Goal: Task Accomplishment & Management: Manage account settings

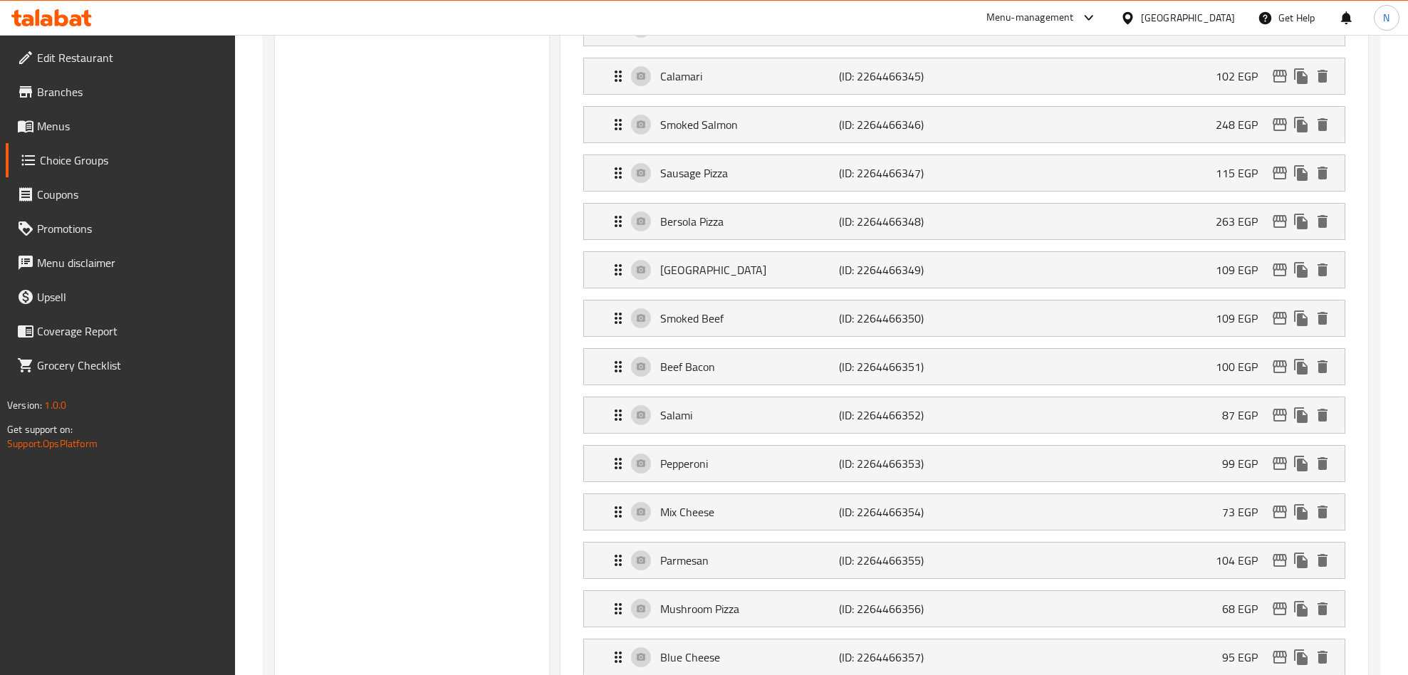
scroll to position [830, 0]
click at [1282, 520] on icon "edit" at bounding box center [1279, 511] width 17 height 17
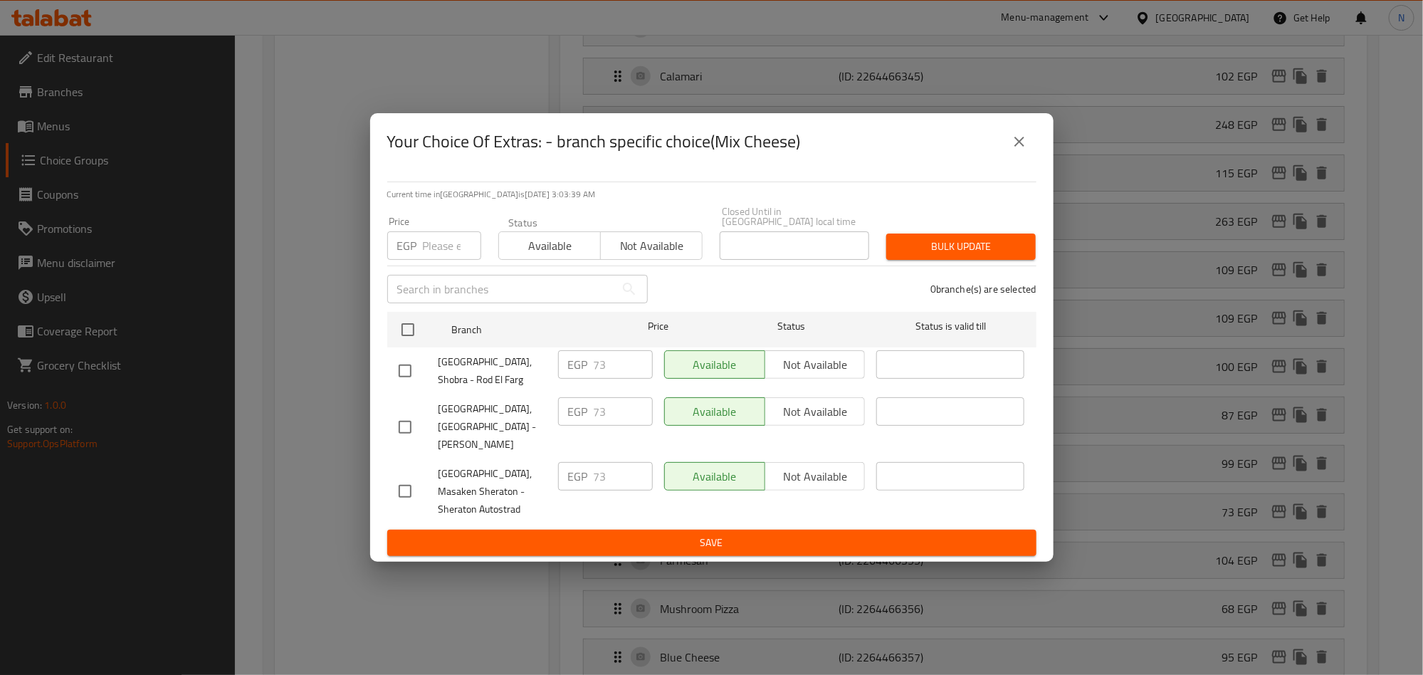
click at [412, 425] on input "checkbox" at bounding box center [405, 427] width 30 height 30
checkbox input "true"
drag, startPoint x: 611, startPoint y: 421, endPoint x: 585, endPoint y: 469, distance: 54.2
click at [565, 421] on div "EGP 73 ​" at bounding box center [605, 411] width 95 height 28
paste input "83.22"
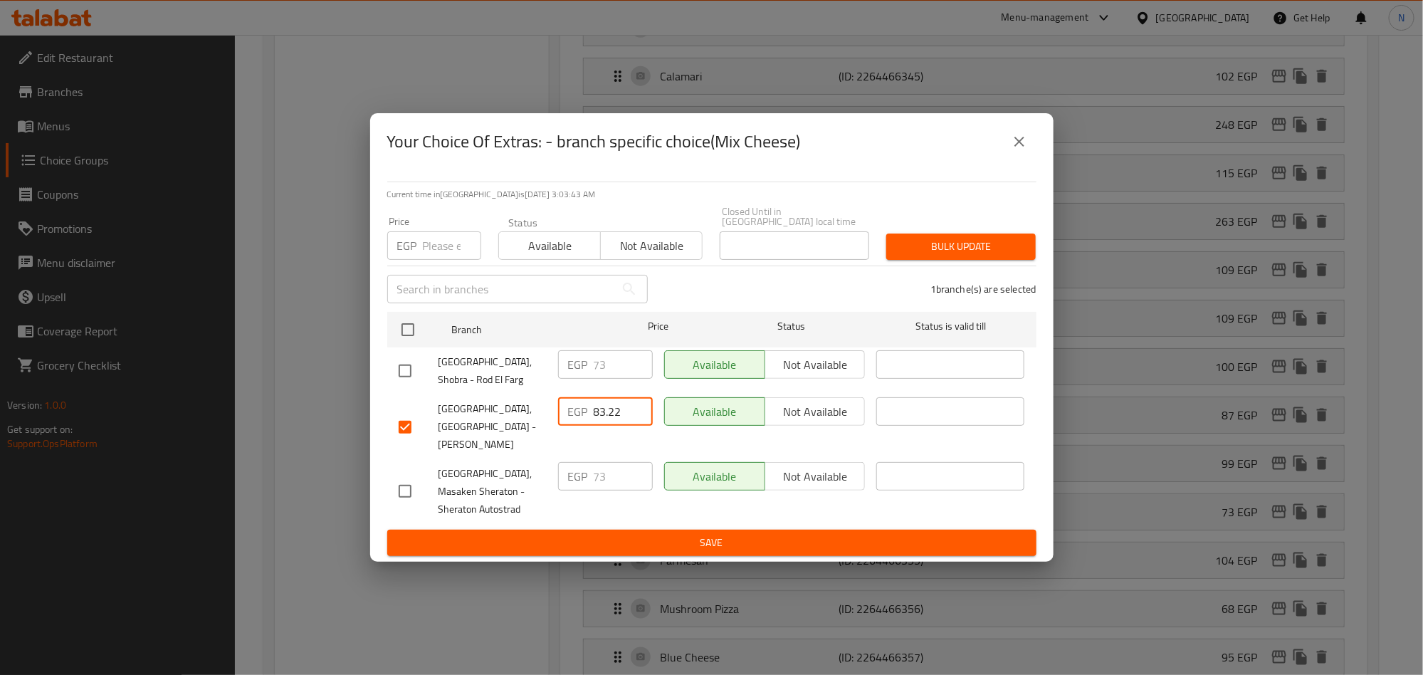
type input "83.22"
click at [674, 534] on span "Save" at bounding box center [712, 543] width 627 height 18
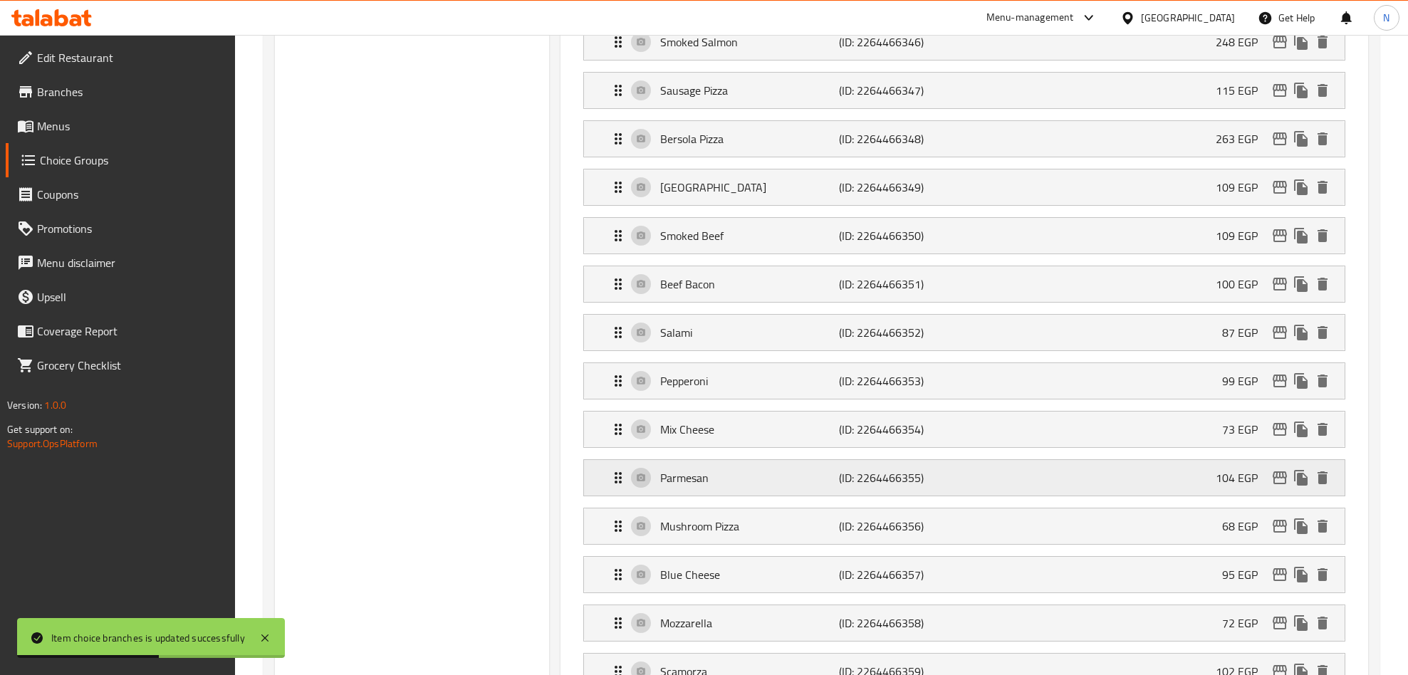
scroll to position [853, 0]
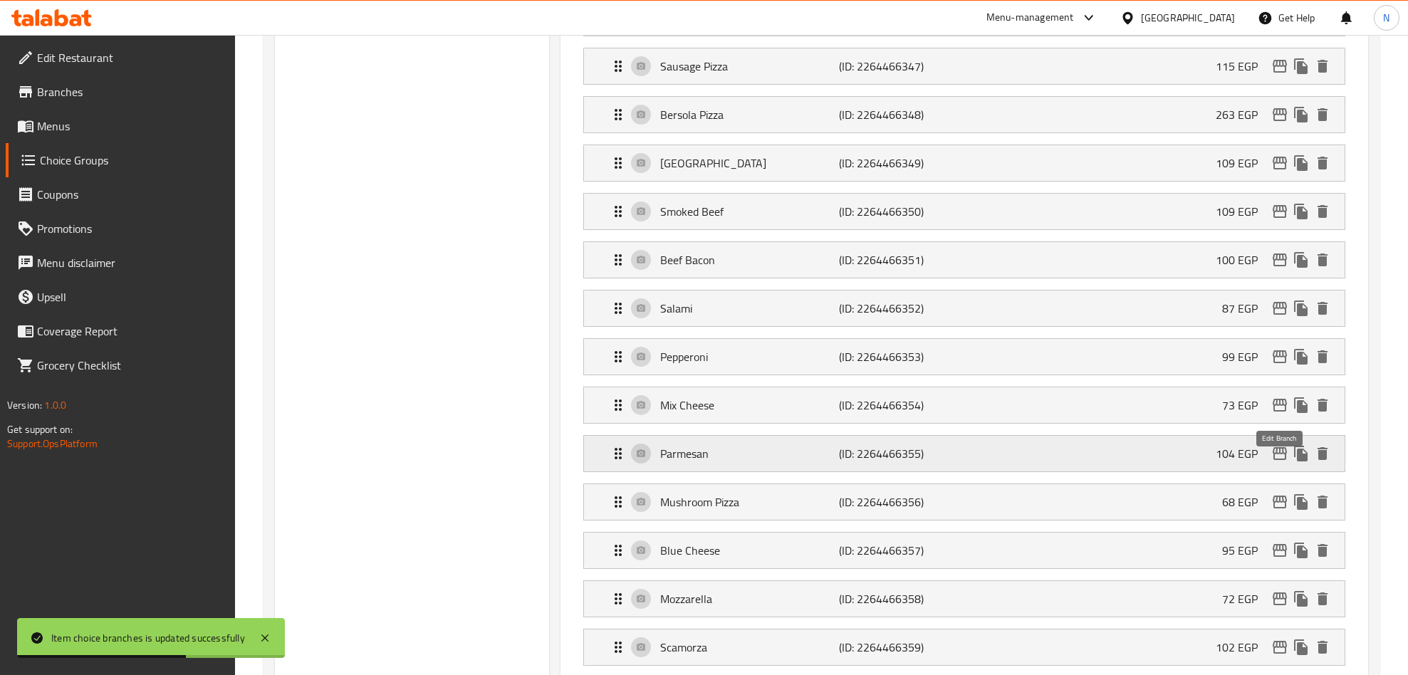
click at [1273, 460] on icon "edit" at bounding box center [1279, 453] width 14 height 13
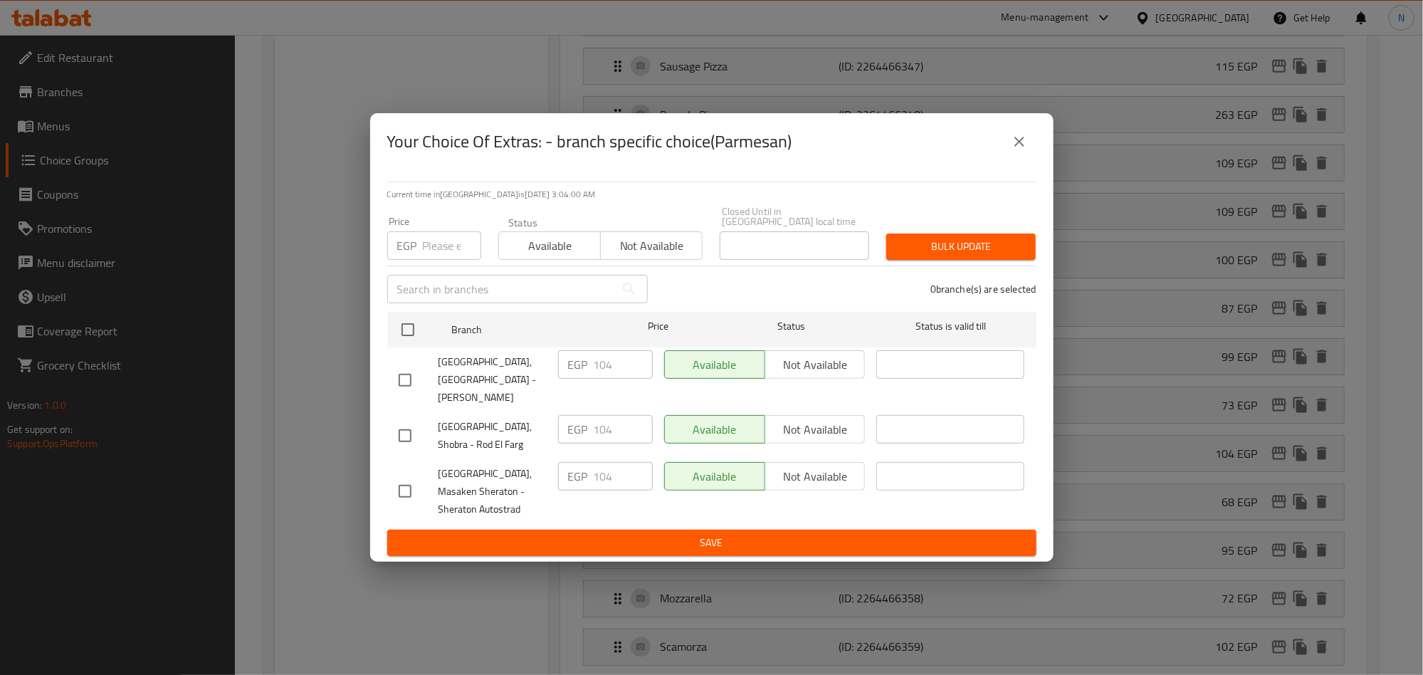
click at [397, 374] on input "checkbox" at bounding box center [405, 380] width 30 height 30
checkbox input "true"
drag, startPoint x: 629, startPoint y: 365, endPoint x: 630, endPoint y: 464, distance: 99.0
click at [572, 368] on div "EGP 104 ​" at bounding box center [605, 364] width 95 height 28
paste input "18.56"
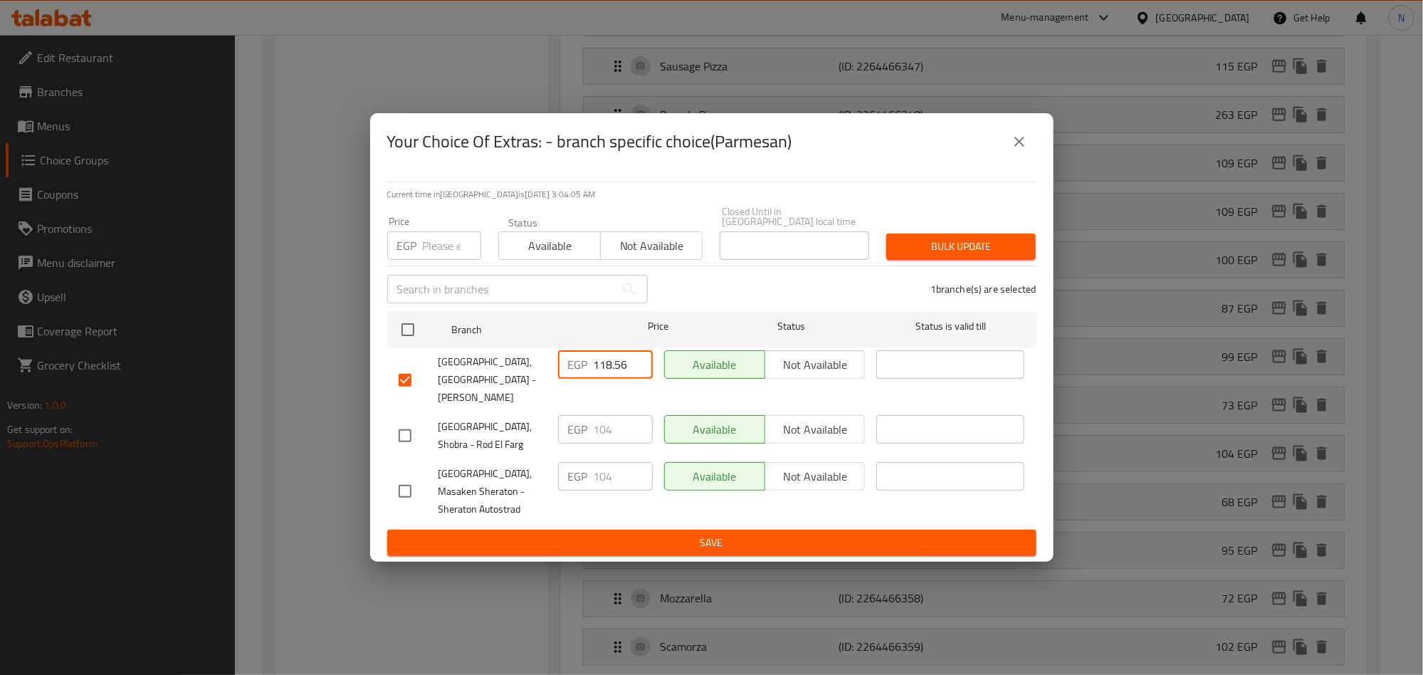
type input "118.56"
click at [671, 534] on span "Save" at bounding box center [712, 543] width 627 height 18
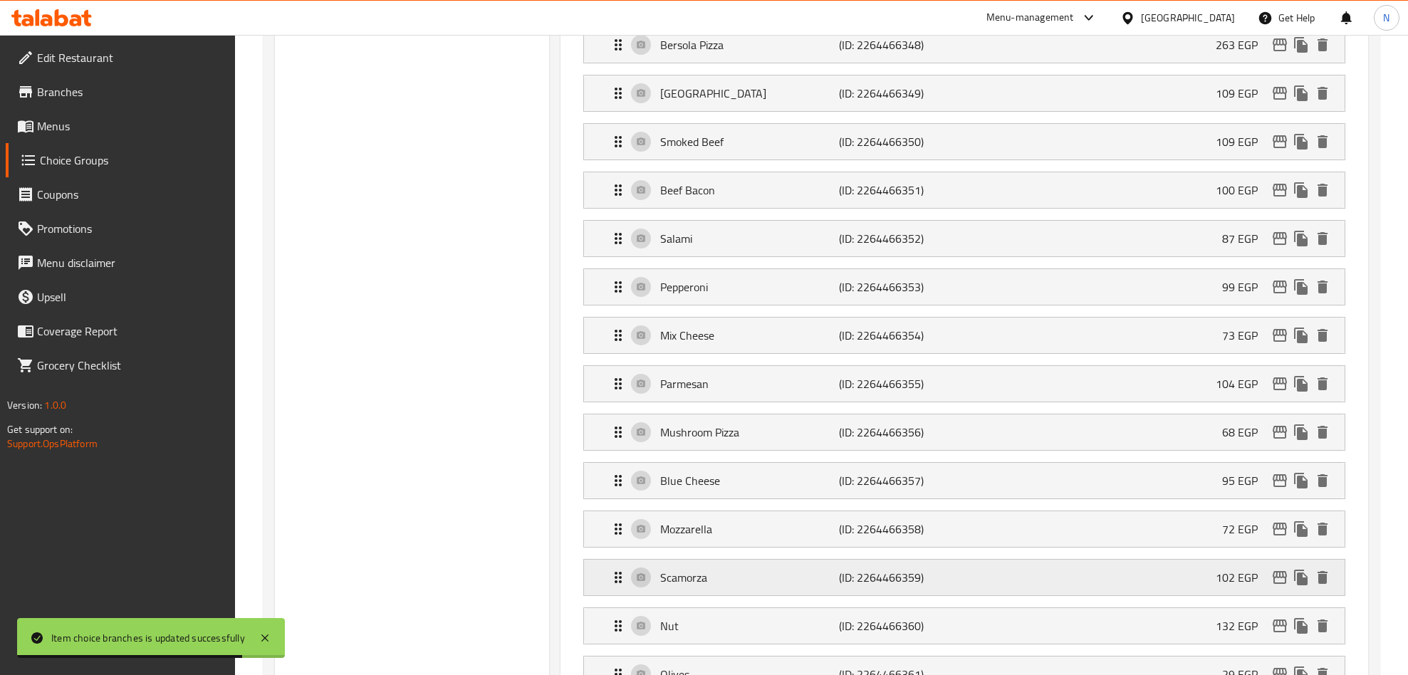
scroll to position [960, 0]
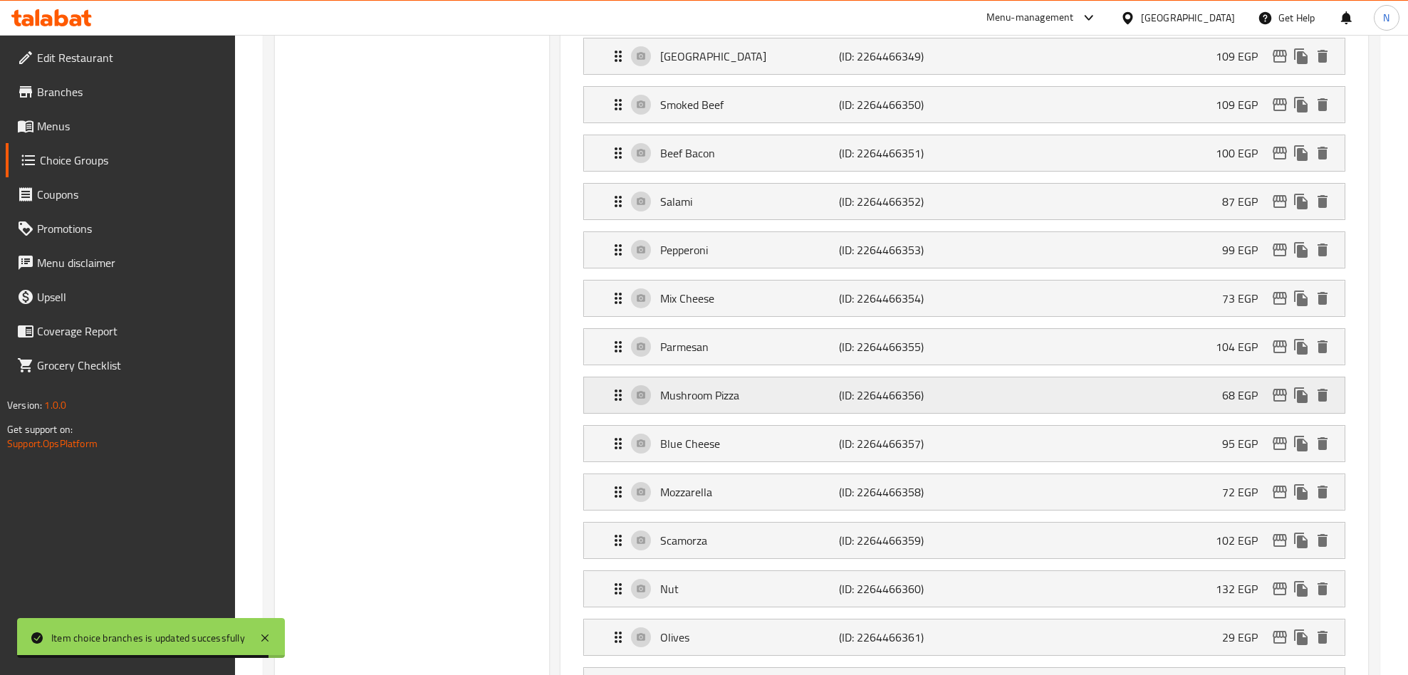
click at [1280, 404] on icon "edit" at bounding box center [1279, 395] width 17 height 17
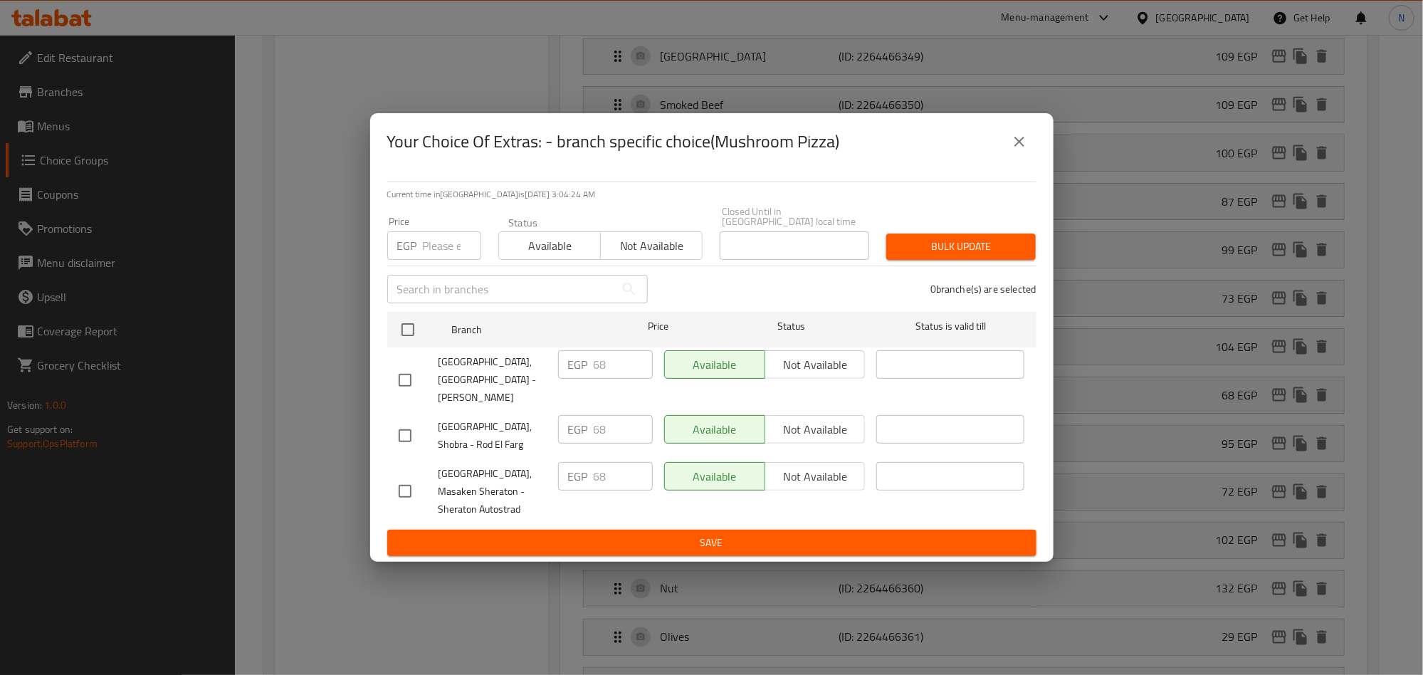
click at [414, 365] on input "checkbox" at bounding box center [405, 380] width 30 height 30
checkbox input "true"
click at [580, 372] on div "EGP 68 ​" at bounding box center [605, 364] width 95 height 28
paste input "77.52"
type input "77.52"
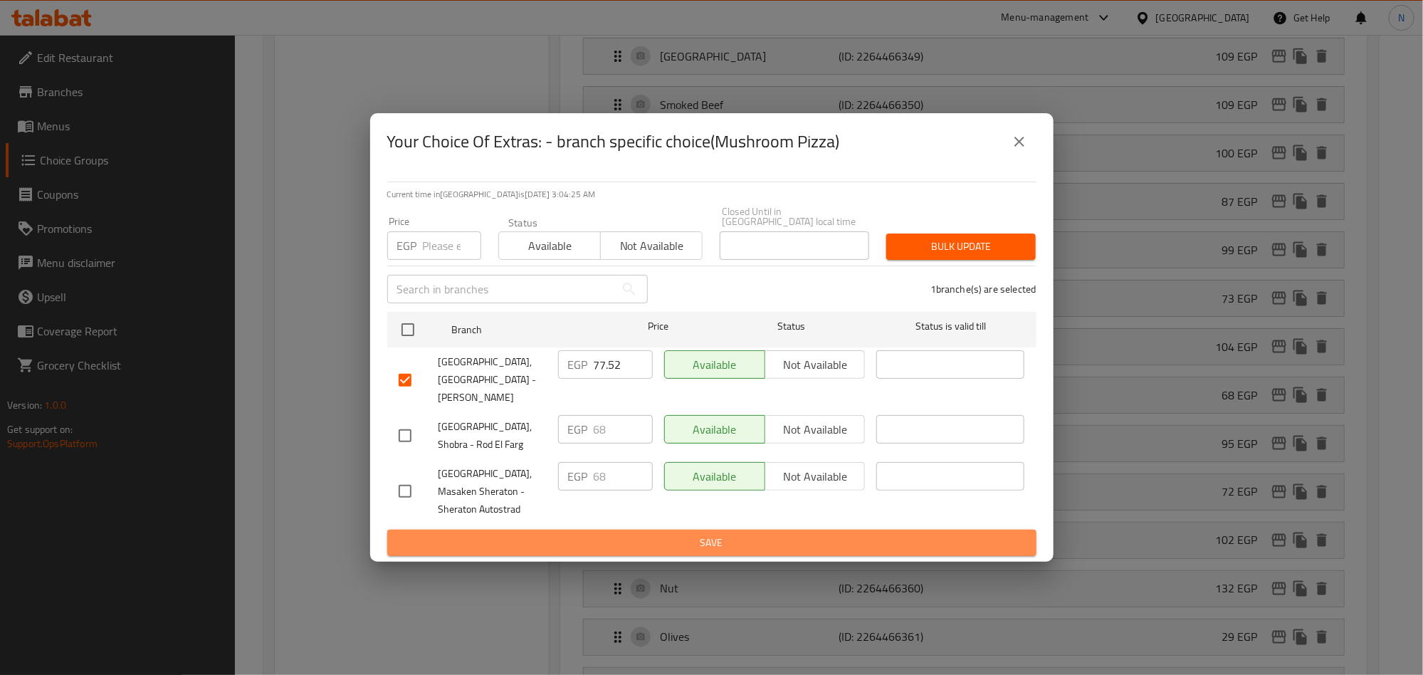
click at [680, 534] on span "Save" at bounding box center [712, 543] width 627 height 18
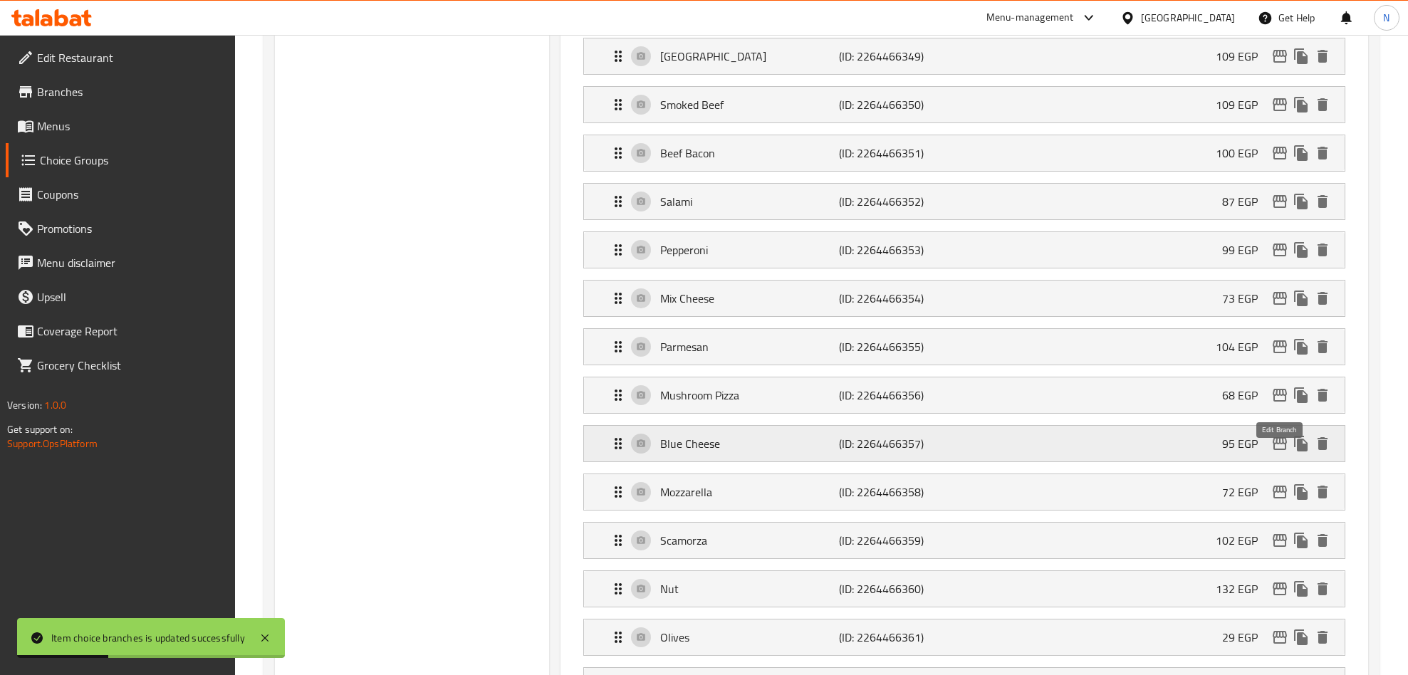
click at [1280, 452] on icon "edit" at bounding box center [1279, 443] width 17 height 17
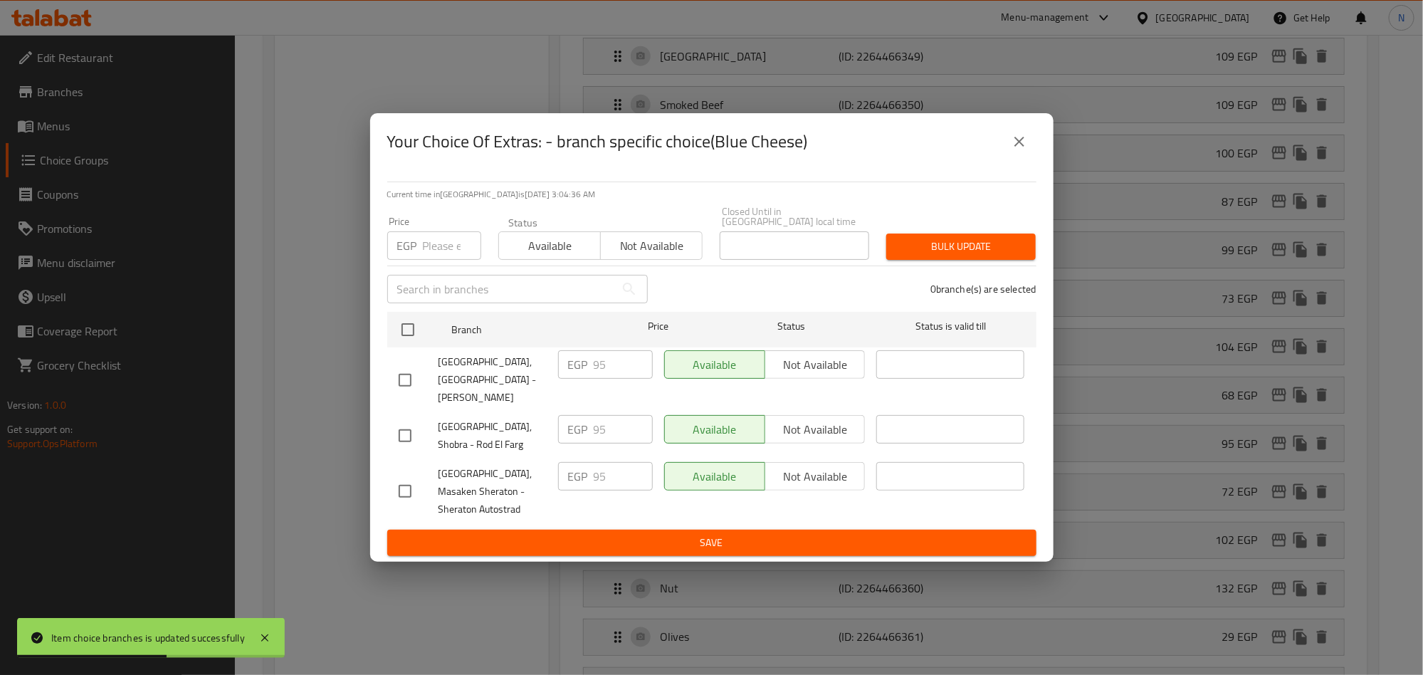
click at [399, 376] on input "checkbox" at bounding box center [405, 380] width 30 height 30
checkbox input "true"
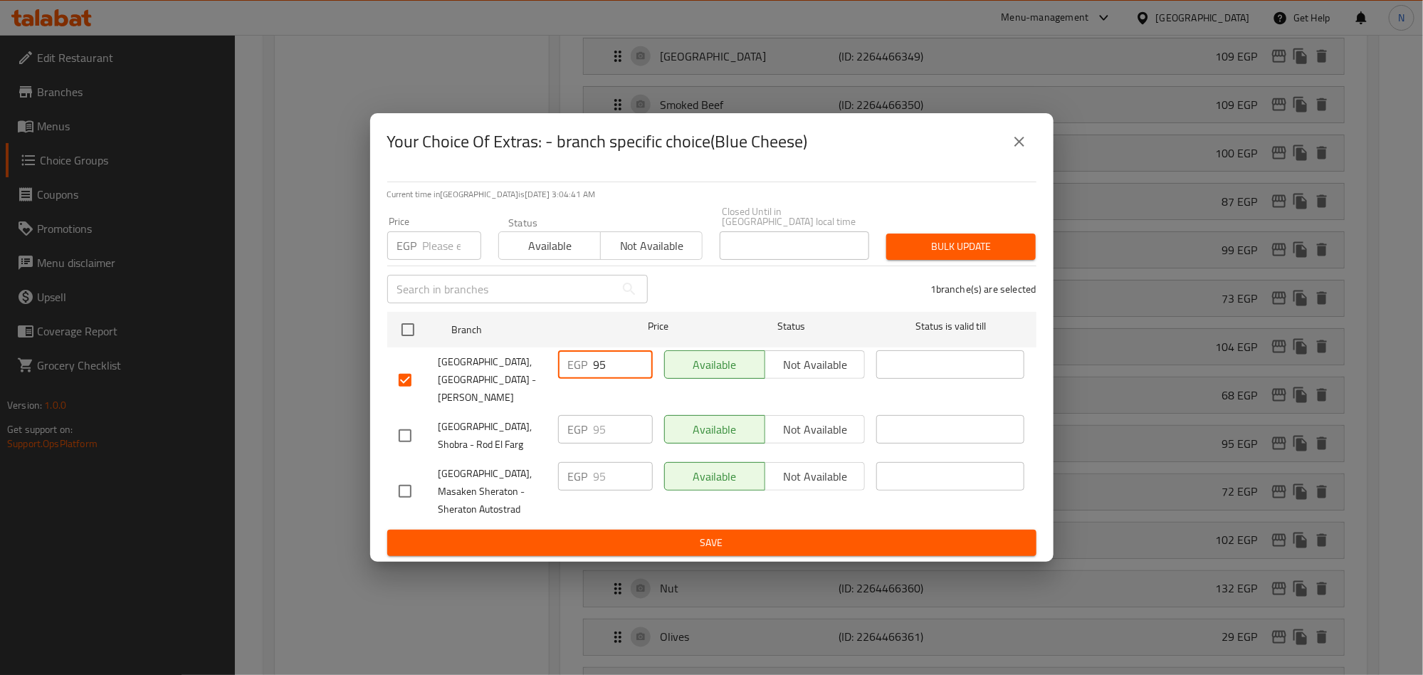
drag, startPoint x: 619, startPoint y: 362, endPoint x: 558, endPoint y: 365, distance: 61.3
click at [562, 365] on div "EGP 95 ​" at bounding box center [605, 364] width 95 height 28
paste input "108.3"
type input "108.3"
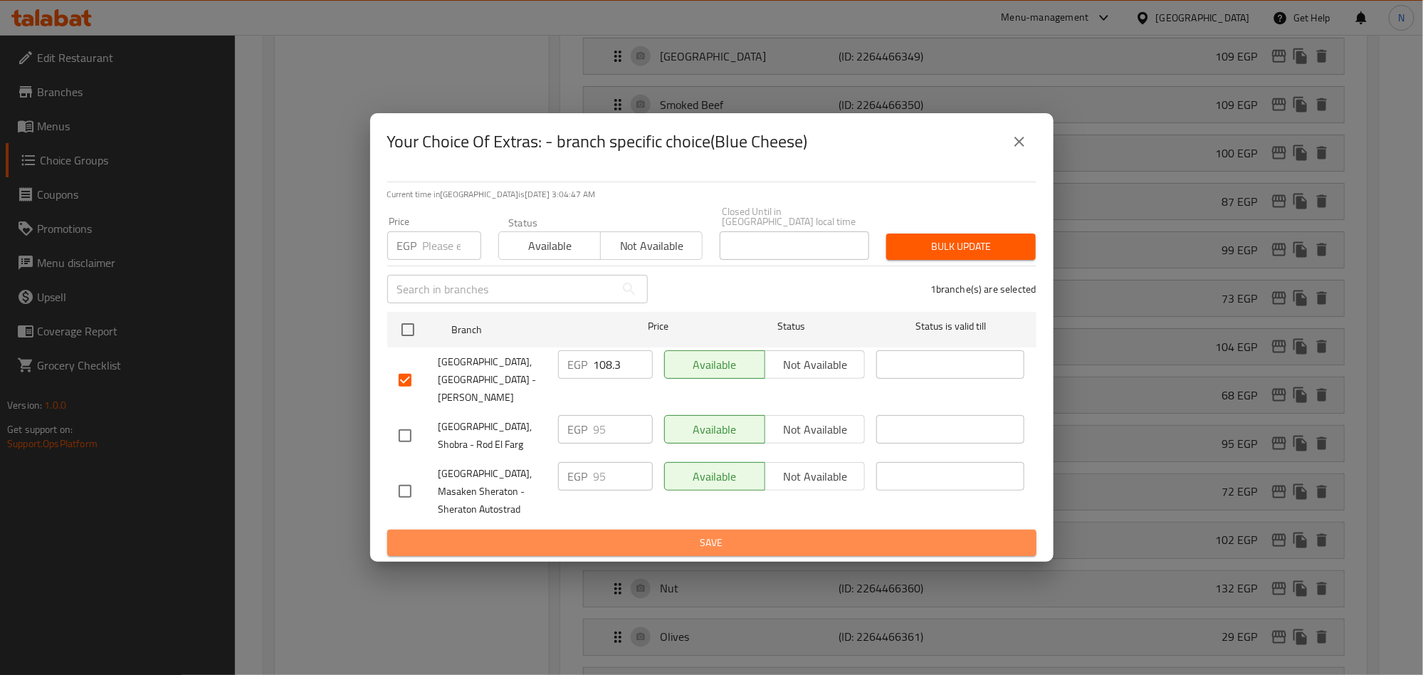
click at [825, 534] on span "Save" at bounding box center [712, 543] width 627 height 18
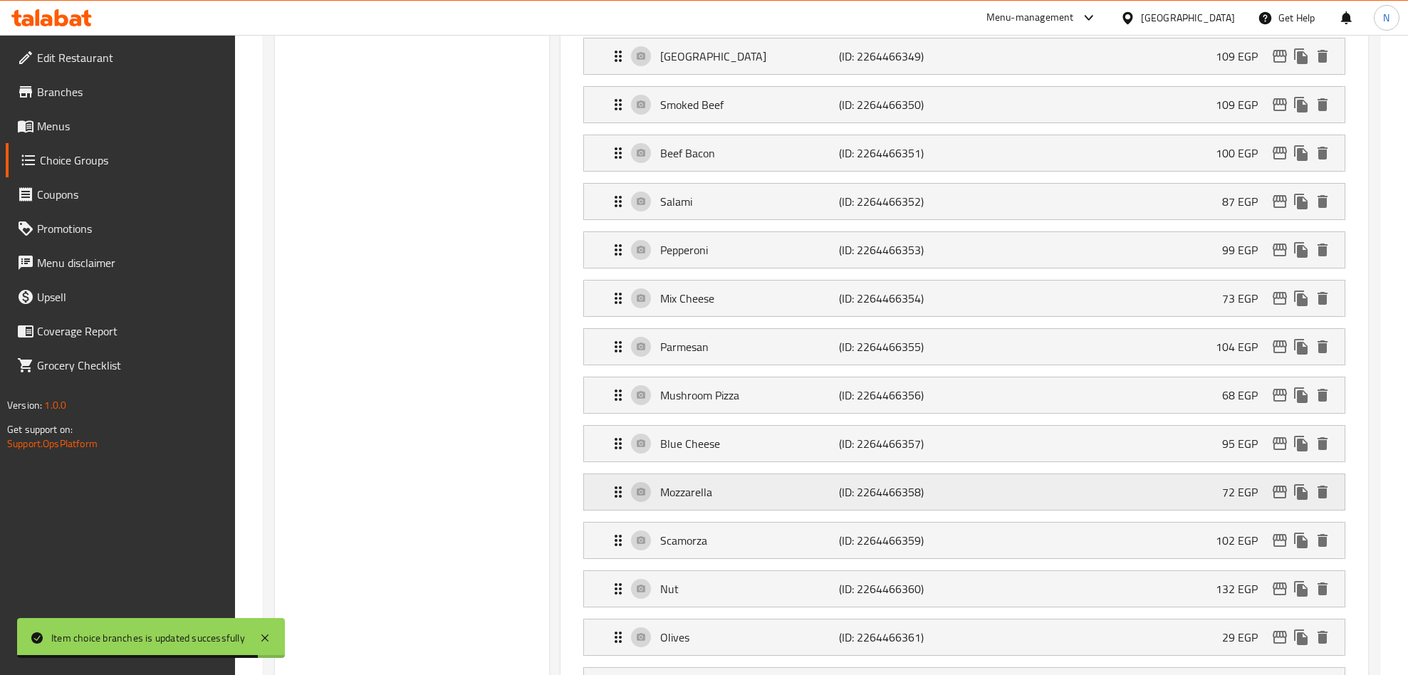
click at [1280, 498] on icon "edit" at bounding box center [1279, 492] width 14 height 13
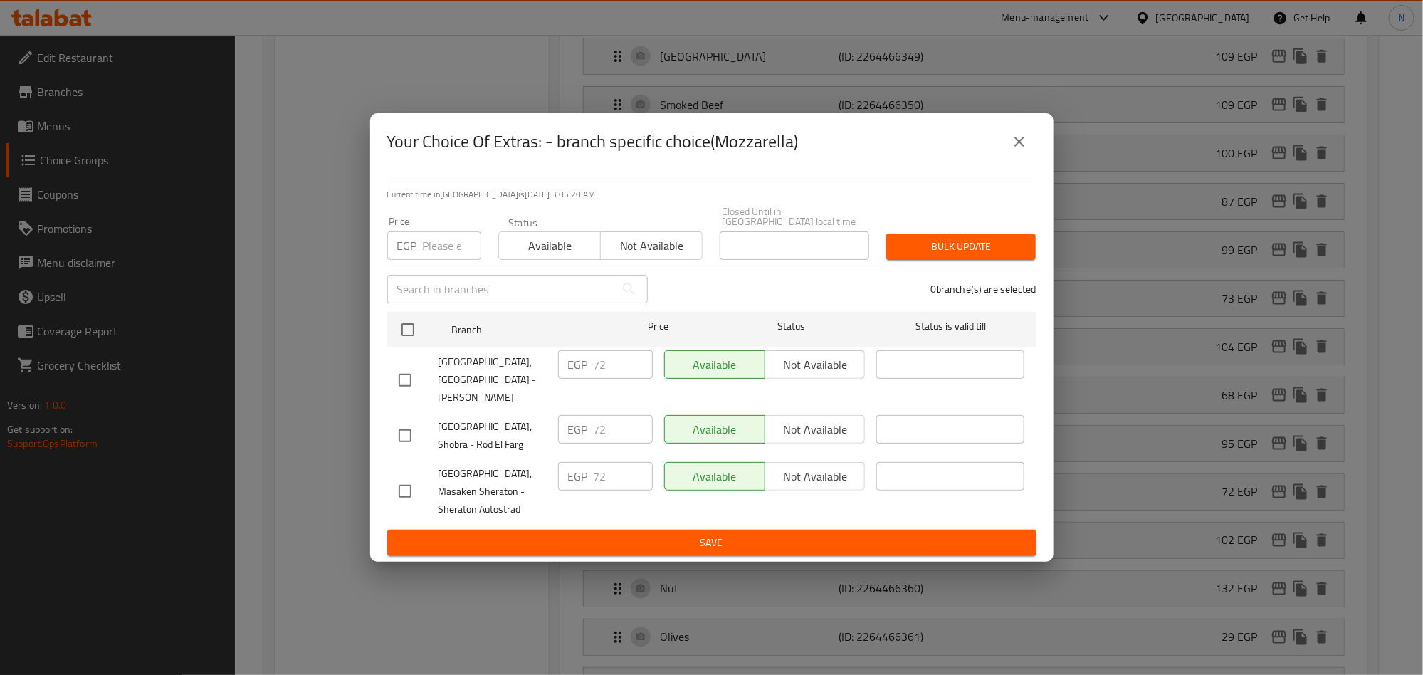
click at [412, 374] on input "checkbox" at bounding box center [405, 380] width 30 height 30
checkbox input "true"
drag, startPoint x: 614, startPoint y: 365, endPoint x: 545, endPoint y: 370, distance: 68.5
click at [547, 370] on div "Villa Di Napoli, Nasr City - Ahmed Fakhry EGP 72 ​ Available Not available ​" at bounding box center [712, 380] width 638 height 70
paste input "82.08"
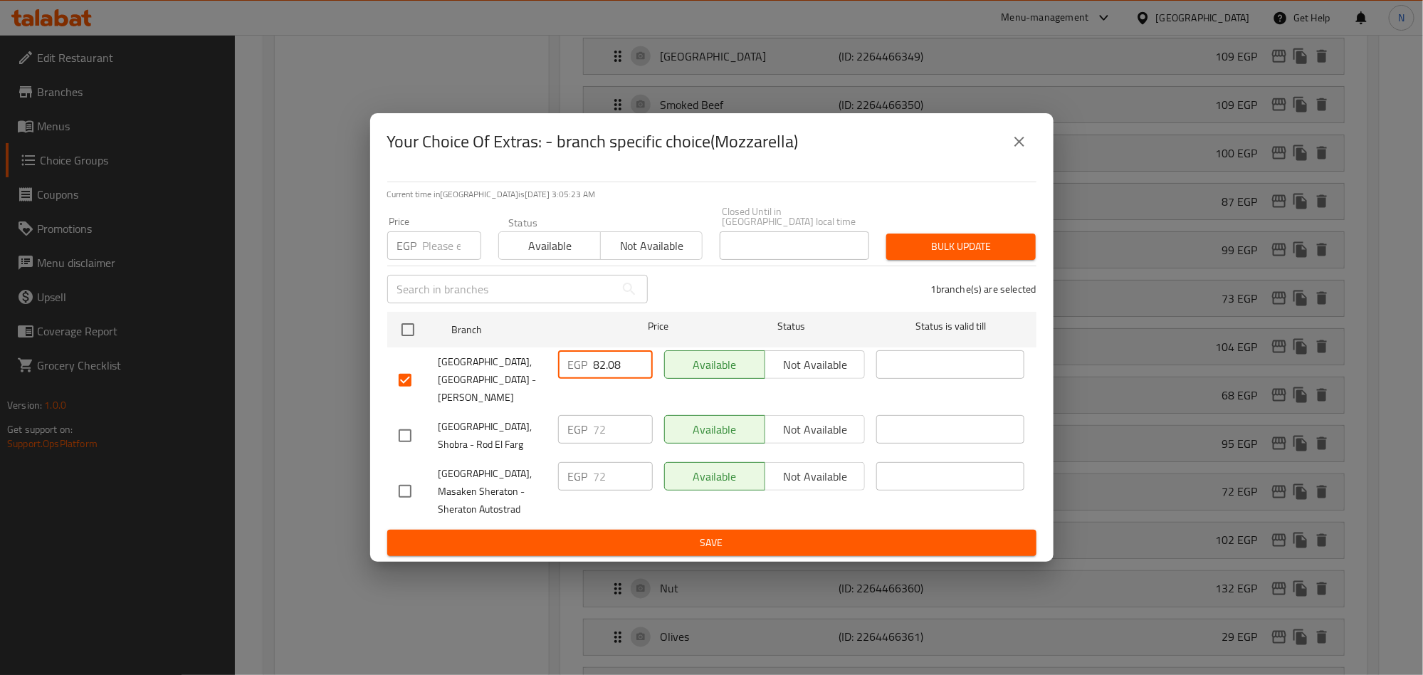
type input "82.08"
click at [564, 534] on span "Save" at bounding box center [712, 543] width 627 height 18
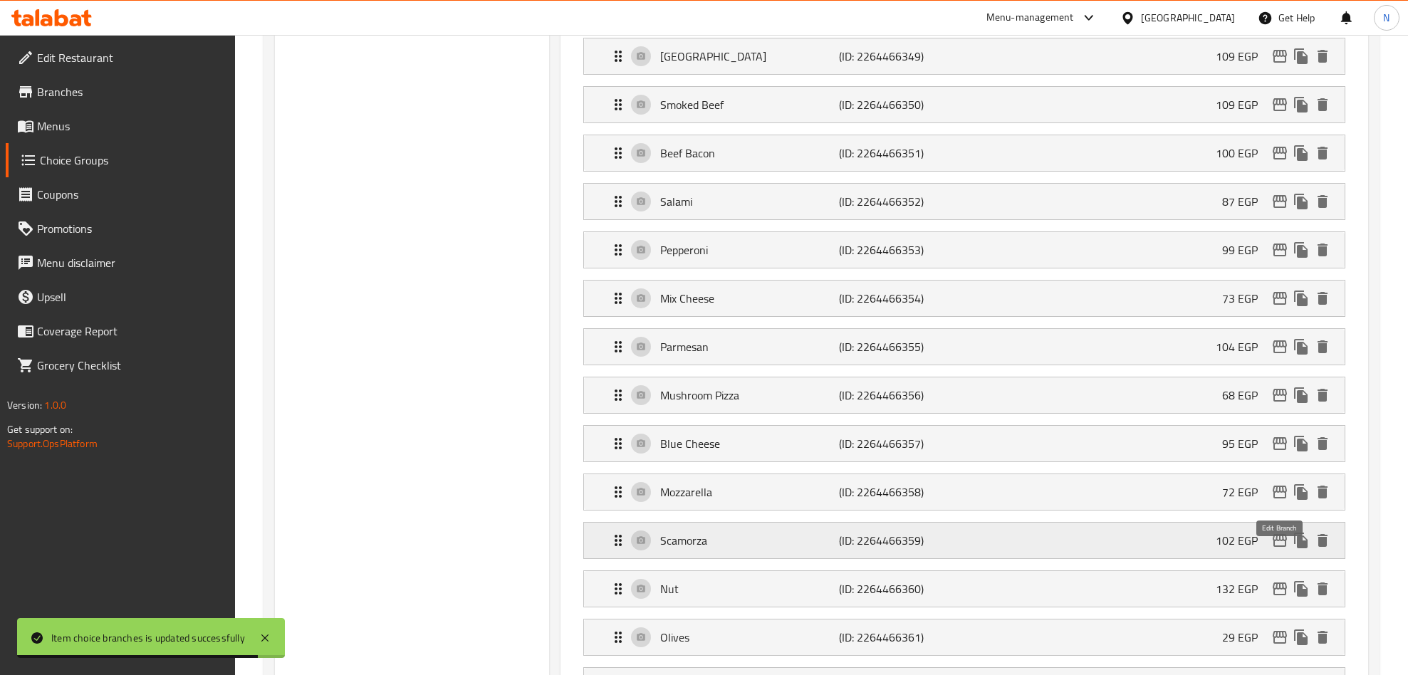
click at [1284, 549] on icon "edit" at bounding box center [1279, 540] width 17 height 17
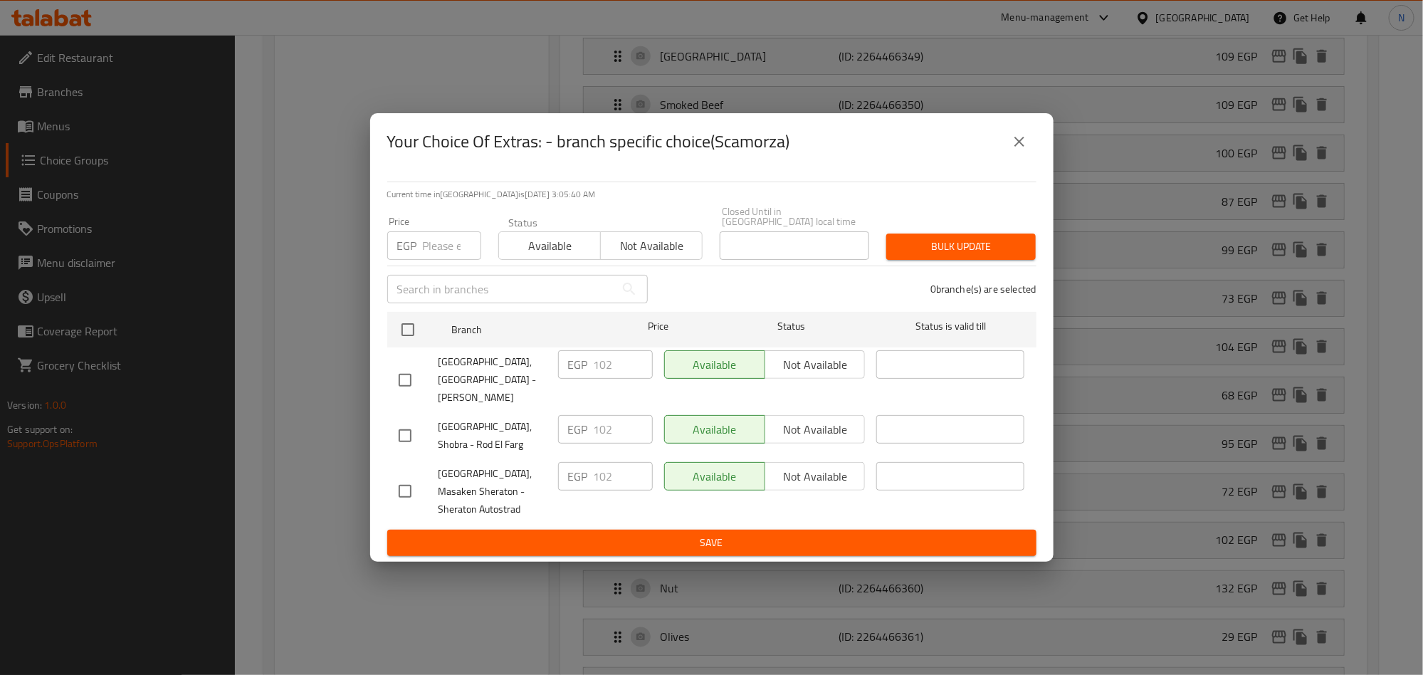
click at [406, 376] on input "checkbox" at bounding box center [405, 380] width 30 height 30
checkbox input "true"
click at [609, 355] on input "102" at bounding box center [623, 364] width 59 height 28
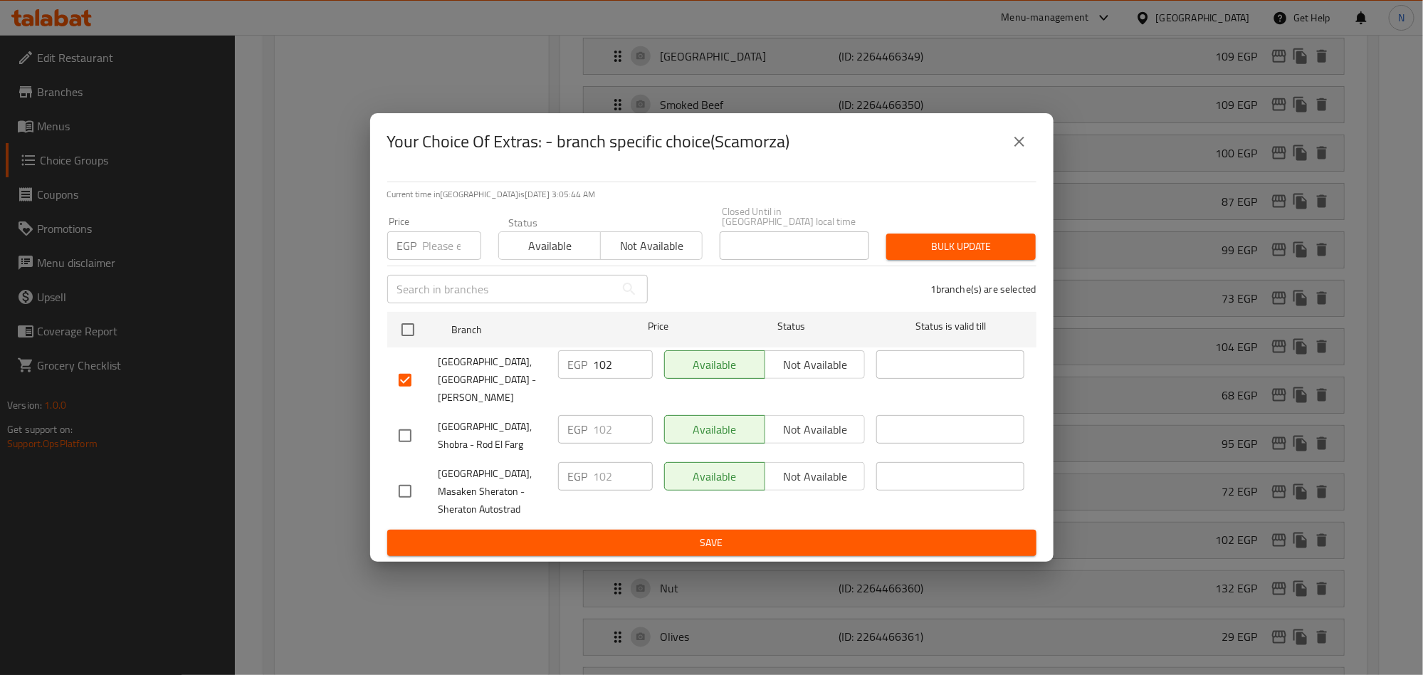
click at [605, 370] on input "102" at bounding box center [623, 364] width 59 height 28
paste input "16.28"
type input "116.28"
click at [671, 534] on span "Save" at bounding box center [712, 543] width 627 height 18
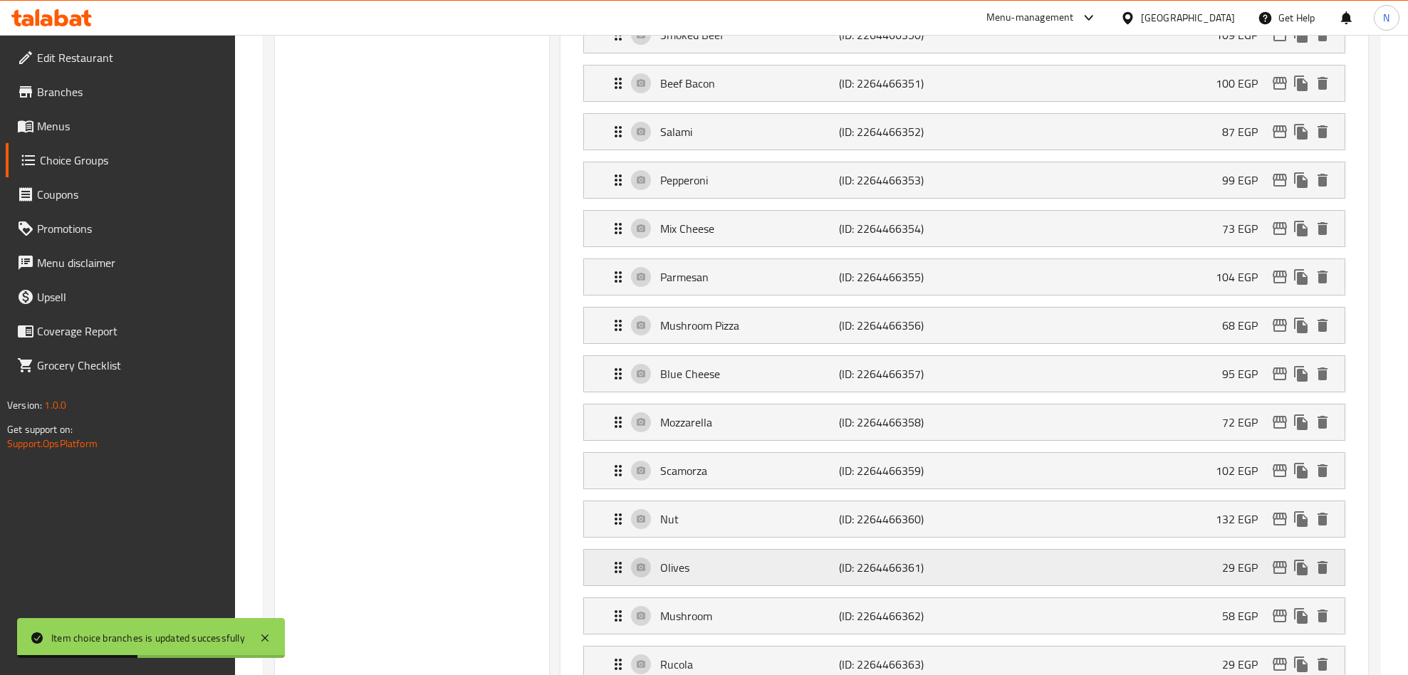
scroll to position [1067, 0]
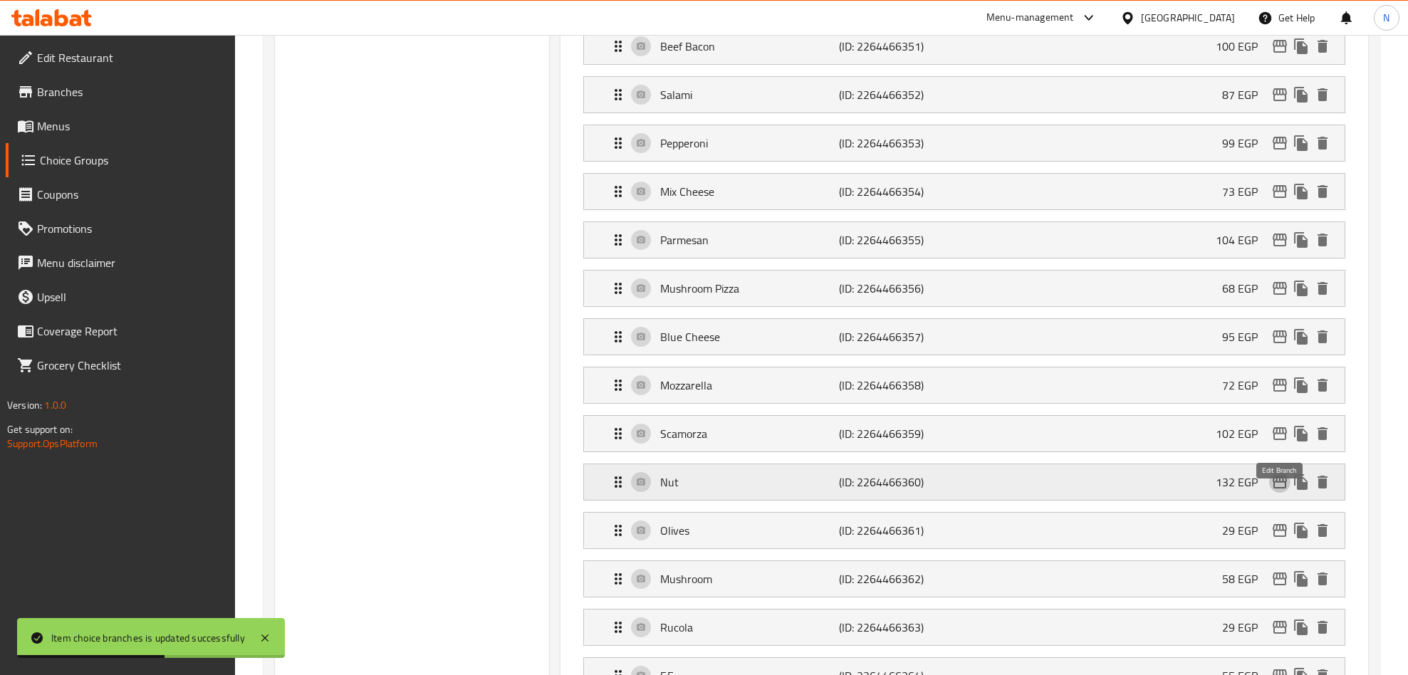
click at [1271, 491] on icon "edit" at bounding box center [1279, 481] width 17 height 17
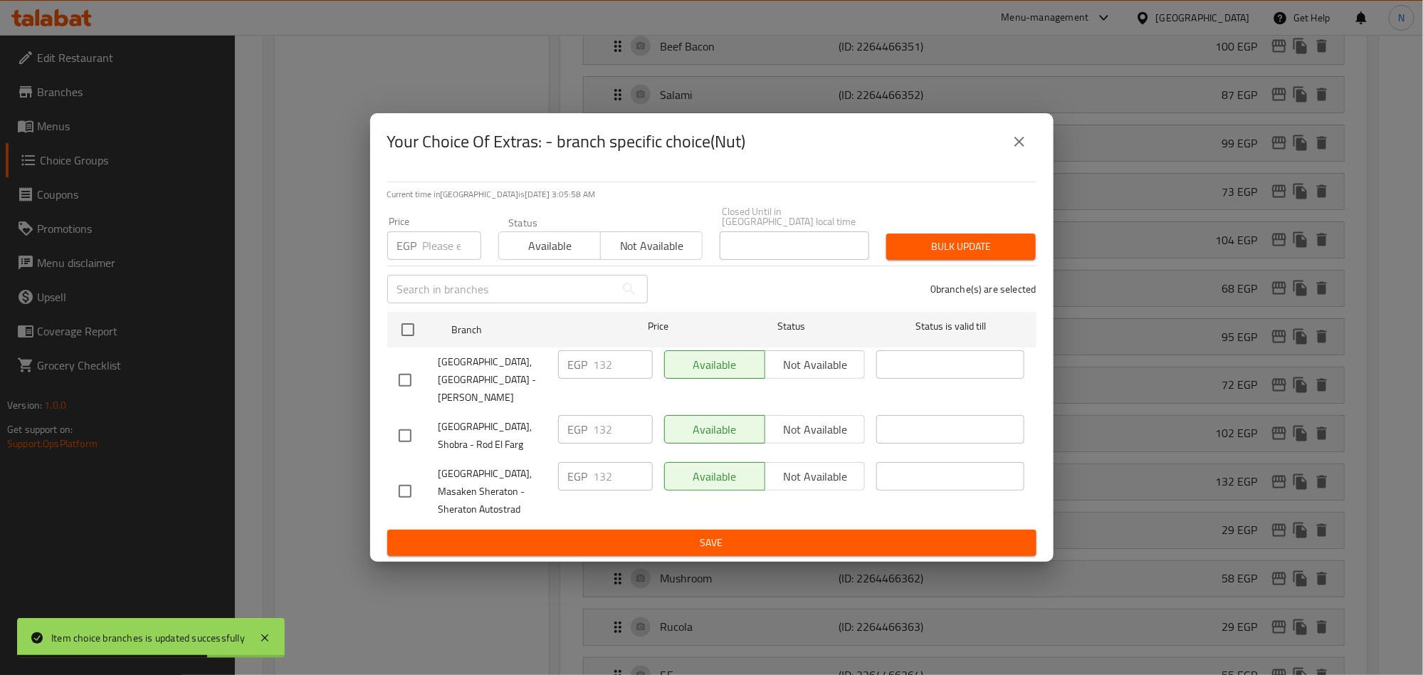
click at [402, 376] on input "checkbox" at bounding box center [405, 380] width 30 height 30
checkbox input "true"
drag, startPoint x: 581, startPoint y: 370, endPoint x: 566, endPoint y: 374, distance: 15.4
click at [562, 374] on div "EGP 132 ​" at bounding box center [605, 364] width 95 height 28
click at [597, 374] on input "132" at bounding box center [623, 364] width 59 height 28
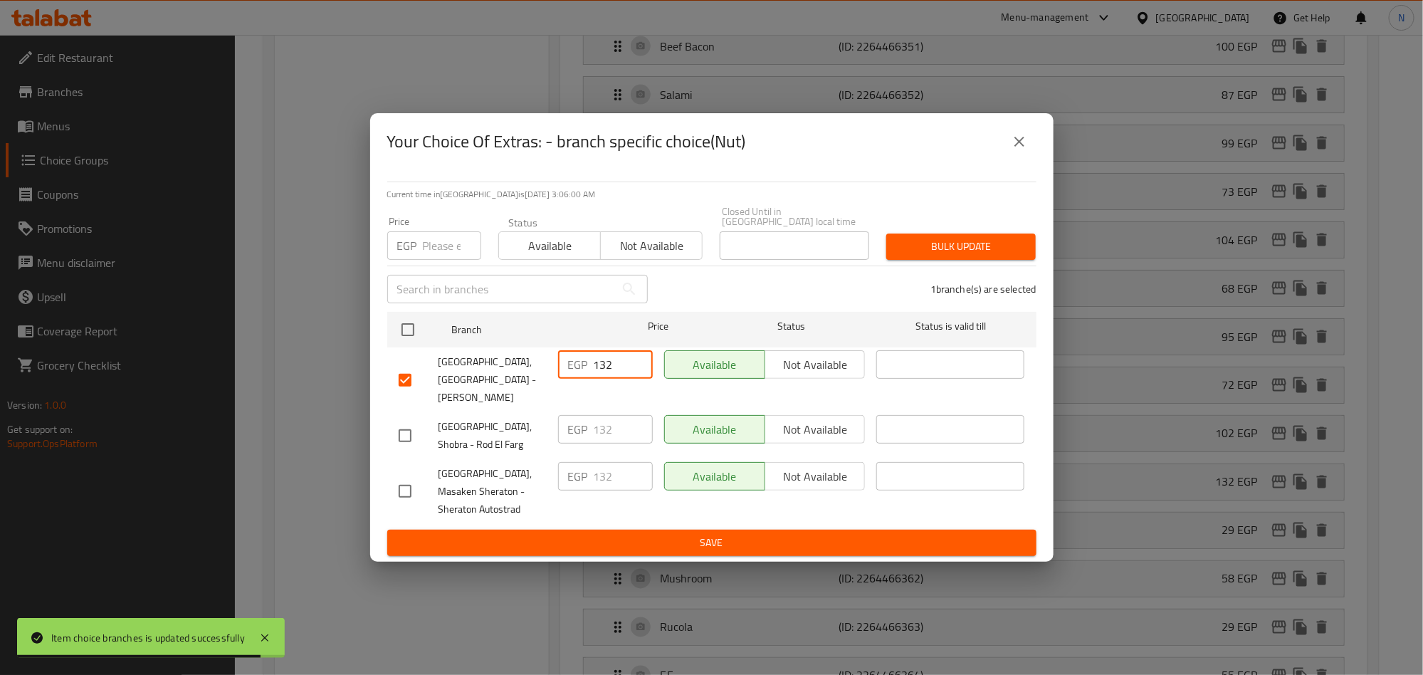
click at [597, 374] on input "132" at bounding box center [623, 364] width 59 height 28
paste input "16.28"
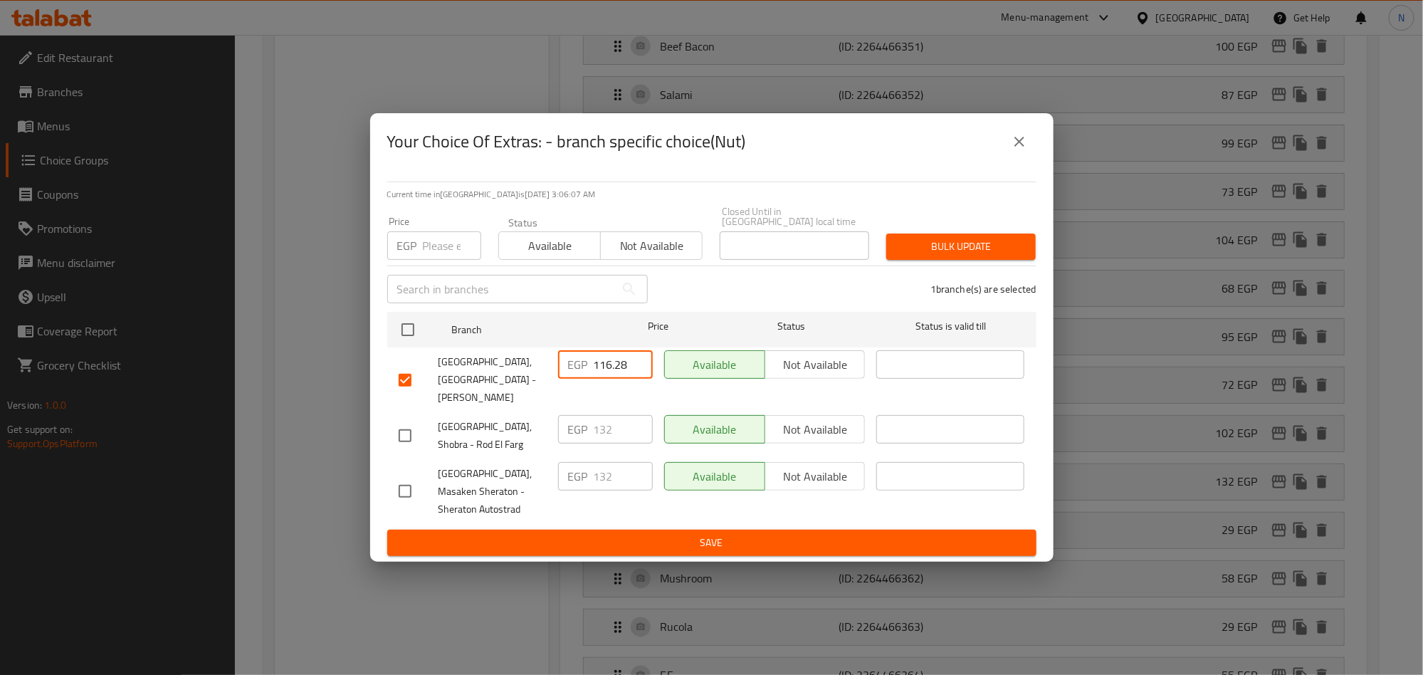
drag, startPoint x: 627, startPoint y: 362, endPoint x: 572, endPoint y: 372, distance: 55.0
click at [572, 372] on div "EGP 116.28 ​" at bounding box center [605, 364] width 95 height 28
paste input "50.4"
type input "150.48"
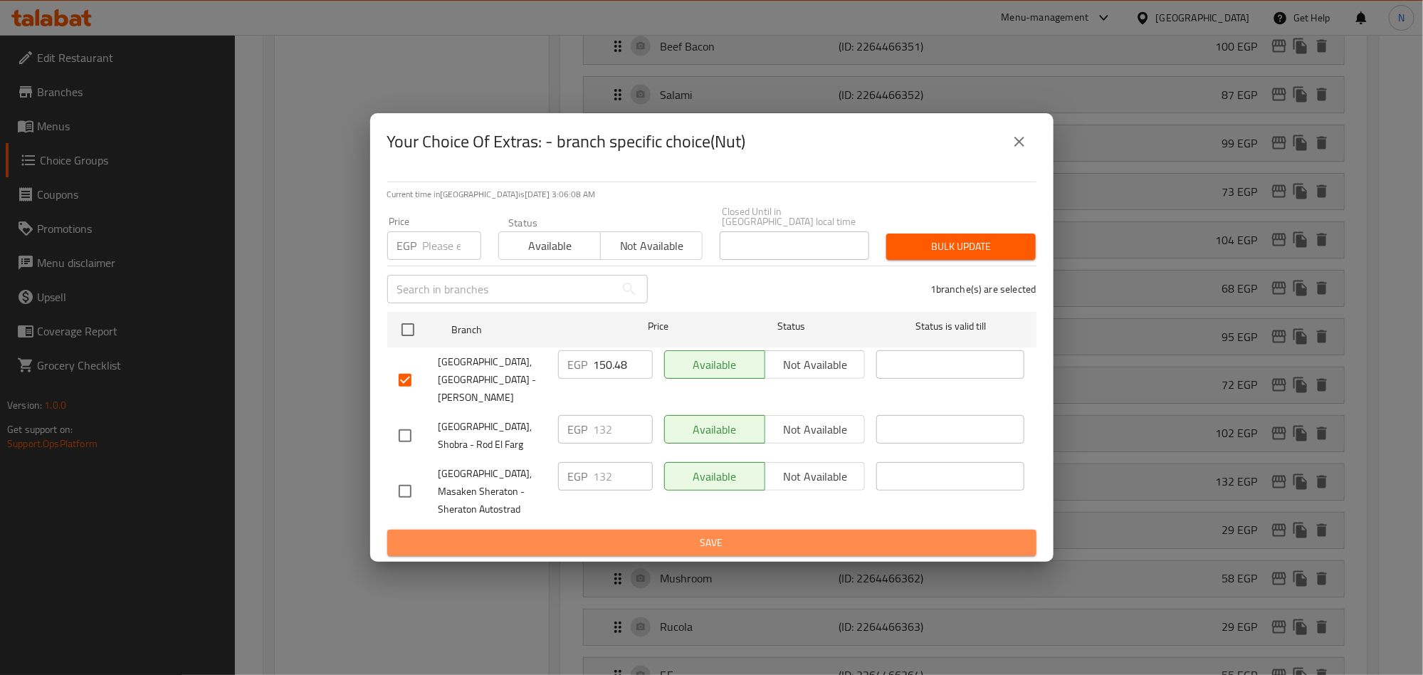
click at [686, 534] on span "Save" at bounding box center [712, 543] width 627 height 18
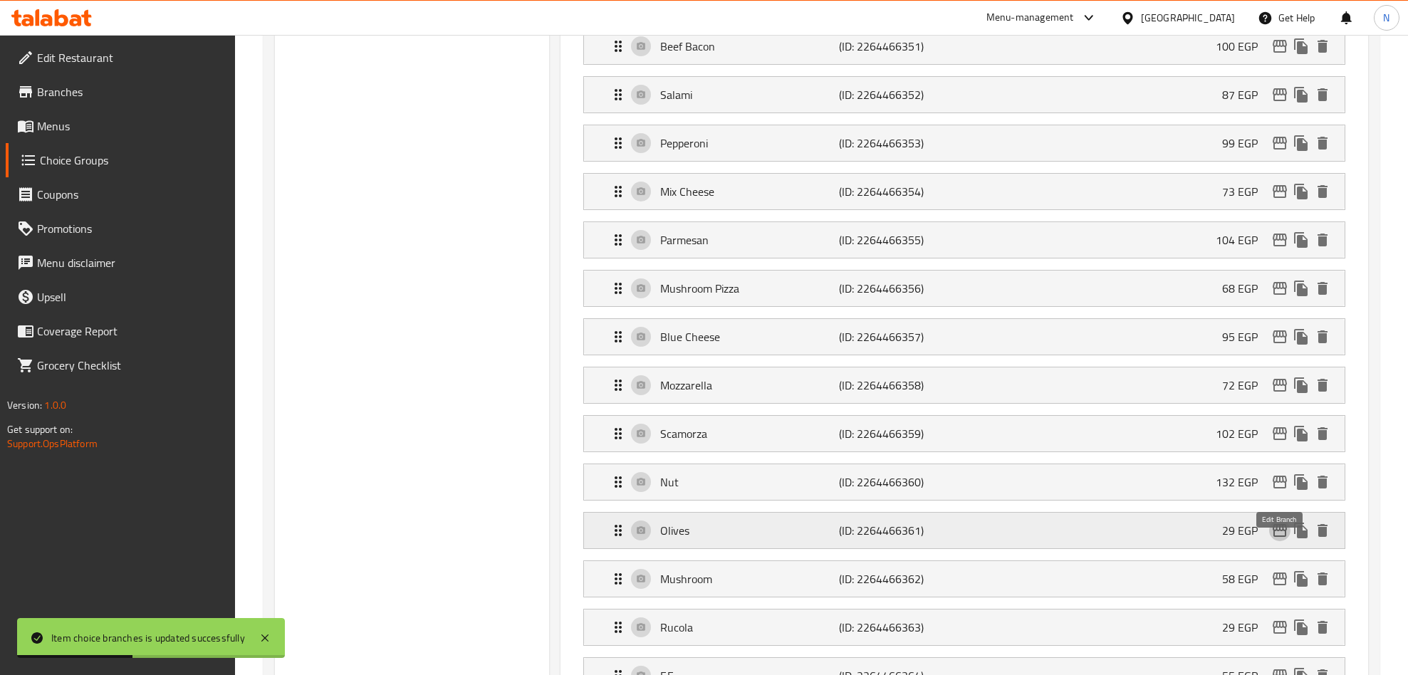
click at [1277, 539] on icon "edit" at bounding box center [1279, 530] width 17 height 17
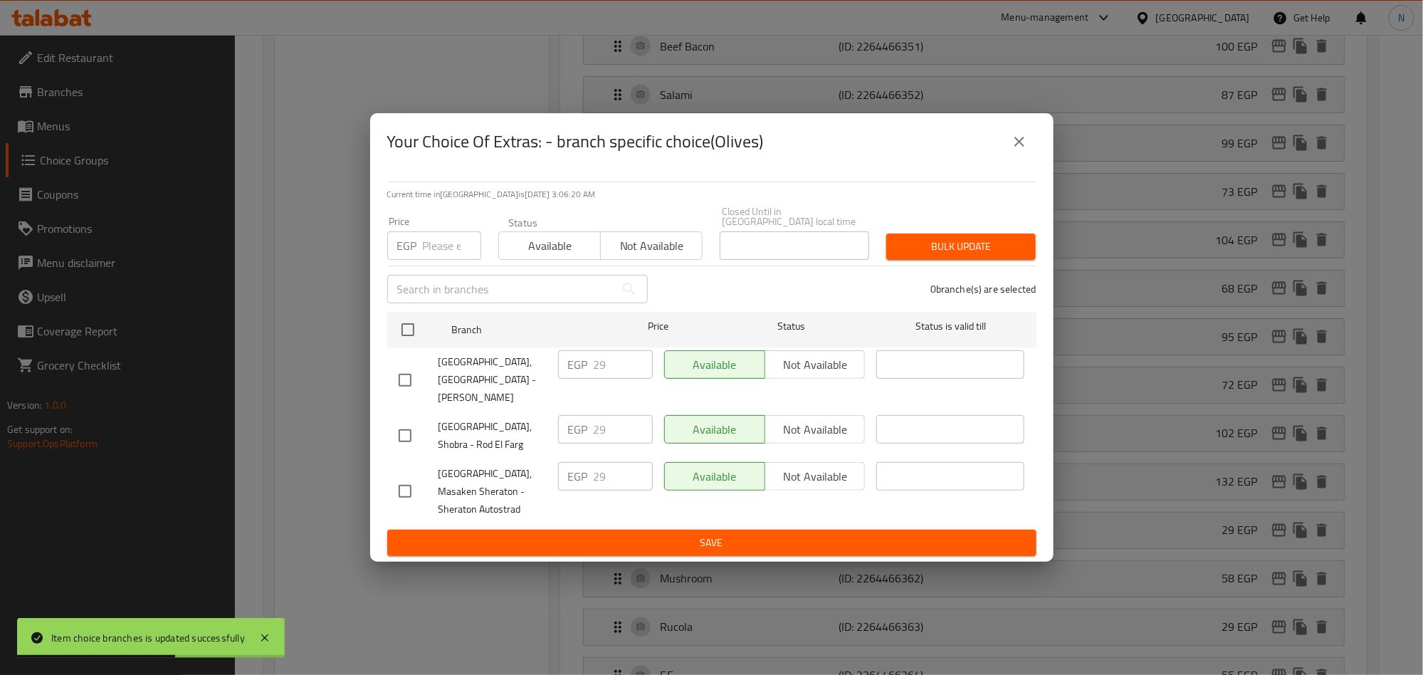
click at [412, 374] on input "checkbox" at bounding box center [405, 380] width 30 height 30
checkbox input "true"
drag, startPoint x: 611, startPoint y: 372, endPoint x: 555, endPoint y: 387, distance: 57.5
click at [566, 376] on div "EGP 29 ​" at bounding box center [605, 364] width 95 height 28
paste input "33.06"
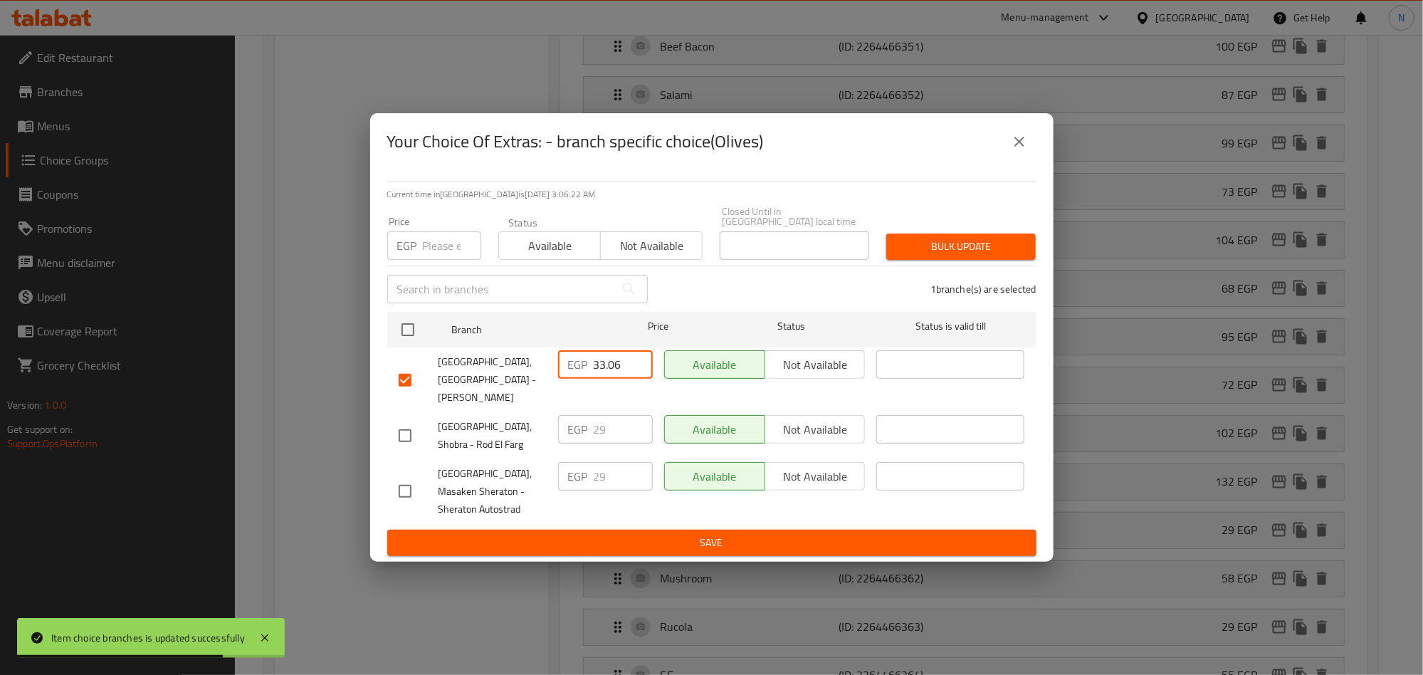
type input "33.06"
click at [564, 534] on span "Save" at bounding box center [712, 543] width 627 height 18
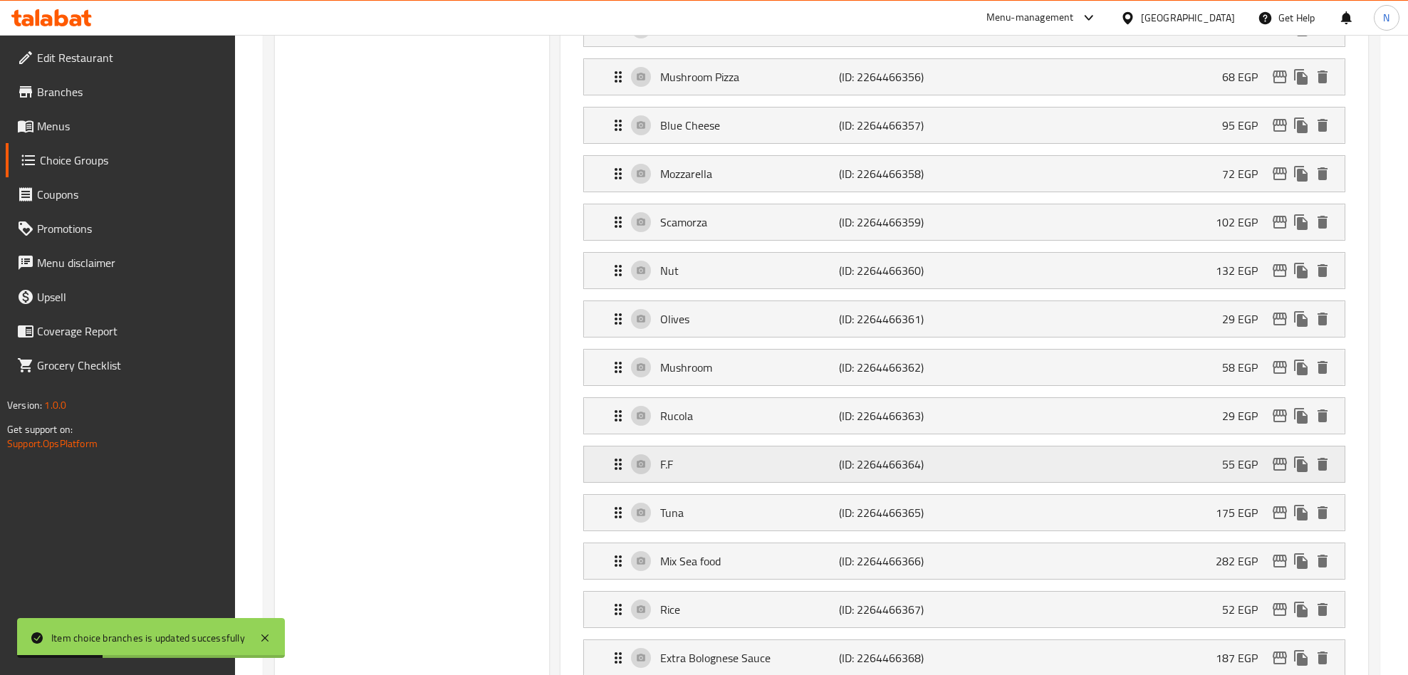
scroll to position [1280, 0]
click at [1280, 372] on icon "edit" at bounding box center [1279, 365] width 14 height 13
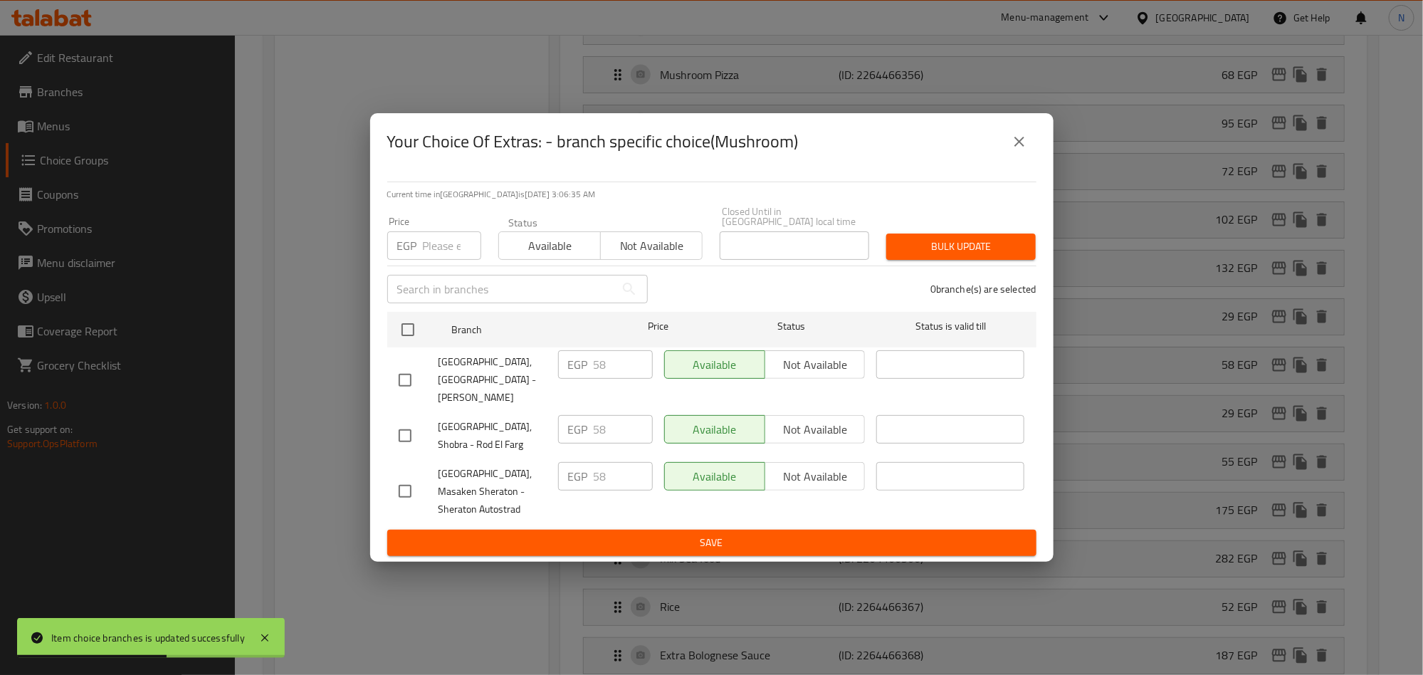
click at [409, 372] on input "checkbox" at bounding box center [405, 380] width 30 height 30
checkbox input "true"
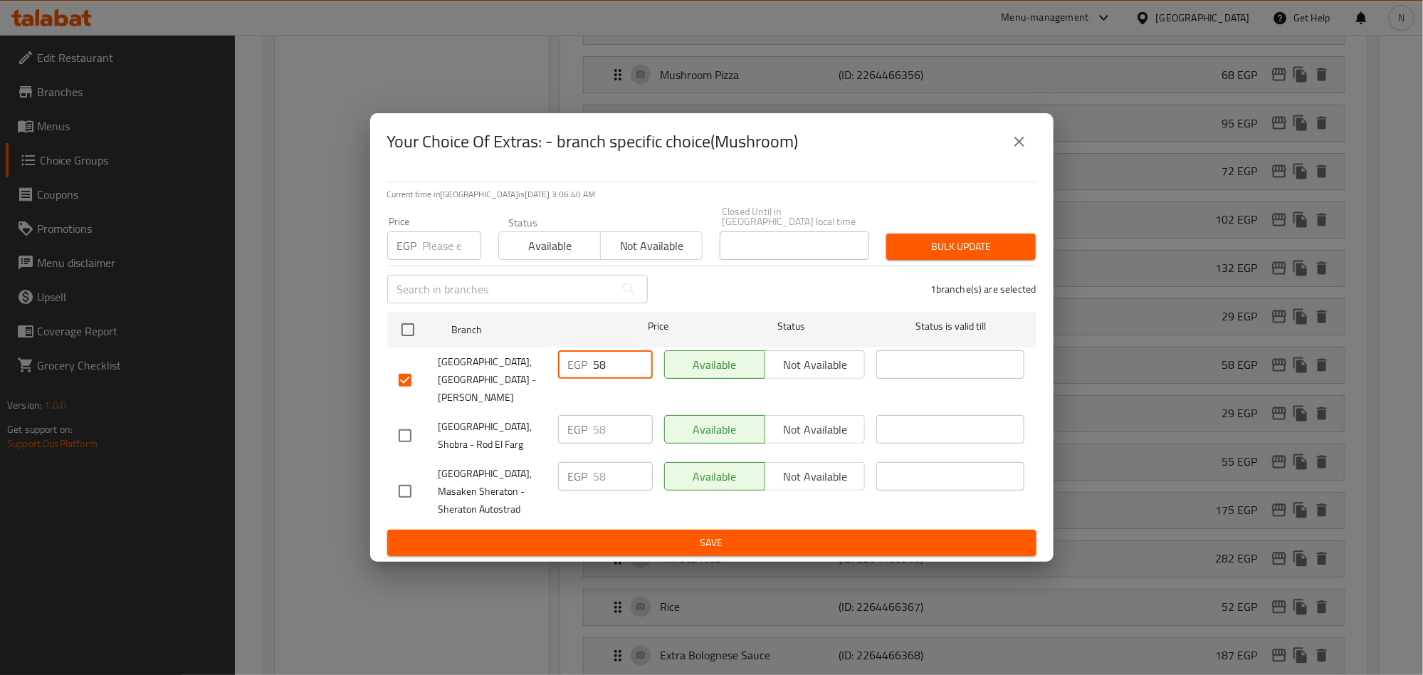
drag, startPoint x: 603, startPoint y: 372, endPoint x: 572, endPoint y: 372, distance: 30.6
click at [572, 372] on div "EGP 58 ​" at bounding box center [605, 364] width 95 height 28
paste input "66.12"
type input "66.12"
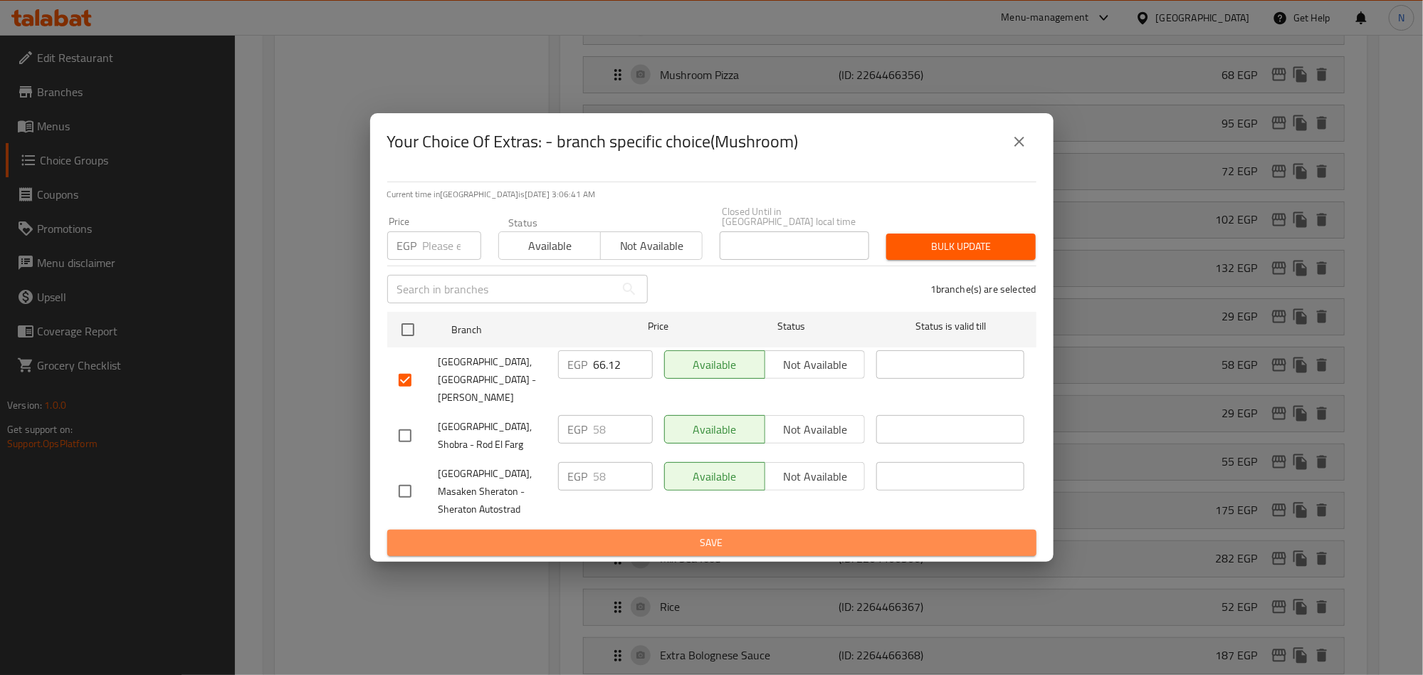
click at [659, 534] on span "Save" at bounding box center [712, 543] width 627 height 18
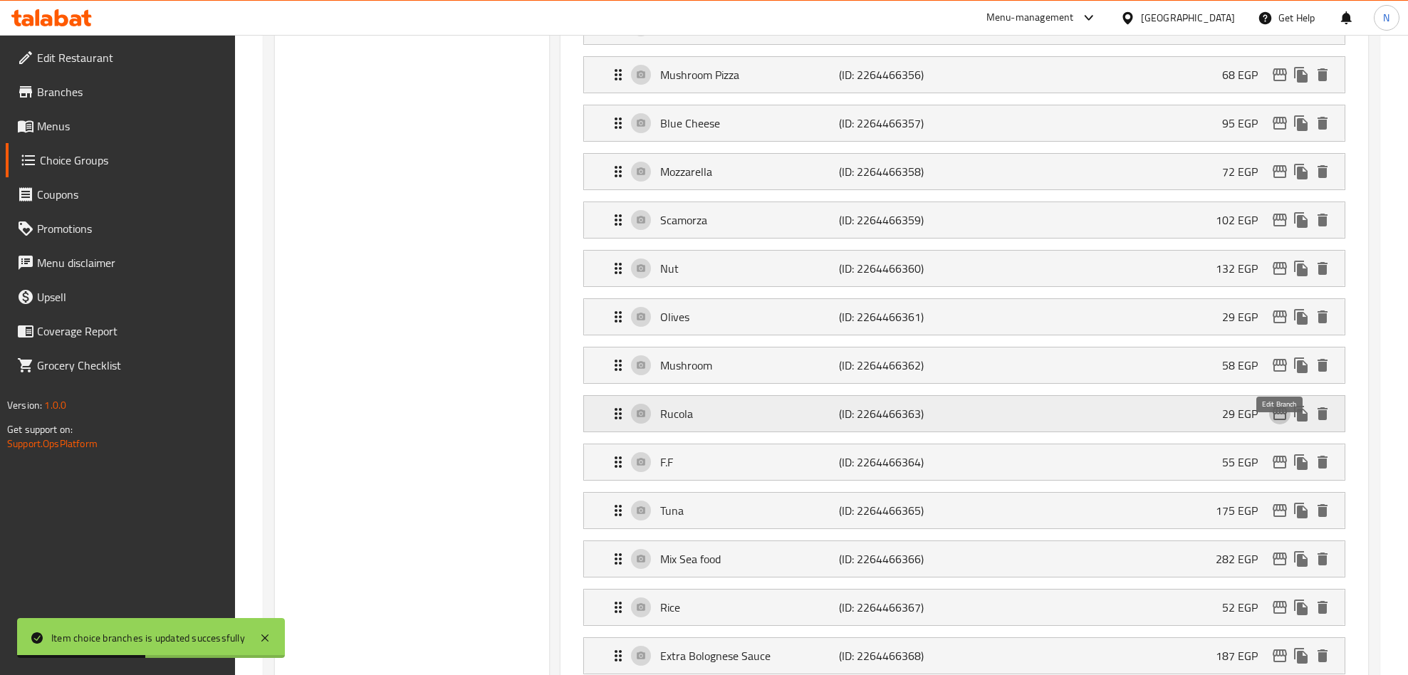
click at [1274, 422] on icon "edit" at bounding box center [1279, 413] width 17 height 17
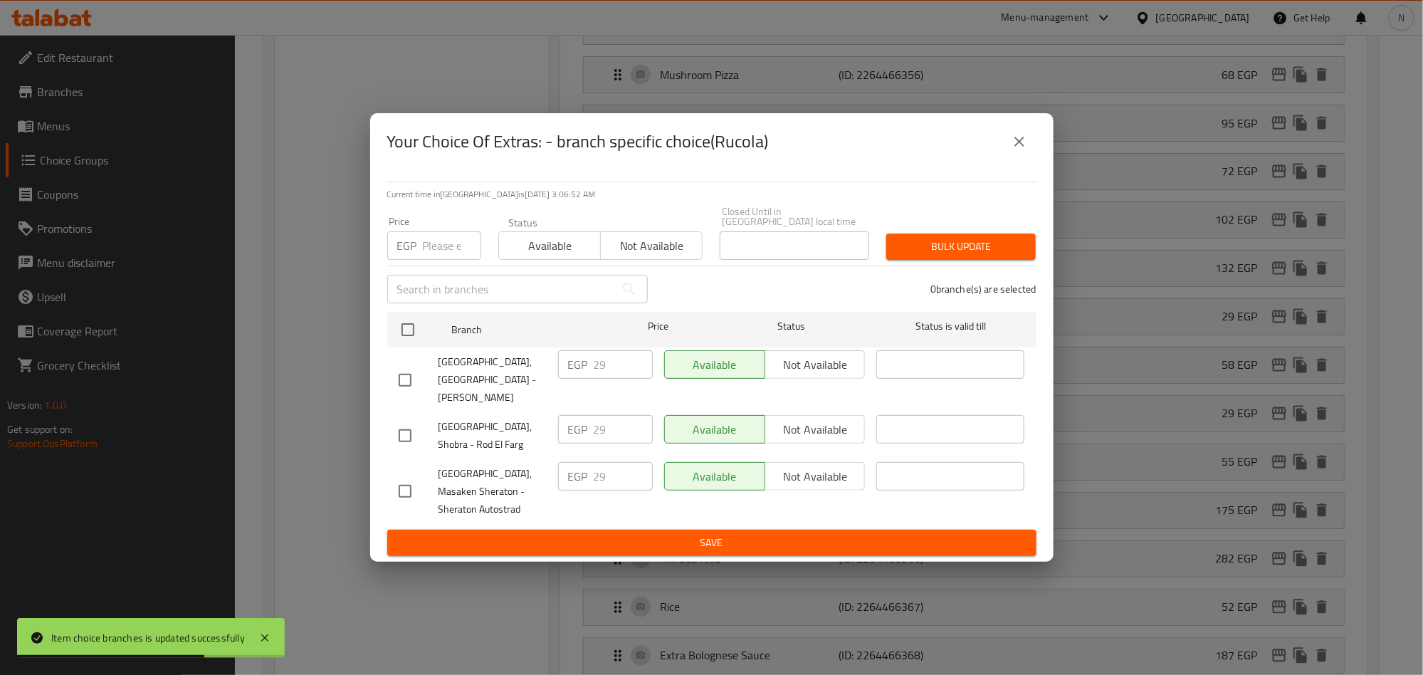
click at [408, 376] on input "checkbox" at bounding box center [405, 380] width 30 height 30
checkbox input "true"
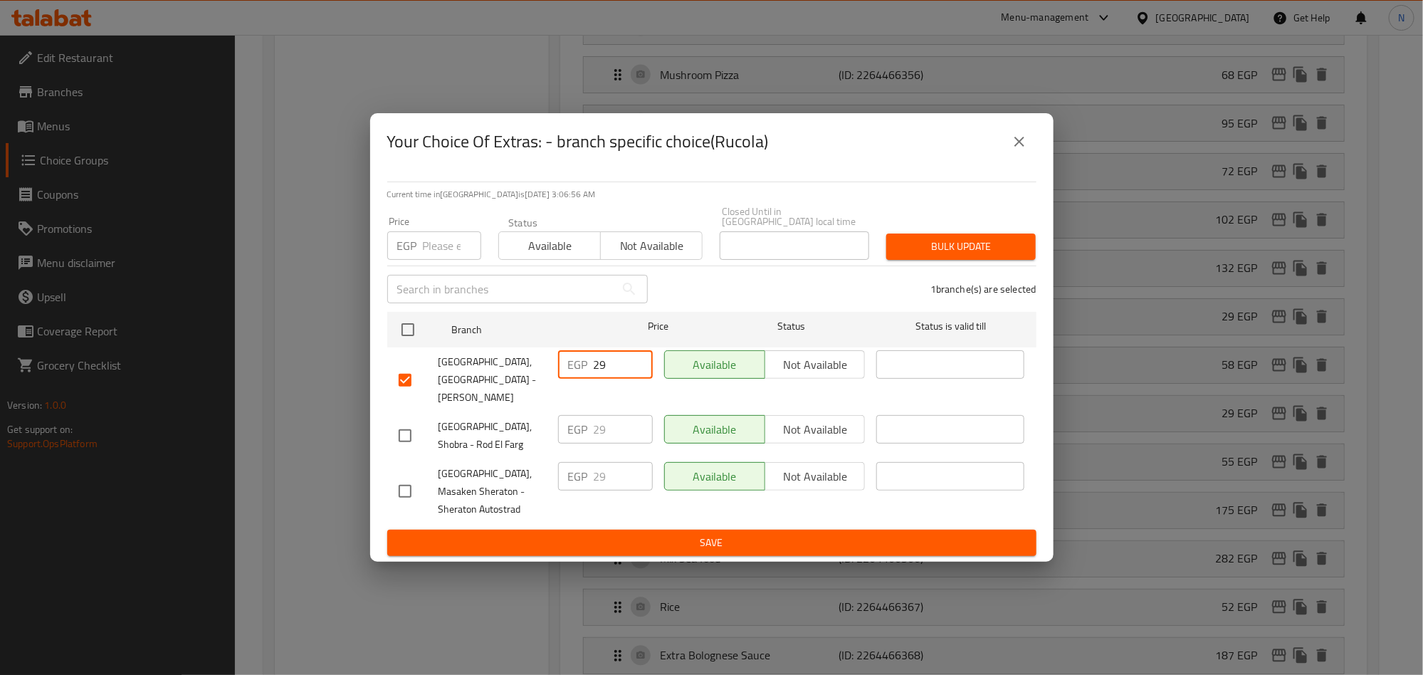
drag, startPoint x: 609, startPoint y: 374, endPoint x: 572, endPoint y: 377, distance: 36.4
click at [575, 376] on div "EGP 29 ​" at bounding box center [605, 364] width 95 height 28
paste input "33.06"
type input "33.06"
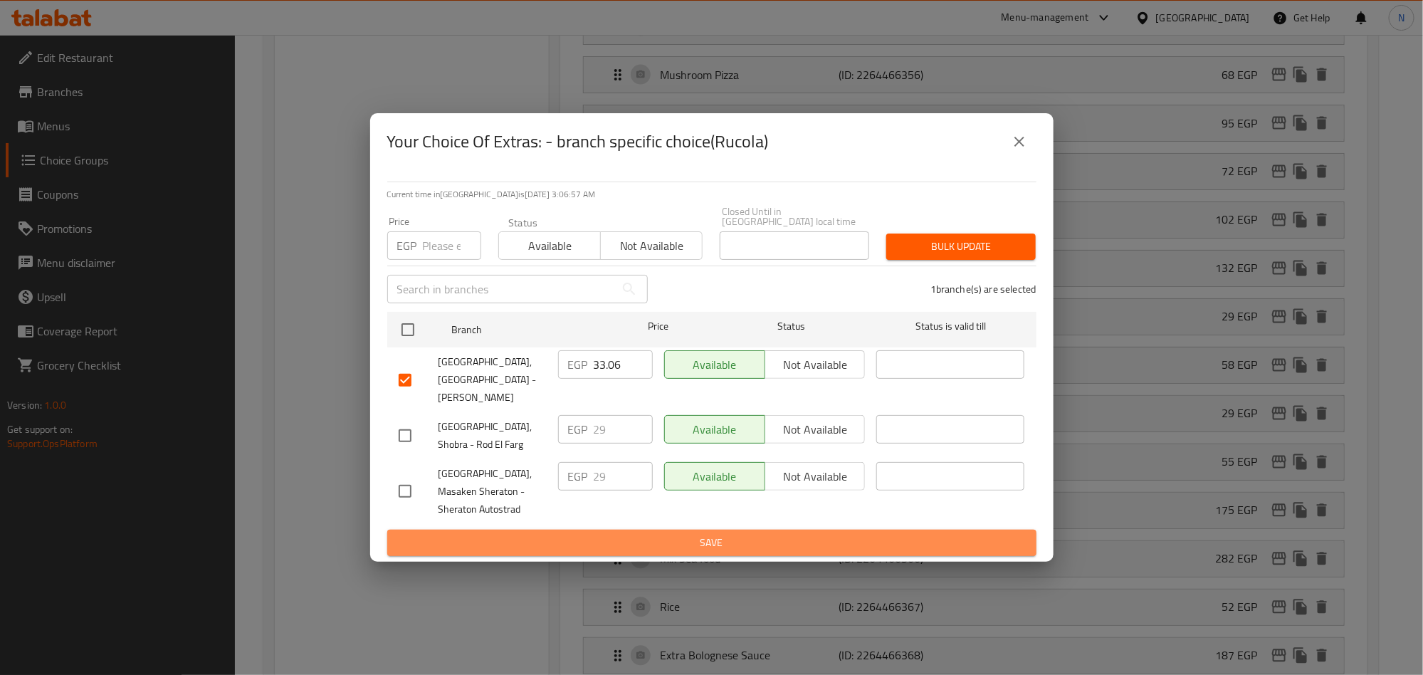
click at [676, 534] on span "Save" at bounding box center [712, 543] width 627 height 18
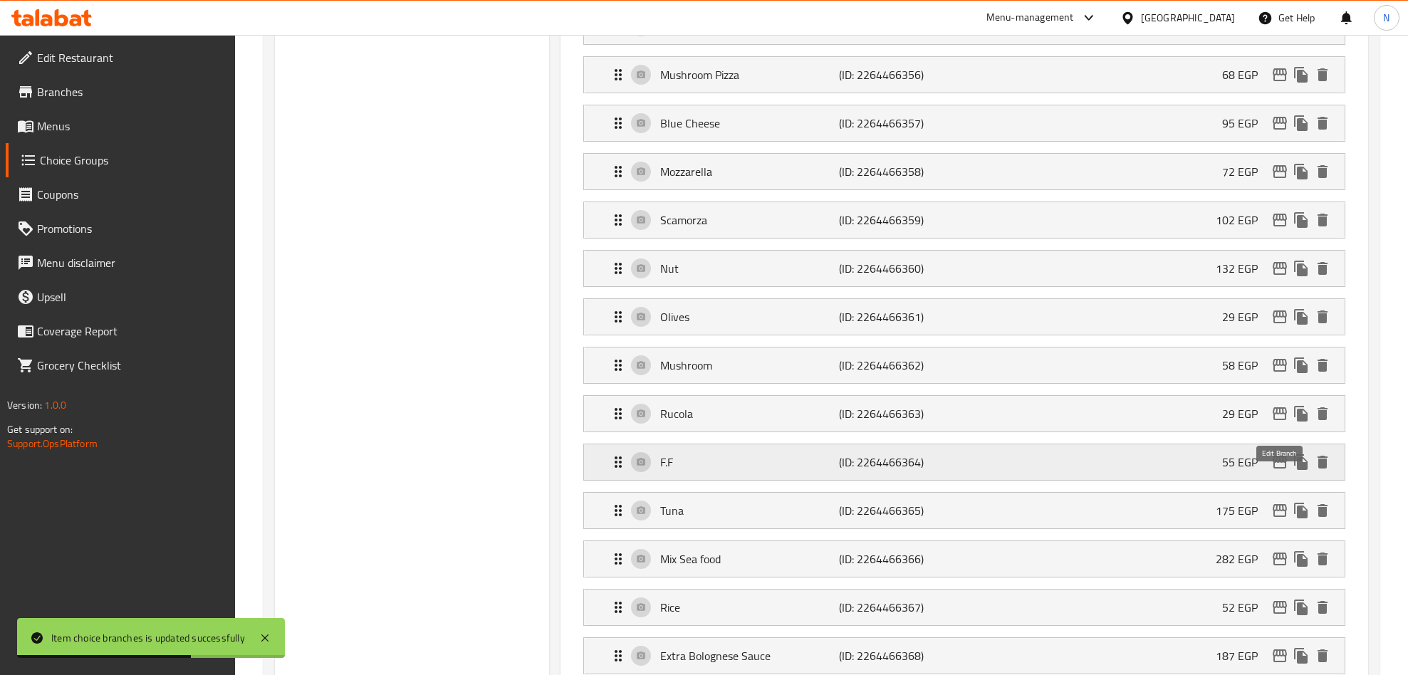
click at [1273, 469] on icon "edit" at bounding box center [1279, 462] width 14 height 13
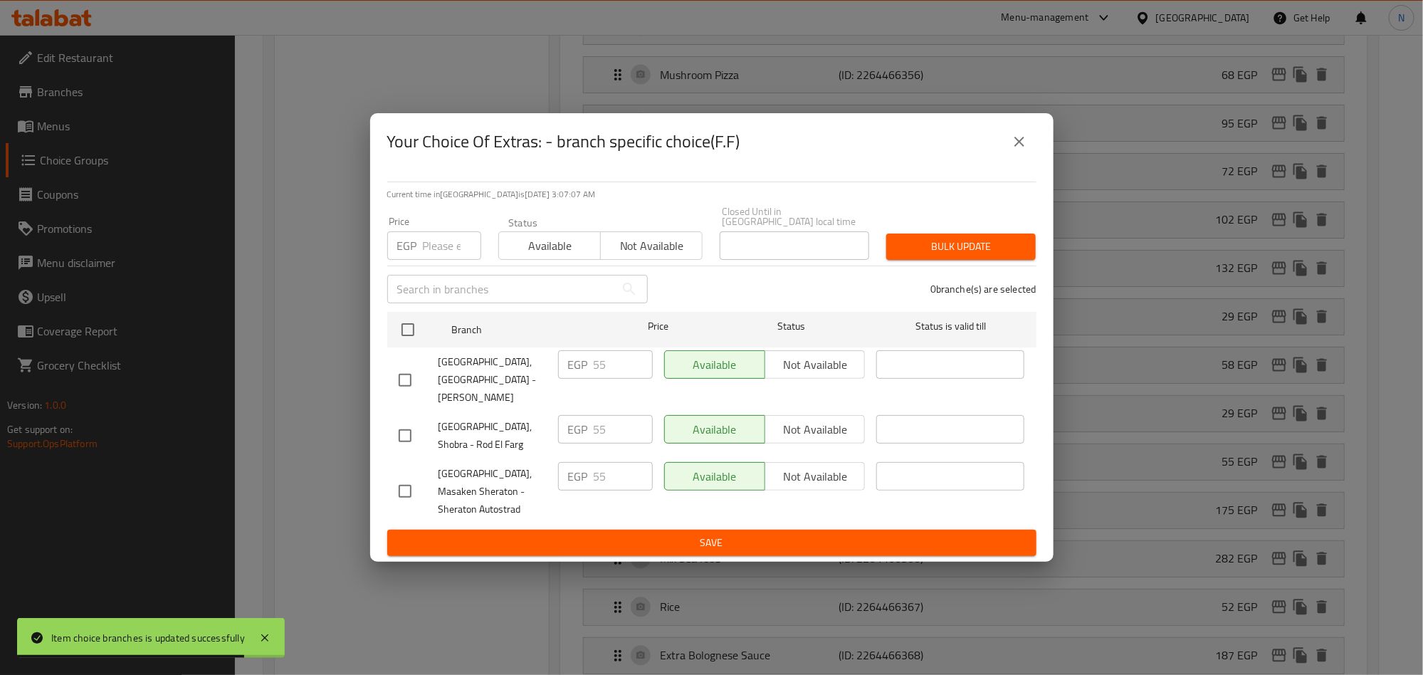
click at [402, 378] on input "checkbox" at bounding box center [405, 380] width 30 height 30
checkbox input "true"
drag, startPoint x: 614, startPoint y: 370, endPoint x: 534, endPoint y: 444, distance: 108.8
click at [564, 375] on div "EGP 55 ​" at bounding box center [605, 364] width 95 height 28
paste input "62.7"
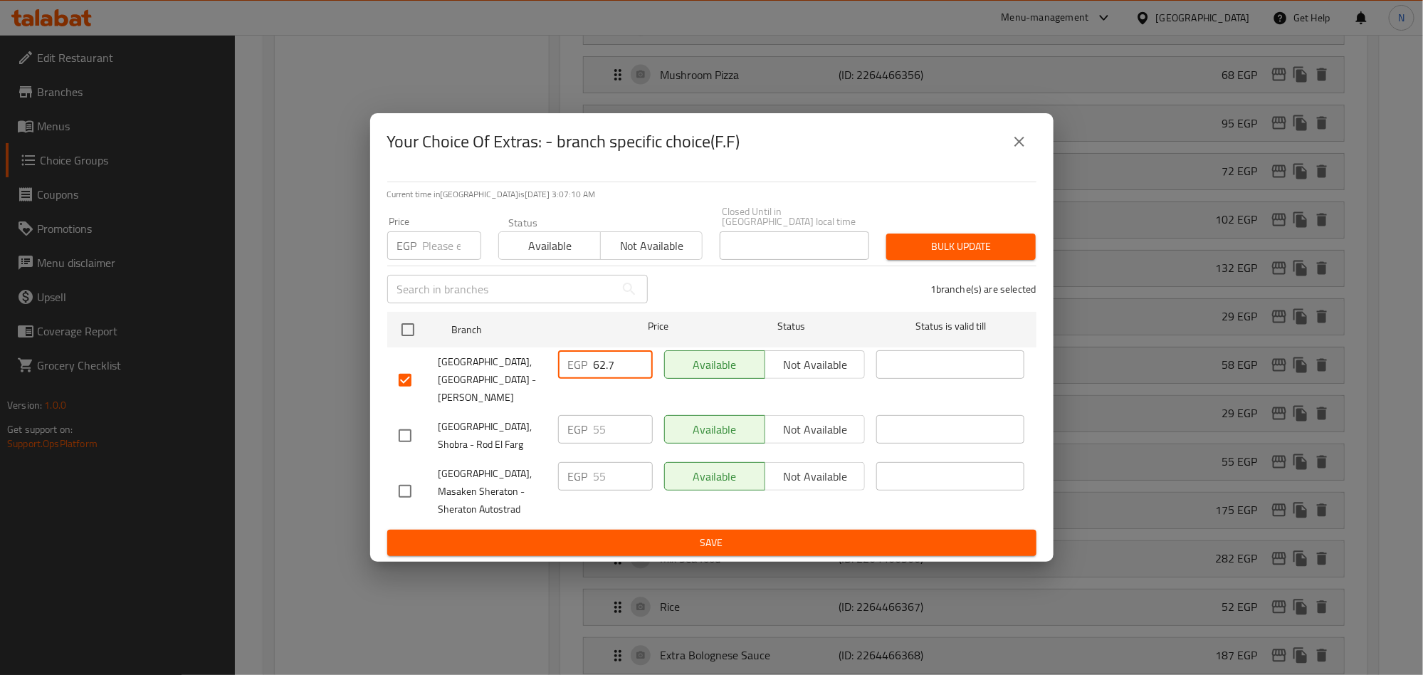
type input "62.7"
click at [575, 534] on span "Save" at bounding box center [712, 543] width 627 height 18
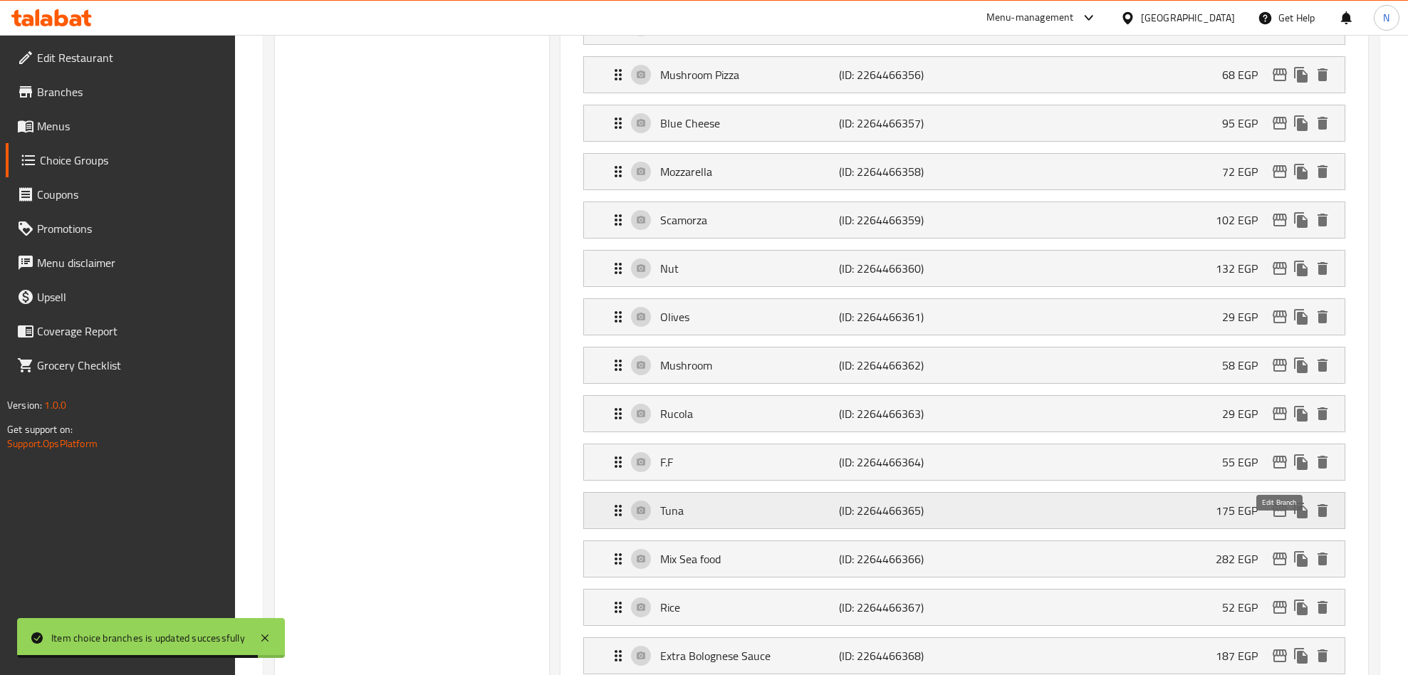
click at [1284, 517] on icon "edit" at bounding box center [1279, 510] width 14 height 13
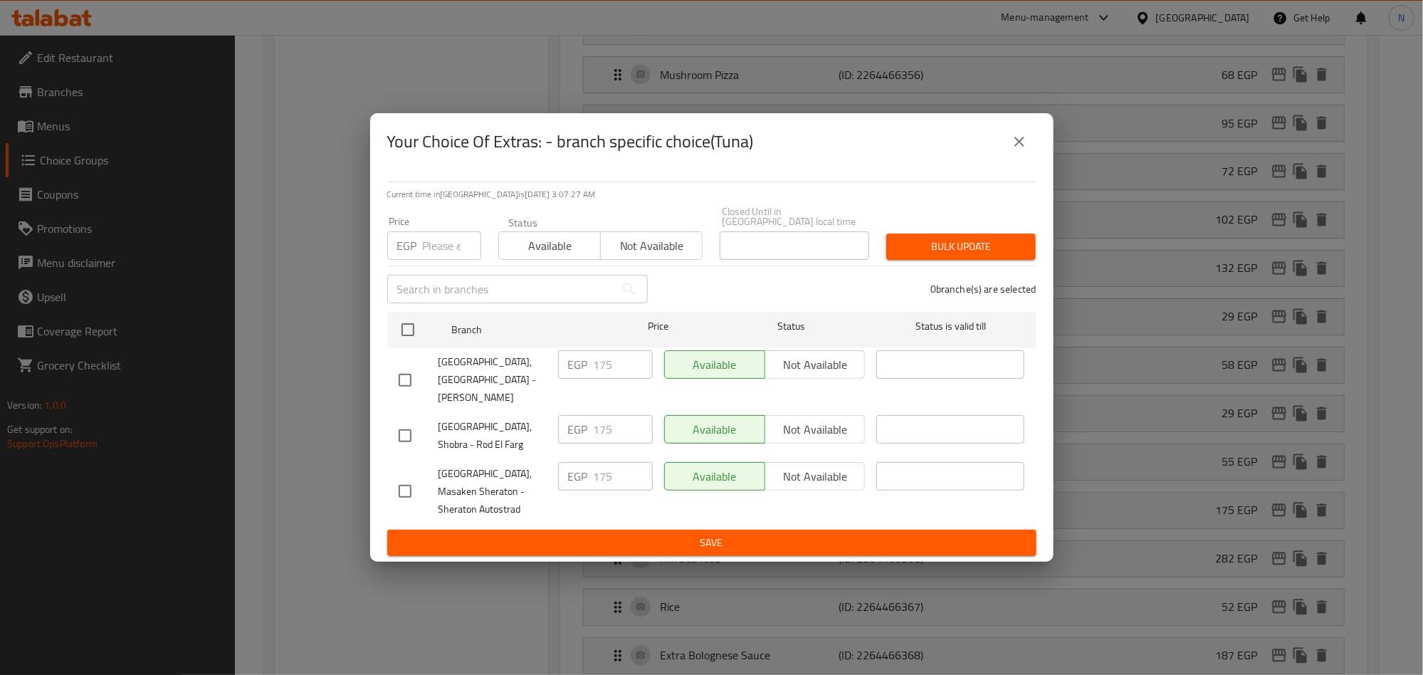
click at [407, 377] on input "checkbox" at bounding box center [405, 380] width 30 height 30
checkbox input "true"
drag, startPoint x: 612, startPoint y: 366, endPoint x: 558, endPoint y: 380, distance: 56.0
click at [560, 377] on div "EGP 175 ​" at bounding box center [605, 364] width 95 height 28
paste input "99."
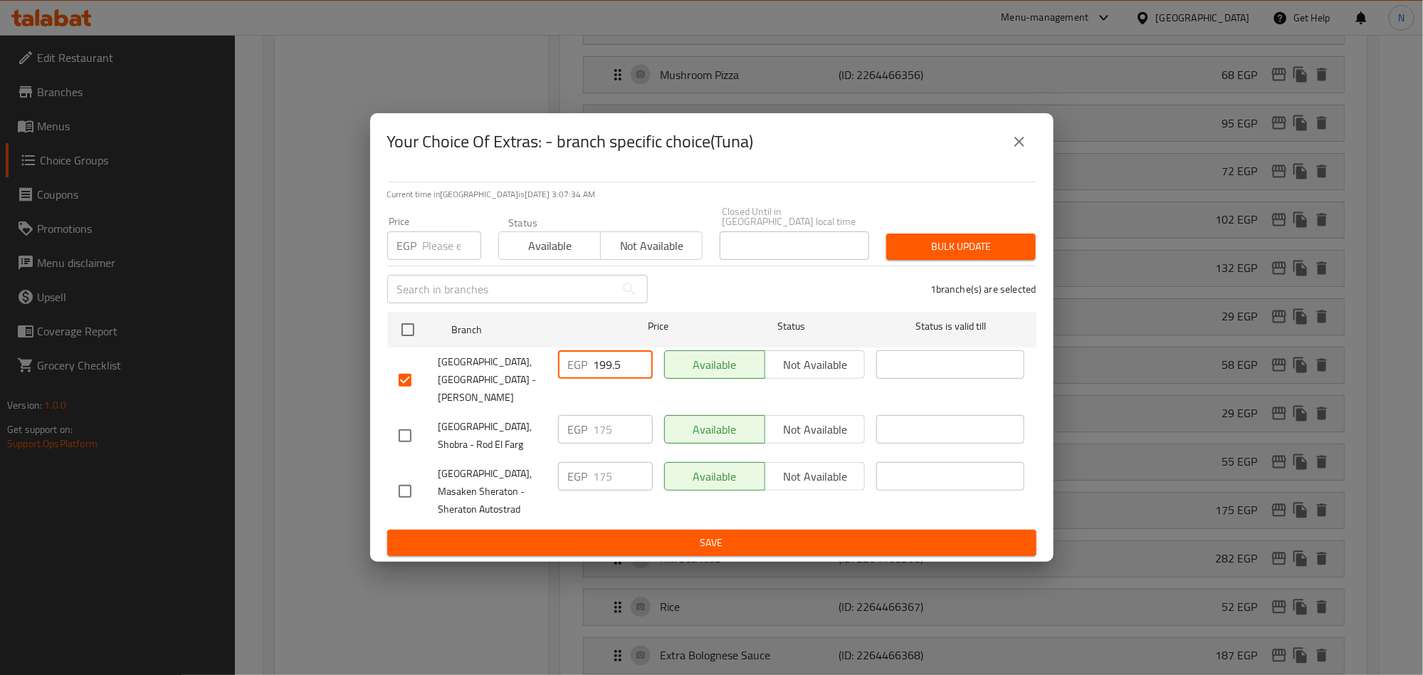
type input "199.5"
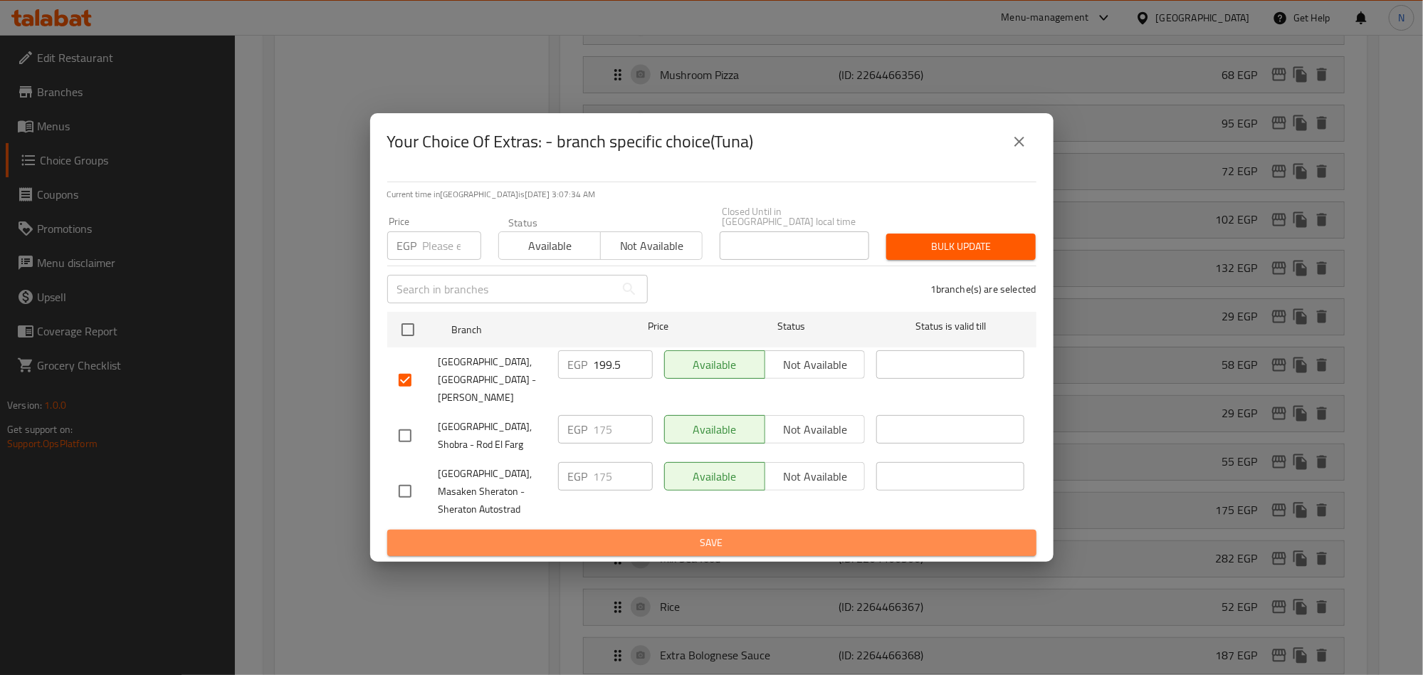
click at [663, 534] on span "Save" at bounding box center [712, 543] width 627 height 18
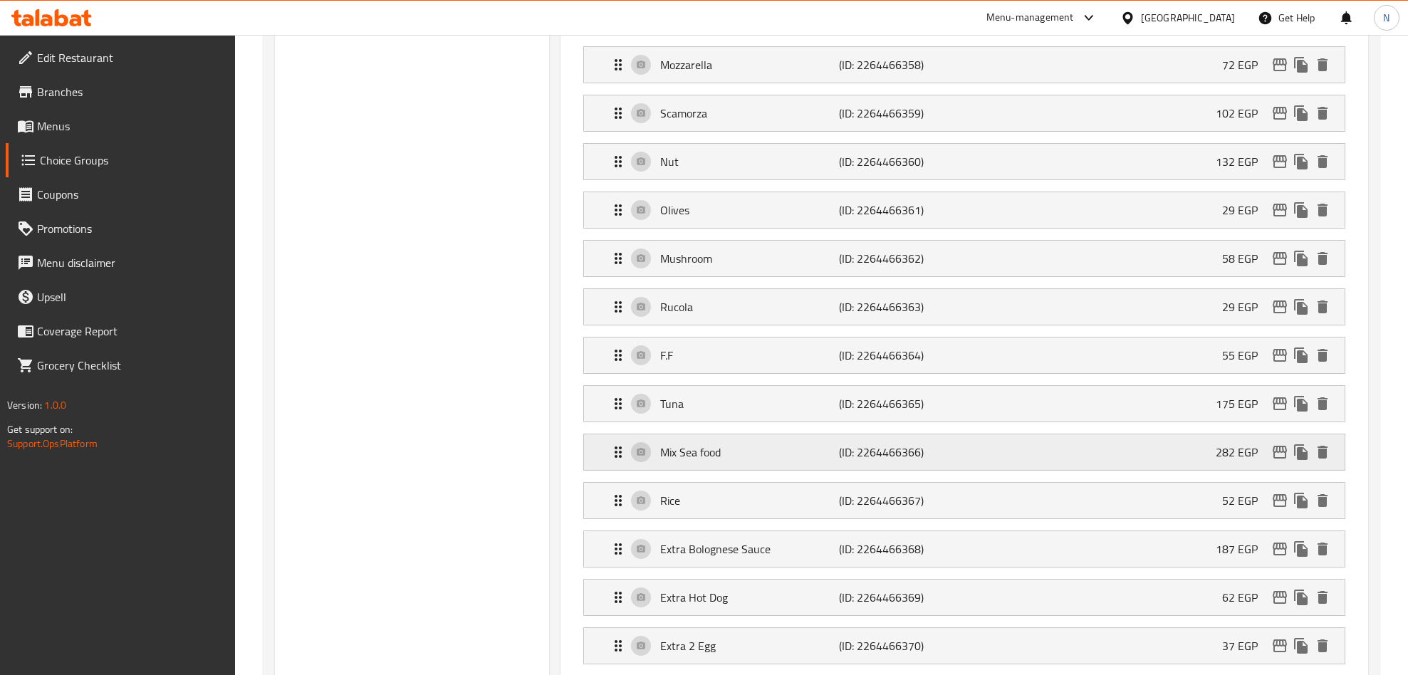
scroll to position [1494, 0]
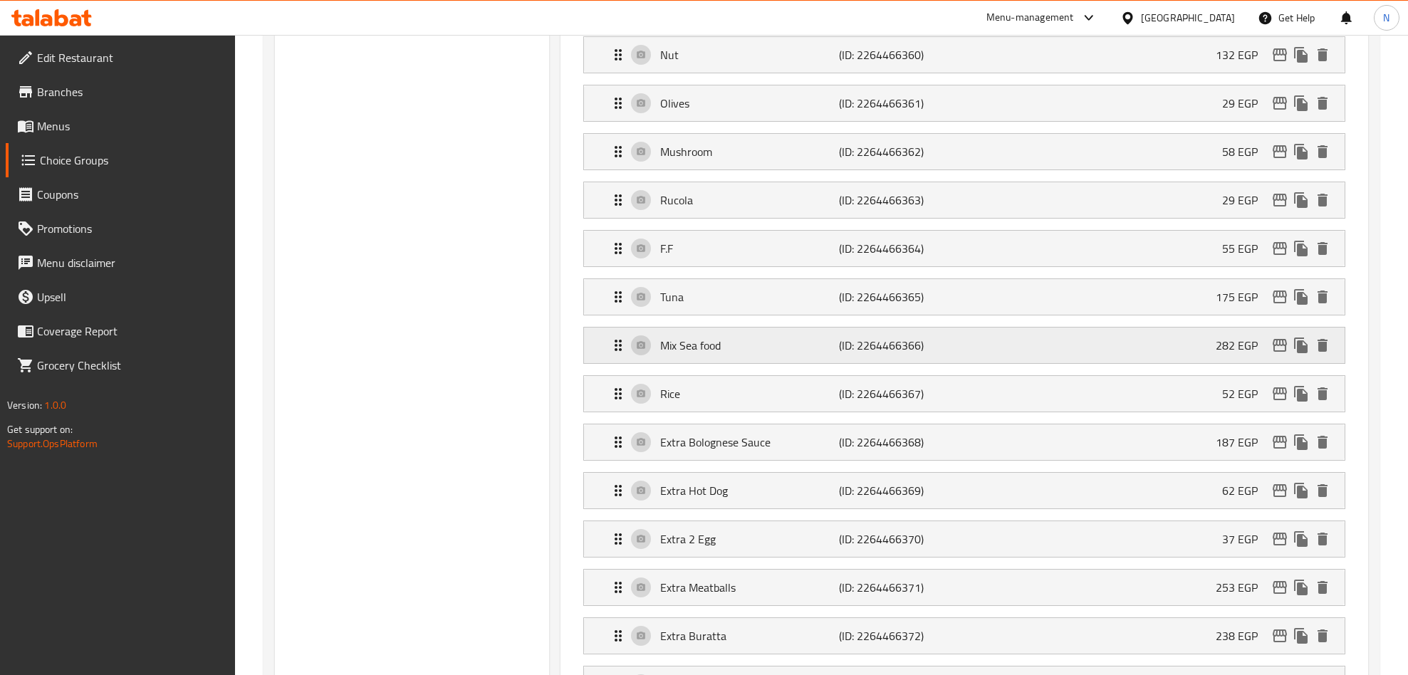
click at [1278, 354] on icon "edit" at bounding box center [1279, 345] width 17 height 17
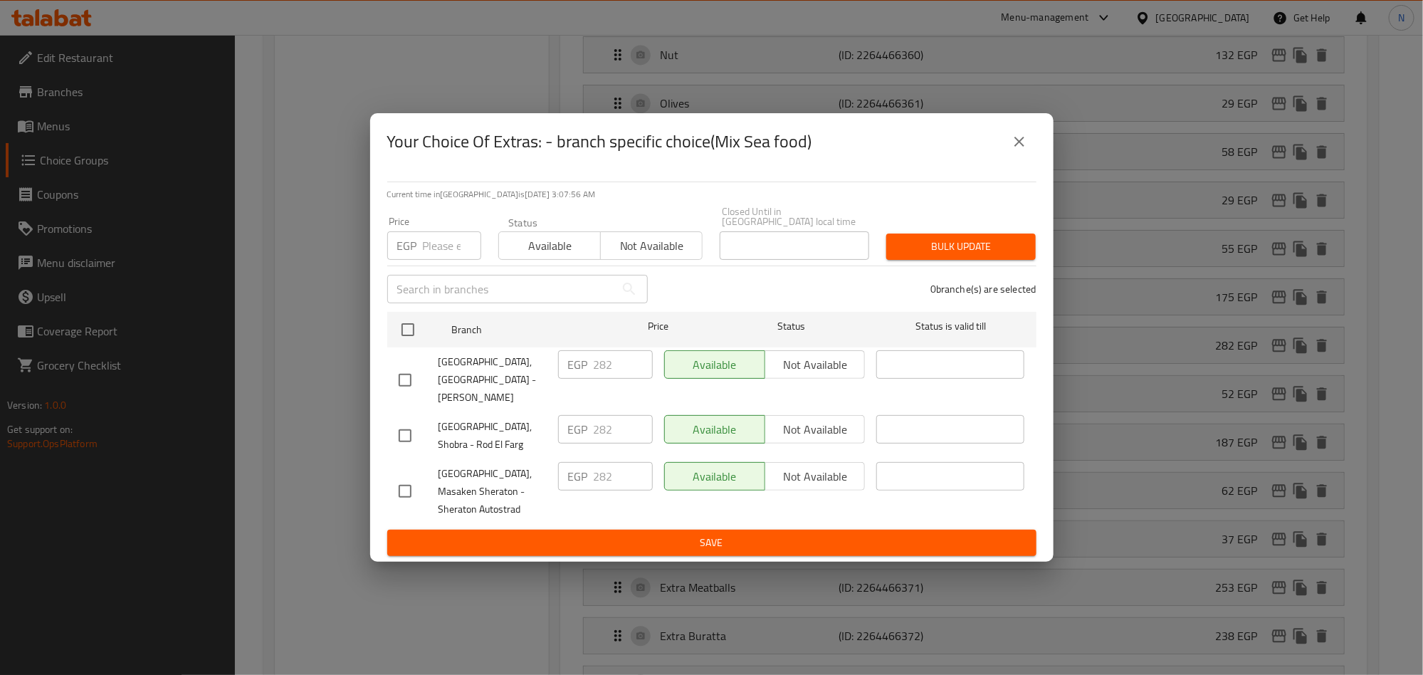
drag, startPoint x: 406, startPoint y: 372, endPoint x: 469, endPoint y: 370, distance: 62.7
click at [407, 372] on input "checkbox" at bounding box center [405, 380] width 30 height 30
checkbox input "true"
drag, startPoint x: 627, startPoint y: 363, endPoint x: 547, endPoint y: 396, distance: 86.2
click at [558, 372] on div "EGP 282 ​" at bounding box center [605, 364] width 95 height 28
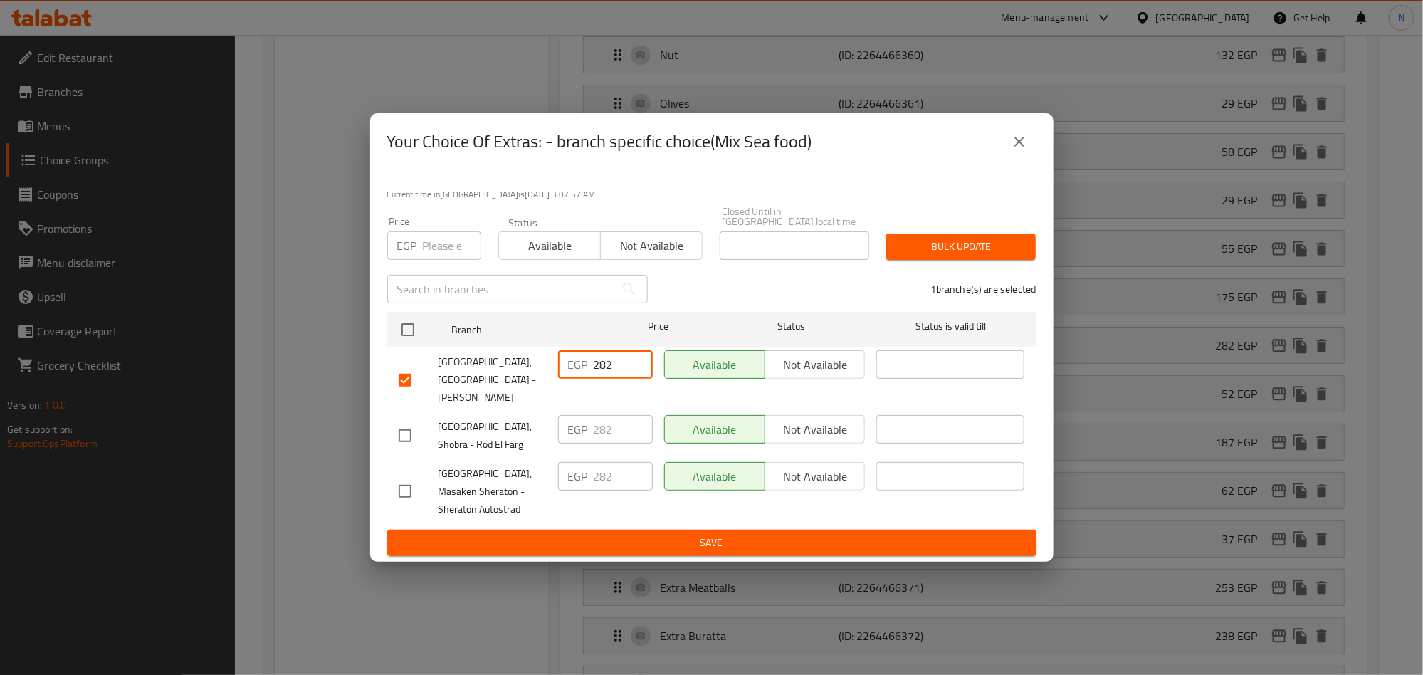
paste input "321.48"
type input "321.48"
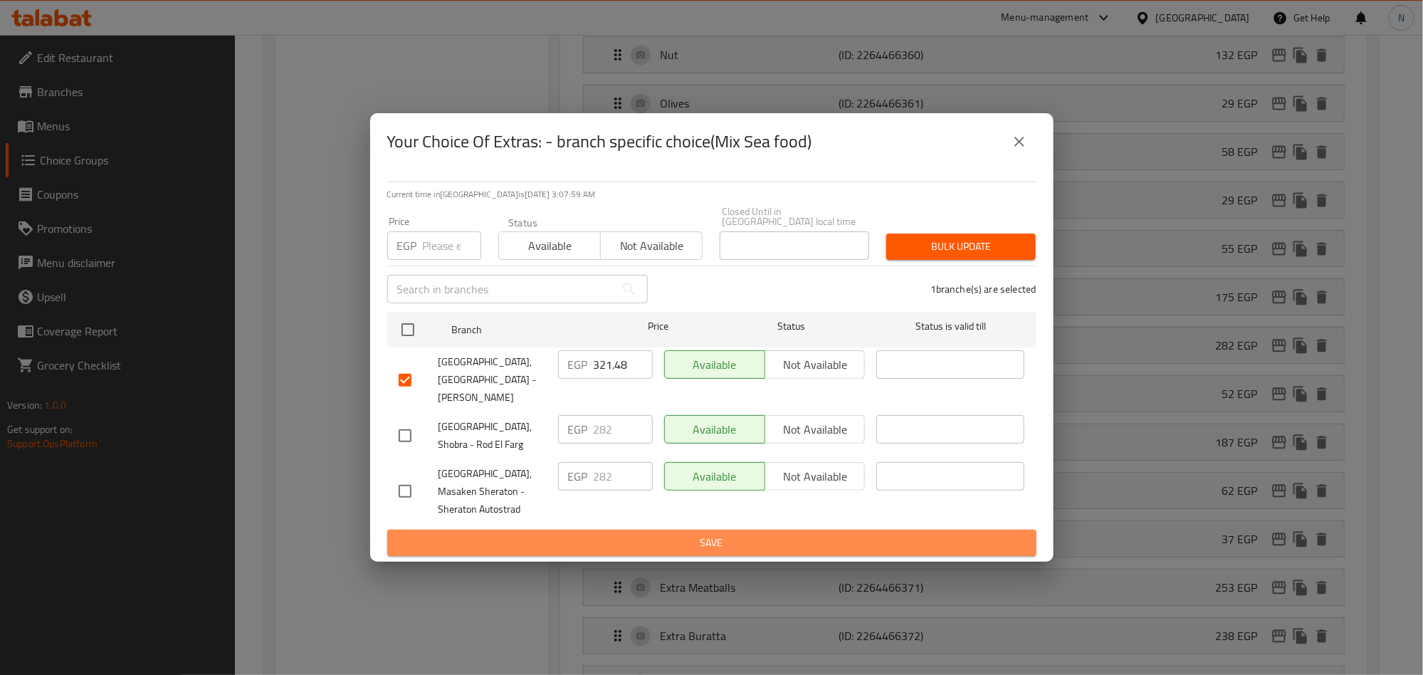
click at [622, 534] on span "Save" at bounding box center [712, 543] width 627 height 18
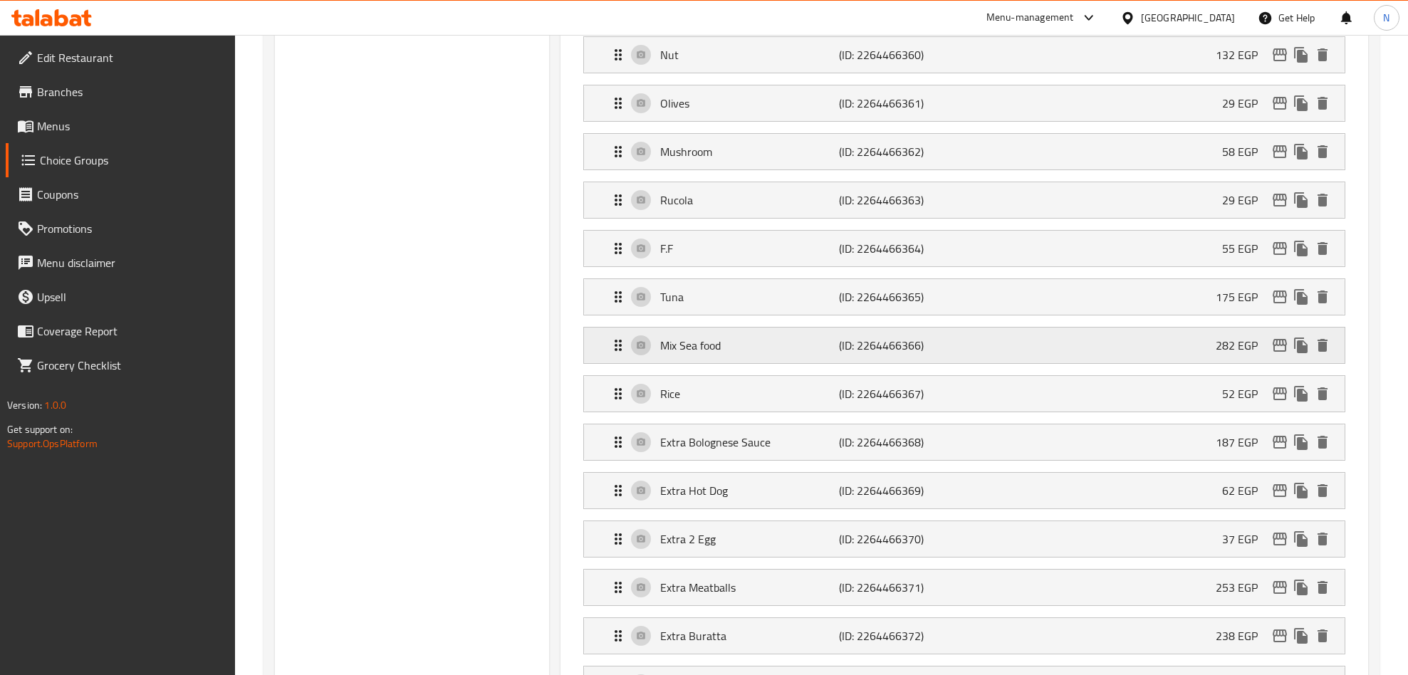
click at [1273, 352] on icon "edit" at bounding box center [1279, 345] width 14 height 13
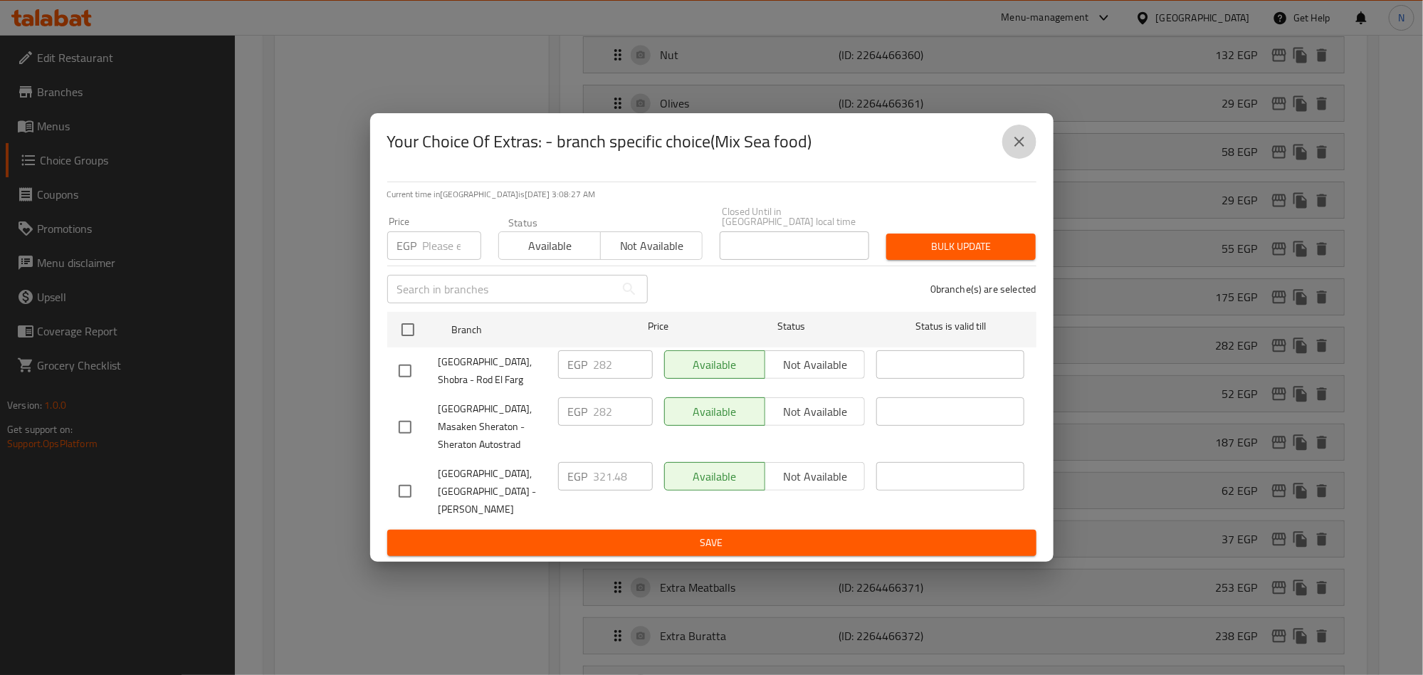
click at [1017, 150] on icon "close" at bounding box center [1019, 141] width 17 height 17
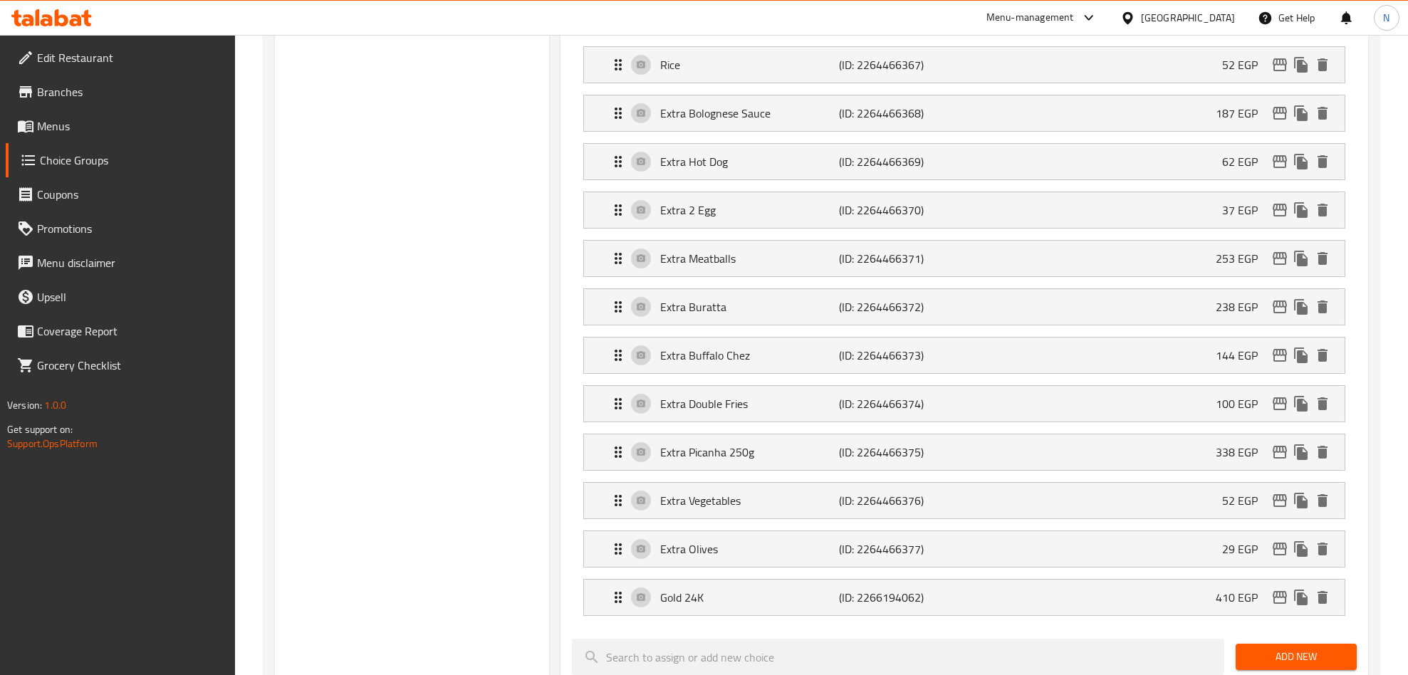
scroll to position [1814, 0]
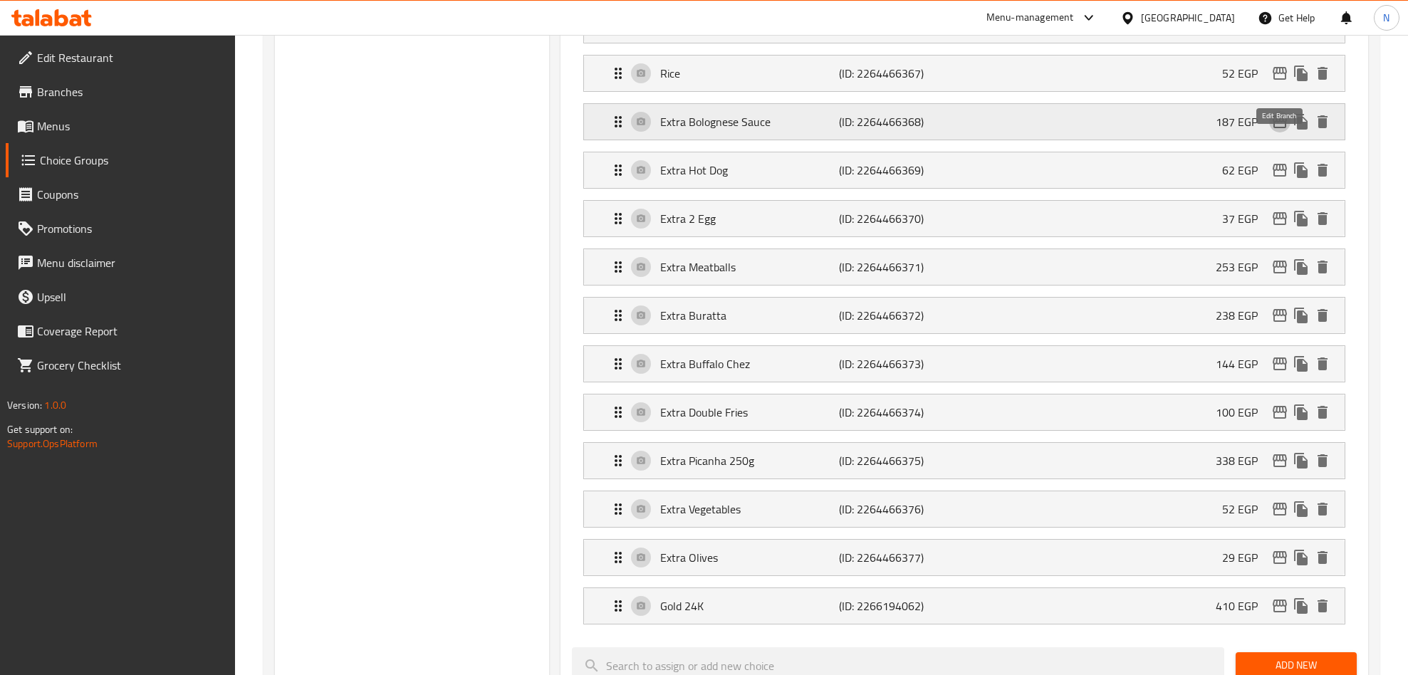
click at [1280, 130] on icon "edit" at bounding box center [1279, 121] width 17 height 17
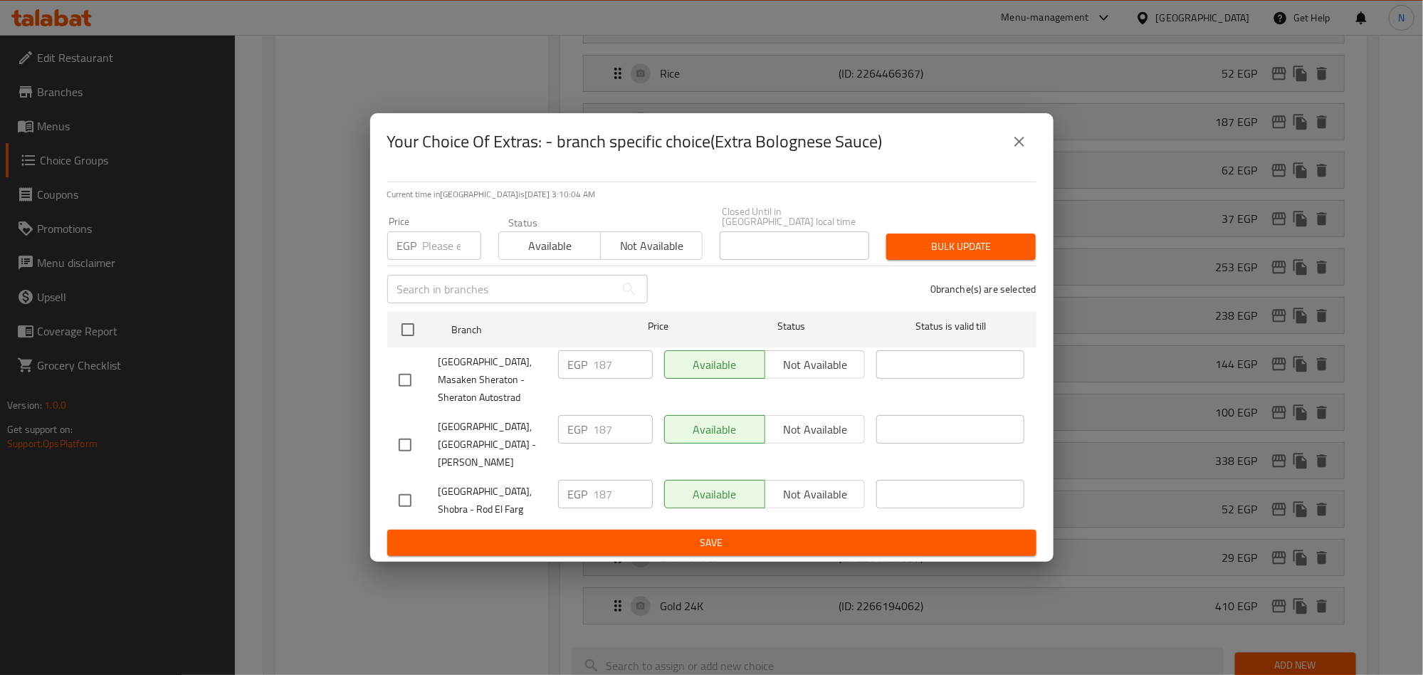
click at [408, 432] on input "checkbox" at bounding box center [405, 445] width 30 height 30
checkbox input "true"
drag, startPoint x: 613, startPoint y: 428, endPoint x: 572, endPoint y: 481, distance: 67.1
click at [560, 451] on div "EGP 187 ​" at bounding box center [606, 444] width 106 height 70
paste input "213.18"
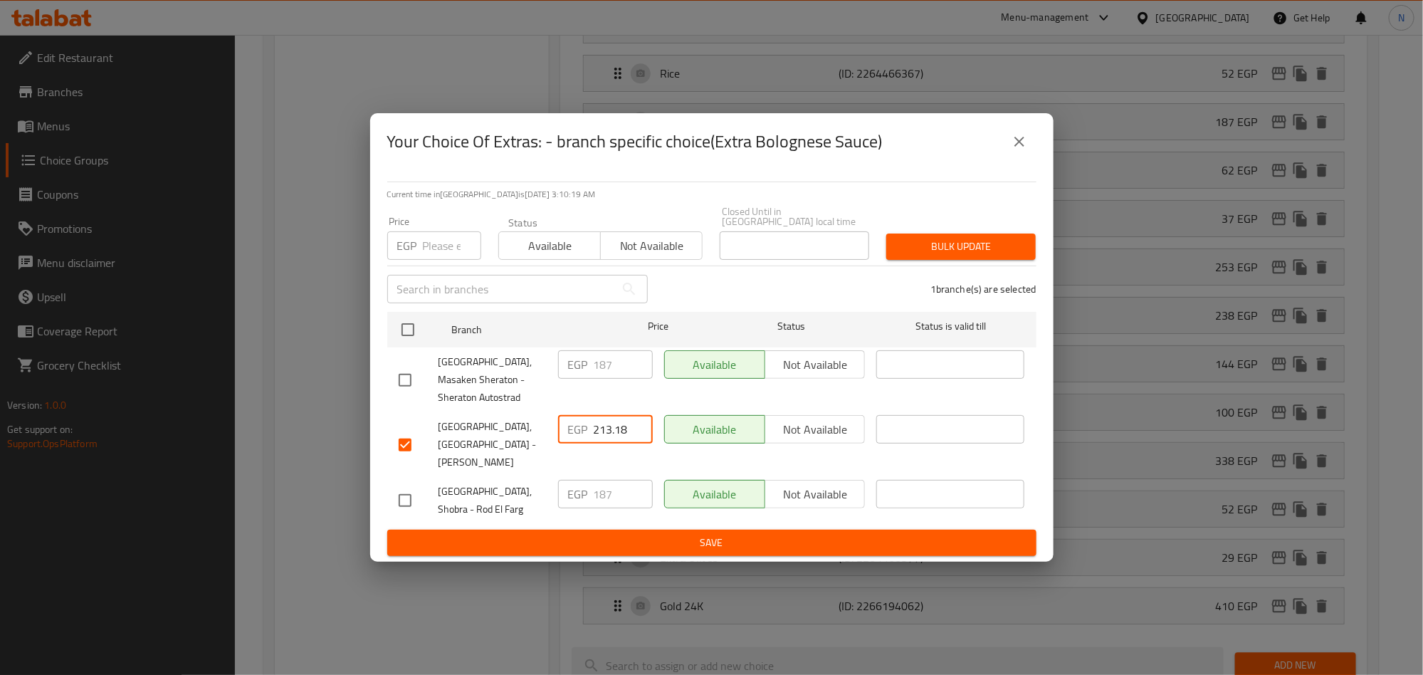
type input "213.18"
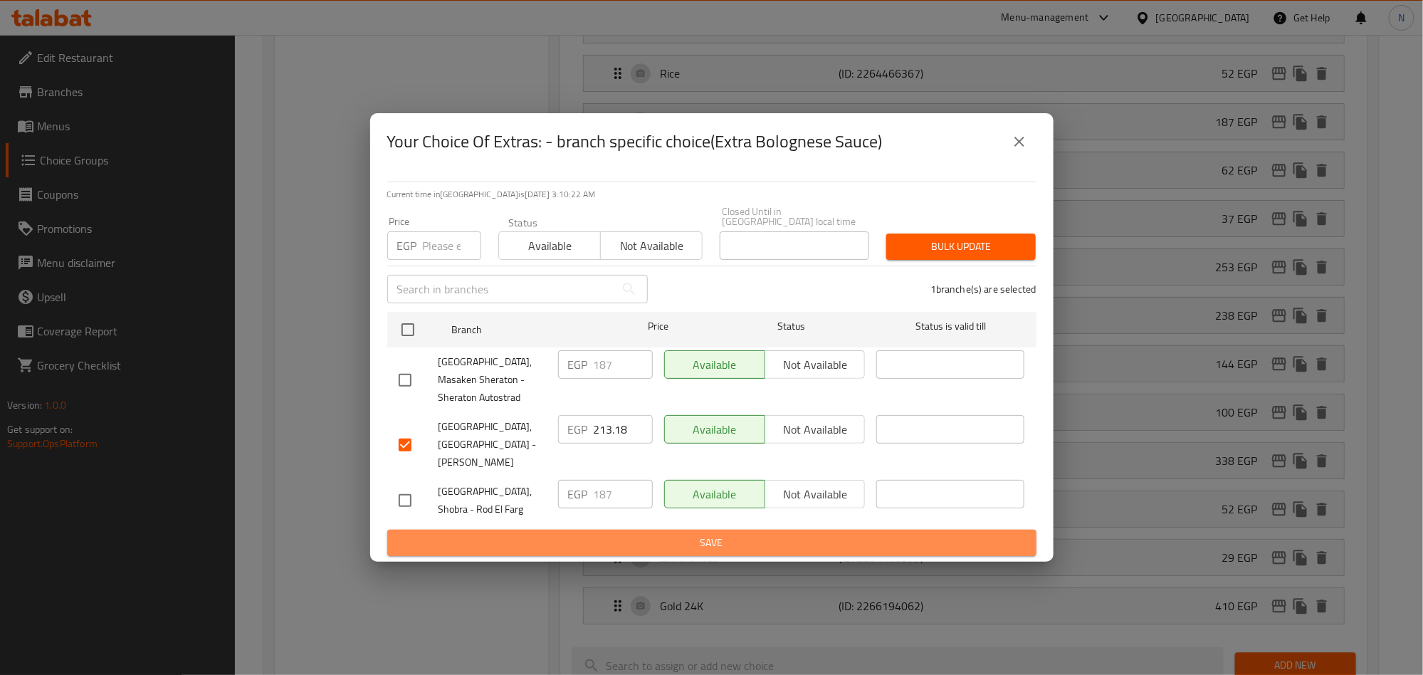
click at [647, 534] on span "Save" at bounding box center [712, 543] width 627 height 18
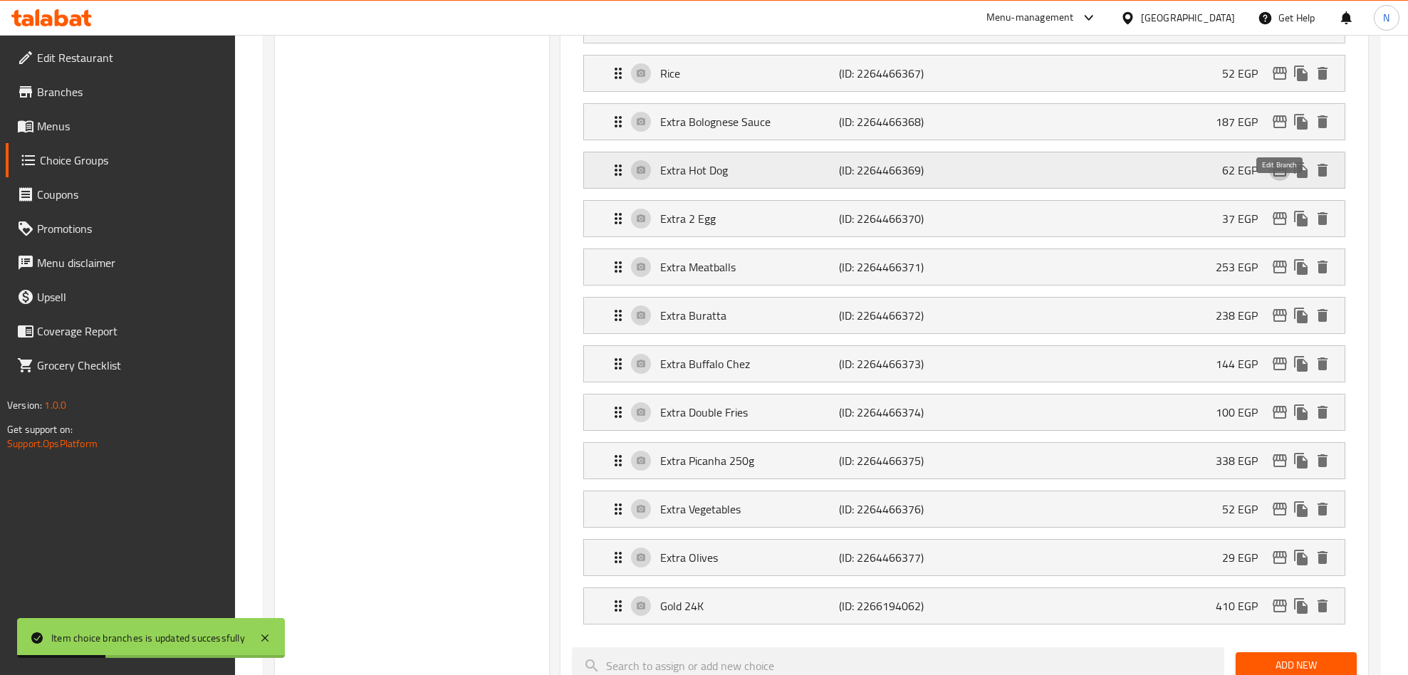
click at [1284, 179] on icon "edit" at bounding box center [1279, 170] width 17 height 17
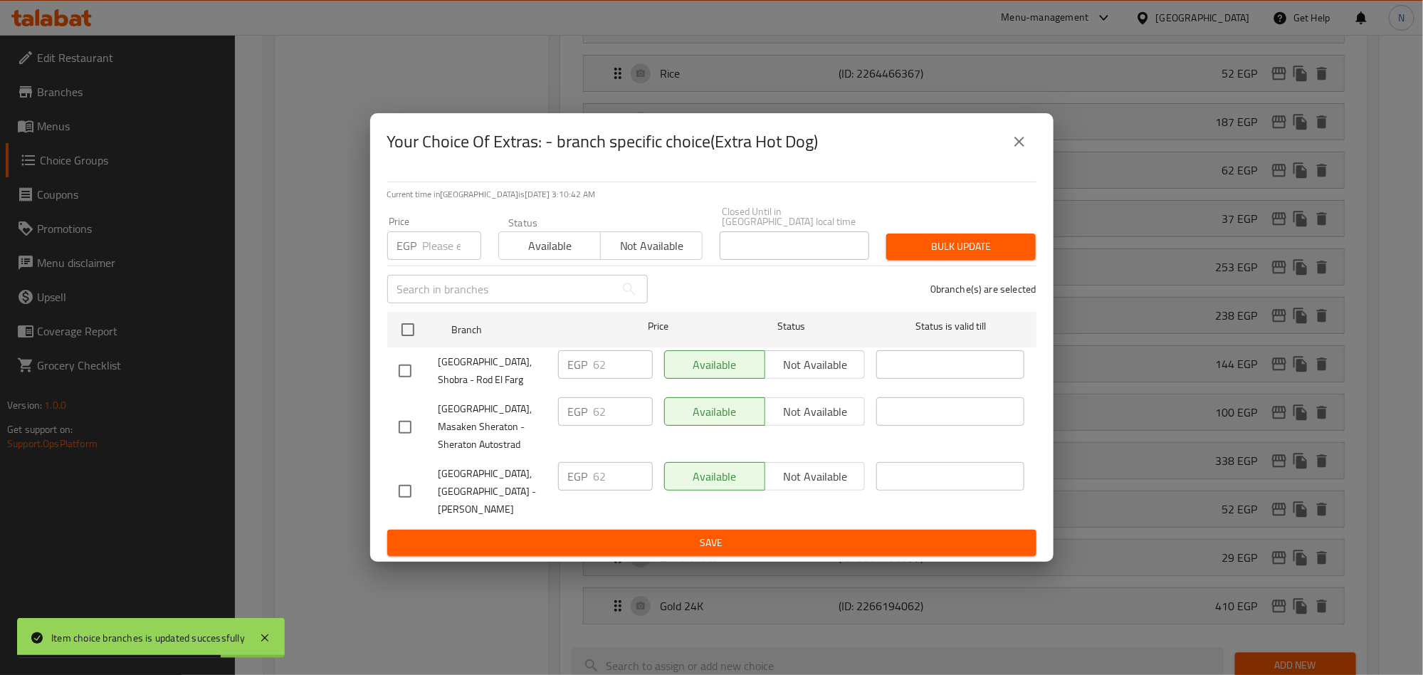
click at [407, 490] on input "checkbox" at bounding box center [405, 491] width 30 height 30
checkbox input "true"
drag, startPoint x: 607, startPoint y: 485, endPoint x: 549, endPoint y: 489, distance: 58.5
click at [549, 489] on div "Villa Di Napoli, Nasr City - Ahmed Fakhry EGP 62 ​ Available Not available ​" at bounding box center [712, 491] width 638 height 70
paste input "70.68"
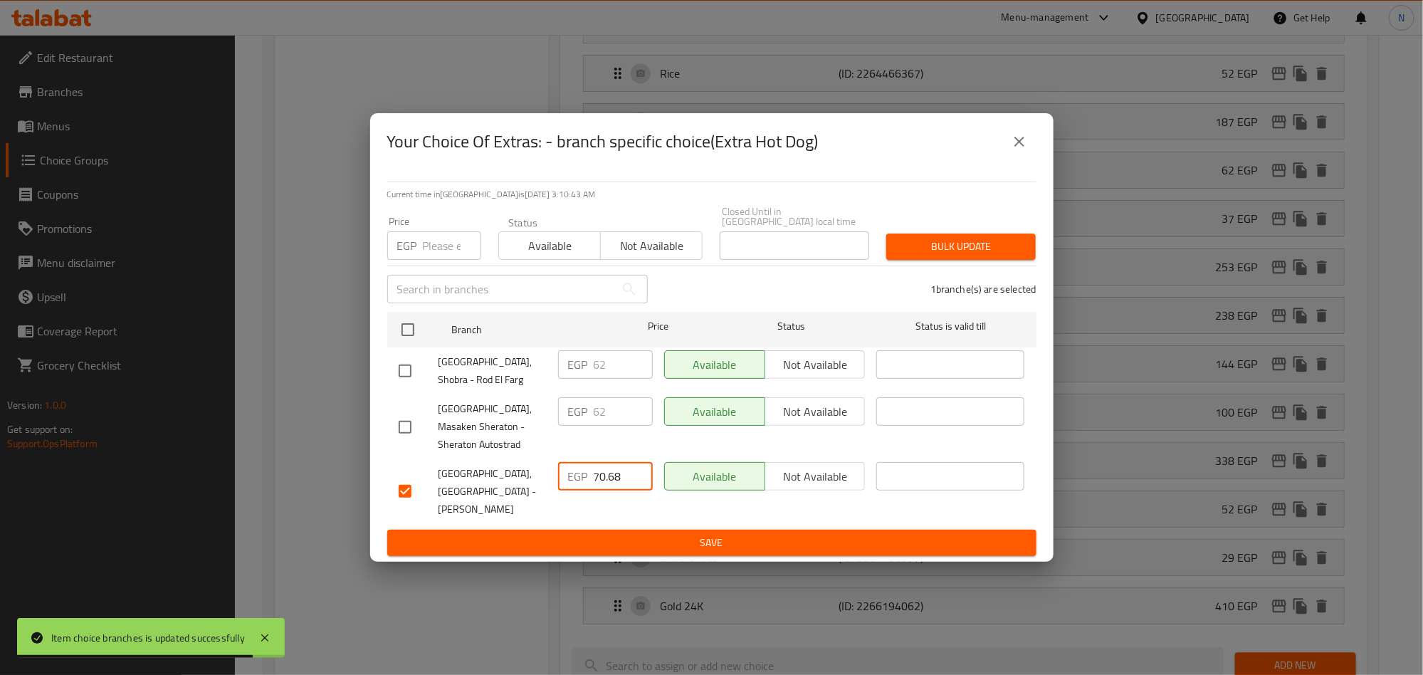
type input "70.68"
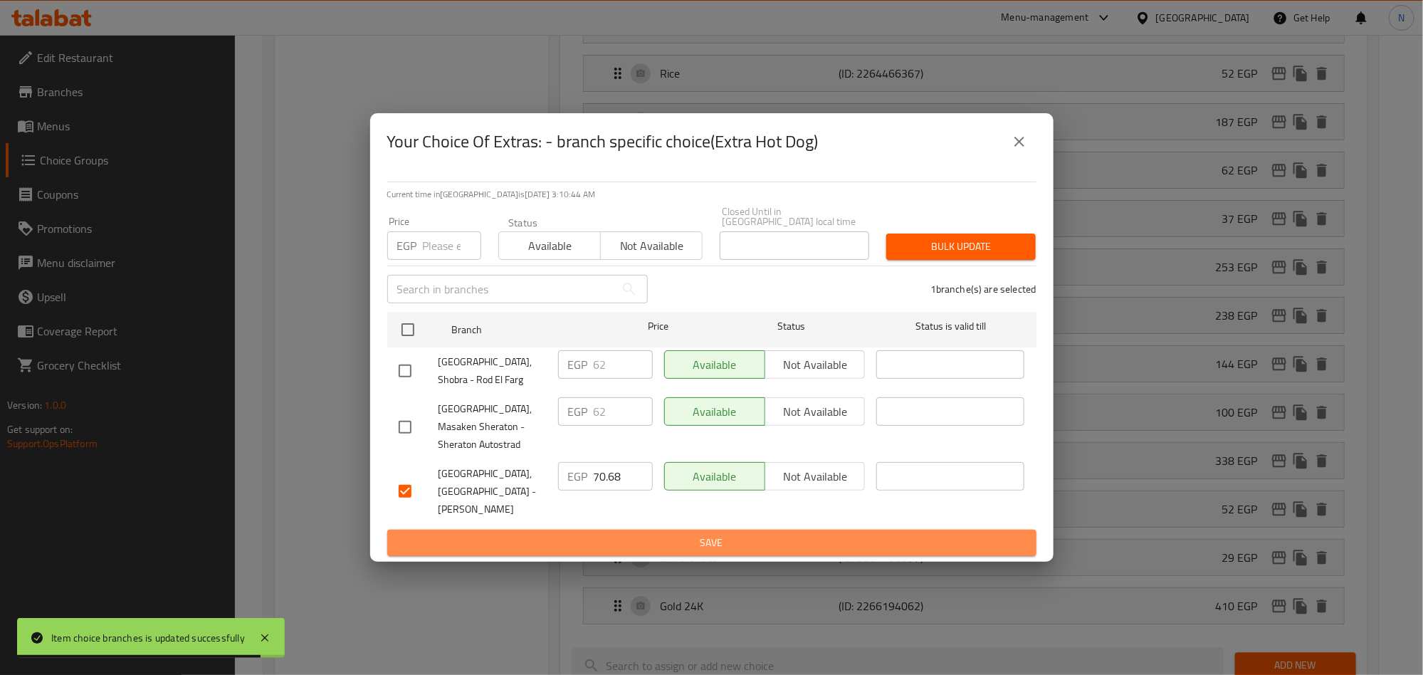
click at [725, 534] on span "Save" at bounding box center [712, 543] width 627 height 18
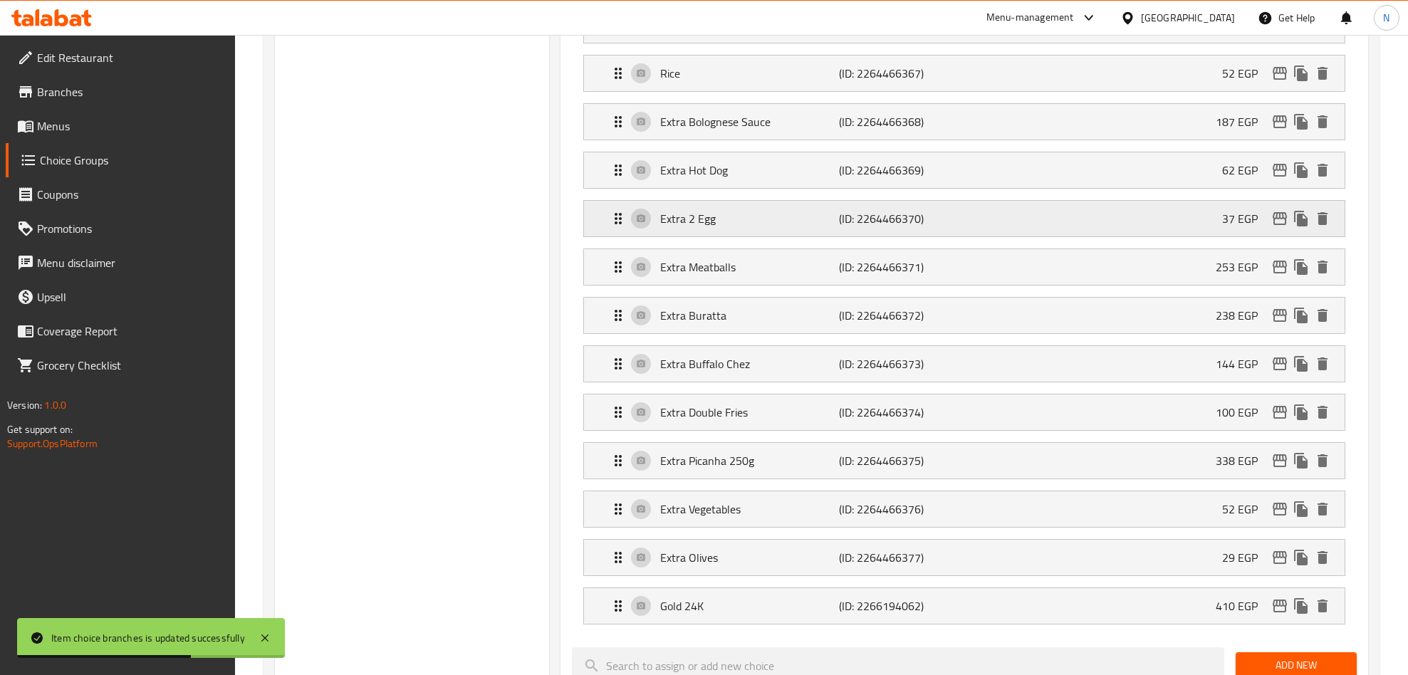
click at [1273, 225] on icon "edit" at bounding box center [1279, 218] width 14 height 13
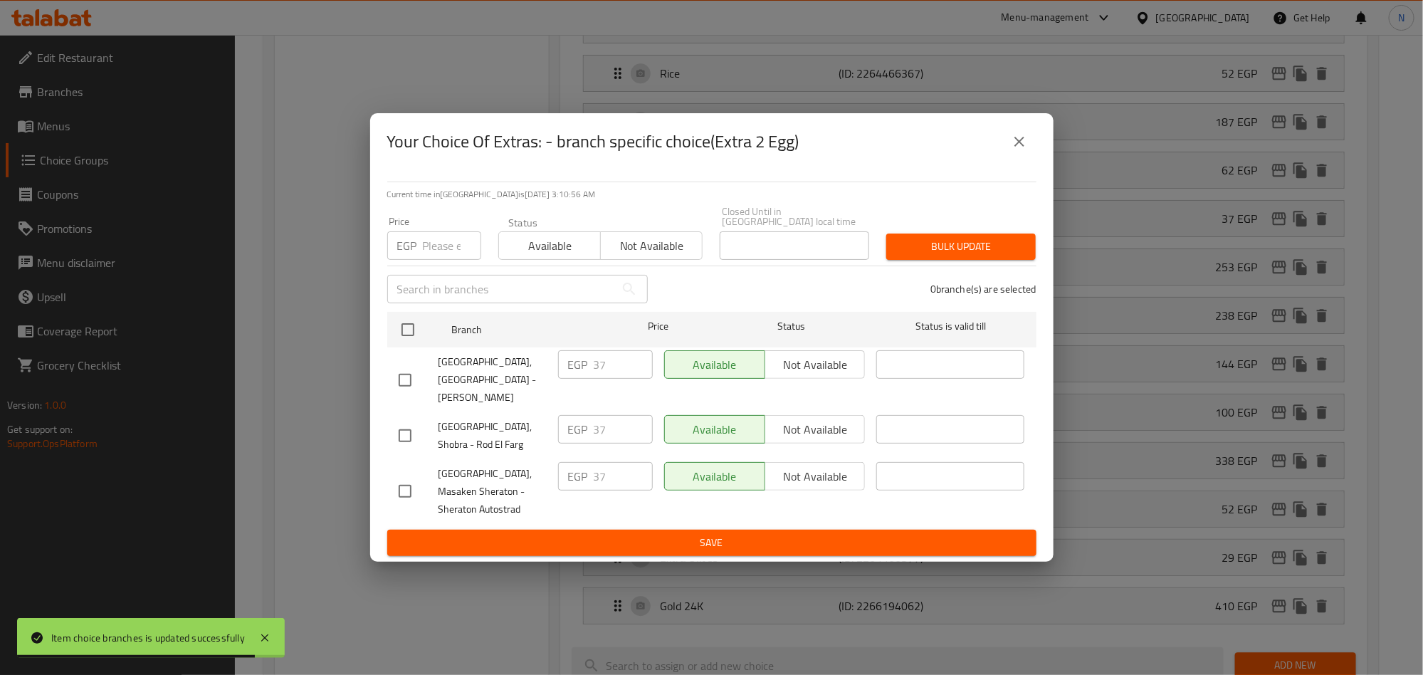
click at [398, 381] on input "checkbox" at bounding box center [405, 380] width 30 height 30
checkbox input "true"
drag, startPoint x: 579, startPoint y: 370, endPoint x: 569, endPoint y: 372, distance: 10.2
click at [570, 372] on div "EGP 37 ​" at bounding box center [605, 364] width 95 height 28
paste input "42.18"
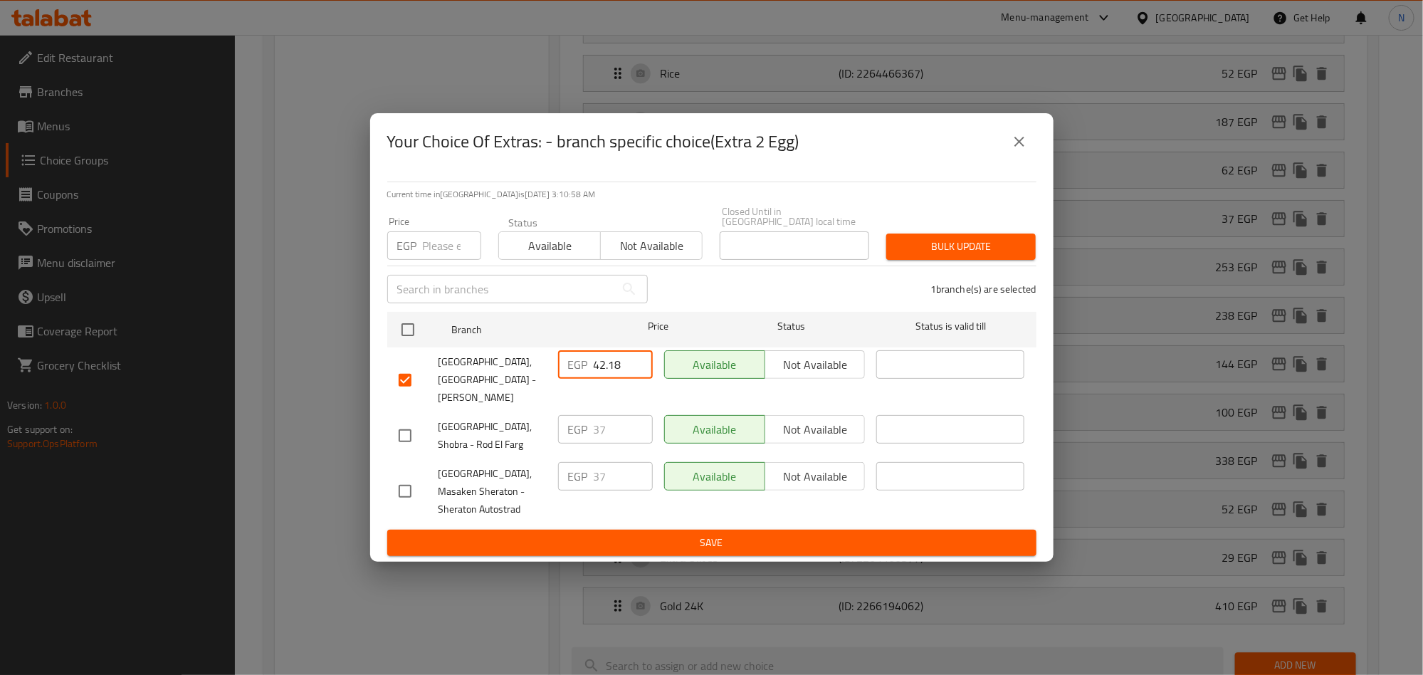
type input "42.18"
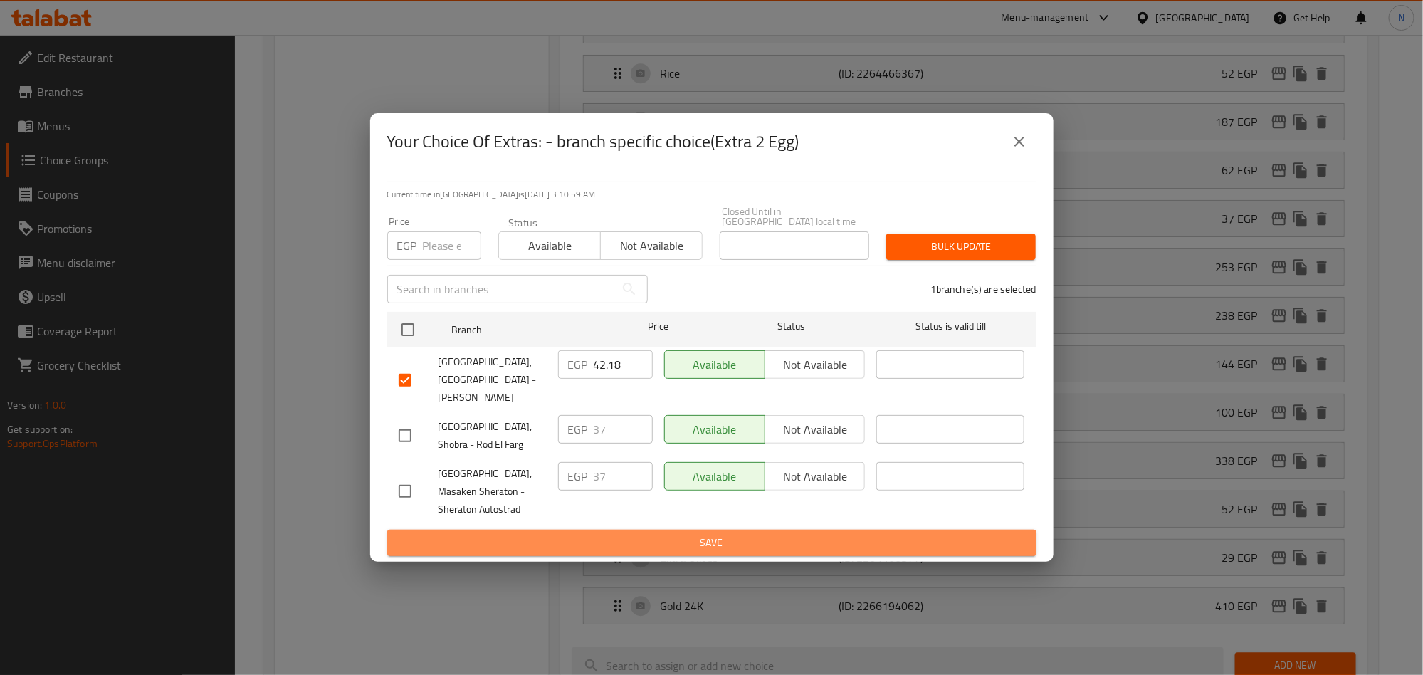
click at [701, 534] on span "Save" at bounding box center [712, 543] width 627 height 18
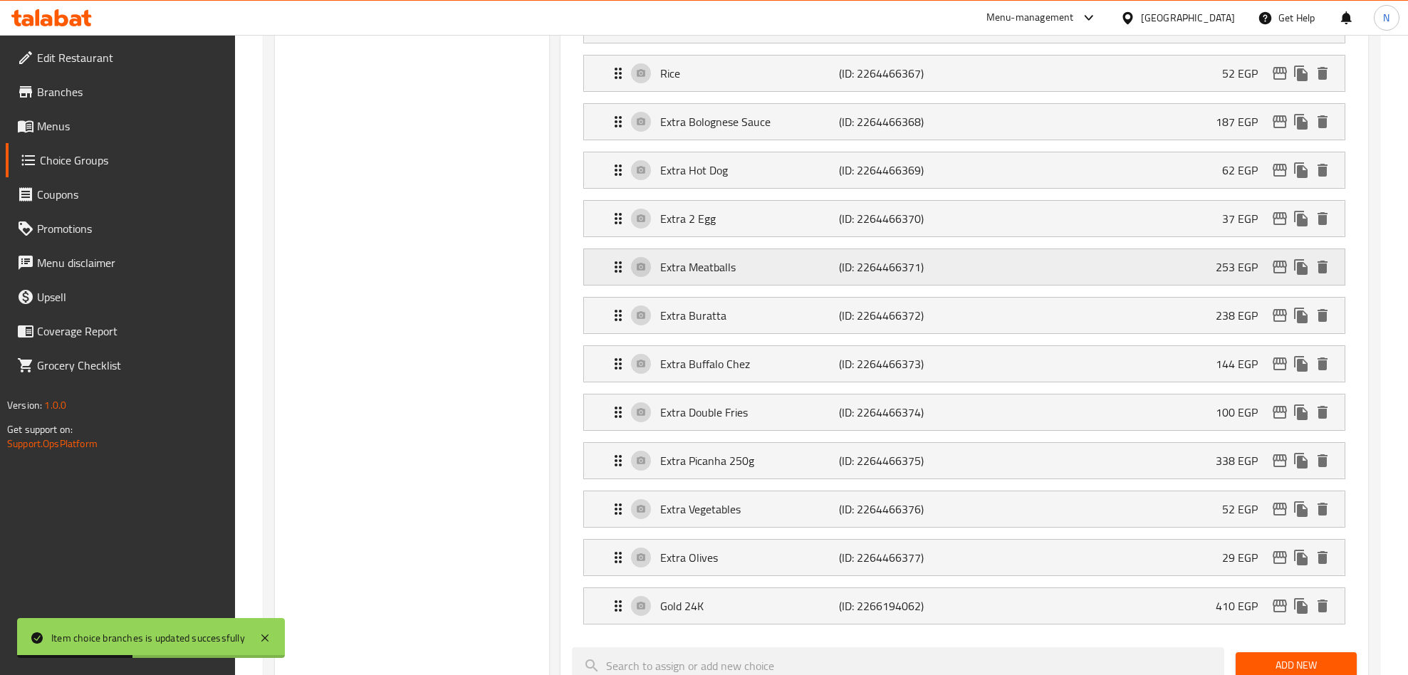
click at [1271, 276] on icon "edit" at bounding box center [1279, 266] width 17 height 17
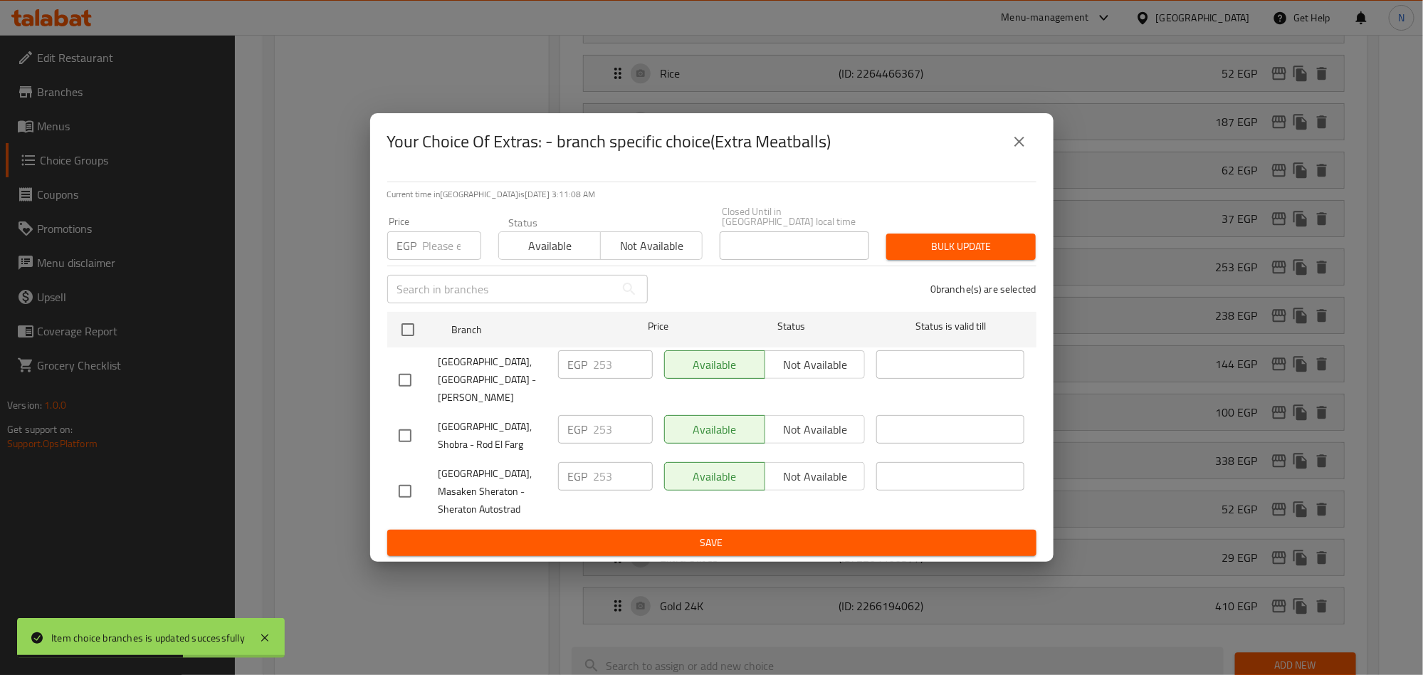
click at [398, 370] on input "checkbox" at bounding box center [405, 380] width 30 height 30
checkbox input "true"
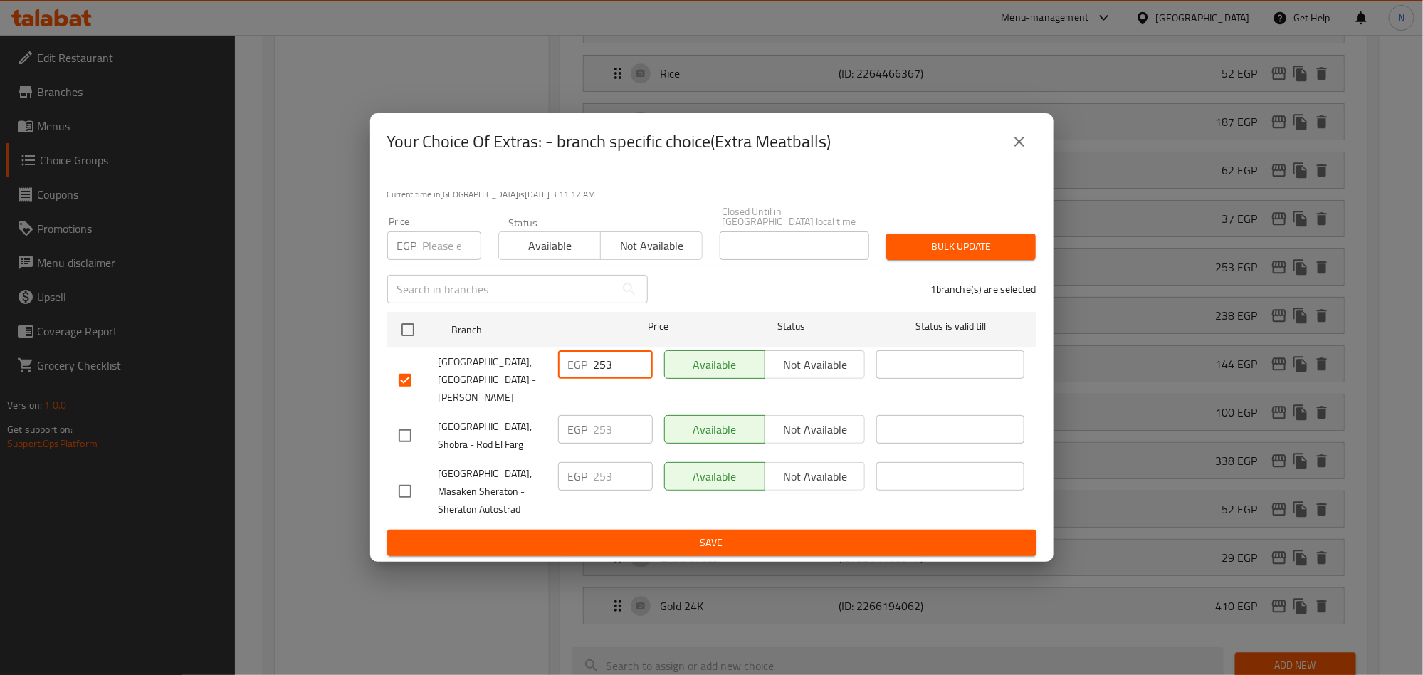
drag, startPoint x: 627, startPoint y: 364, endPoint x: 572, endPoint y: 389, distance: 59.6
click at [575, 383] on div "EGP 253 ​" at bounding box center [606, 380] width 106 height 70
paste input "88.42"
type input "288.42"
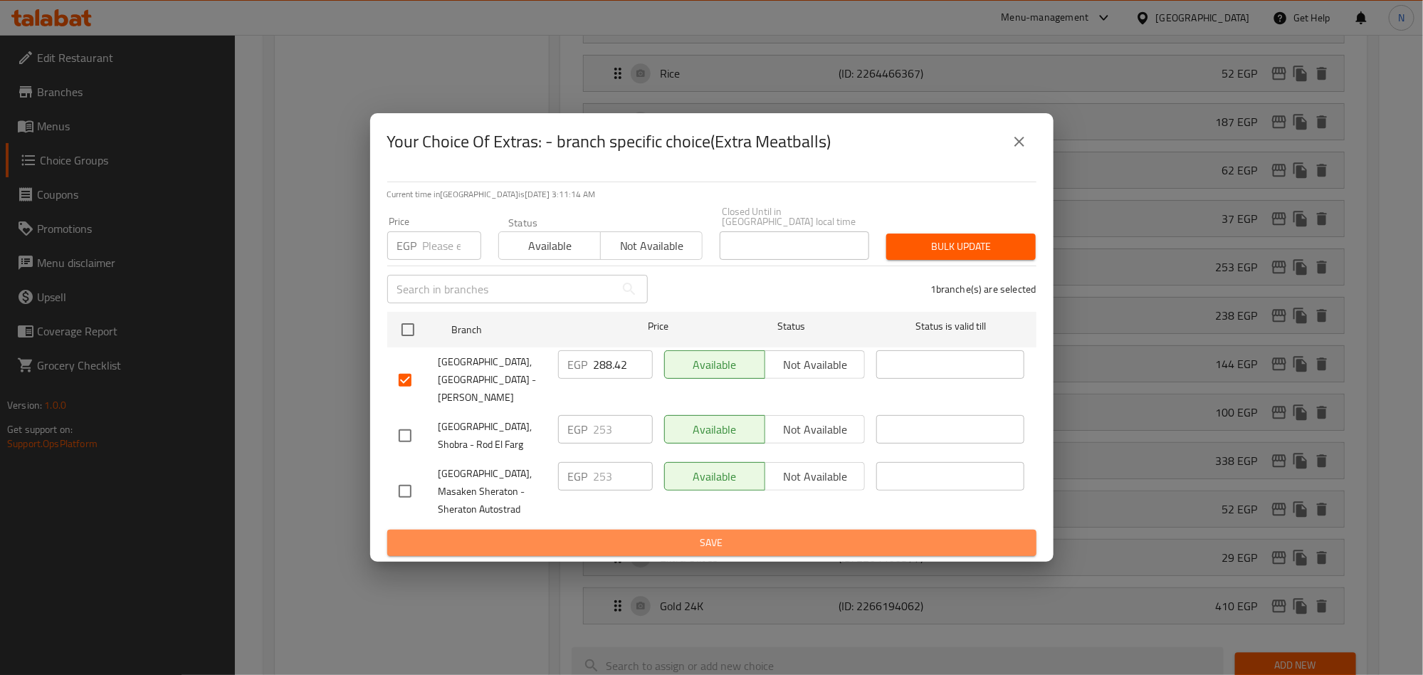
click at [667, 534] on span "Save" at bounding box center [712, 543] width 627 height 18
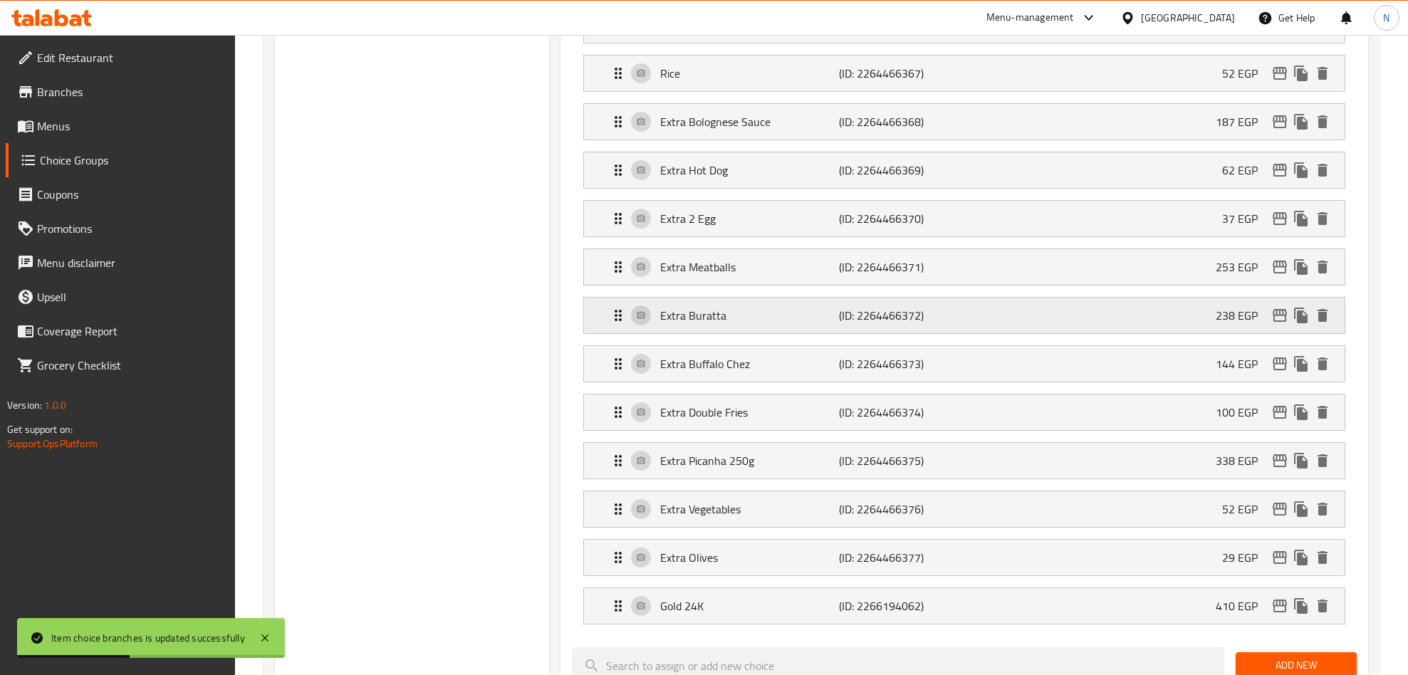
click at [1284, 322] on icon "edit" at bounding box center [1279, 315] width 14 height 13
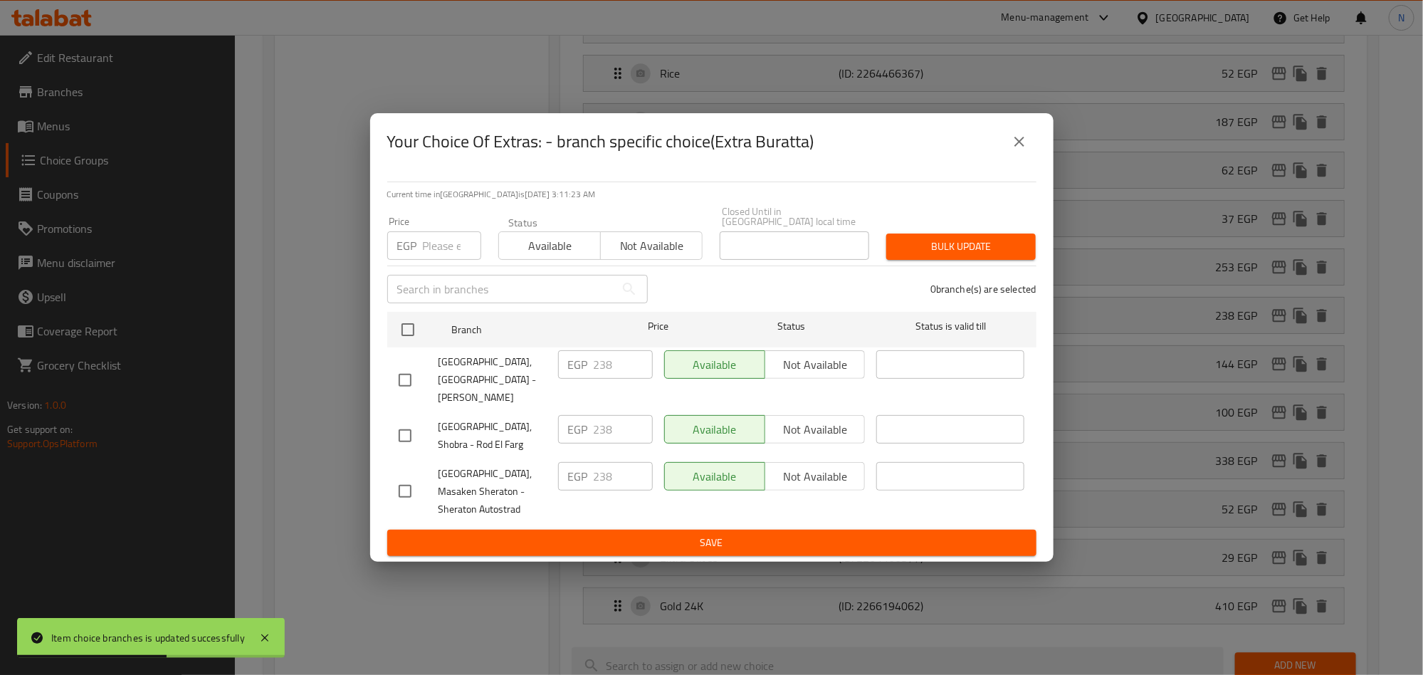
click at [410, 372] on input "checkbox" at bounding box center [405, 380] width 30 height 30
checkbox input "true"
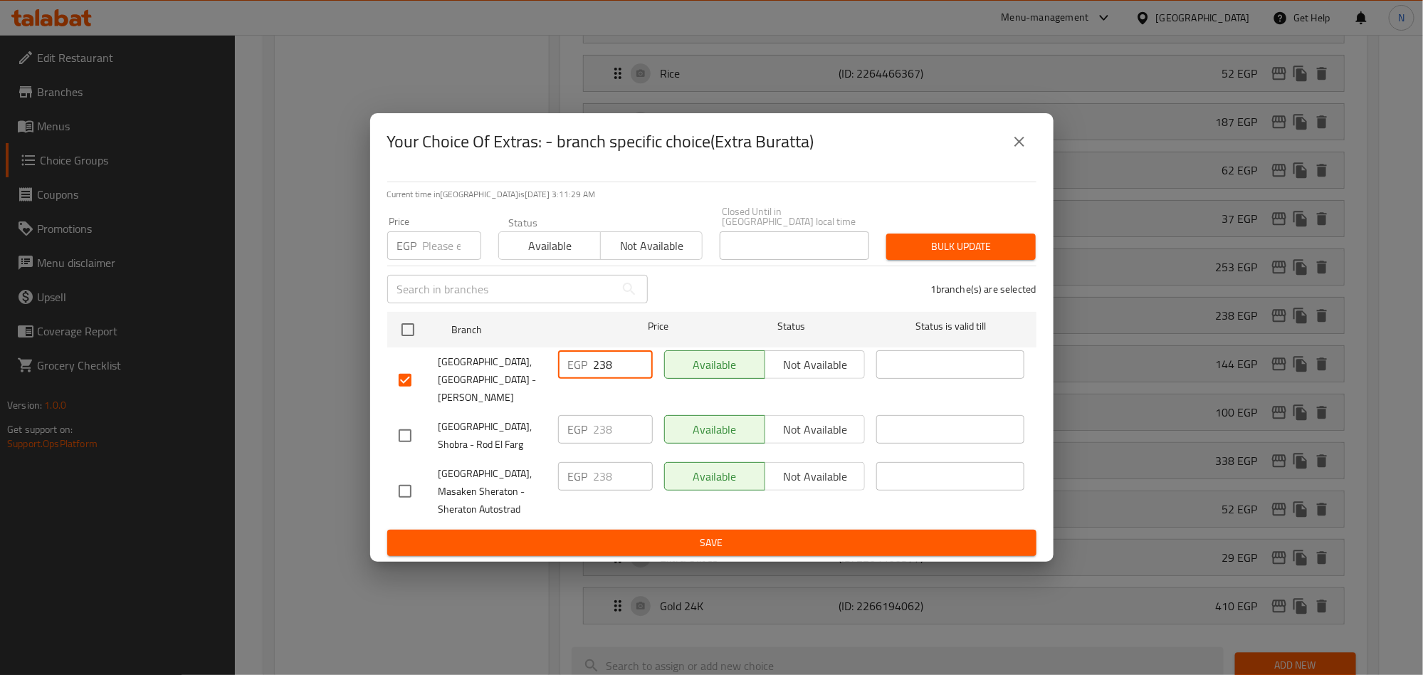
drag, startPoint x: 616, startPoint y: 361, endPoint x: 582, endPoint y: 436, distance: 82.9
click at [566, 374] on div "EGP 238 ​" at bounding box center [605, 364] width 95 height 28
paste input "71.32"
type input "271.32"
click at [673, 530] on button "Save" at bounding box center [711, 543] width 649 height 26
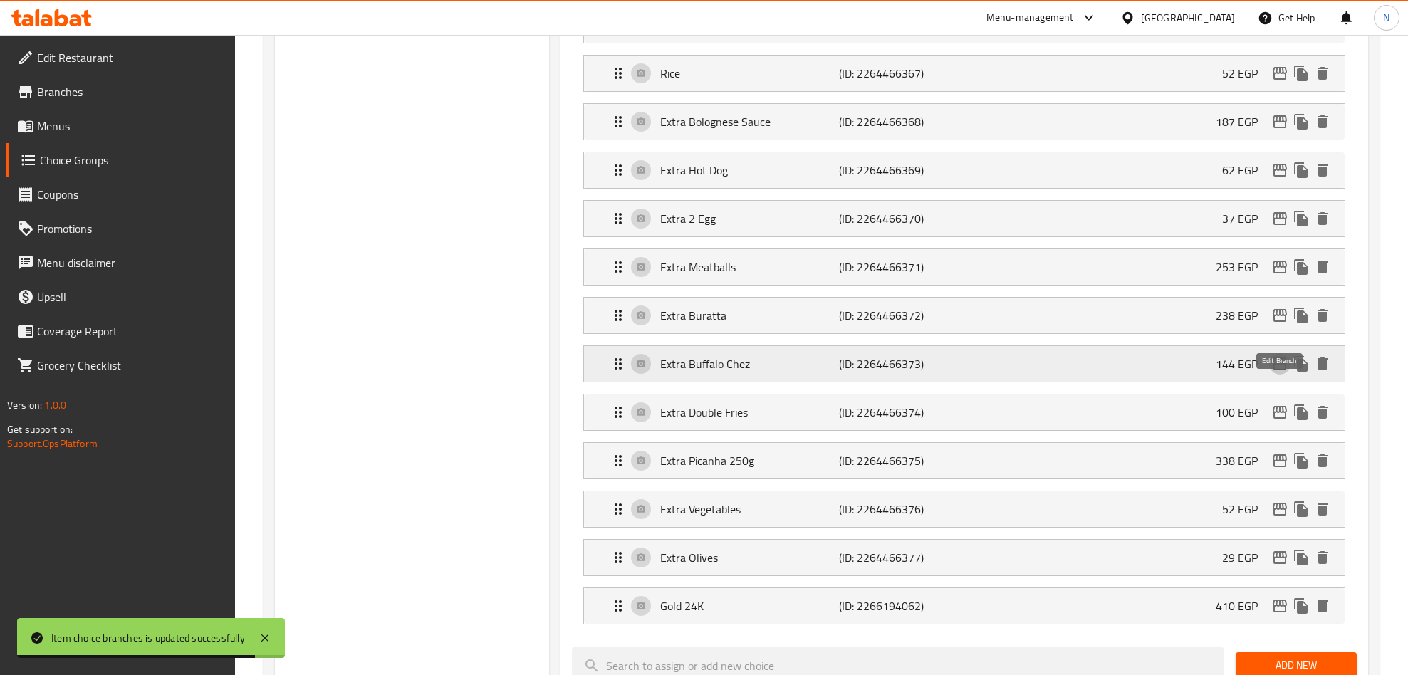
click at [1277, 370] on icon "edit" at bounding box center [1279, 363] width 14 height 13
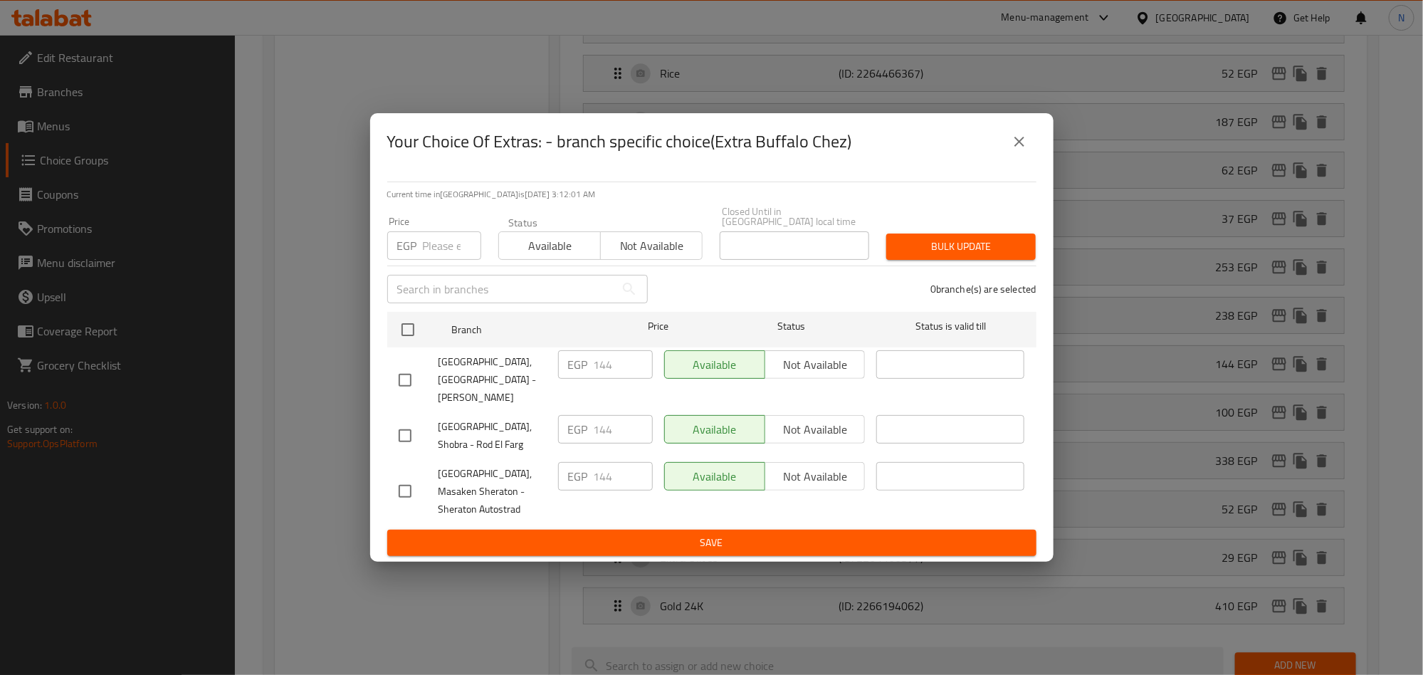
click at [1019, 150] on icon "close" at bounding box center [1019, 141] width 17 height 17
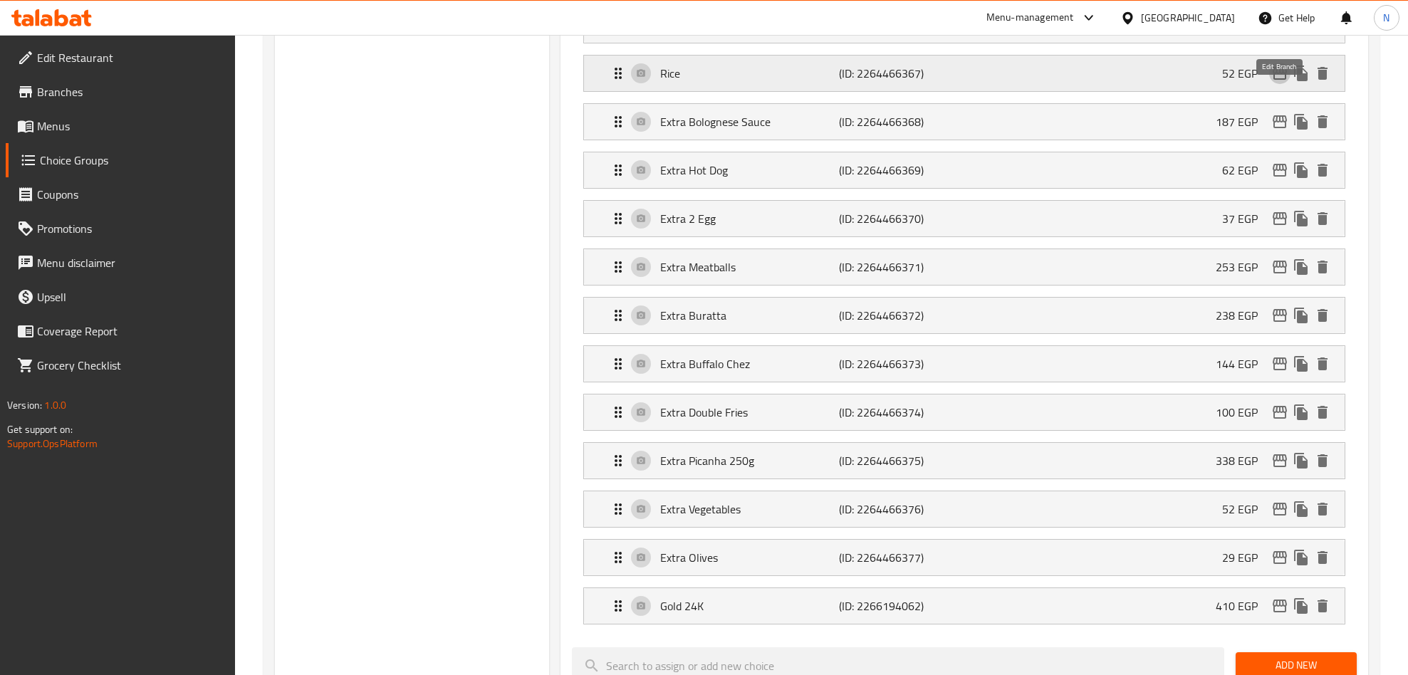
click at [1284, 82] on icon "edit" at bounding box center [1279, 73] width 17 height 17
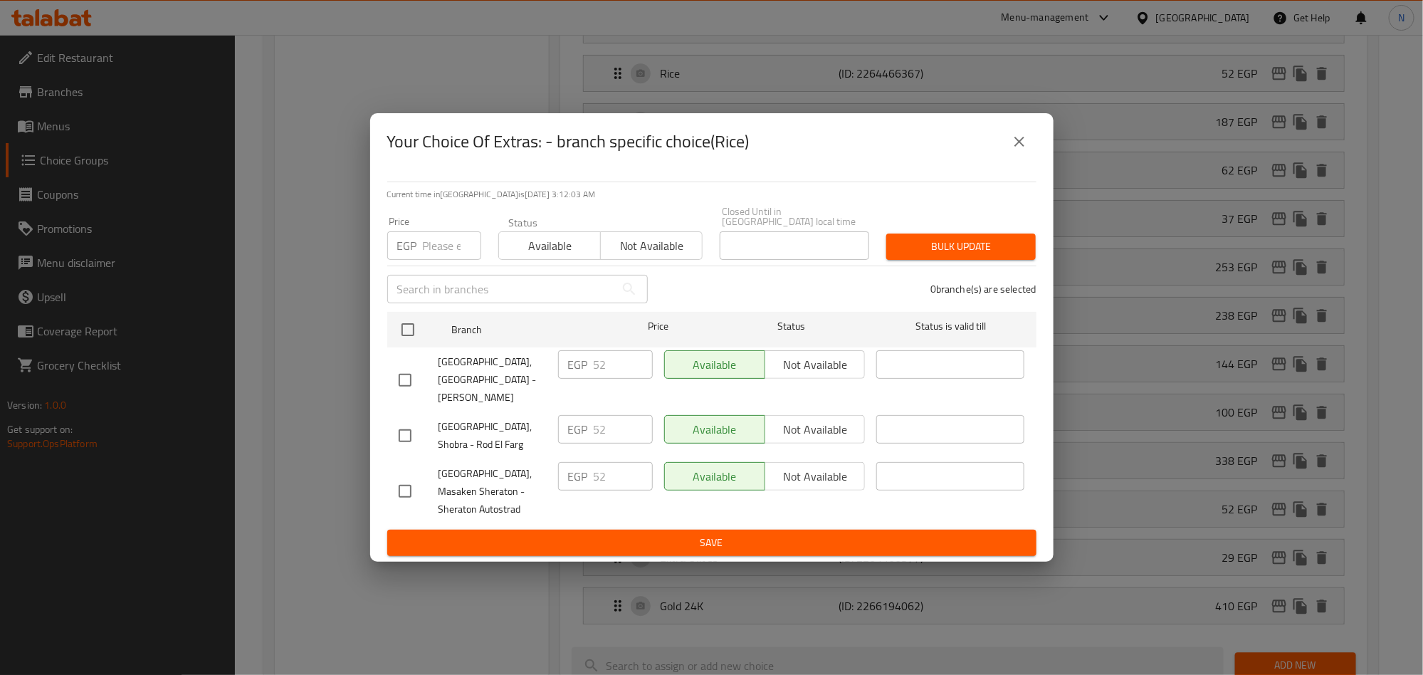
click at [404, 376] on input "checkbox" at bounding box center [405, 380] width 30 height 30
checkbox input "true"
drag, startPoint x: 599, startPoint y: 362, endPoint x: 554, endPoint y: 377, distance: 47.3
click at [554, 377] on div "EGP 52 ​" at bounding box center [606, 380] width 106 height 70
click at [607, 362] on input "52" at bounding box center [623, 364] width 59 height 28
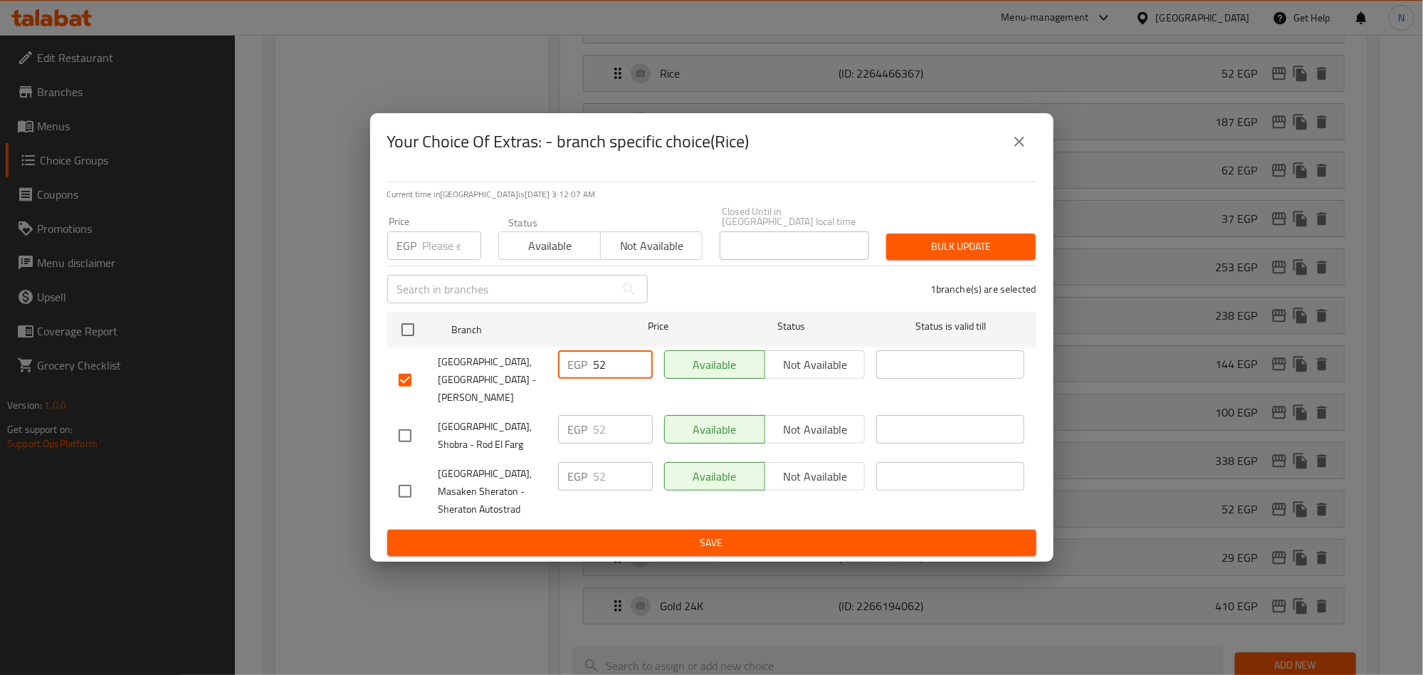
click at [607, 362] on input "52" at bounding box center [623, 364] width 59 height 28
paste input "9.28"
type input "59.28"
click at [662, 530] on button "Save" at bounding box center [711, 543] width 649 height 26
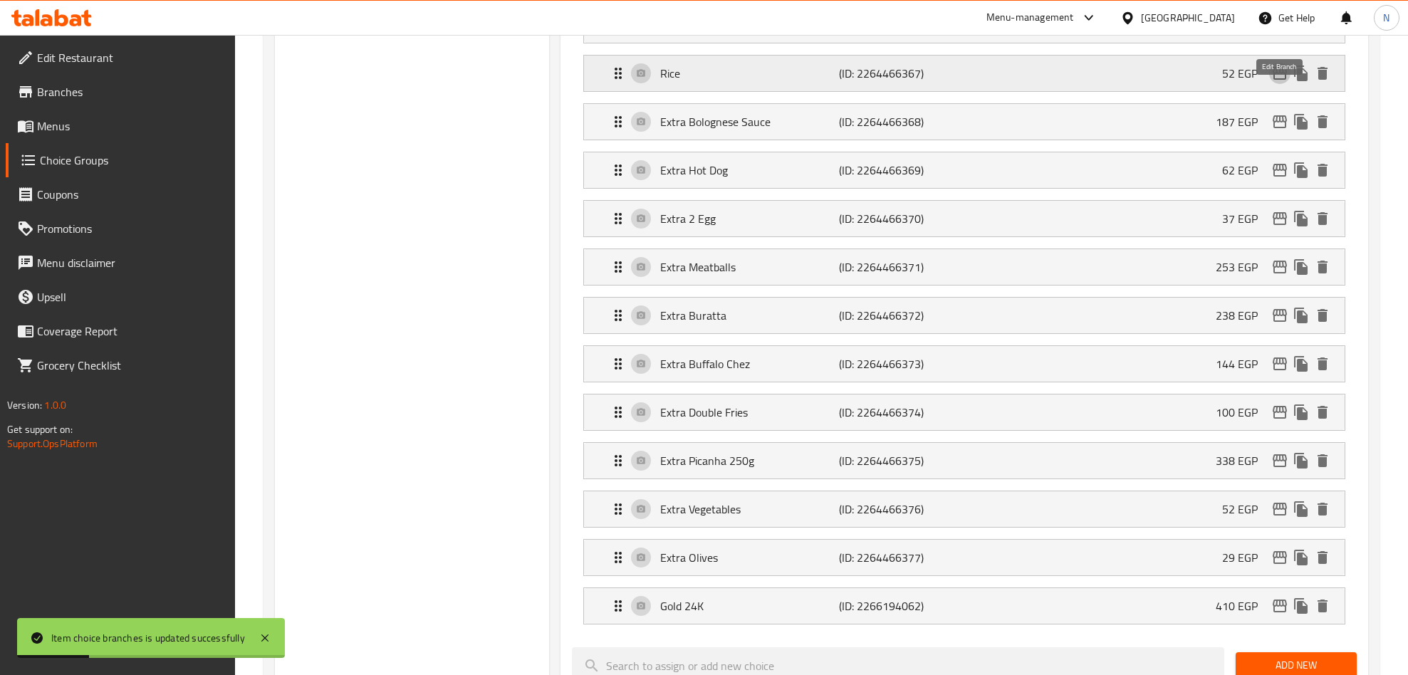
click at [1278, 80] on icon "edit" at bounding box center [1279, 73] width 14 height 13
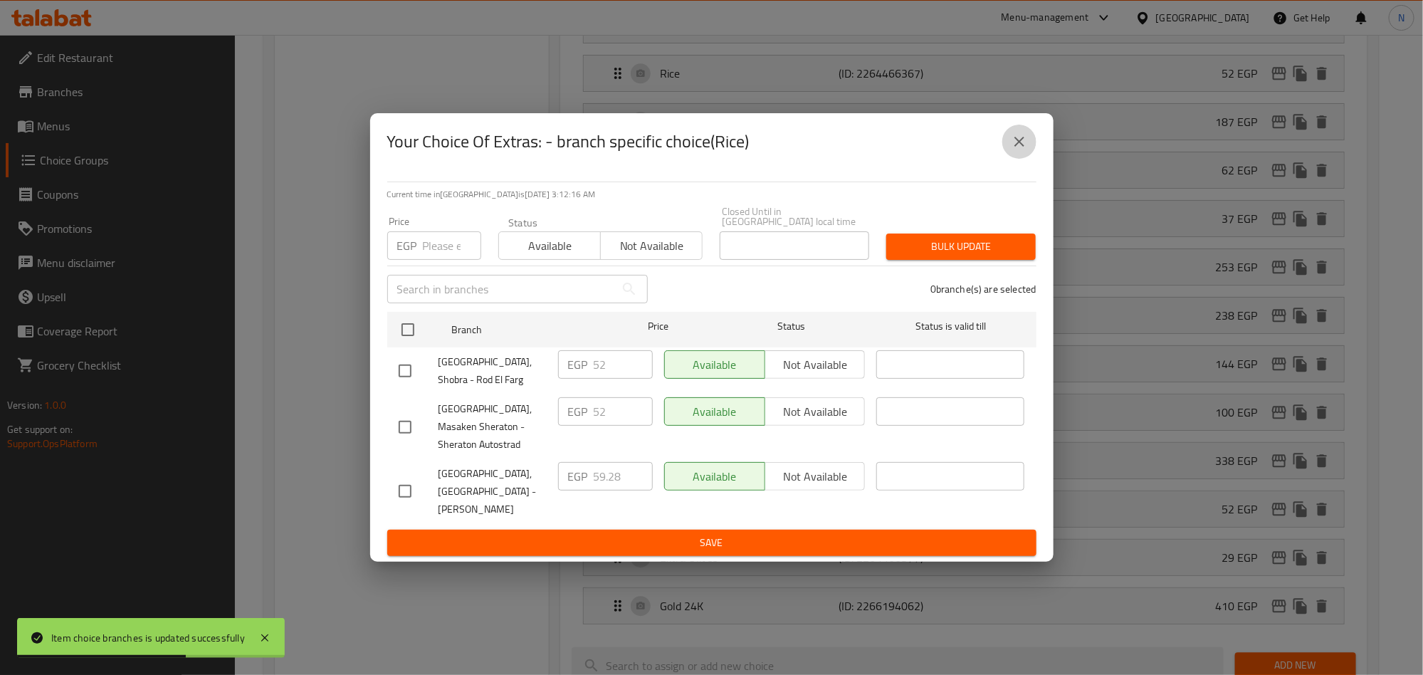
click at [1019, 143] on button "close" at bounding box center [1020, 142] width 34 height 34
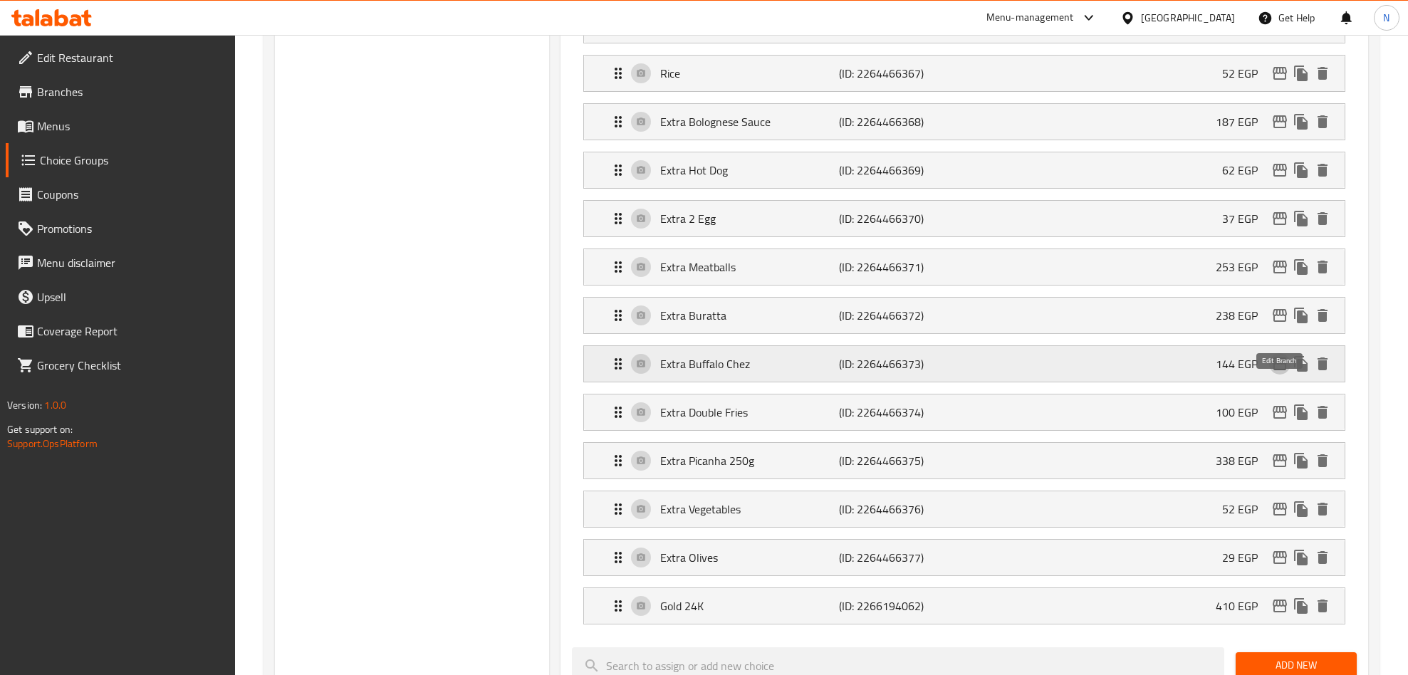
click at [1276, 372] on icon "edit" at bounding box center [1279, 363] width 17 height 17
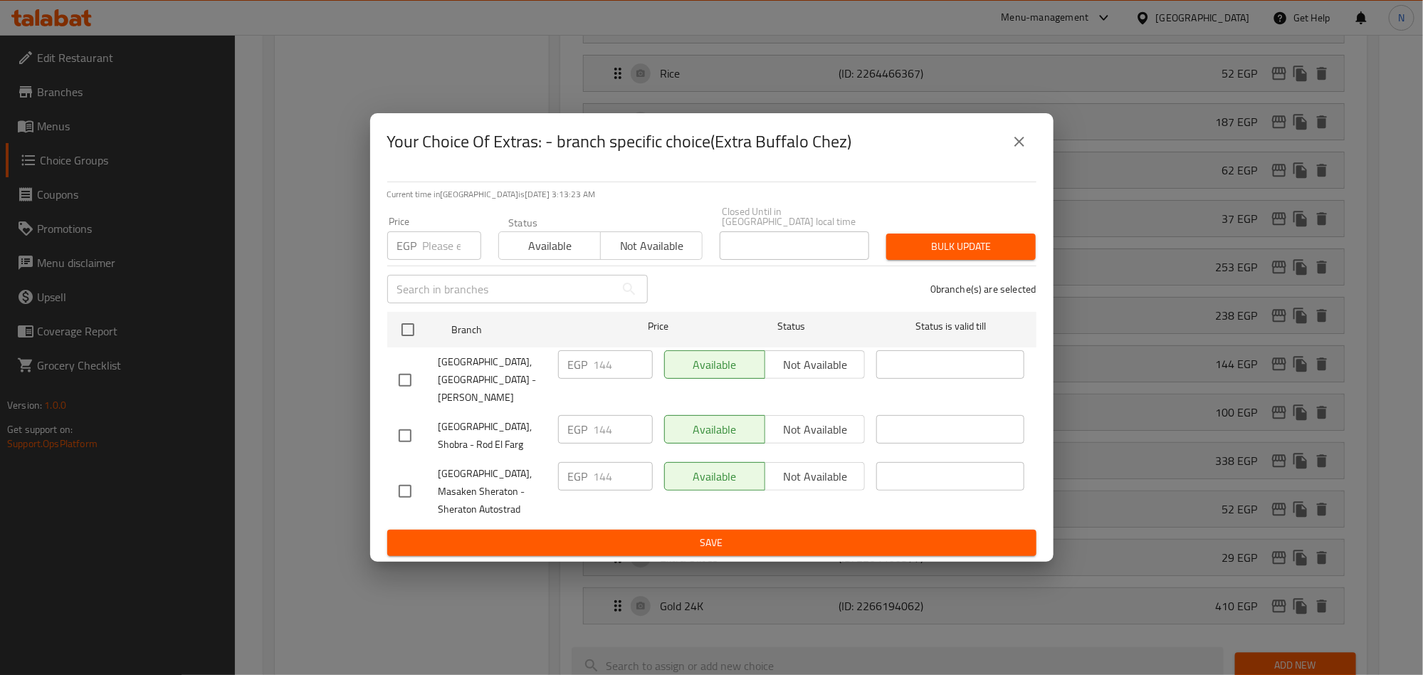
click at [412, 377] on input "checkbox" at bounding box center [405, 380] width 30 height 30
checkbox input "true"
drag, startPoint x: 624, startPoint y: 370, endPoint x: 568, endPoint y: 370, distance: 56.3
click at [568, 370] on div "EGP 144 ​" at bounding box center [605, 364] width 95 height 28
paste input "64.16"
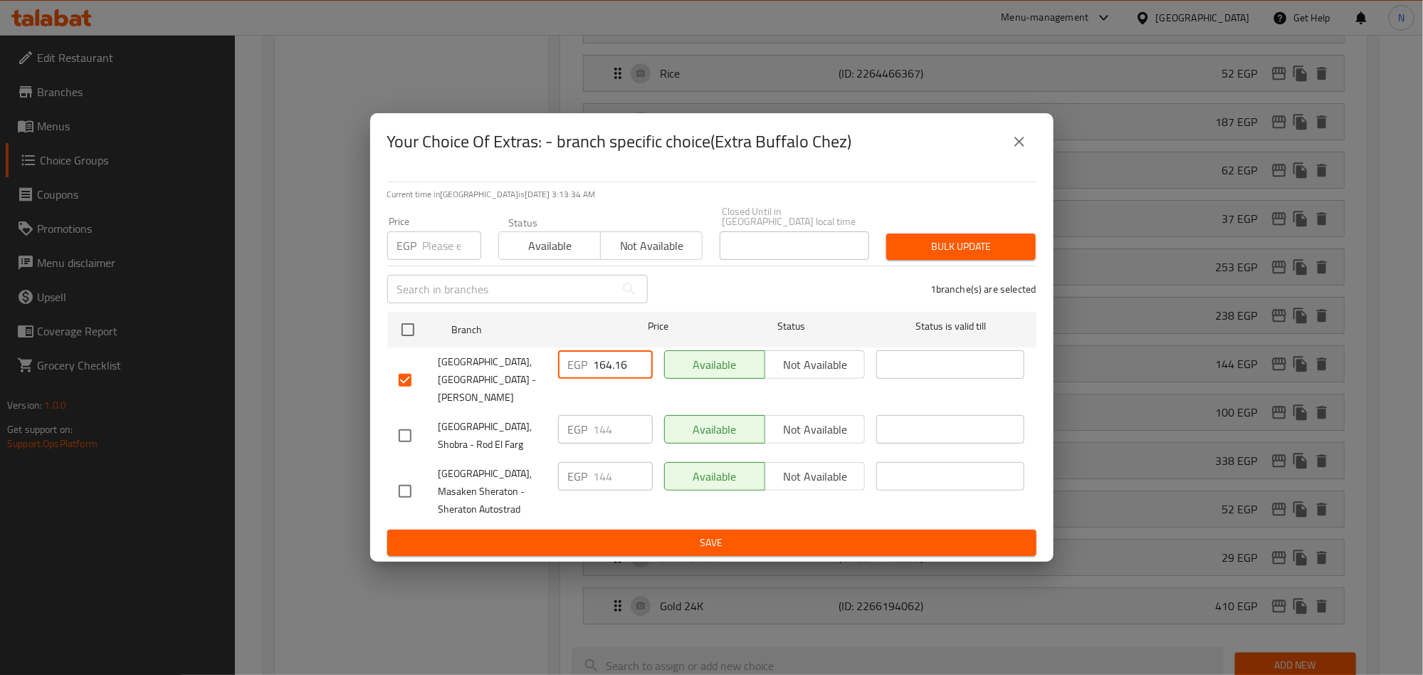
type input "164.16"
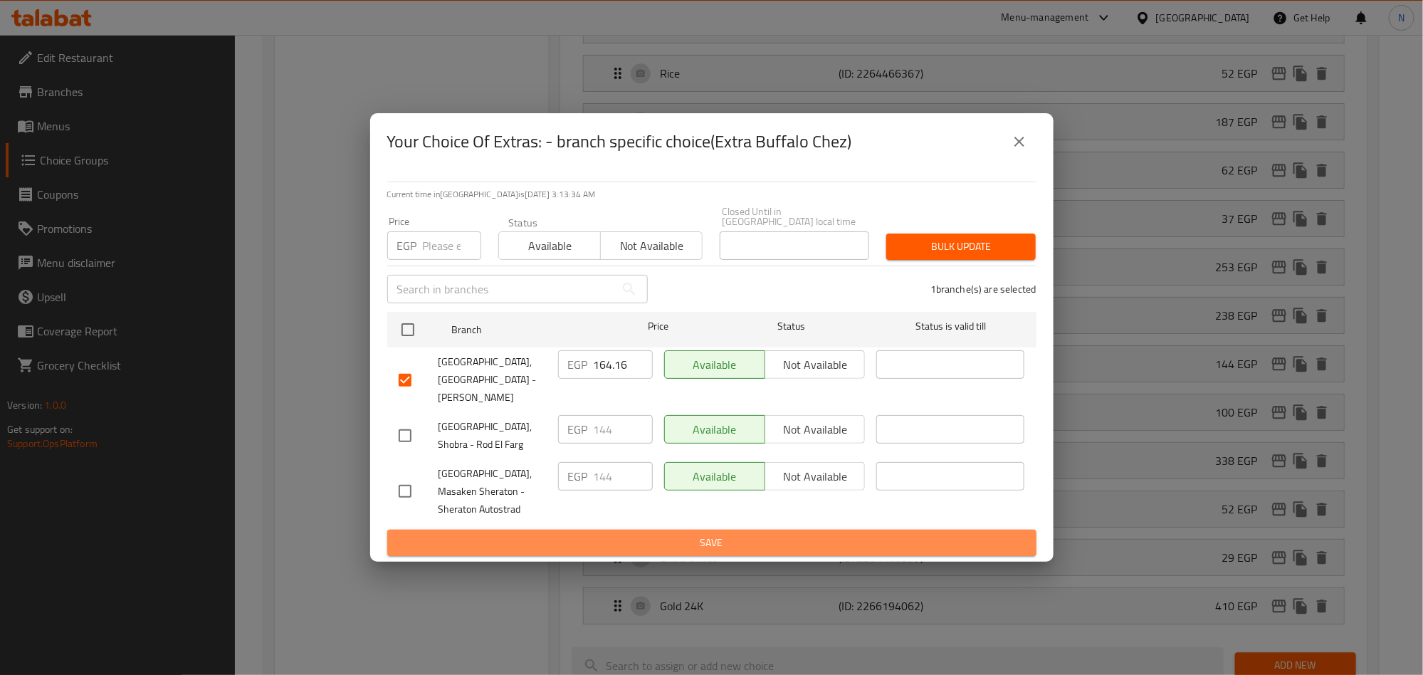
click at [741, 534] on span "Save" at bounding box center [712, 543] width 627 height 18
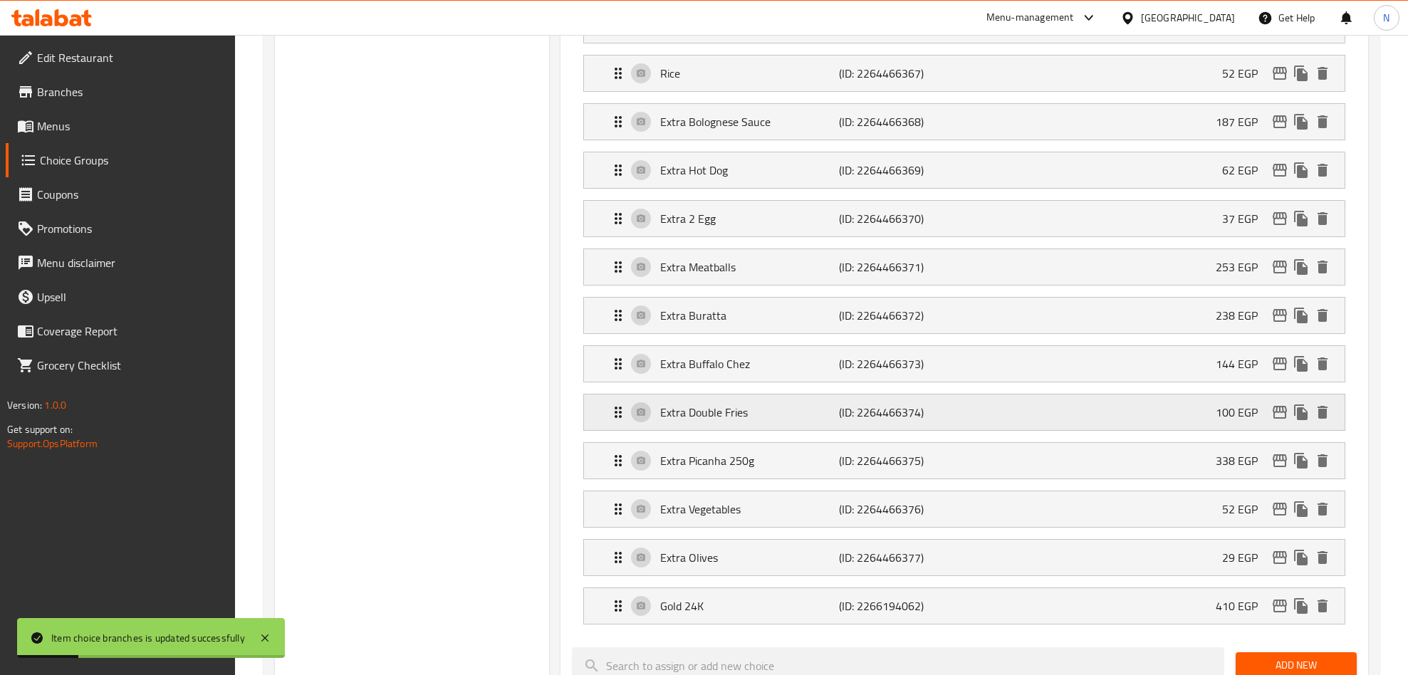
click at [1280, 421] on icon "edit" at bounding box center [1279, 412] width 17 height 17
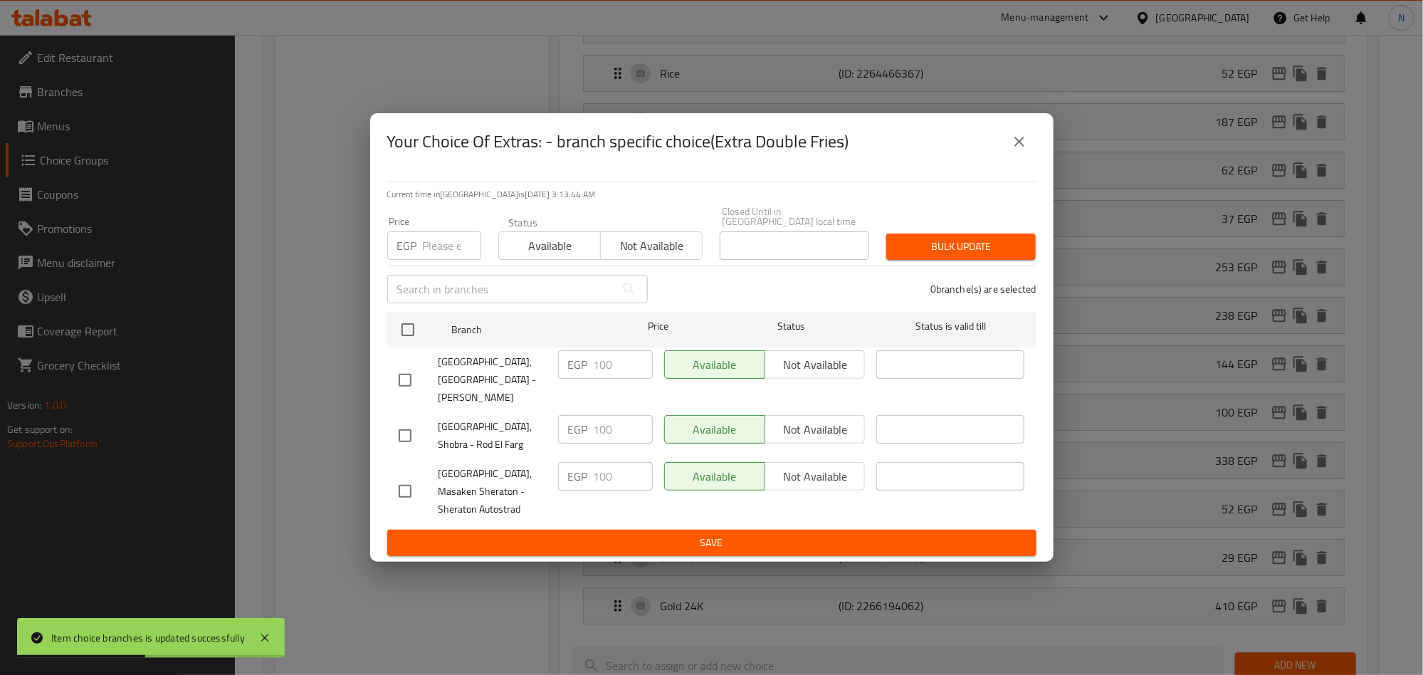
click at [407, 381] on input "checkbox" at bounding box center [405, 380] width 30 height 30
checkbox input "true"
drag, startPoint x: 619, startPoint y: 367, endPoint x: 534, endPoint y: 441, distance: 112.6
click at [511, 392] on div "Villa Di Napoli, Nasr City - Ahmed Fakhry EGP 100 ​ Available Not available ​" at bounding box center [712, 380] width 638 height 70
paste input "14"
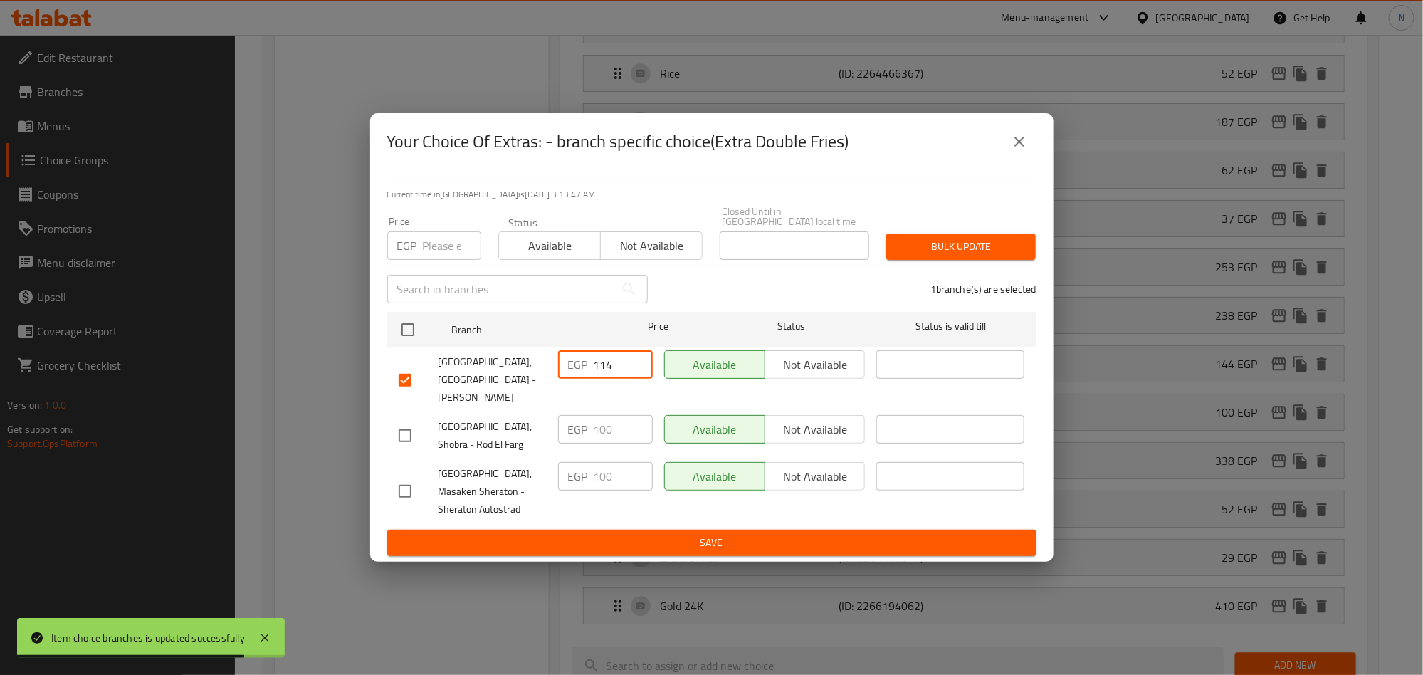
type input "114"
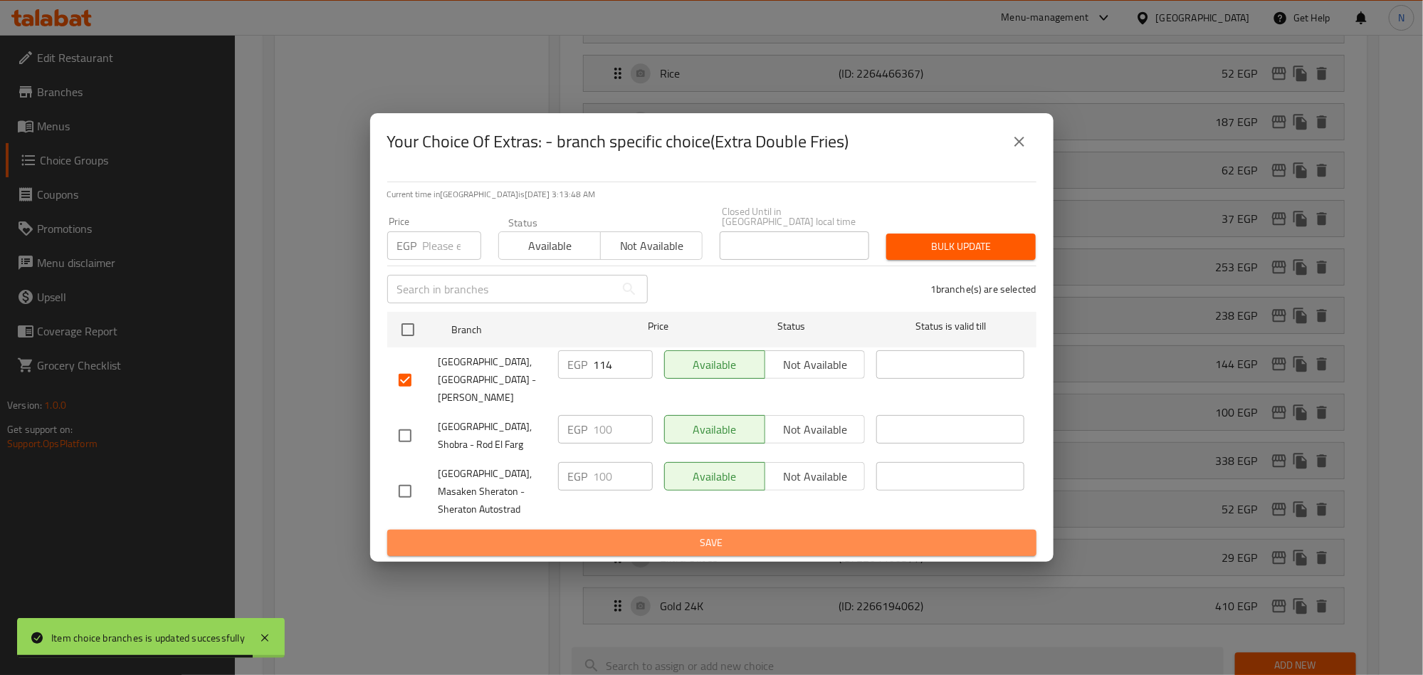
click at [684, 534] on span "Save" at bounding box center [712, 543] width 627 height 18
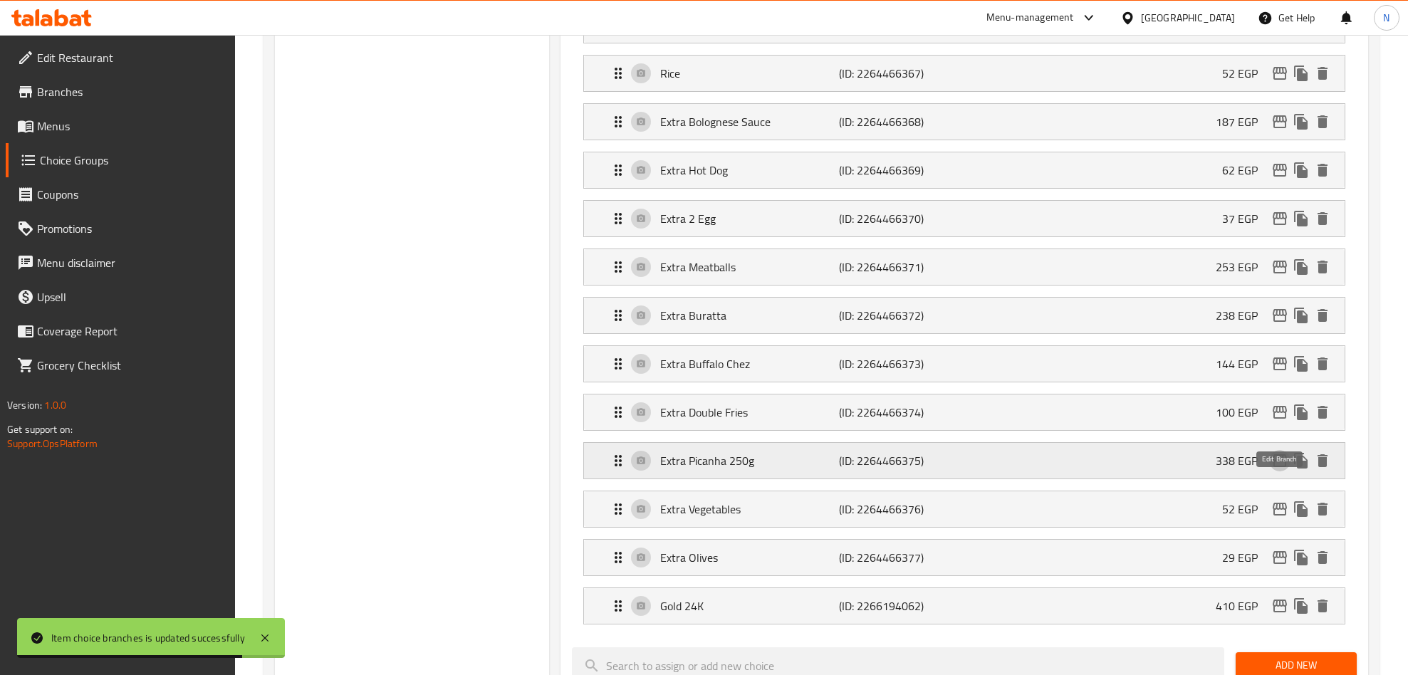
click at [1276, 469] on icon "edit" at bounding box center [1279, 460] width 17 height 17
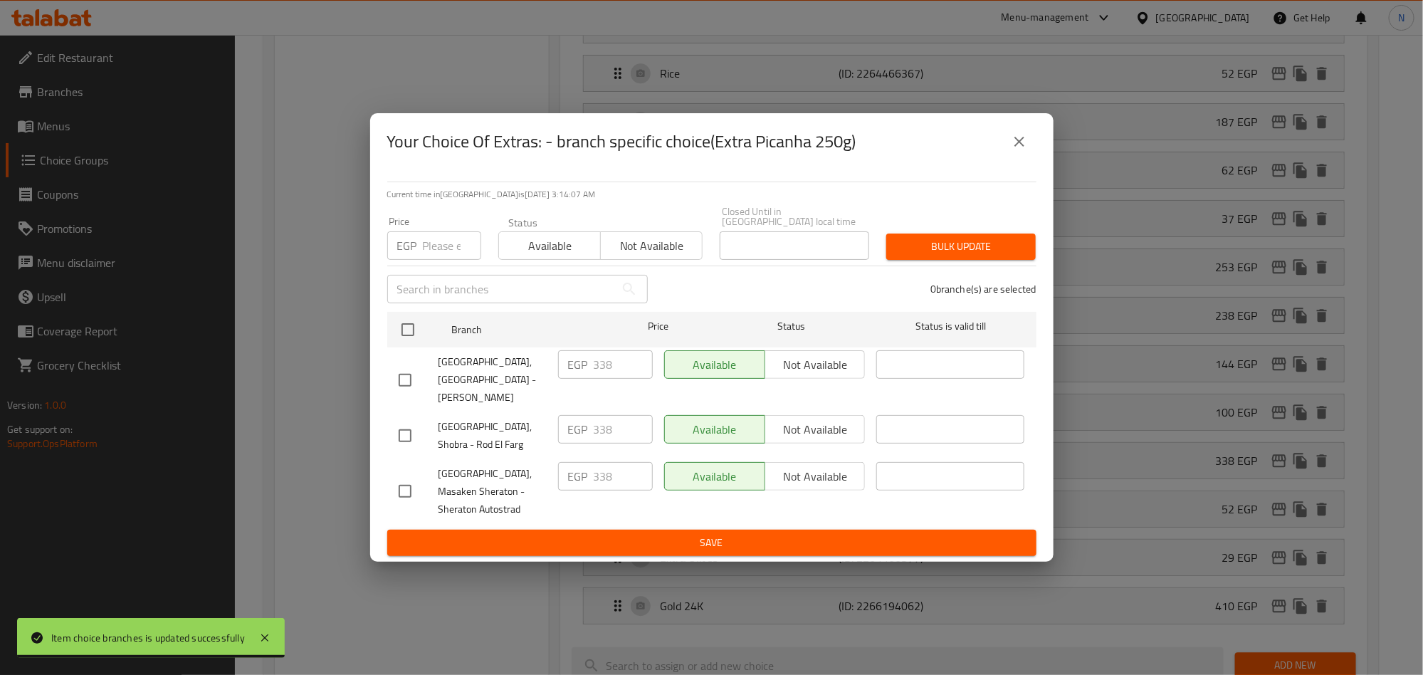
click at [409, 372] on input "checkbox" at bounding box center [405, 380] width 30 height 30
checkbox input "true"
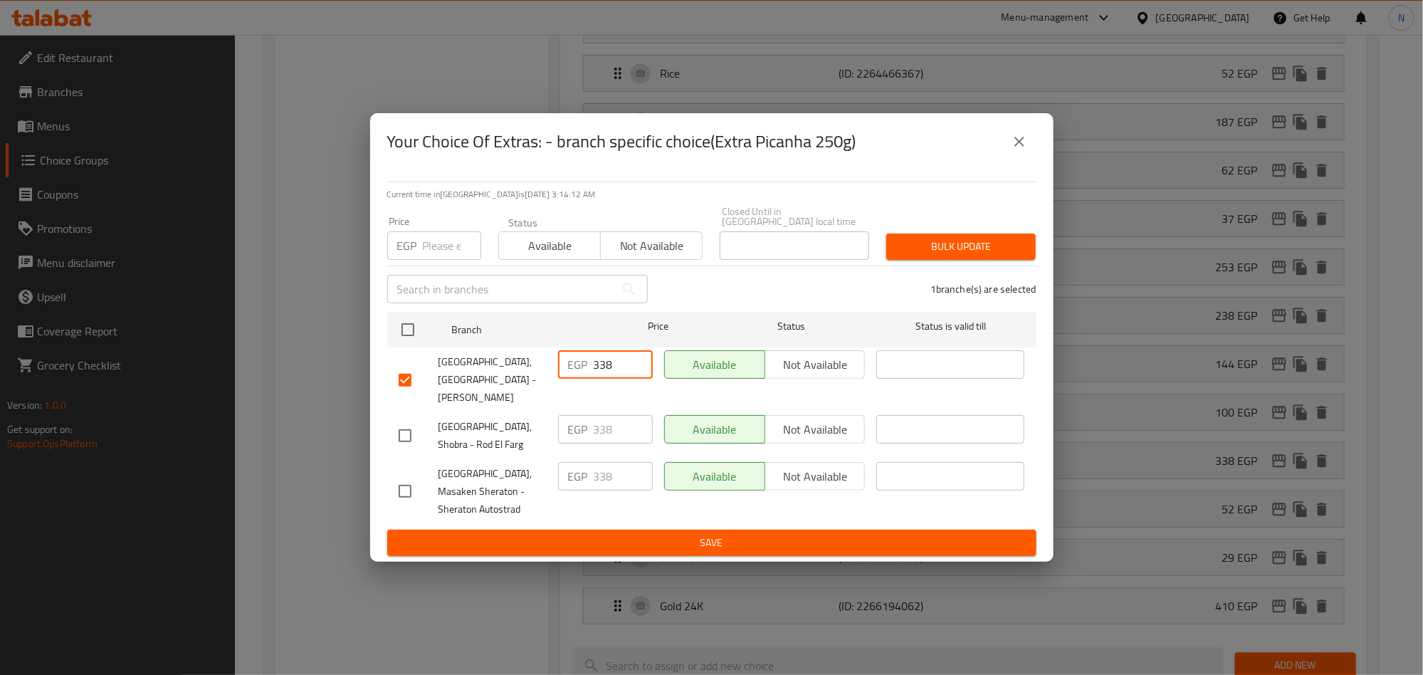
drag, startPoint x: 616, startPoint y: 370, endPoint x: 567, endPoint y: 451, distance: 94.9
click at [545, 379] on div "Villa Di Napoli, Nasr City - Ahmed Fakhry EGP 338 ​ Available Not available ​" at bounding box center [712, 380] width 638 height 70
paste input "85.32"
type input "385.32"
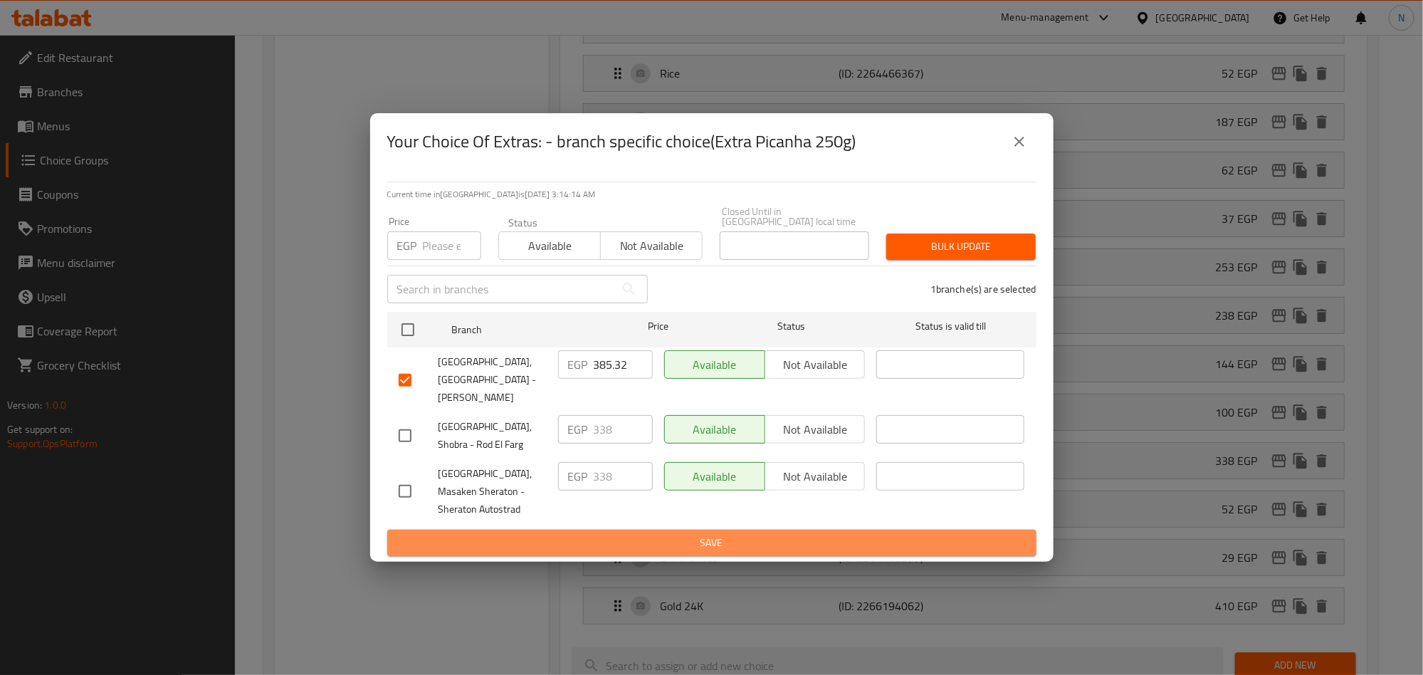
click at [720, 534] on span "Save" at bounding box center [712, 543] width 627 height 18
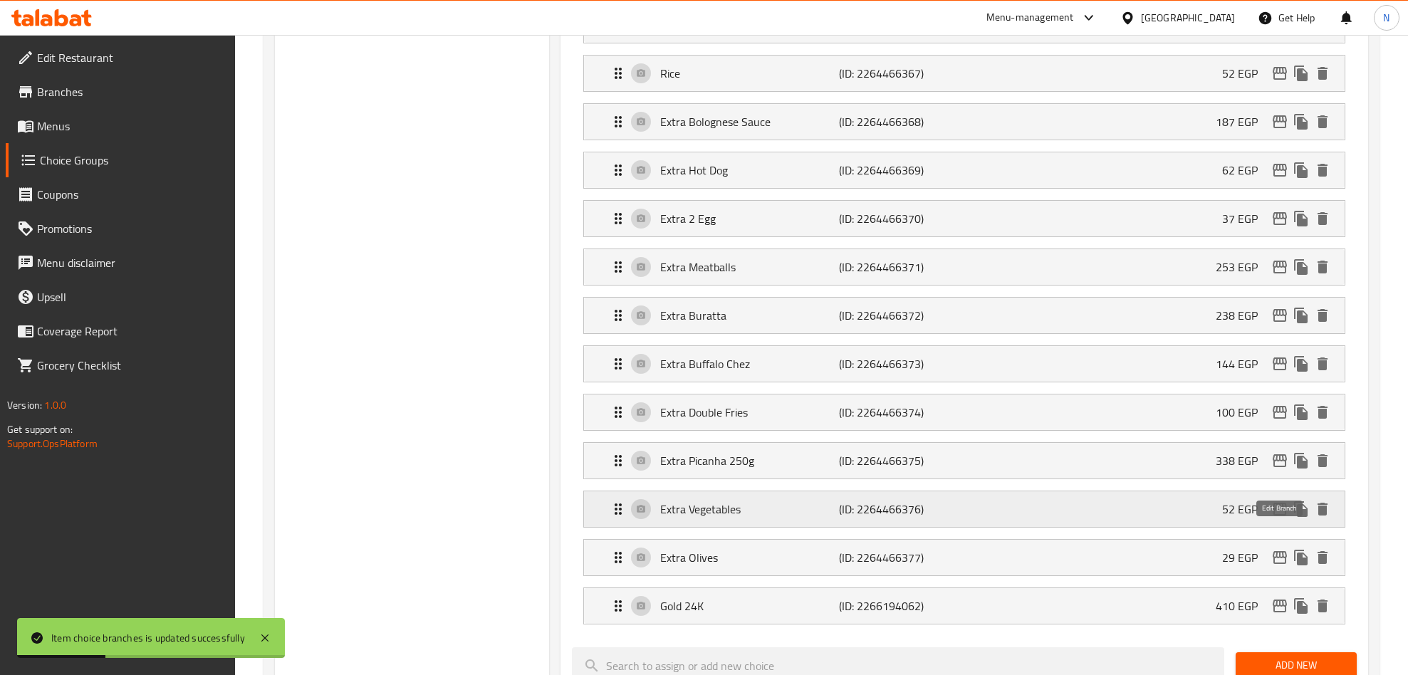
click at [1272, 518] on icon "edit" at bounding box center [1279, 509] width 17 height 17
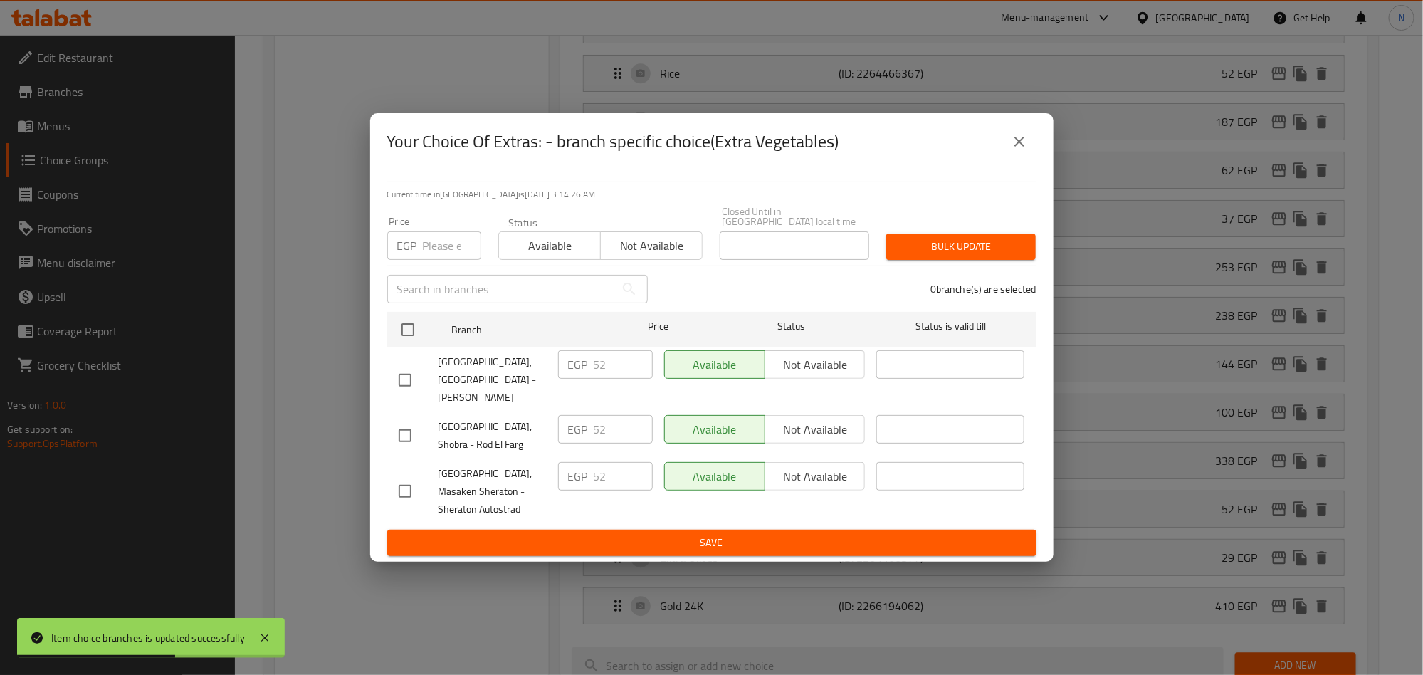
click at [414, 377] on input "checkbox" at bounding box center [405, 380] width 30 height 30
checkbox input "true"
drag, startPoint x: 607, startPoint y: 364, endPoint x: 549, endPoint y: 375, distance: 58.7
click at [563, 370] on div "EGP 52 ​" at bounding box center [605, 364] width 95 height 28
paste input "9.28"
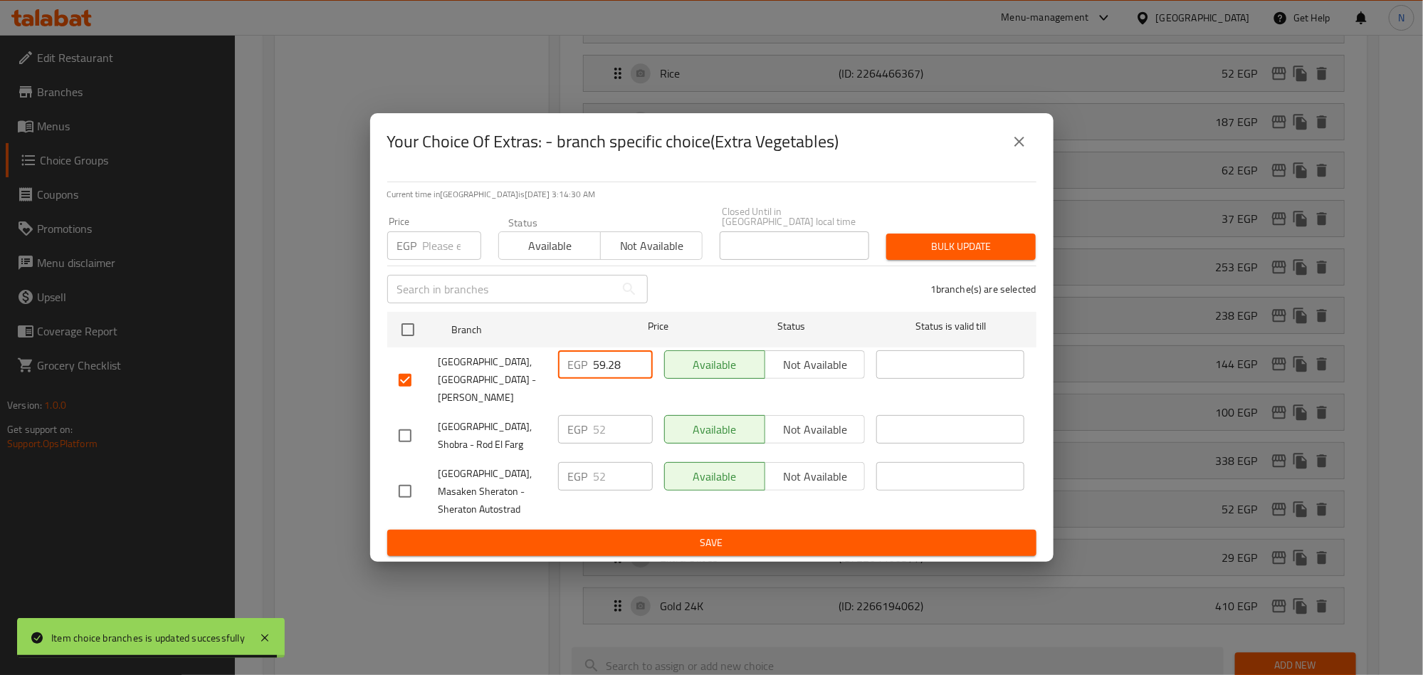
type input "59.28"
click at [675, 534] on span "Save" at bounding box center [712, 543] width 627 height 18
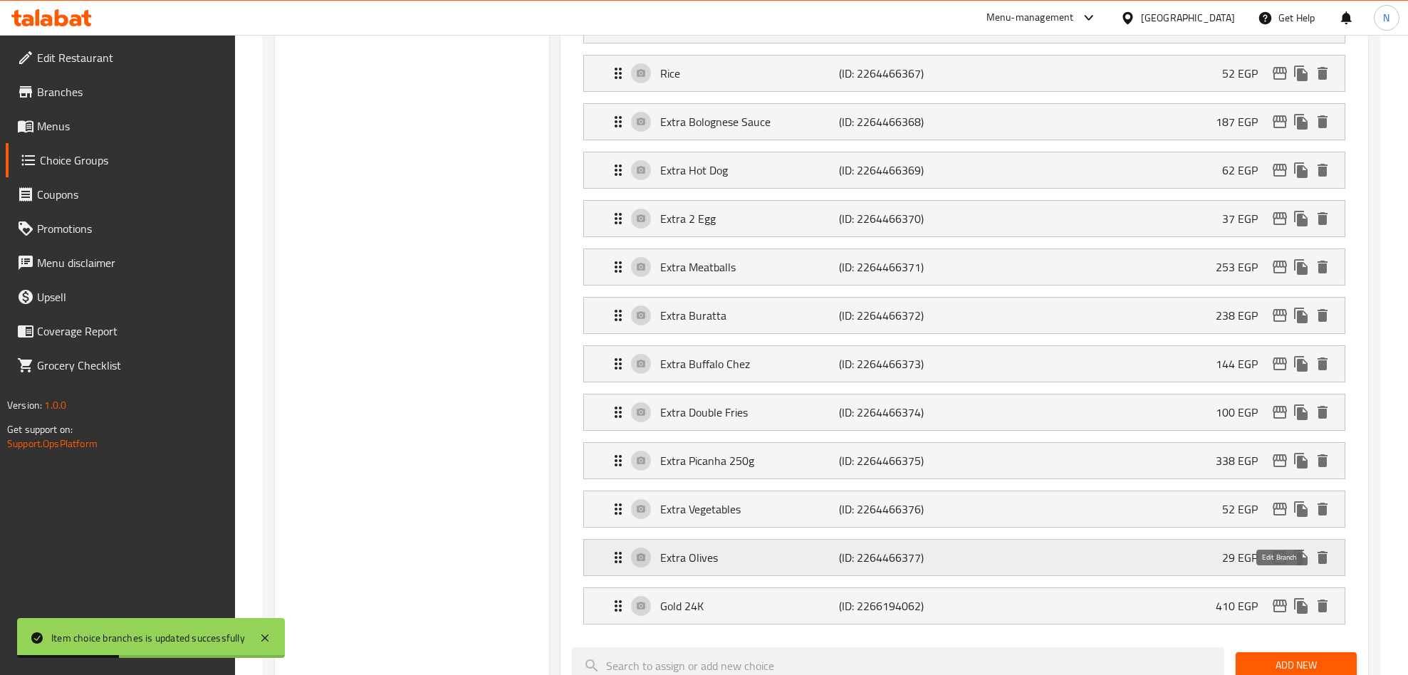
click at [1273, 564] on icon "edit" at bounding box center [1279, 557] width 14 height 13
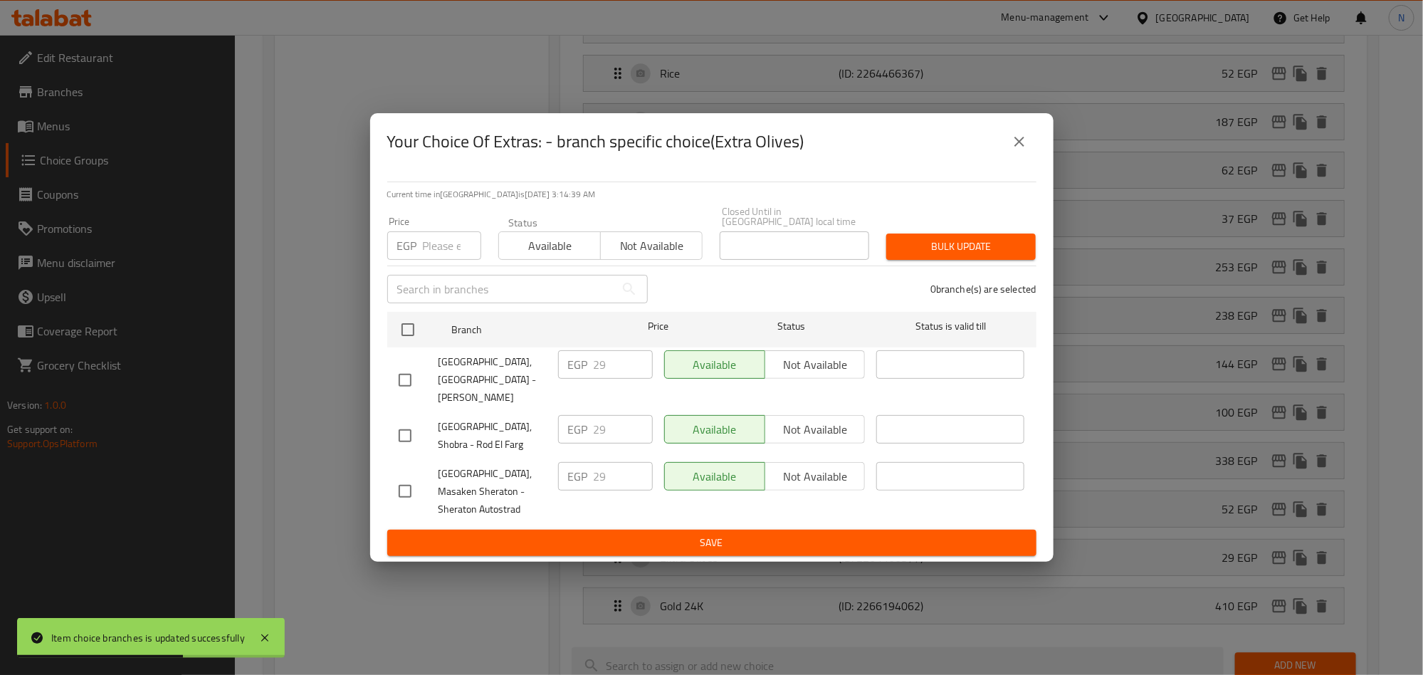
click at [421, 366] on div at bounding box center [419, 380] width 40 height 30
click at [409, 375] on input "checkbox" at bounding box center [405, 380] width 30 height 30
checkbox input "true"
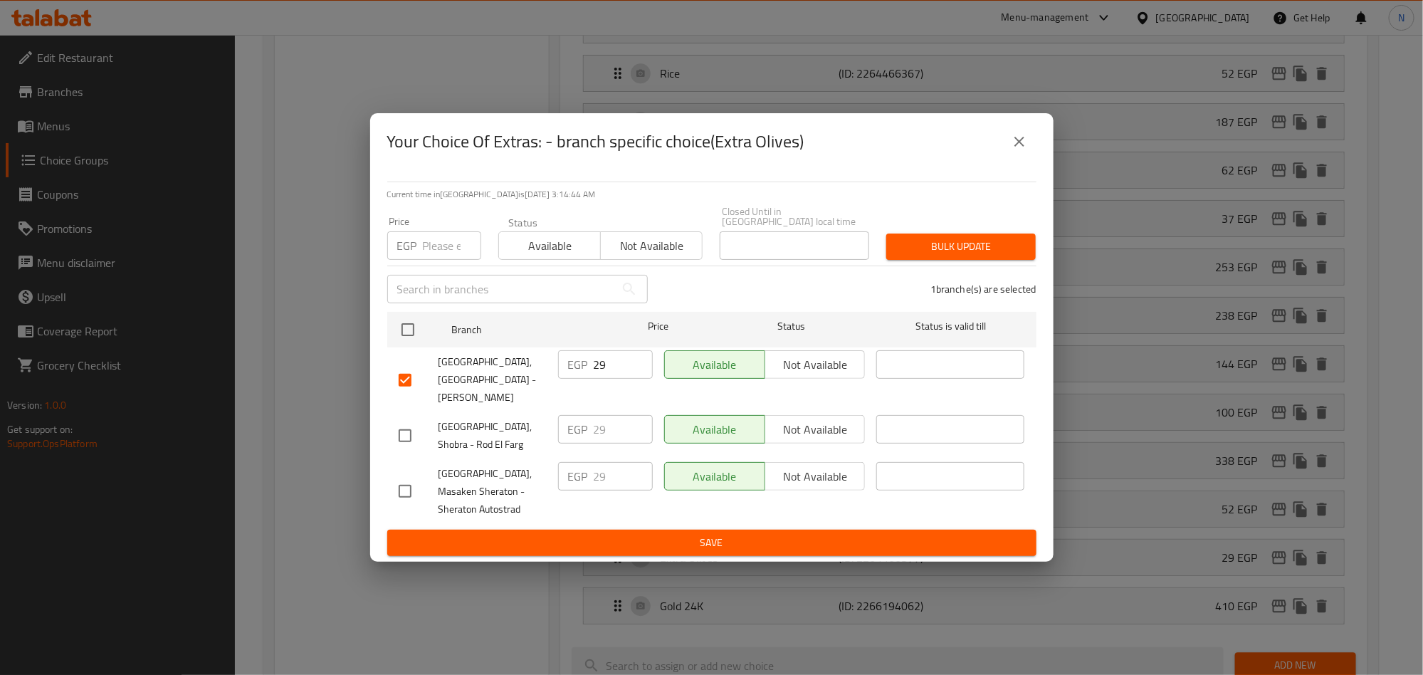
drag, startPoint x: 616, startPoint y: 370, endPoint x: 534, endPoint y: 417, distance: 94.8
click at [543, 366] on div "Villa Di Napoli, Nasr City - Ahmed Fakhry EGP 29 ​ Available Not available ​" at bounding box center [712, 380] width 638 height 70
paste input "33.06"
type input "33.06"
click at [613, 530] on button "Save" at bounding box center [711, 543] width 649 height 26
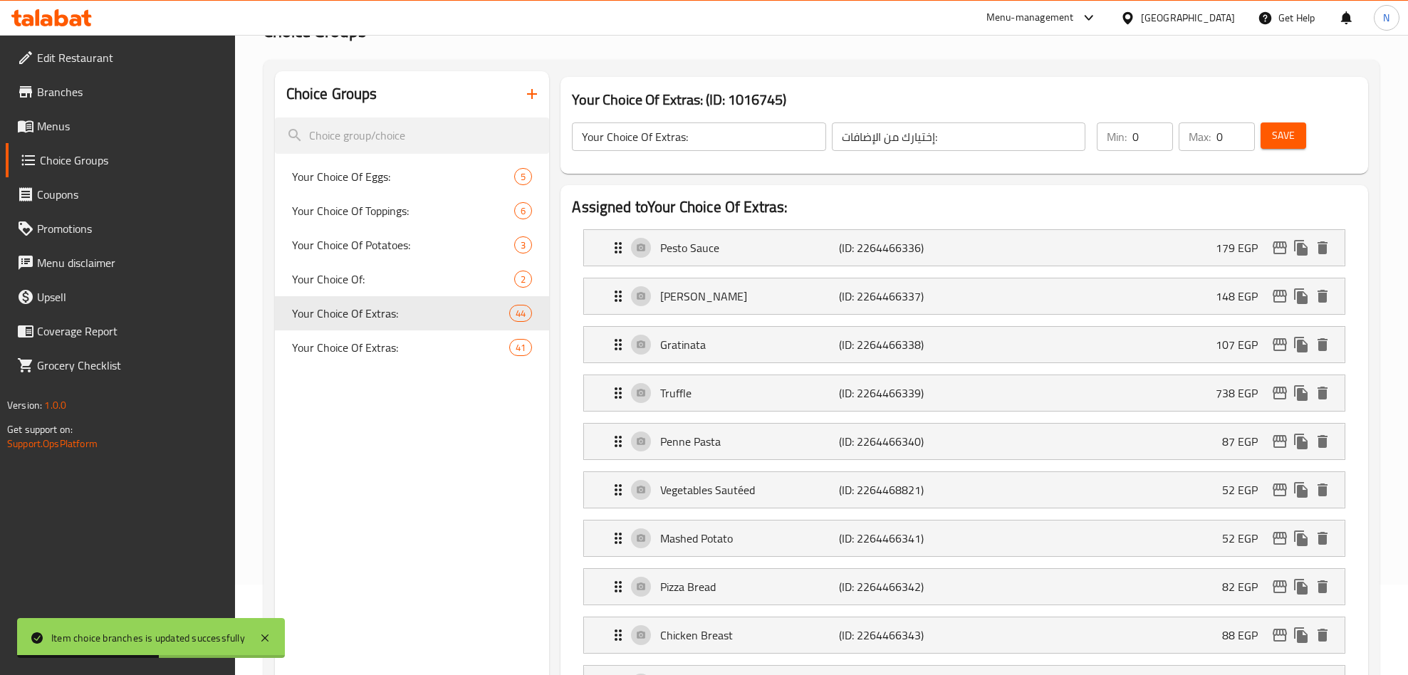
scroll to position [0, 0]
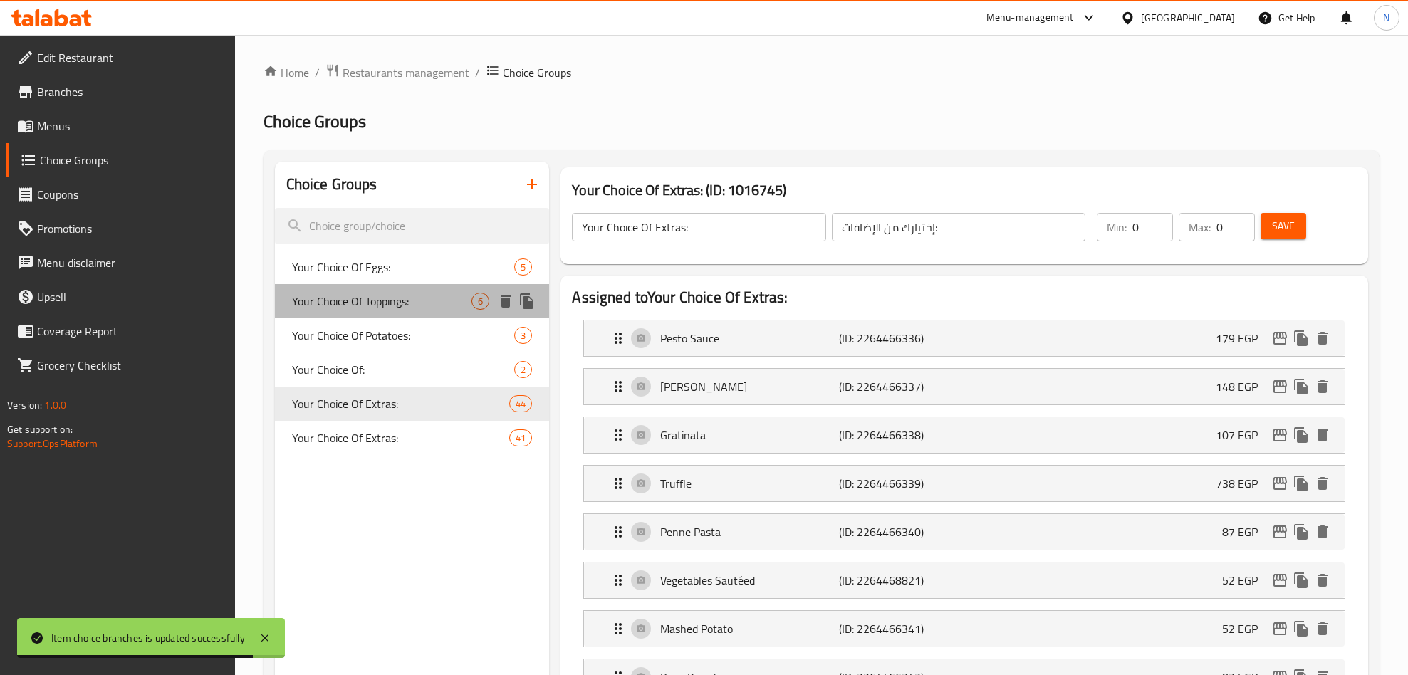
click at [429, 298] on span "Your Choice Of Toppings:" at bounding box center [382, 301] width 180 height 17
type input "Your Choice Of Toppings:"
type input "إختيارك من التوبينجز:"
type input "1"
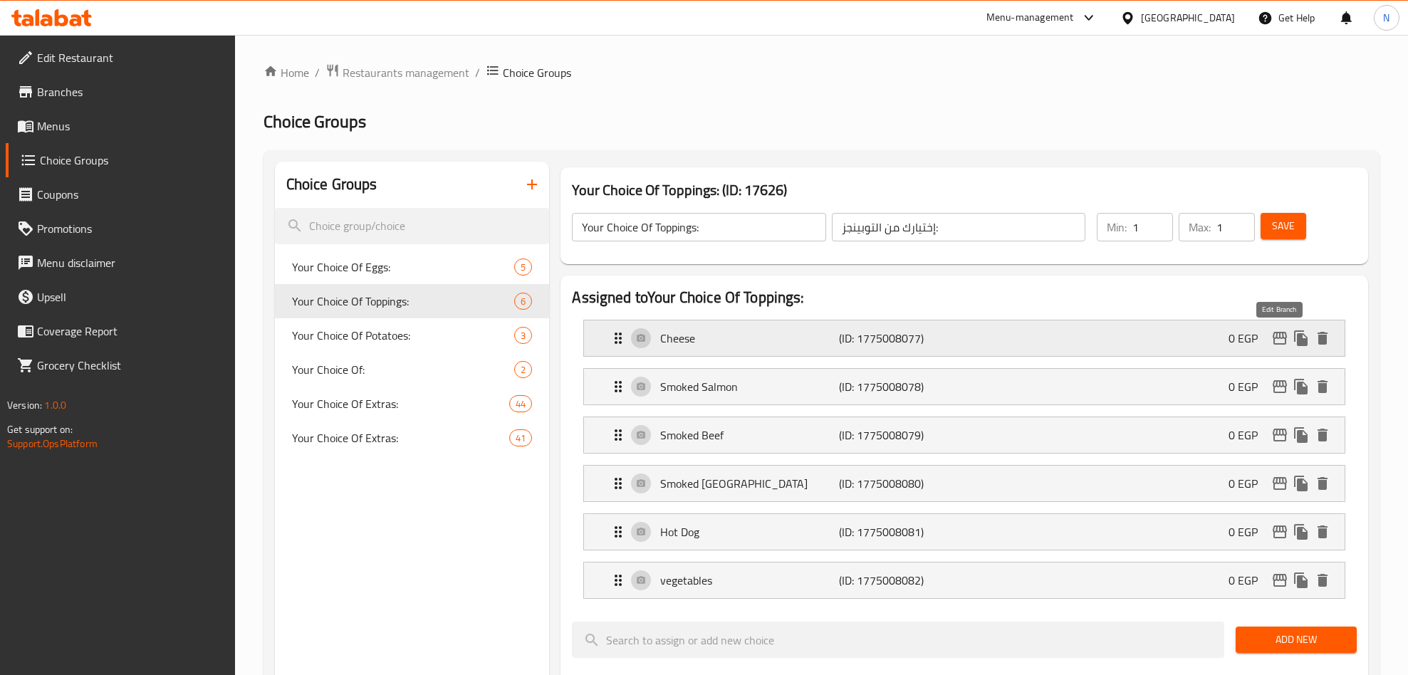
click at [1282, 340] on icon "edit" at bounding box center [1279, 338] width 17 height 17
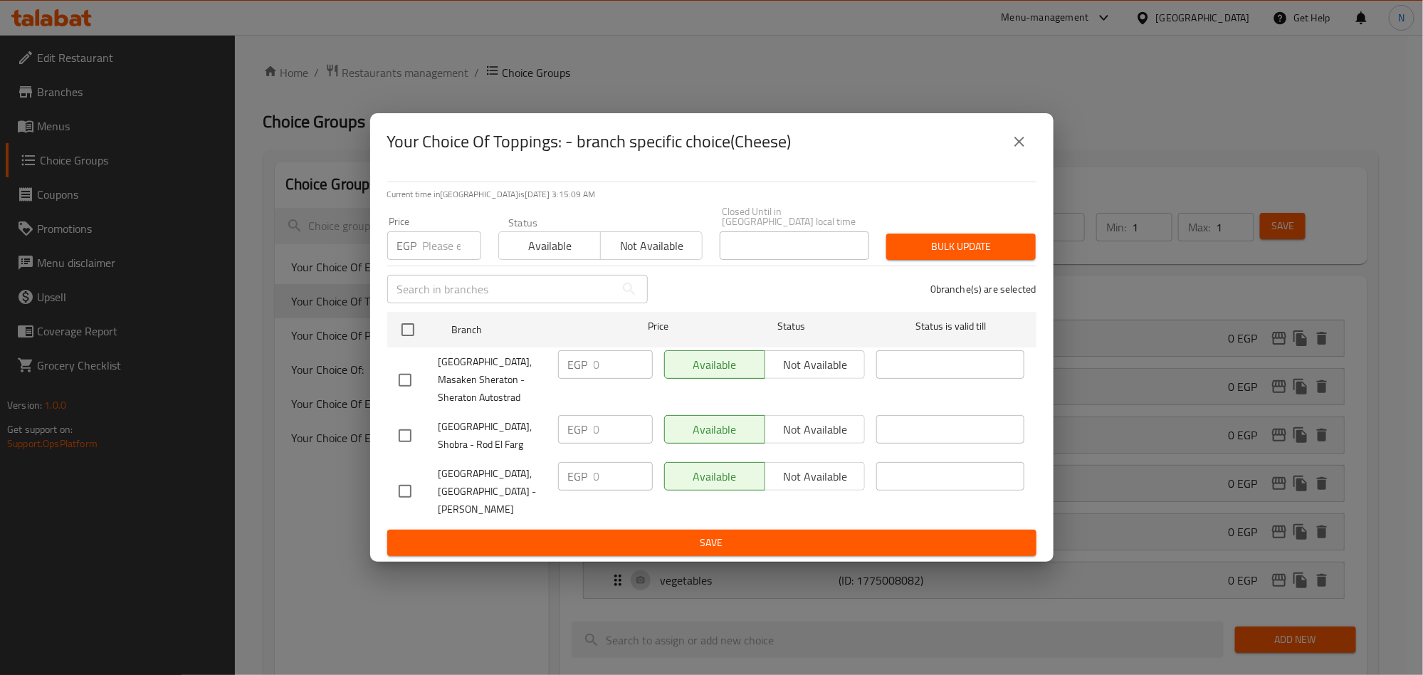
click at [1035, 155] on button "close" at bounding box center [1020, 142] width 34 height 34
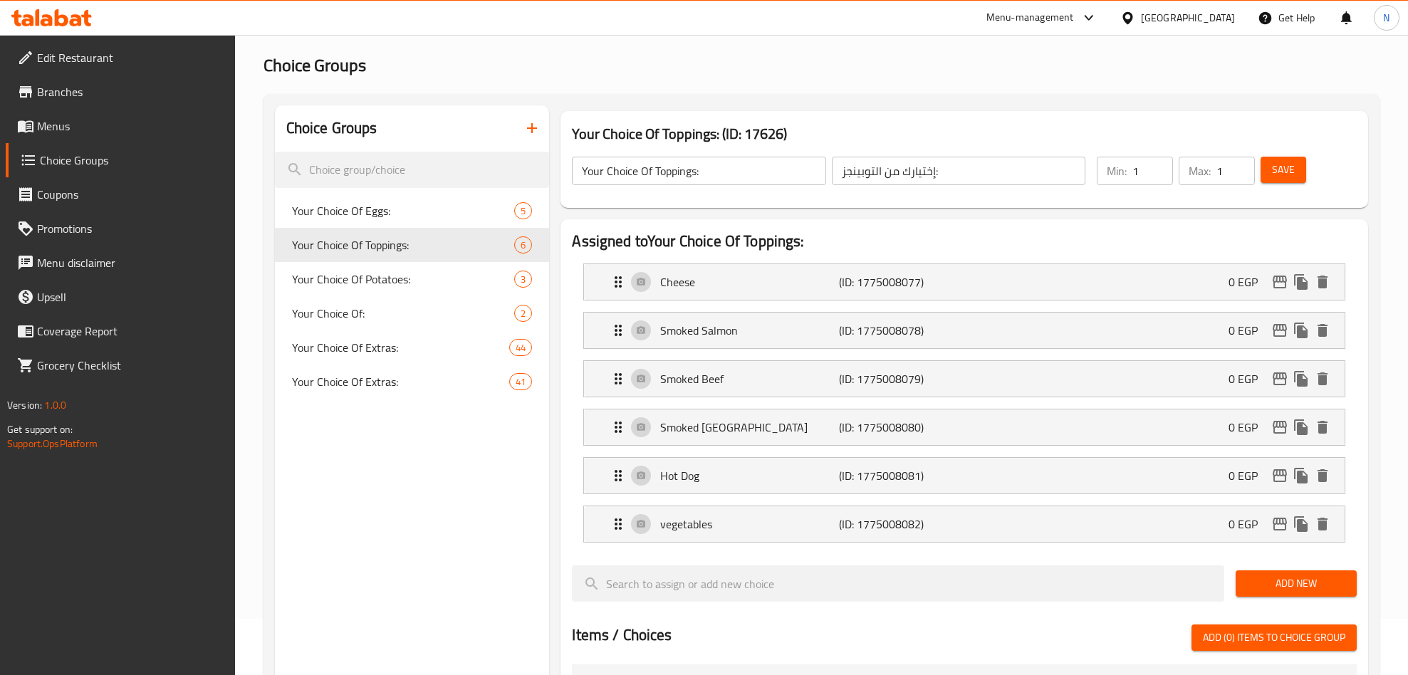
scroll to position [107, 0]
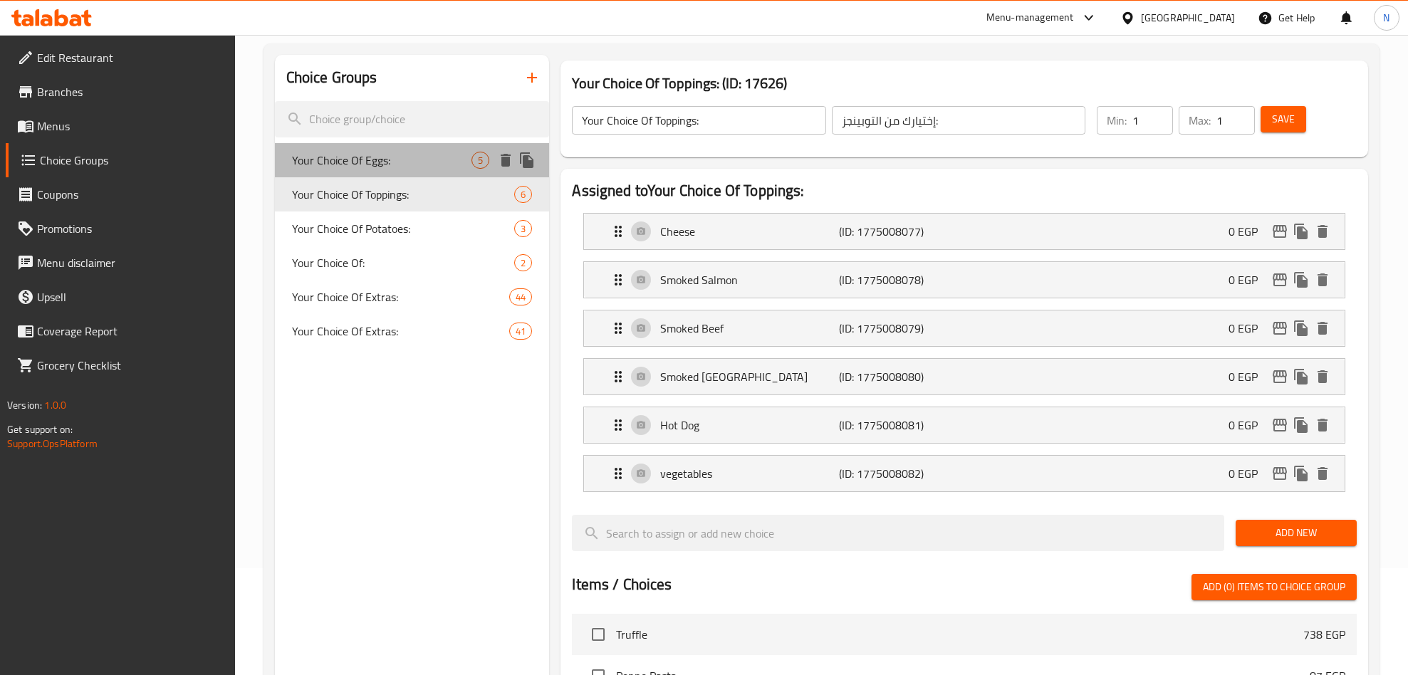
click at [402, 160] on span "Your Choice Of Eggs:" at bounding box center [382, 160] width 180 height 17
type input "Your Choice Of Eggs:"
type input "إختيارك من البيض:"
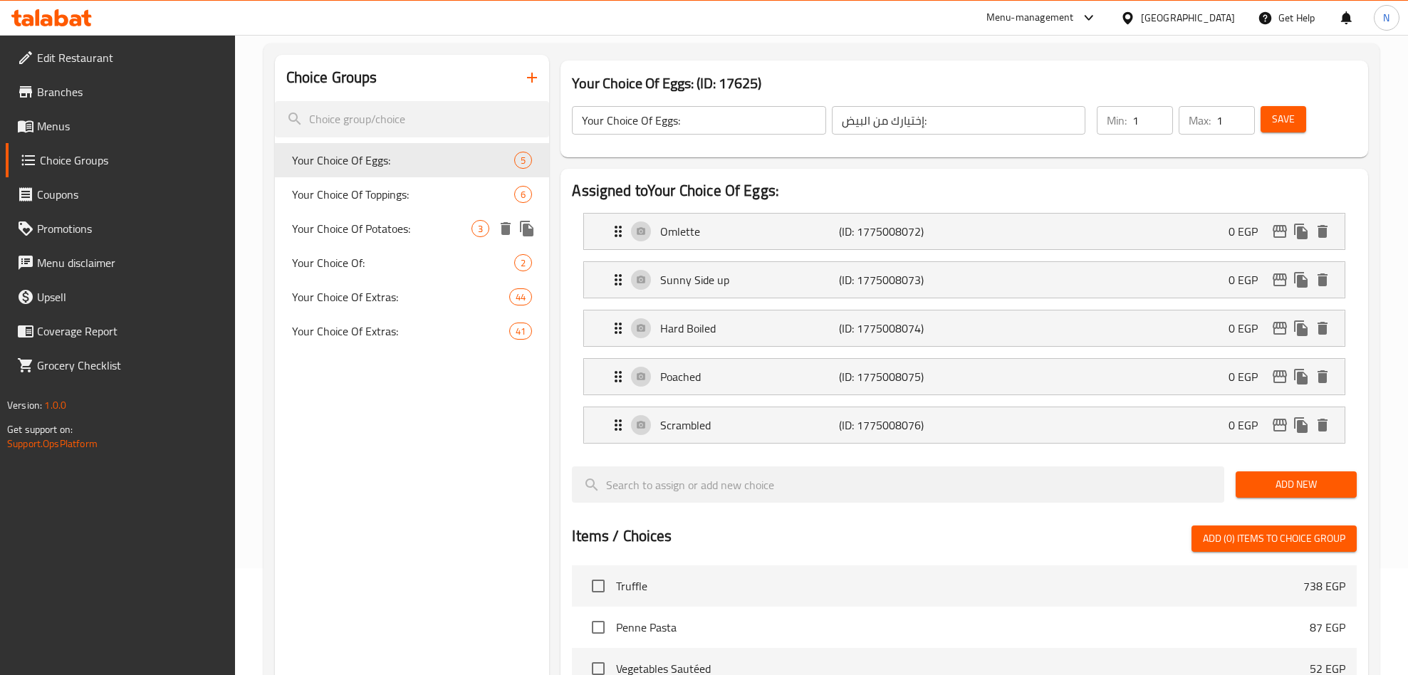
click at [404, 242] on div "Your Choice Of Potatoes: 3" at bounding box center [412, 228] width 275 height 34
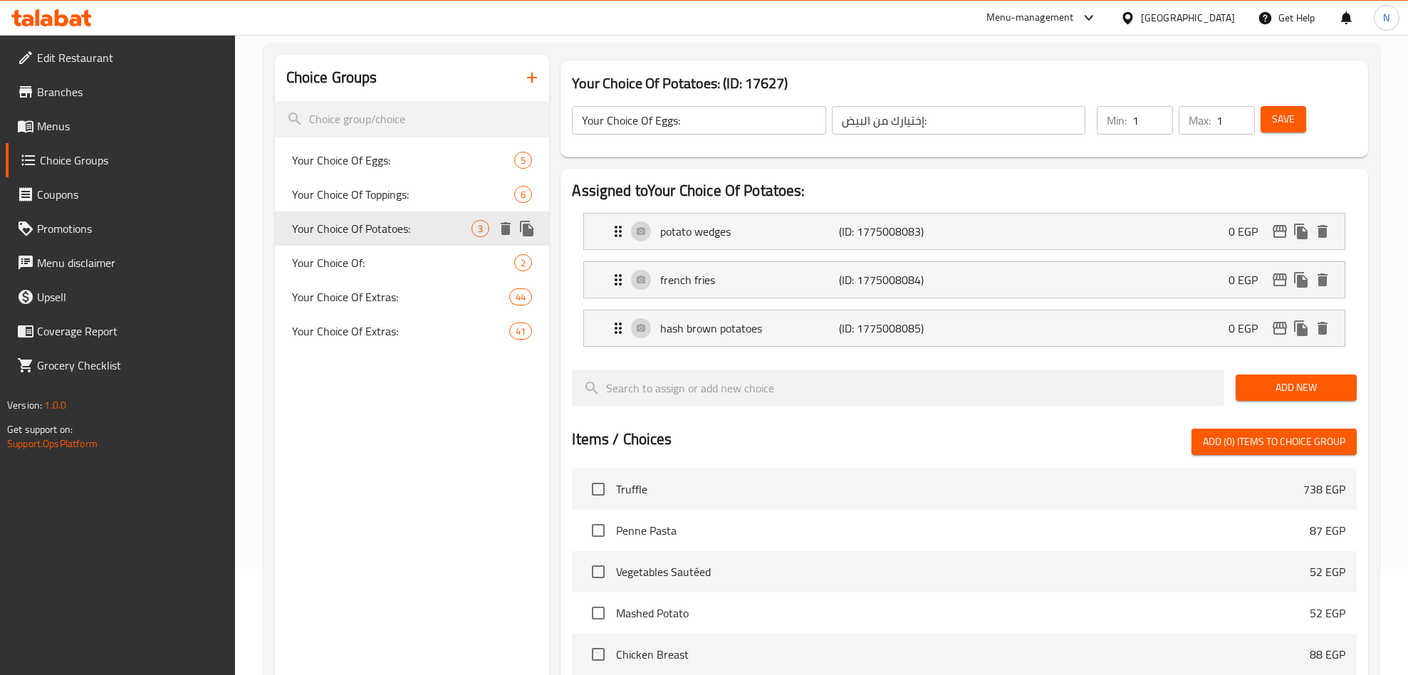
type input "Your Choice Of Potatoes:"
type input "إختيارك من البطاطس:"
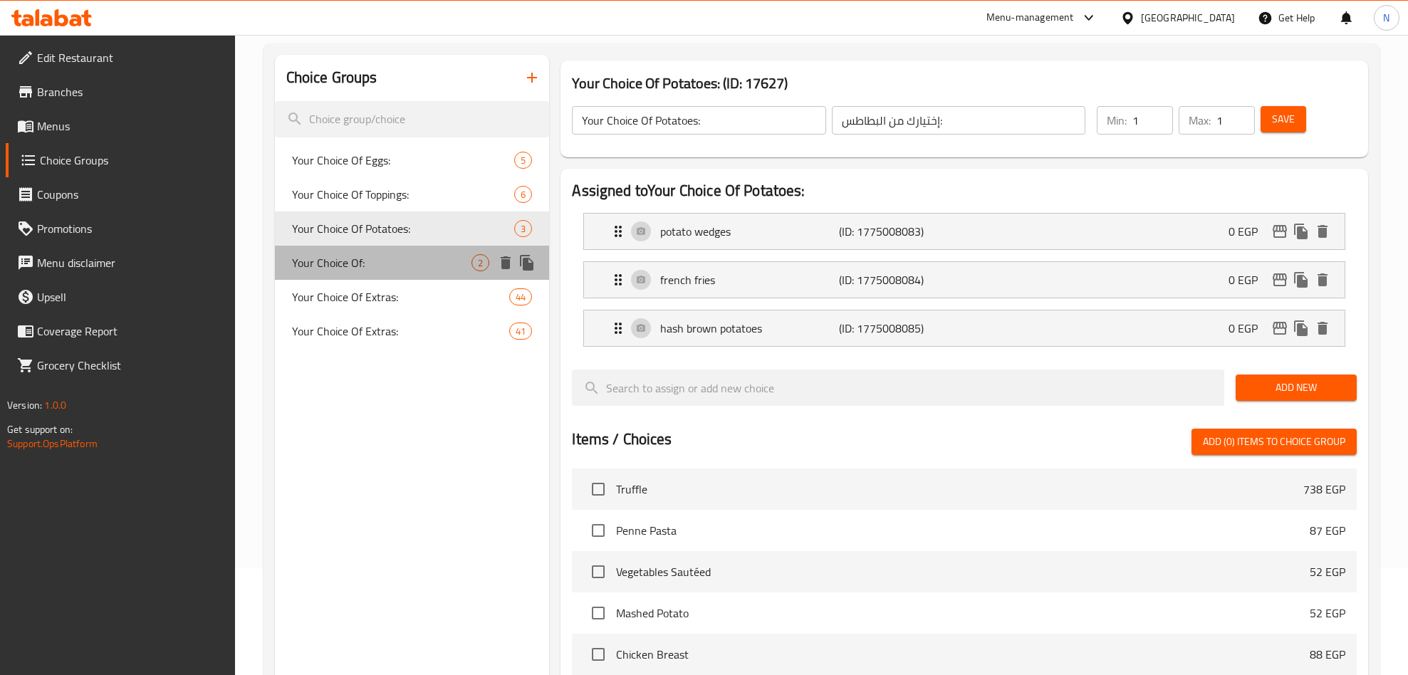
click at [404, 255] on span "Your Choice Of:" at bounding box center [382, 262] width 180 height 17
type input "Your Choice Of:"
type input "إختيارك من:"
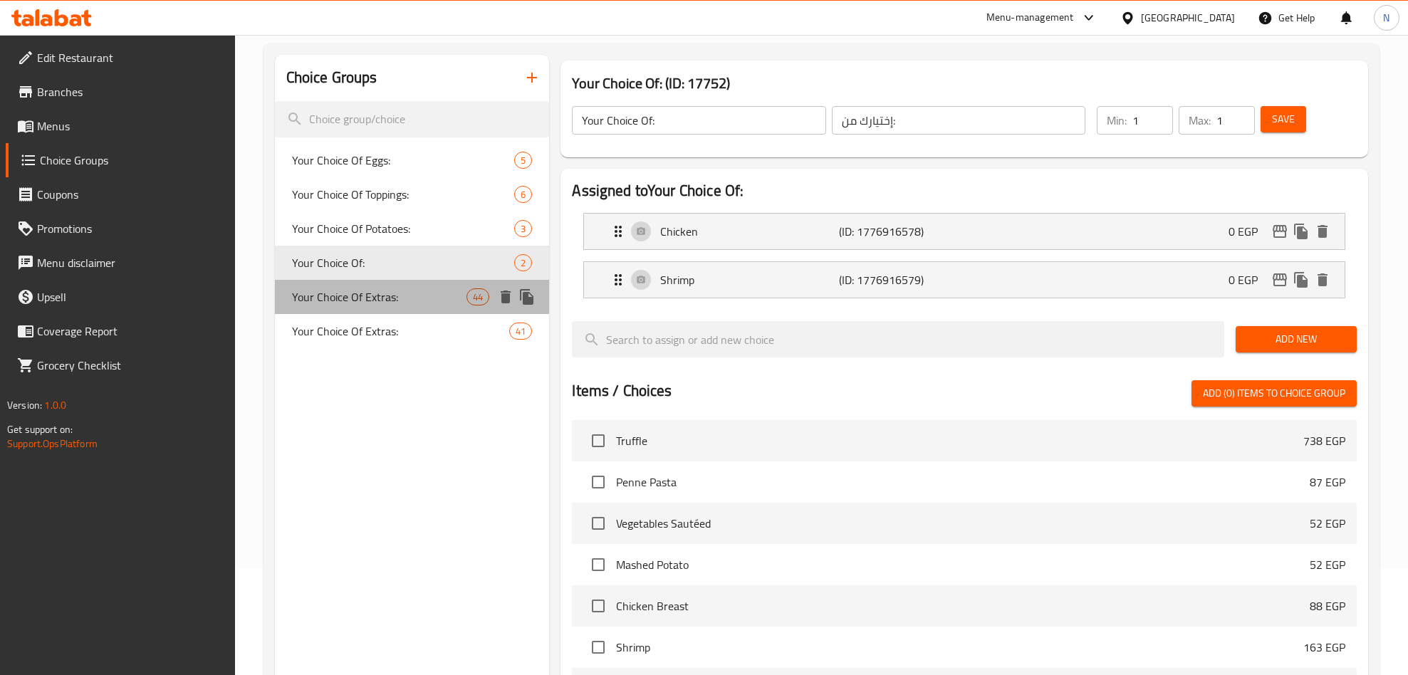
click at [402, 288] on span "Your Choice Of Extras:" at bounding box center [379, 296] width 175 height 17
type input "Your Choice Of Extras:"
type input "إختيارك من الإضافات:"
type input "0"
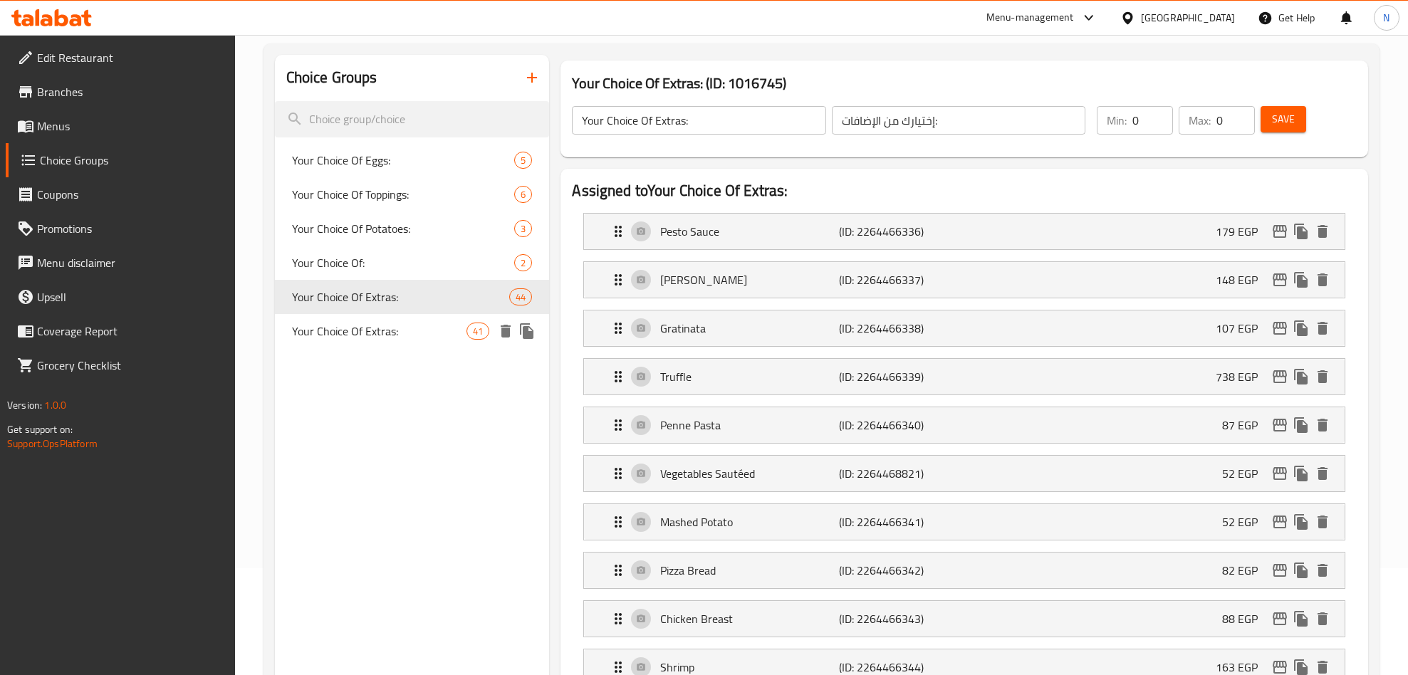
click at [391, 333] on span "Your Choice Of Extras:" at bounding box center [379, 331] width 175 height 17
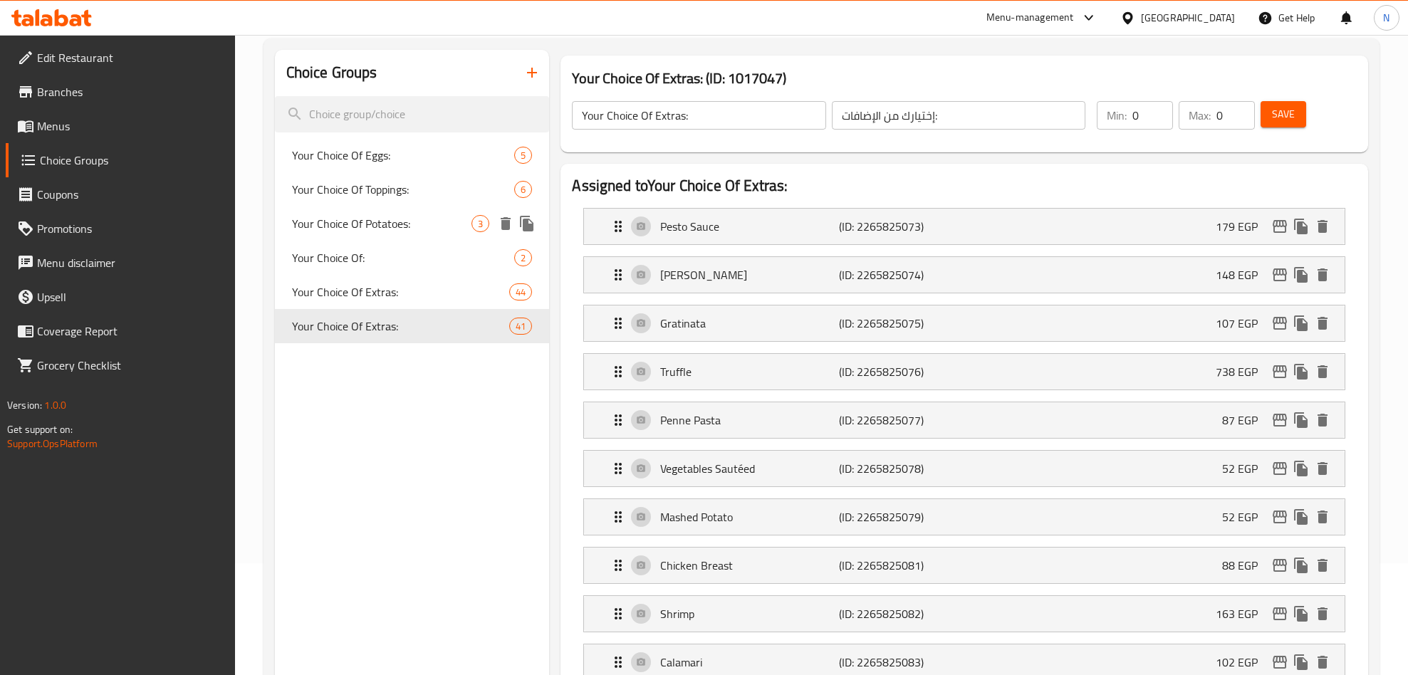
scroll to position [0, 0]
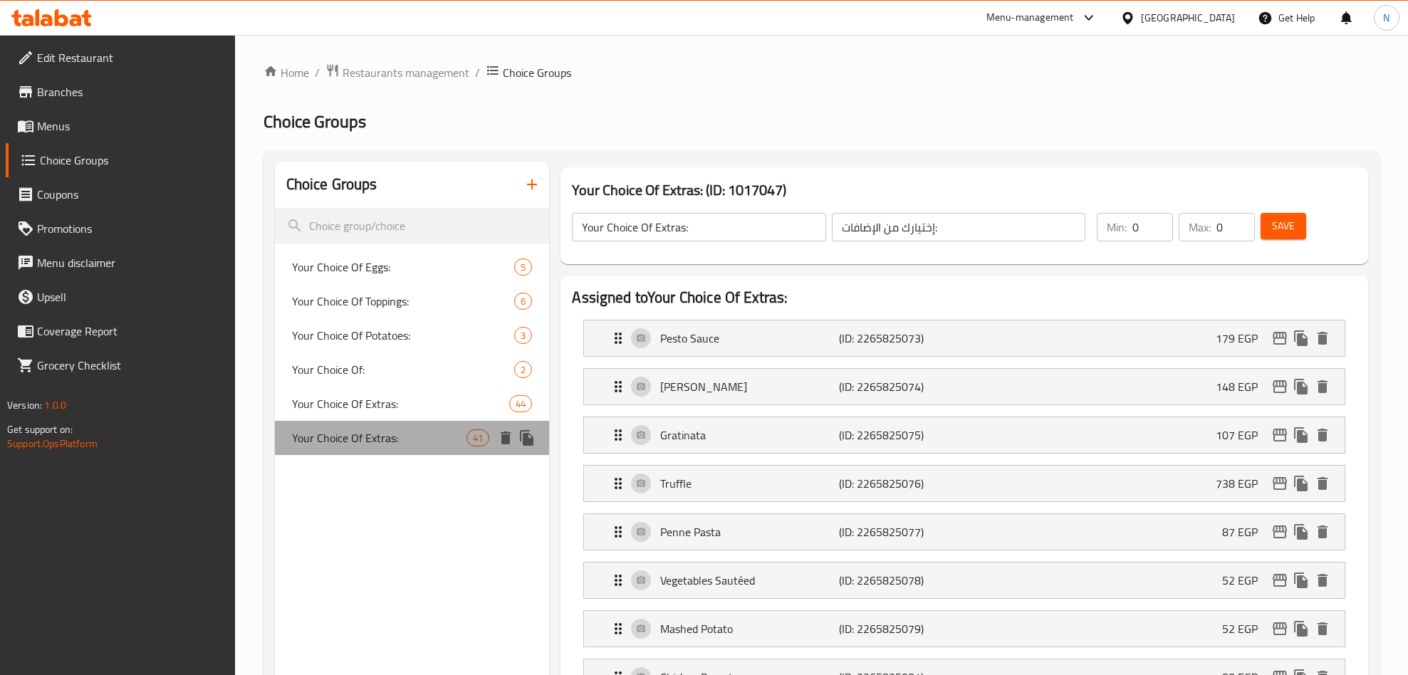
click at [423, 424] on div "Your Choice Of Extras: 41" at bounding box center [412, 438] width 275 height 34
click at [412, 395] on span "Your Choice Of Extras:" at bounding box center [379, 403] width 175 height 17
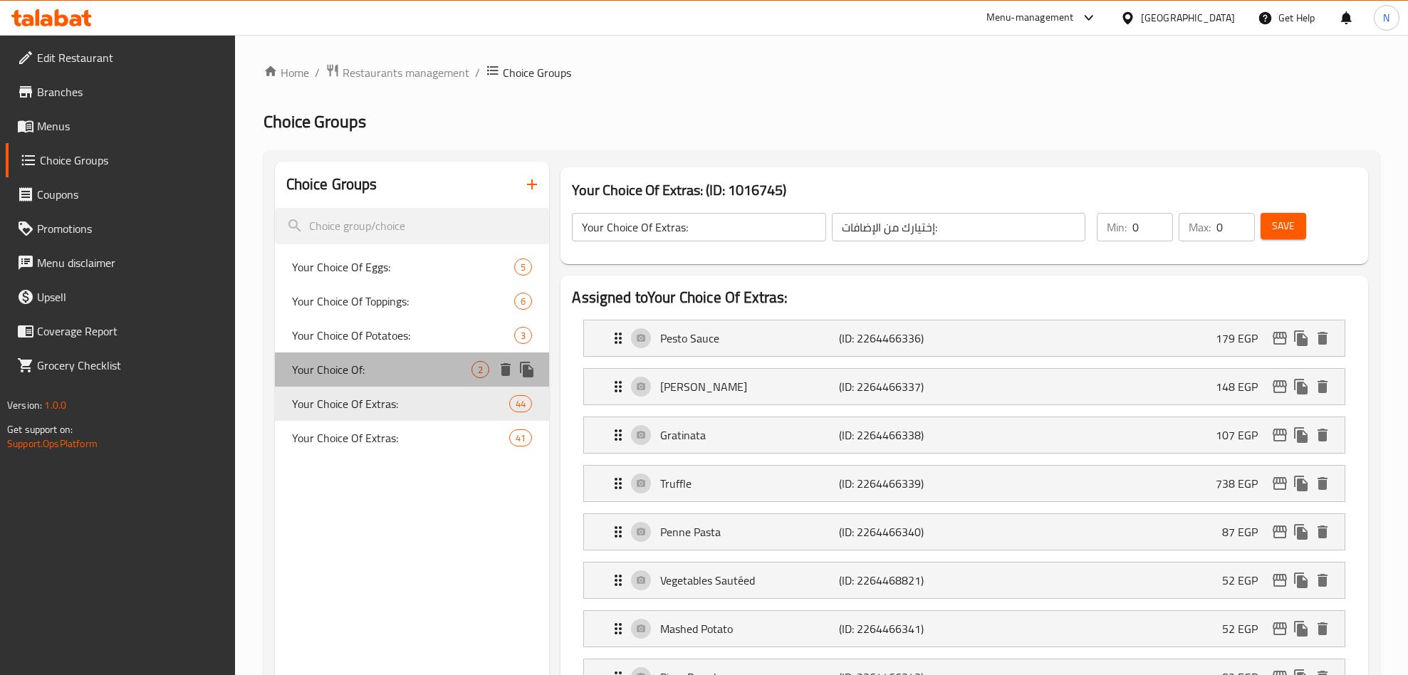
click at [377, 372] on span "Your Choice Of:" at bounding box center [382, 369] width 180 height 17
type input "Your Choice Of:"
type input "إختيارك من:"
type input "1"
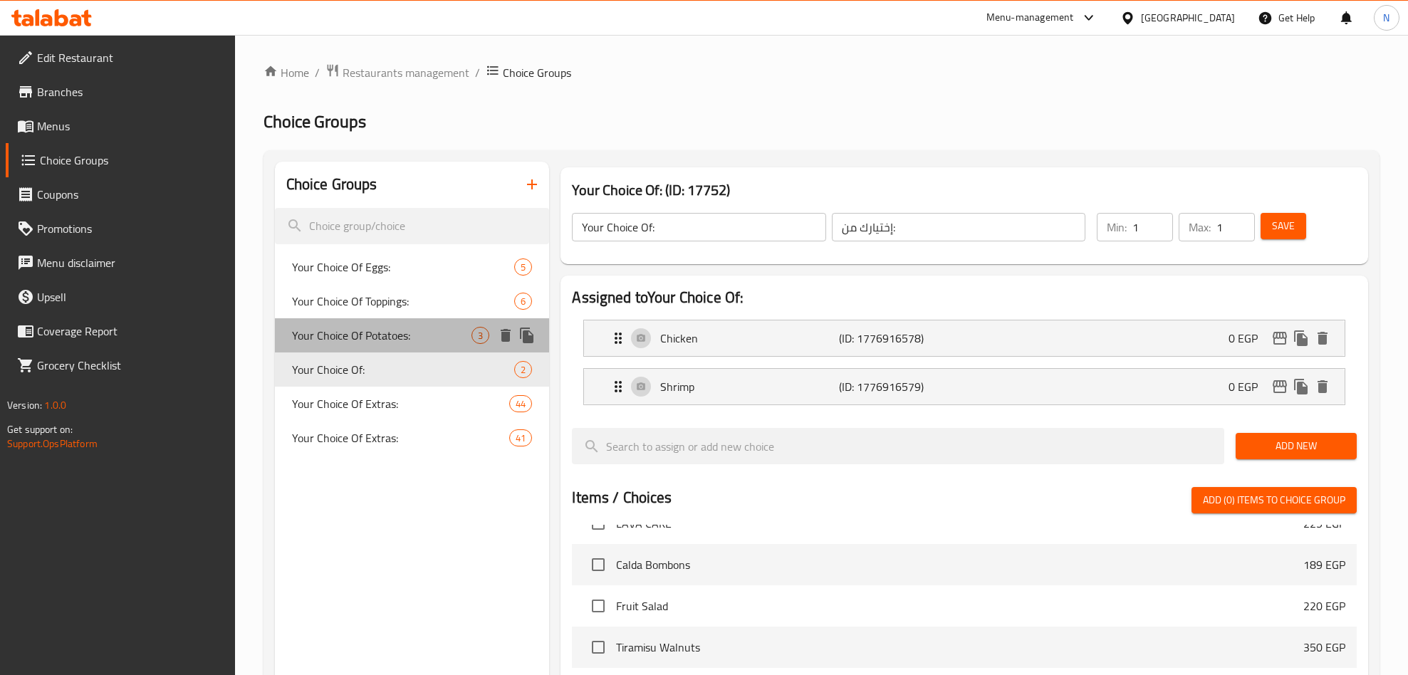
click at [352, 329] on span "Your Choice Of Potatoes:" at bounding box center [382, 335] width 180 height 17
type input "Your Choice Of Potatoes:"
type input "إختيارك من البطاطس:"
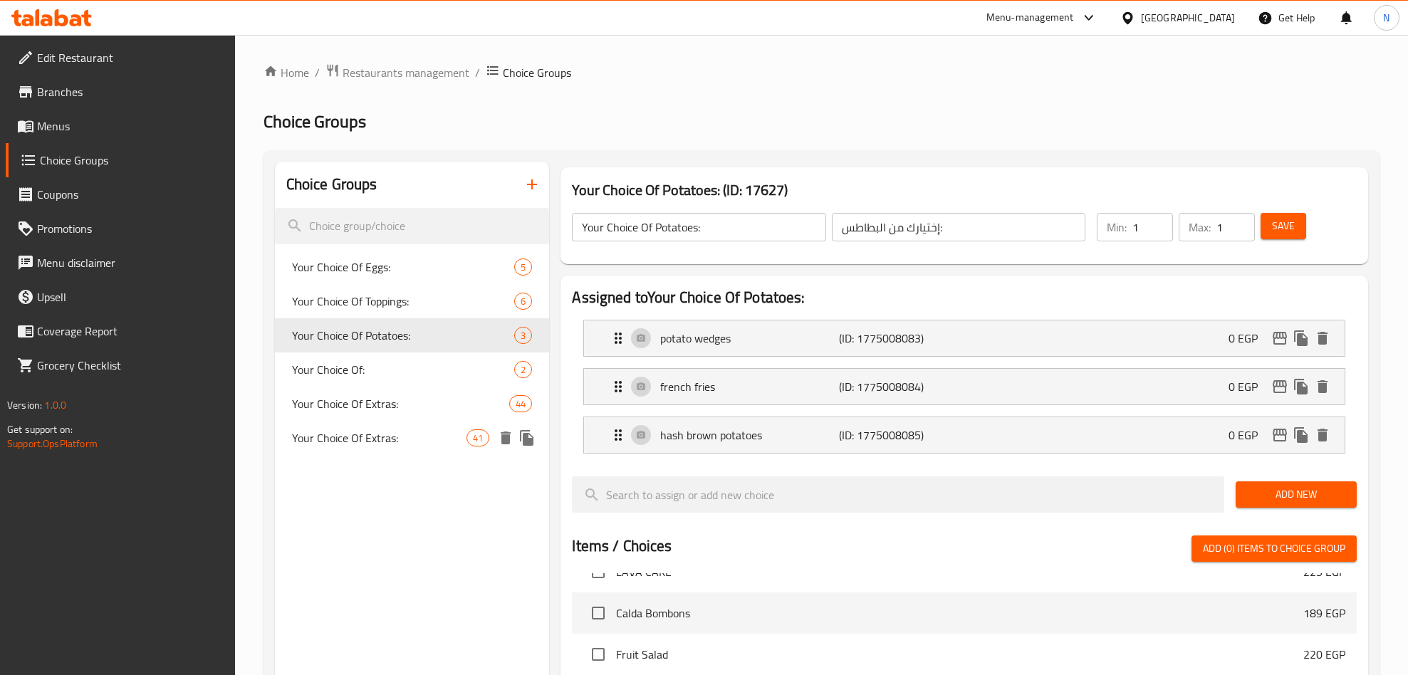
click at [421, 439] on span "Your Choice Of Extras:" at bounding box center [379, 437] width 175 height 17
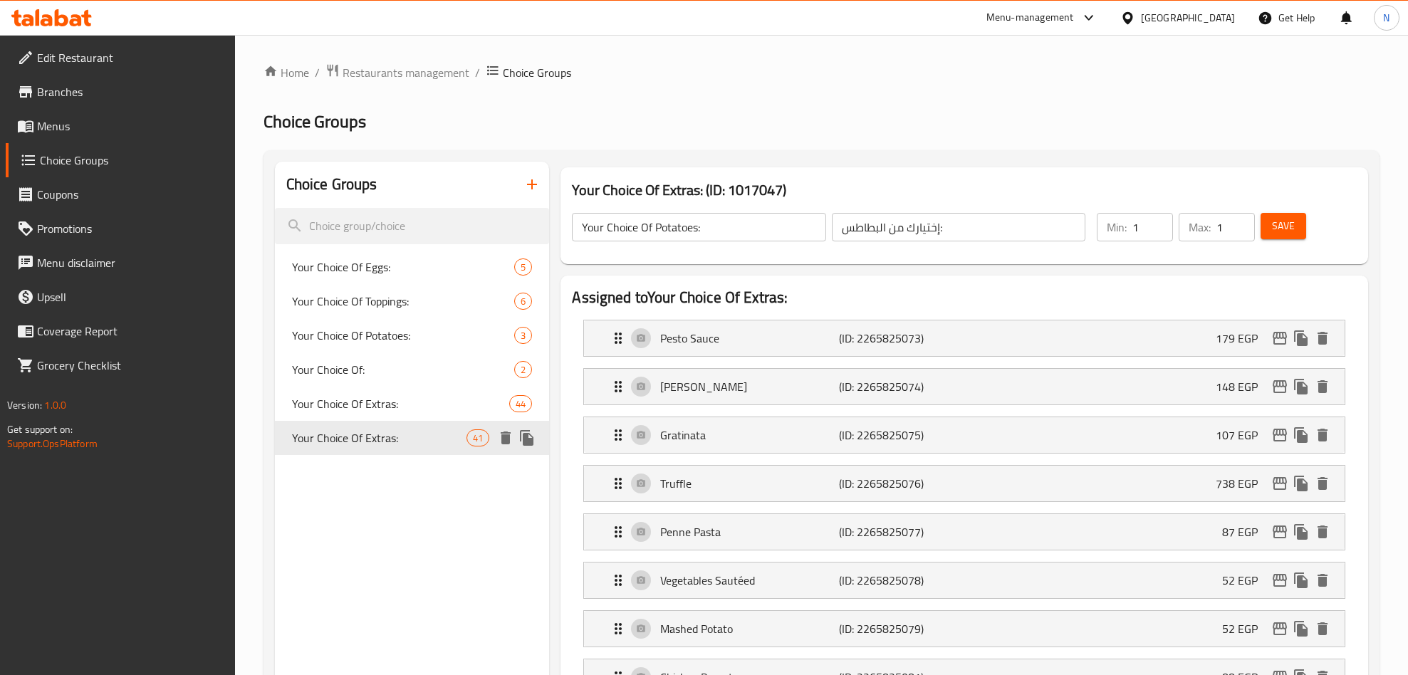
type input "Your Choice Of Extras:"
type input "إختيارك من الإضافات:"
type input "0"
click at [1277, 338] on icon "edit" at bounding box center [1279, 338] width 14 height 13
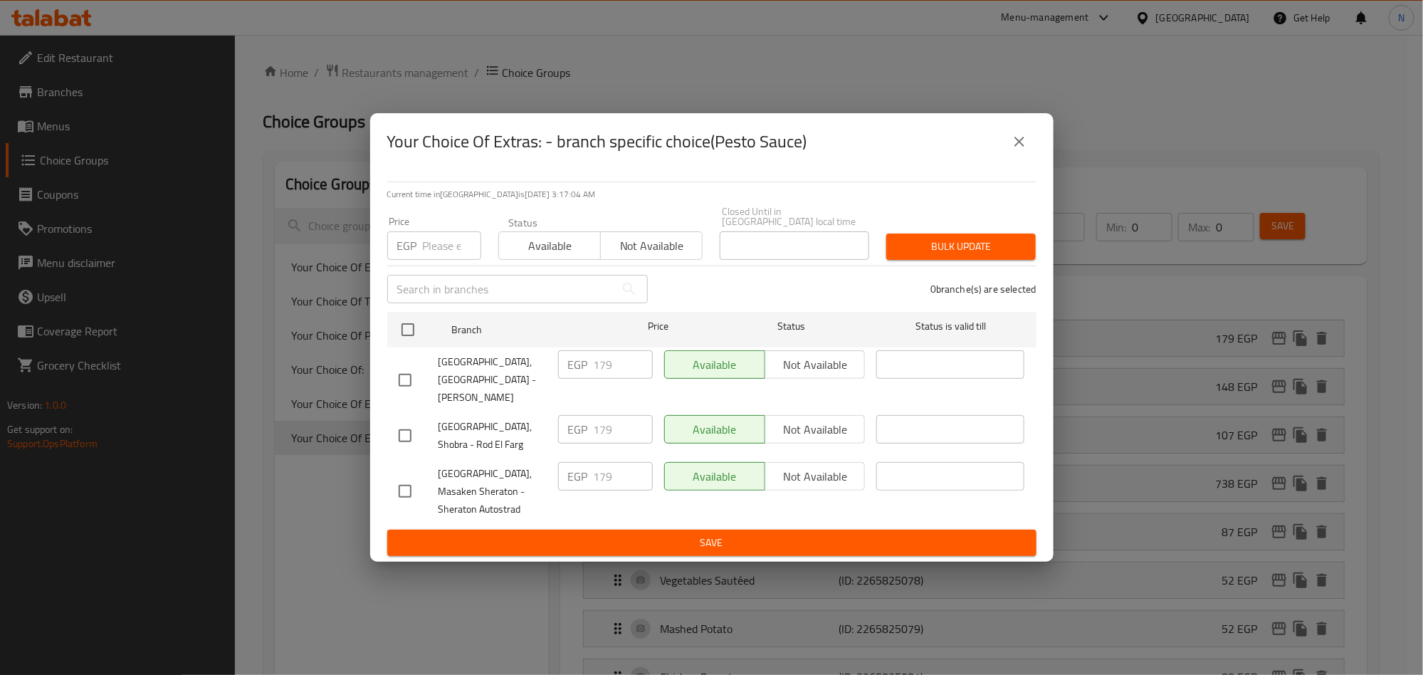
click at [1032, 156] on button "close" at bounding box center [1020, 142] width 34 height 34
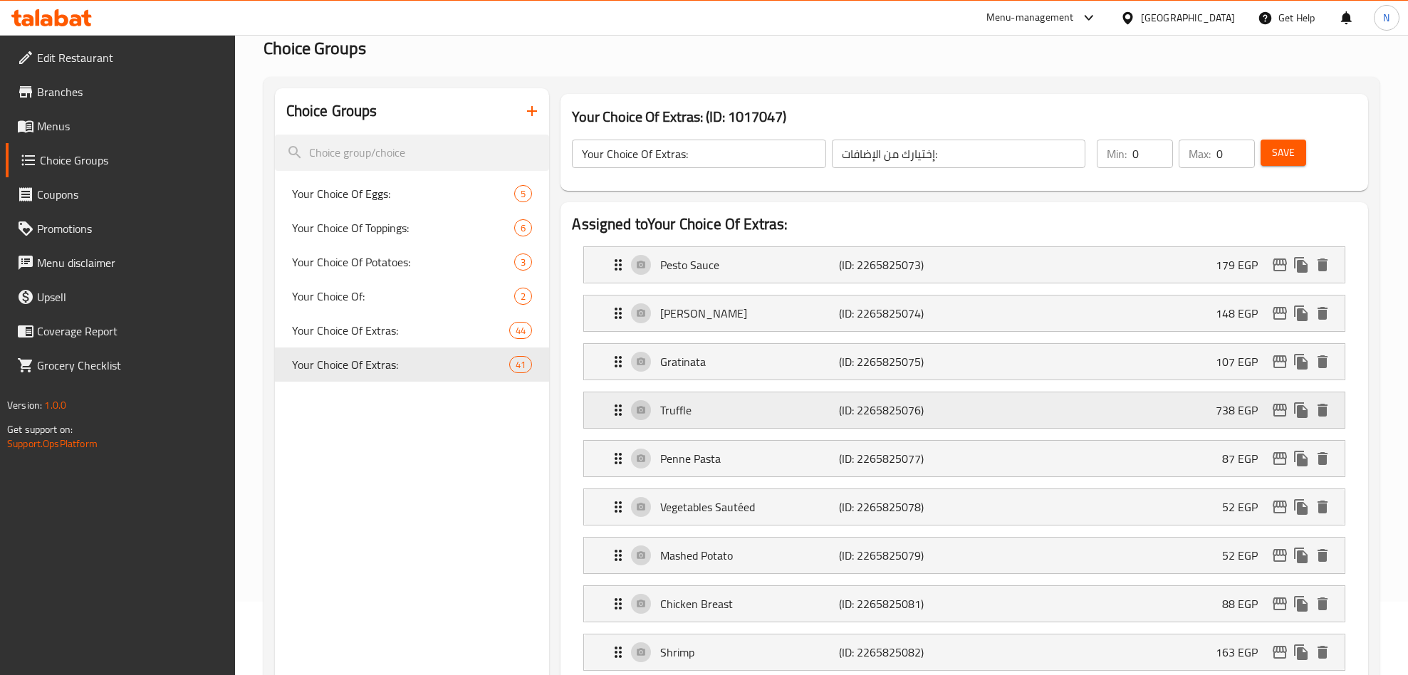
scroll to position [107, 0]
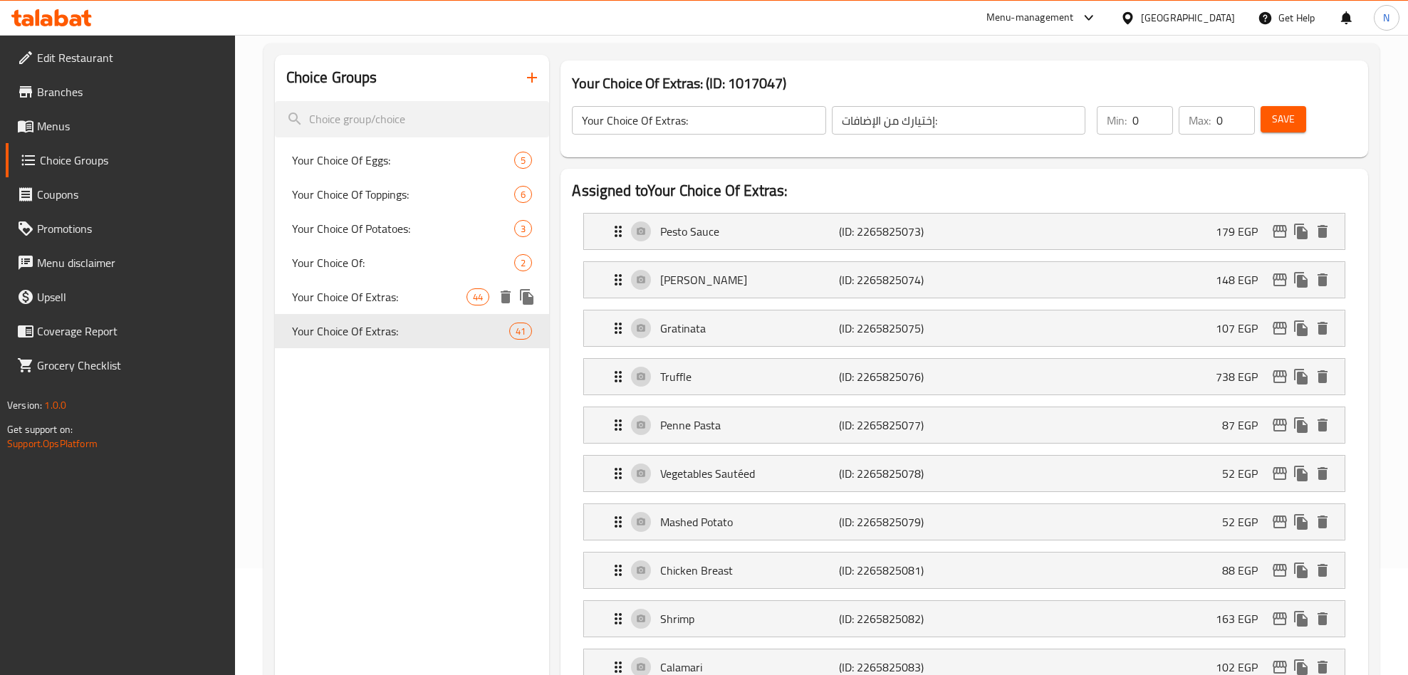
click at [402, 288] on span "Your Choice Of Extras:" at bounding box center [379, 296] width 175 height 17
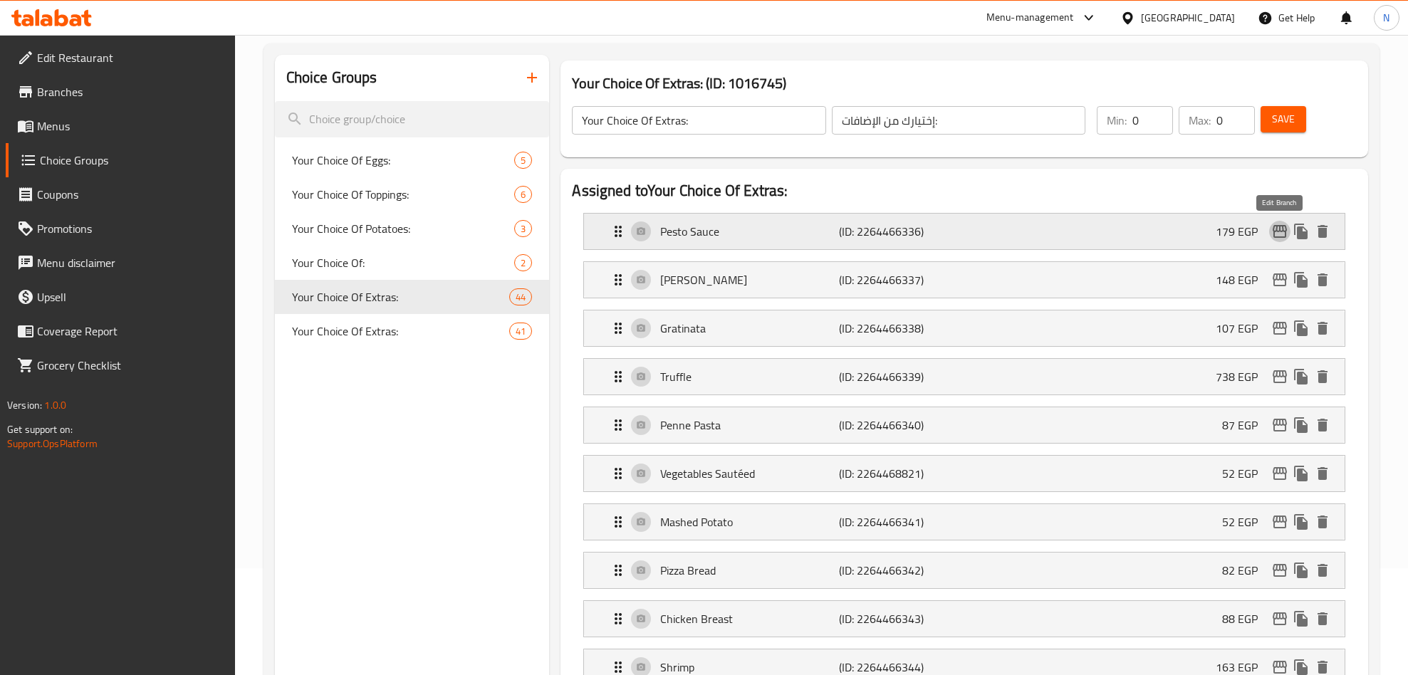
click at [1273, 231] on icon "edit" at bounding box center [1279, 231] width 14 height 13
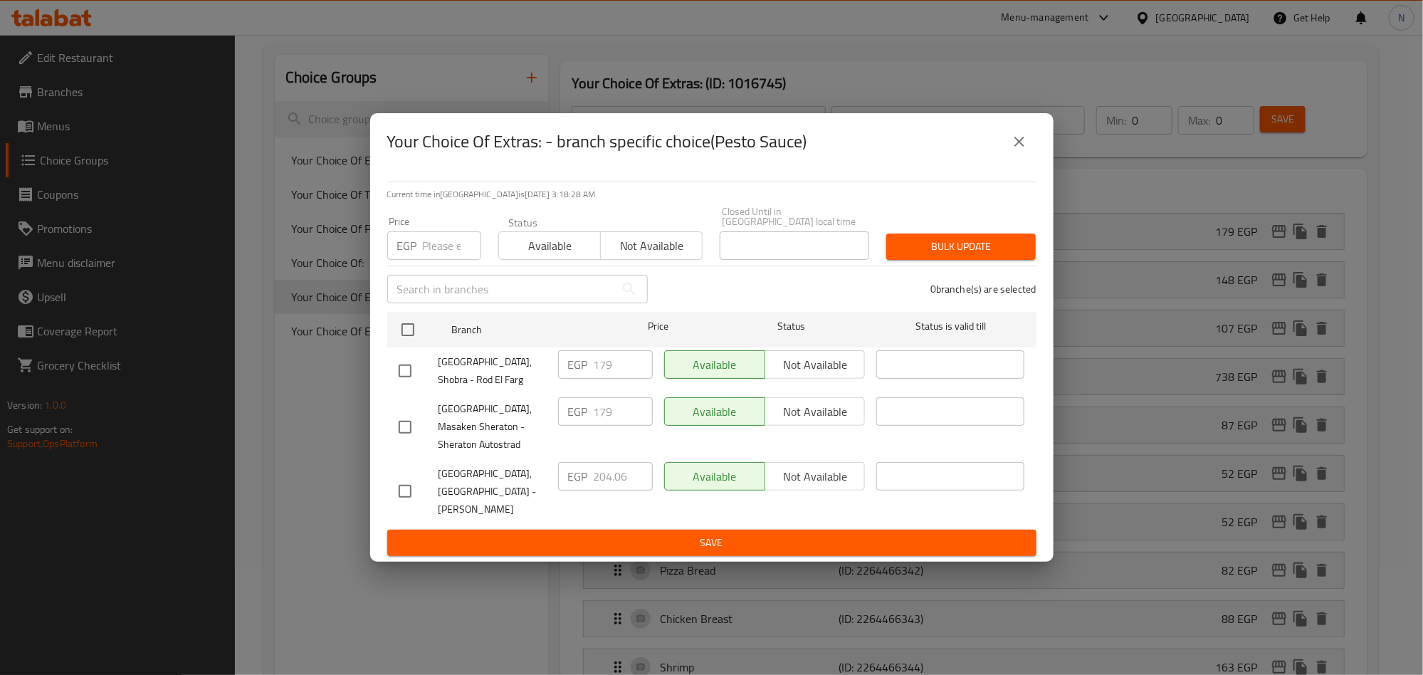
click at [1032, 150] on button "close" at bounding box center [1020, 142] width 34 height 34
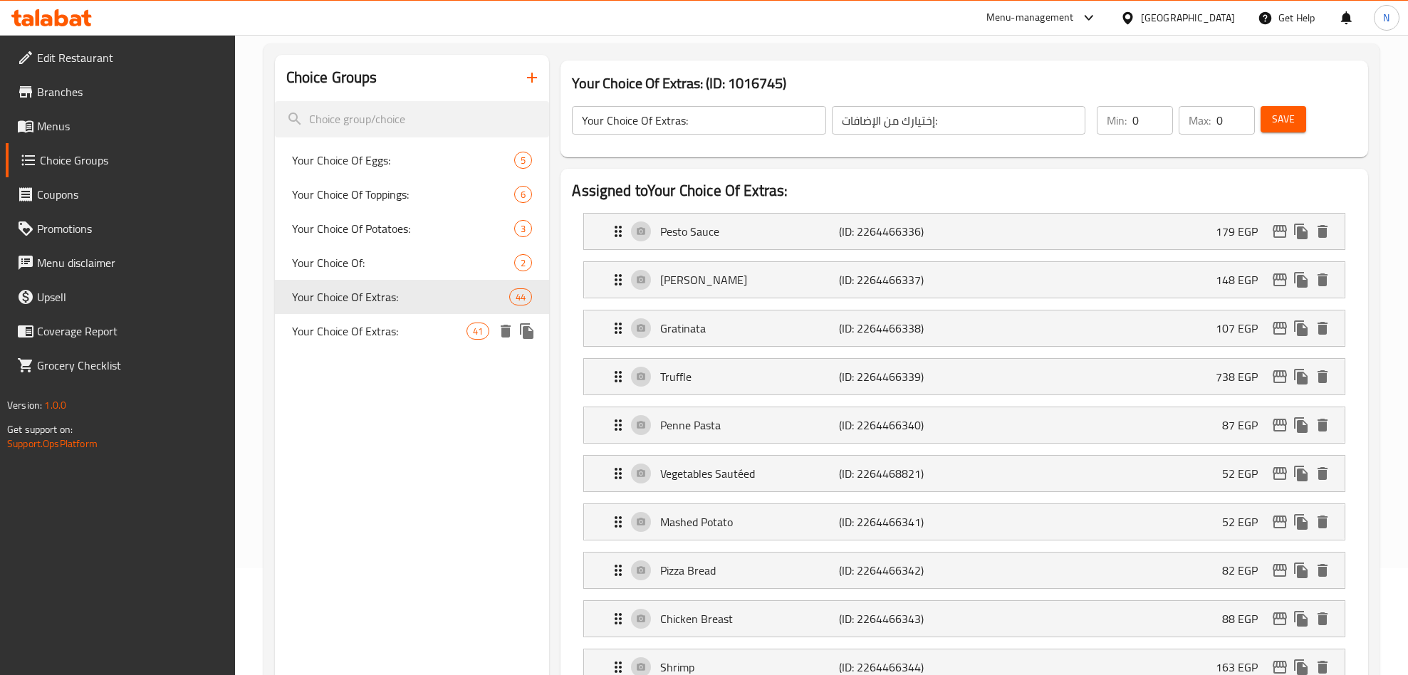
click at [411, 328] on span "Your Choice Of Extras:" at bounding box center [379, 331] width 175 height 17
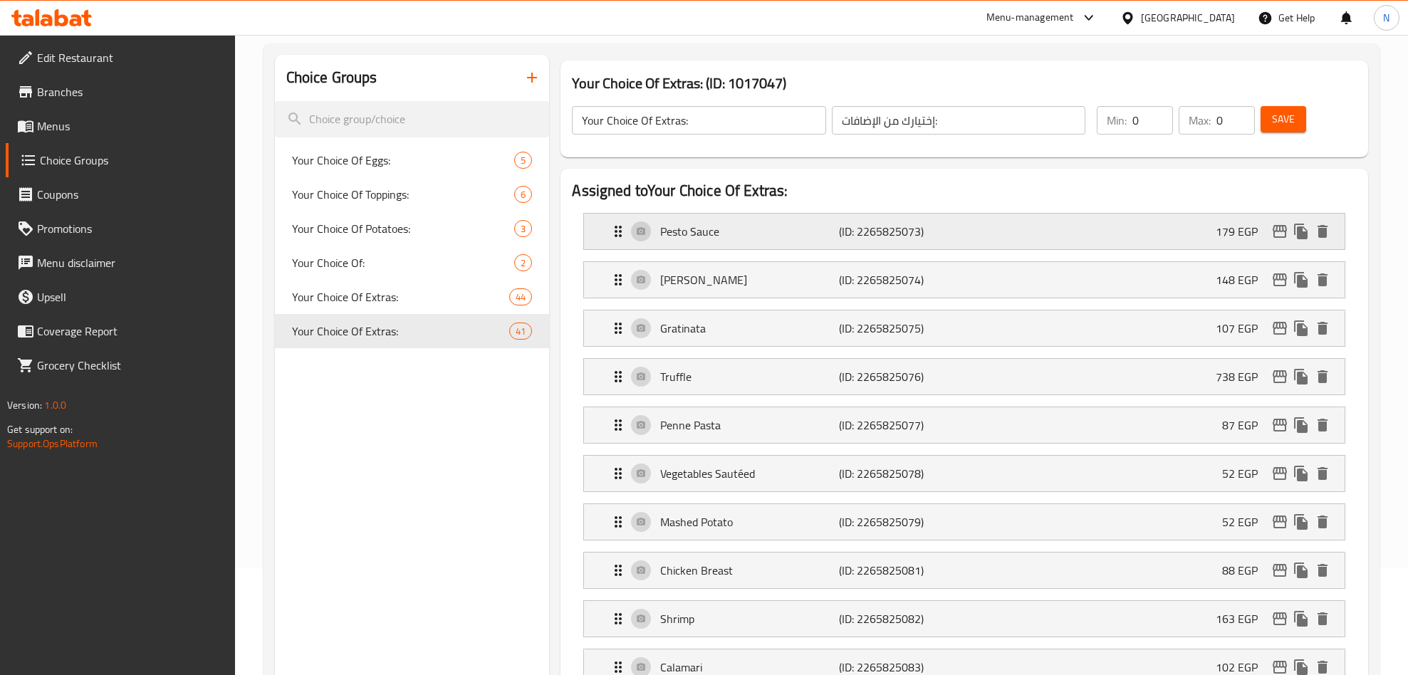
click at [1260, 227] on p "179 EGP" at bounding box center [1241, 231] width 53 height 17
click at [1277, 231] on icon "edit" at bounding box center [1279, 231] width 17 height 17
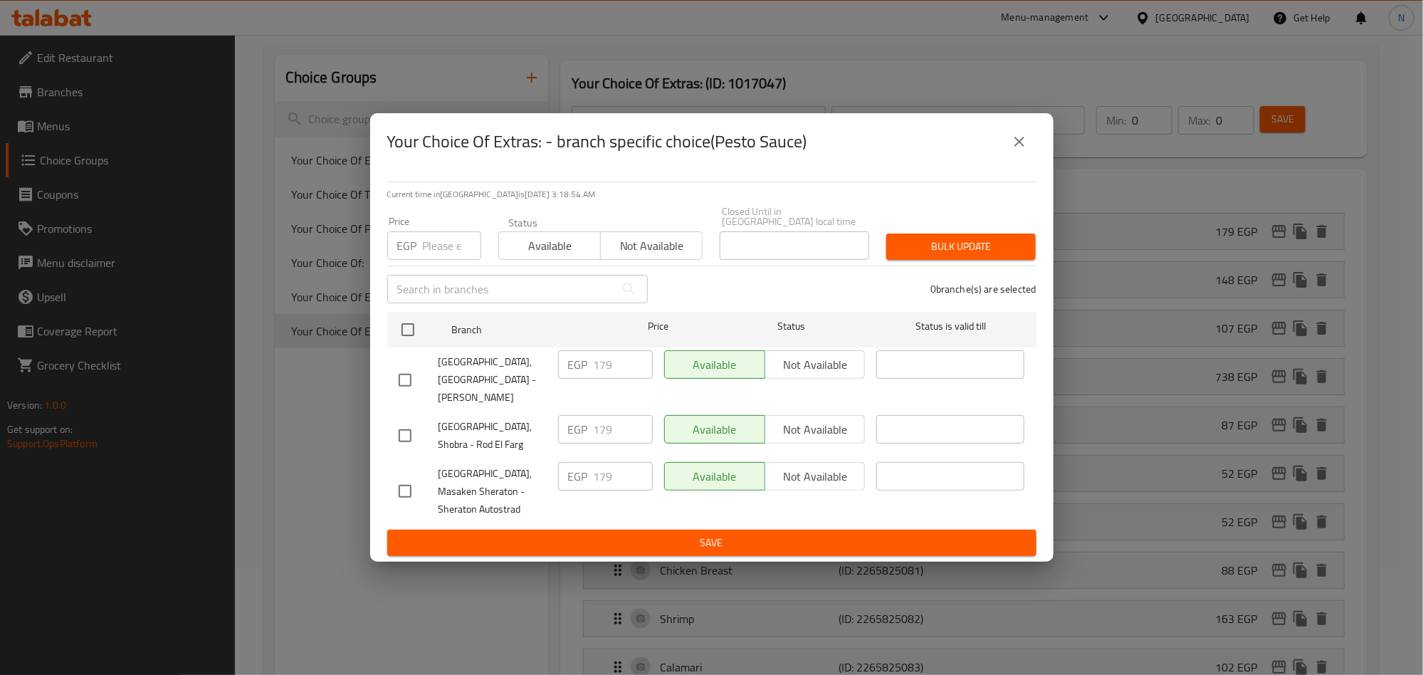
click at [400, 378] on input "checkbox" at bounding box center [405, 380] width 30 height 30
checkbox input "true"
drag, startPoint x: 617, startPoint y: 367, endPoint x: 619, endPoint y: 429, distance: 62.0
click at [583, 374] on div "EGP 179 ​" at bounding box center [605, 364] width 95 height 28
paste input "204.06"
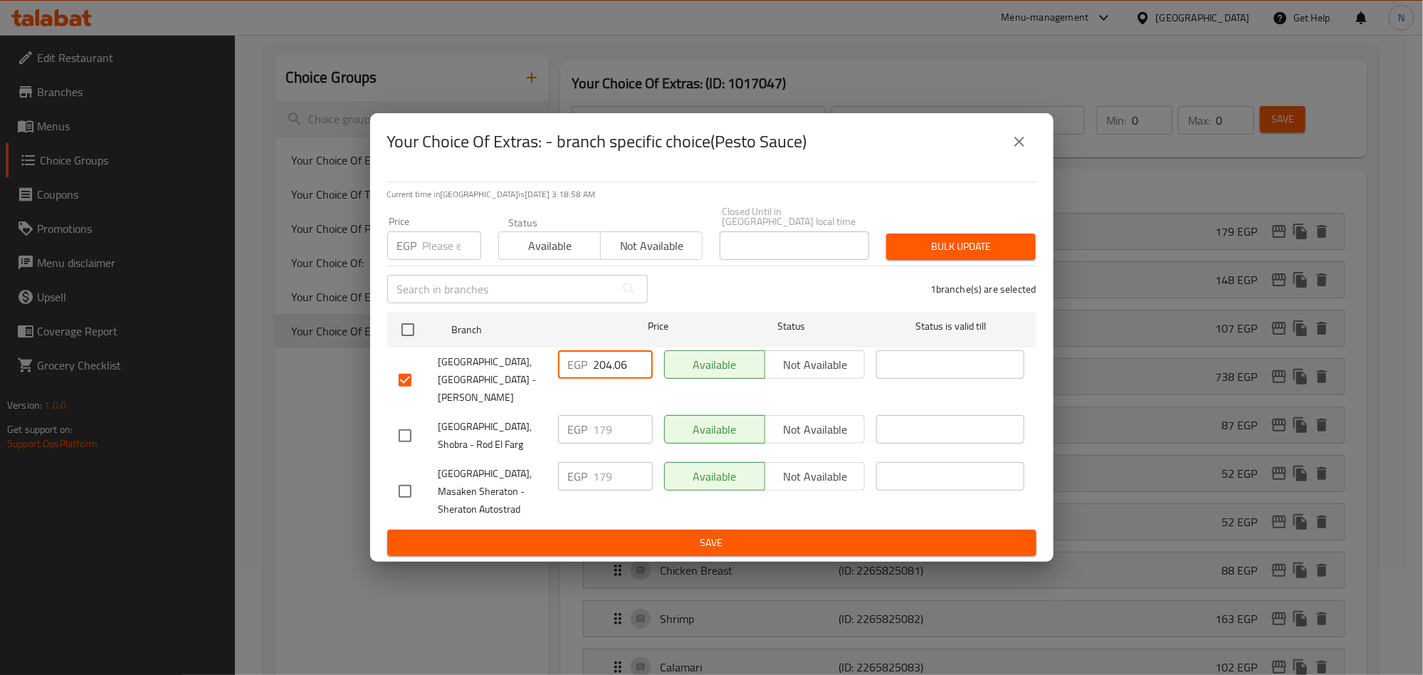
type input "204.06"
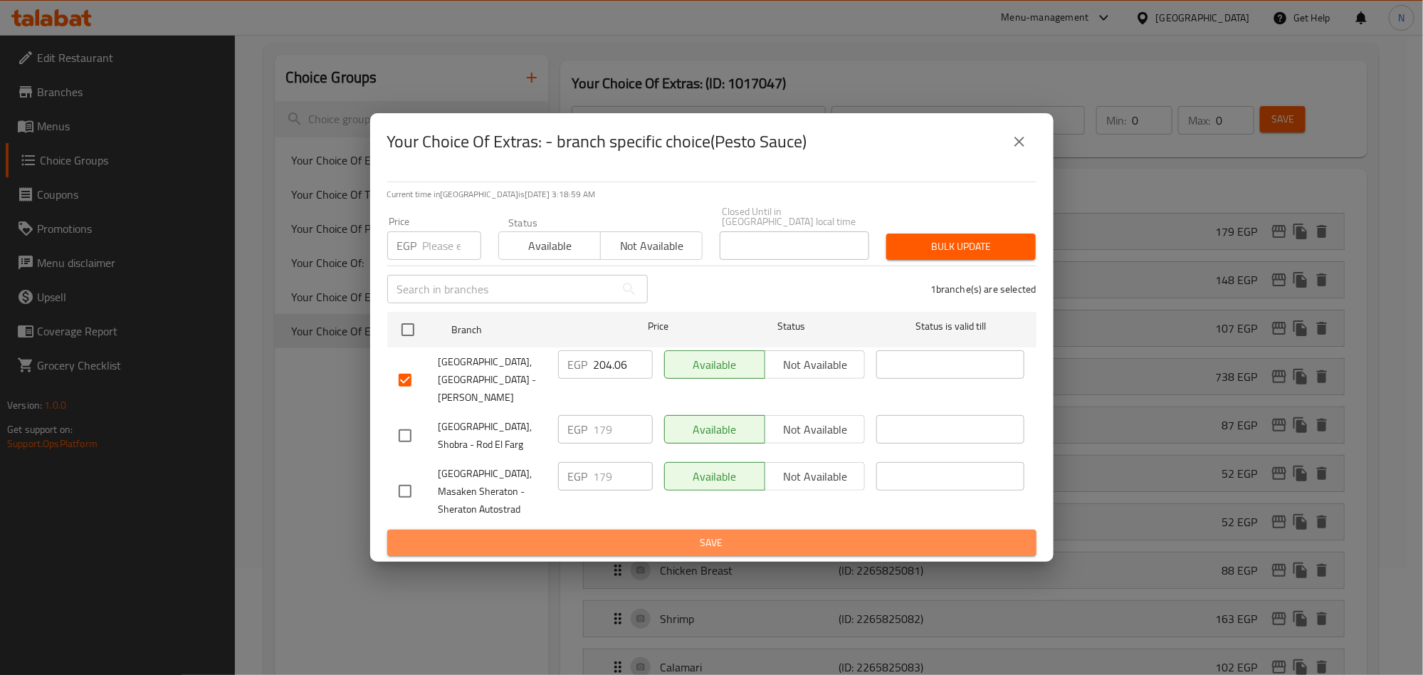
click at [691, 530] on button "Save" at bounding box center [711, 543] width 649 height 26
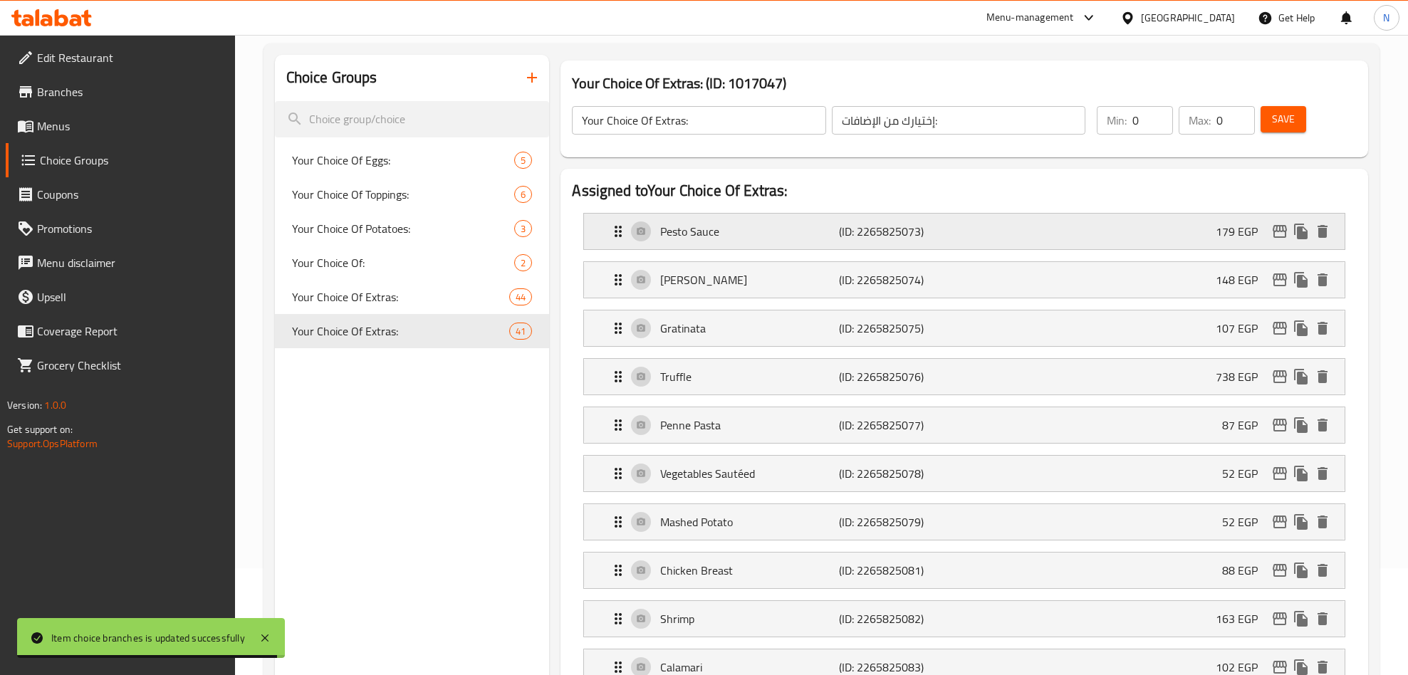
click at [1273, 229] on icon "edit" at bounding box center [1279, 231] width 14 height 13
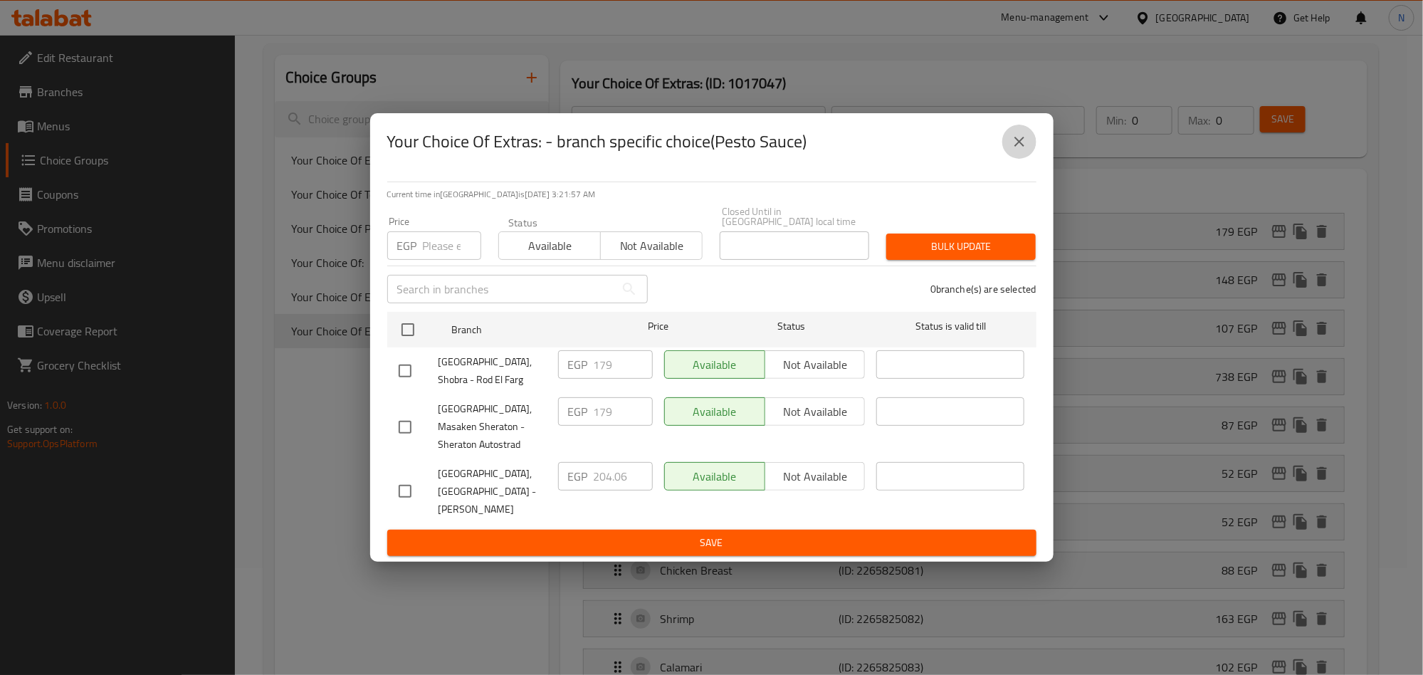
drag, startPoint x: 1027, startPoint y: 155, endPoint x: 1188, endPoint y: 246, distance: 184.3
click at [1030, 156] on button "close" at bounding box center [1020, 142] width 34 height 34
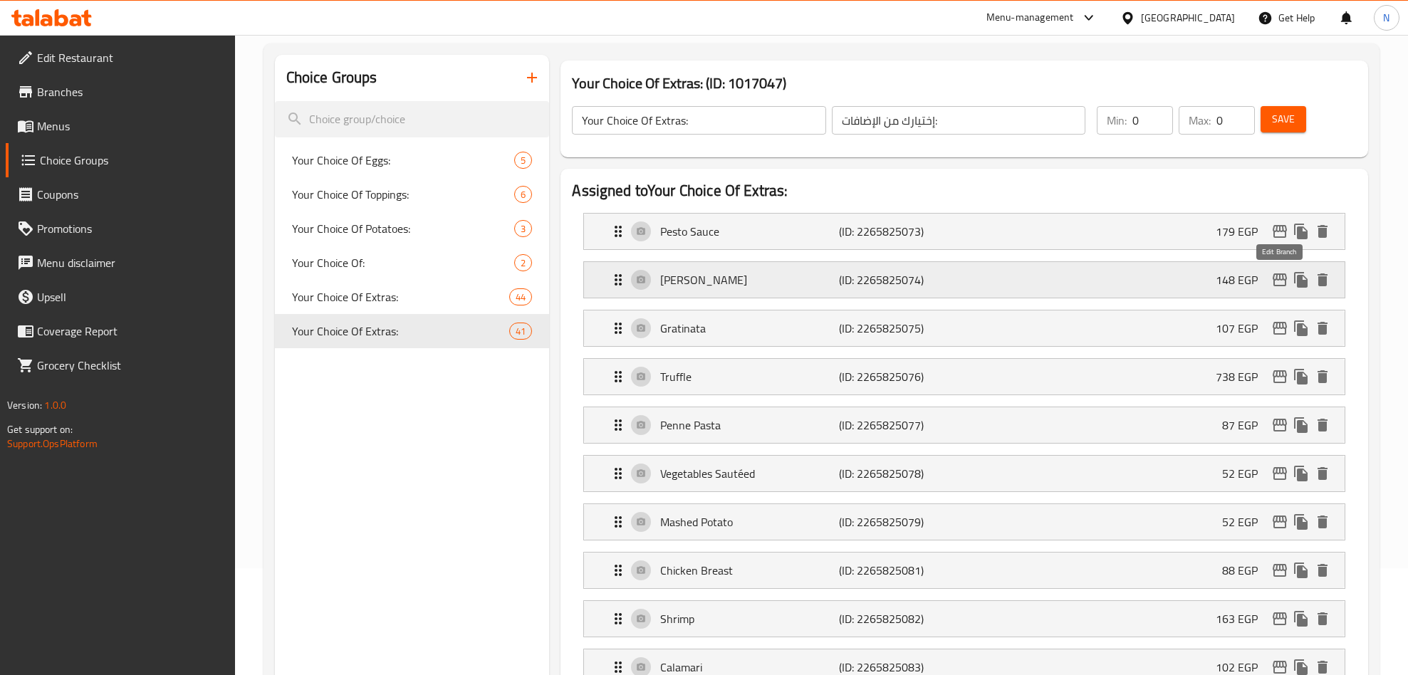
click at [1282, 278] on icon "edit" at bounding box center [1279, 279] width 17 height 17
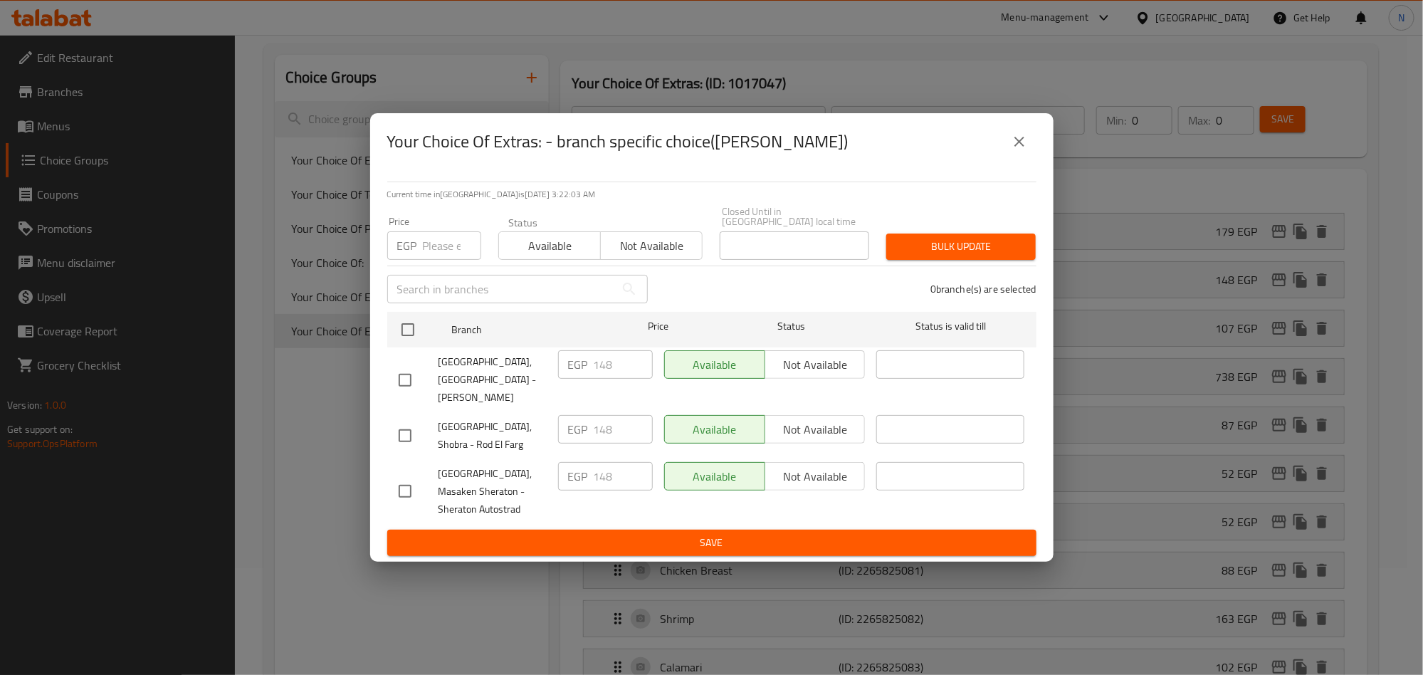
click at [854, 170] on div "Your Choice Of Extras: - branch specific choice(Alfredo Sauce)" at bounding box center [712, 141] width 684 height 57
click at [399, 372] on input "checkbox" at bounding box center [405, 380] width 30 height 30
checkbox input "true"
drag, startPoint x: 619, startPoint y: 365, endPoint x: 581, endPoint y: 370, distance: 38.8
click at [590, 367] on div "EGP 148 ​" at bounding box center [605, 364] width 95 height 28
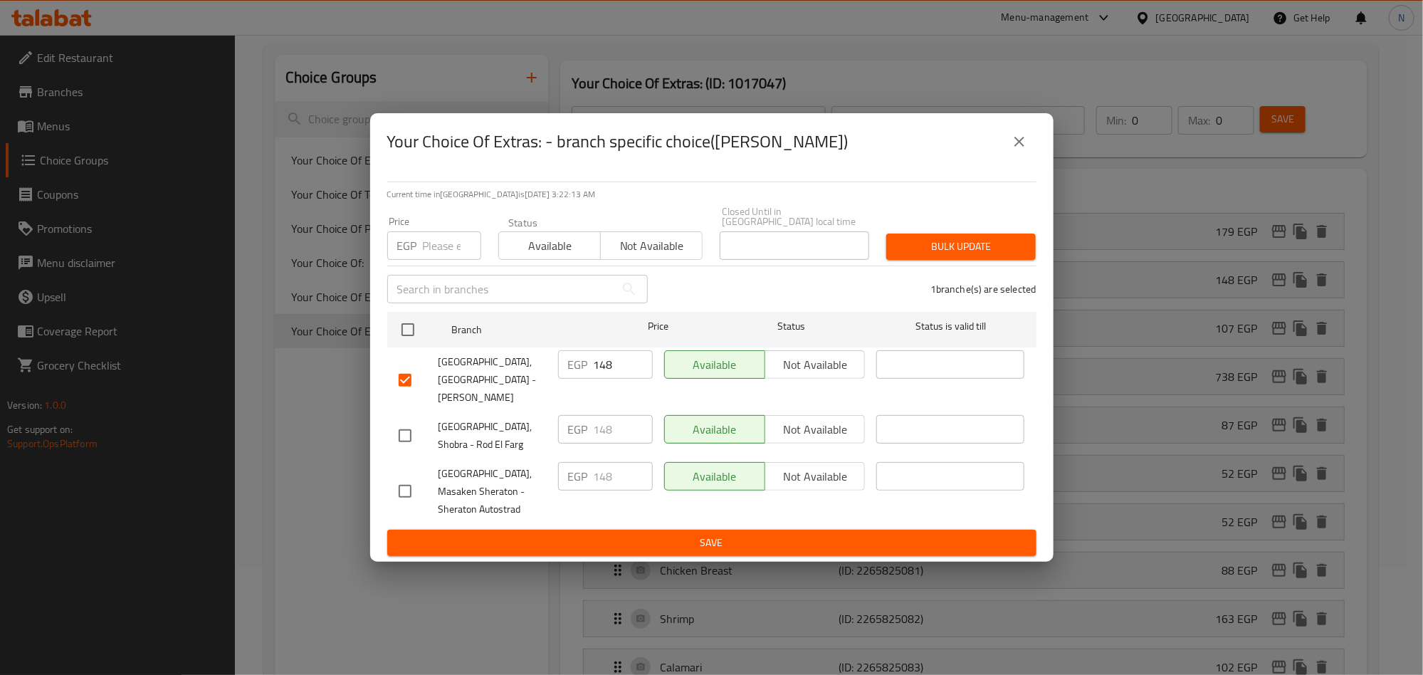
paste input "68.72"
type input "168.72"
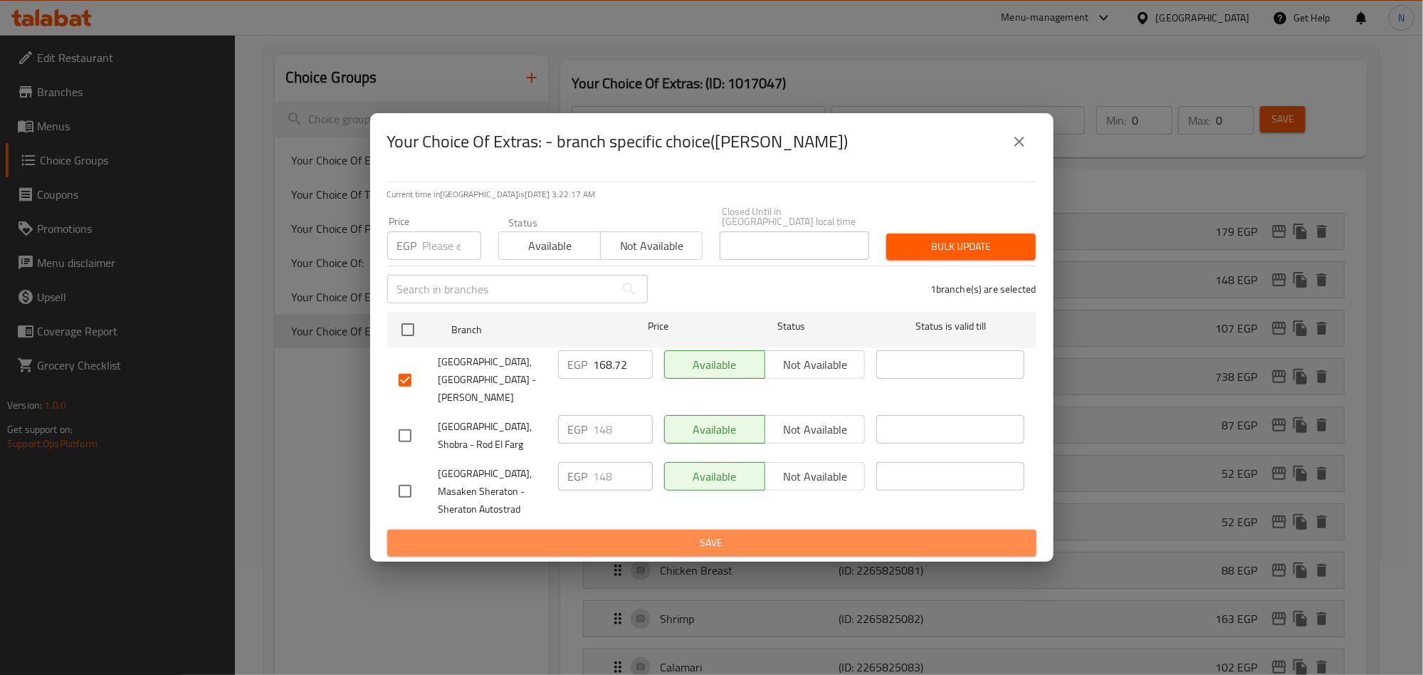
click at [652, 534] on span "Save" at bounding box center [712, 543] width 627 height 18
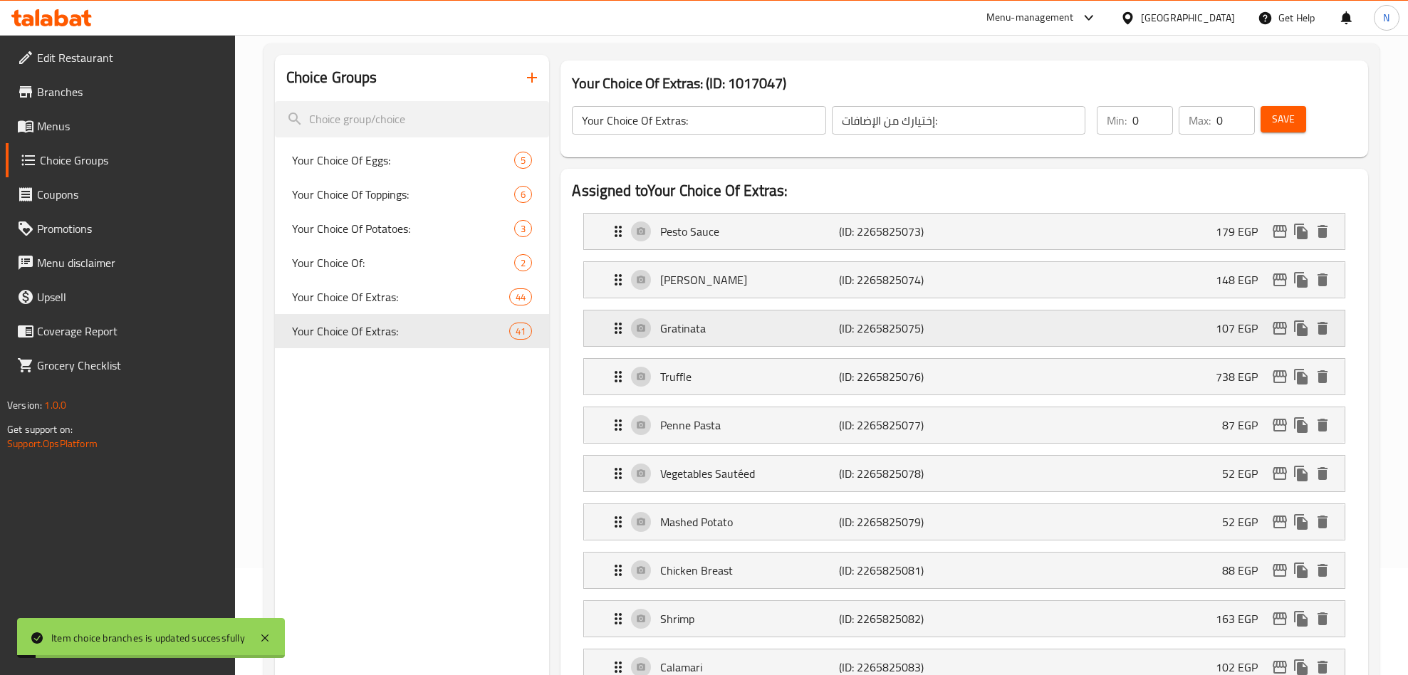
click at [1277, 327] on icon "edit" at bounding box center [1279, 328] width 17 height 17
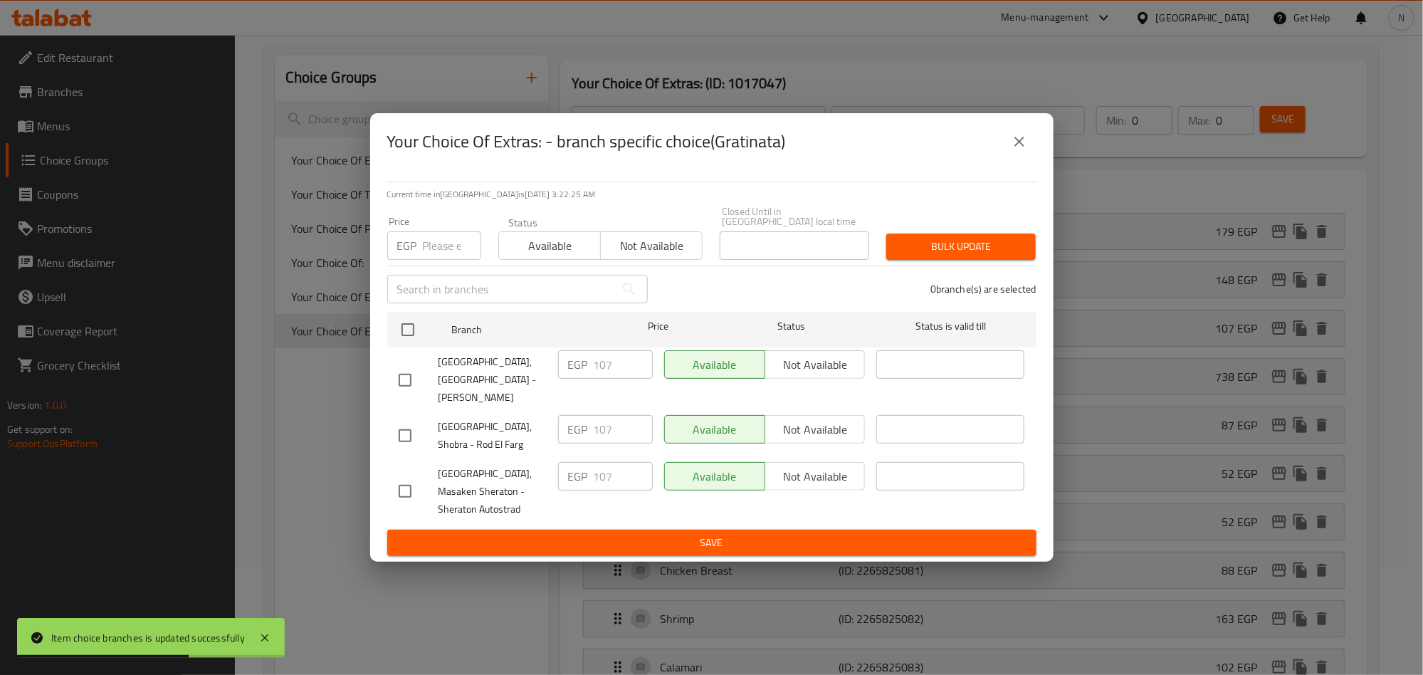
click at [404, 370] on input "checkbox" at bounding box center [405, 380] width 30 height 30
checkbox input "true"
drag, startPoint x: 592, startPoint y: 375, endPoint x: 594, endPoint y: 417, distance: 42.8
click at [570, 379] on div "EGP 107 ​" at bounding box center [605, 364] width 95 height 28
paste input "21.98"
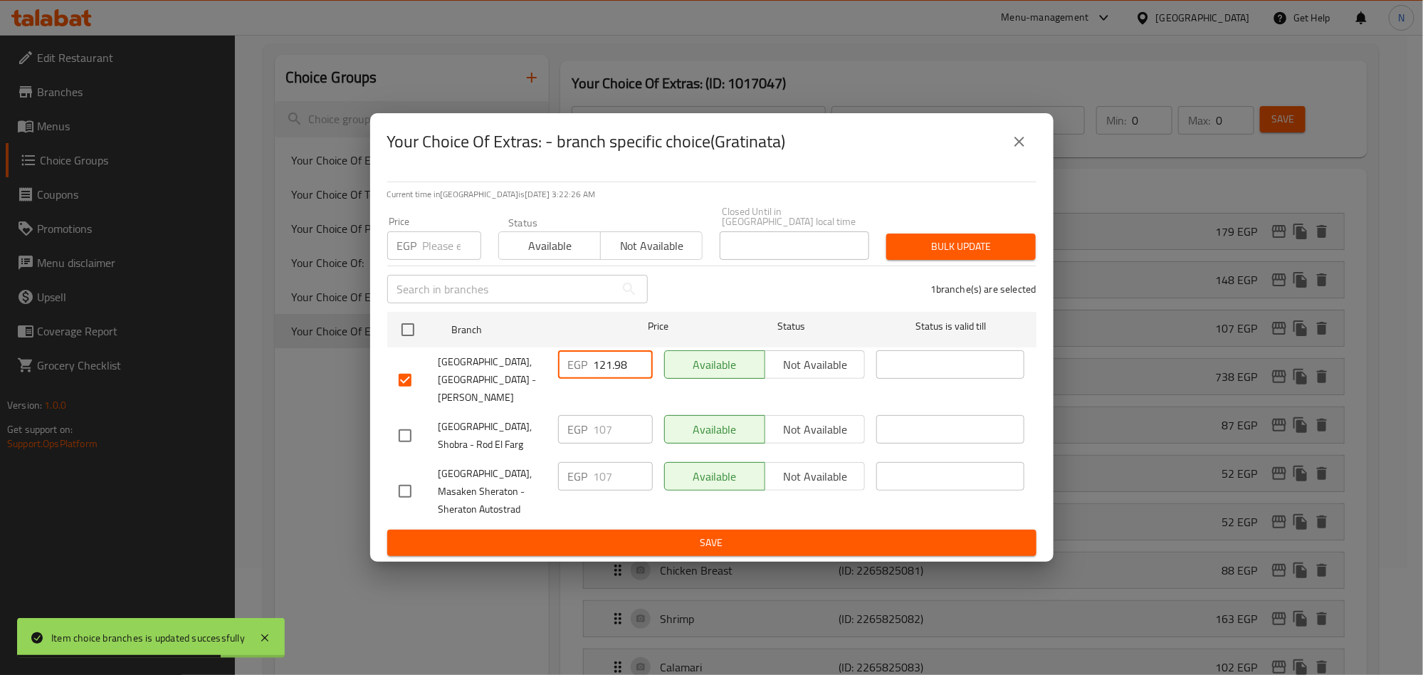
type input "121.98"
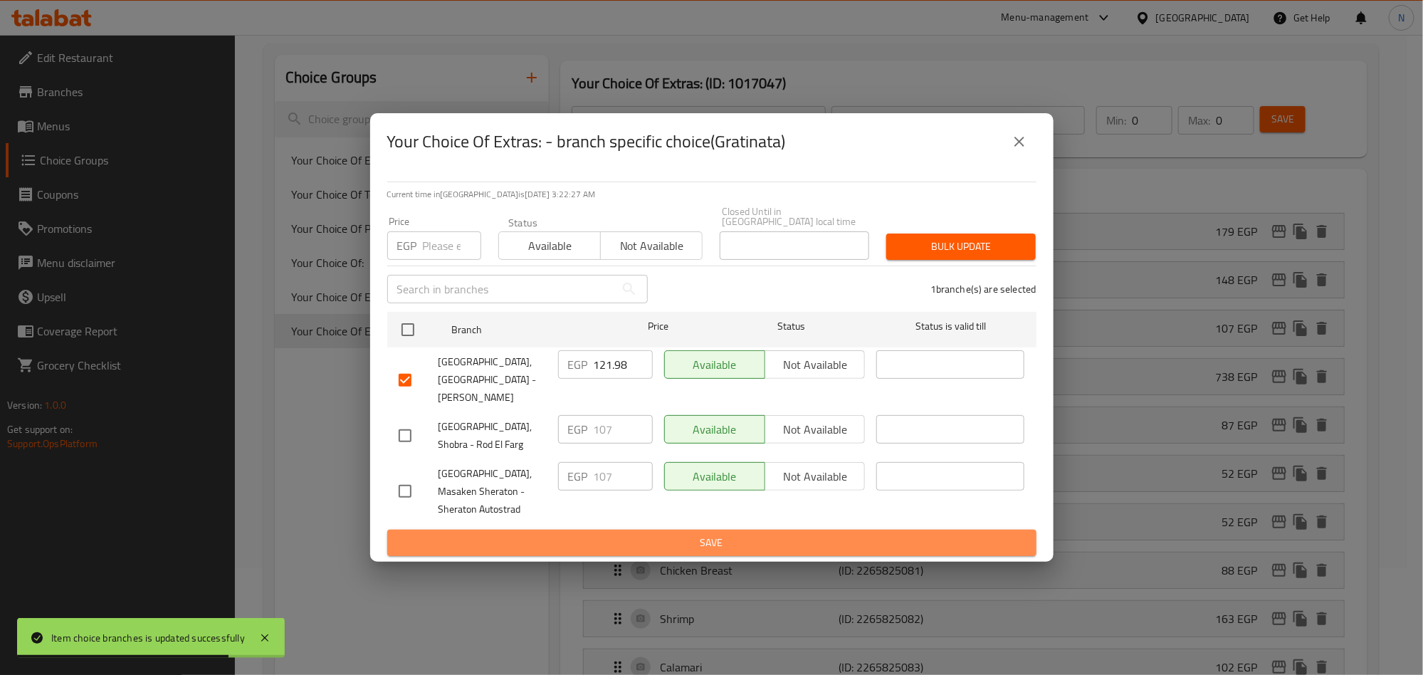
click at [718, 534] on span "Save" at bounding box center [712, 543] width 627 height 18
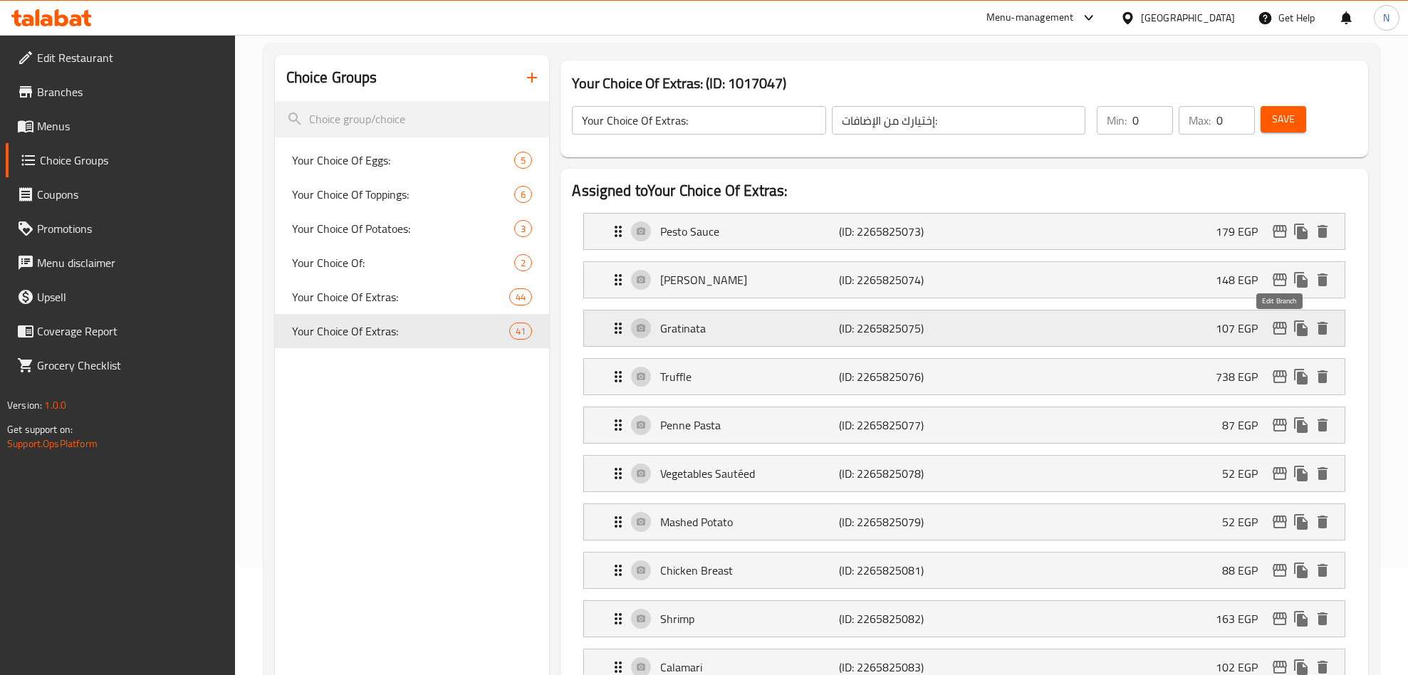
click at [1275, 328] on icon "edit" at bounding box center [1279, 328] width 17 height 17
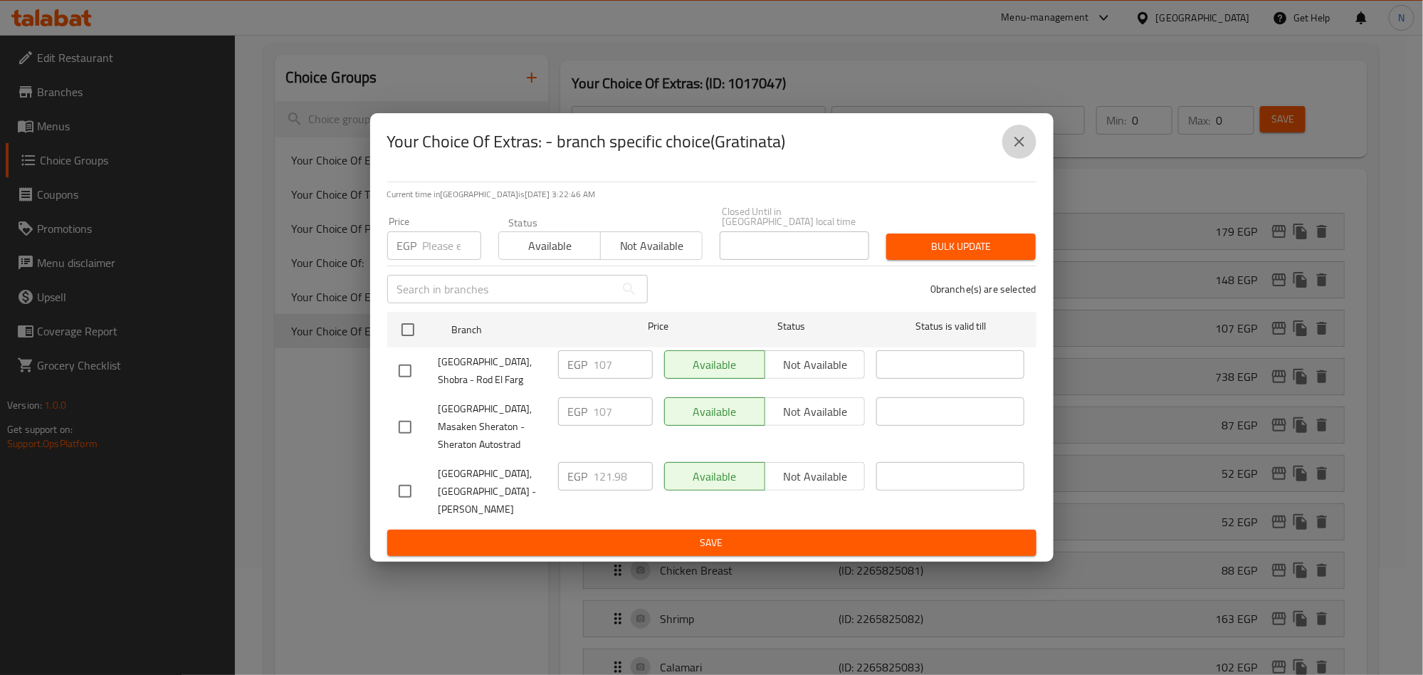
click at [1026, 150] on icon "close" at bounding box center [1019, 141] width 17 height 17
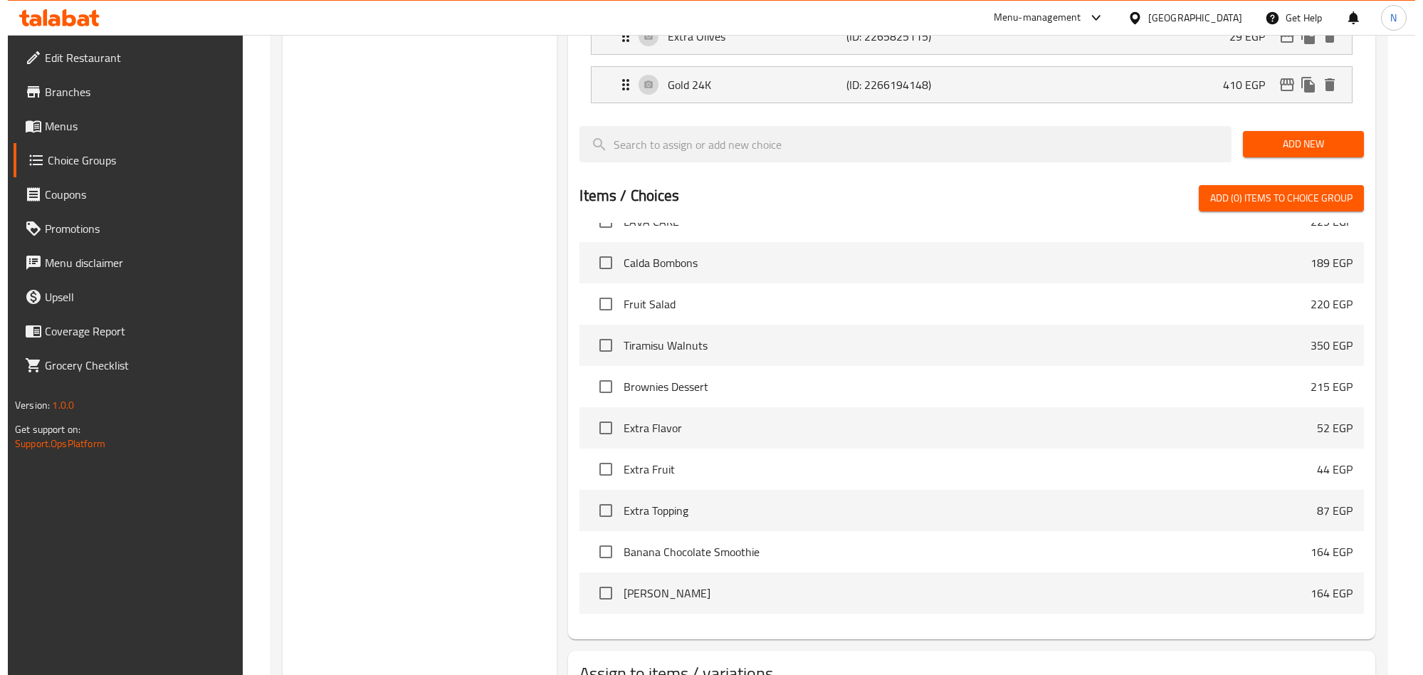
scroll to position [2029, 0]
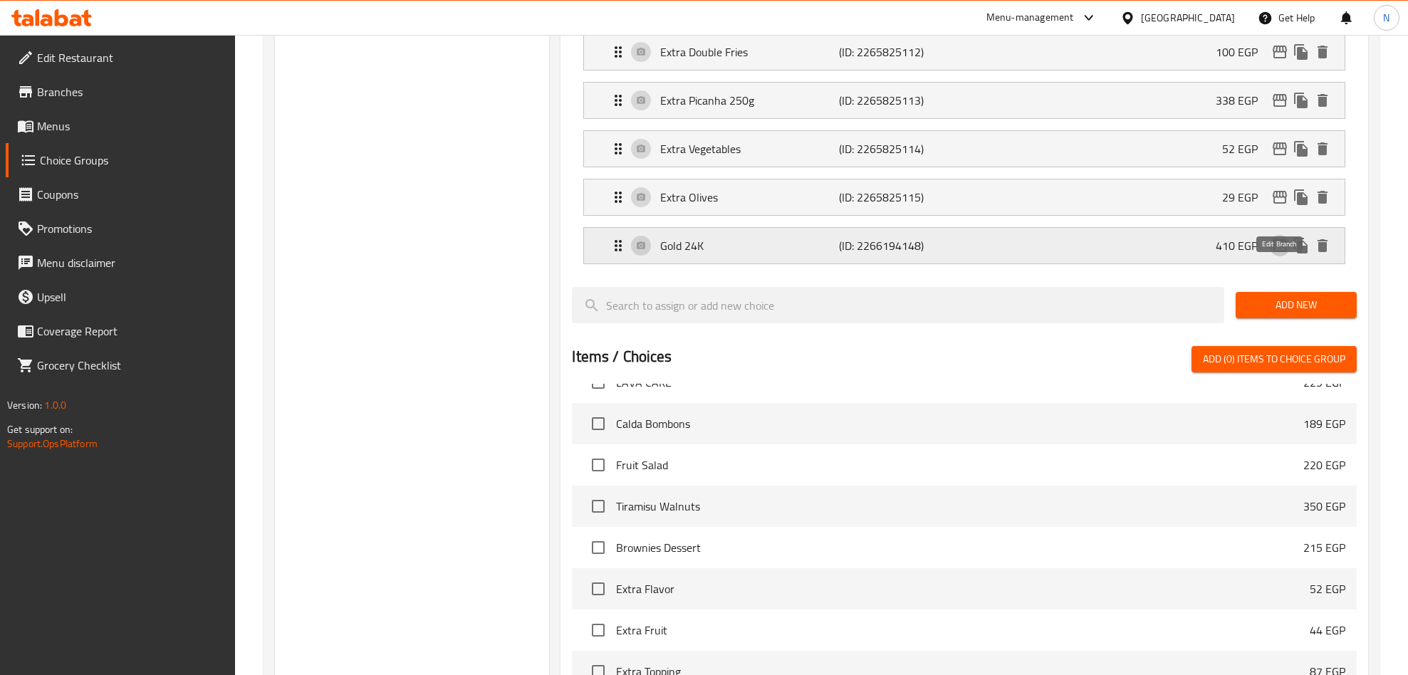
click at [1278, 254] on icon "edit" at bounding box center [1279, 245] width 17 height 17
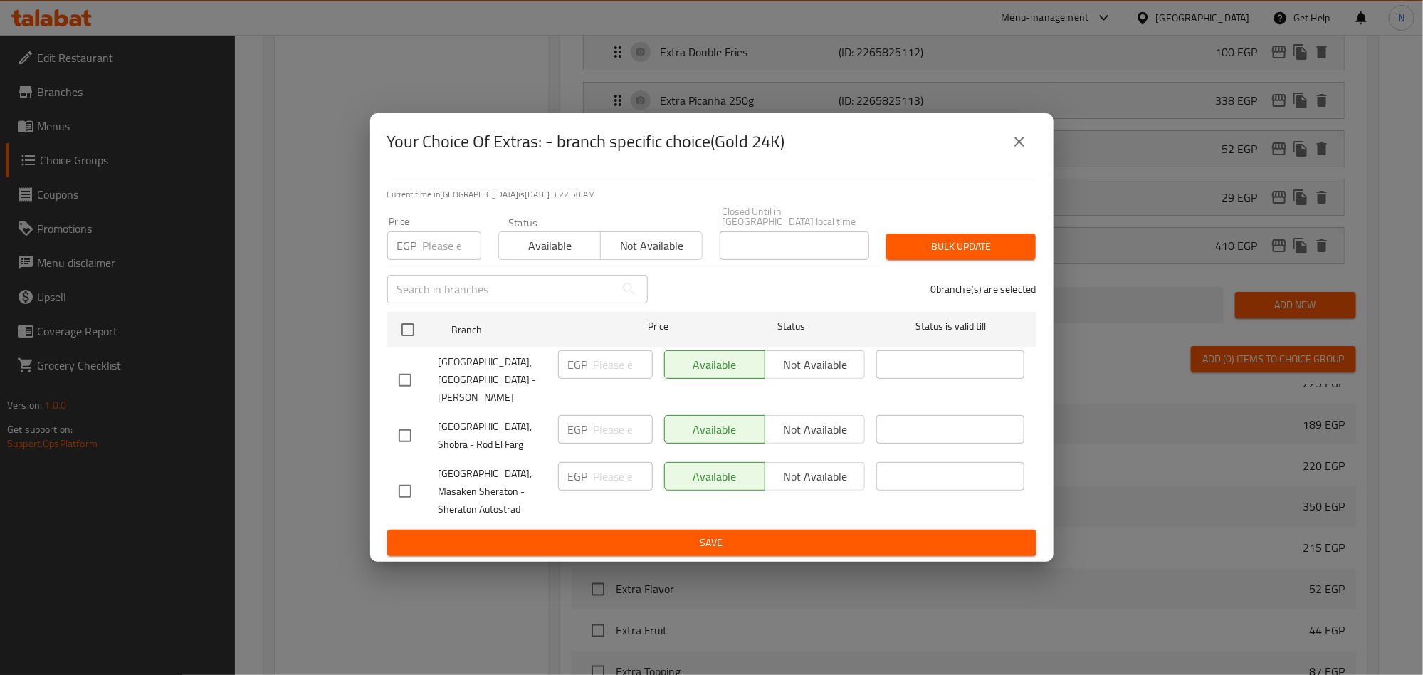
click at [408, 376] on input "checkbox" at bounding box center [405, 380] width 30 height 30
checkbox input "true"
click at [617, 378] on input "number" at bounding box center [623, 364] width 59 height 28
paste input "467.4"
type input "467.4"
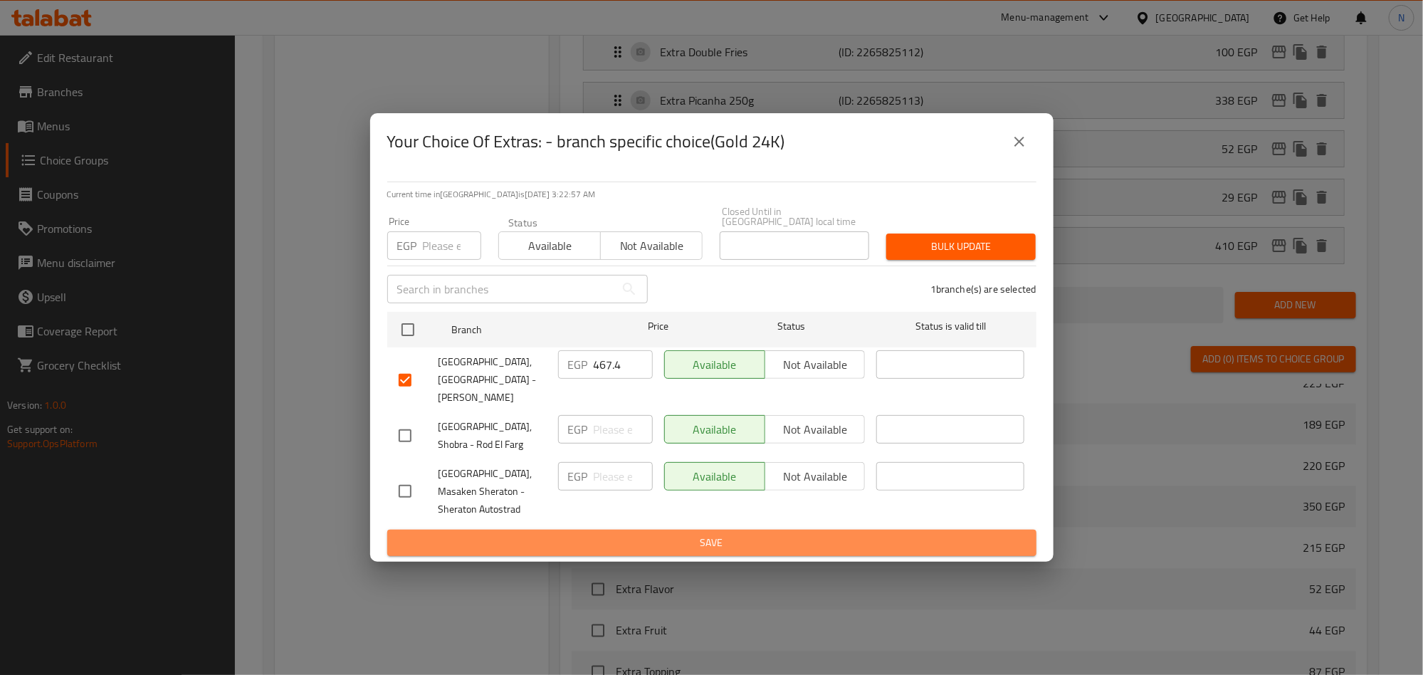
click at [629, 534] on span "Save" at bounding box center [712, 543] width 627 height 18
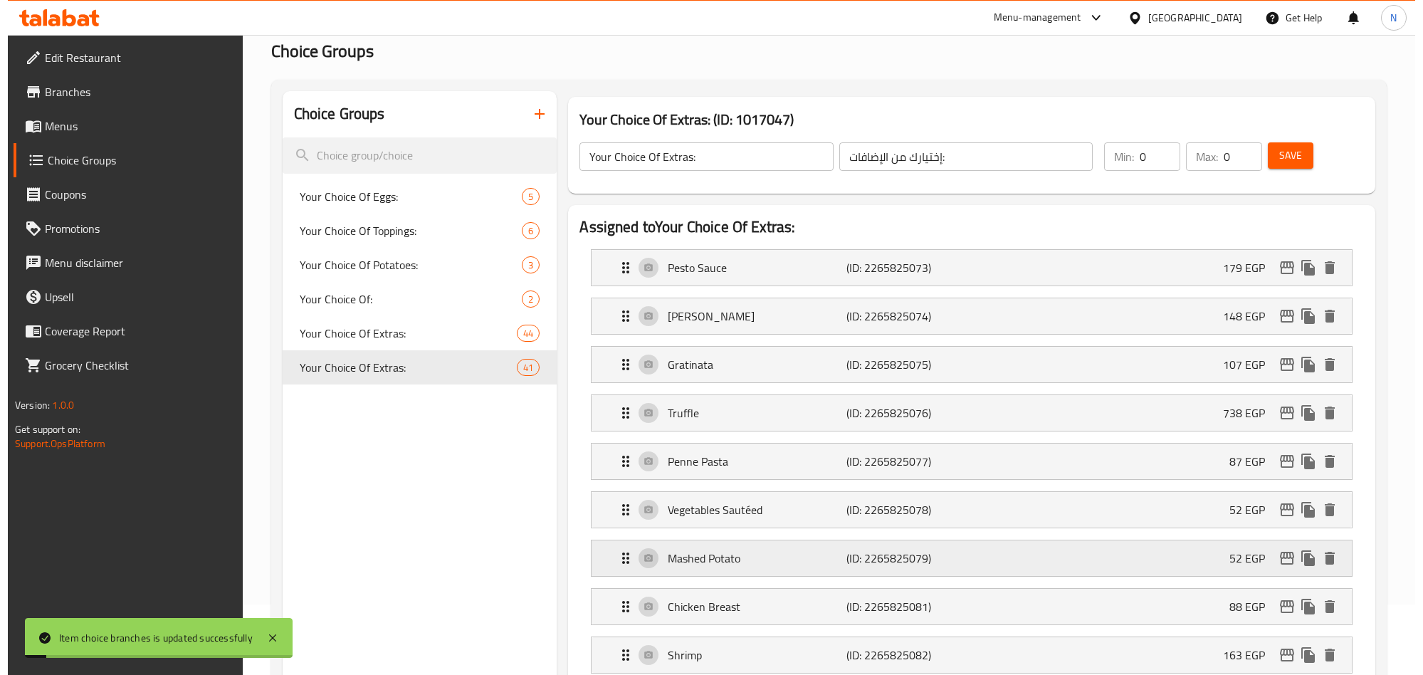
scroll to position [214, 0]
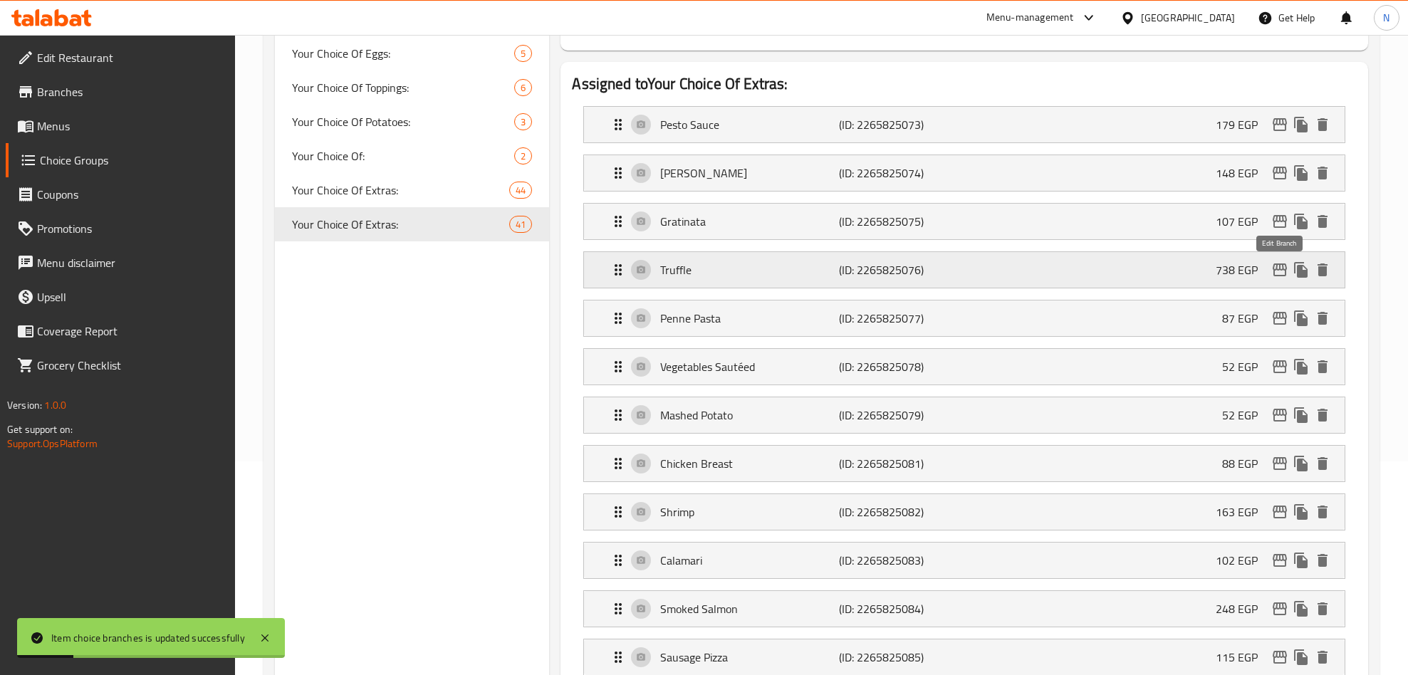
click at [1280, 276] on icon "edit" at bounding box center [1279, 269] width 14 height 13
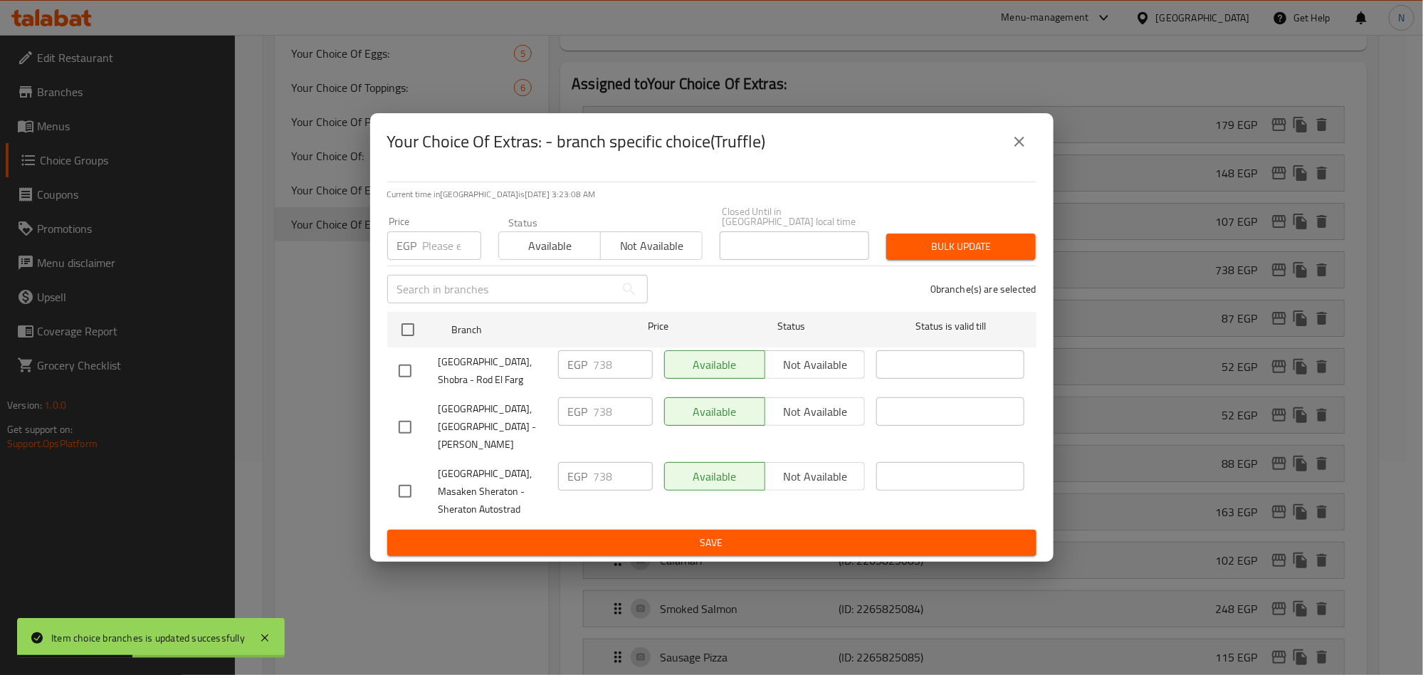
click at [404, 421] on input "checkbox" at bounding box center [405, 427] width 30 height 30
checkbox input "true"
click at [602, 410] on input "738" at bounding box center [623, 411] width 59 height 28
paste input "841.32"
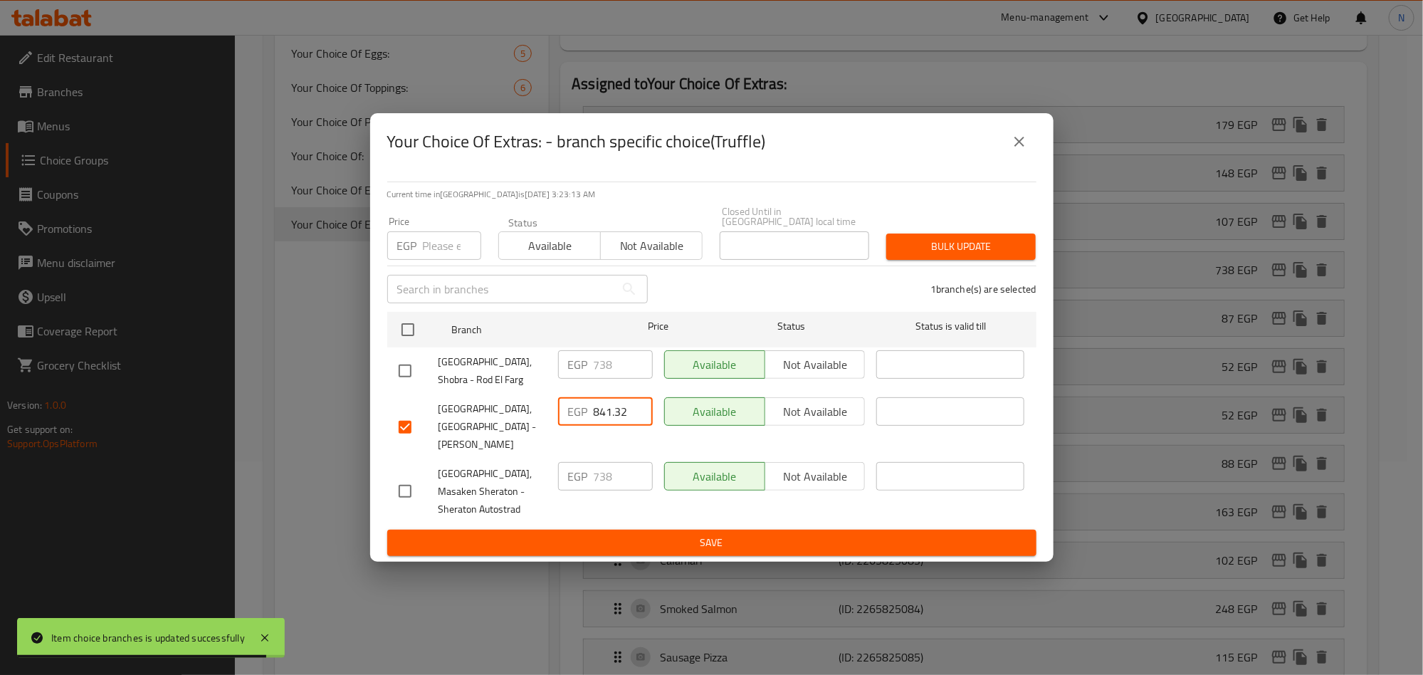
type input "841.32"
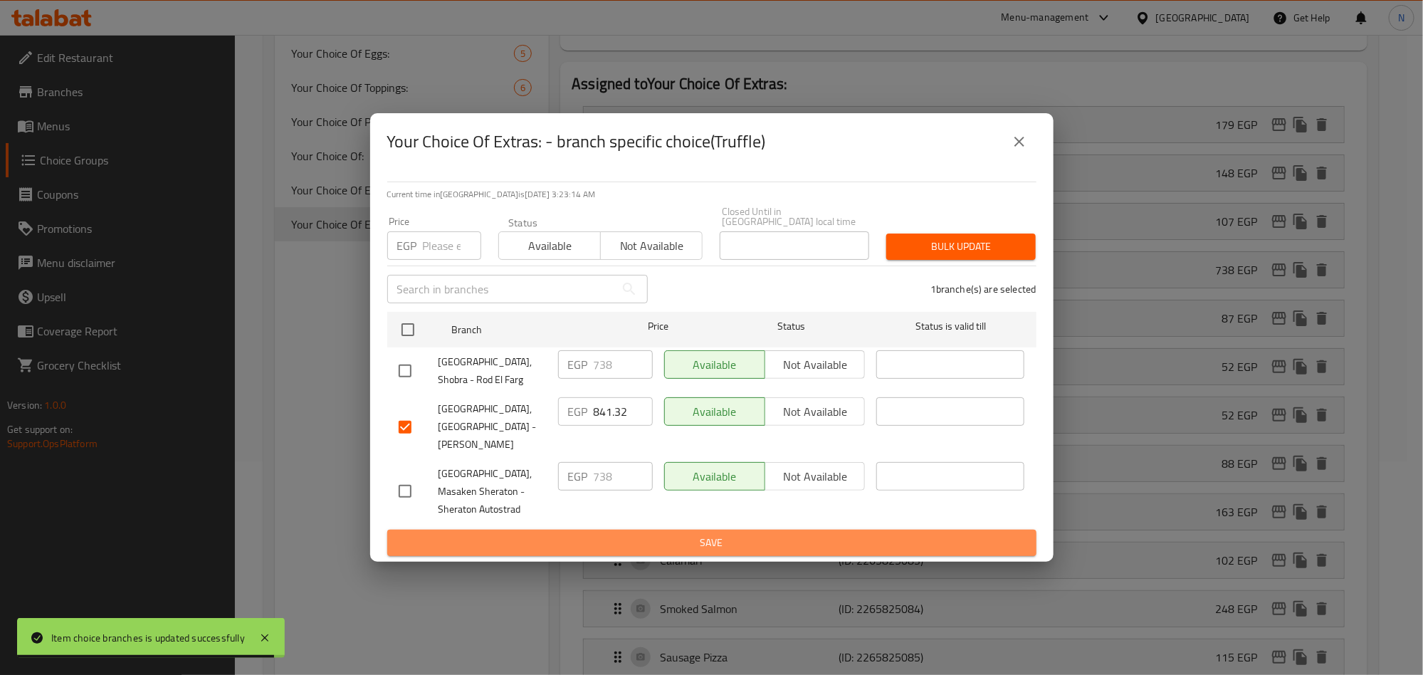
click at [624, 534] on span "Save" at bounding box center [712, 543] width 627 height 18
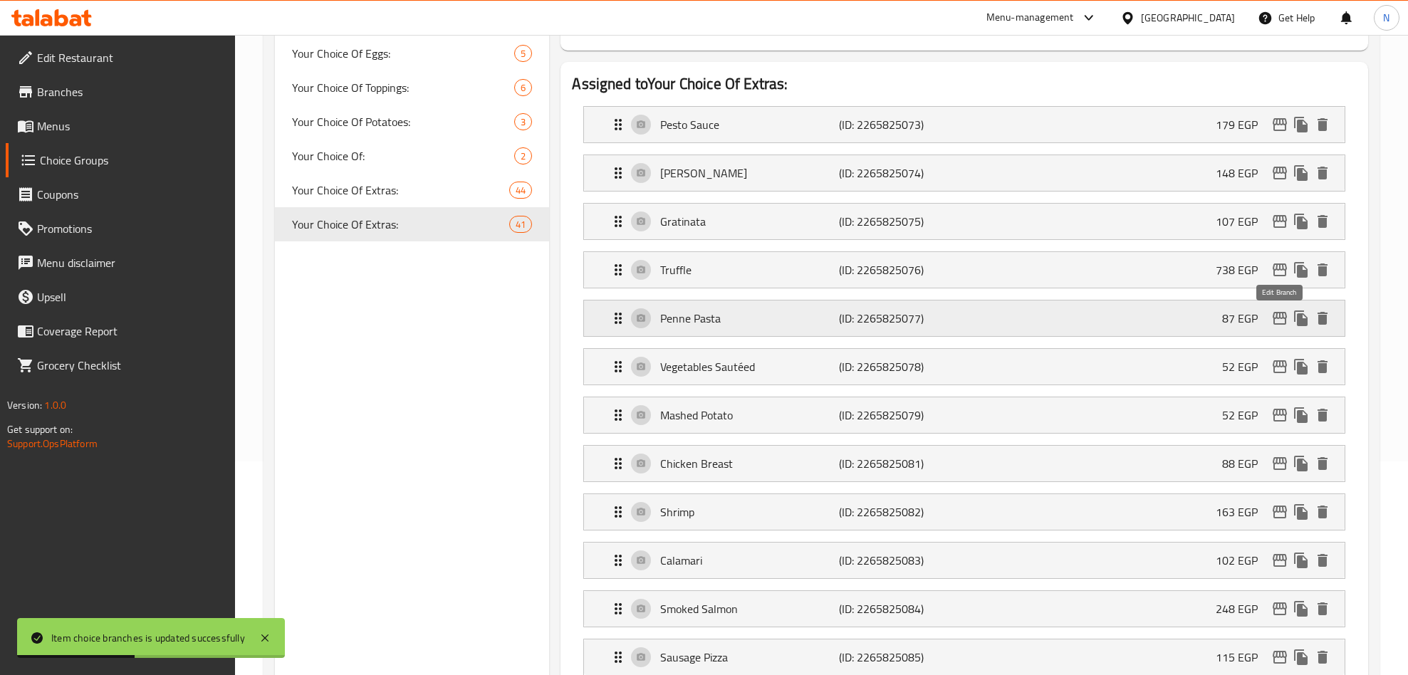
click at [1282, 315] on icon "edit" at bounding box center [1279, 318] width 14 height 13
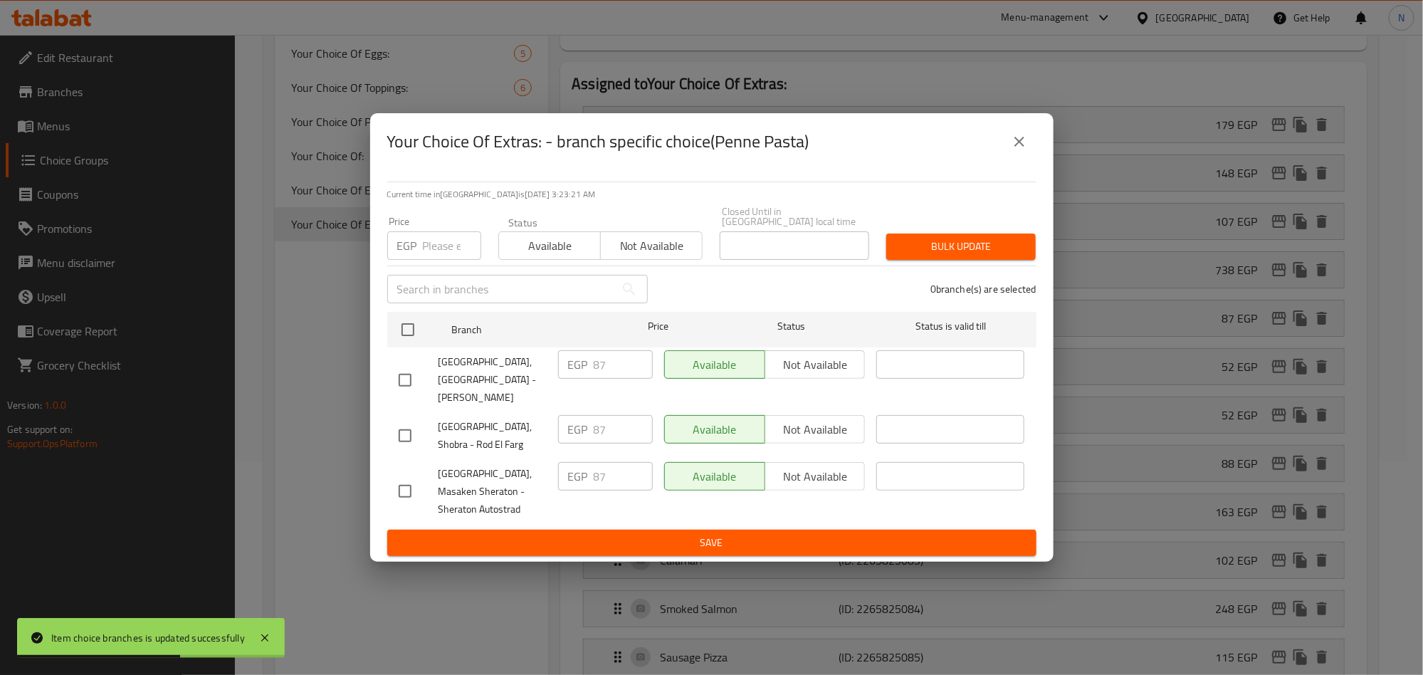
click at [406, 372] on input "checkbox" at bounding box center [405, 380] width 30 height 30
checkbox input "true"
click at [607, 375] on input "87" at bounding box center [623, 364] width 59 height 28
paste input "99.18"
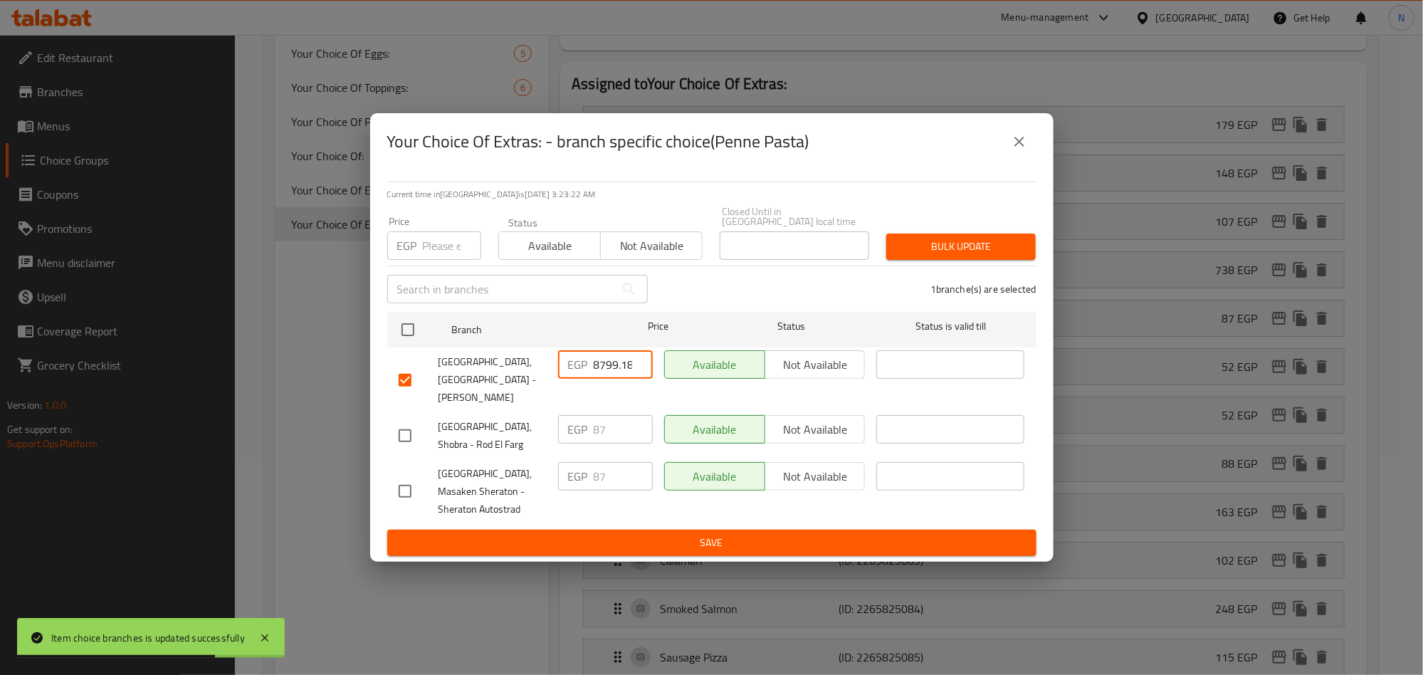
scroll to position [0, 2]
click at [628, 365] on input "8799.18" at bounding box center [623, 364] width 59 height 28
click at [629, 365] on input "8799.18" at bounding box center [623, 364] width 59 height 28
paste input "number"
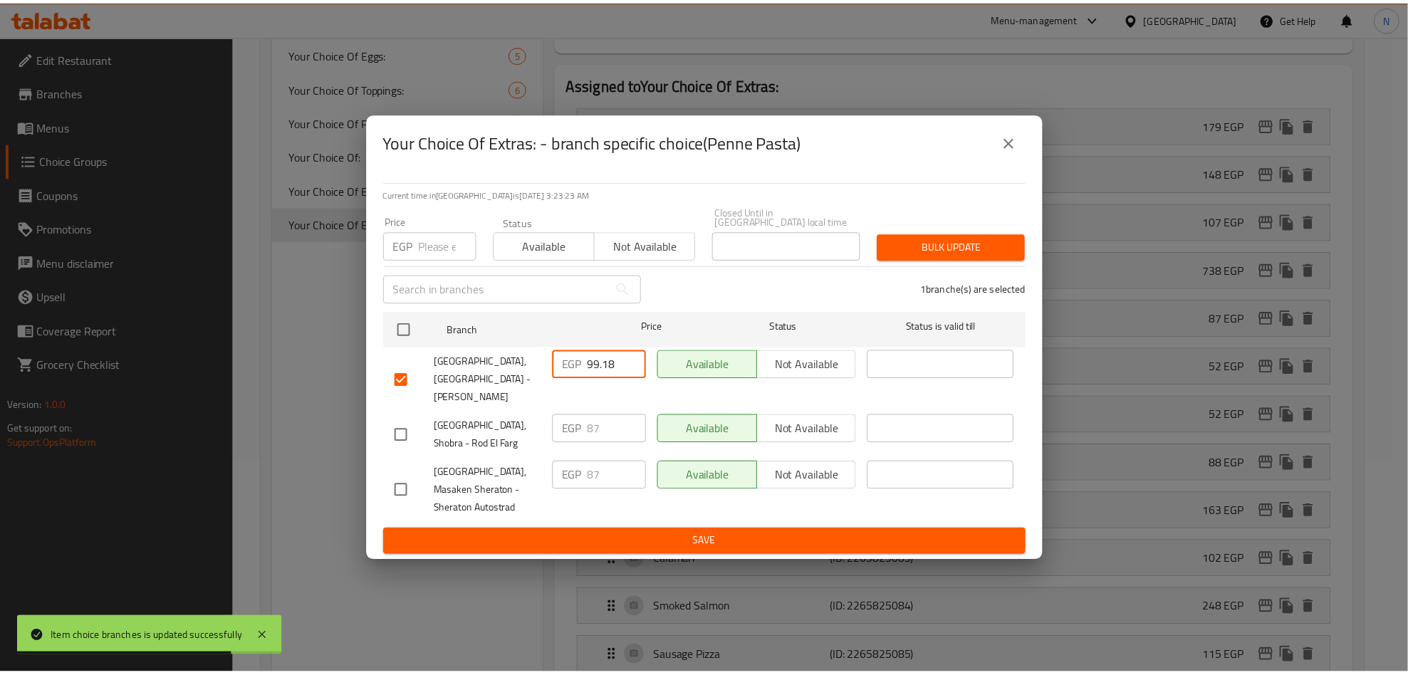
scroll to position [0, 0]
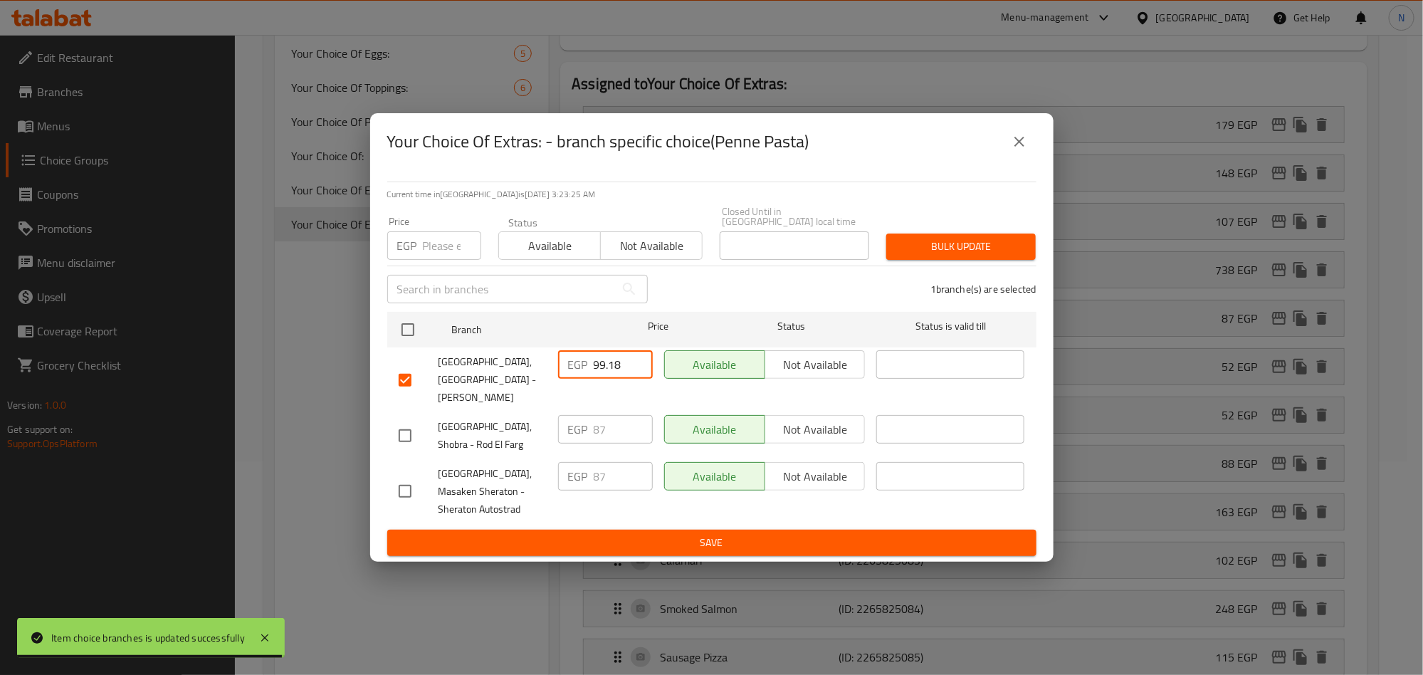
type input "99.18"
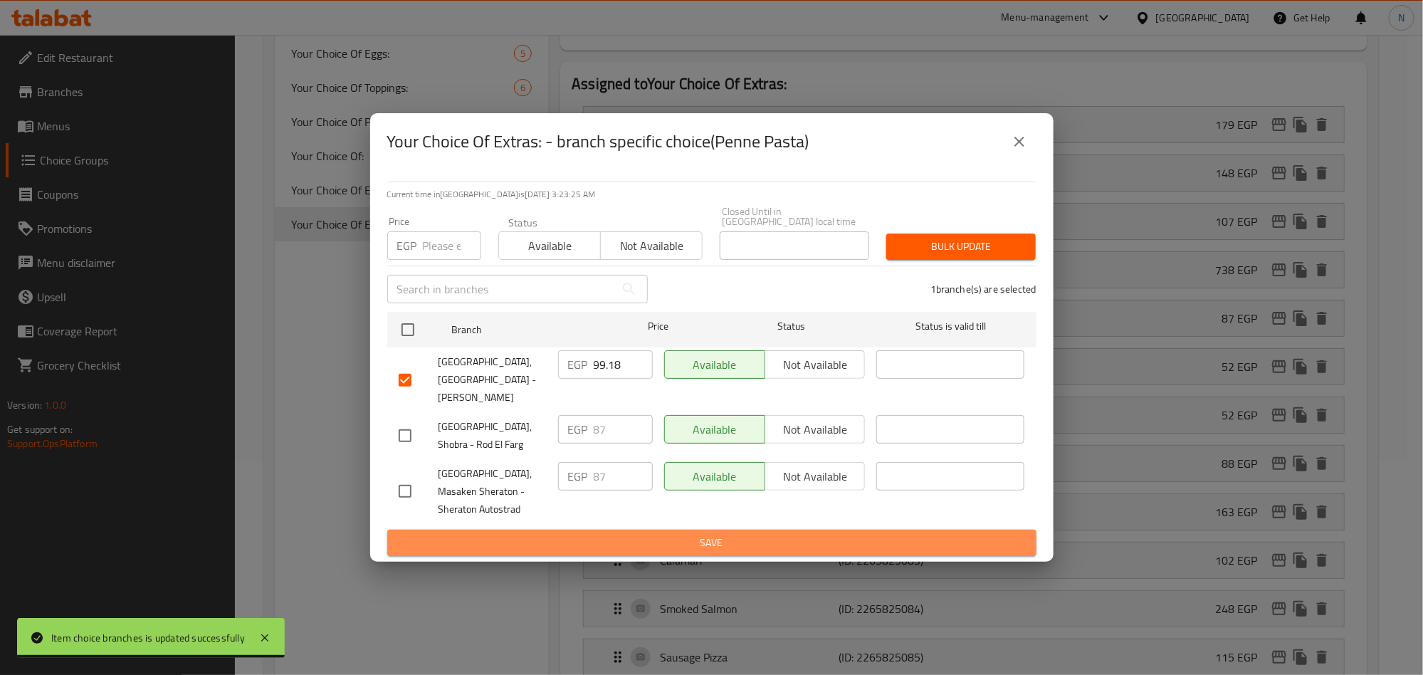
click at [665, 534] on span "Save" at bounding box center [712, 543] width 627 height 18
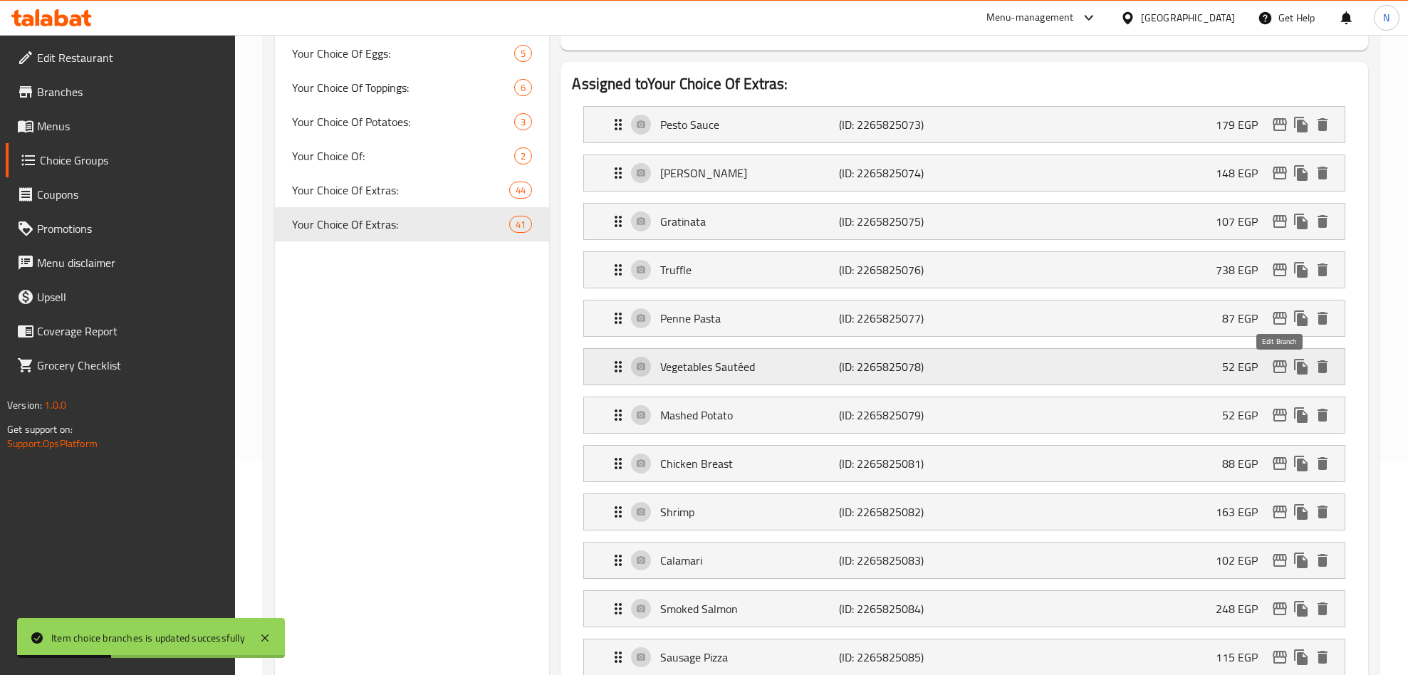
click at [1277, 368] on icon "edit" at bounding box center [1279, 366] width 17 height 17
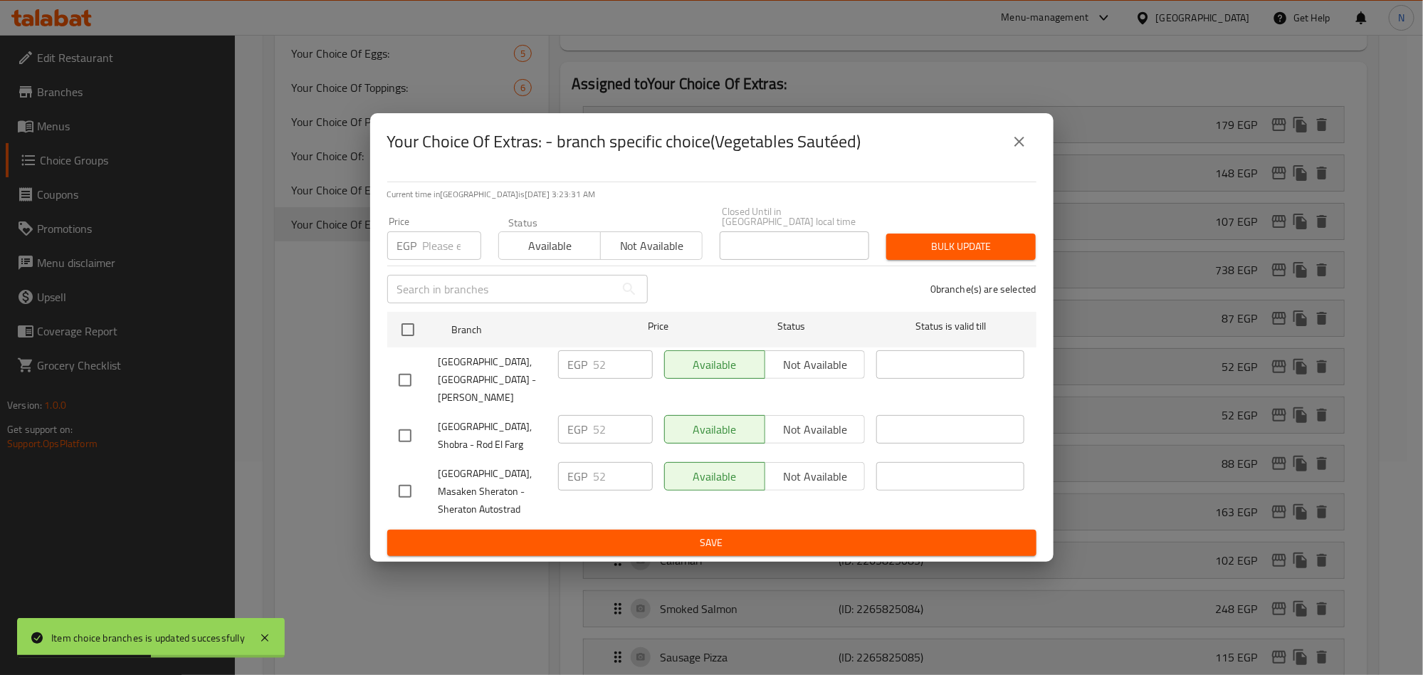
click at [404, 370] on input "checkbox" at bounding box center [405, 380] width 30 height 30
checkbox input "true"
drag, startPoint x: 617, startPoint y: 365, endPoint x: 612, endPoint y: 443, distance: 77.8
click at [580, 374] on div "EGP 52 ​" at bounding box center [605, 364] width 95 height 28
paste input "9.28"
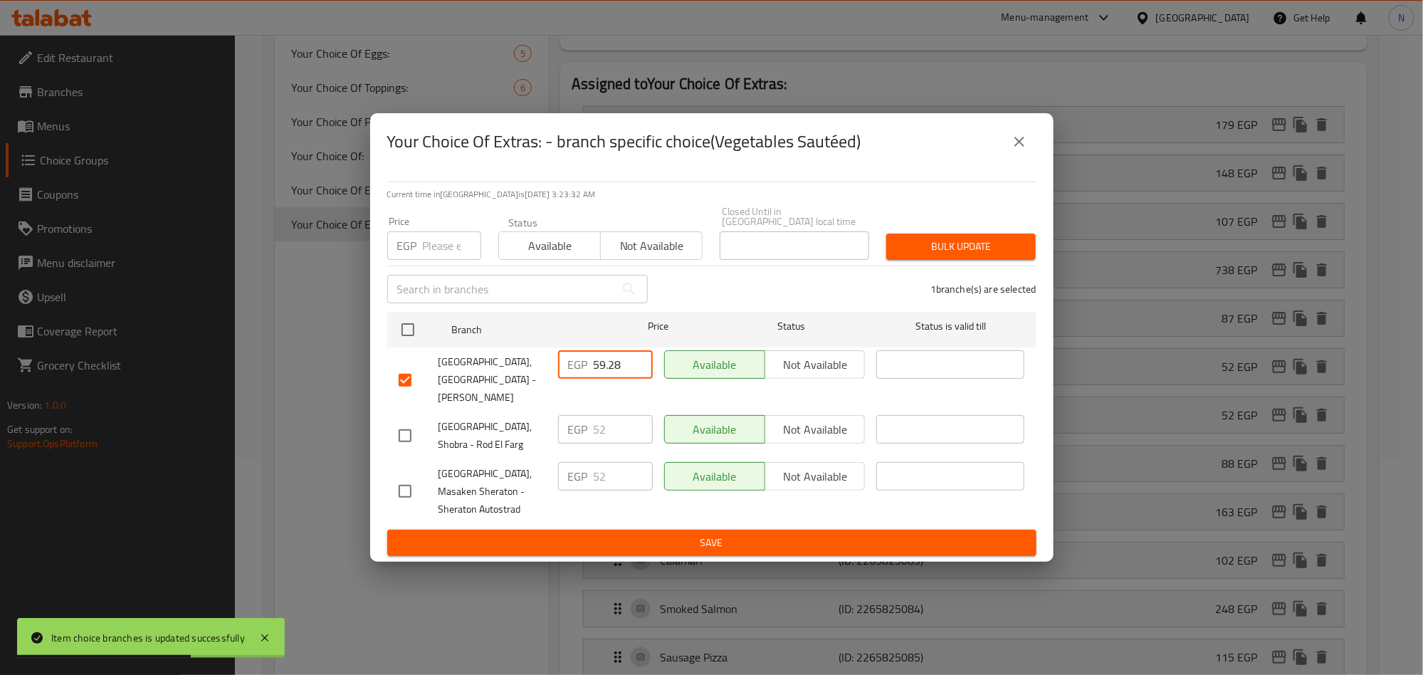
type input "59.28"
click at [635, 535] on span "Save" at bounding box center [712, 543] width 627 height 18
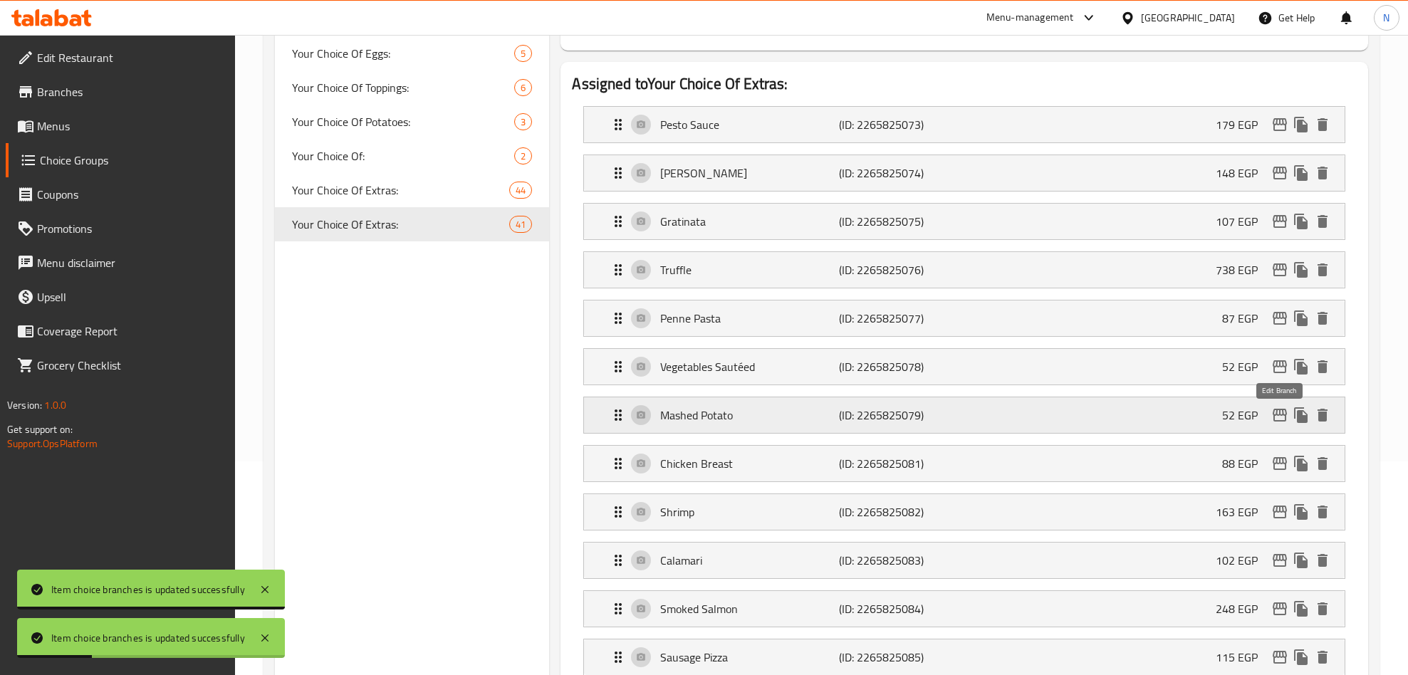
click at [1275, 419] on icon "edit" at bounding box center [1279, 415] width 14 height 13
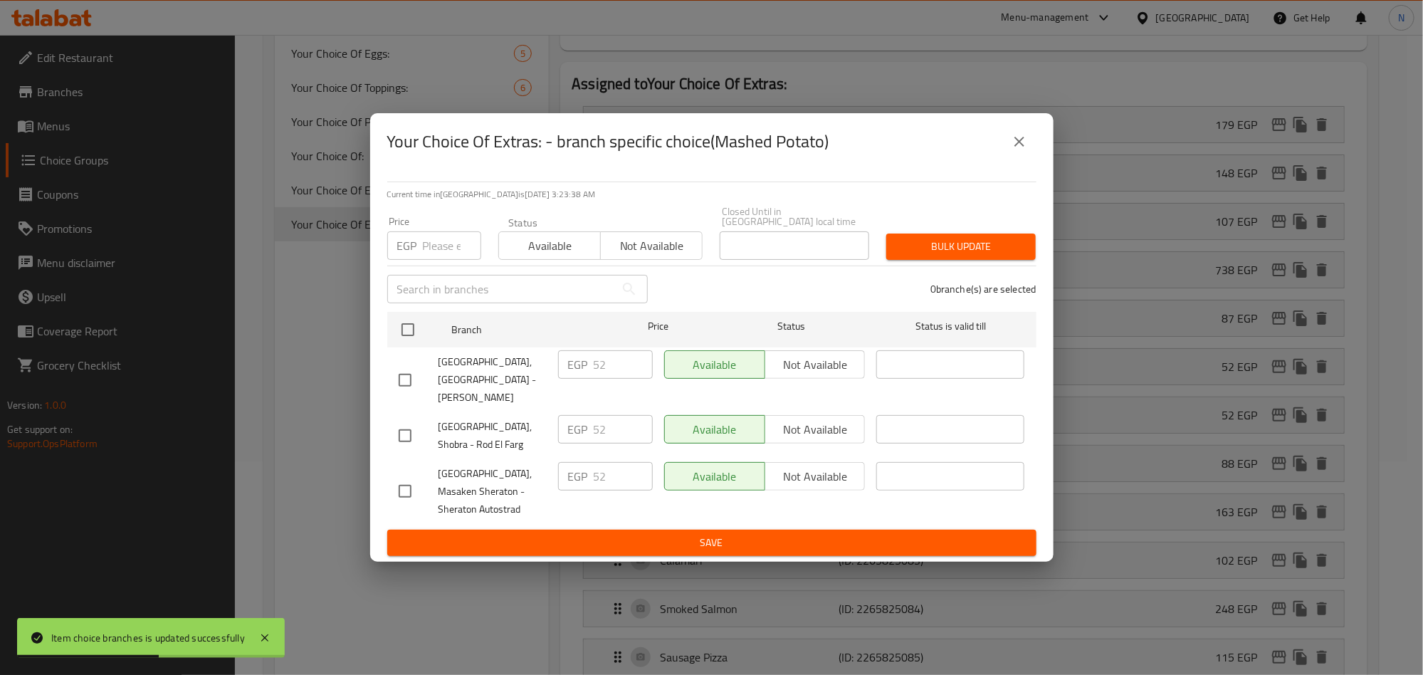
click at [406, 375] on input "checkbox" at bounding box center [405, 380] width 30 height 30
checkbox input "true"
drag, startPoint x: 605, startPoint y: 362, endPoint x: 577, endPoint y: 410, distance: 55.8
click at [570, 379] on div "EGP 52 ​" at bounding box center [605, 364] width 95 height 28
paste input "9.28"
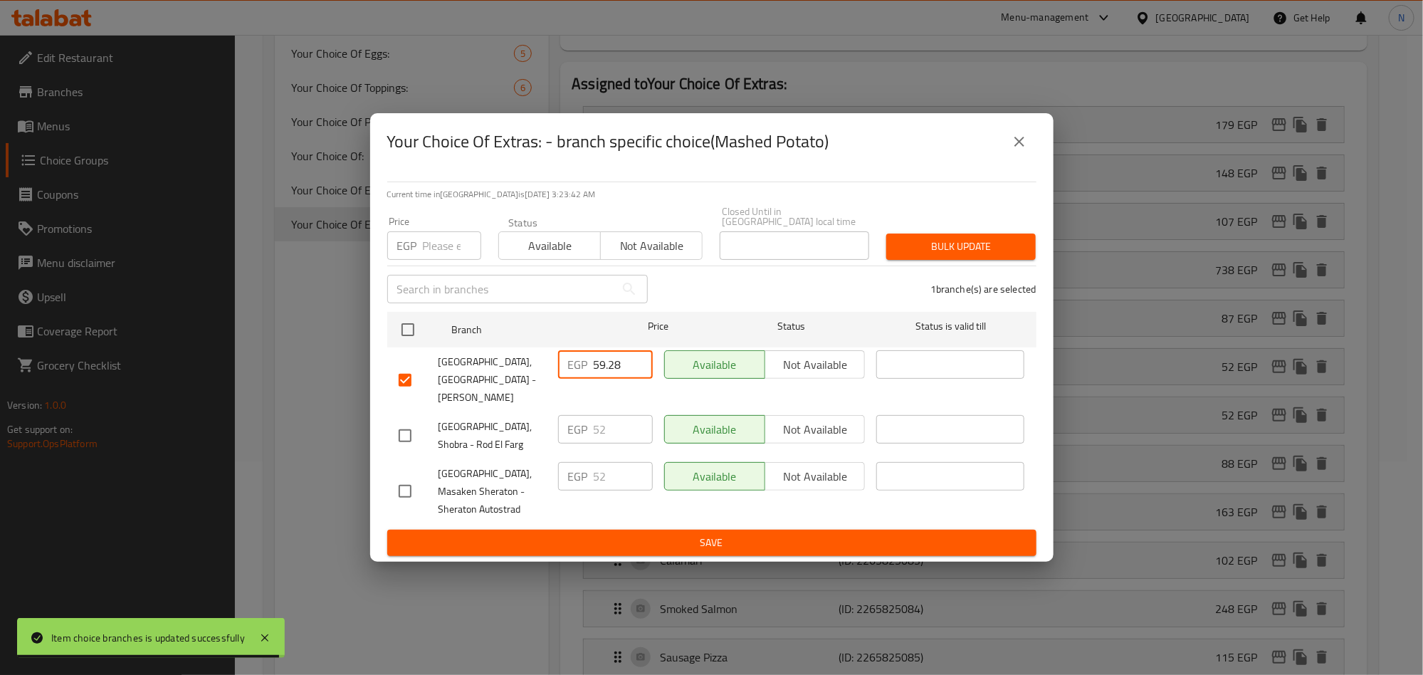
type input "59.28"
click at [673, 534] on span "Save" at bounding box center [712, 543] width 627 height 18
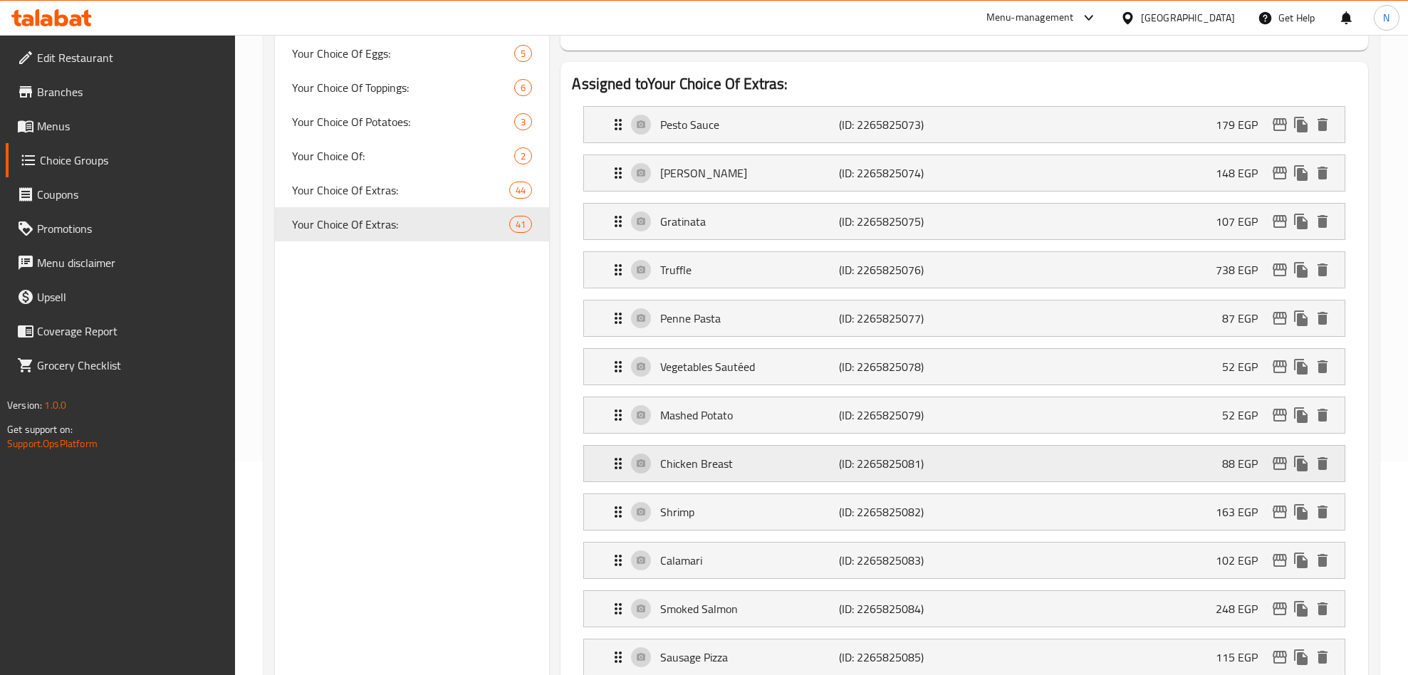
click at [1277, 472] on icon "edit" at bounding box center [1279, 463] width 17 height 17
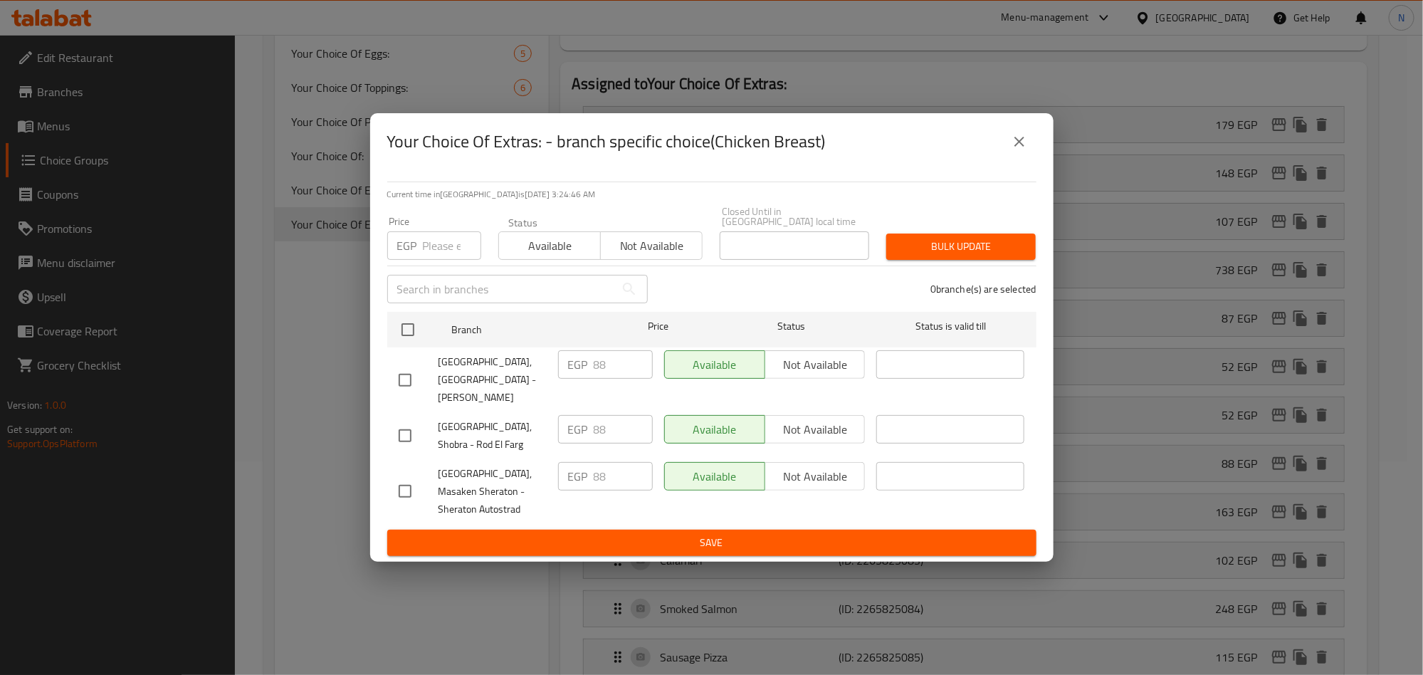
click at [409, 370] on input "checkbox" at bounding box center [405, 380] width 30 height 30
checkbox input "true"
drag, startPoint x: 620, startPoint y: 362, endPoint x: 592, endPoint y: 360, distance: 28.6
click at [595, 360] on input "88" at bounding box center [623, 364] width 59 height 28
paste input "100.32"
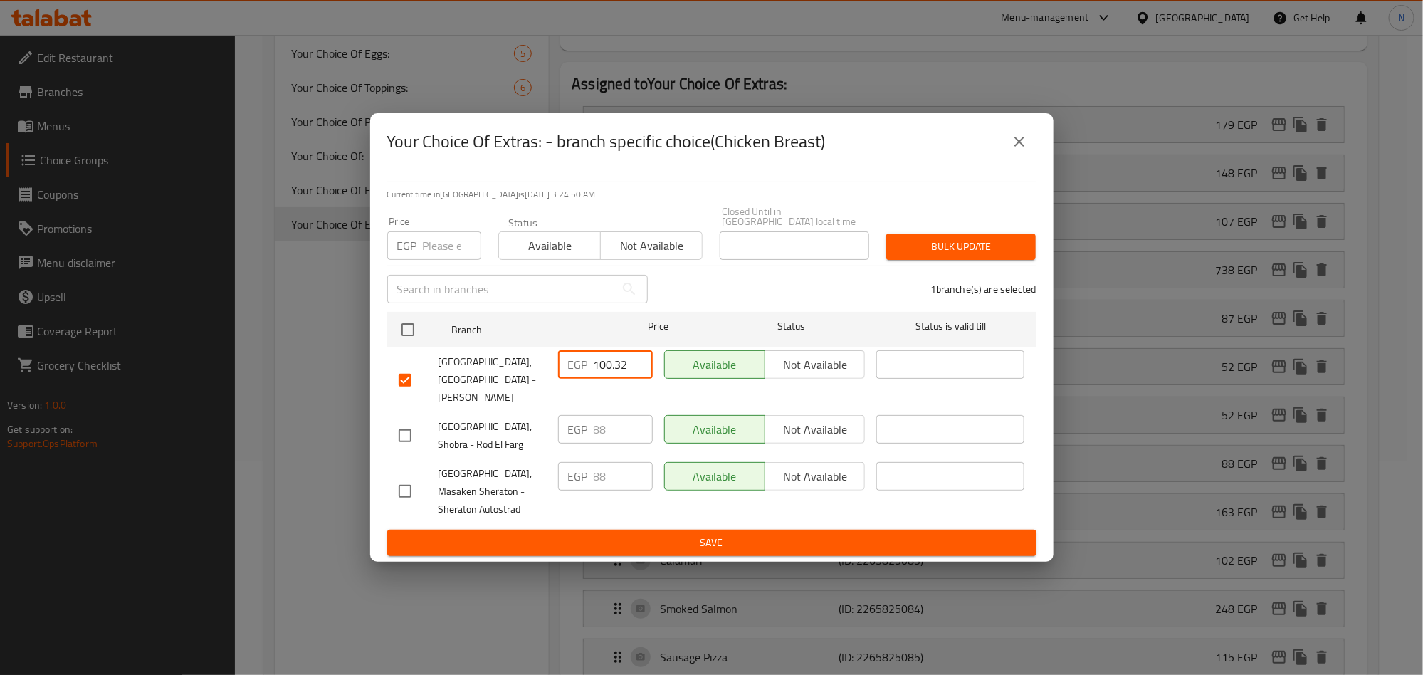
type input "100.32"
click at [671, 534] on span "Save" at bounding box center [712, 543] width 627 height 18
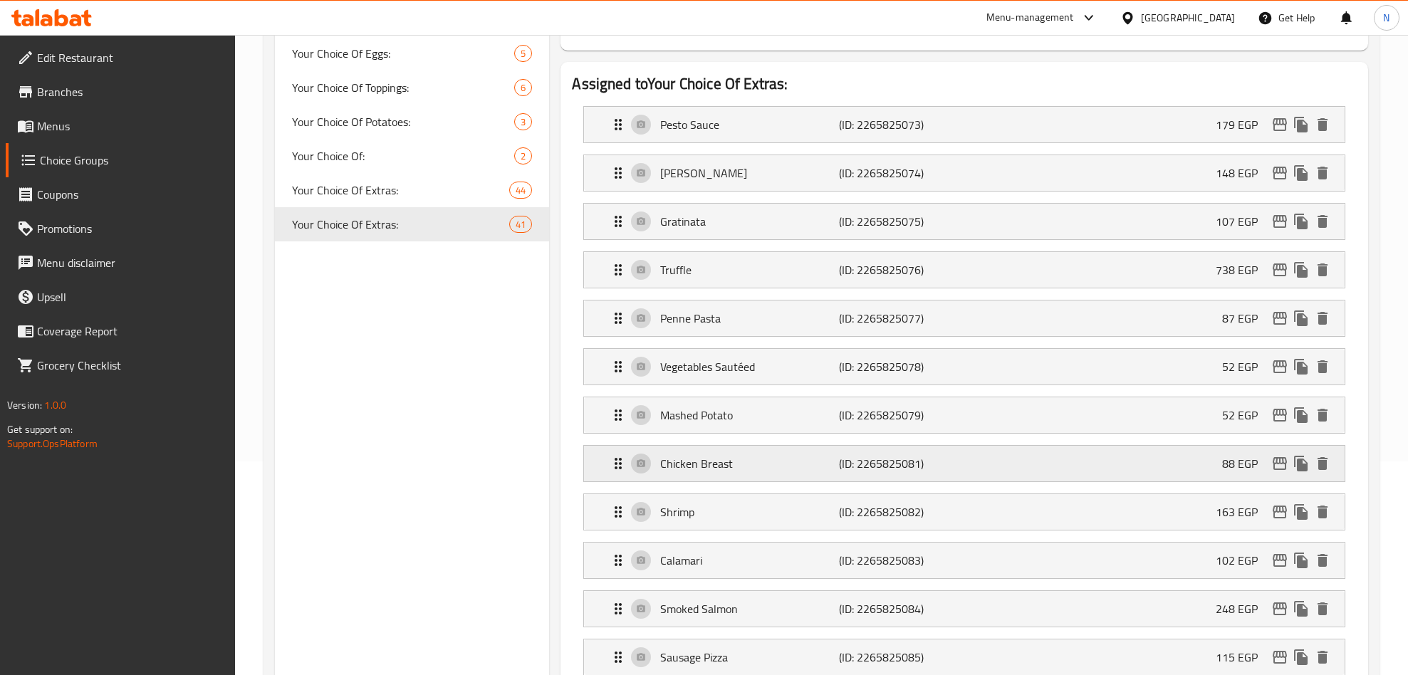
click at [1275, 472] on icon "edit" at bounding box center [1279, 463] width 17 height 17
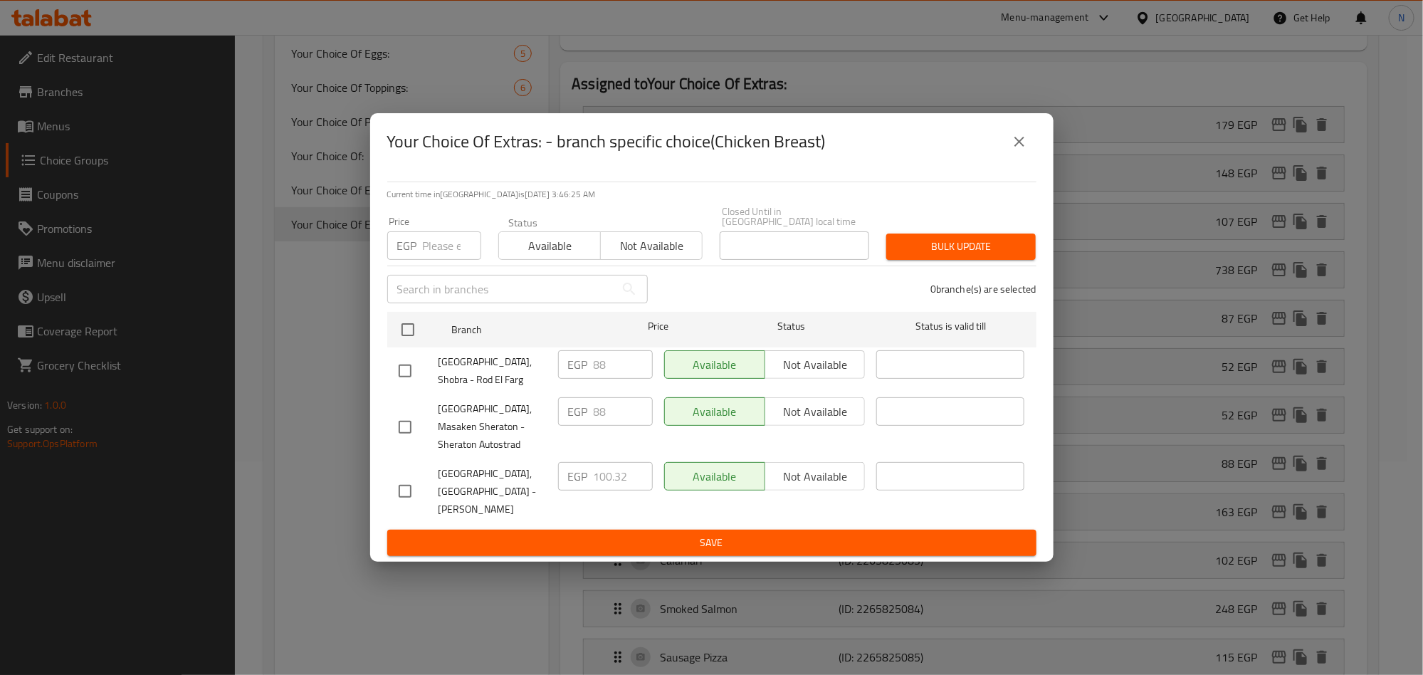
click at [1022, 150] on icon "close" at bounding box center [1019, 141] width 17 height 17
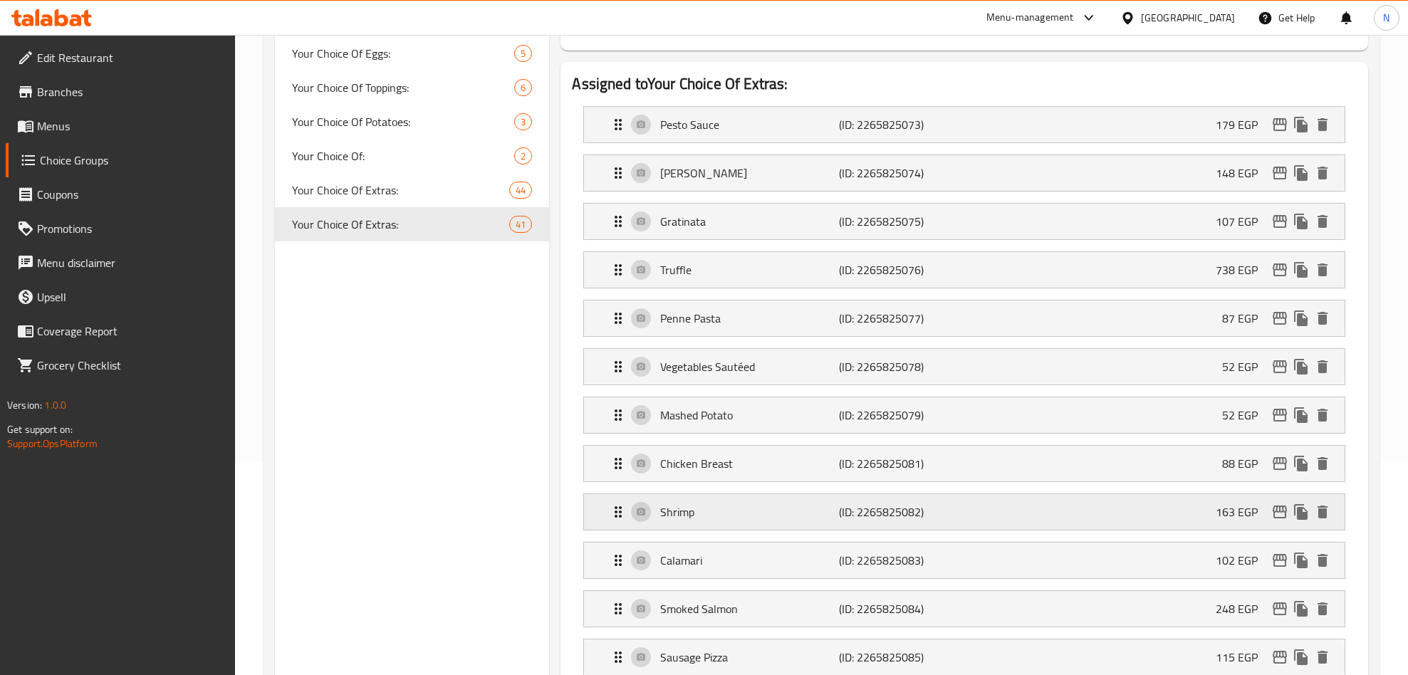
click at [1277, 520] on icon "edit" at bounding box center [1279, 511] width 17 height 17
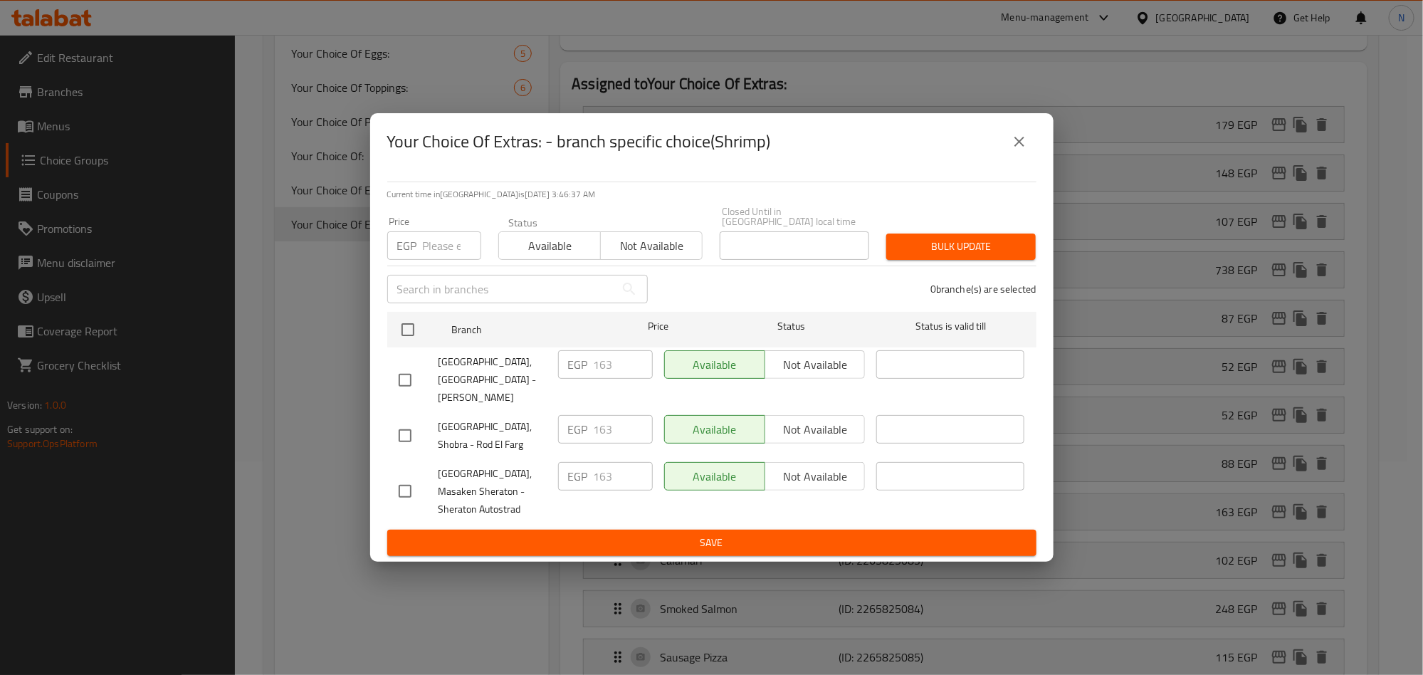
click at [412, 372] on input "checkbox" at bounding box center [405, 380] width 30 height 30
checkbox input "true"
drag, startPoint x: 617, startPoint y: 372, endPoint x: 543, endPoint y: 428, distance: 93.1
click at [553, 380] on div "EGP 163 ​" at bounding box center [606, 380] width 106 height 70
paste input "85.82"
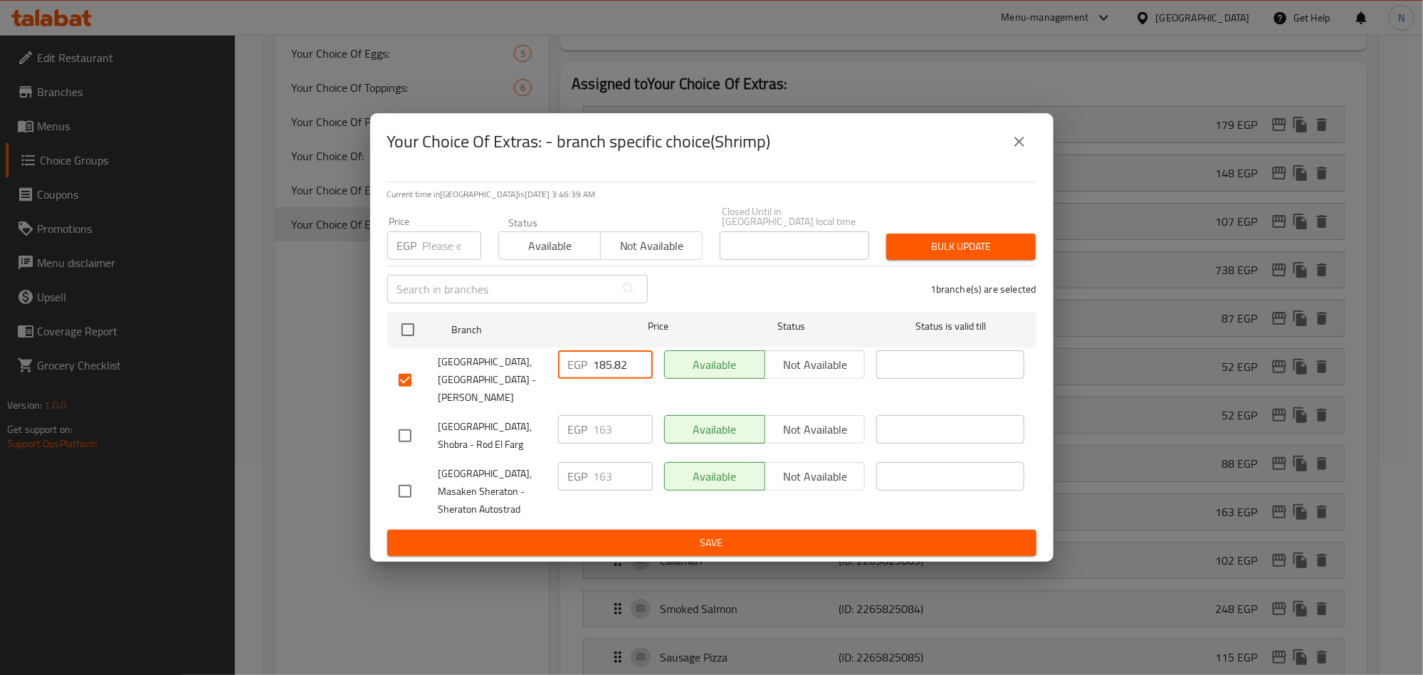
type input "185.82"
click at [727, 530] on button "Save" at bounding box center [711, 543] width 649 height 26
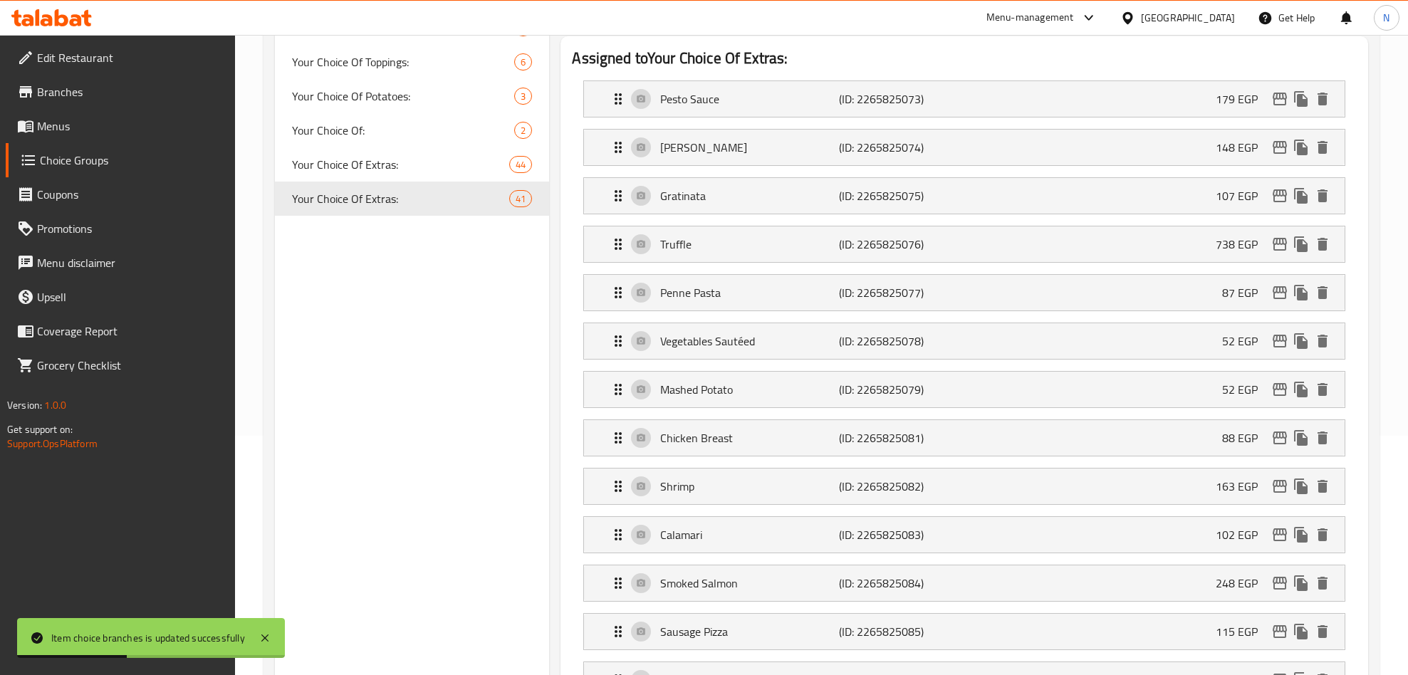
scroll to position [320, 0]
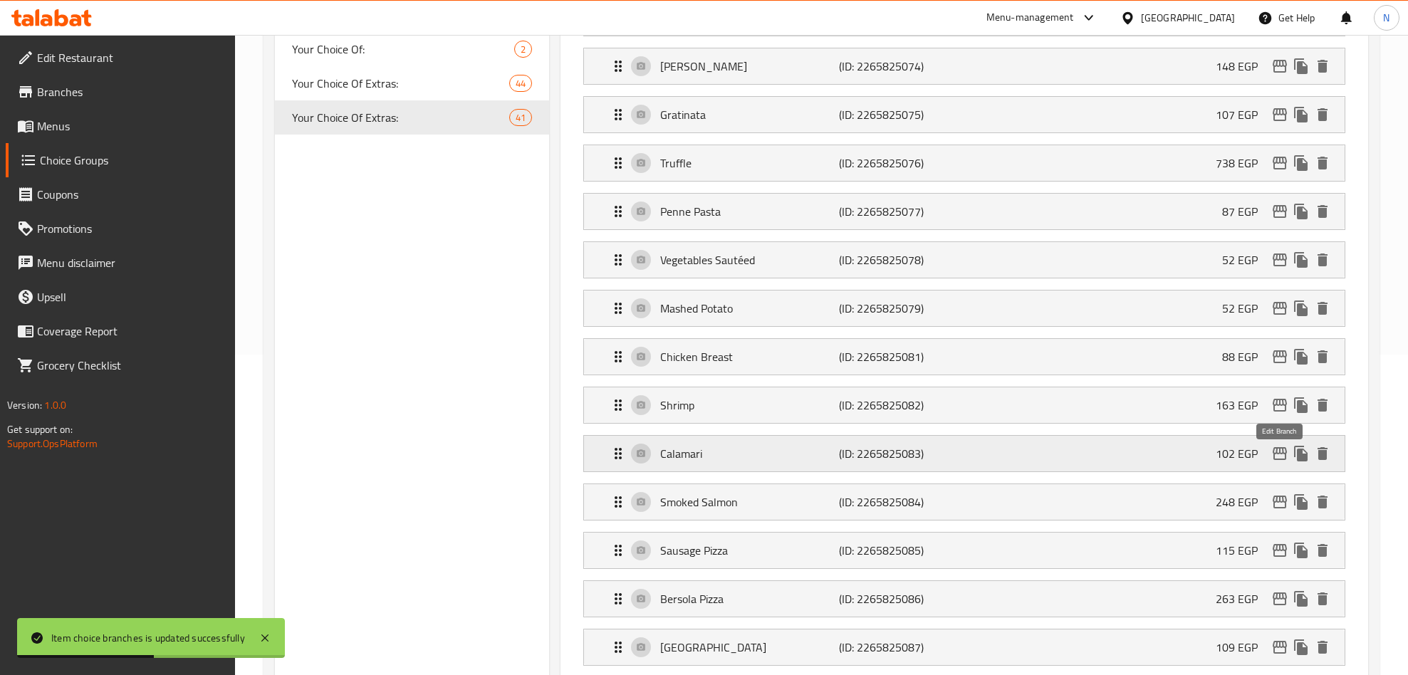
click at [1286, 462] on icon "edit" at bounding box center [1279, 453] width 17 height 17
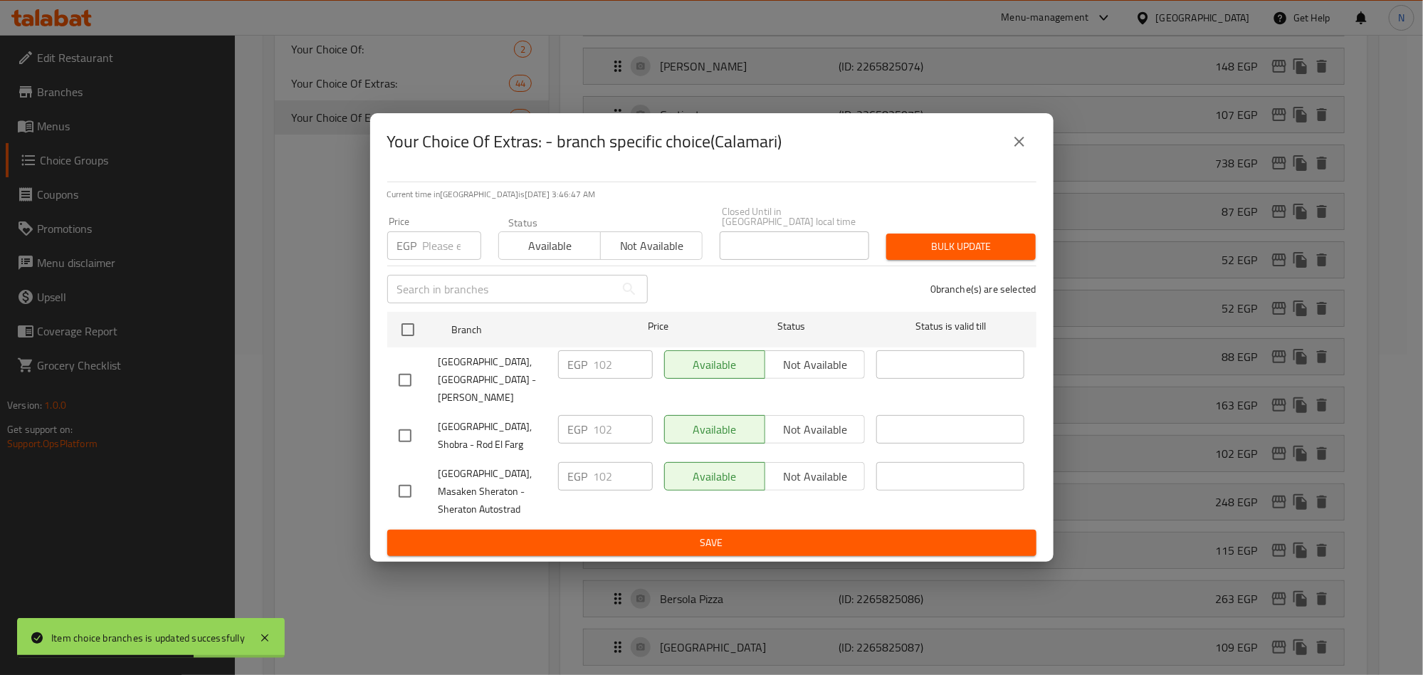
click at [394, 374] on input "checkbox" at bounding box center [405, 380] width 30 height 30
checkbox input "true"
drag, startPoint x: 616, startPoint y: 372, endPoint x: 581, endPoint y: 381, distance: 35.9
click at [582, 379] on div "EGP 102 ​" at bounding box center [605, 364] width 95 height 28
paste input "16.28"
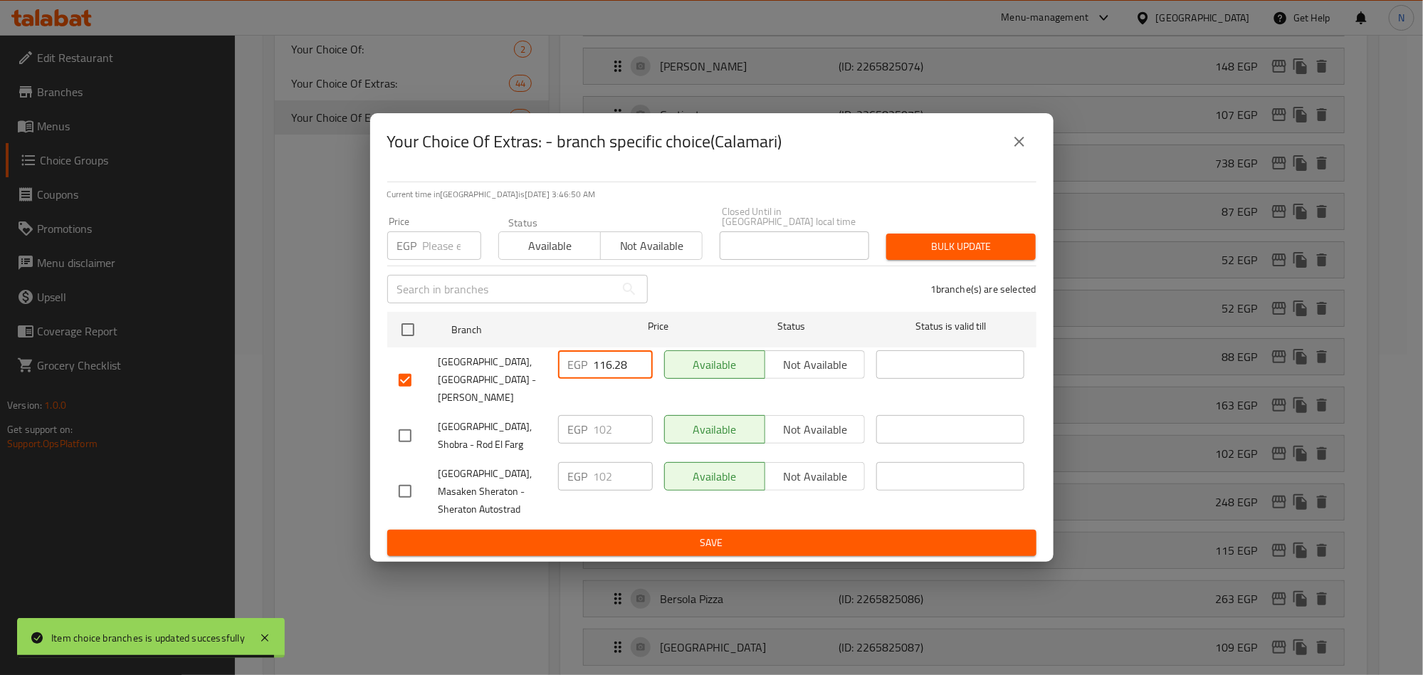
type input "116.28"
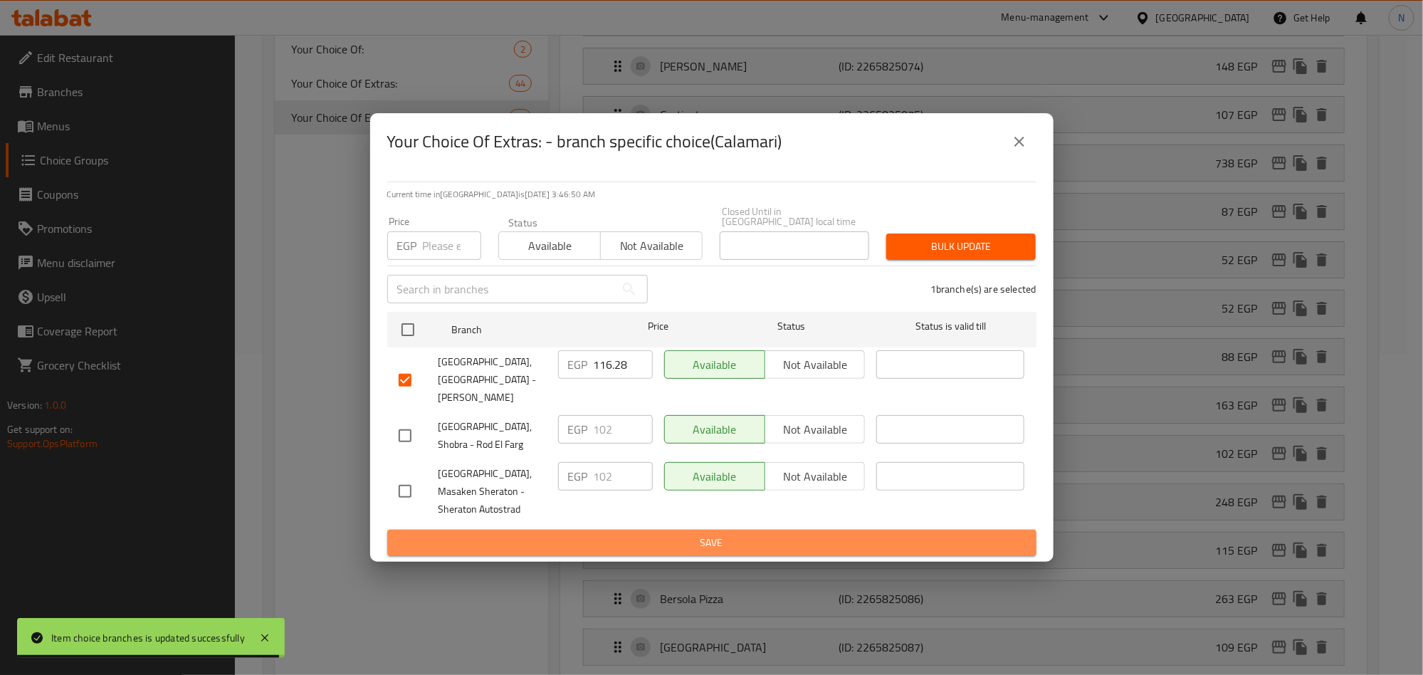
click at [671, 537] on span "Save" at bounding box center [712, 543] width 627 height 18
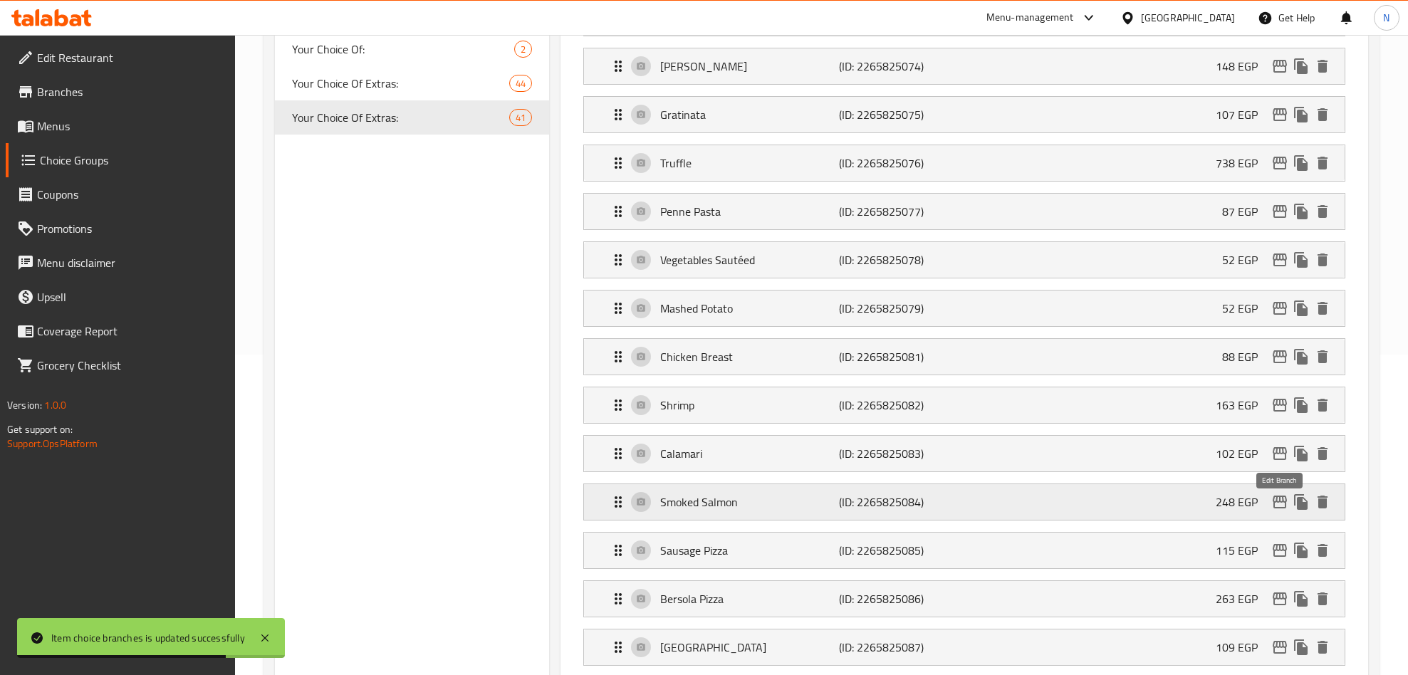
click at [1276, 511] on icon "edit" at bounding box center [1279, 501] width 17 height 17
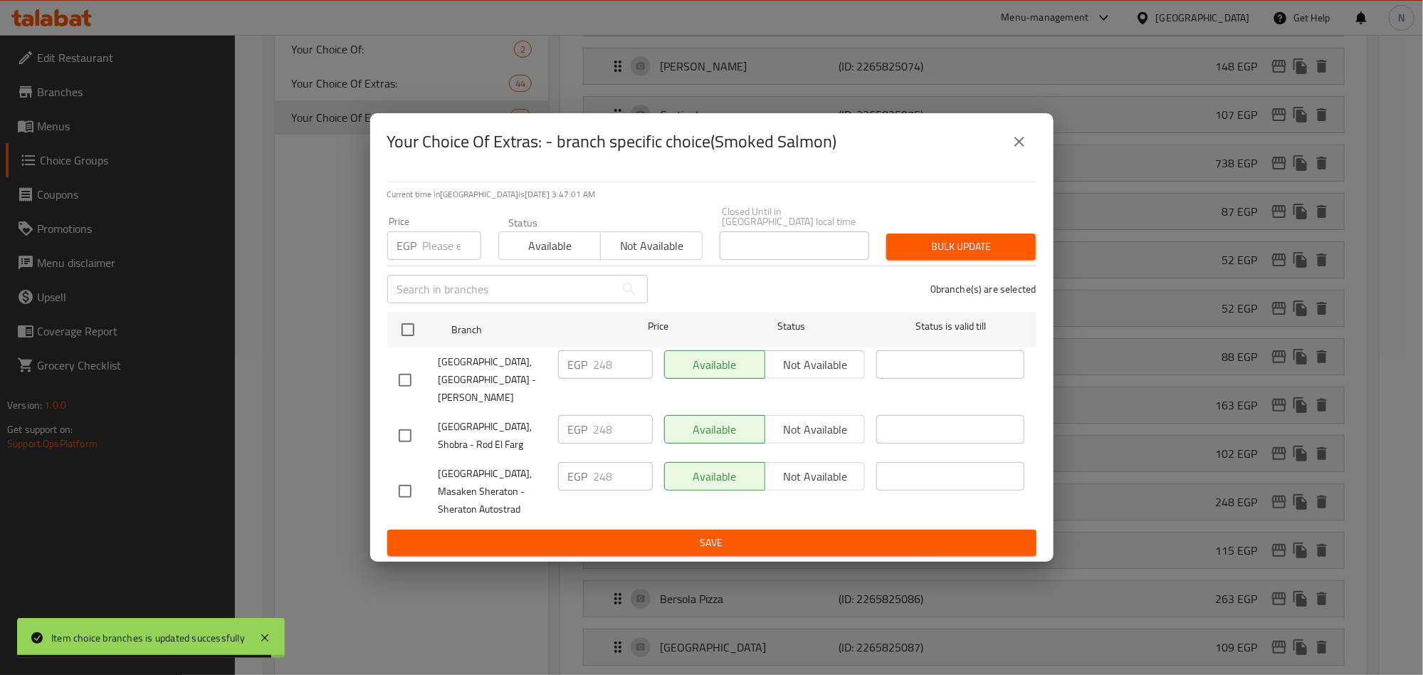
click at [400, 384] on input "checkbox" at bounding box center [405, 380] width 30 height 30
checkbox input "true"
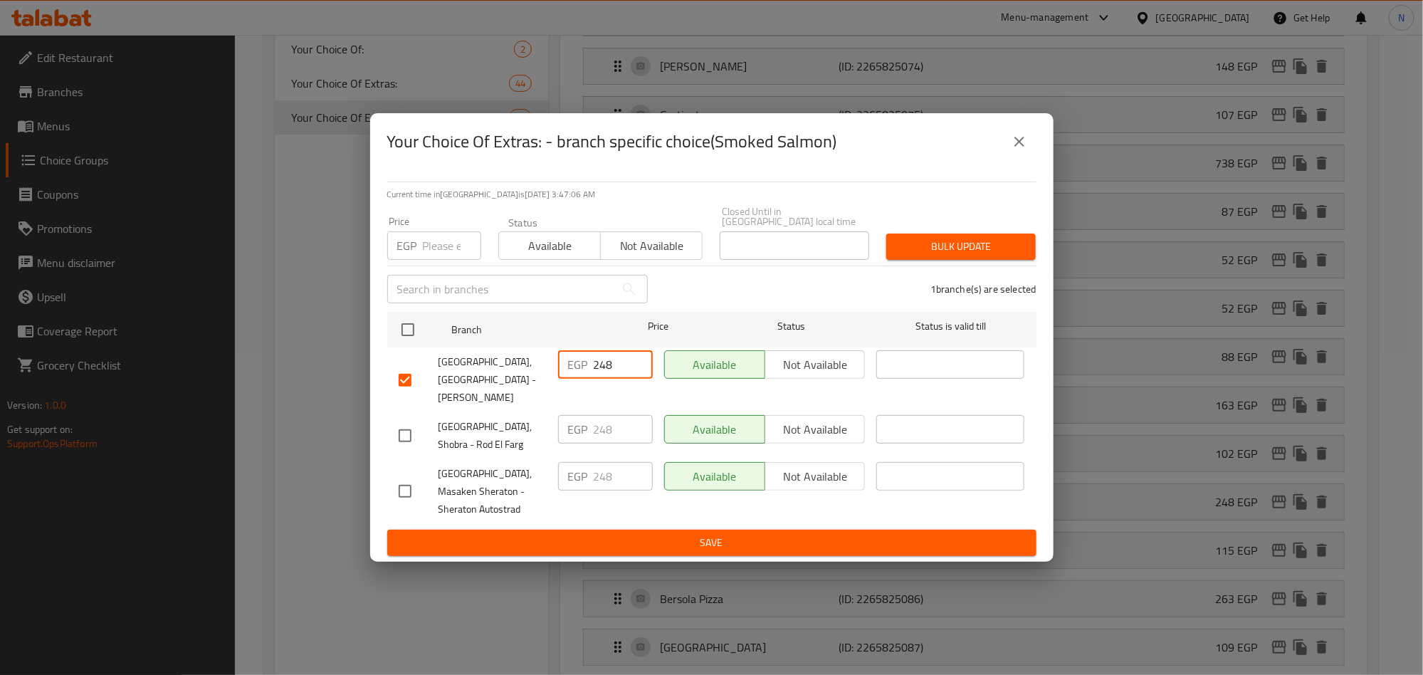
drag, startPoint x: 592, startPoint y: 370, endPoint x: 567, endPoint y: 408, distance: 45.8
click at [568, 376] on div "EGP 248 ​" at bounding box center [605, 364] width 95 height 28
paste input "82.72"
type input "282.72"
click at [632, 511] on div "EGP 248 ​" at bounding box center [606, 491] width 106 height 70
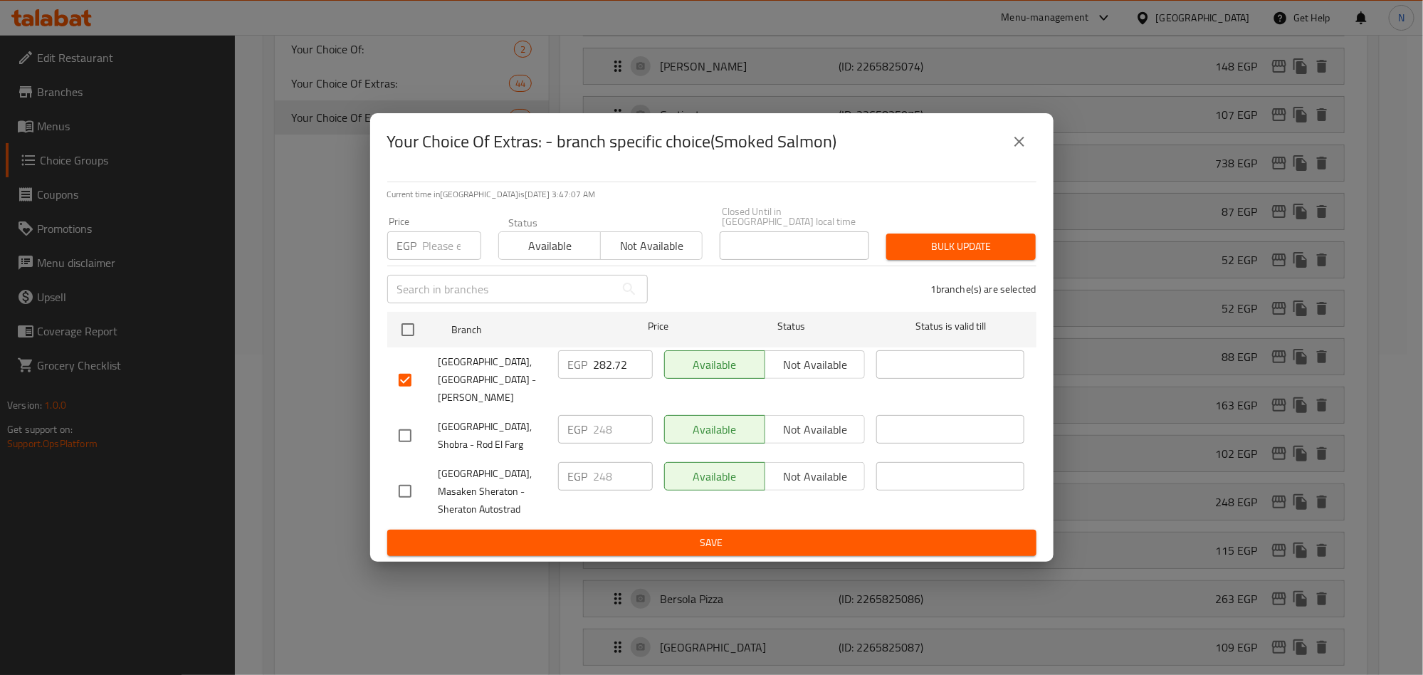
click at [635, 534] on span "Save" at bounding box center [712, 543] width 627 height 18
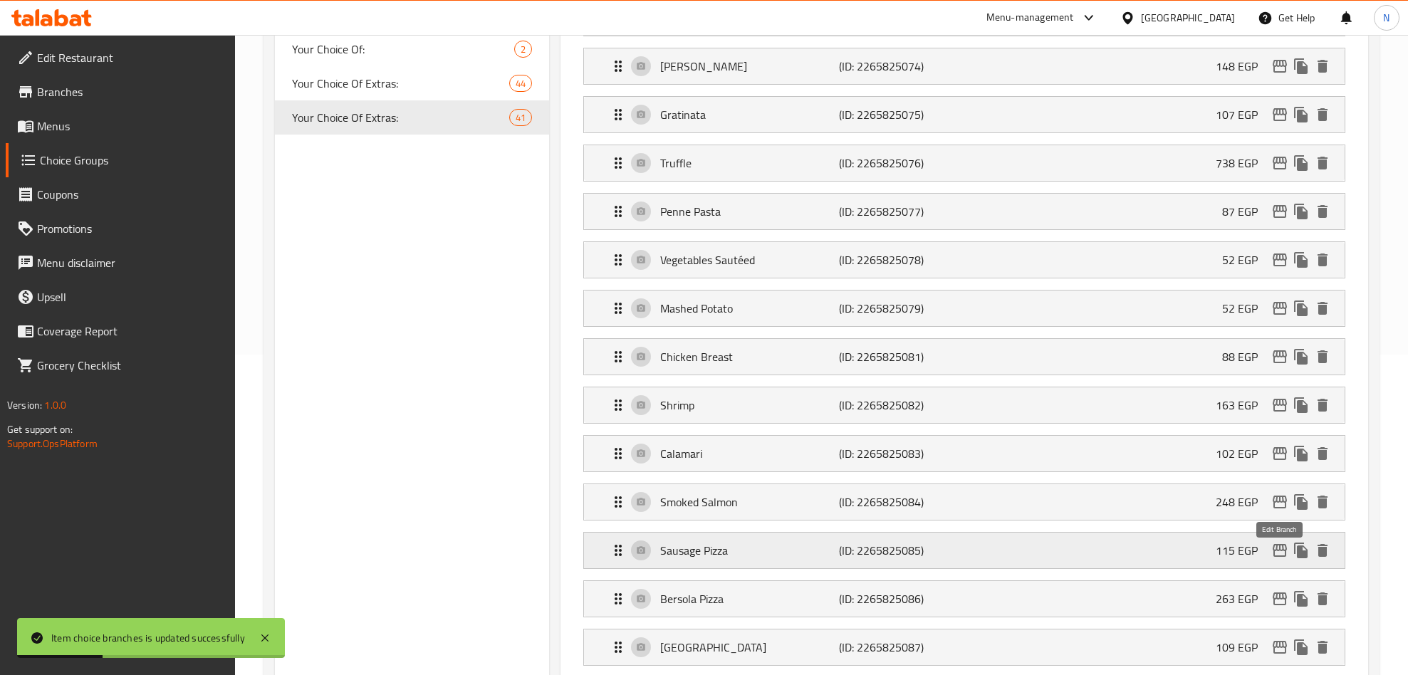
click at [1276, 555] on icon "edit" at bounding box center [1279, 550] width 14 height 13
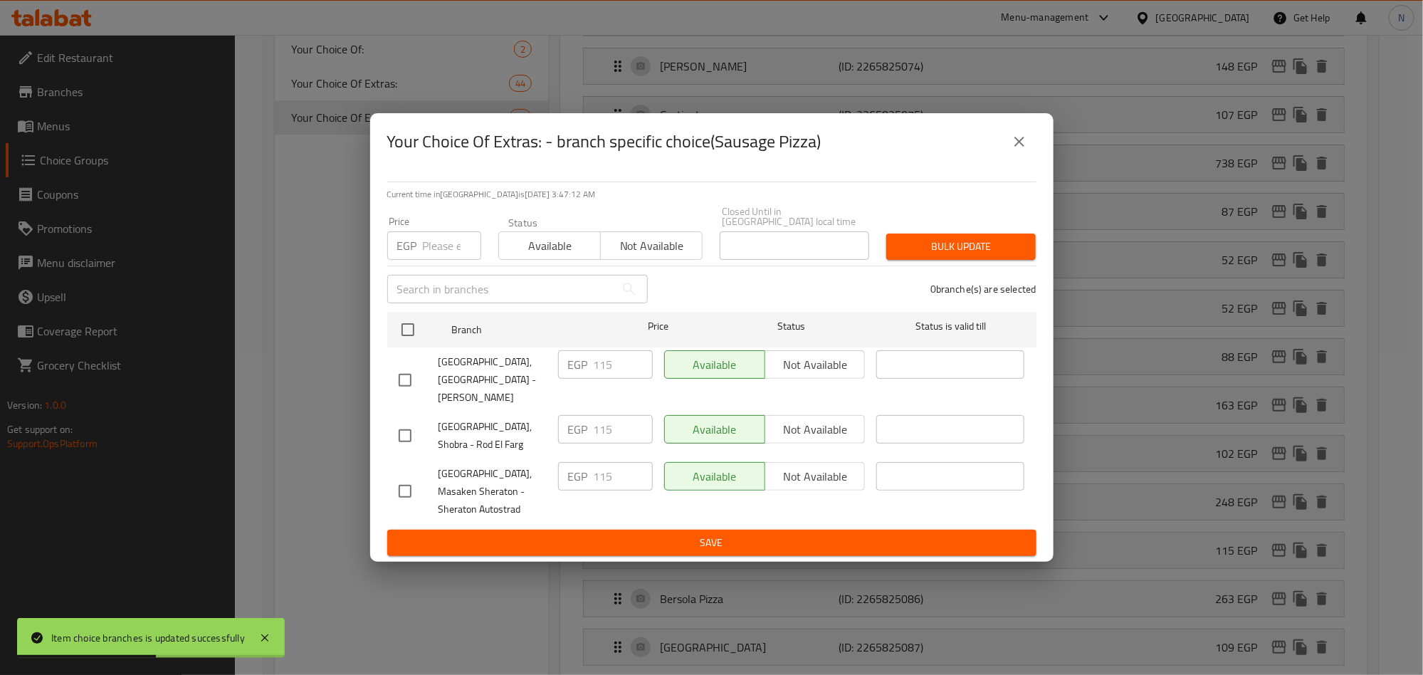
click at [399, 376] on input "checkbox" at bounding box center [405, 380] width 30 height 30
checkbox input "true"
drag, startPoint x: 614, startPoint y: 367, endPoint x: 553, endPoint y: 379, distance: 61.6
click at [555, 379] on div "EGP 115 ​" at bounding box center [606, 380] width 106 height 70
paste input "31.1"
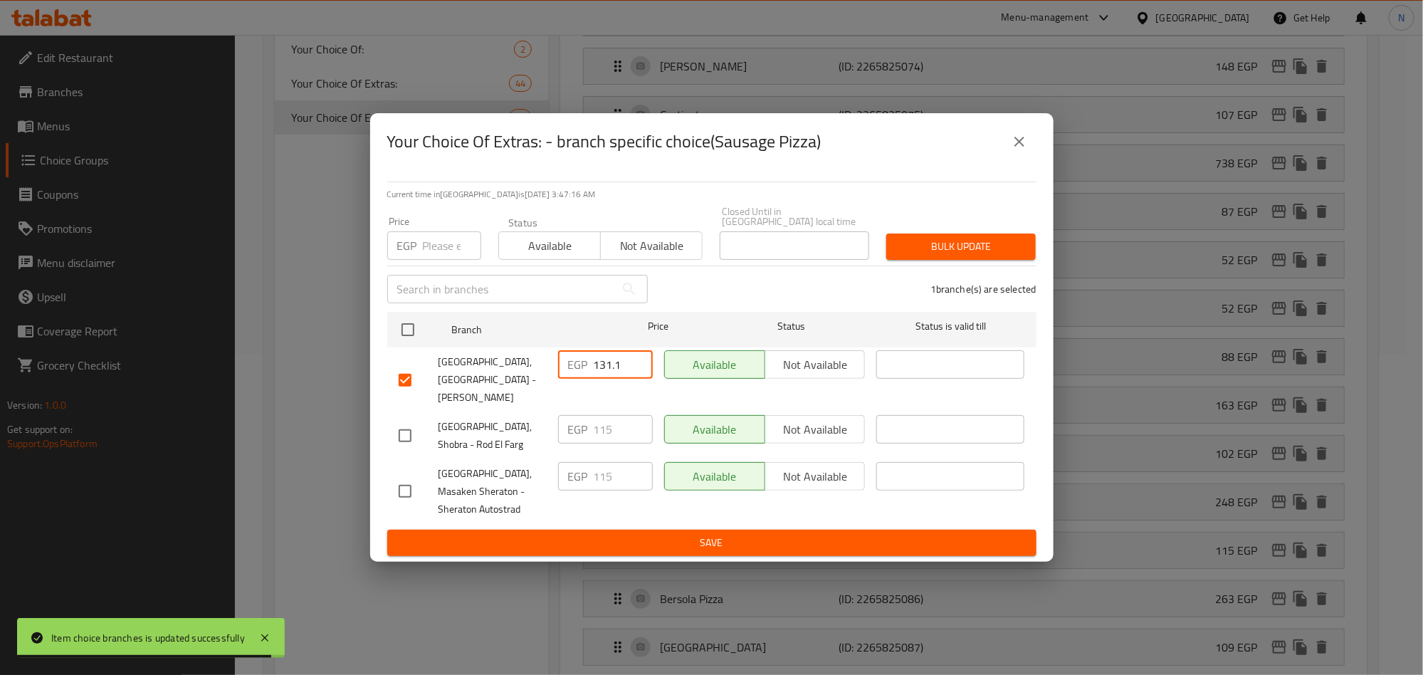
type input "131.1"
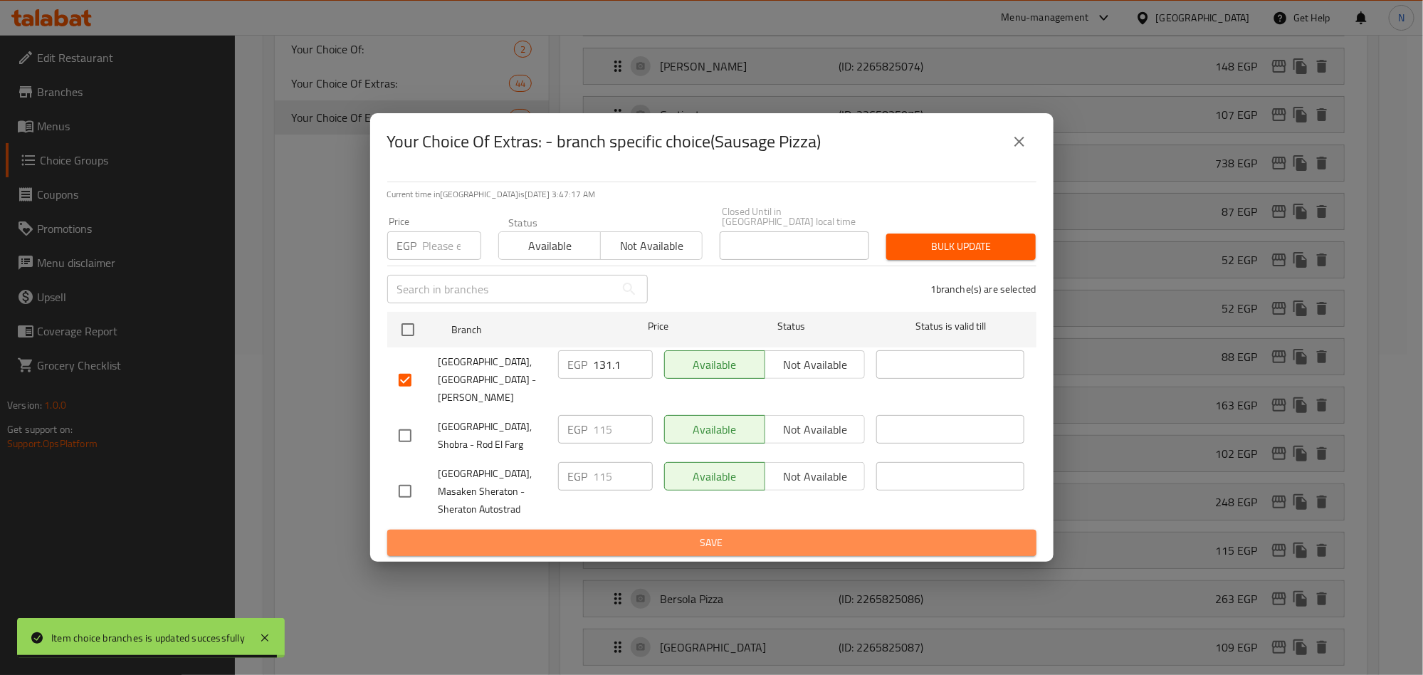
click at [601, 534] on span "Save" at bounding box center [712, 543] width 627 height 18
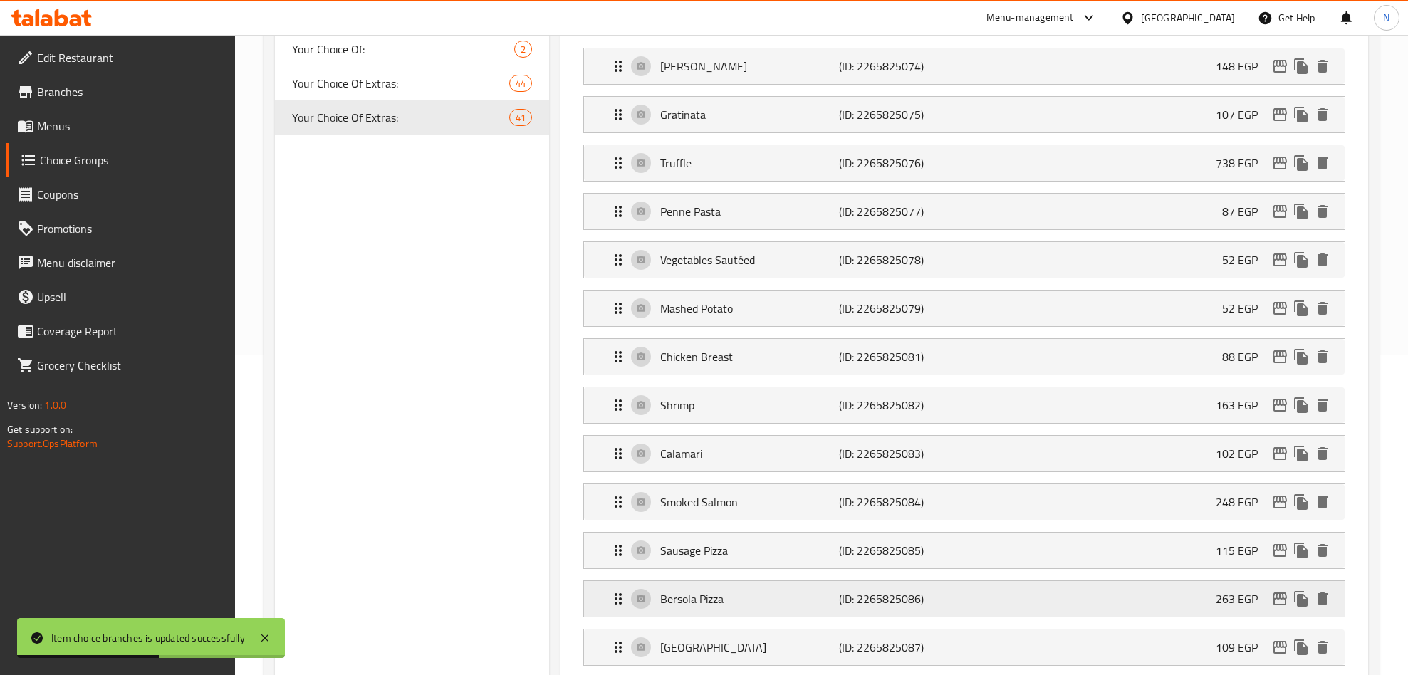
click at [1274, 603] on icon "edit" at bounding box center [1279, 598] width 17 height 17
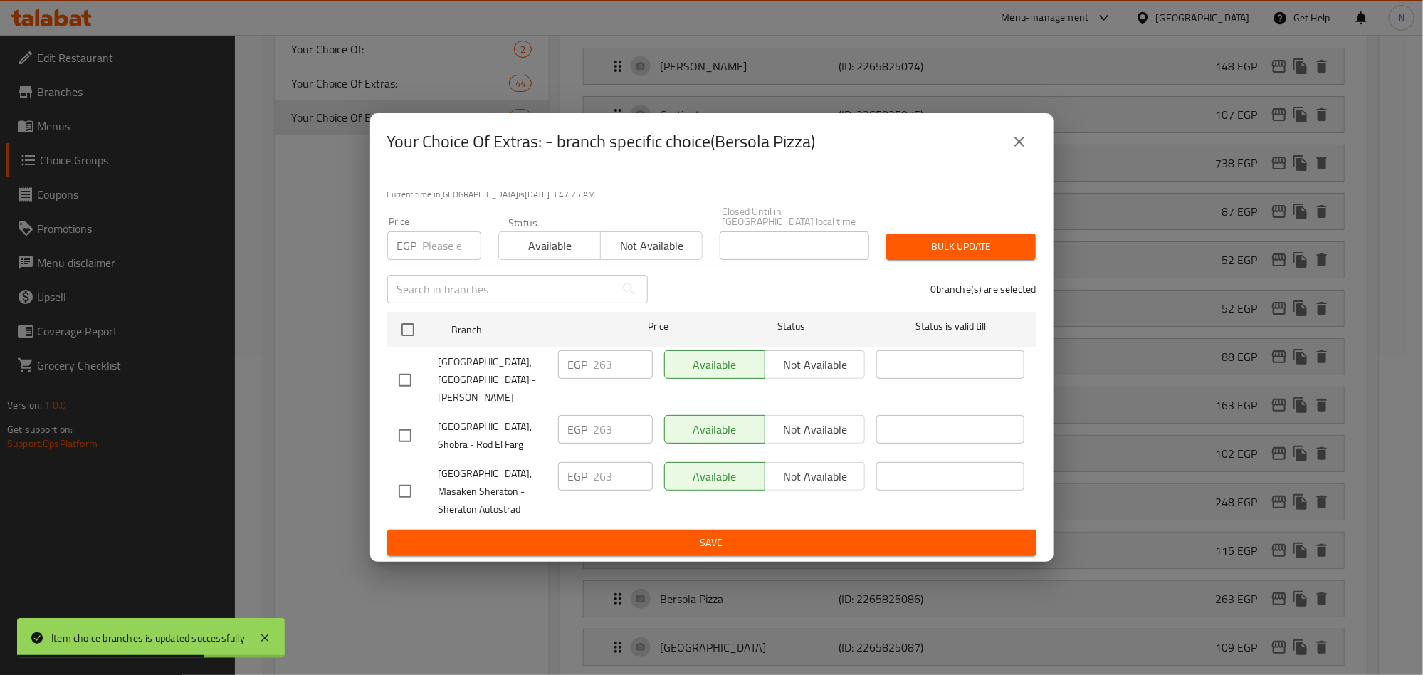
click at [391, 370] on input "checkbox" at bounding box center [405, 380] width 30 height 30
checkbox input "true"
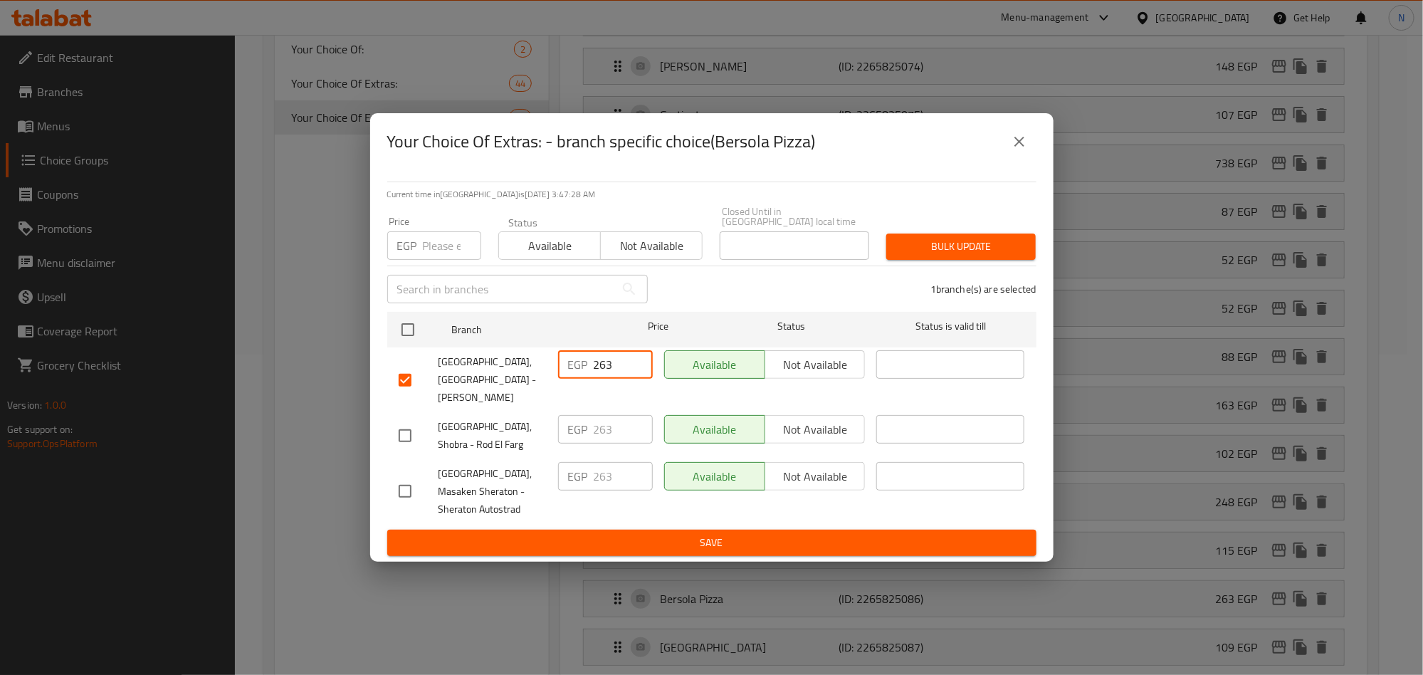
drag, startPoint x: 592, startPoint y: 372, endPoint x: 541, endPoint y: 389, distance: 54.0
click at [548, 382] on div "Villa Di Napoli, Nasr City - Ahmed Fakhry EGP 263 ​ Available Not available ​" at bounding box center [712, 380] width 638 height 70
paste input "99.82"
type input "299.82"
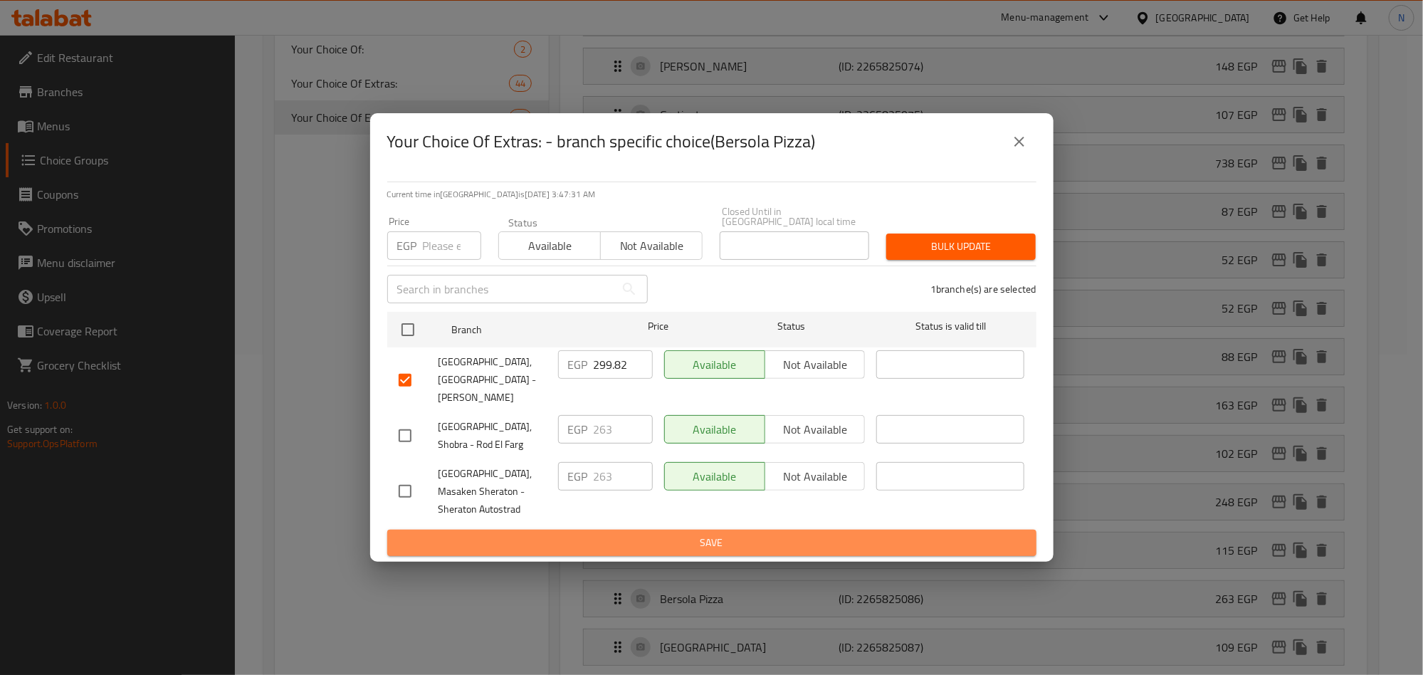
click at [701, 534] on span "Save" at bounding box center [712, 543] width 627 height 18
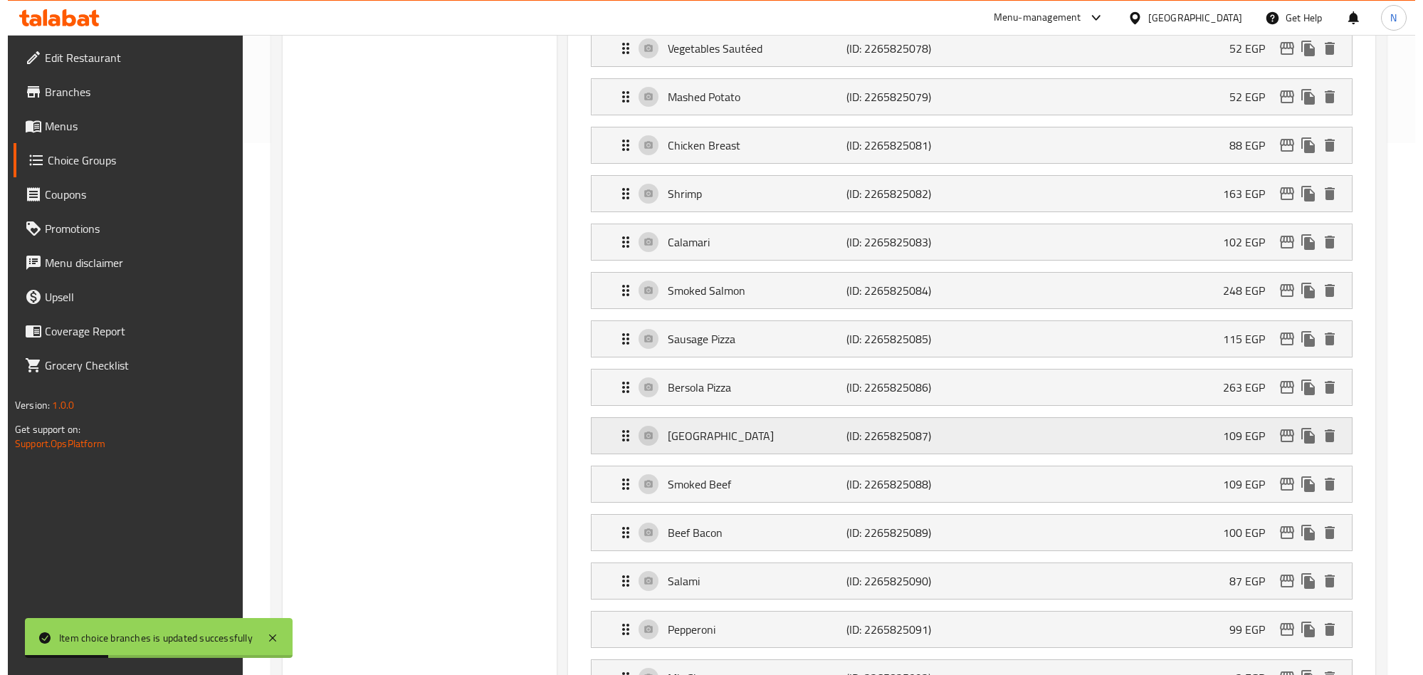
scroll to position [534, 0]
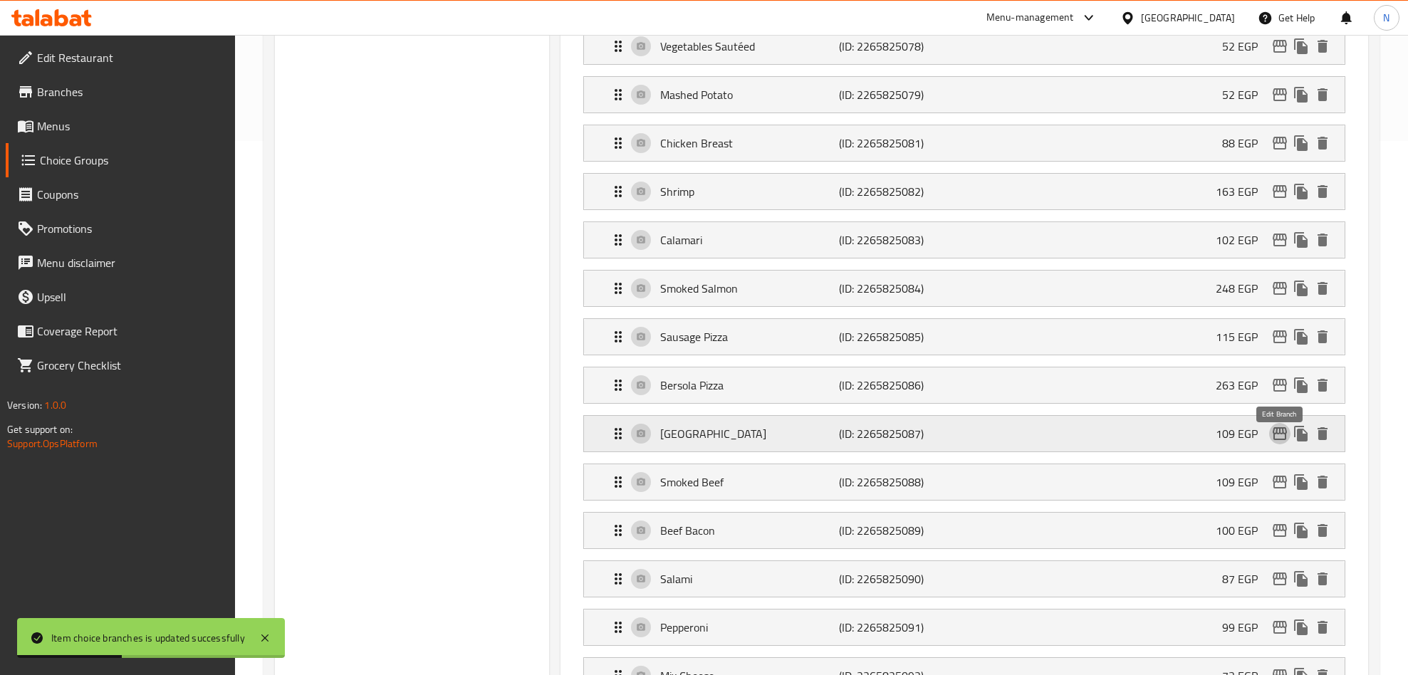
click at [1280, 442] on icon "edit" at bounding box center [1279, 433] width 17 height 17
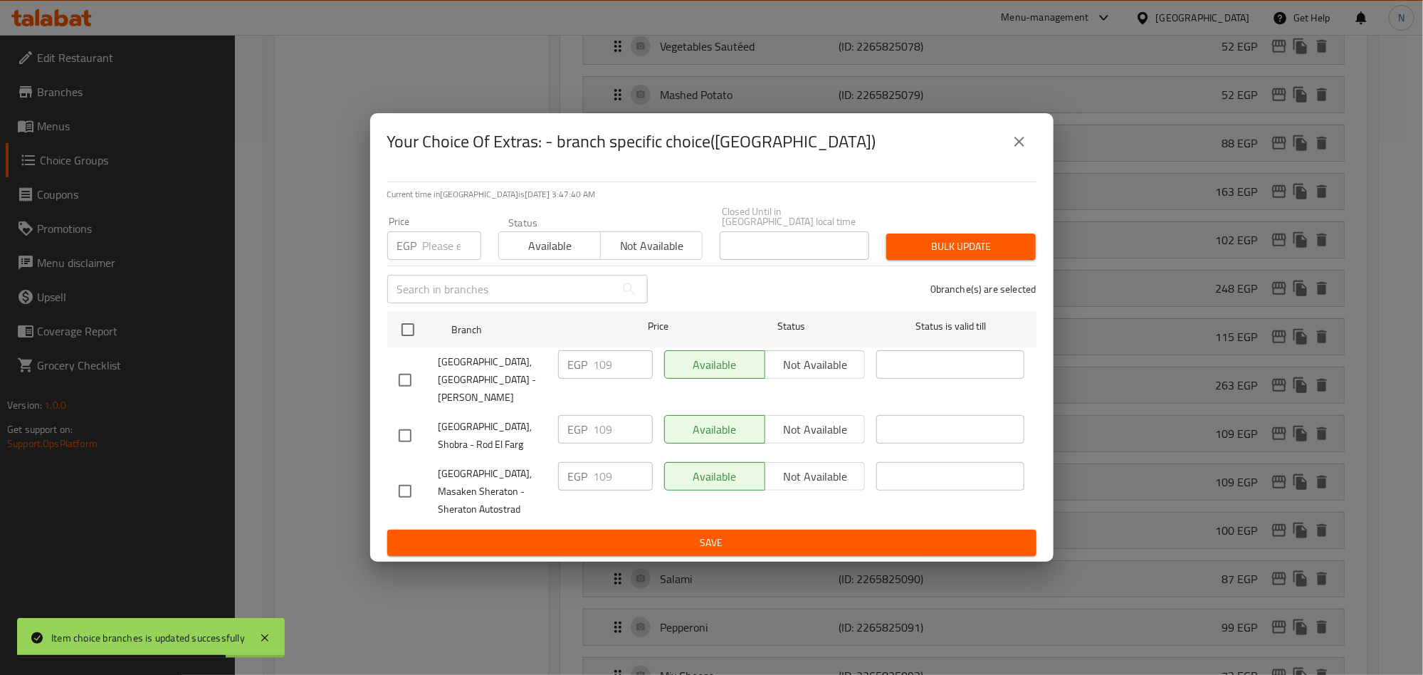
drag, startPoint x: 402, startPoint y: 367, endPoint x: 453, endPoint y: 377, distance: 52.1
click at [402, 368] on input "checkbox" at bounding box center [405, 380] width 30 height 30
checkbox input "true"
drag, startPoint x: 613, startPoint y: 370, endPoint x: 575, endPoint y: 384, distance: 40.6
click at [579, 383] on div "EGP 109 ​" at bounding box center [606, 380] width 106 height 70
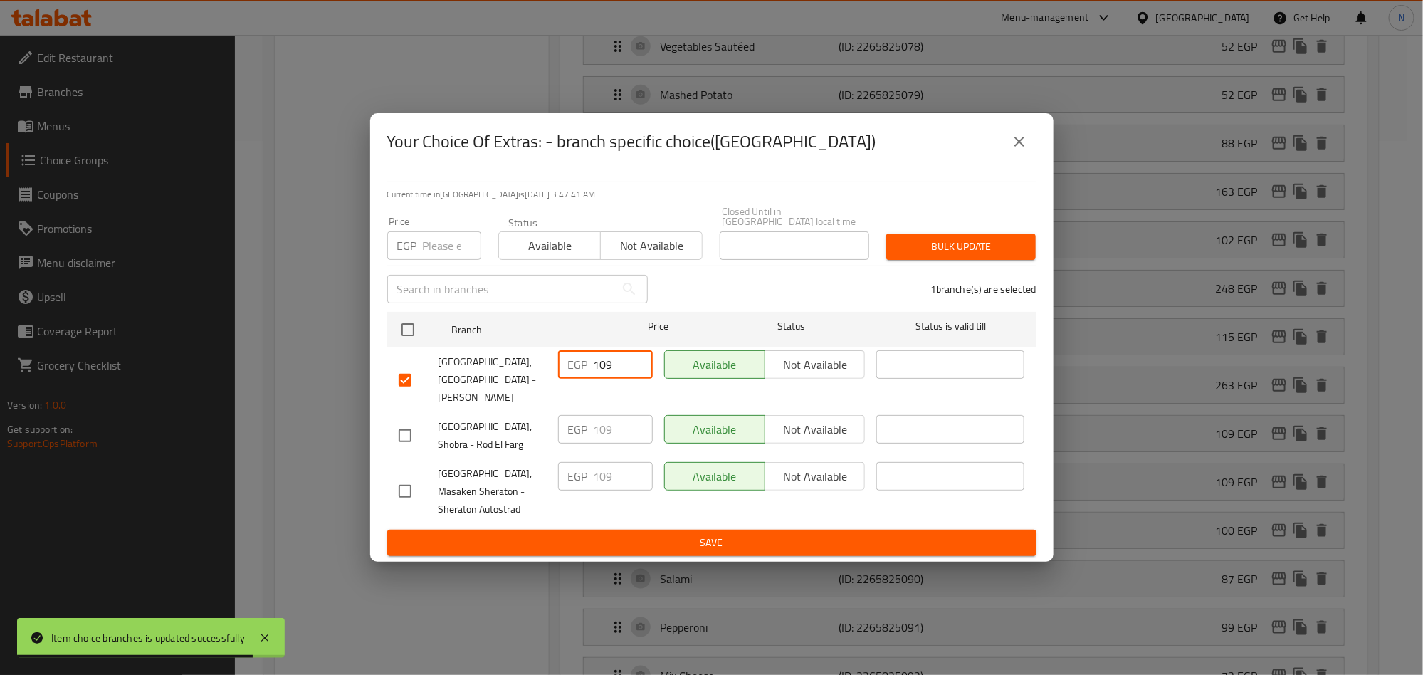
paste input "24.26"
type input "124.26"
click at [641, 534] on span "Save" at bounding box center [712, 543] width 627 height 18
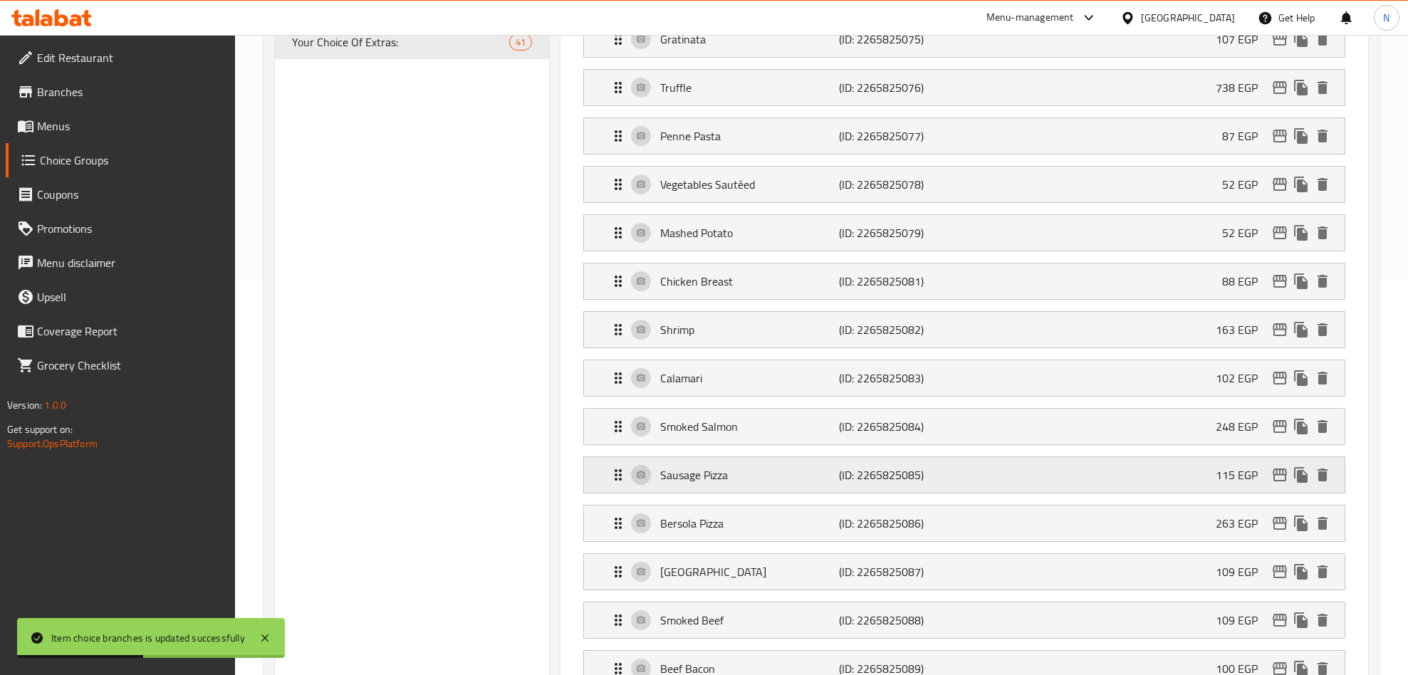
scroll to position [421, 0]
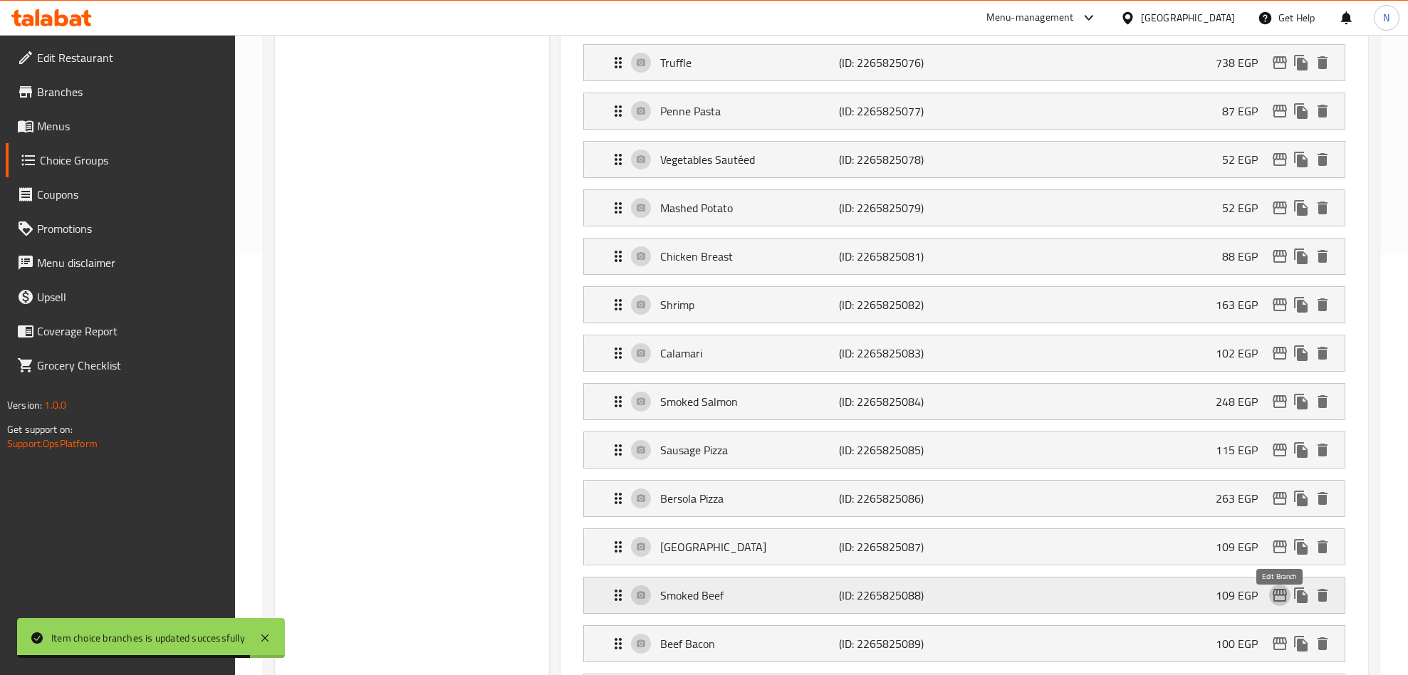
click at [1273, 602] on icon "edit" at bounding box center [1279, 595] width 14 height 13
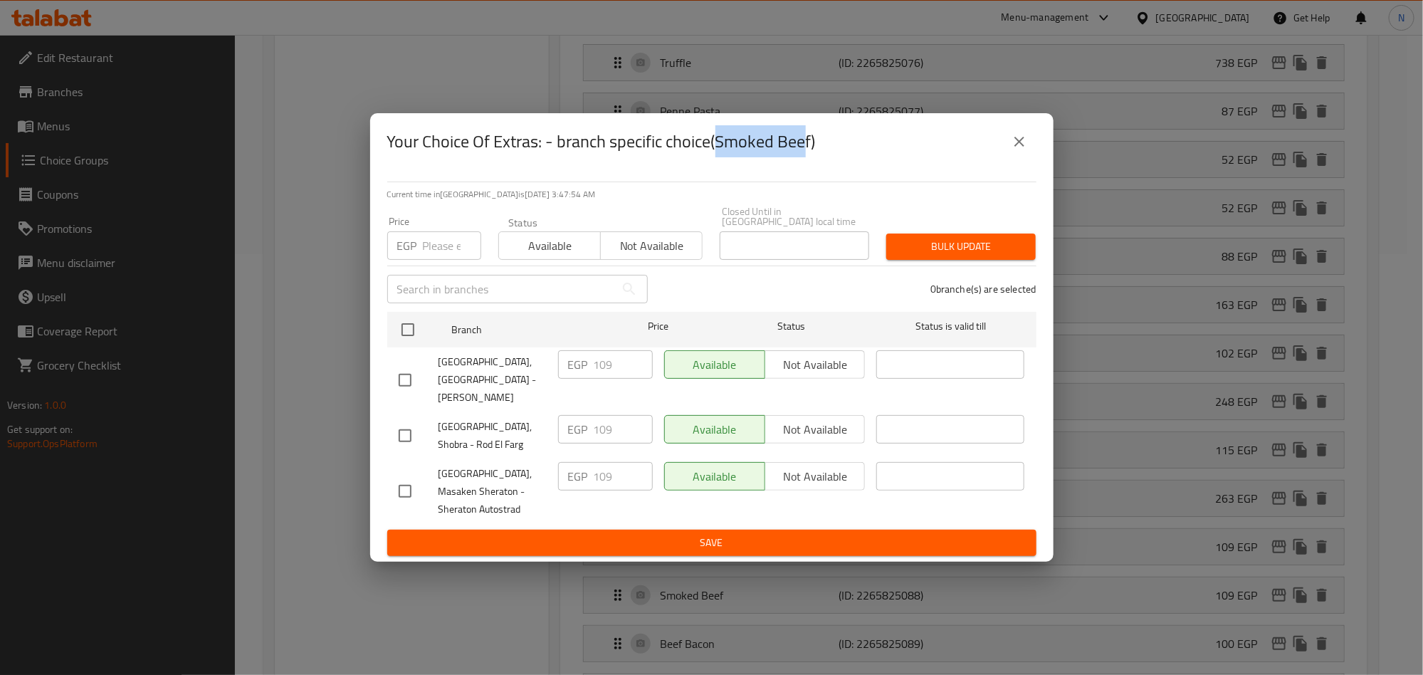
drag, startPoint x: 718, startPoint y: 160, endPoint x: 805, endPoint y: 162, distance: 87.6
click at [805, 153] on h2 "Your Choice Of Extras: - branch specific choice(Smoked Beef)" at bounding box center [601, 141] width 429 height 23
drag, startPoint x: 406, startPoint y: 376, endPoint x: 596, endPoint y: 384, distance: 190.3
click at [408, 377] on input "checkbox" at bounding box center [405, 380] width 30 height 30
checkbox input "true"
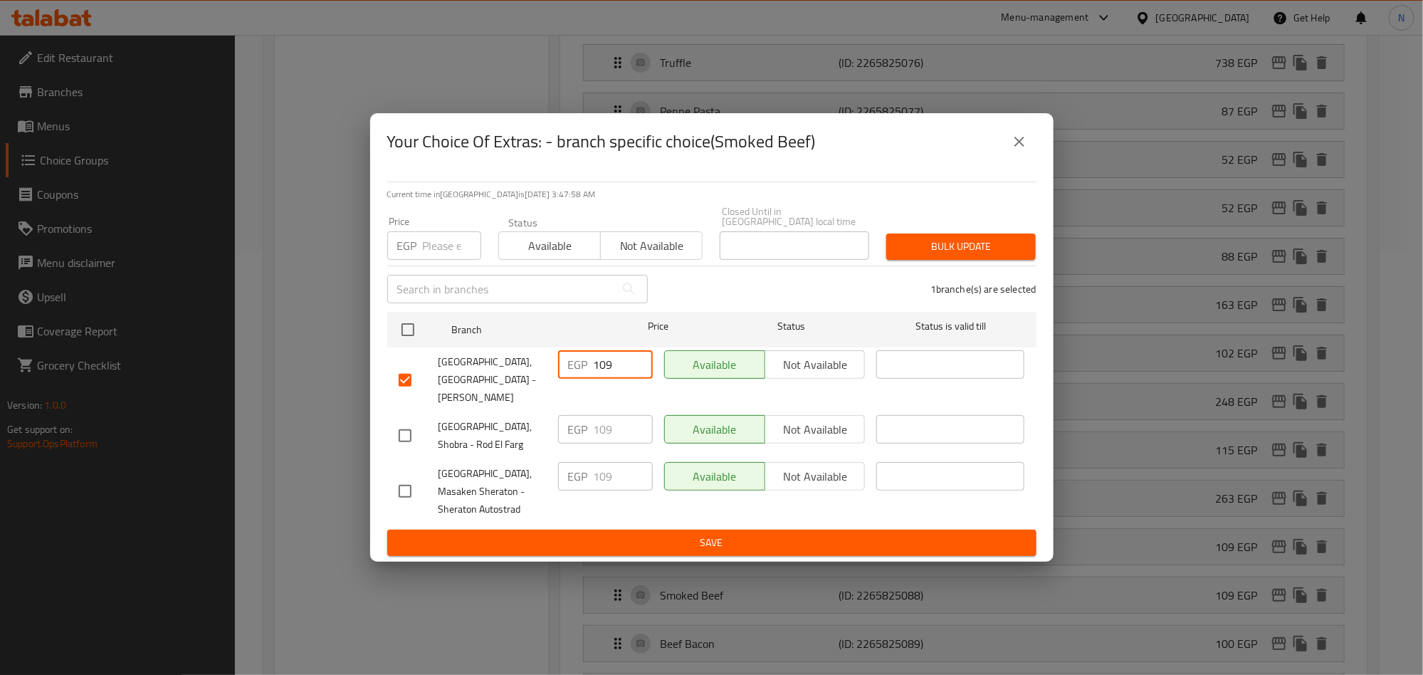
drag, startPoint x: 614, startPoint y: 375, endPoint x: 521, endPoint y: 441, distance: 113.8
click at [563, 379] on div "EGP 109 ​" at bounding box center [605, 364] width 95 height 28
paste input "24.26"
type input "124.26"
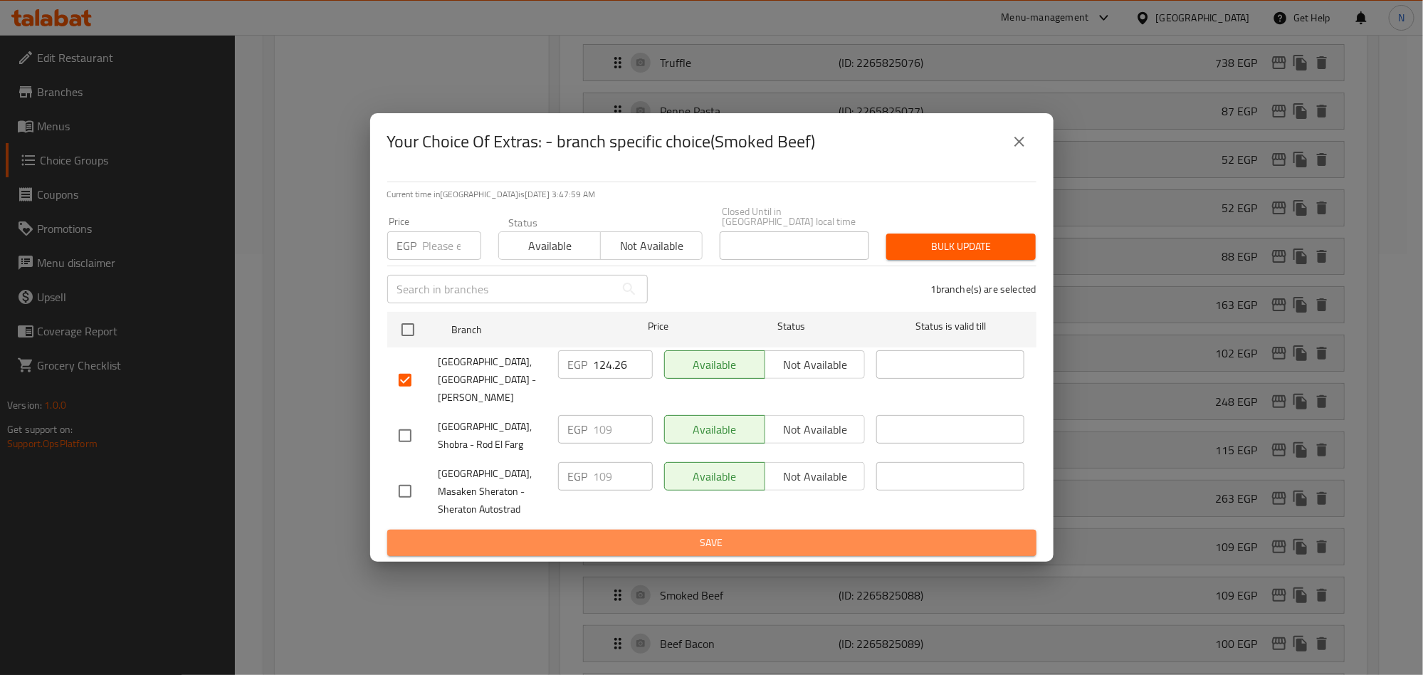
click at [701, 534] on span "Save" at bounding box center [712, 543] width 627 height 18
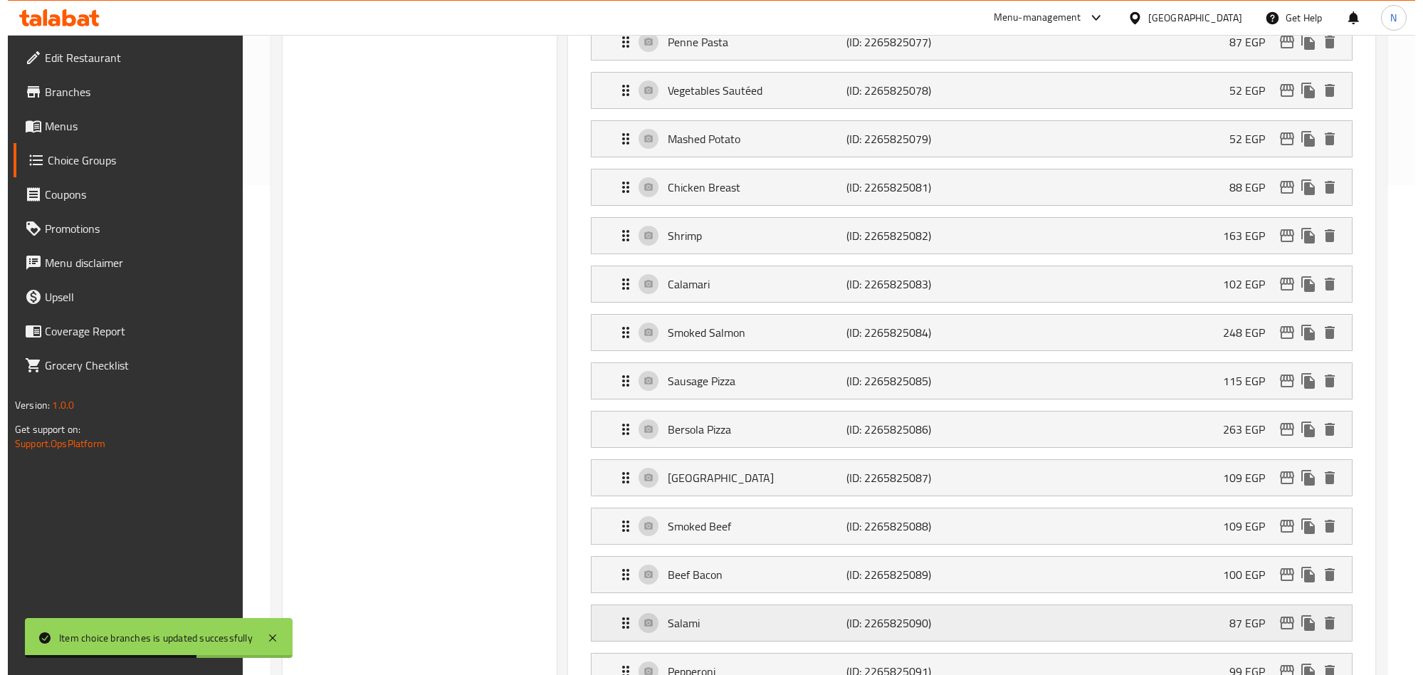
scroll to position [528, 0]
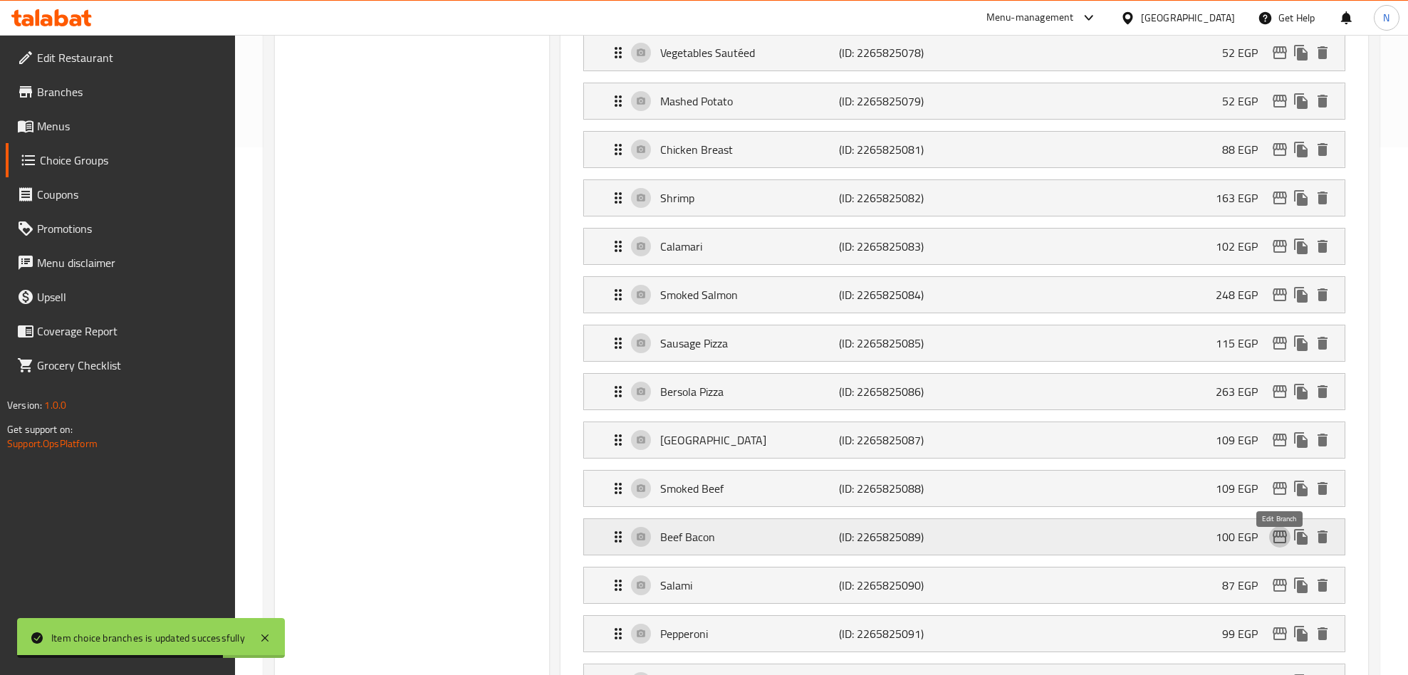
click at [1275, 545] on icon "edit" at bounding box center [1279, 536] width 17 height 17
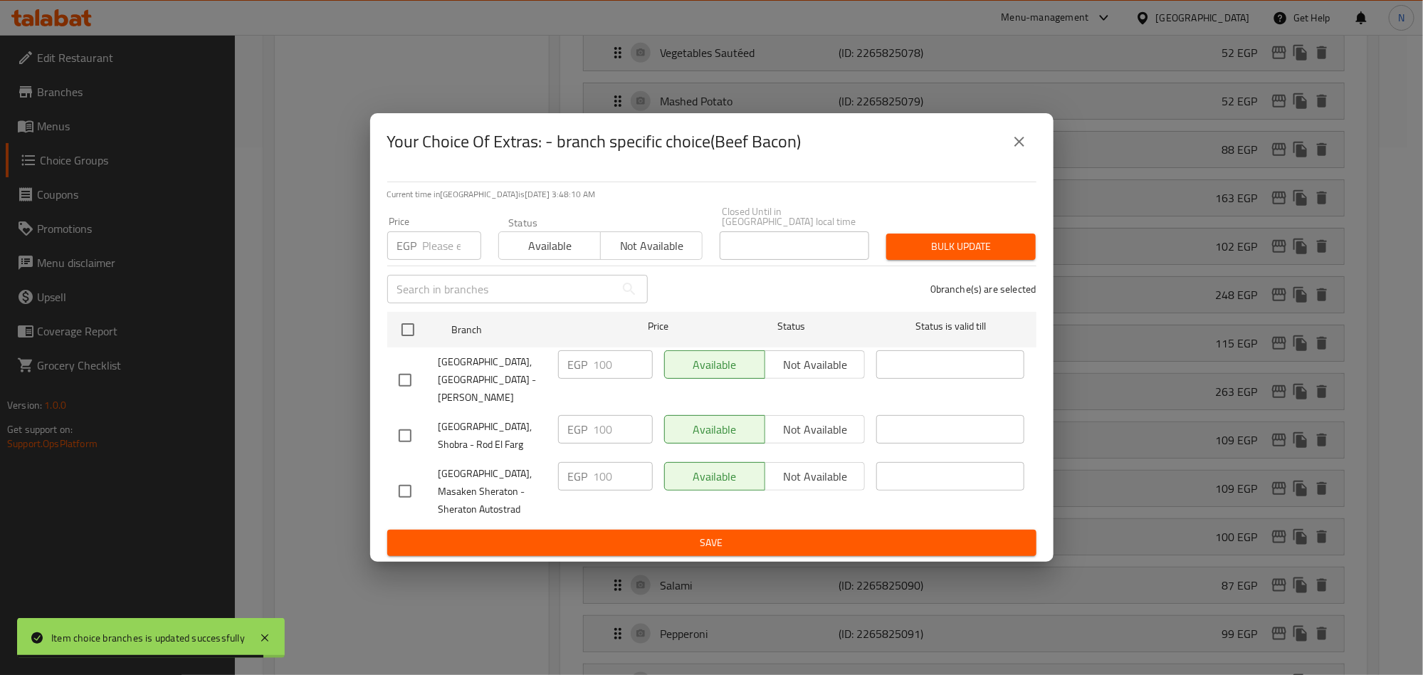
click at [402, 365] on input "checkbox" at bounding box center [405, 380] width 30 height 30
checkbox input "true"
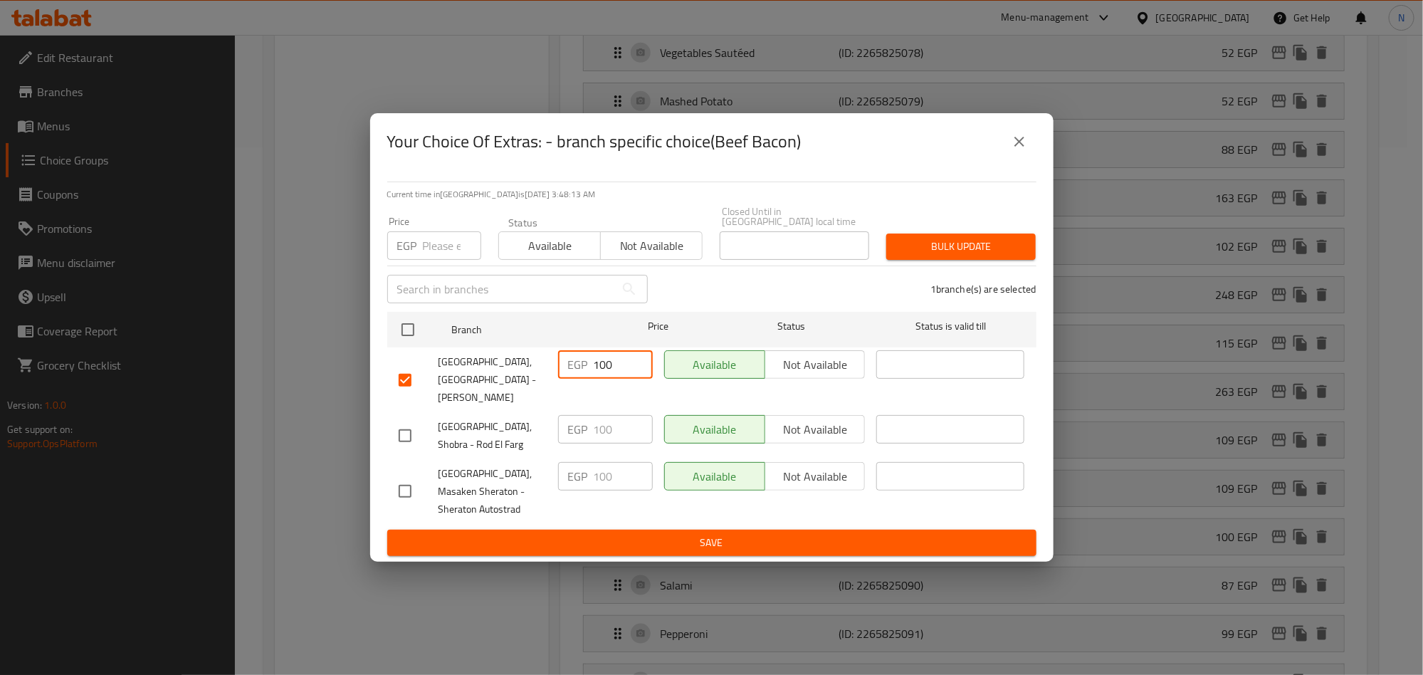
drag, startPoint x: 619, startPoint y: 372, endPoint x: 577, endPoint y: 459, distance: 96.8
click at [554, 375] on div "EGP 100 ​" at bounding box center [606, 380] width 106 height 70
paste input "14"
type input "114"
click at [643, 534] on span "Save" at bounding box center [712, 543] width 627 height 18
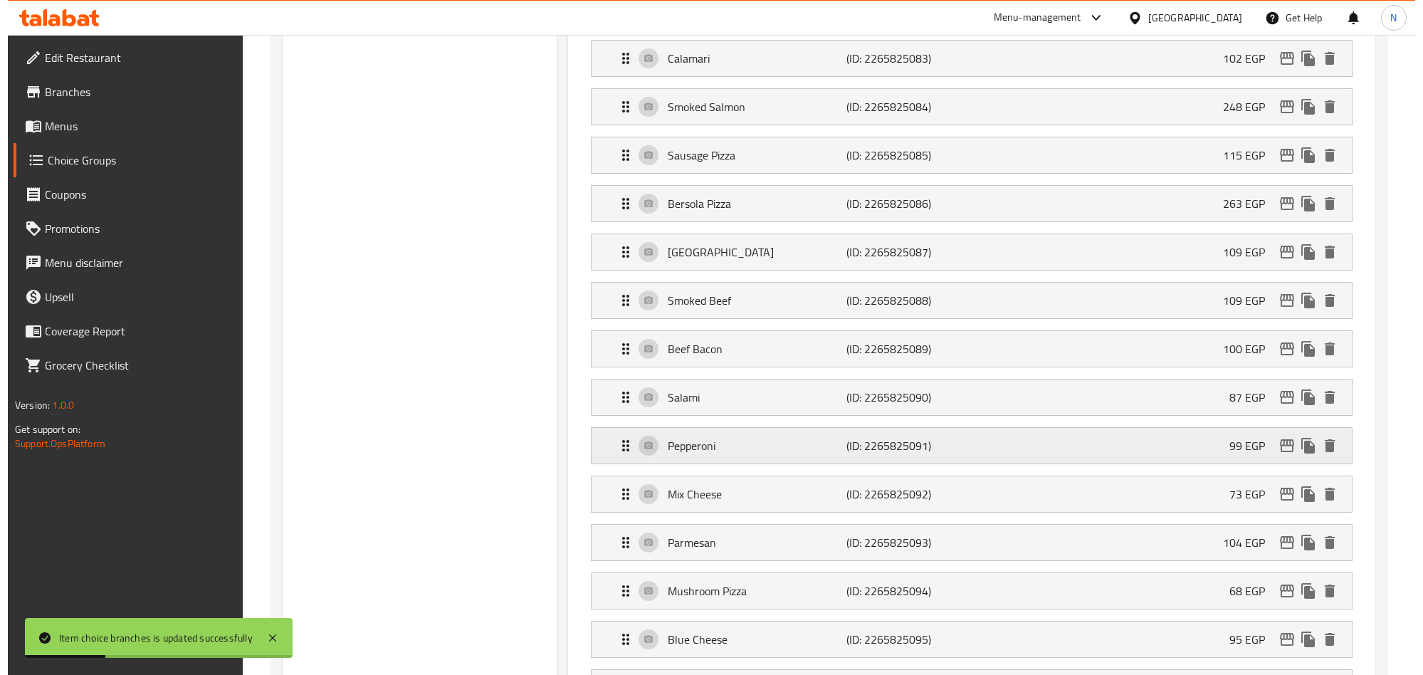
scroll to position [741, 0]
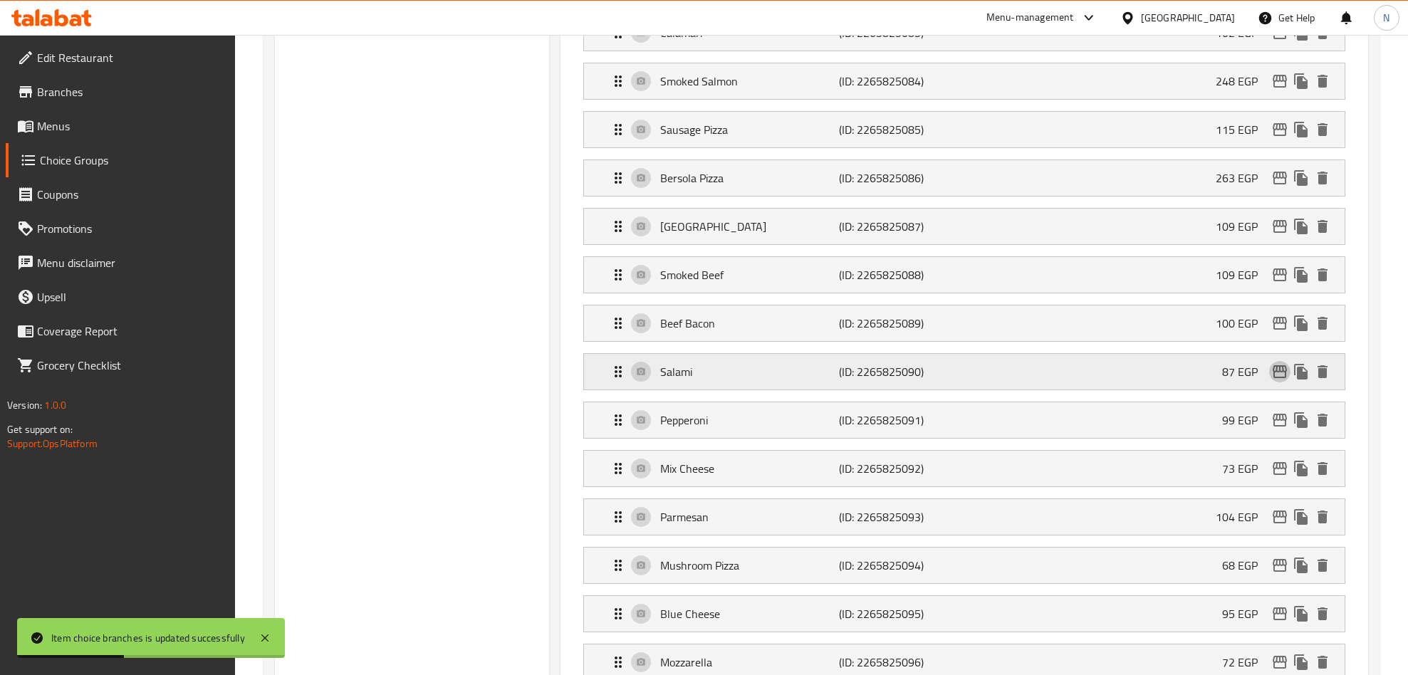
click at [1273, 378] on icon "edit" at bounding box center [1279, 371] width 14 height 13
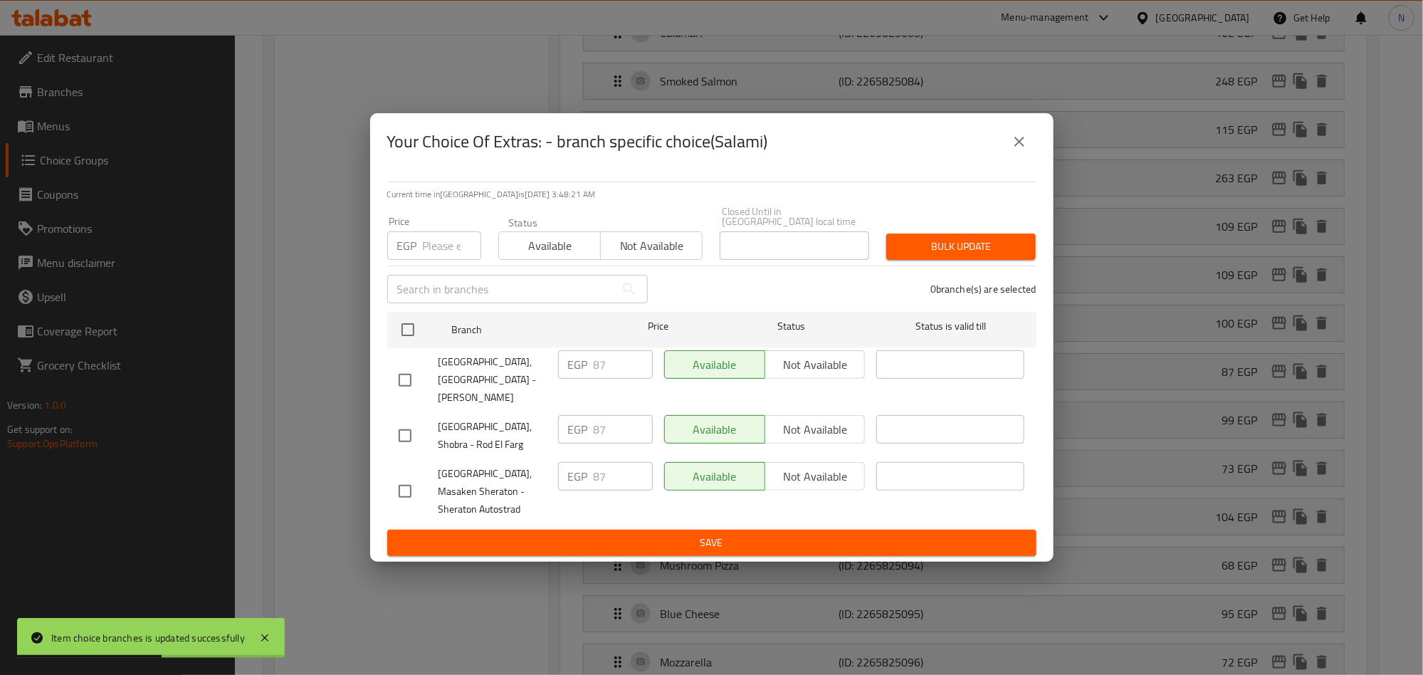
click at [400, 366] on input "checkbox" at bounding box center [405, 380] width 30 height 30
checkbox input "true"
drag, startPoint x: 575, startPoint y: 363, endPoint x: 552, endPoint y: 387, distance: 32.7
click at [563, 370] on div "EGP 87 ​" at bounding box center [605, 364] width 95 height 28
paste input "99.18"
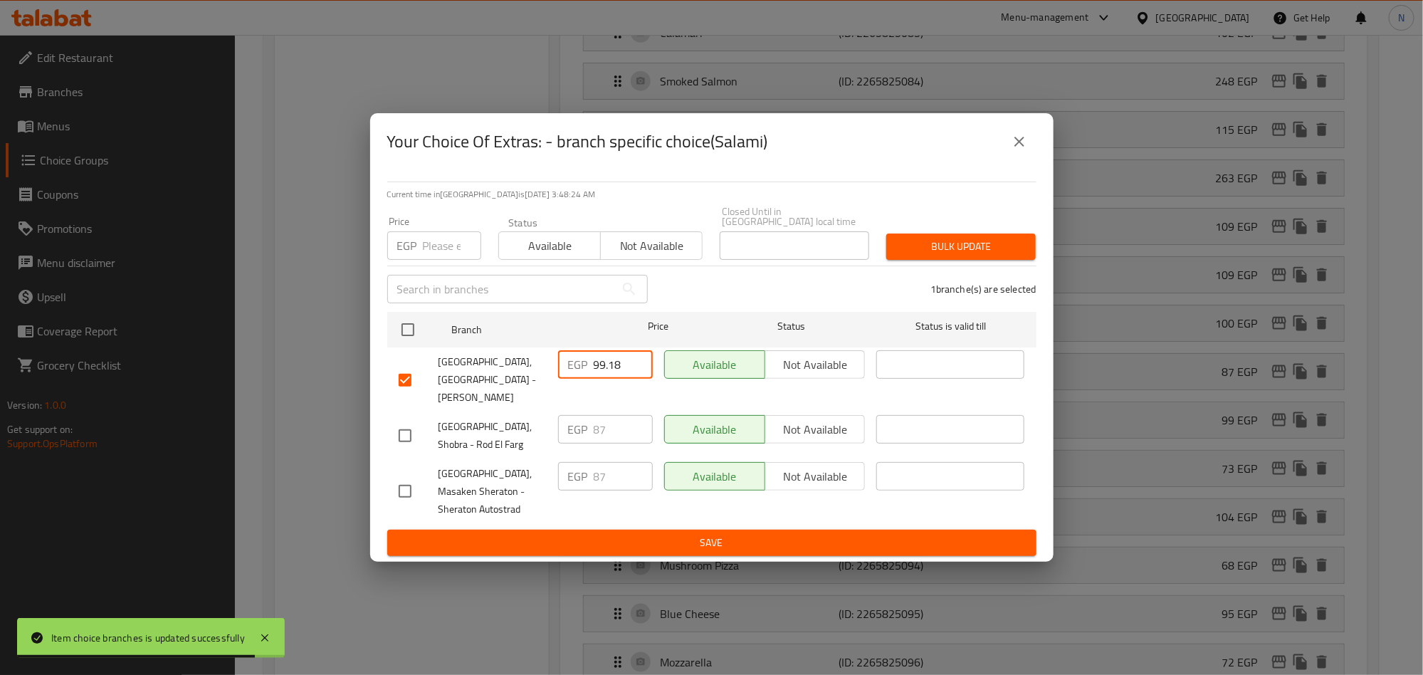
type input "99.18"
click at [600, 534] on span "Save" at bounding box center [712, 543] width 627 height 18
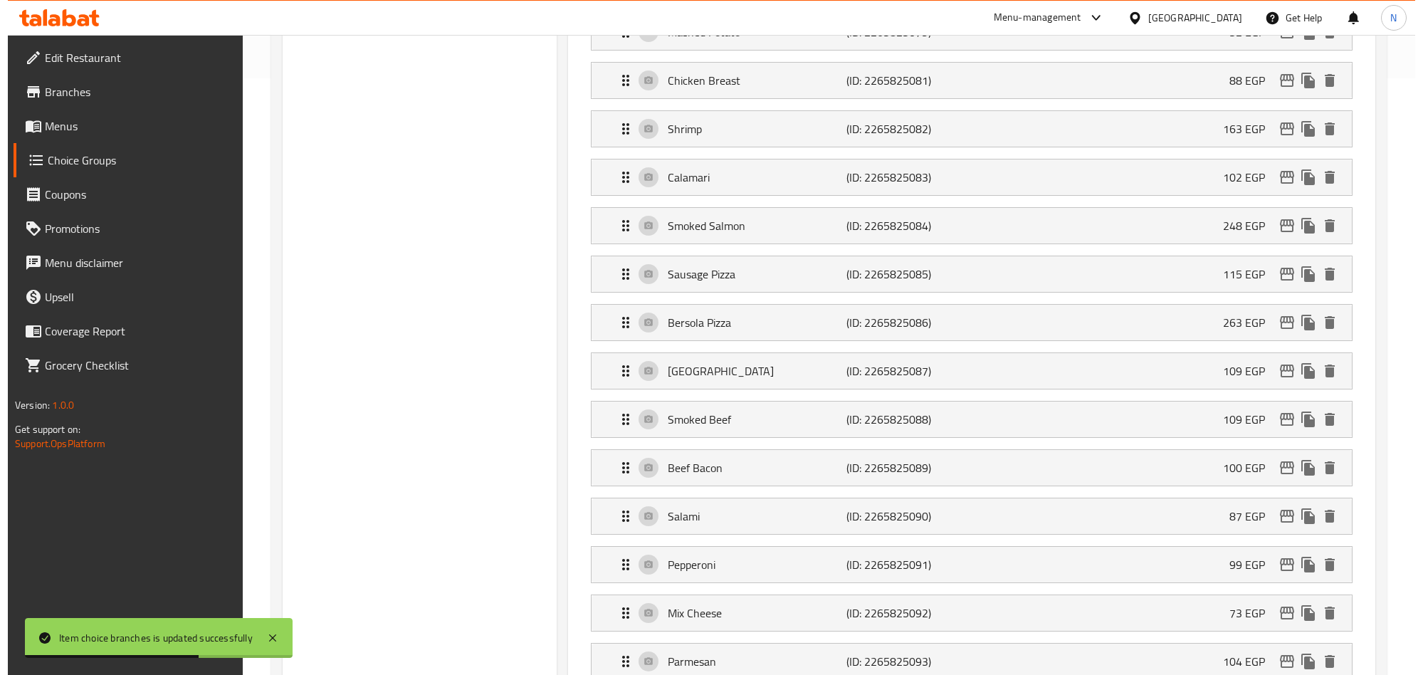
scroll to position [634, 0]
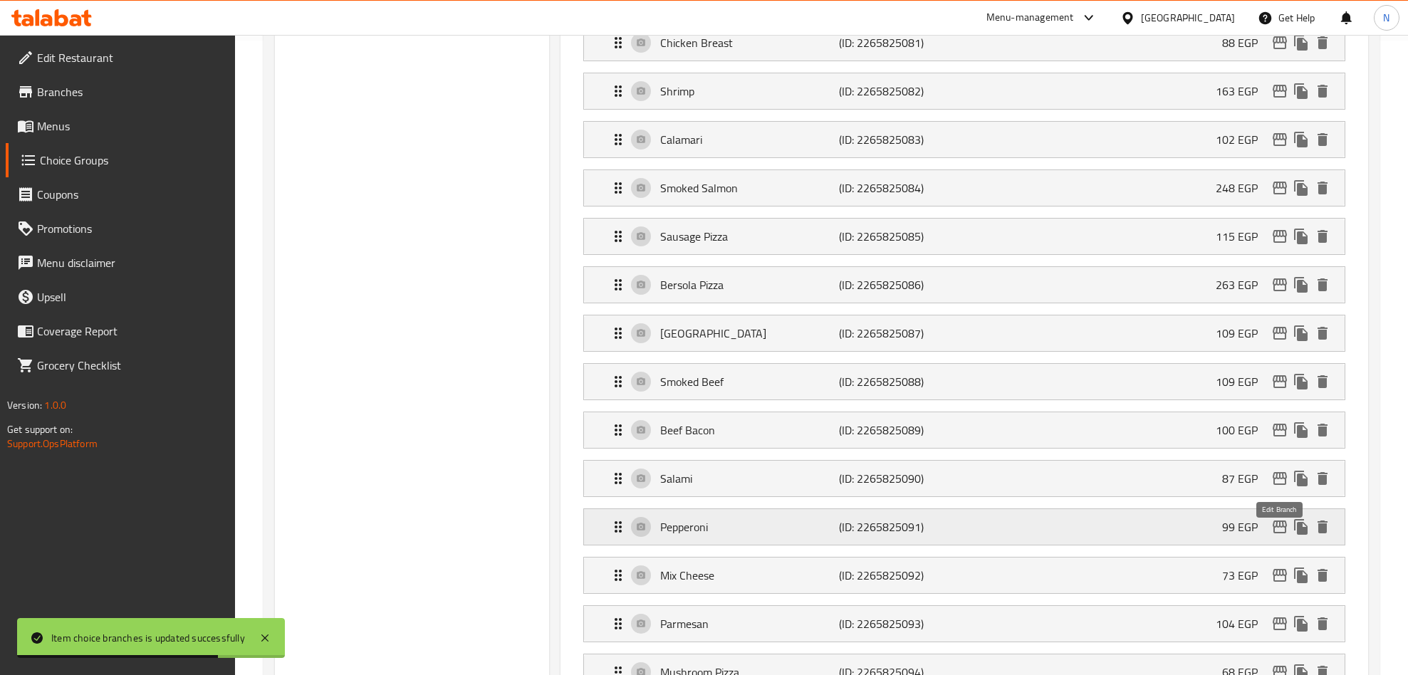
click at [1284, 535] on icon "edit" at bounding box center [1279, 526] width 17 height 17
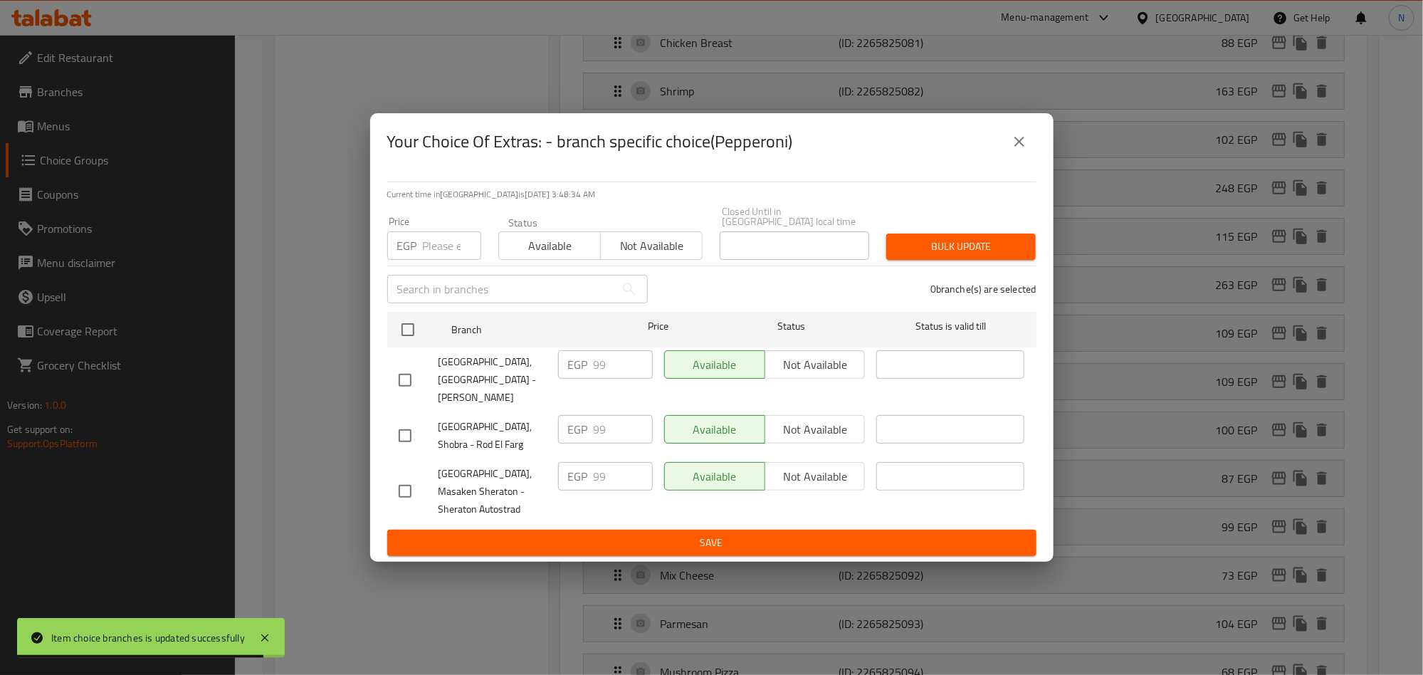
click at [412, 376] on input "checkbox" at bounding box center [405, 380] width 30 height 30
checkbox input "true"
drag, startPoint x: 612, startPoint y: 370, endPoint x: 582, endPoint y: 374, distance: 30.1
click at [585, 372] on div "EGP 99 ​" at bounding box center [605, 364] width 95 height 28
paste input "number"
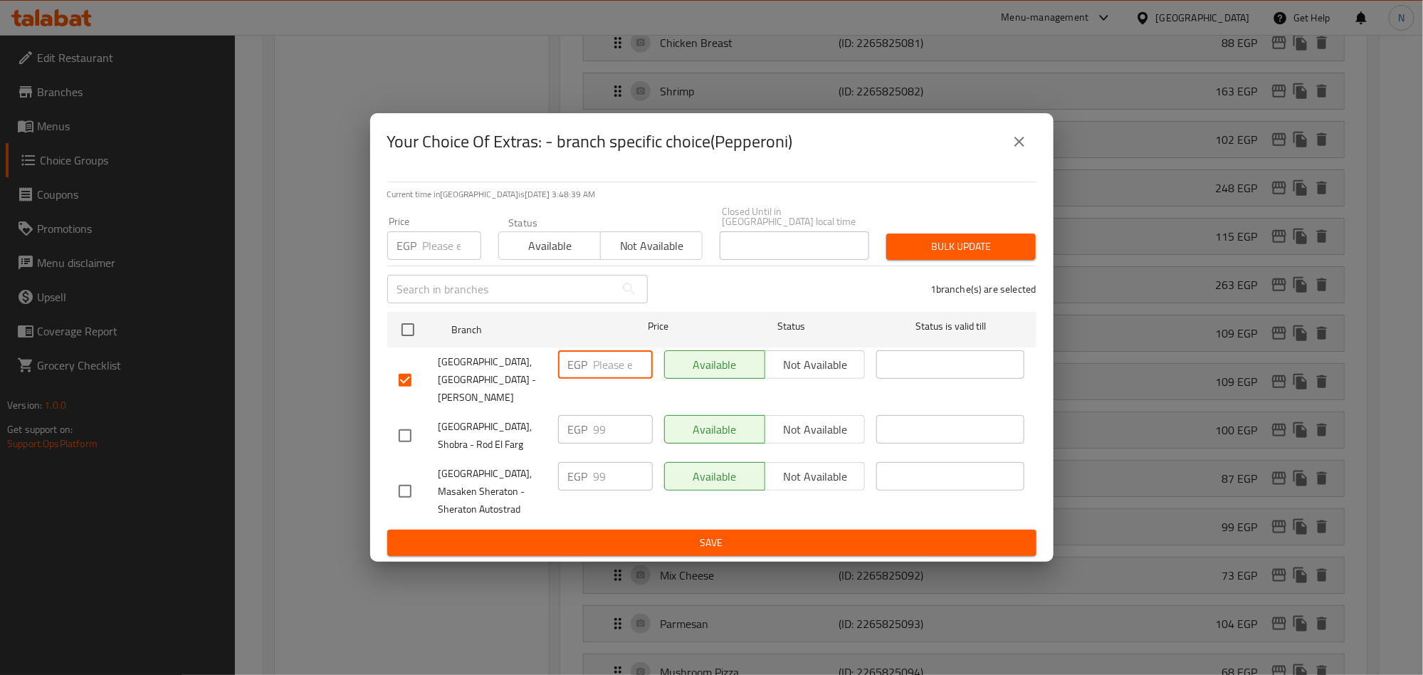
drag, startPoint x: 612, startPoint y: 378, endPoint x: 595, endPoint y: 378, distance: 17.1
click at [596, 378] on input "number" at bounding box center [623, 364] width 59 height 28
paste input "112.86"
type input "112.86"
click at [647, 540] on button "Save" at bounding box center [711, 543] width 649 height 26
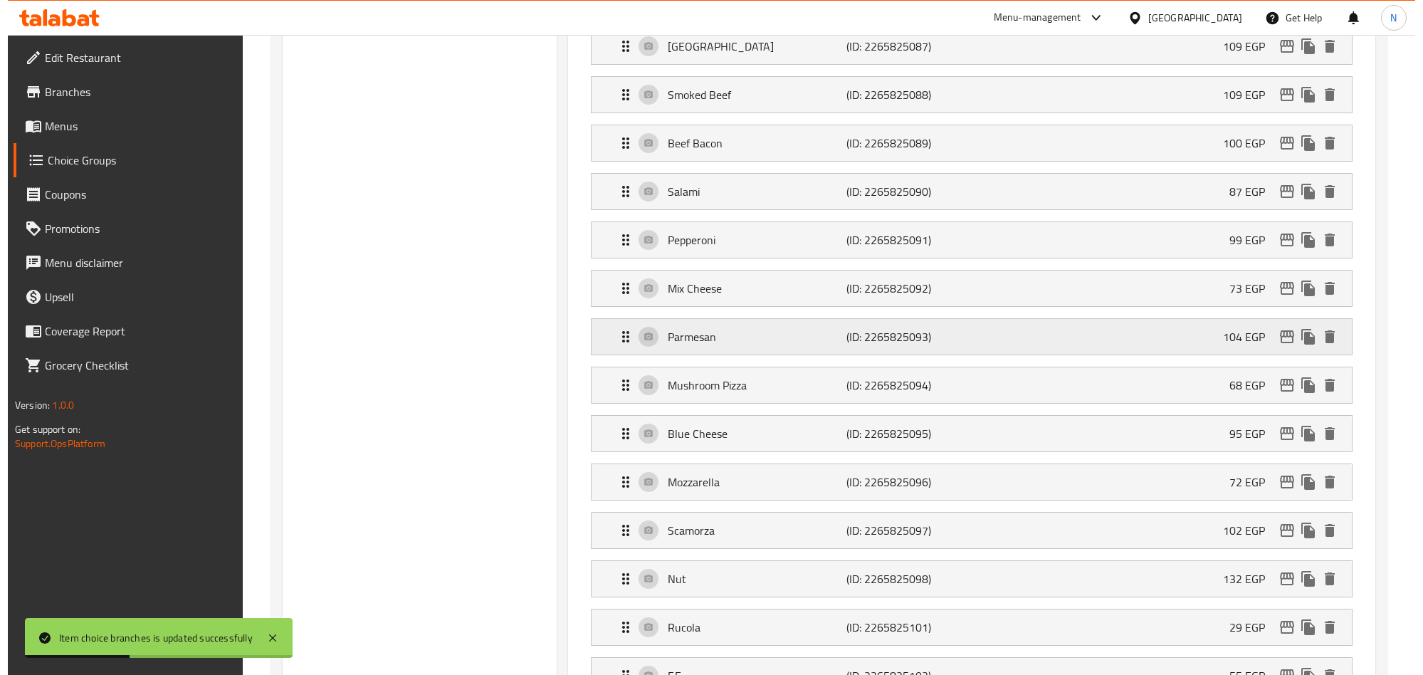
scroll to position [955, 0]
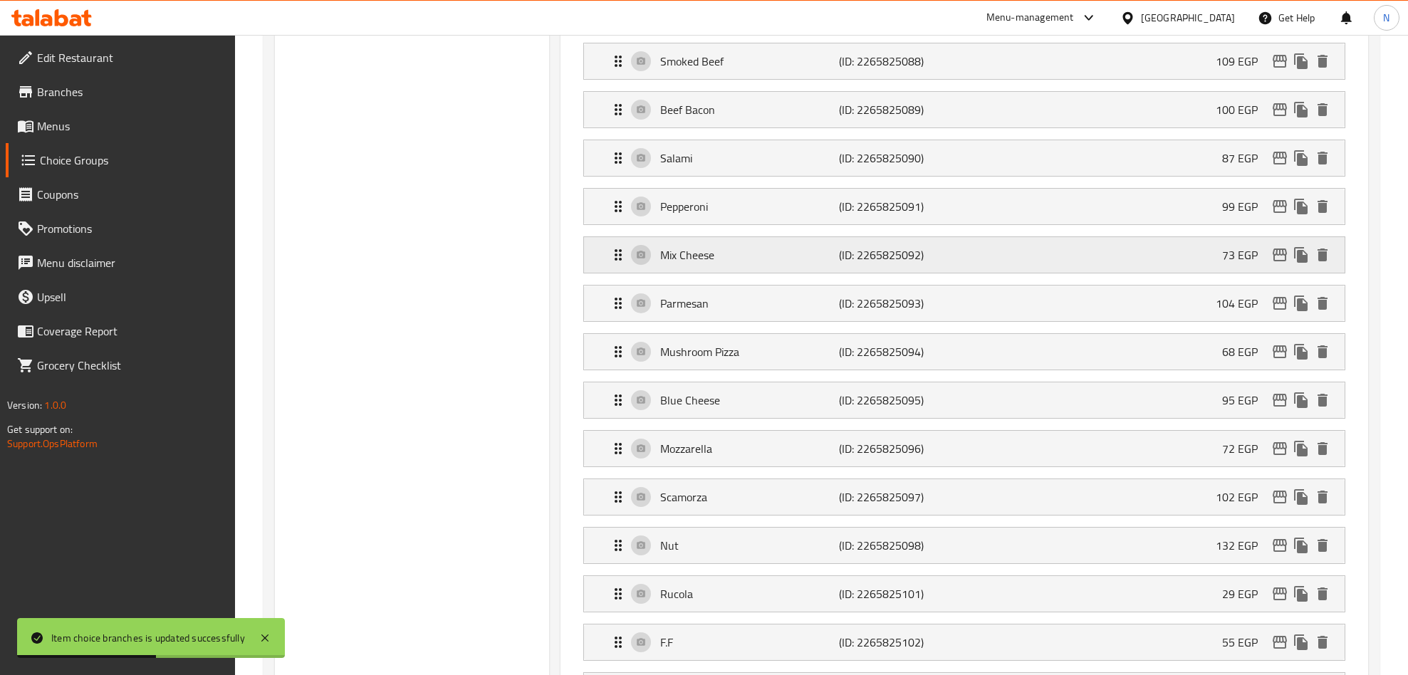
click at [1275, 263] on icon "edit" at bounding box center [1279, 254] width 17 height 17
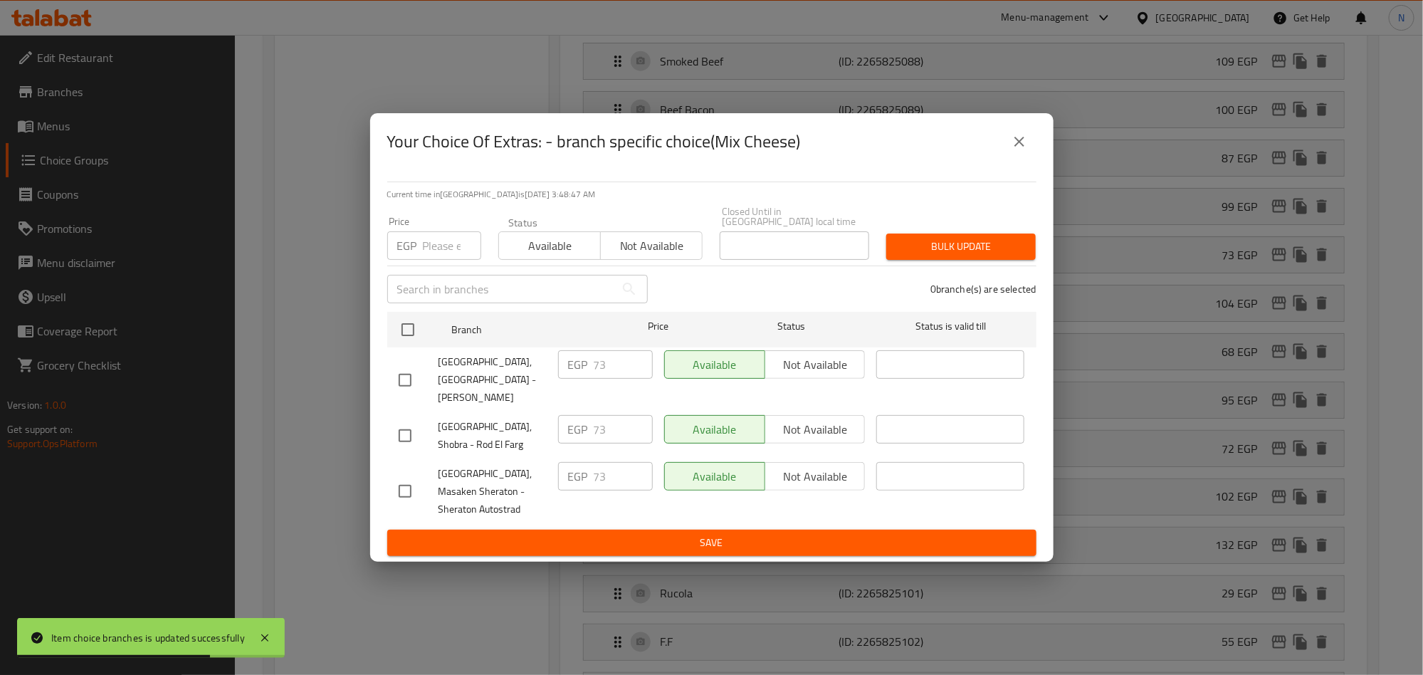
click at [378, 389] on div "Current time in Egypt is 09 Sep 2025 3:48:47 AM Price EGP Price Status Availabl…" at bounding box center [712, 366] width 684 height 392
drag, startPoint x: 384, startPoint y: 374, endPoint x: 402, endPoint y: 379, distance: 17.8
click at [387, 374] on div "Current time in Egypt is 09 Sep 2025 3:48:48 AM Price EGP Price Status Availabl…" at bounding box center [712, 366] width 684 height 392
click at [402, 379] on input "checkbox" at bounding box center [405, 380] width 30 height 30
checkbox input "true"
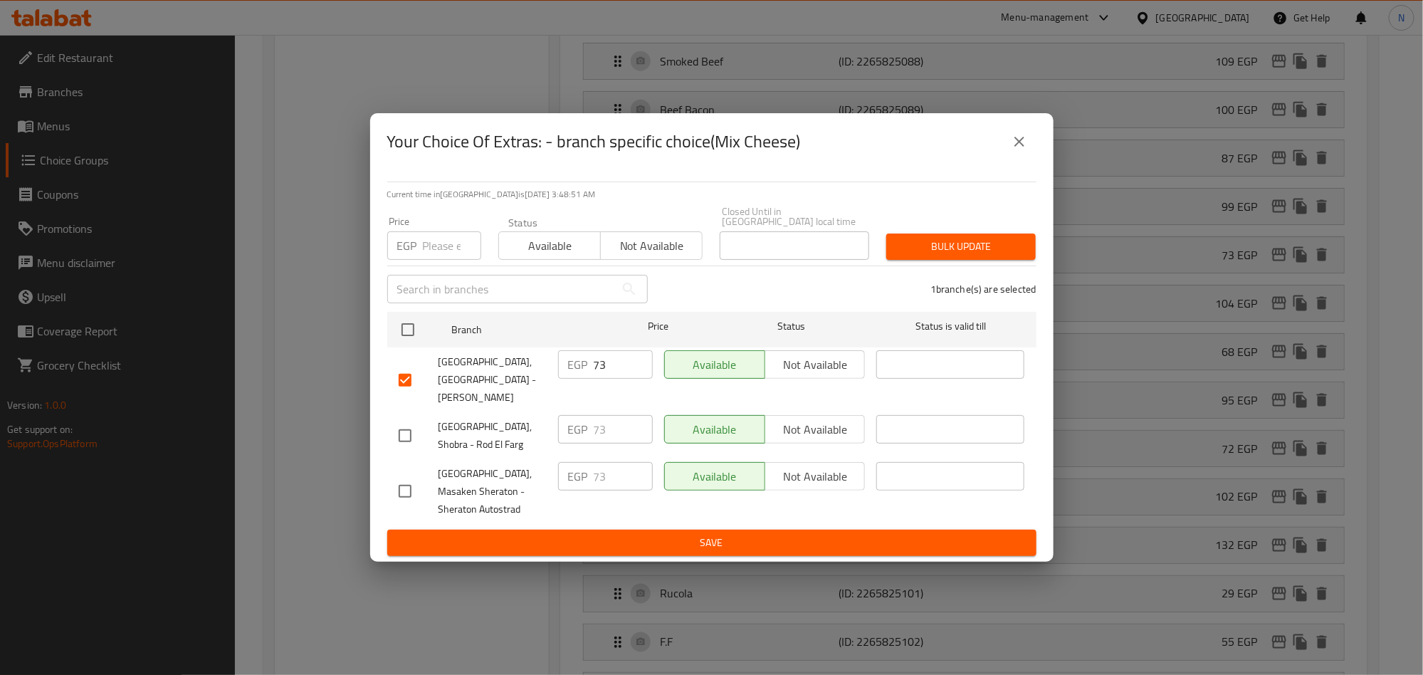
drag, startPoint x: 580, startPoint y: 378, endPoint x: 567, endPoint y: 402, distance: 27.4
click at [575, 379] on div "EGP 73 ​" at bounding box center [605, 364] width 95 height 28
paste input "83.22"
type input "83.22"
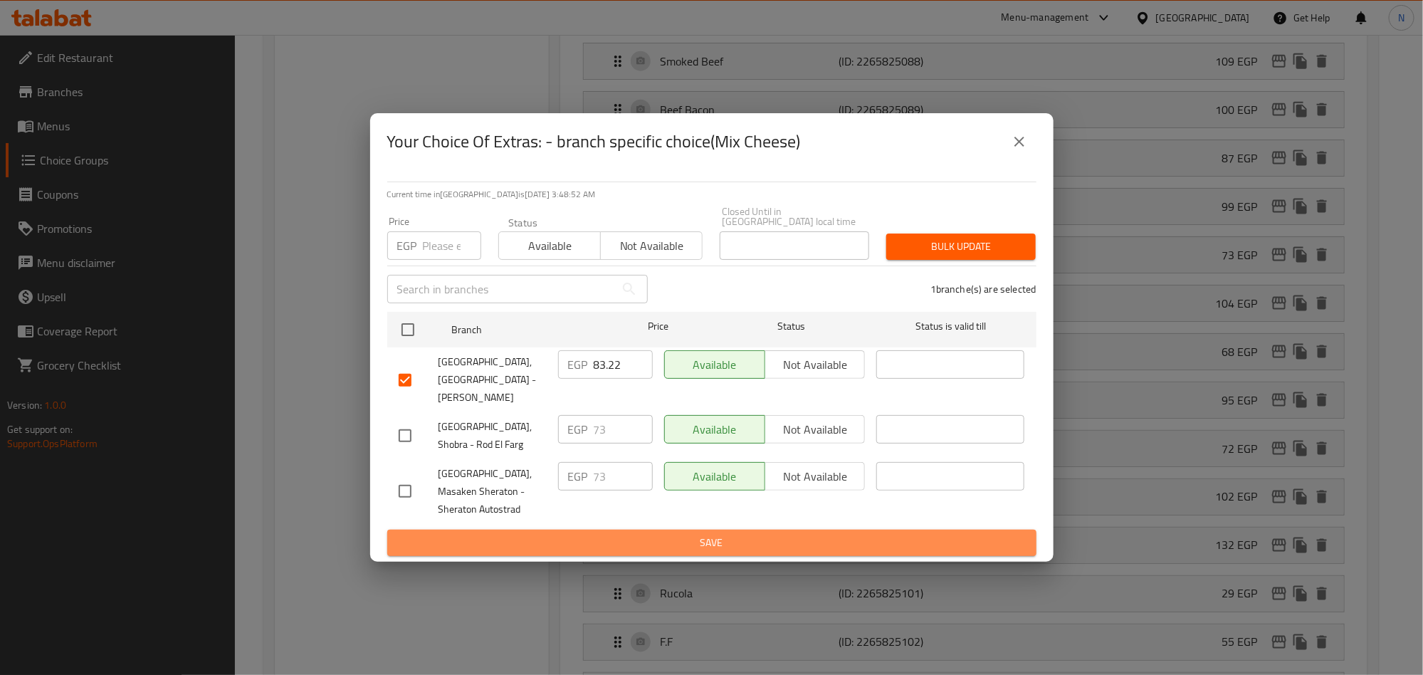
click at [656, 534] on span "Save" at bounding box center [712, 543] width 627 height 18
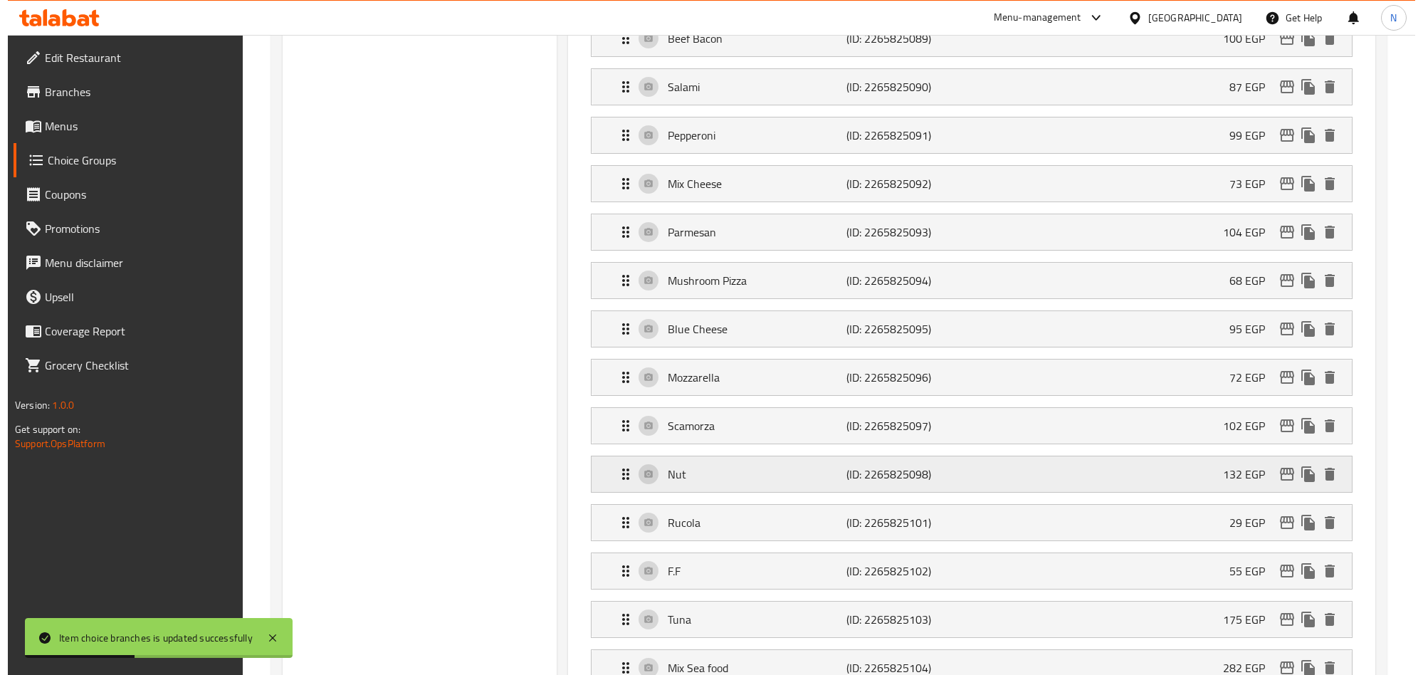
scroll to position [1062, 0]
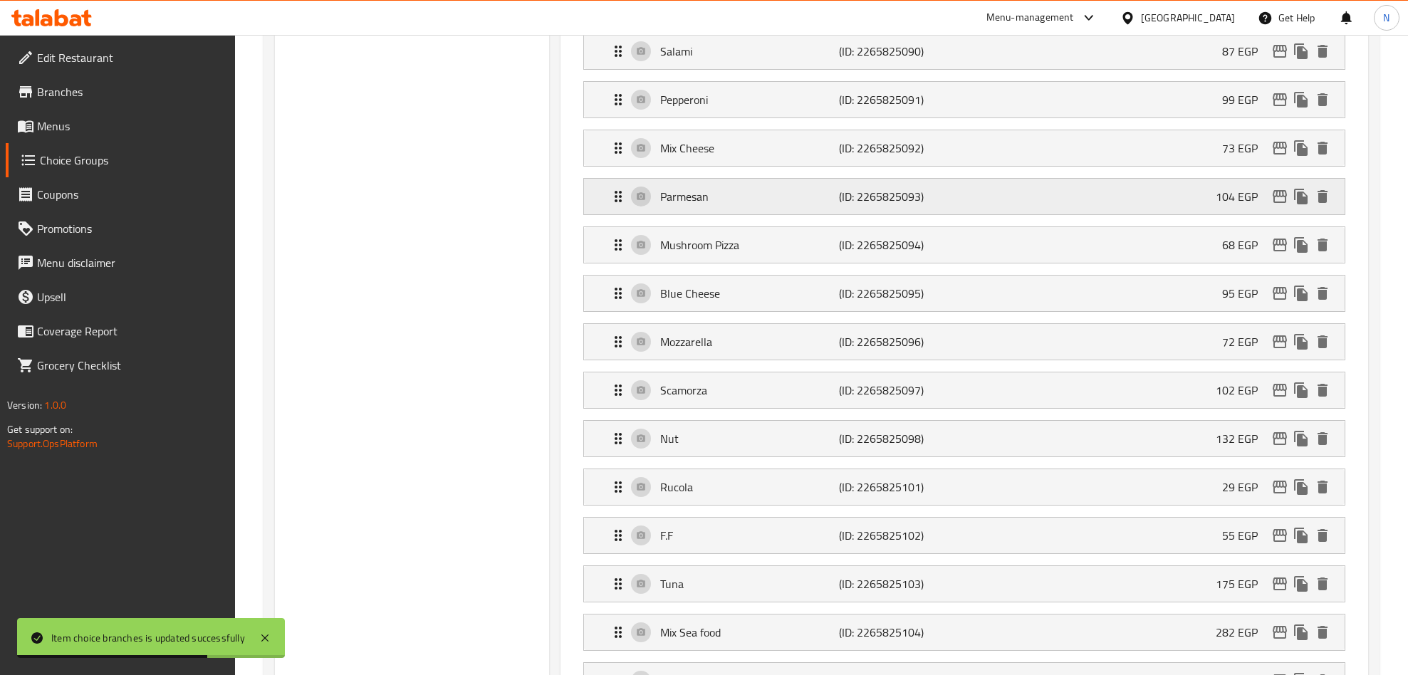
click at [1271, 205] on icon "edit" at bounding box center [1279, 196] width 17 height 17
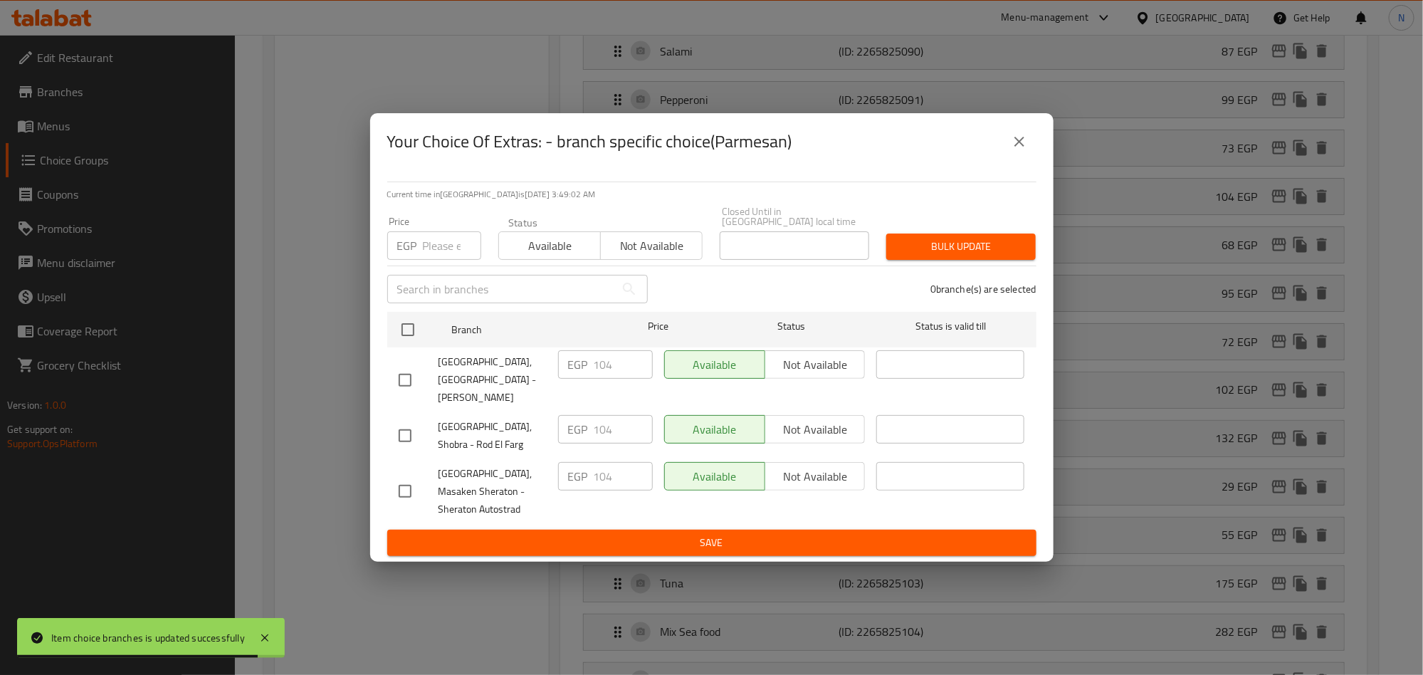
click at [394, 370] on input "checkbox" at bounding box center [405, 380] width 30 height 30
checkbox input "true"
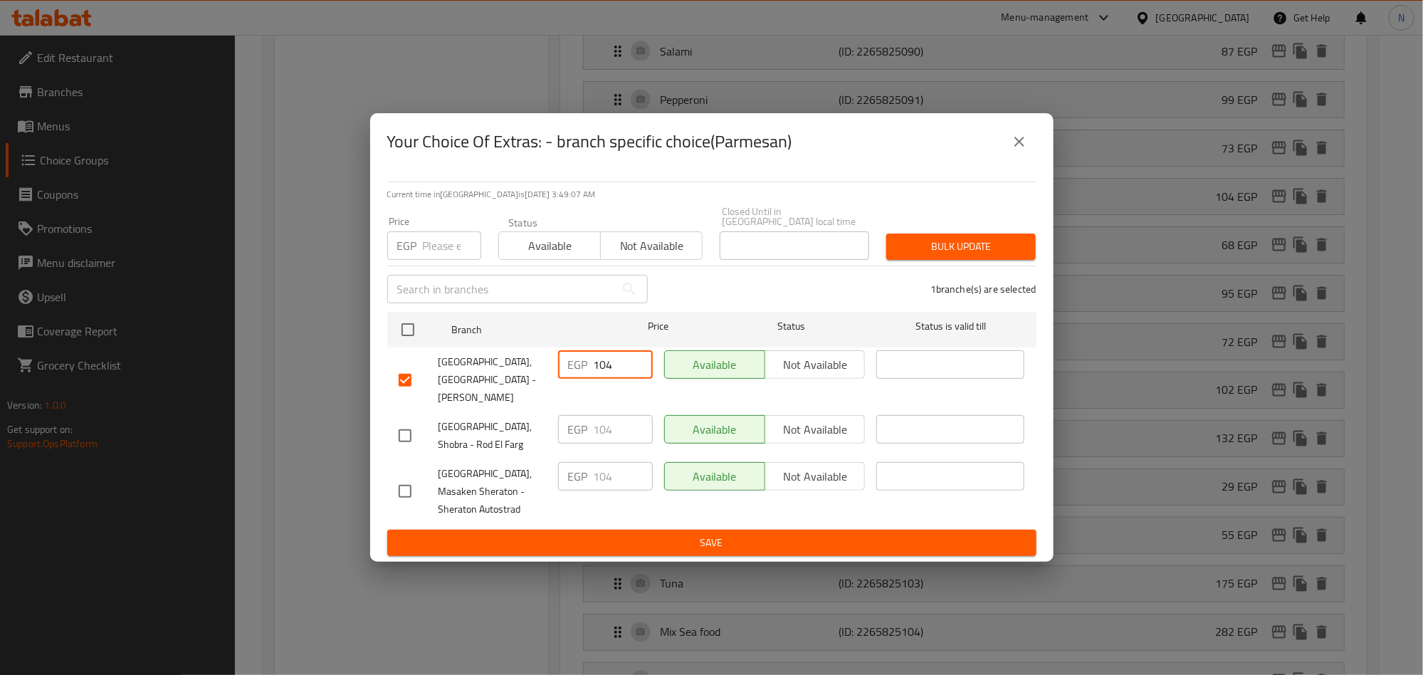
drag, startPoint x: 614, startPoint y: 366, endPoint x: 551, endPoint y: 411, distance: 77.1
click at [577, 372] on div "EGP 104 ​" at bounding box center [605, 364] width 95 height 28
paste input "18.56"
type input "118.56"
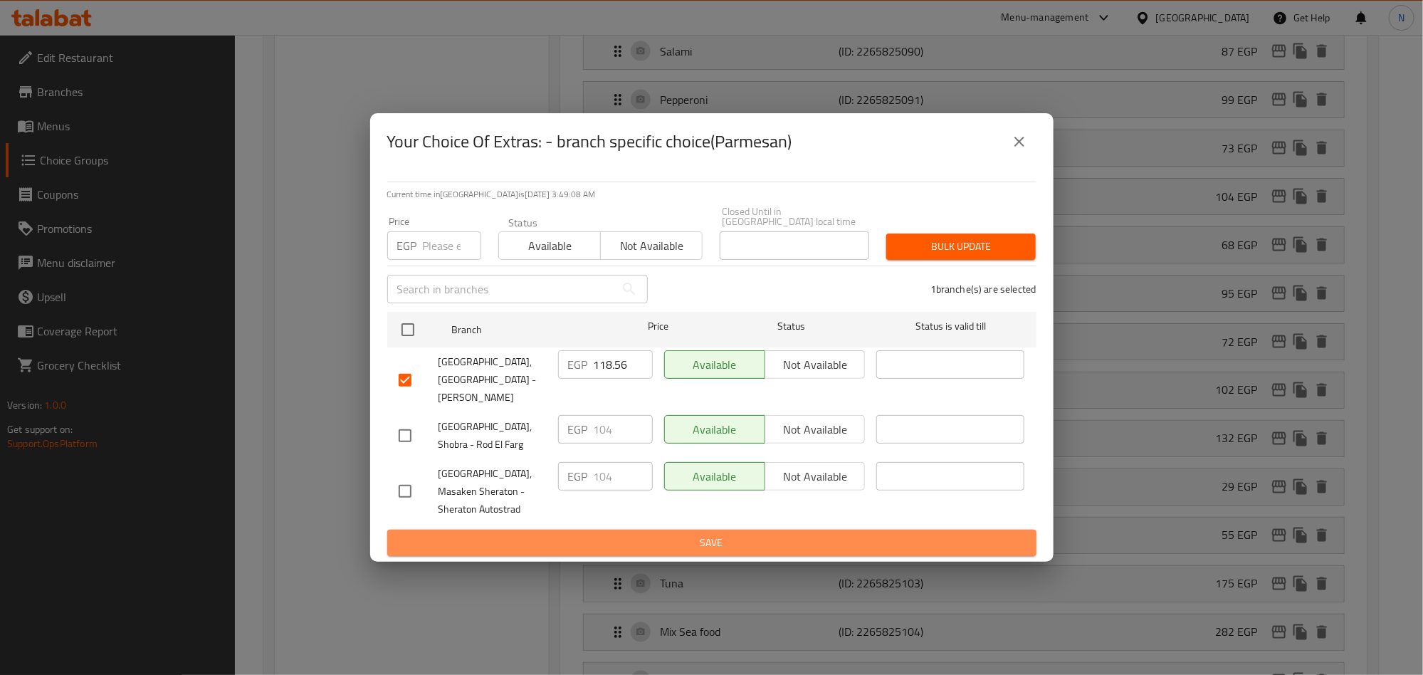
click at [710, 534] on span "Save" at bounding box center [712, 543] width 627 height 18
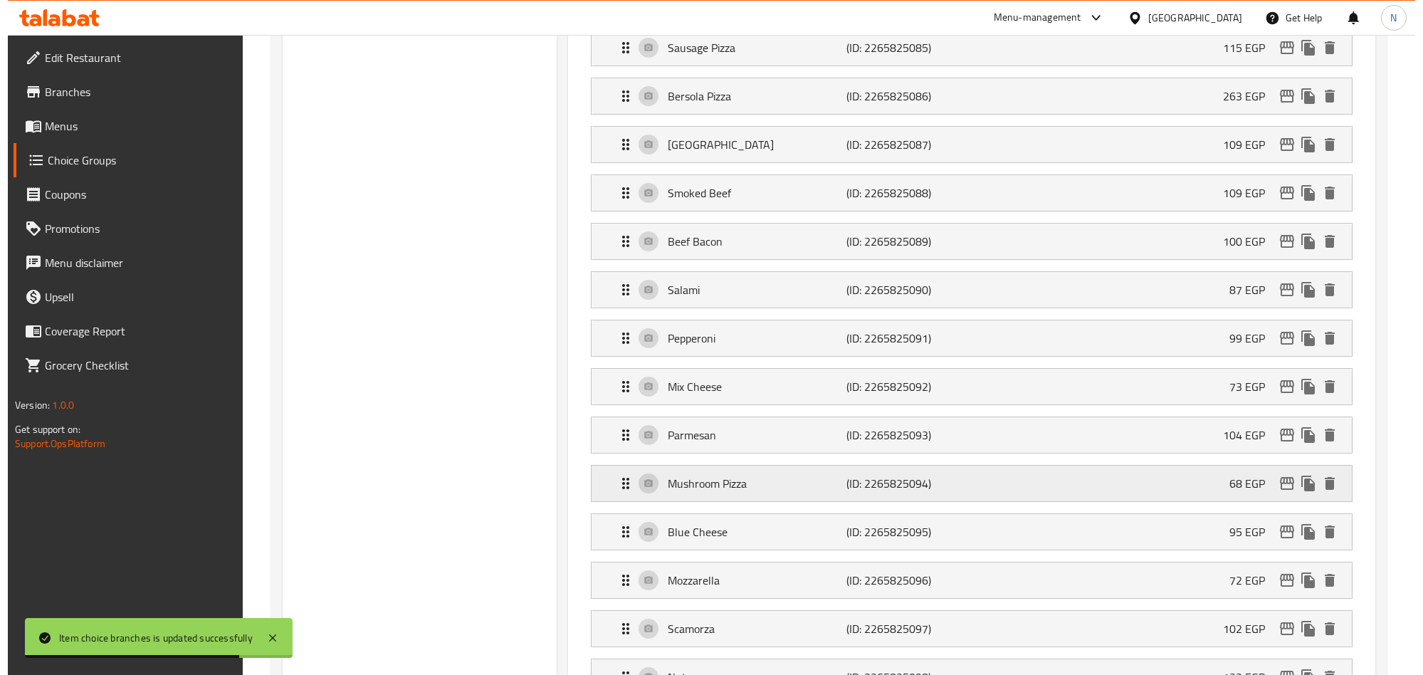
scroll to position [848, 0]
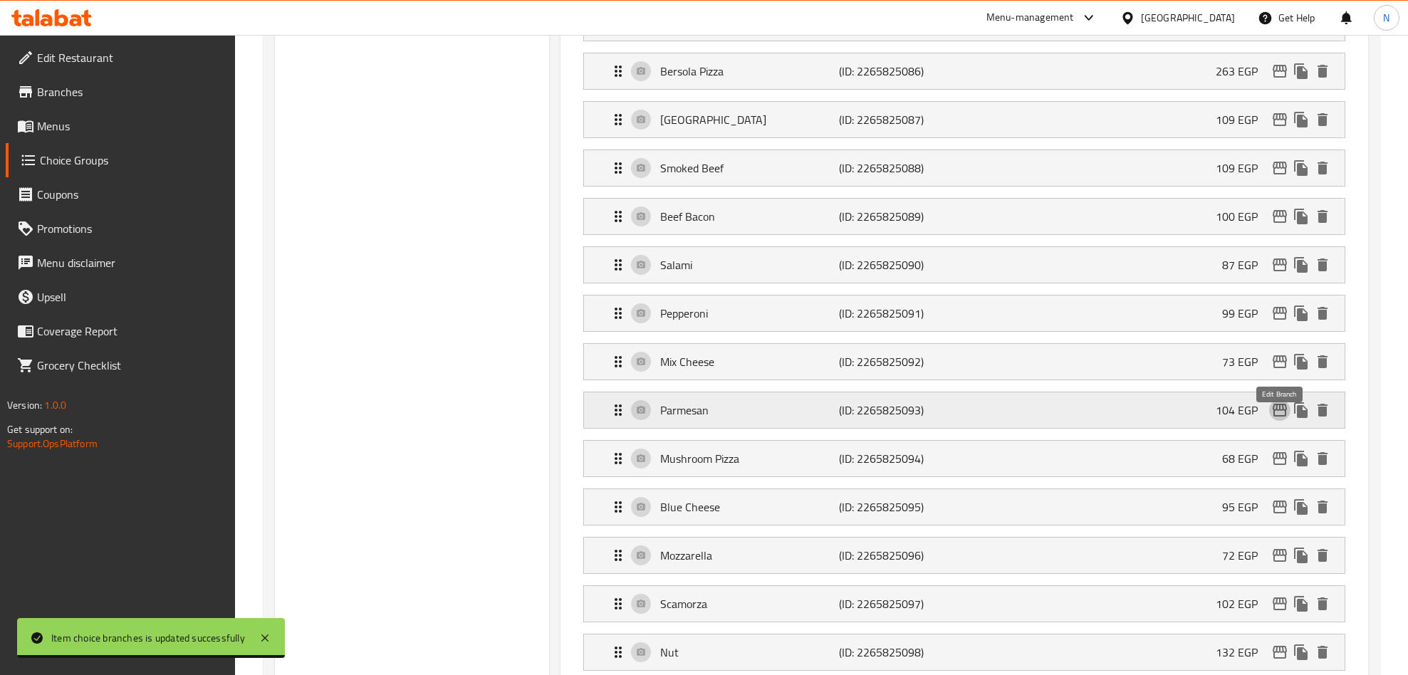
click at [1282, 417] on icon "edit" at bounding box center [1279, 410] width 14 height 13
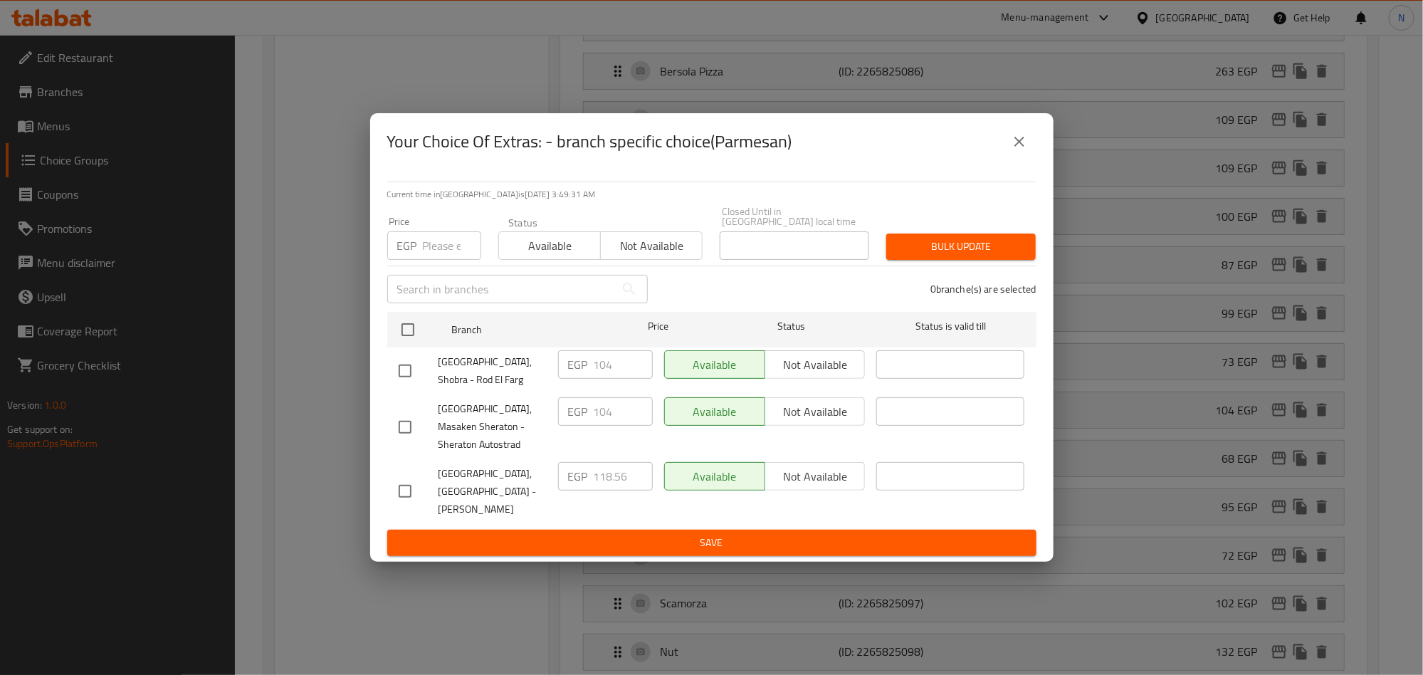
click at [1028, 150] on button "close" at bounding box center [1020, 142] width 34 height 34
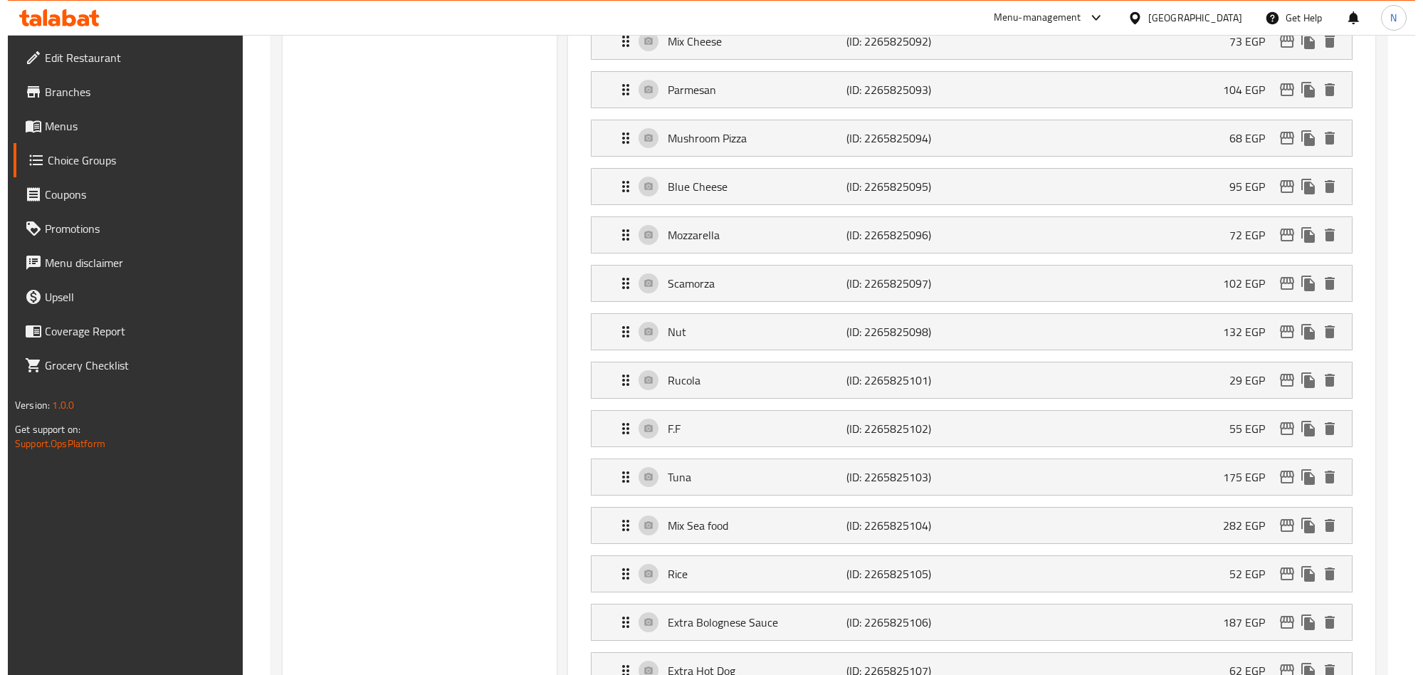
scroll to position [955, 0]
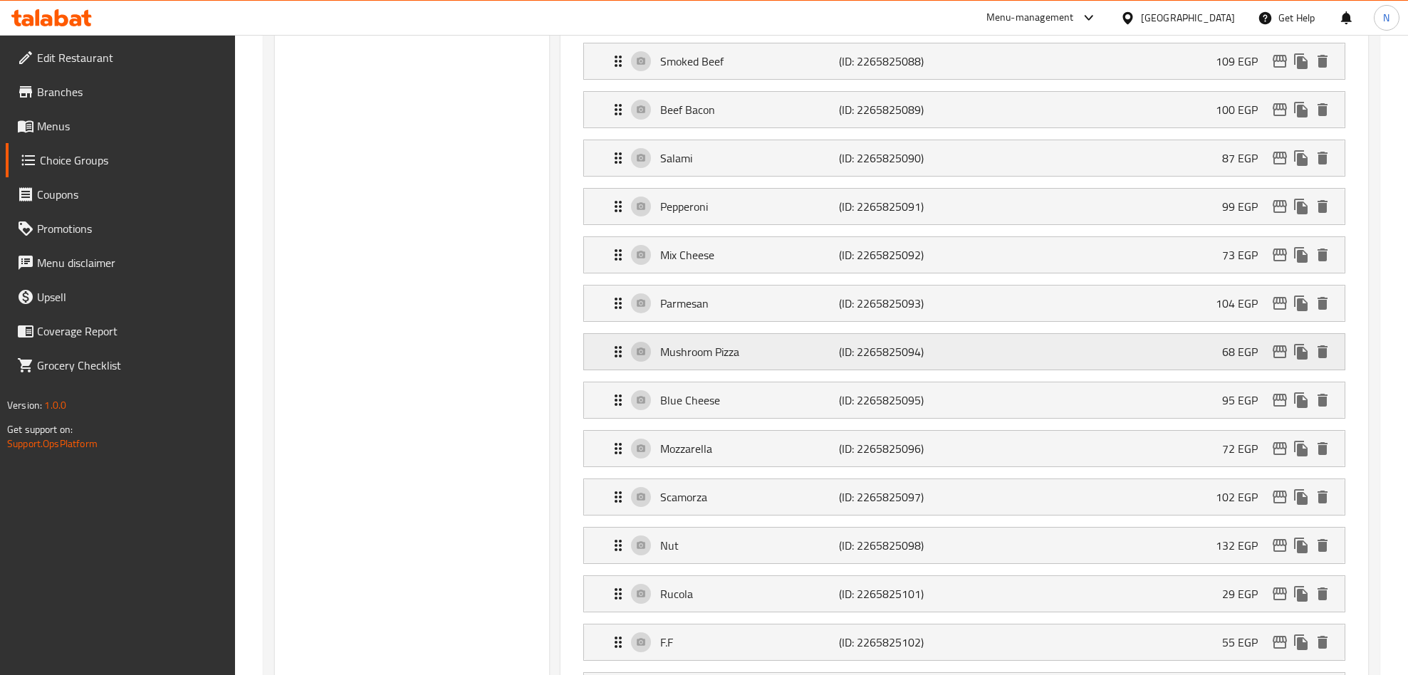
click at [1280, 360] on icon "edit" at bounding box center [1279, 351] width 17 height 17
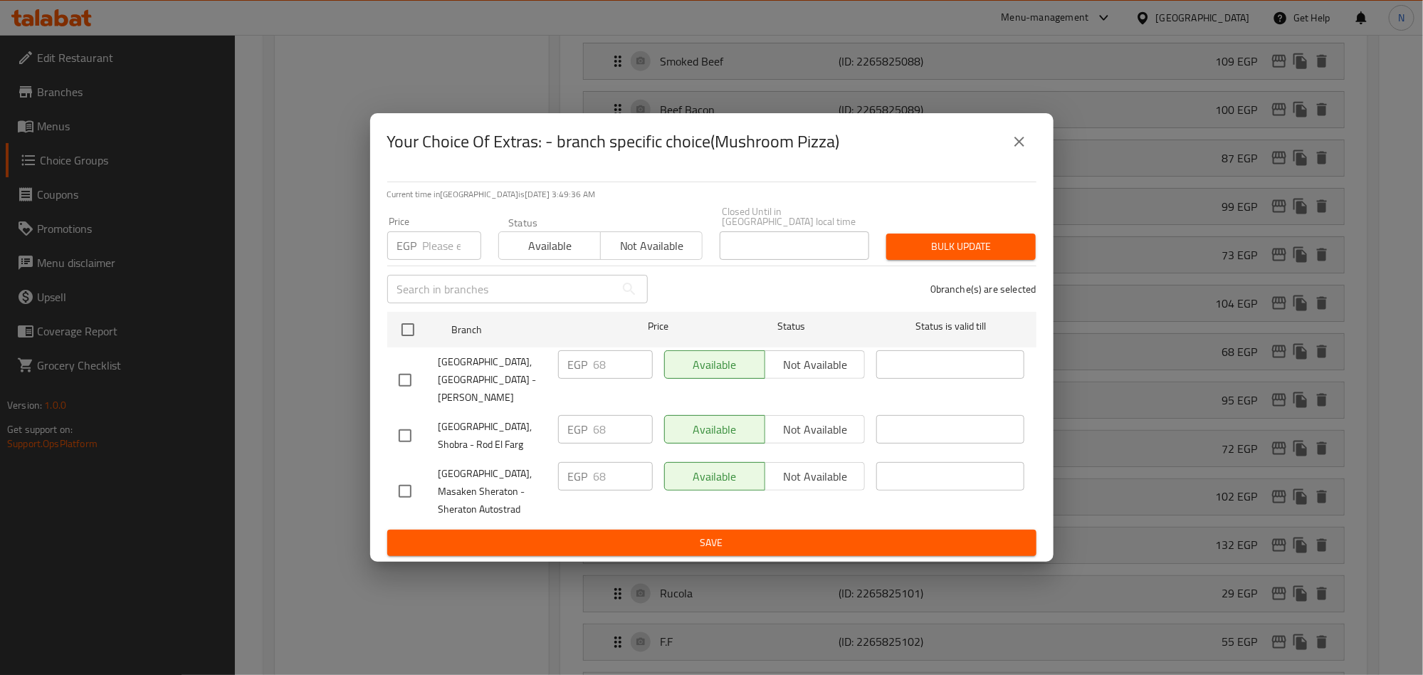
click at [397, 366] on input "checkbox" at bounding box center [405, 380] width 30 height 30
checkbox input "true"
drag, startPoint x: 613, startPoint y: 368, endPoint x: 570, endPoint y: 396, distance: 51.0
click at [573, 370] on div "EGP 68 ​" at bounding box center [605, 364] width 95 height 28
paste input "77.52"
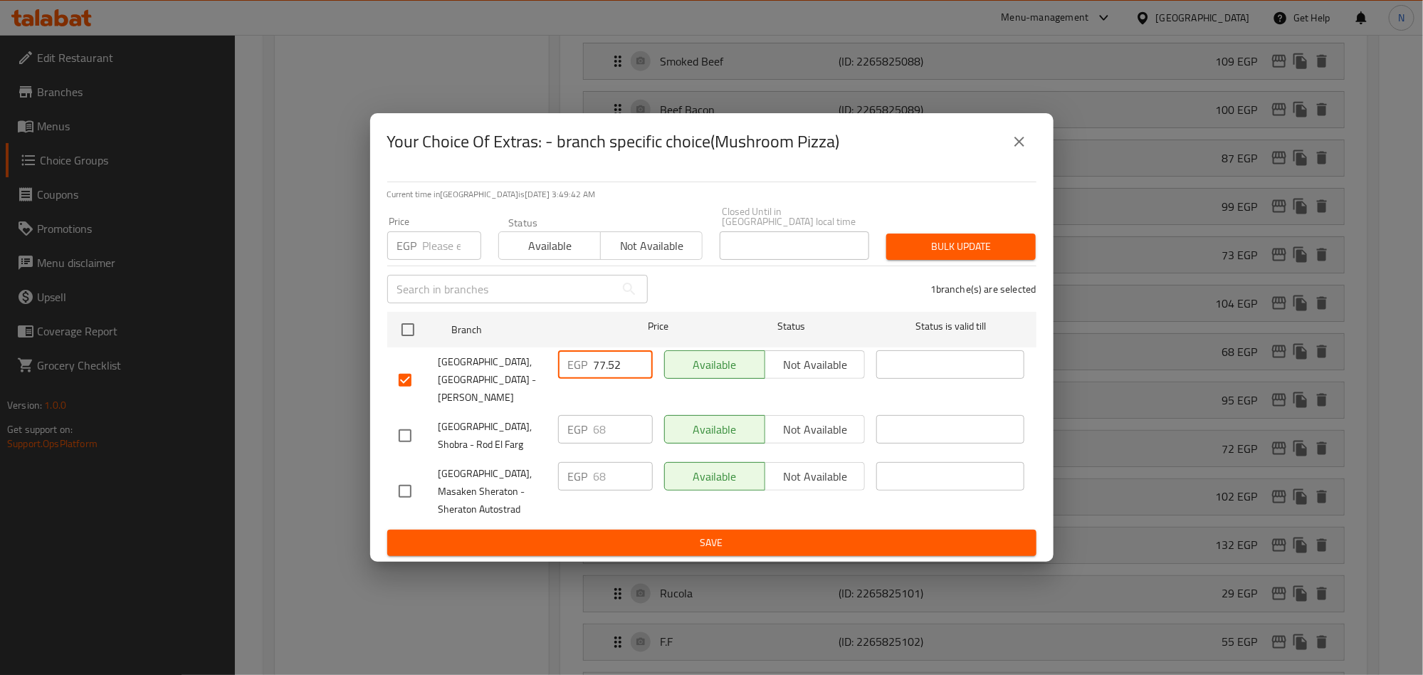
type input "77.52"
click at [682, 534] on span "Save" at bounding box center [712, 543] width 627 height 18
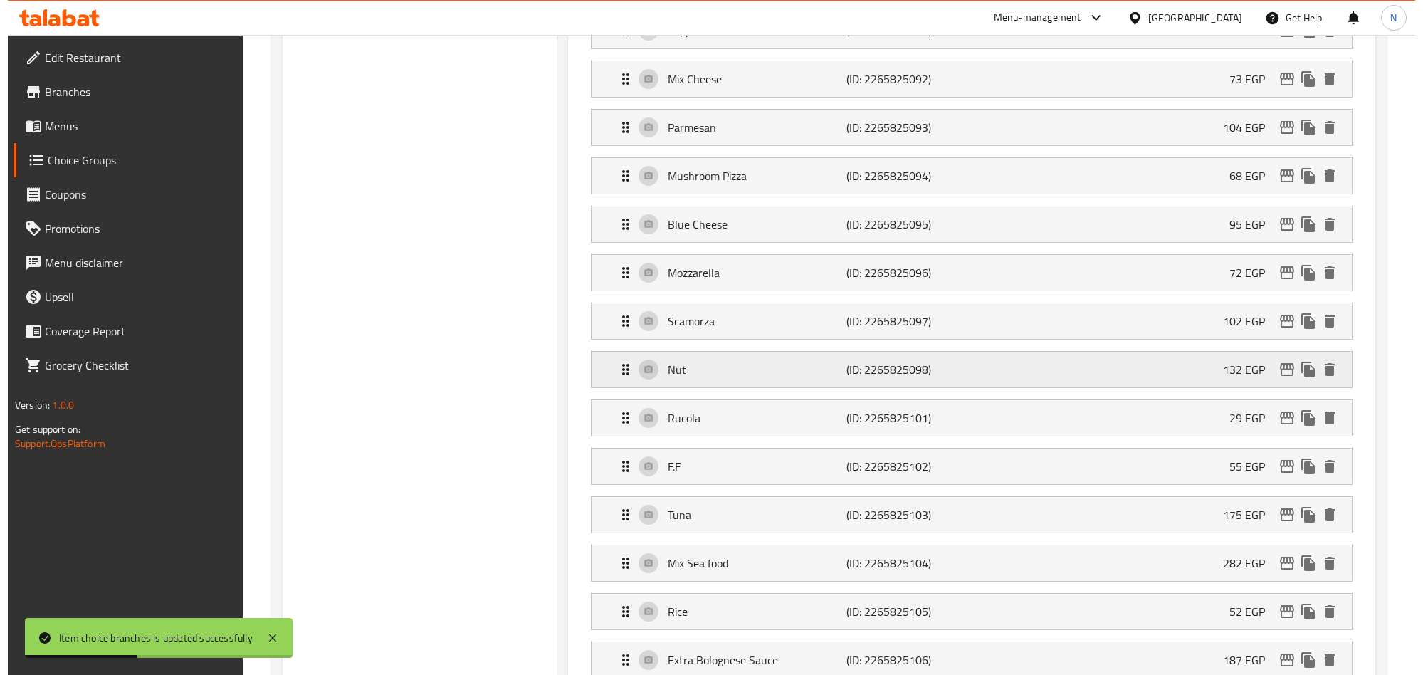
scroll to position [1168, 0]
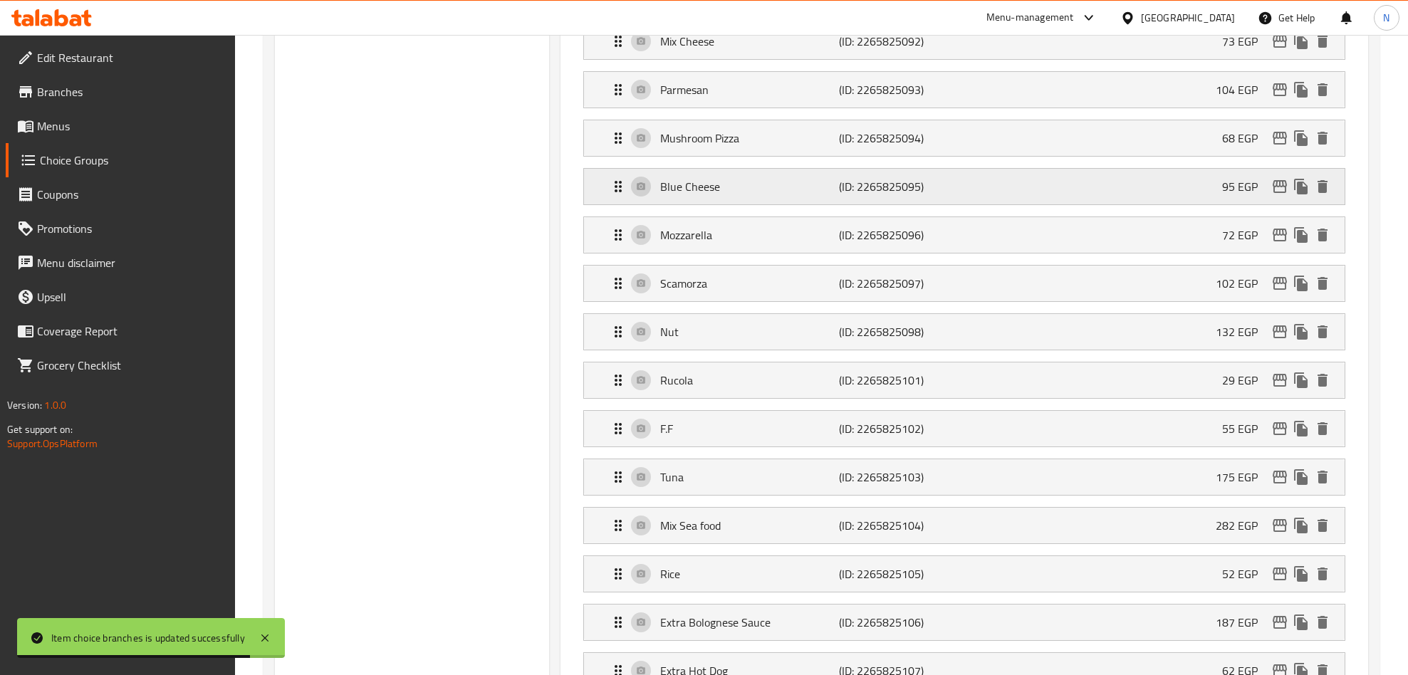
click at [1280, 195] on icon "edit" at bounding box center [1279, 186] width 17 height 17
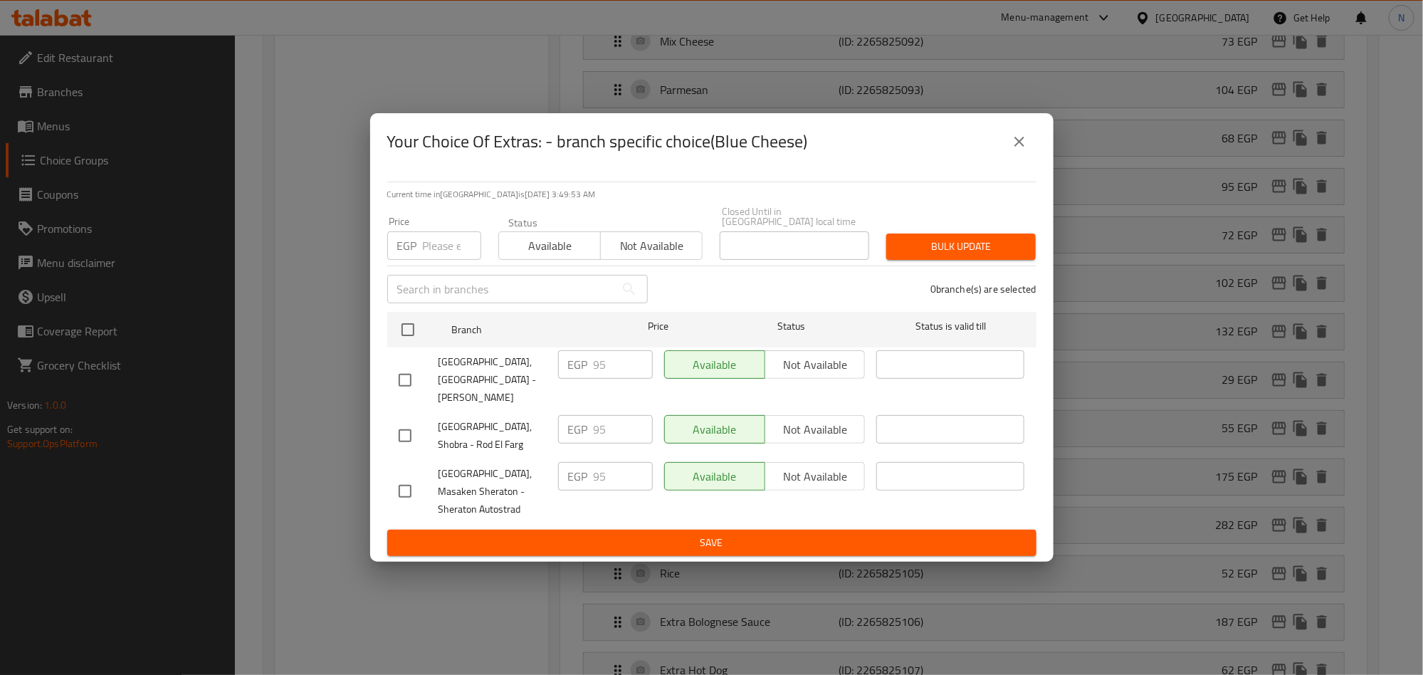
click at [404, 372] on input "checkbox" at bounding box center [405, 380] width 30 height 30
checkbox input "true"
drag, startPoint x: 612, startPoint y: 375, endPoint x: 558, endPoint y: 387, distance: 54.9
click at [560, 387] on div "EGP 95 ​" at bounding box center [606, 380] width 106 height 70
paste input "108.3"
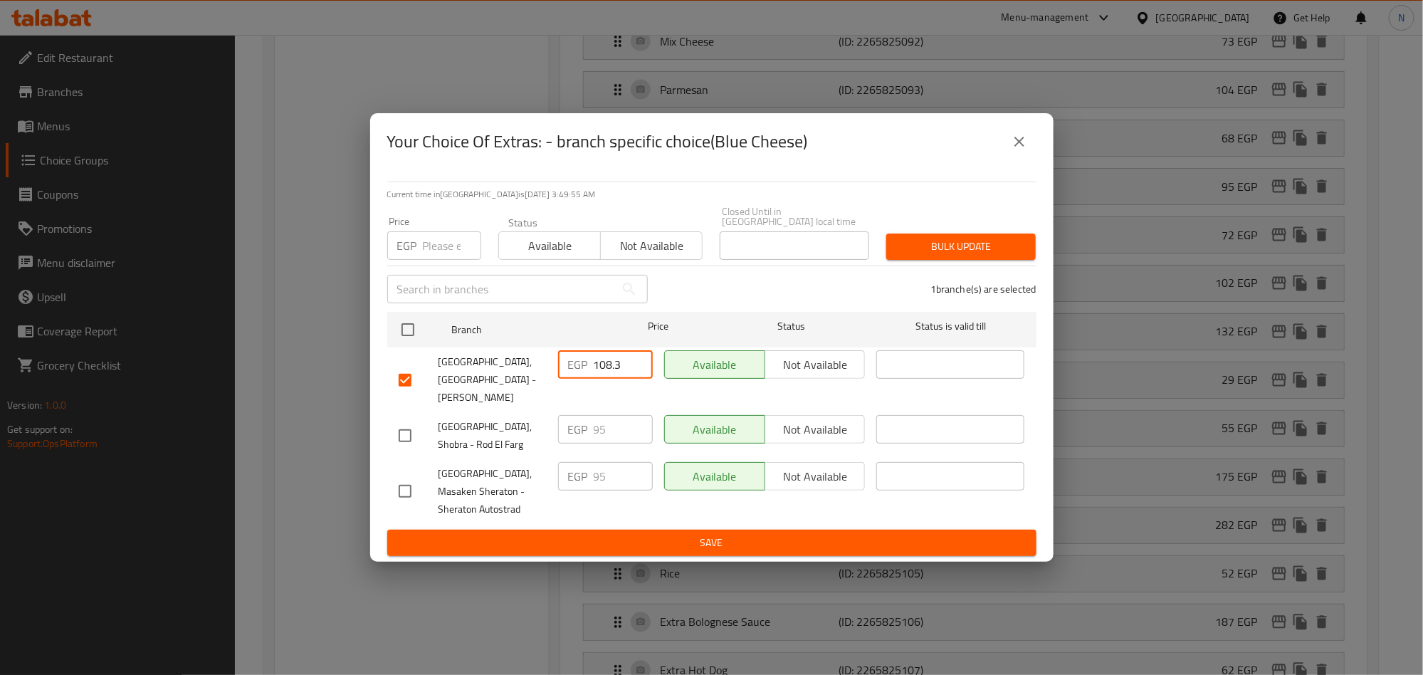
type input "108.3"
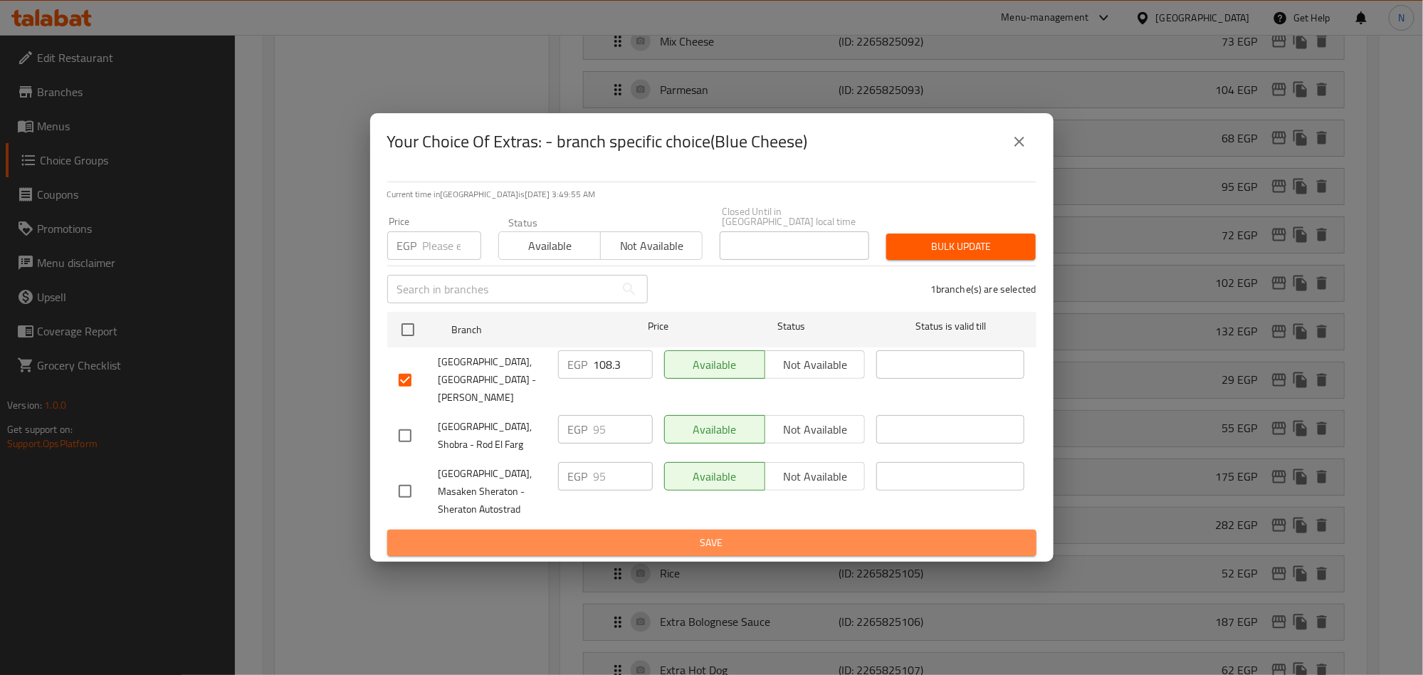
click at [660, 534] on span "Save" at bounding box center [712, 543] width 627 height 18
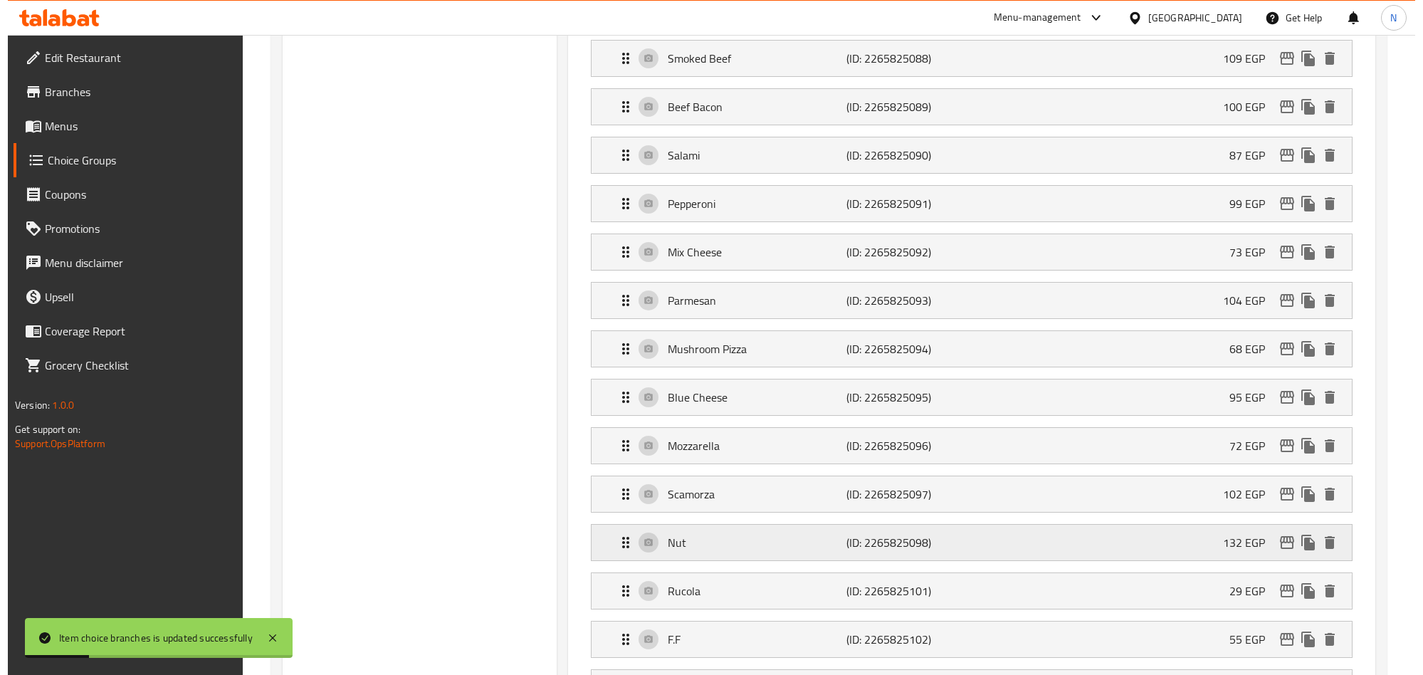
scroll to position [1062, 0]
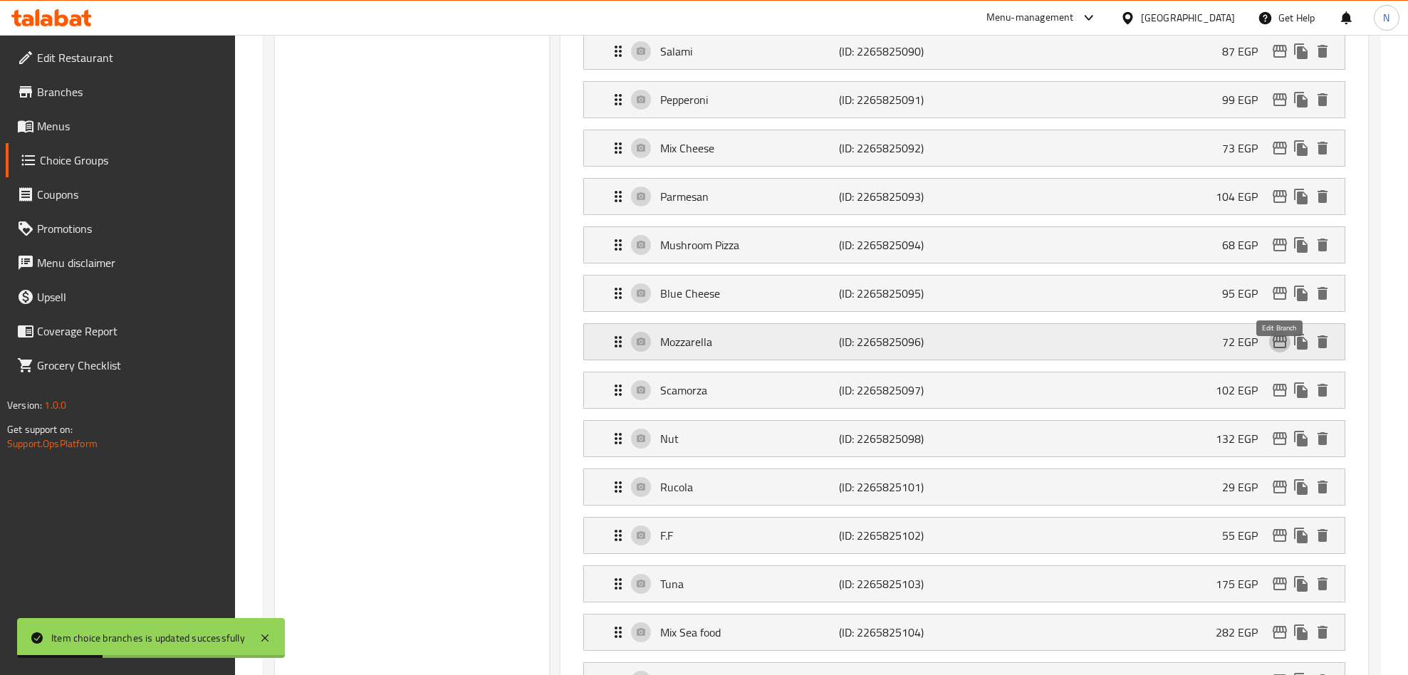
click at [1282, 348] on icon "edit" at bounding box center [1279, 341] width 14 height 13
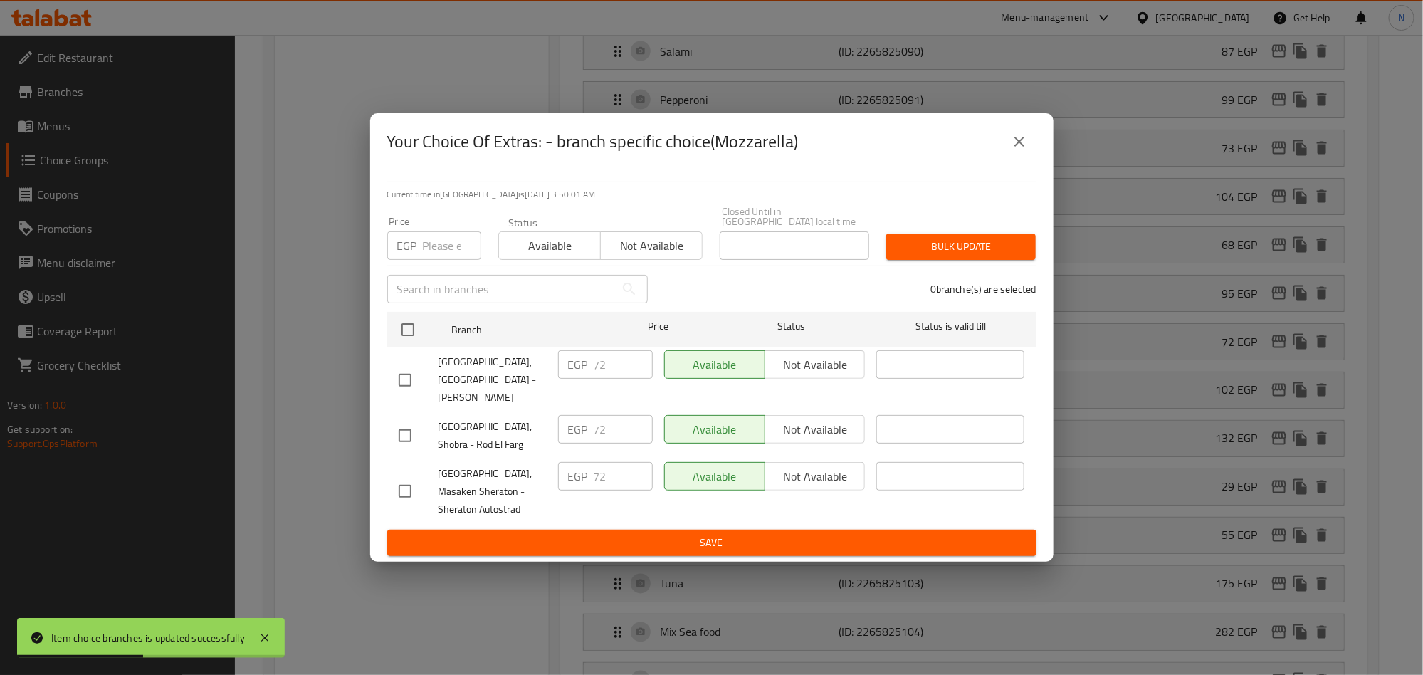
drag, startPoint x: 397, startPoint y: 380, endPoint x: 454, endPoint y: 376, distance: 56.4
click at [397, 381] on input "checkbox" at bounding box center [405, 380] width 30 height 30
checkbox input "true"
drag, startPoint x: 615, startPoint y: 372, endPoint x: 565, endPoint y: 370, distance: 50.6
click at [565, 370] on div "EGP 72 ​" at bounding box center [605, 364] width 95 height 28
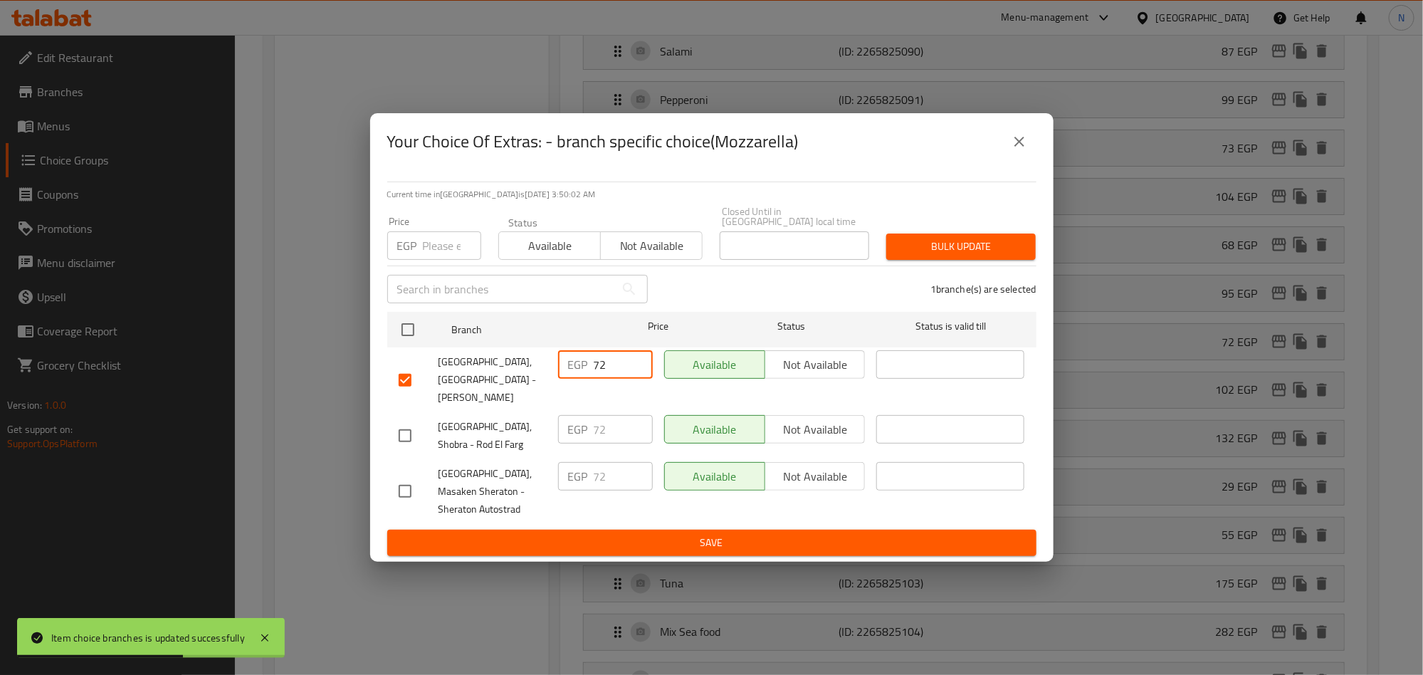
paste input "82.08"
type input "82.08"
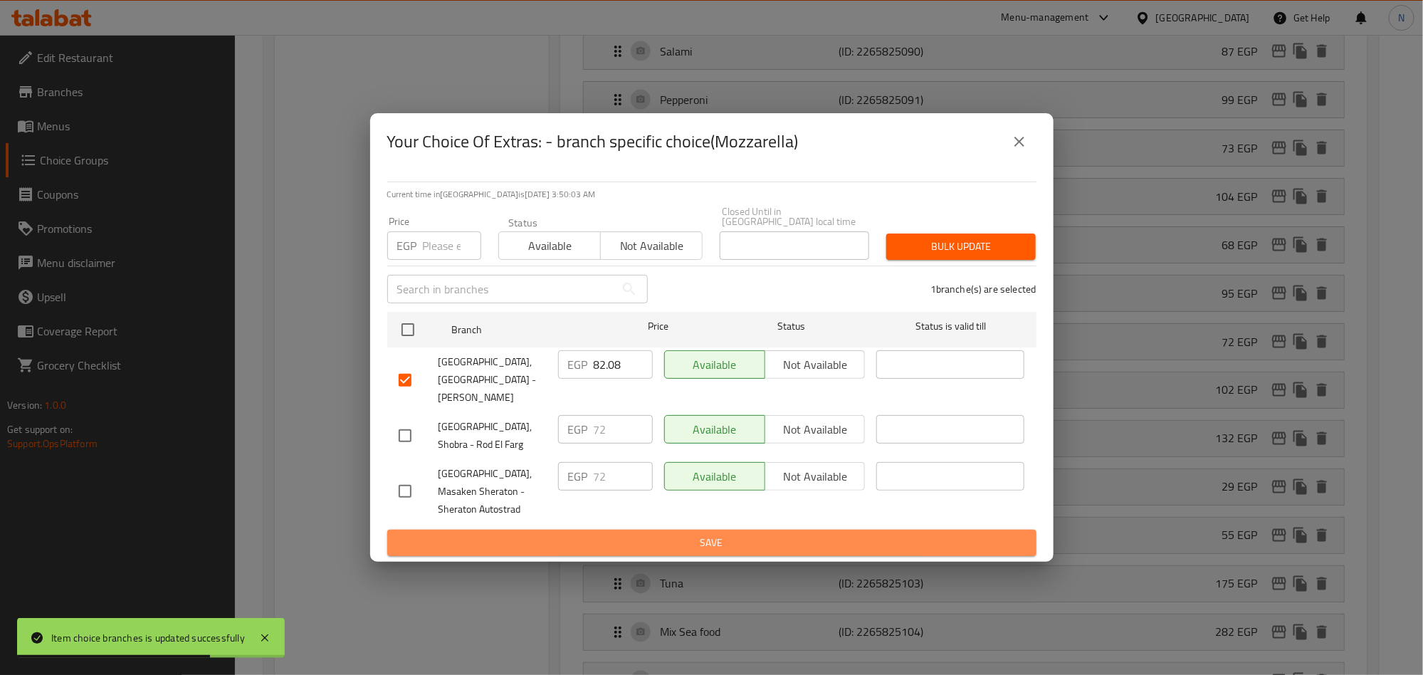
click at [605, 530] on button "Save" at bounding box center [711, 543] width 649 height 26
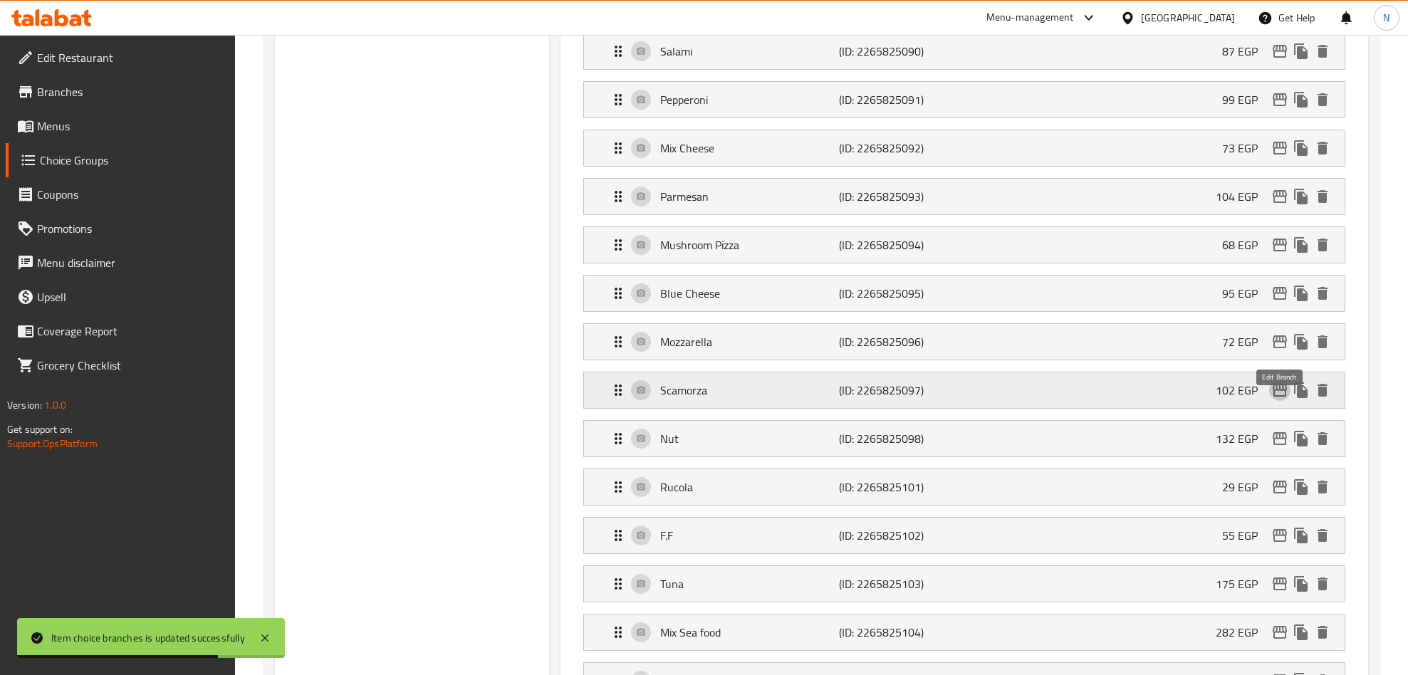
click at [1273, 397] on icon "edit" at bounding box center [1279, 390] width 14 height 13
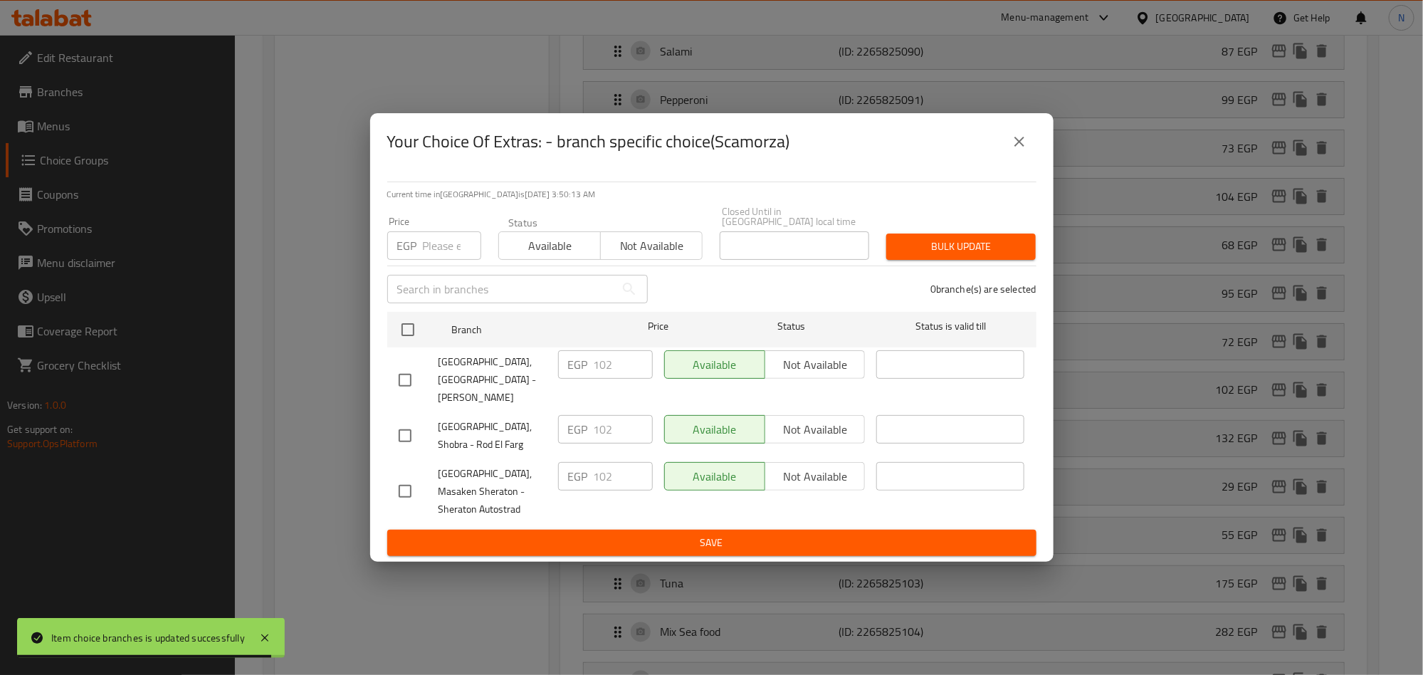
click at [407, 377] on input "checkbox" at bounding box center [405, 380] width 30 height 30
checkbox input "true"
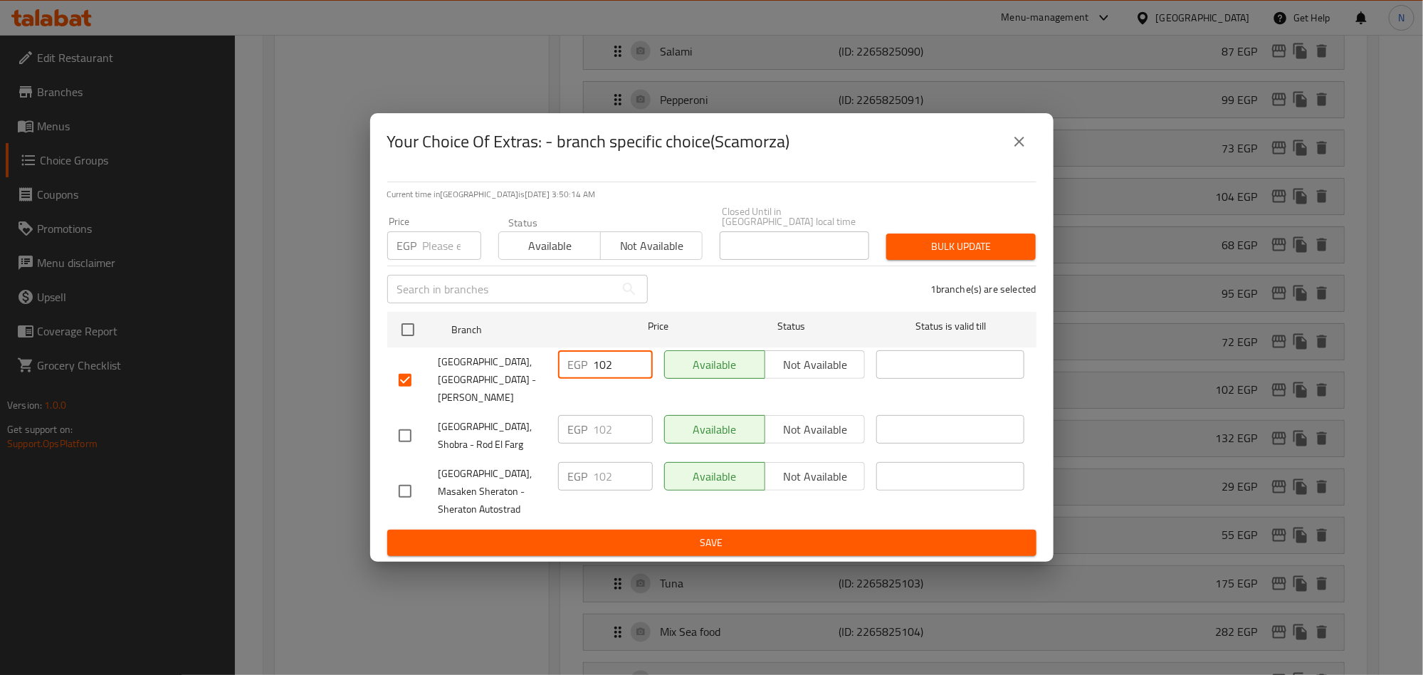
drag, startPoint x: 612, startPoint y: 367, endPoint x: 579, endPoint y: 413, distance: 56.1
click at [584, 372] on div "EGP 102 ​" at bounding box center [605, 364] width 95 height 28
paste input "16.28"
type input "116.28"
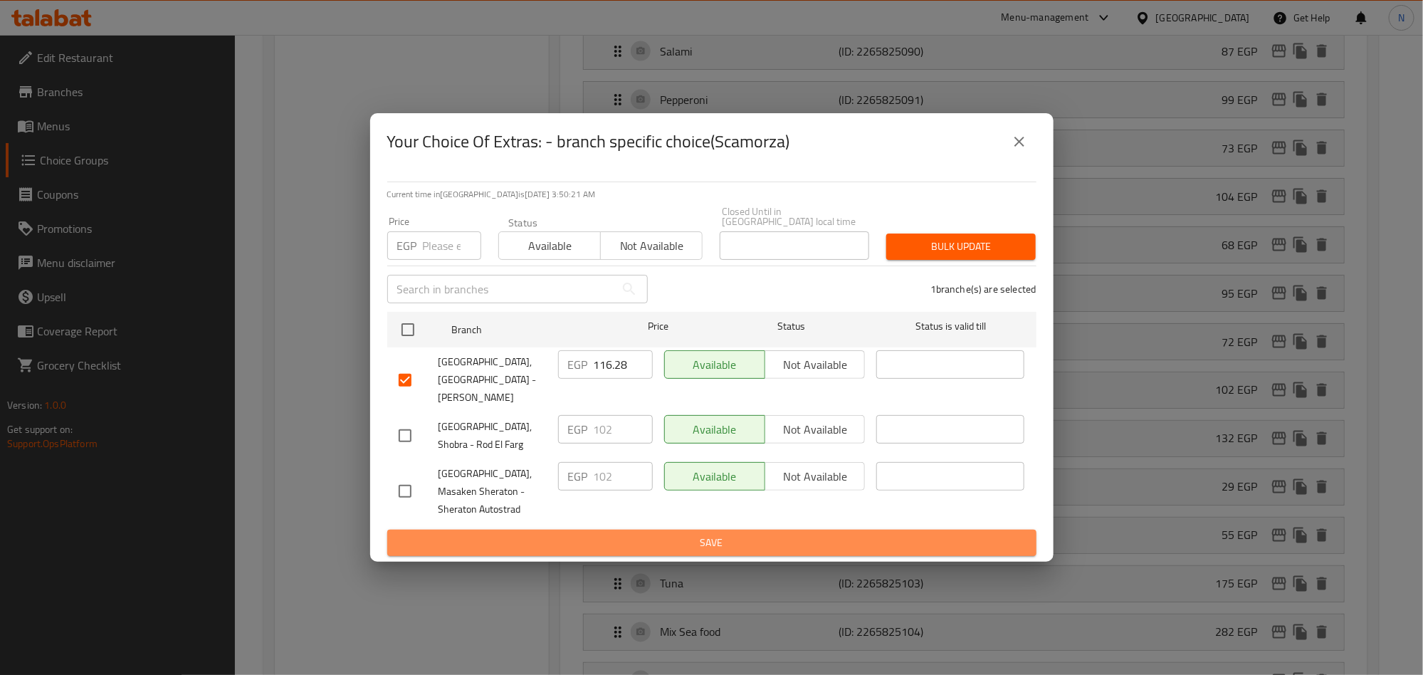
click at [642, 536] on span "Save" at bounding box center [712, 543] width 627 height 18
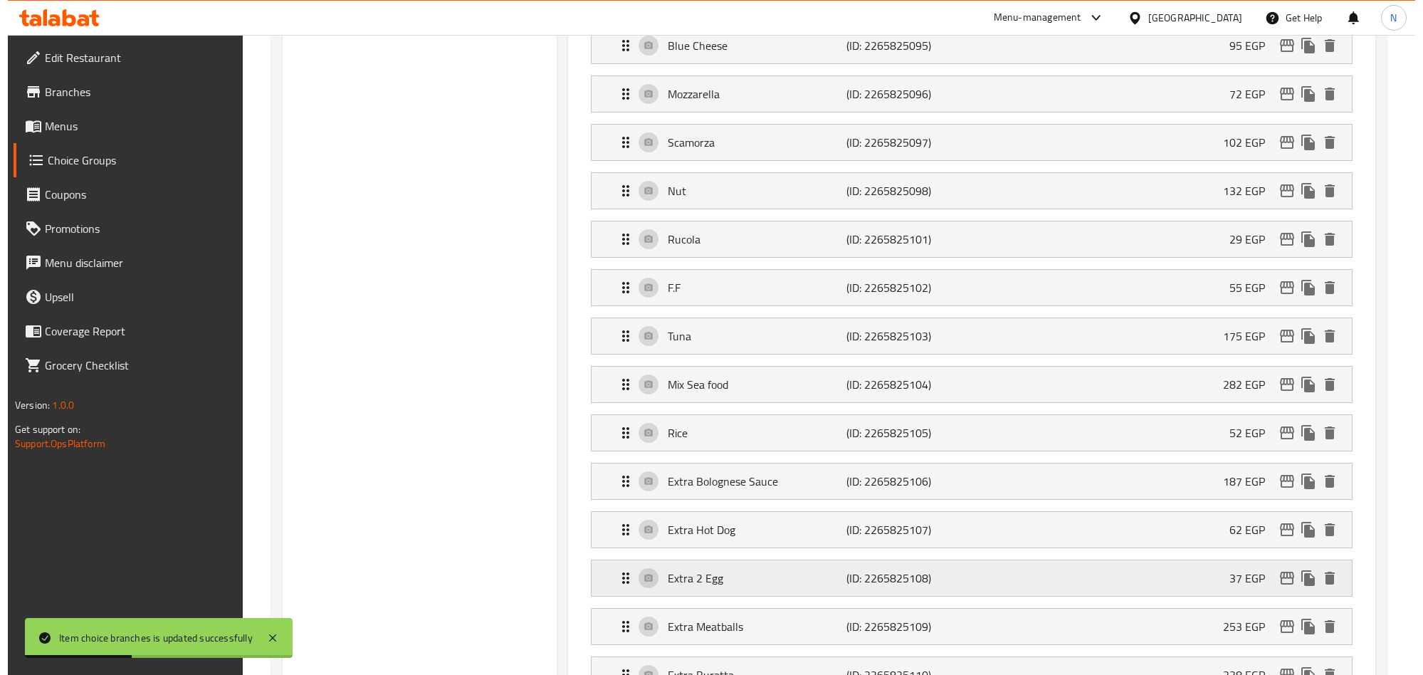
scroll to position [1275, 0]
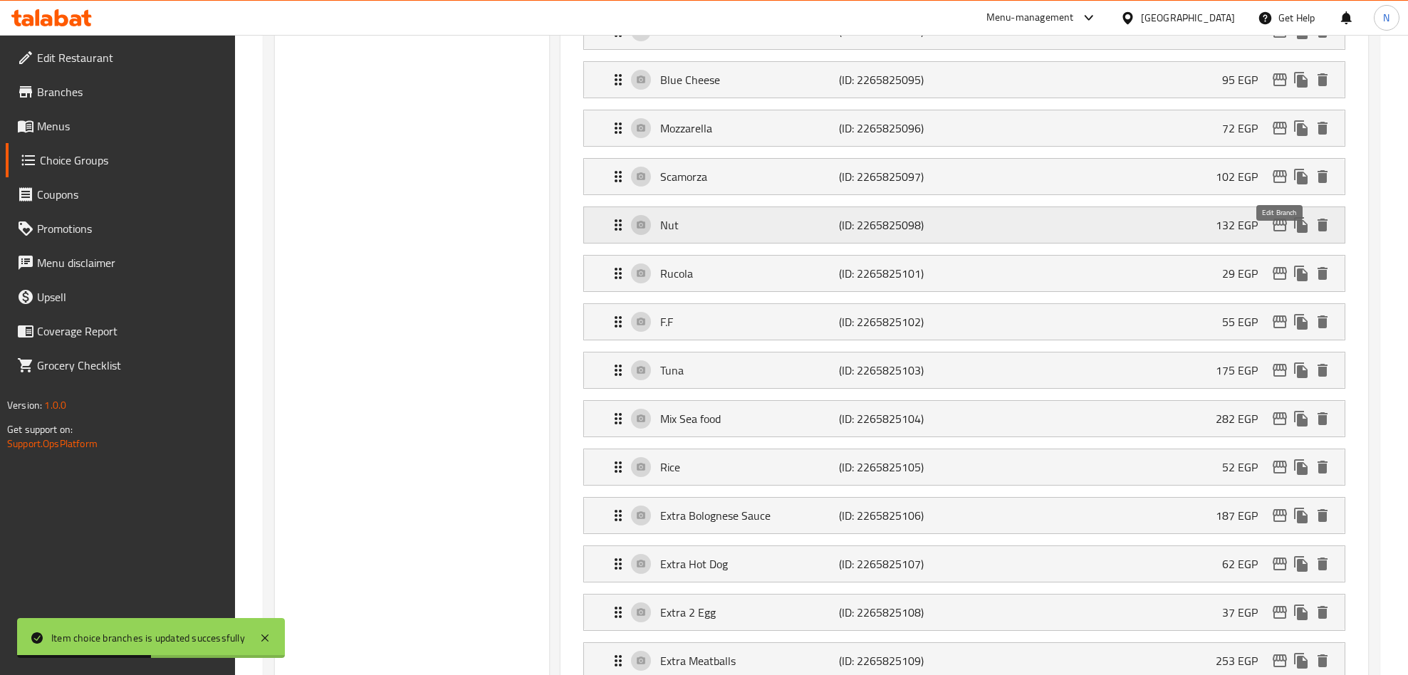
click at [1276, 231] on icon "edit" at bounding box center [1279, 225] width 14 height 13
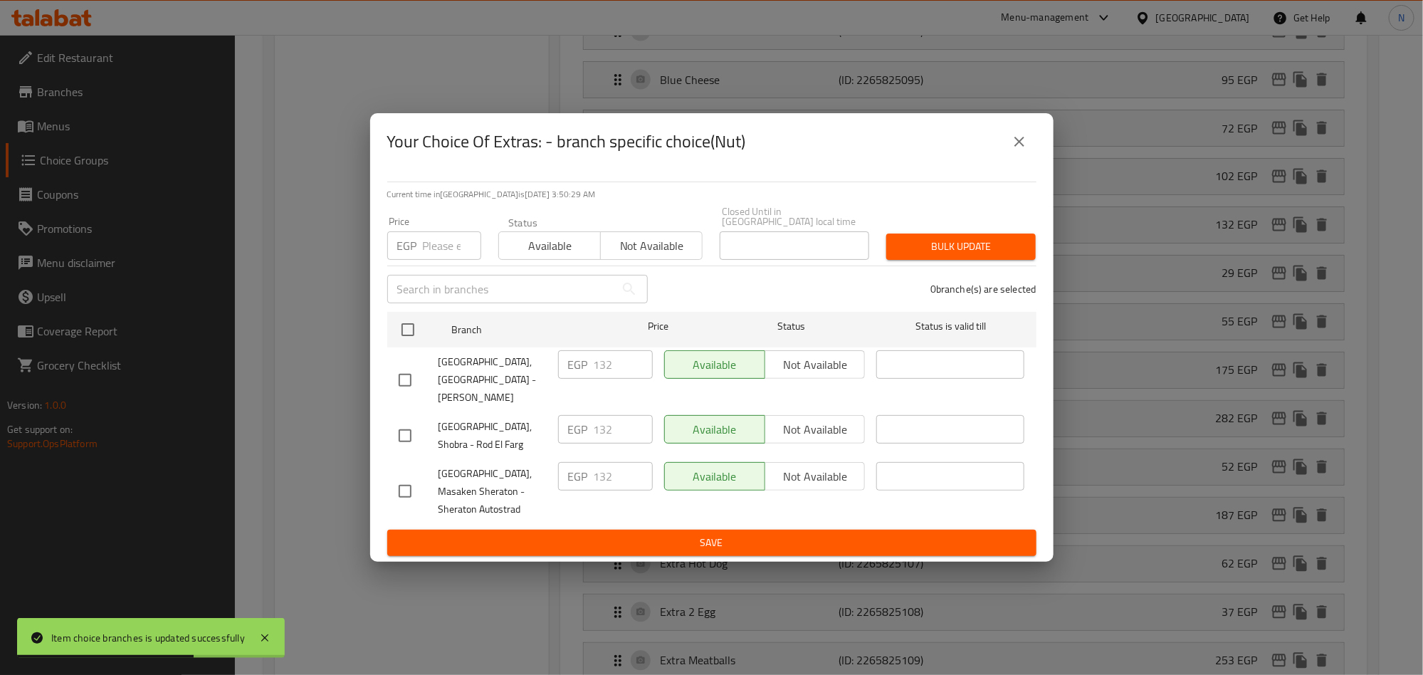
click at [408, 368] on input "checkbox" at bounding box center [405, 380] width 30 height 30
checkbox input "true"
drag, startPoint x: 613, startPoint y: 368, endPoint x: 556, endPoint y: 375, distance: 57.3
click at [565, 370] on div "EGP 132 ​" at bounding box center [605, 364] width 95 height 28
paste input "50.48"
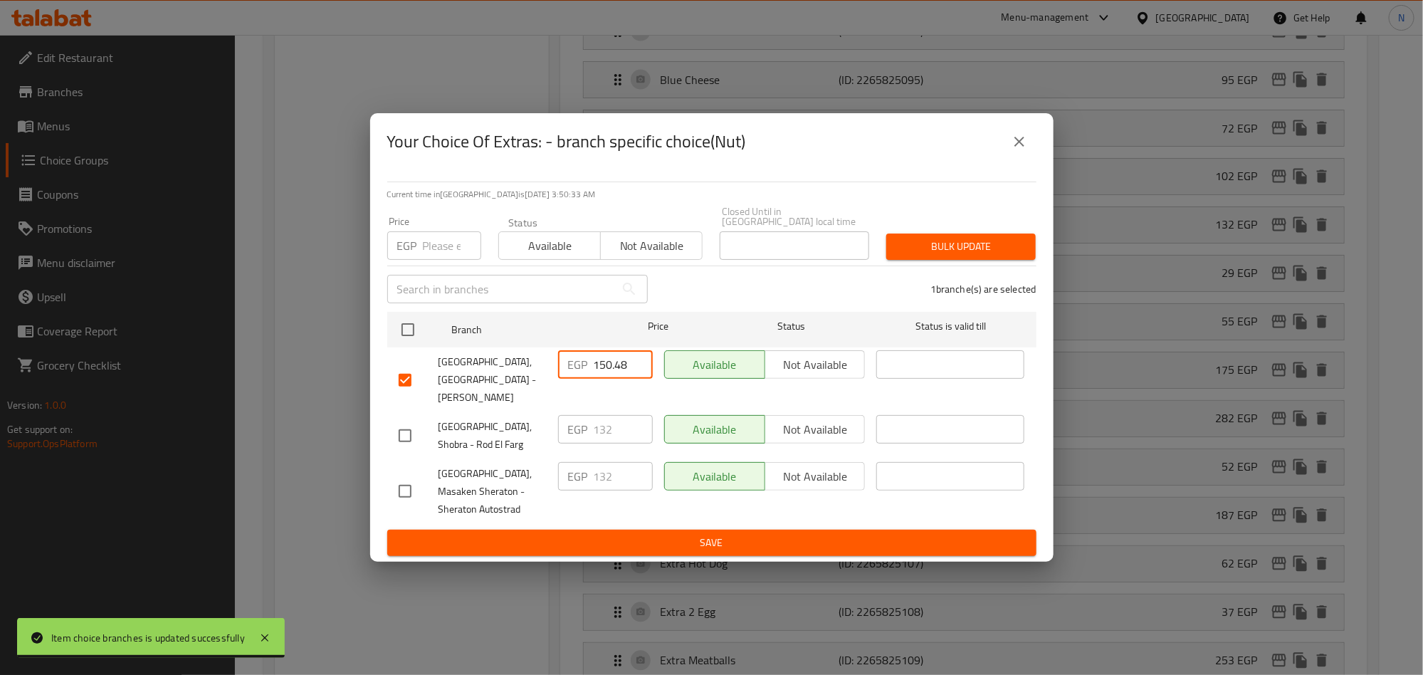
type input "150.48"
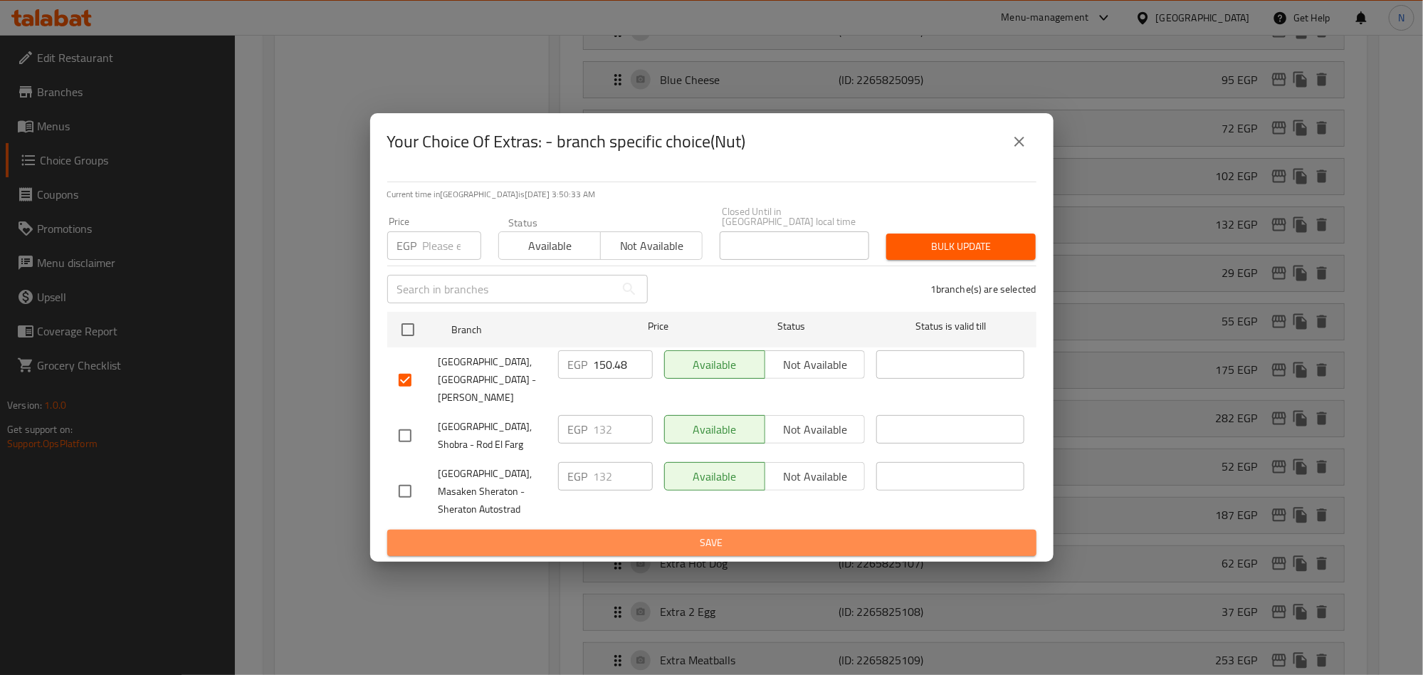
click at [635, 534] on span "Save" at bounding box center [712, 543] width 627 height 18
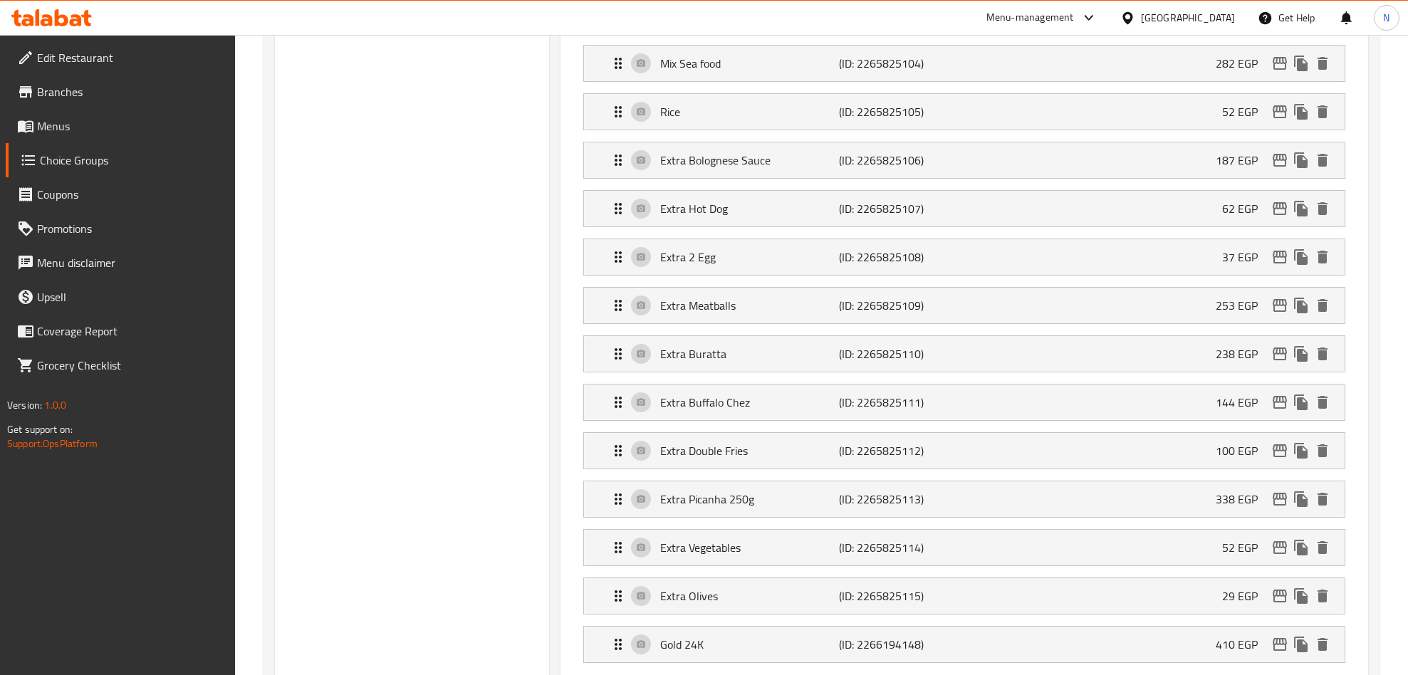
scroll to position [1709, 0]
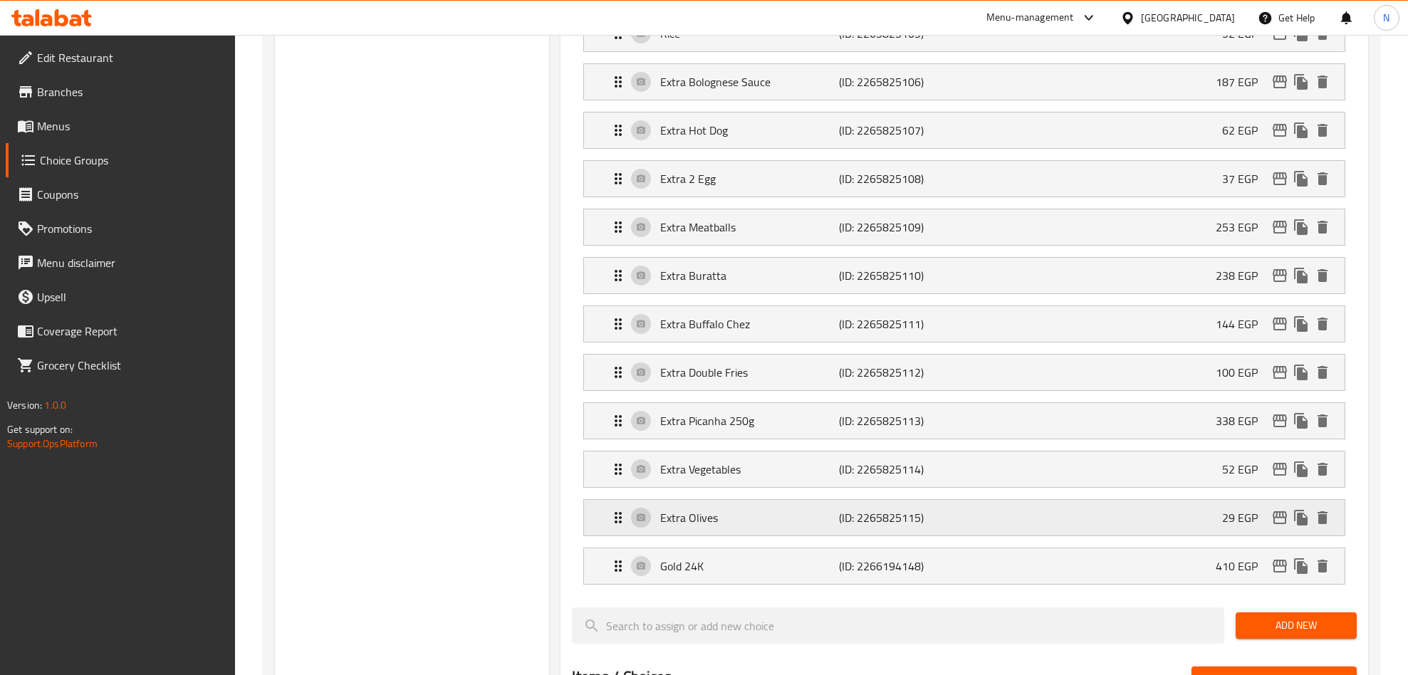
click at [1276, 526] on icon "edit" at bounding box center [1279, 517] width 17 height 17
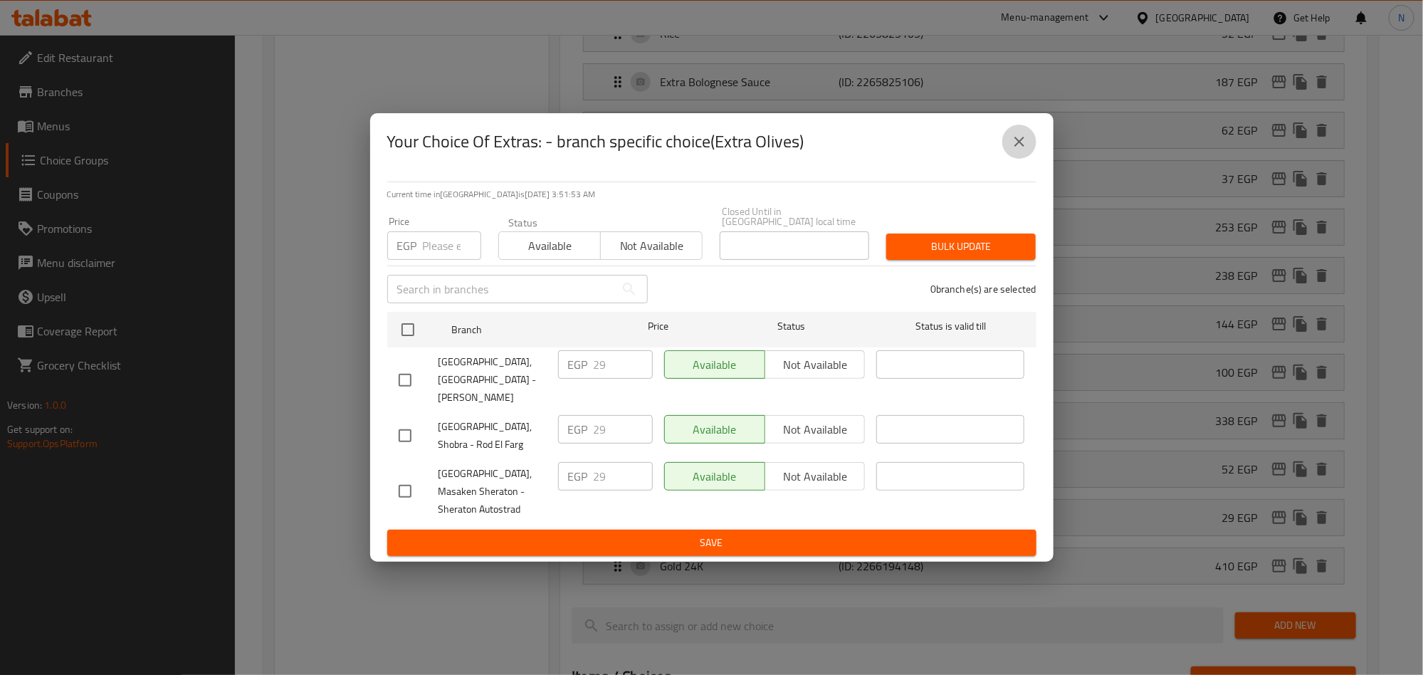
click at [1015, 150] on icon "close" at bounding box center [1019, 141] width 17 height 17
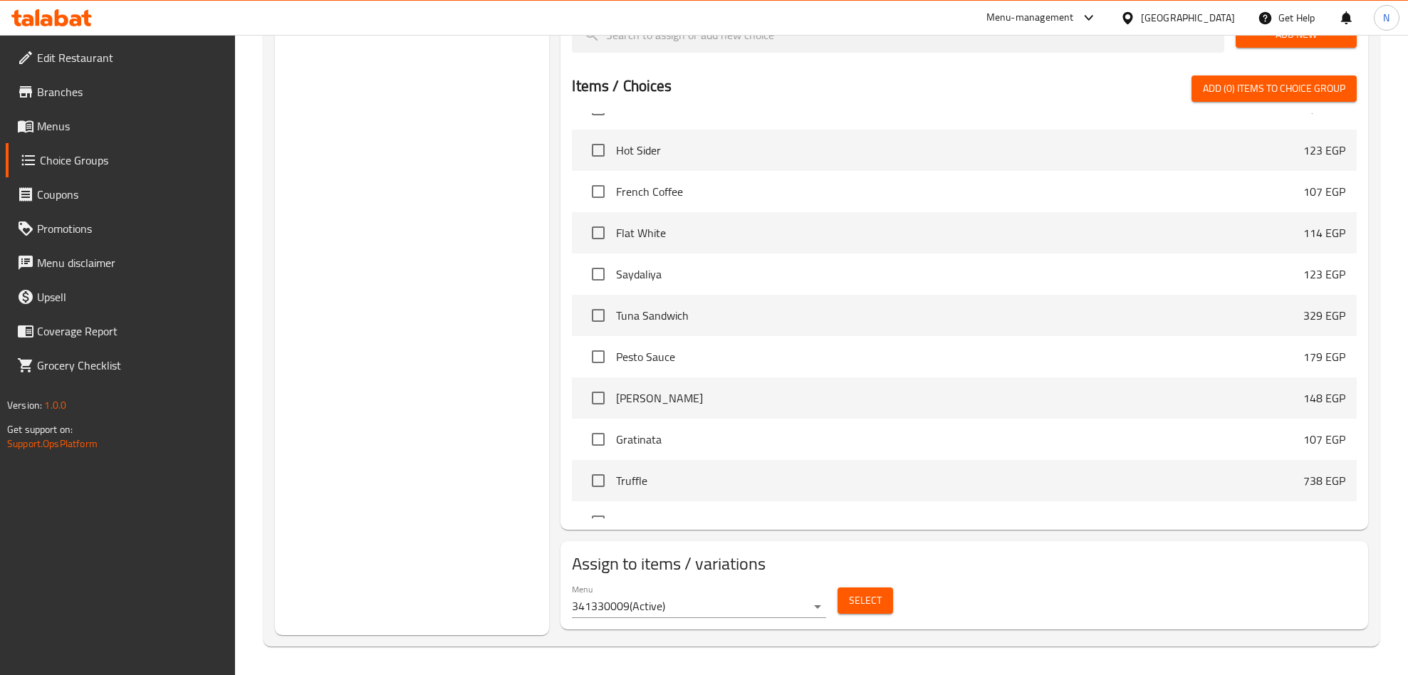
scroll to position [1327, 0]
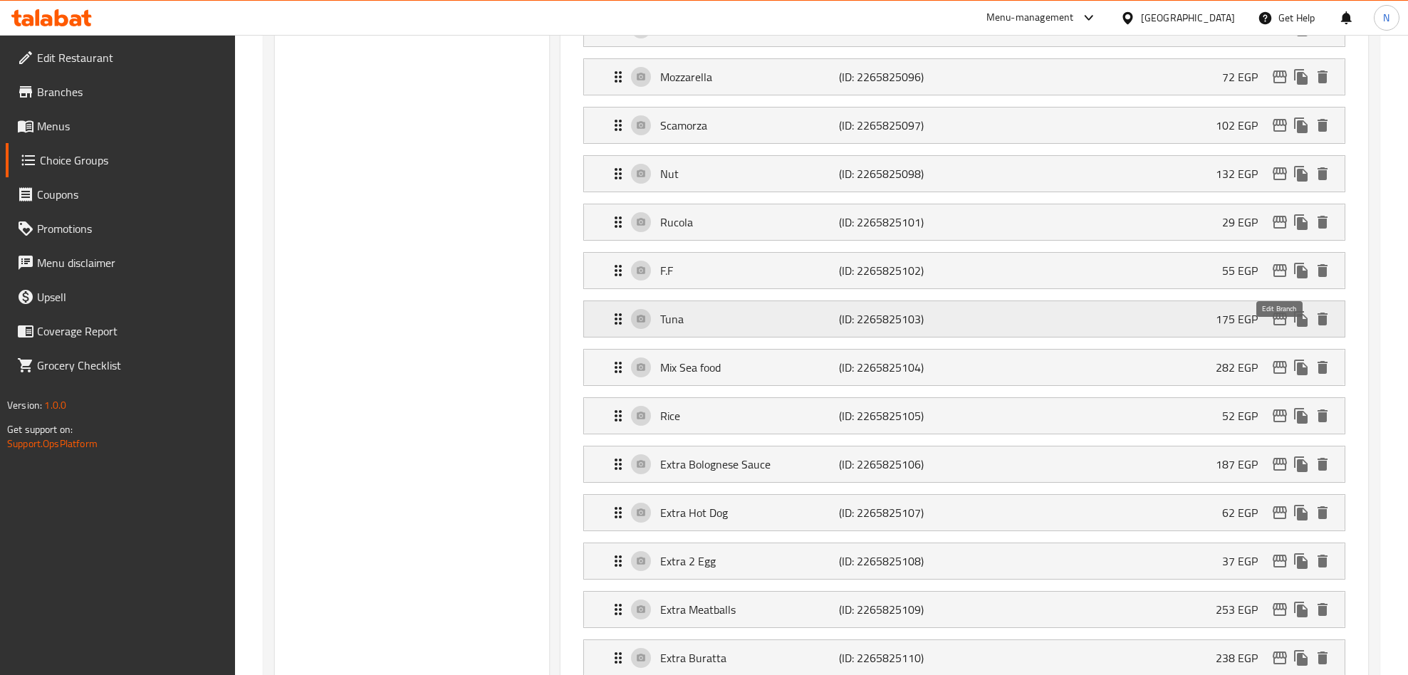
click at [1282, 325] on icon "edit" at bounding box center [1279, 319] width 14 height 13
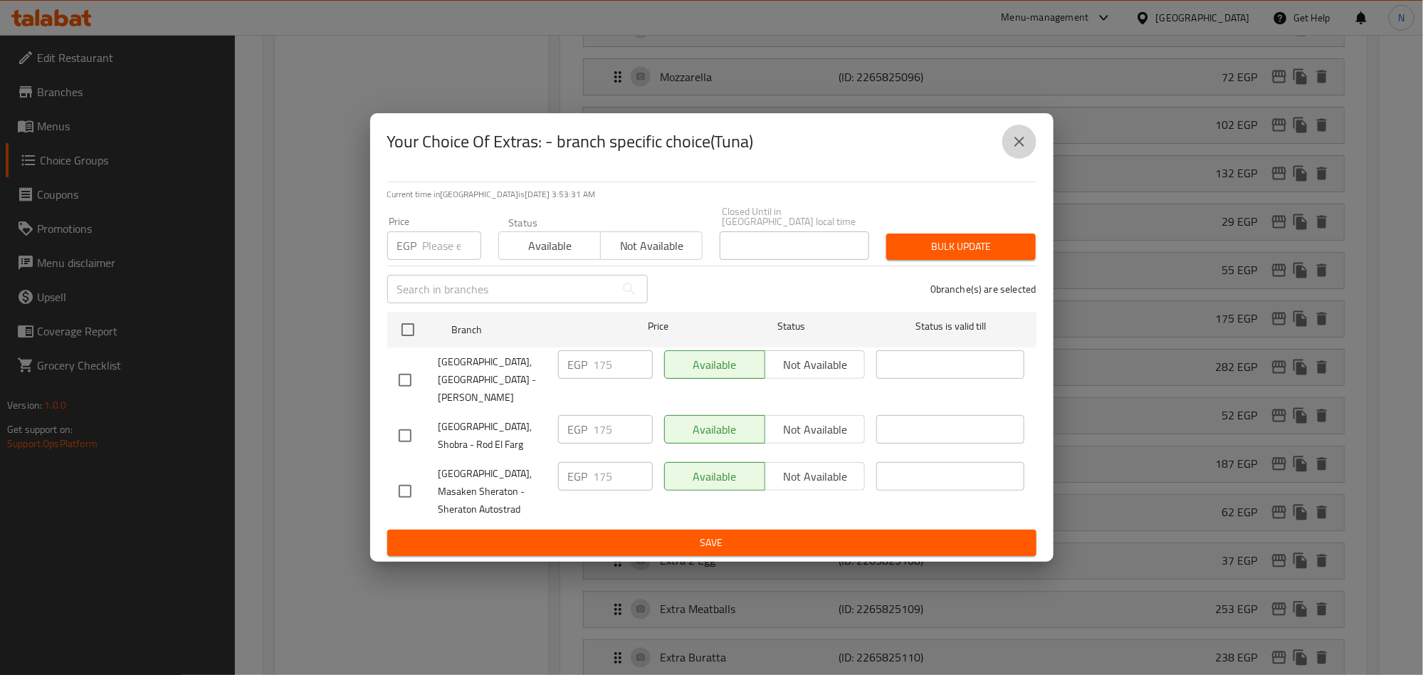
click at [1017, 150] on icon "close" at bounding box center [1019, 141] width 17 height 17
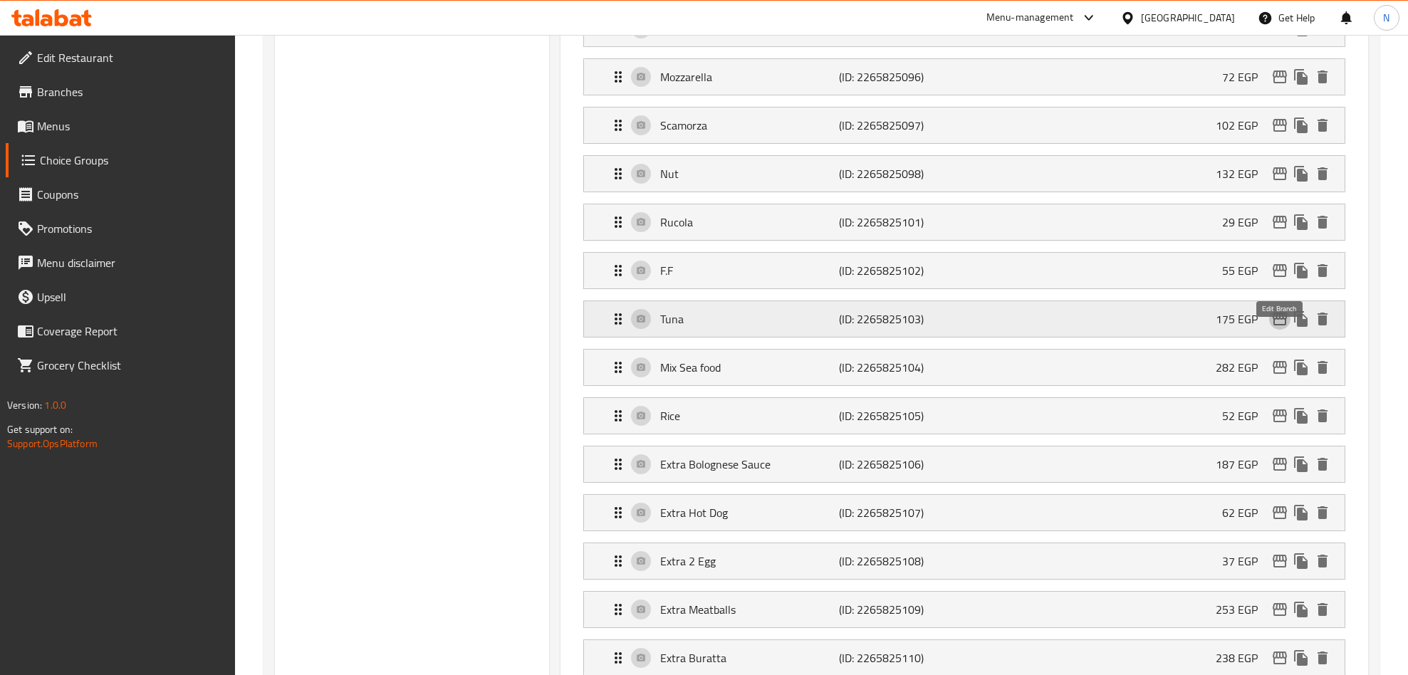
click at [1272, 328] on icon "edit" at bounding box center [1279, 318] width 17 height 17
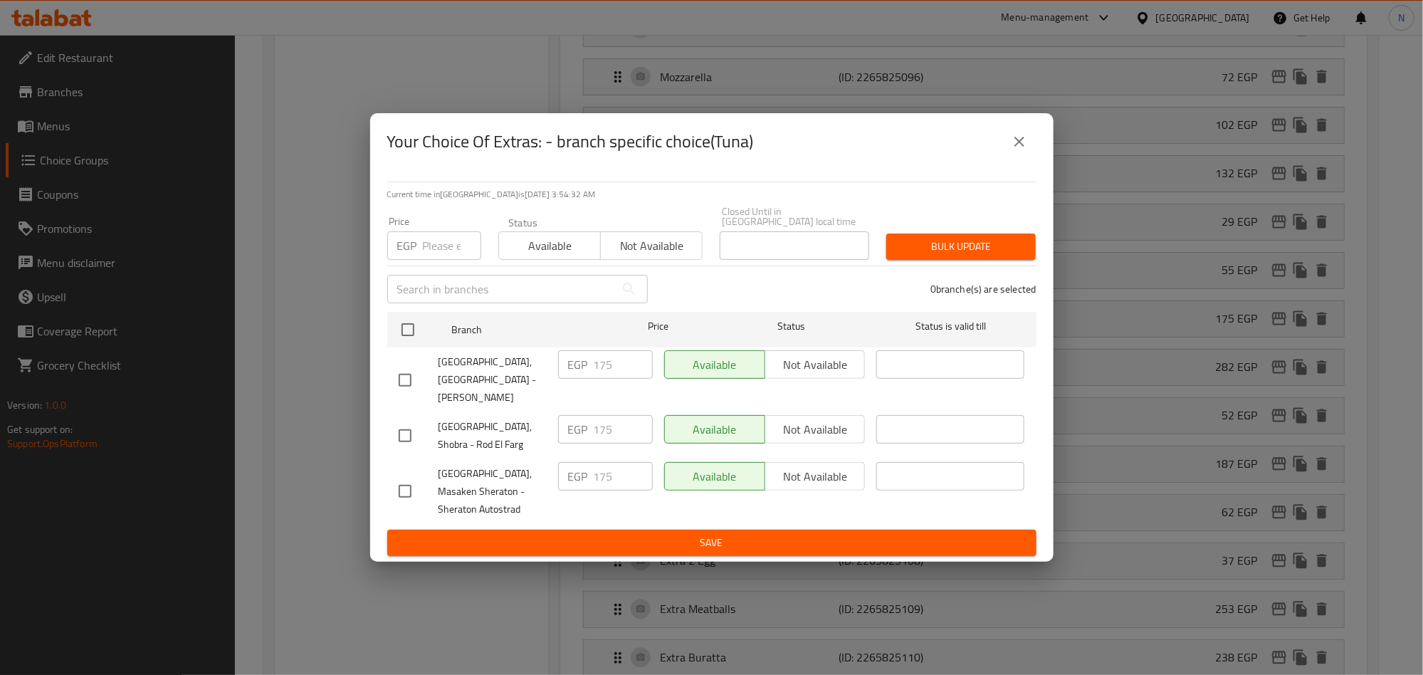
click at [412, 378] on input "checkbox" at bounding box center [405, 380] width 30 height 30
checkbox input "true"
drag, startPoint x: 579, startPoint y: 370, endPoint x: 570, endPoint y: 392, distance: 23.7
click at [572, 372] on div "EGP 175 ​" at bounding box center [605, 364] width 95 height 28
paste input "99."
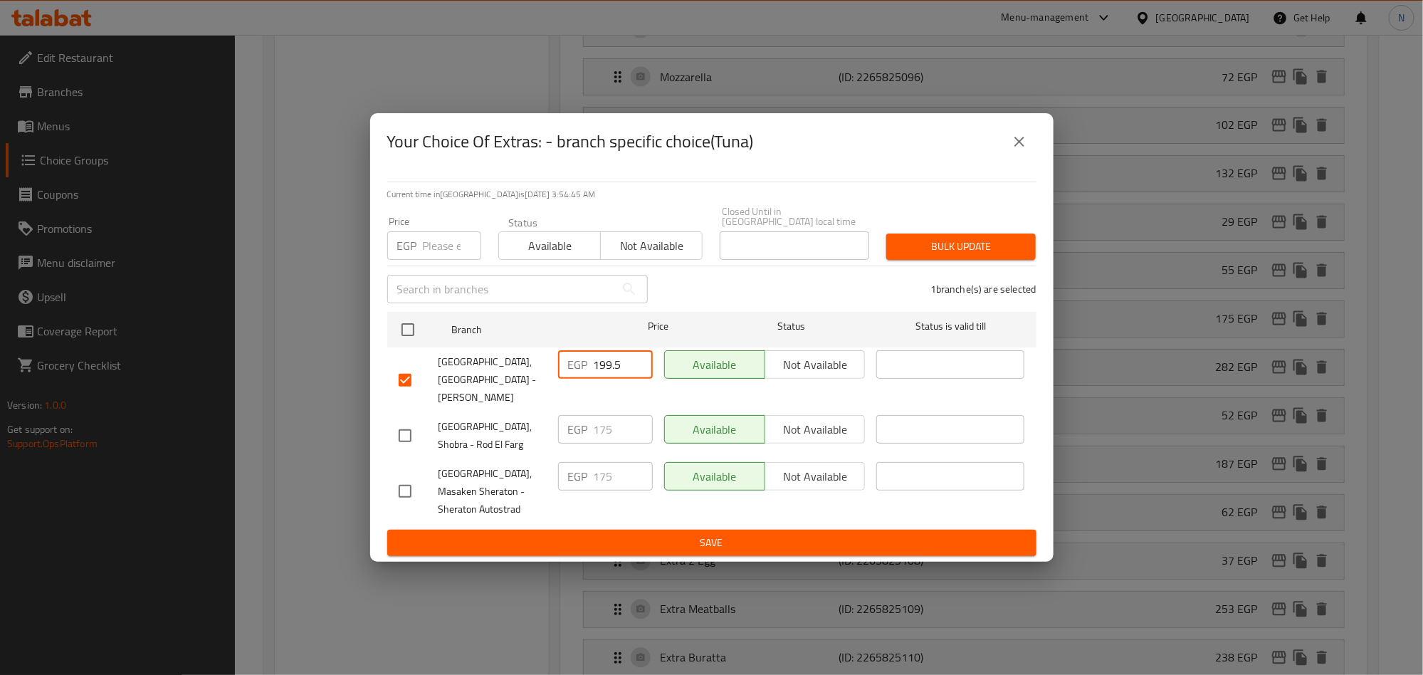
type input "199.5"
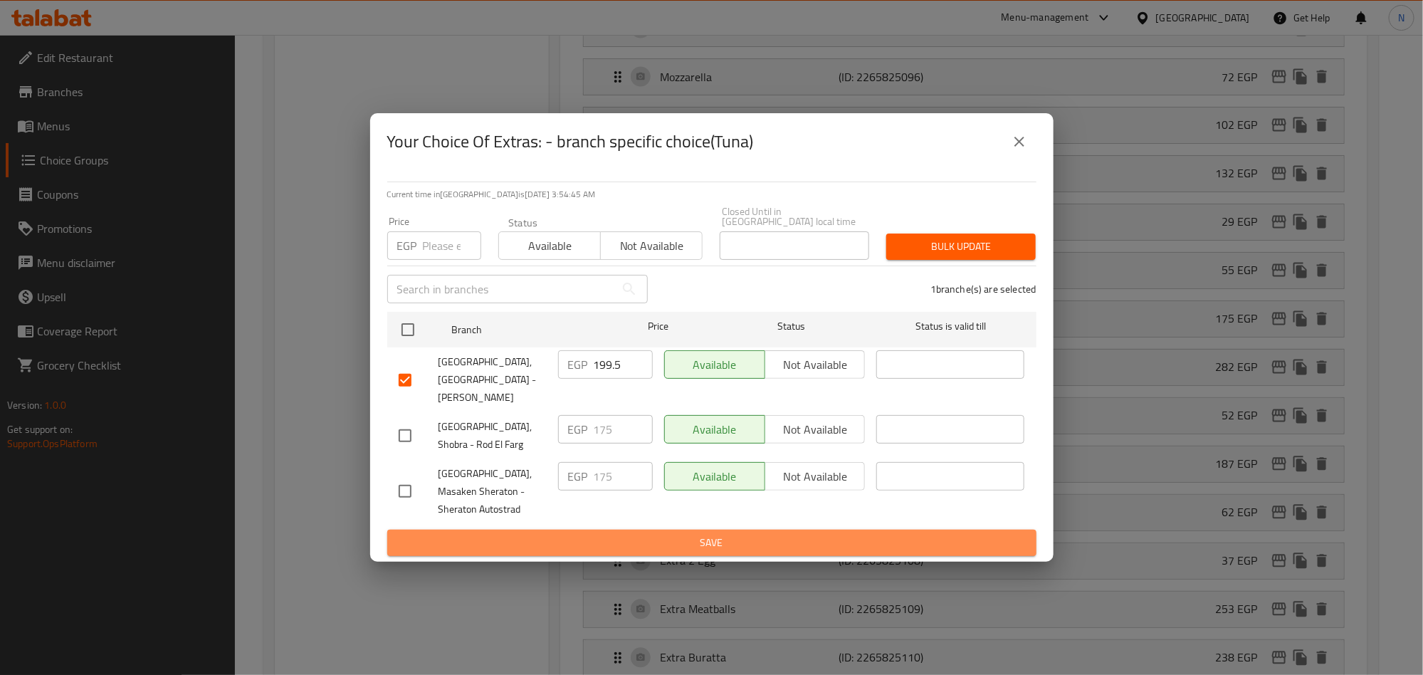
click at [707, 534] on span "Save" at bounding box center [712, 543] width 627 height 18
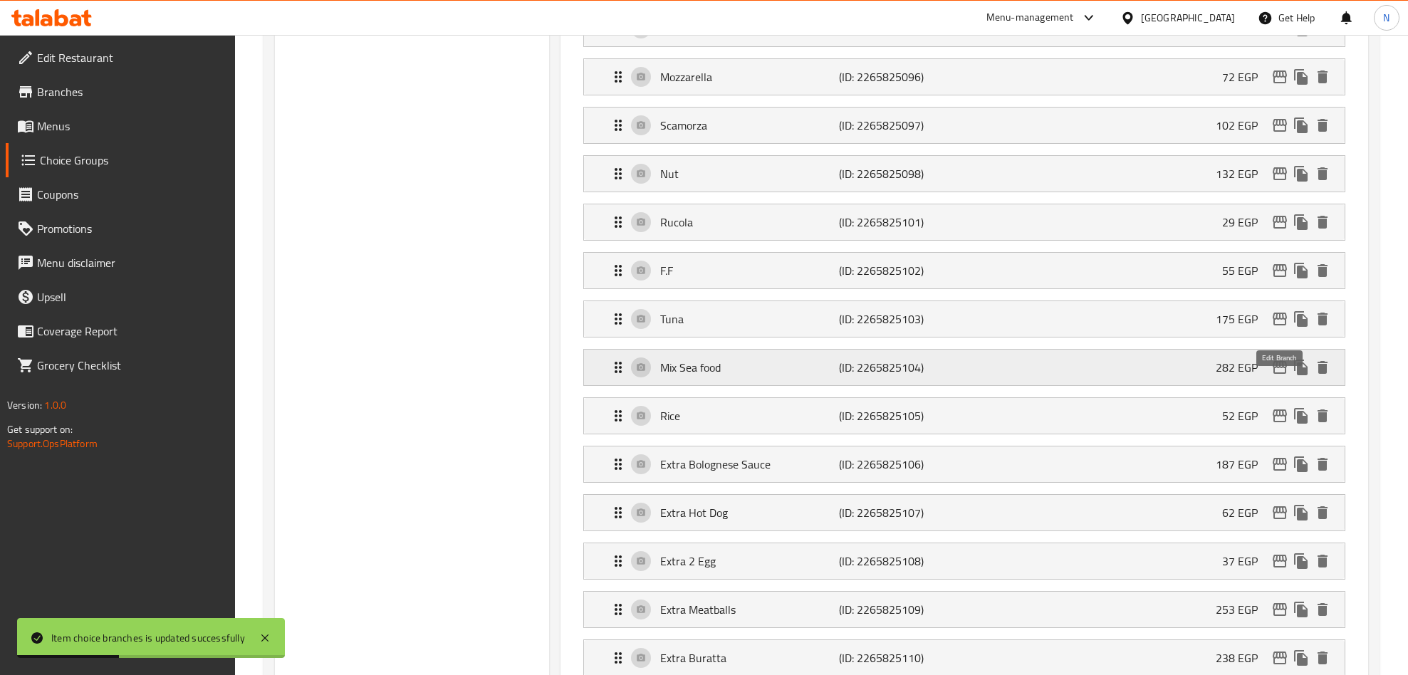
click at [1280, 376] on icon "edit" at bounding box center [1279, 367] width 17 height 17
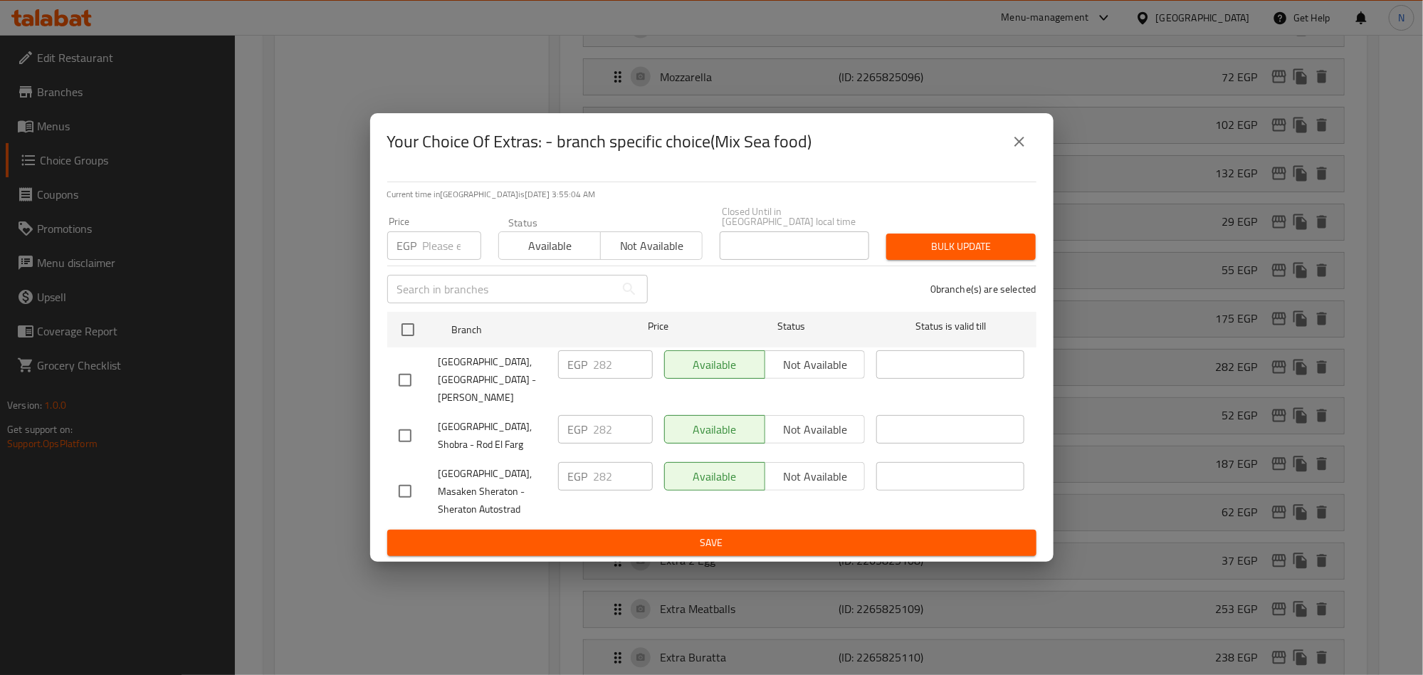
click at [411, 378] on input "checkbox" at bounding box center [405, 380] width 30 height 30
checkbox input "true"
drag, startPoint x: 583, startPoint y: 366, endPoint x: 558, endPoint y: 374, distance: 26.1
click at [568, 370] on div "EGP 282 ​" at bounding box center [605, 364] width 95 height 28
paste input "321.48"
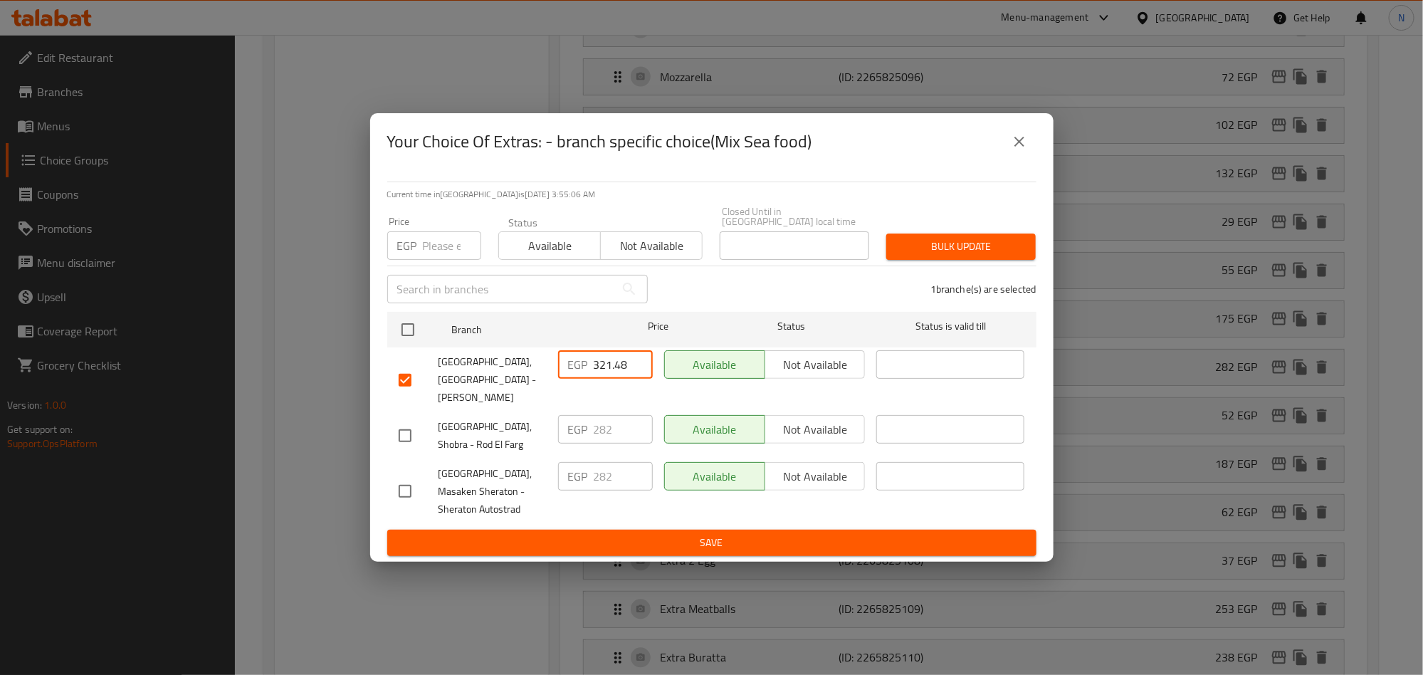
type input "321.48"
click at [633, 534] on span "Save" at bounding box center [712, 543] width 627 height 18
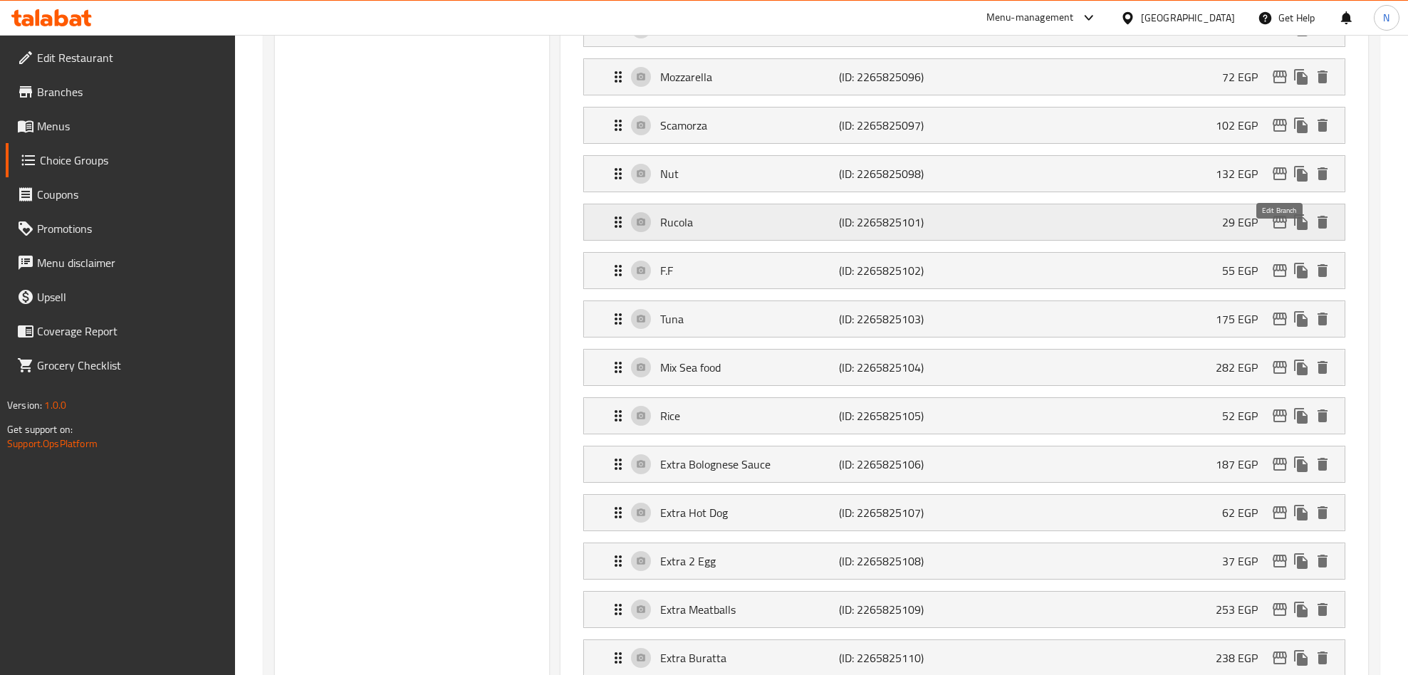
click at [1272, 231] on icon "edit" at bounding box center [1279, 222] width 17 height 17
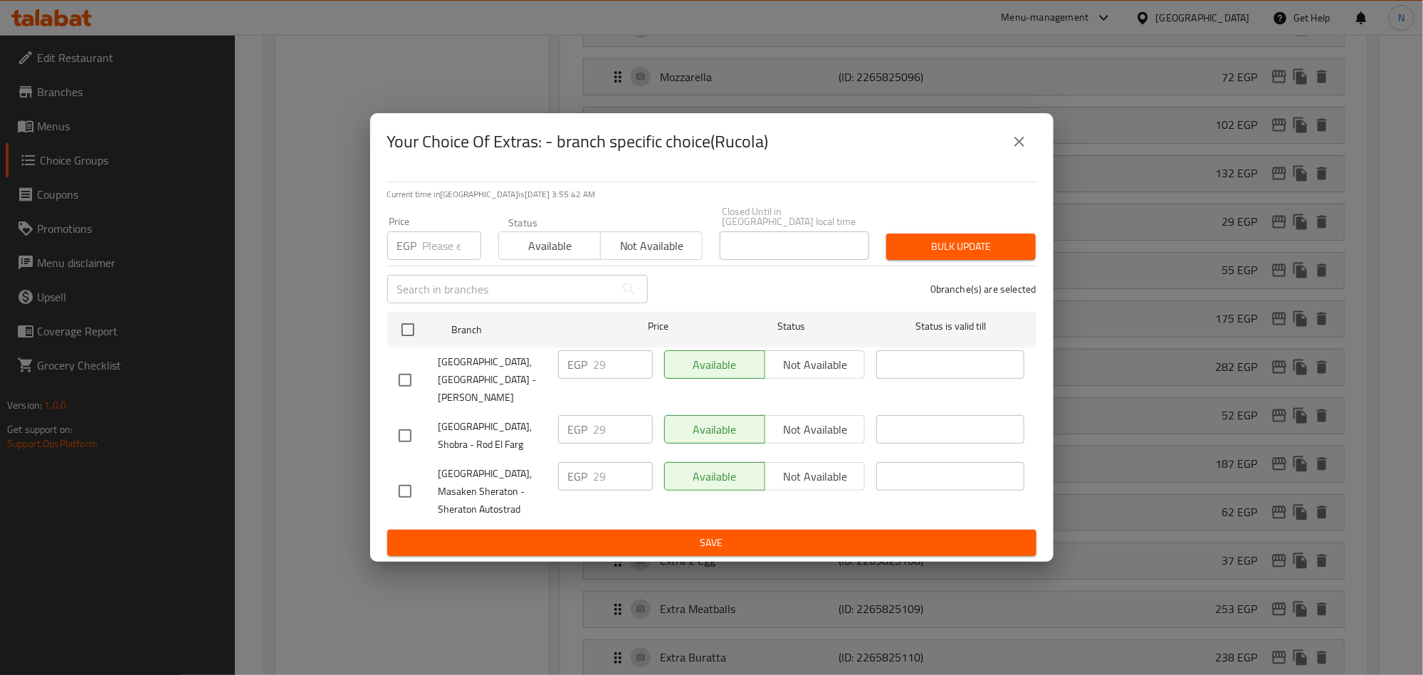
click at [406, 377] on input "checkbox" at bounding box center [405, 380] width 30 height 30
checkbox input "true"
drag, startPoint x: 588, startPoint y: 372, endPoint x: 619, endPoint y: 461, distance: 95.0
click at [575, 372] on div "EGP 29 ​" at bounding box center [605, 364] width 95 height 28
paste input "33.06"
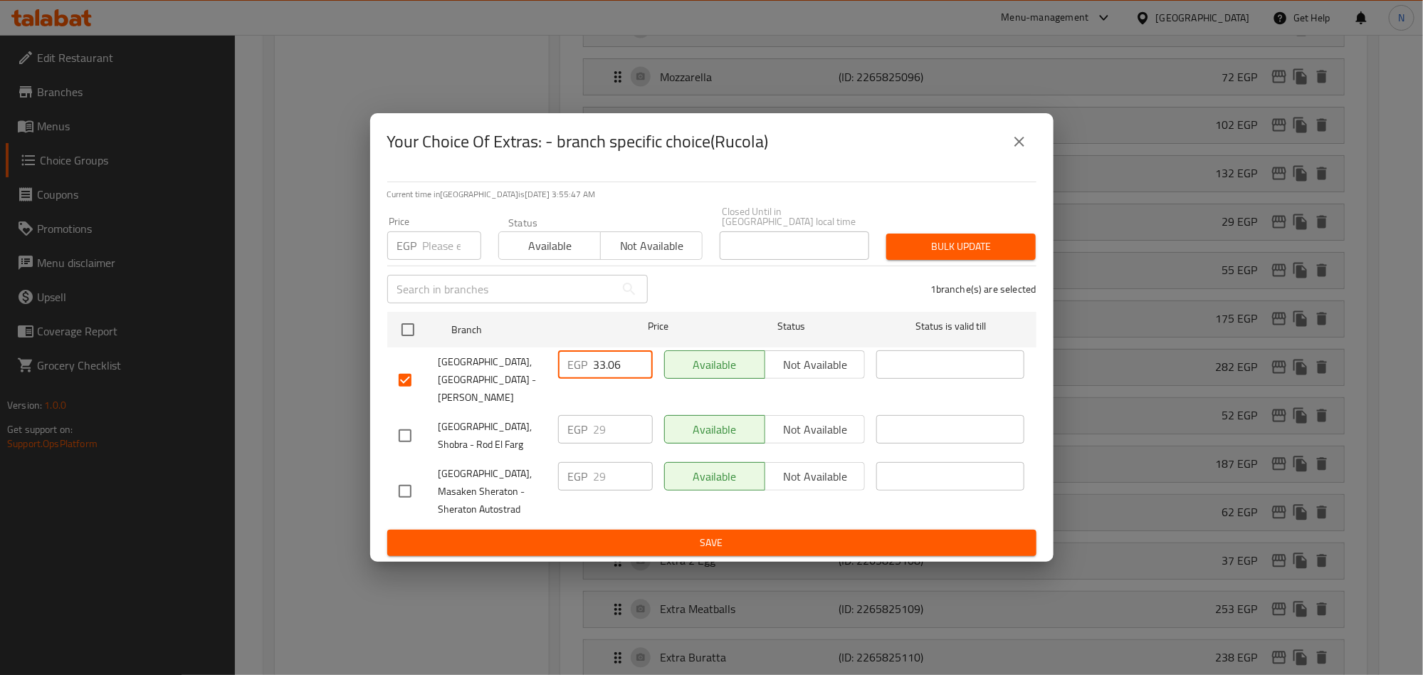
type input "33.06"
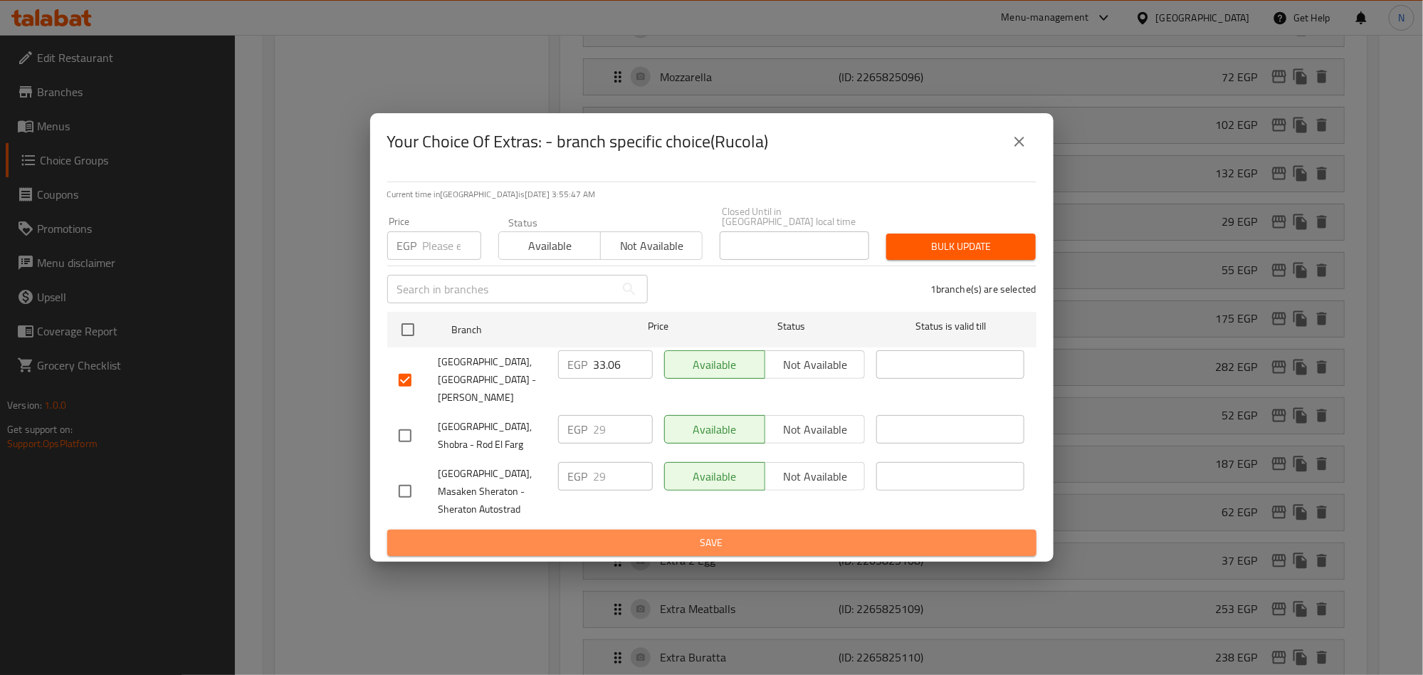
click at [669, 536] on span "Save" at bounding box center [712, 543] width 627 height 18
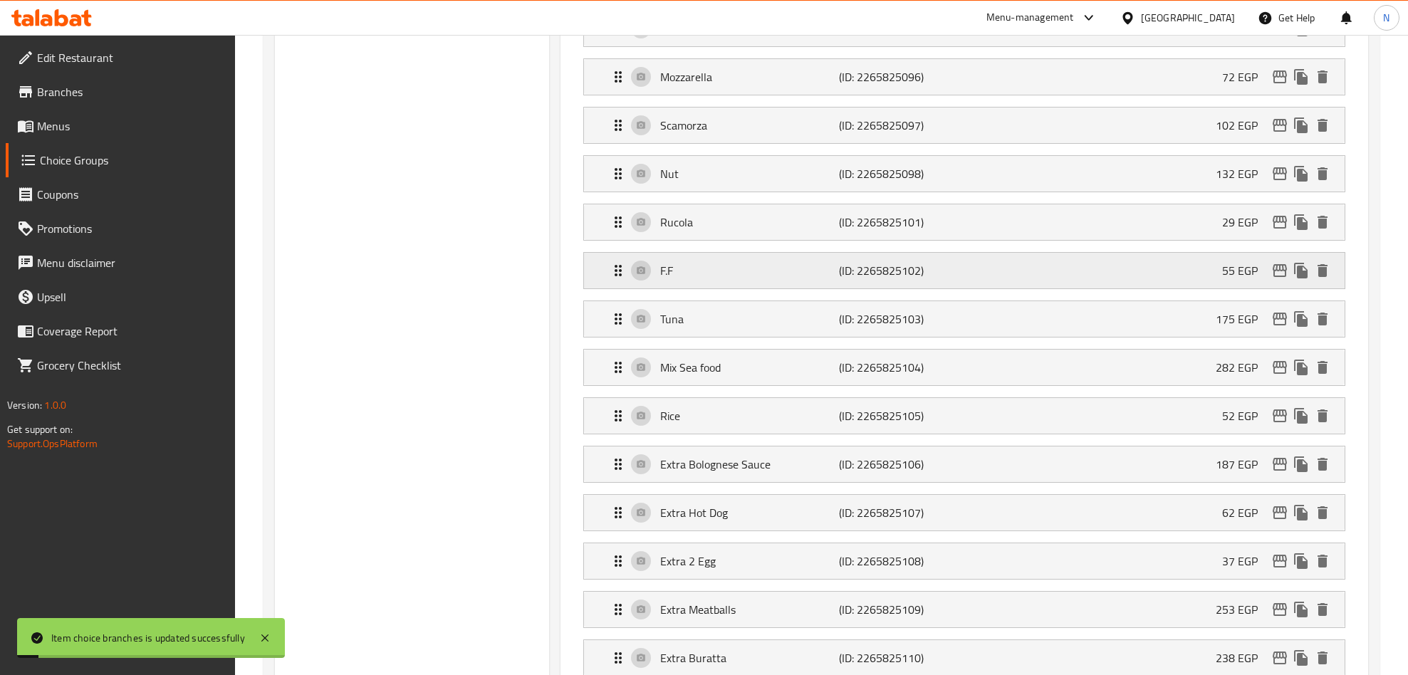
scroll to position [1220, 0]
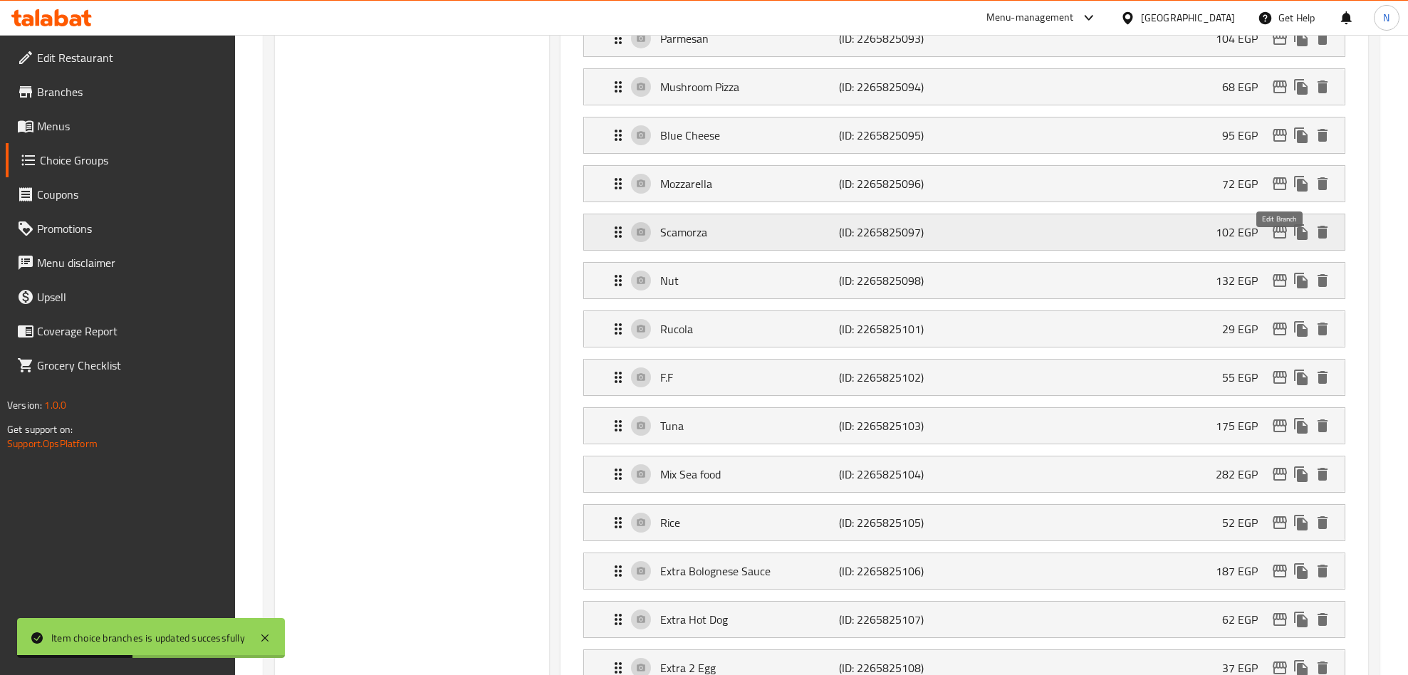
click at [1275, 239] on icon "edit" at bounding box center [1279, 232] width 14 height 13
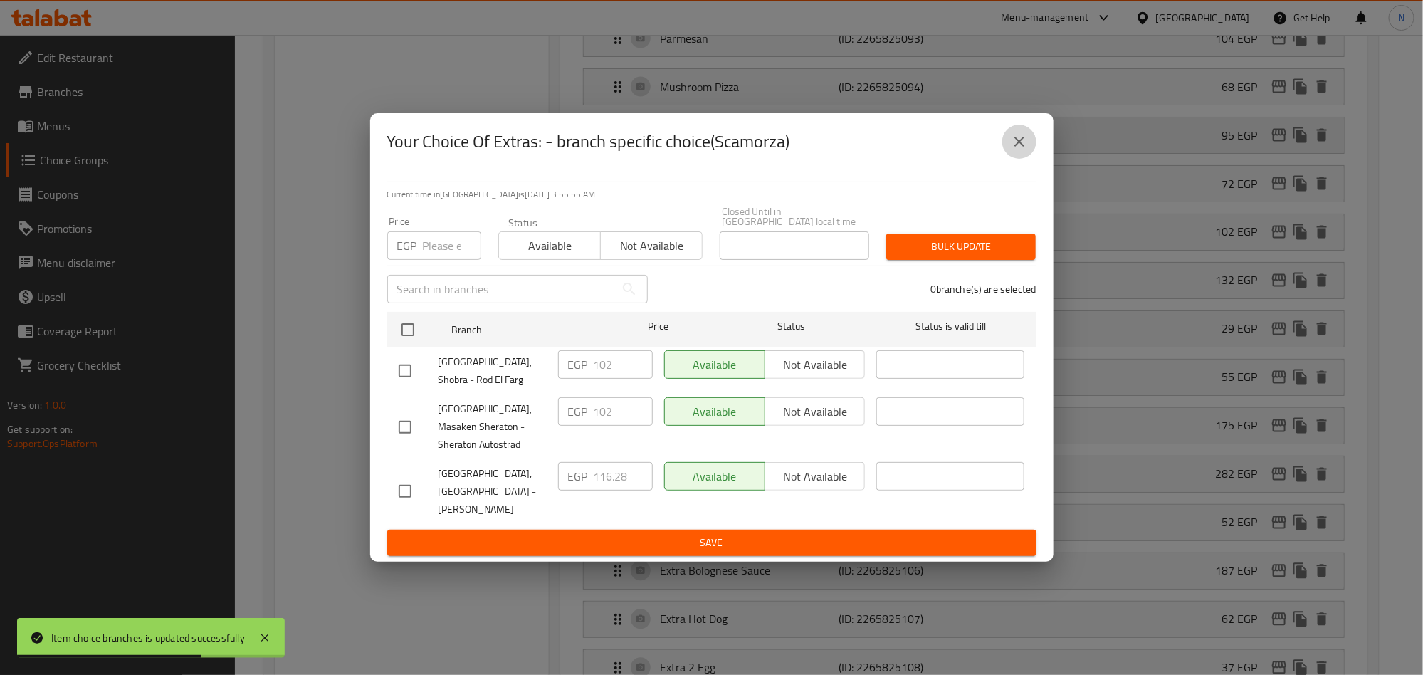
click at [1013, 150] on icon "close" at bounding box center [1019, 141] width 17 height 17
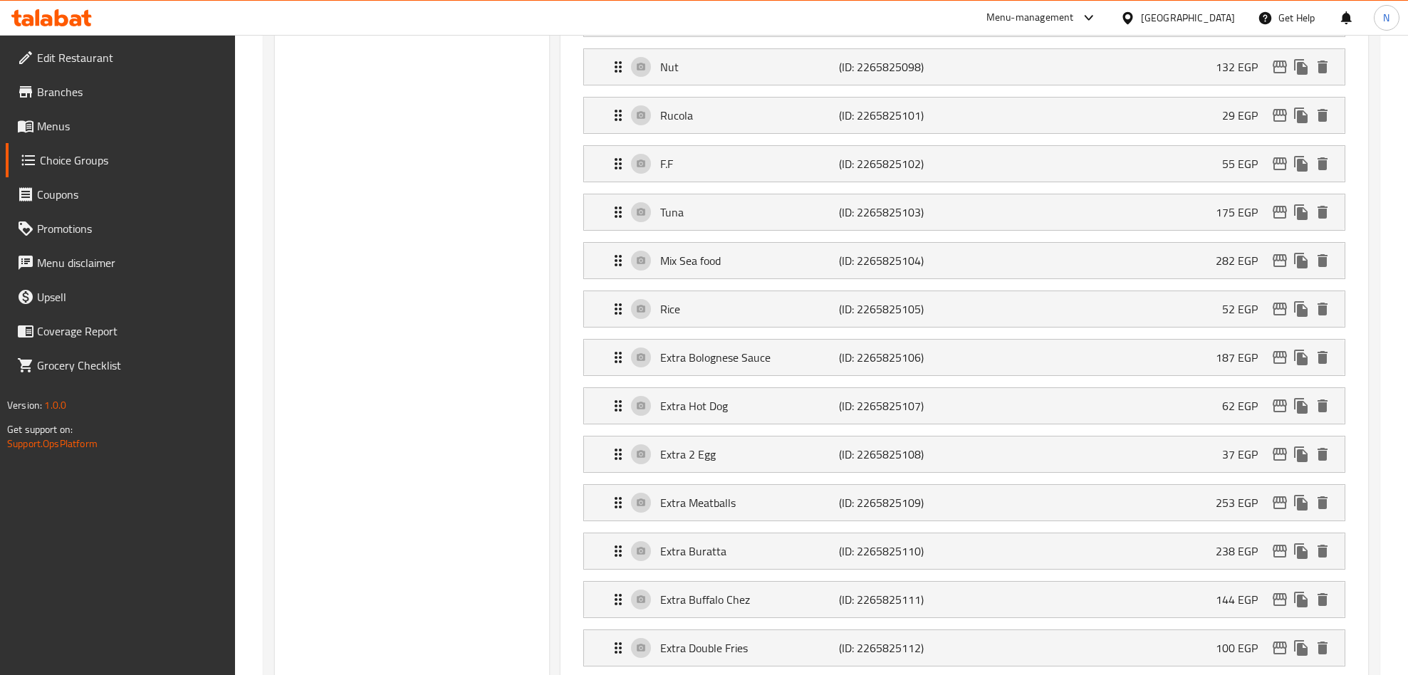
scroll to position [1113, 0]
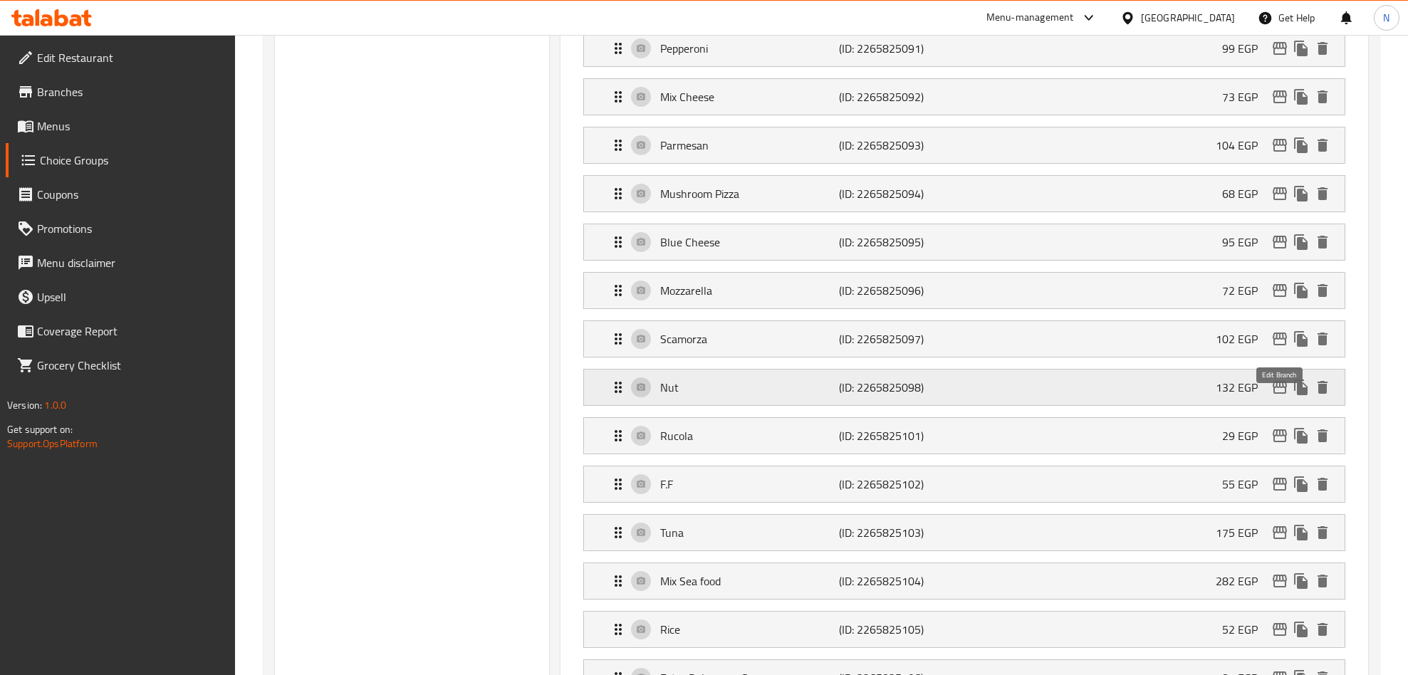
click at [1280, 396] on icon "edit" at bounding box center [1279, 387] width 17 height 17
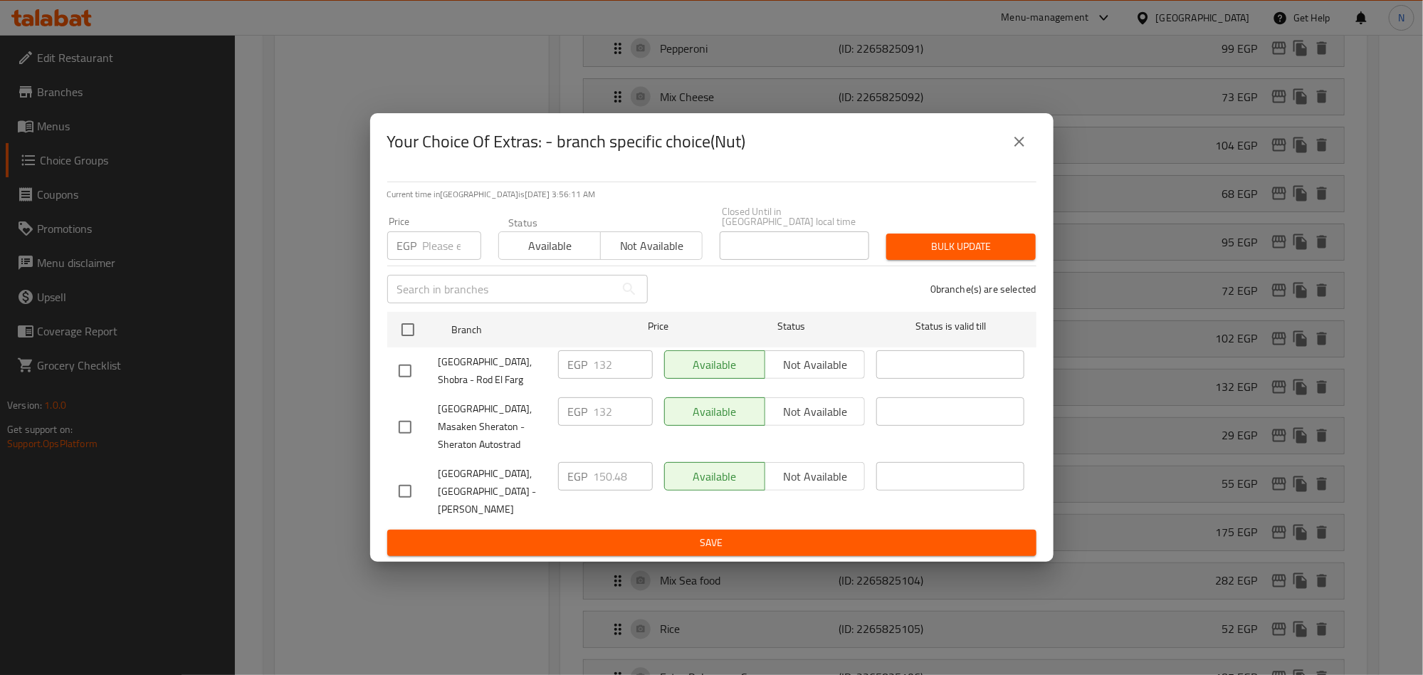
click at [1023, 147] on icon "close" at bounding box center [1020, 142] width 10 height 10
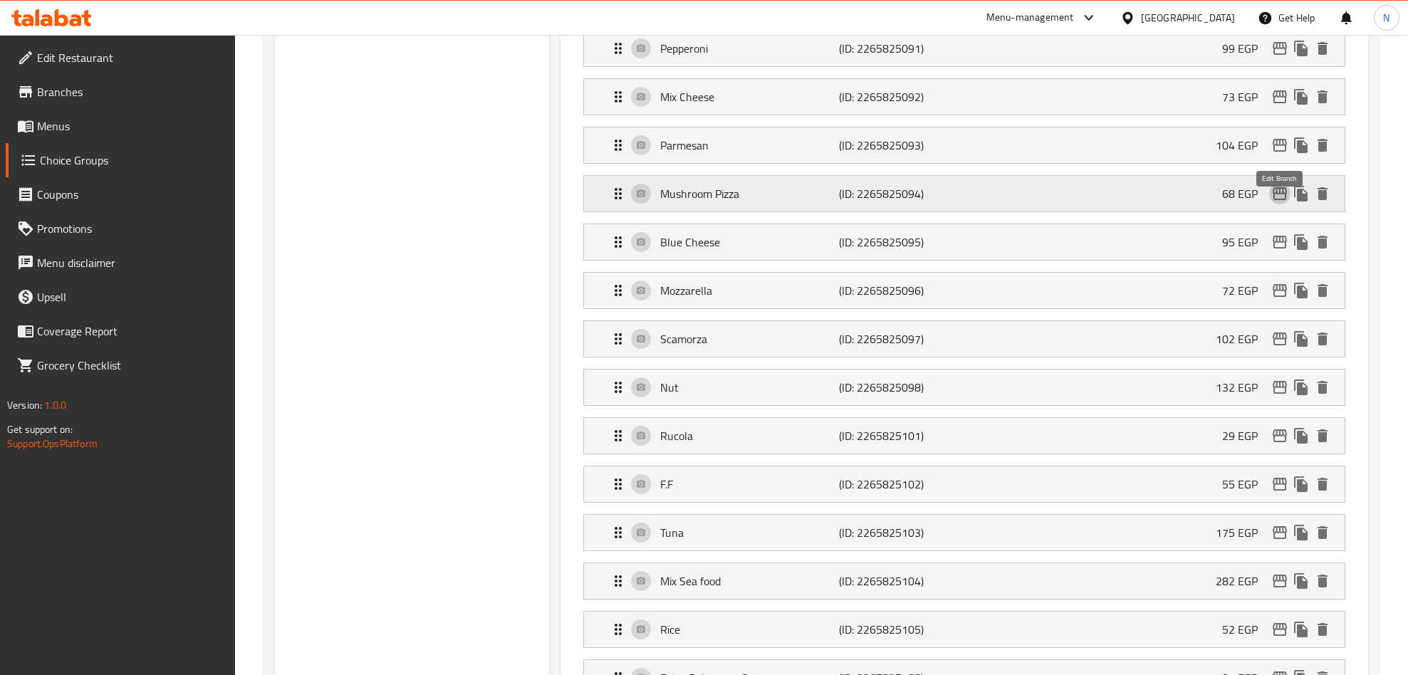
click at [1272, 202] on icon "edit" at bounding box center [1279, 193] width 17 height 17
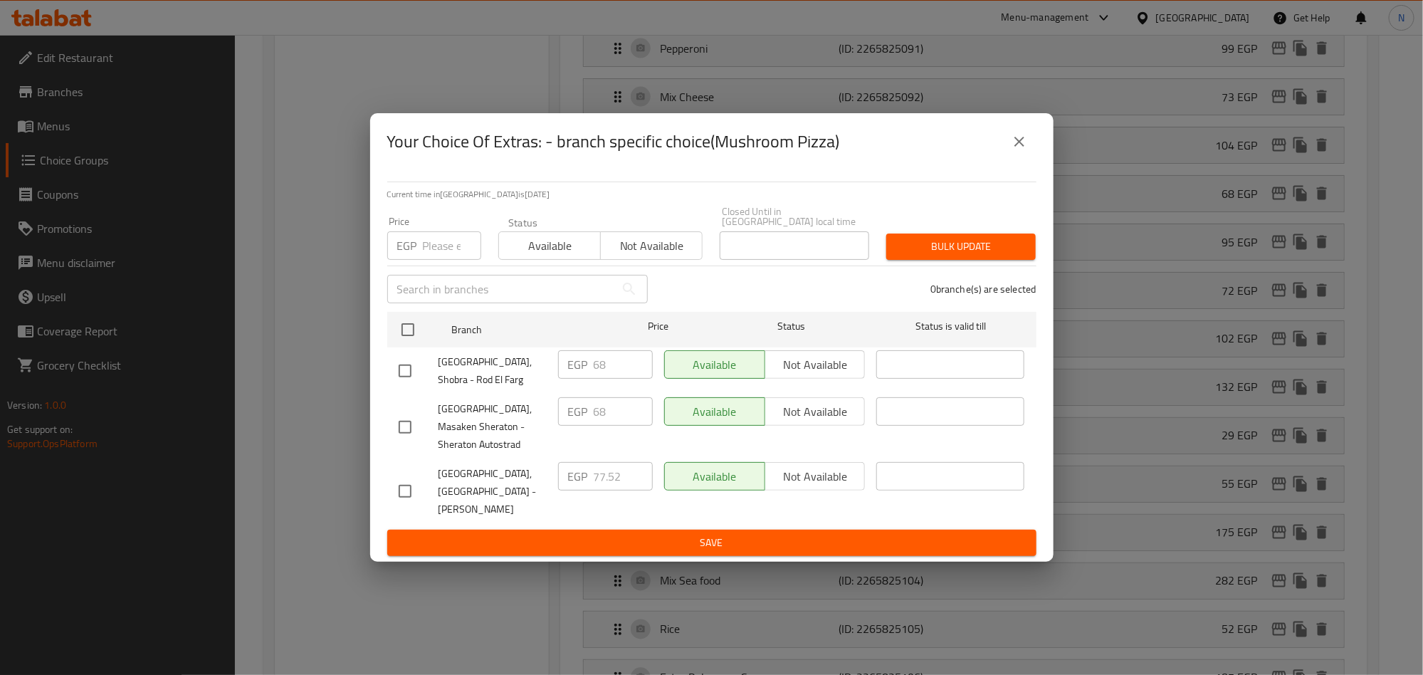
click at [1023, 145] on button "close" at bounding box center [1020, 142] width 34 height 34
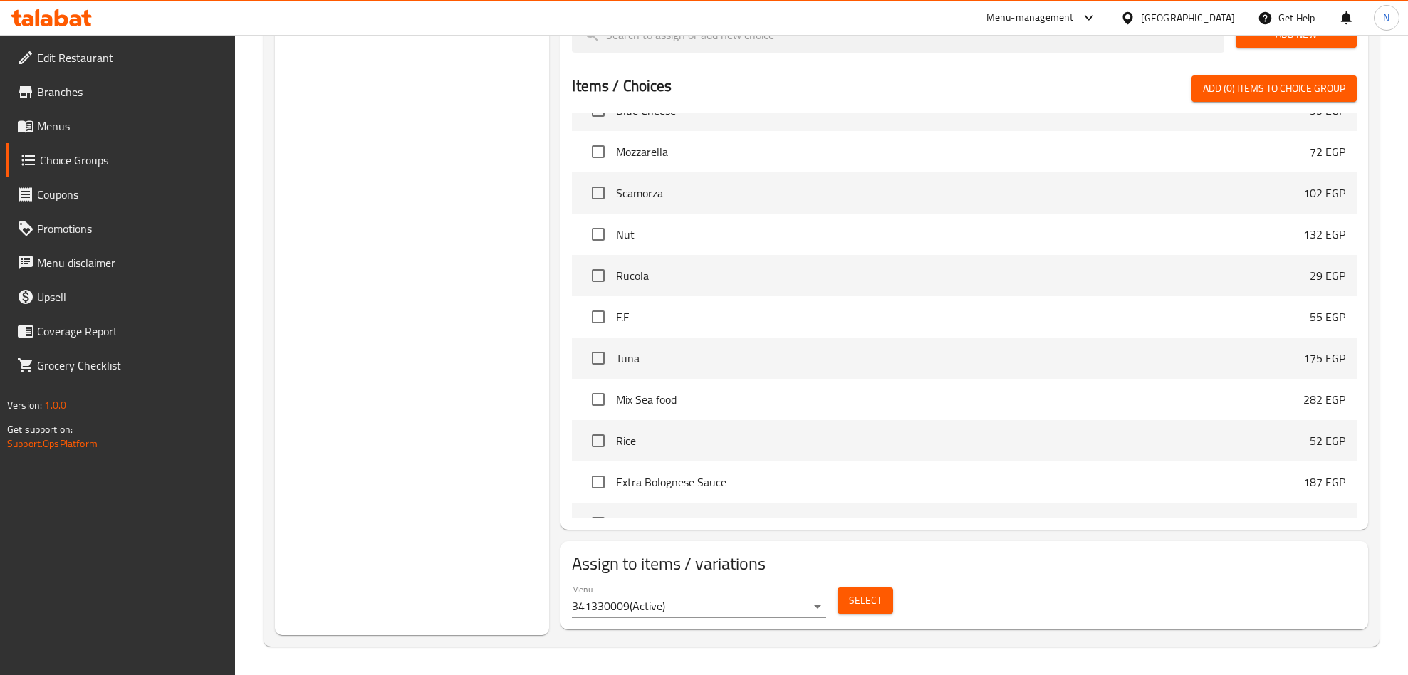
scroll to position [1278, 0]
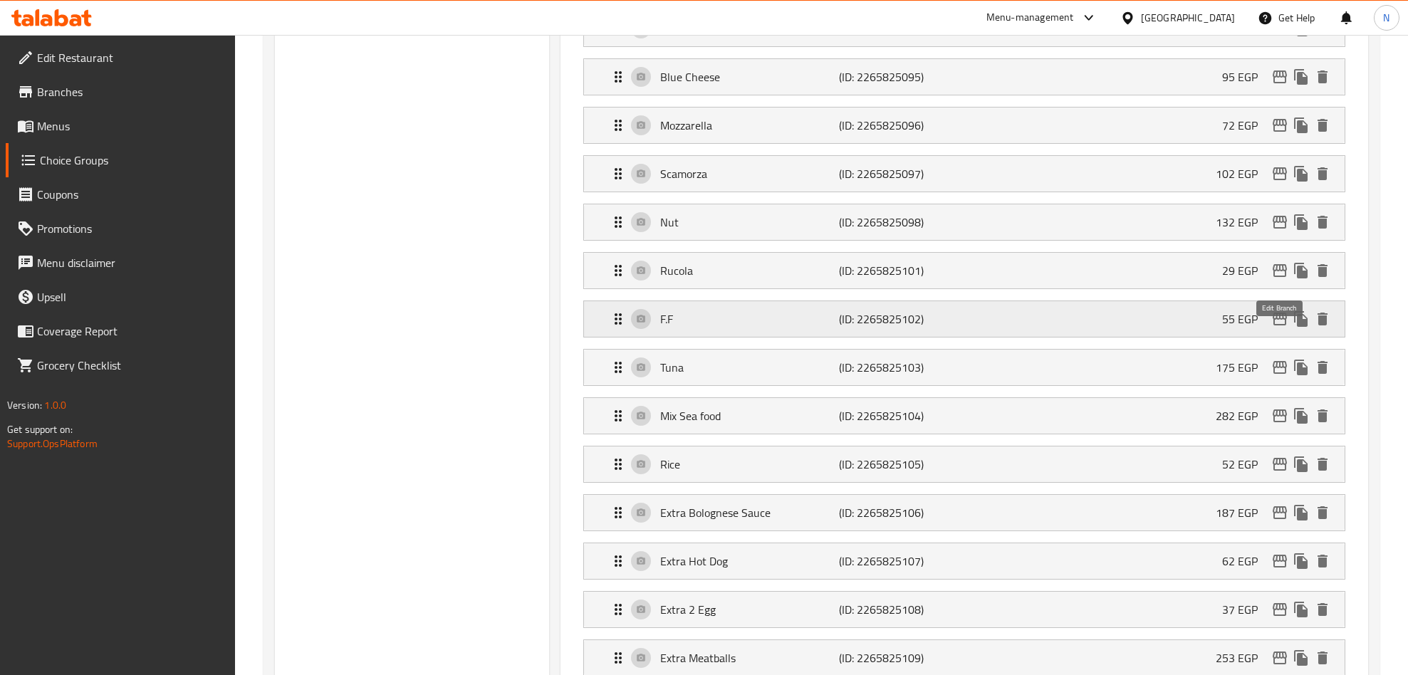
click at [1276, 328] on icon "edit" at bounding box center [1279, 318] width 17 height 17
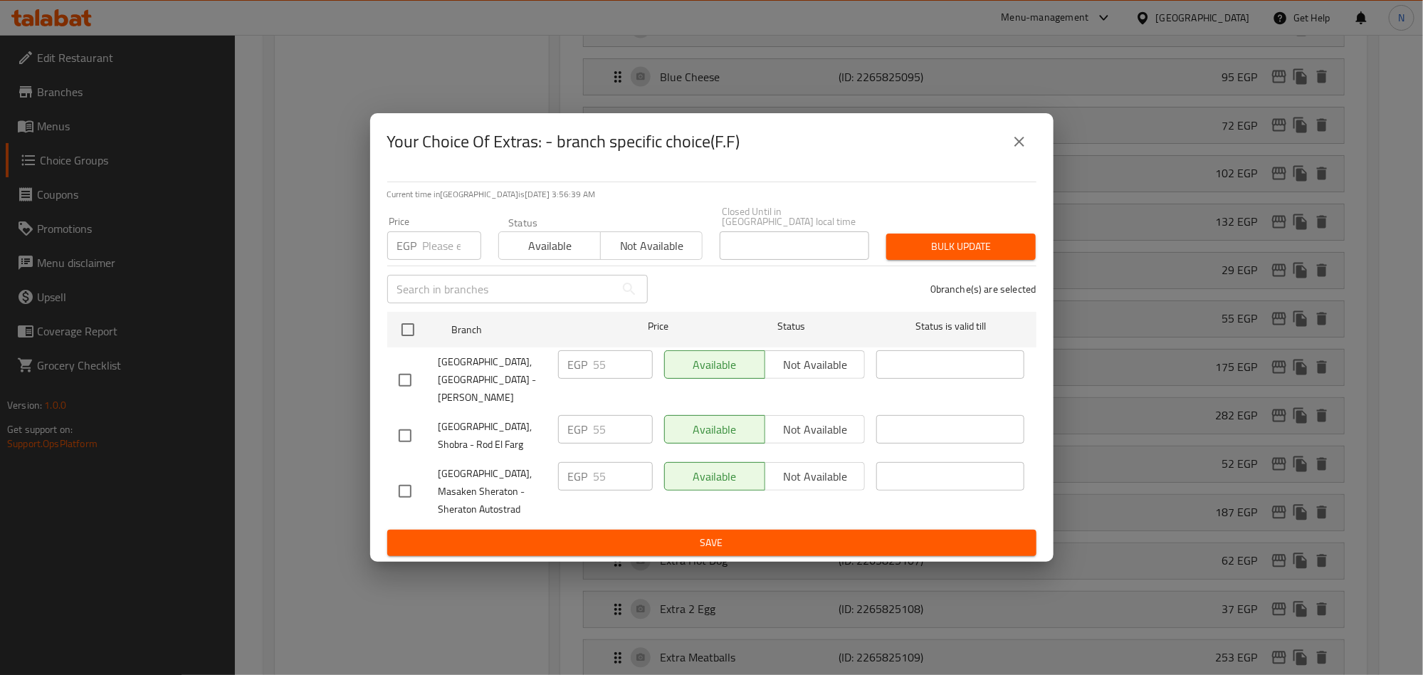
click at [404, 376] on input "checkbox" at bounding box center [405, 380] width 30 height 30
checkbox input "true"
drag, startPoint x: 607, startPoint y: 374, endPoint x: 577, endPoint y: 385, distance: 31.3
click at [580, 372] on div "EGP 55 ​" at bounding box center [605, 364] width 95 height 28
paste input "62.7"
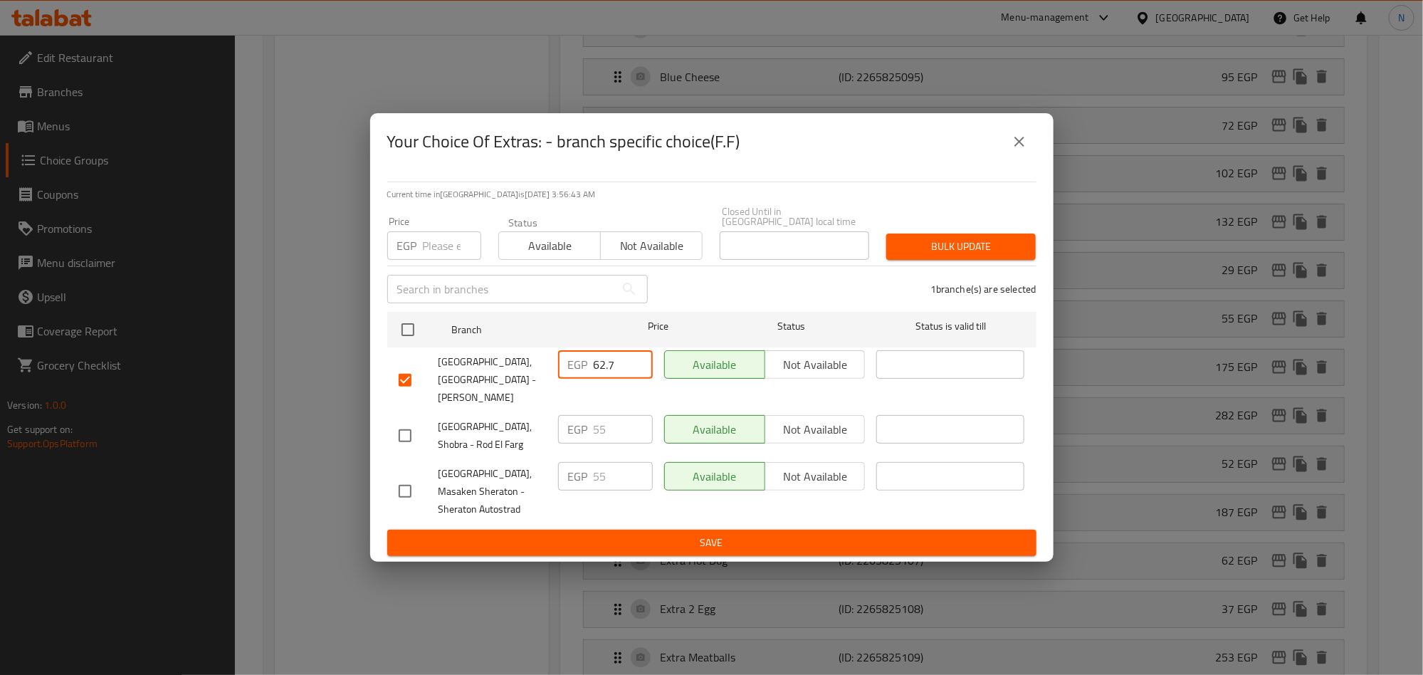
type input "62.7"
click at [641, 534] on span "Save" at bounding box center [712, 543] width 627 height 18
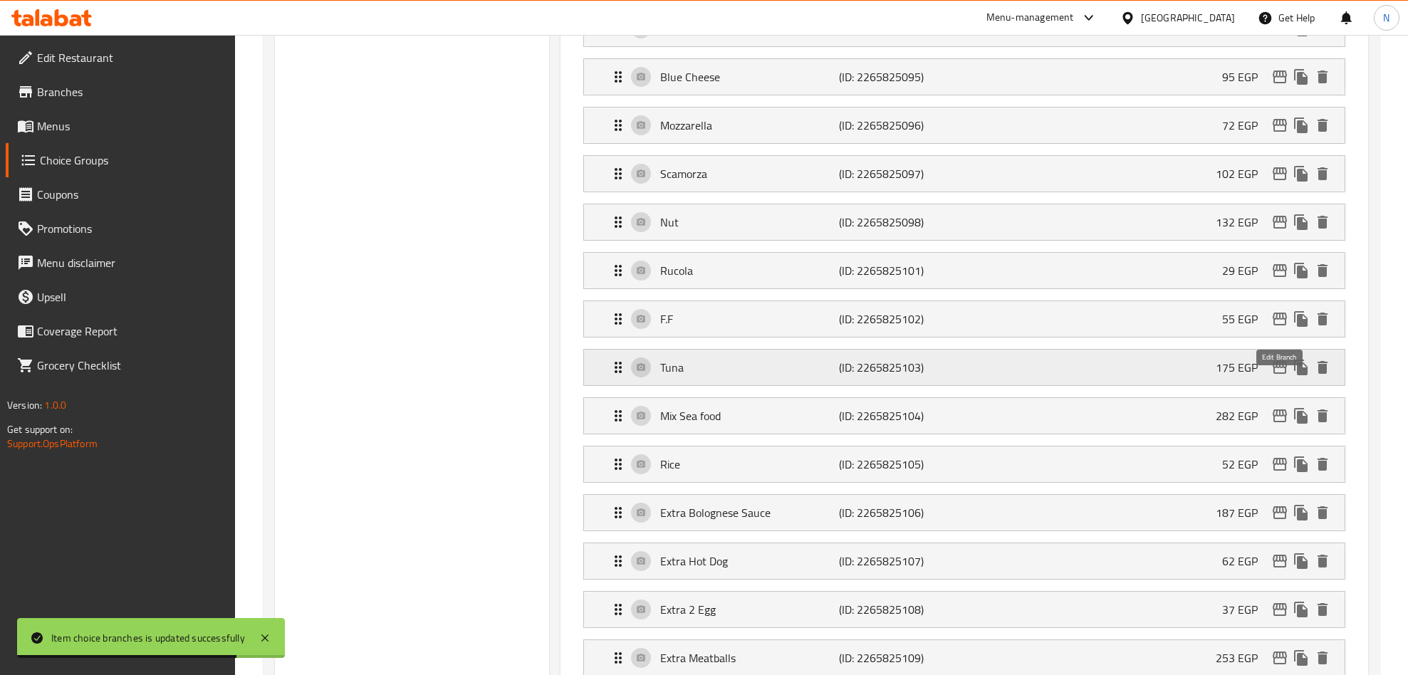
click at [1280, 376] on icon "edit" at bounding box center [1279, 367] width 17 height 17
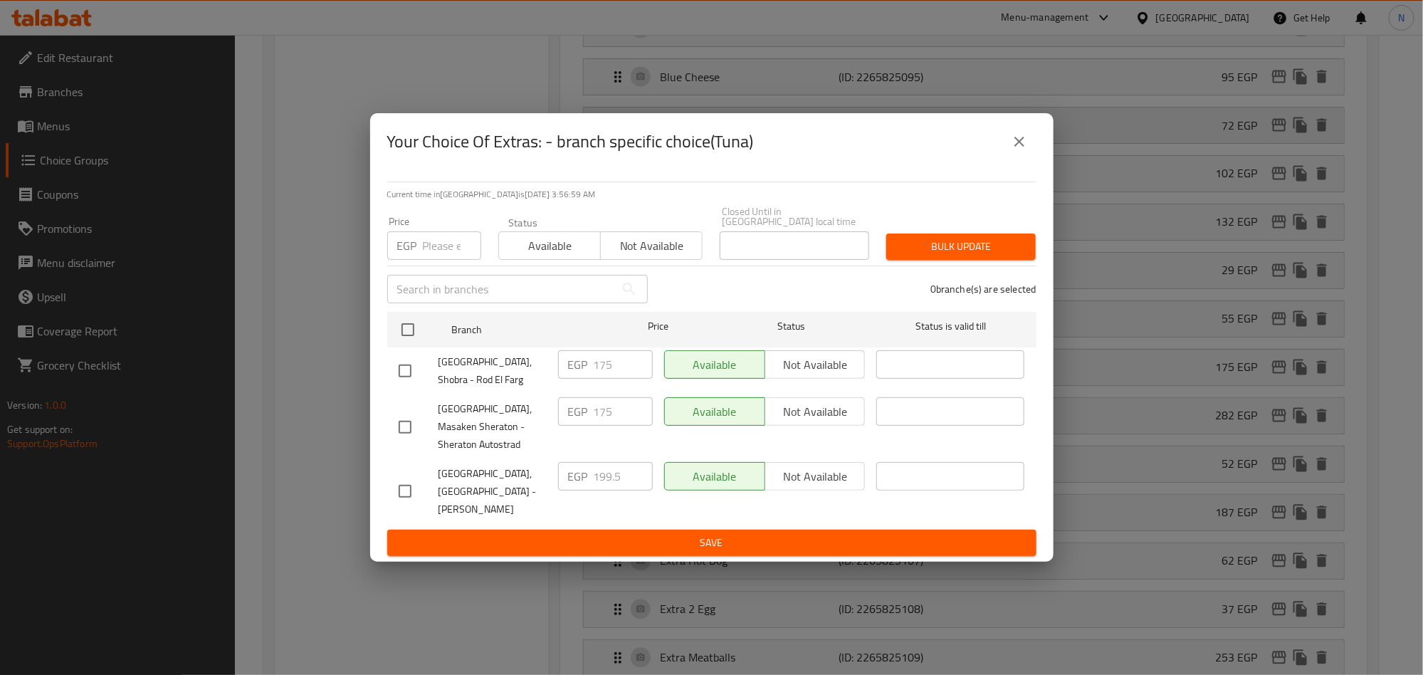
click at [1024, 150] on icon "close" at bounding box center [1019, 141] width 17 height 17
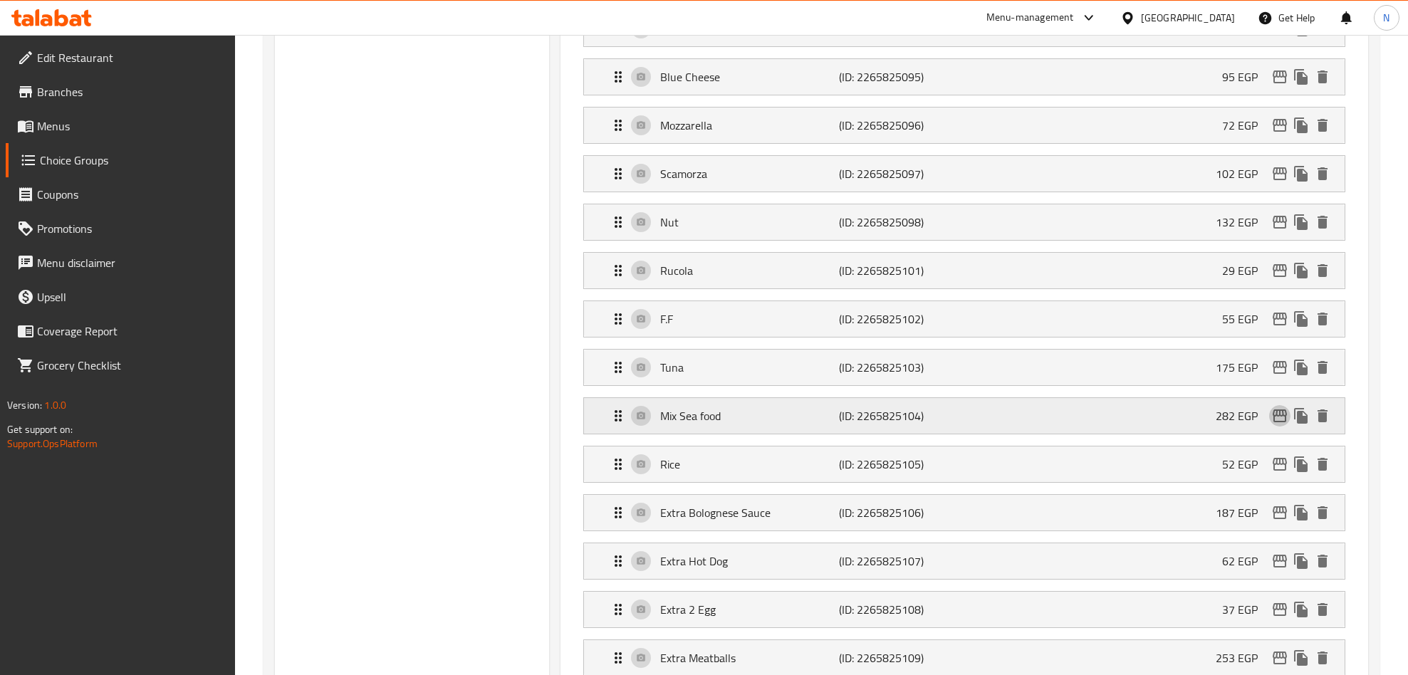
click at [1277, 422] on icon "edit" at bounding box center [1279, 415] width 14 height 13
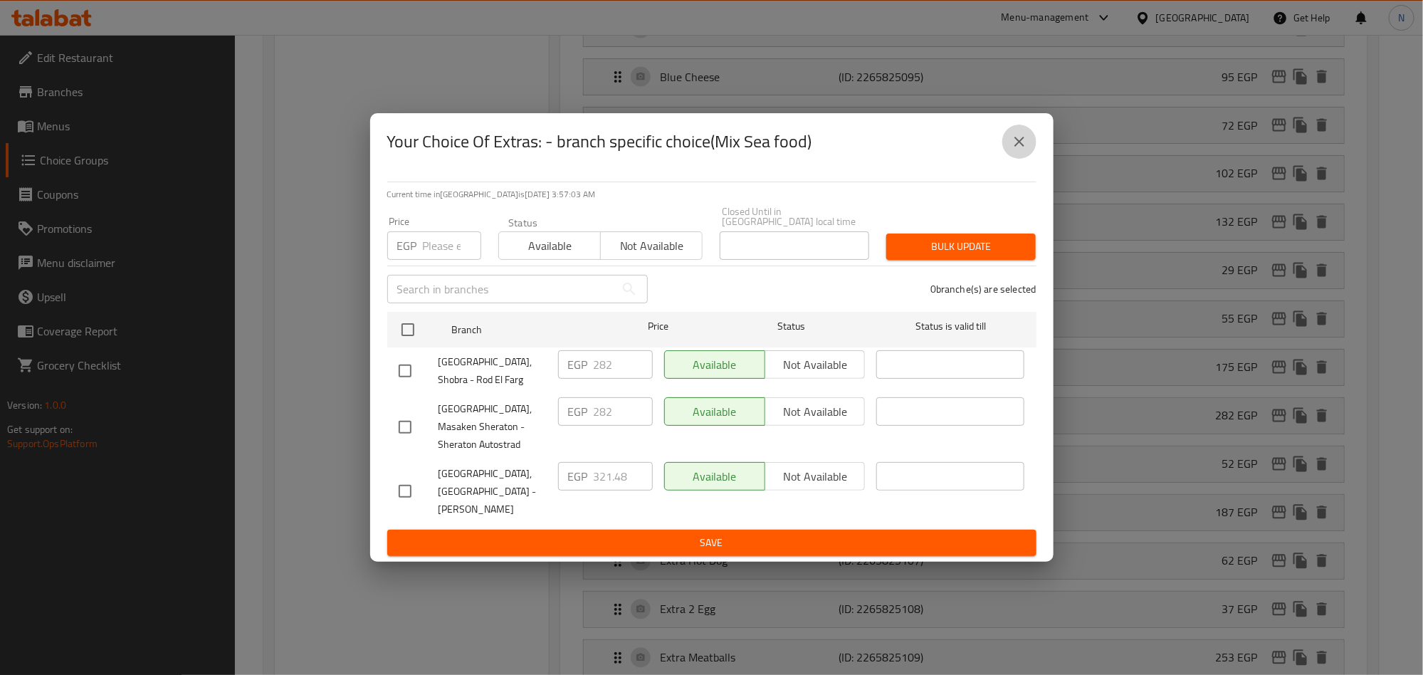
click at [1021, 150] on icon "close" at bounding box center [1019, 141] width 17 height 17
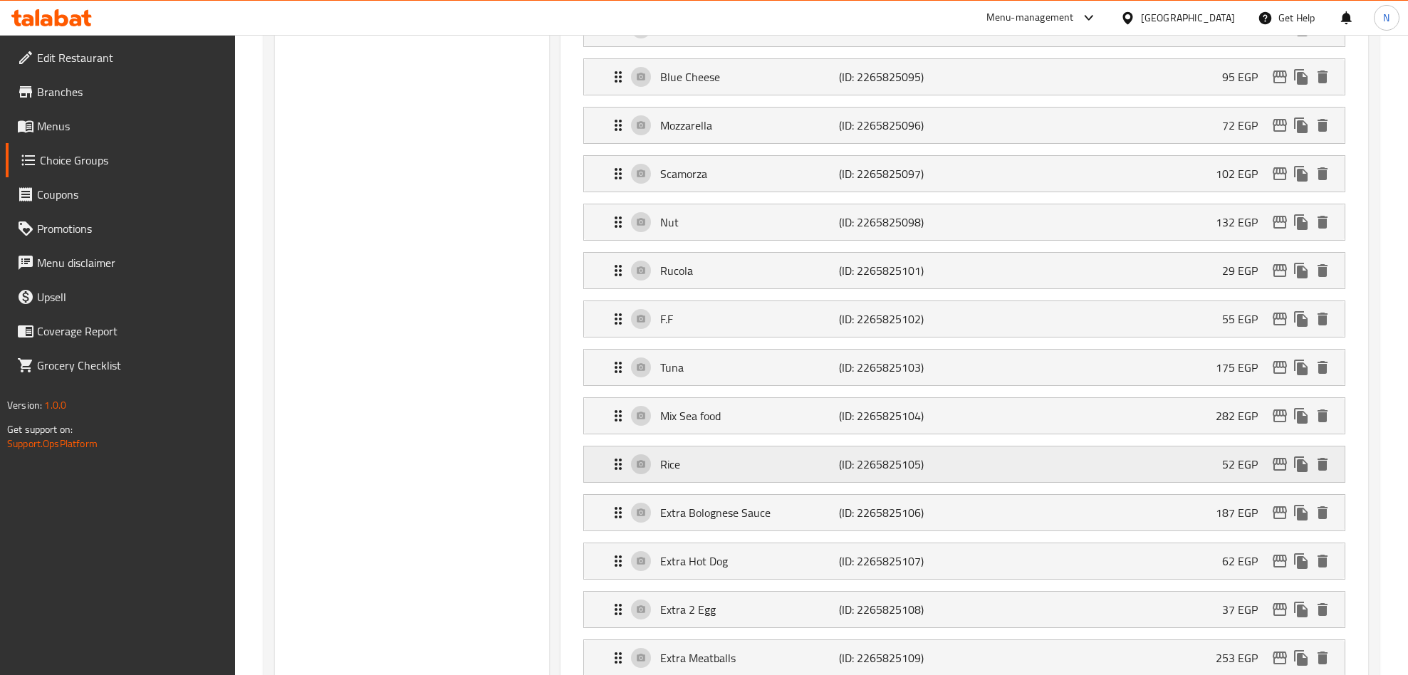
click at [1269, 475] on div "52 EGP" at bounding box center [1277, 464] width 111 height 21
click at [1275, 422] on icon "edit" at bounding box center [1279, 415] width 14 height 13
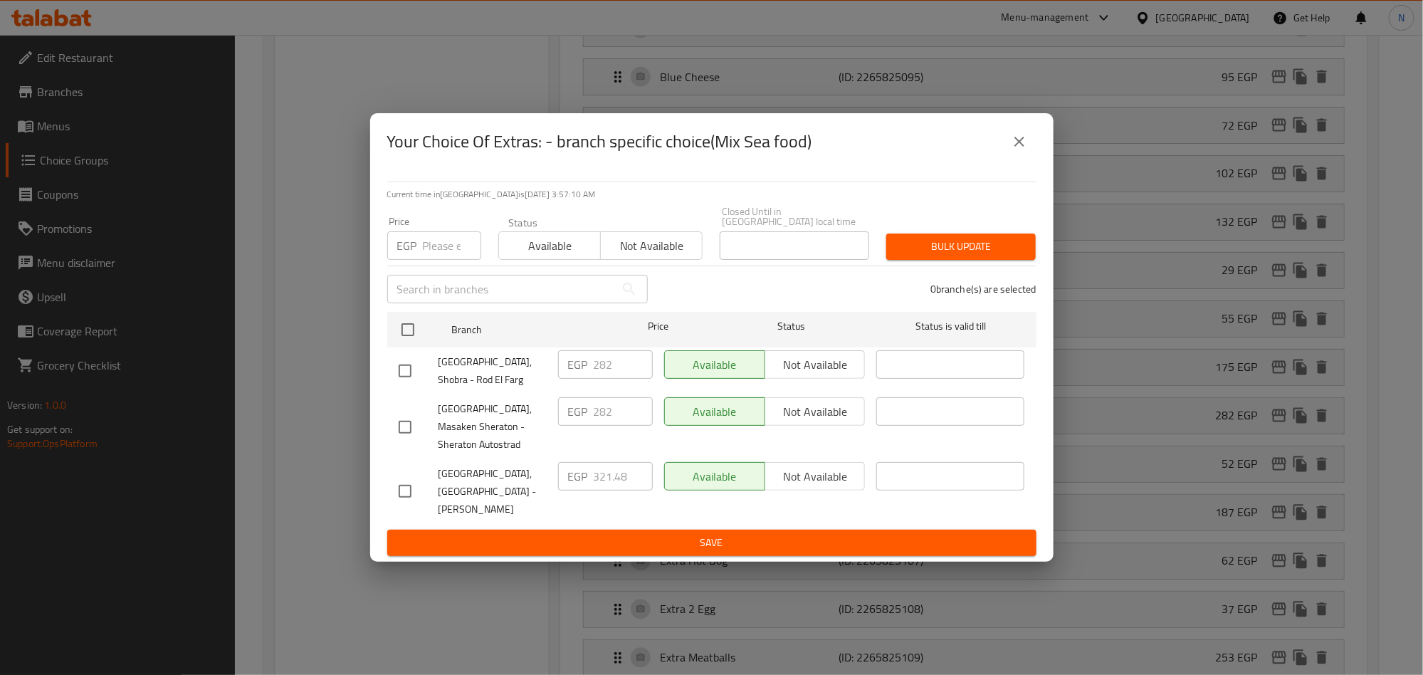
drag, startPoint x: 410, startPoint y: 483, endPoint x: 534, endPoint y: 491, distance: 124.2
click at [410, 483] on input "checkbox" at bounding box center [405, 491] width 30 height 30
checkbox input "true"
click at [627, 477] on input "321.48" at bounding box center [623, 476] width 59 height 28
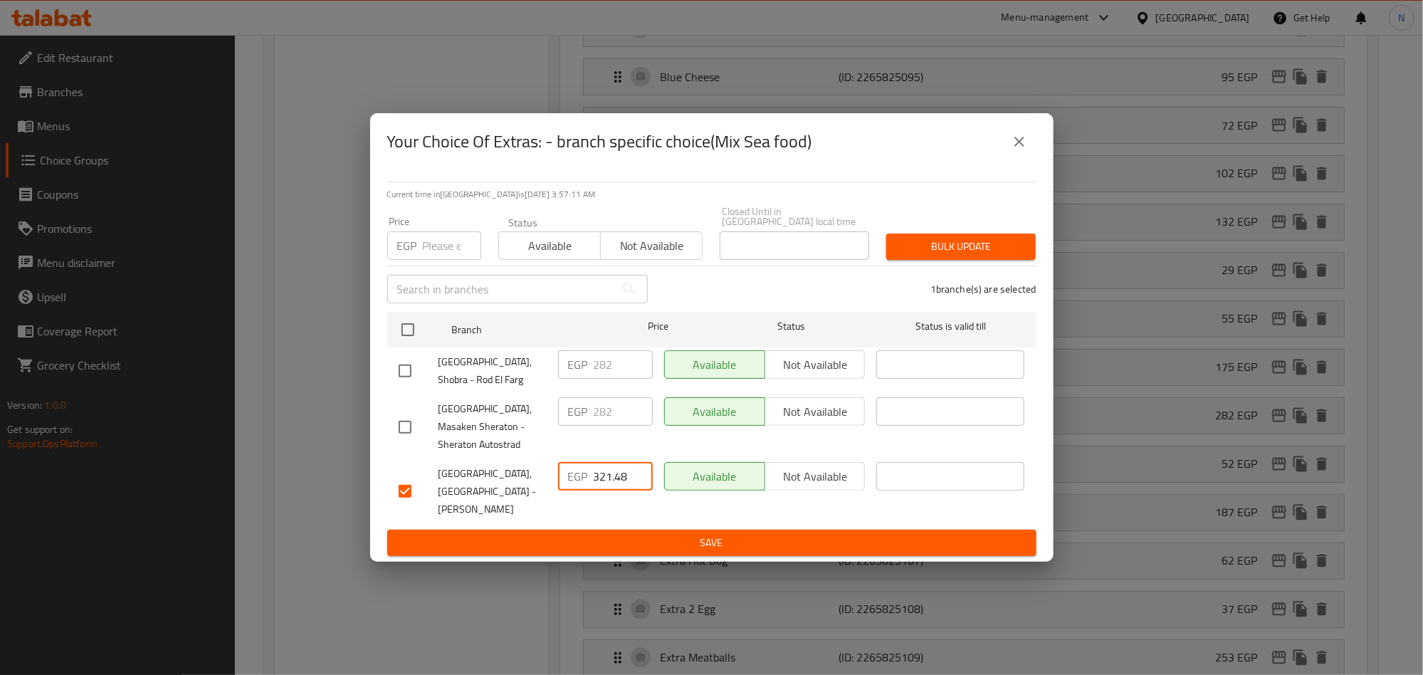
click at [627, 477] on input "321.48" at bounding box center [623, 476] width 59 height 28
click at [1011, 150] on icon "close" at bounding box center [1019, 141] width 17 height 17
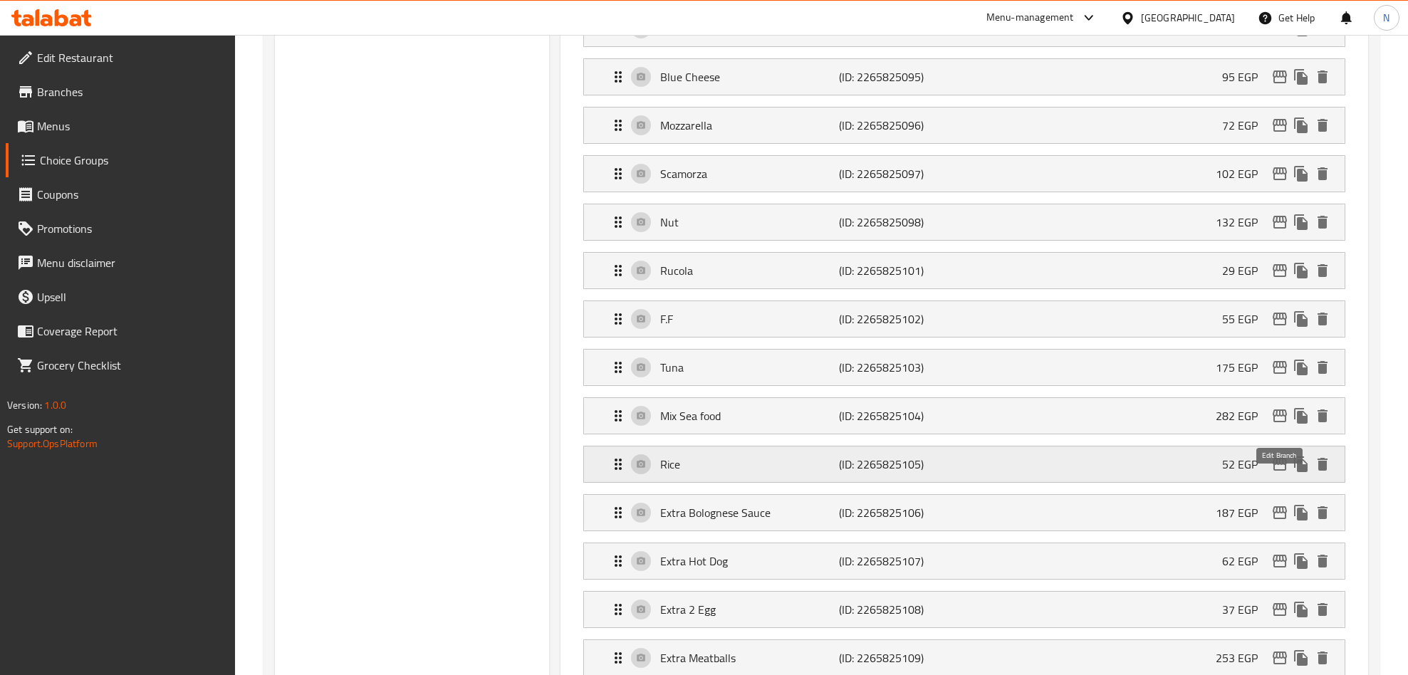
click at [1282, 471] on icon "edit" at bounding box center [1279, 464] width 14 height 13
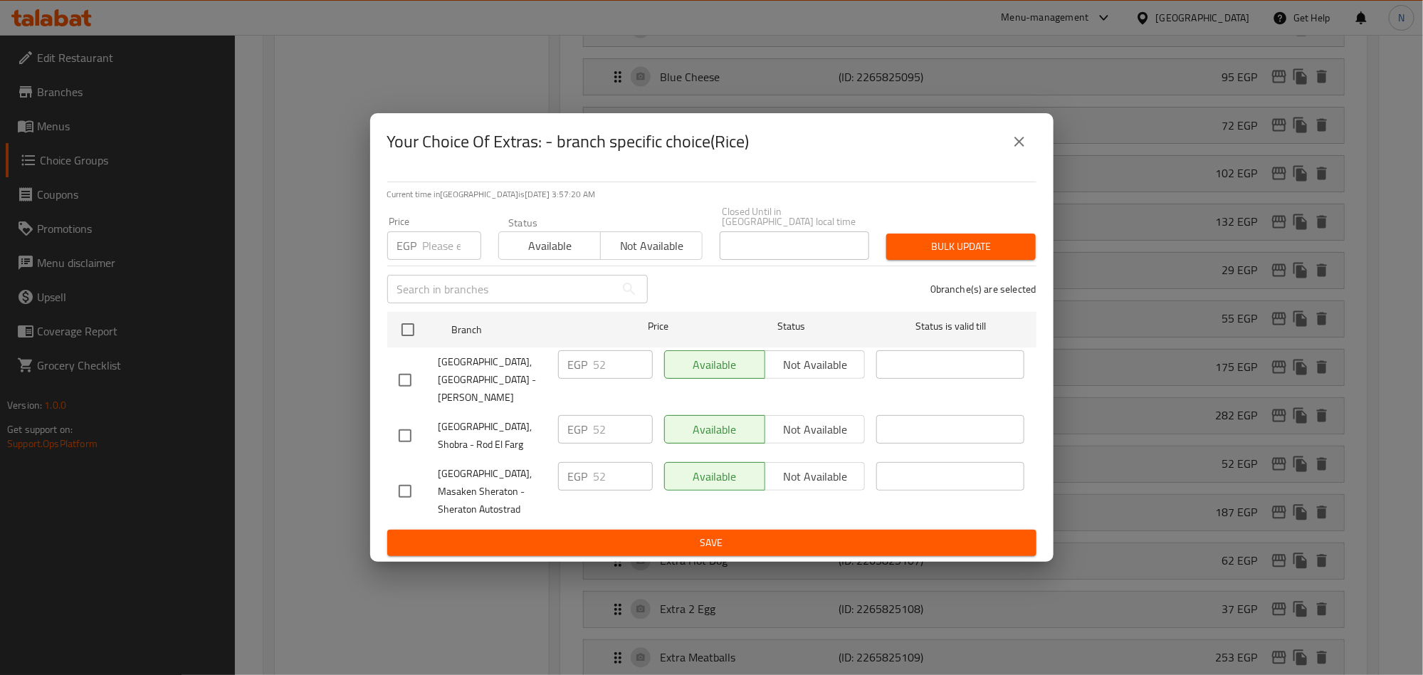
click at [404, 370] on input "checkbox" at bounding box center [405, 380] width 30 height 30
checkbox input "true"
drag, startPoint x: 612, startPoint y: 365, endPoint x: 570, endPoint y: 374, distance: 42.2
click at [577, 372] on div "EGP 52 ​" at bounding box center [605, 364] width 95 height 28
paste input "9.28"
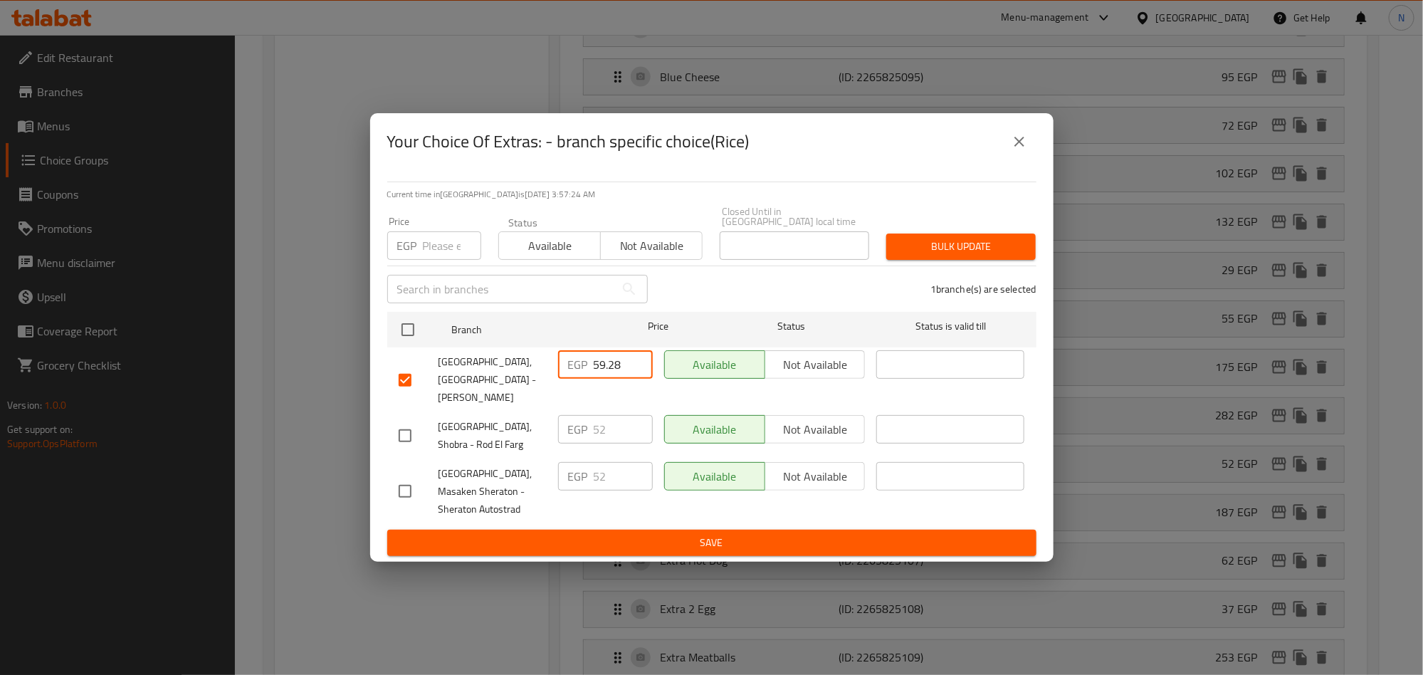
type input "59.28"
click at [654, 534] on span "Save" at bounding box center [712, 543] width 627 height 18
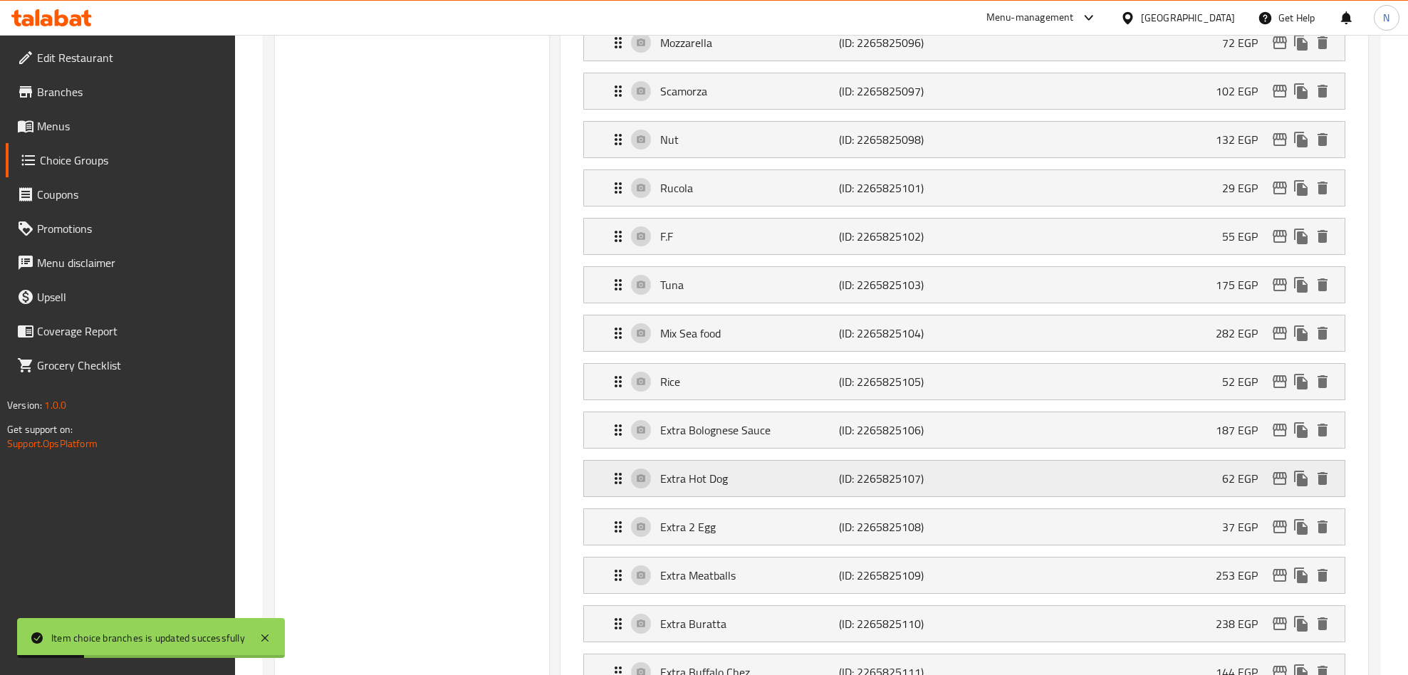
scroll to position [1385, 0]
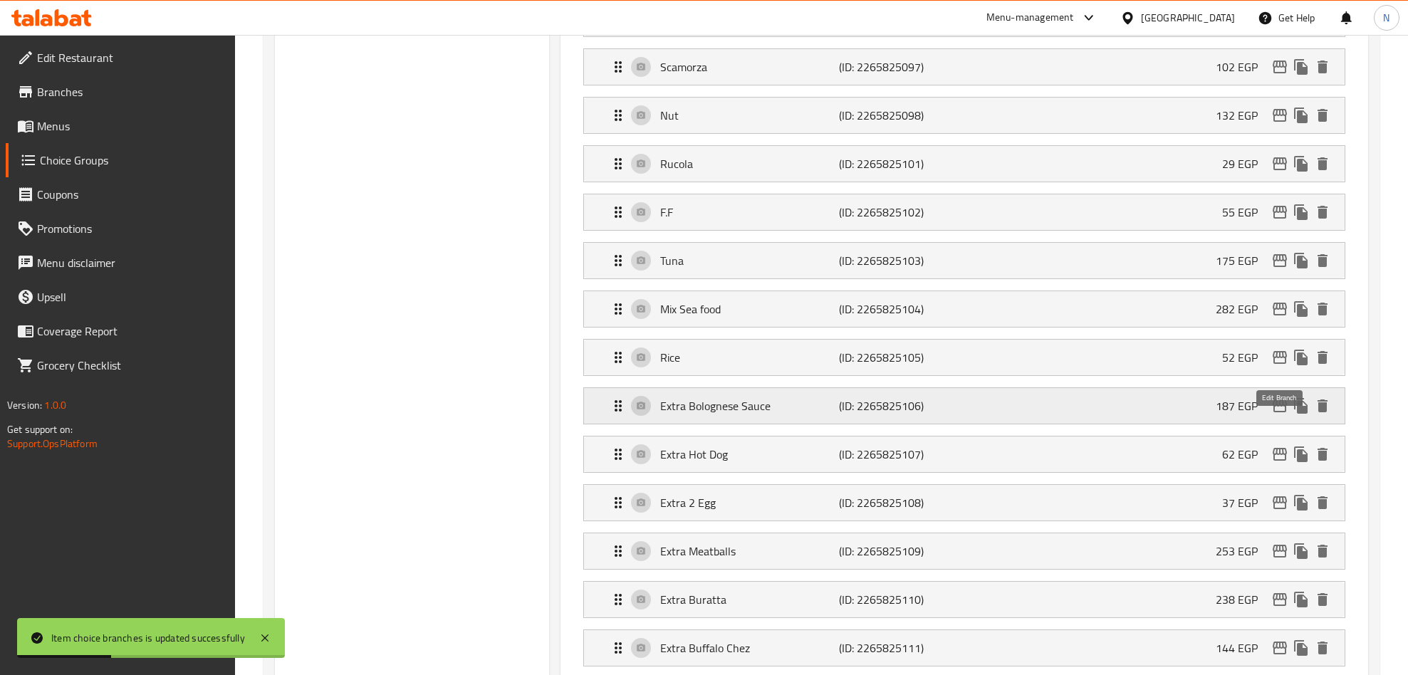
click at [1282, 414] on icon "edit" at bounding box center [1279, 405] width 17 height 17
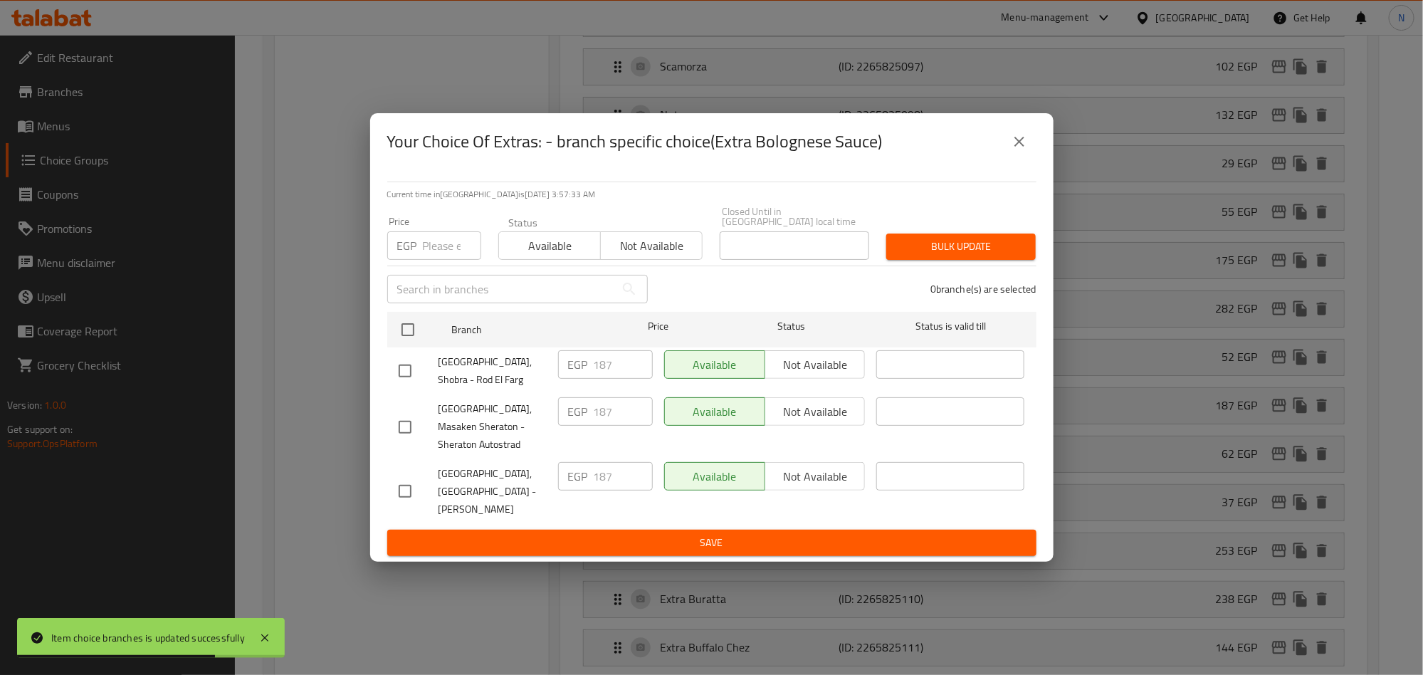
click at [402, 489] on input "checkbox" at bounding box center [405, 491] width 30 height 30
checkbox input "true"
drag, startPoint x: 612, startPoint y: 476, endPoint x: 577, endPoint y: 491, distance: 37.3
click at [577, 491] on div "EGP 187 ​" at bounding box center [605, 476] width 95 height 28
paste input "213.18"
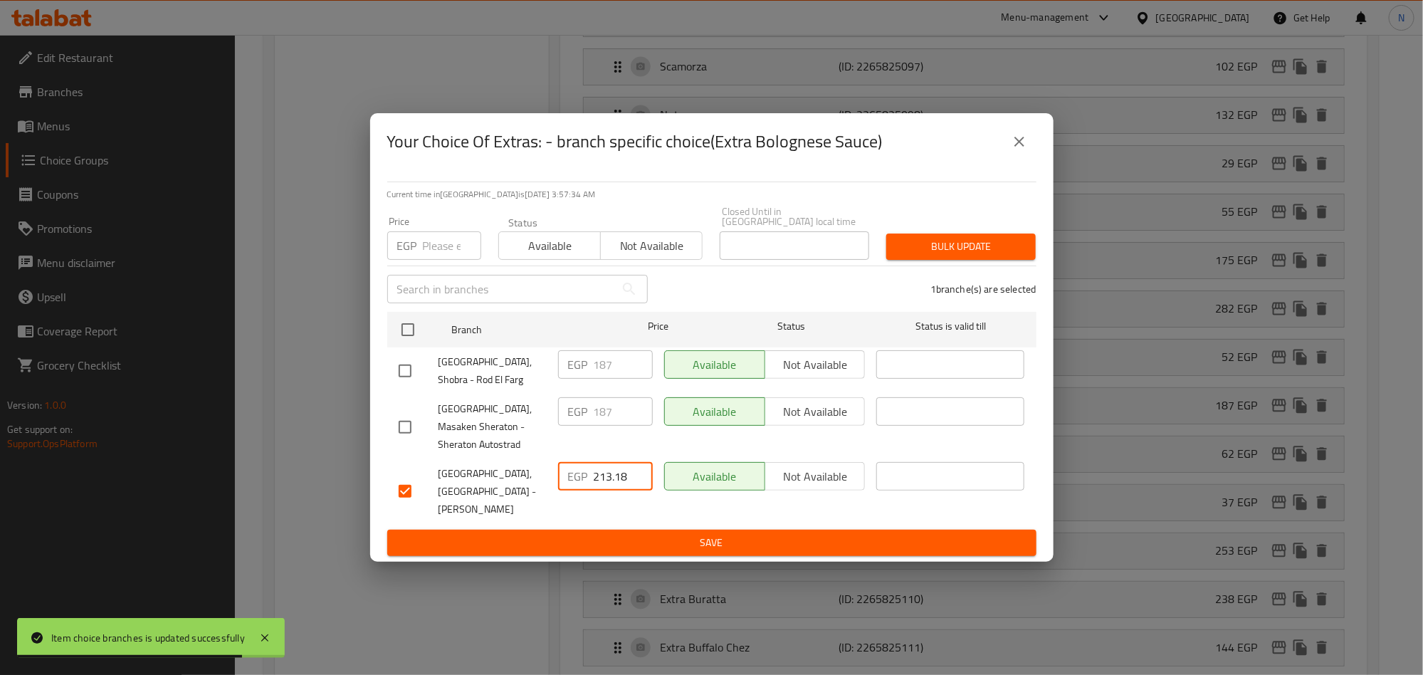
type input "213.18"
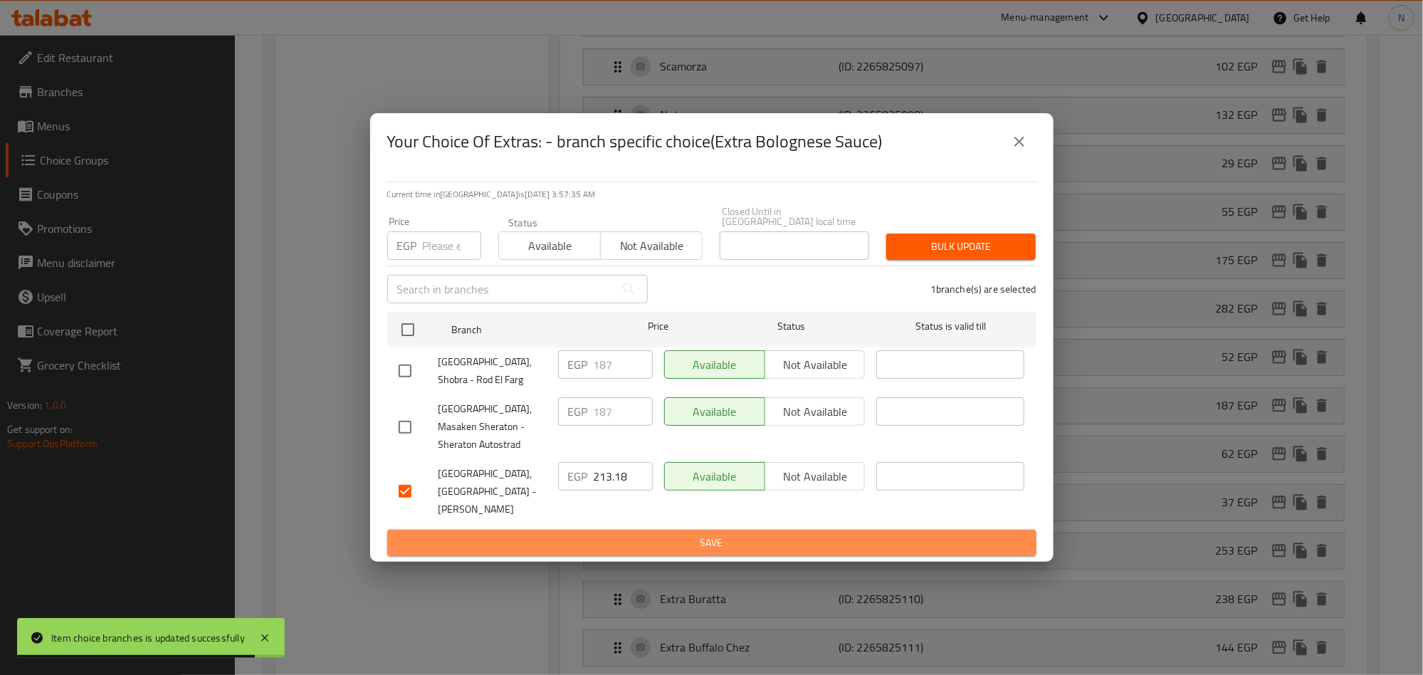
click at [607, 534] on span "Save" at bounding box center [712, 543] width 627 height 18
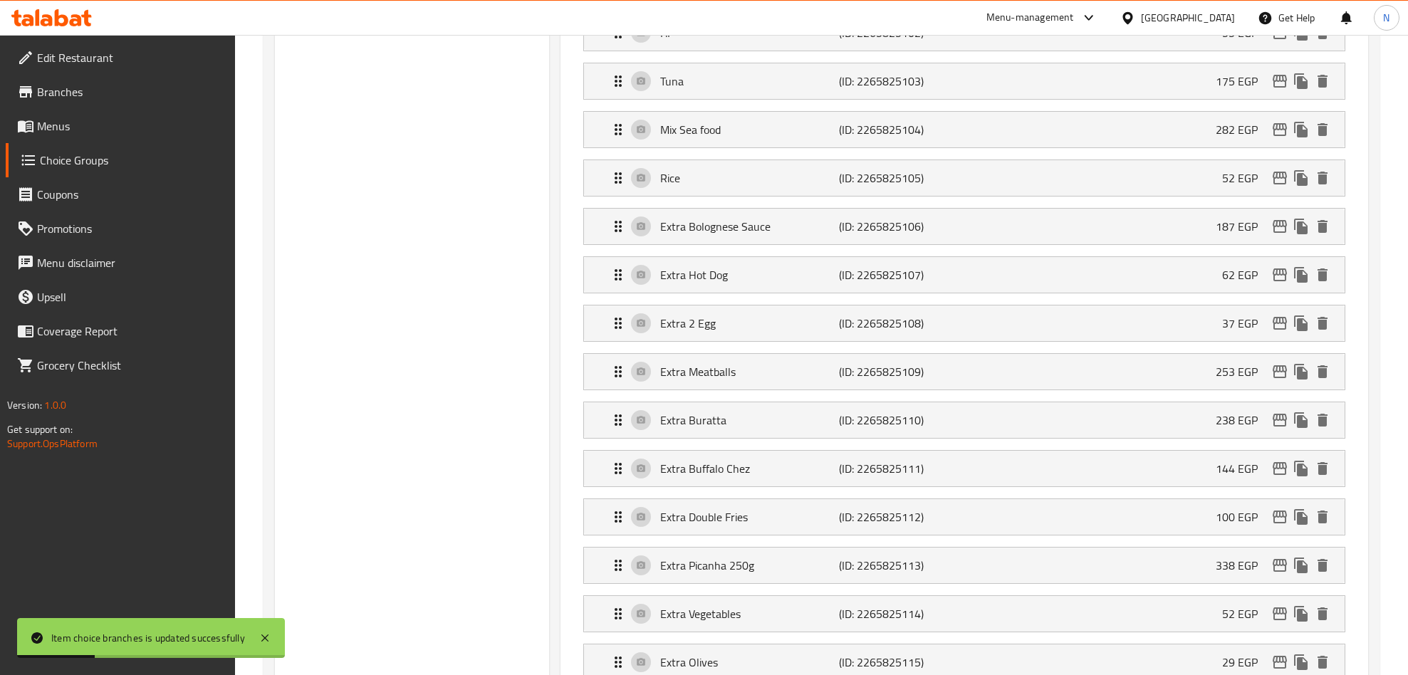
scroll to position [1599, 0]
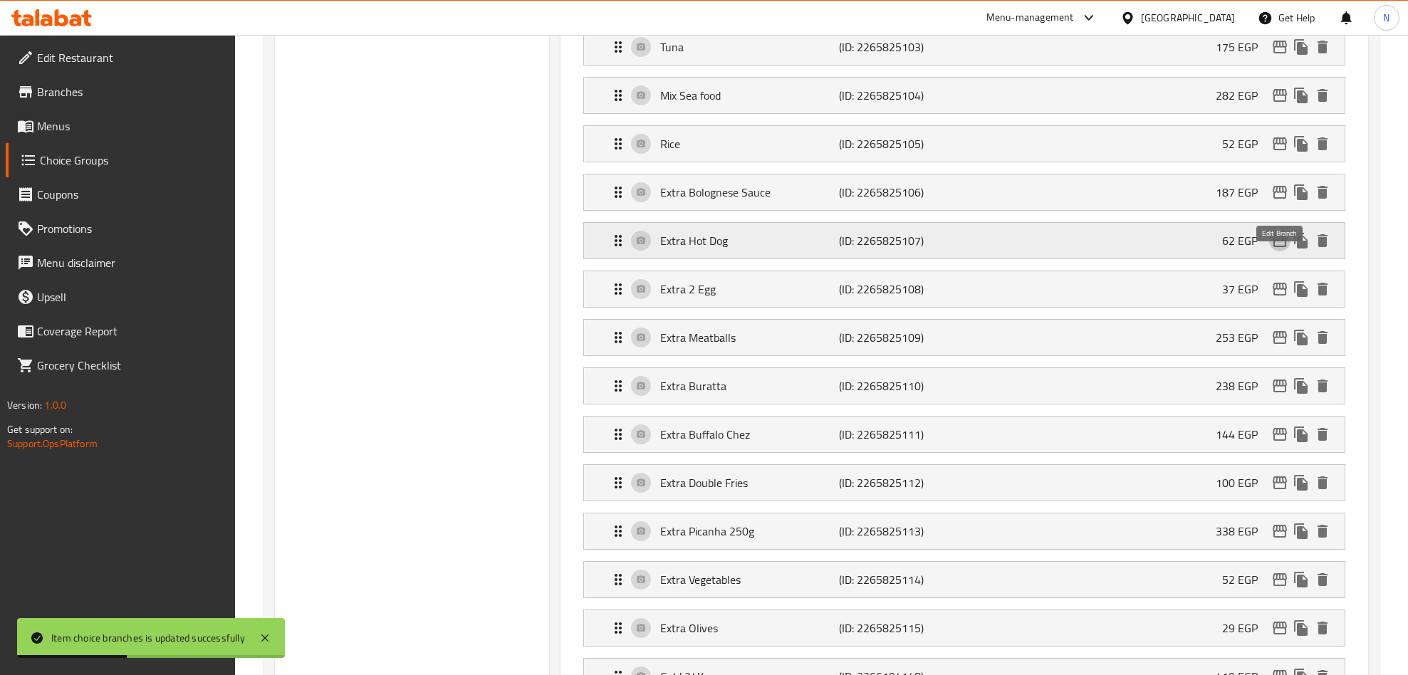
click at [1274, 247] on icon "edit" at bounding box center [1279, 240] width 14 height 13
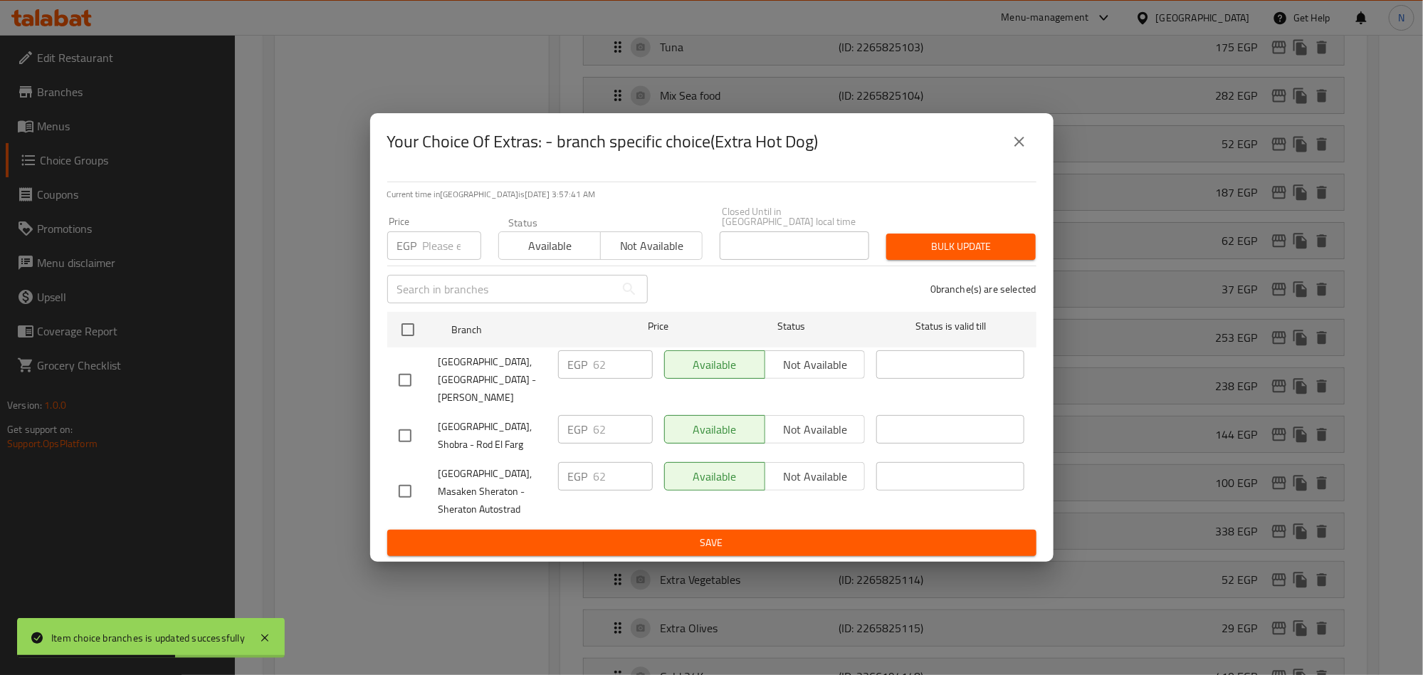
click at [404, 376] on input "checkbox" at bounding box center [405, 380] width 30 height 30
checkbox input "true"
drag, startPoint x: 611, startPoint y: 372, endPoint x: 582, endPoint y: 381, distance: 30.4
click at [582, 379] on div "EGP 62 ​" at bounding box center [605, 364] width 95 height 28
paste input "70.68"
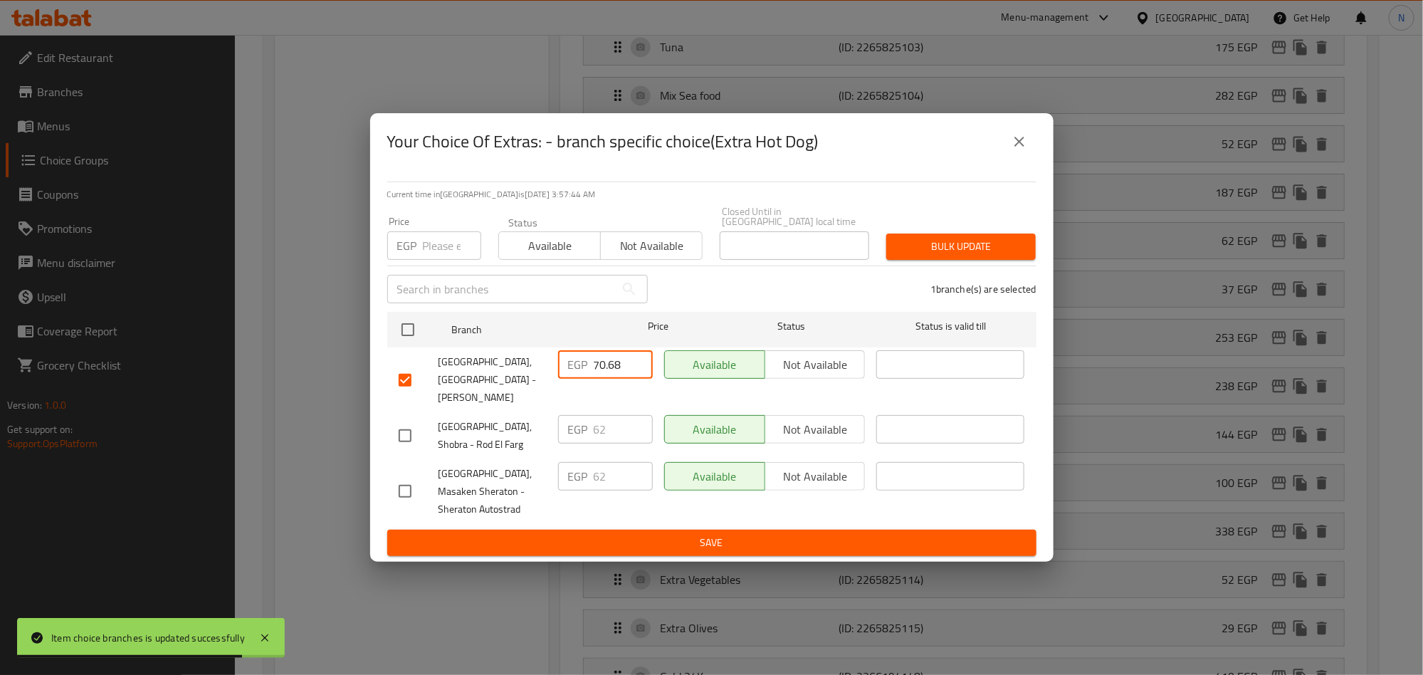
type input "70.68"
click at [669, 534] on span "Save" at bounding box center [712, 543] width 627 height 18
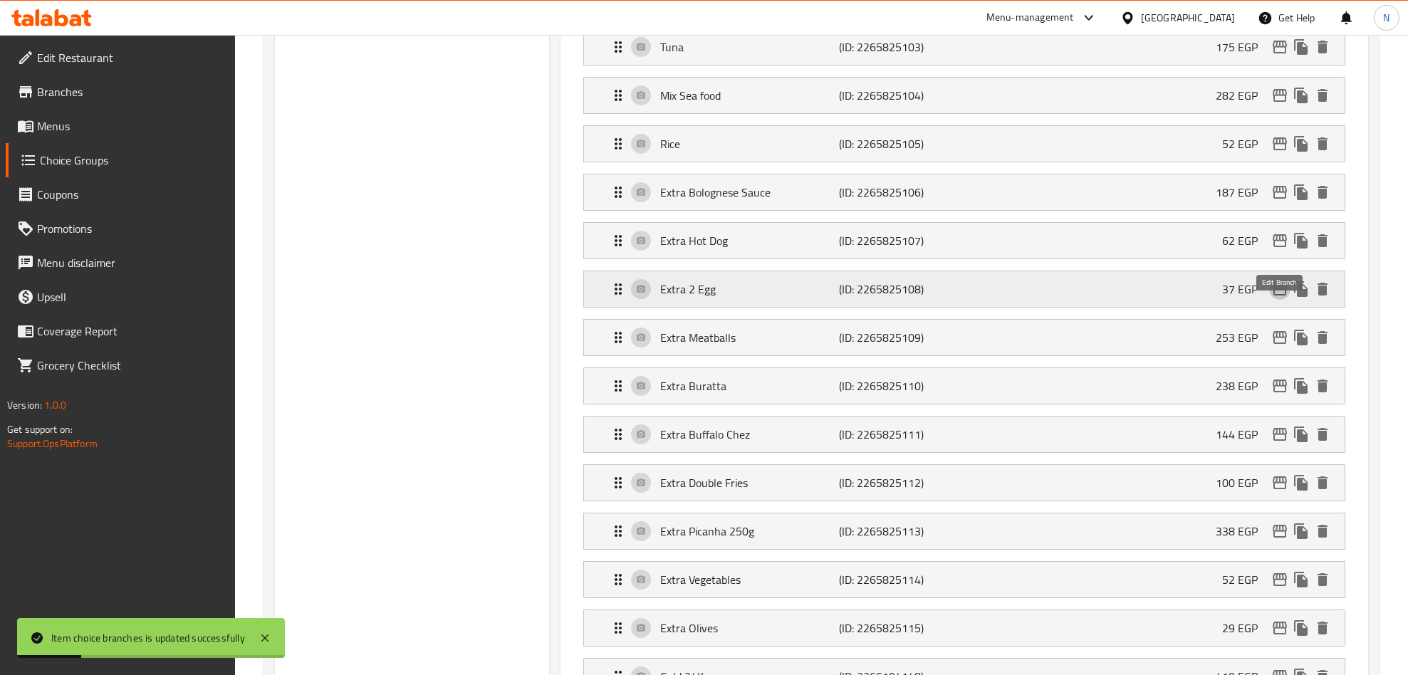
click at [1280, 295] on icon "edit" at bounding box center [1279, 289] width 14 height 13
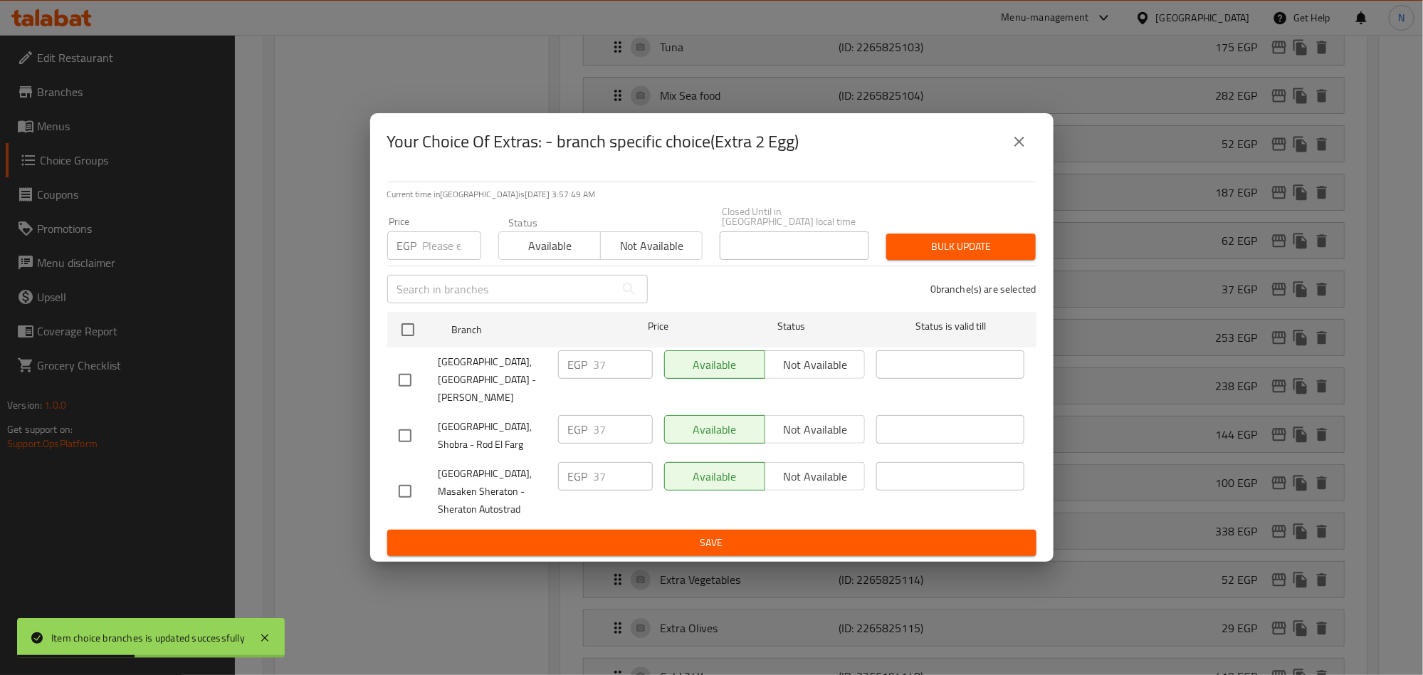
click at [419, 370] on input "checkbox" at bounding box center [405, 380] width 30 height 30
checkbox input "true"
drag, startPoint x: 599, startPoint y: 374, endPoint x: 566, endPoint y: 375, distance: 32.8
click at [575, 374] on div "EGP 37 ​" at bounding box center [605, 364] width 95 height 28
paste input "42.18"
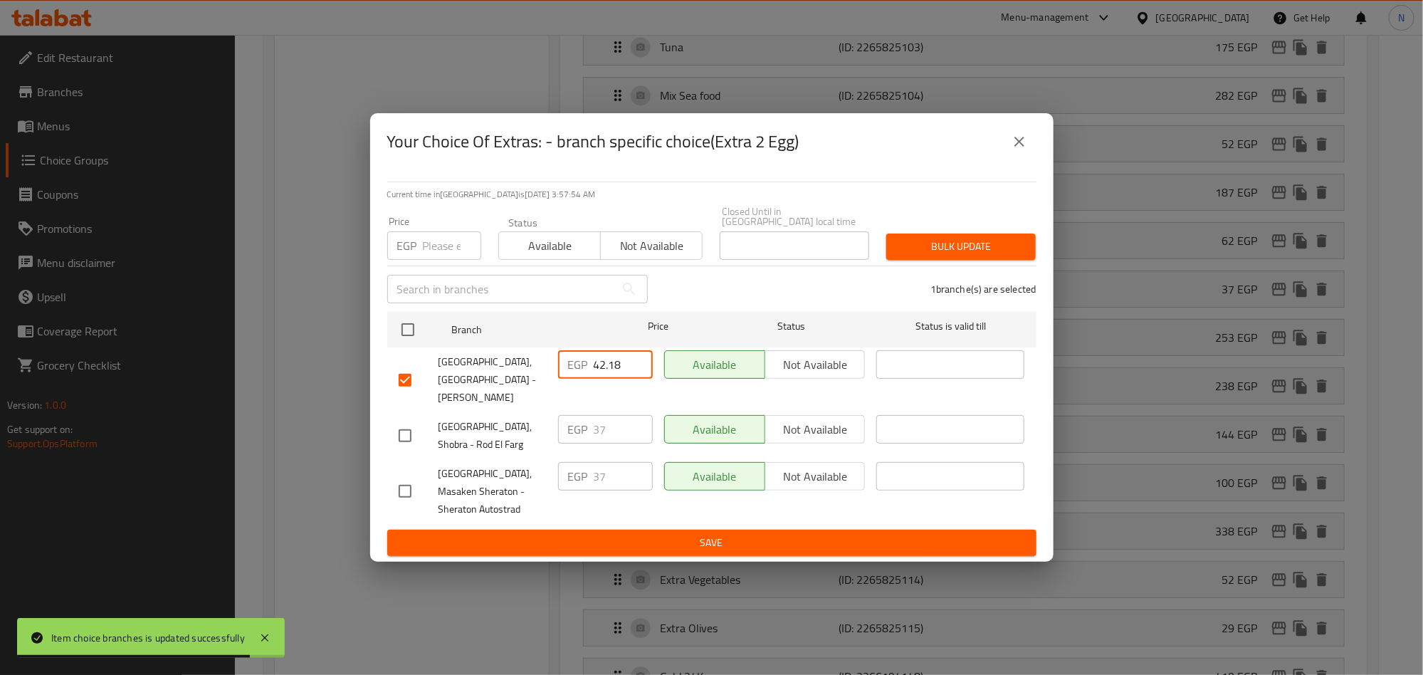
type input "42.18"
click at [597, 534] on span "Save" at bounding box center [712, 543] width 627 height 18
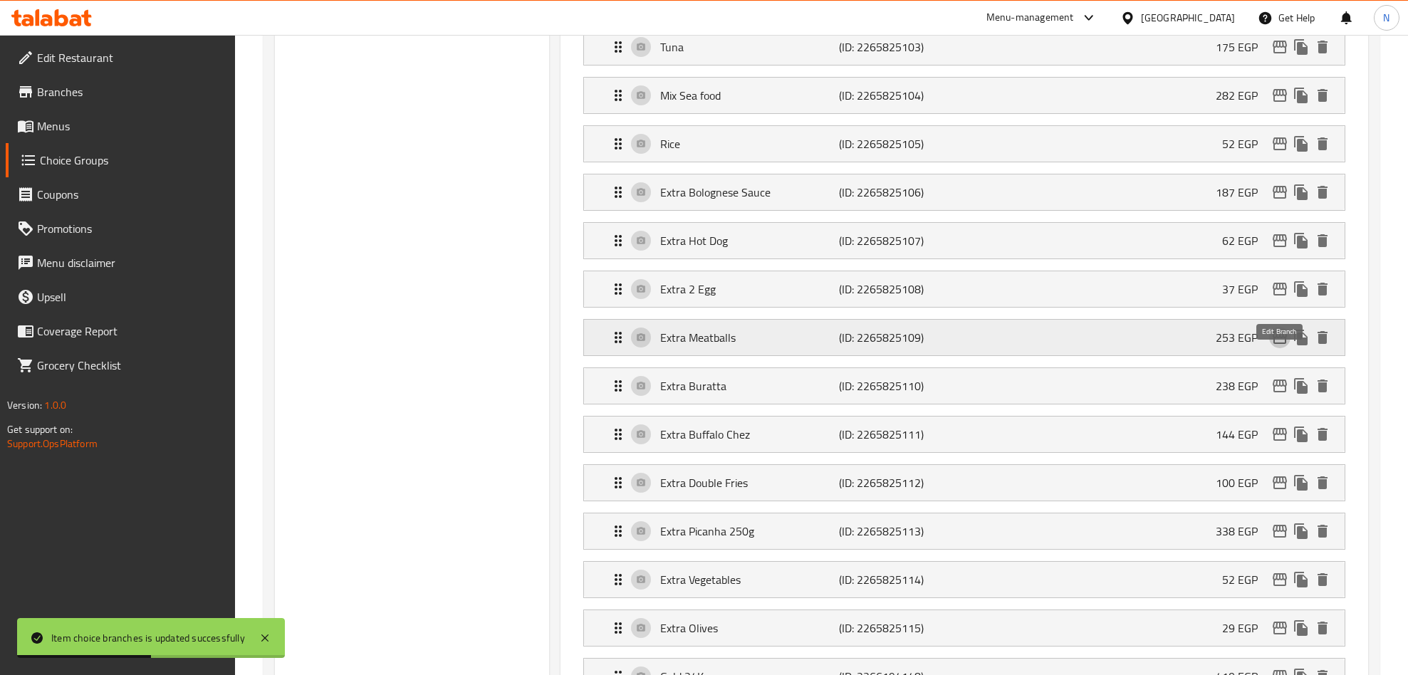
click at [1277, 346] on icon "edit" at bounding box center [1279, 337] width 17 height 17
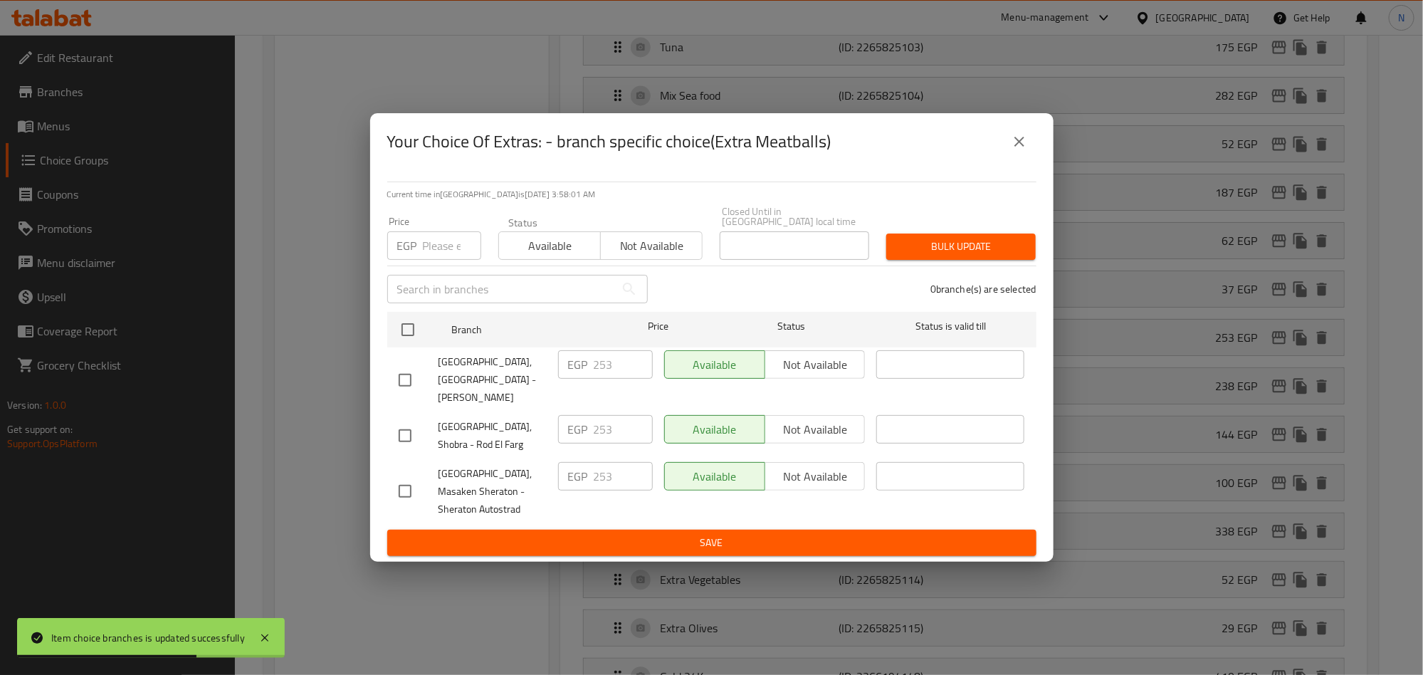
drag, startPoint x: 402, startPoint y: 372, endPoint x: 409, endPoint y: 375, distance: 7.7
click at [404, 372] on input "checkbox" at bounding box center [405, 380] width 30 height 30
checkbox input "true"
drag, startPoint x: 617, startPoint y: 368, endPoint x: 569, endPoint y: 370, distance: 48.5
click at [569, 370] on div "EGP 253 ​" at bounding box center [605, 364] width 95 height 28
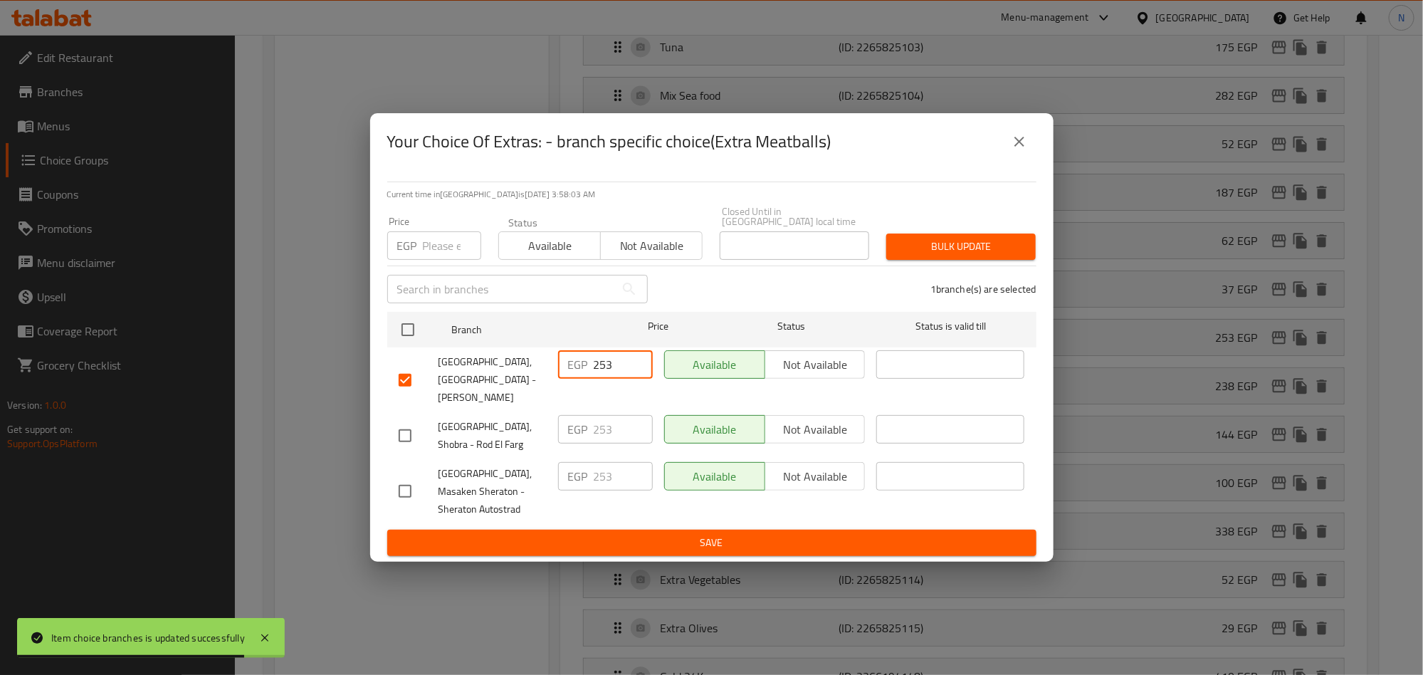
paste input "88.42"
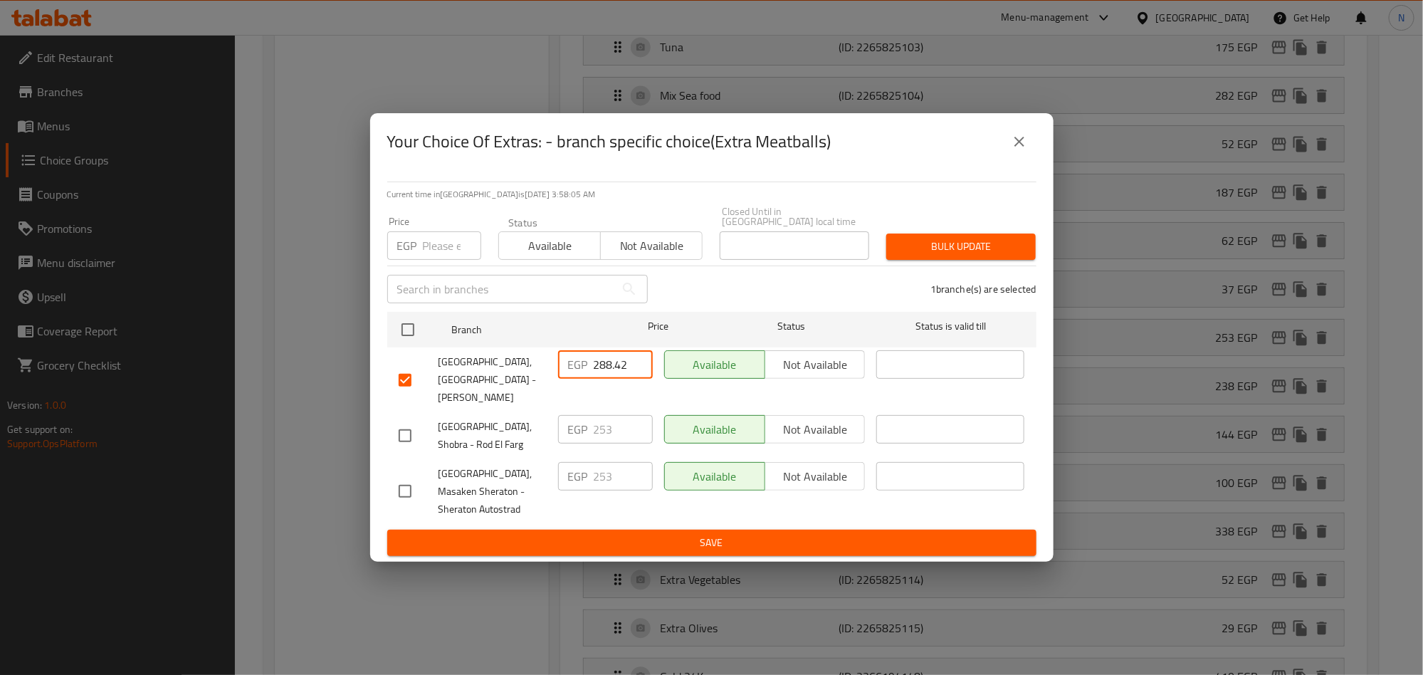
type input "288.42"
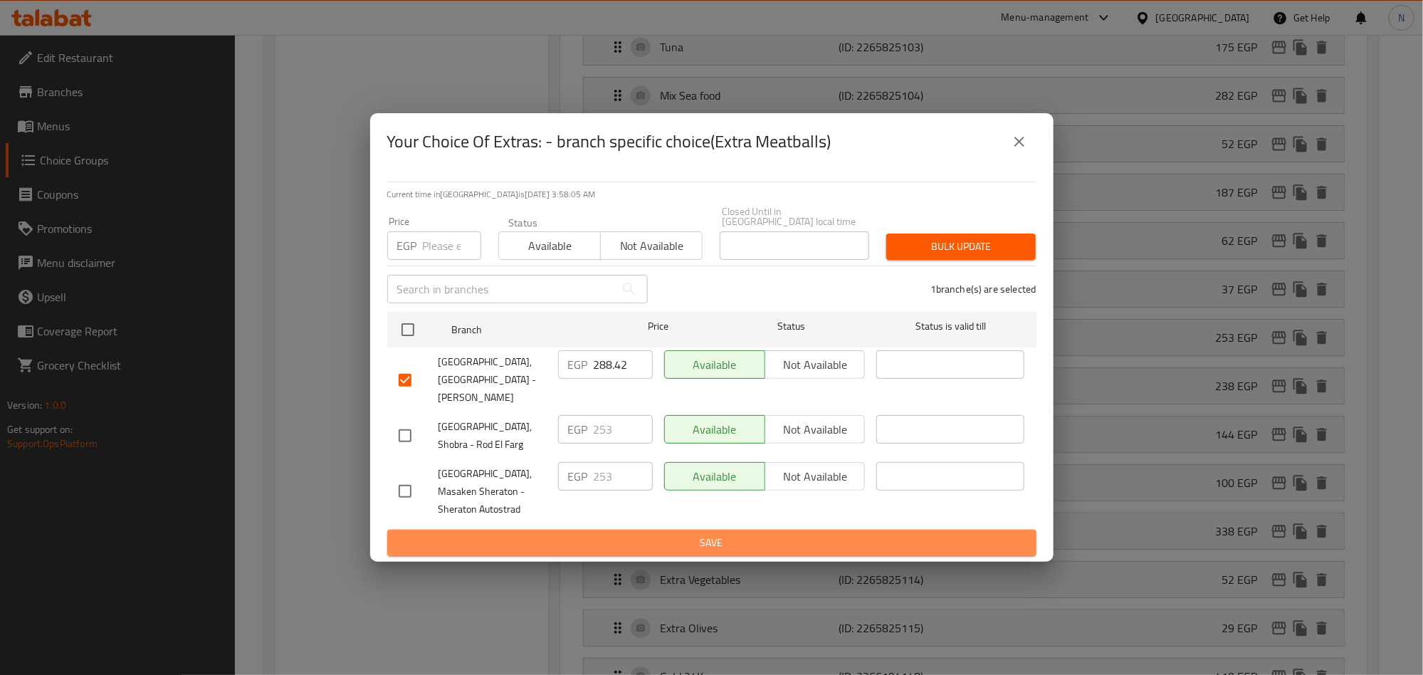
click at [642, 534] on span "Save" at bounding box center [712, 543] width 627 height 18
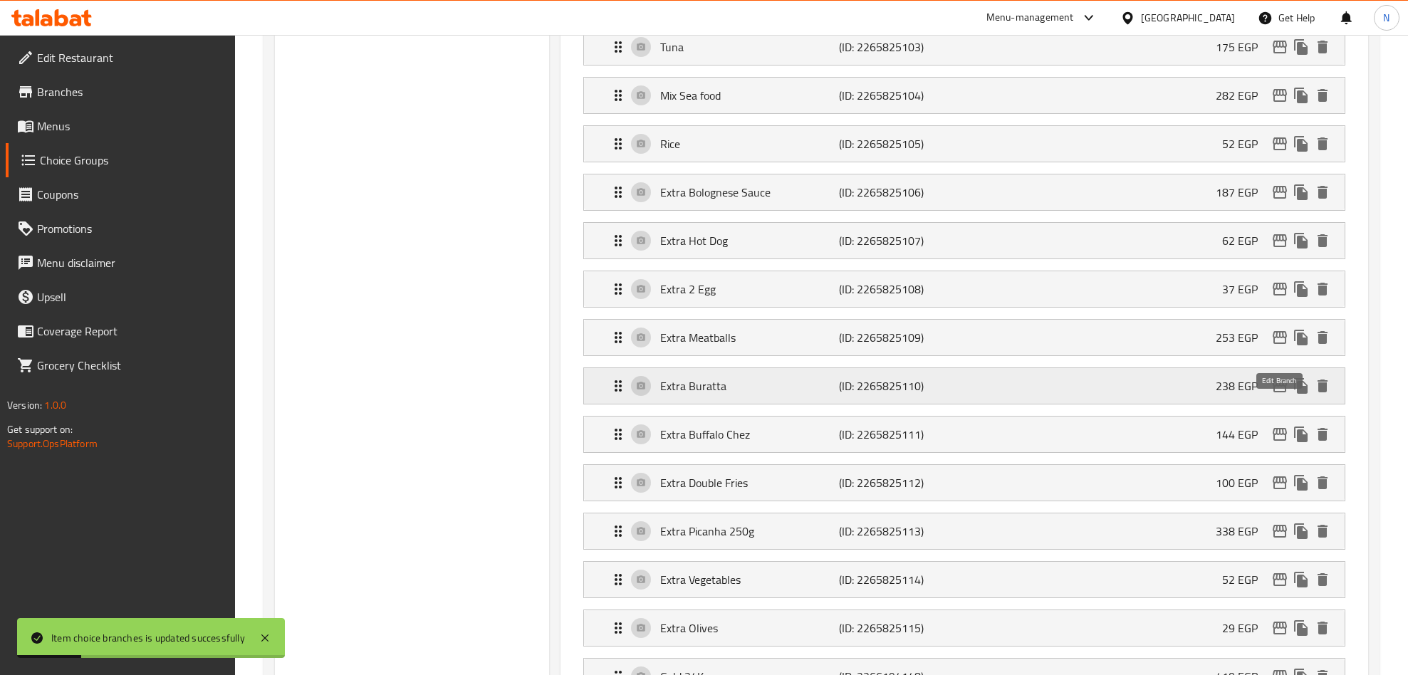
click at [1278, 392] on icon "edit" at bounding box center [1279, 386] width 14 height 13
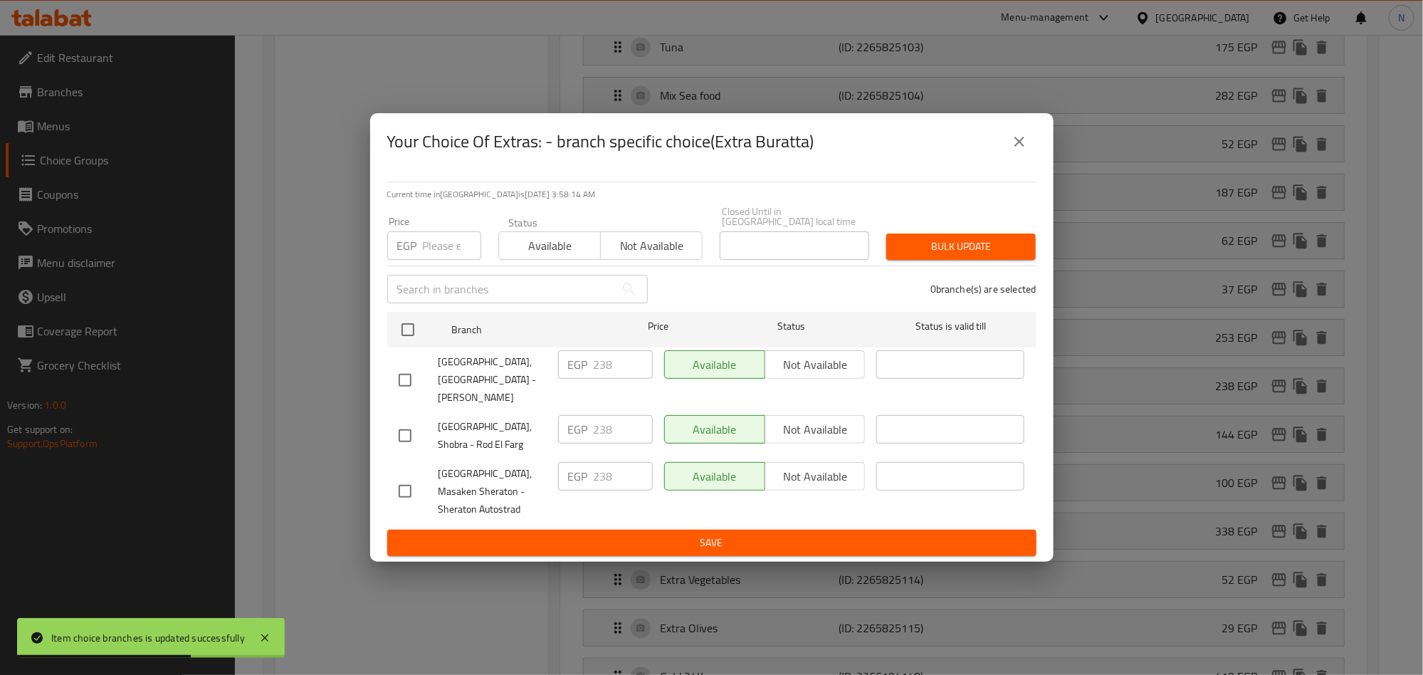
click at [404, 370] on input "checkbox" at bounding box center [405, 380] width 30 height 30
checkbox input "true"
drag, startPoint x: 581, startPoint y: 367, endPoint x: 560, endPoint y: 378, distance: 23.9
click at [569, 370] on div "EGP 238 ​" at bounding box center [605, 364] width 95 height 28
paste input "71.32"
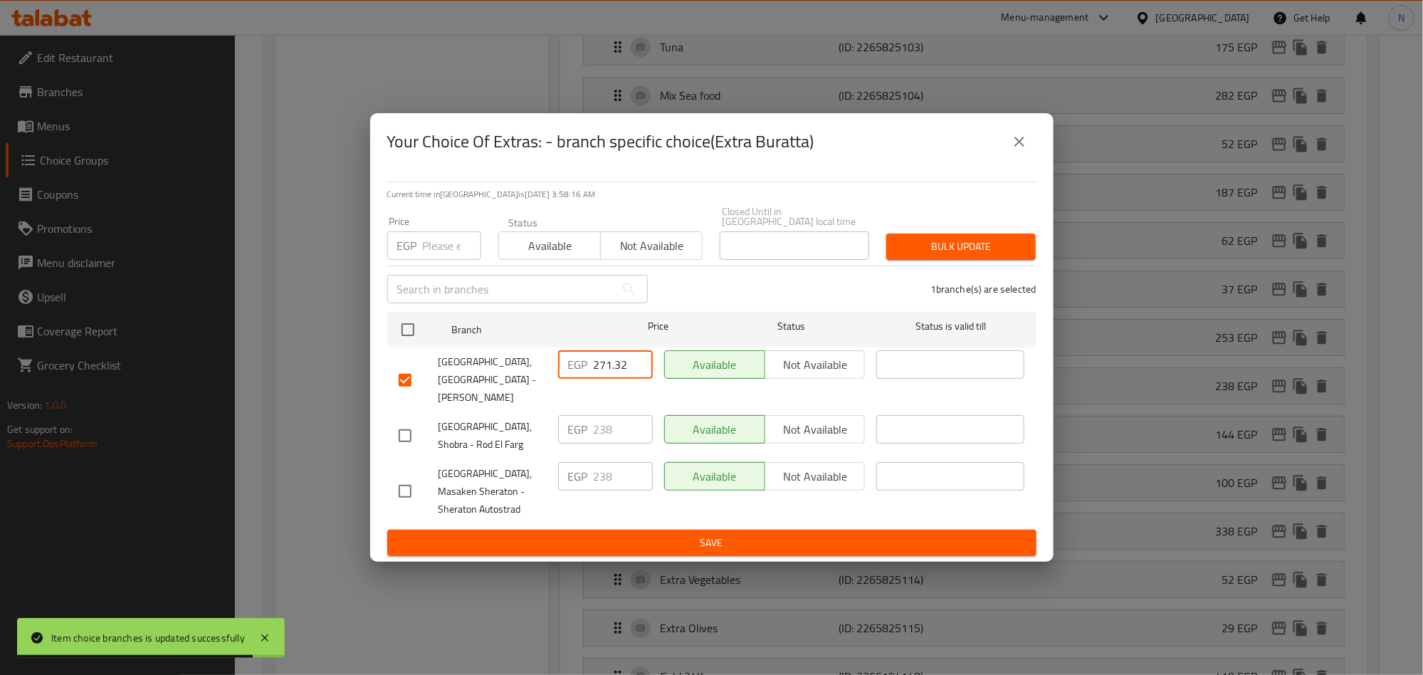
type input "271.32"
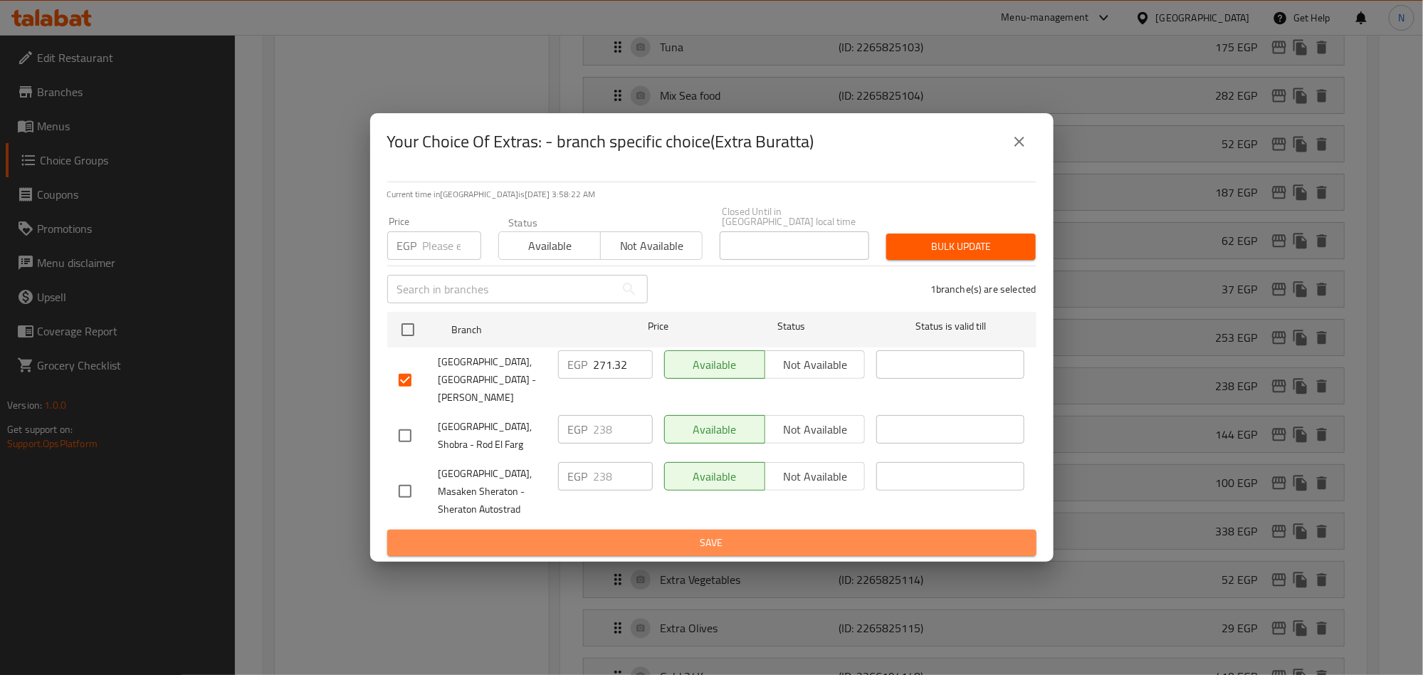
click at [628, 534] on span "Save" at bounding box center [712, 543] width 627 height 18
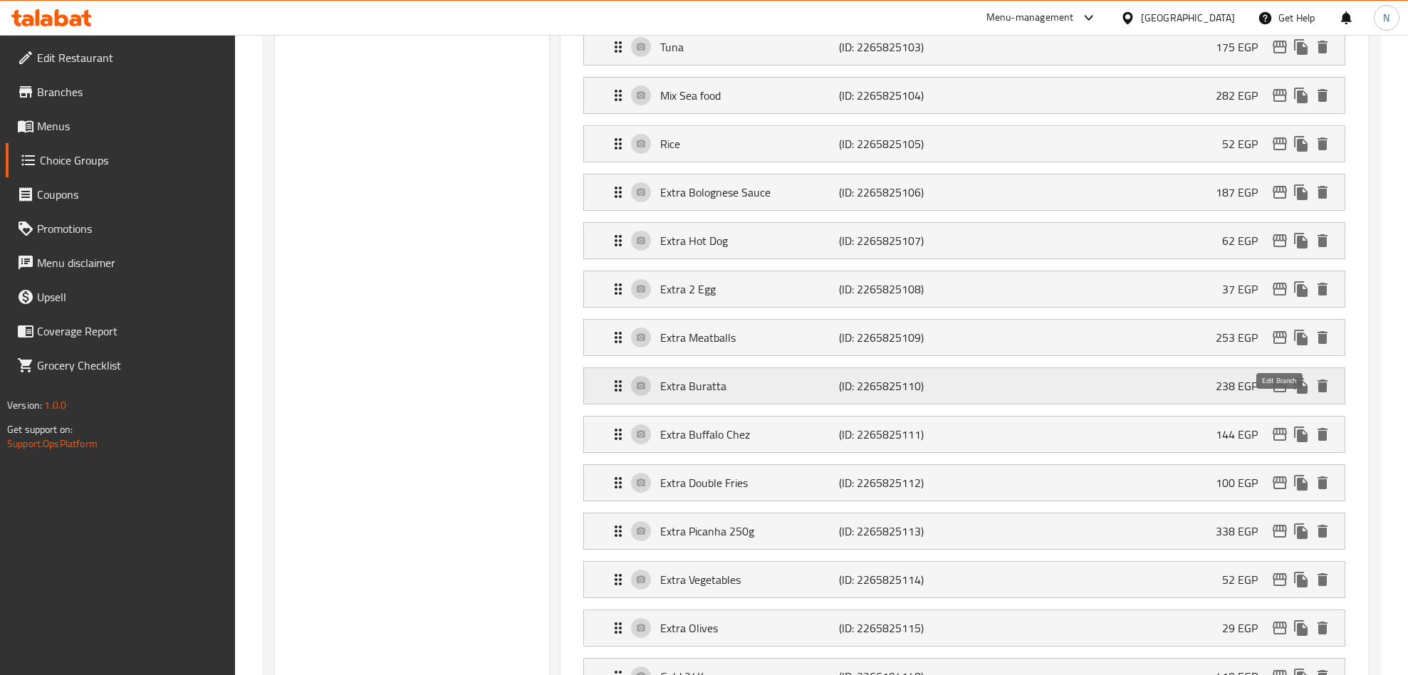
click at [1269, 397] on button "edit" at bounding box center [1279, 385] width 21 height 21
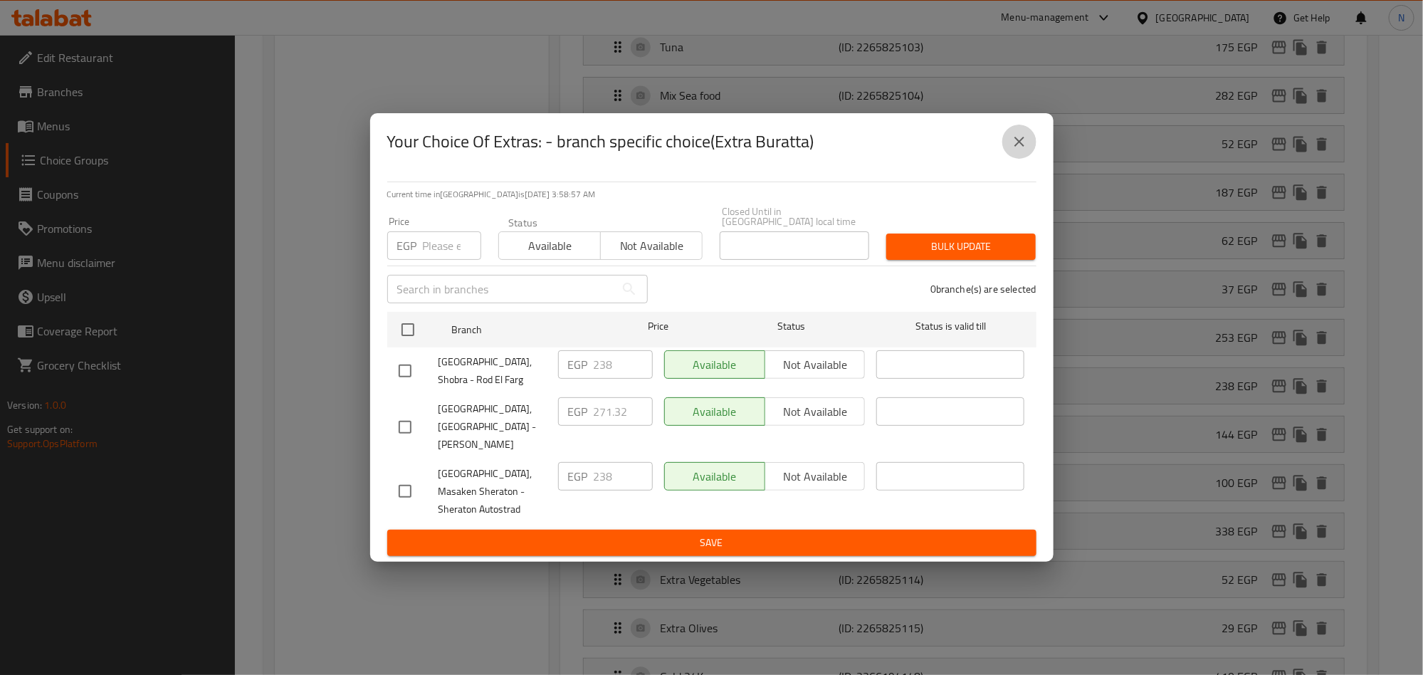
click at [1015, 150] on icon "close" at bounding box center [1019, 141] width 17 height 17
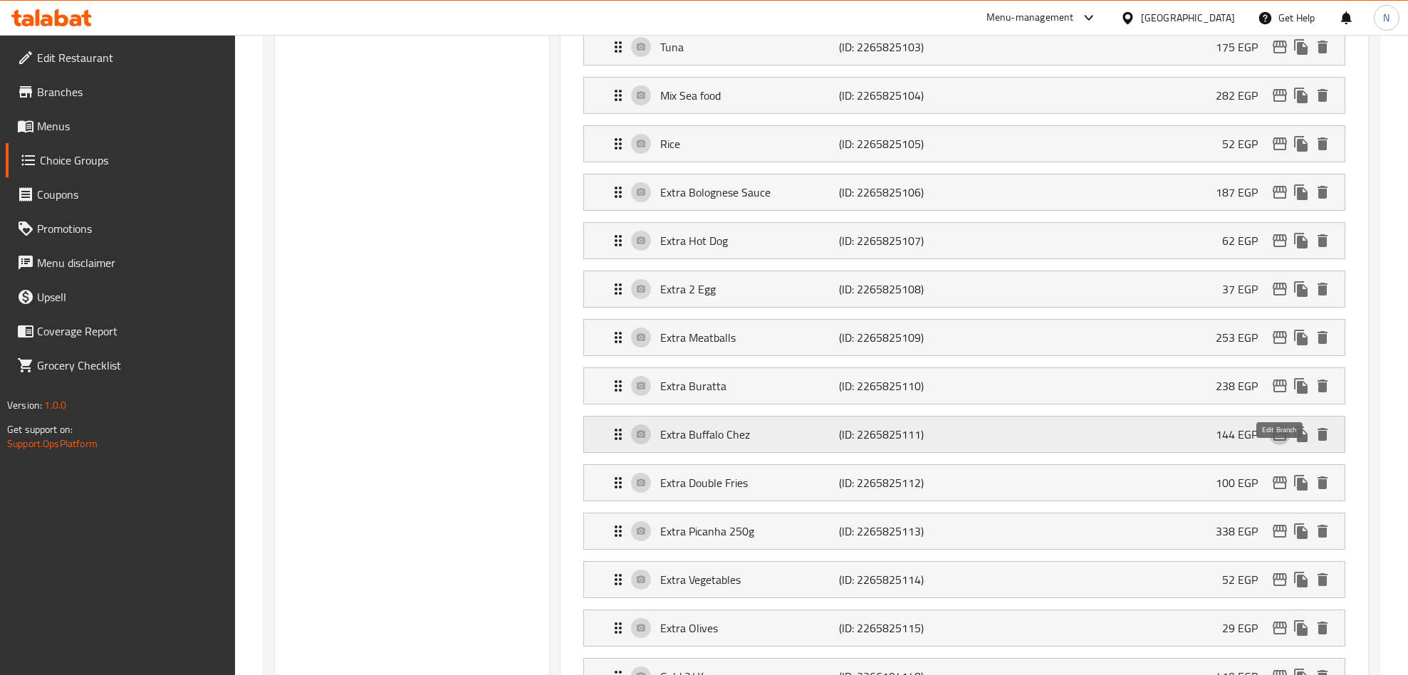
click at [1282, 443] on icon "edit" at bounding box center [1279, 434] width 17 height 17
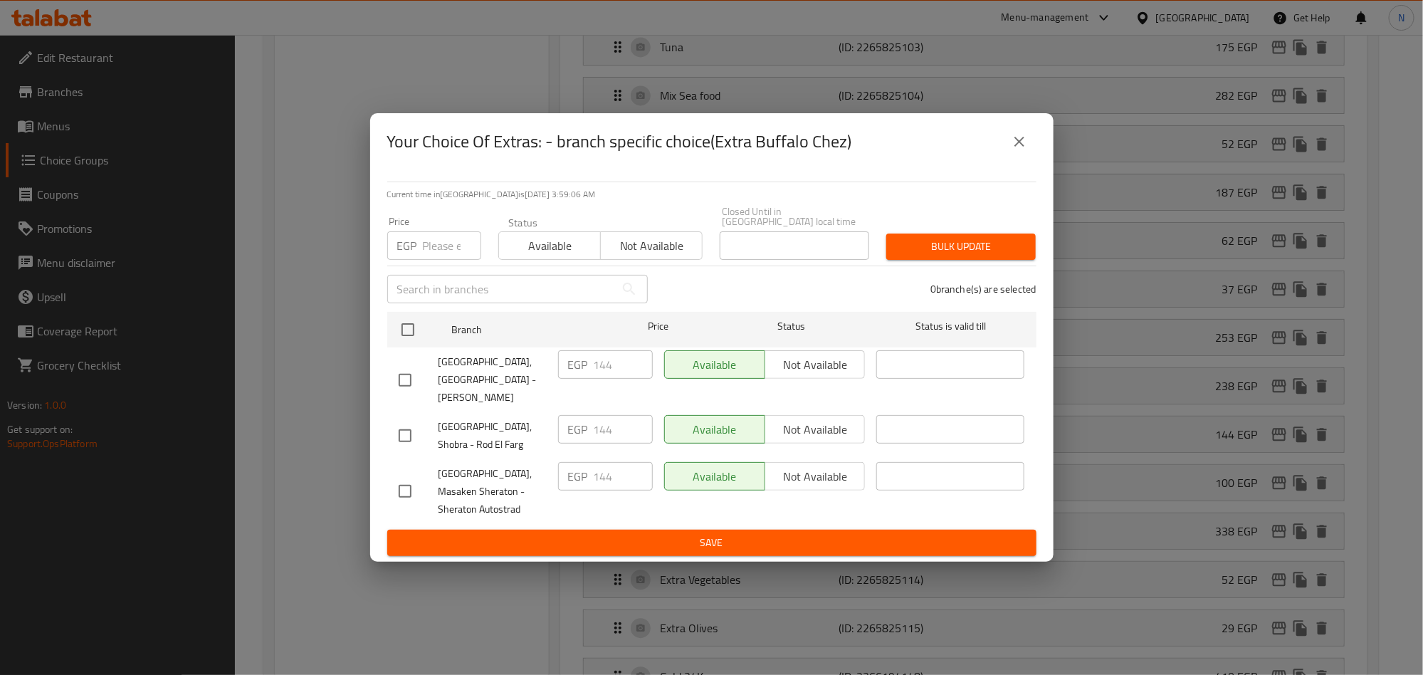
click at [421, 372] on div at bounding box center [419, 380] width 40 height 30
drag, startPoint x: 379, startPoint y: 376, endPoint x: 402, endPoint y: 379, distance: 23.7
click at [383, 377] on div "Current time in Egypt is 09 Sep 2025 3:59:07 AM Price EGP Price Status Availabl…" at bounding box center [712, 366] width 684 height 392
click at [407, 377] on input "checkbox" at bounding box center [405, 380] width 30 height 30
checkbox input "true"
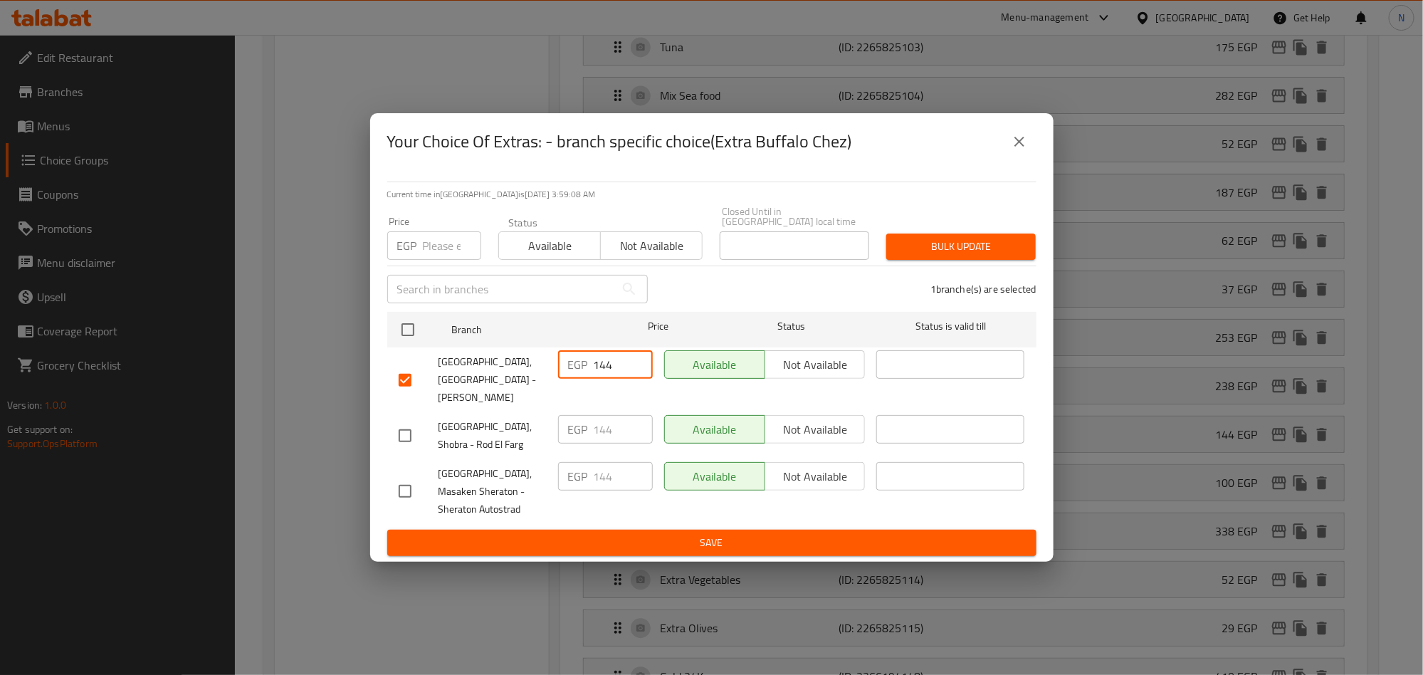
drag, startPoint x: 619, startPoint y: 368, endPoint x: 547, endPoint y: 379, distance: 73.4
click at [565, 374] on div "EGP 144 ​" at bounding box center [605, 364] width 95 height 28
paste input "64.16"
type input "164.16"
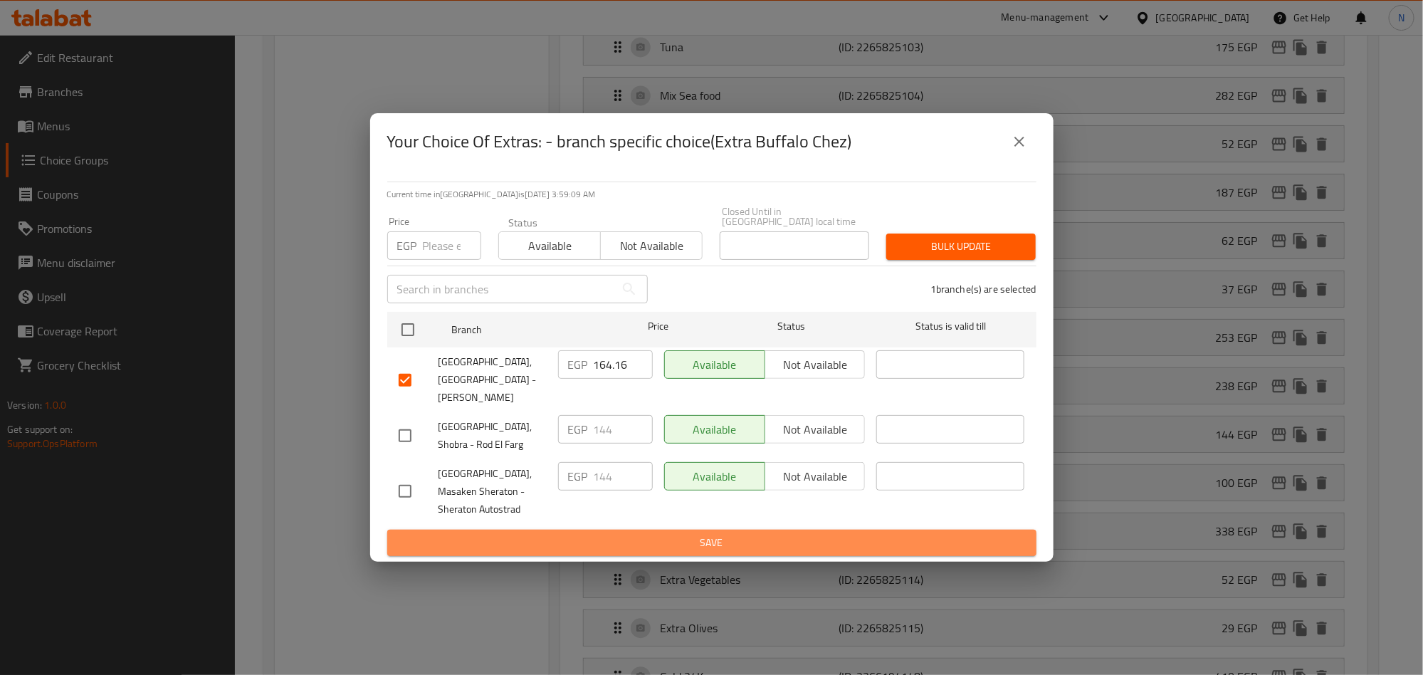
click at [708, 534] on span "Save" at bounding box center [712, 543] width 627 height 18
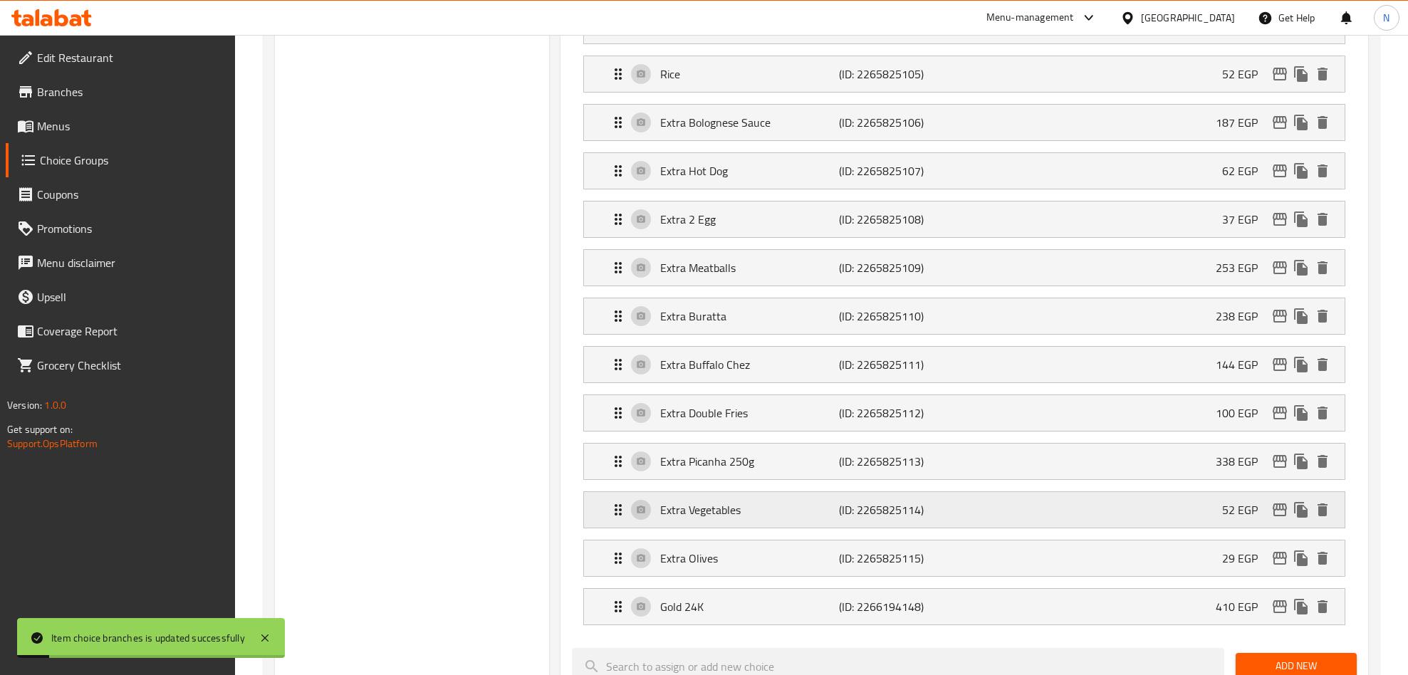
scroll to position [1705, 0]
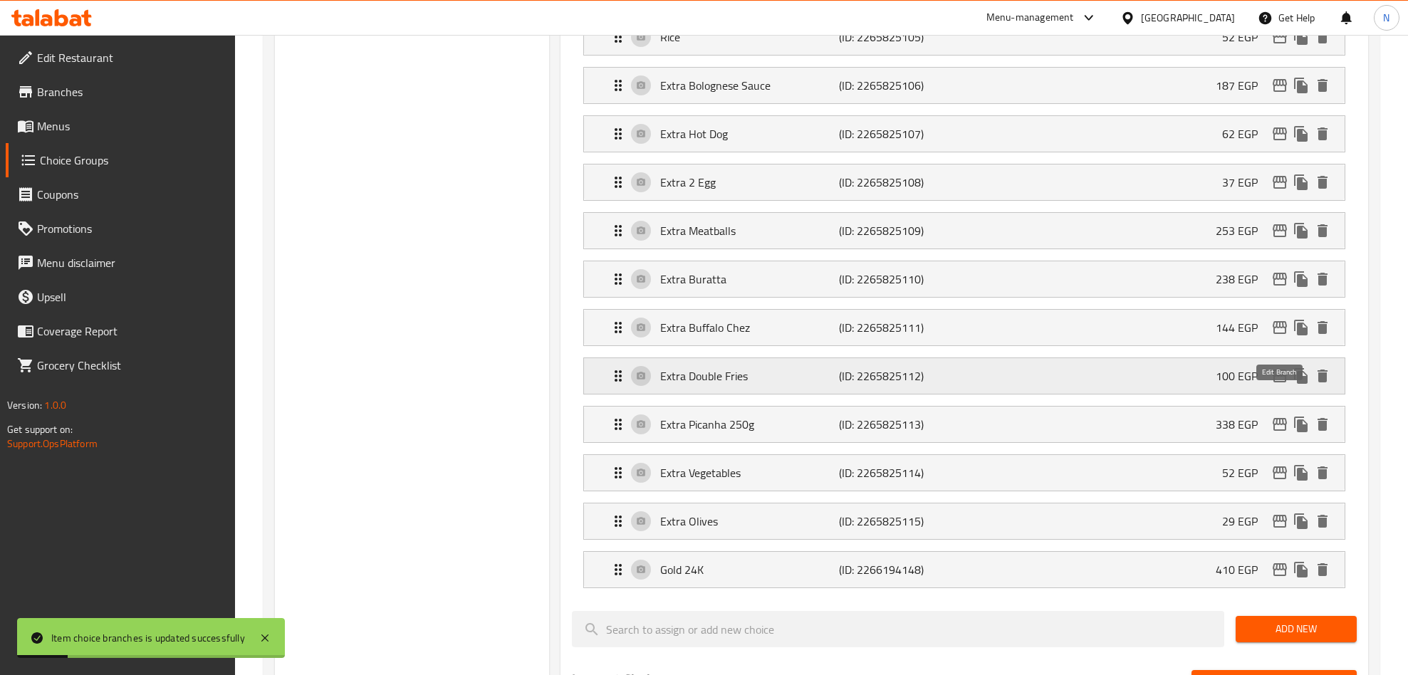
click at [1284, 382] on icon "edit" at bounding box center [1279, 376] width 14 height 13
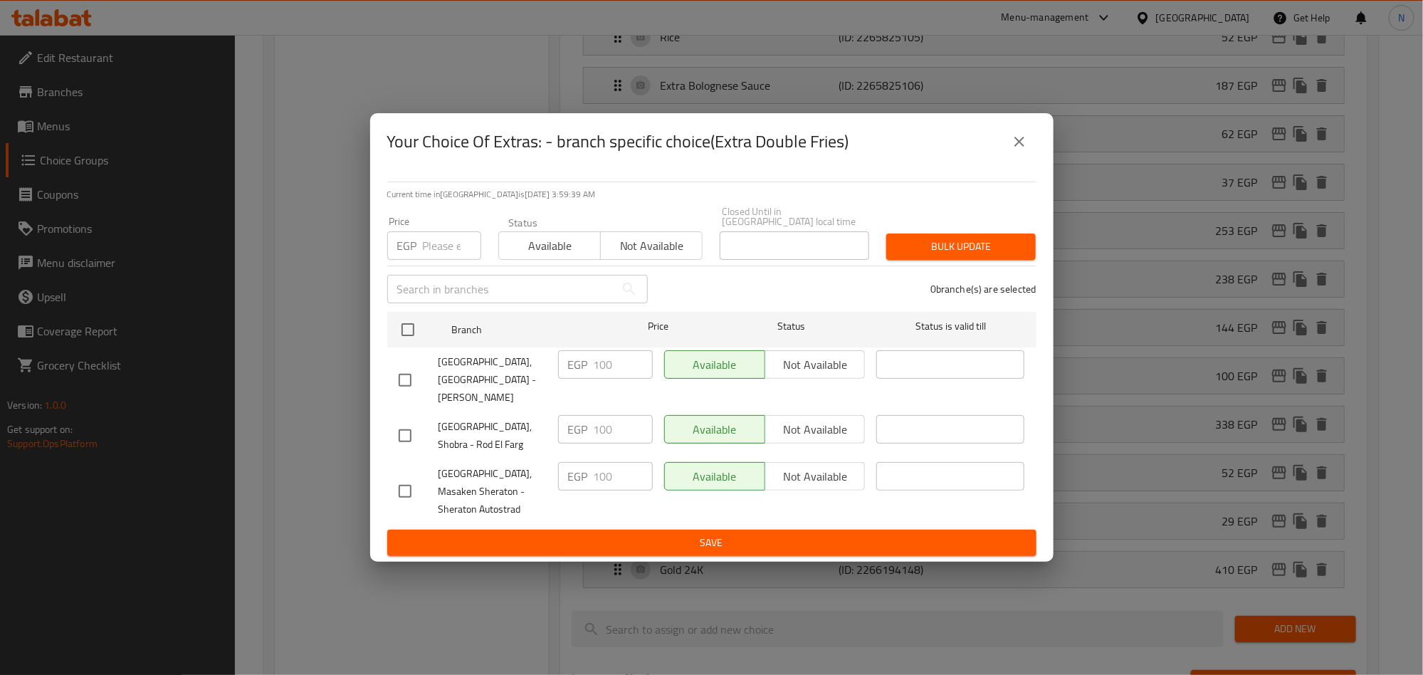
click at [391, 376] on input "checkbox" at bounding box center [405, 380] width 30 height 30
checkbox input "true"
drag, startPoint x: 590, startPoint y: 370, endPoint x: 551, endPoint y: 391, distance: 44.0
click at [577, 372] on div "EGP 100 ​" at bounding box center [605, 364] width 95 height 28
paste input "14"
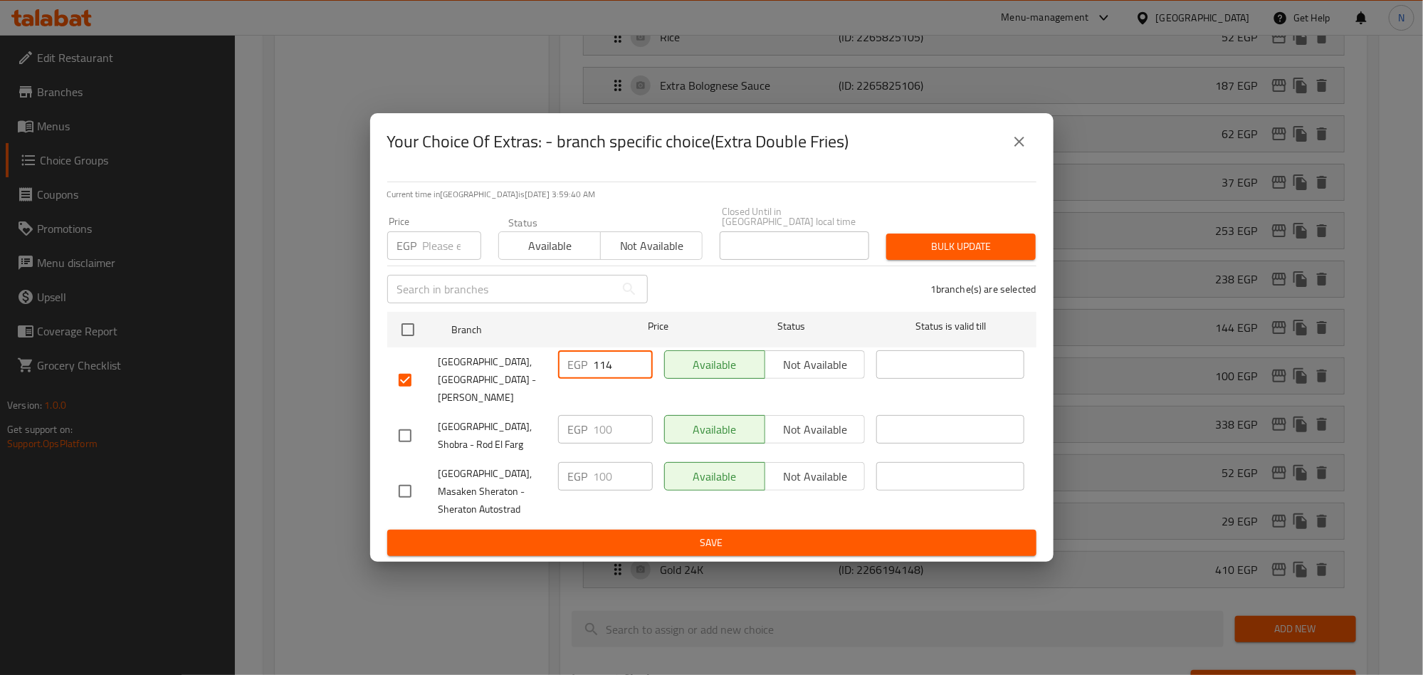
type input "114"
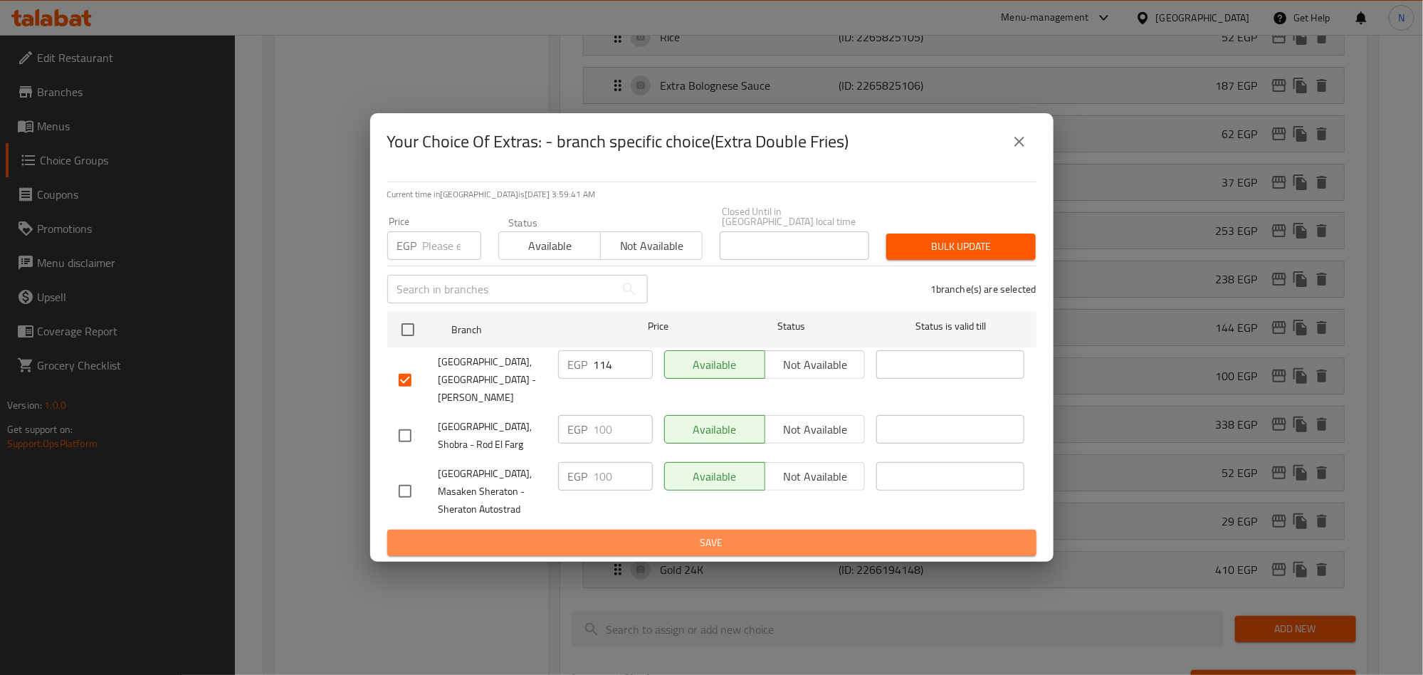
click at [622, 535] on span "Save" at bounding box center [712, 543] width 627 height 18
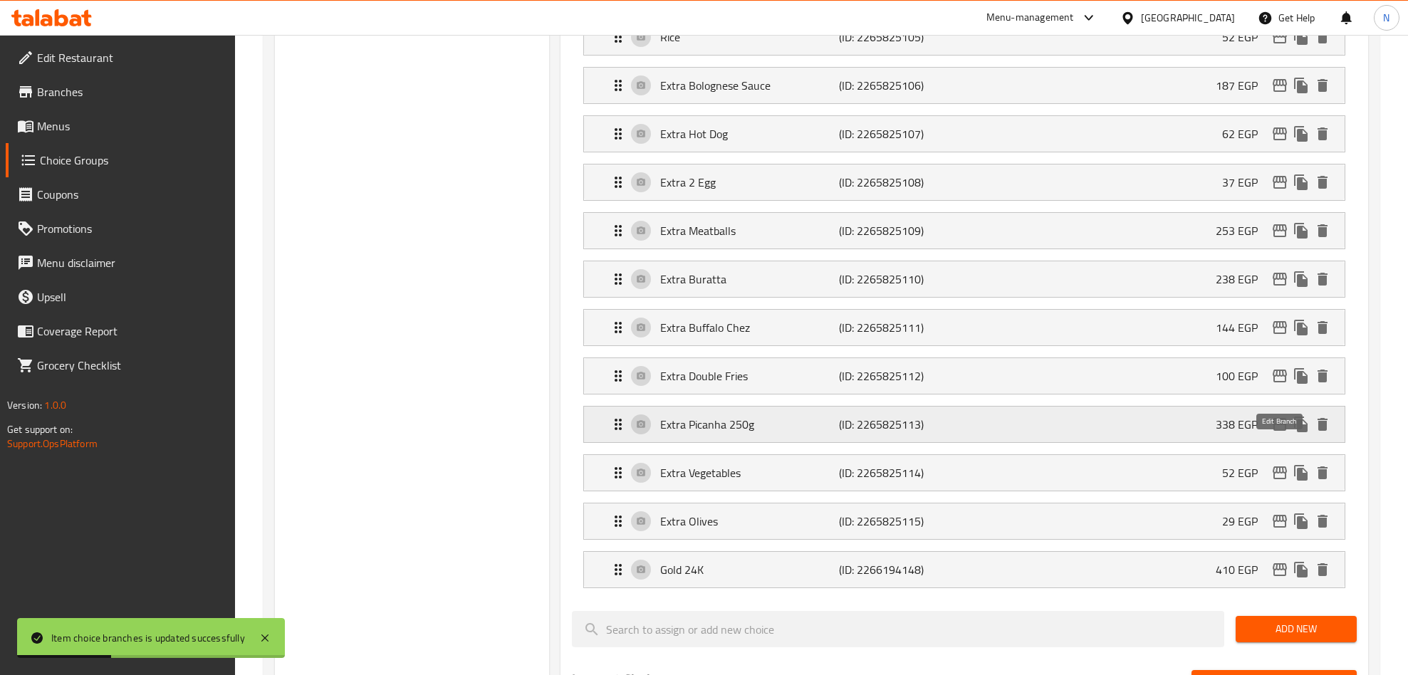
click at [1274, 431] on icon "edit" at bounding box center [1279, 424] width 14 height 13
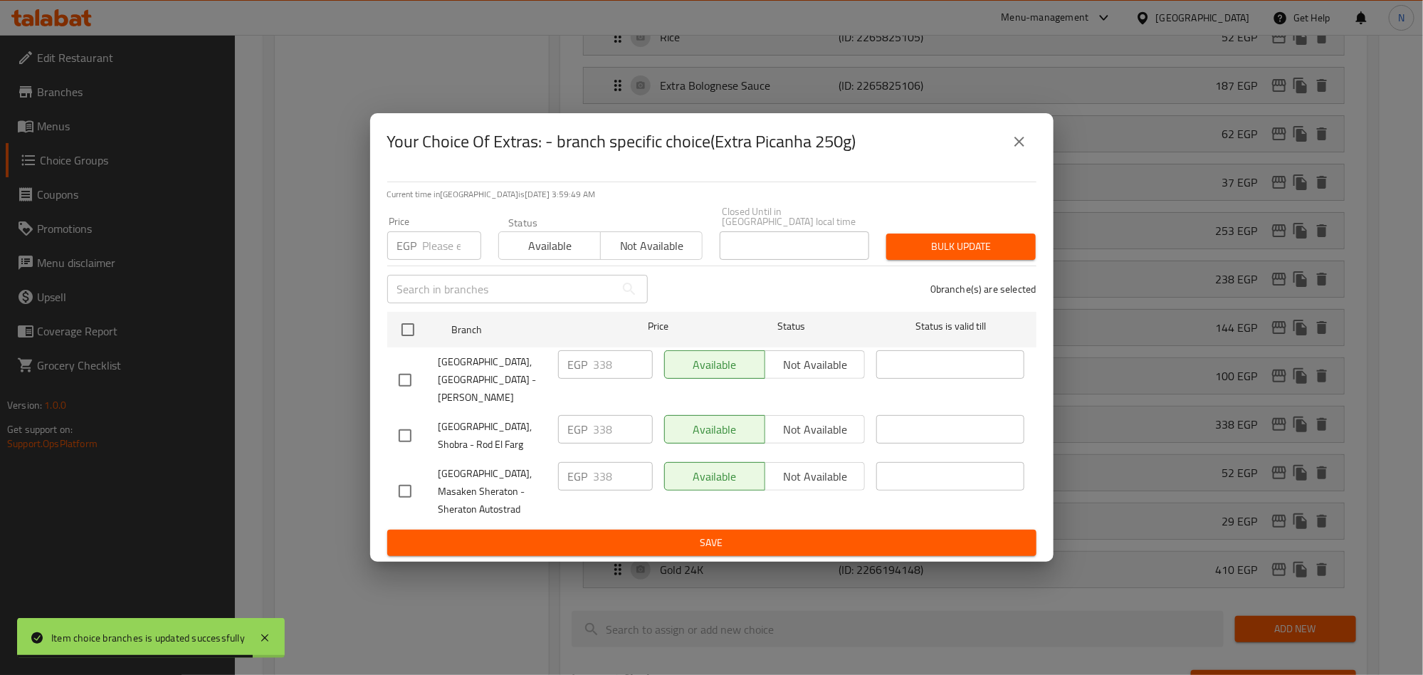
click at [417, 365] on input "checkbox" at bounding box center [405, 380] width 30 height 30
checkbox input "true"
drag, startPoint x: 602, startPoint y: 370, endPoint x: 607, endPoint y: 425, distance: 55.7
click at [587, 375] on div "EGP 338 ​" at bounding box center [605, 364] width 95 height 28
paste input "85.32"
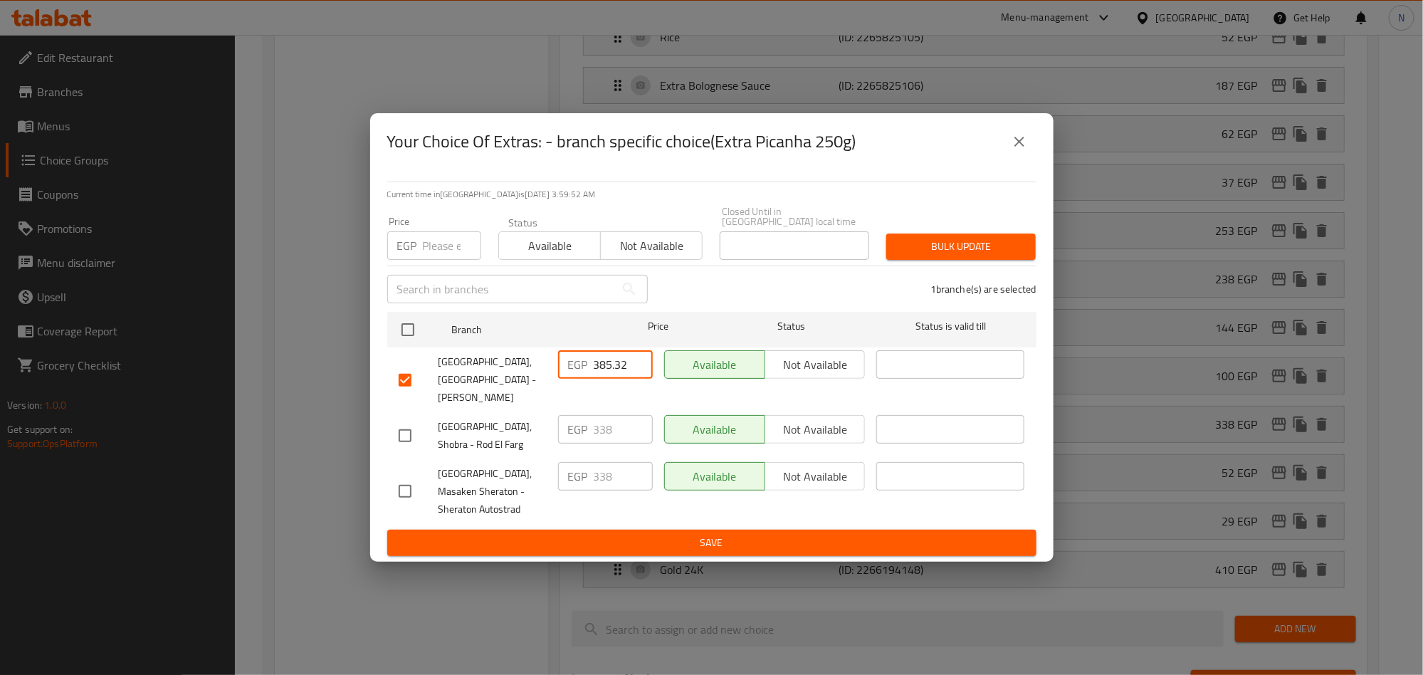
type input "385.32"
click at [692, 534] on span "Save" at bounding box center [712, 543] width 627 height 18
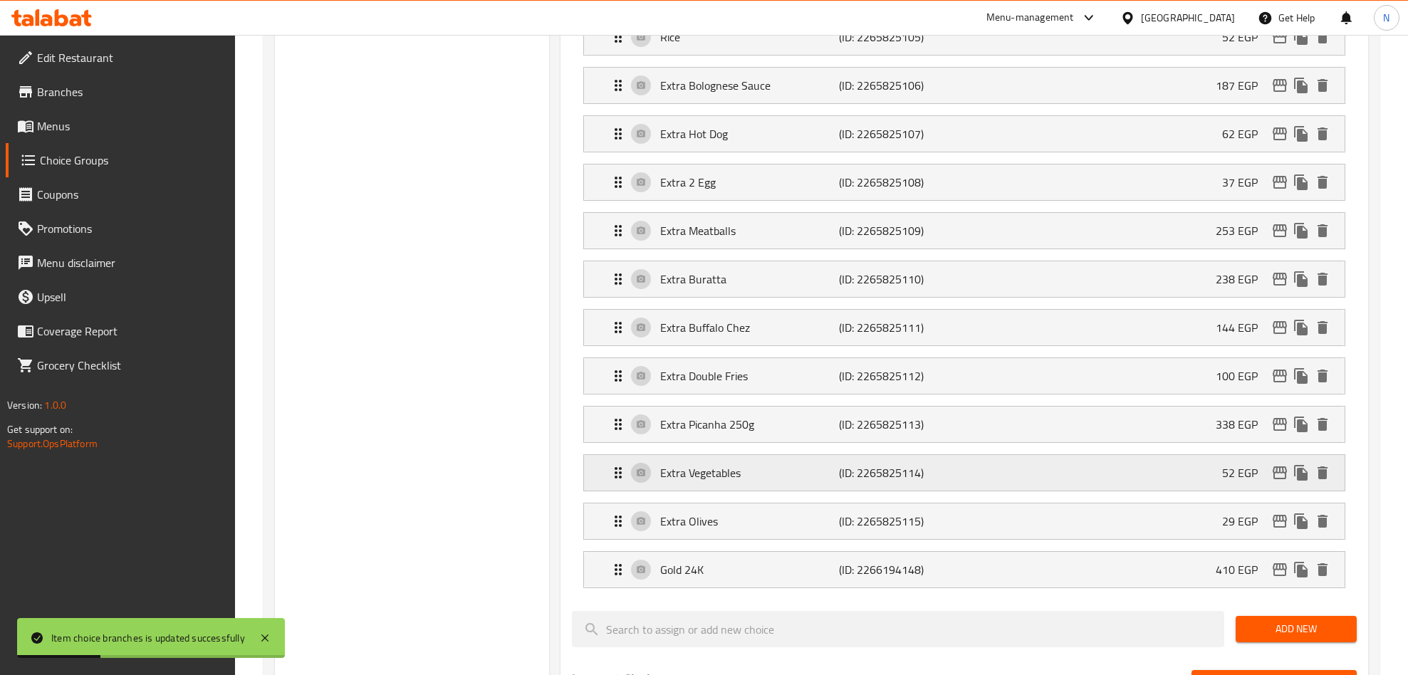
click at [1278, 479] on icon "edit" at bounding box center [1279, 472] width 14 height 13
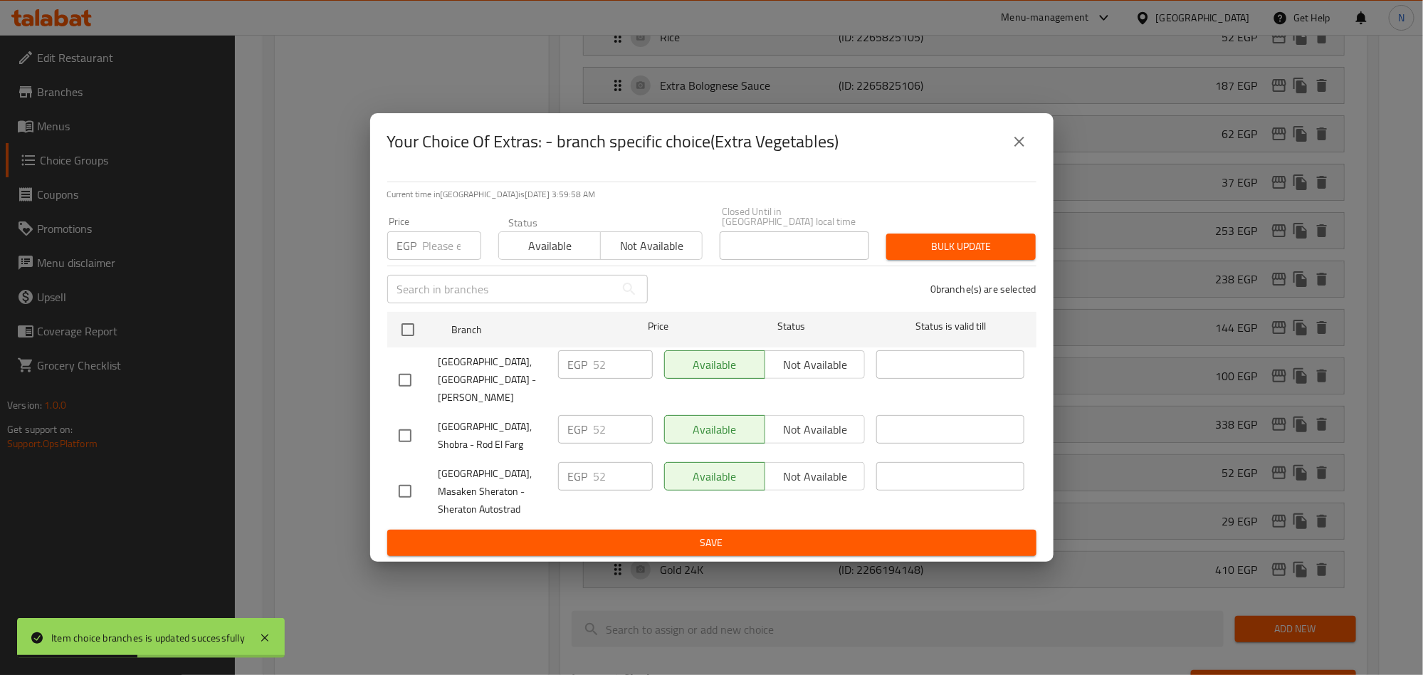
click at [394, 368] on input "checkbox" at bounding box center [405, 380] width 30 height 30
checkbox input "true"
drag, startPoint x: 585, startPoint y: 368, endPoint x: 592, endPoint y: 519, distance: 151.1
click at [577, 370] on div "EGP 52 ​" at bounding box center [605, 364] width 95 height 28
paste input "9.28"
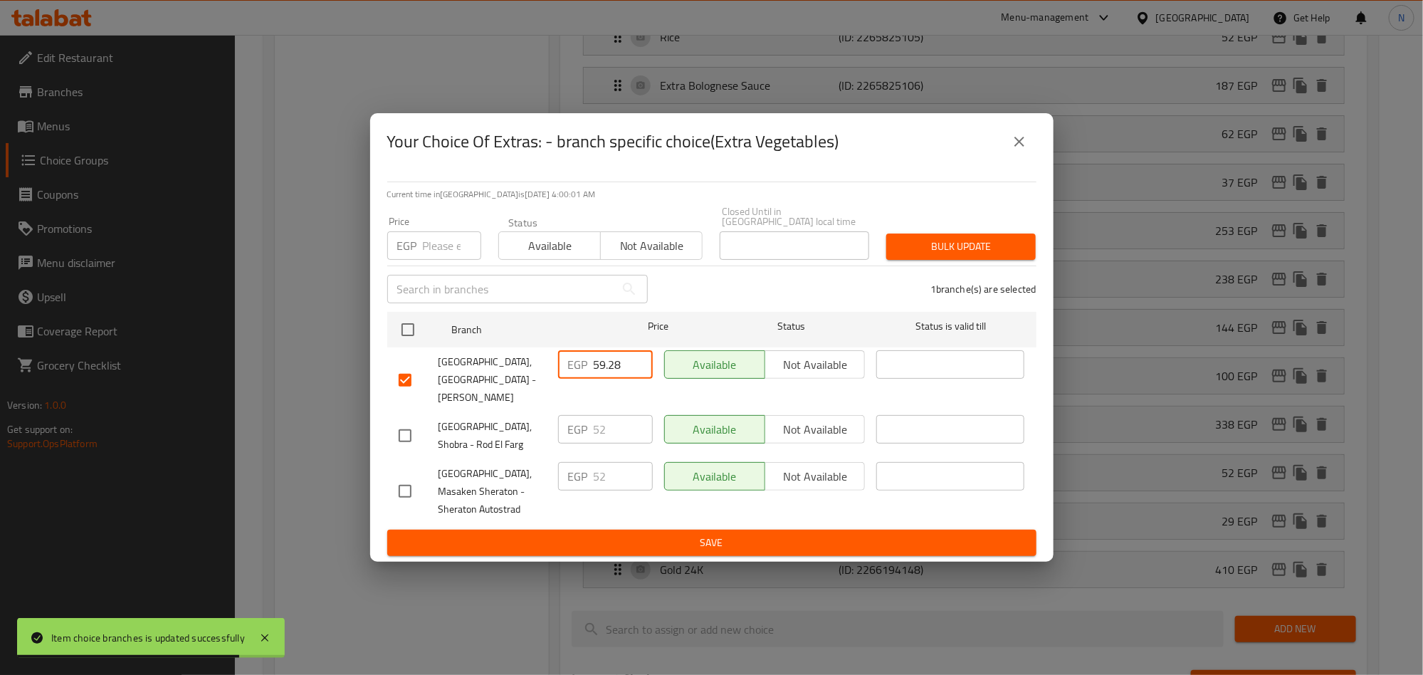
type input "59.28"
click at [654, 530] on button "Save" at bounding box center [711, 543] width 649 height 26
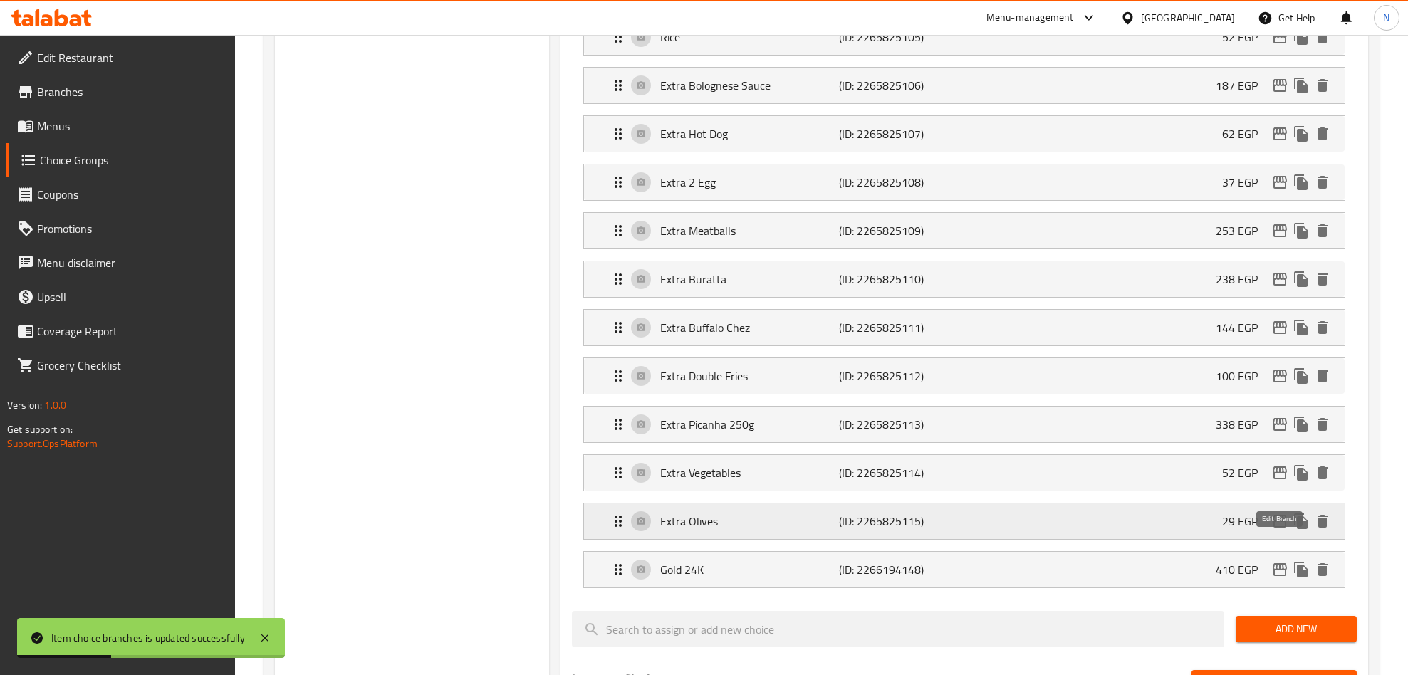
click at [1284, 528] on icon "edit" at bounding box center [1279, 521] width 14 height 13
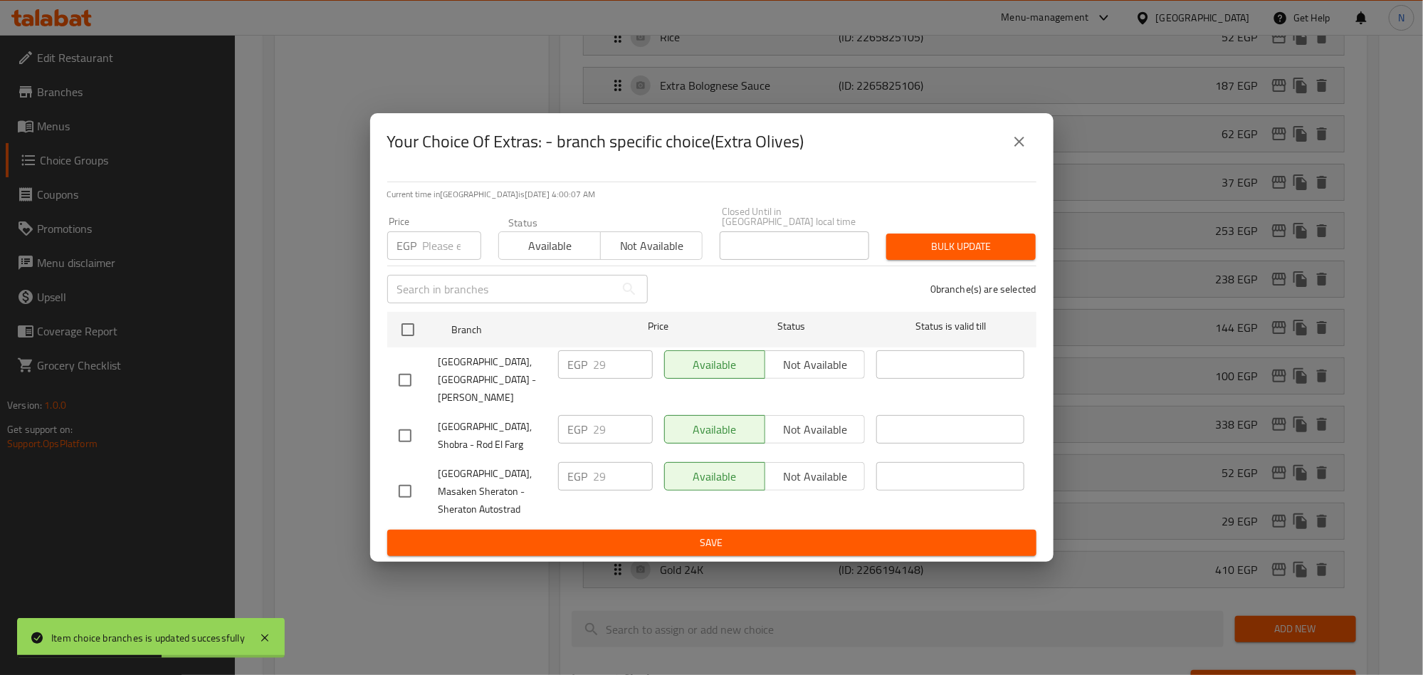
click at [415, 374] on input "checkbox" at bounding box center [405, 380] width 30 height 30
checkbox input "true"
drag, startPoint x: 605, startPoint y: 366, endPoint x: 588, endPoint y: 370, distance: 17.5
click at [592, 368] on div "EGP 29 ​" at bounding box center [605, 364] width 95 height 28
paste input "33.06"
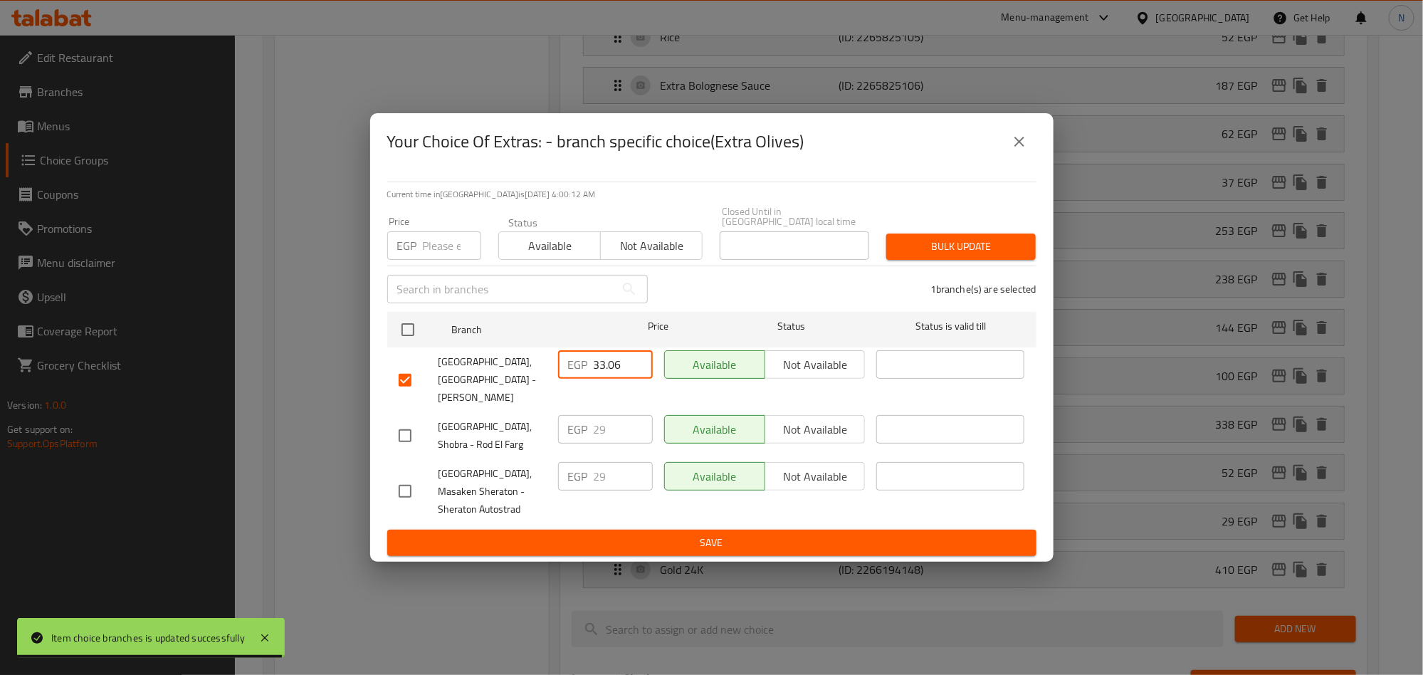
type input "33.06"
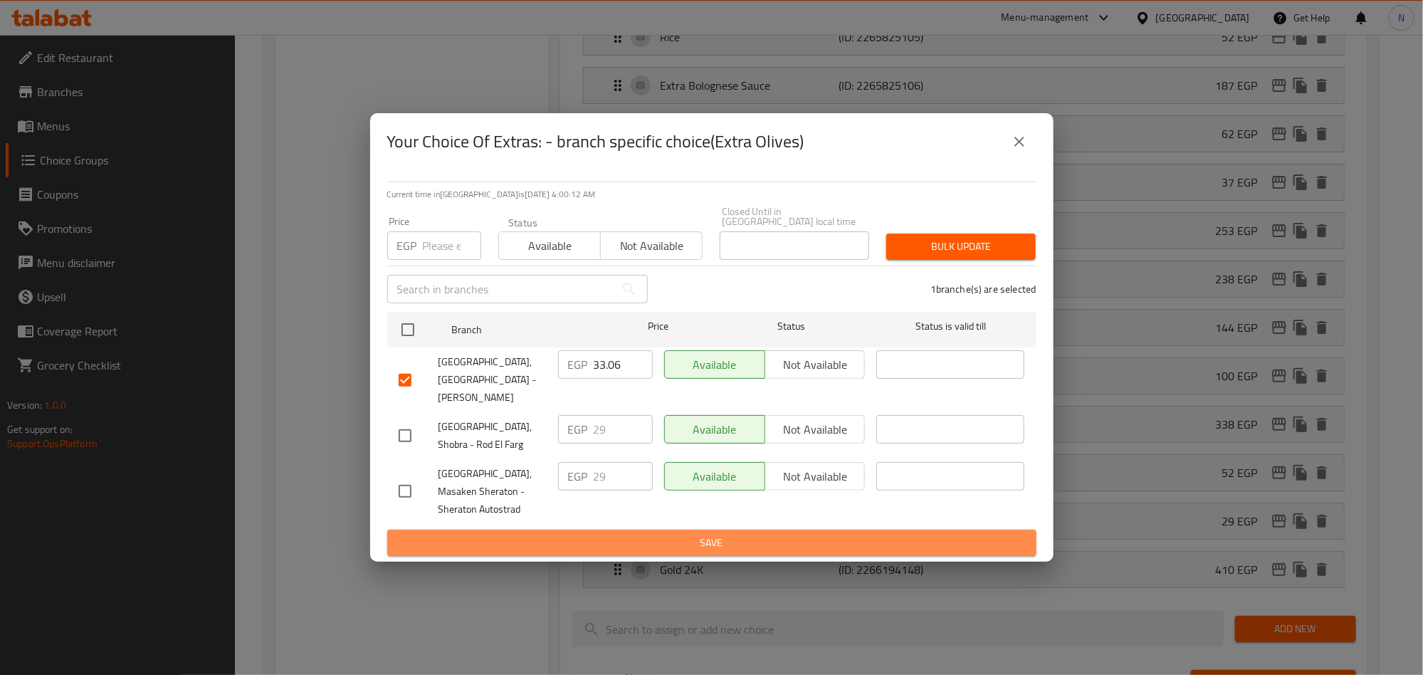
click at [622, 534] on span "Save" at bounding box center [712, 543] width 627 height 18
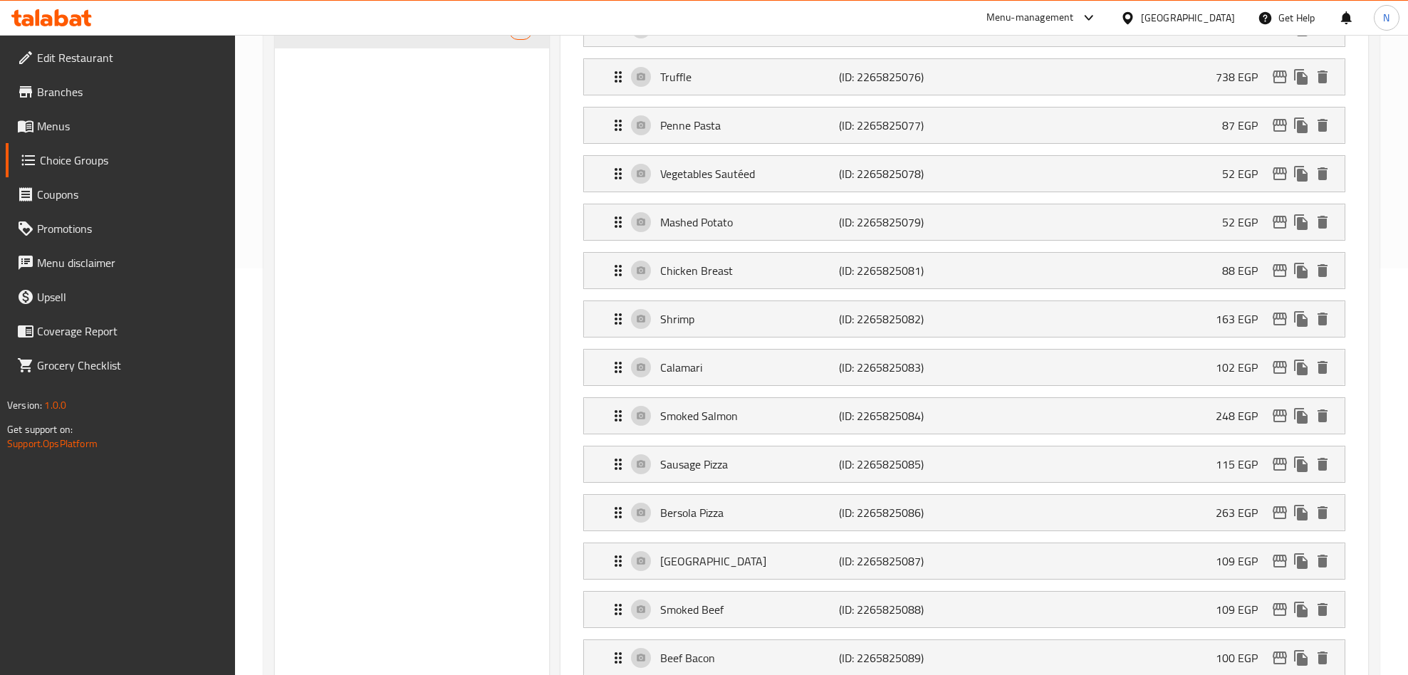
scroll to position [0, 0]
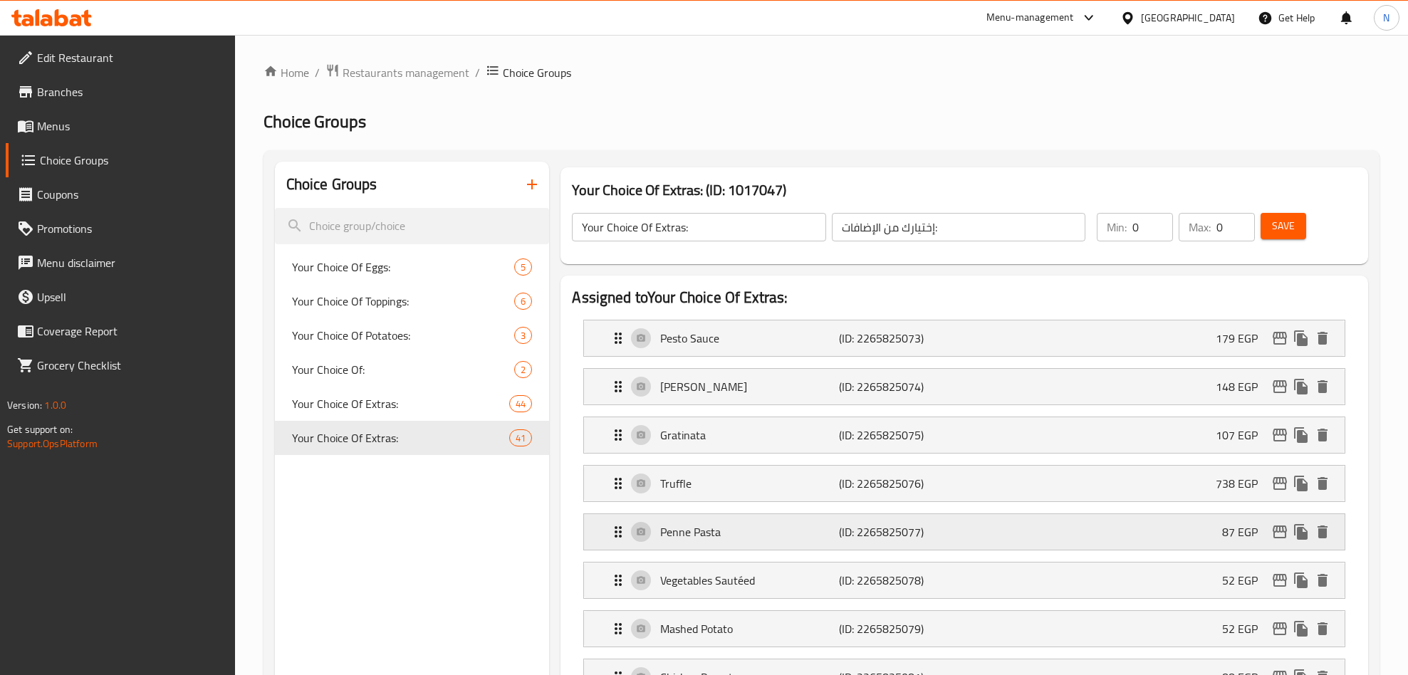
click at [1271, 533] on icon "edit" at bounding box center [1279, 531] width 17 height 17
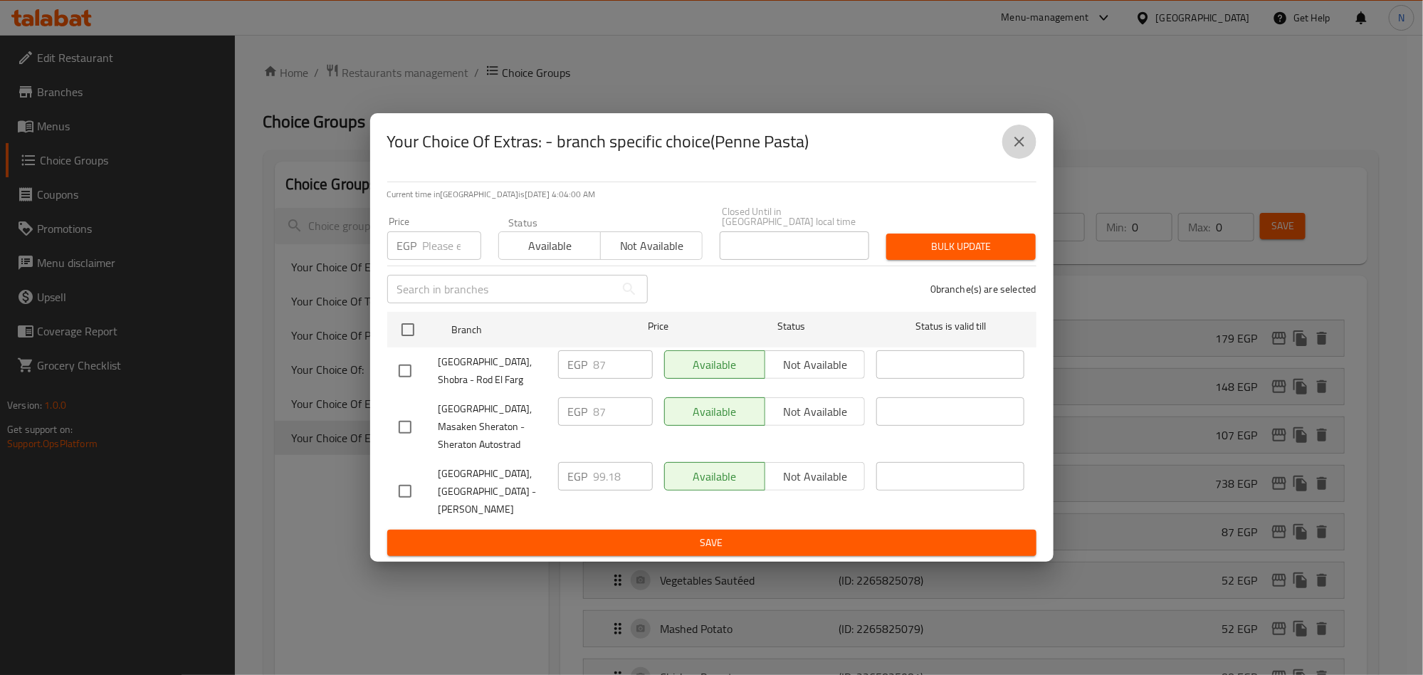
click at [1026, 150] on icon "close" at bounding box center [1019, 141] width 17 height 17
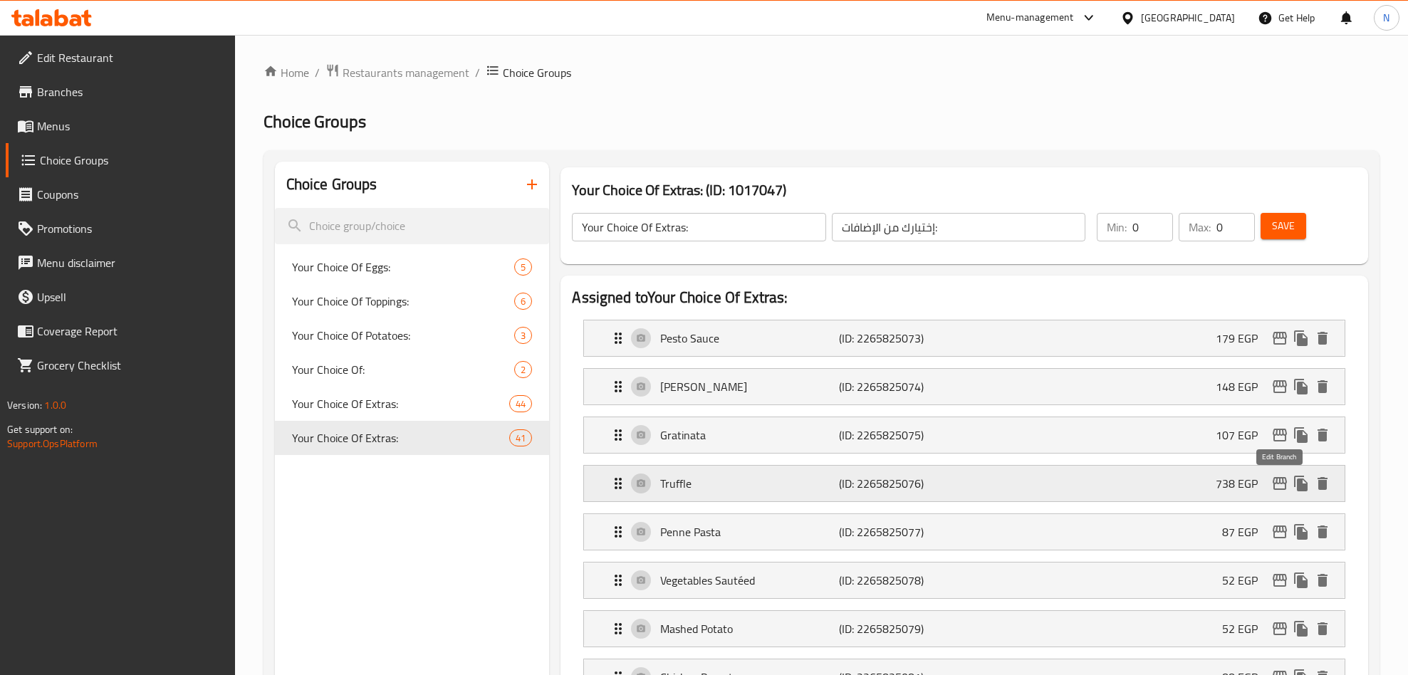
click at [1271, 481] on icon "edit" at bounding box center [1279, 483] width 17 height 17
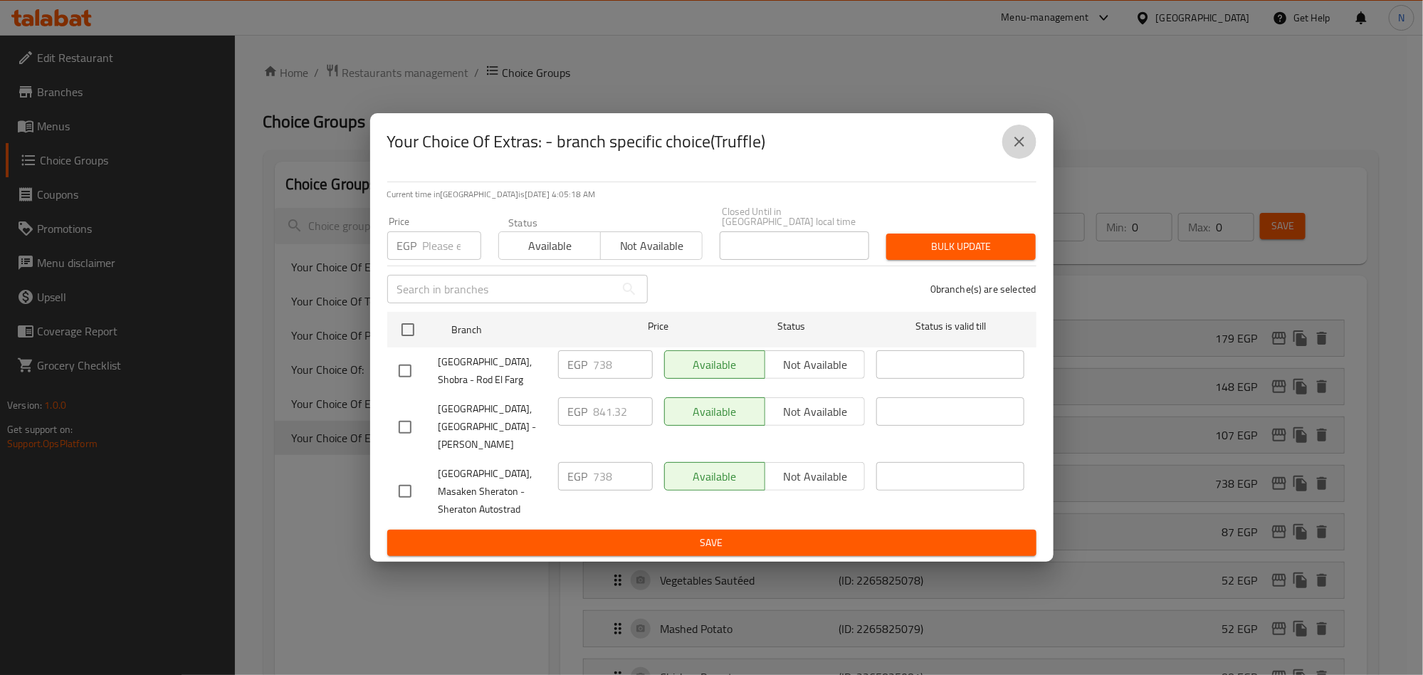
click at [1022, 150] on icon "close" at bounding box center [1019, 141] width 17 height 17
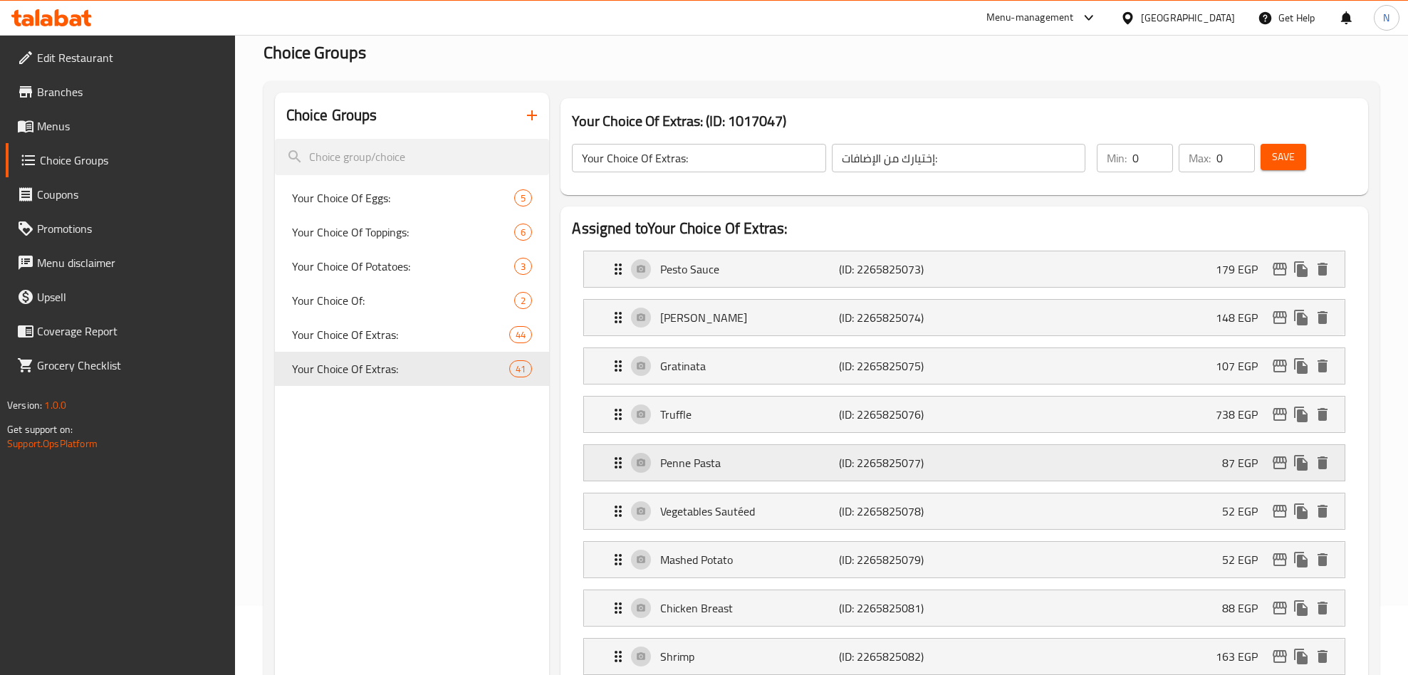
scroll to position [107, 0]
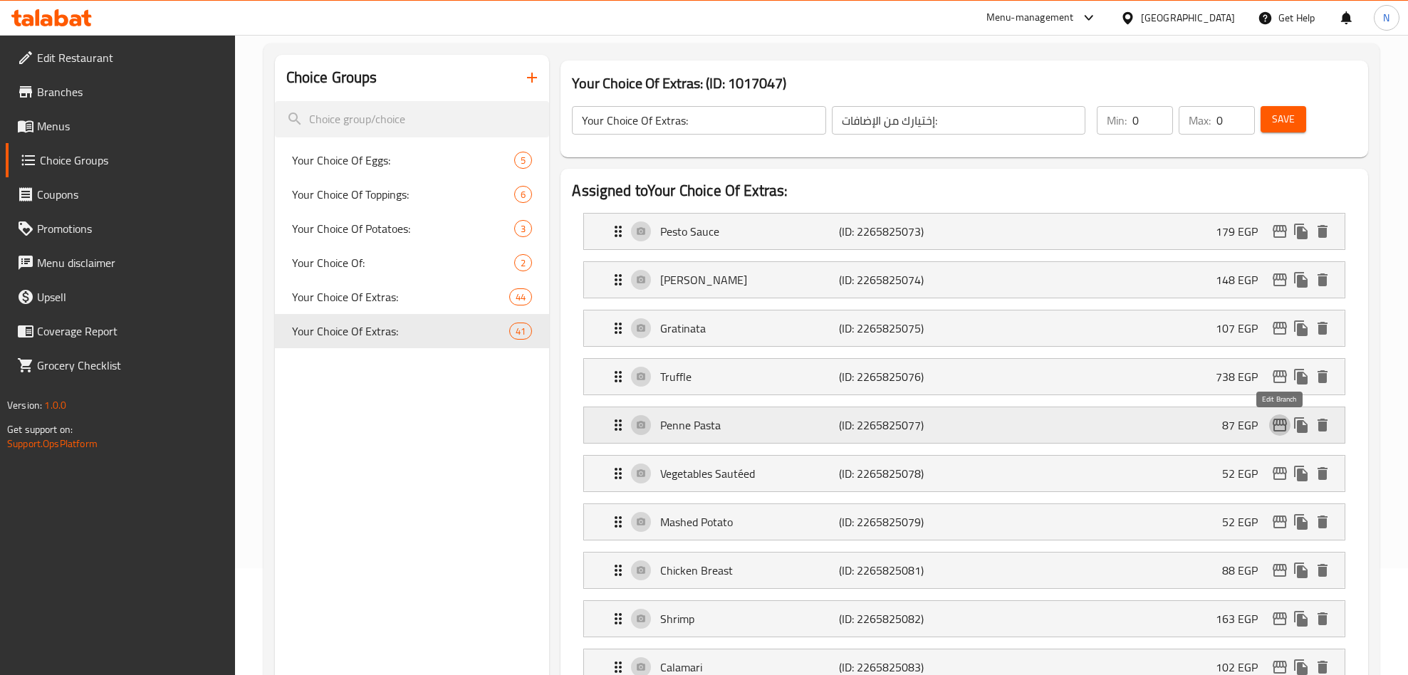
click at [1275, 426] on icon "edit" at bounding box center [1279, 425] width 17 height 17
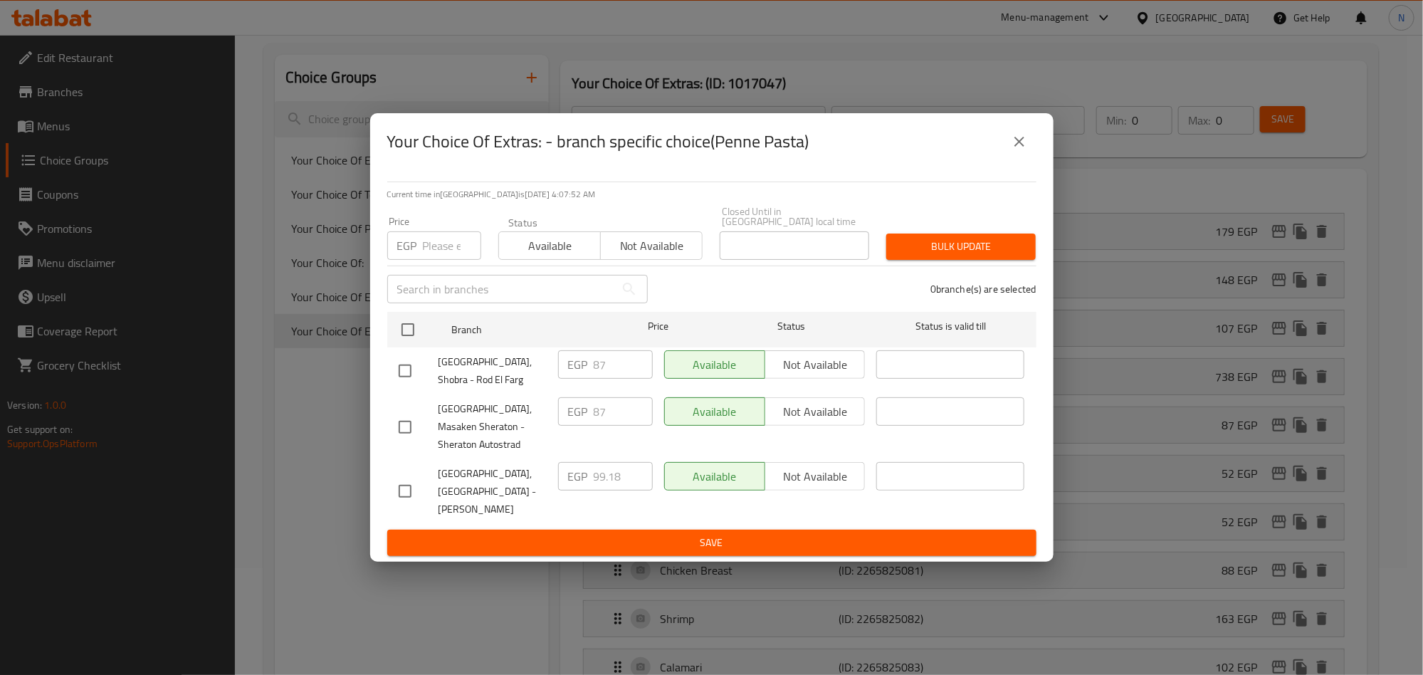
click at [1013, 148] on icon "close" at bounding box center [1019, 141] width 17 height 17
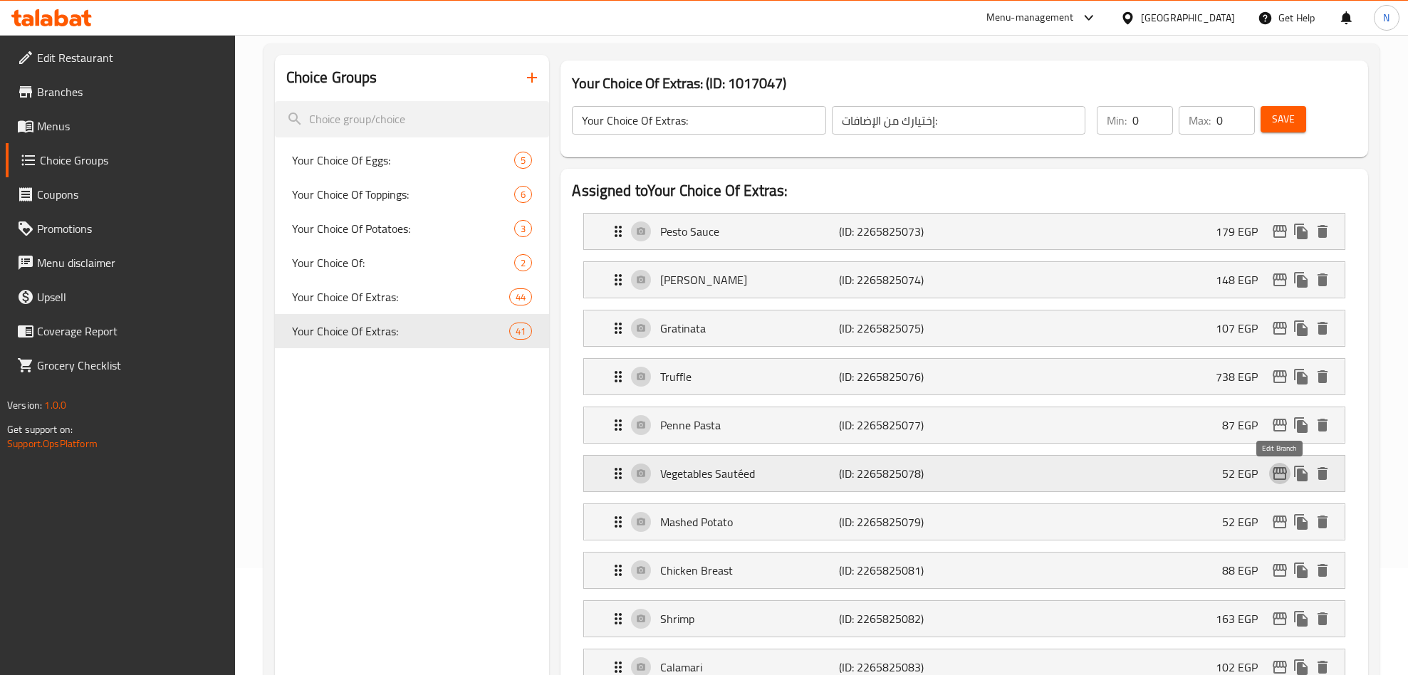
click at [1282, 475] on icon "edit" at bounding box center [1279, 473] width 17 height 17
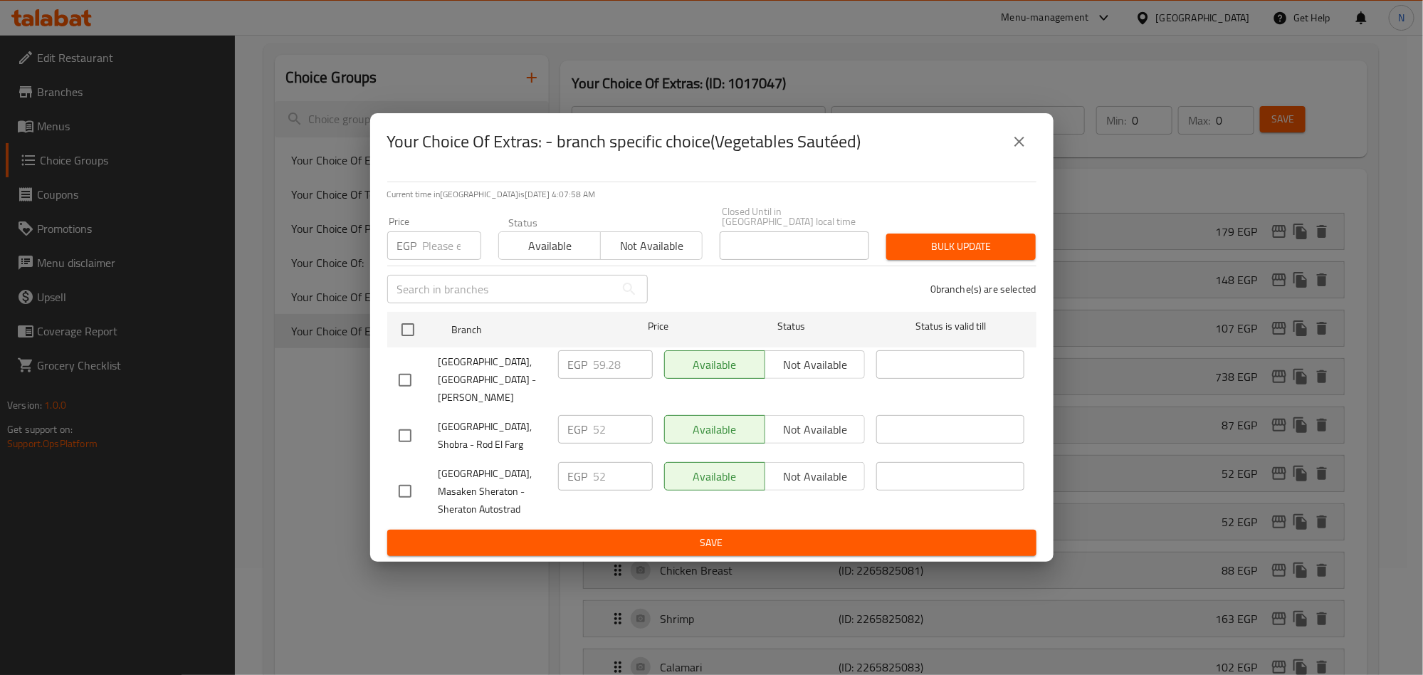
click at [1013, 150] on icon "close" at bounding box center [1019, 141] width 17 height 17
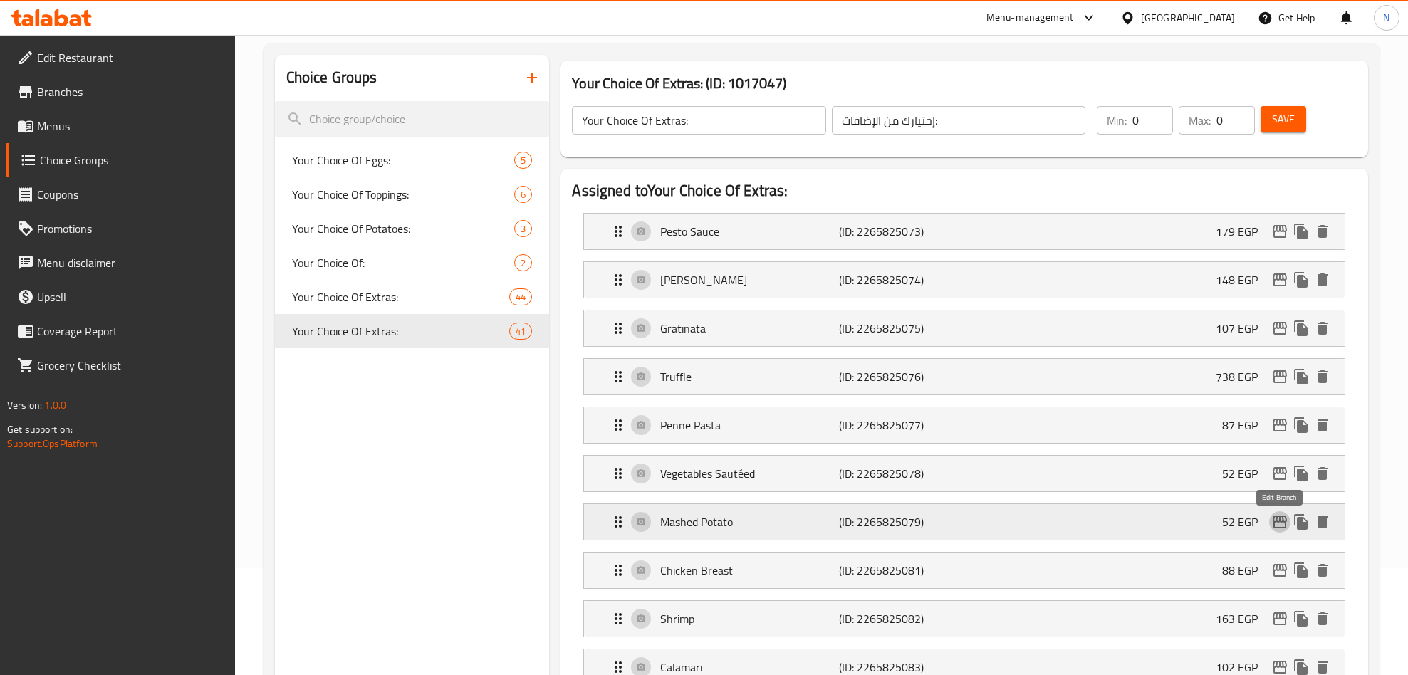
click at [1278, 530] on icon "edit" at bounding box center [1279, 521] width 17 height 17
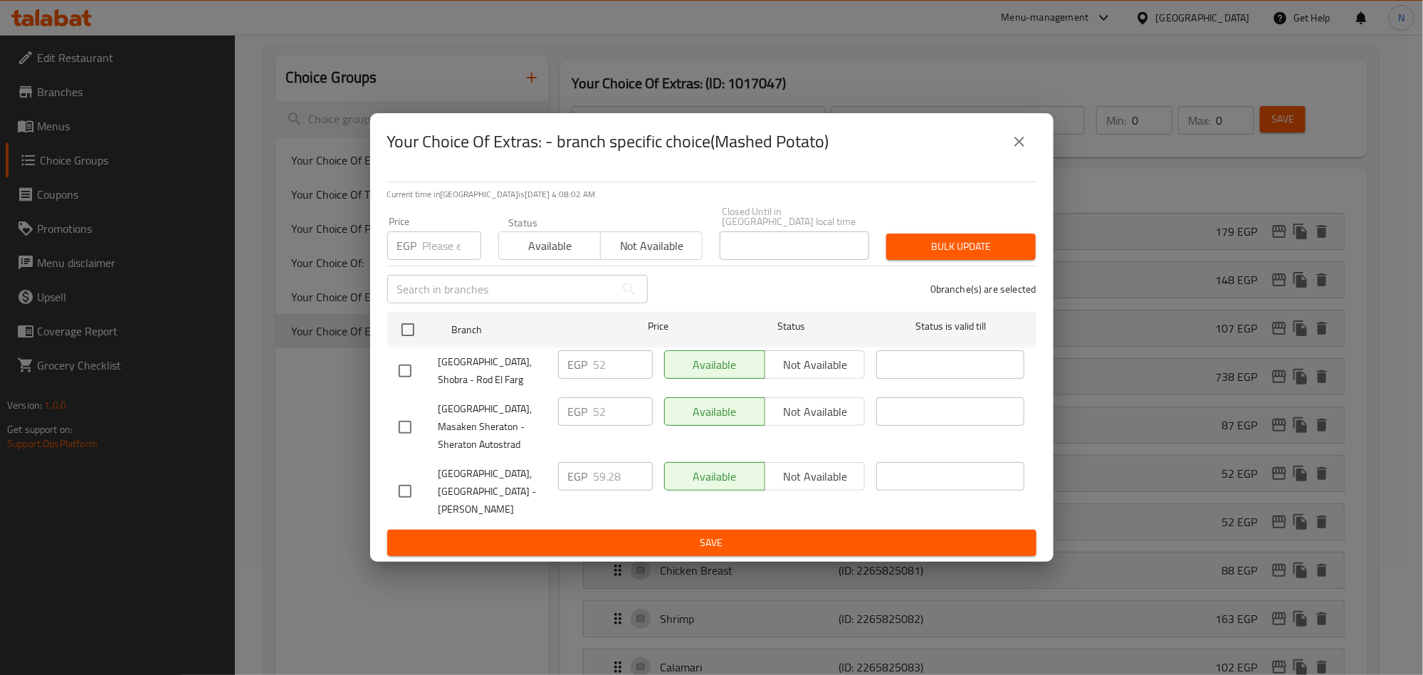
click at [1024, 150] on icon "close" at bounding box center [1019, 141] width 17 height 17
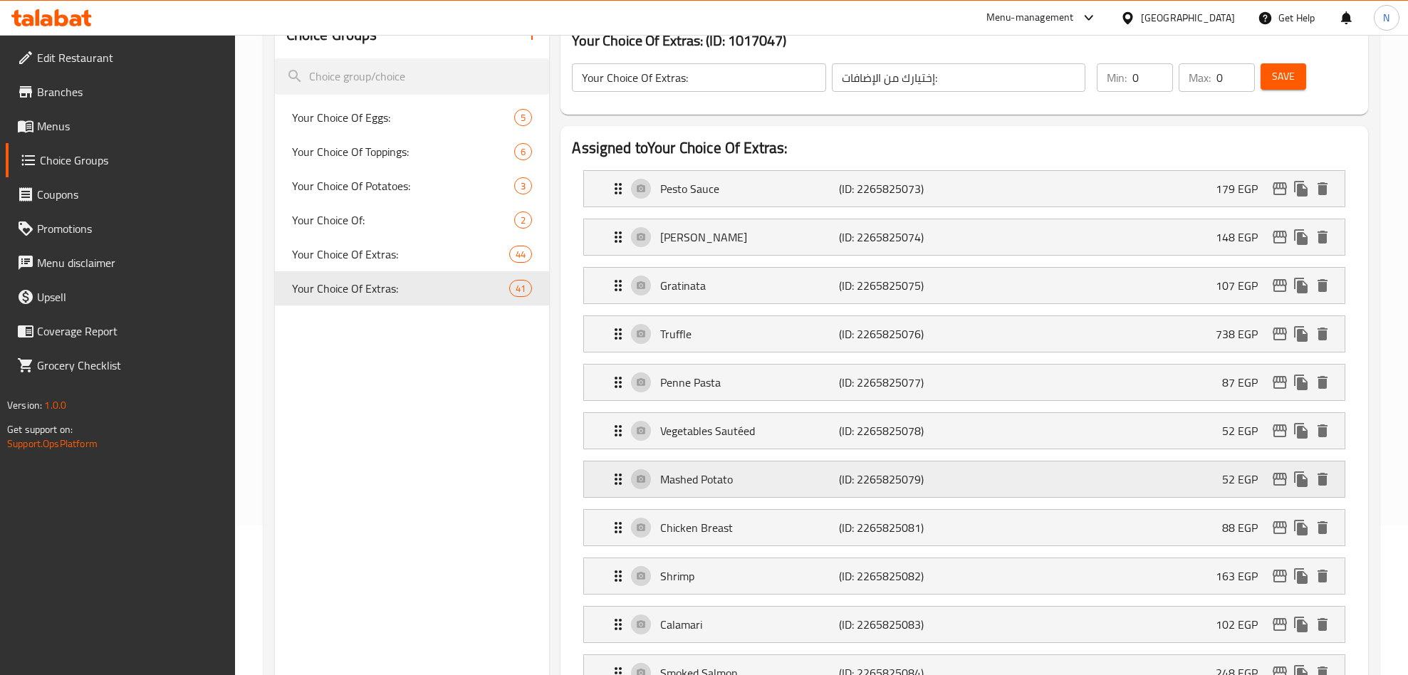
scroll to position [214, 0]
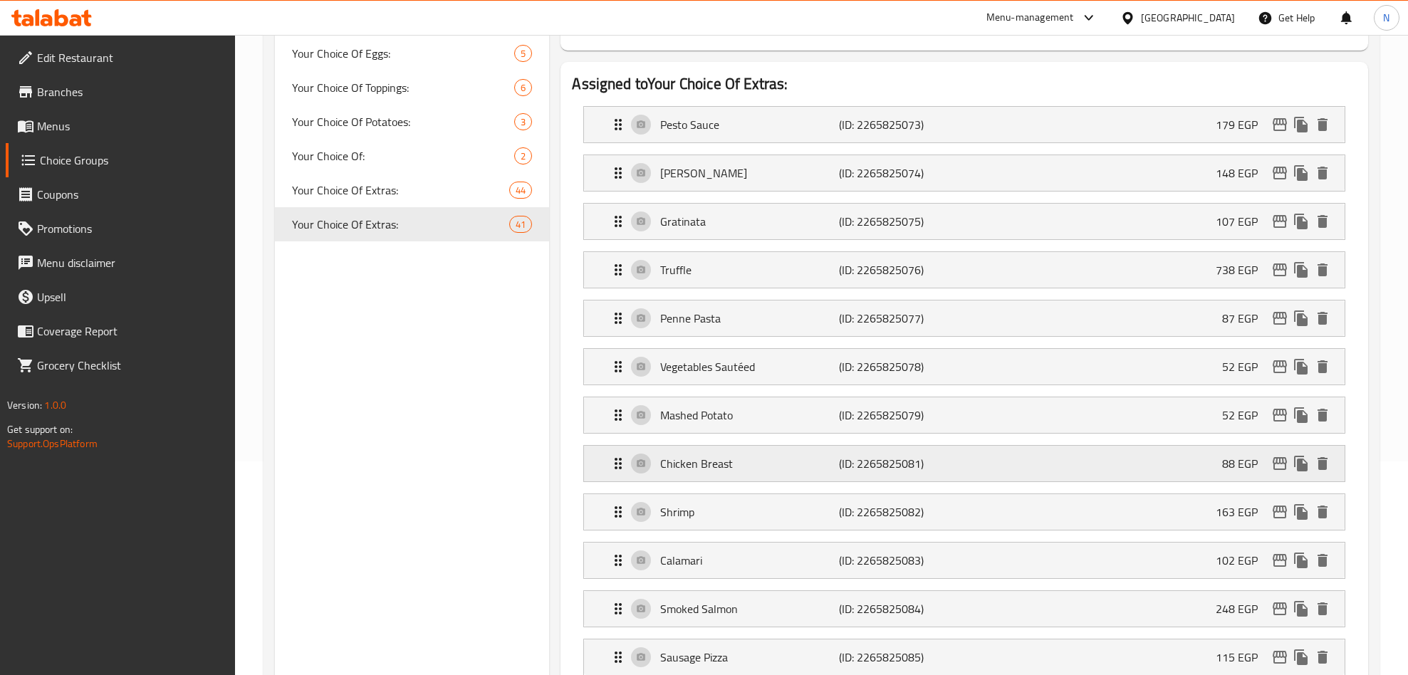
click at [1282, 471] on icon "edit" at bounding box center [1279, 463] width 17 height 17
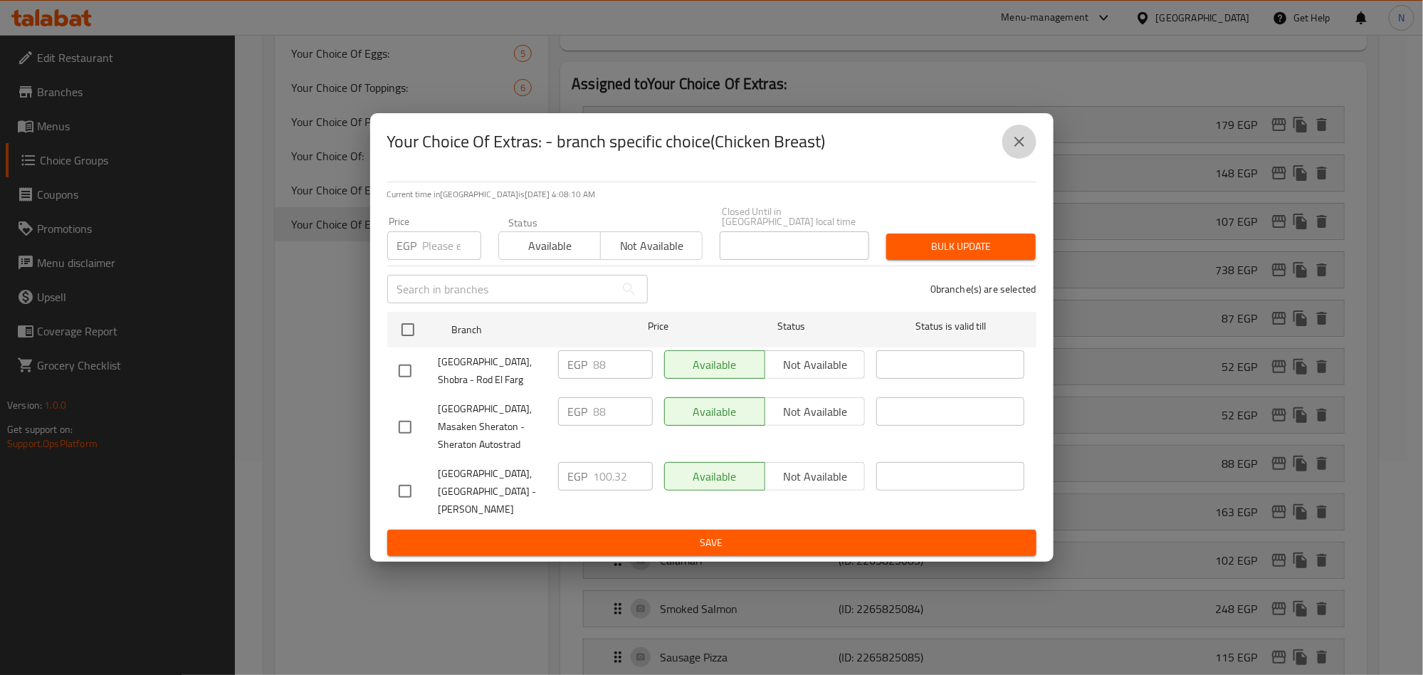
click at [1025, 150] on icon "close" at bounding box center [1019, 141] width 17 height 17
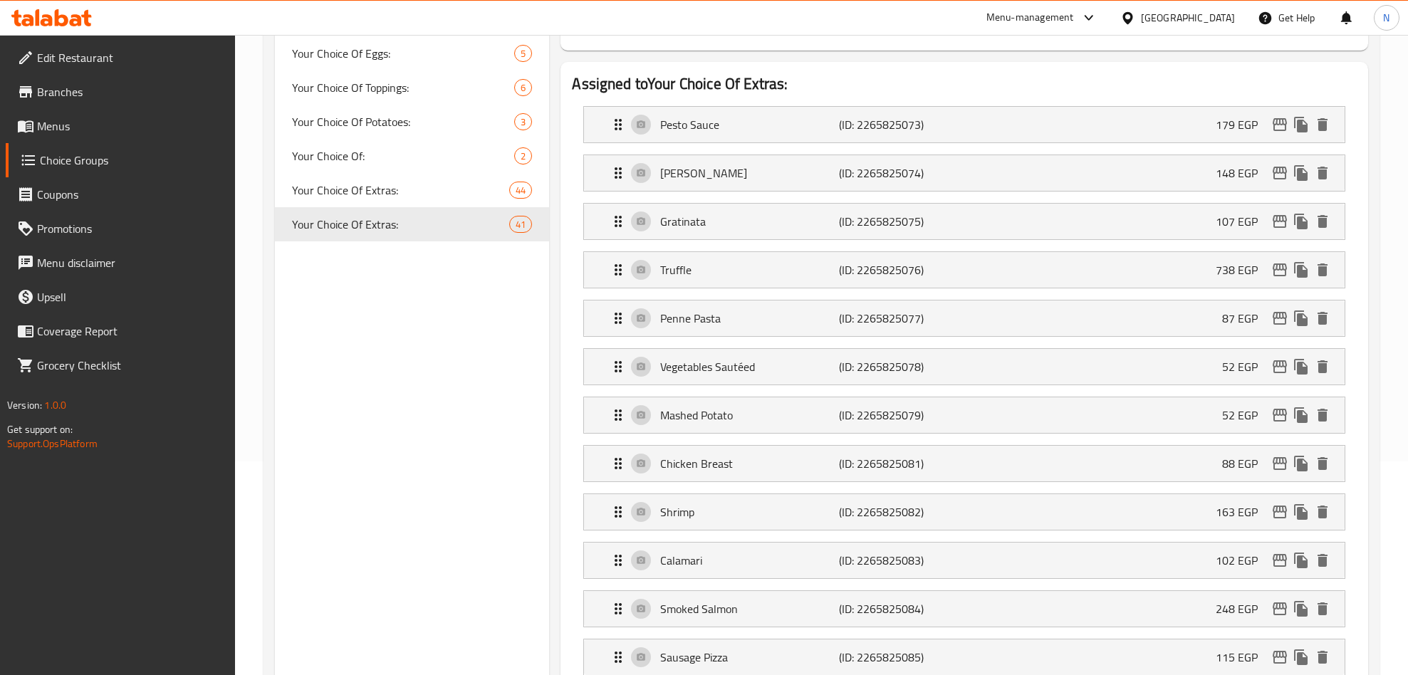
scroll to position [320, 0]
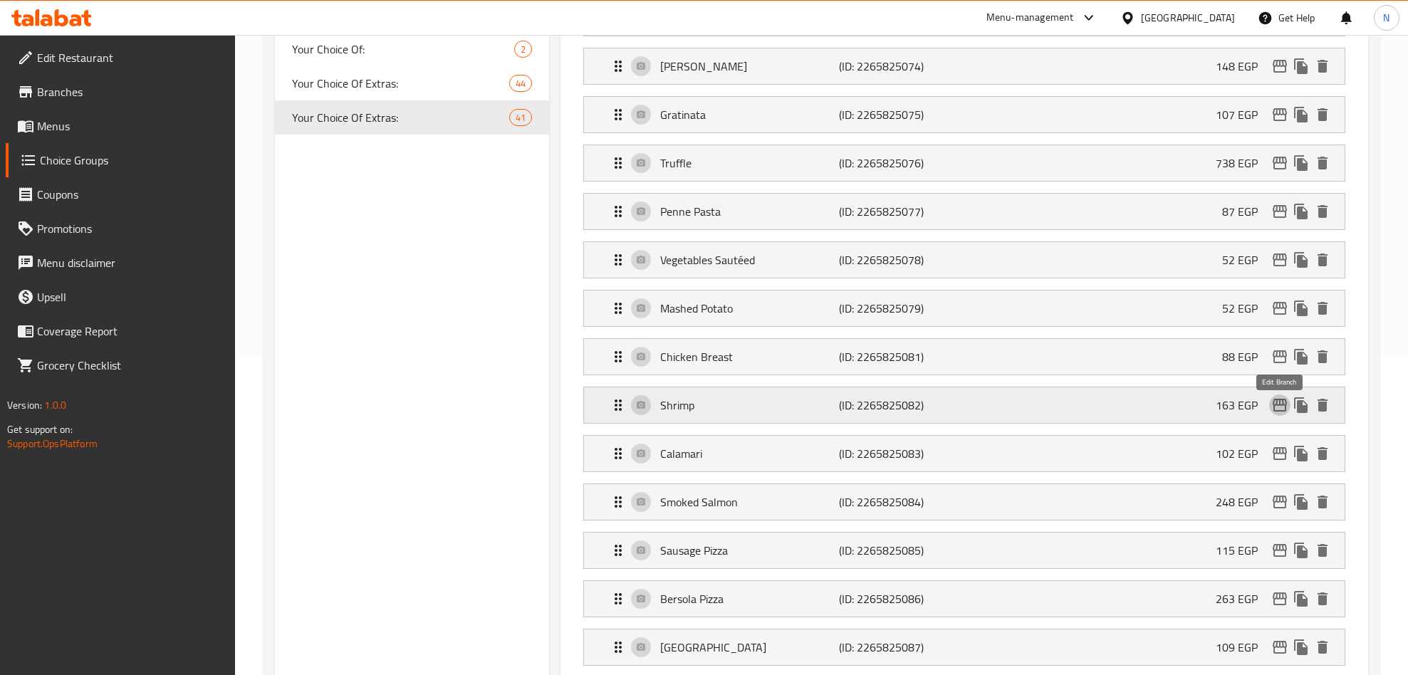
click at [1269, 409] on button "edit" at bounding box center [1279, 404] width 21 height 21
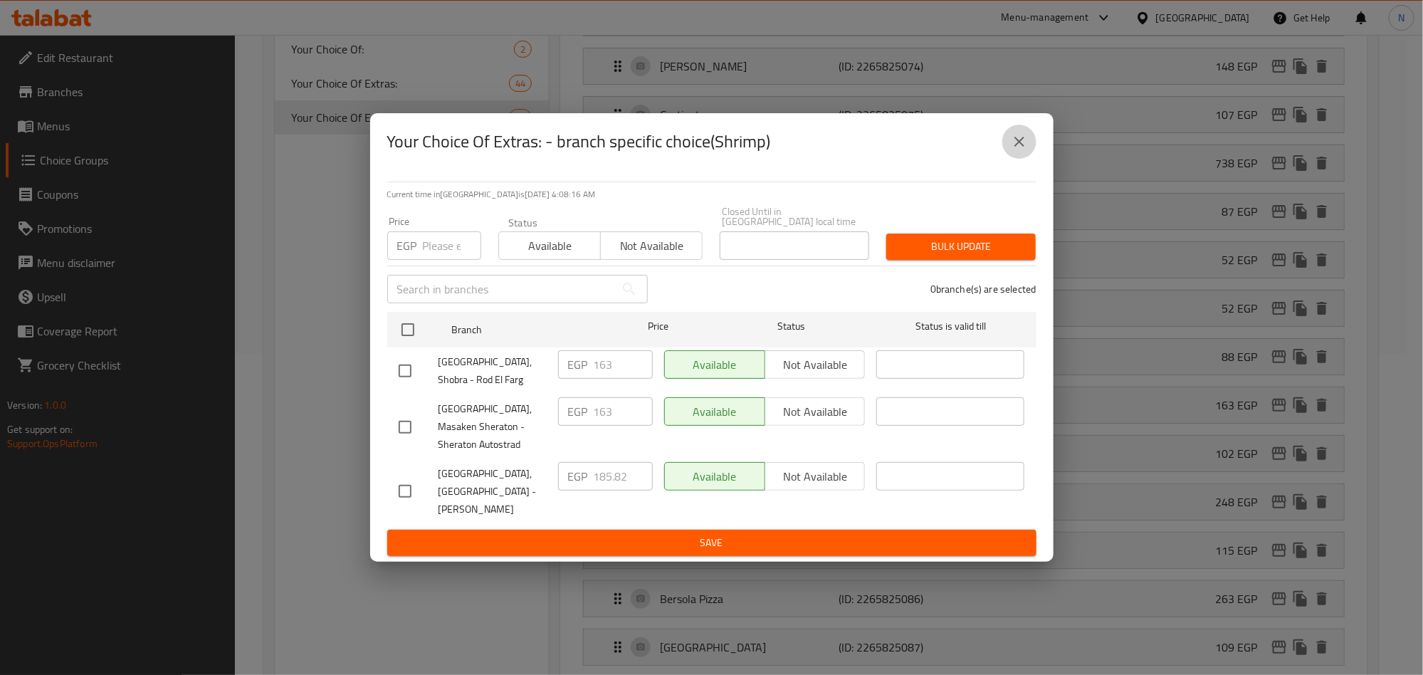
click at [1017, 150] on icon "close" at bounding box center [1019, 141] width 17 height 17
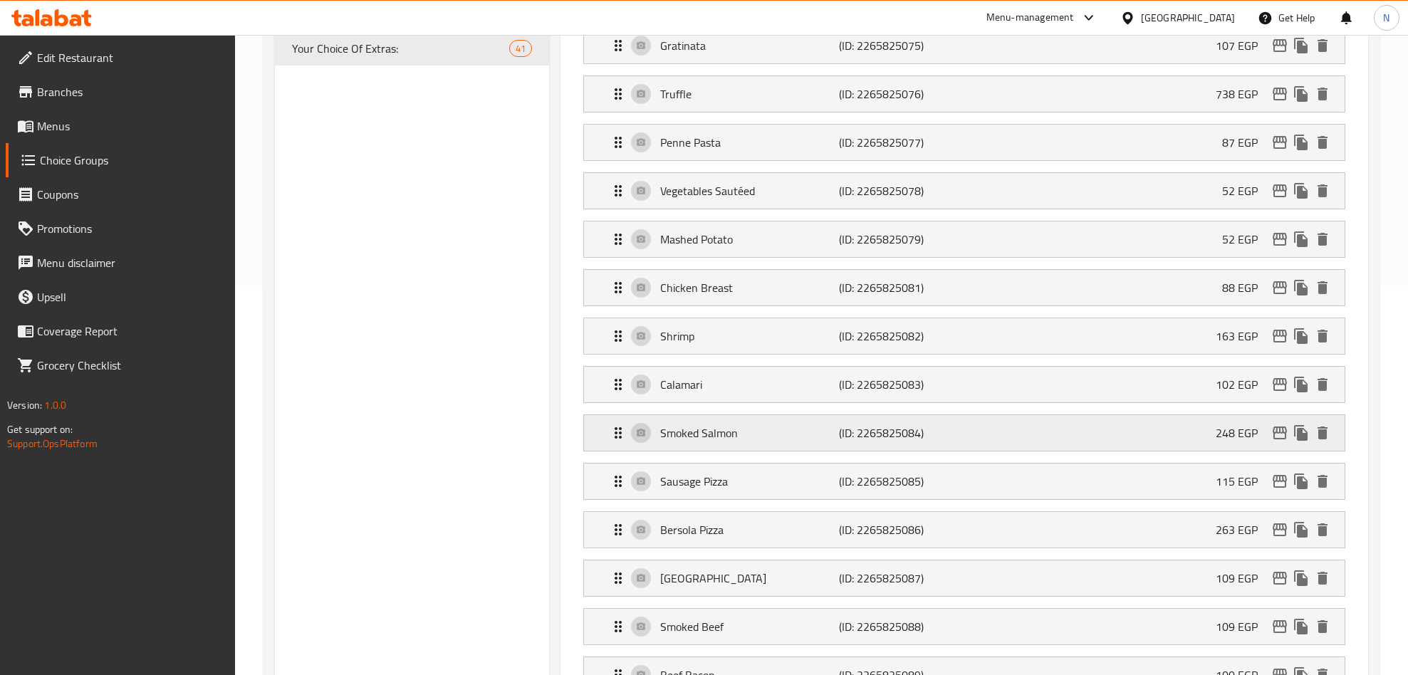
scroll to position [427, 0]
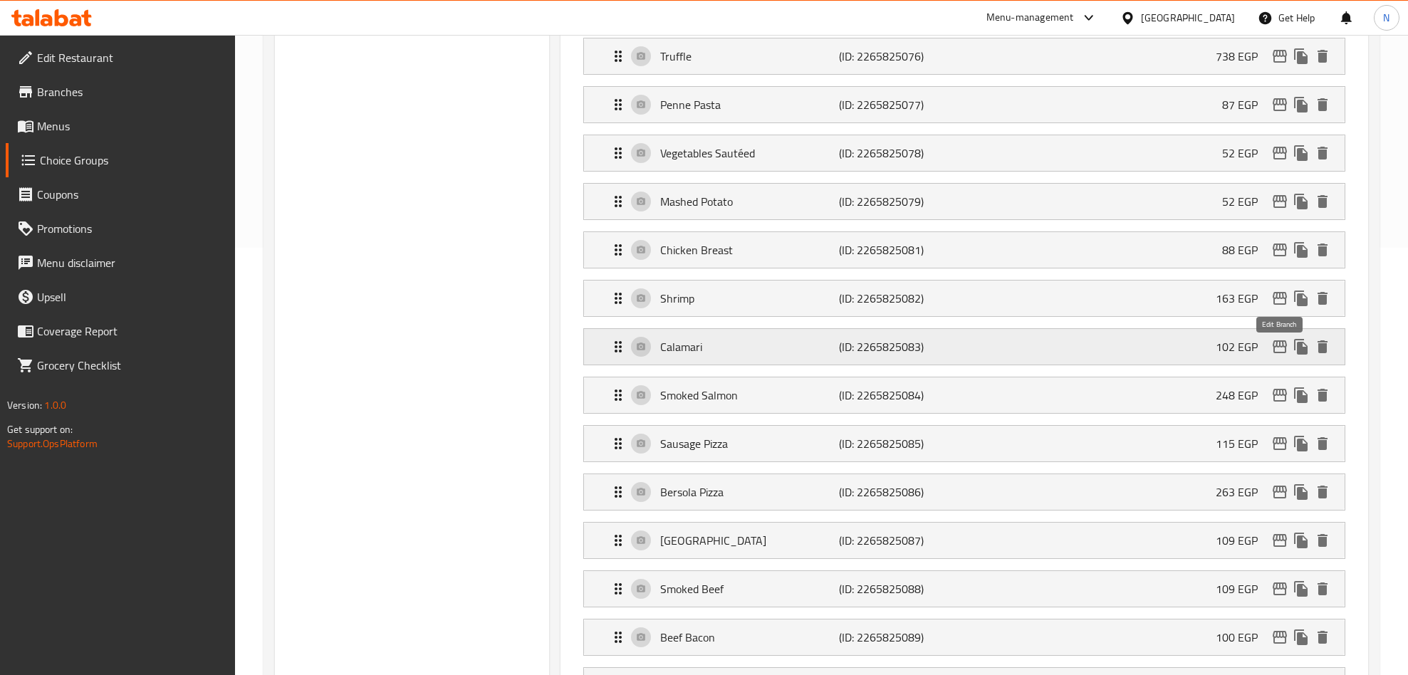
click at [1276, 346] on icon "edit" at bounding box center [1279, 346] width 17 height 17
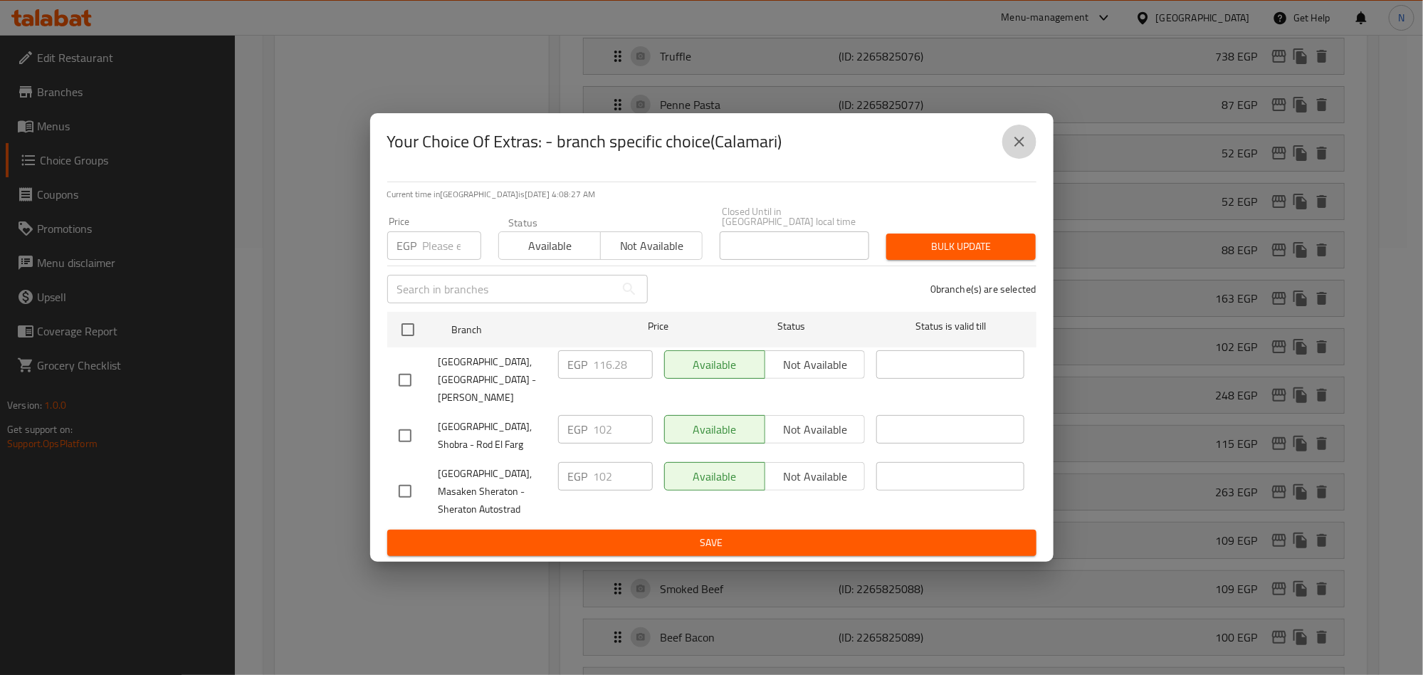
click at [1019, 150] on icon "close" at bounding box center [1019, 141] width 17 height 17
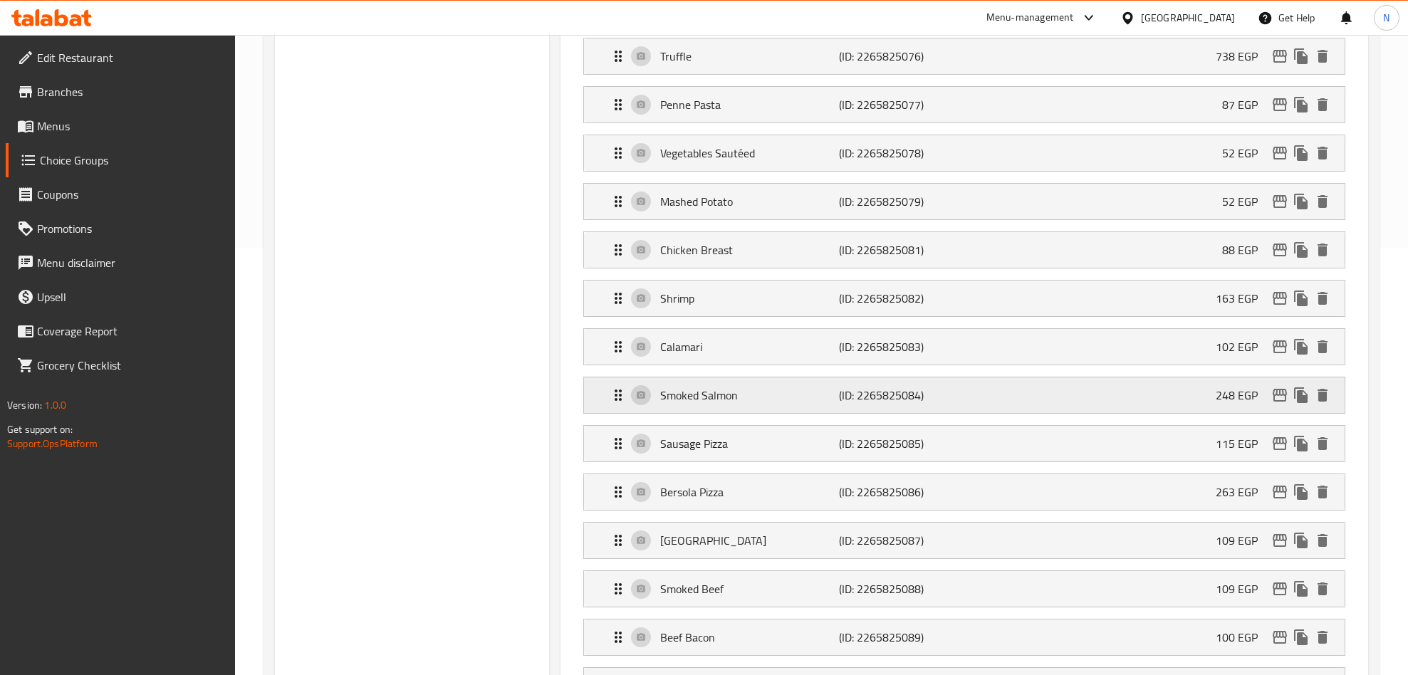
click at [1271, 397] on icon "edit" at bounding box center [1279, 395] width 17 height 17
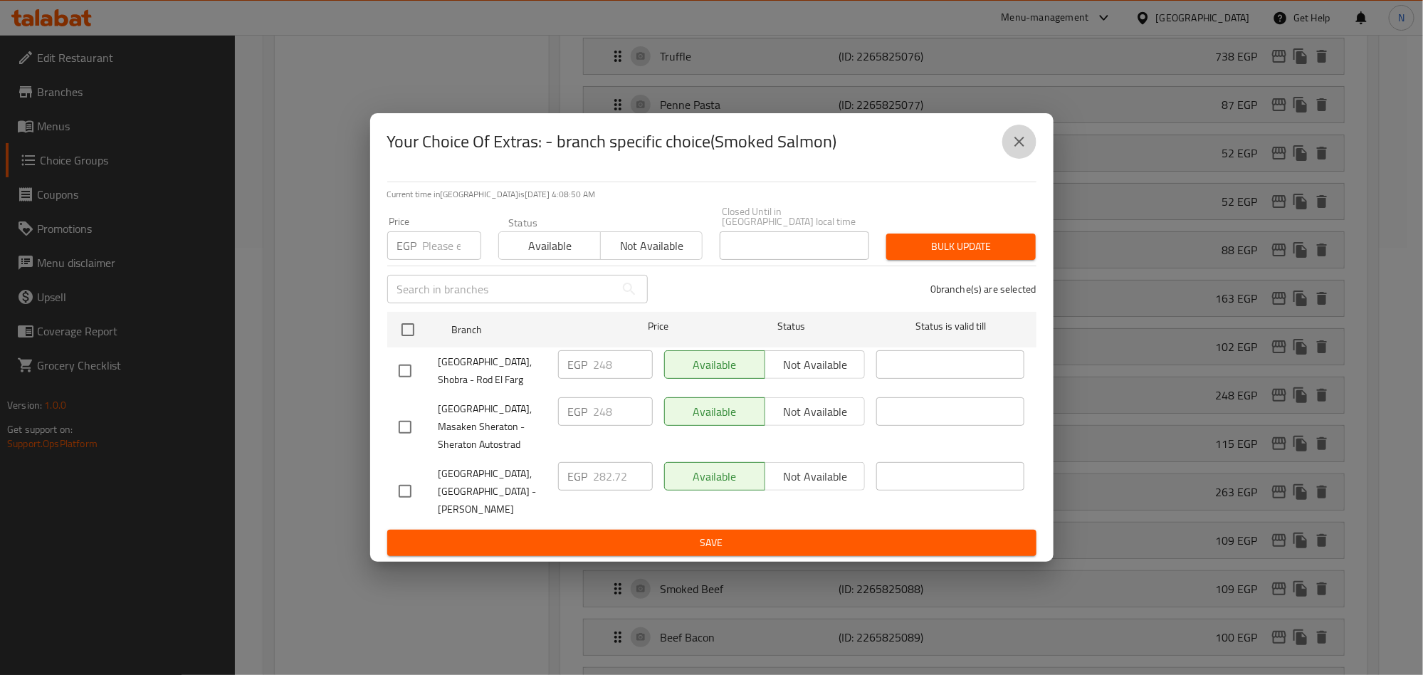
click at [1024, 150] on icon "close" at bounding box center [1019, 141] width 17 height 17
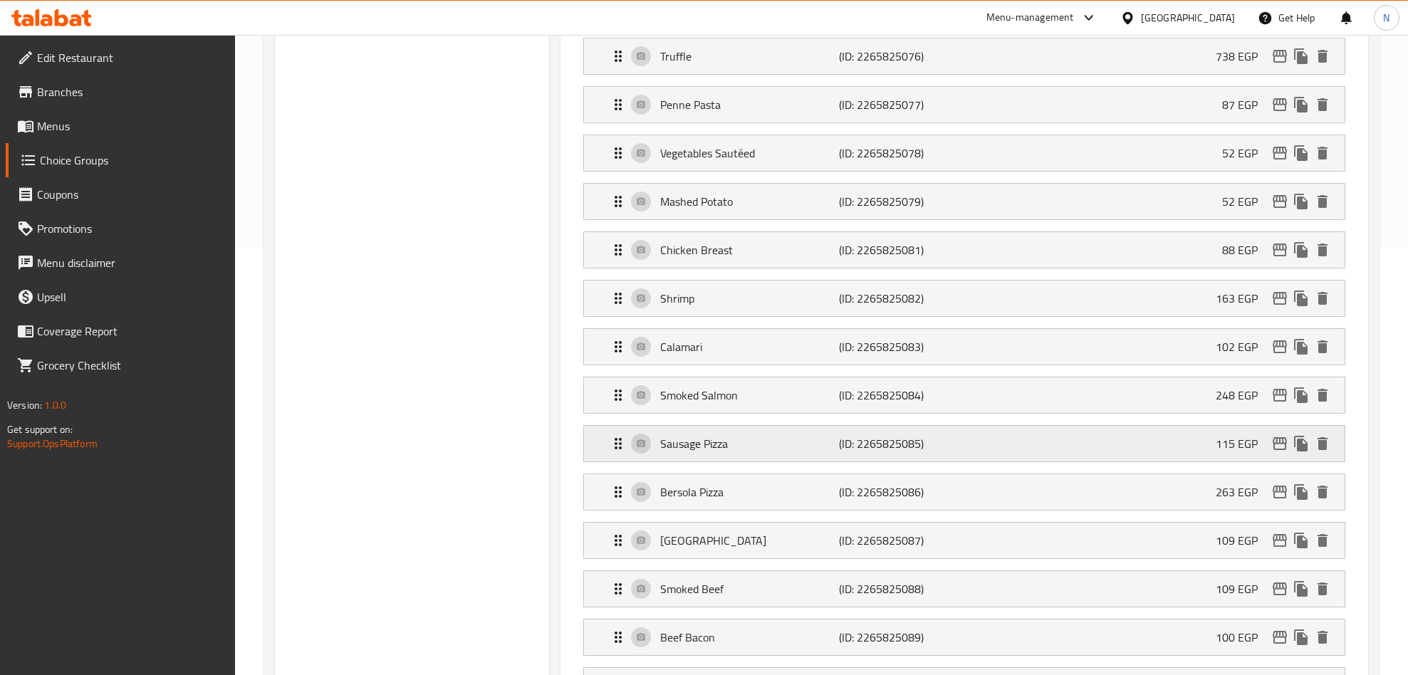
click at [1271, 449] on icon "edit" at bounding box center [1279, 443] width 17 height 17
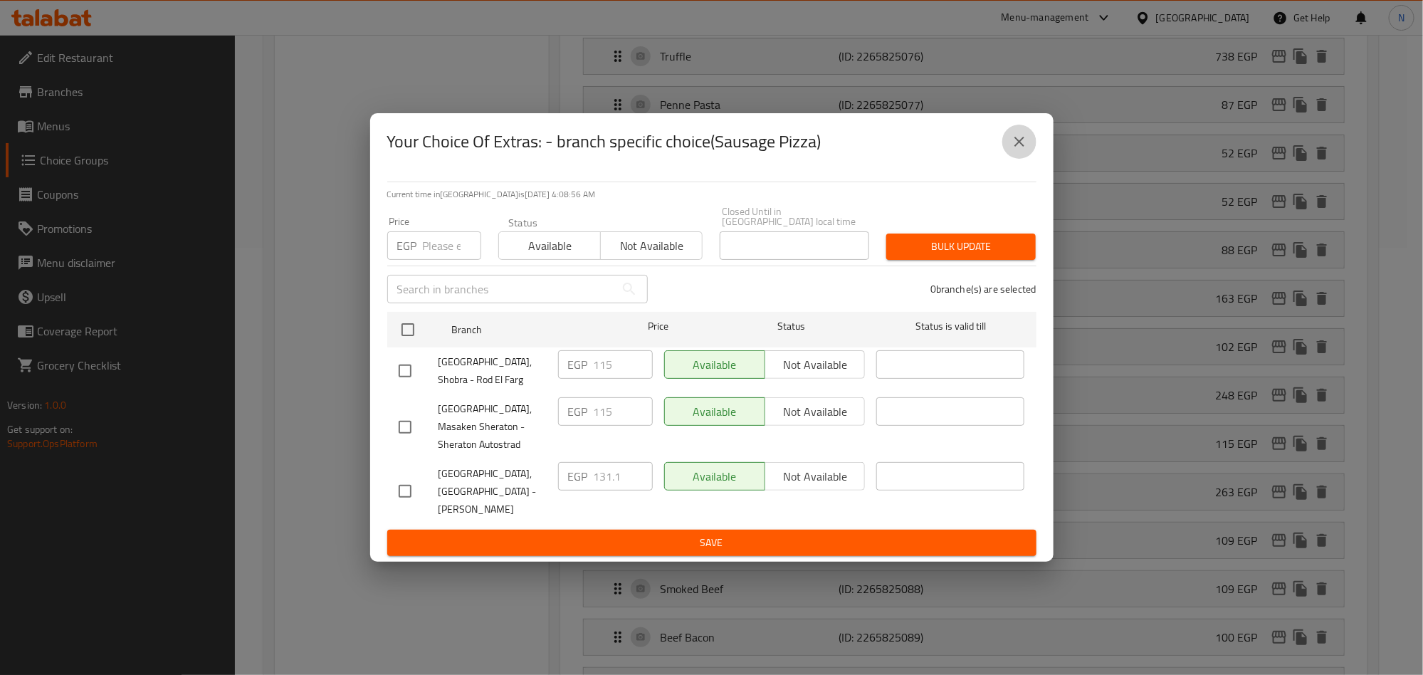
click at [1015, 147] on icon "close" at bounding box center [1020, 142] width 10 height 10
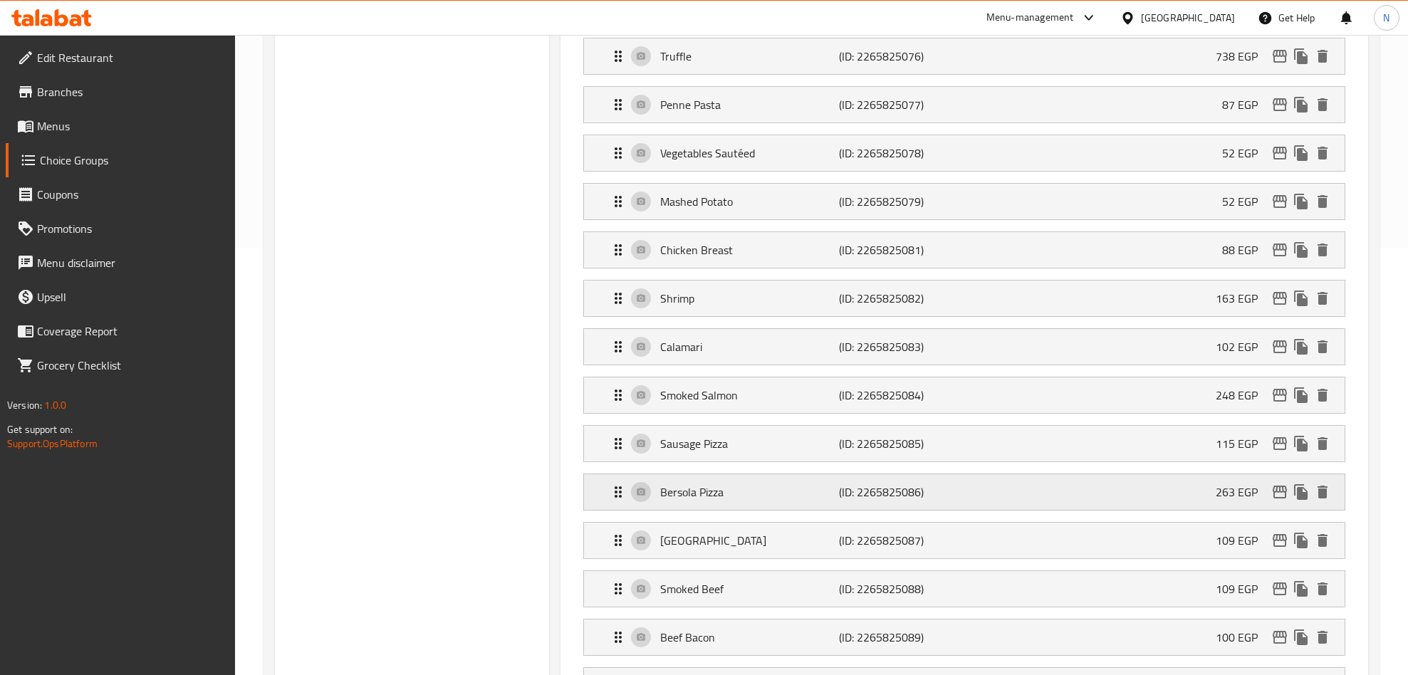
click at [1280, 491] on icon "edit" at bounding box center [1279, 491] width 17 height 17
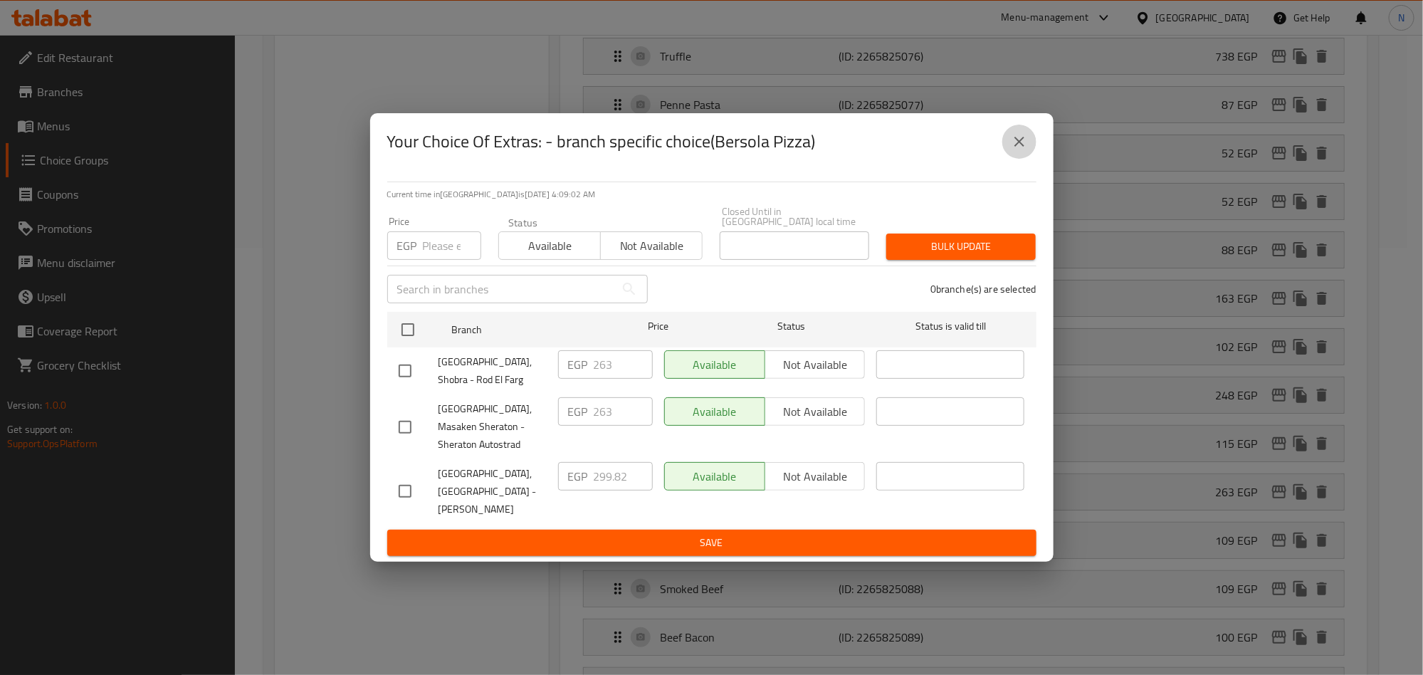
click at [1011, 150] on icon "close" at bounding box center [1019, 141] width 17 height 17
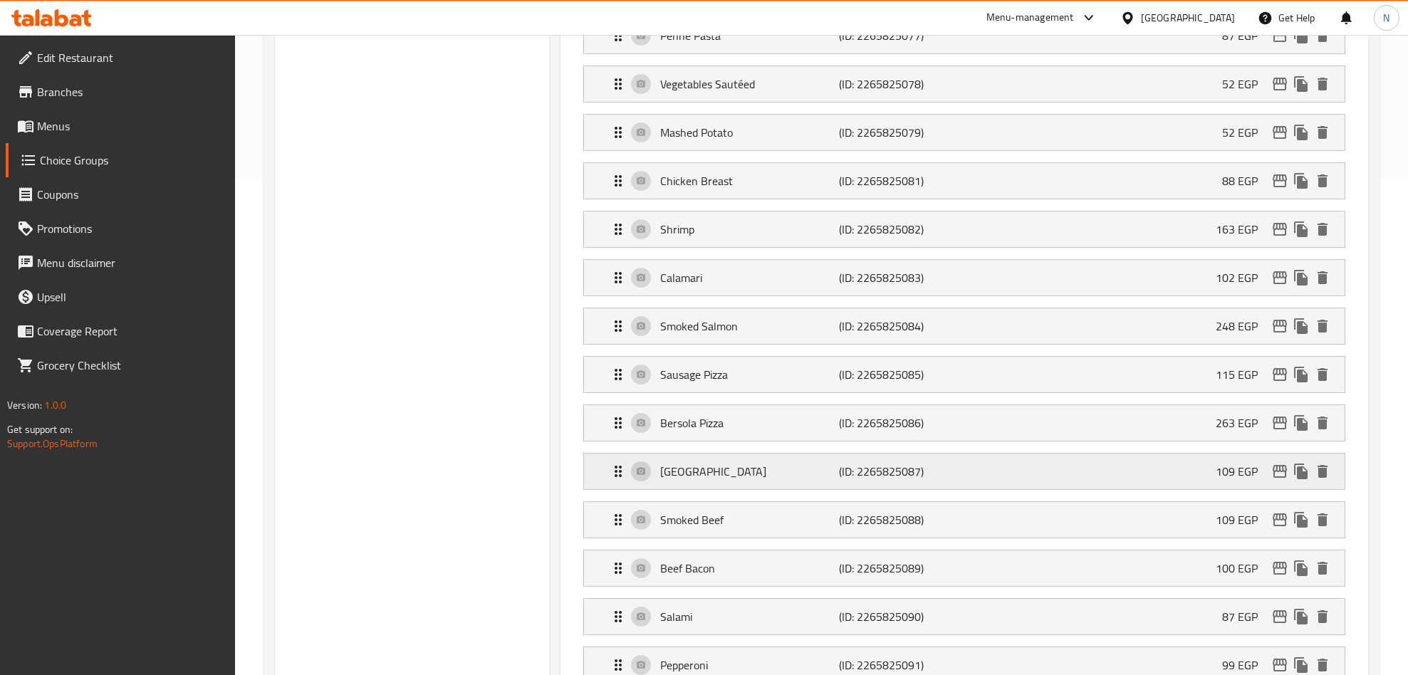
scroll to position [534, 0]
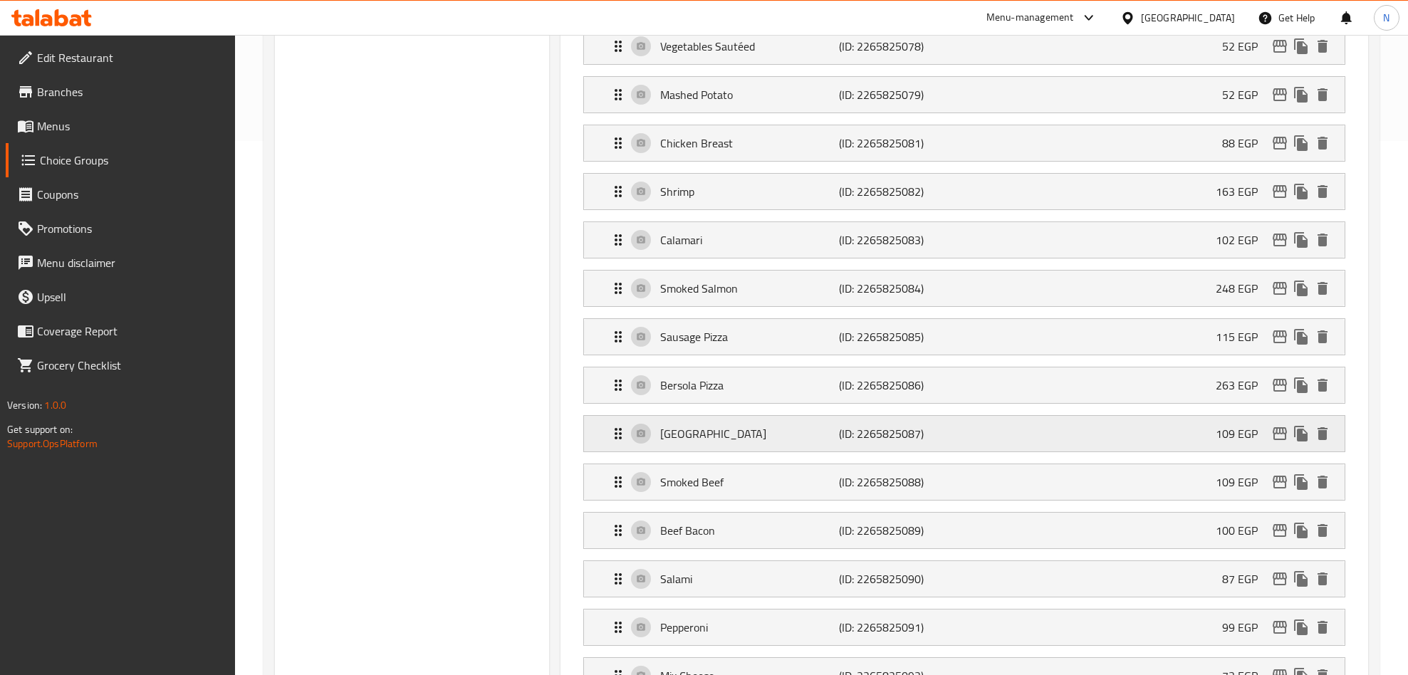
click at [1280, 442] on icon "edit" at bounding box center [1279, 433] width 17 height 17
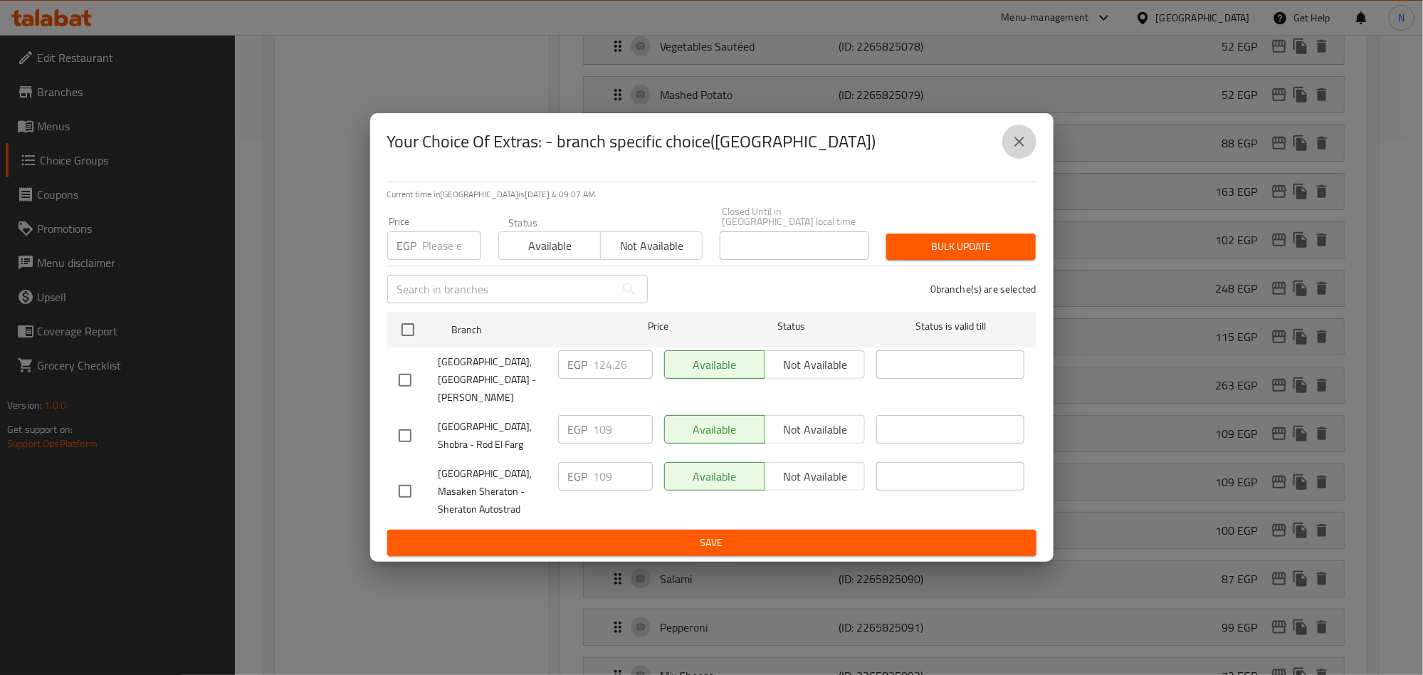
click at [1025, 150] on icon "close" at bounding box center [1019, 141] width 17 height 17
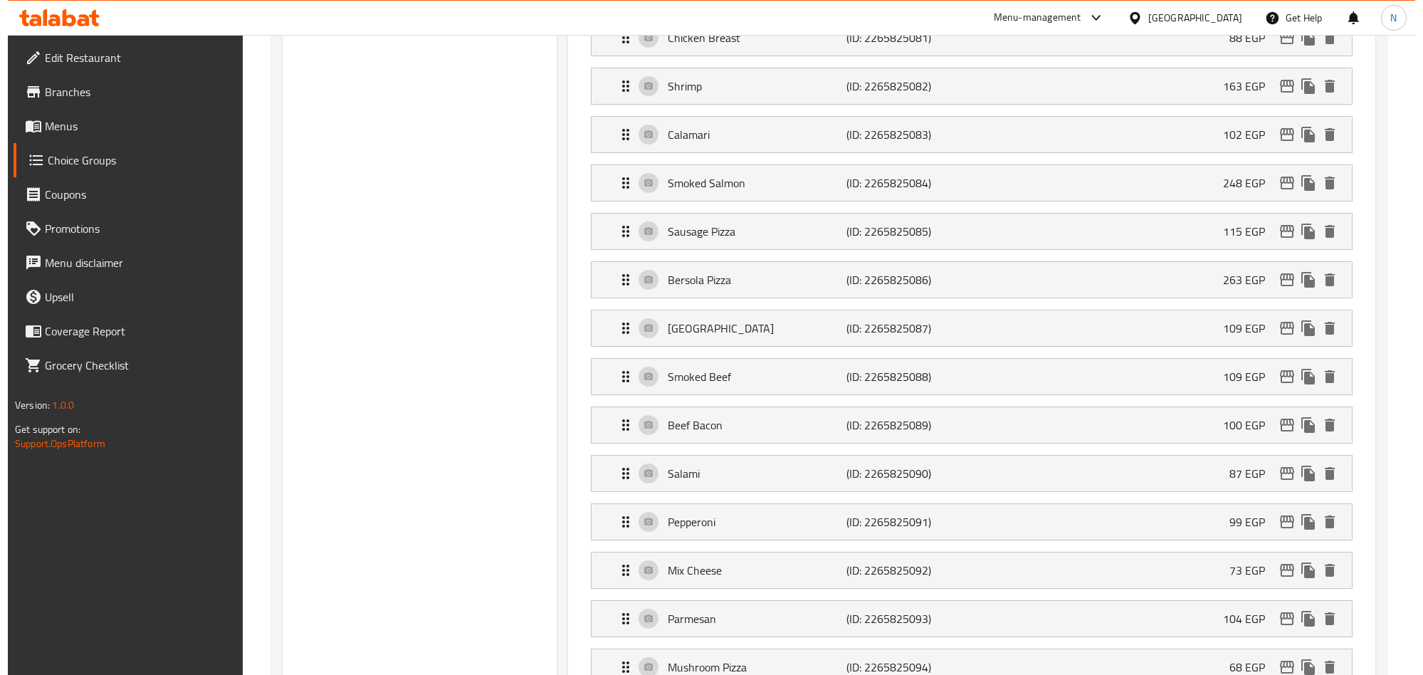
scroll to position [641, 0]
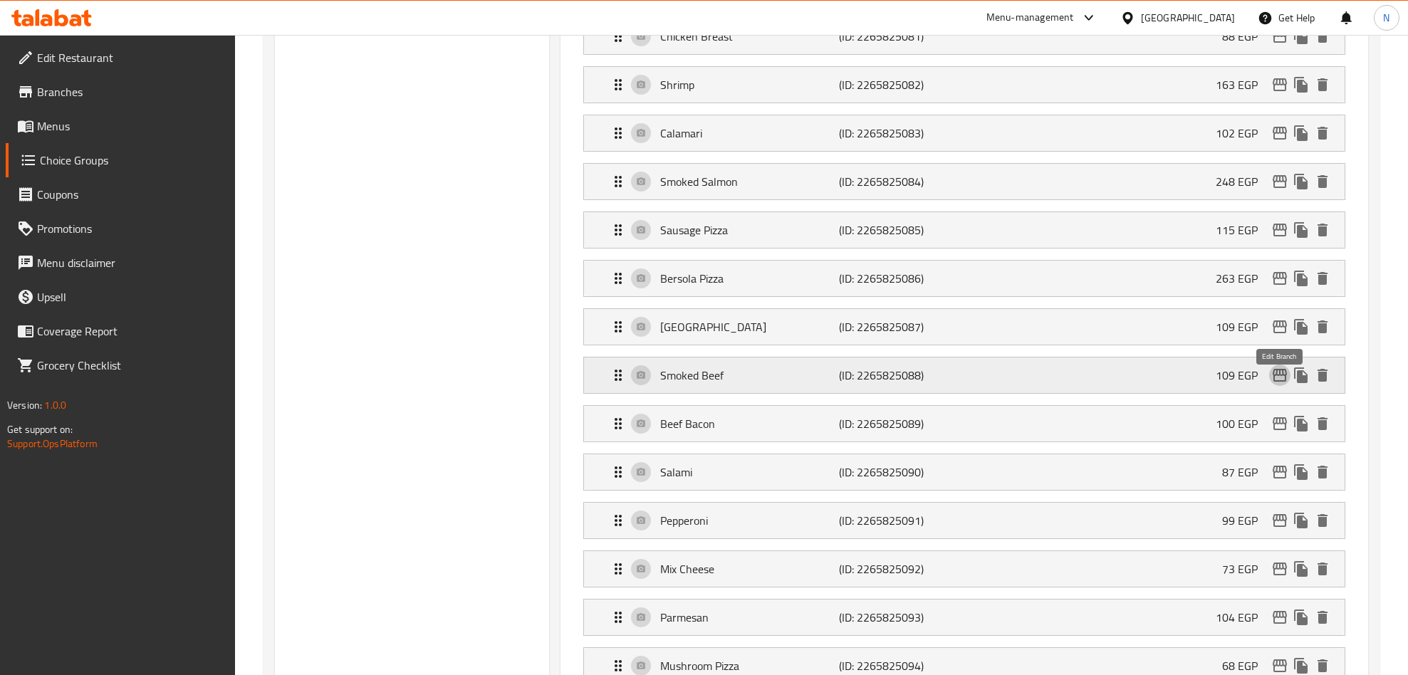
click at [1277, 384] on icon "edit" at bounding box center [1279, 375] width 17 height 17
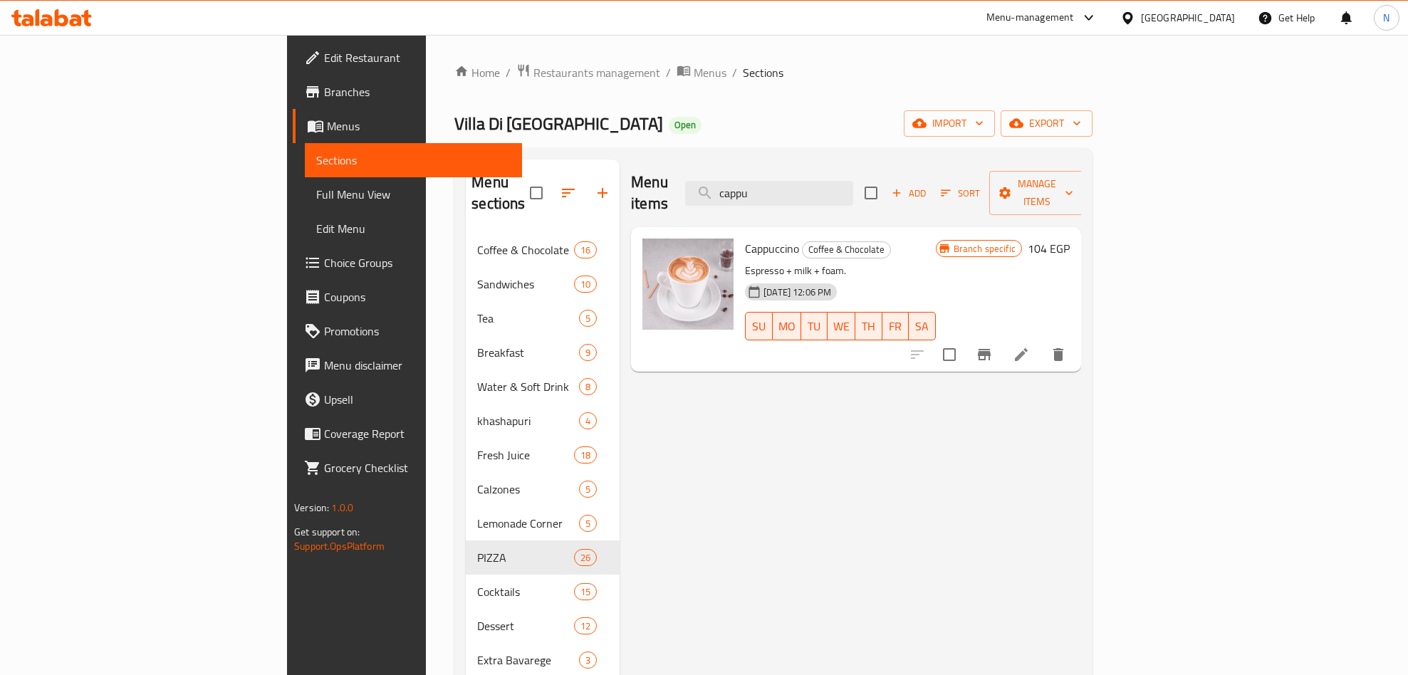
click at [853, 187] on input "cappu" at bounding box center [769, 193] width 168 height 25
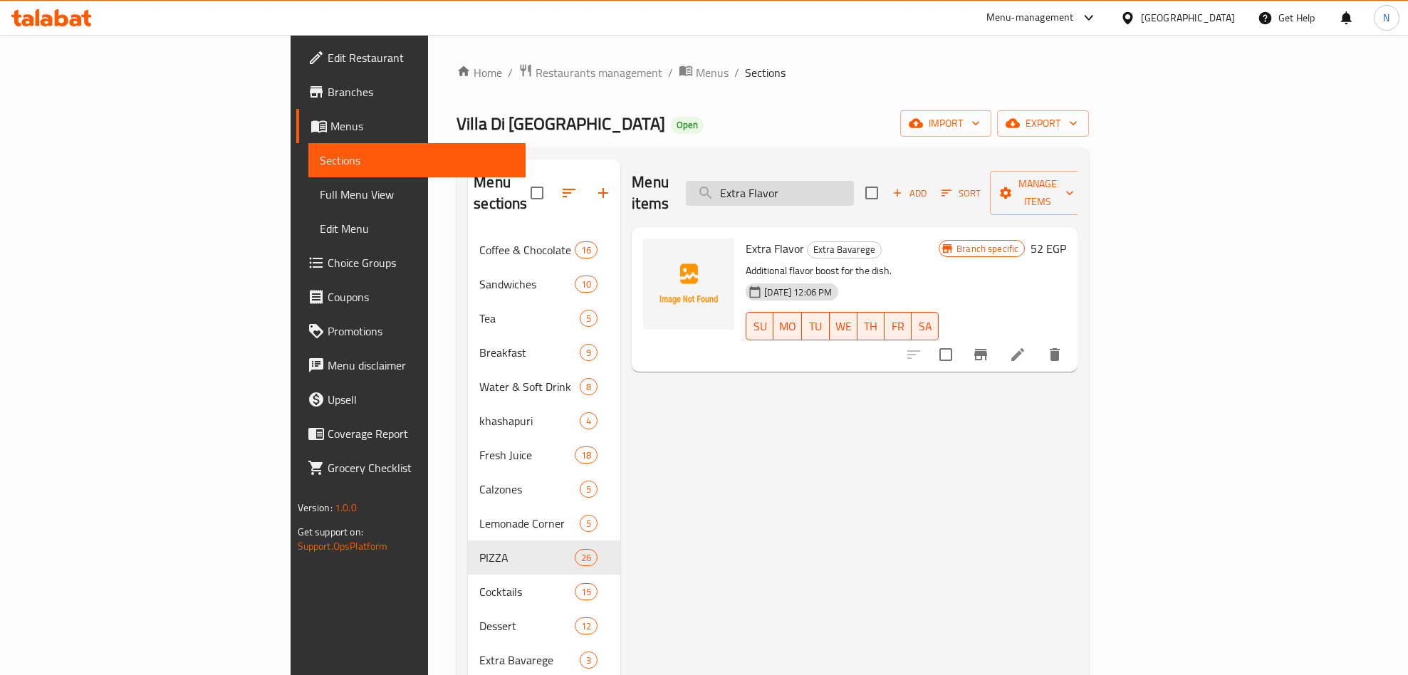
click at [854, 181] on input "Extra Flavor" at bounding box center [770, 193] width 168 height 25
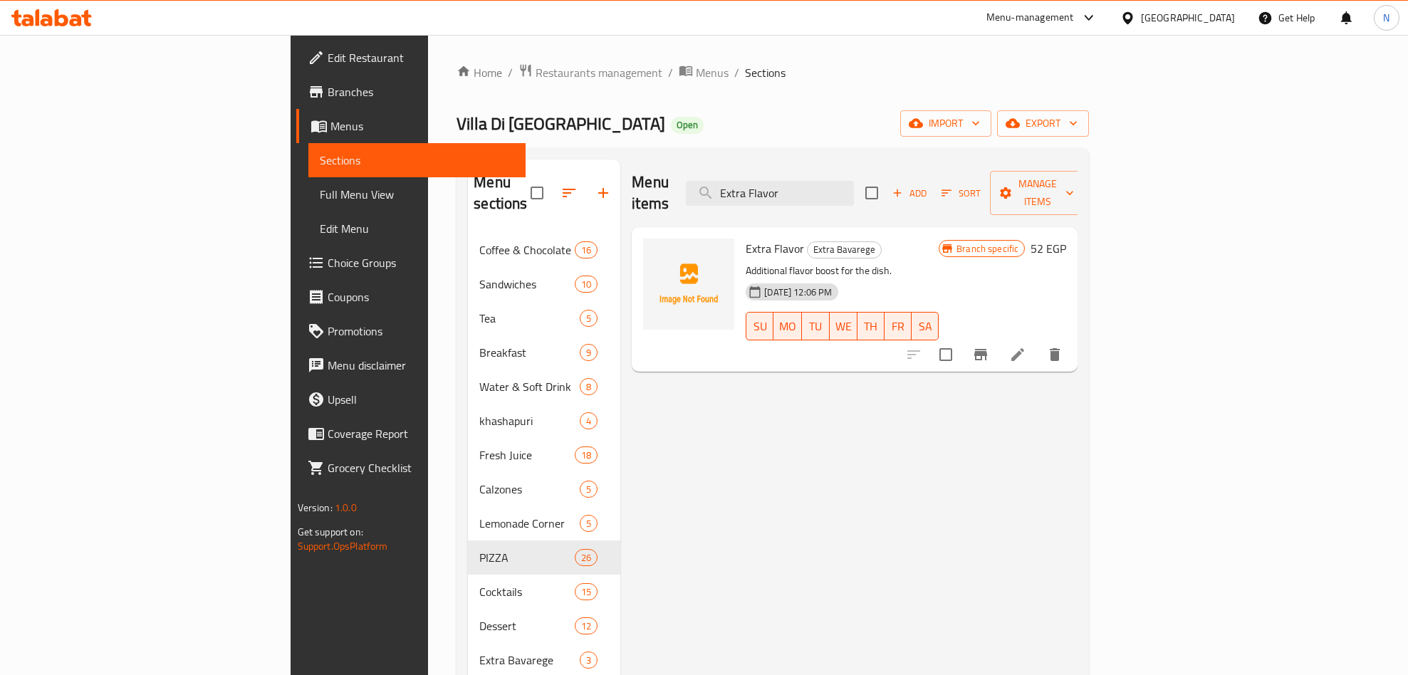
paste input "EX.BURATTA"
click at [854, 192] on input "Extra EX.BURATTA" at bounding box center [770, 193] width 168 height 25
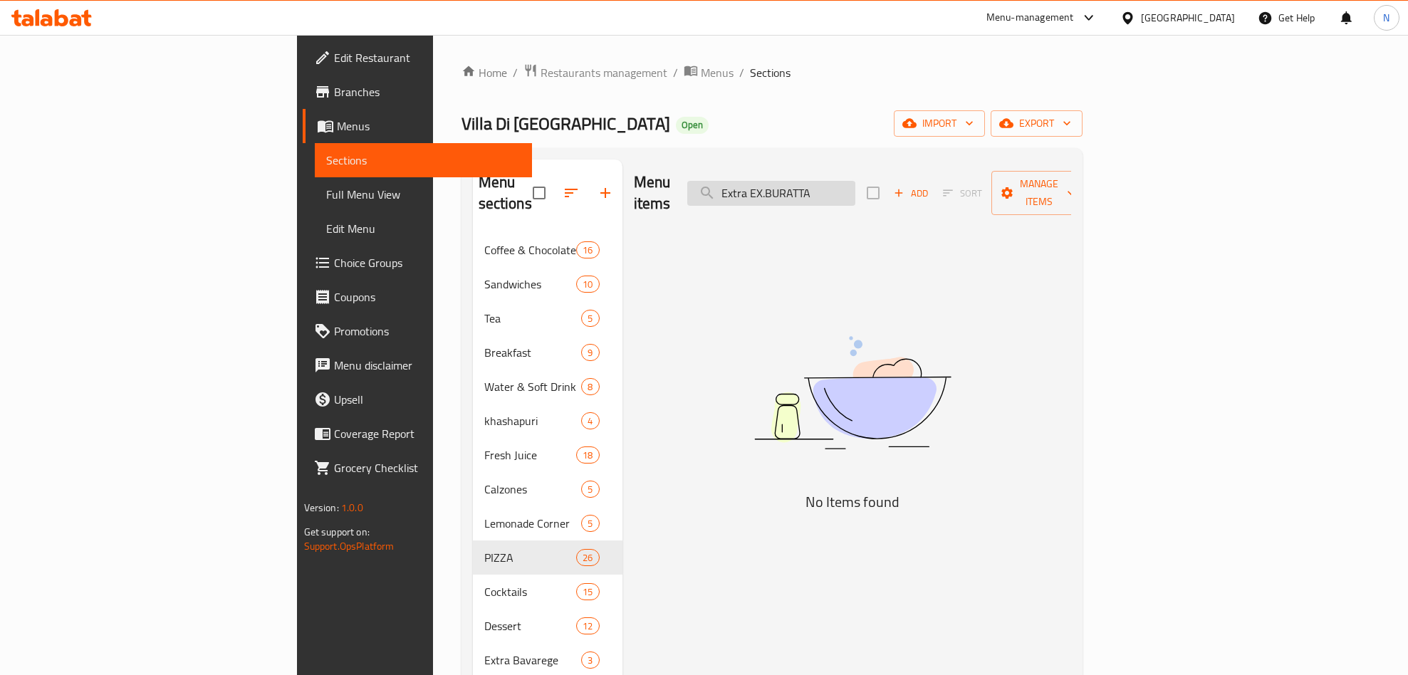
click at [855, 192] on input "Extra EX.BURATTA" at bounding box center [771, 193] width 168 height 25
paste input "search"
paste input "mix seefood"
click at [855, 189] on input "EX.BURATTAmix seefood" at bounding box center [771, 193] width 168 height 25
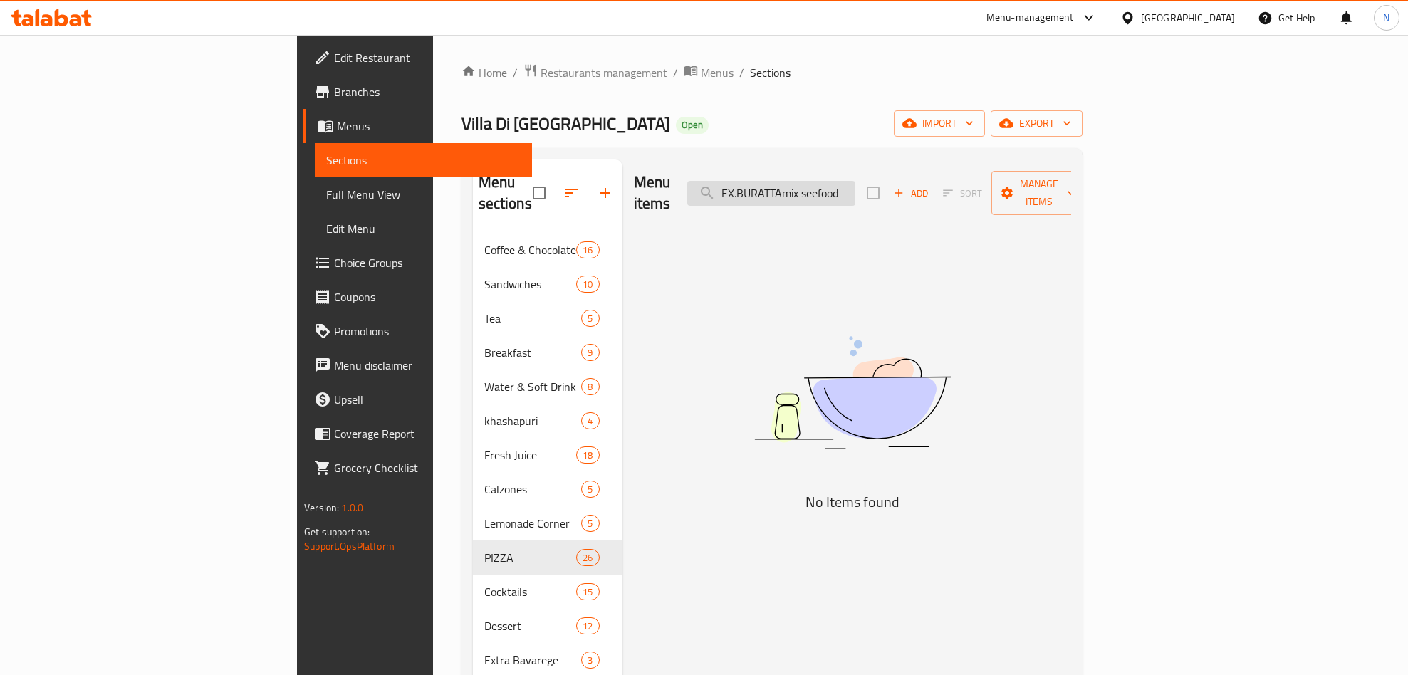
click at [855, 189] on input "EX.BURATTAmix seefood" at bounding box center [771, 193] width 168 height 25
paste input "search"
type input "mix seefood"
click at [891, 64] on ol "Home / Restaurants management / Menus / Sections" at bounding box center [771, 72] width 621 height 19
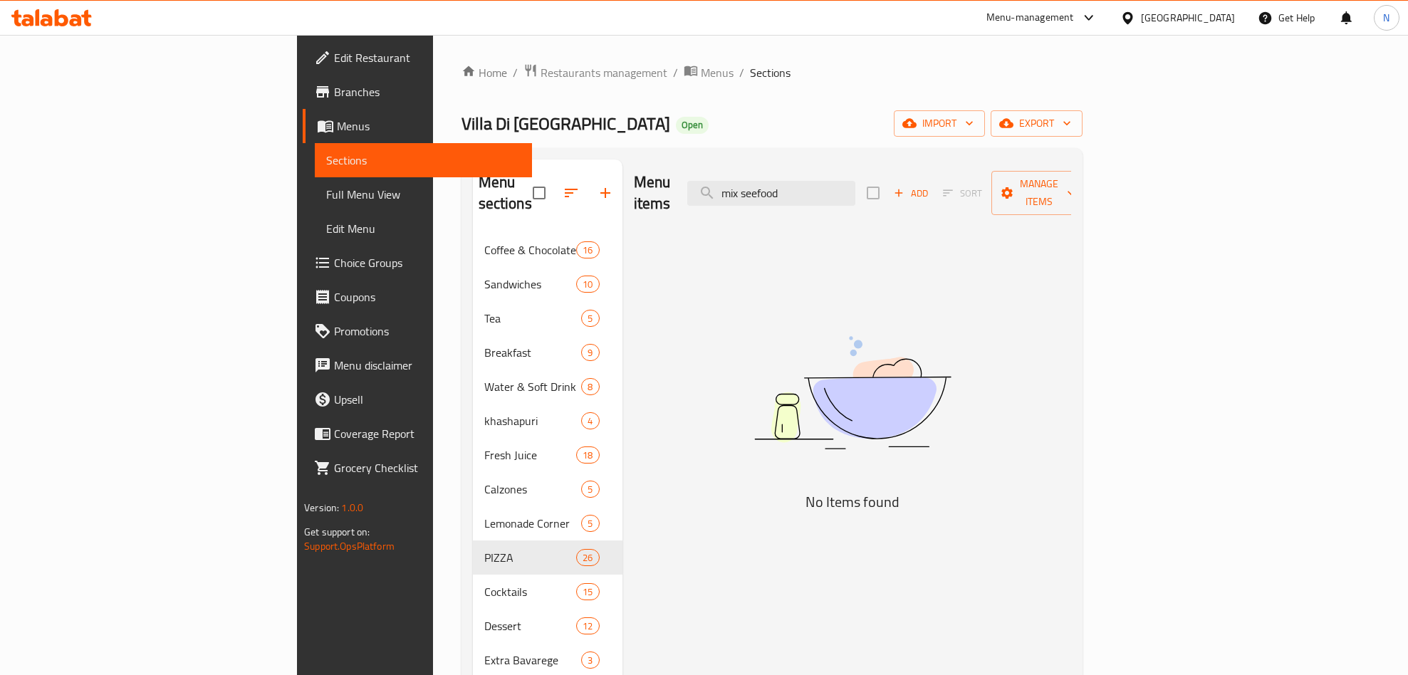
click at [934, 197] on div "Menu items mix seefood Add Sort Manage items" at bounding box center [852, 193] width 437 height 68
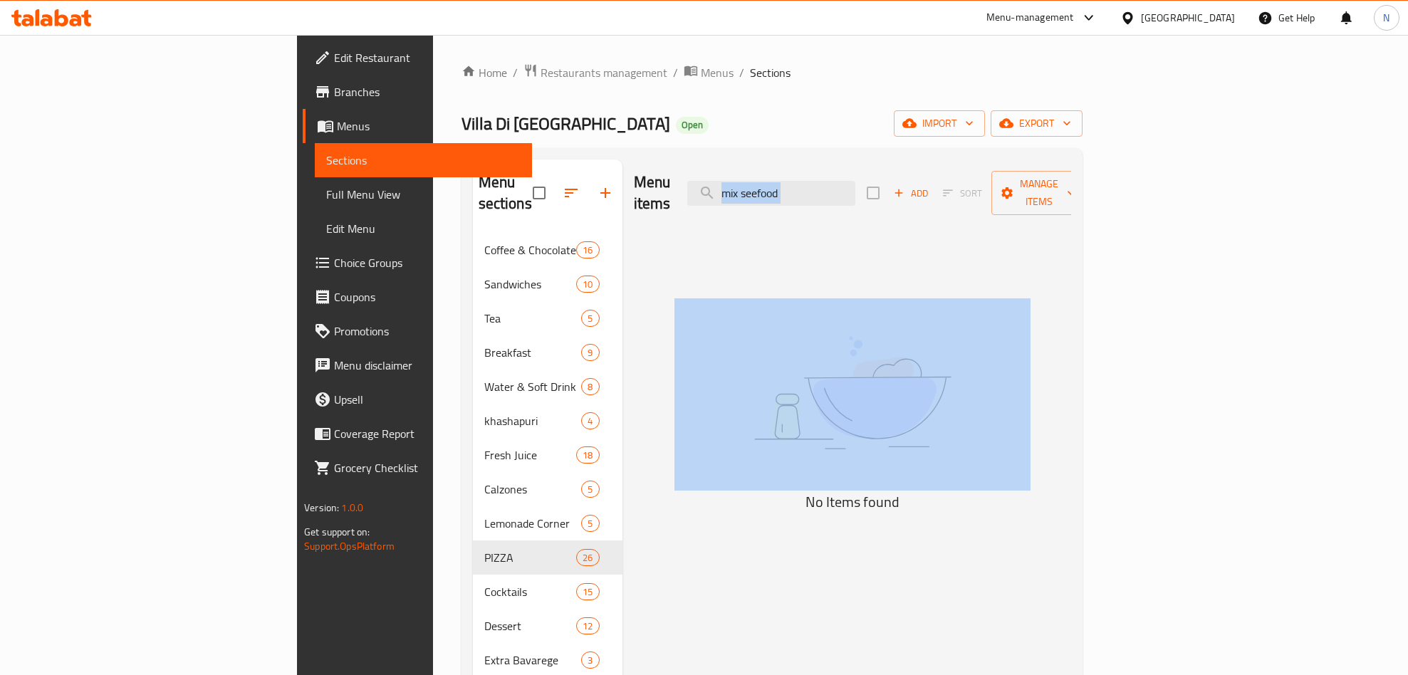
click at [934, 197] on div "Menu items mix seefood Add Sort Manage items" at bounding box center [852, 193] width 437 height 68
click at [855, 181] on input "mix seefood" at bounding box center [771, 193] width 168 height 25
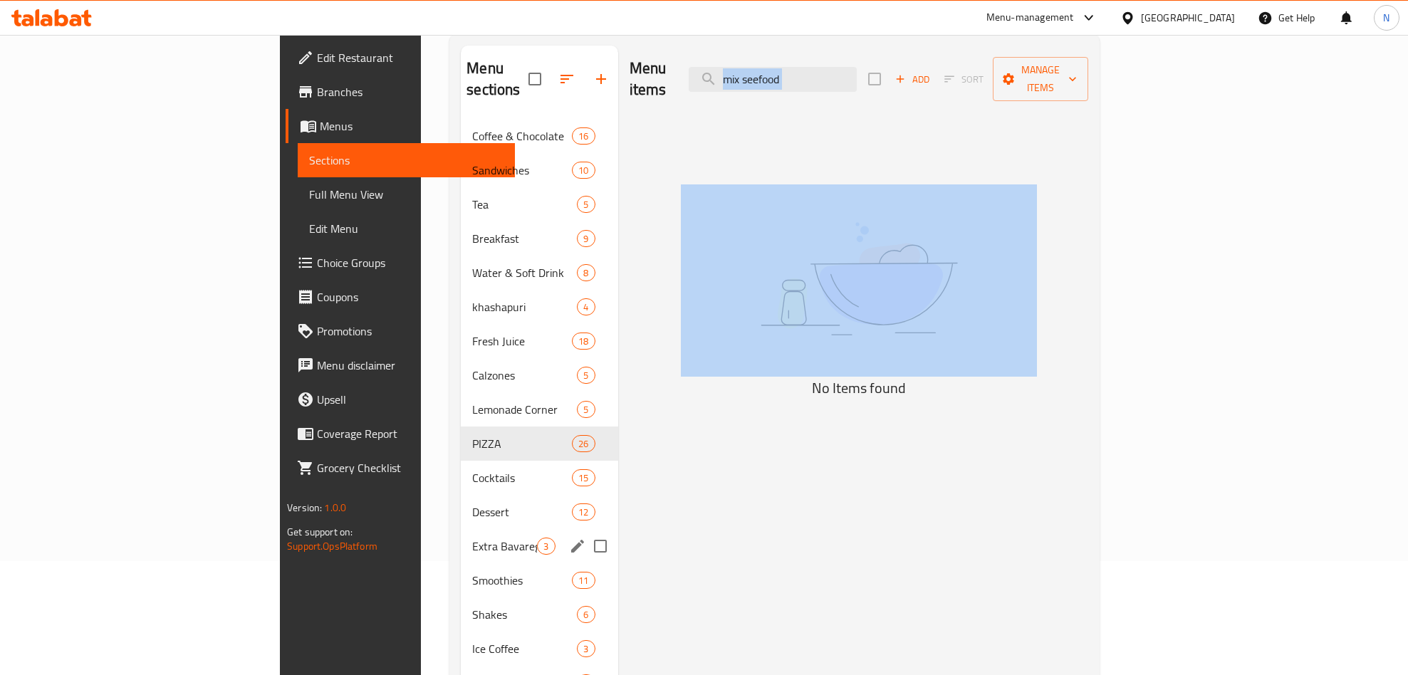
scroll to position [214, 0]
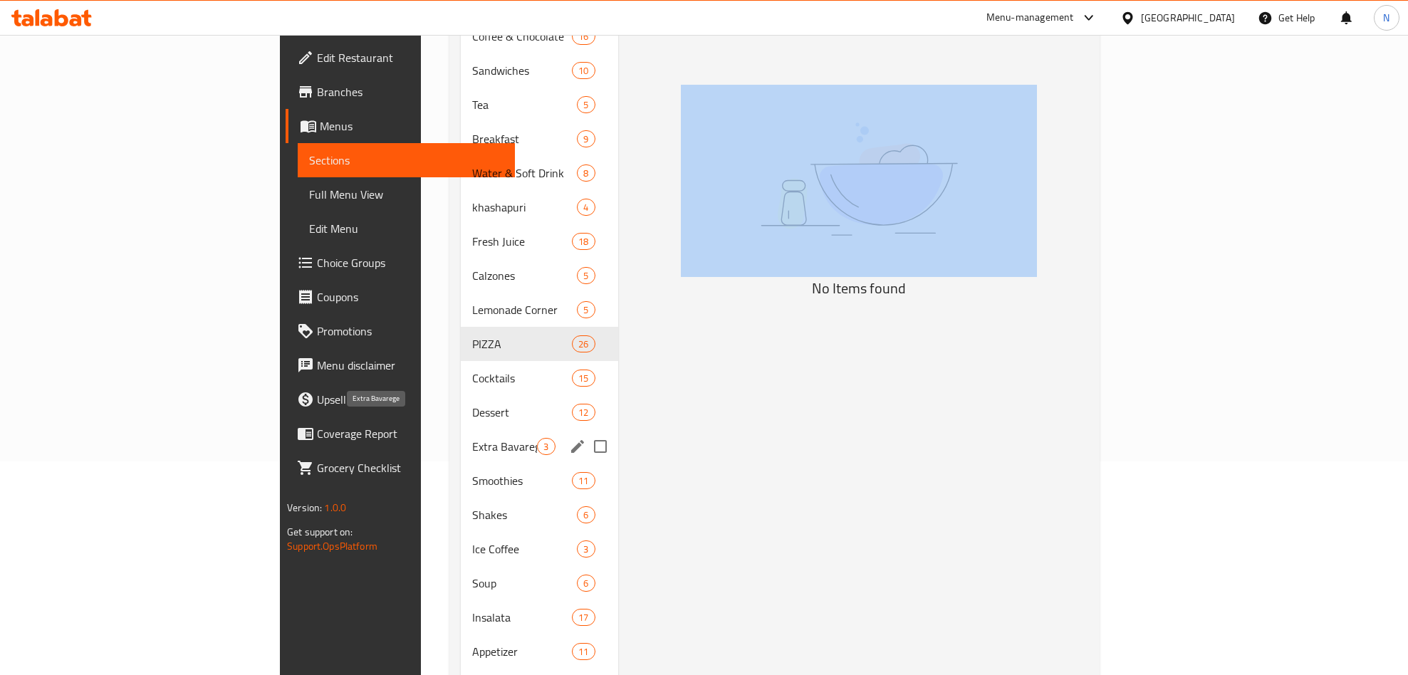
click at [472, 438] on span "Extra Bavarege" at bounding box center [504, 446] width 65 height 17
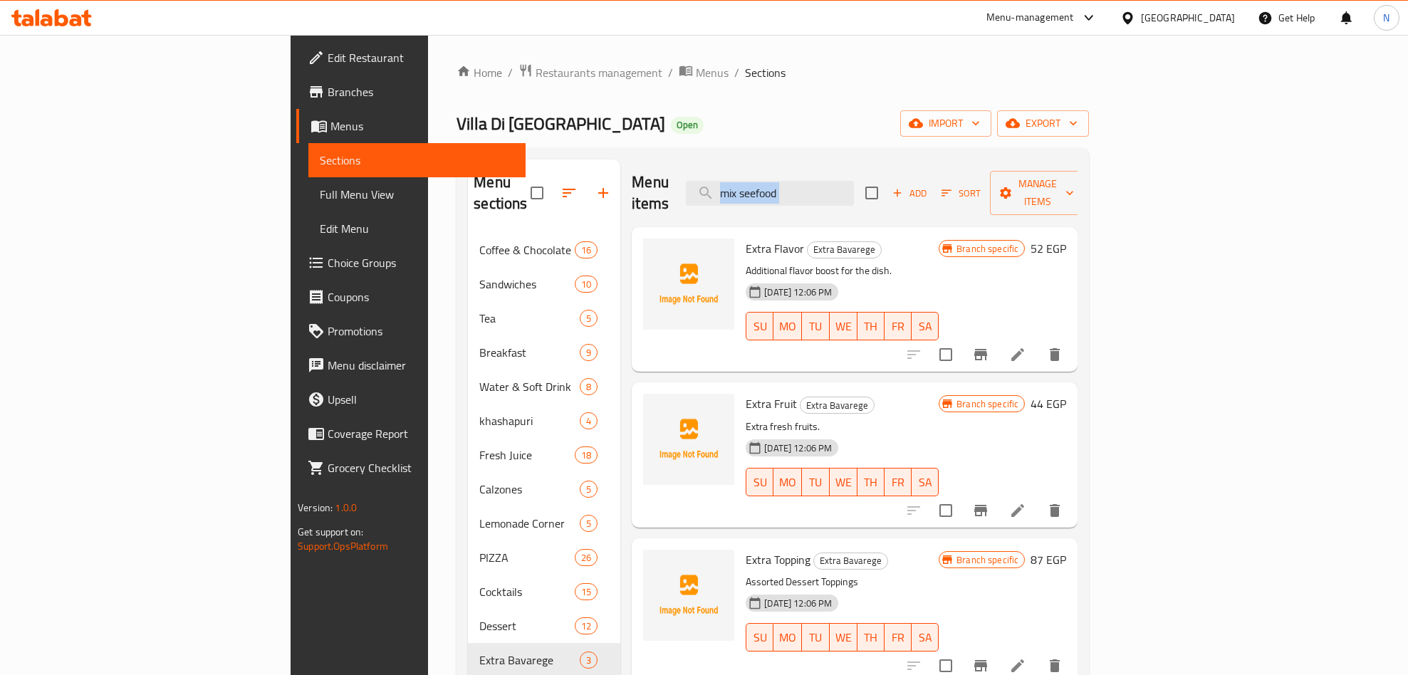
click at [998, 338] on button "Branch-specific-item" at bounding box center [980, 355] width 34 height 34
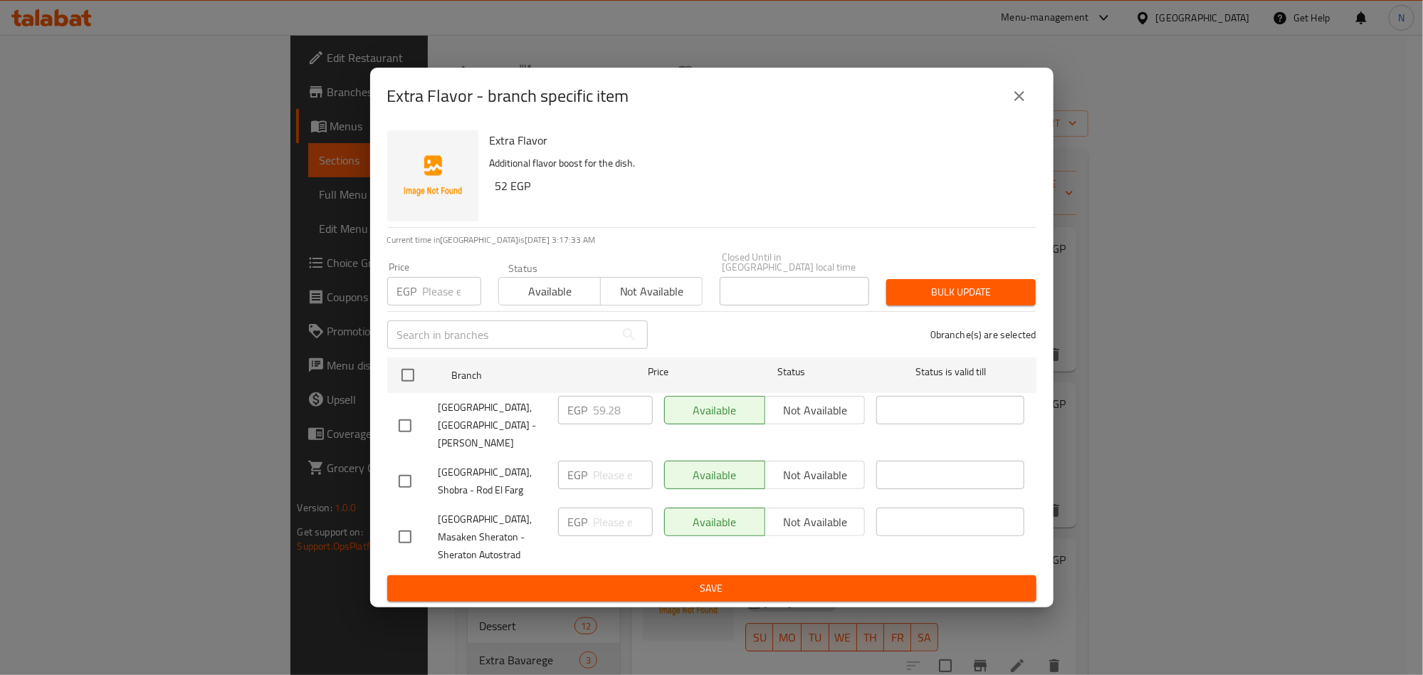
click at [590, 417] on div "EGP 59.28 ​" at bounding box center [605, 410] width 95 height 28
click at [1017, 105] on icon "close" at bounding box center [1019, 96] width 17 height 17
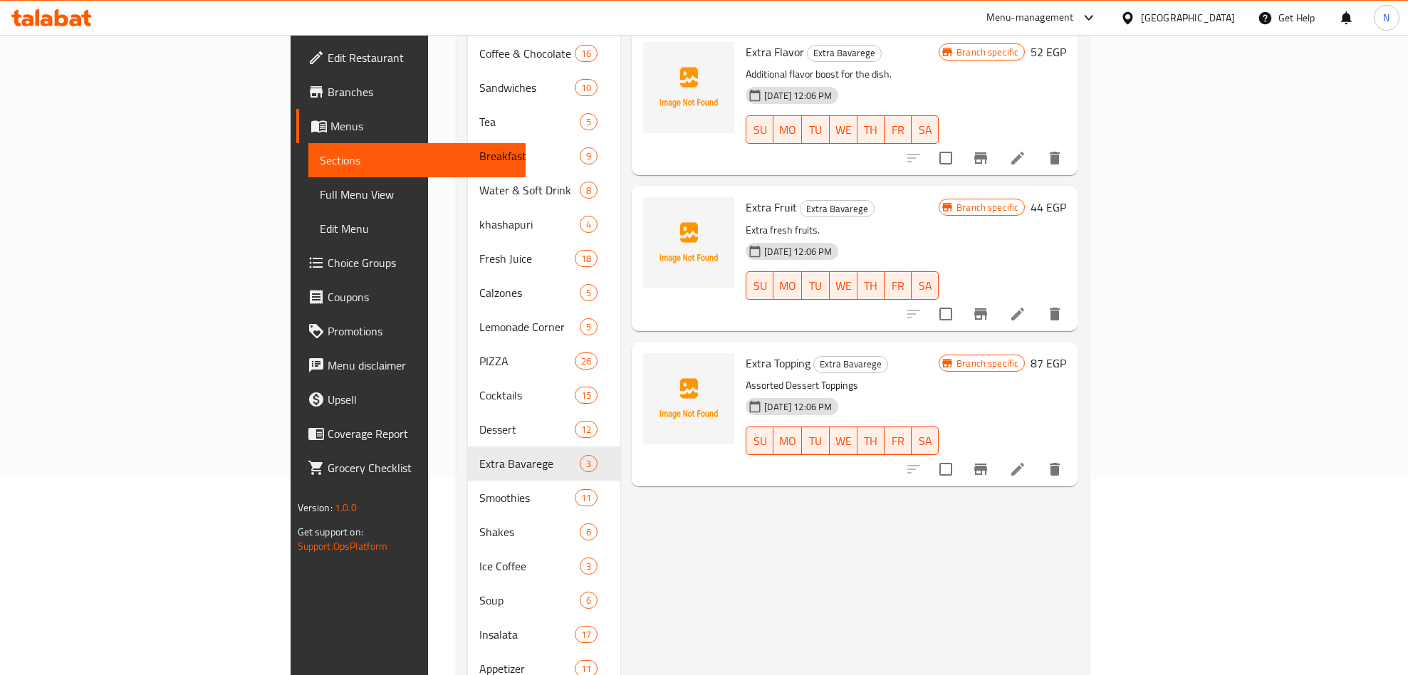
scroll to position [214, 0]
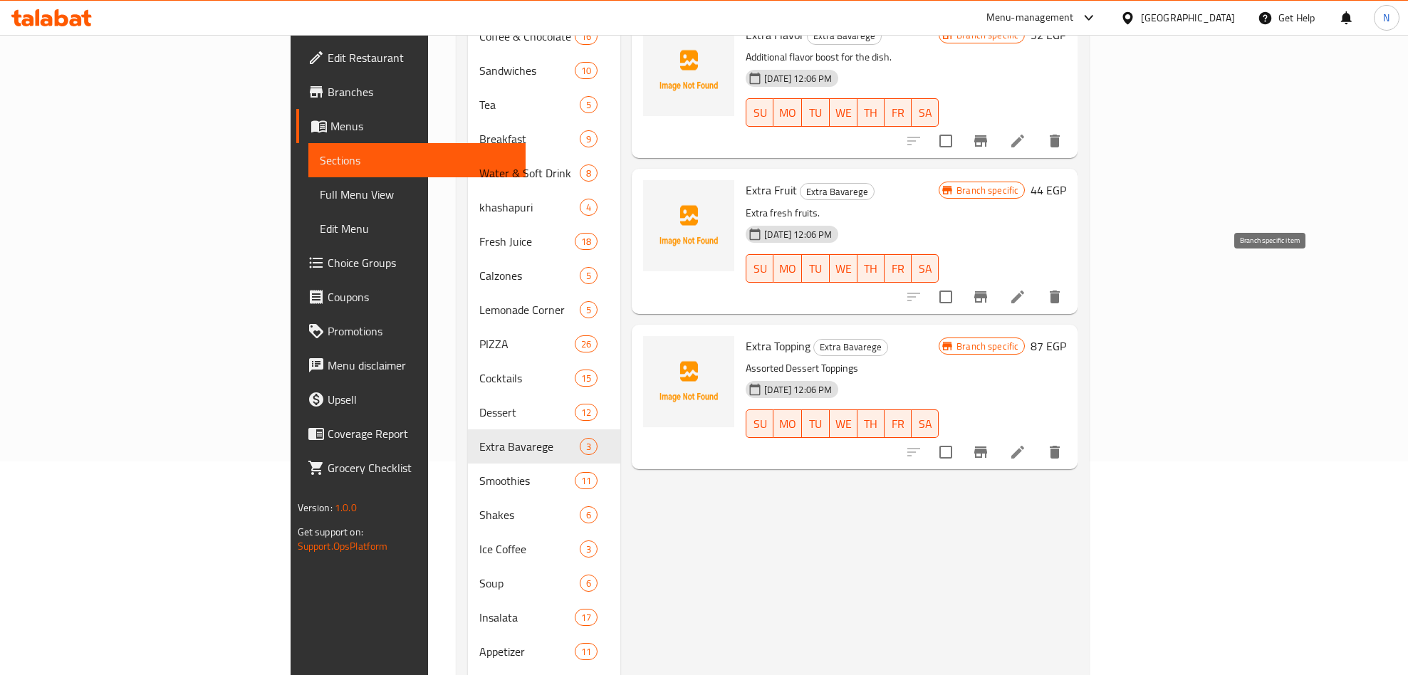
click at [998, 280] on button "Branch-specific-item" at bounding box center [980, 297] width 34 height 34
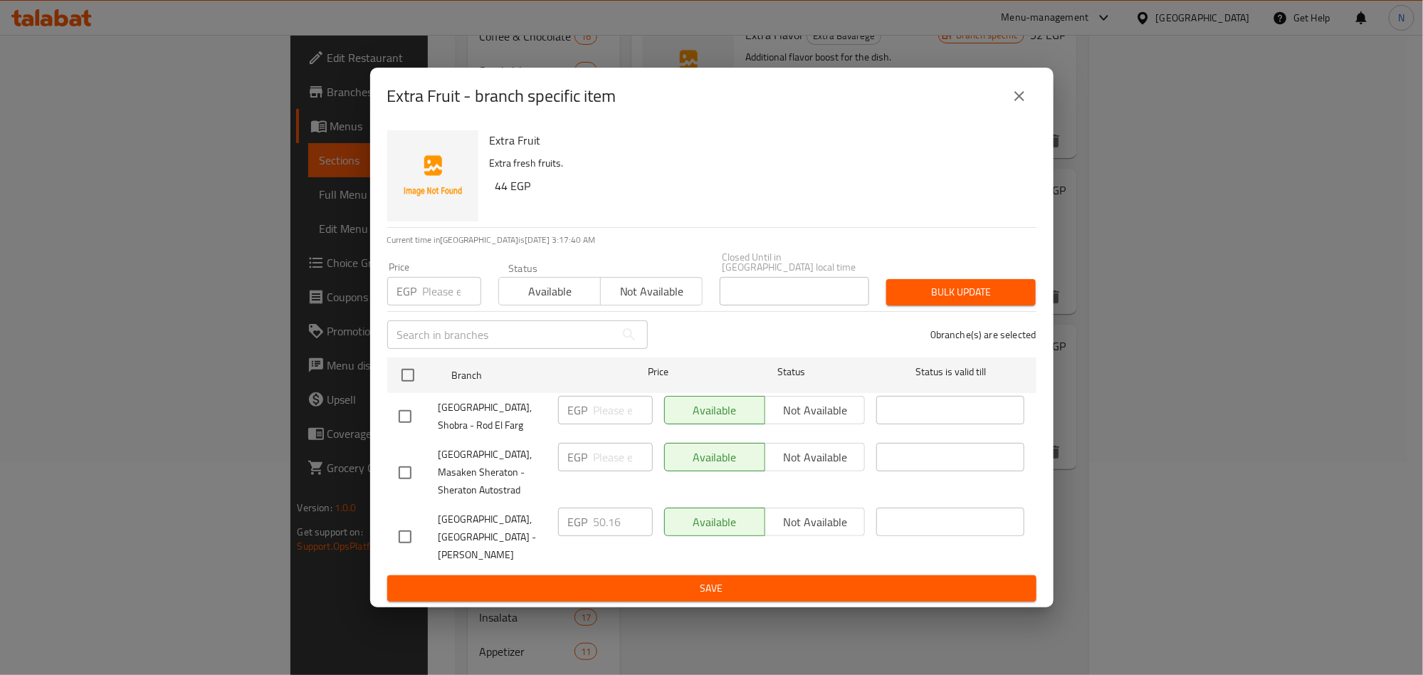
click at [1022, 105] on icon "close" at bounding box center [1019, 96] width 17 height 17
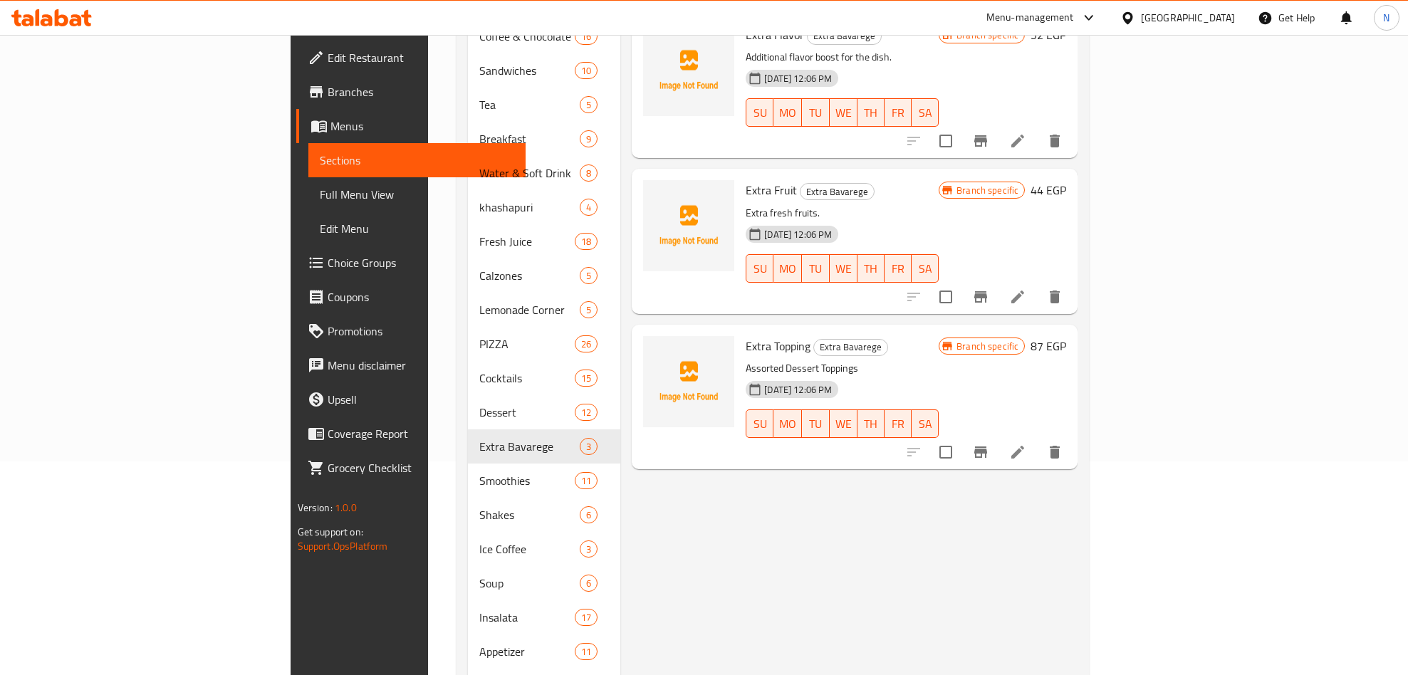
click at [989, 444] on icon "Branch-specific-item" at bounding box center [980, 452] width 17 height 17
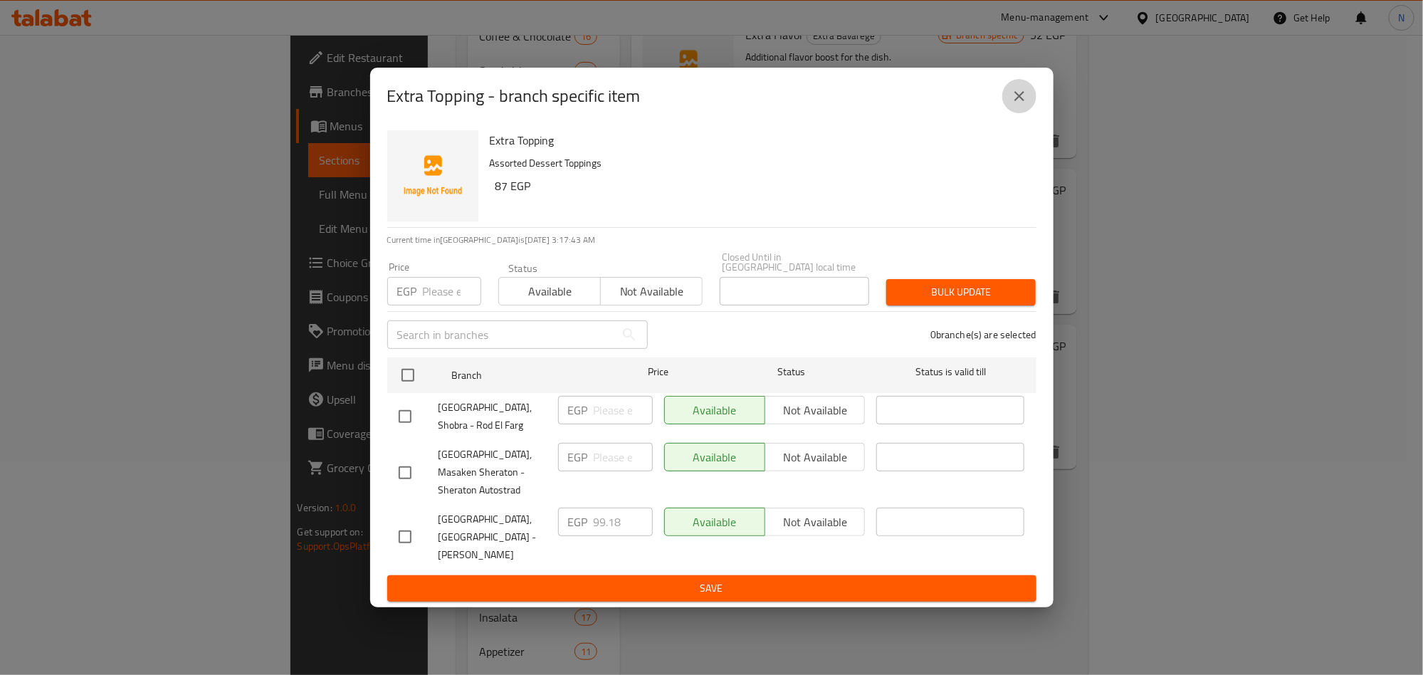
click at [1017, 105] on icon "close" at bounding box center [1019, 96] width 17 height 17
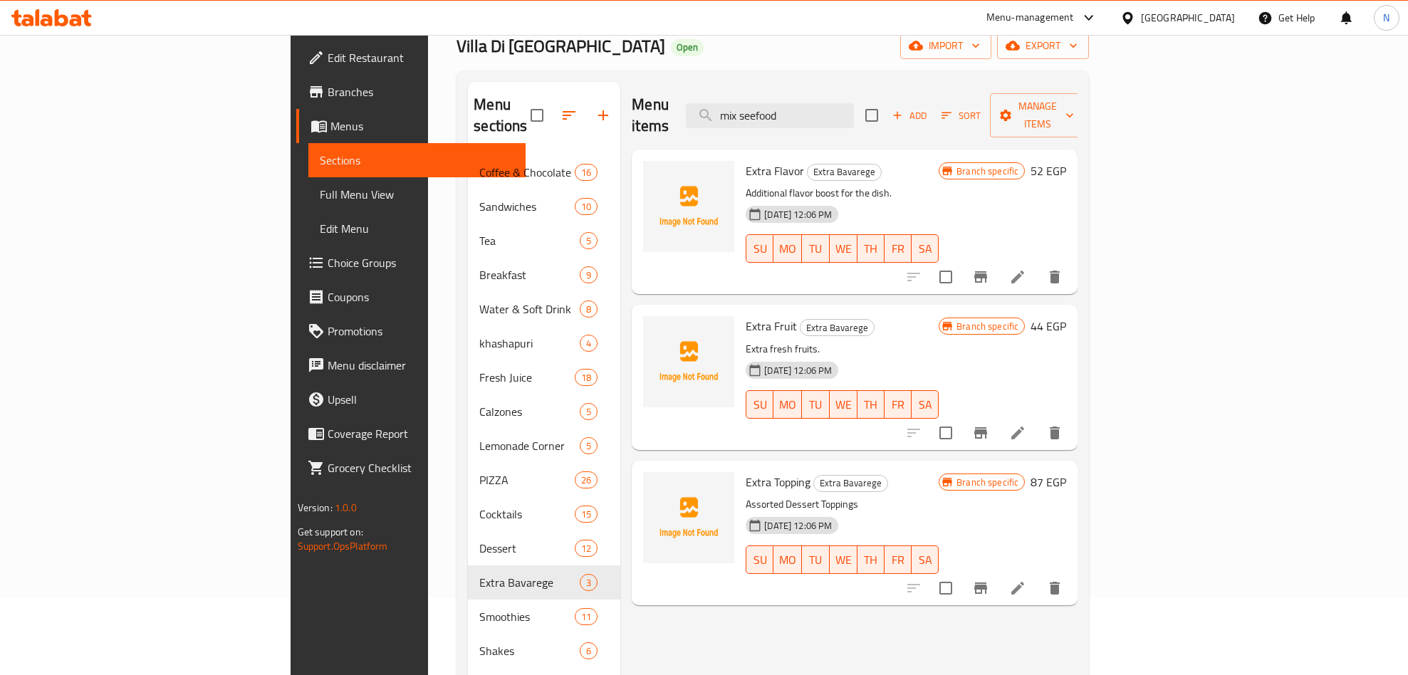
scroll to position [0, 0]
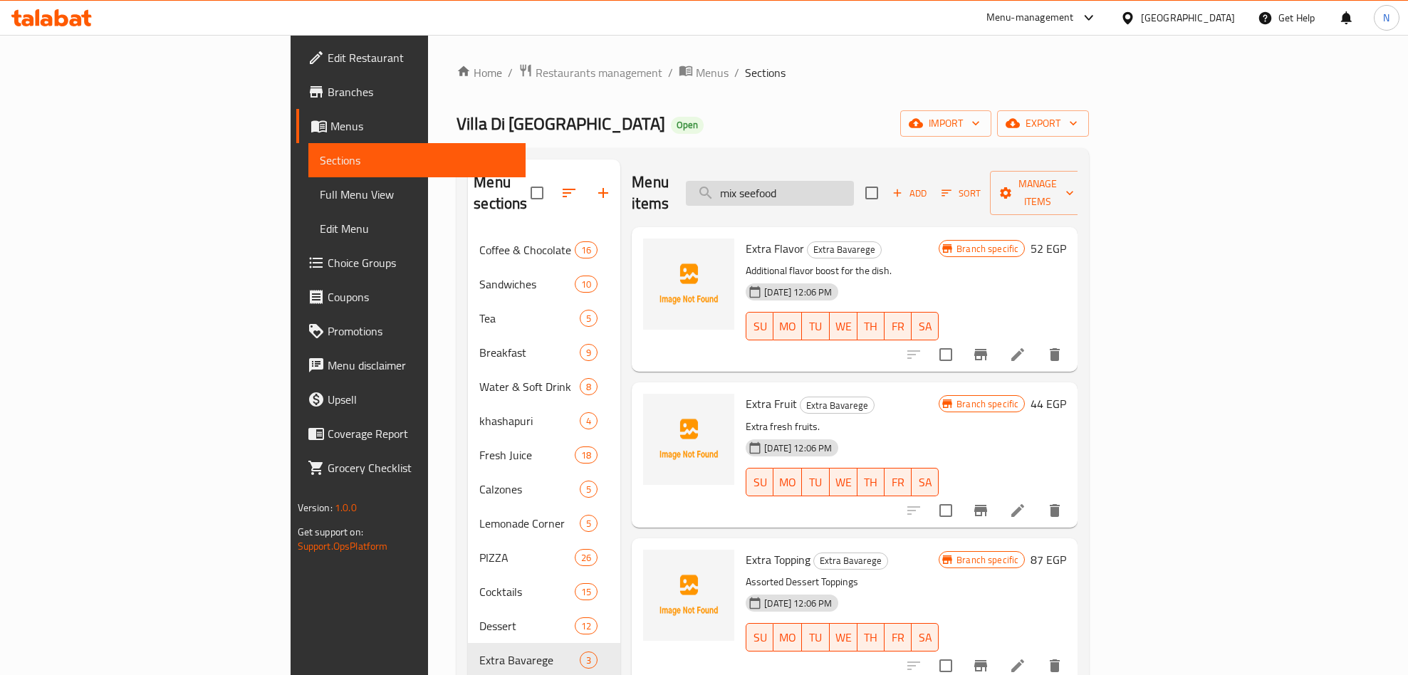
click at [854, 181] on input "mix seefood" at bounding box center [770, 193] width 168 height 25
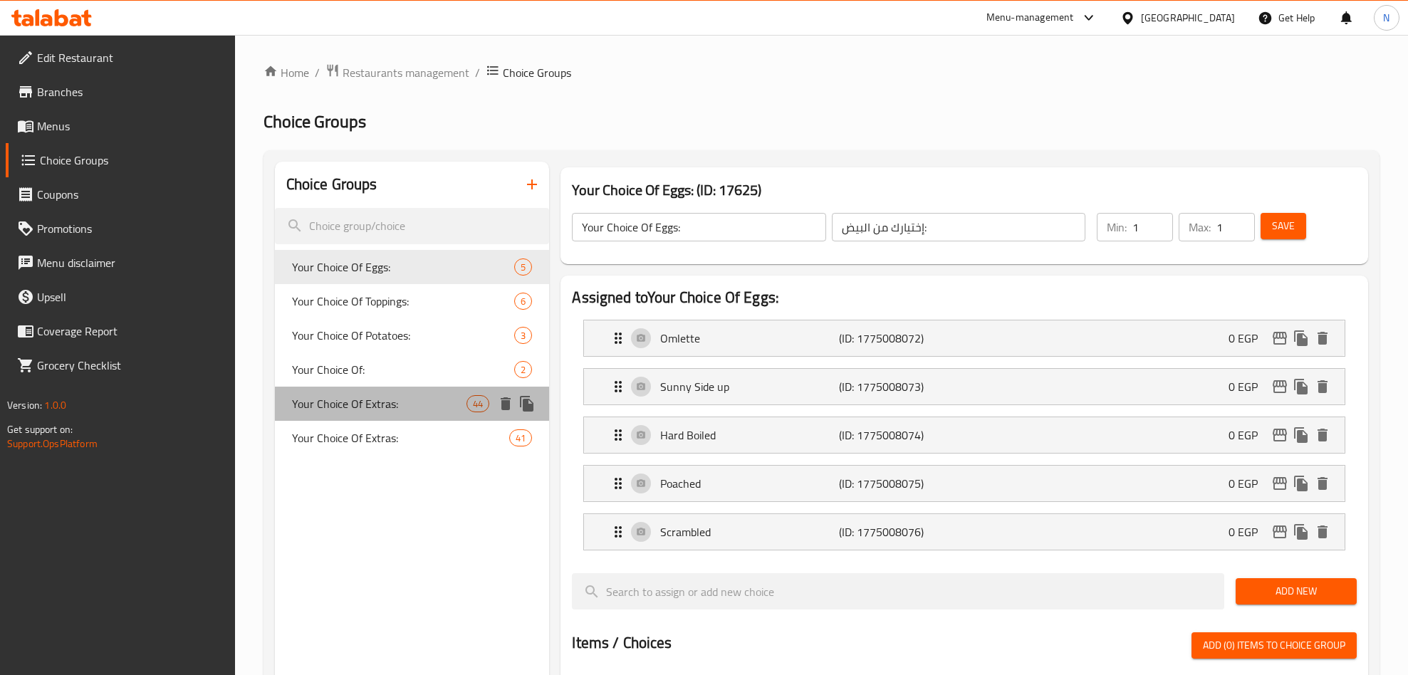
click at [408, 407] on span "Your Choice Of Extras:" at bounding box center [379, 403] width 175 height 17
type input "Your Choice Of Extras:"
type input "إختيارك من الإضافات:"
type input "0"
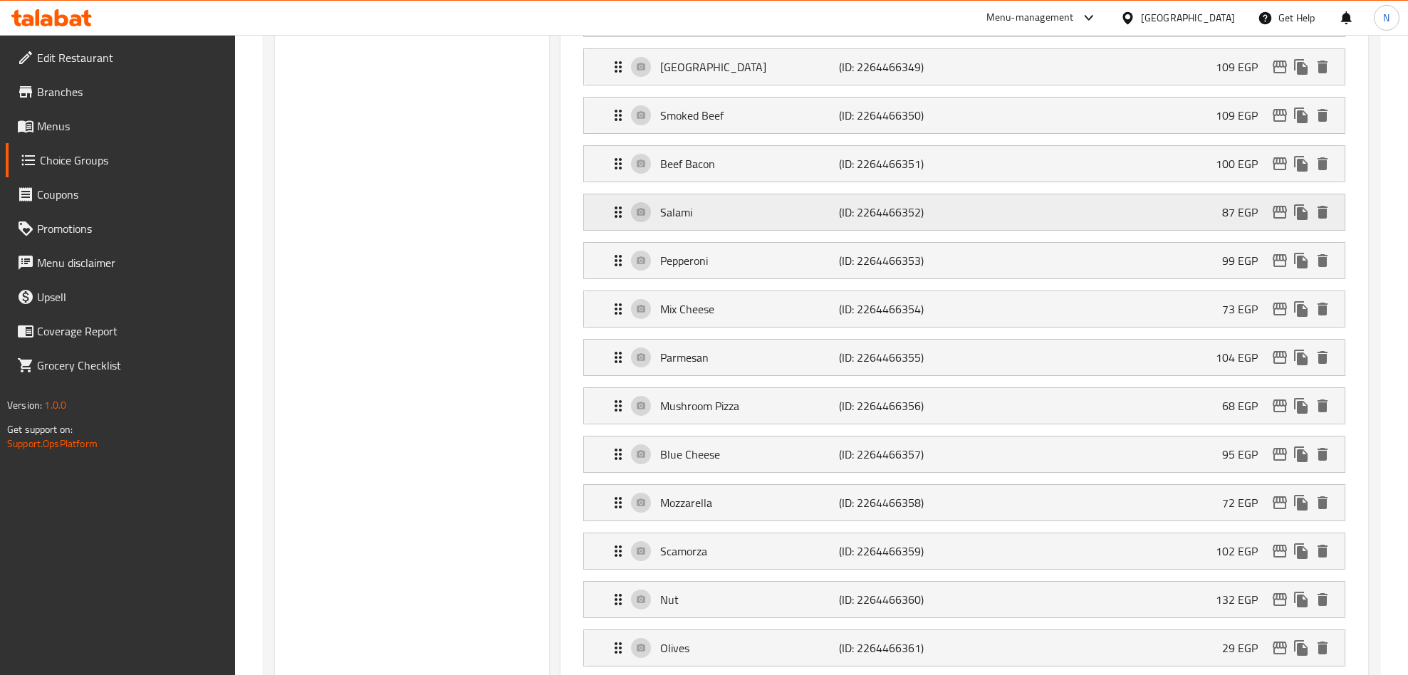
scroll to position [961, 0]
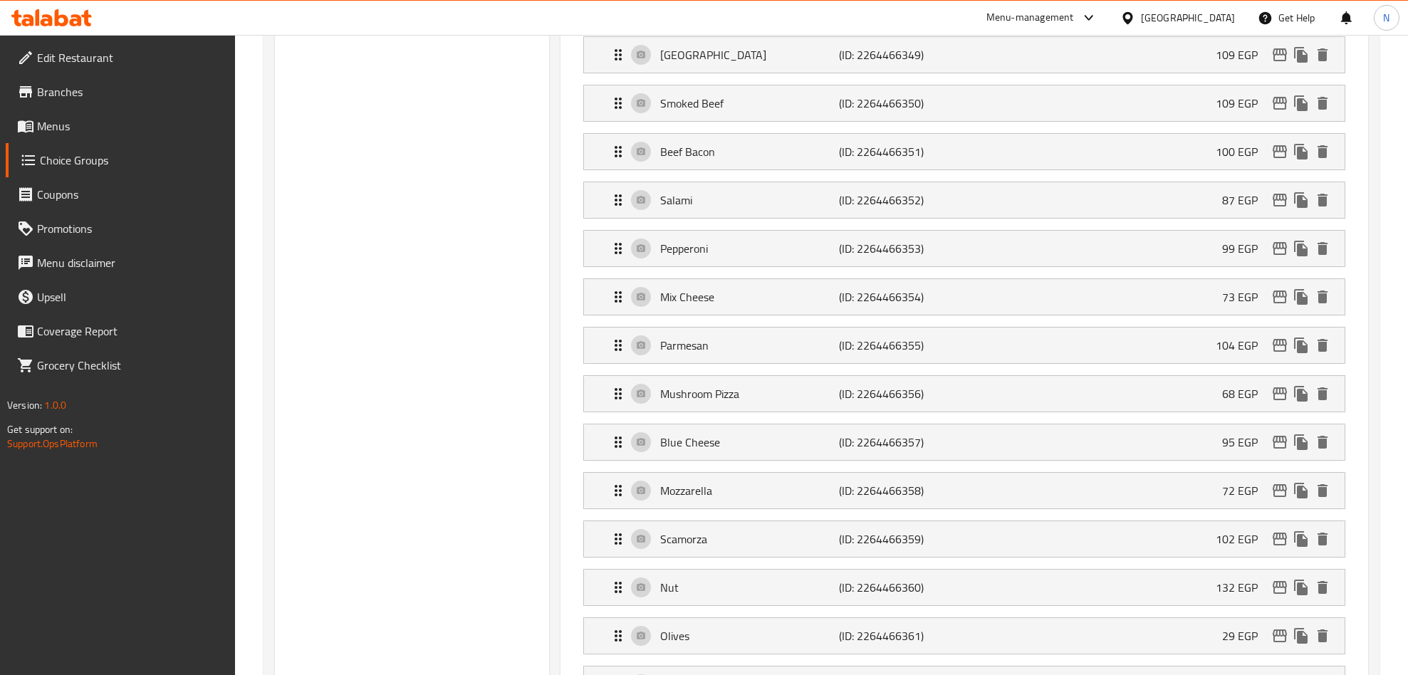
click at [485, 308] on div "Choice Groups Your Choice Of Eggs: 5 Your Choice Of Toppings: 6 Your Choice Of …" at bounding box center [412, 659] width 275 height 2919
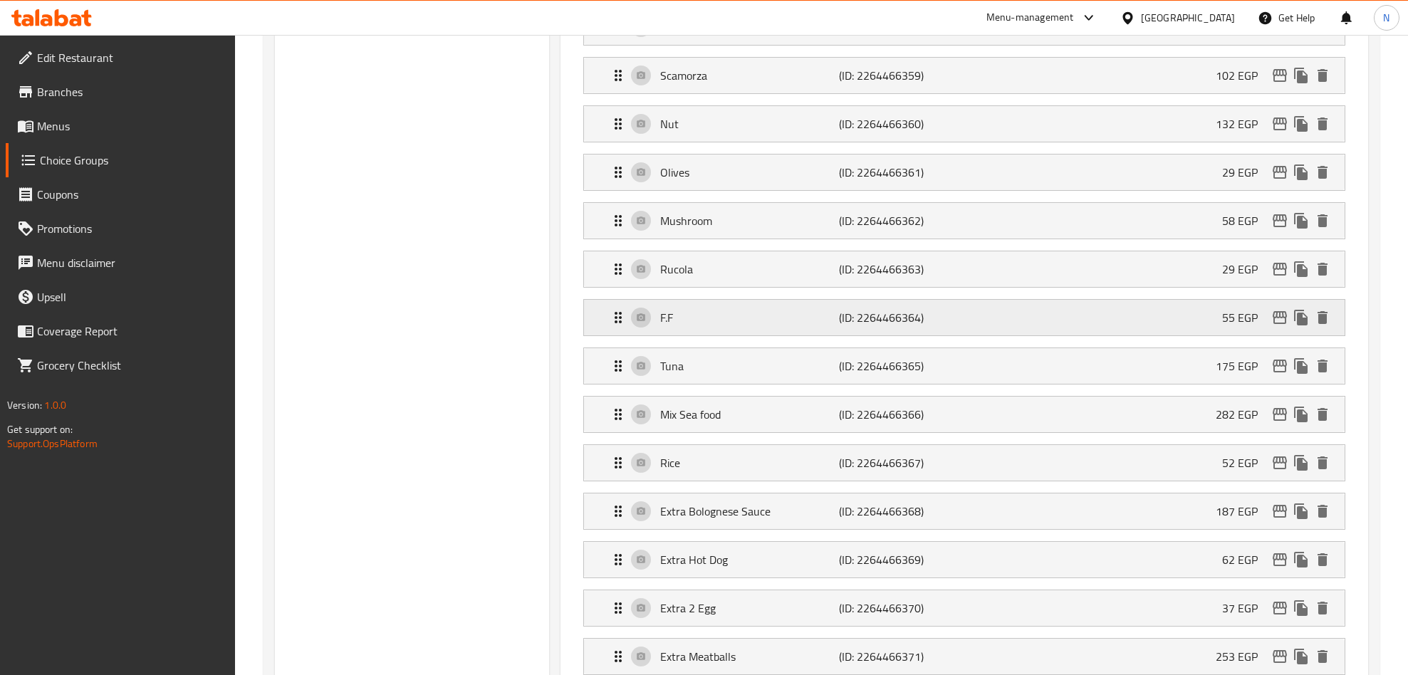
click at [1272, 326] on icon "edit" at bounding box center [1279, 317] width 17 height 17
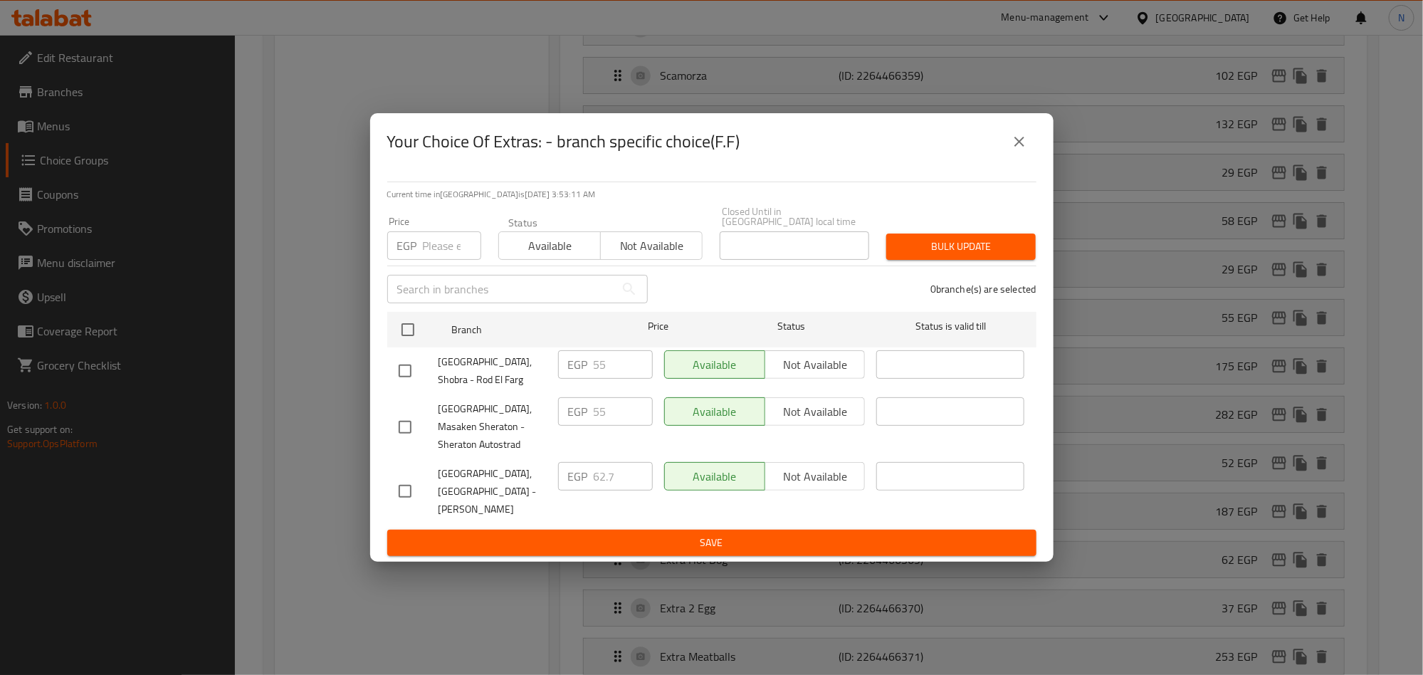
click at [528, 468] on span "[GEOGRAPHIC_DATA], [GEOGRAPHIC_DATA] - [PERSON_NAME]" at bounding box center [493, 491] width 108 height 53
drag, startPoint x: 1021, startPoint y: 167, endPoint x: 822, endPoint y: 210, distance: 203.3
click at [1021, 159] on button "close" at bounding box center [1020, 142] width 34 height 34
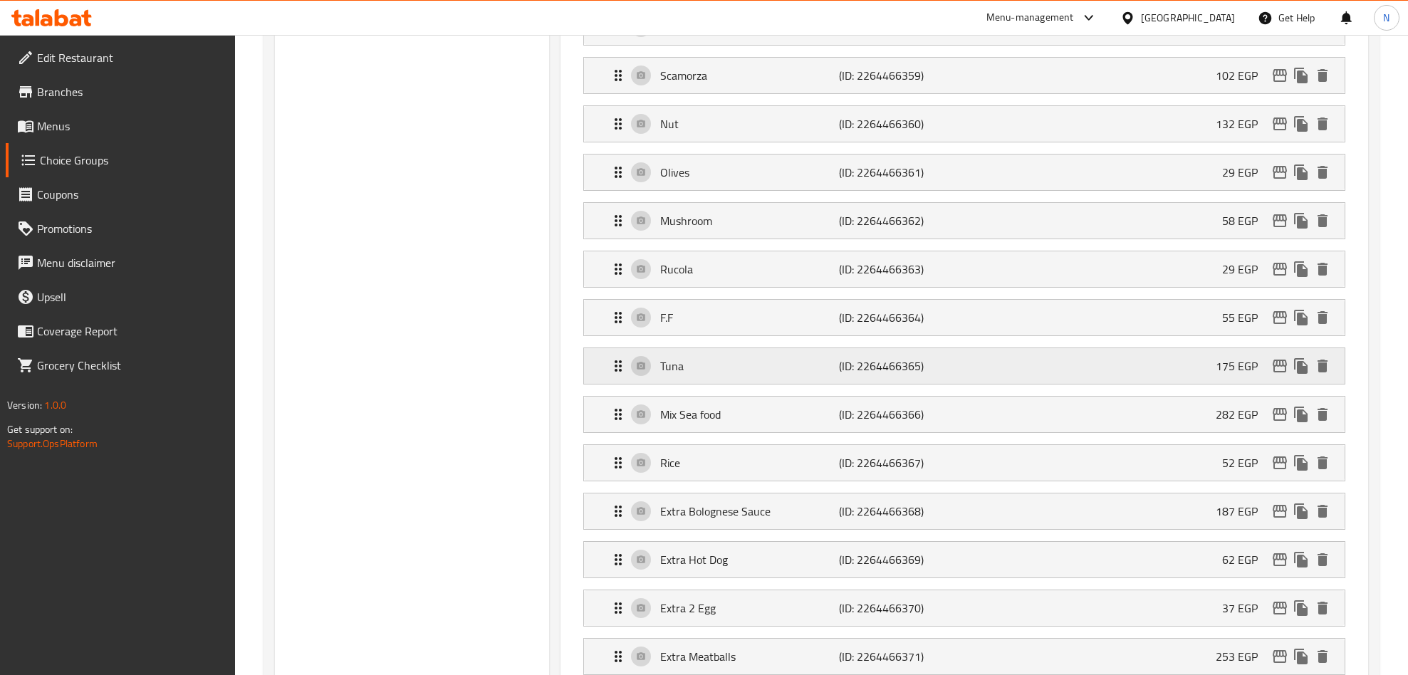
click at [1280, 375] on icon "edit" at bounding box center [1279, 365] width 17 height 17
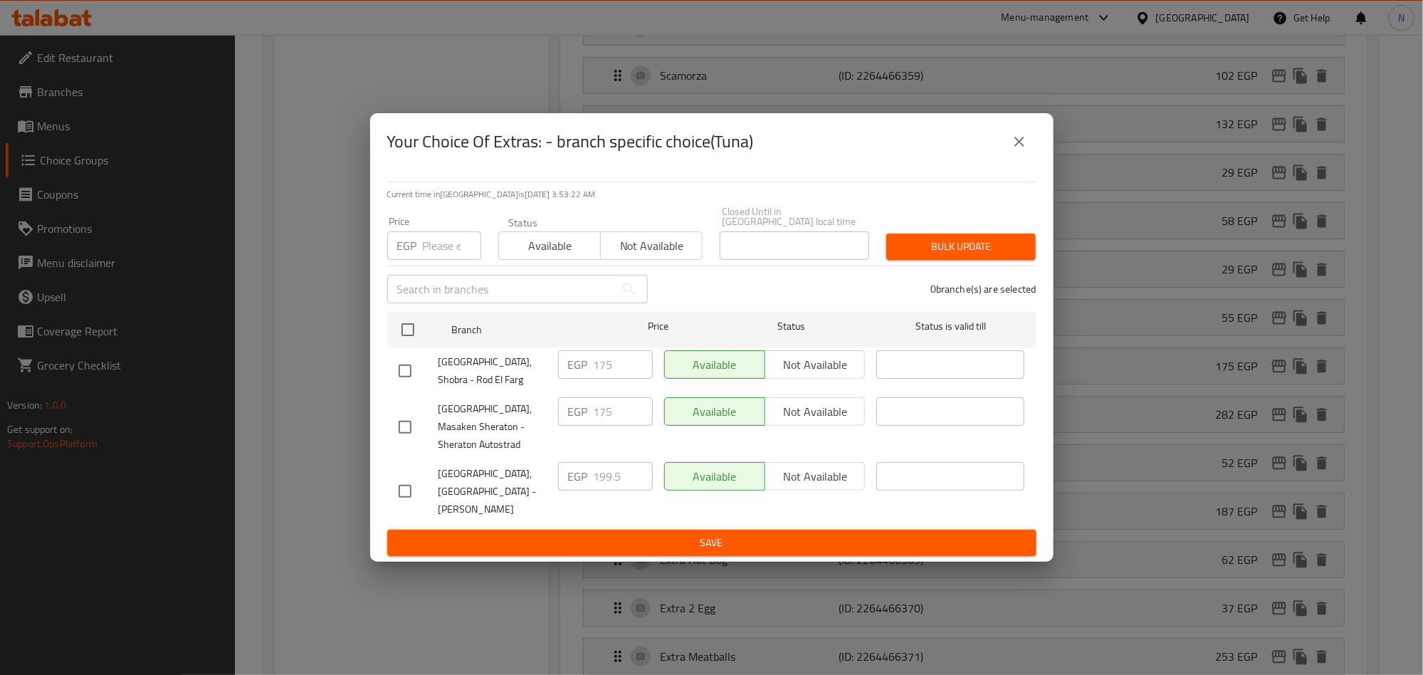
click at [1030, 159] on div "Your Choice Of Extras: - branch specific choice(Tuna)" at bounding box center [711, 142] width 649 height 34
click at [1013, 147] on icon "close" at bounding box center [1019, 141] width 17 height 17
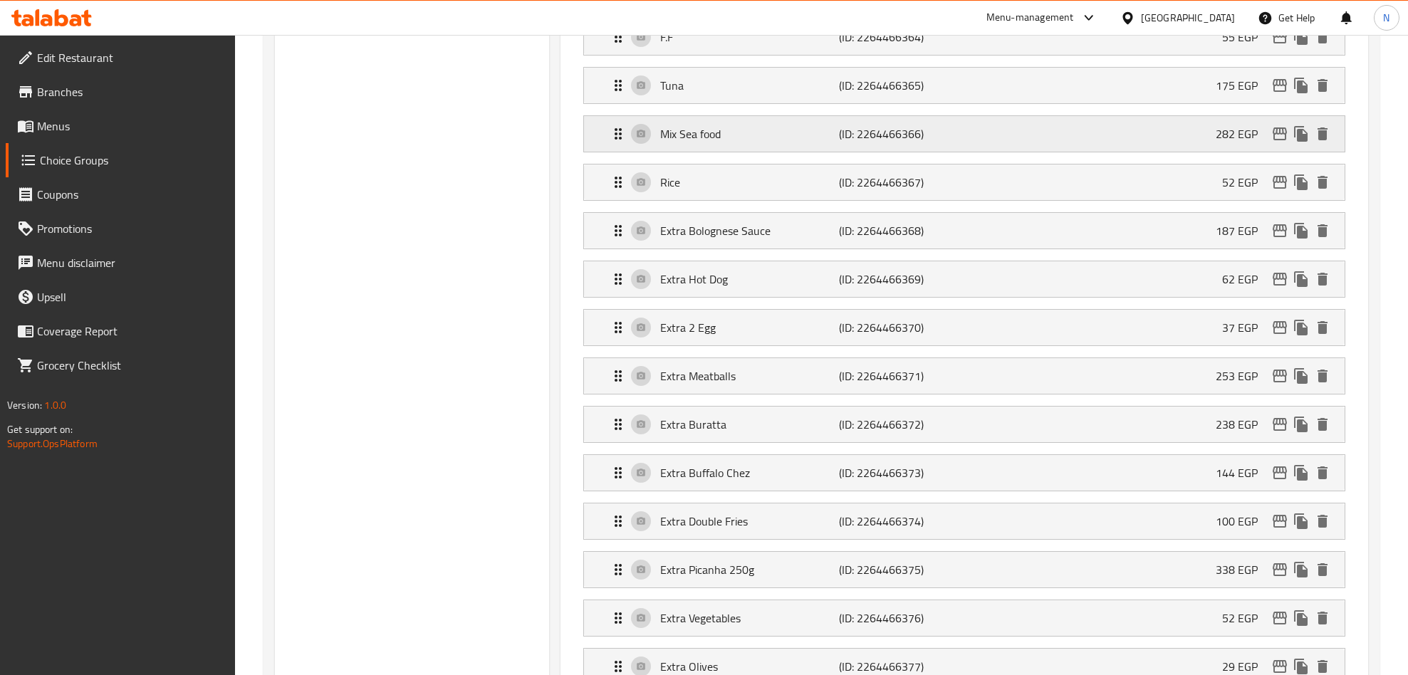
scroll to position [1278, 0]
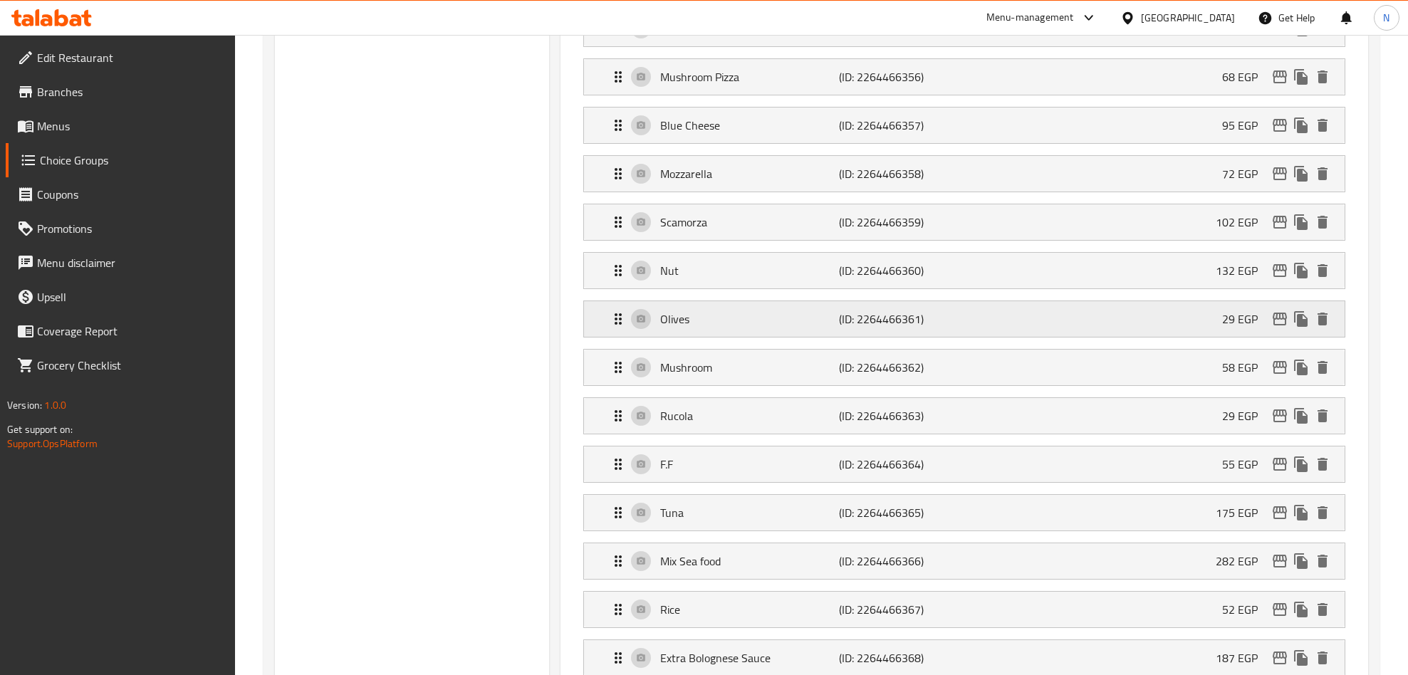
click at [1276, 328] on icon "edit" at bounding box center [1279, 318] width 17 height 17
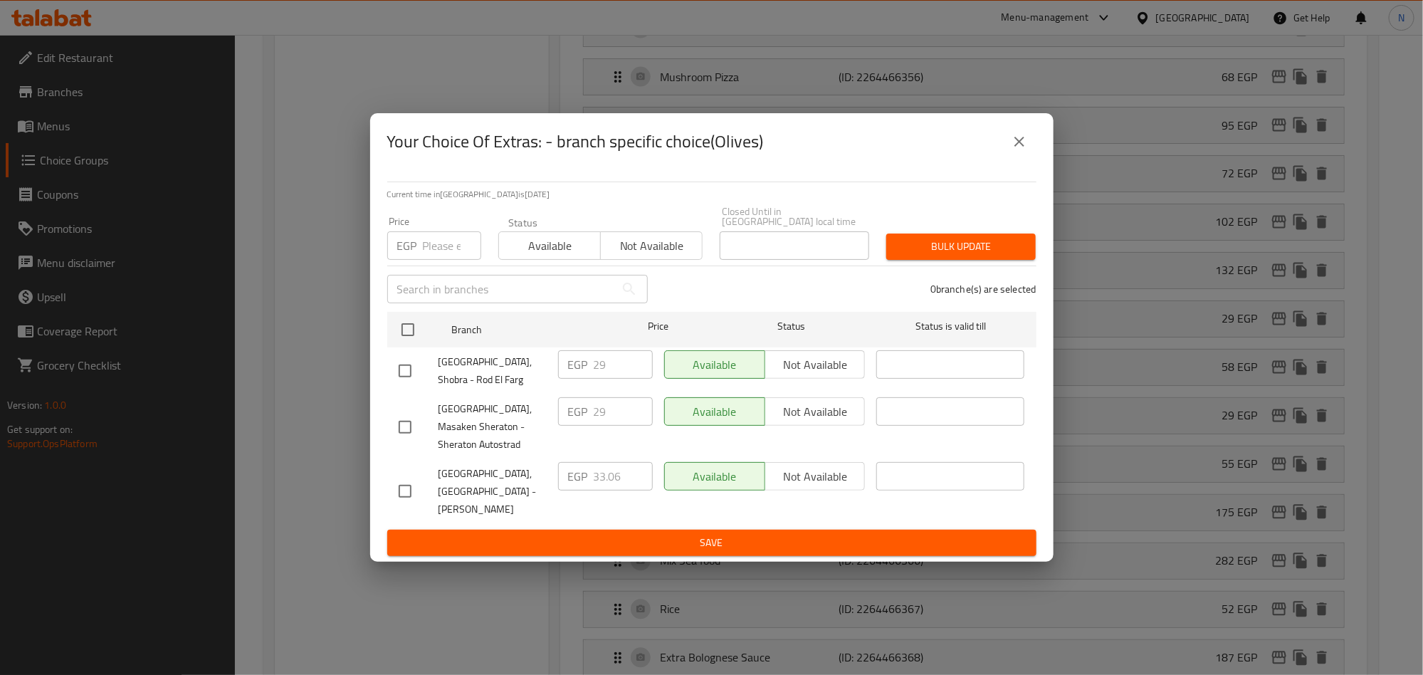
drag, startPoint x: 1040, startPoint y: 169, endPoint x: 1032, endPoint y: 165, distance: 8.9
click at [1039, 169] on div "Your Choice Of Extras: - branch specific choice(Olives)" at bounding box center [712, 141] width 684 height 57
click at [1023, 150] on icon "close" at bounding box center [1019, 141] width 17 height 17
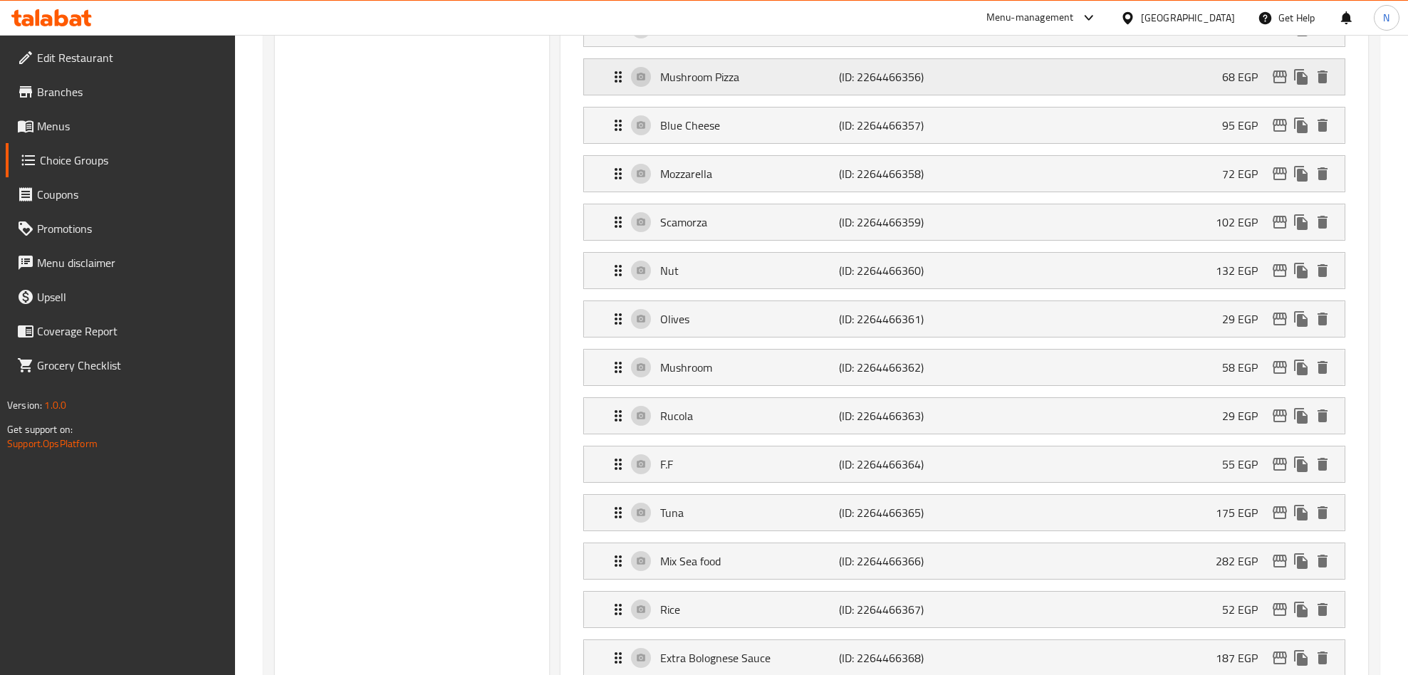
scroll to position [2063, 0]
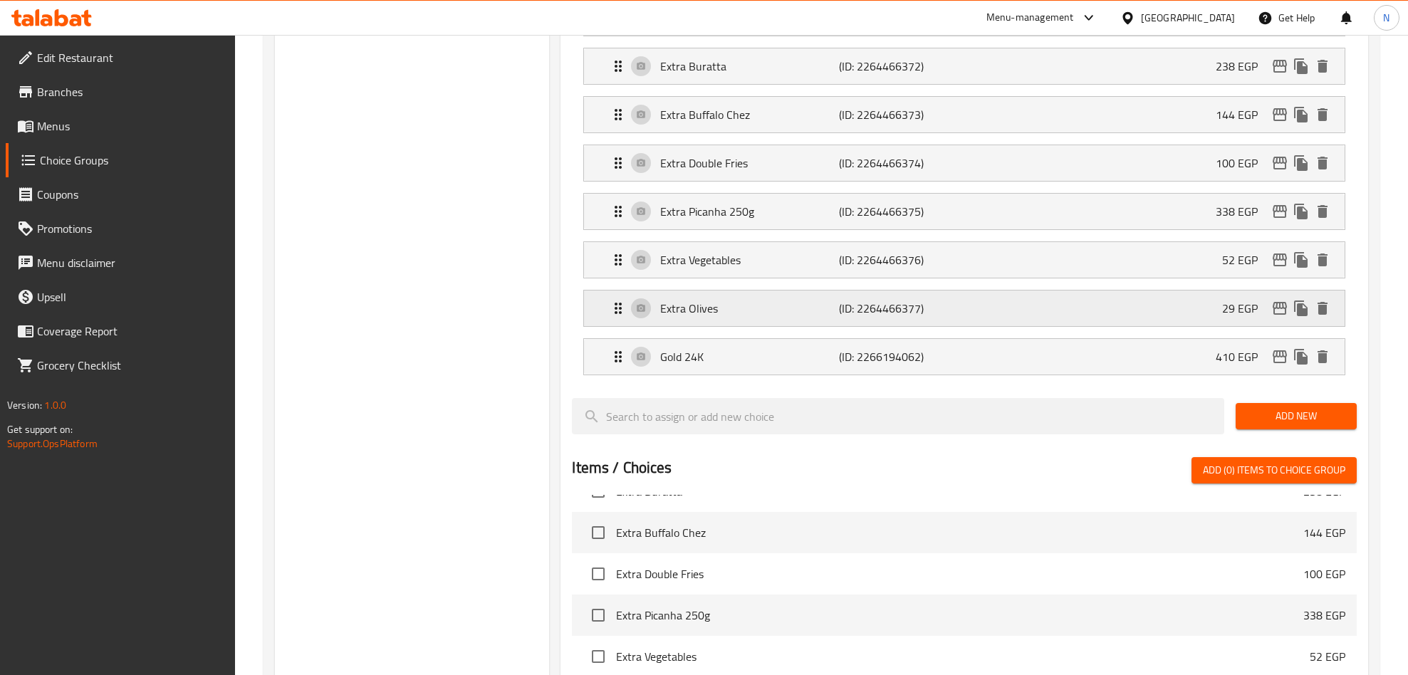
click at [1271, 317] on icon "edit" at bounding box center [1279, 308] width 17 height 17
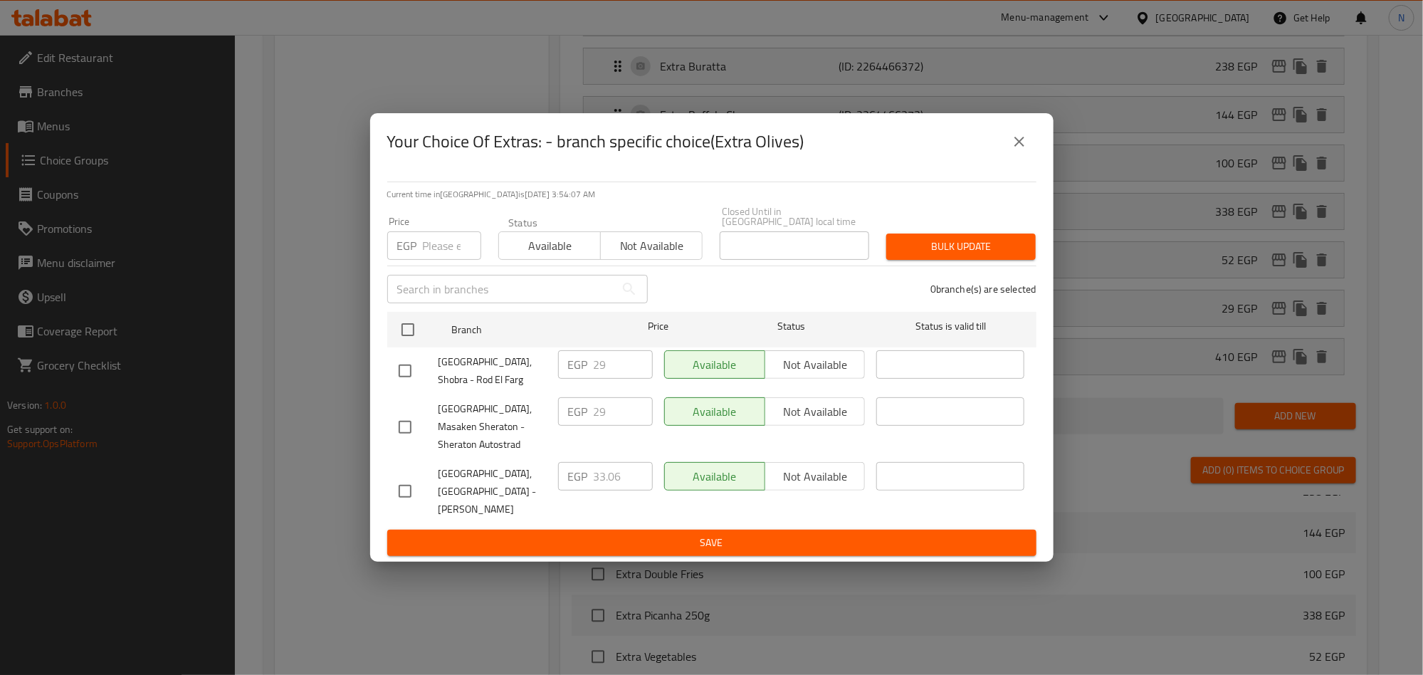
click at [399, 486] on input "checkbox" at bounding box center [405, 491] width 30 height 30
checkbox input "true"
click at [590, 415] on div "EGP 29 ​" at bounding box center [605, 411] width 95 height 28
click at [624, 478] on input "33.06" at bounding box center [623, 476] width 59 height 28
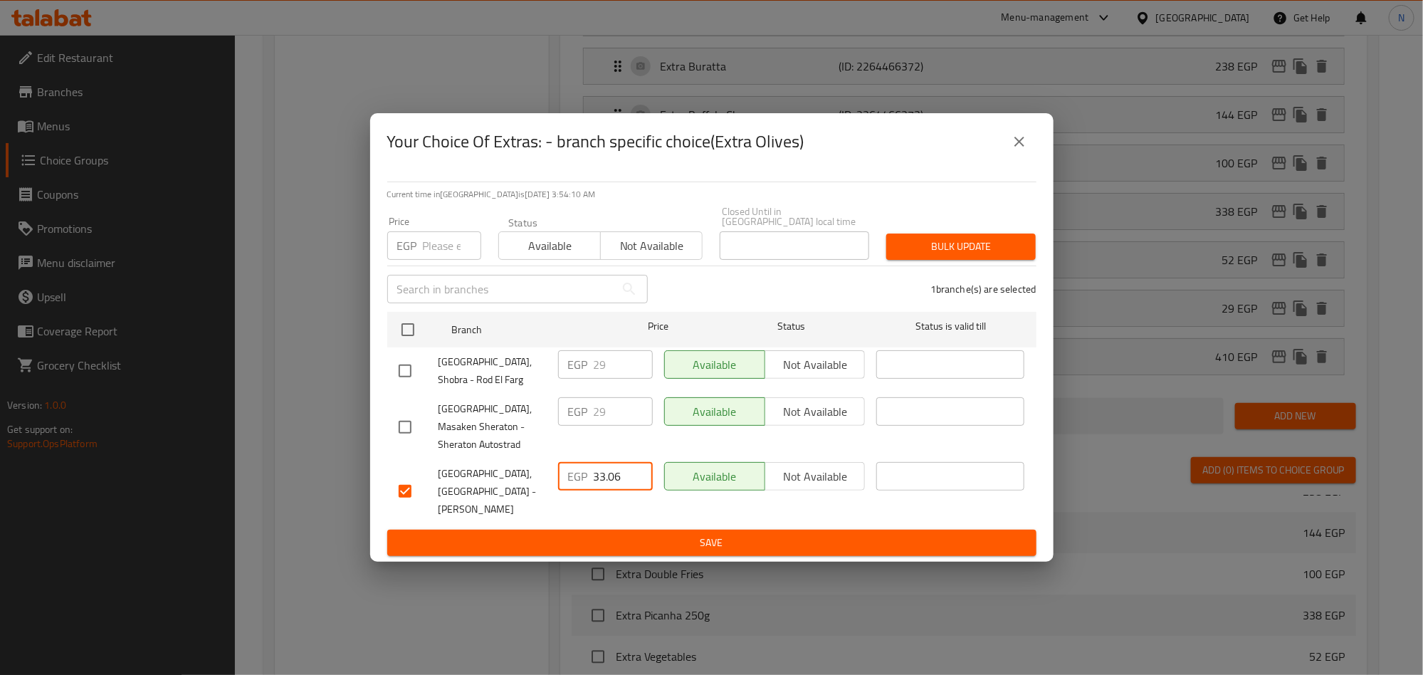
click at [624, 478] on input "33.06" at bounding box center [623, 476] width 59 height 28
paste input "29"
type input "29"
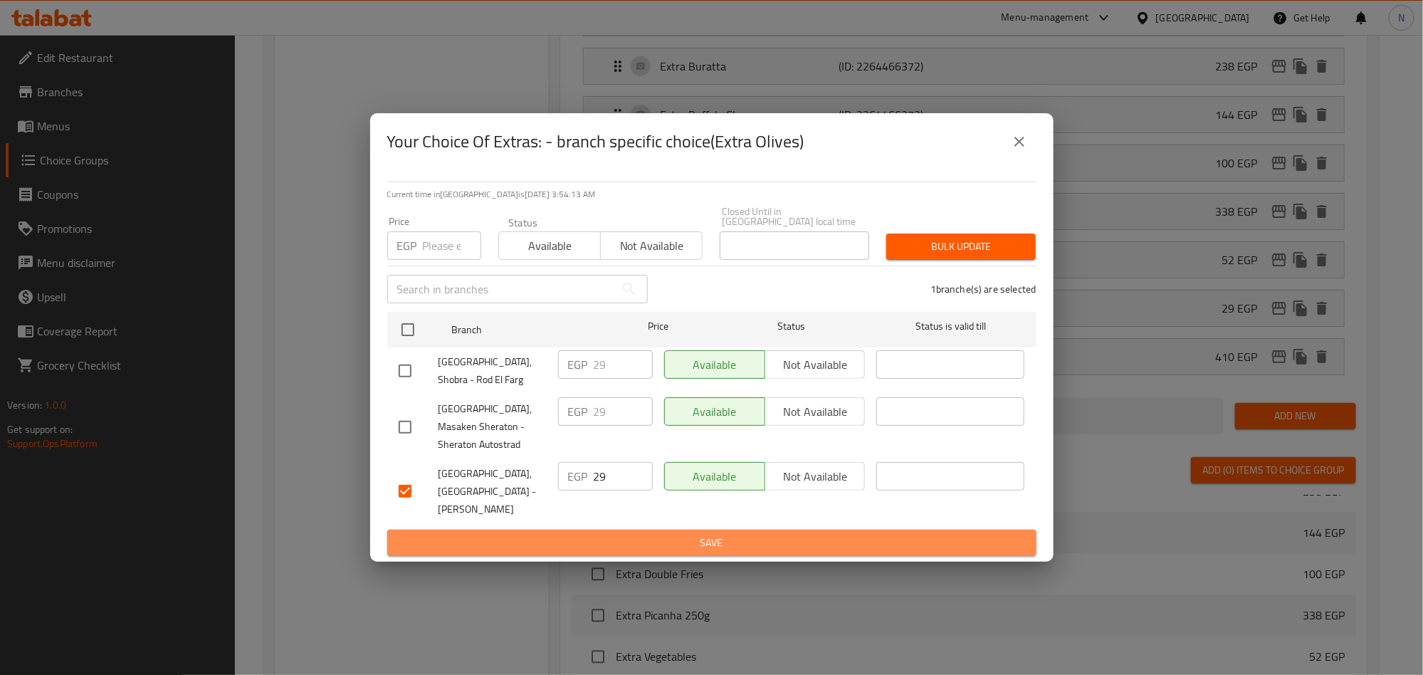
click at [656, 534] on span "Save" at bounding box center [712, 543] width 627 height 18
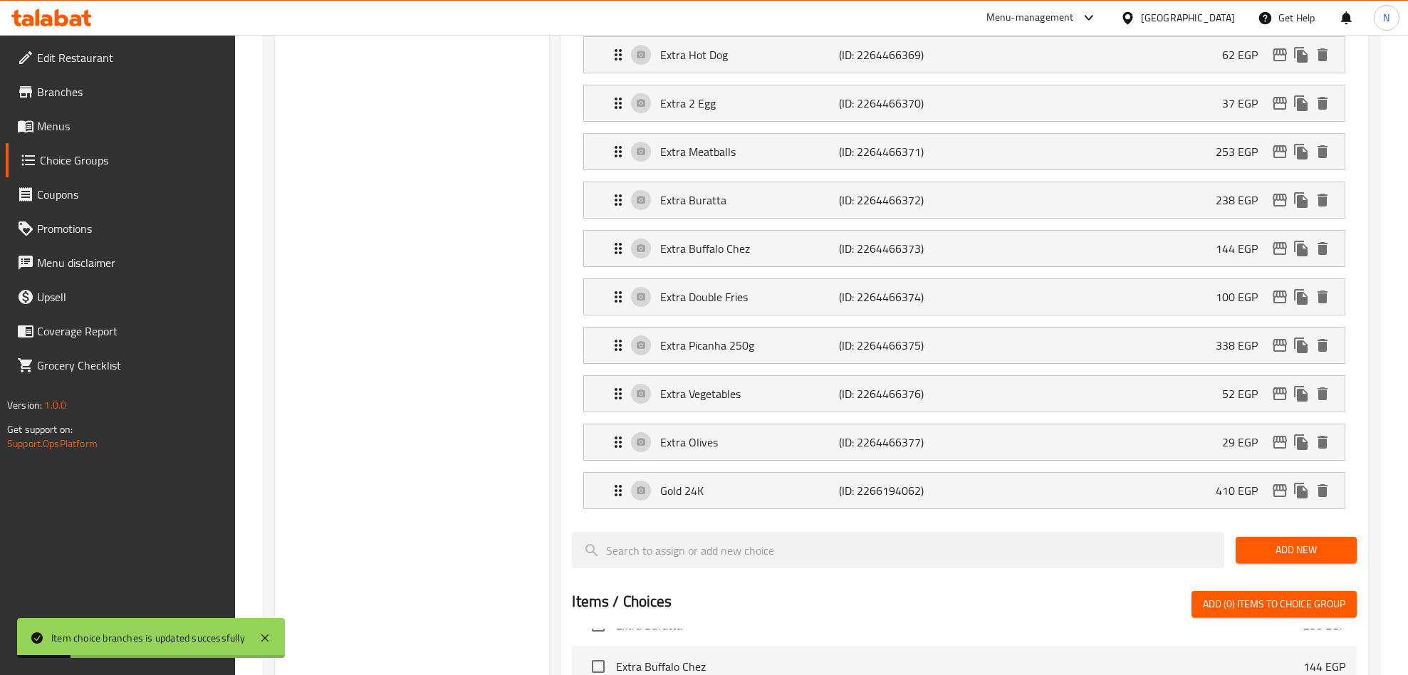
scroll to position [1529, 0]
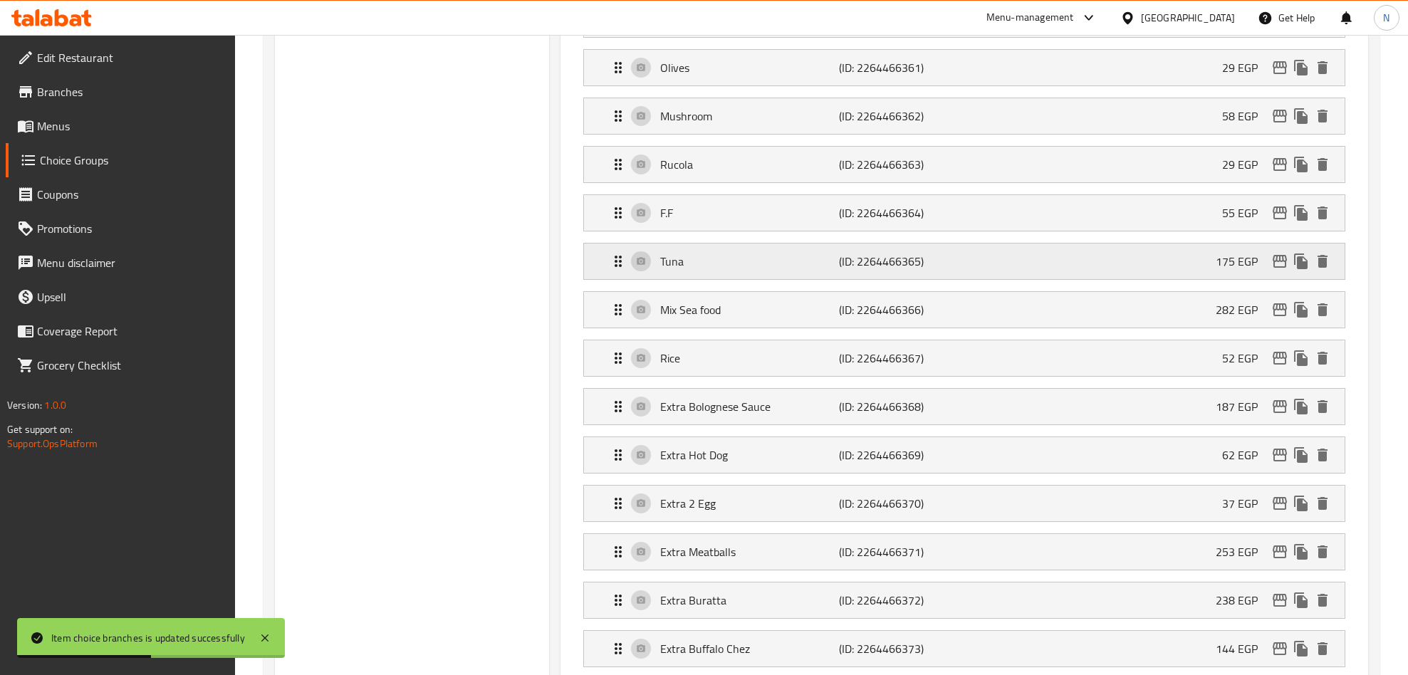
click at [1284, 268] on icon "edit" at bounding box center [1279, 261] width 14 height 13
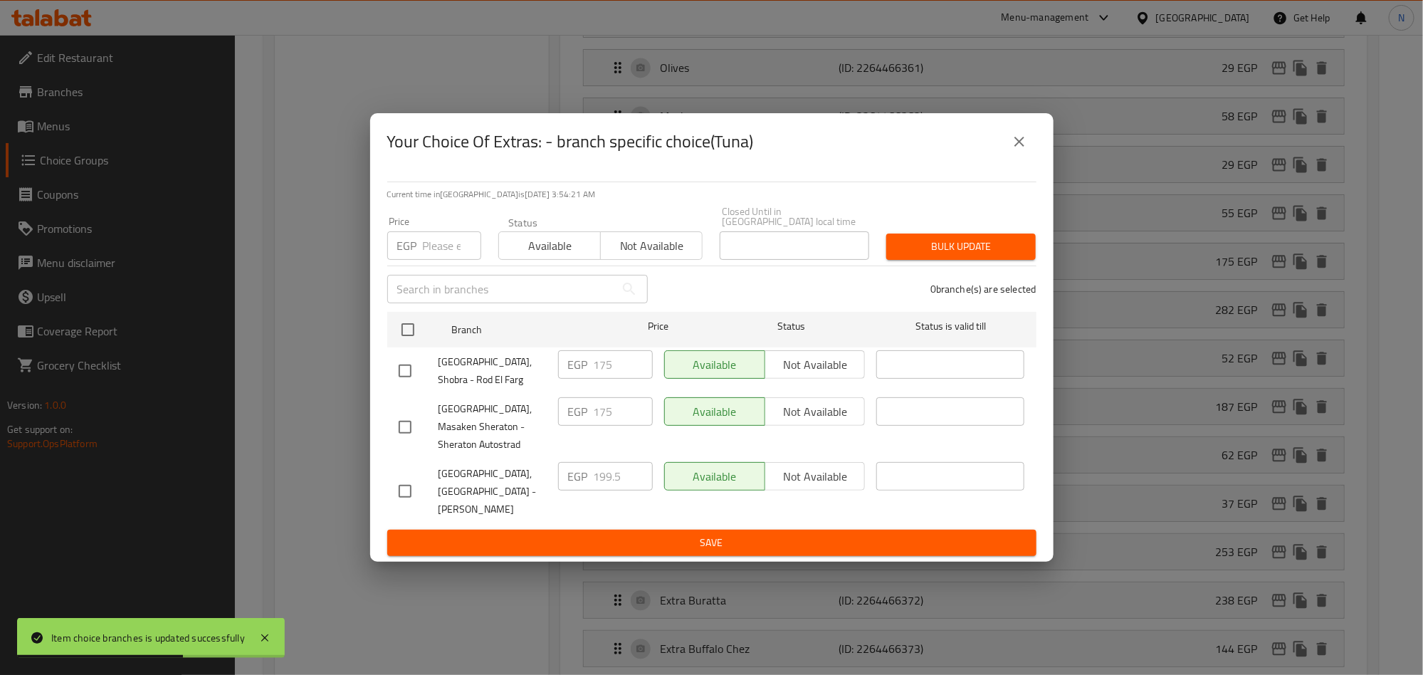
click at [1017, 147] on icon "close" at bounding box center [1020, 142] width 10 height 10
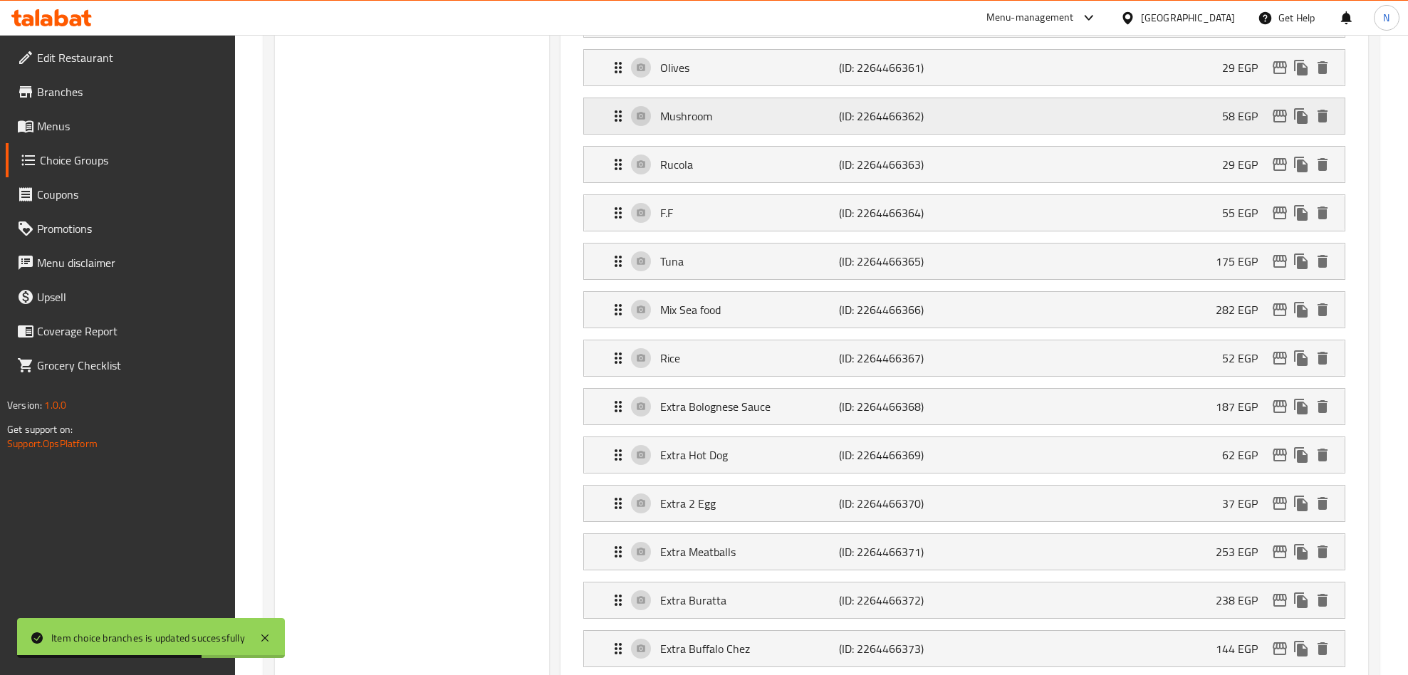
click at [1276, 122] on icon "edit" at bounding box center [1279, 116] width 14 height 13
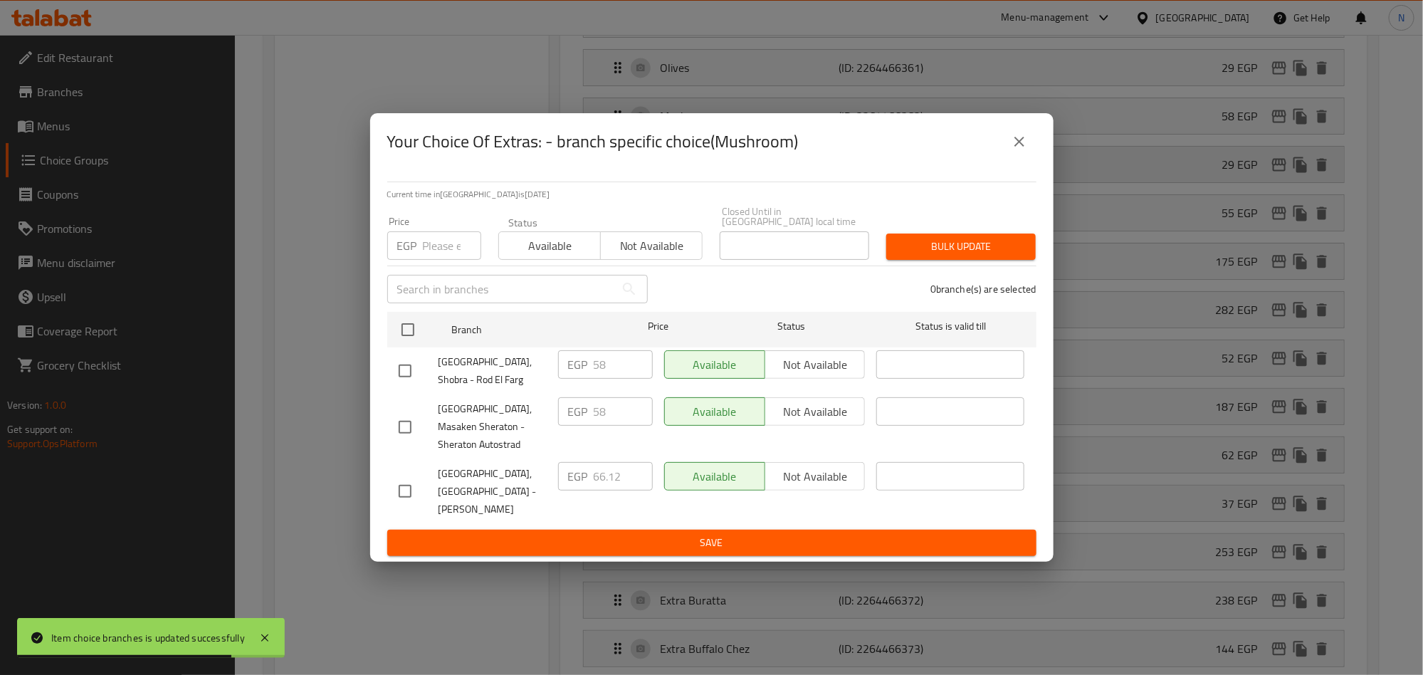
drag, startPoint x: 1032, startPoint y: 146, endPoint x: 1017, endPoint y: 192, distance: 48.6
click at [1032, 147] on button "close" at bounding box center [1020, 142] width 34 height 34
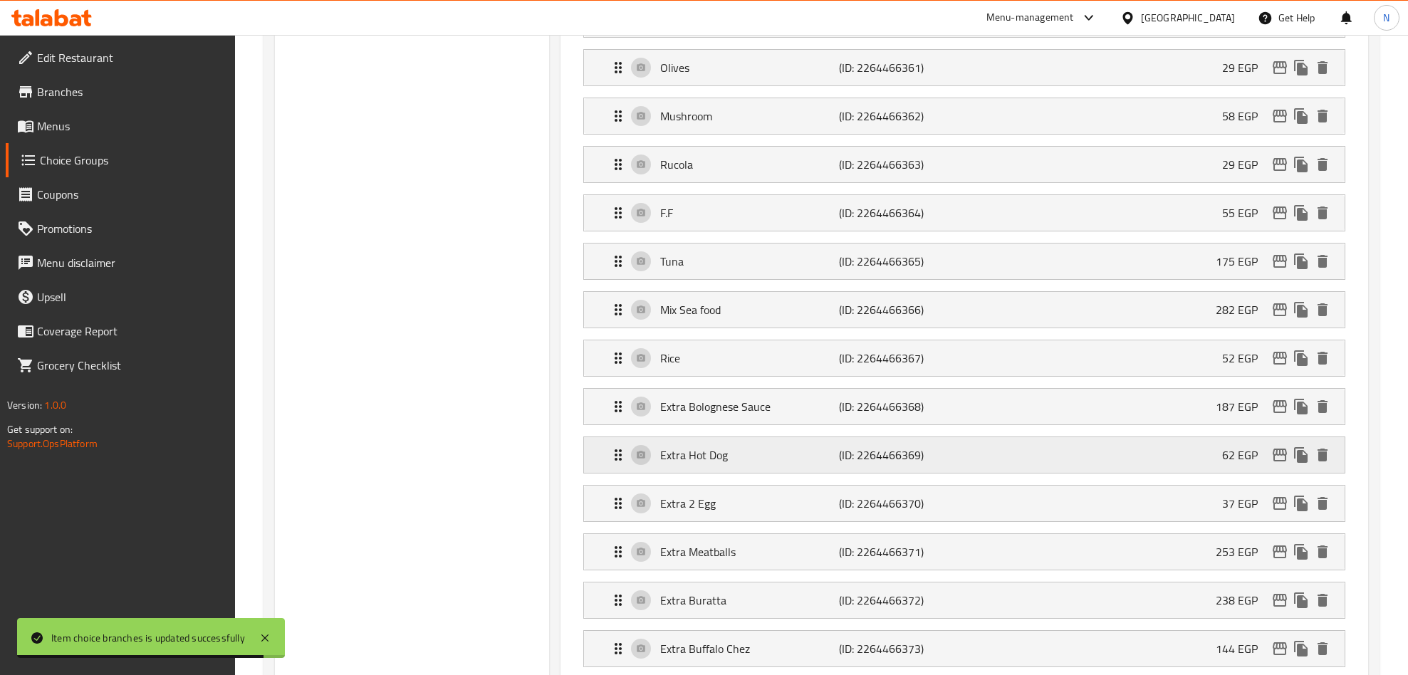
click at [1272, 464] on icon "edit" at bounding box center [1279, 454] width 17 height 17
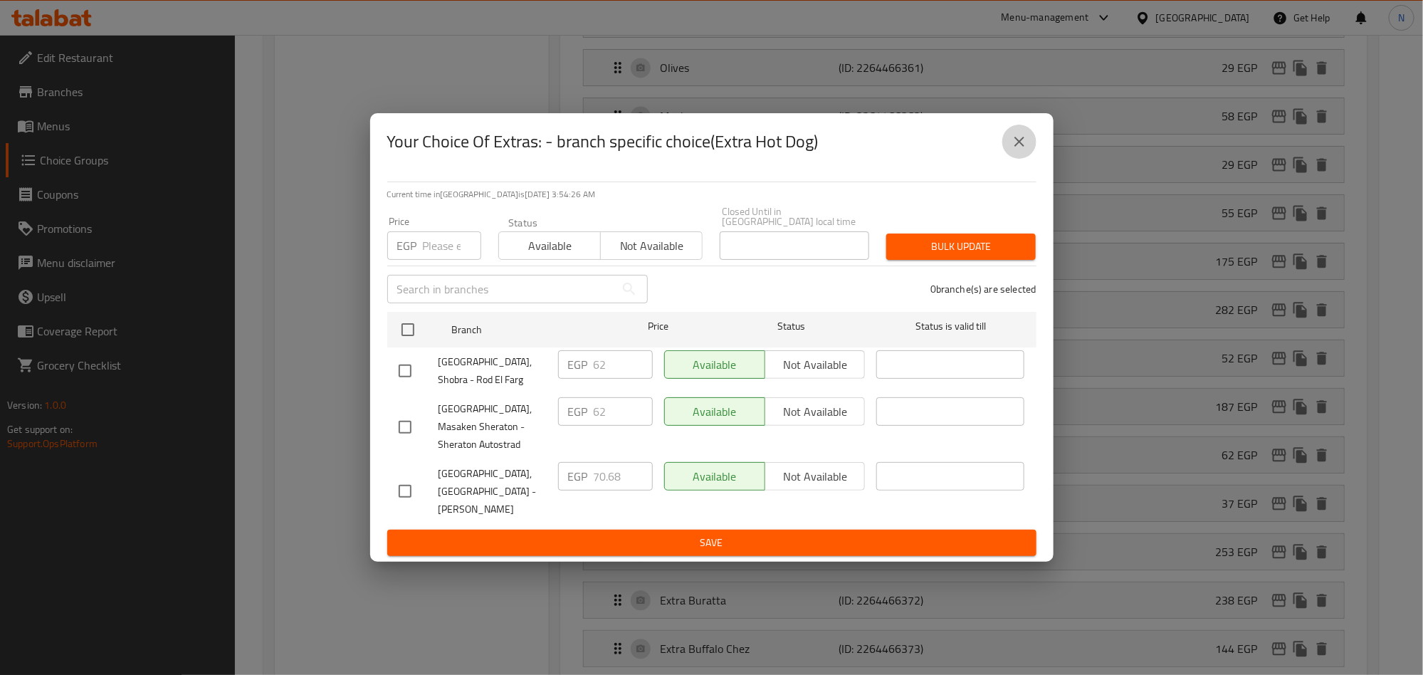
click at [1009, 159] on button "close" at bounding box center [1020, 142] width 34 height 34
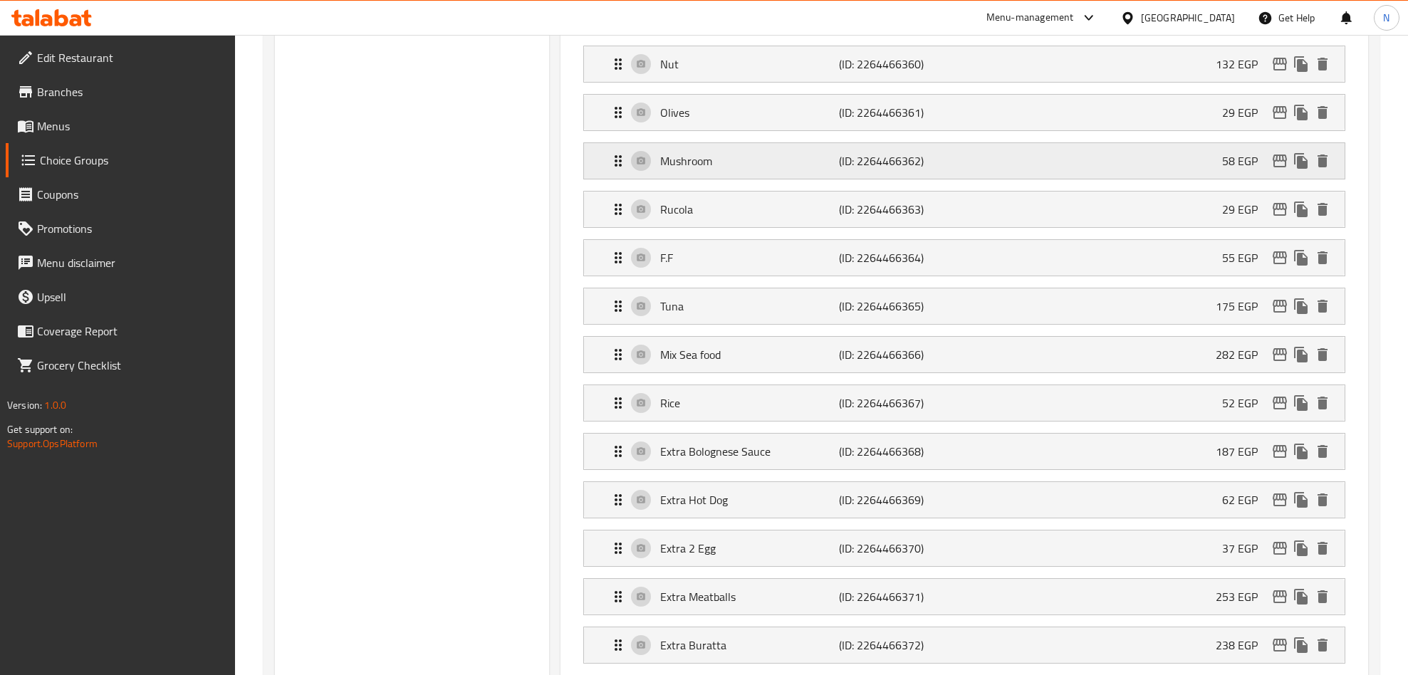
scroll to position [1370, 0]
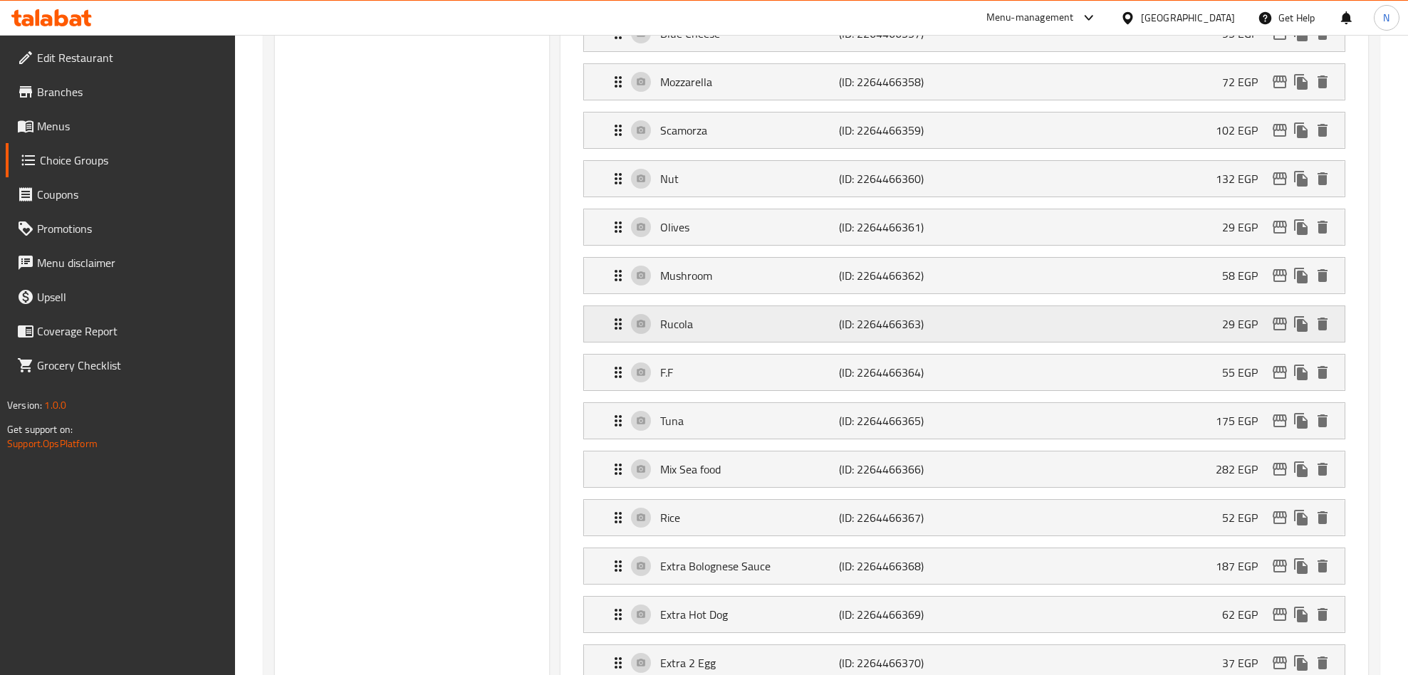
click at [1282, 330] on icon "edit" at bounding box center [1279, 324] width 14 height 13
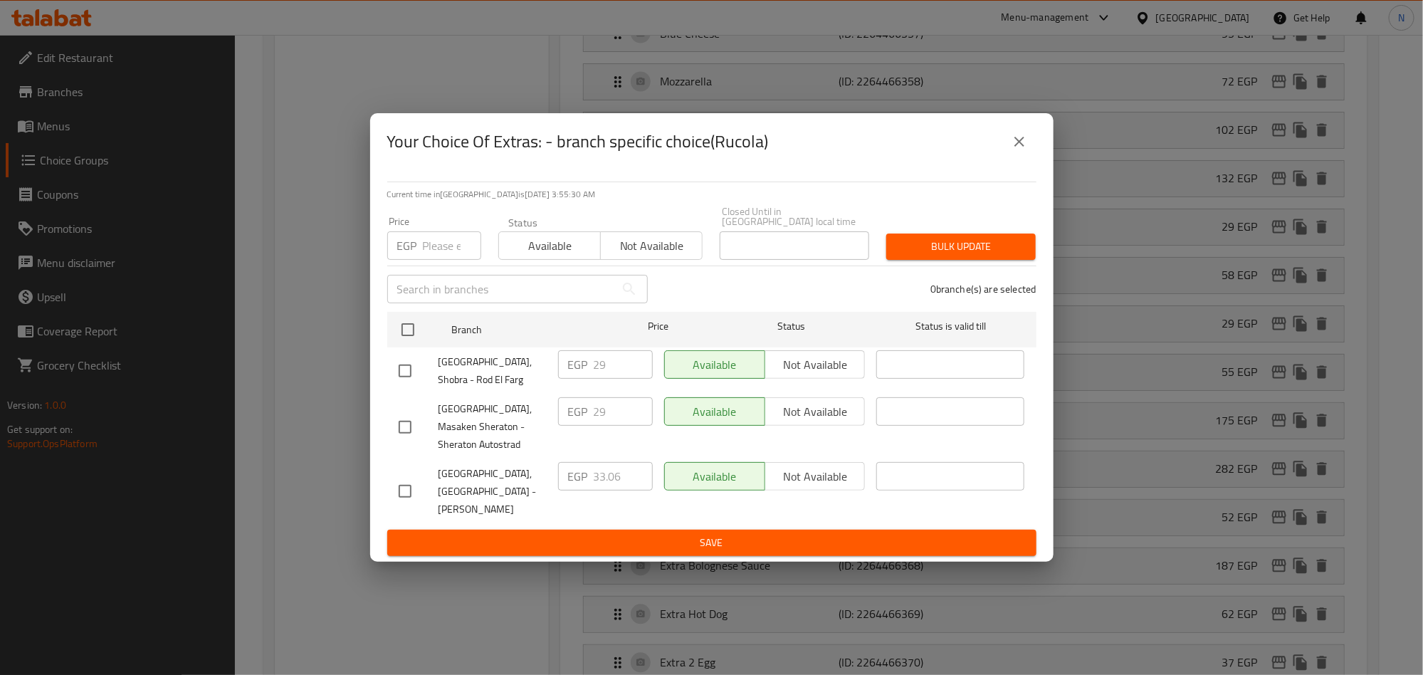
click at [1023, 159] on button "close" at bounding box center [1020, 142] width 34 height 34
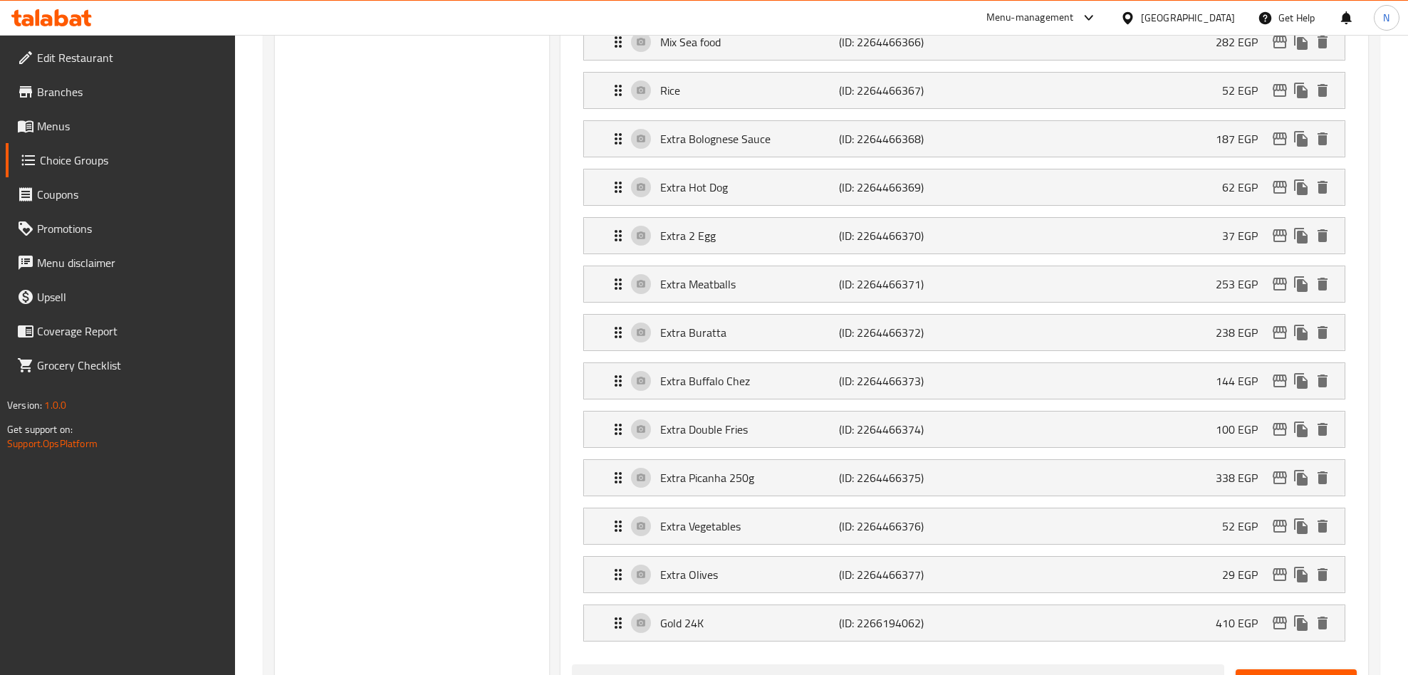
scroll to position [1904, 0]
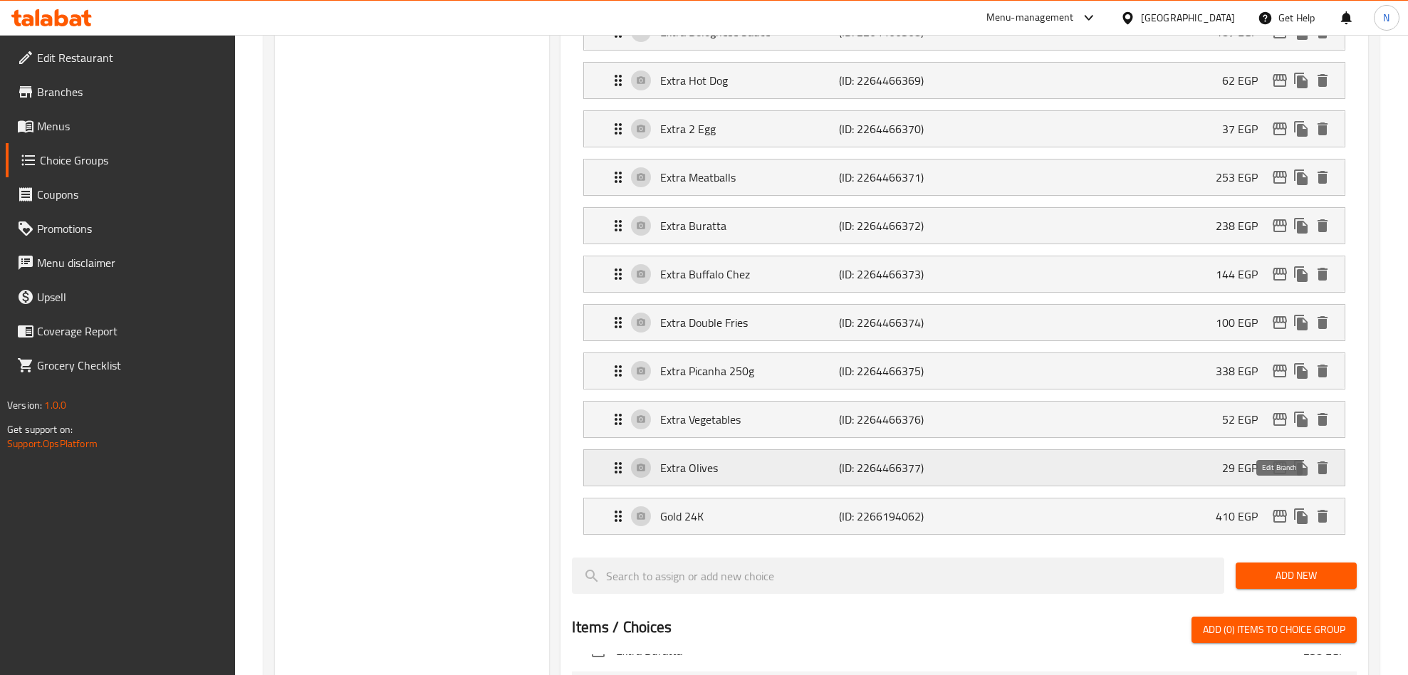
click at [1282, 474] on icon "edit" at bounding box center [1279, 467] width 14 height 13
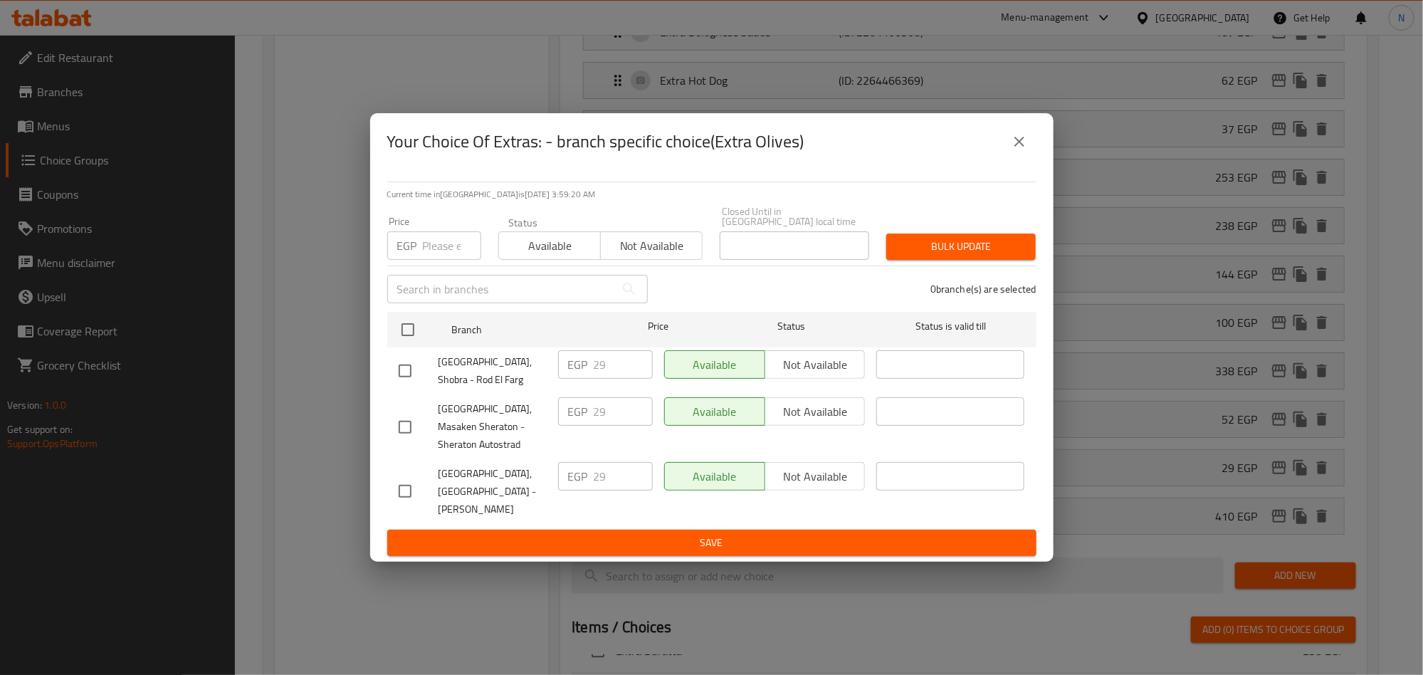
click at [399, 488] on input "checkbox" at bounding box center [405, 491] width 30 height 30
checkbox input "true"
drag, startPoint x: 607, startPoint y: 473, endPoint x: 575, endPoint y: 477, distance: 33.0
click at [577, 475] on div "EGP 29 ​" at bounding box center [605, 476] width 95 height 28
paste input "33.06"
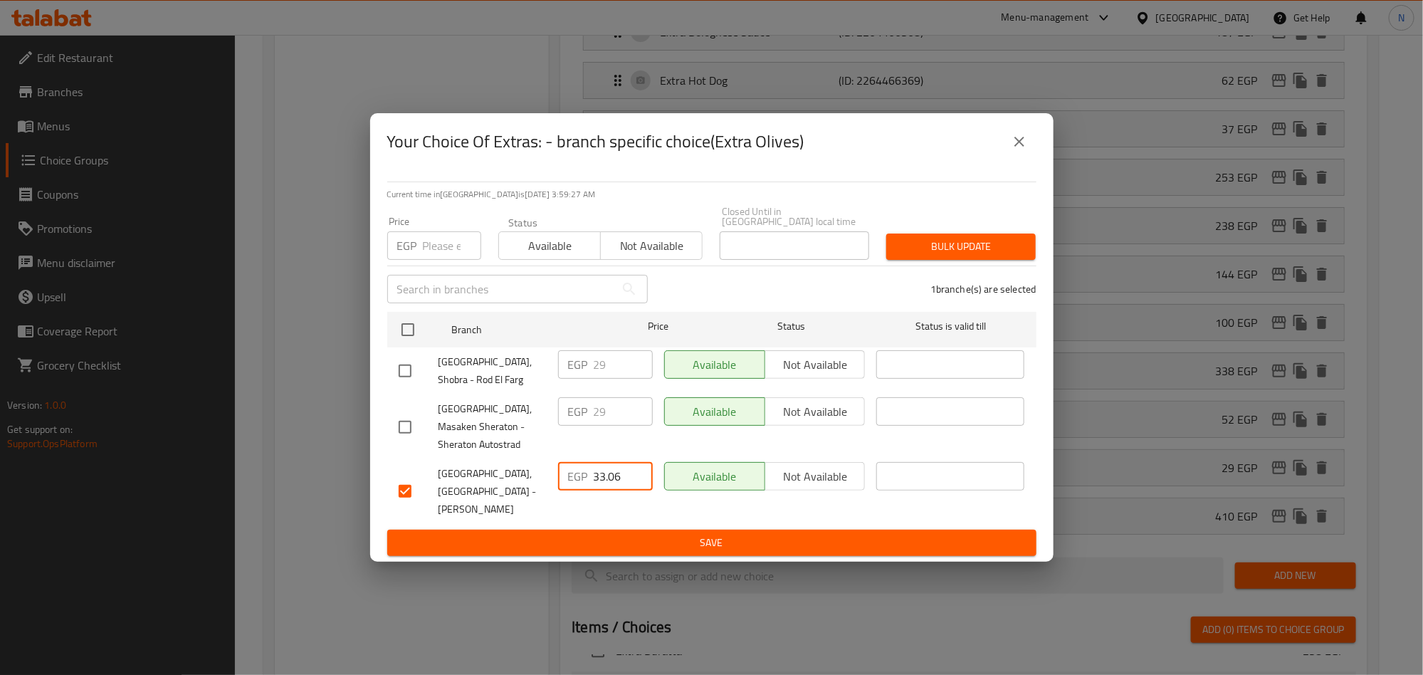
type input "33.06"
click at [605, 534] on span "Save" at bounding box center [712, 543] width 627 height 18
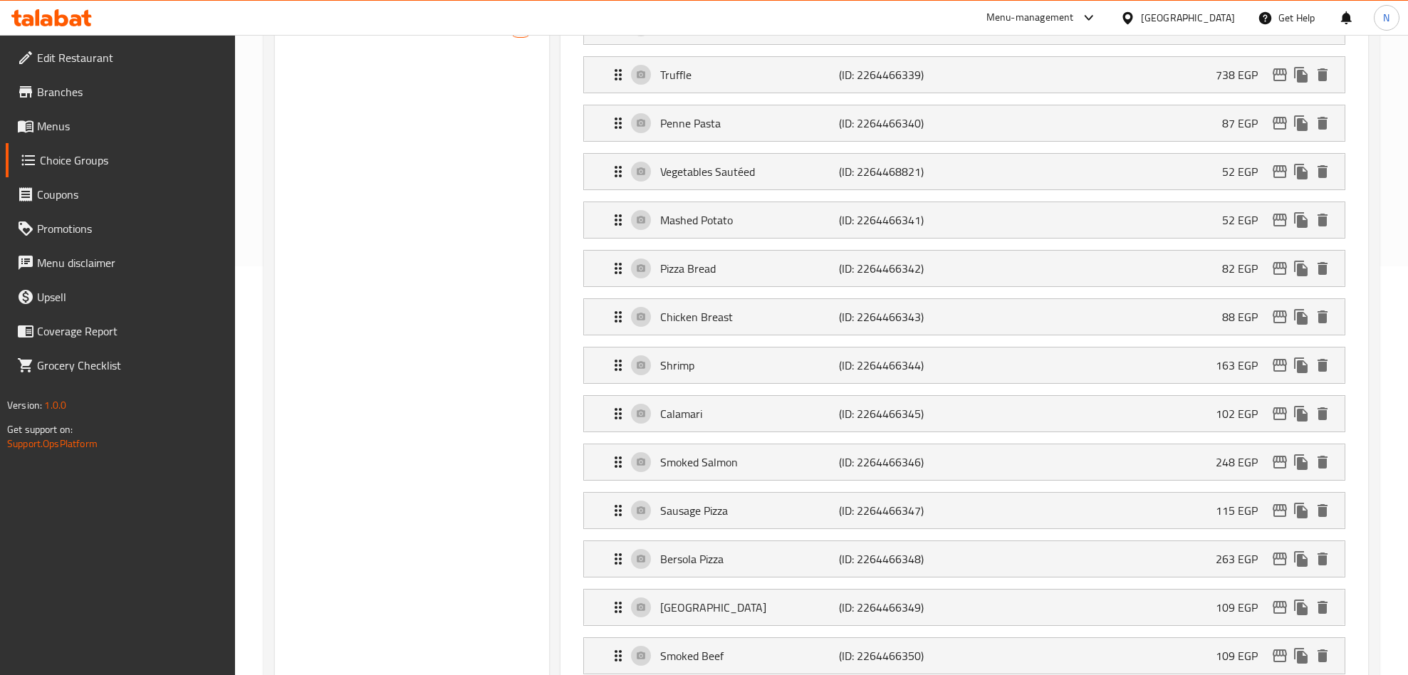
scroll to position [88, 0]
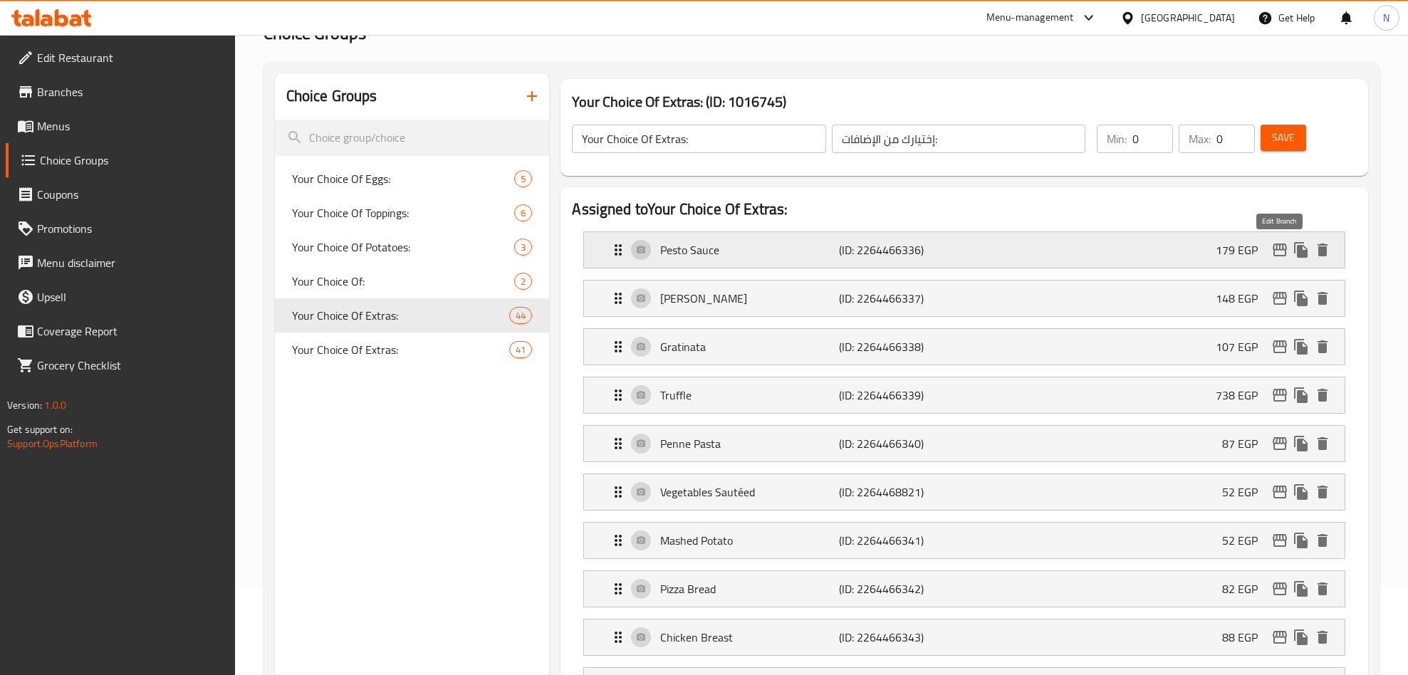
click at [1276, 244] on icon "edit" at bounding box center [1279, 250] width 14 height 13
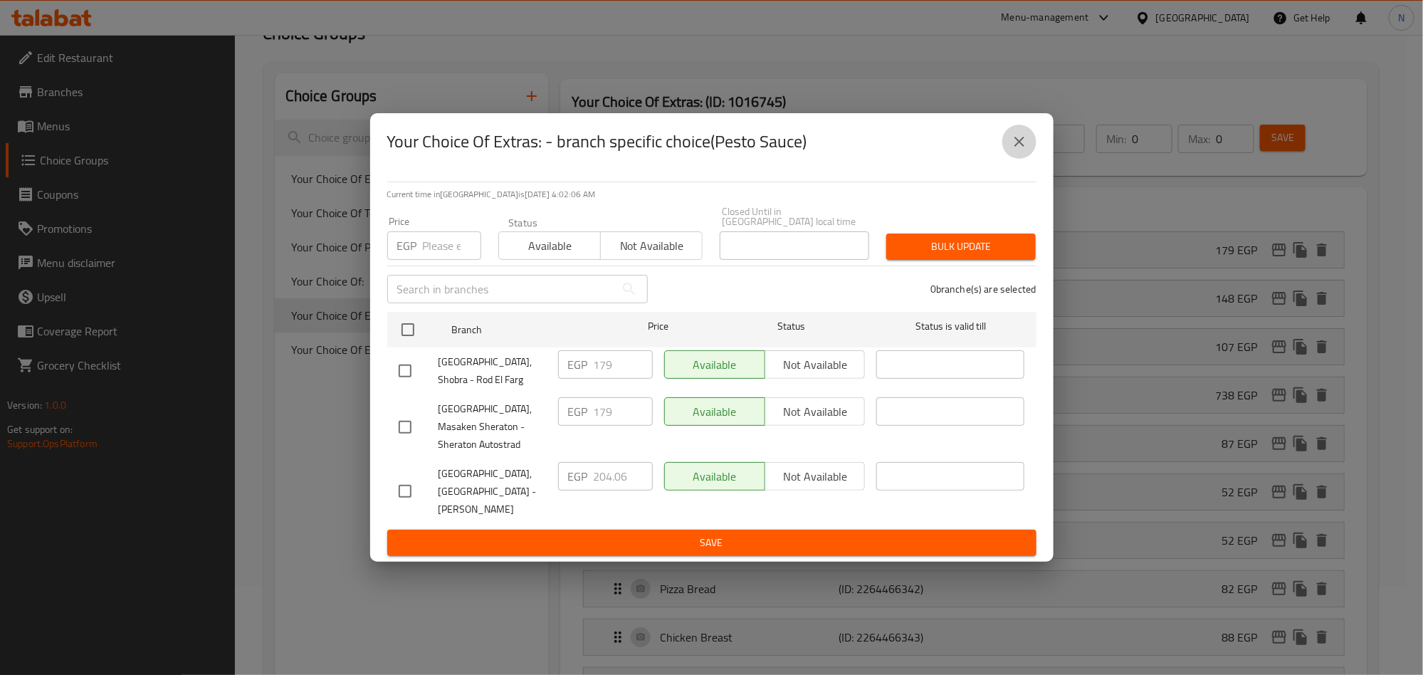
click at [1028, 152] on button "close" at bounding box center [1020, 142] width 34 height 34
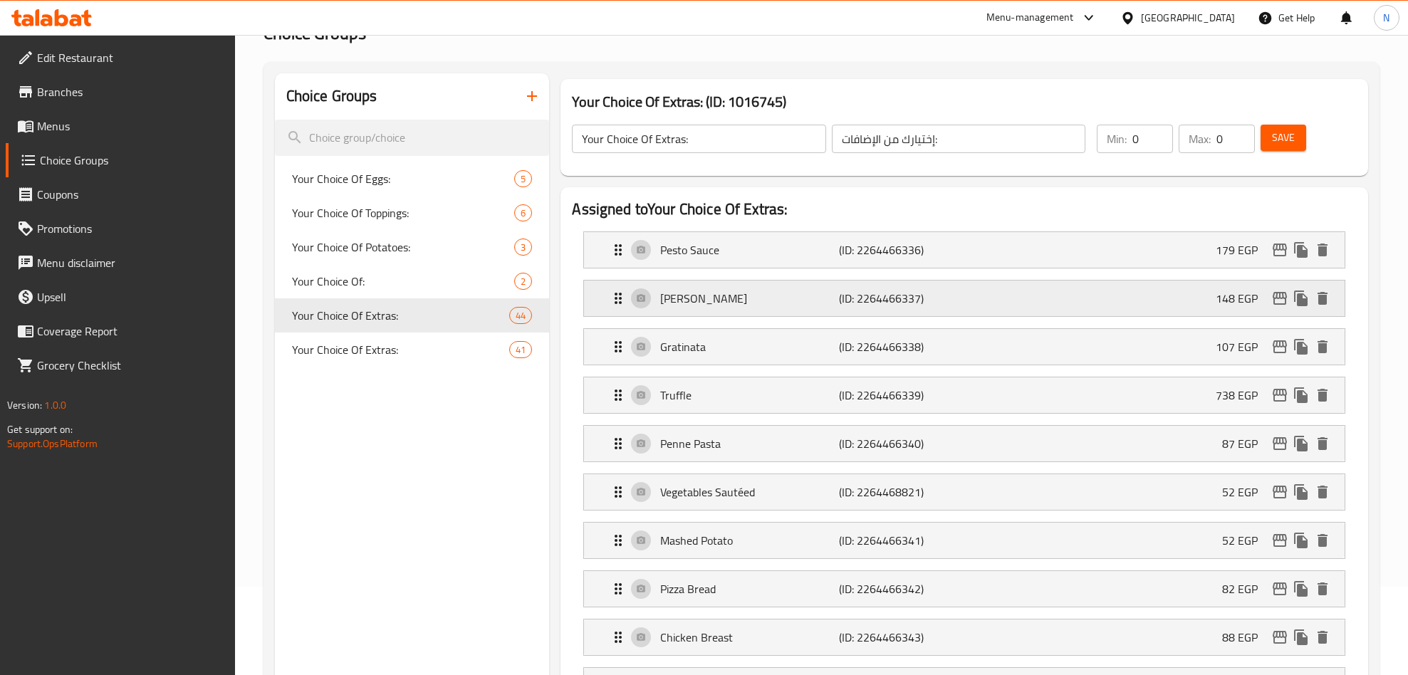
click at [1275, 301] on icon "edit" at bounding box center [1279, 298] width 17 height 17
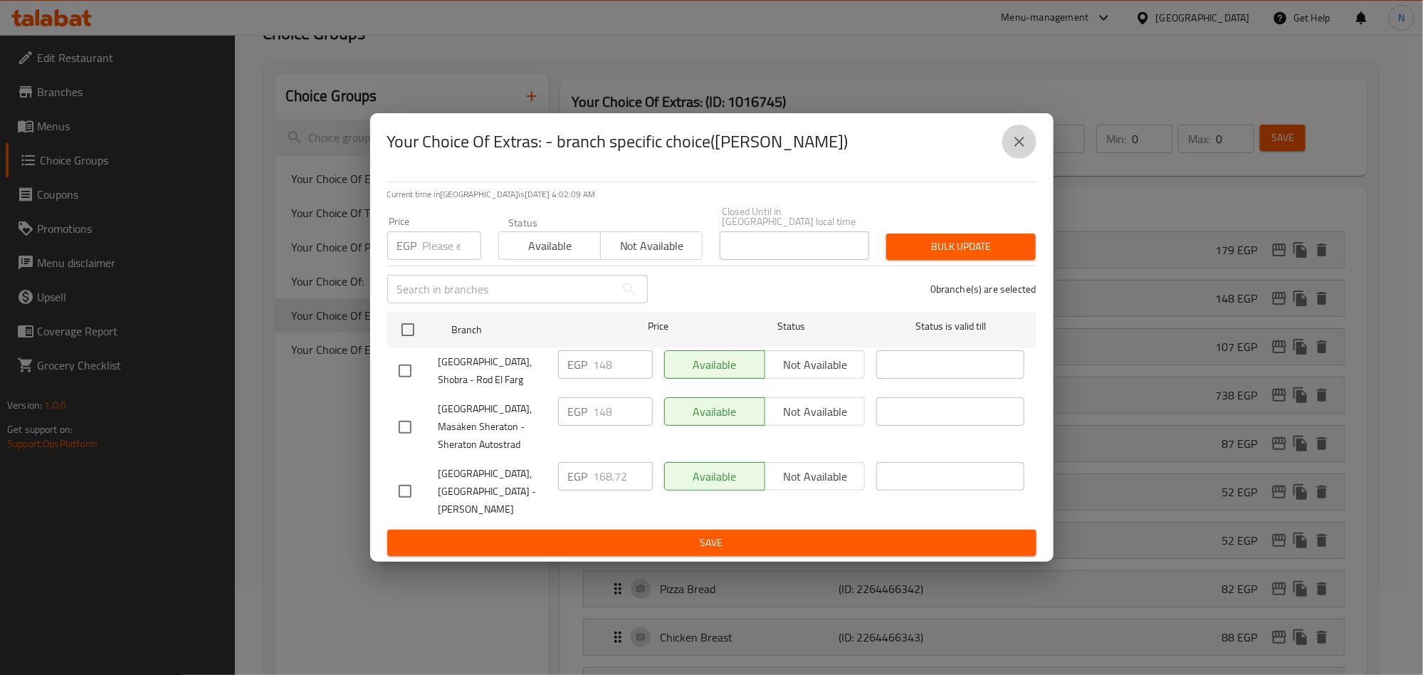
click at [1017, 139] on button "close" at bounding box center [1020, 142] width 34 height 34
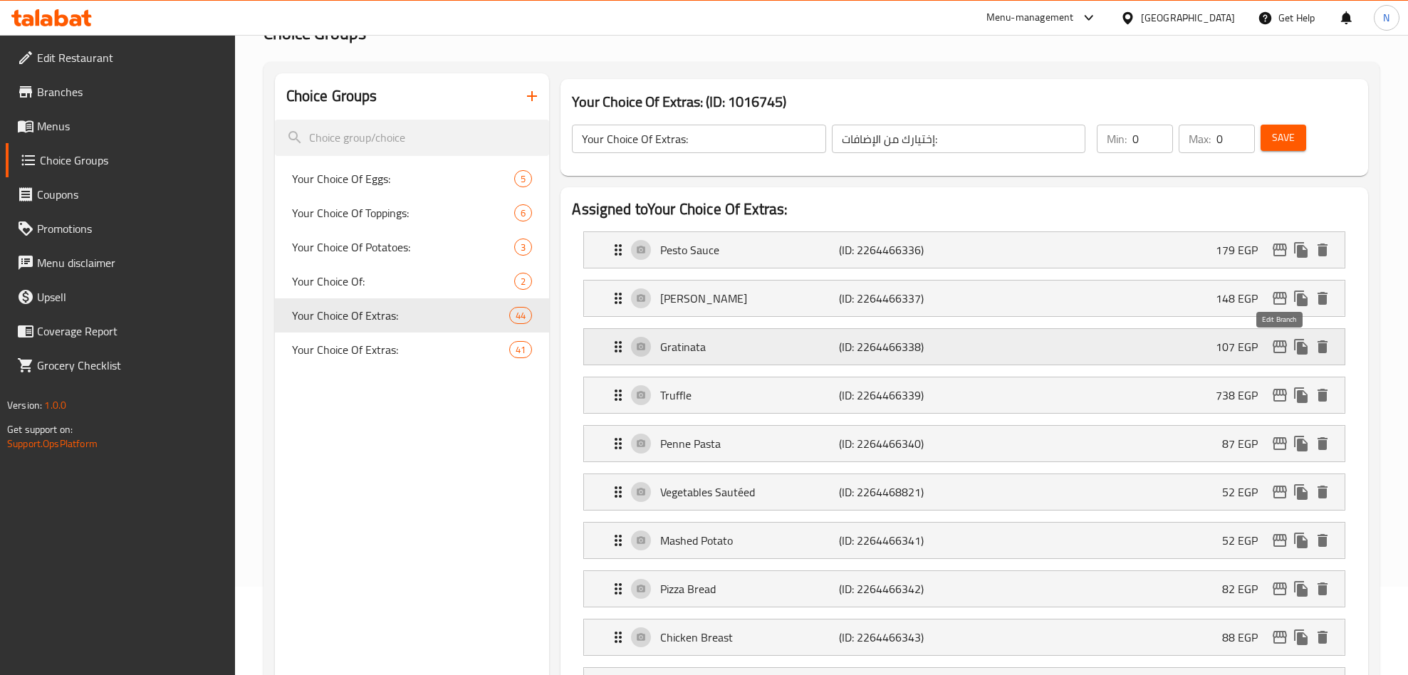
click at [1269, 347] on button "edit" at bounding box center [1279, 346] width 21 height 21
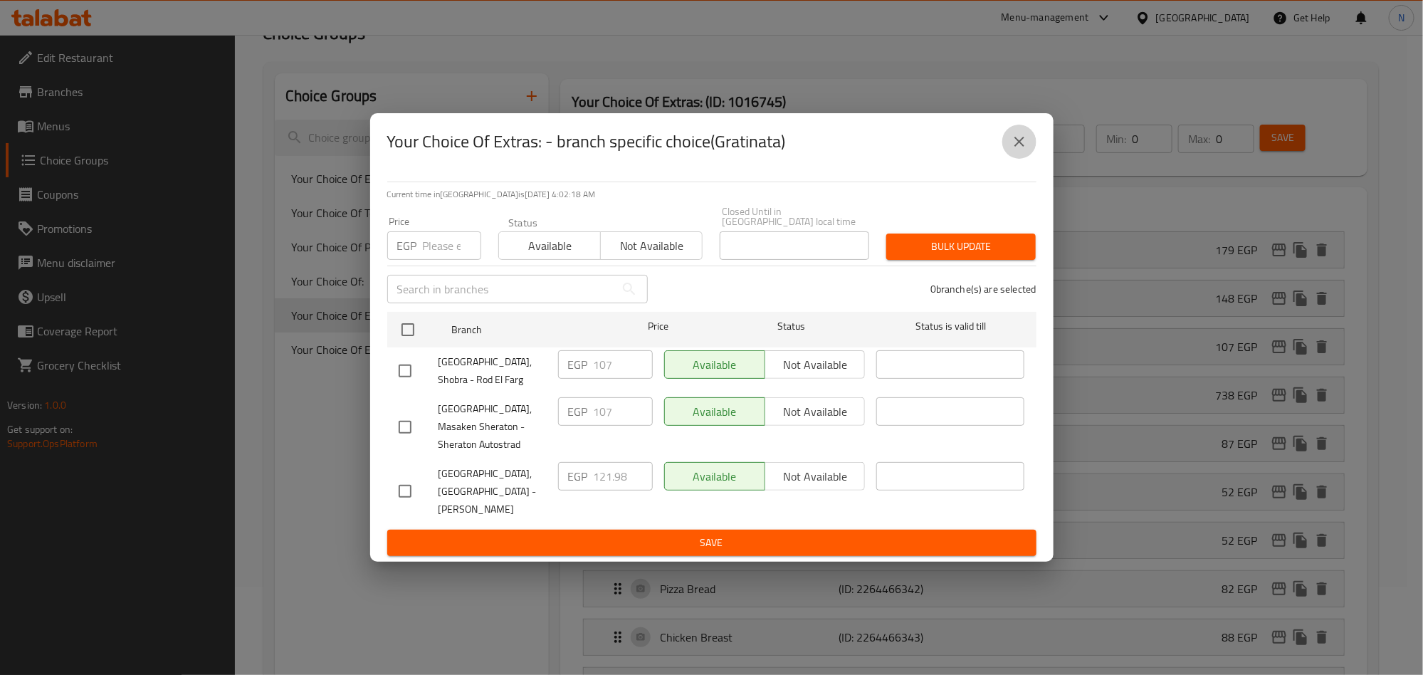
click at [1011, 150] on icon "close" at bounding box center [1019, 141] width 17 height 17
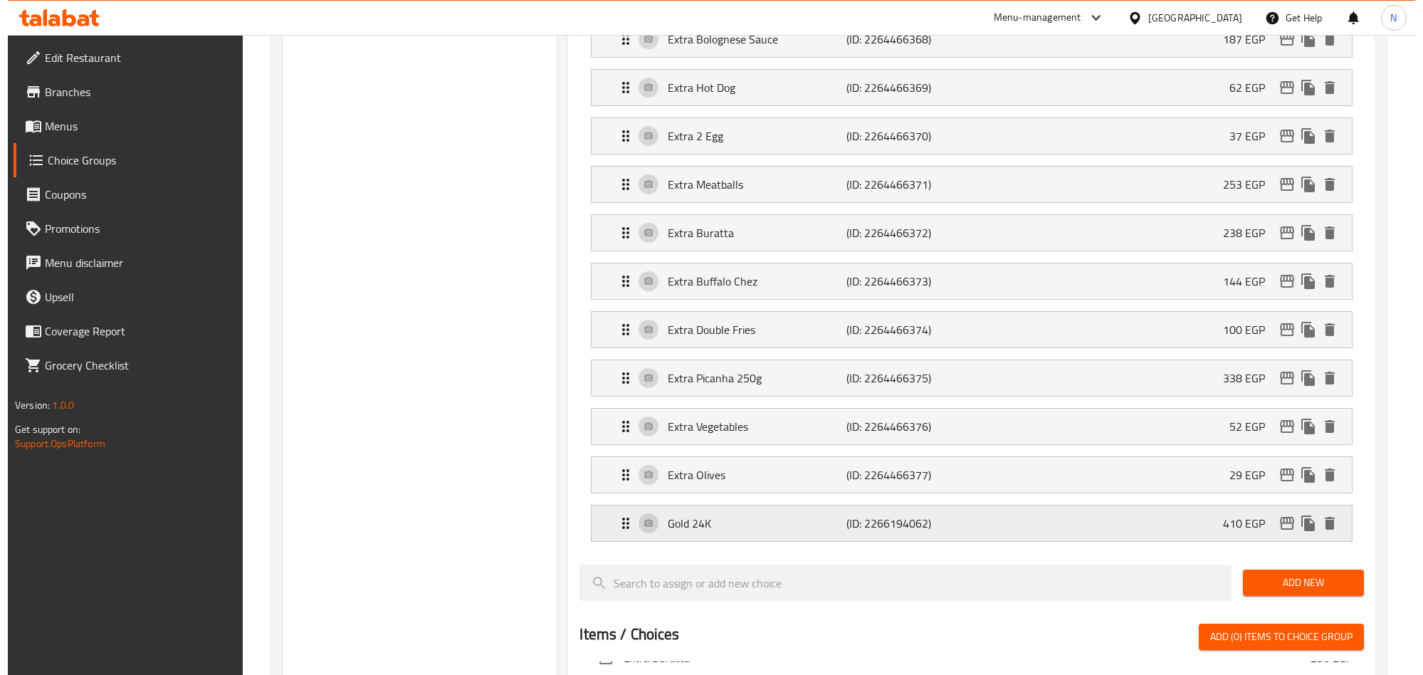
scroll to position [2011, 0]
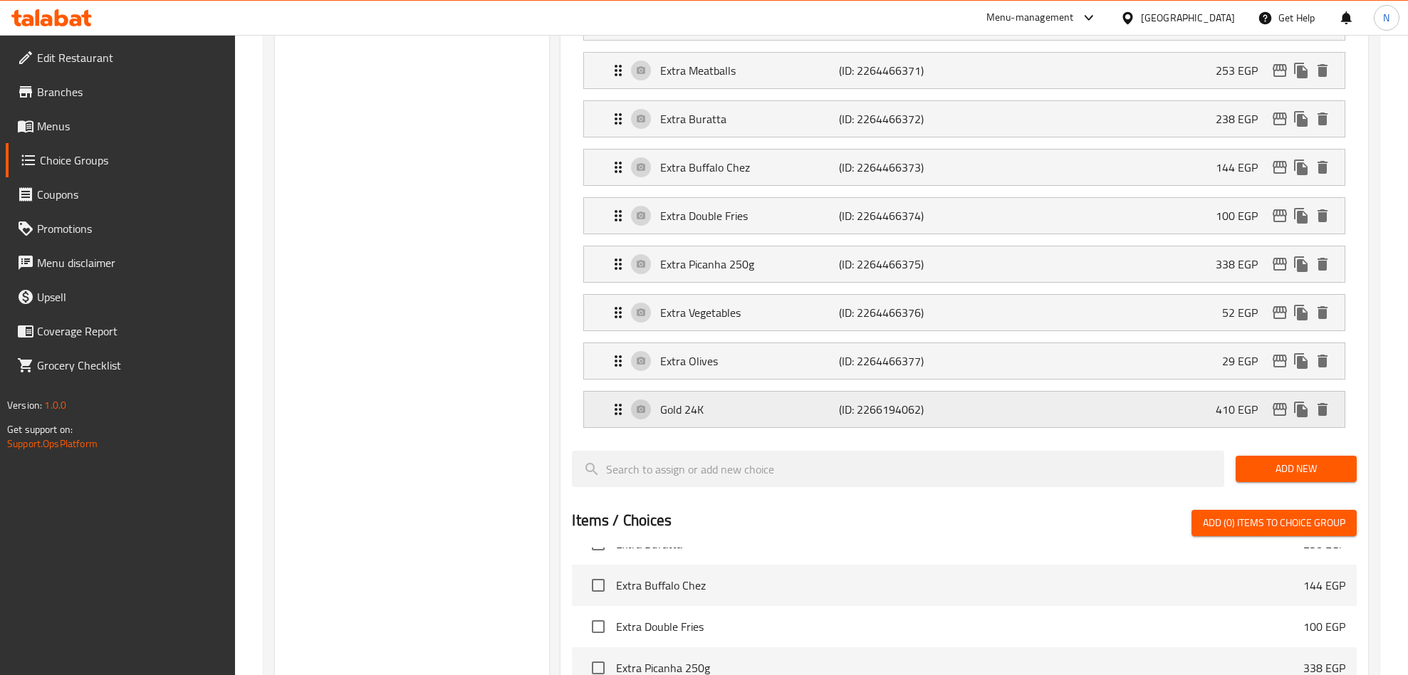
click at [1271, 418] on icon "edit" at bounding box center [1279, 409] width 17 height 17
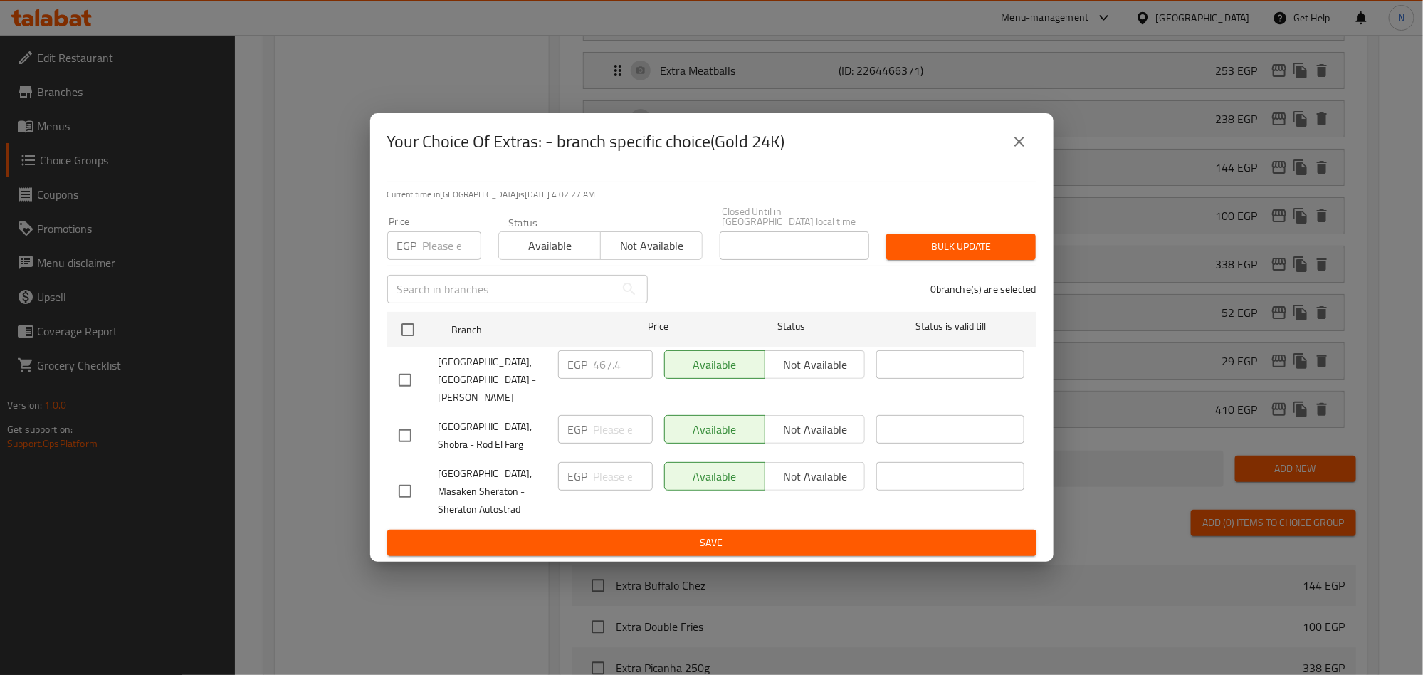
drag, startPoint x: 1019, startPoint y: 154, endPoint x: 1011, endPoint y: 179, distance: 26.8
click at [1019, 150] on icon "close" at bounding box center [1019, 141] width 17 height 17
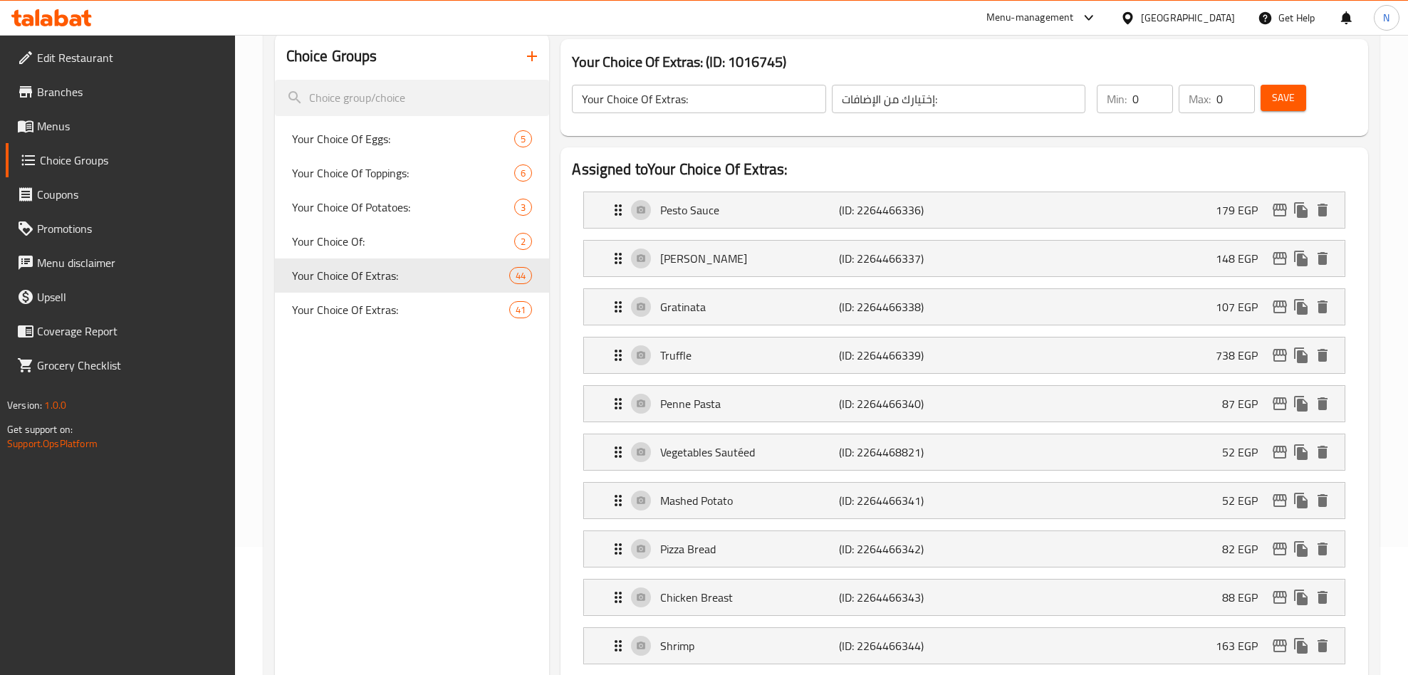
scroll to position [320, 0]
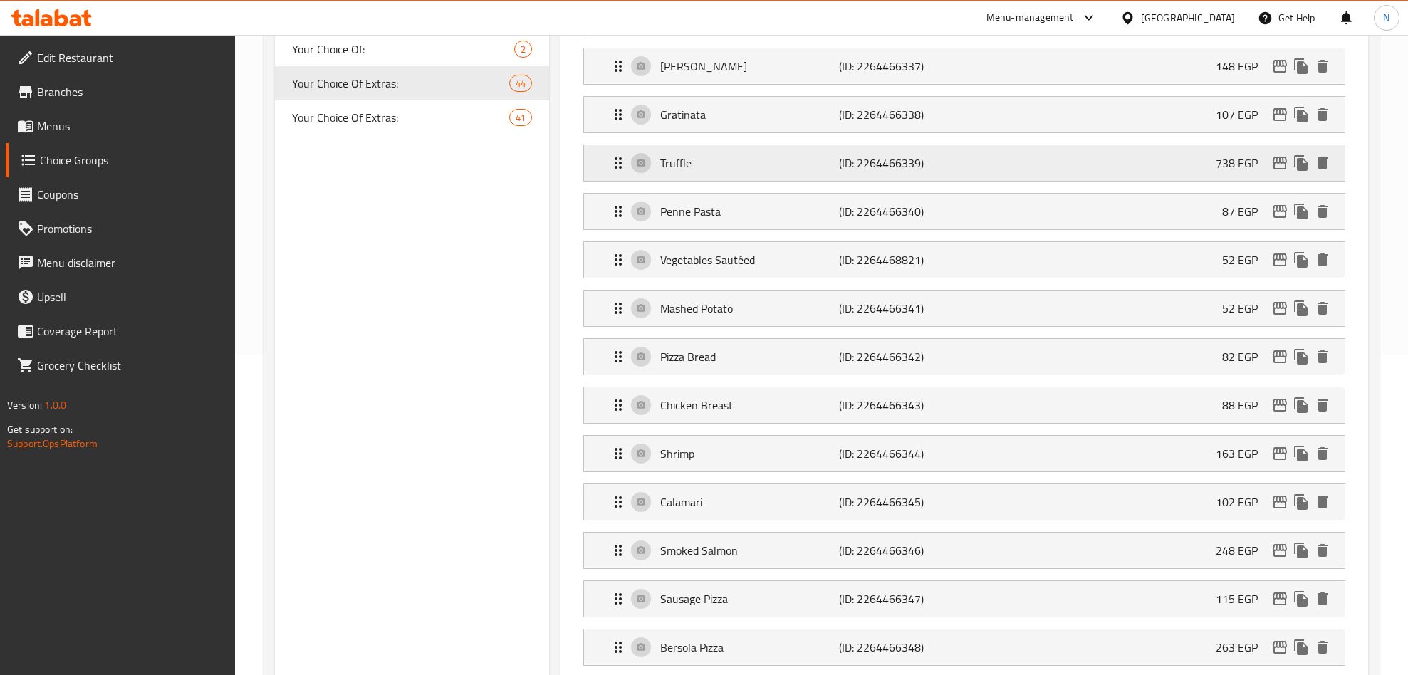
click at [1277, 169] on icon "edit" at bounding box center [1279, 163] width 14 height 13
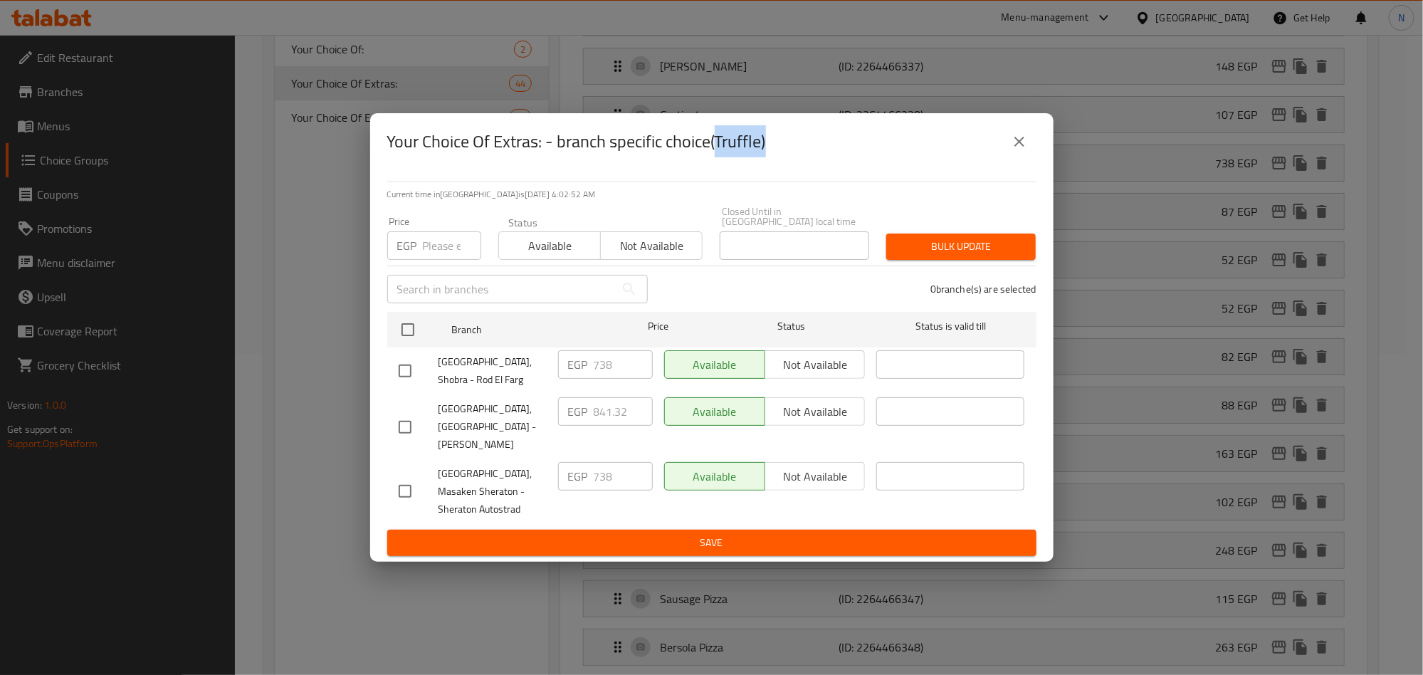
drag, startPoint x: 716, startPoint y: 154, endPoint x: 767, endPoint y: 157, distance: 50.6
click at [766, 153] on h2 "Your Choice Of Extras: - branch specific choice(Truffle)" at bounding box center [576, 141] width 379 height 23
click at [1009, 156] on button "close" at bounding box center [1020, 142] width 34 height 34
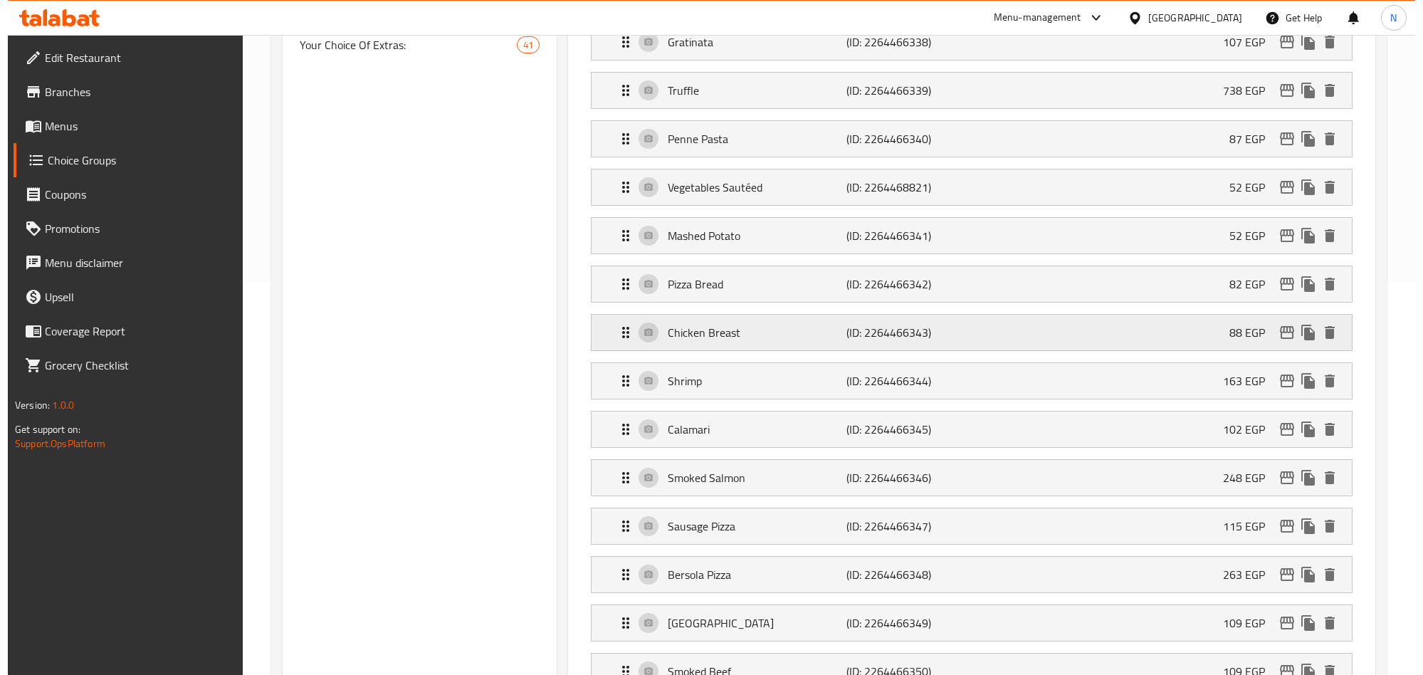
scroll to position [427, 0]
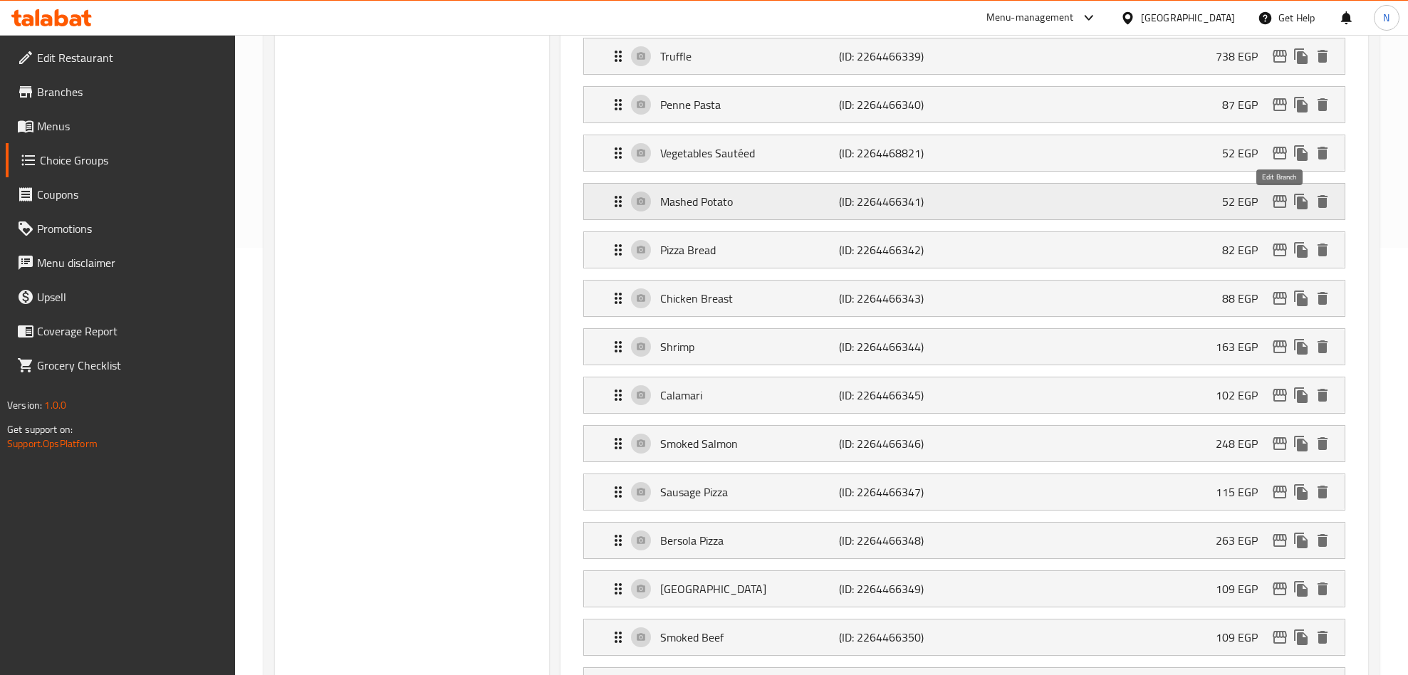
click at [1282, 210] on icon "edit" at bounding box center [1279, 201] width 17 height 17
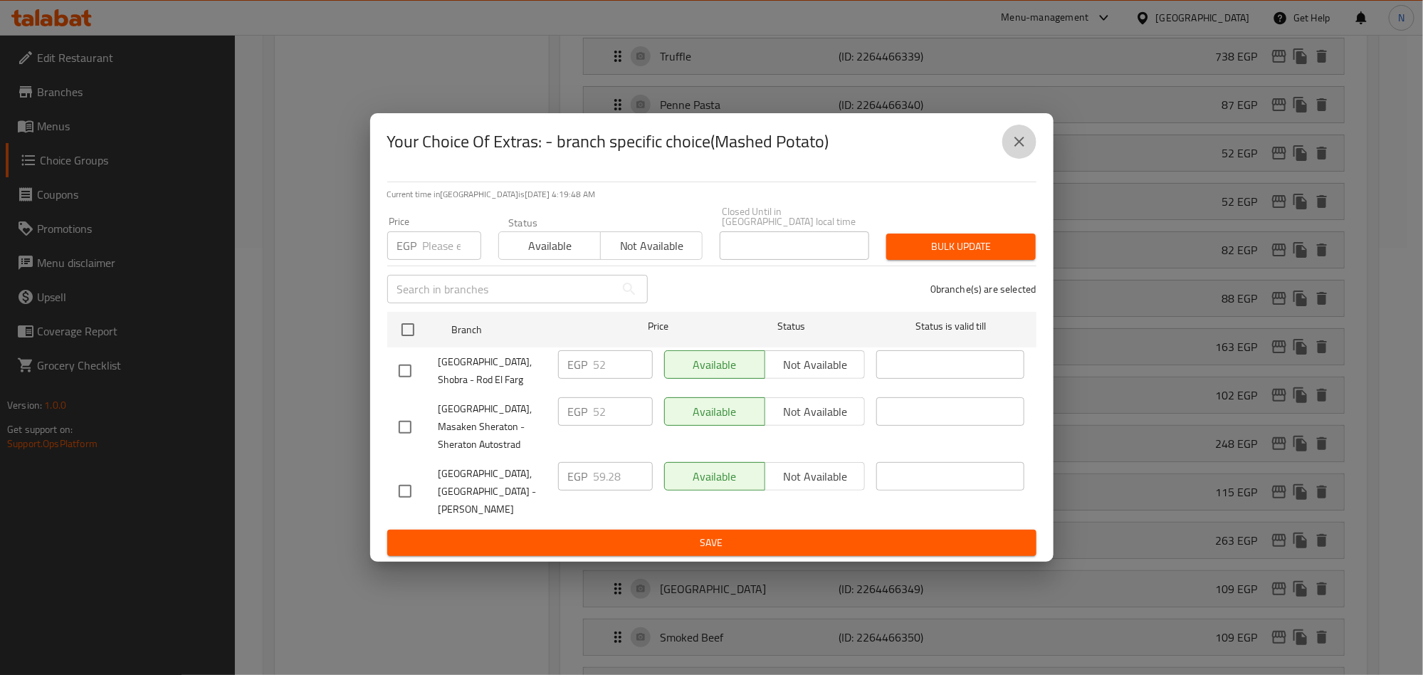
click at [1013, 150] on icon "close" at bounding box center [1019, 141] width 17 height 17
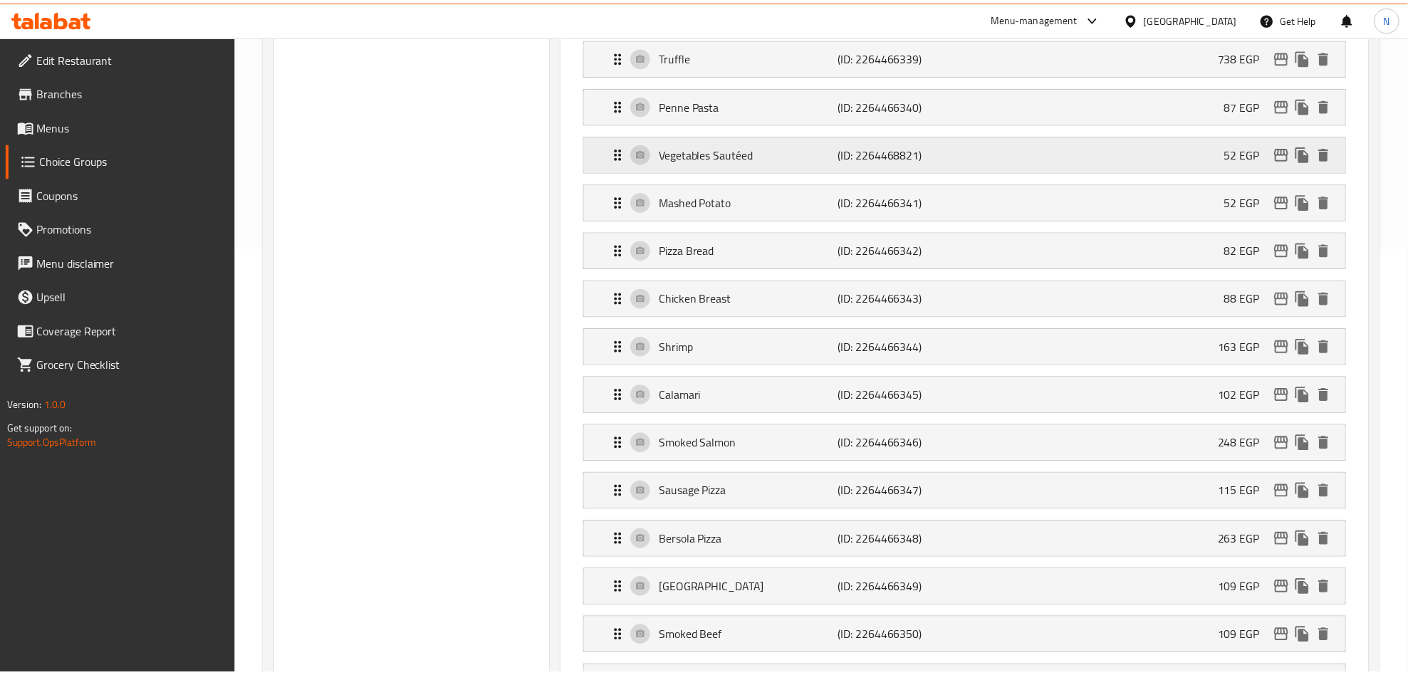
scroll to position [426, 0]
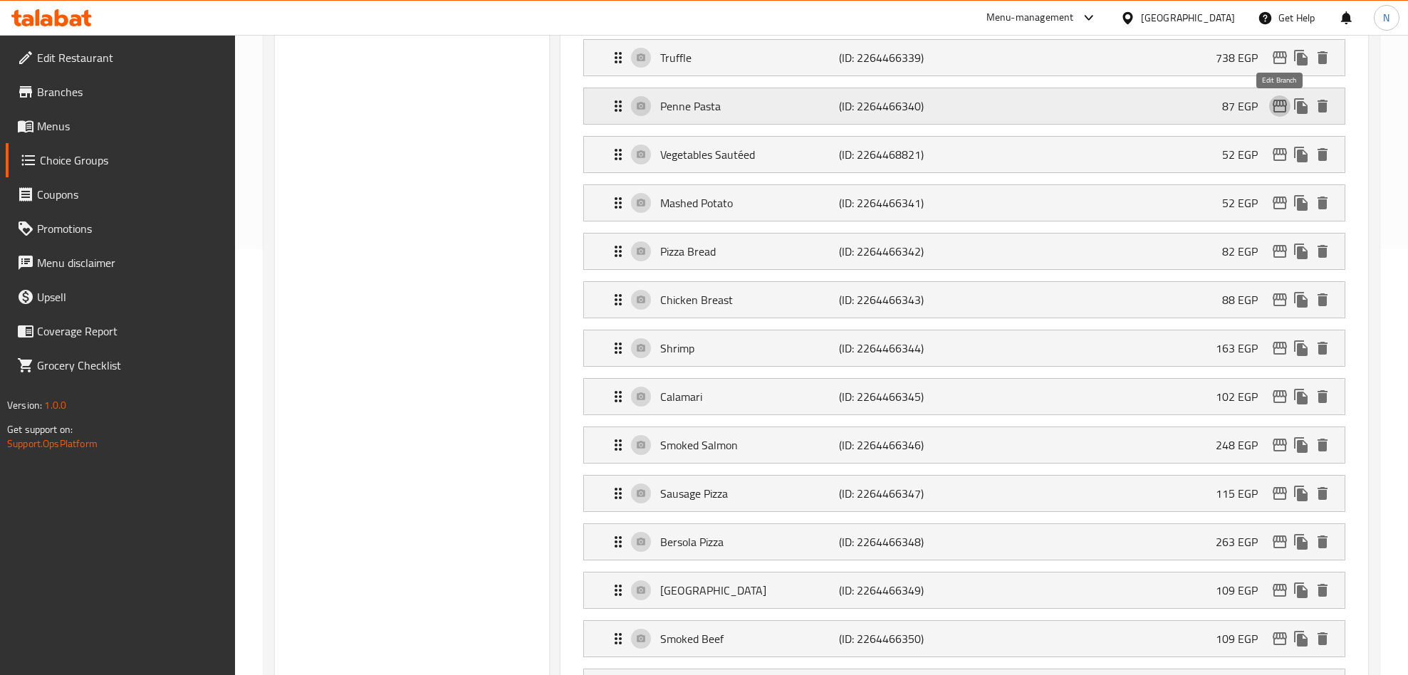
click at [1280, 113] on icon "edit" at bounding box center [1279, 106] width 17 height 17
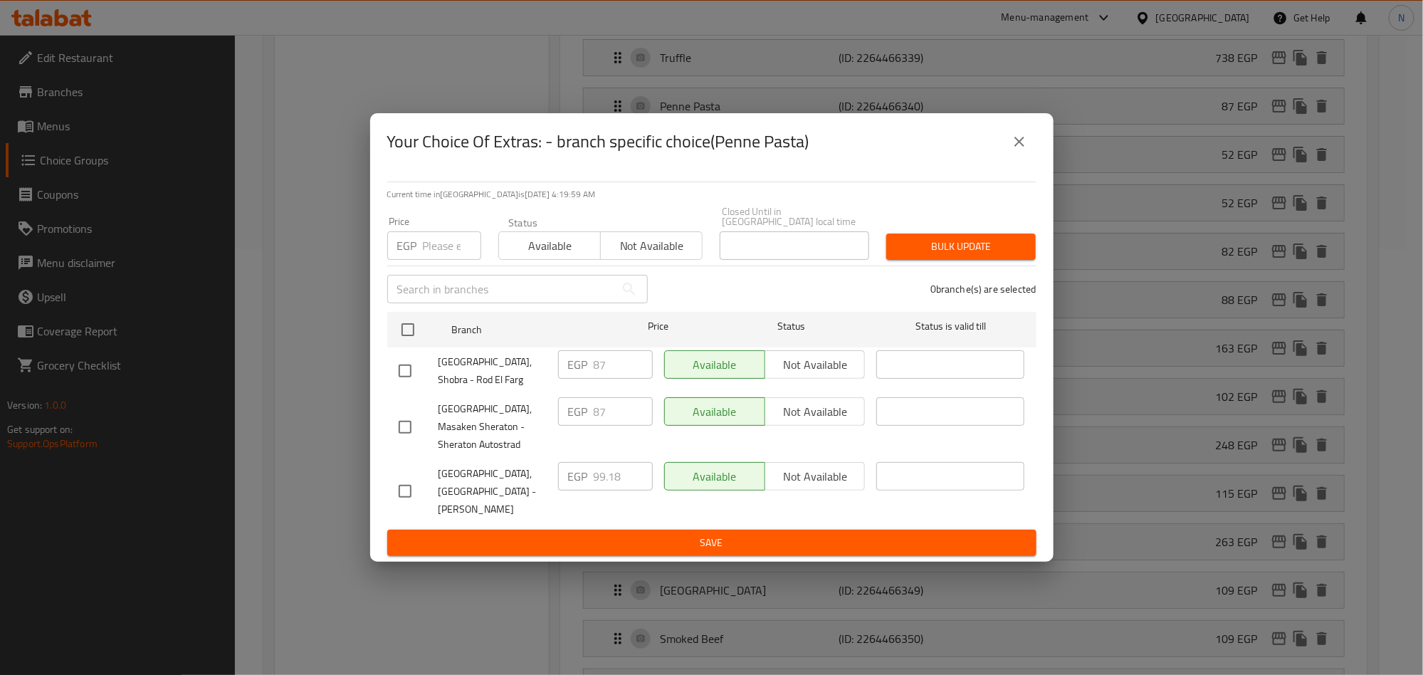
click at [1015, 170] on div "Your Choice Of Extras: - branch specific choice(Penne Pasta)" at bounding box center [712, 141] width 684 height 57
click at [1017, 150] on icon "close" at bounding box center [1019, 141] width 17 height 17
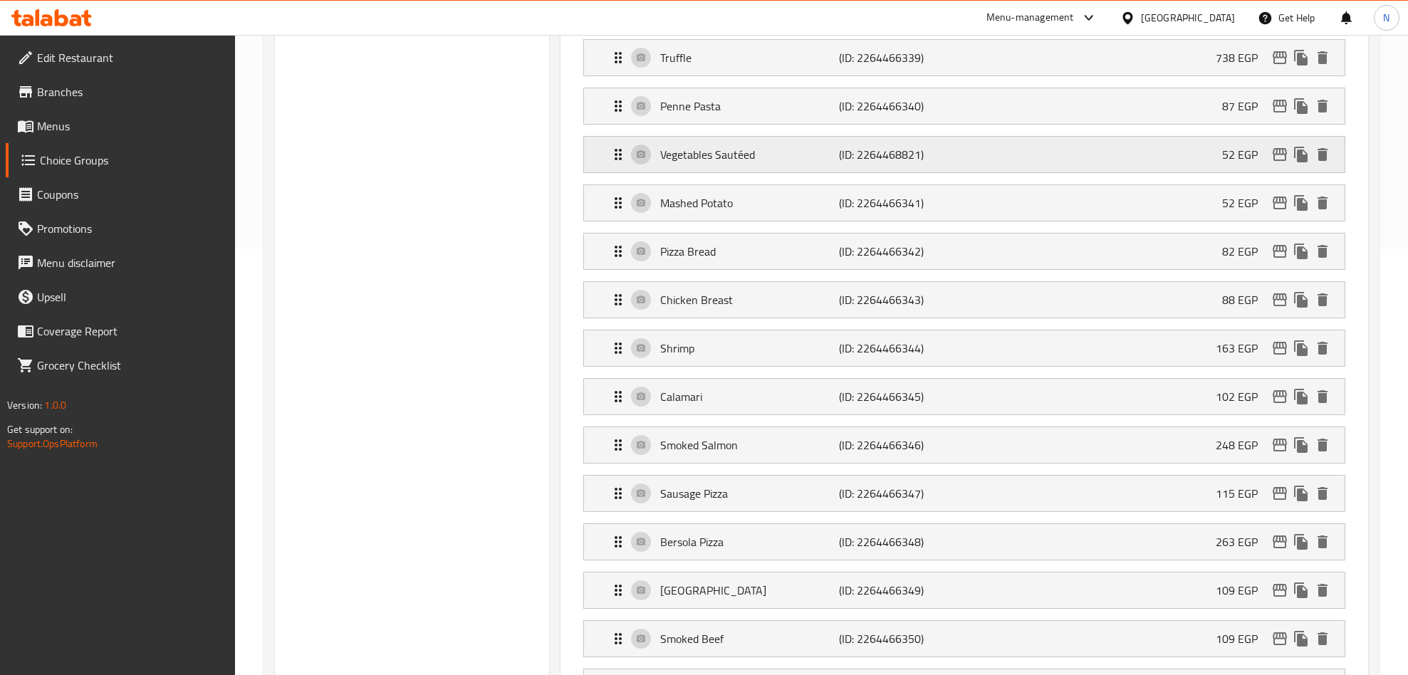
click at [1275, 162] on icon "edit" at bounding box center [1279, 154] width 17 height 17
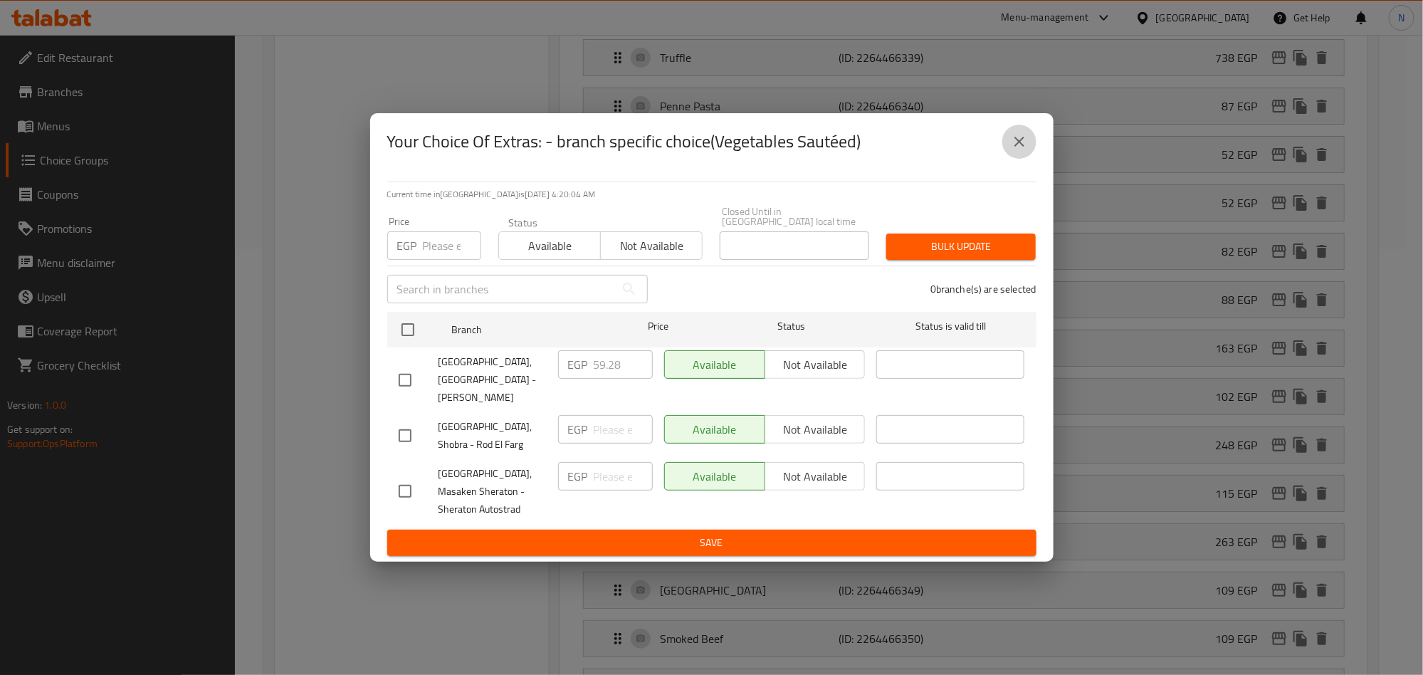
click at [1013, 150] on icon "close" at bounding box center [1019, 141] width 17 height 17
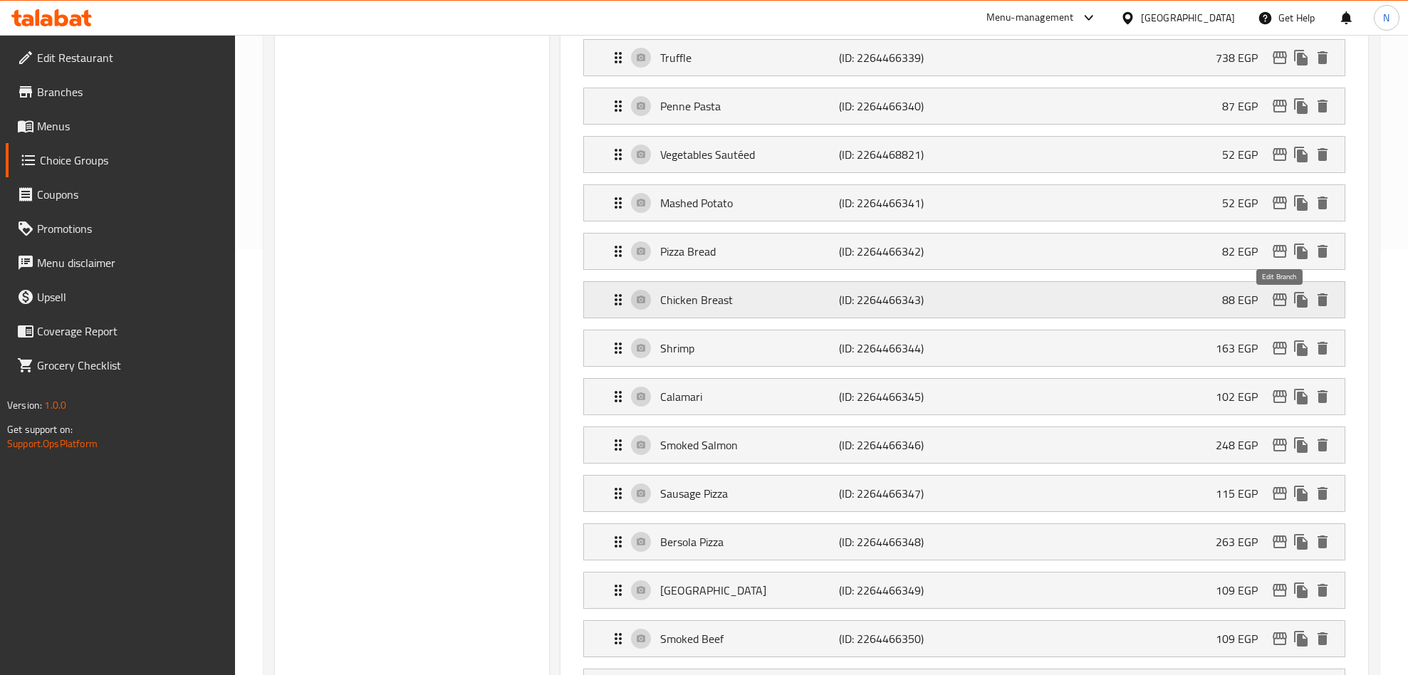
click at [1275, 304] on icon "edit" at bounding box center [1279, 299] width 14 height 13
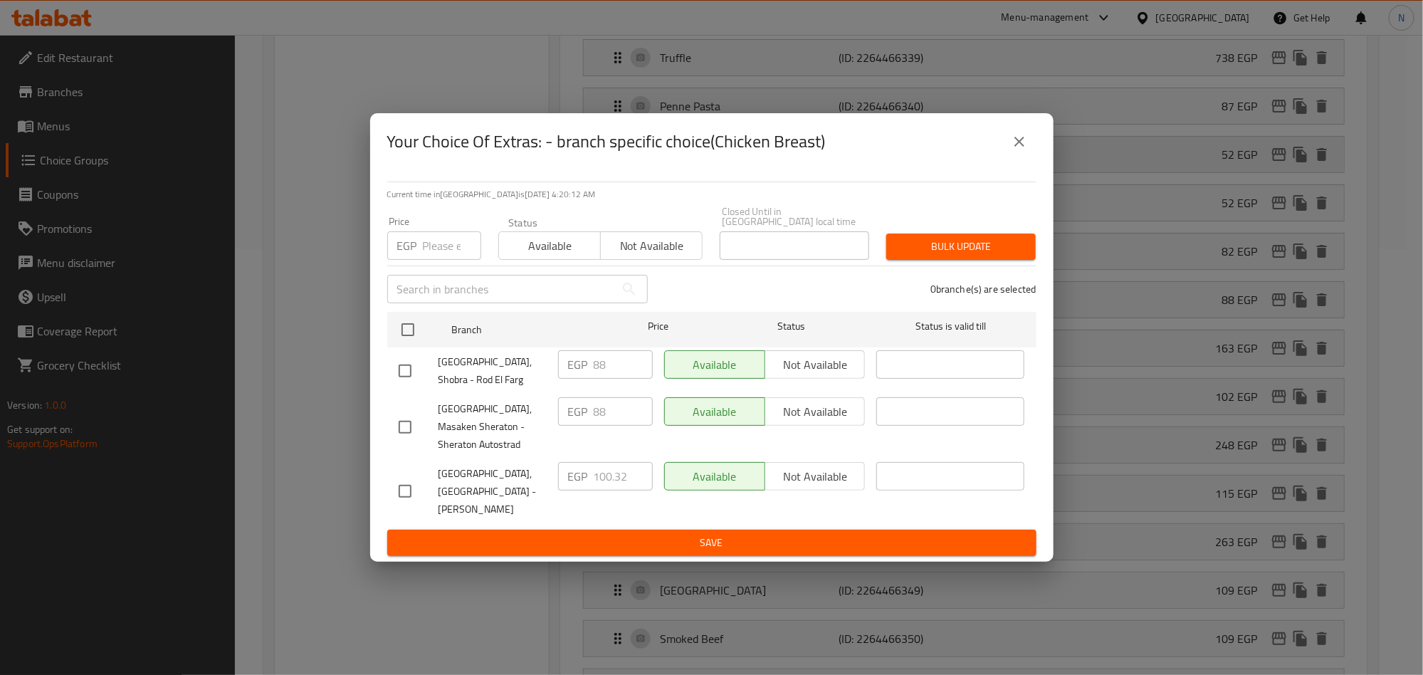
click at [1006, 146] on button "close" at bounding box center [1020, 142] width 34 height 34
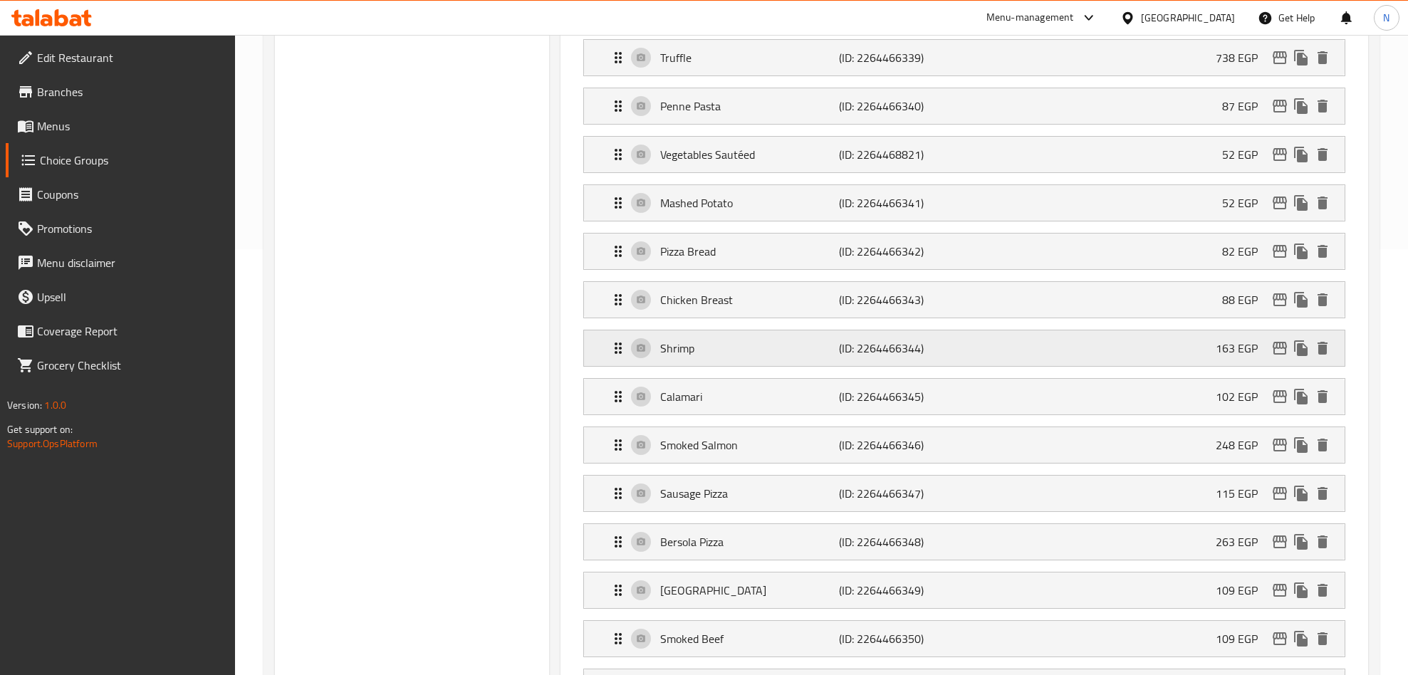
click at [1280, 357] on icon "edit" at bounding box center [1279, 348] width 17 height 17
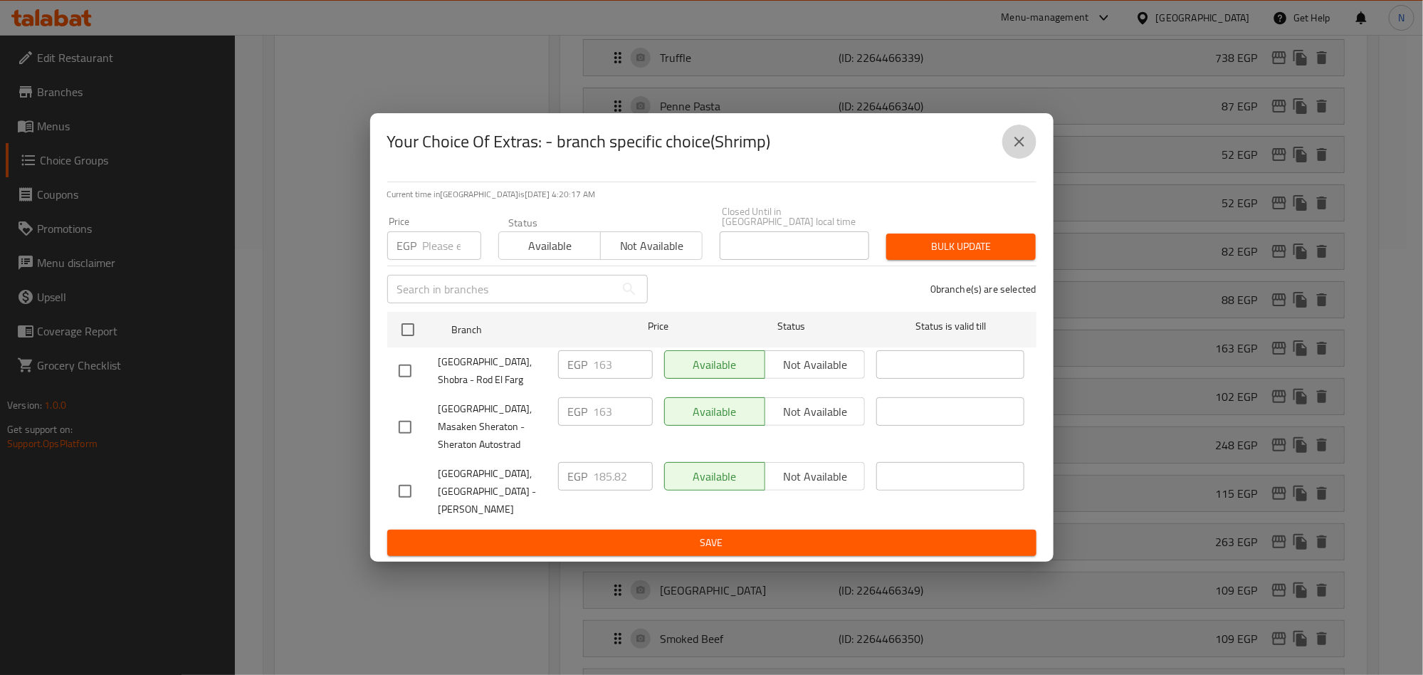
click at [1027, 150] on icon "close" at bounding box center [1019, 141] width 17 height 17
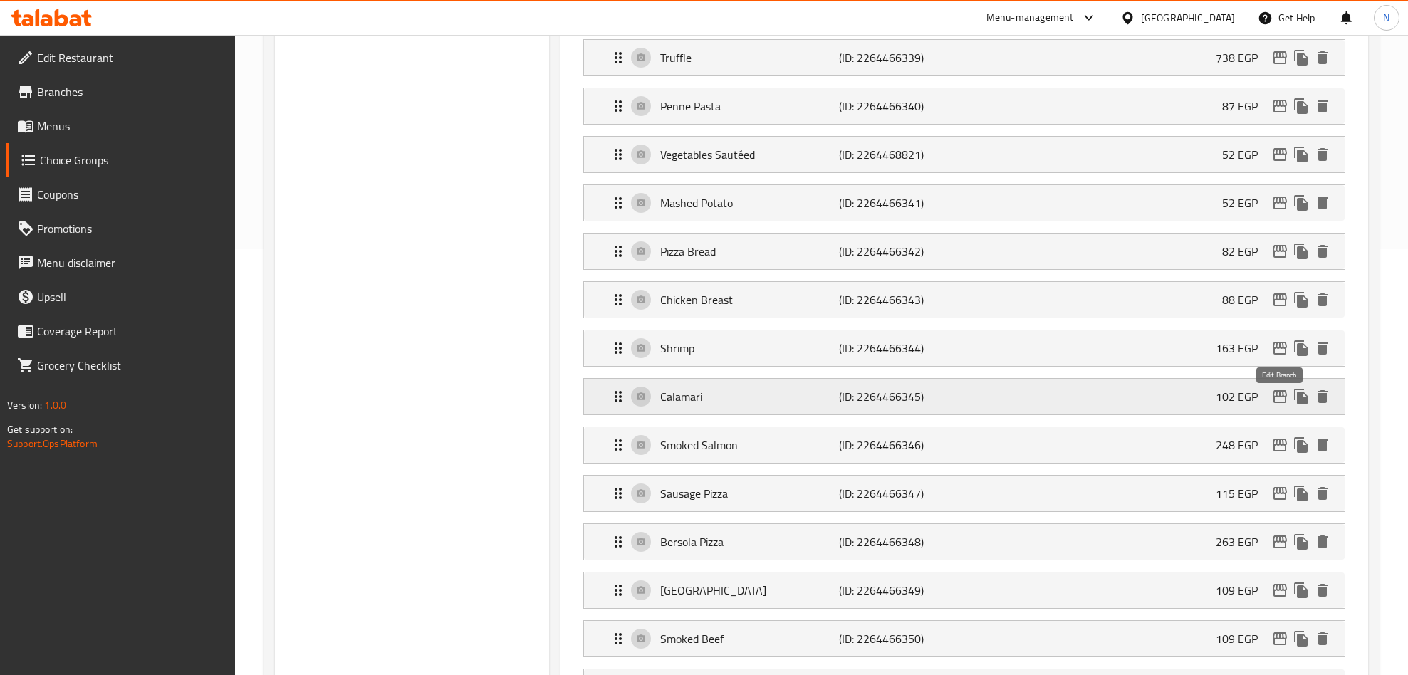
click at [1276, 399] on icon "edit" at bounding box center [1279, 396] width 14 height 13
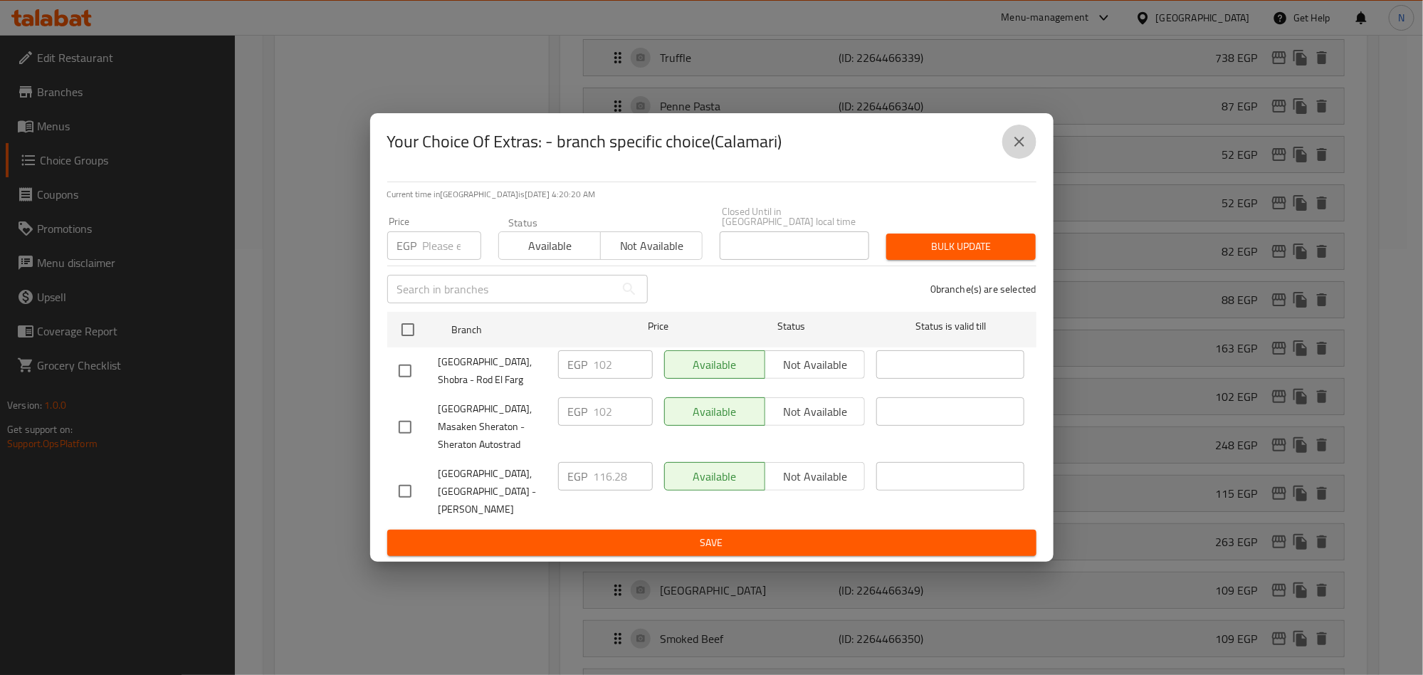
click at [1020, 150] on icon "close" at bounding box center [1019, 141] width 17 height 17
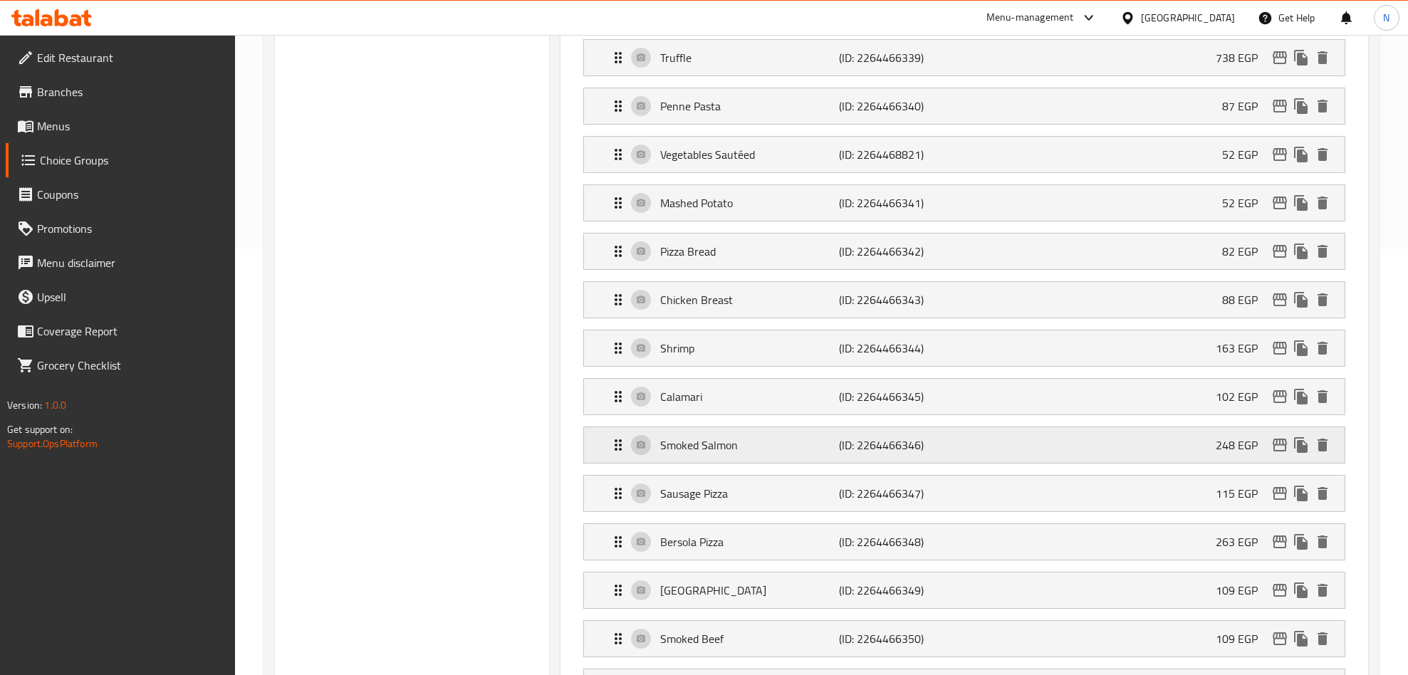
click at [1274, 447] on icon "edit" at bounding box center [1279, 445] width 14 height 13
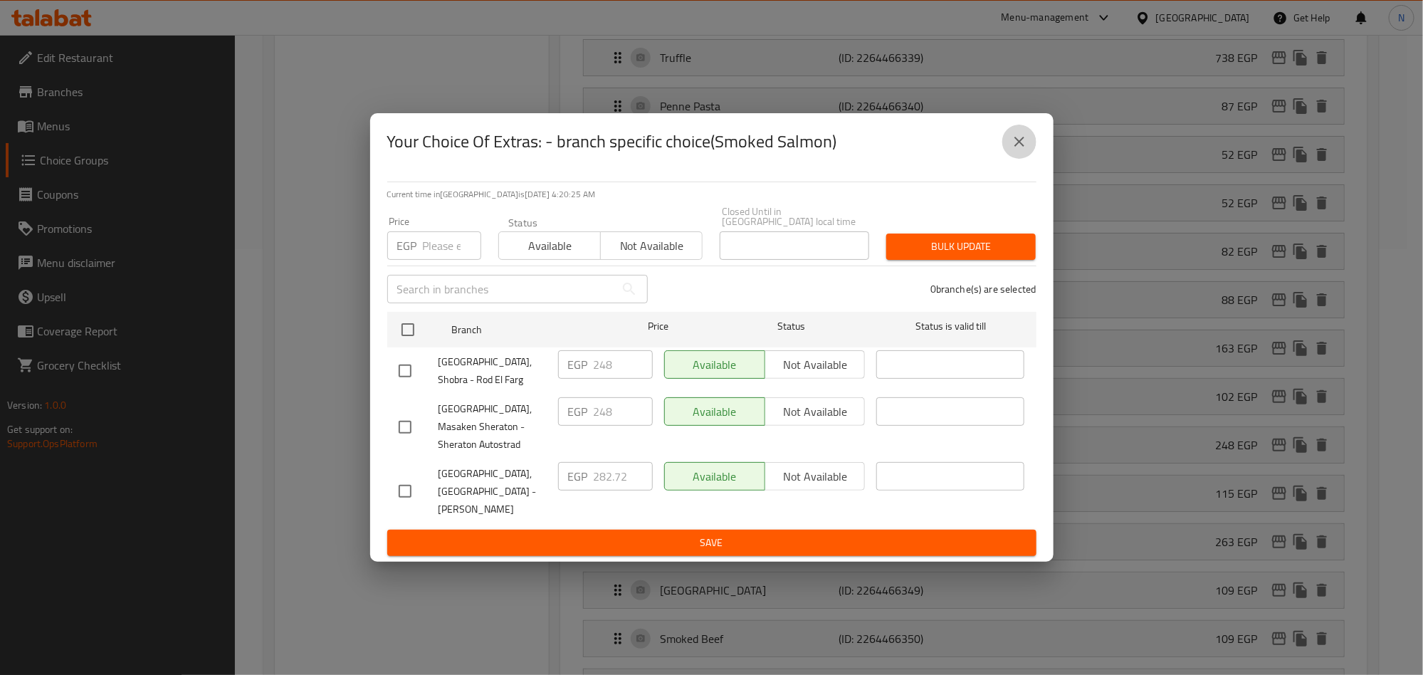
click at [1019, 150] on icon "close" at bounding box center [1019, 141] width 17 height 17
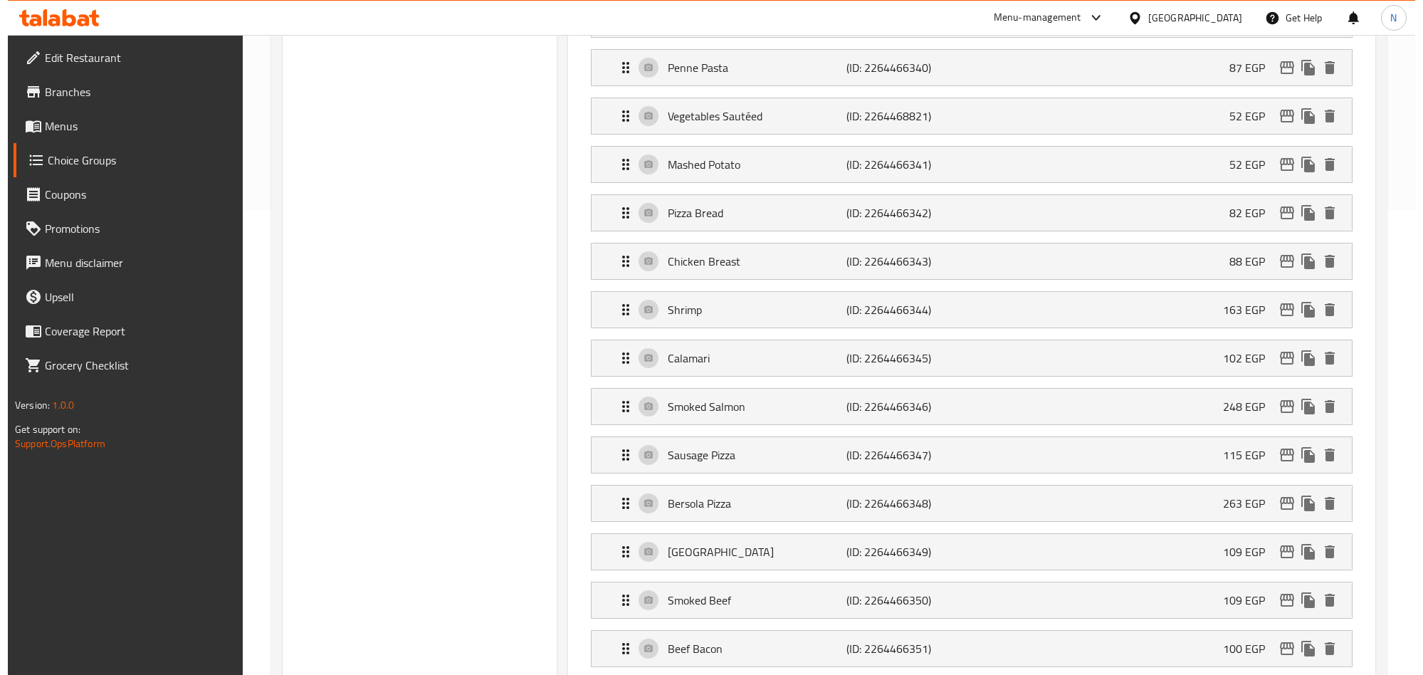
scroll to position [533, 0]
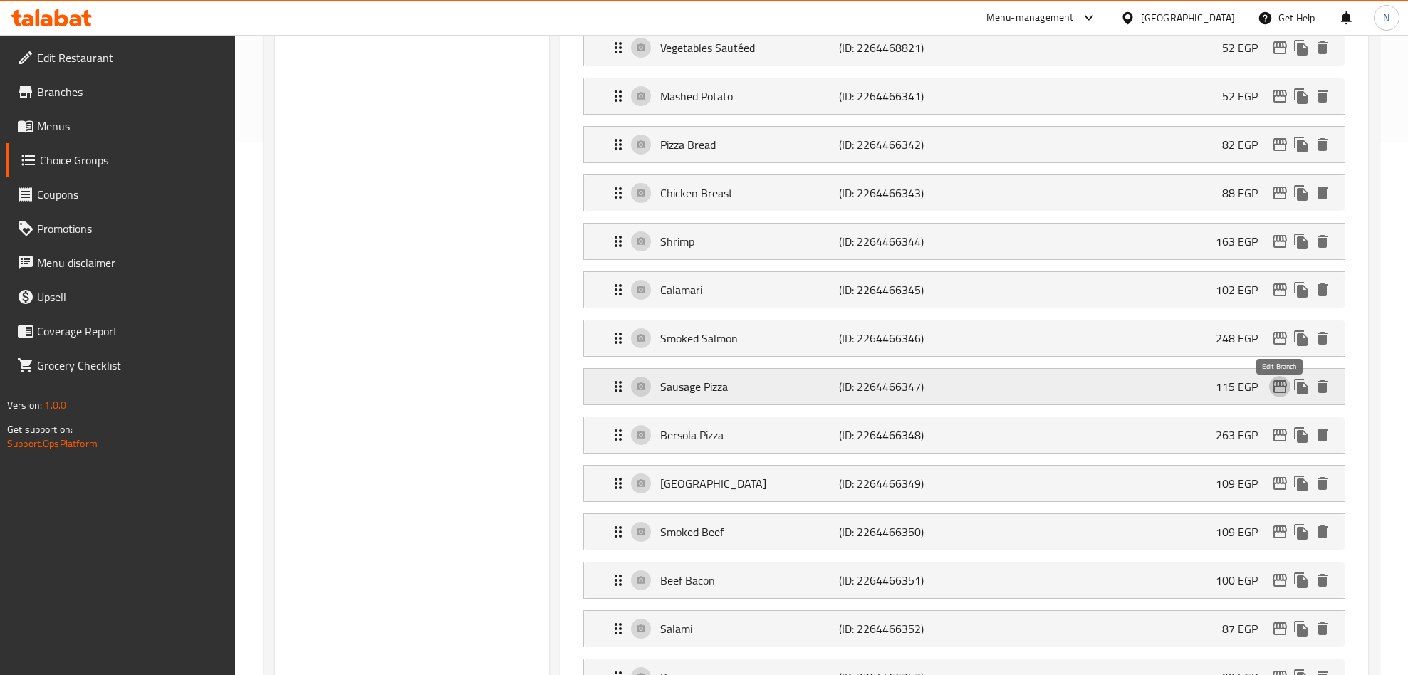
click at [1274, 391] on icon "edit" at bounding box center [1279, 386] width 17 height 17
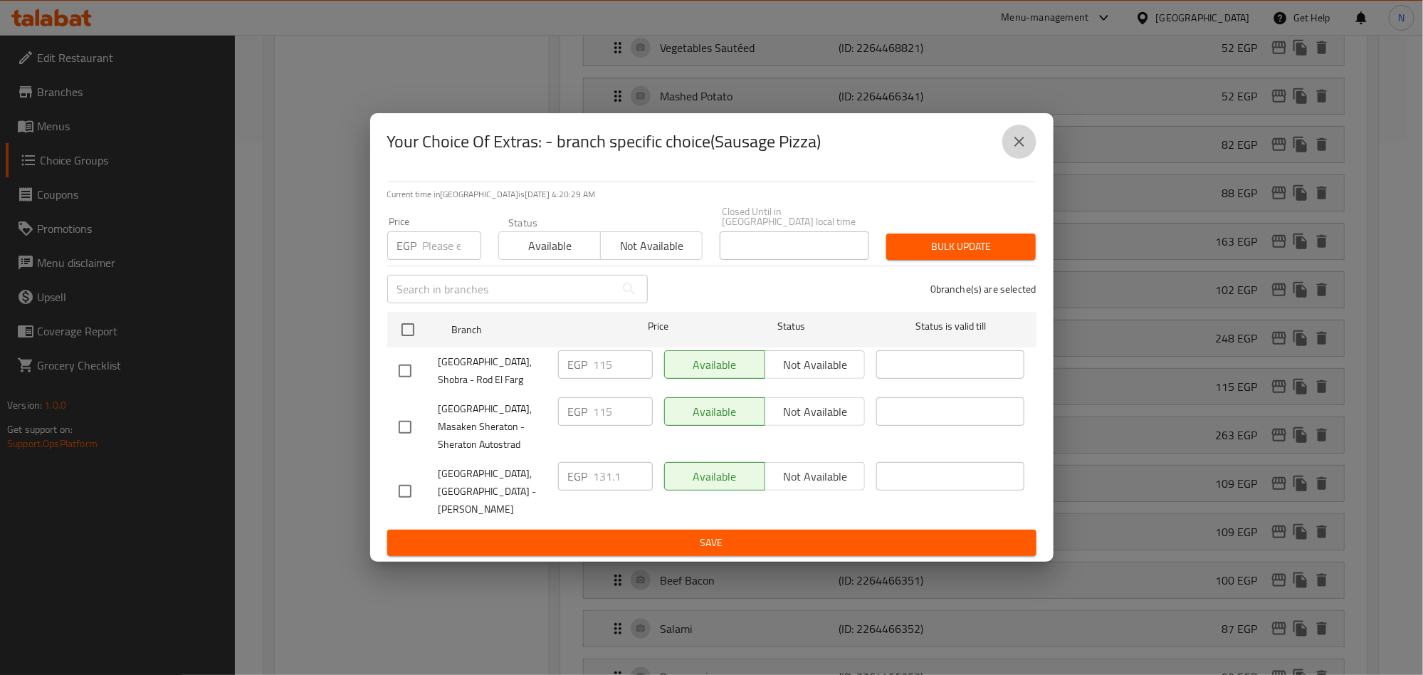
click at [1025, 150] on icon "close" at bounding box center [1019, 141] width 17 height 17
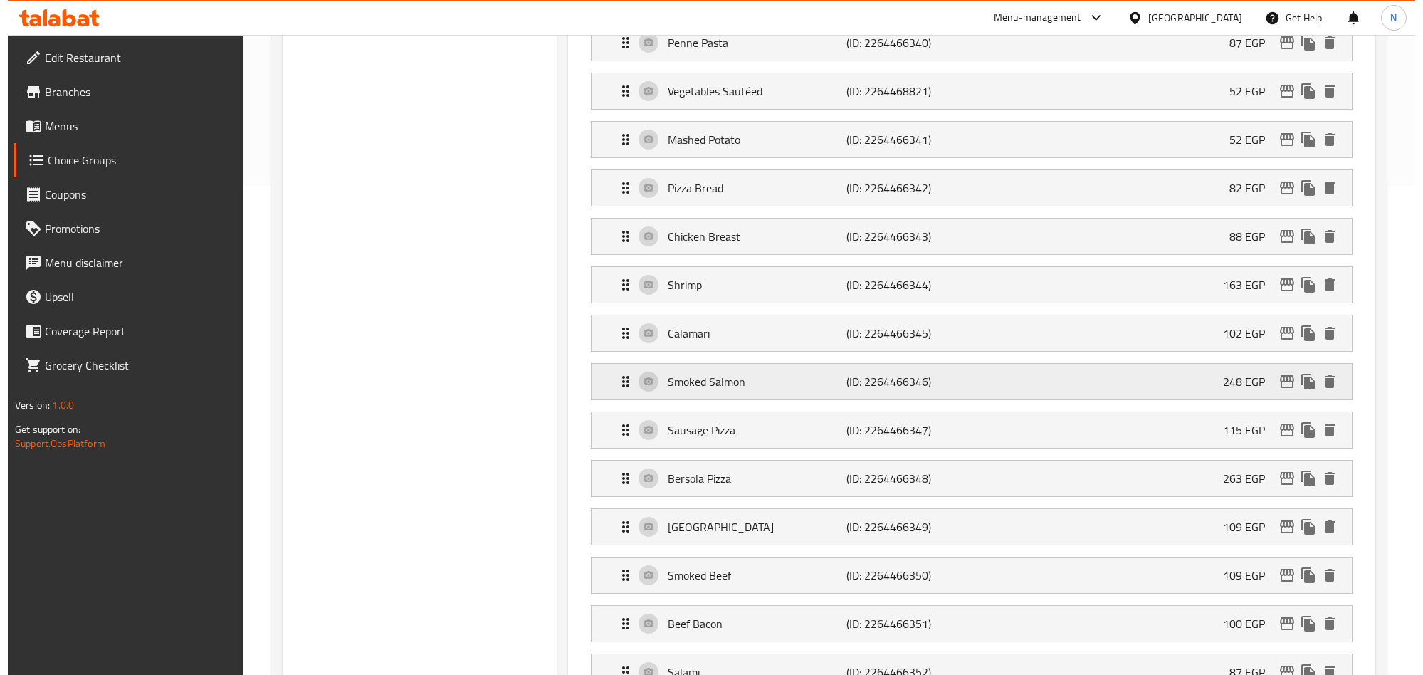
scroll to position [526, 0]
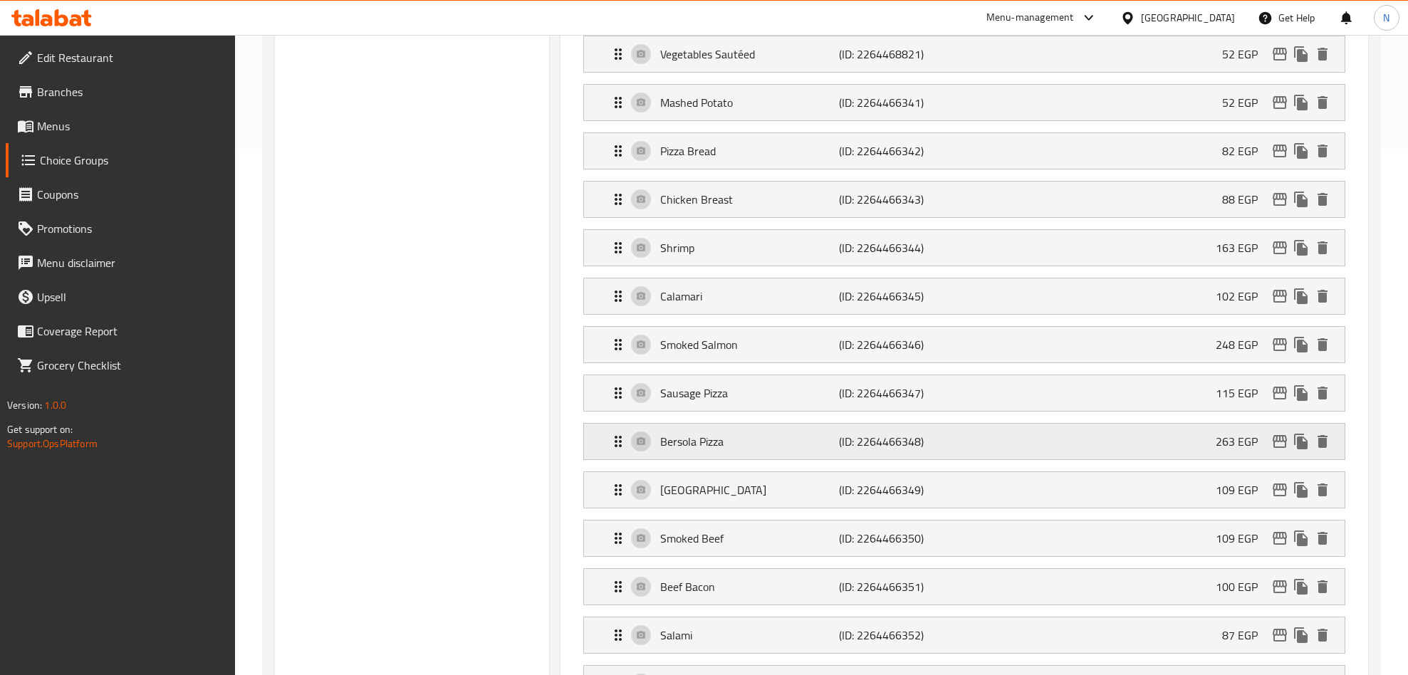
click at [1282, 447] on icon "edit" at bounding box center [1279, 441] width 14 height 13
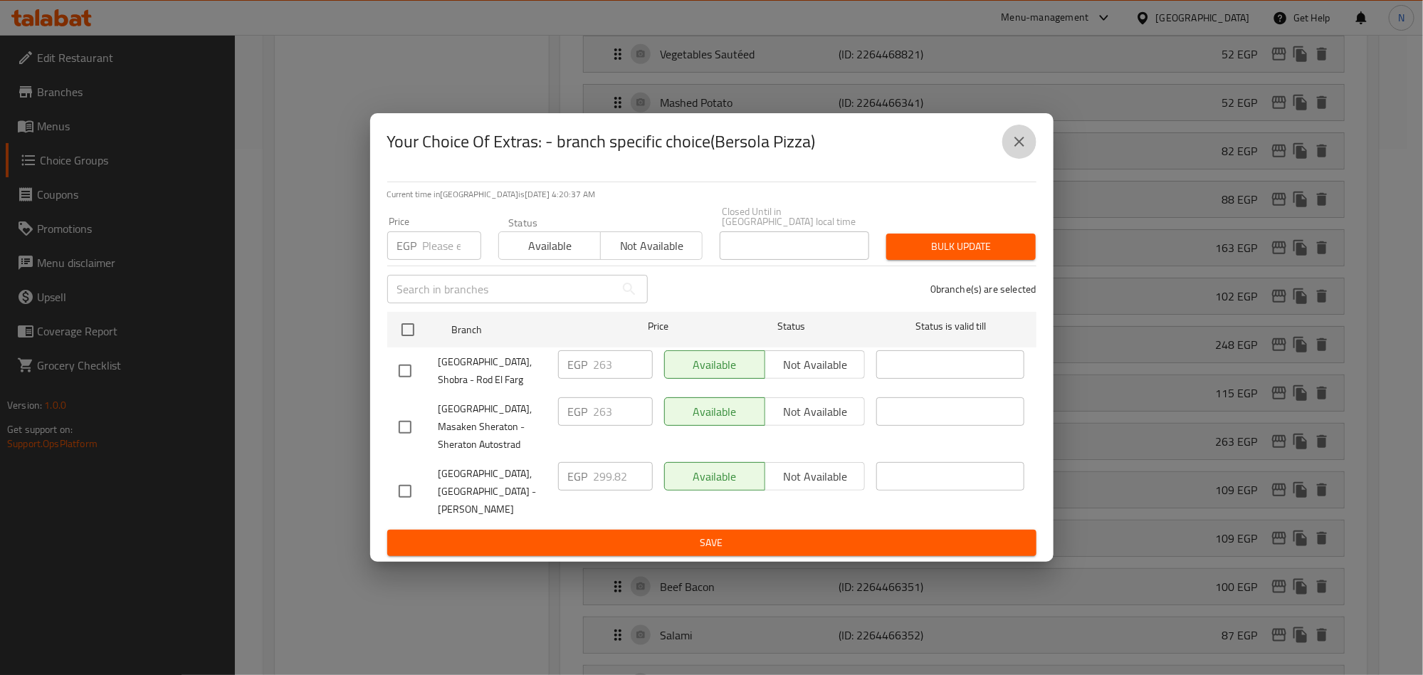
click at [1008, 154] on button "close" at bounding box center [1020, 142] width 34 height 34
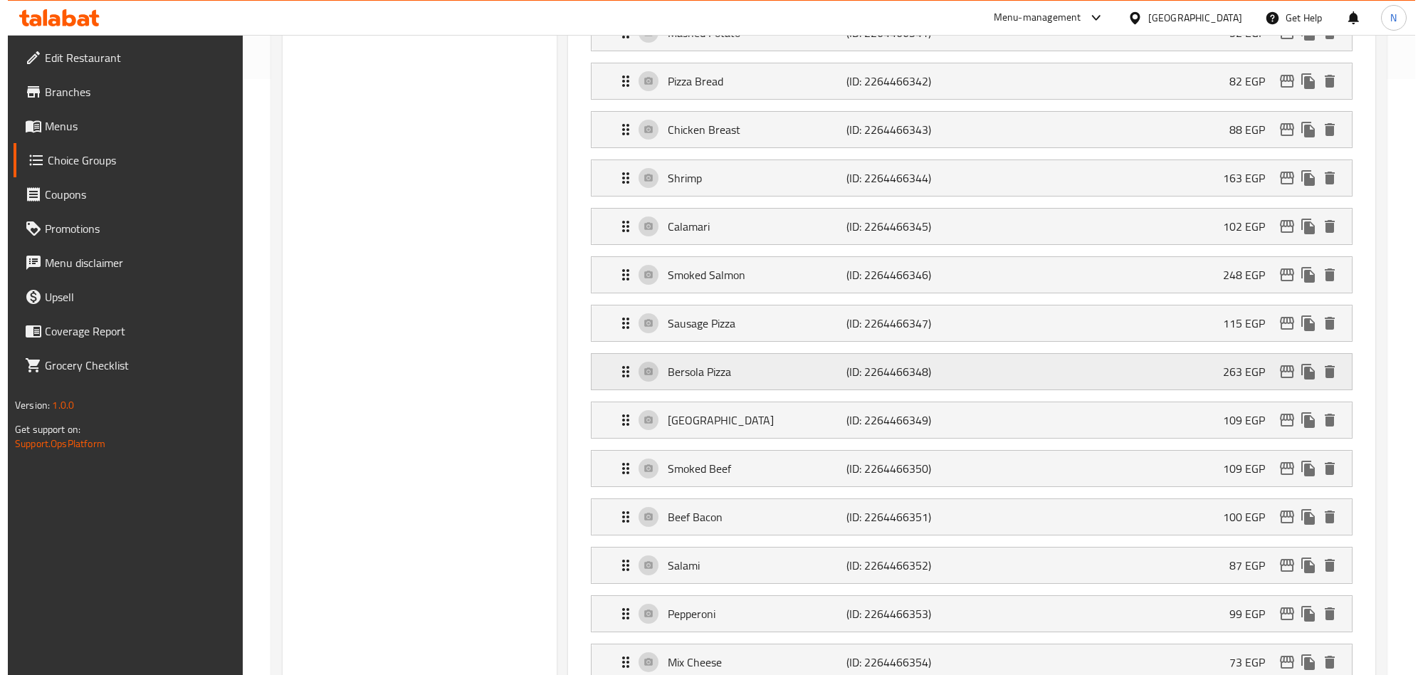
scroll to position [633, 0]
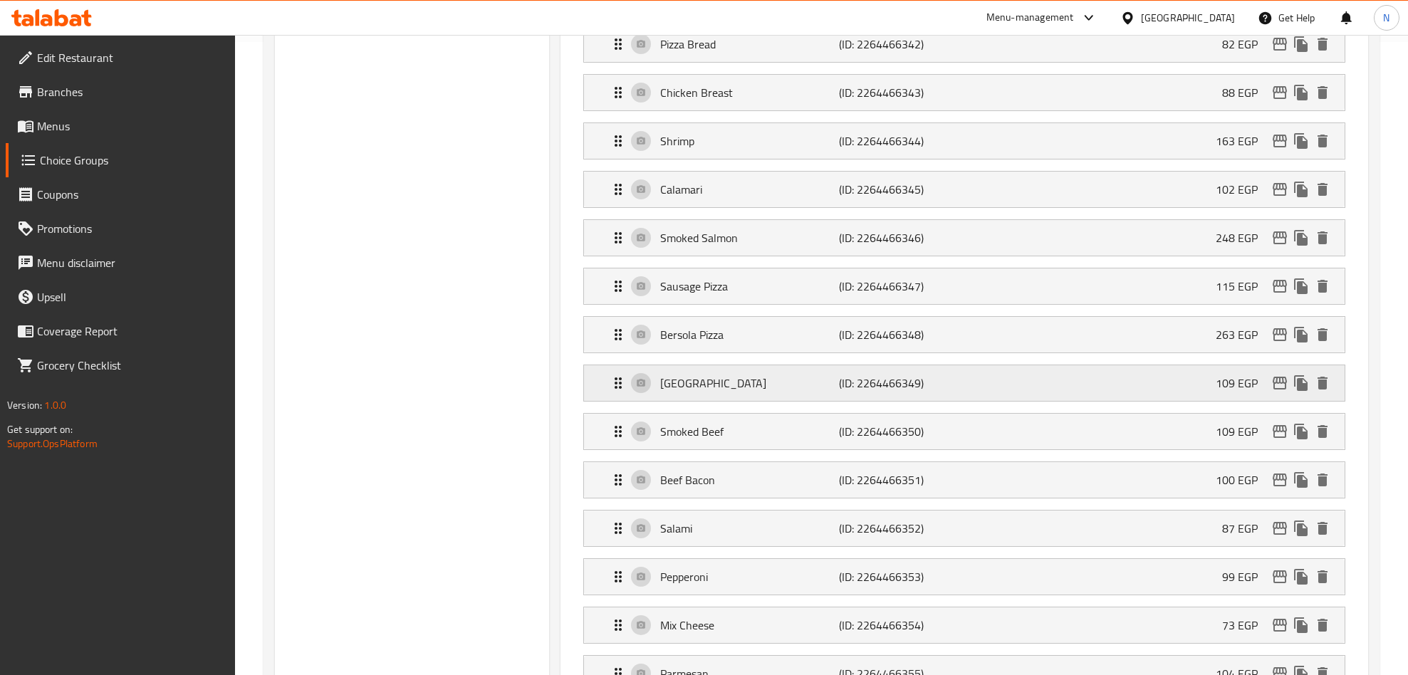
click at [1277, 389] on icon "edit" at bounding box center [1279, 383] width 14 height 13
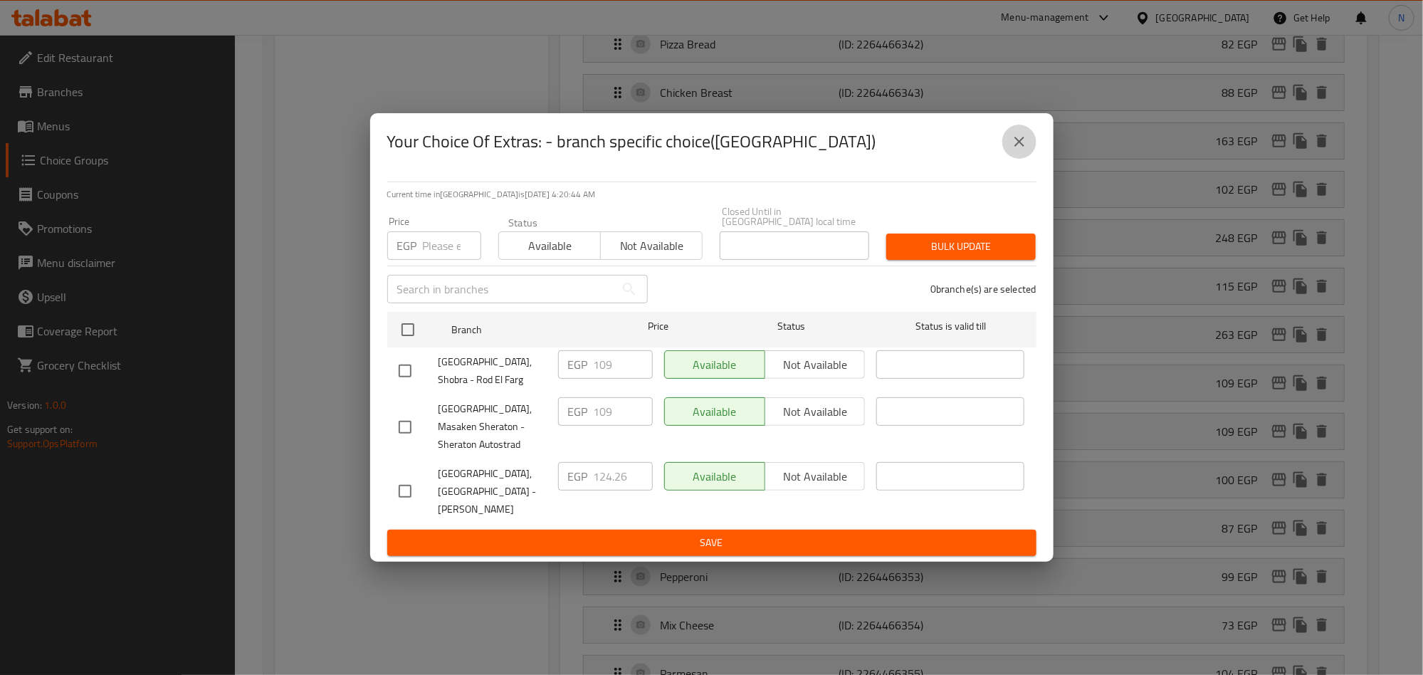
click at [1026, 150] on icon "close" at bounding box center [1019, 141] width 17 height 17
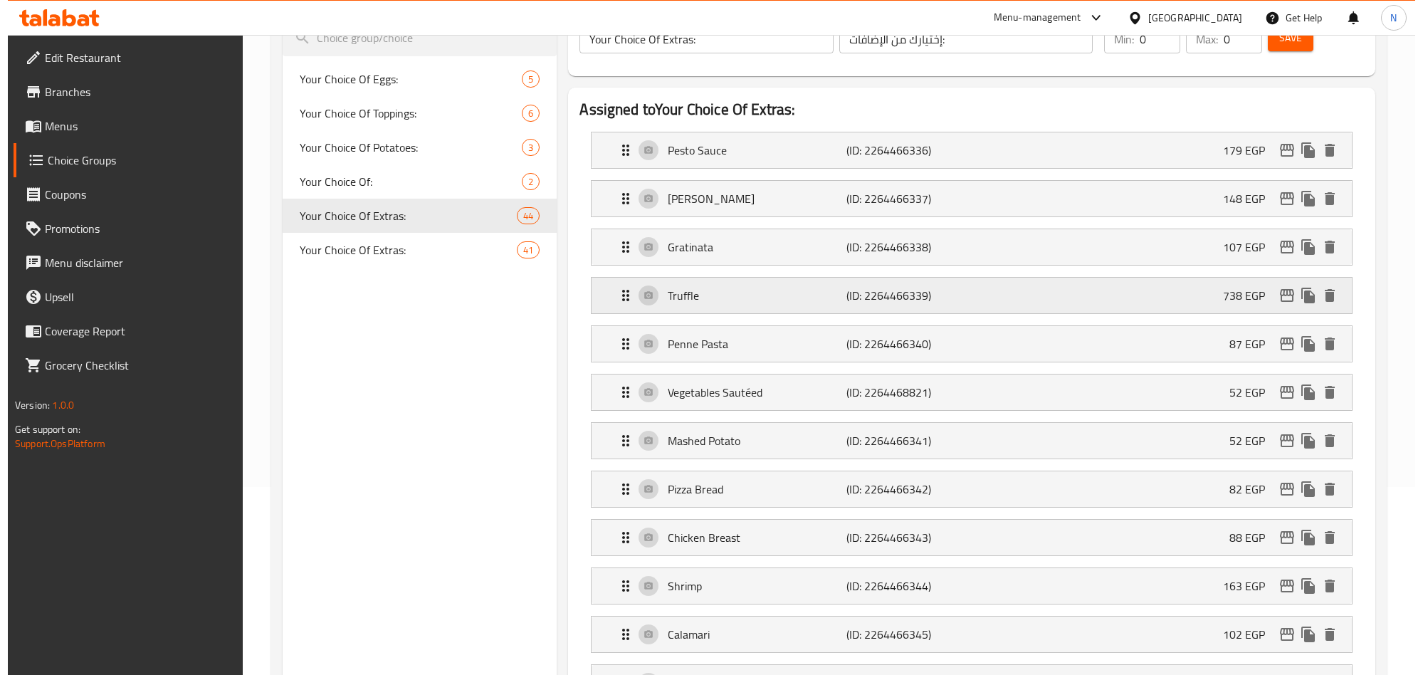
scroll to position [740, 0]
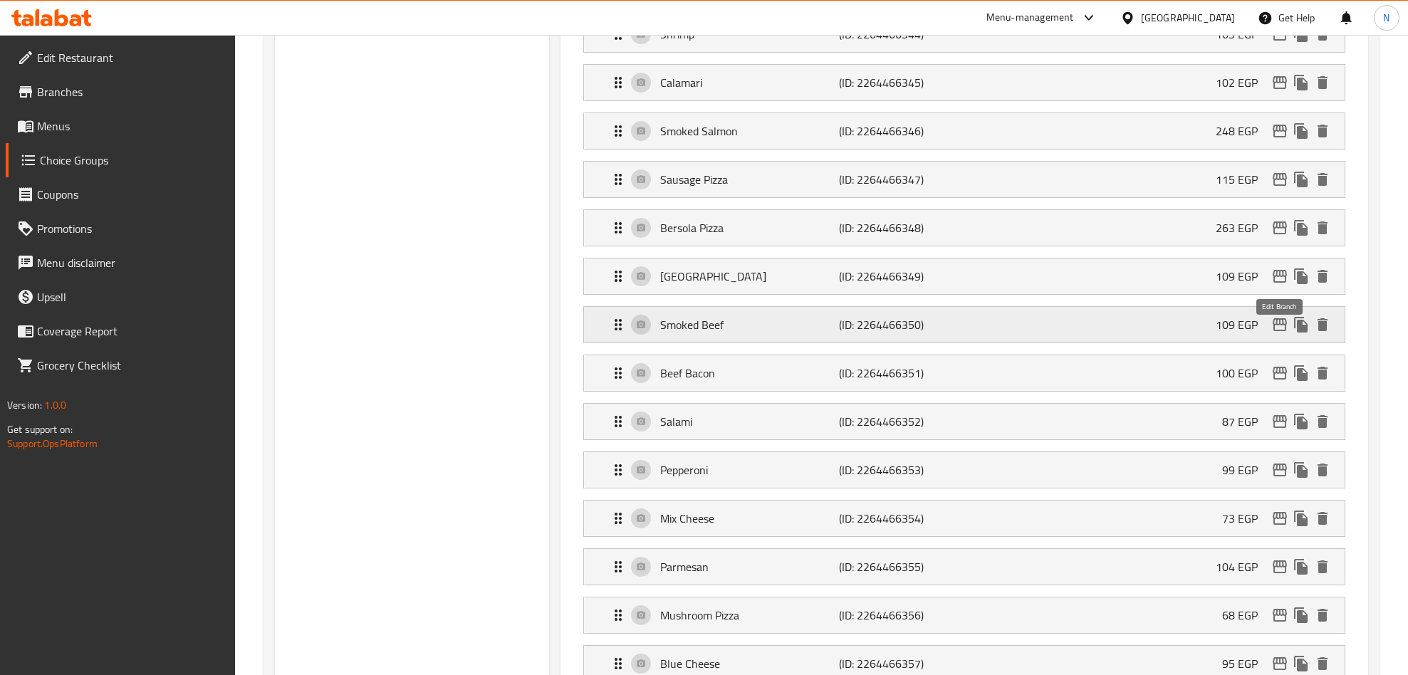
click at [1271, 333] on icon "edit" at bounding box center [1279, 324] width 17 height 17
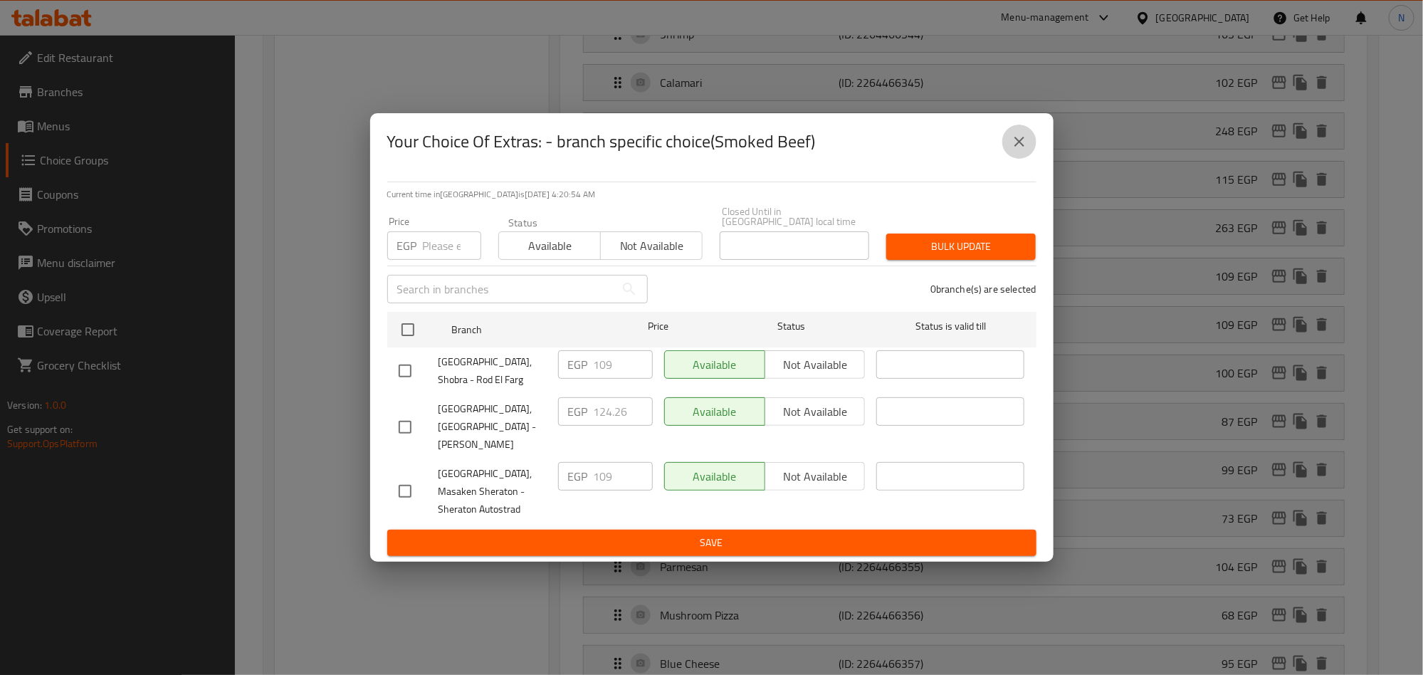
click at [1017, 150] on icon "close" at bounding box center [1019, 141] width 17 height 17
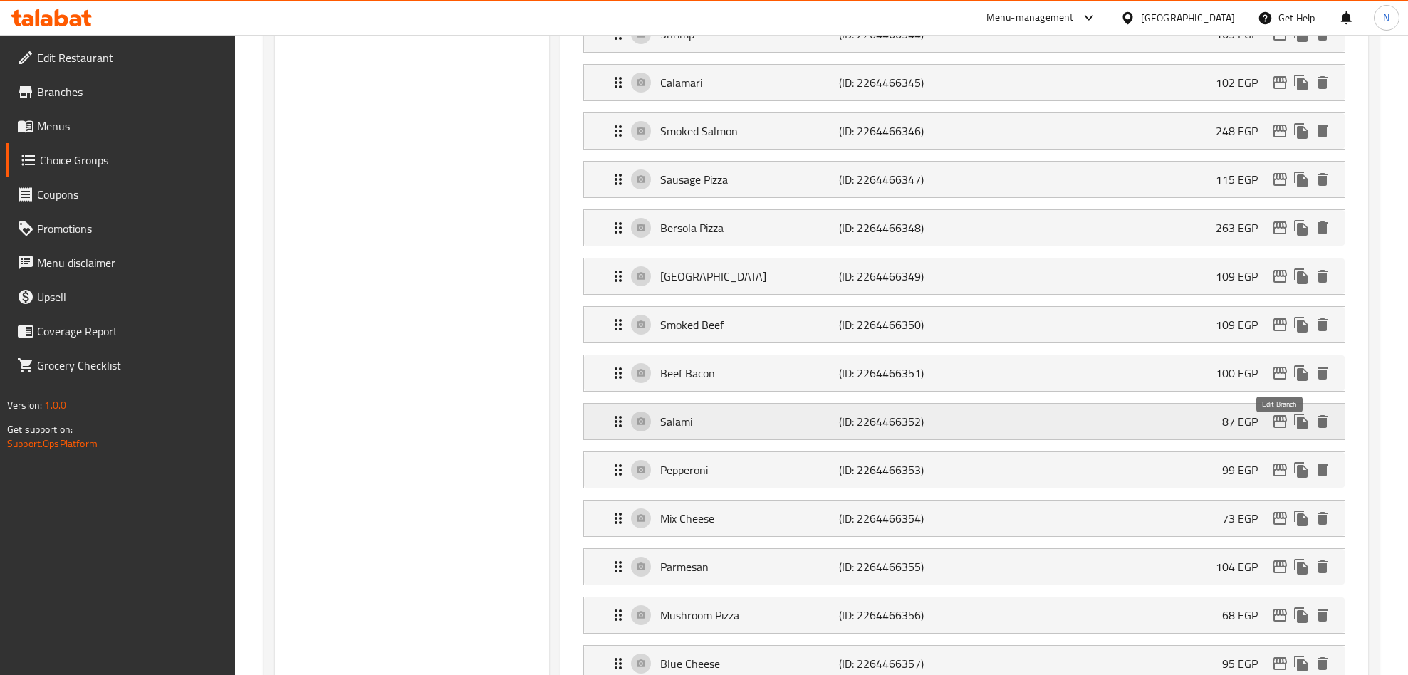
click at [1278, 428] on icon "edit" at bounding box center [1279, 421] width 14 height 13
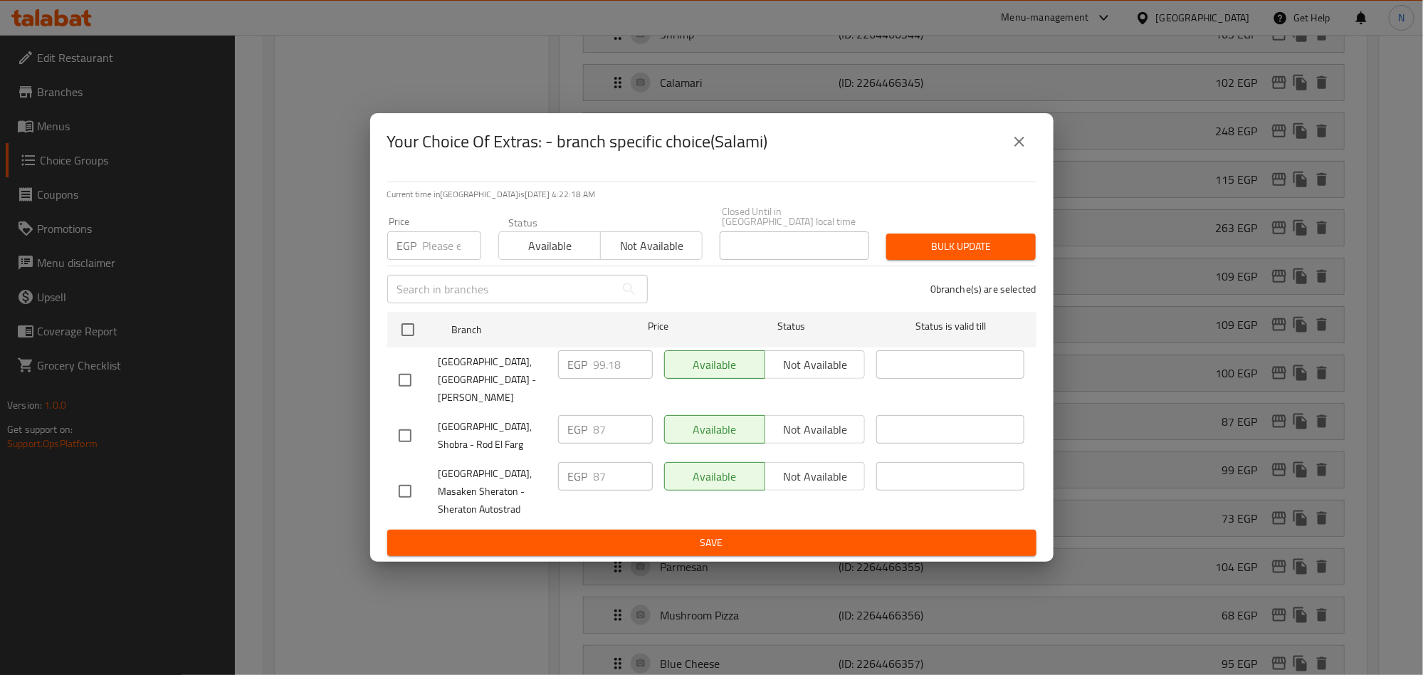
click at [1024, 142] on button "close" at bounding box center [1020, 142] width 34 height 34
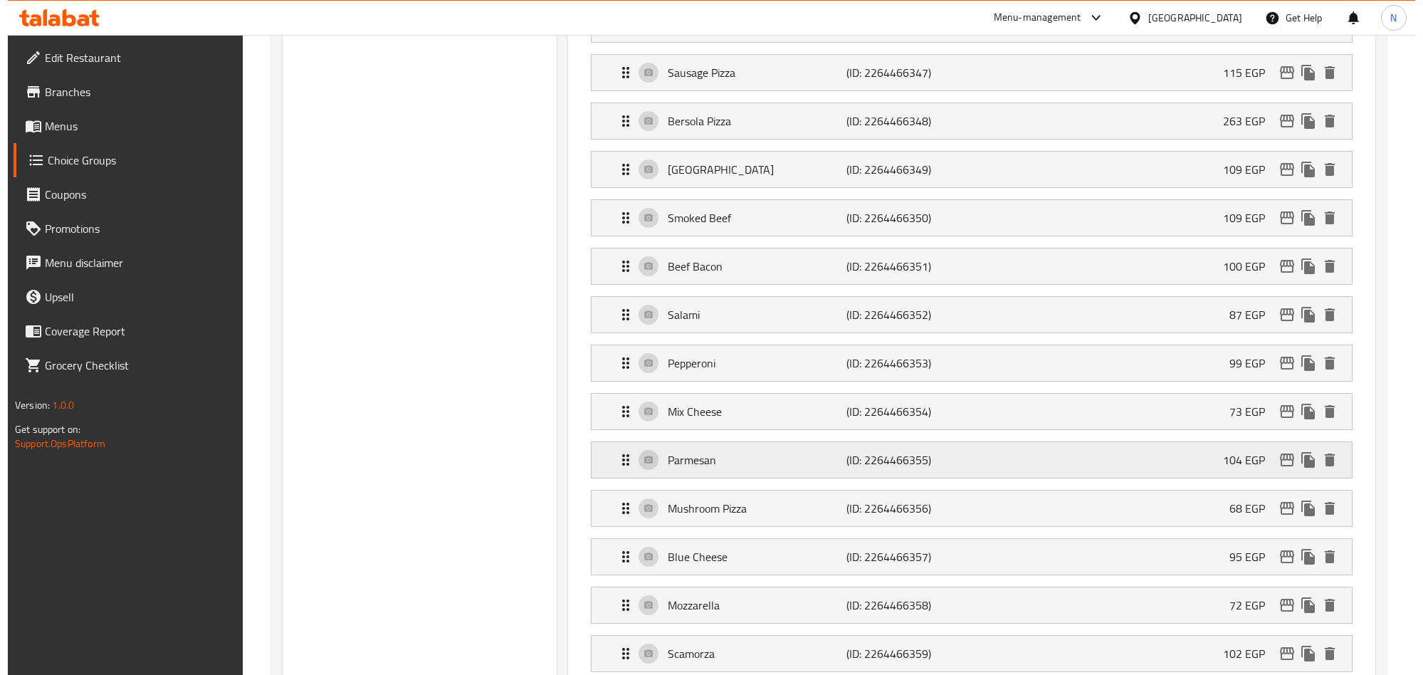
scroll to position [953, 0]
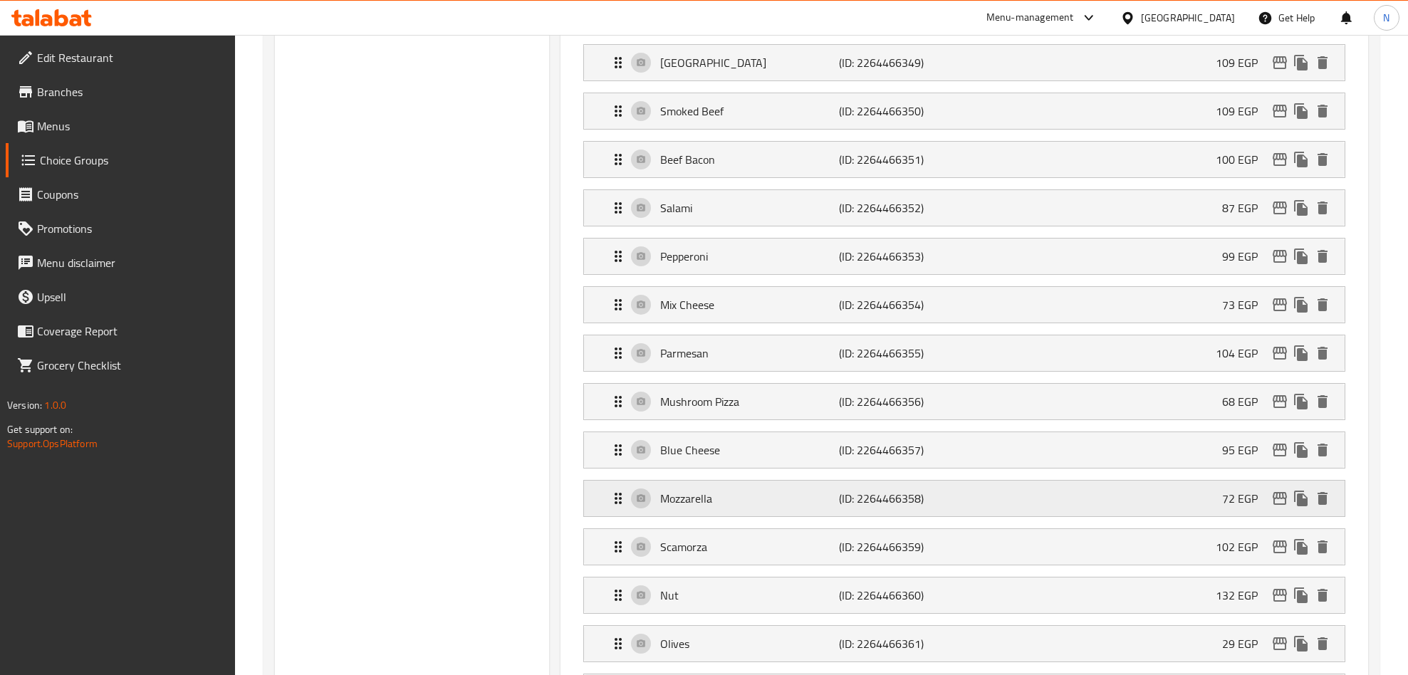
click at [1275, 507] on icon "edit" at bounding box center [1279, 498] width 17 height 17
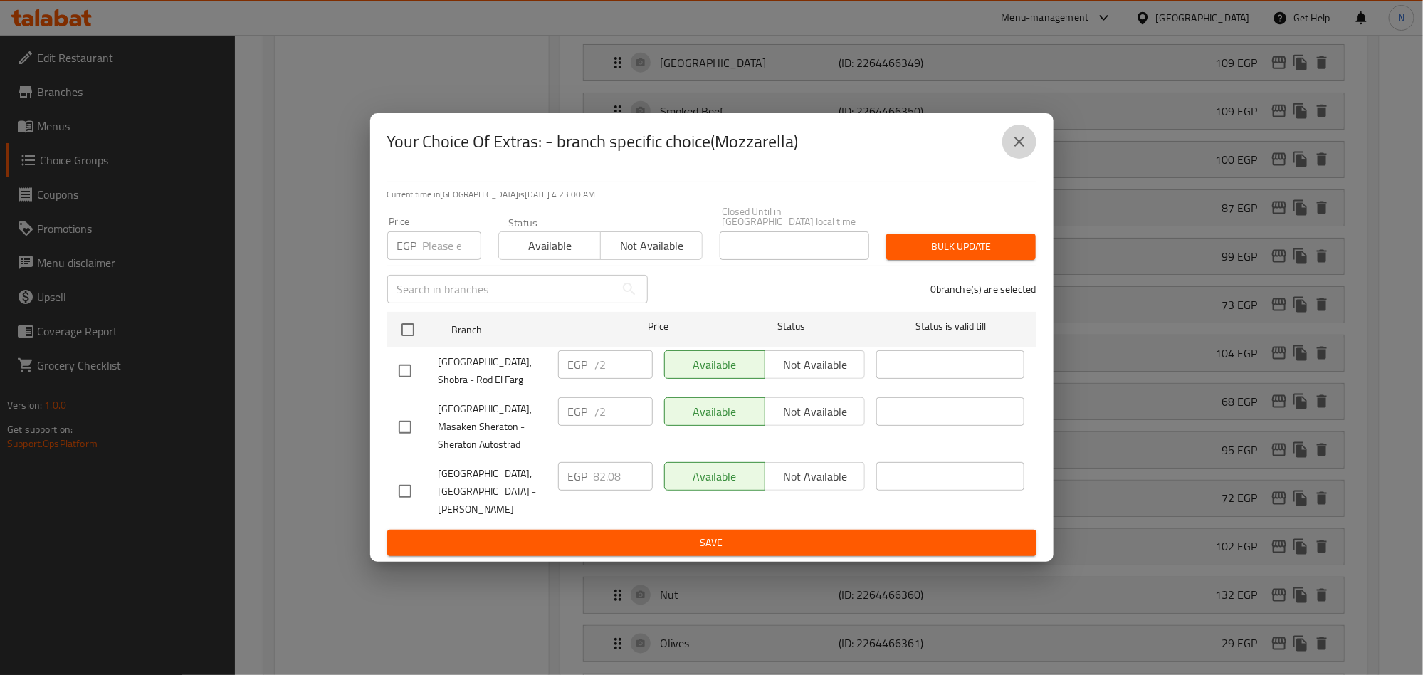
click at [1013, 150] on icon "close" at bounding box center [1019, 141] width 17 height 17
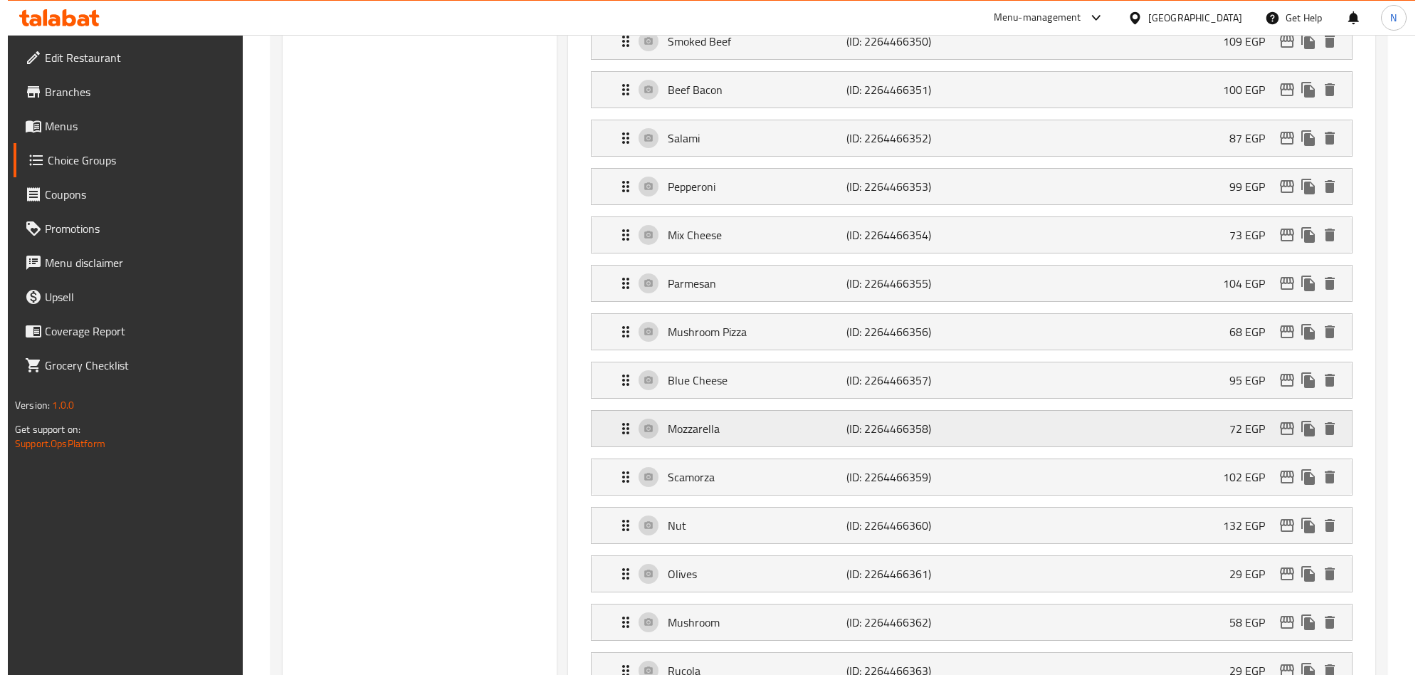
scroll to position [1060, 0]
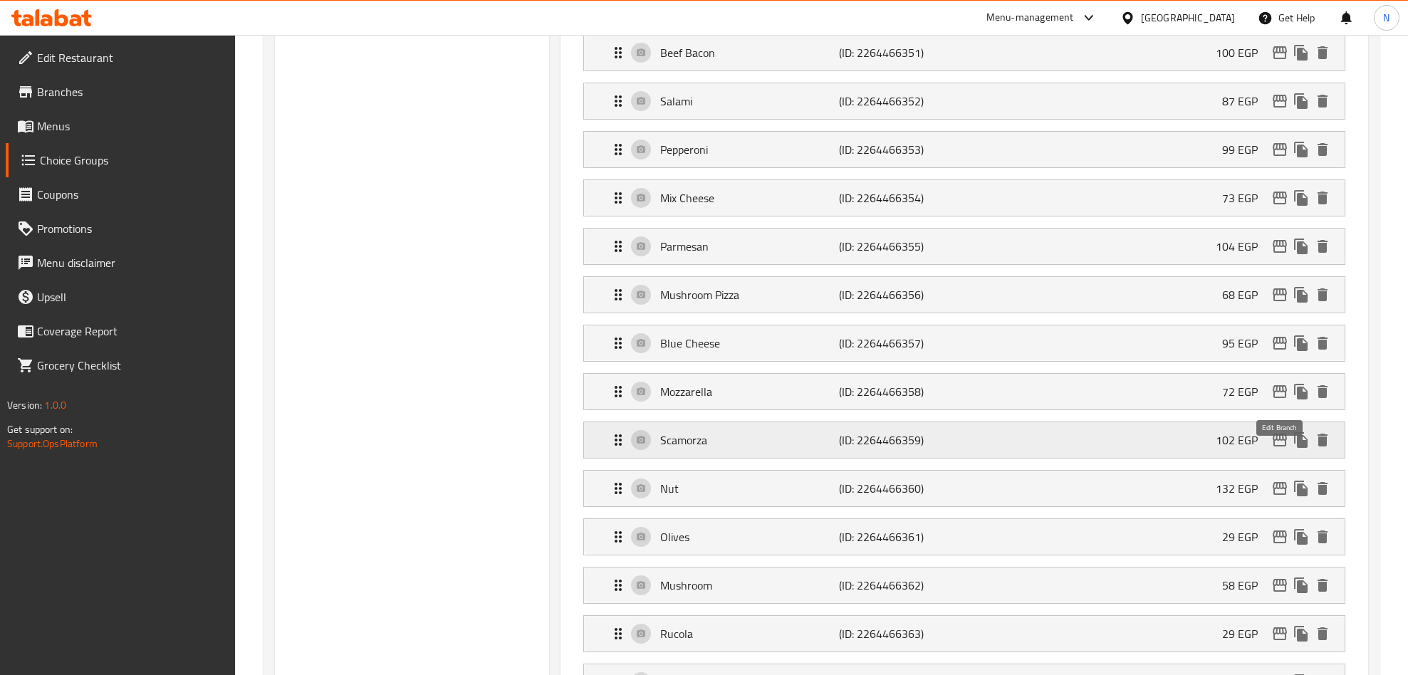
click at [1280, 449] on icon "edit" at bounding box center [1279, 439] width 17 height 17
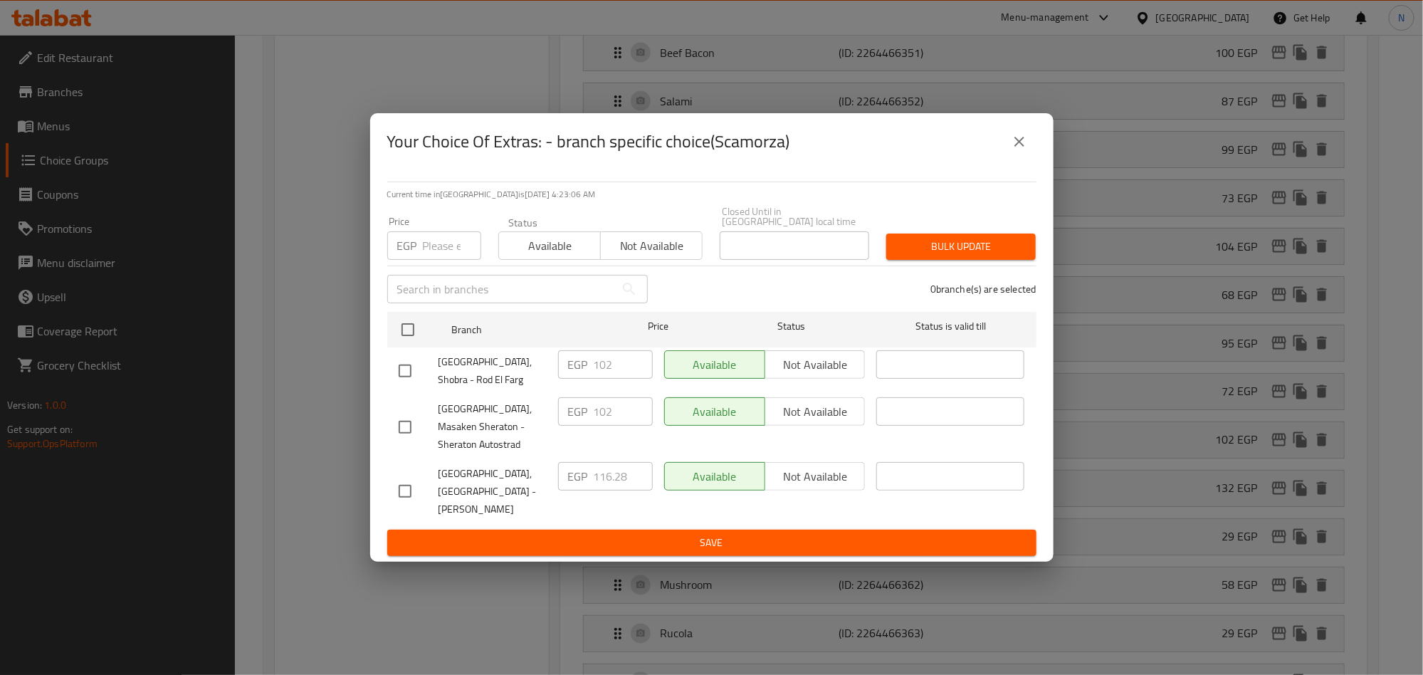
drag, startPoint x: 1030, startPoint y: 162, endPoint x: 344, endPoint y: 248, distance: 691.8
click at [1030, 159] on button "close" at bounding box center [1020, 142] width 34 height 34
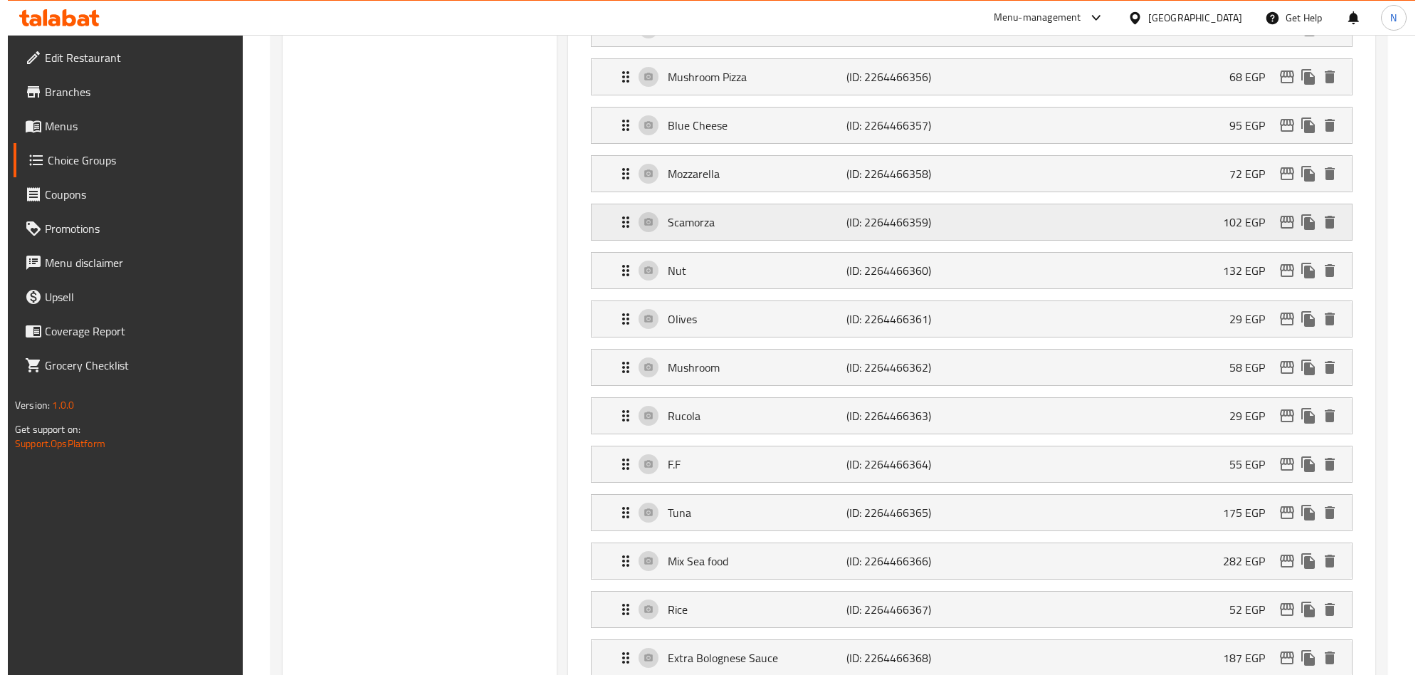
scroll to position [1381, 0]
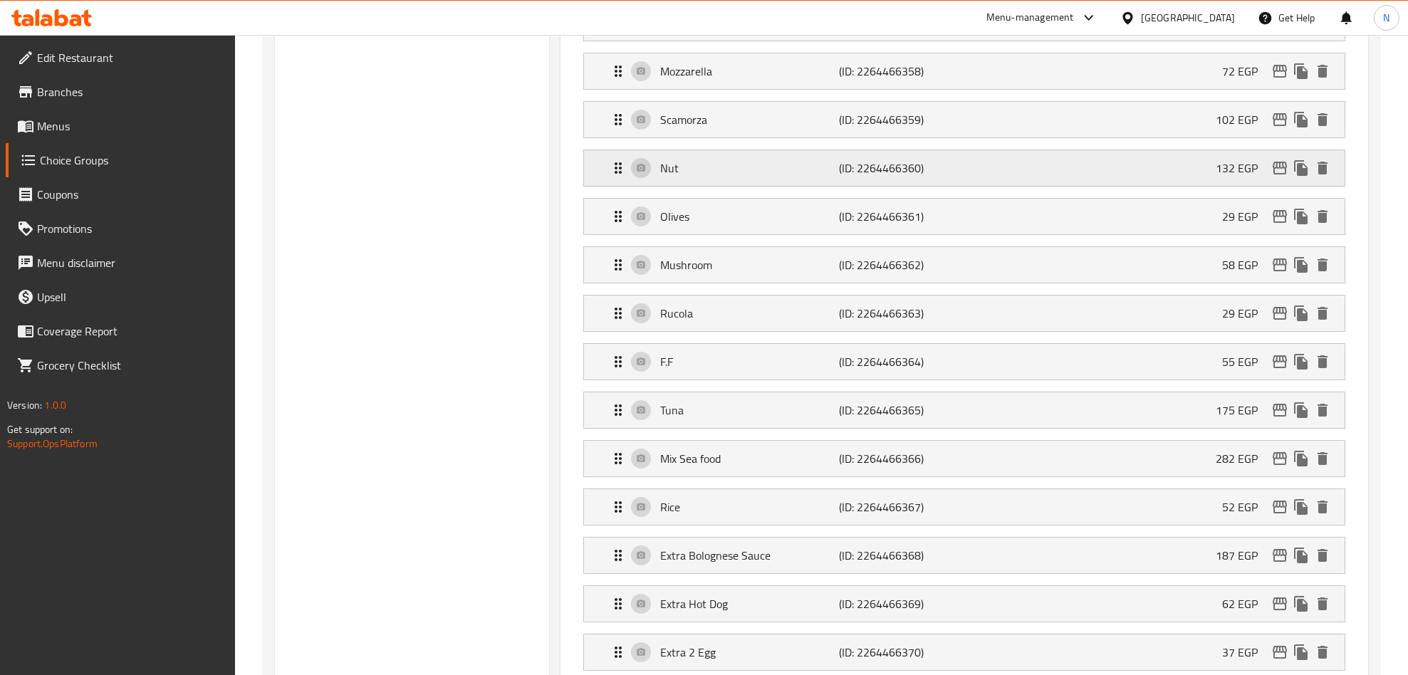
click at [1280, 174] on icon "edit" at bounding box center [1279, 168] width 14 height 13
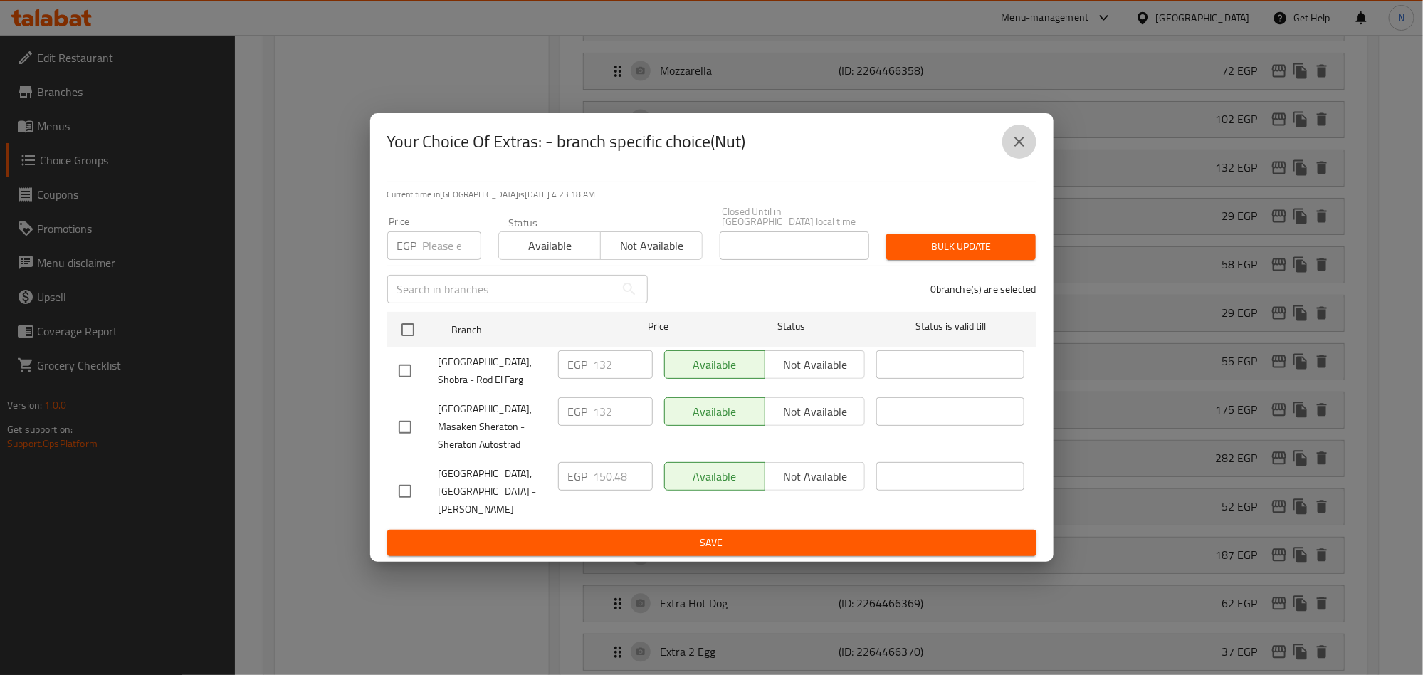
click at [1017, 147] on icon "close" at bounding box center [1020, 142] width 10 height 10
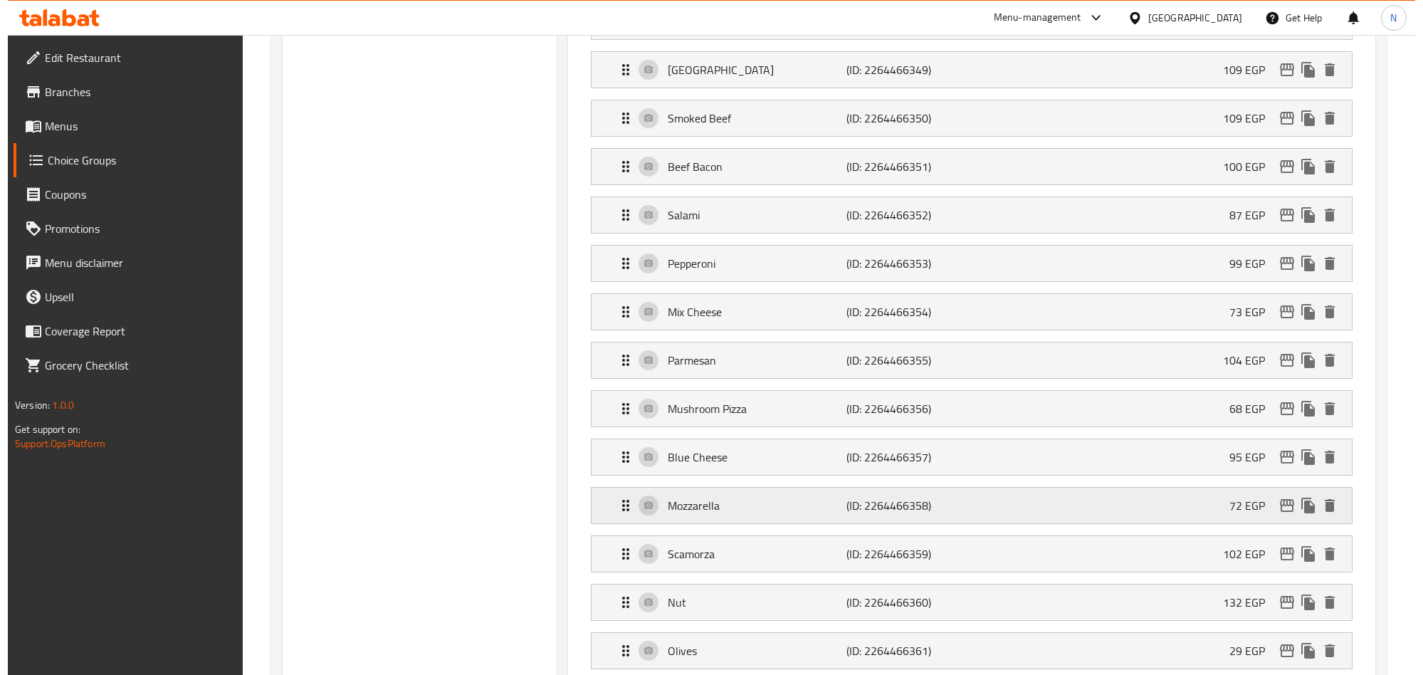
scroll to position [1060, 0]
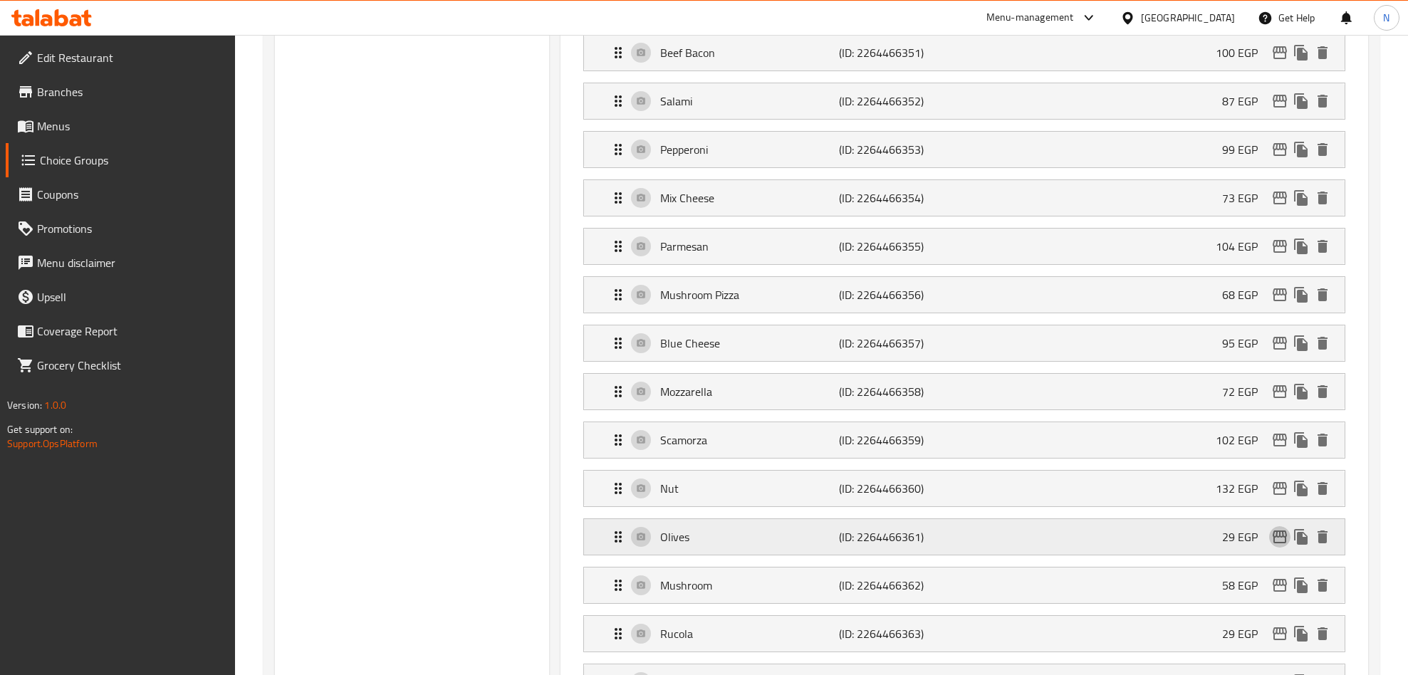
click at [1275, 545] on icon "edit" at bounding box center [1279, 536] width 17 height 17
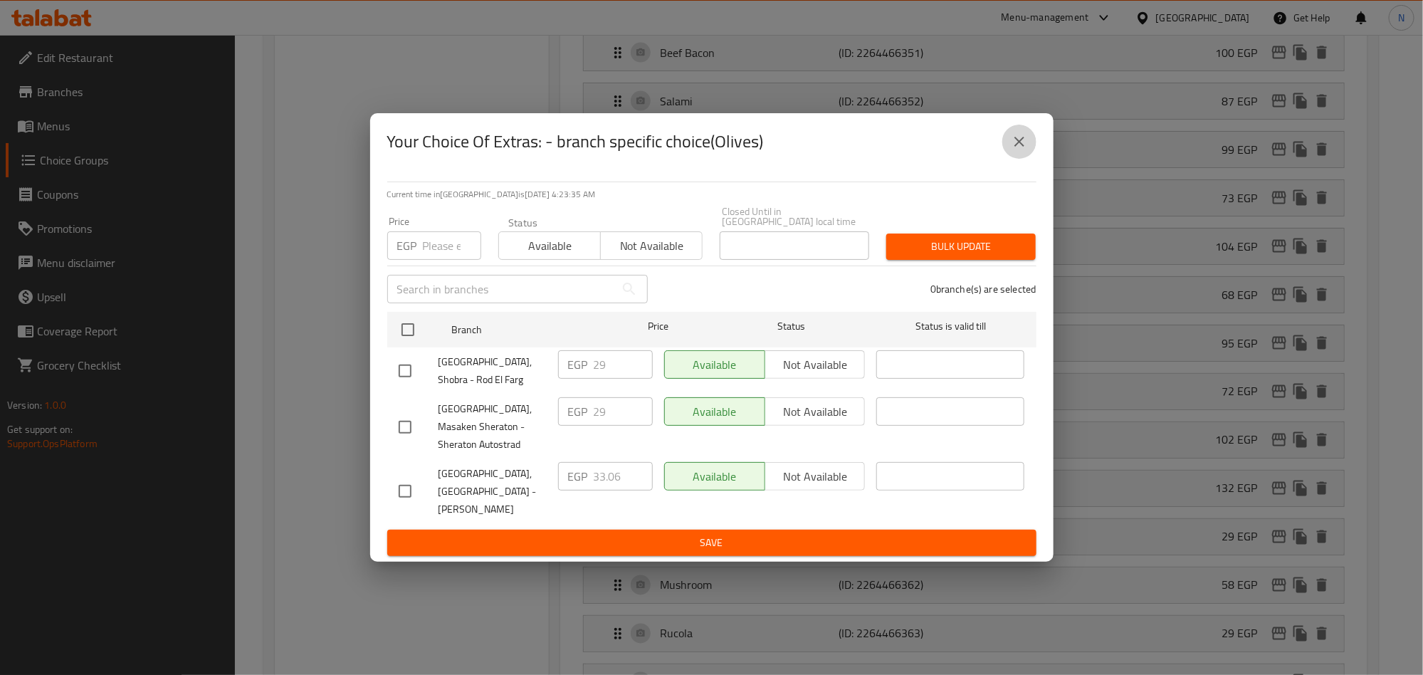
click at [1021, 150] on icon "close" at bounding box center [1019, 141] width 17 height 17
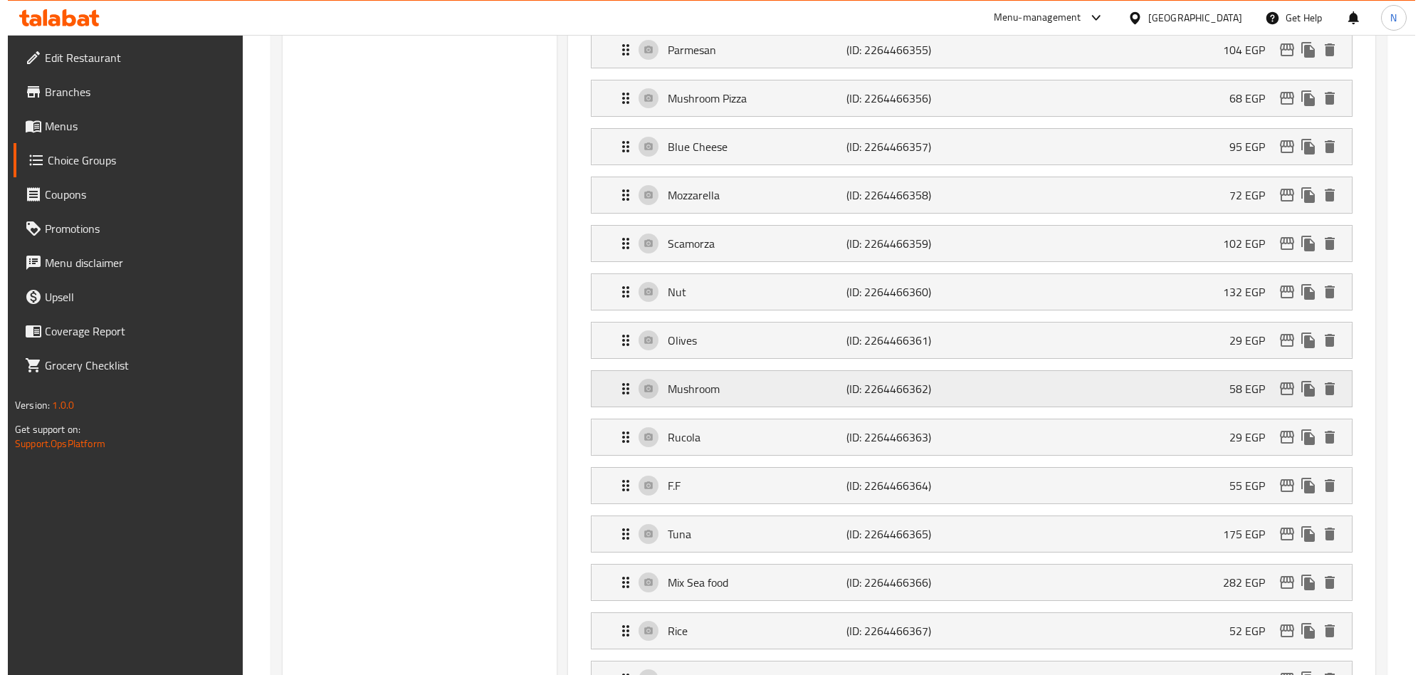
scroll to position [1381, 0]
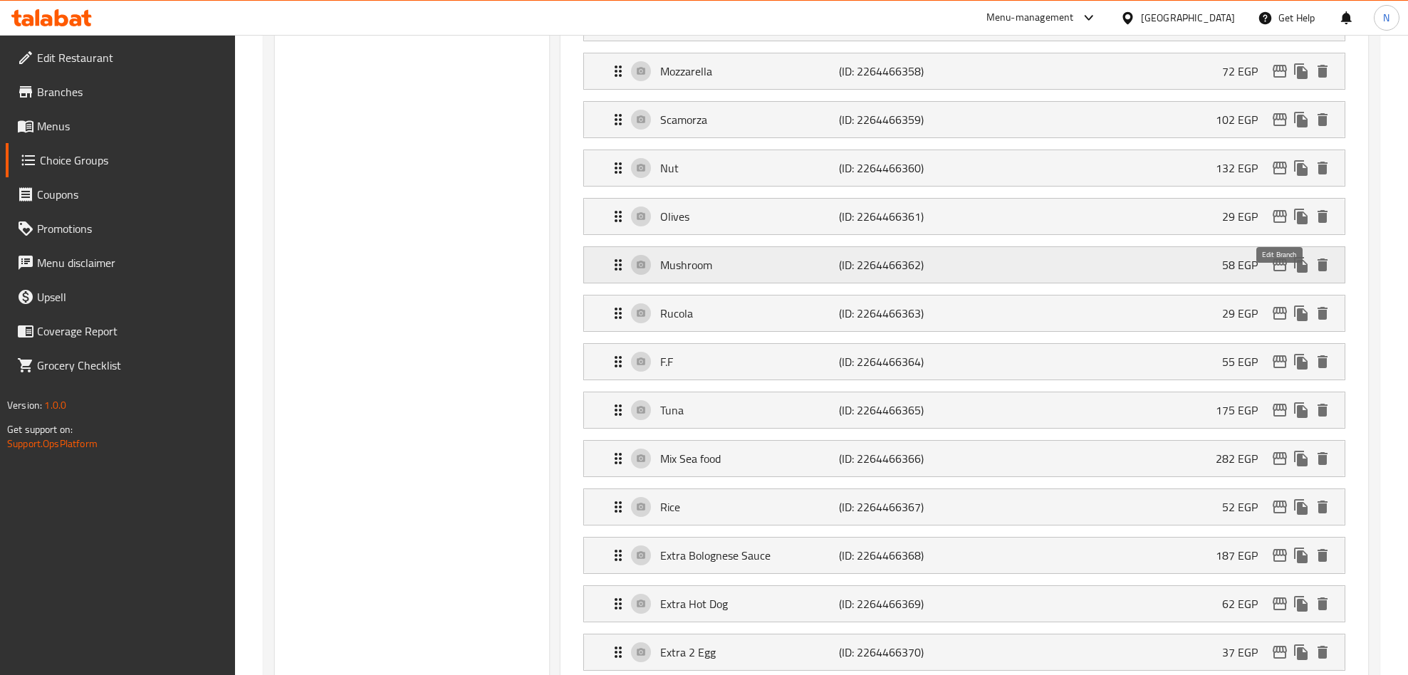
click at [1278, 273] on icon "edit" at bounding box center [1279, 264] width 17 height 17
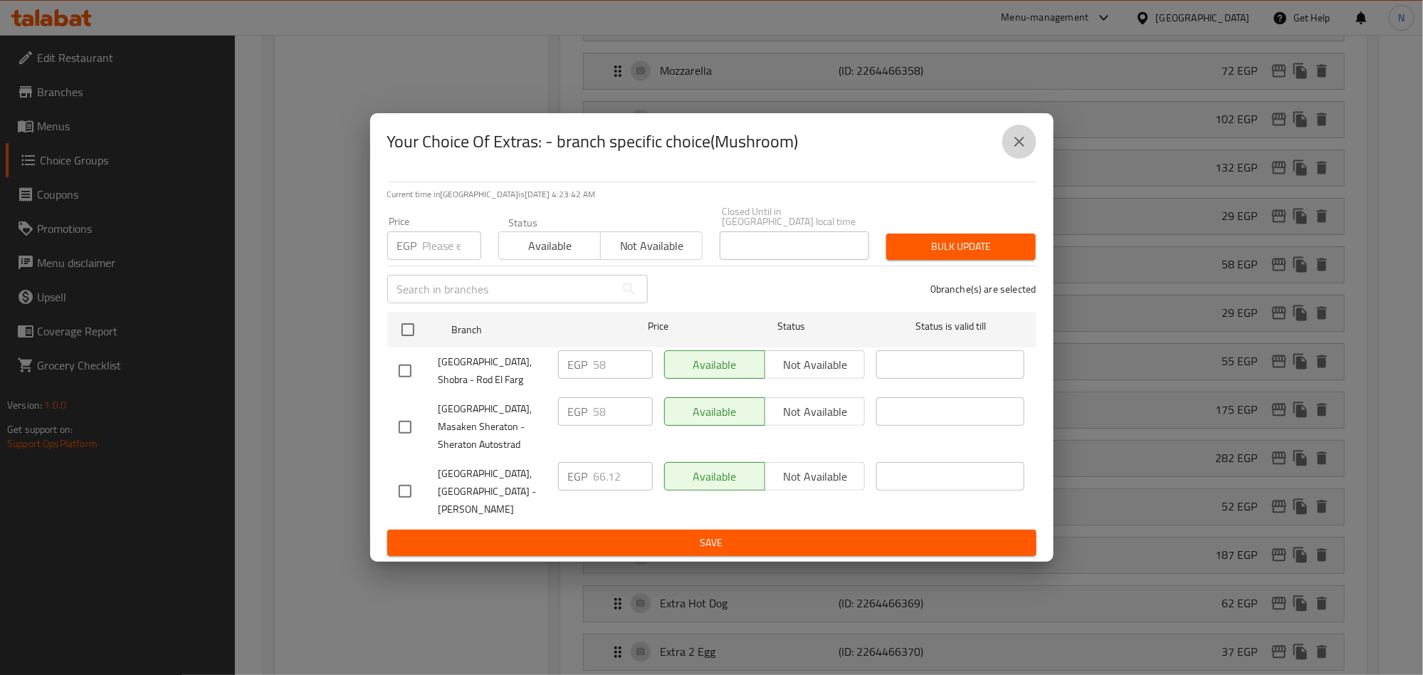
click at [1010, 159] on button "close" at bounding box center [1020, 142] width 34 height 34
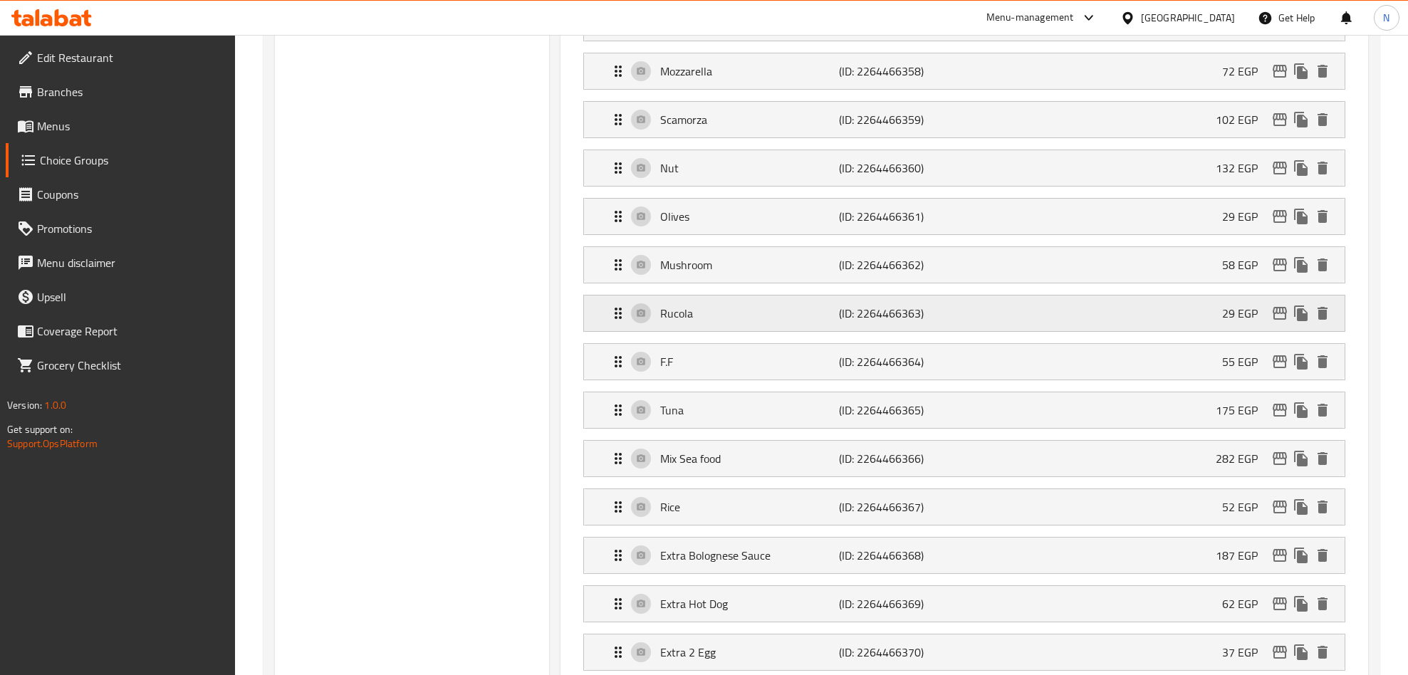
click at [1280, 322] on icon "edit" at bounding box center [1279, 313] width 17 height 17
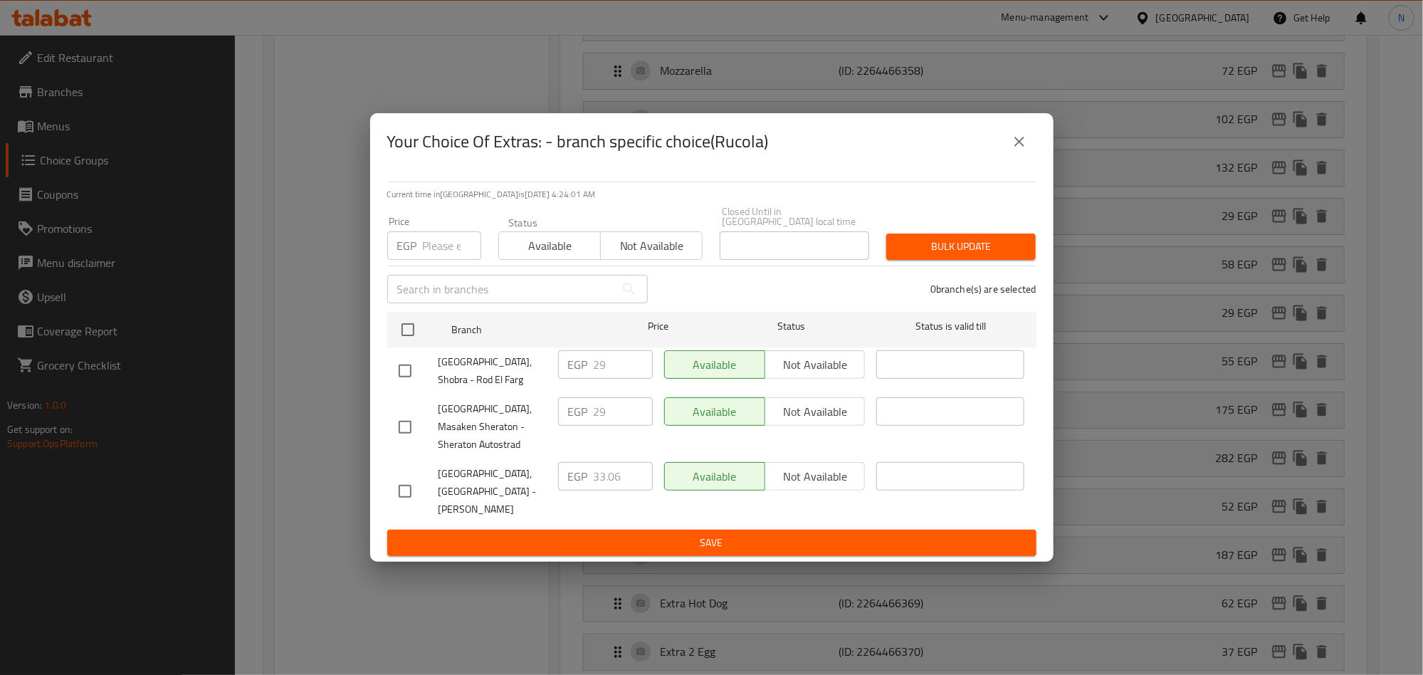
click at [1022, 150] on icon "close" at bounding box center [1019, 141] width 17 height 17
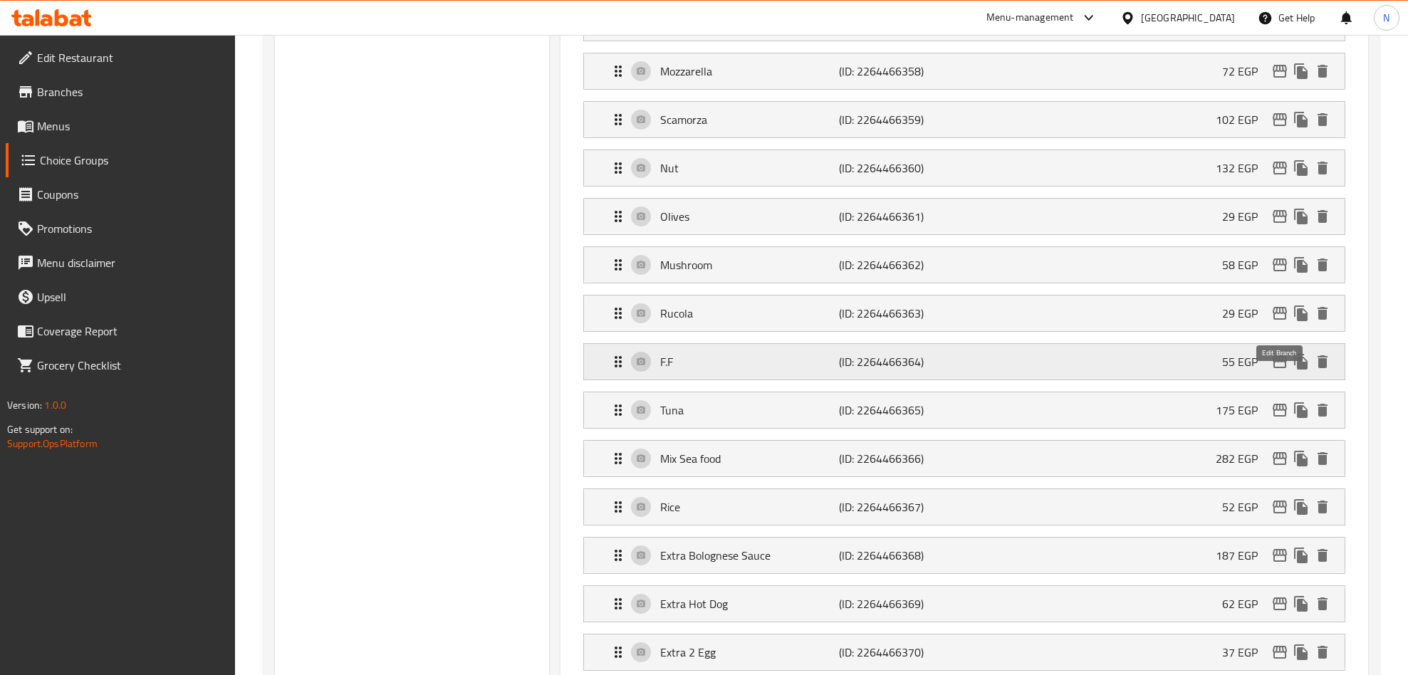
click at [1280, 370] on icon "edit" at bounding box center [1279, 361] width 17 height 17
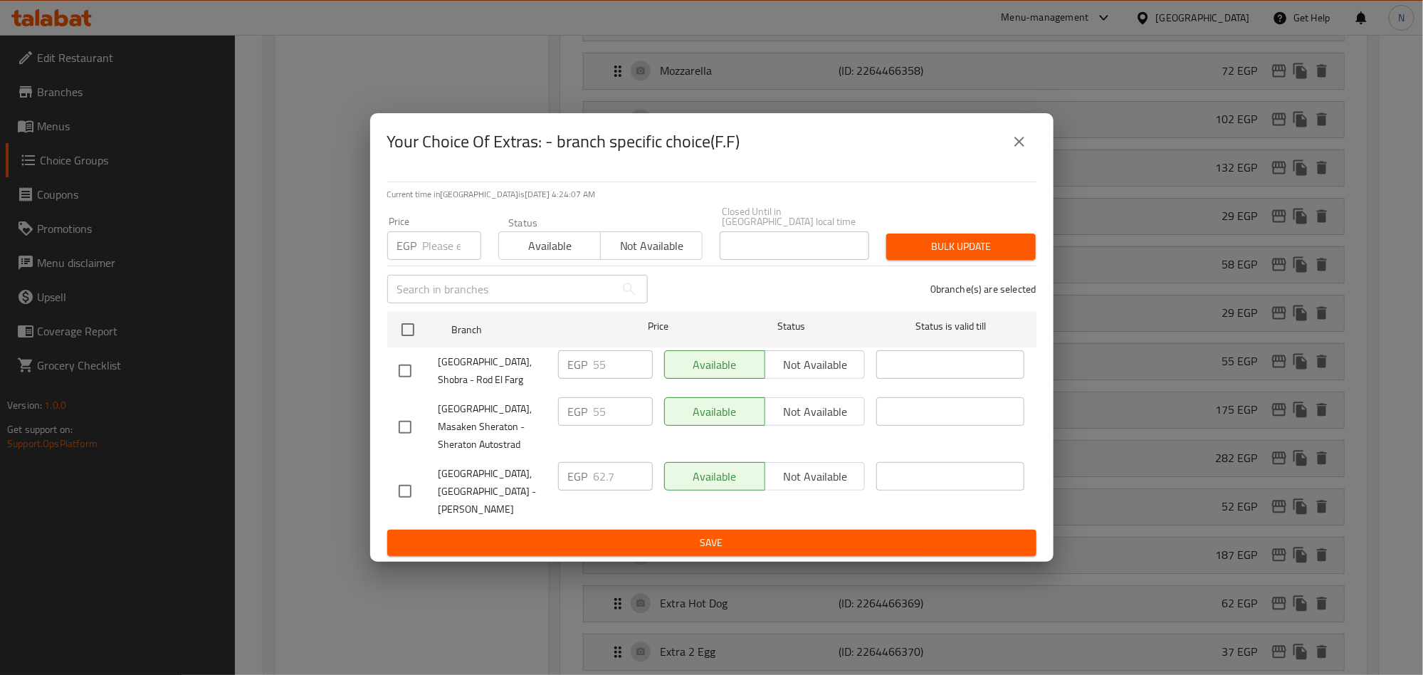
click at [1027, 150] on icon "close" at bounding box center [1019, 141] width 17 height 17
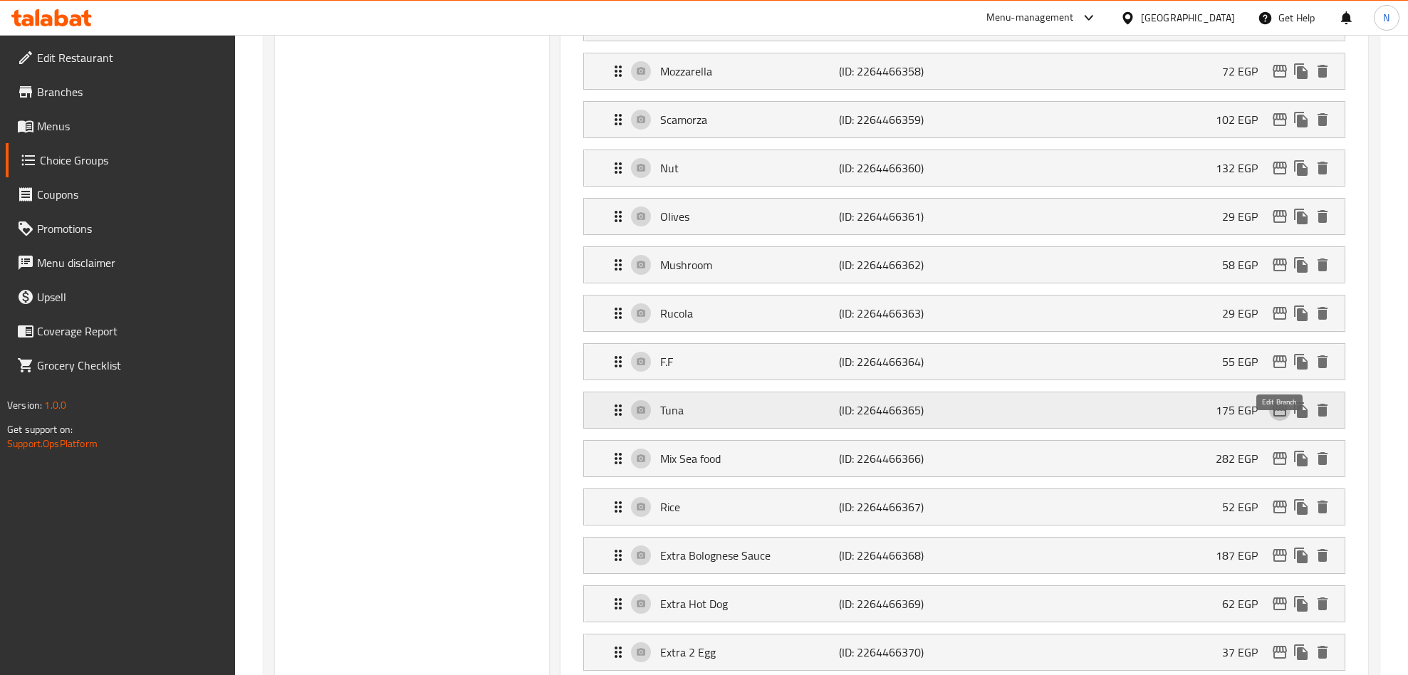
click at [1276, 417] on icon "edit" at bounding box center [1279, 410] width 14 height 13
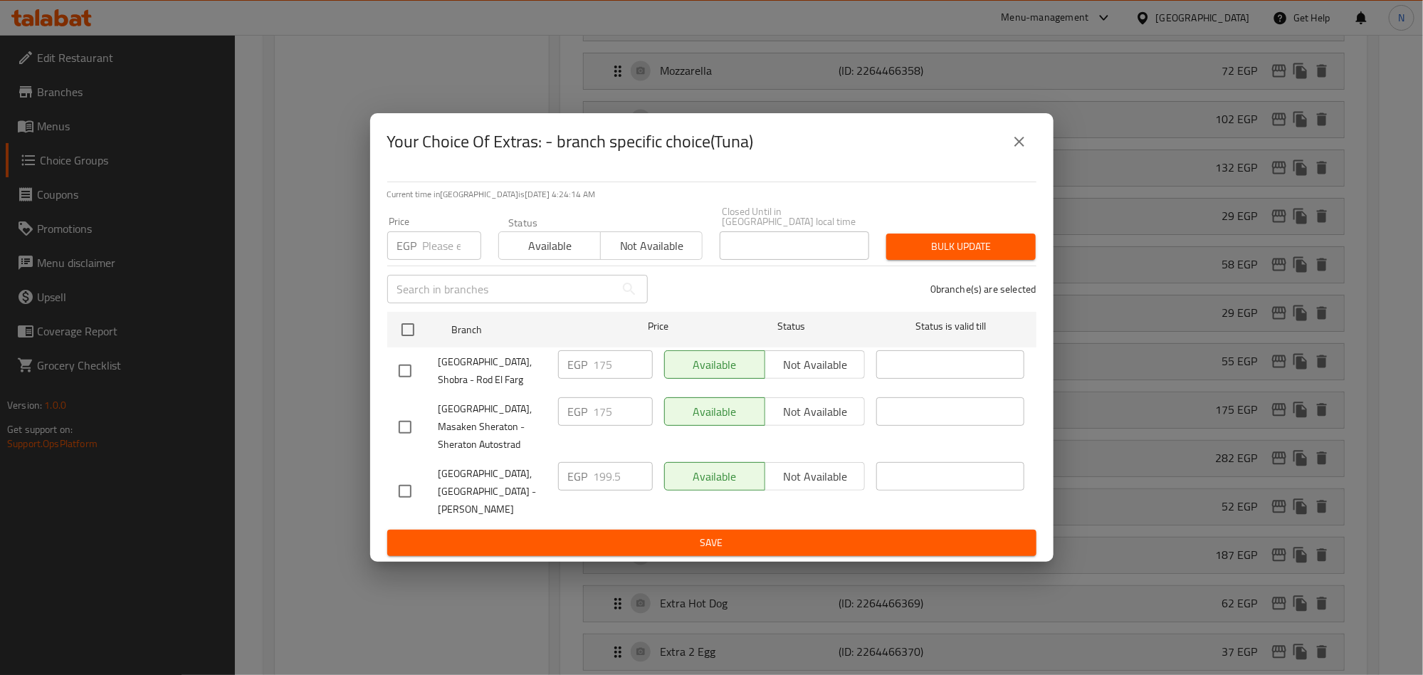
click at [1034, 159] on button "close" at bounding box center [1020, 142] width 34 height 34
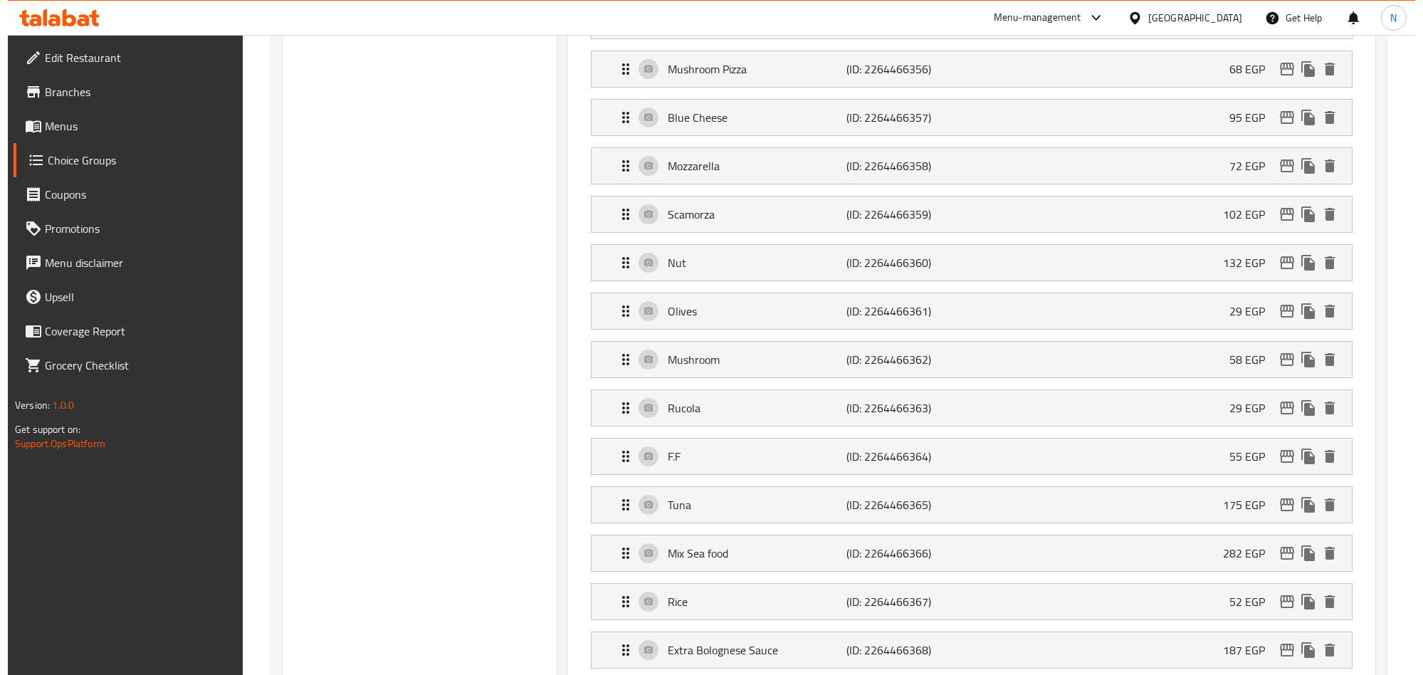
scroll to position [1487, 0]
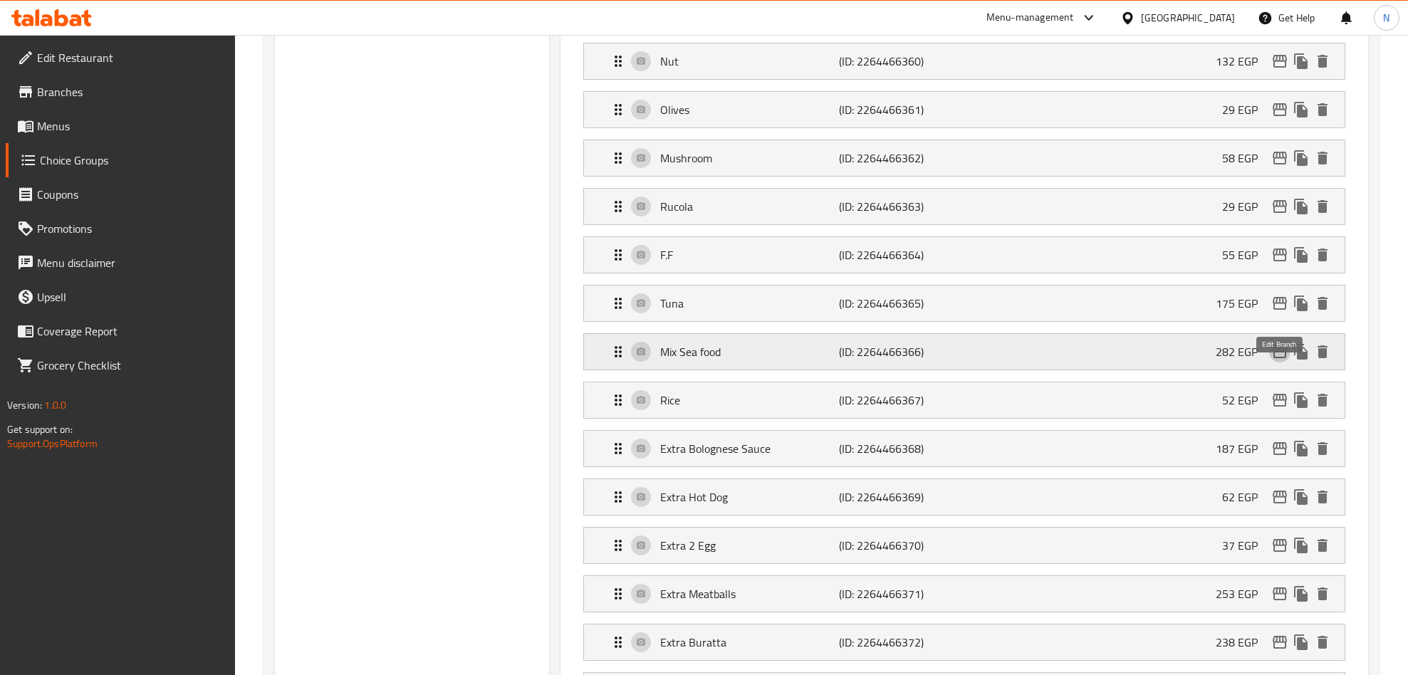
click at [1273, 358] on icon "edit" at bounding box center [1279, 351] width 14 height 13
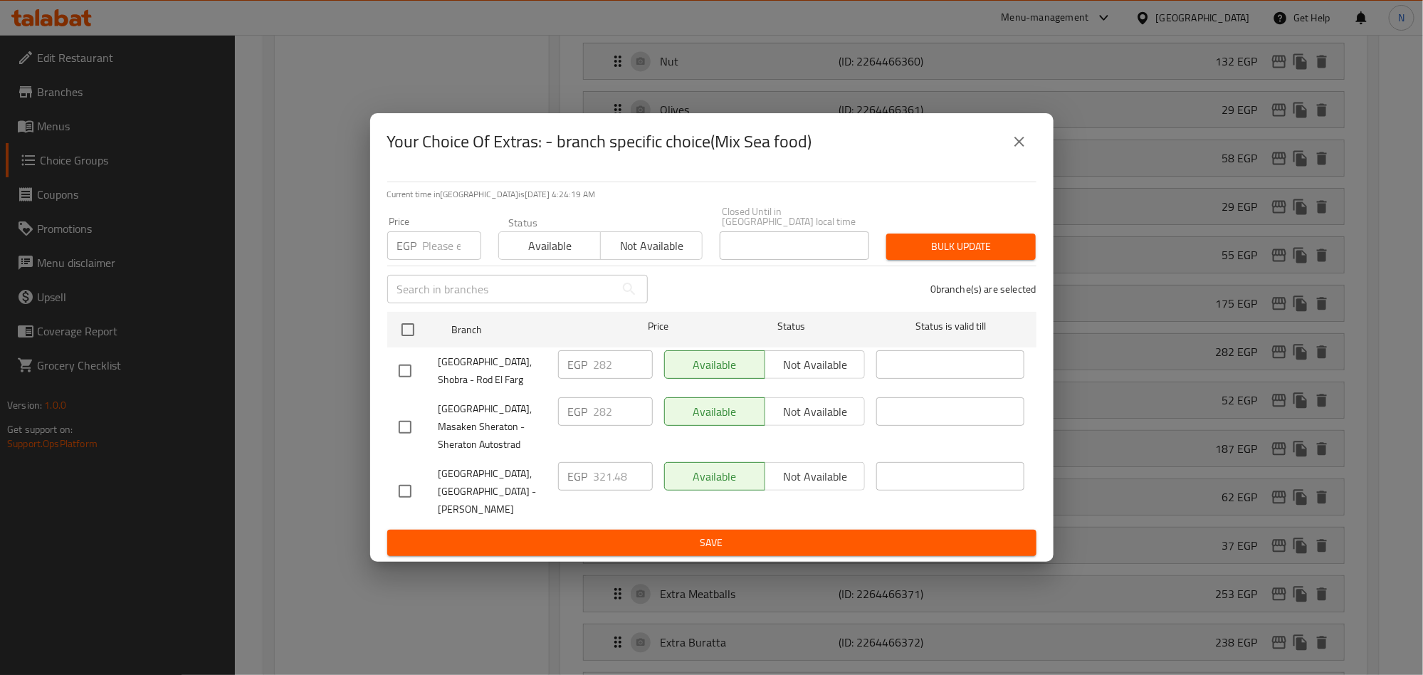
click at [1013, 150] on icon "close" at bounding box center [1019, 141] width 17 height 17
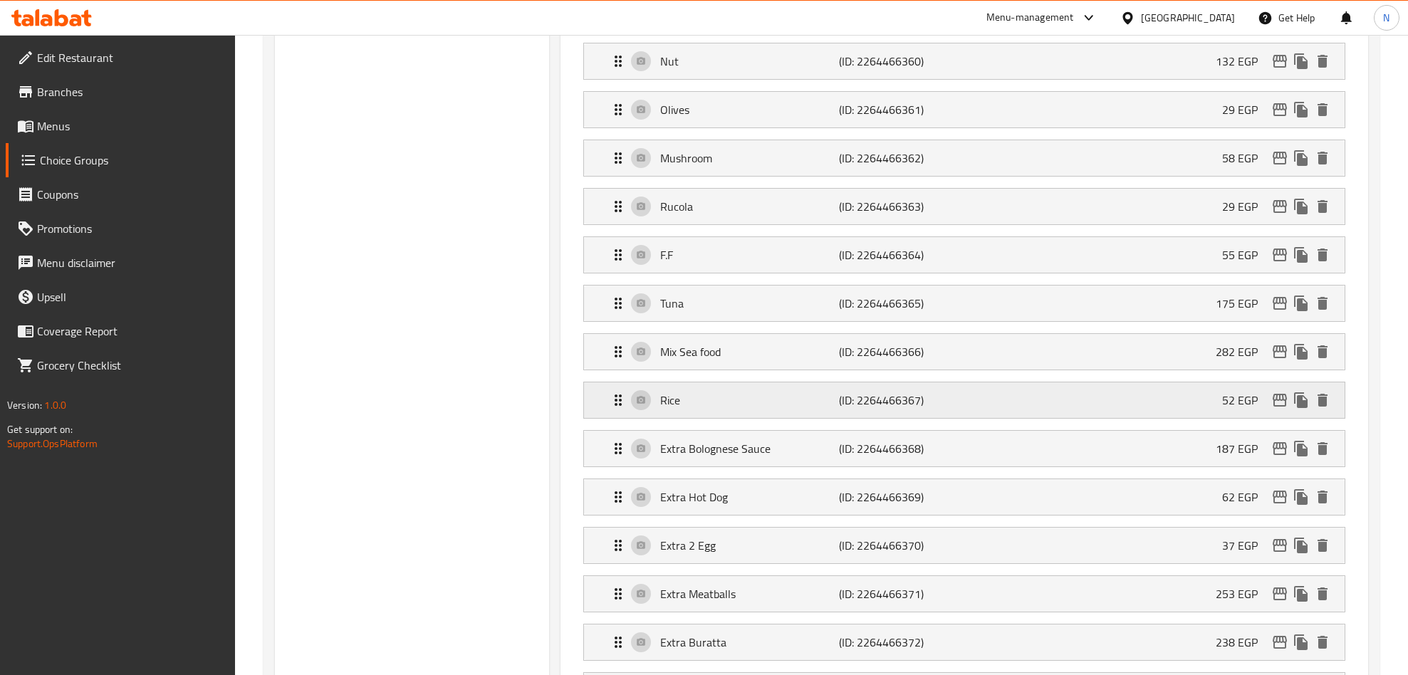
click at [1277, 418] on div "Rice (ID: 2264466367) 52 EGP" at bounding box center [968, 400] width 718 height 36
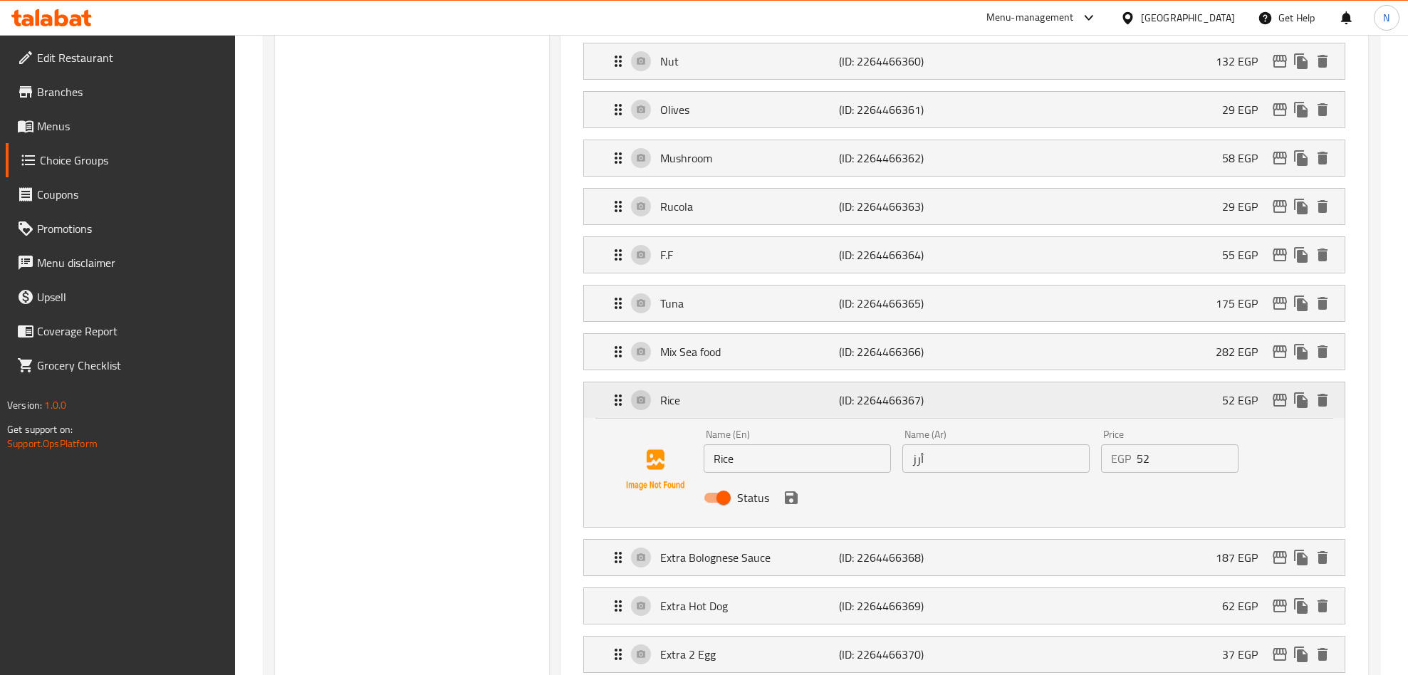
click at [1276, 409] on icon "edit" at bounding box center [1279, 400] width 17 height 17
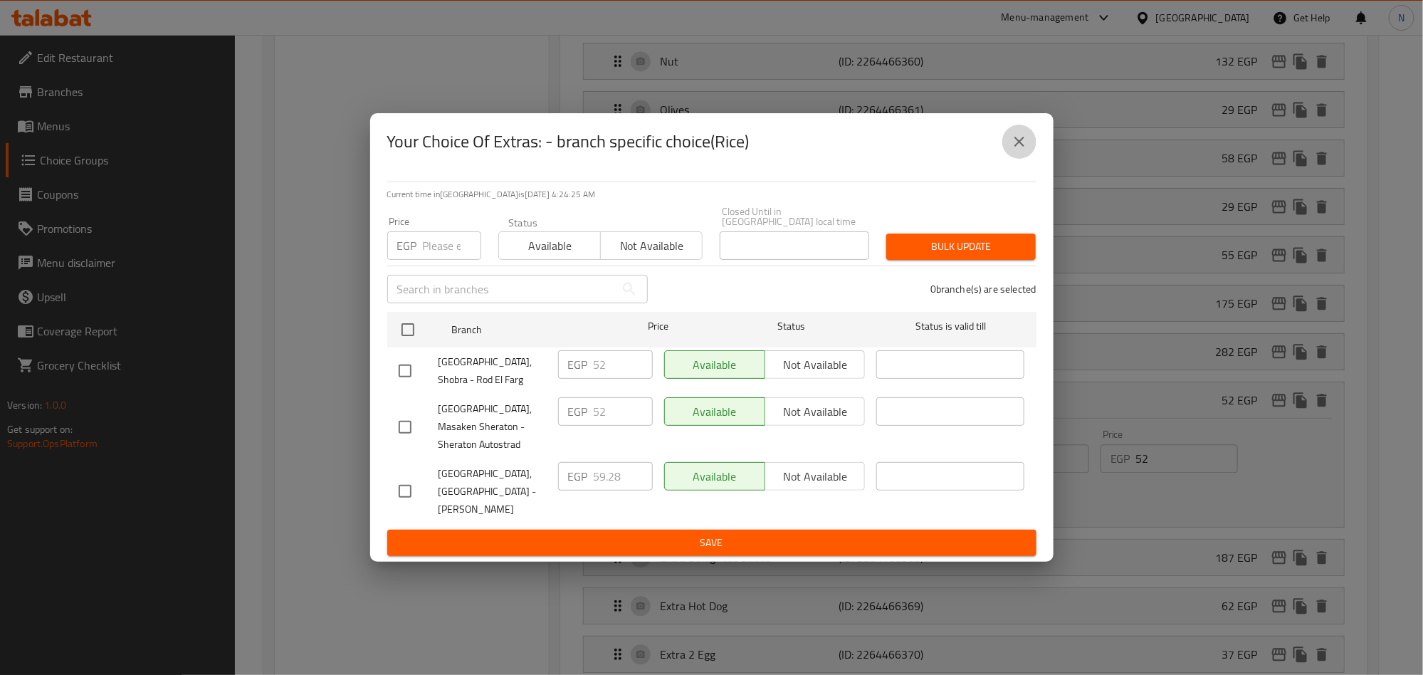
click at [1017, 150] on icon "close" at bounding box center [1019, 141] width 17 height 17
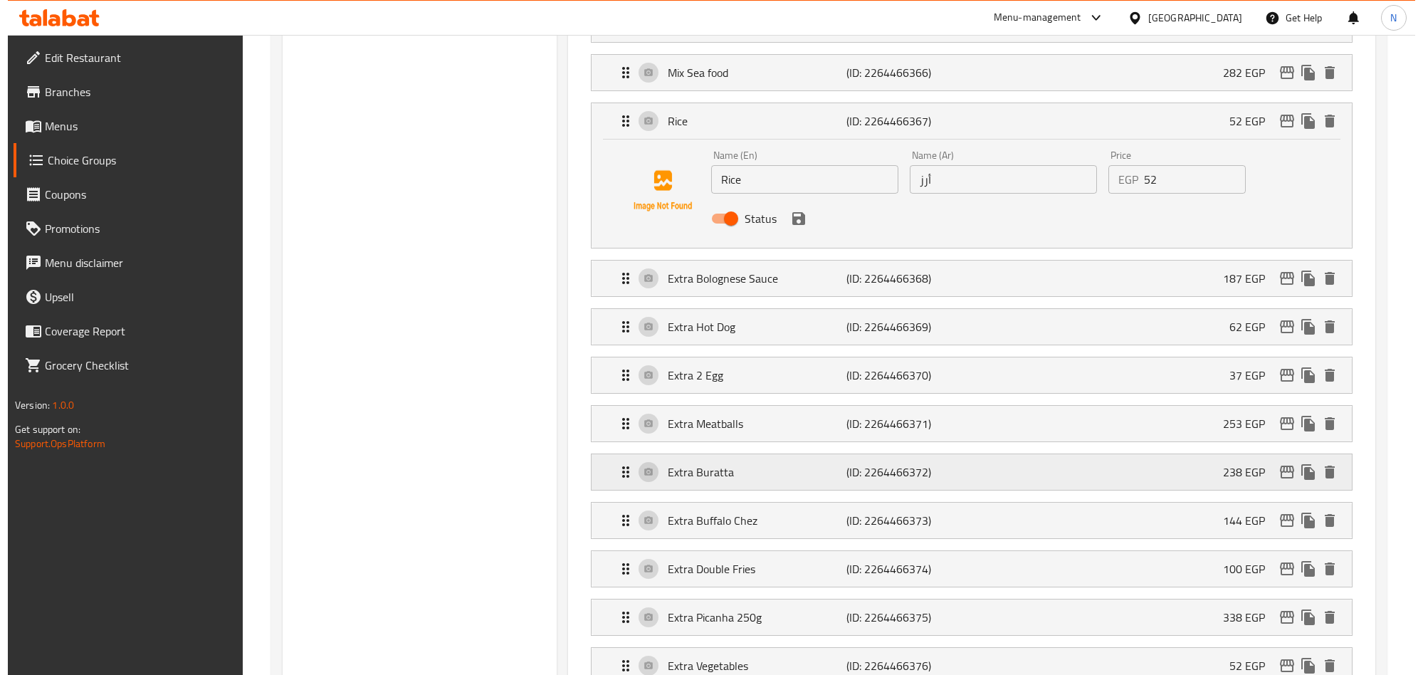
scroll to position [1808, 0]
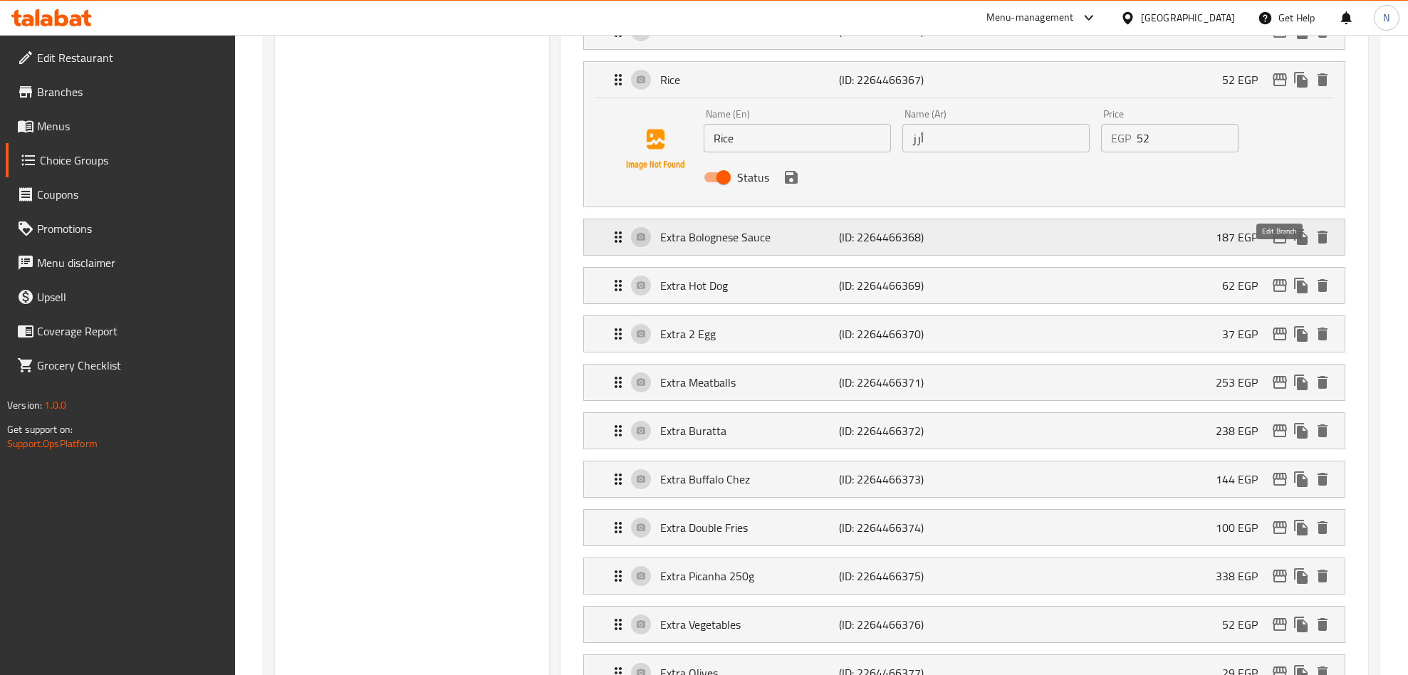
click at [1280, 246] on icon "edit" at bounding box center [1279, 237] width 17 height 17
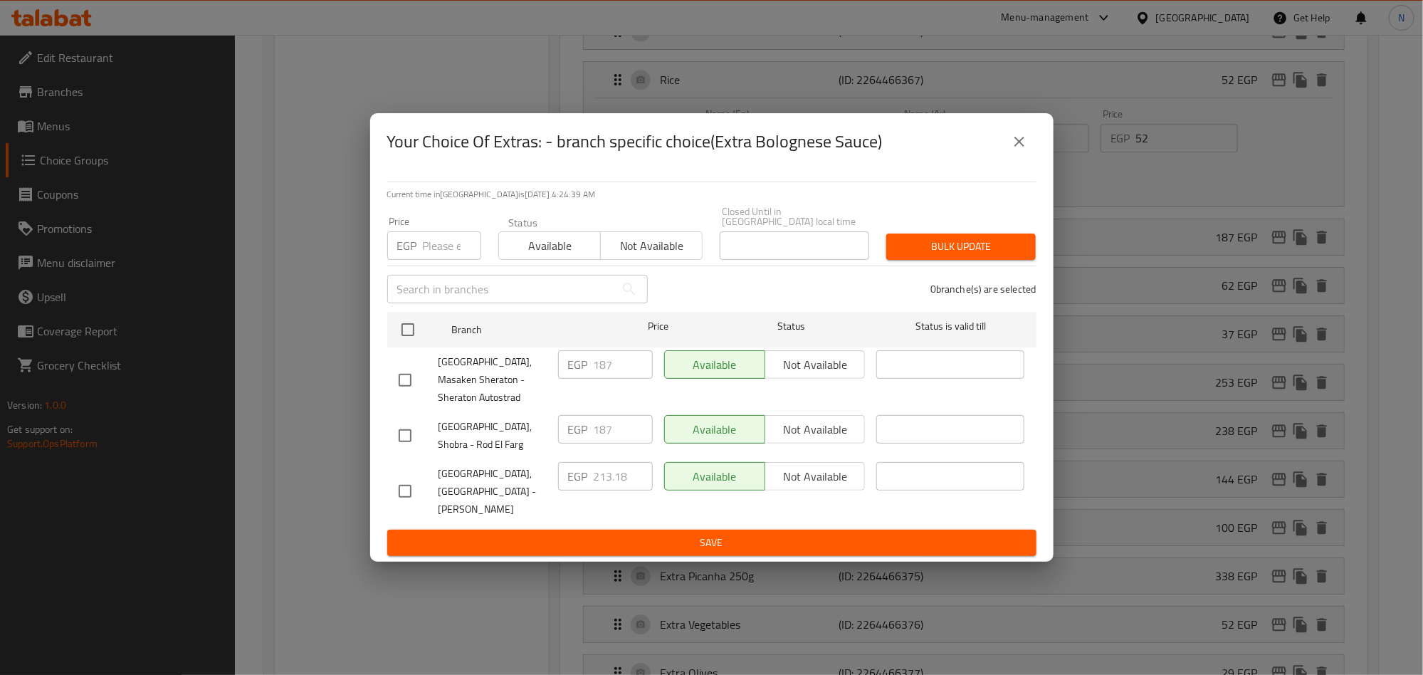
click at [1013, 159] on button "close" at bounding box center [1020, 142] width 34 height 34
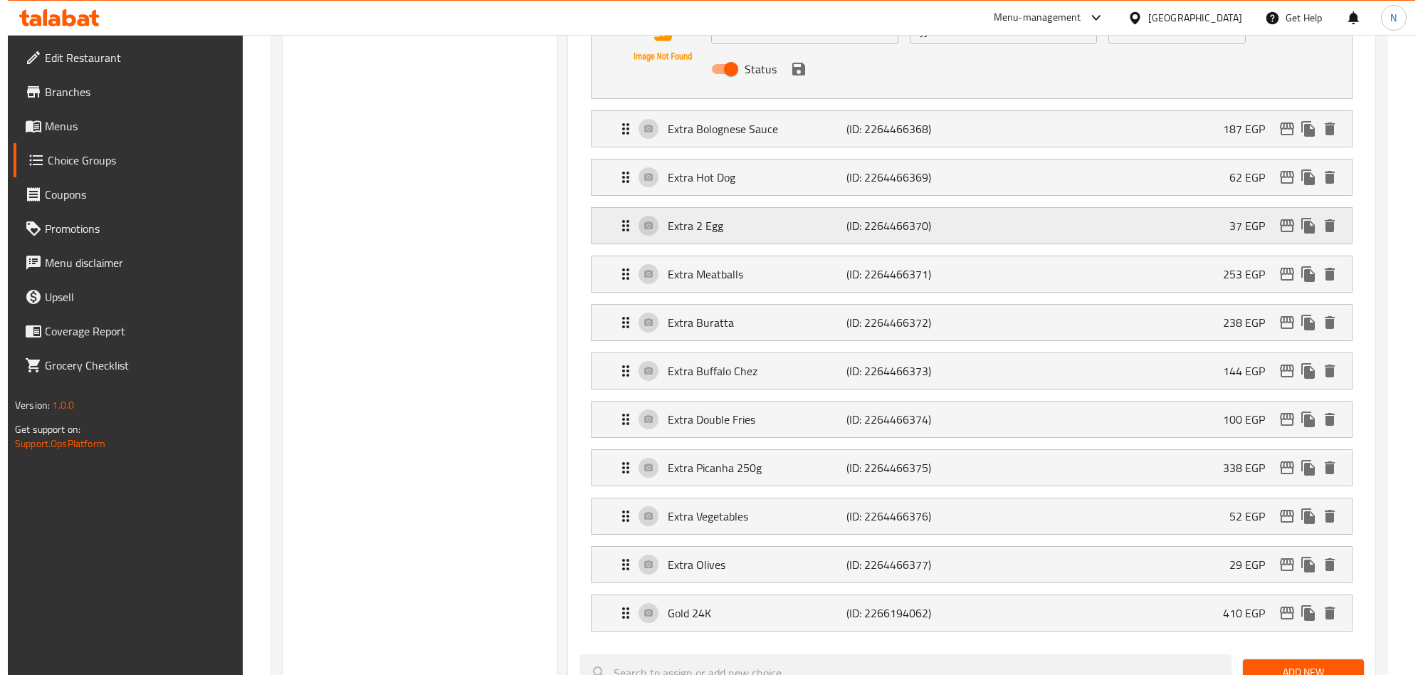
scroll to position [1915, 0]
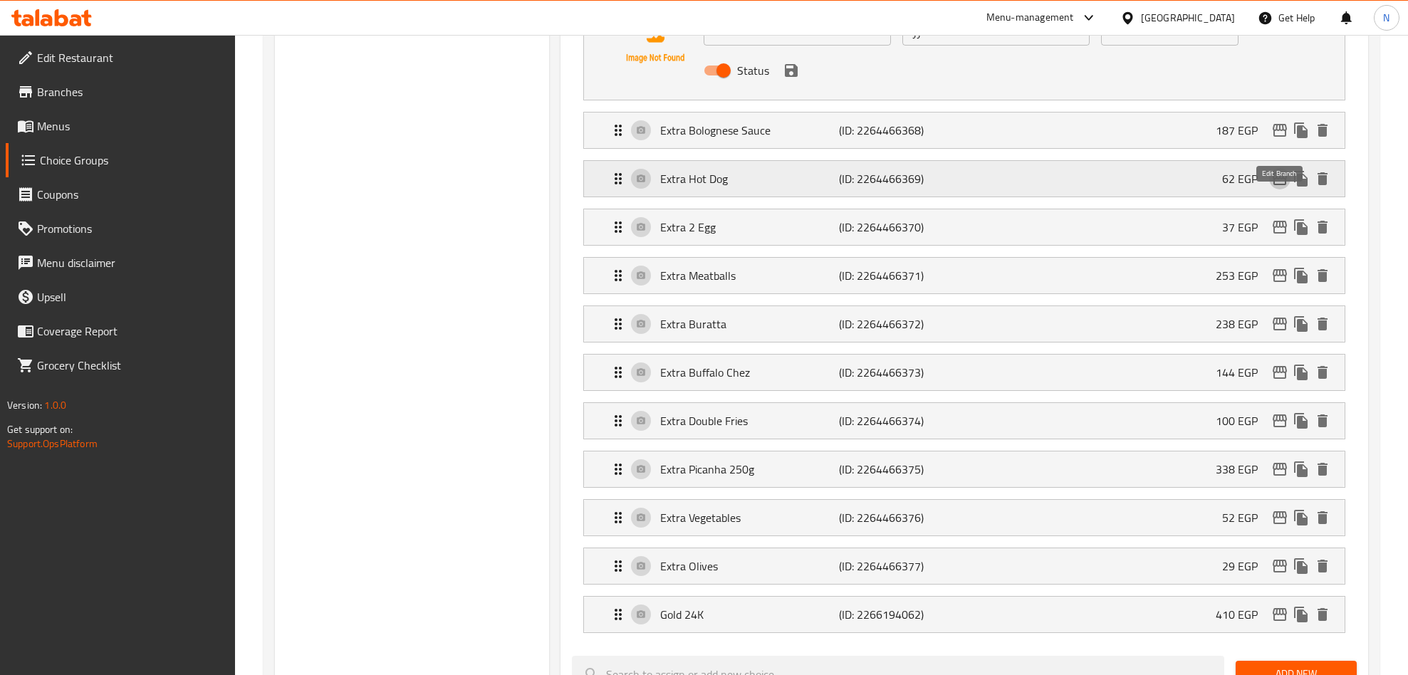
click at [1275, 185] on icon "edit" at bounding box center [1279, 178] width 14 height 13
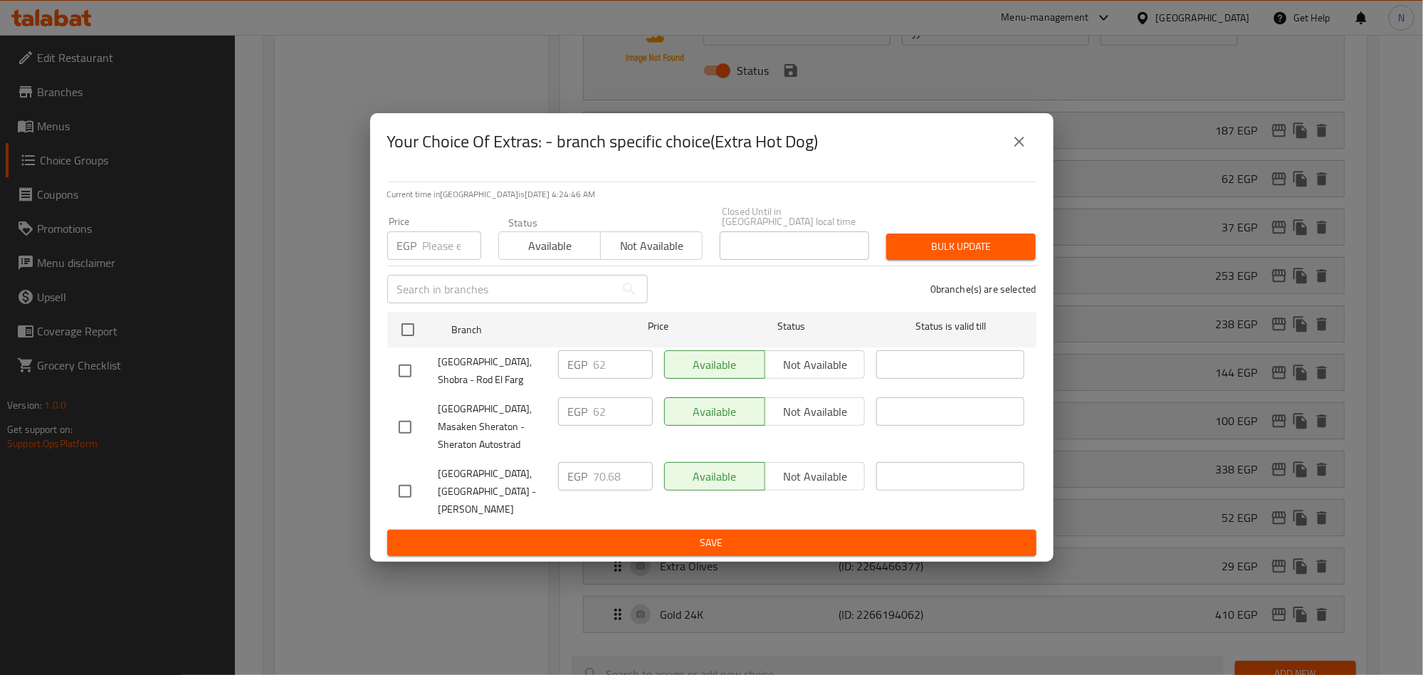
click at [1009, 159] on button "close" at bounding box center [1020, 142] width 34 height 34
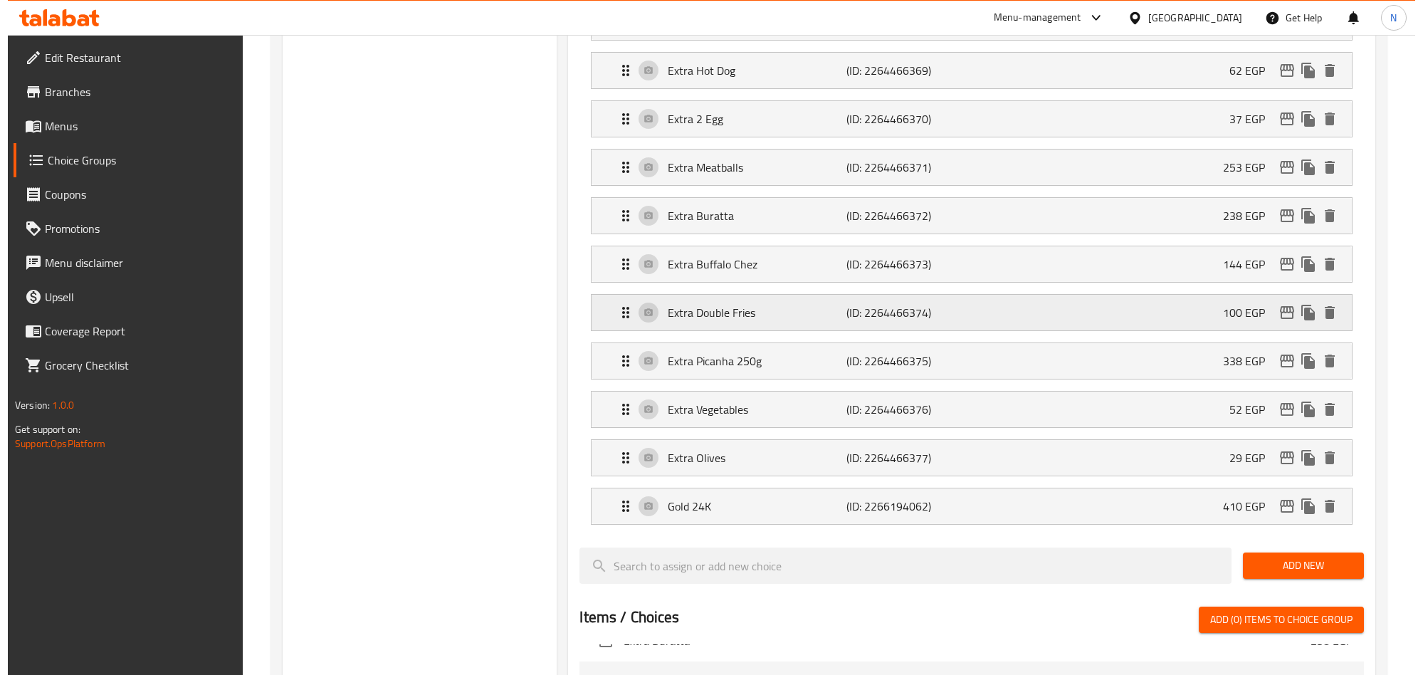
scroll to position [2021, 0]
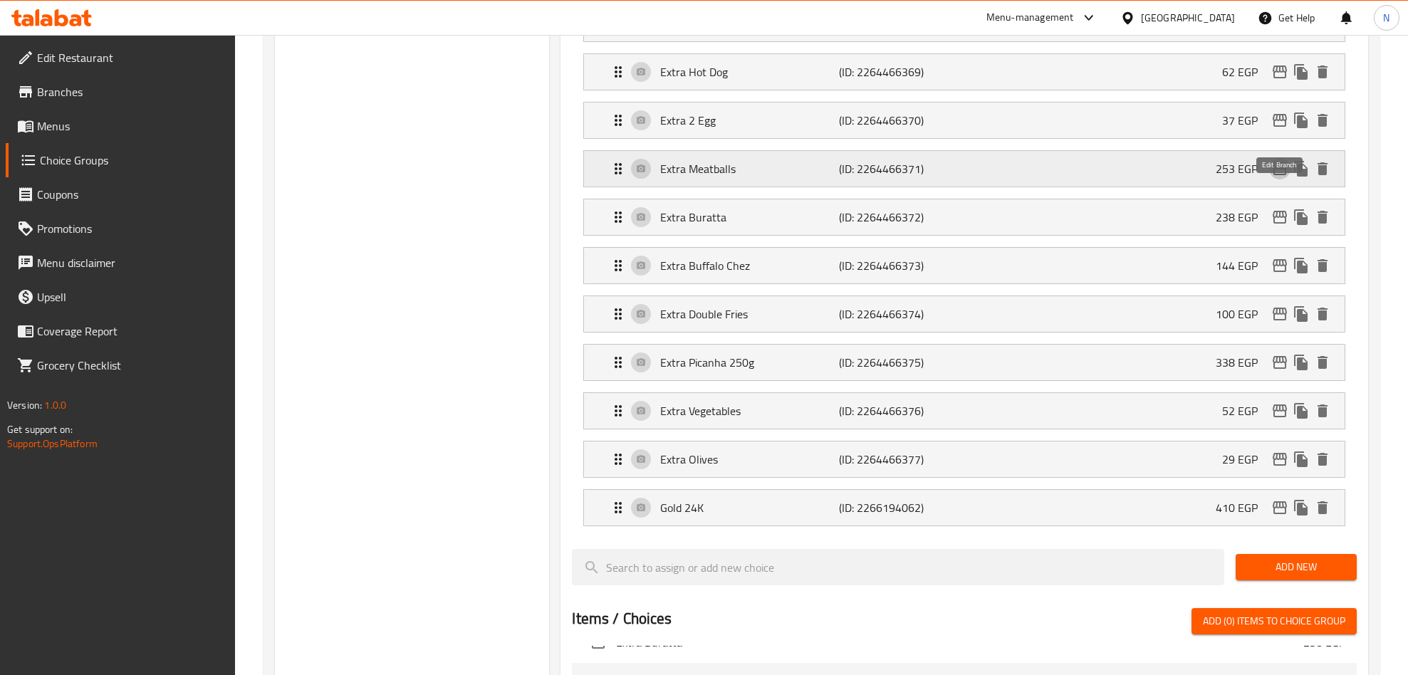
click at [1274, 177] on icon "edit" at bounding box center [1279, 168] width 17 height 17
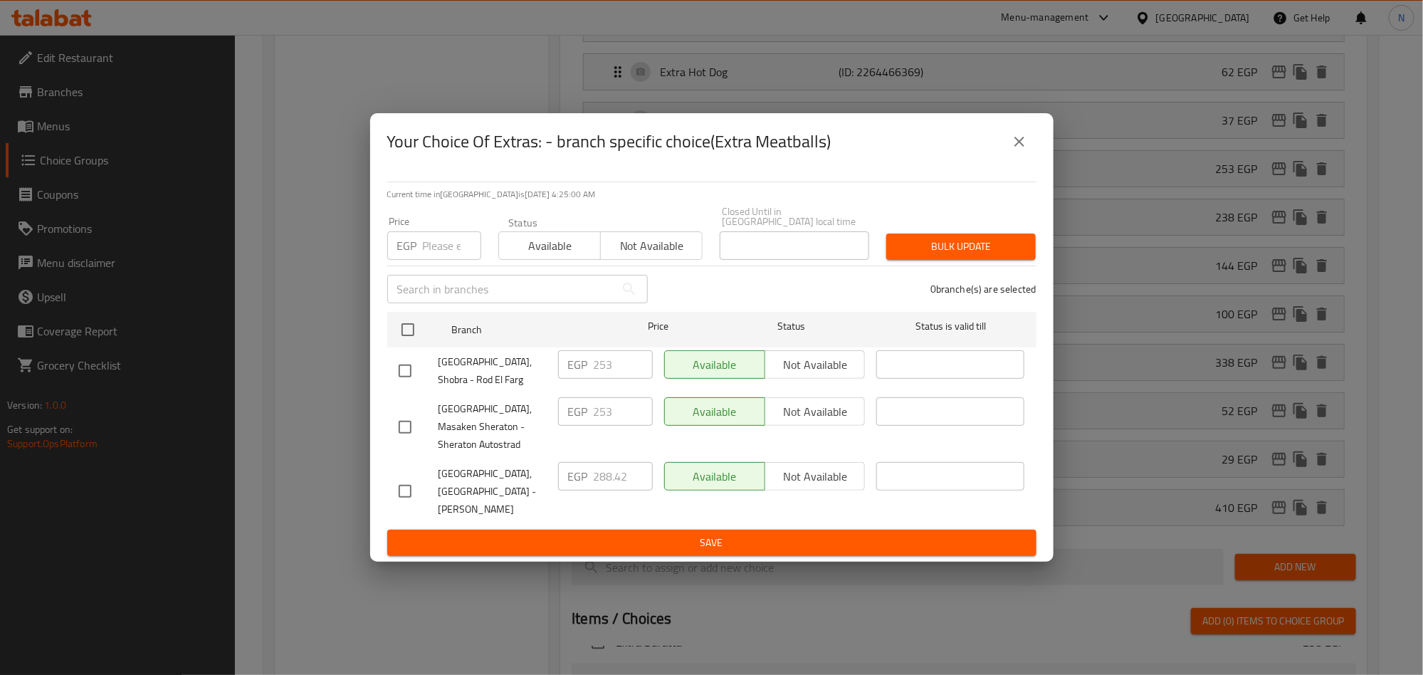
click at [1008, 148] on button "close" at bounding box center [1020, 142] width 34 height 34
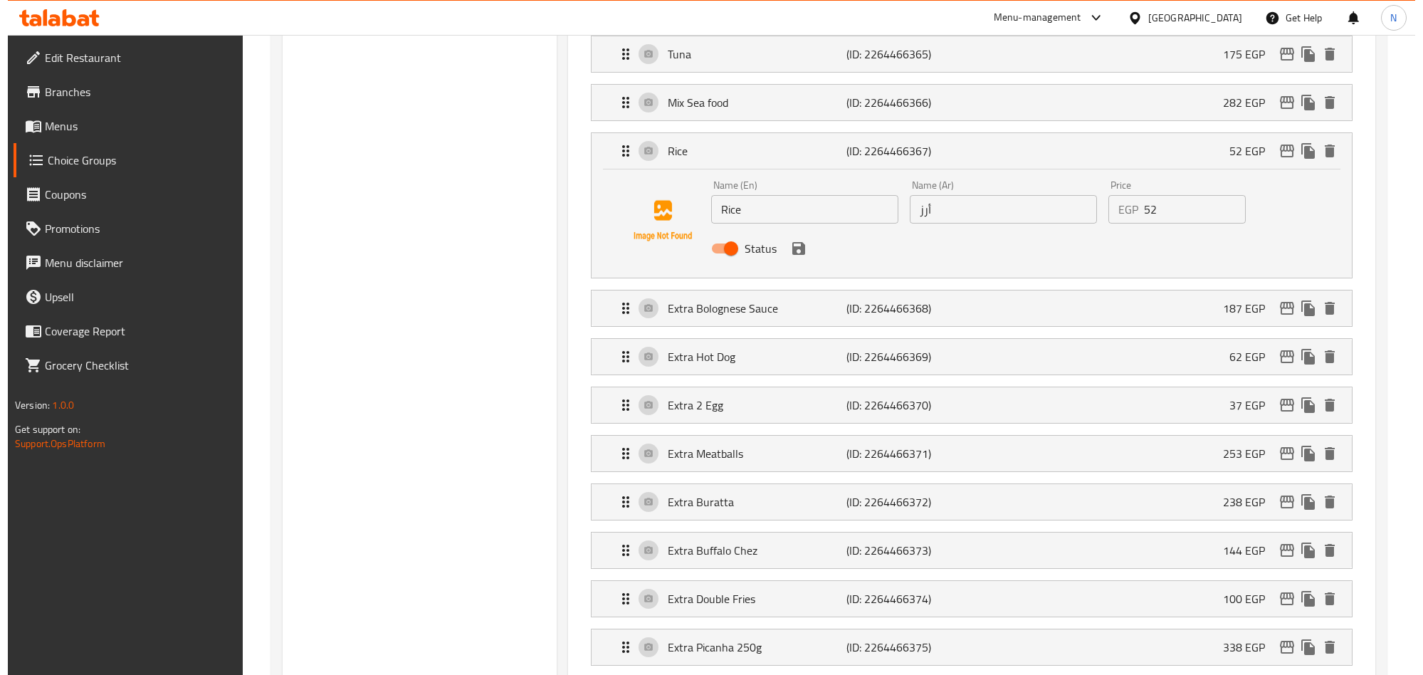
scroll to position [1915, 0]
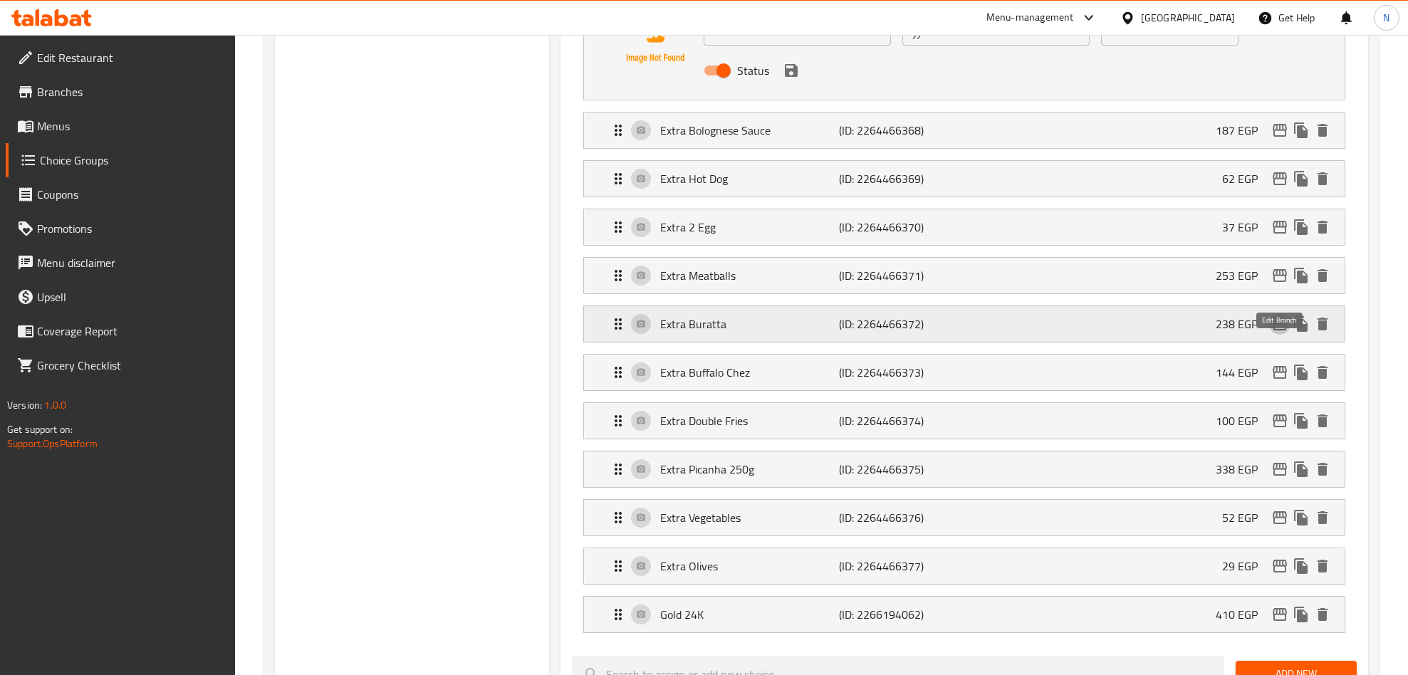
click at [1276, 333] on icon "edit" at bounding box center [1279, 323] width 17 height 17
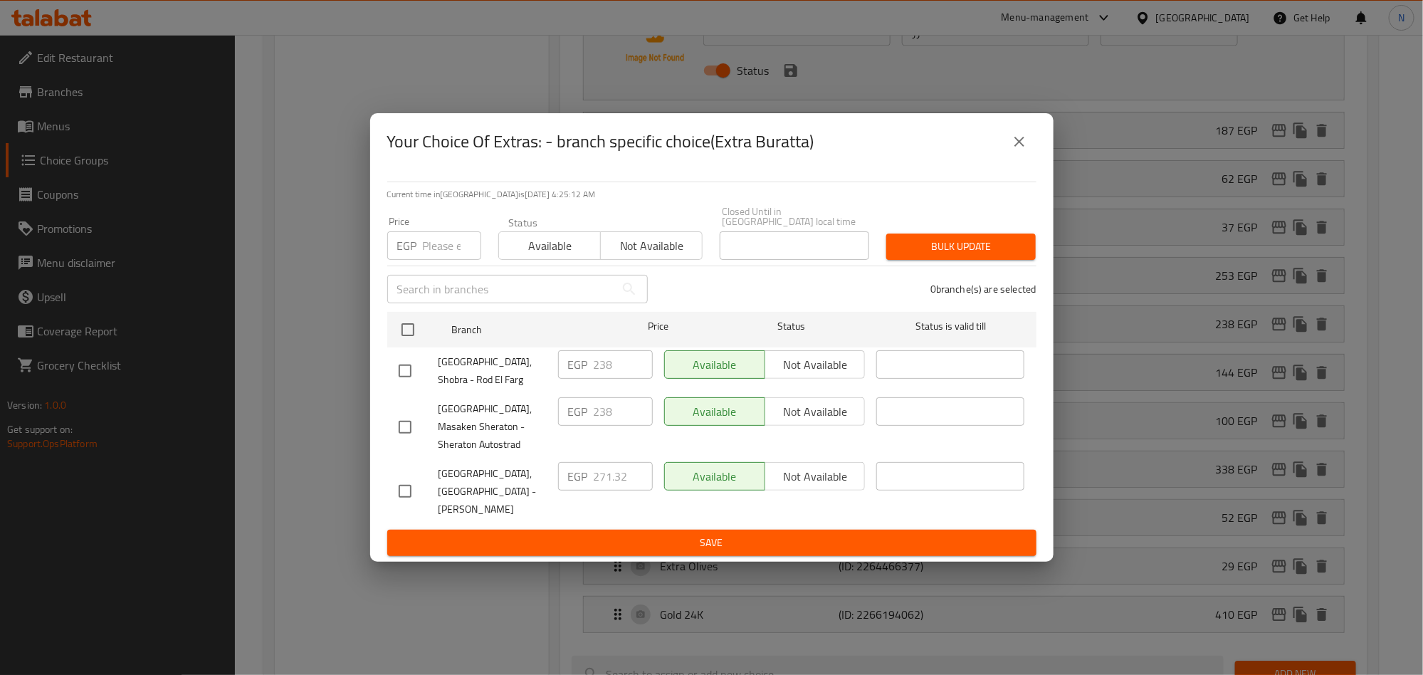
click at [1006, 157] on button "close" at bounding box center [1020, 142] width 34 height 34
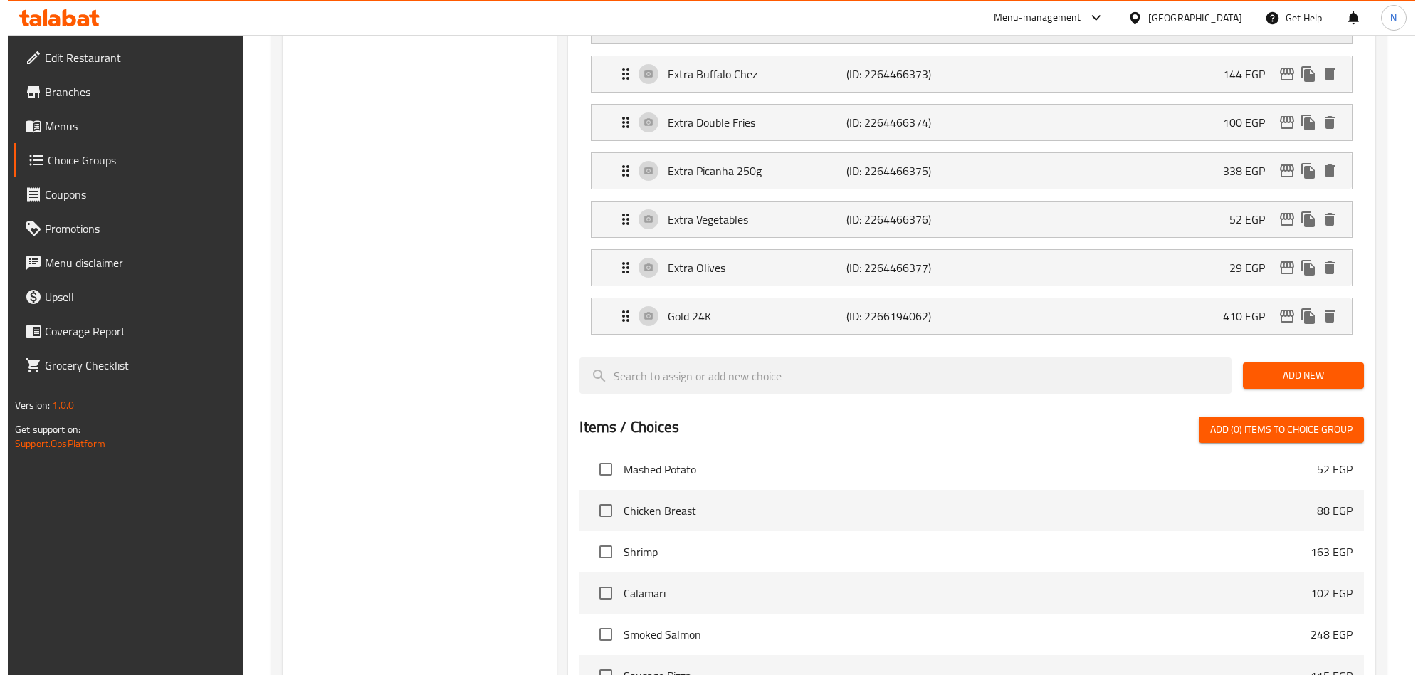
scroll to position [2021, 0]
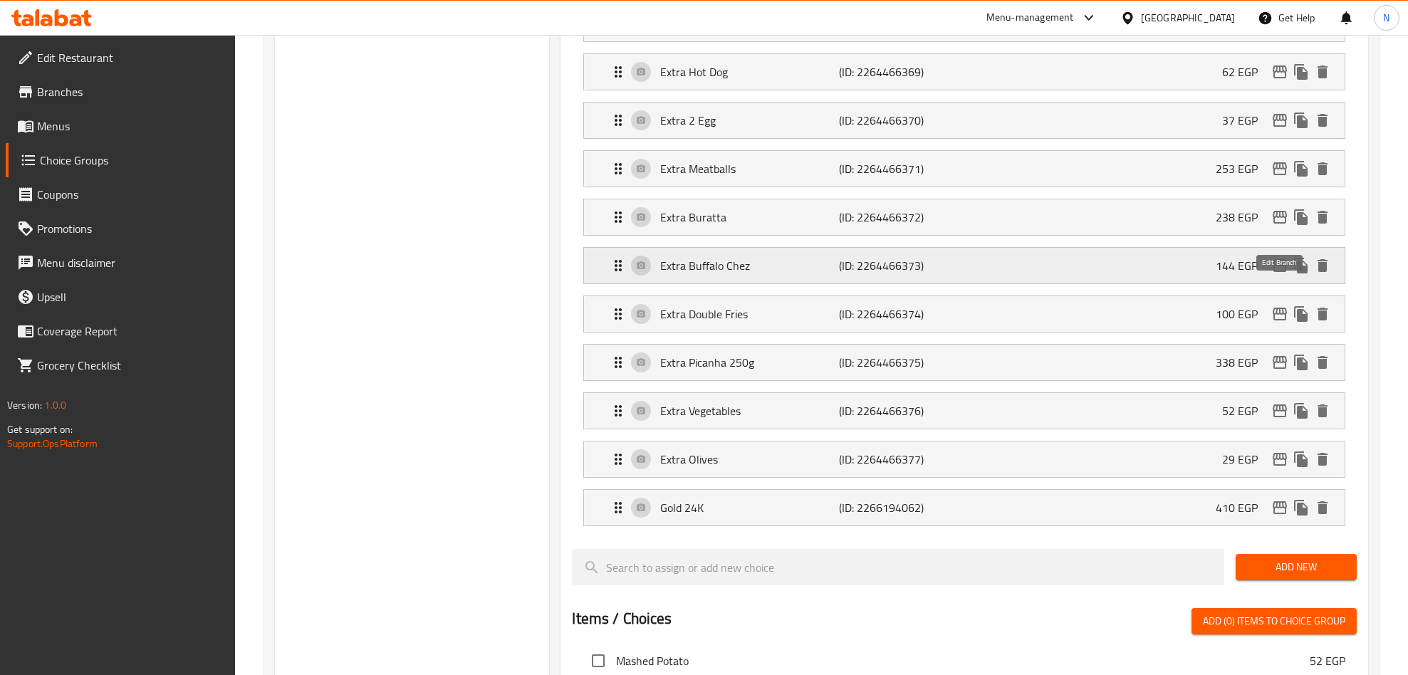
click at [1277, 274] on icon "edit" at bounding box center [1279, 265] width 17 height 17
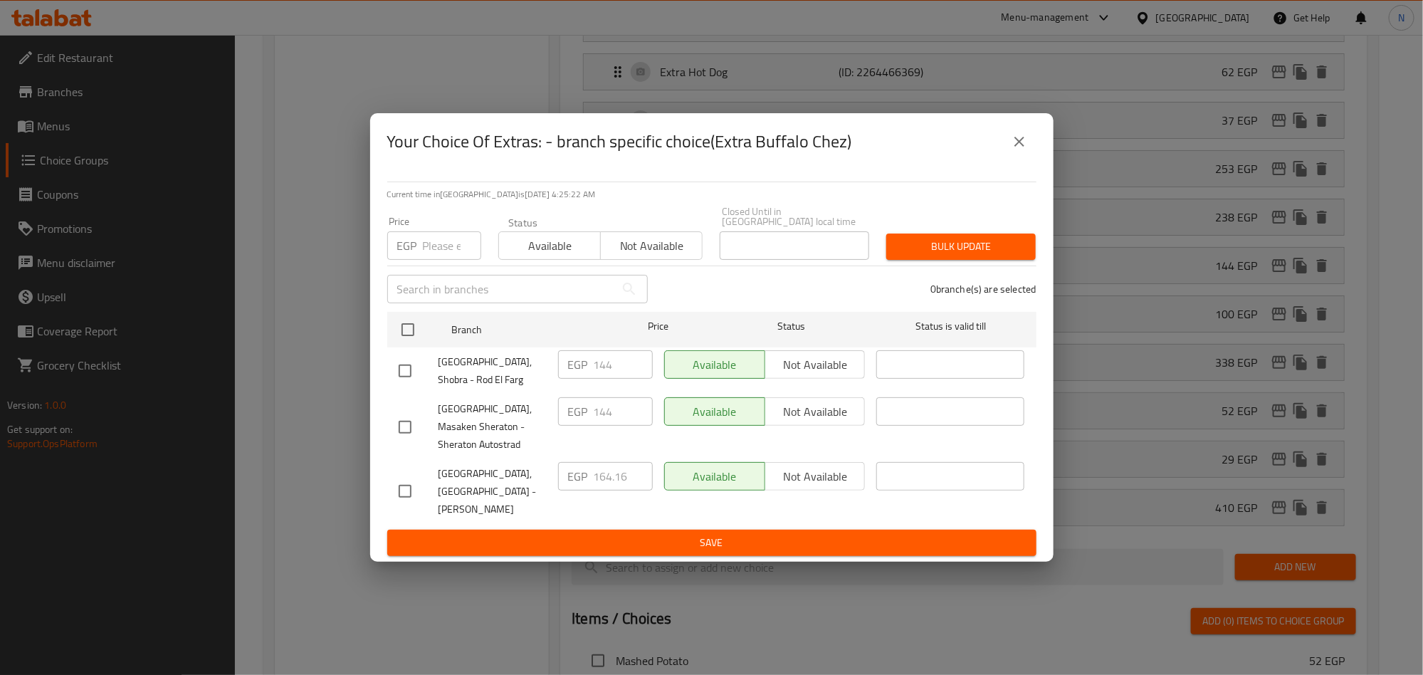
click at [1025, 159] on button "close" at bounding box center [1020, 142] width 34 height 34
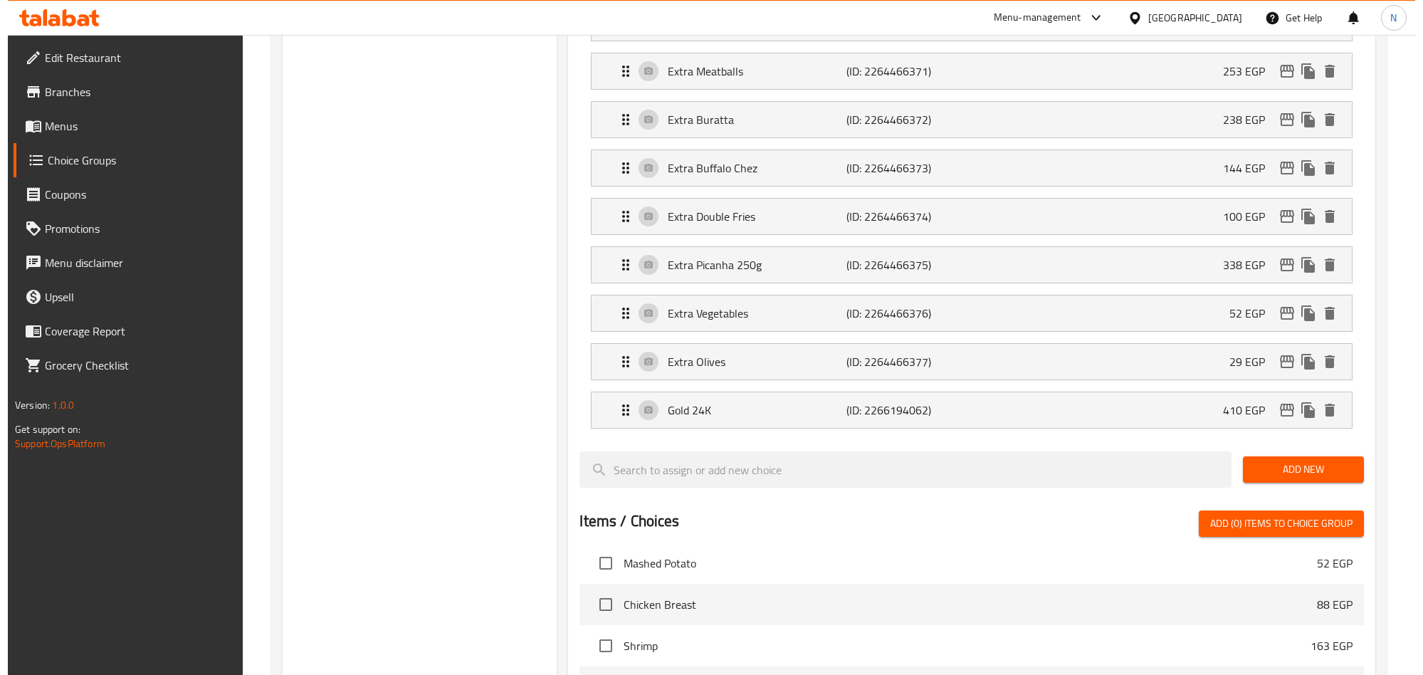
scroll to position [2128, 0]
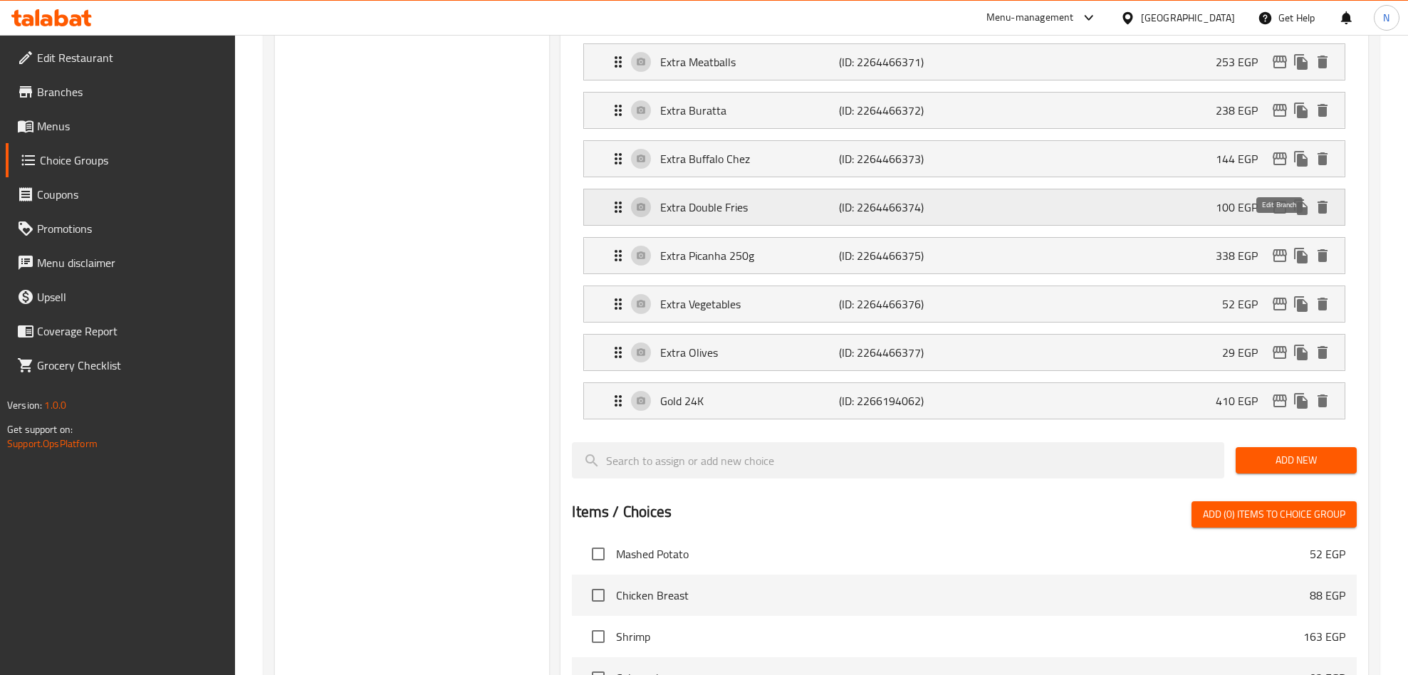
click at [1272, 216] on icon "edit" at bounding box center [1279, 207] width 17 height 17
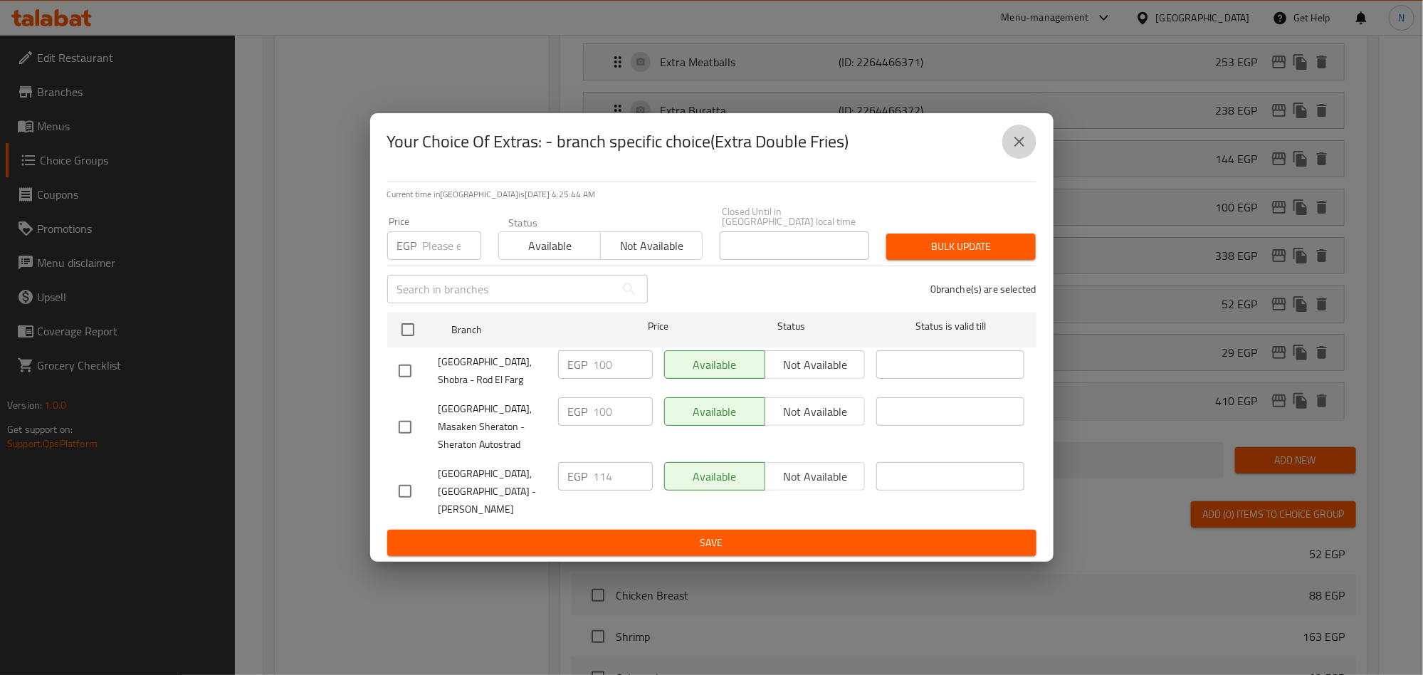
click at [1017, 150] on icon "close" at bounding box center [1019, 141] width 17 height 17
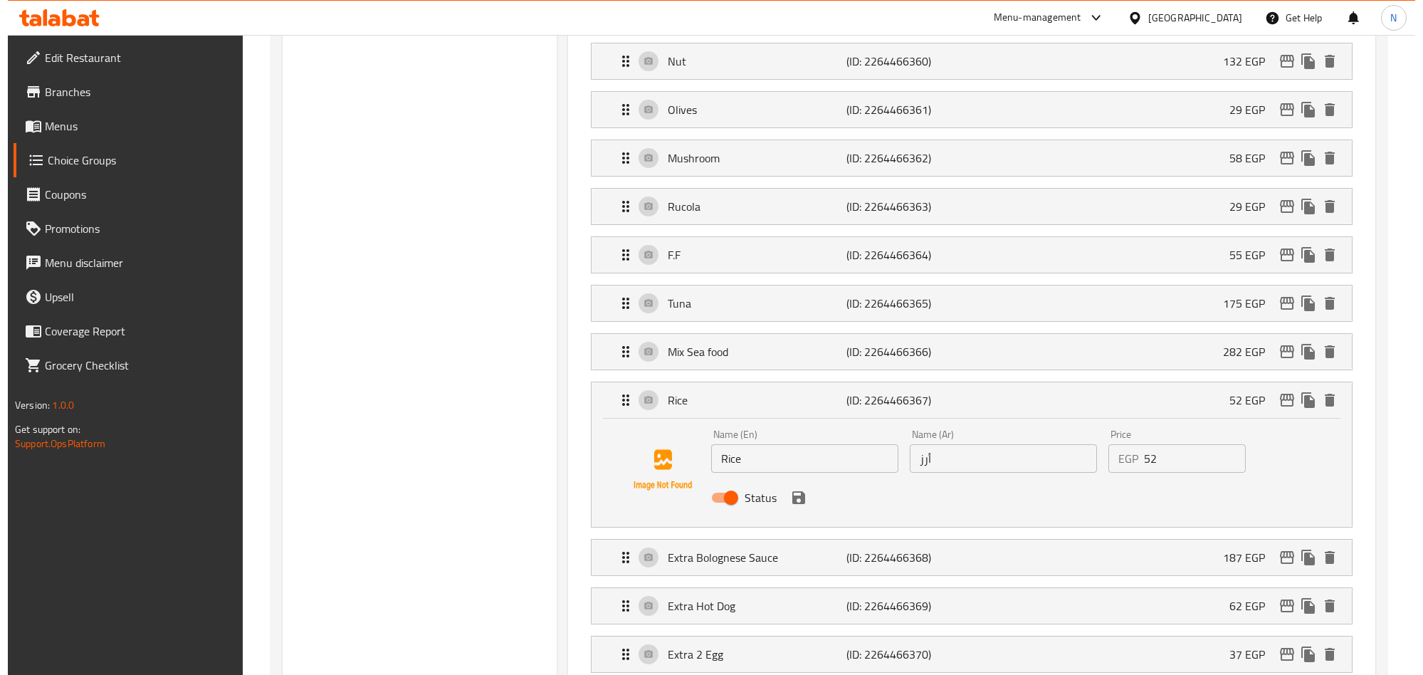
scroll to position [2021, 0]
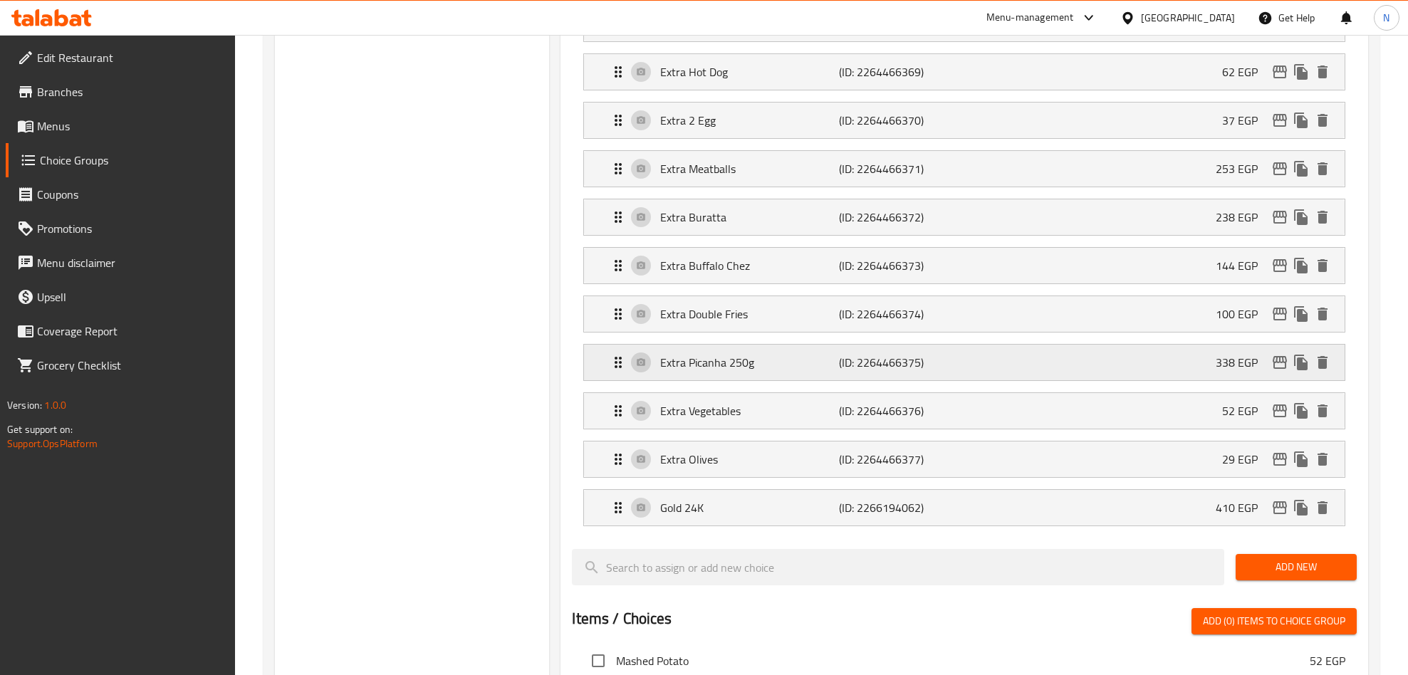
click at [1271, 371] on icon "edit" at bounding box center [1279, 362] width 17 height 17
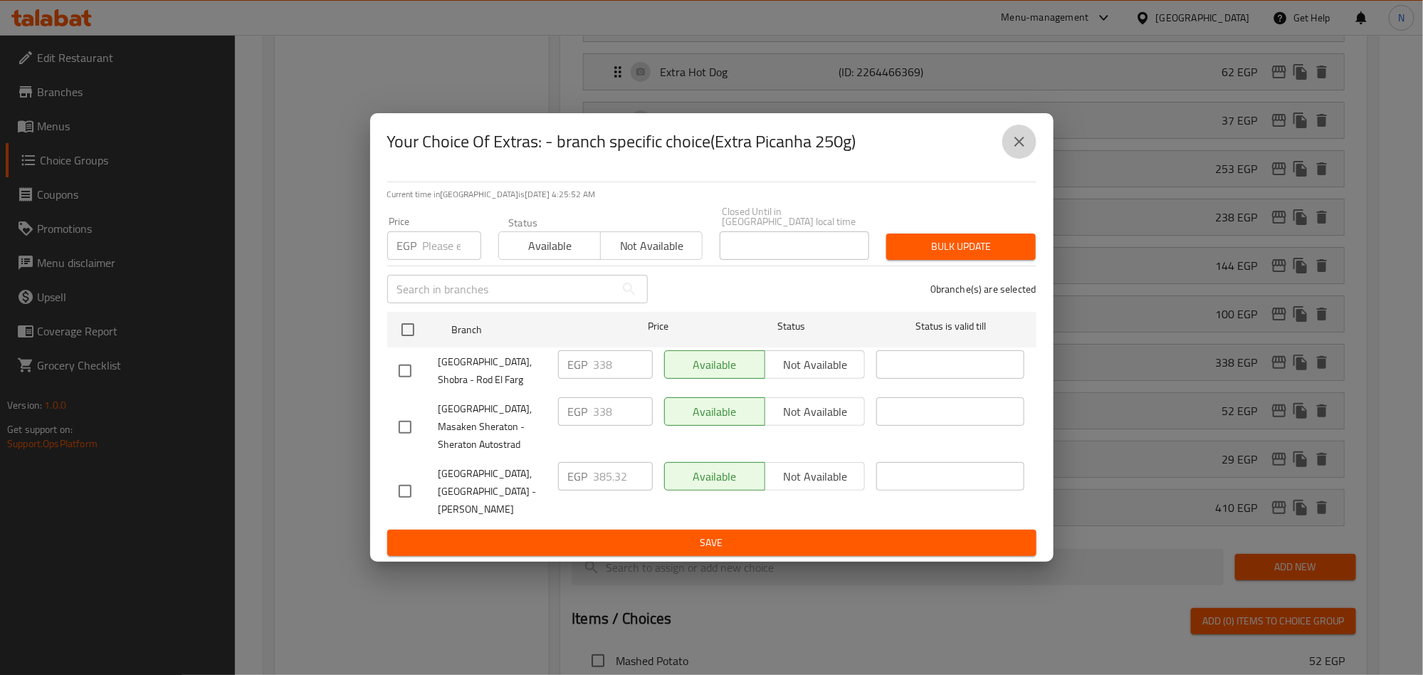
click at [1024, 150] on icon "close" at bounding box center [1019, 141] width 17 height 17
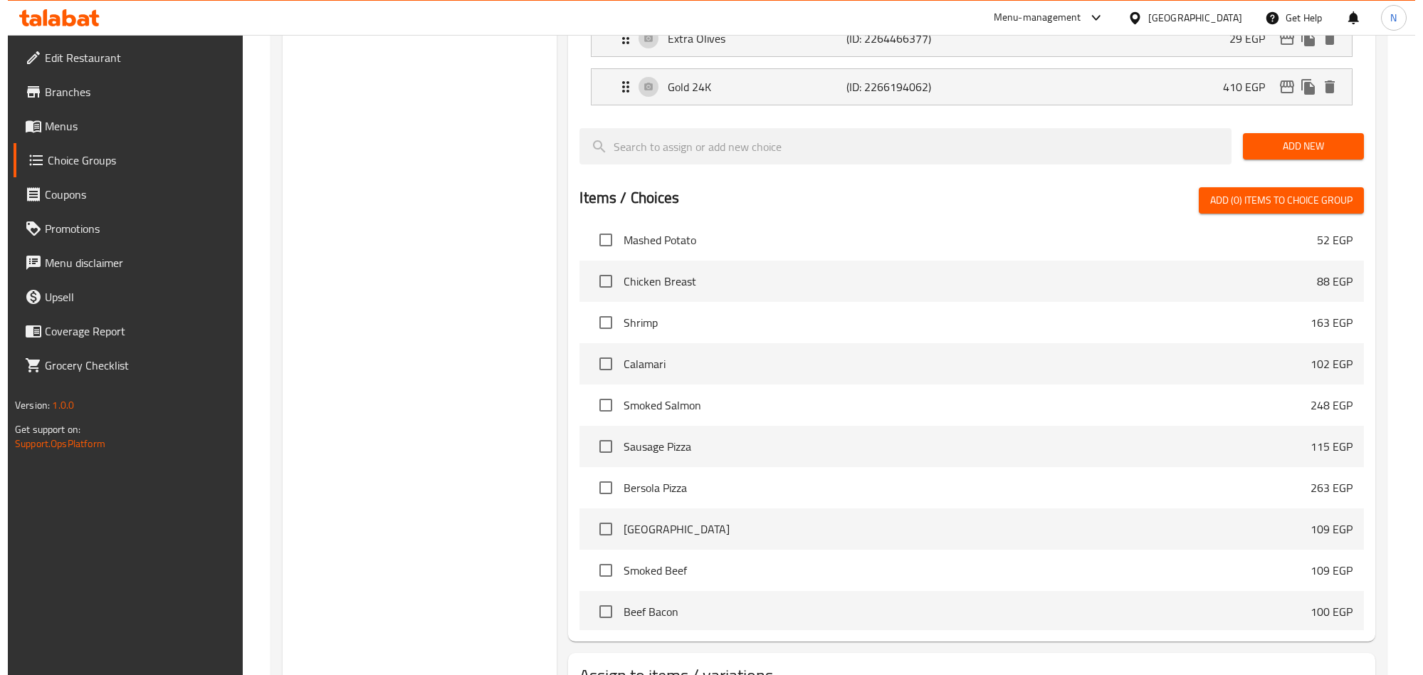
scroll to position [2235, 0]
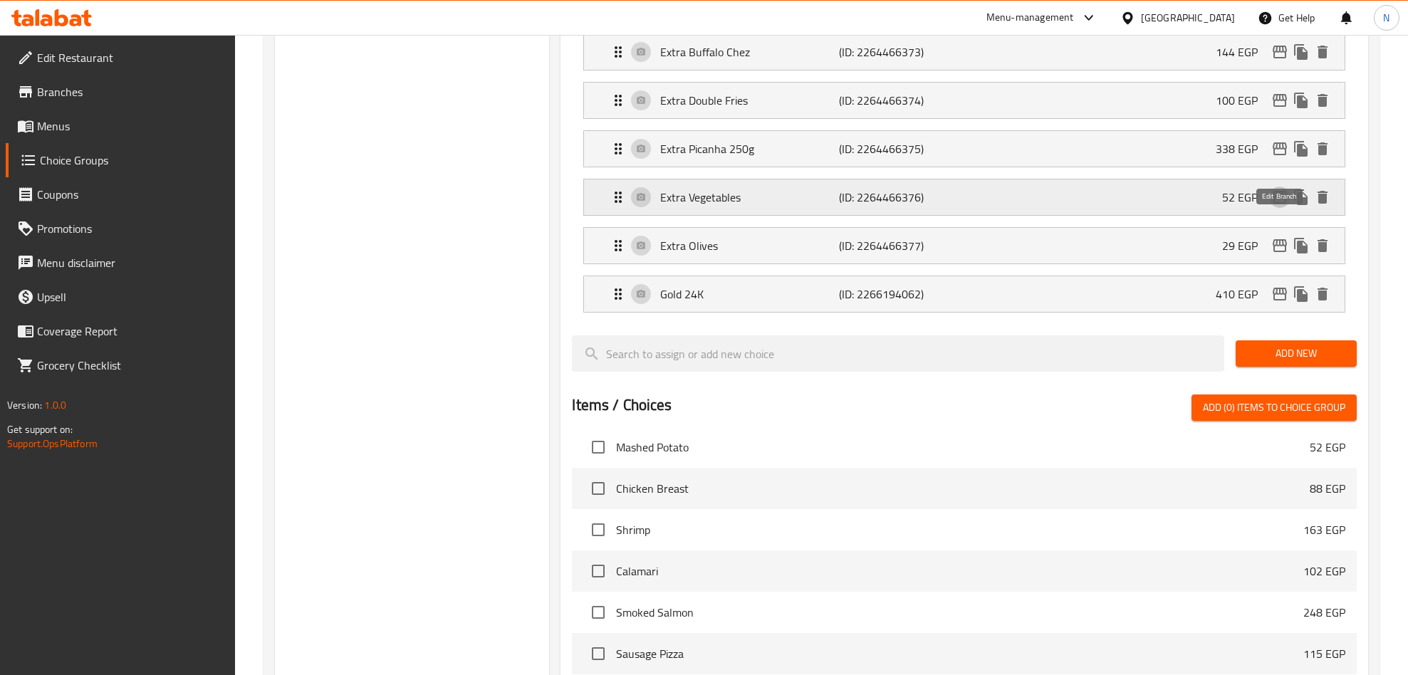
click at [1276, 204] on icon "edit" at bounding box center [1279, 197] width 14 height 13
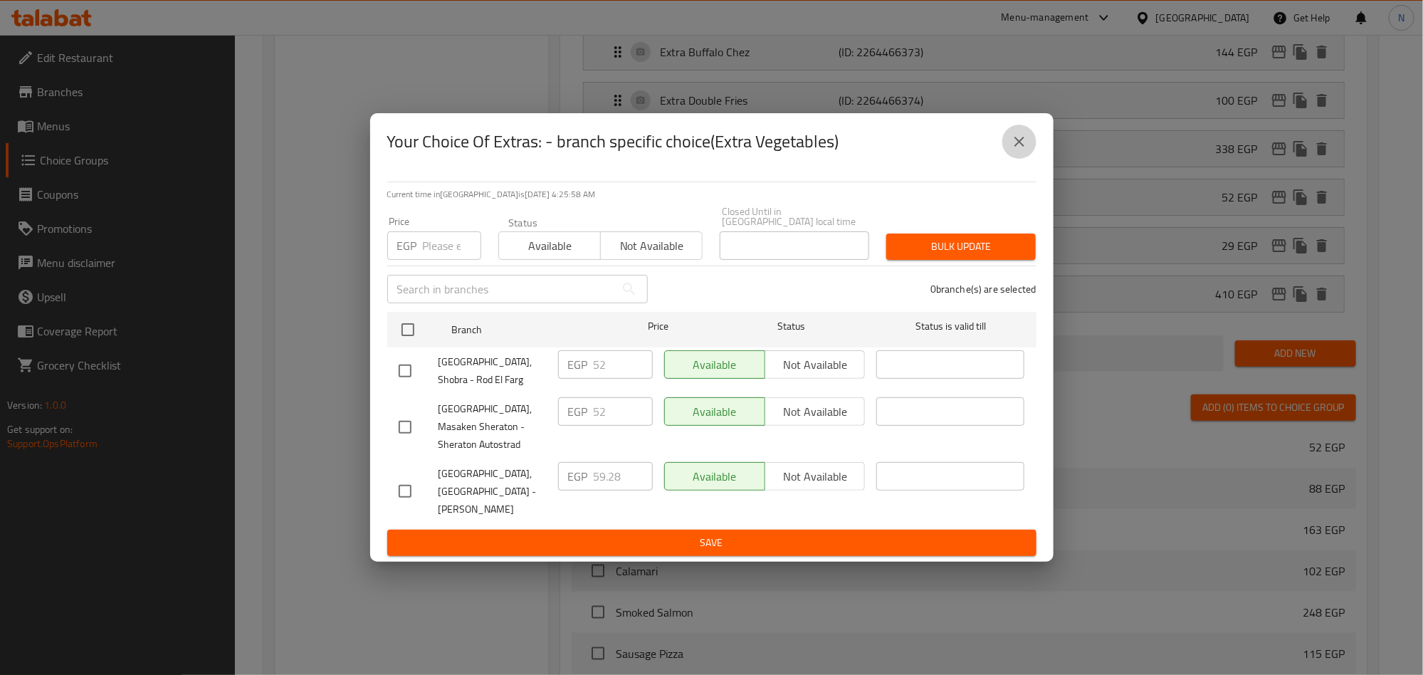
click at [1019, 150] on icon "close" at bounding box center [1019, 141] width 17 height 17
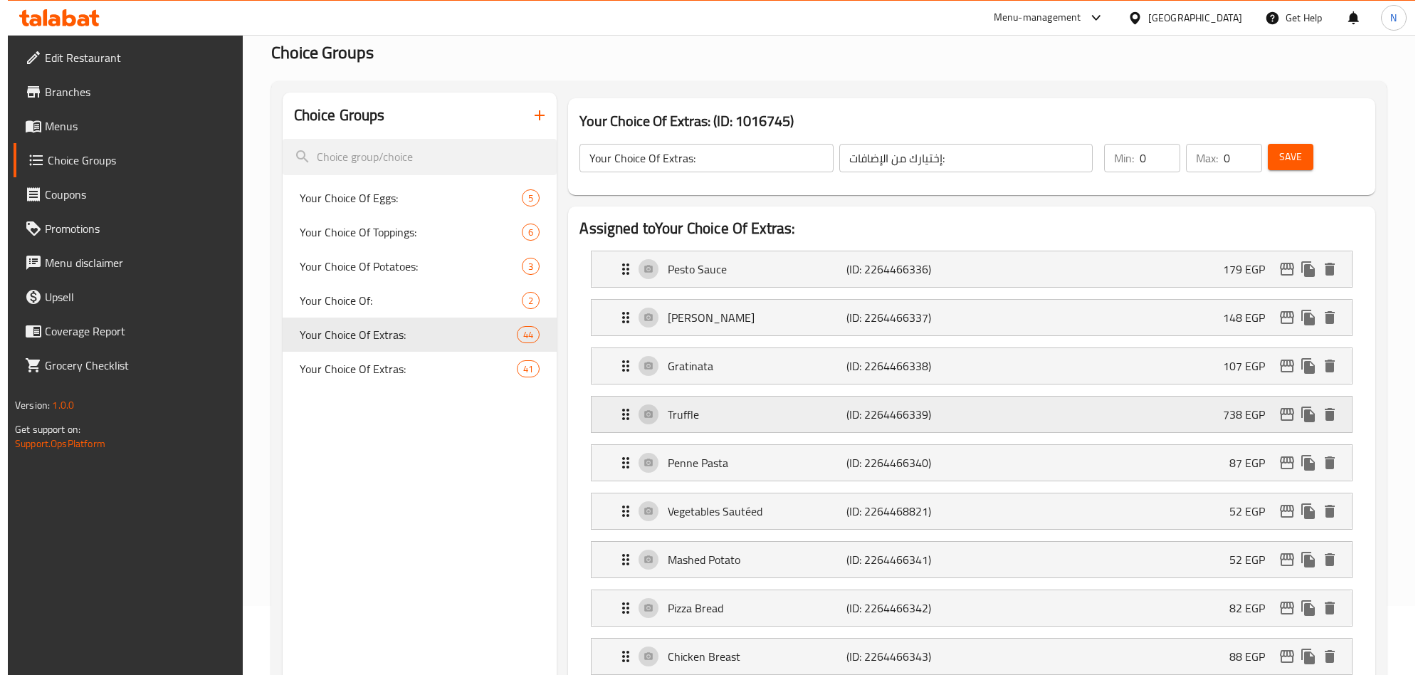
scroll to position [107, 0]
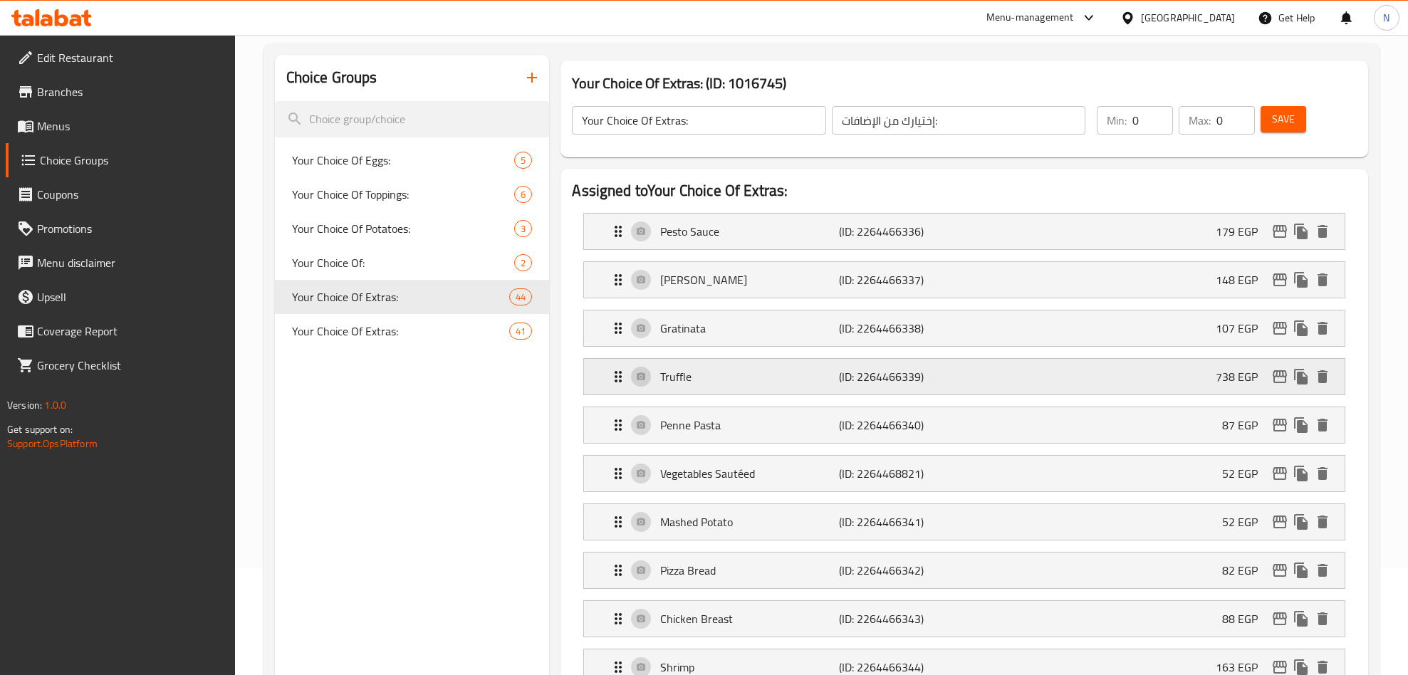
click at [761, 385] on p "Truffle" at bounding box center [749, 376] width 179 height 17
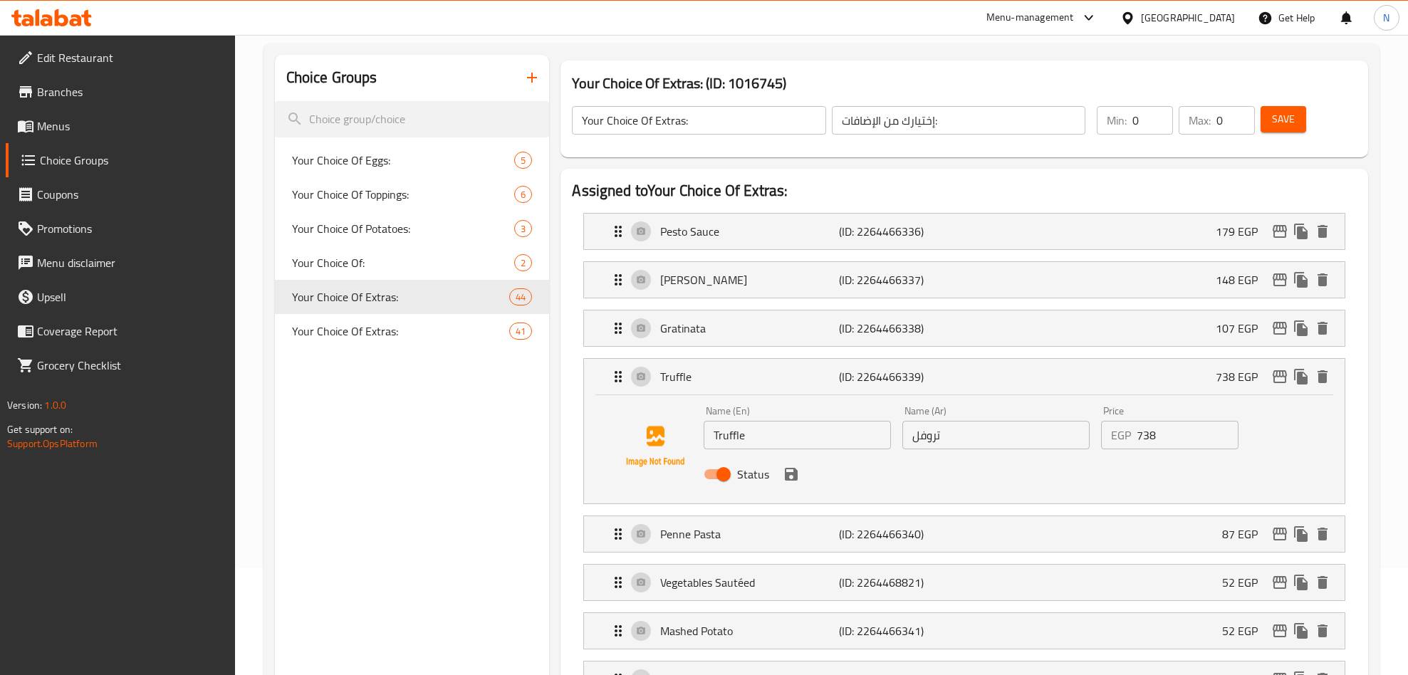
click at [756, 434] on input "Truffle" at bounding box center [796, 435] width 187 height 28
click at [1286, 374] on icon "edit" at bounding box center [1279, 376] width 17 height 17
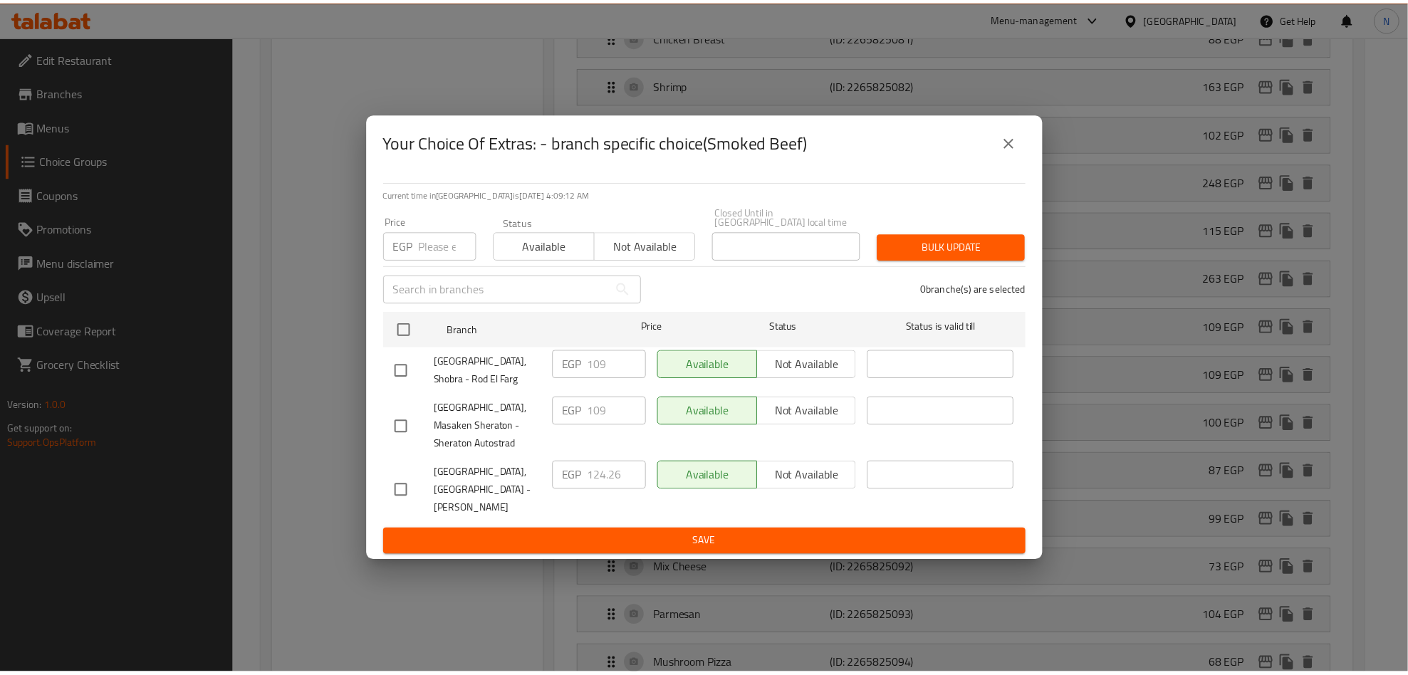
scroll to position [1599, 0]
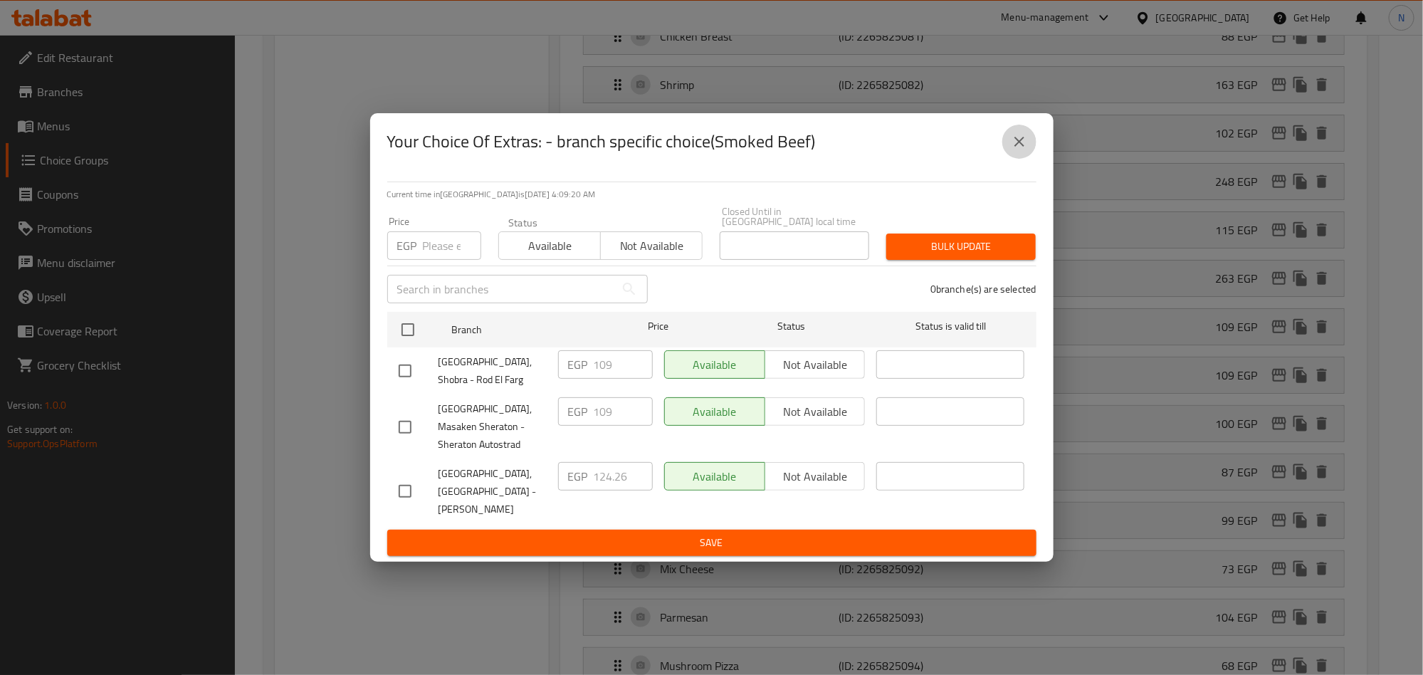
click at [1025, 150] on icon "close" at bounding box center [1019, 141] width 17 height 17
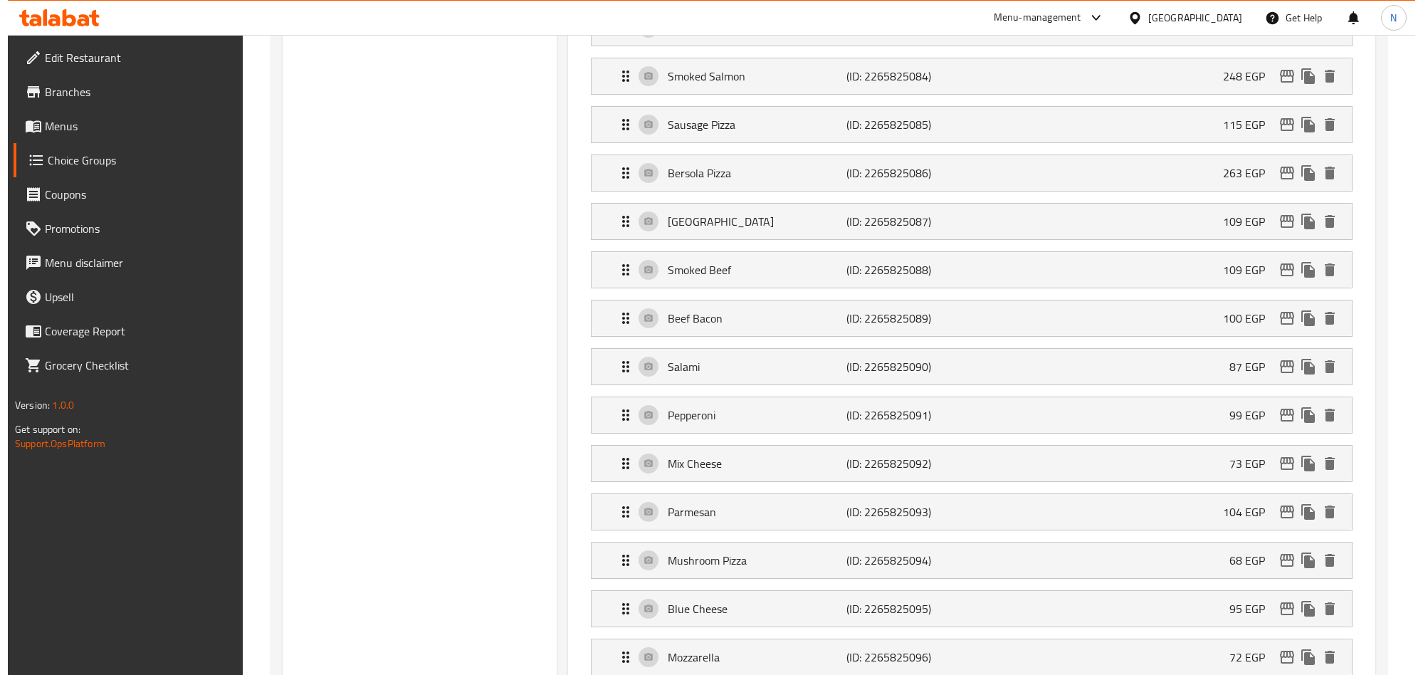
scroll to position [748, 0]
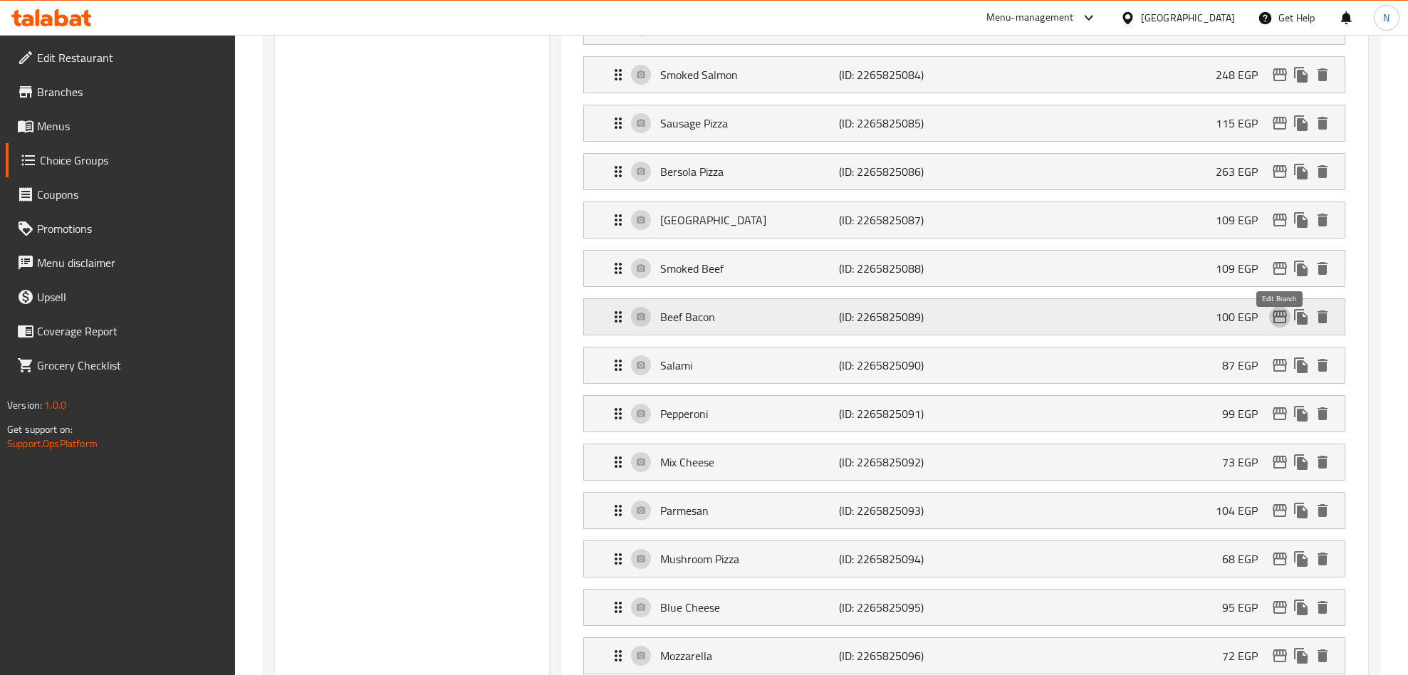
click at [1276, 325] on icon "edit" at bounding box center [1279, 316] width 17 height 17
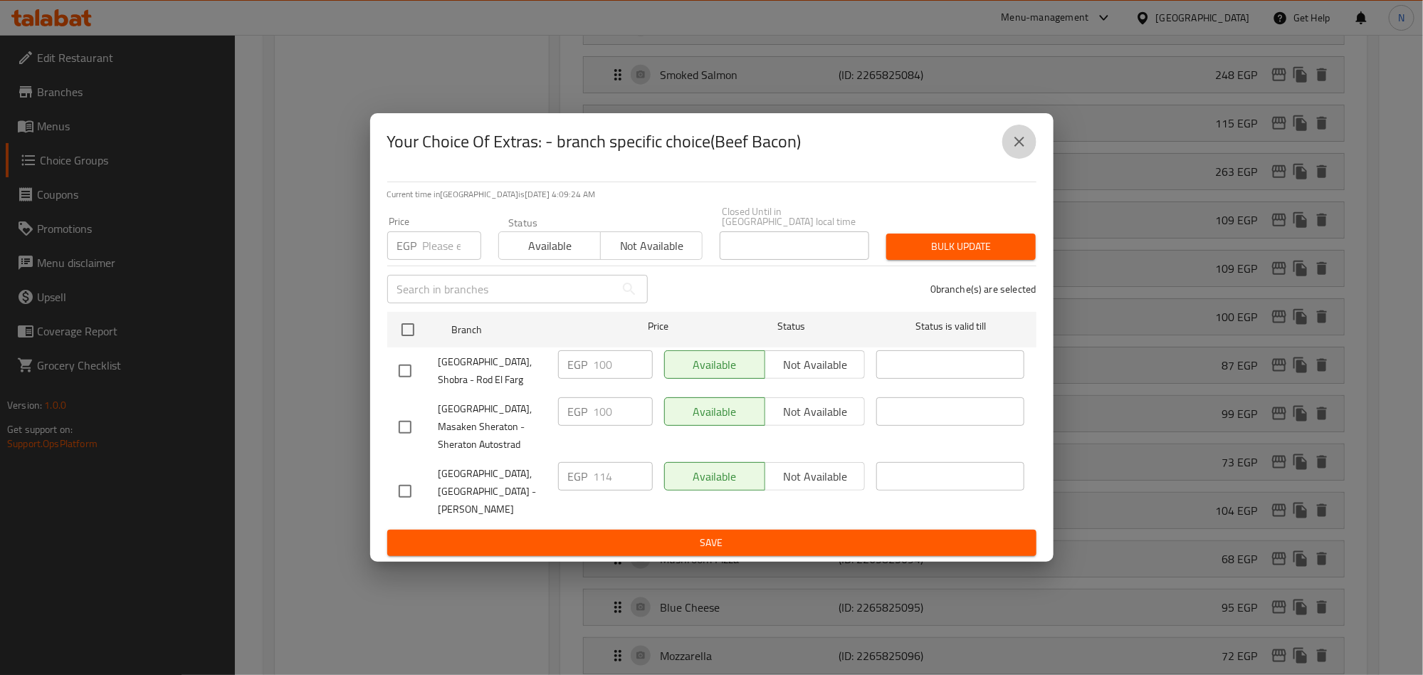
click at [1032, 156] on button "close" at bounding box center [1020, 142] width 34 height 34
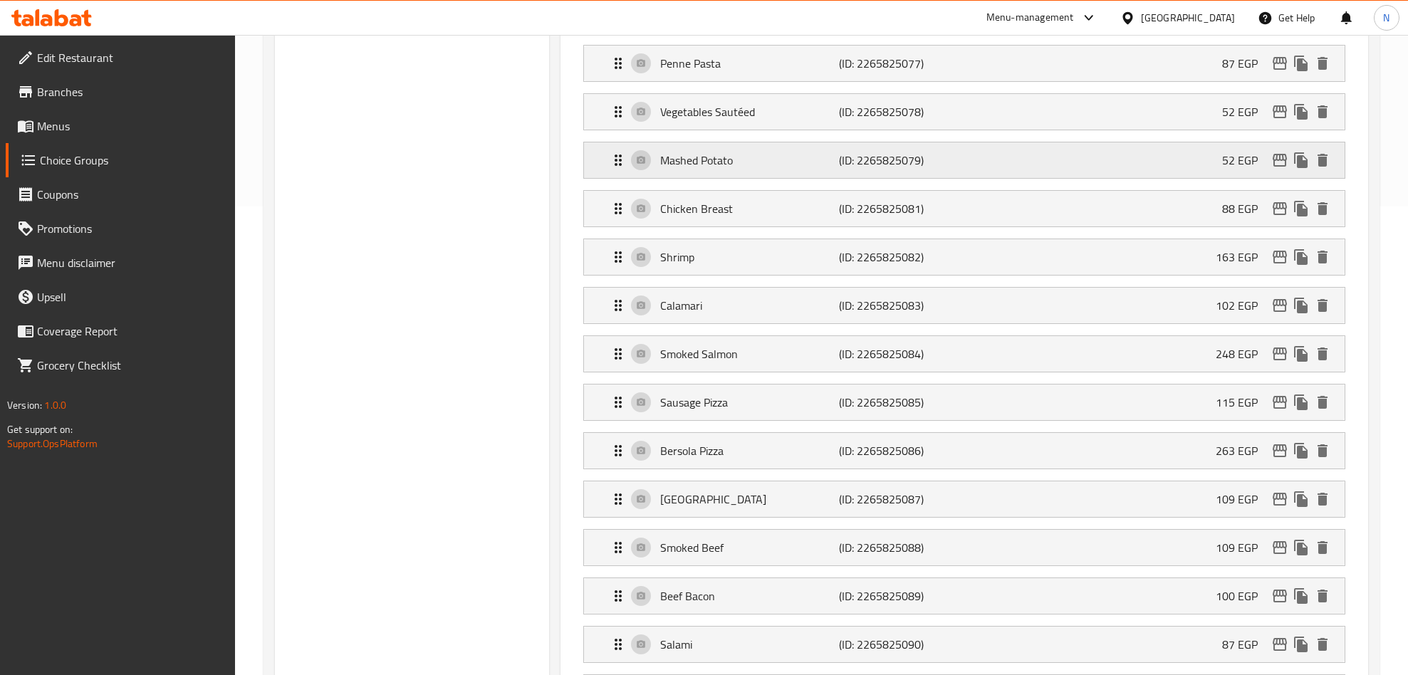
scroll to position [501, 0]
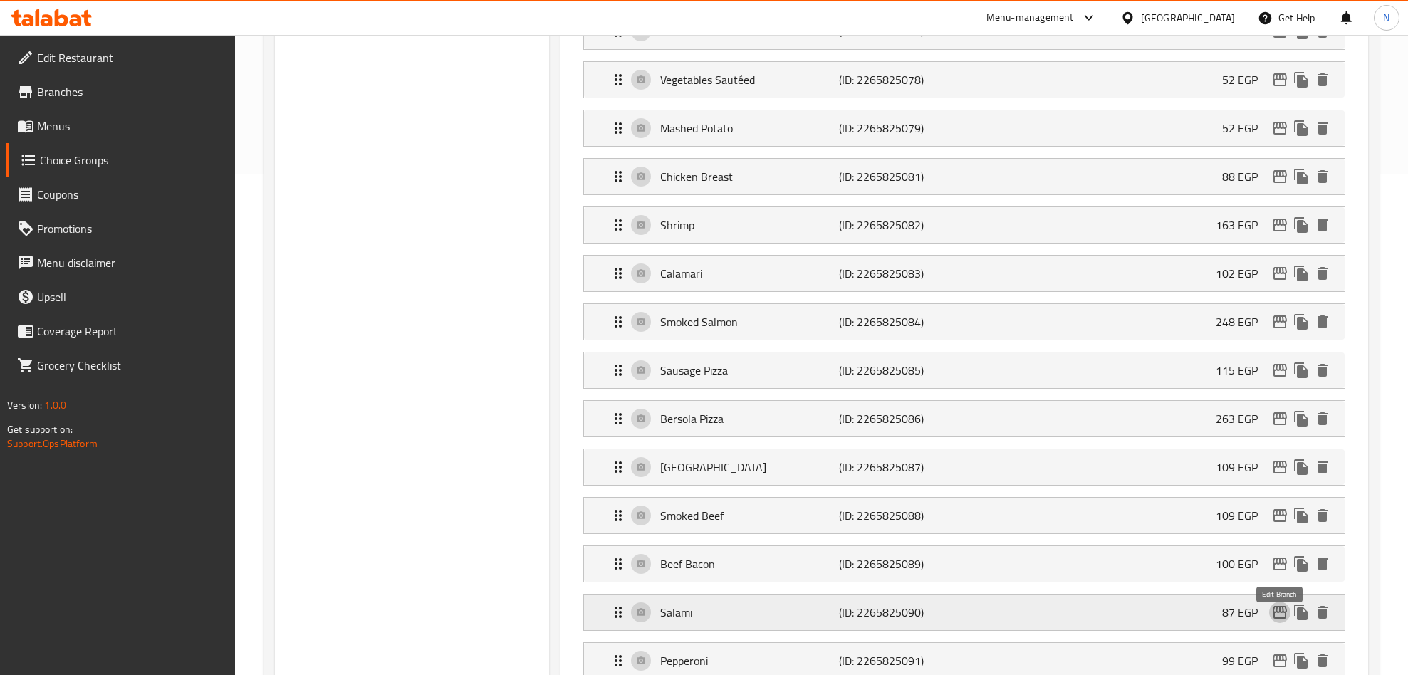
click at [1276, 621] on icon "edit" at bounding box center [1279, 612] width 17 height 17
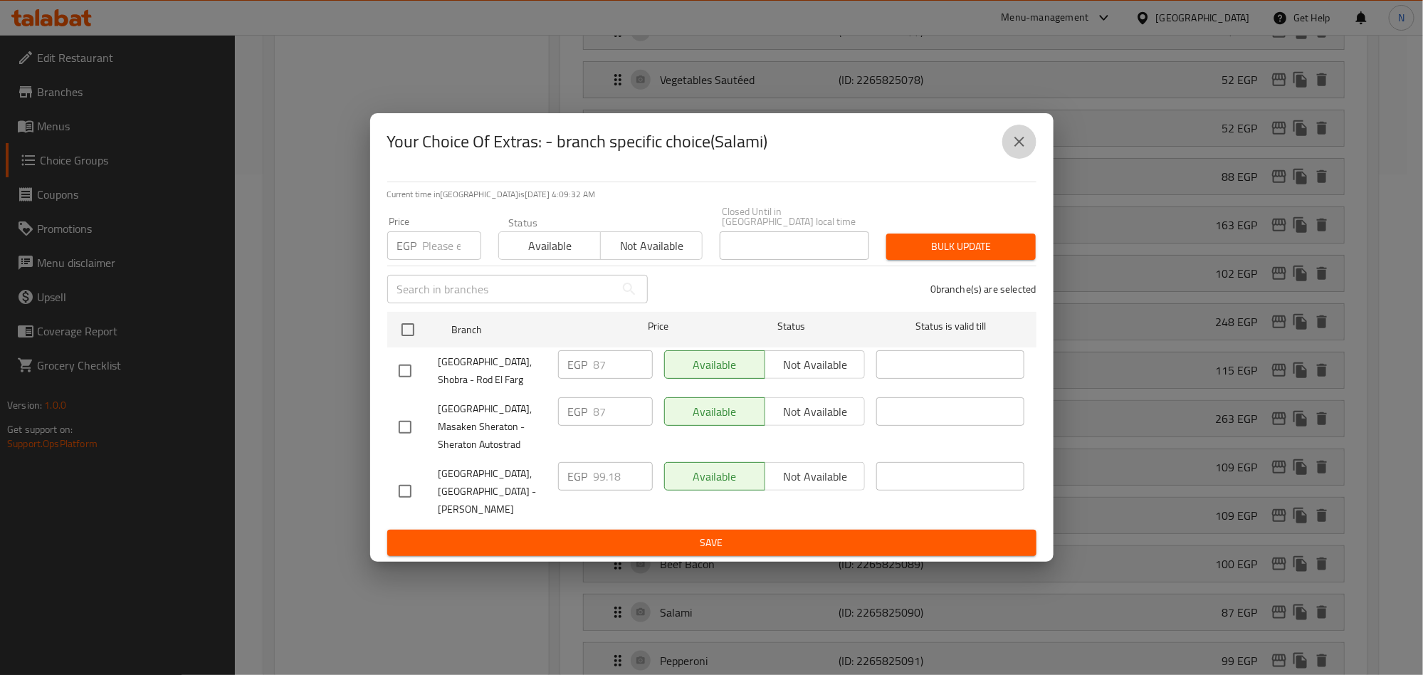
click at [1030, 150] on button "close" at bounding box center [1020, 142] width 34 height 34
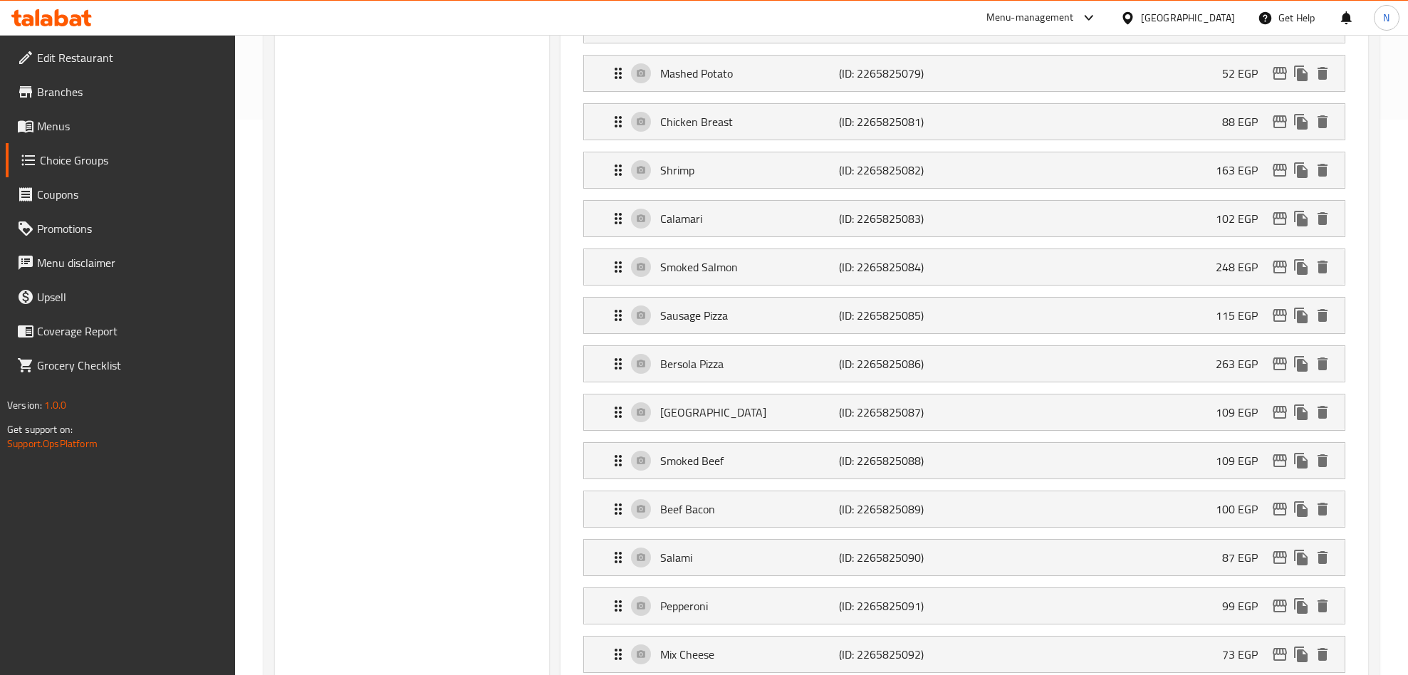
scroll to position [607, 0]
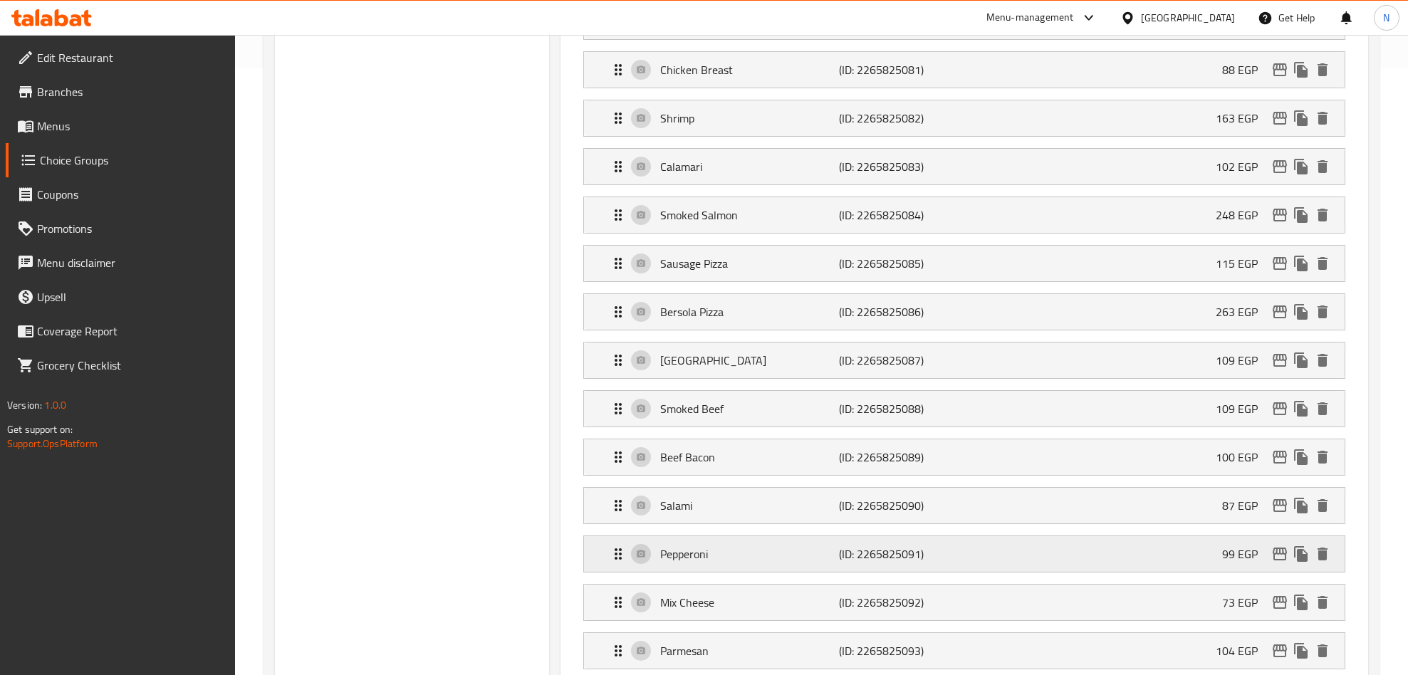
click at [1278, 563] on icon "edit" at bounding box center [1279, 553] width 17 height 17
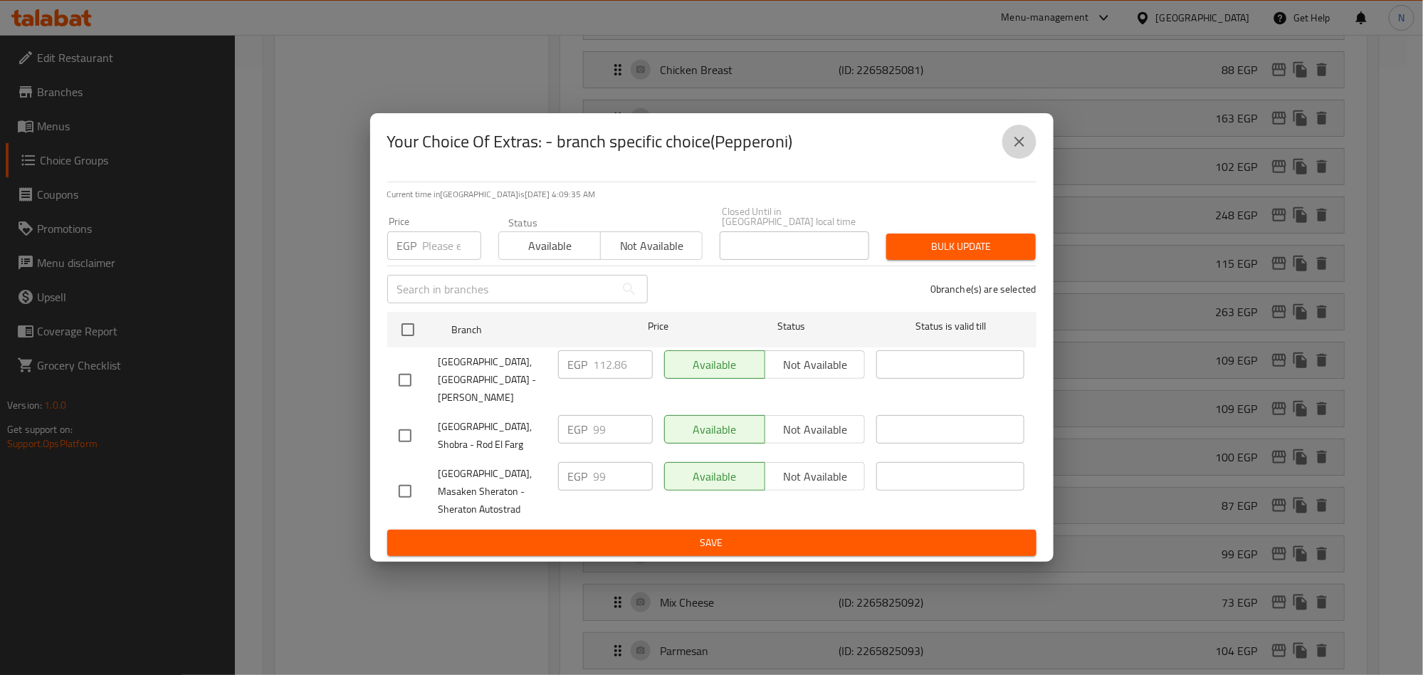
click at [1017, 150] on icon "close" at bounding box center [1019, 141] width 17 height 17
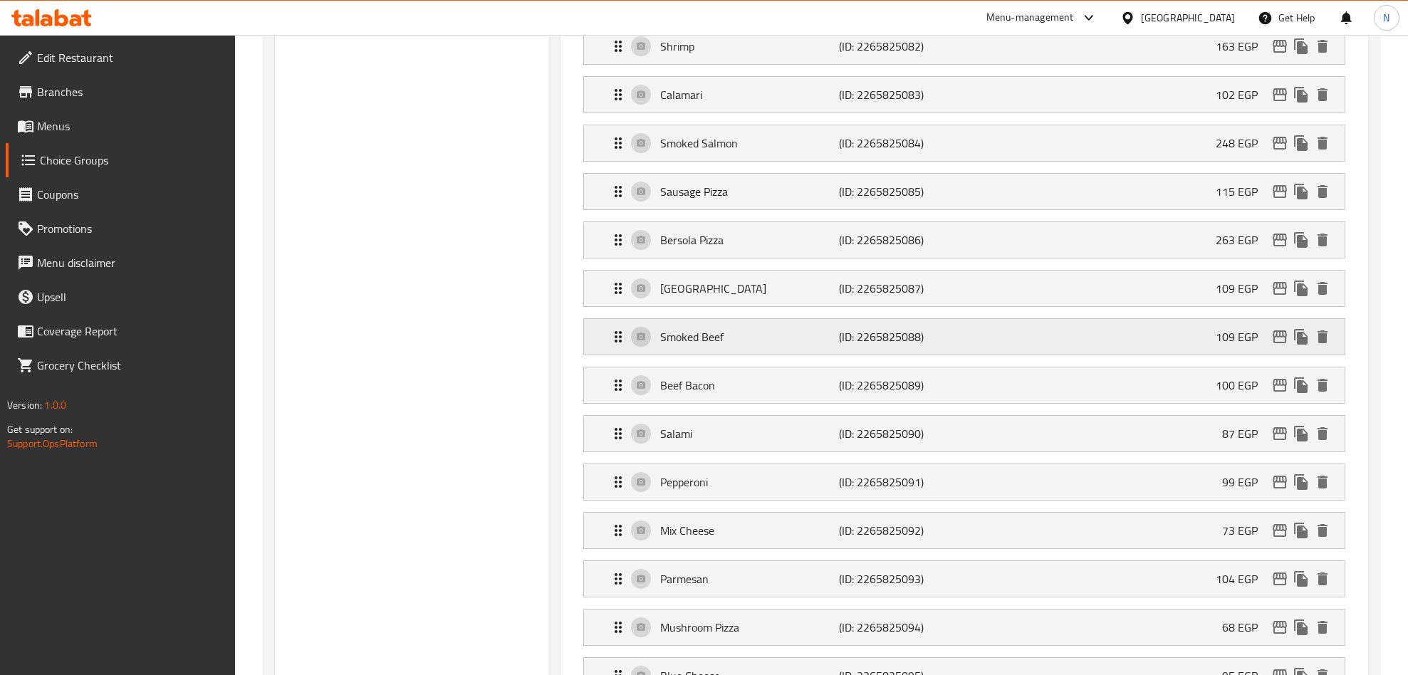
scroll to position [714, 0]
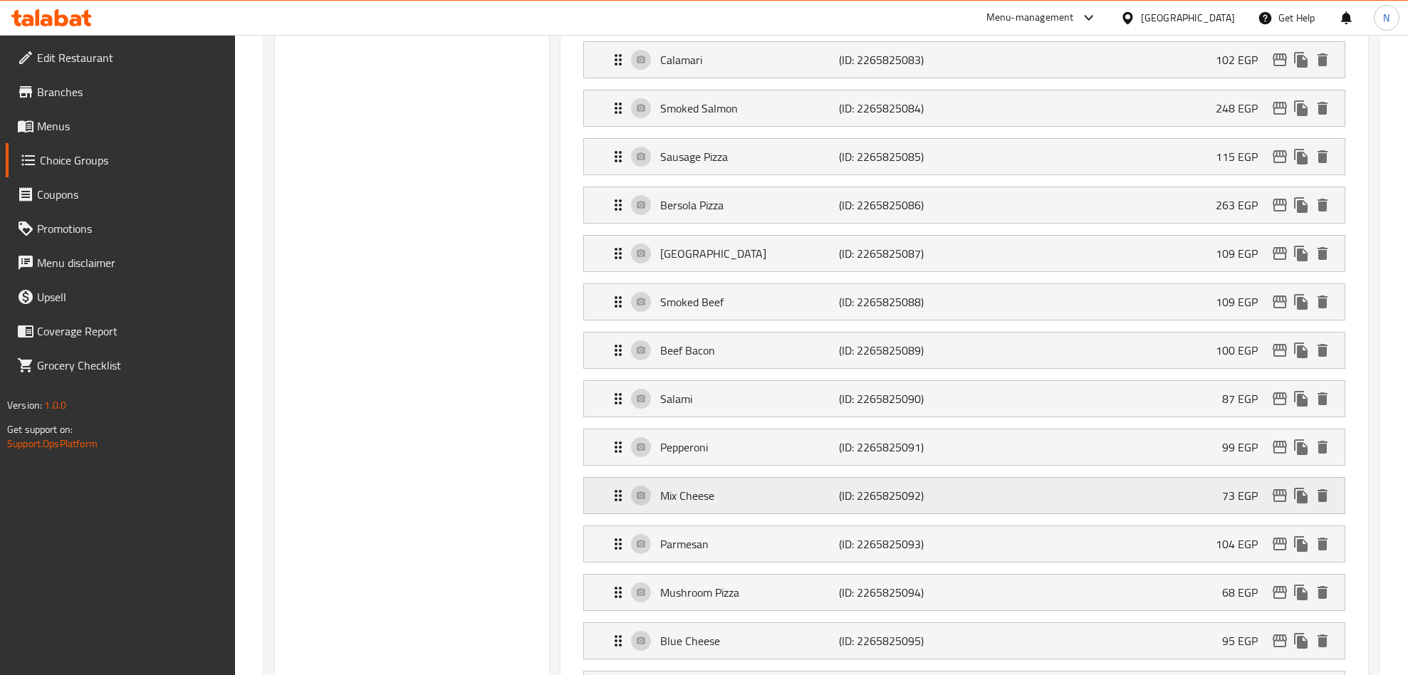
click at [1278, 504] on icon "edit" at bounding box center [1279, 495] width 17 height 17
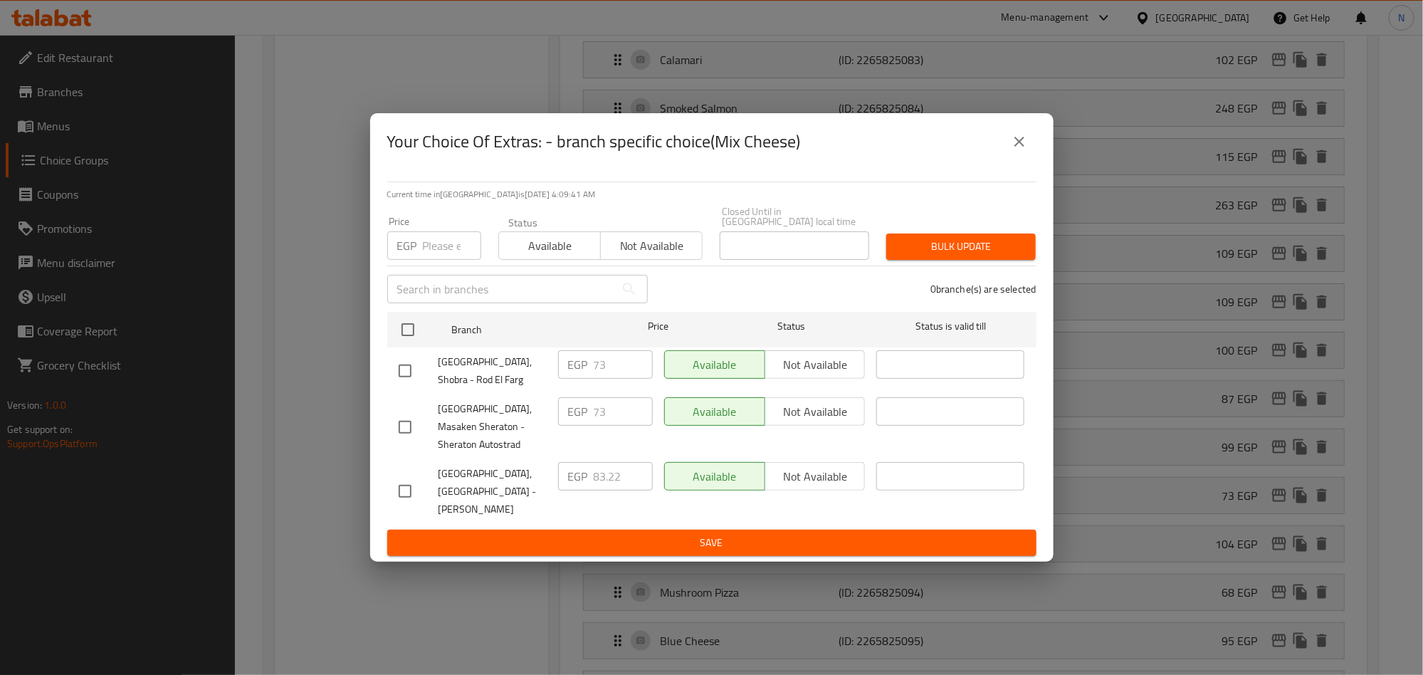
click at [1017, 150] on icon "close" at bounding box center [1019, 141] width 17 height 17
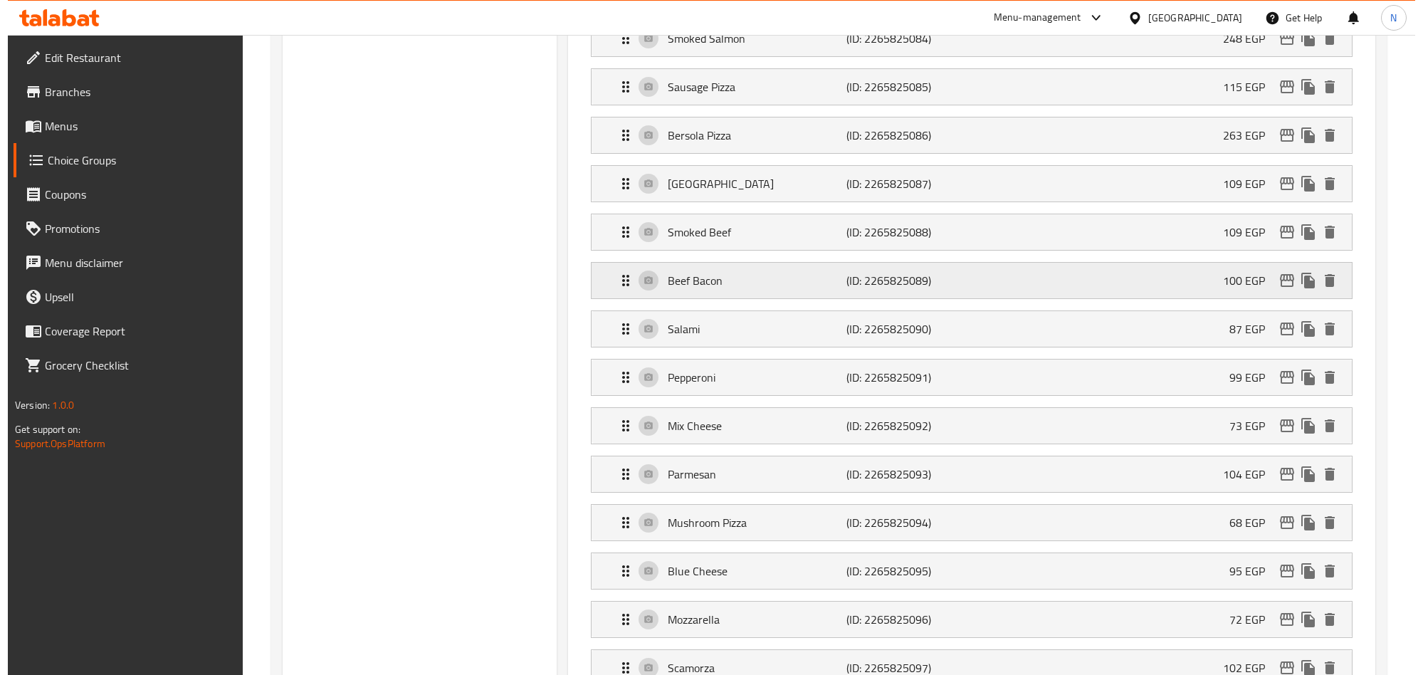
scroll to position [821, 0]
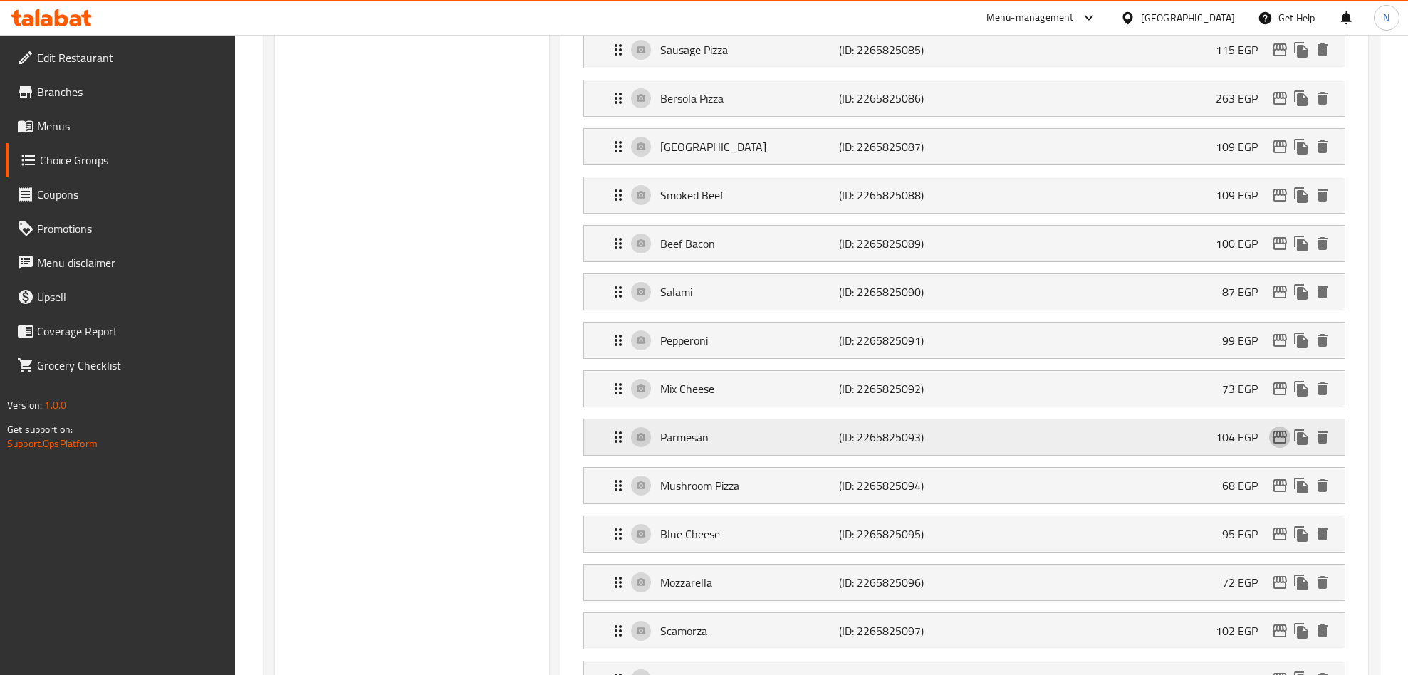
click at [1278, 446] on icon "edit" at bounding box center [1279, 437] width 17 height 17
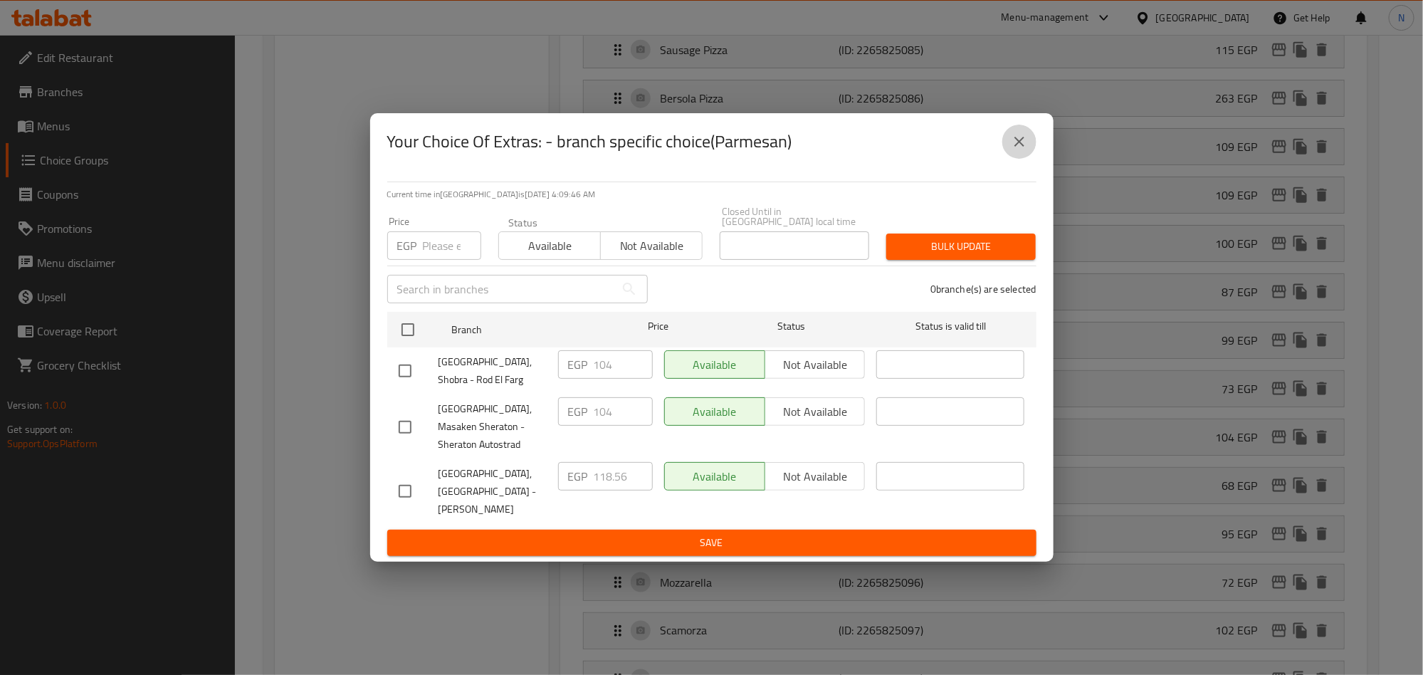
click at [1021, 147] on icon "close" at bounding box center [1020, 142] width 10 height 10
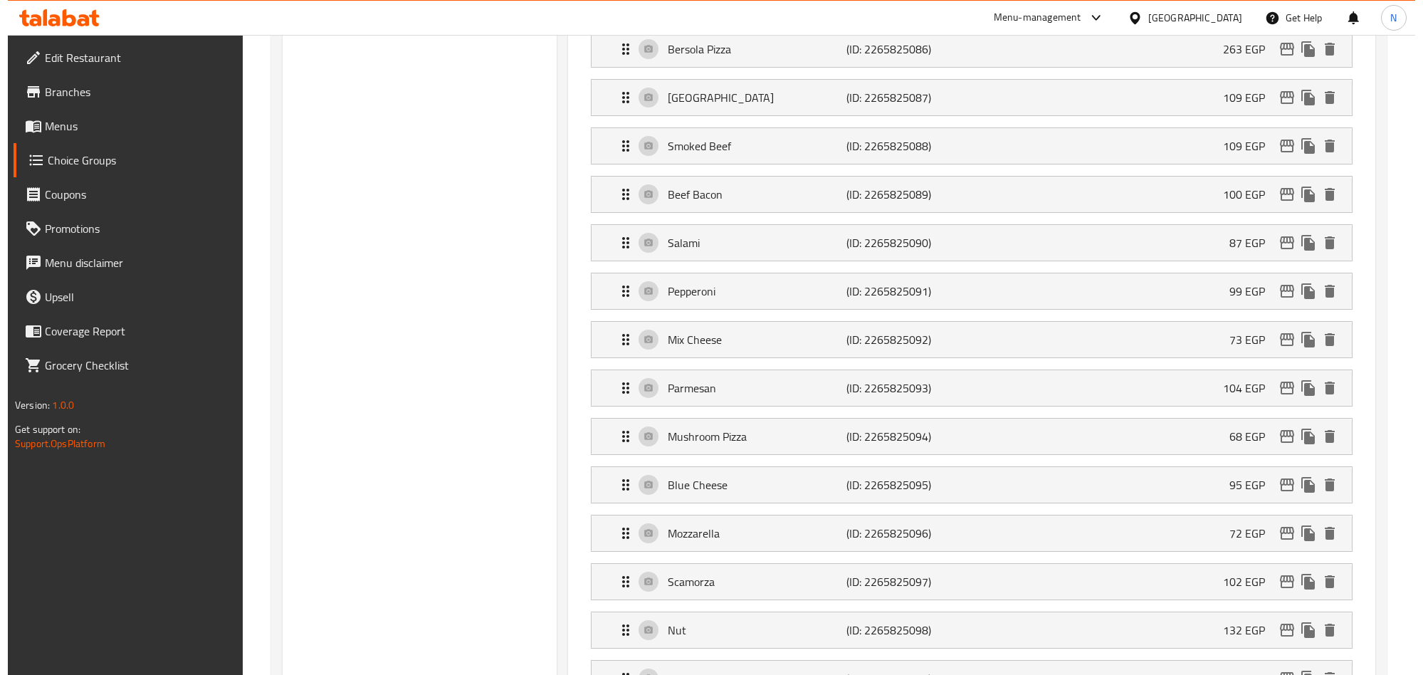
scroll to position [928, 0]
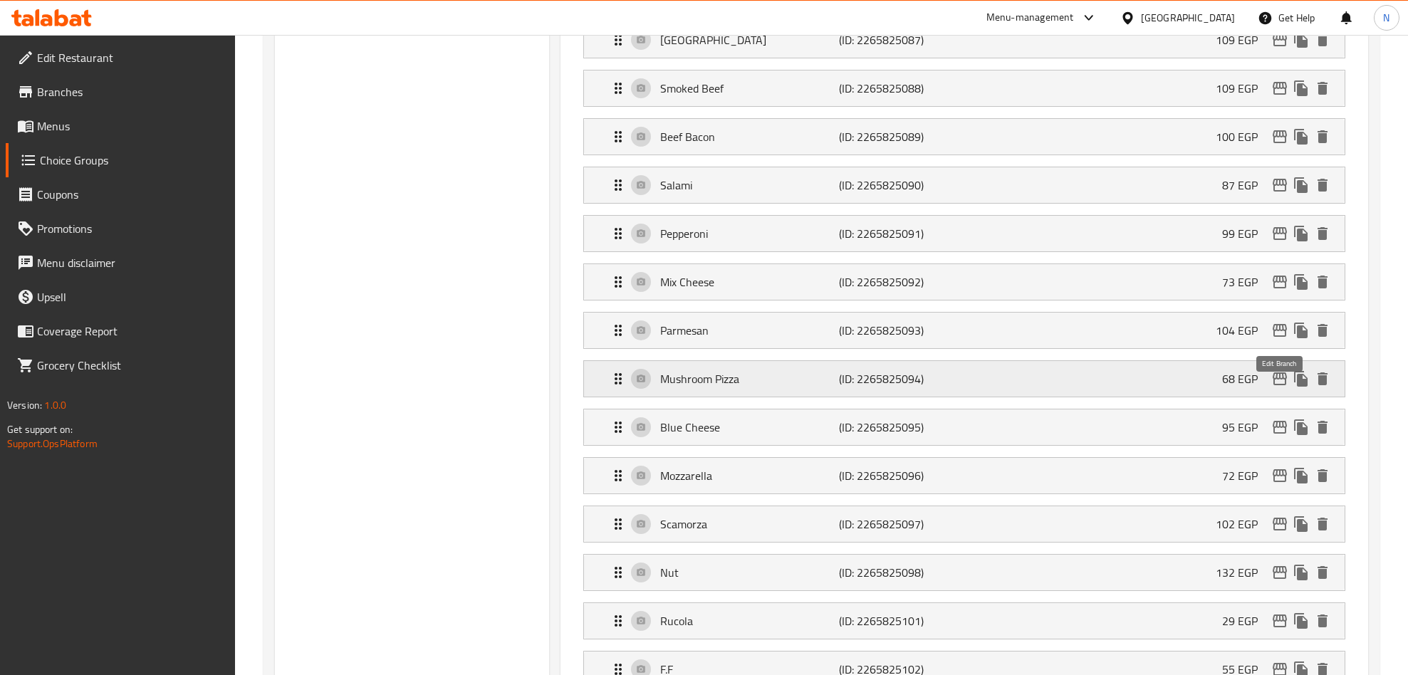
click at [1278, 385] on icon "edit" at bounding box center [1279, 378] width 14 height 13
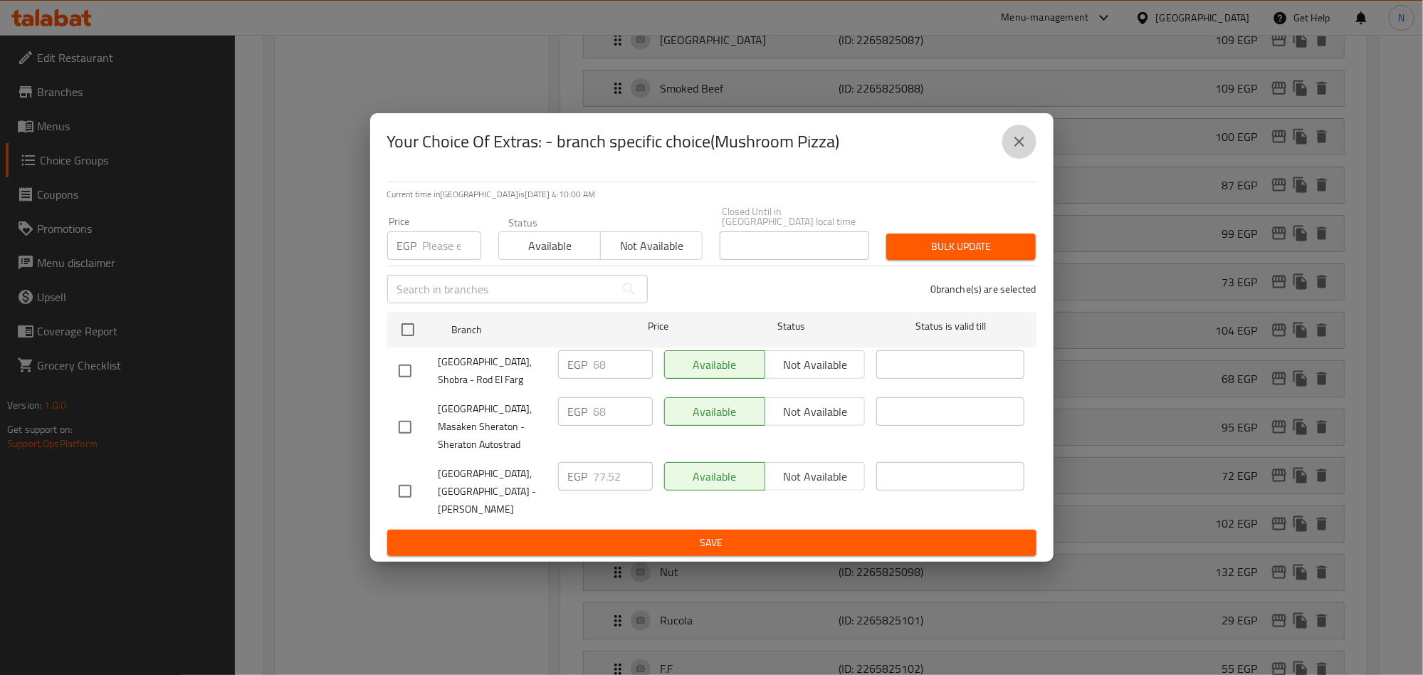
click at [1015, 150] on icon "close" at bounding box center [1019, 141] width 17 height 17
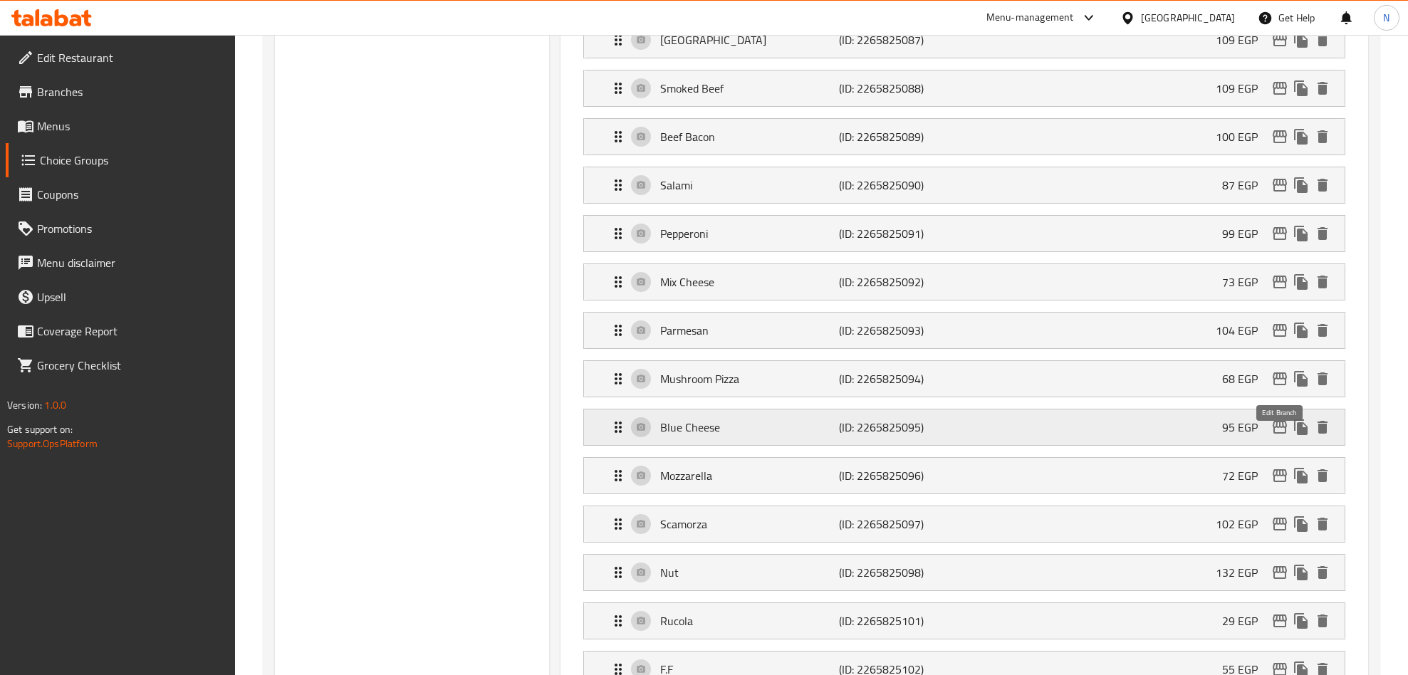
click at [1276, 434] on icon "edit" at bounding box center [1279, 427] width 14 height 13
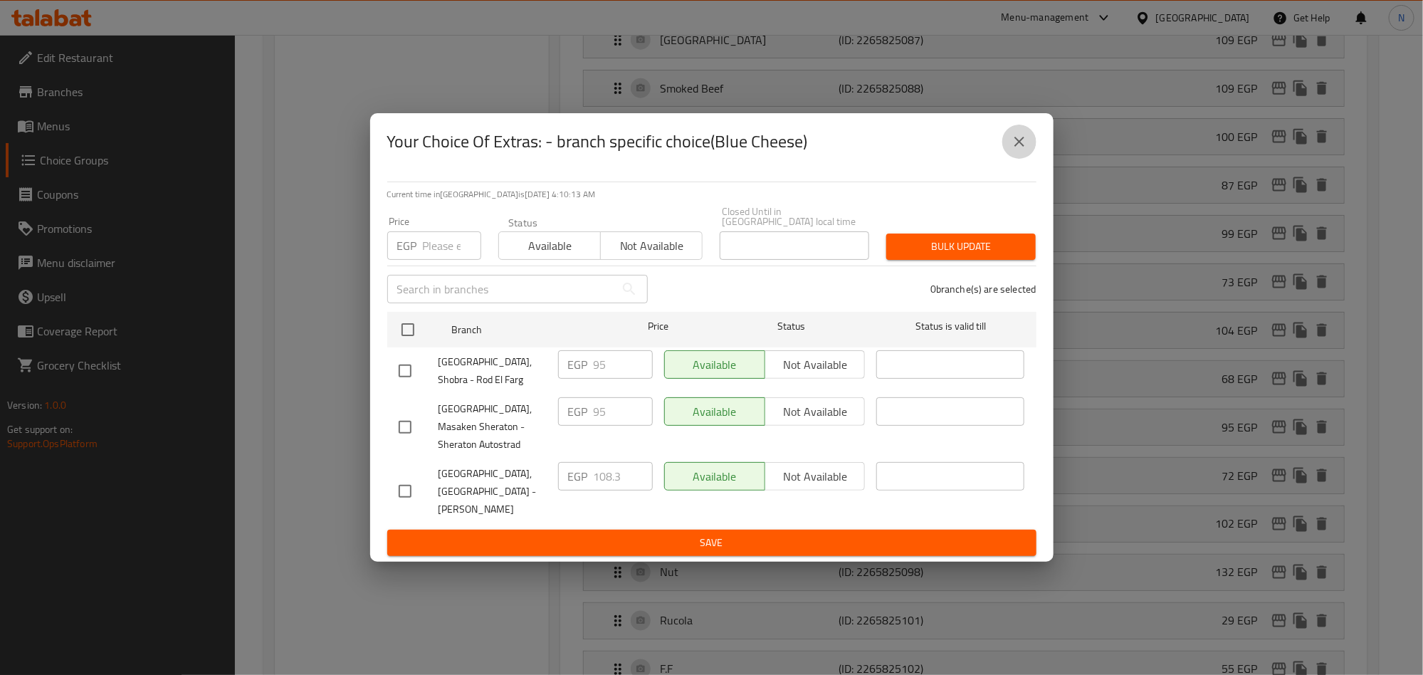
click at [1023, 150] on icon "close" at bounding box center [1019, 141] width 17 height 17
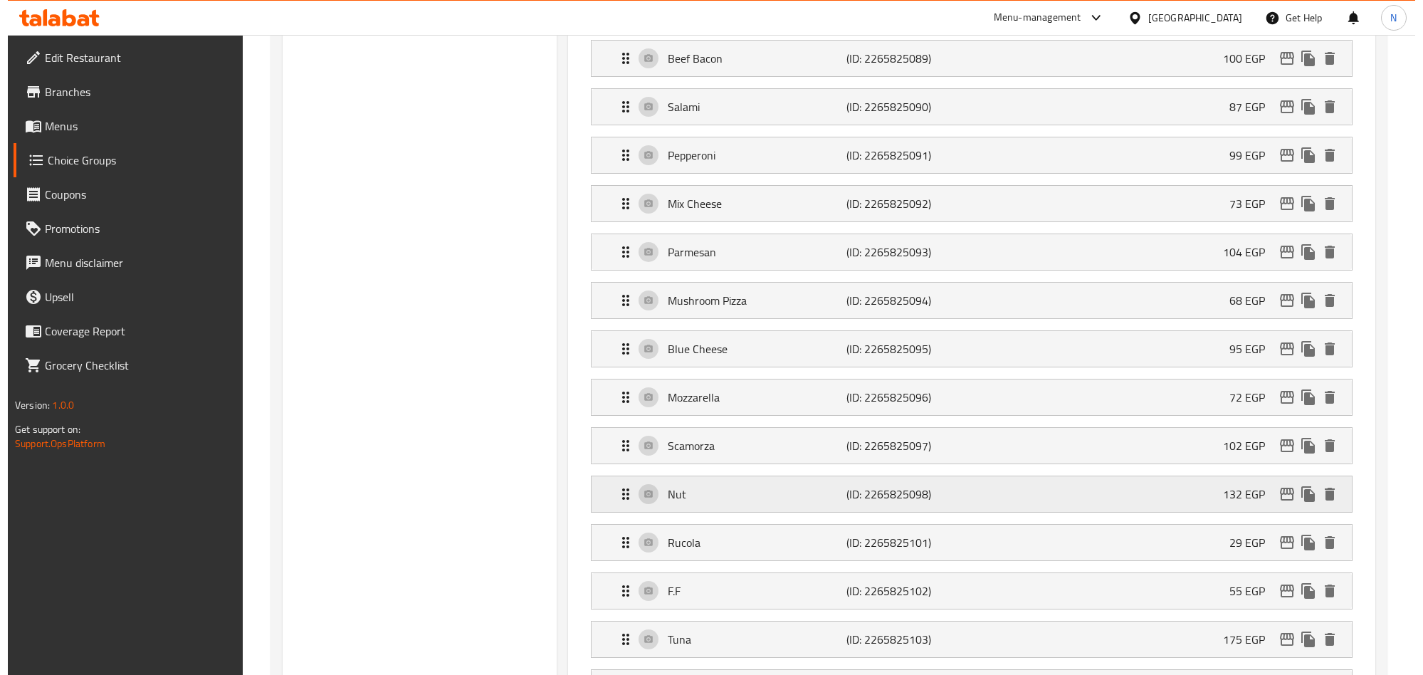
scroll to position [1035, 0]
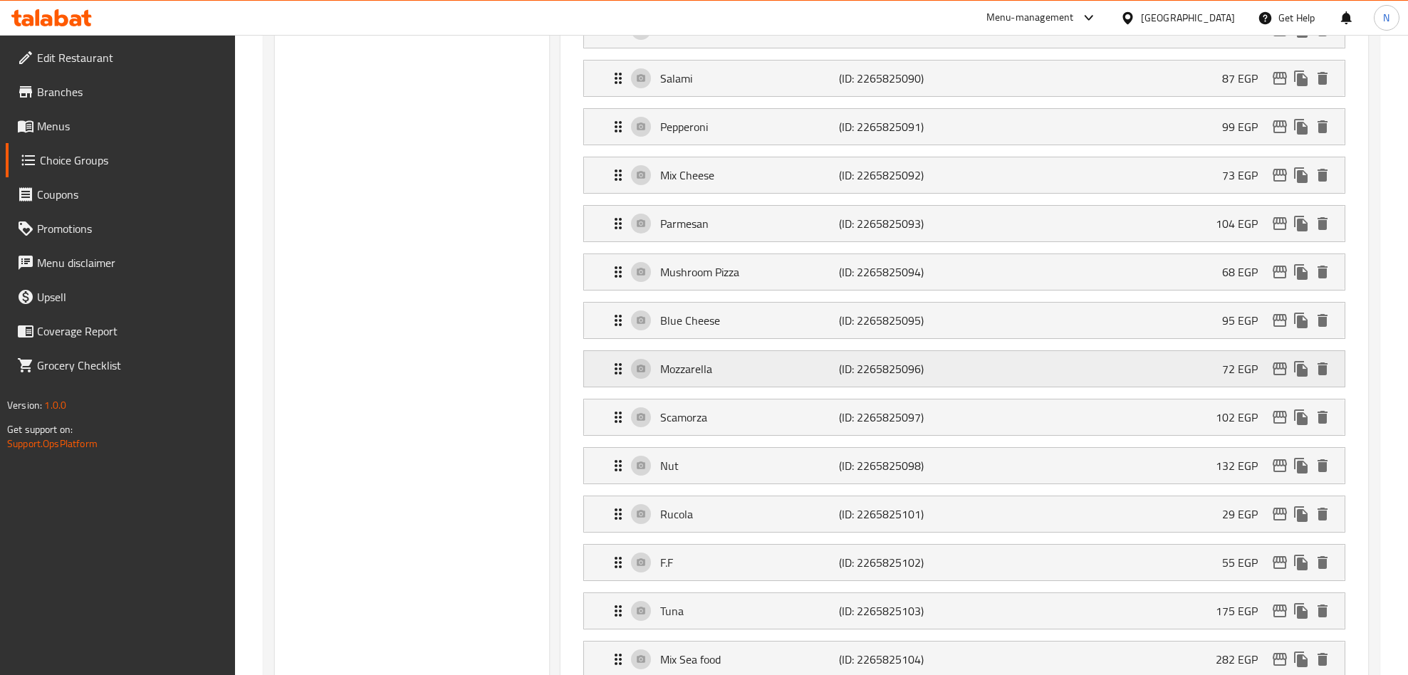
click at [1284, 377] on icon "edit" at bounding box center [1279, 368] width 17 height 17
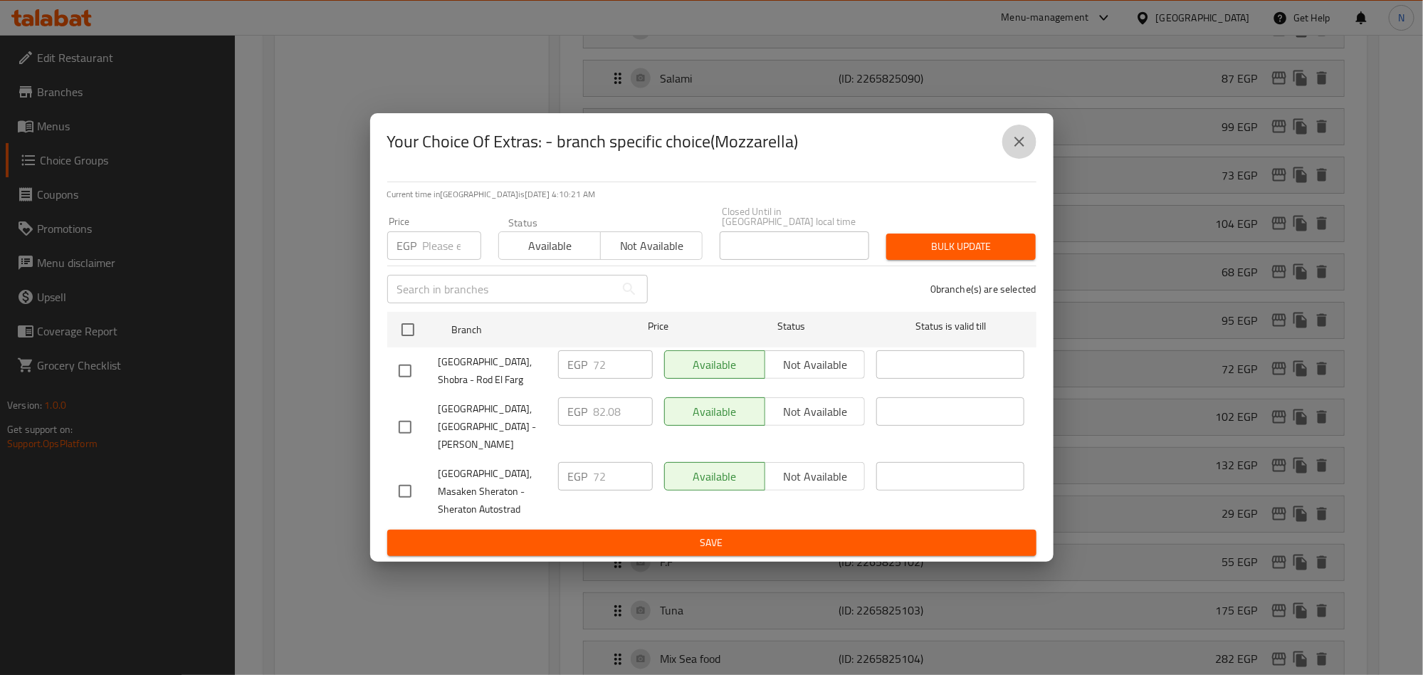
click at [1020, 150] on icon "close" at bounding box center [1019, 141] width 17 height 17
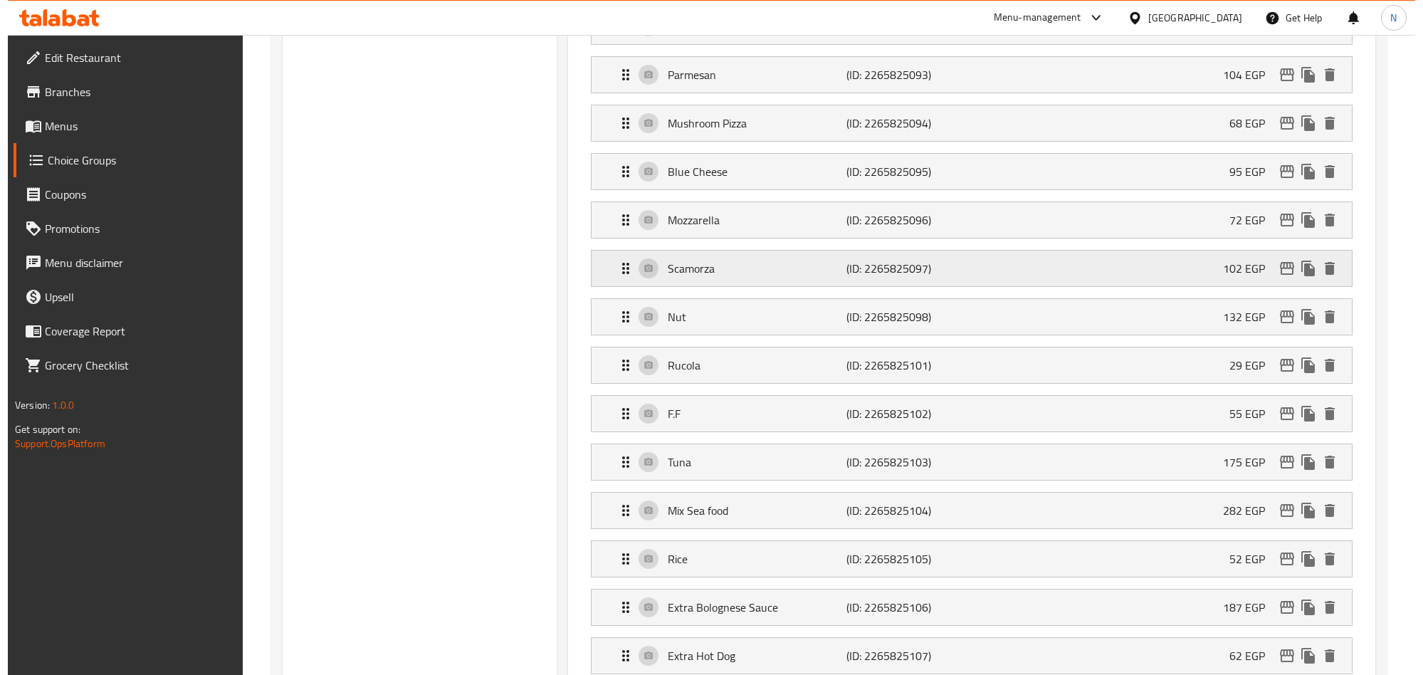
scroll to position [1141, 0]
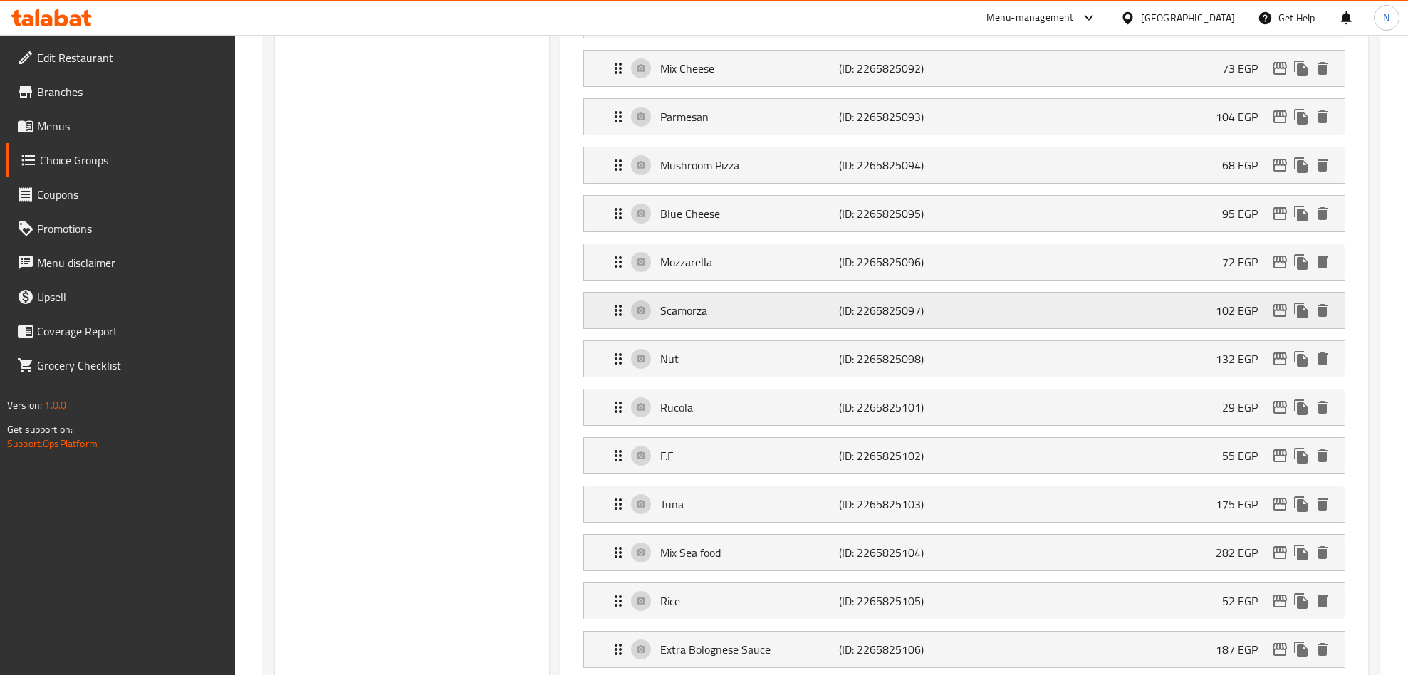
click at [1280, 319] on icon "edit" at bounding box center [1279, 310] width 17 height 17
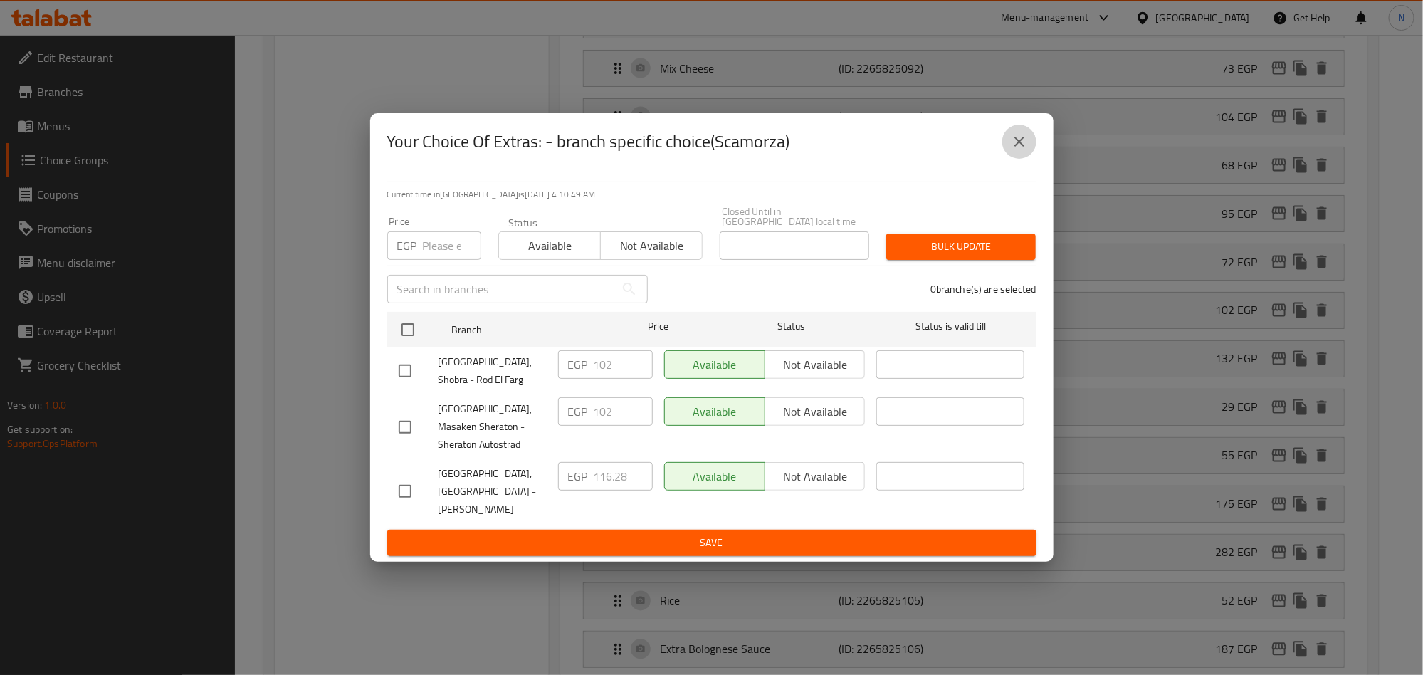
click at [1020, 150] on icon "close" at bounding box center [1019, 141] width 17 height 17
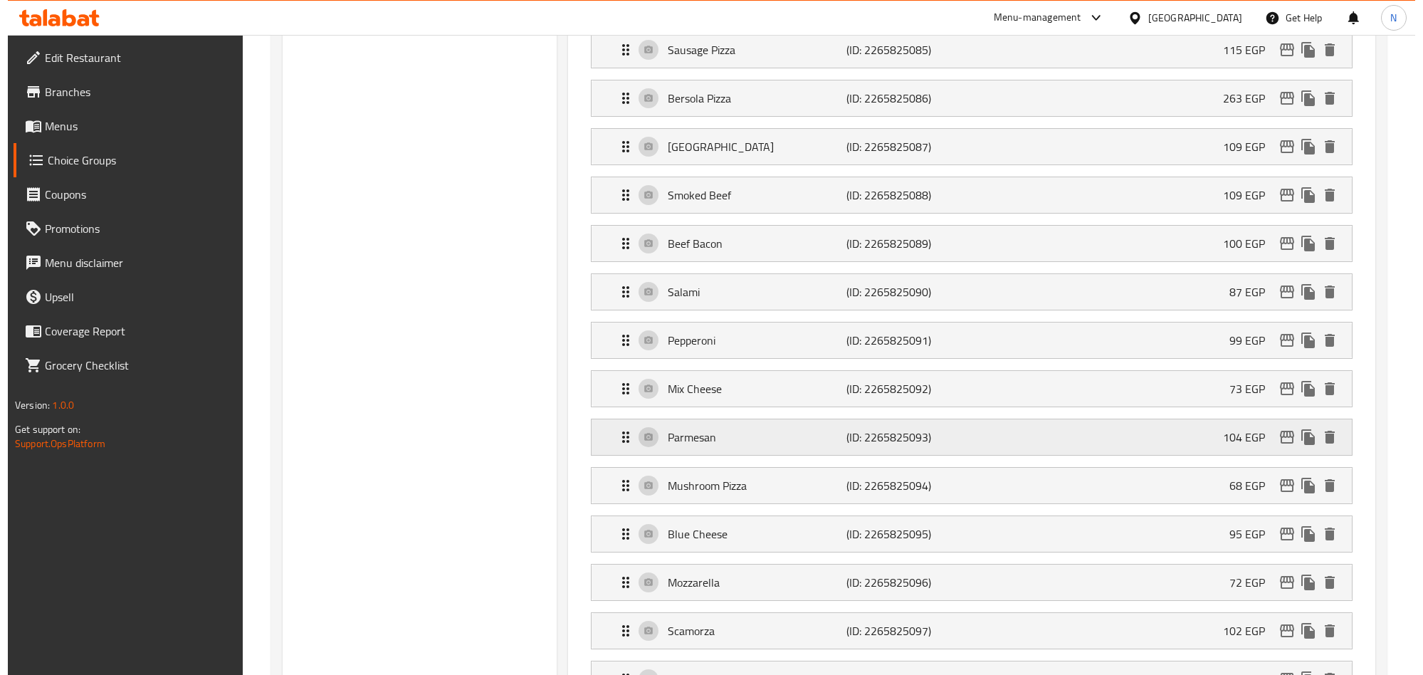
scroll to position [1355, 0]
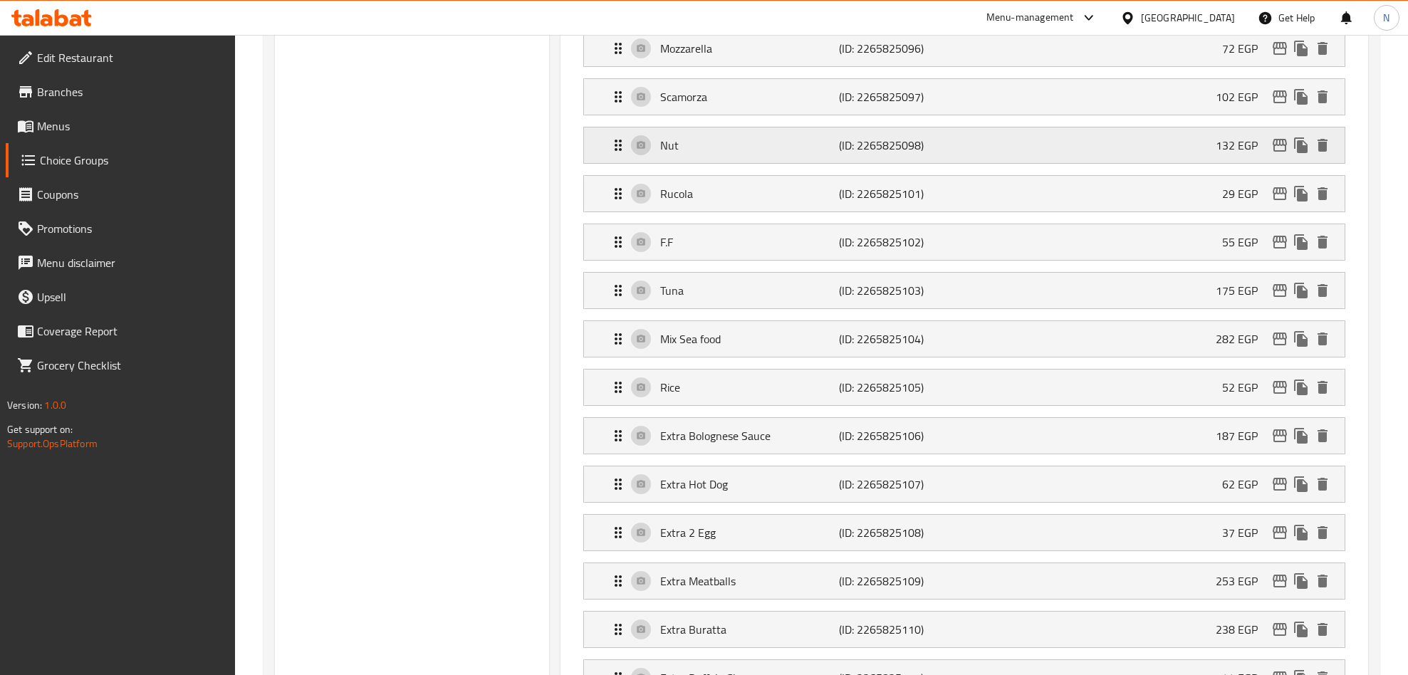
click at [1278, 154] on icon "edit" at bounding box center [1279, 145] width 17 height 17
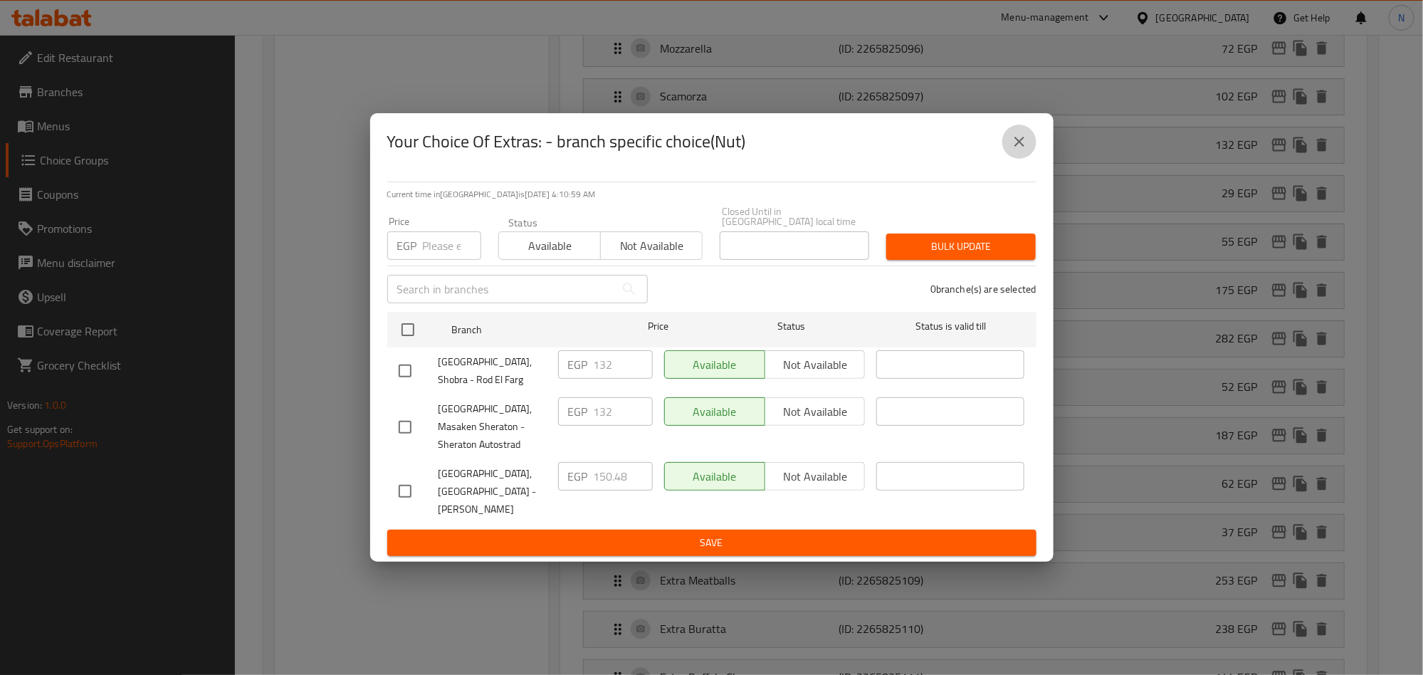
click at [1015, 150] on icon "close" at bounding box center [1019, 141] width 17 height 17
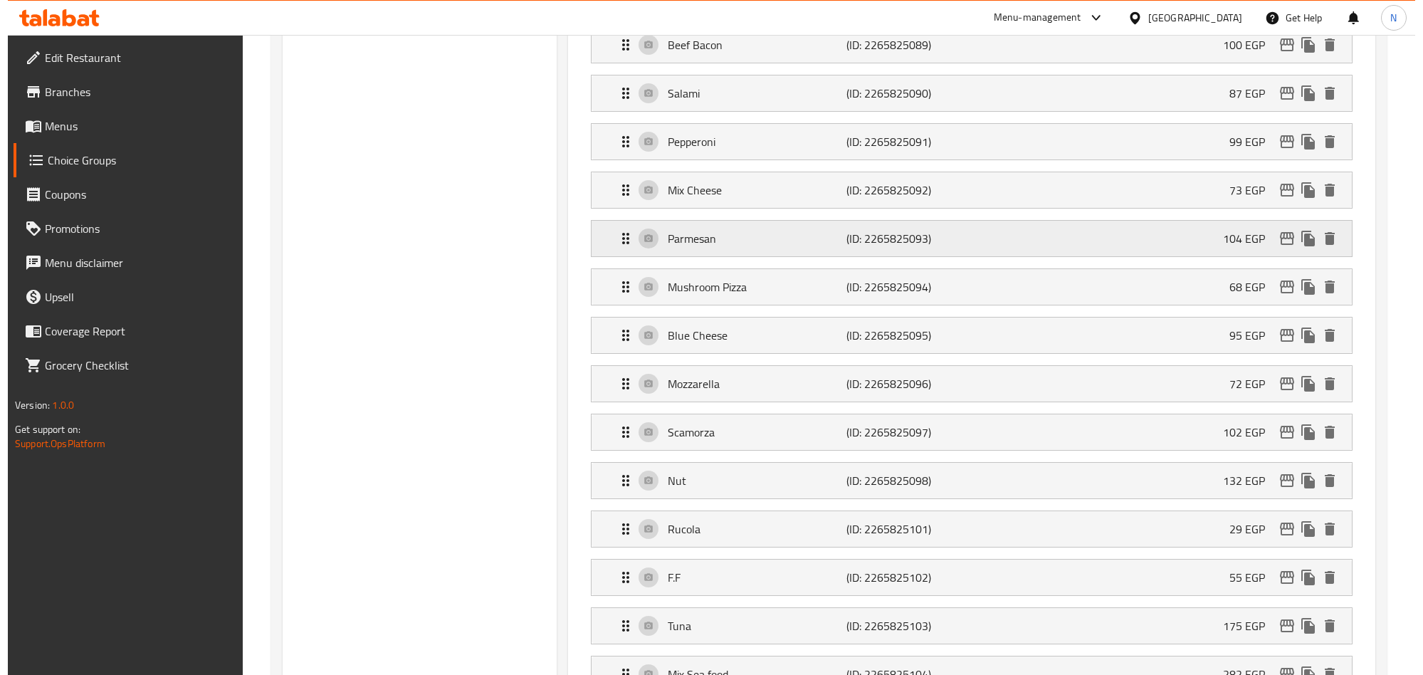
scroll to position [1141, 0]
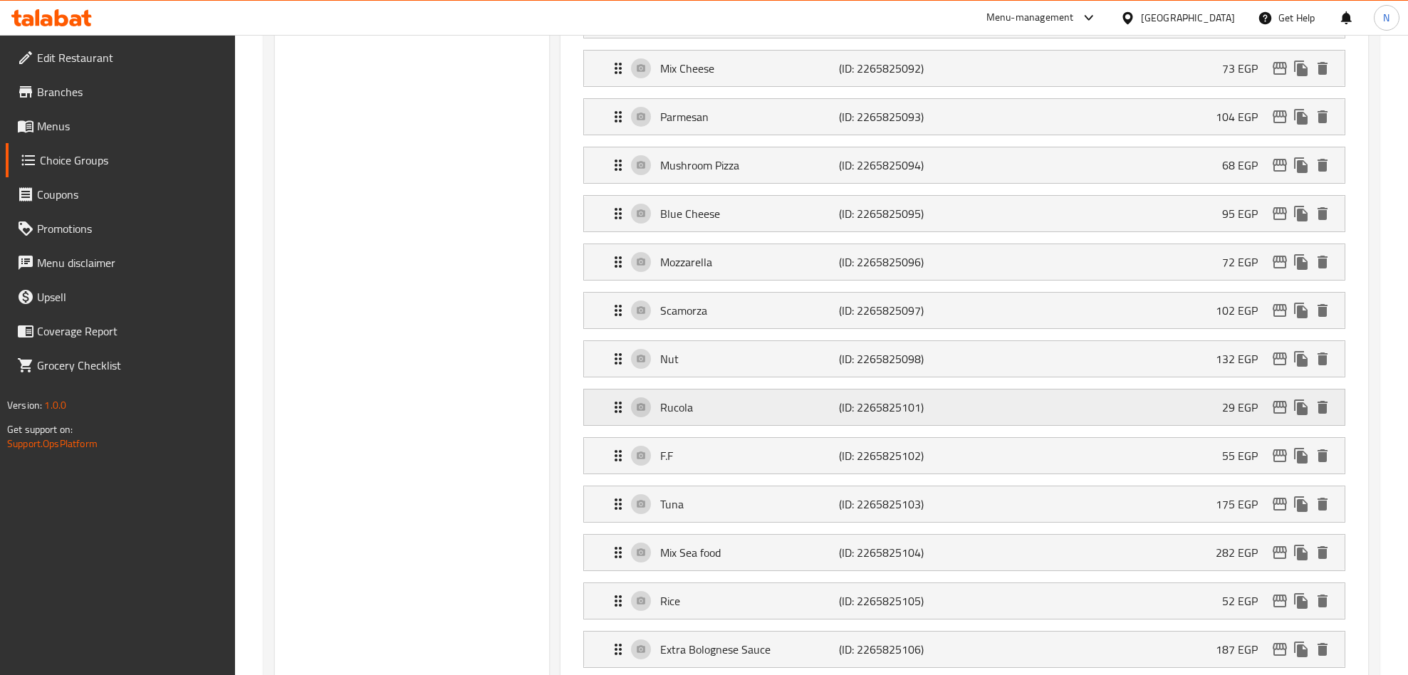
click at [1275, 414] on icon "edit" at bounding box center [1279, 407] width 14 height 13
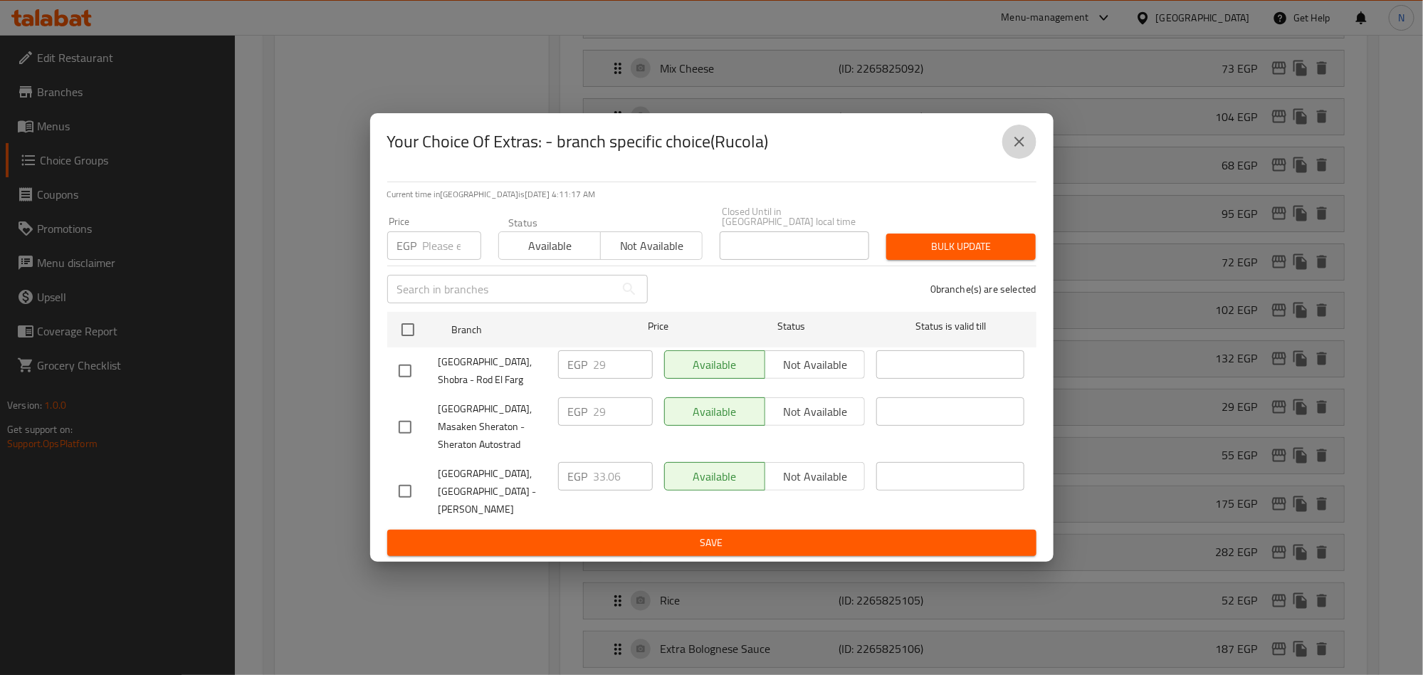
click at [1026, 150] on icon "close" at bounding box center [1019, 141] width 17 height 17
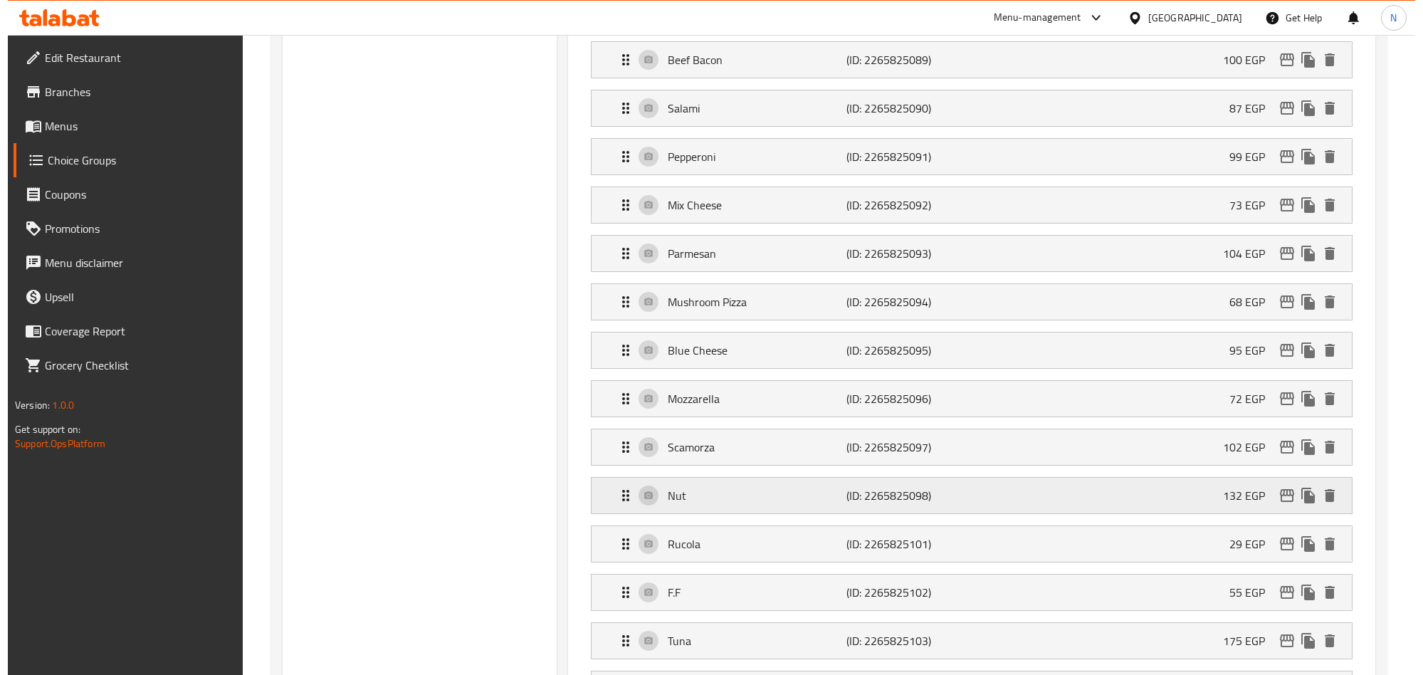
scroll to position [1035, 0]
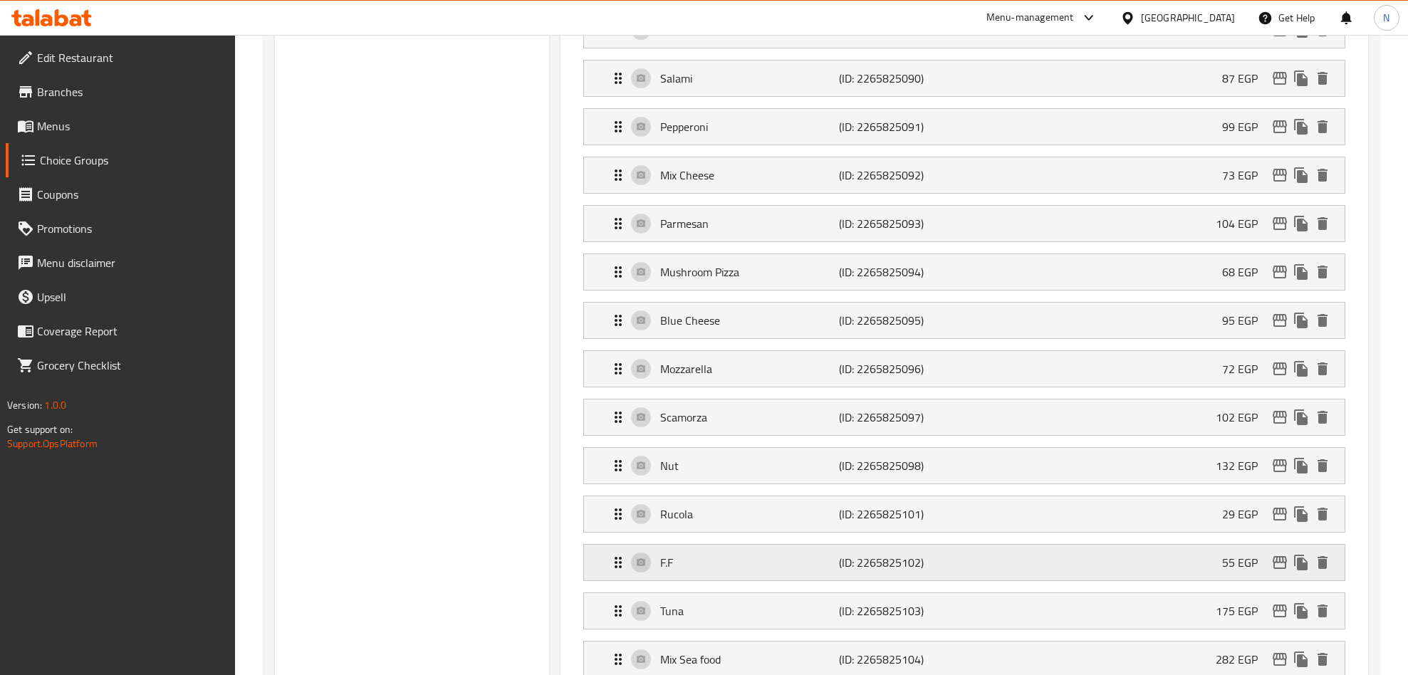
click at [1284, 571] on icon "edit" at bounding box center [1279, 562] width 17 height 17
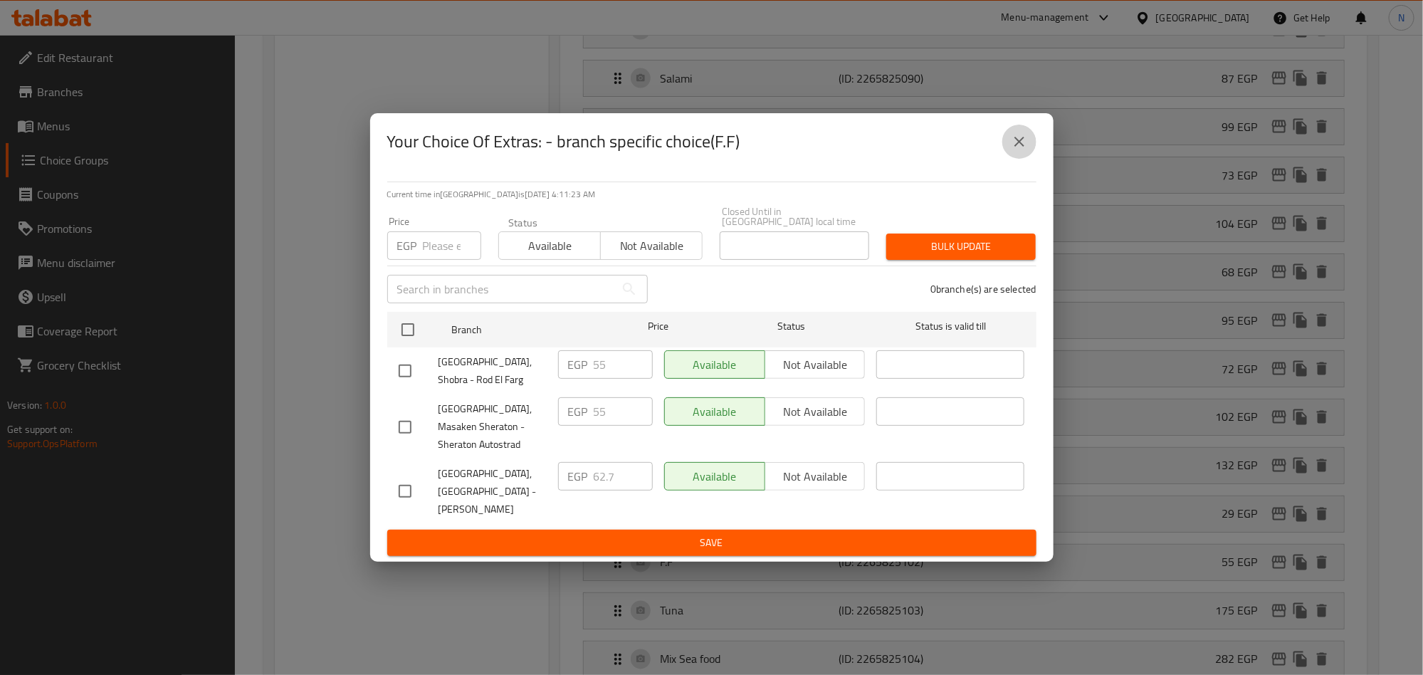
click at [1021, 150] on icon "close" at bounding box center [1019, 141] width 17 height 17
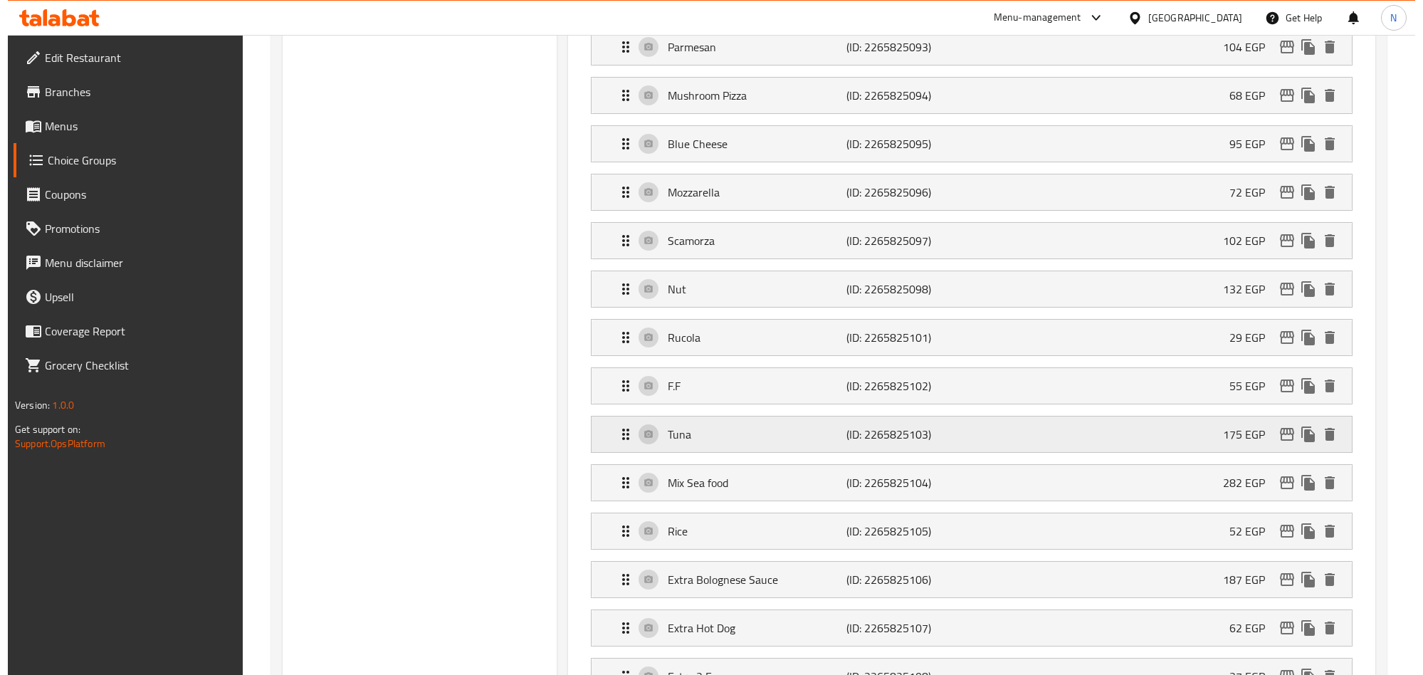
scroll to position [1248, 0]
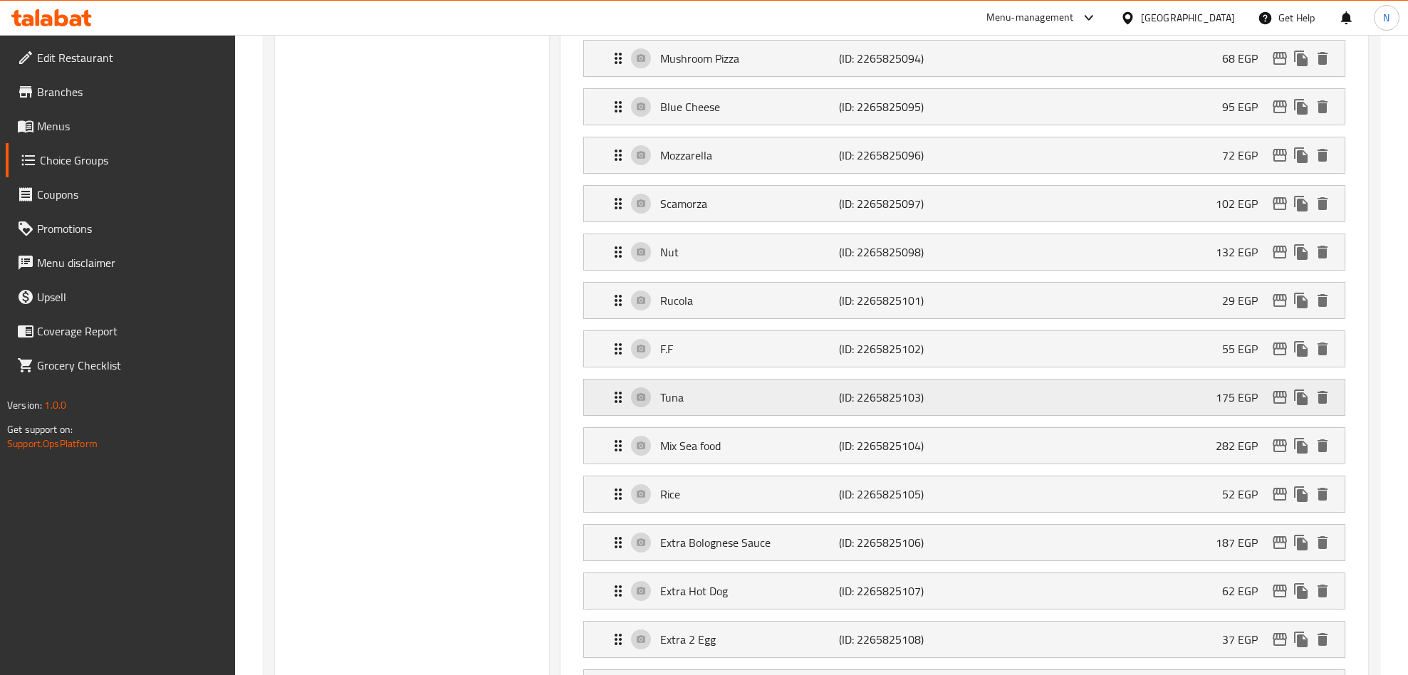
click at [1278, 404] on icon "edit" at bounding box center [1279, 397] width 14 height 13
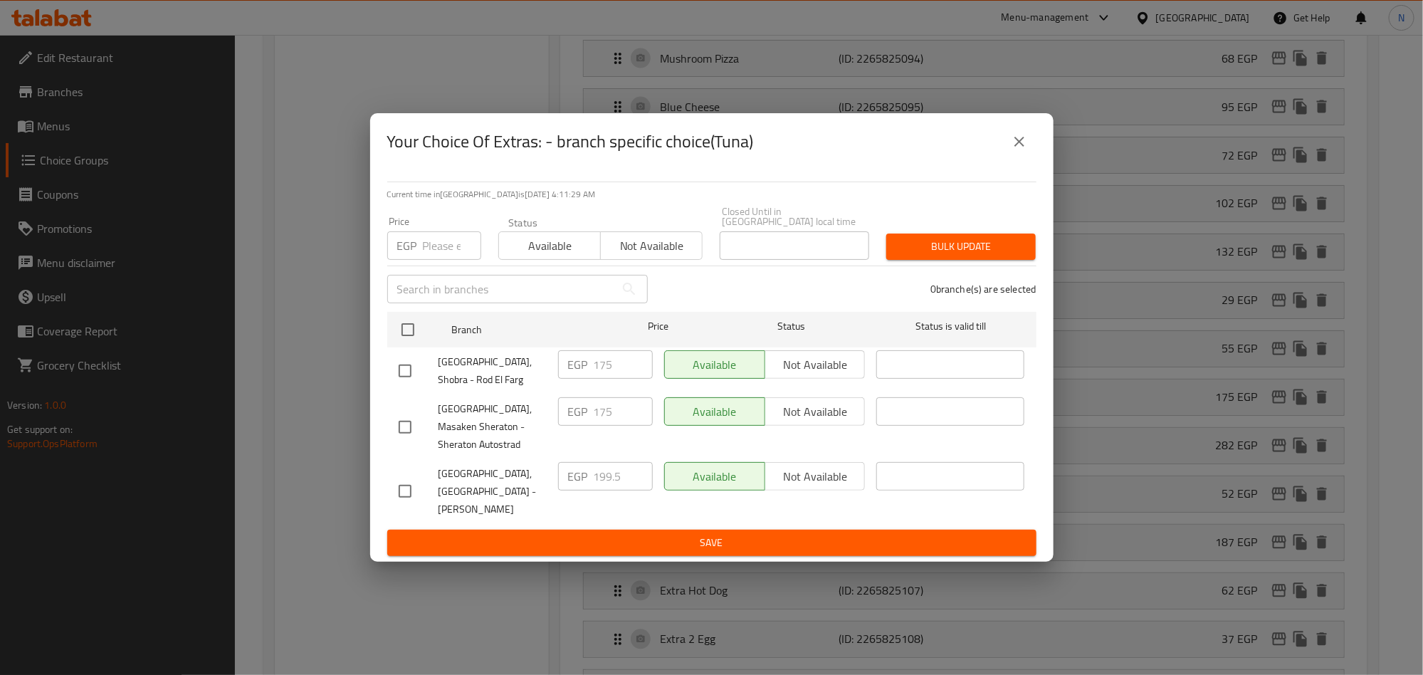
click at [1009, 150] on button "close" at bounding box center [1020, 142] width 34 height 34
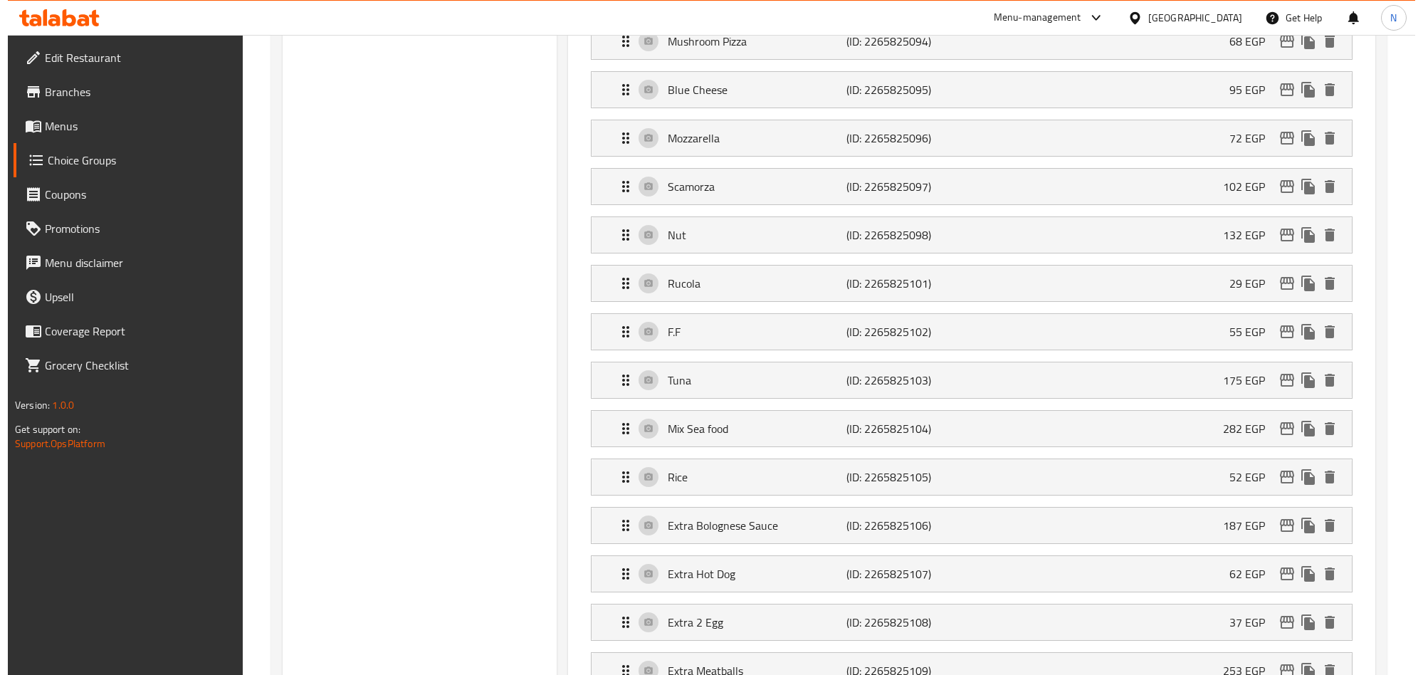
scroll to position [1355, 0]
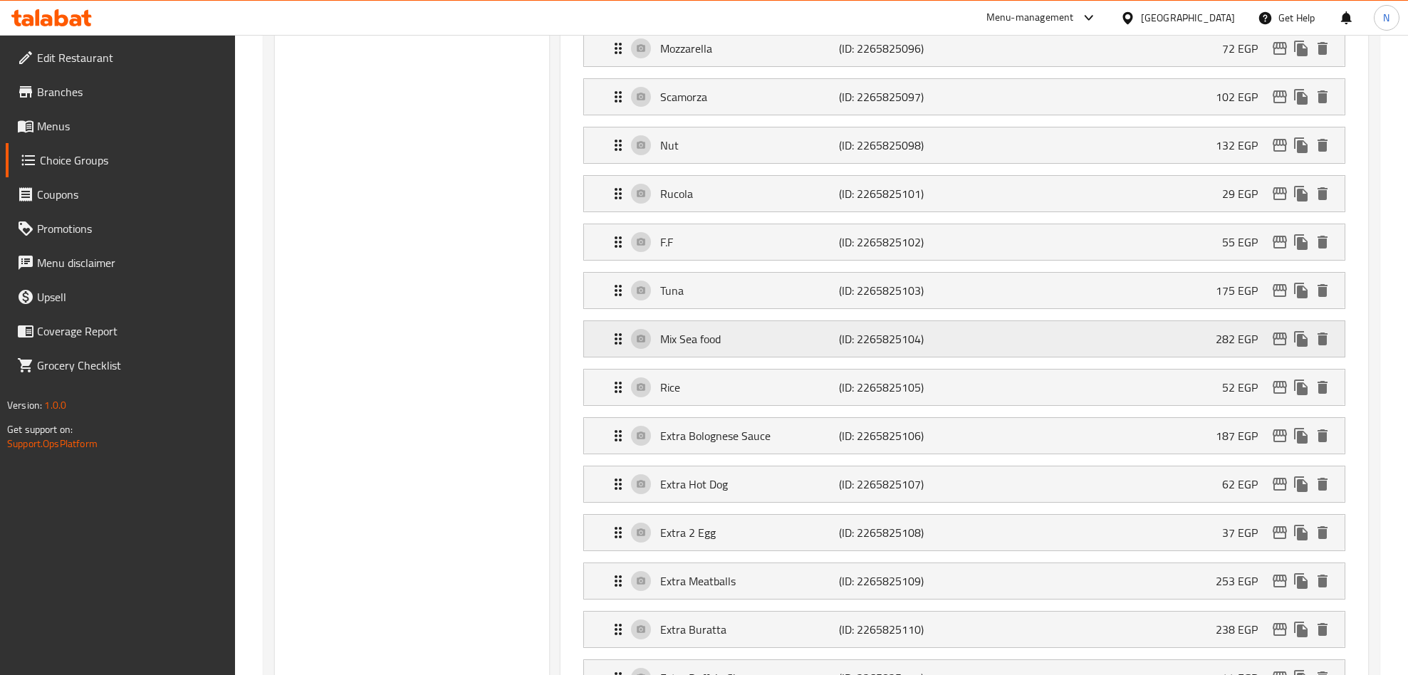
click at [1276, 347] on icon "edit" at bounding box center [1279, 338] width 17 height 17
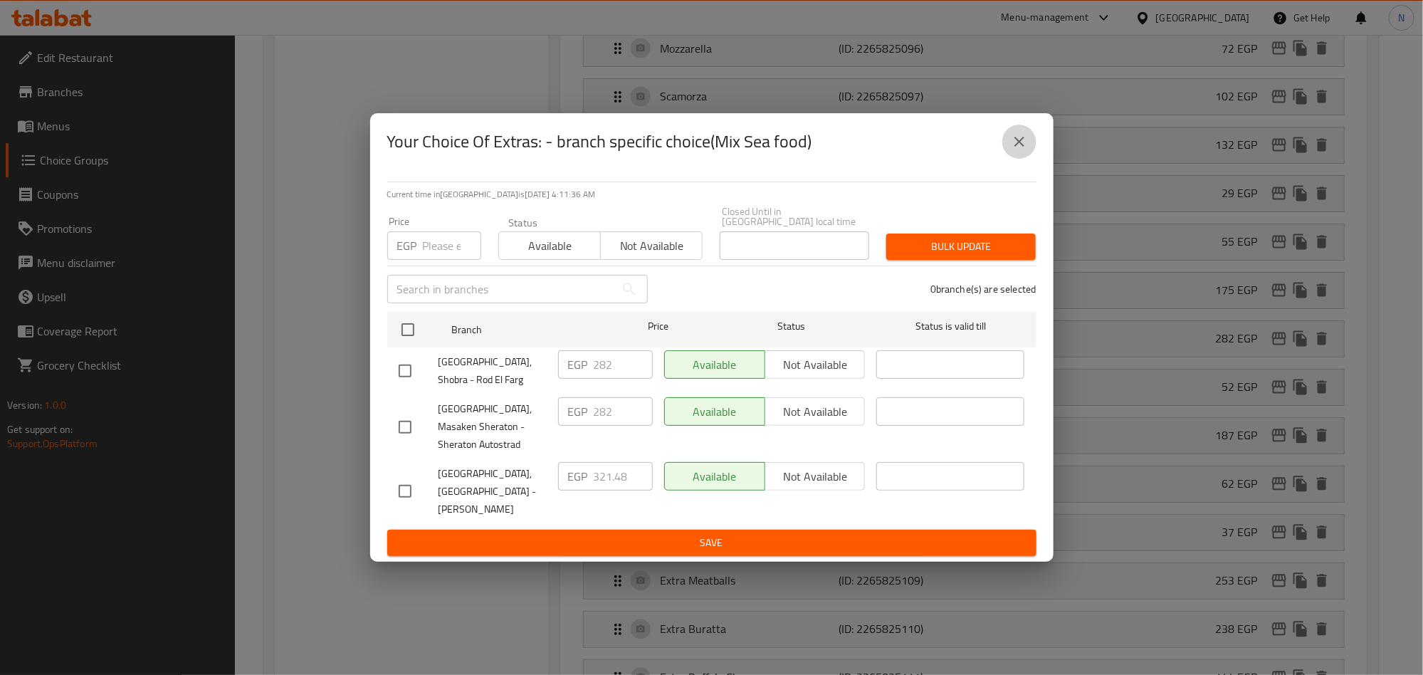
click at [1015, 147] on icon "close" at bounding box center [1019, 141] width 17 height 17
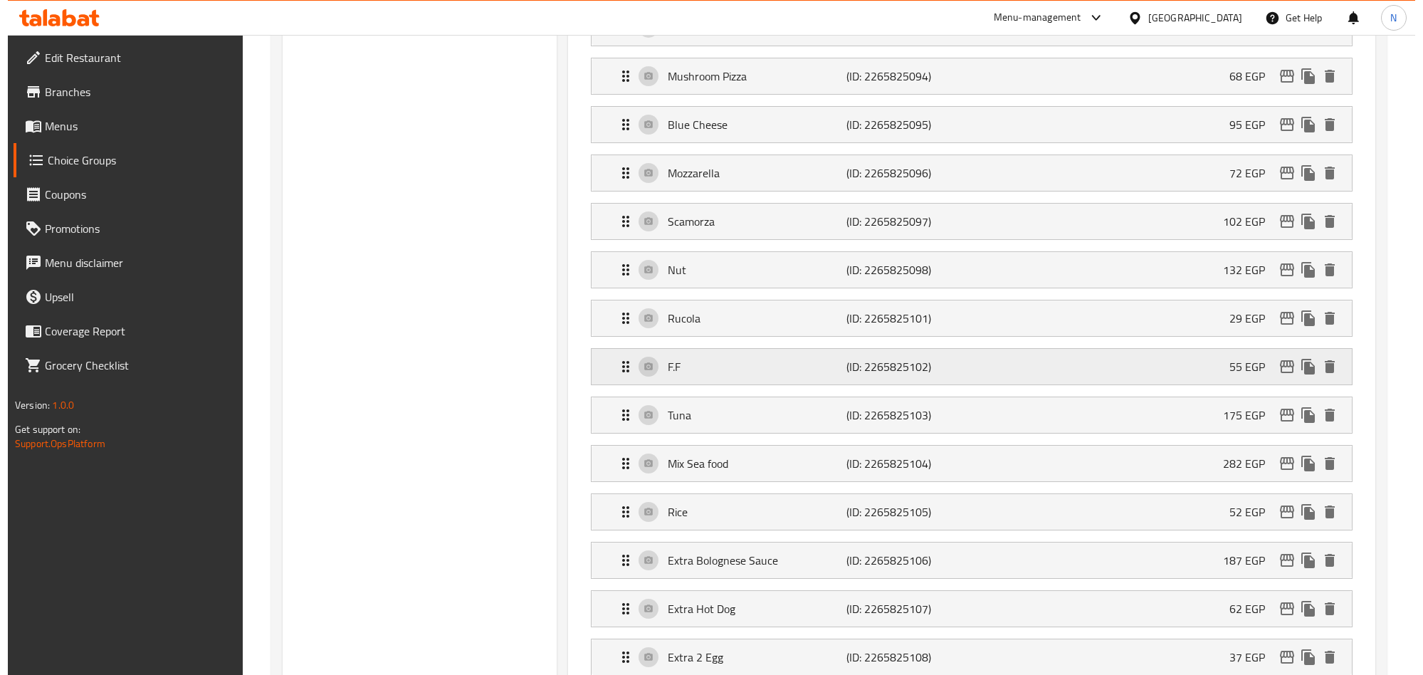
scroll to position [1248, 0]
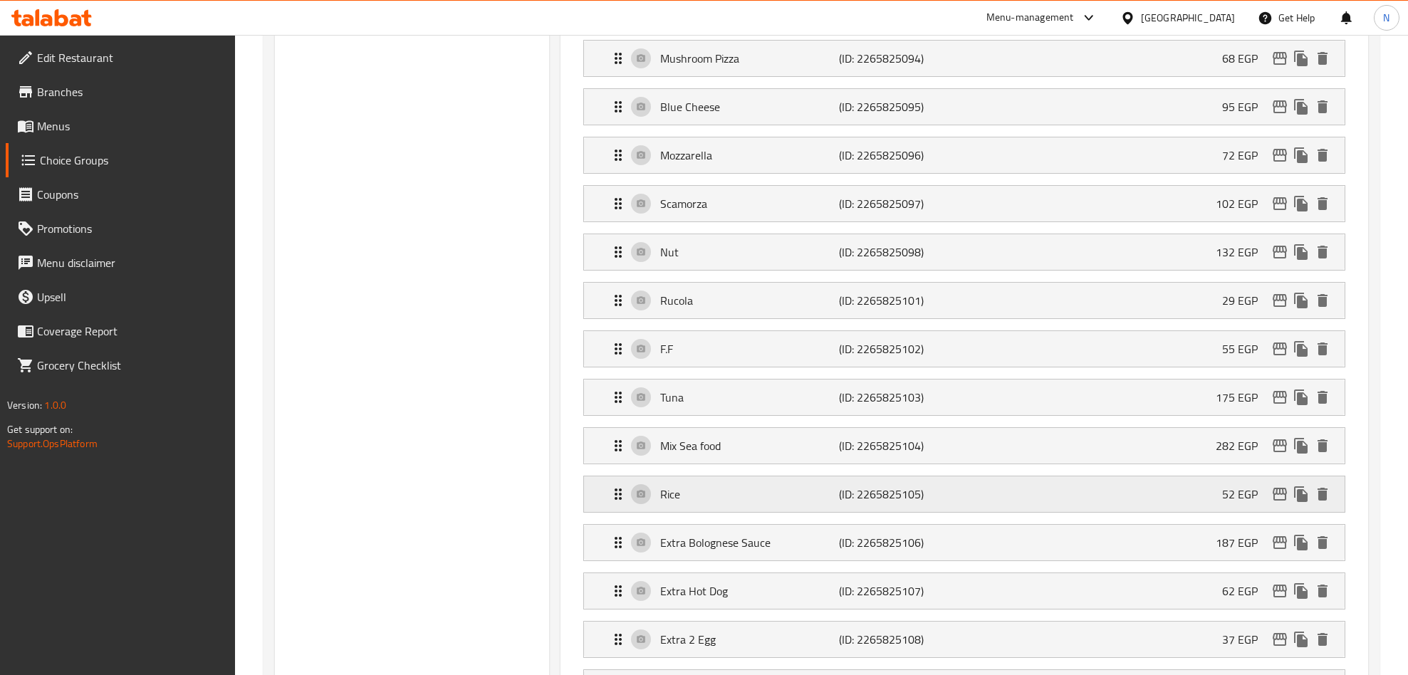
click at [1278, 503] on icon "edit" at bounding box center [1279, 494] width 17 height 17
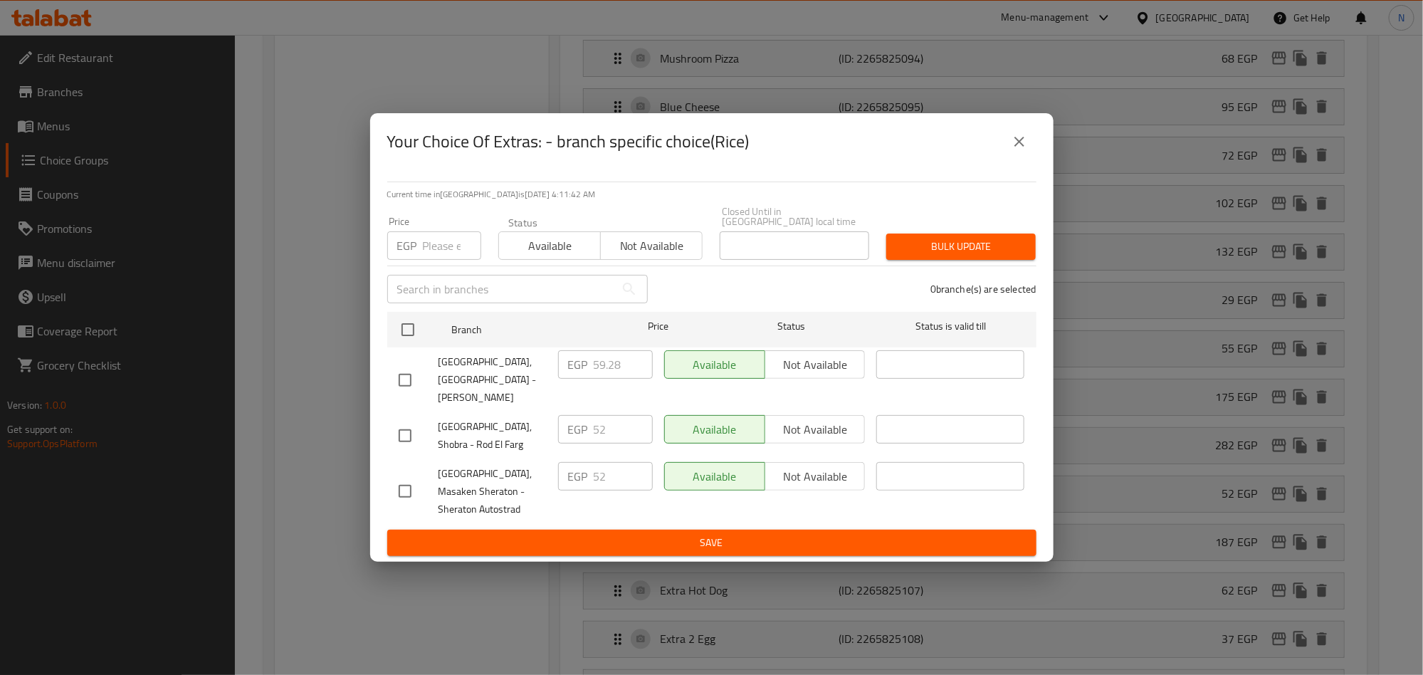
drag, startPoint x: 1015, startPoint y: 162, endPoint x: 1004, endPoint y: 178, distance: 19.4
click at [1015, 150] on icon "close" at bounding box center [1019, 141] width 17 height 17
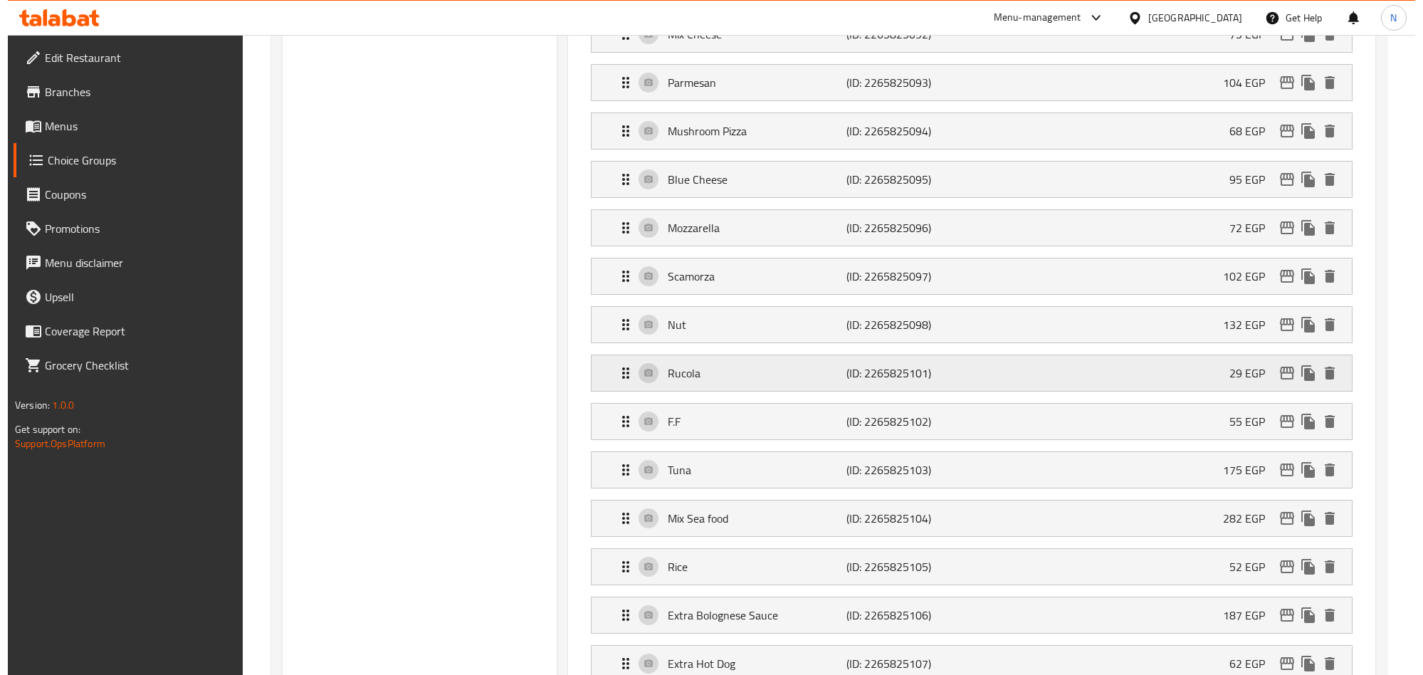
scroll to position [1569, 0]
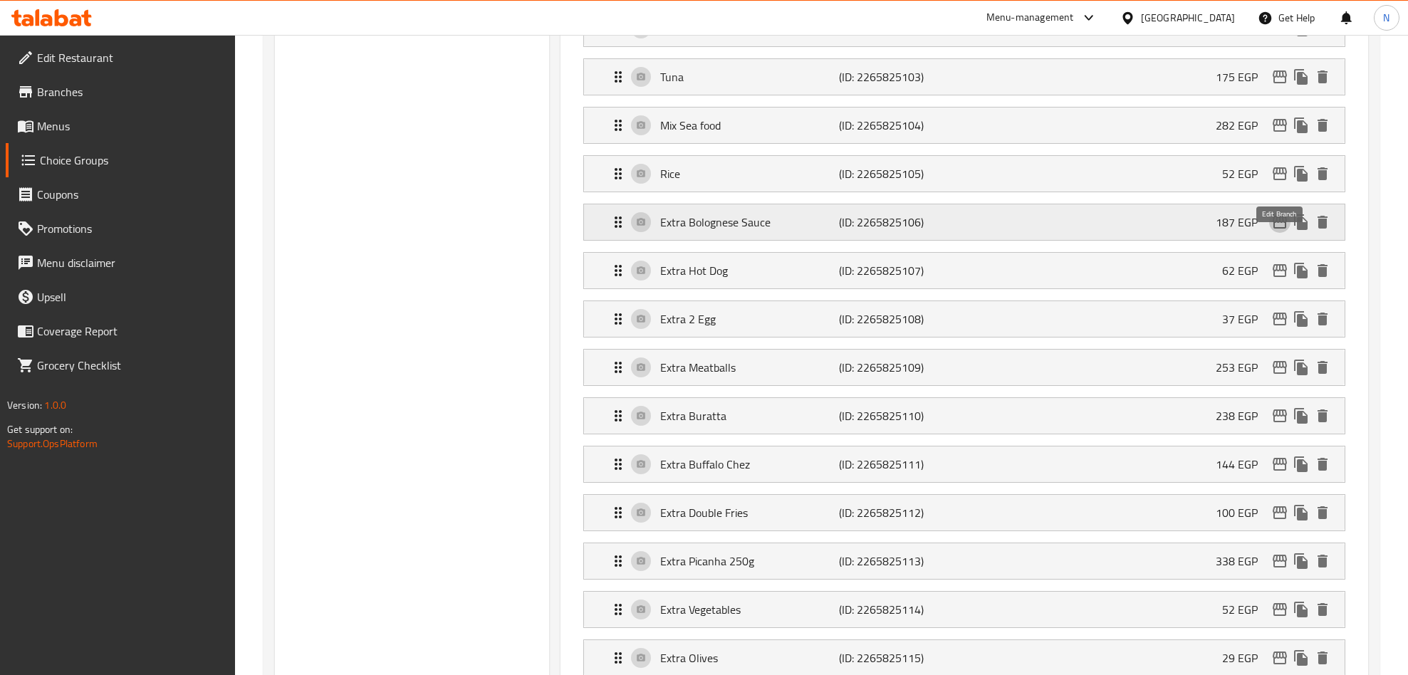
click at [1282, 229] on icon "edit" at bounding box center [1279, 222] width 14 height 13
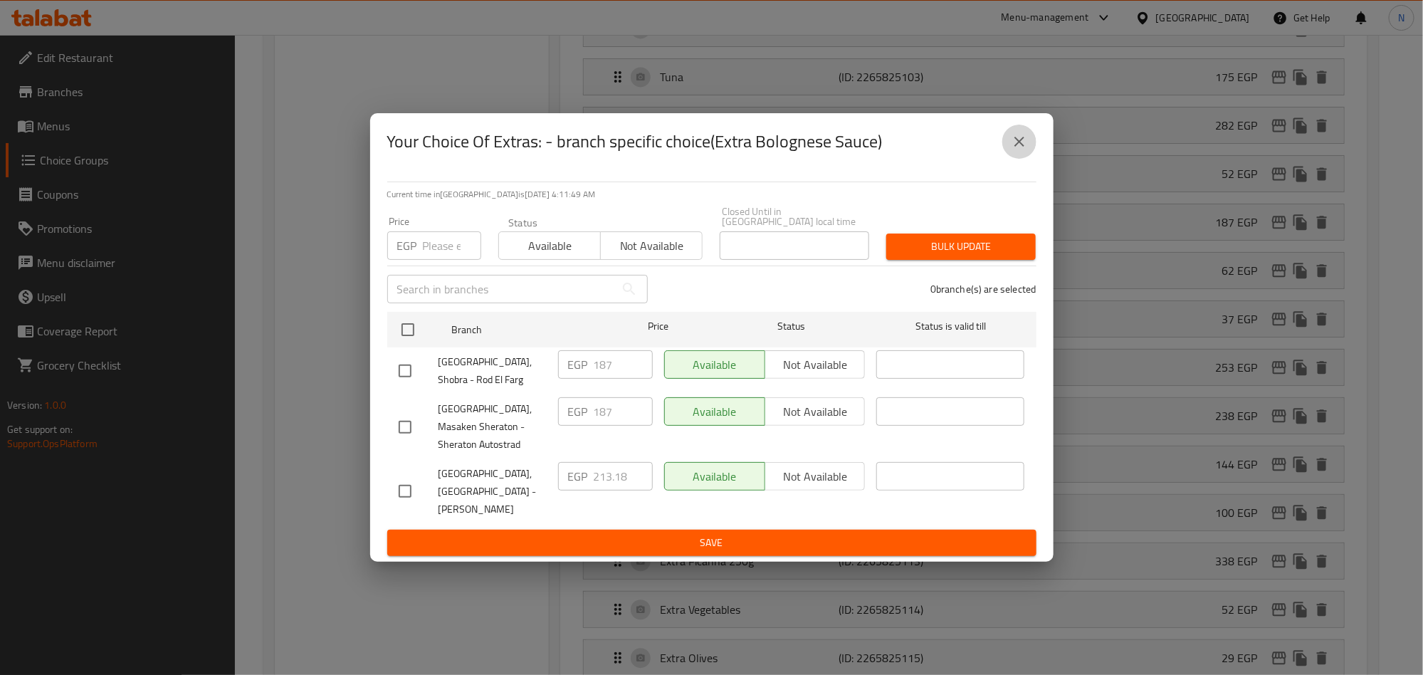
click at [1023, 147] on icon "close" at bounding box center [1020, 142] width 10 height 10
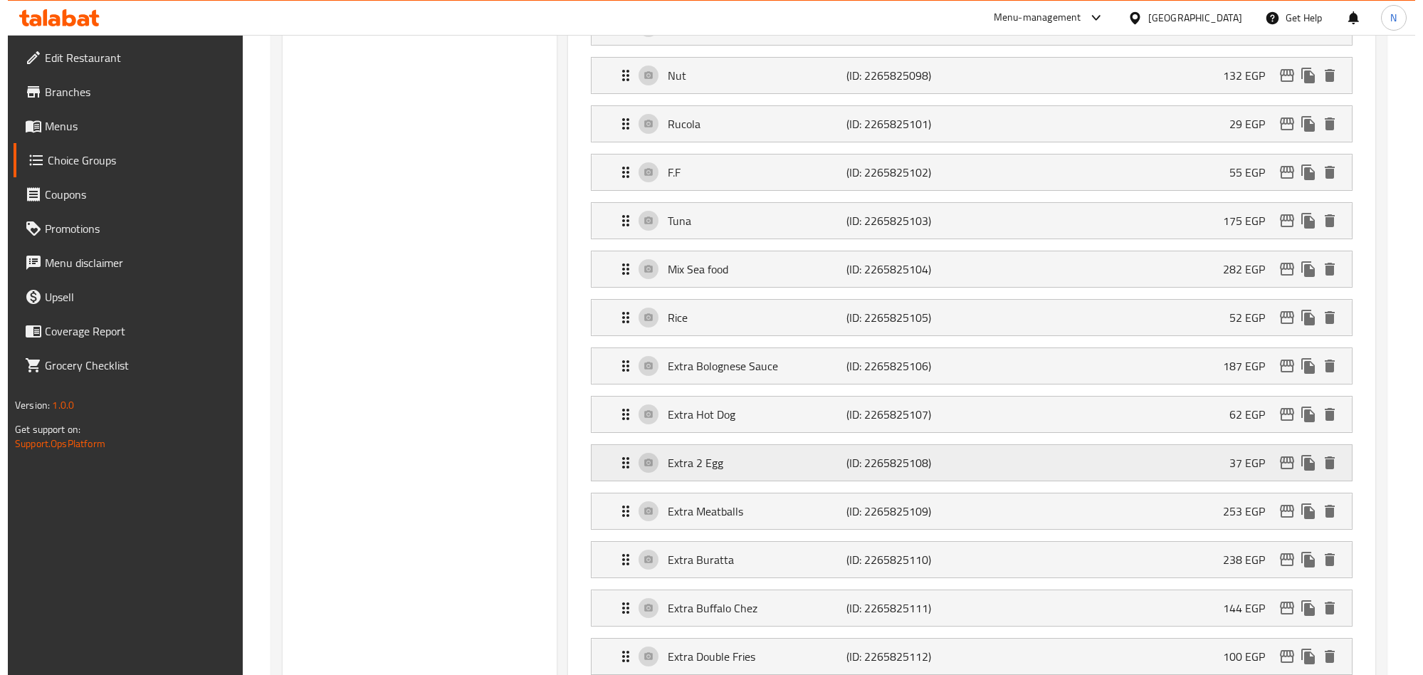
scroll to position [1462, 0]
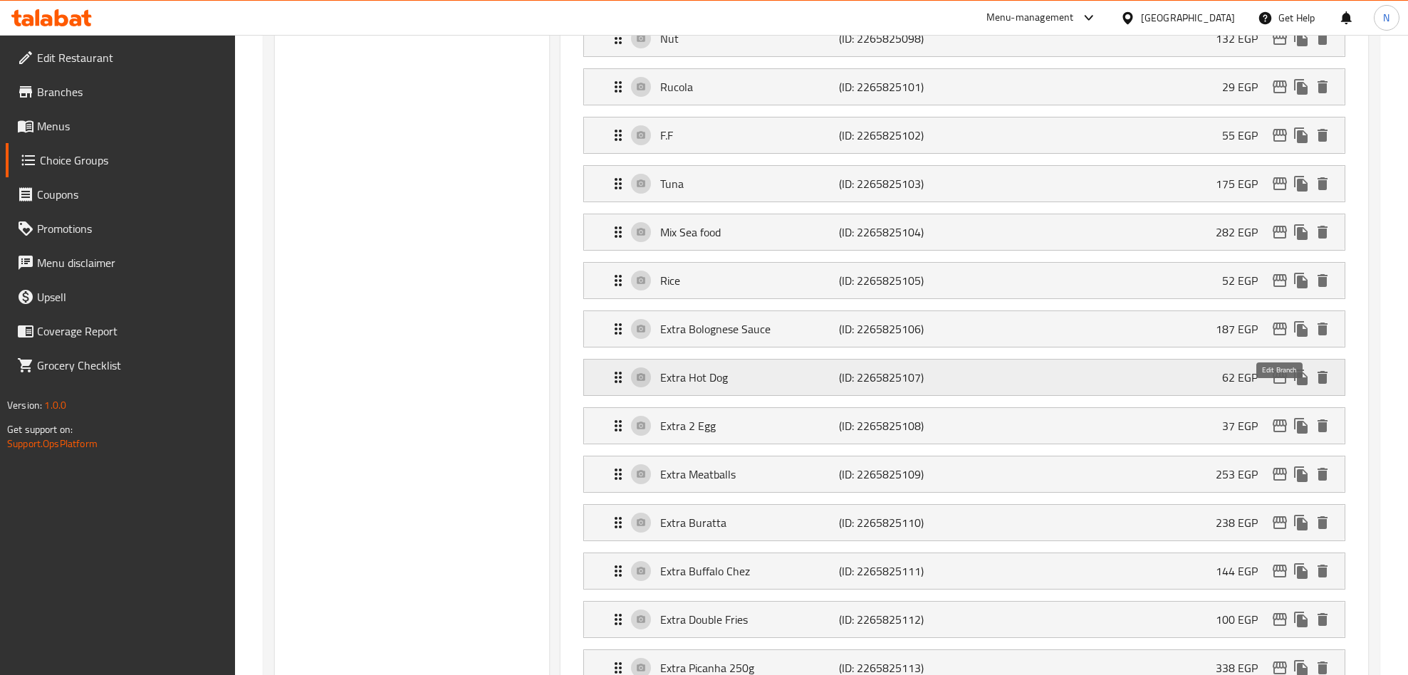
click at [1275, 384] on icon "edit" at bounding box center [1279, 377] width 14 height 13
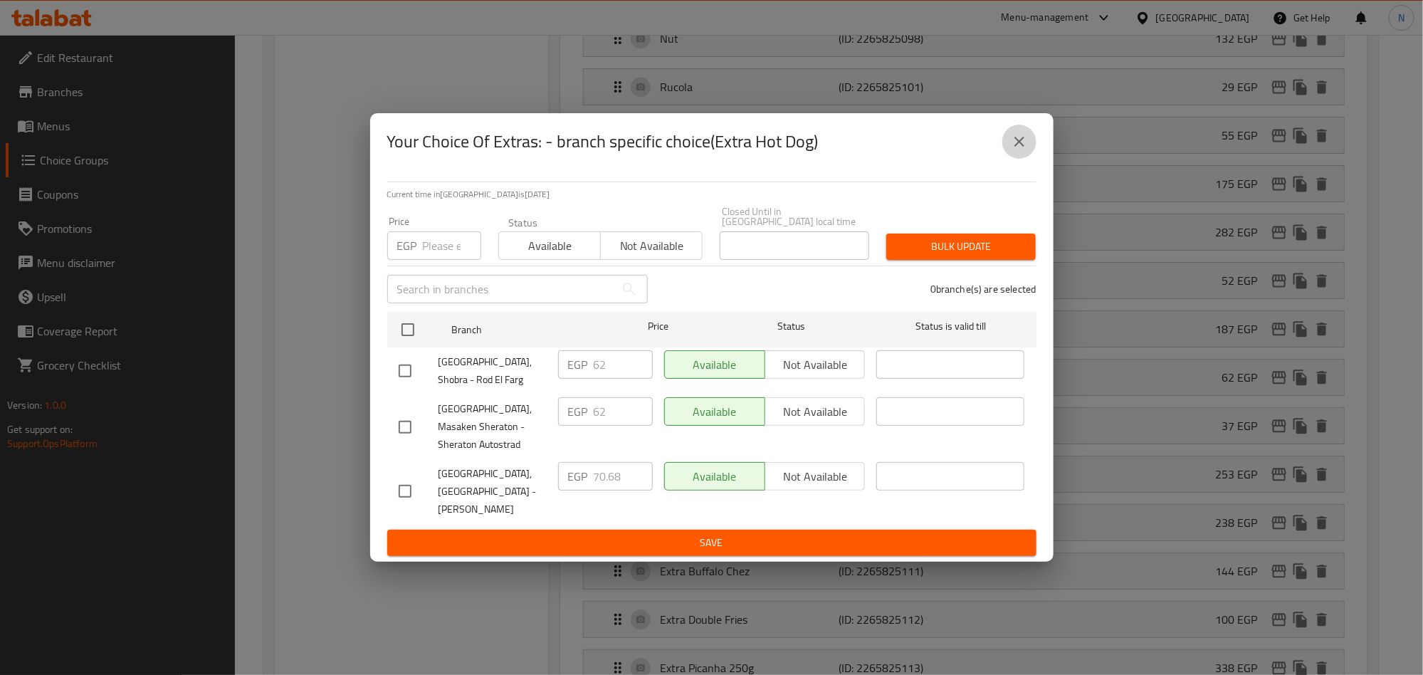
click at [1015, 150] on icon "close" at bounding box center [1019, 141] width 17 height 17
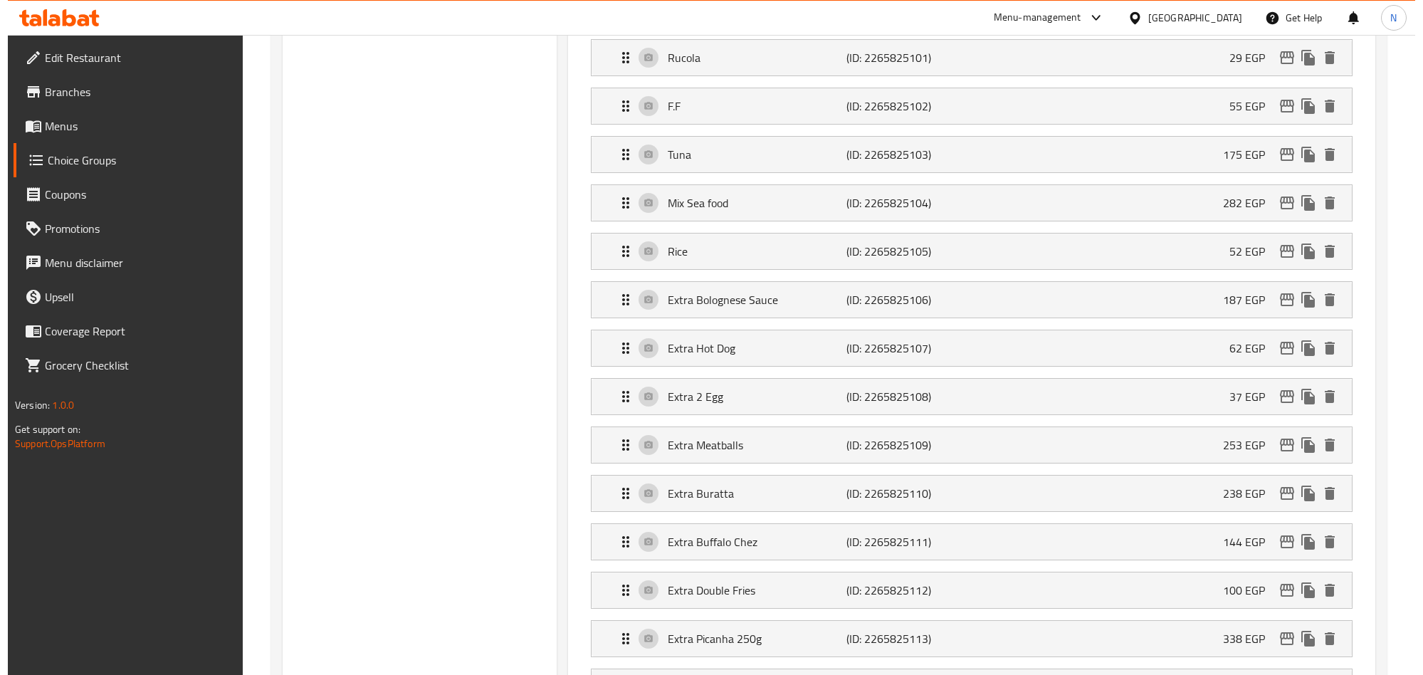
scroll to position [1675, 0]
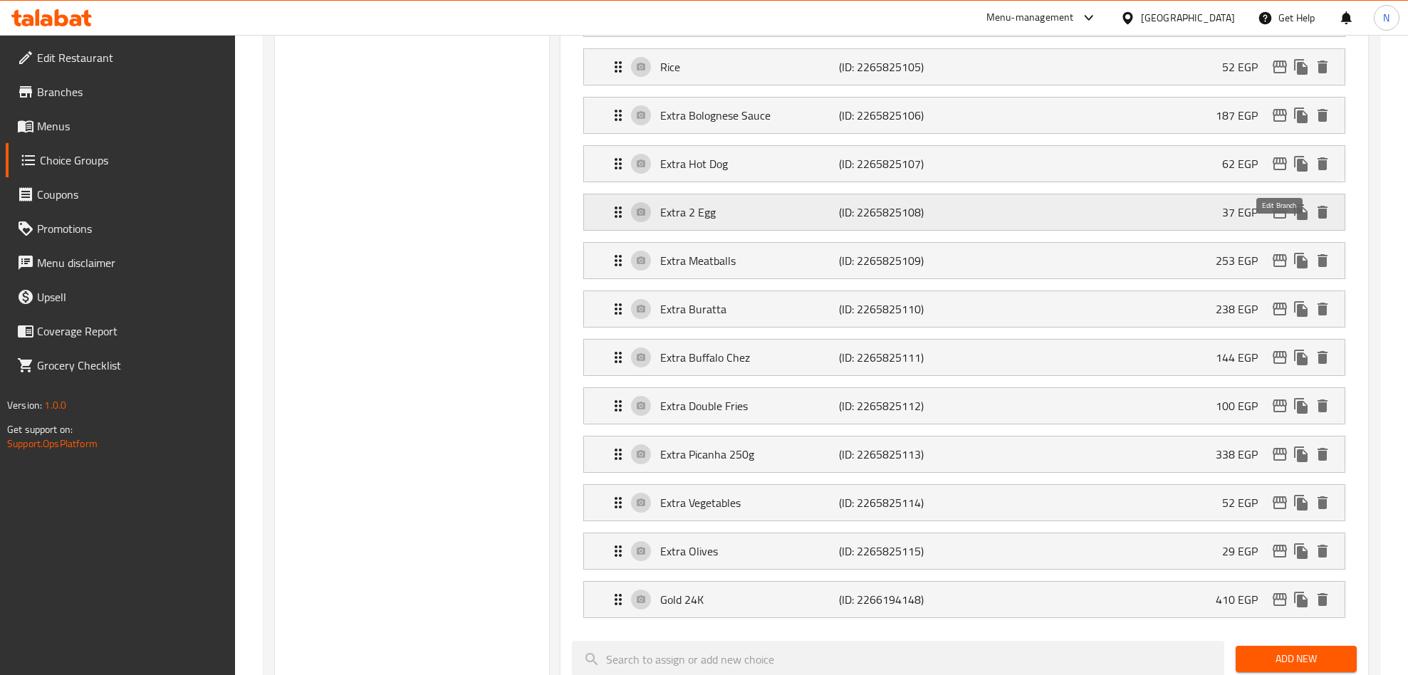
click at [1274, 221] on icon "edit" at bounding box center [1279, 212] width 17 height 17
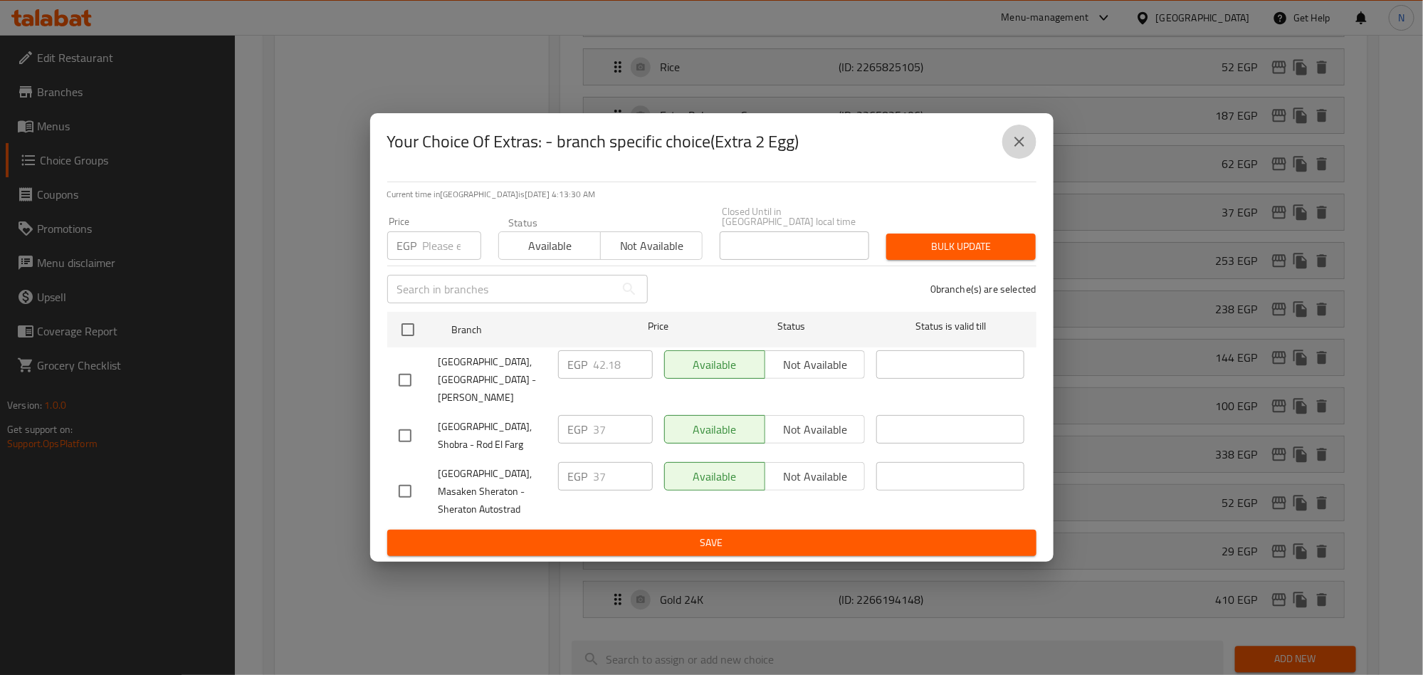
click at [1009, 156] on button "close" at bounding box center [1020, 142] width 34 height 34
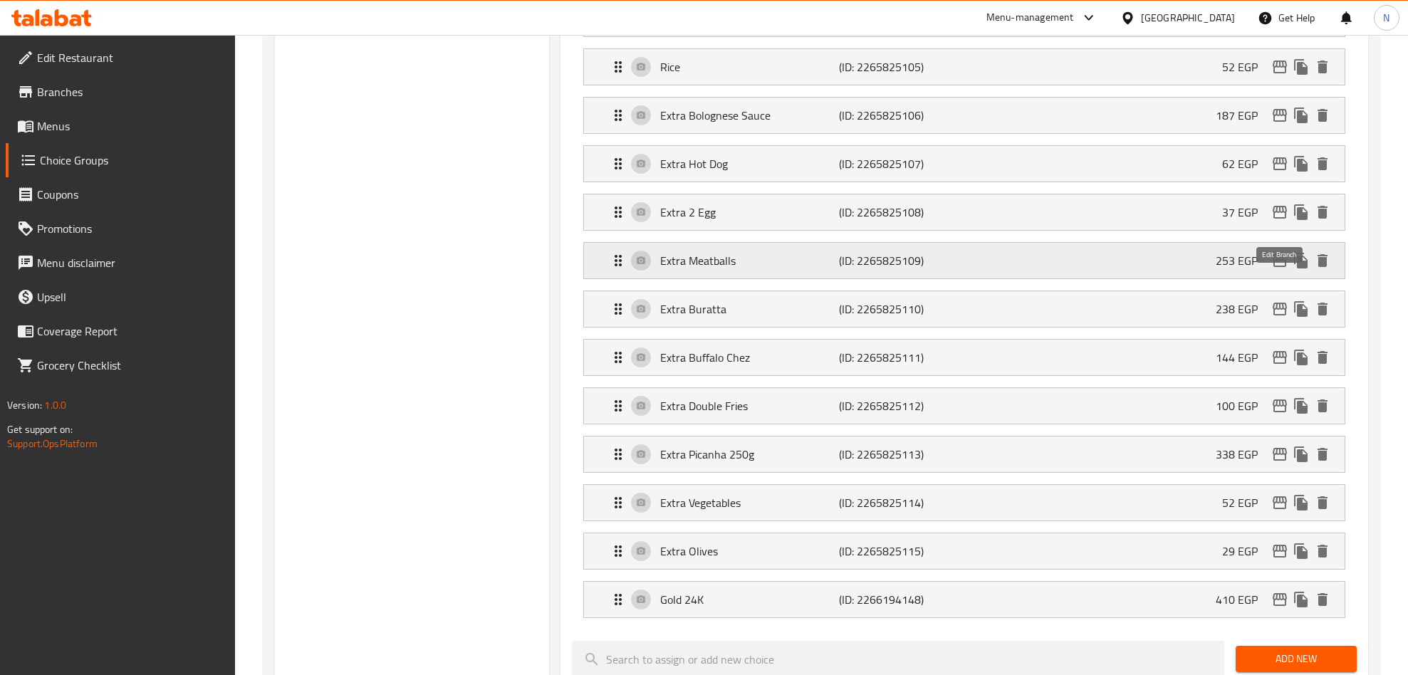
click at [1282, 269] on icon "edit" at bounding box center [1279, 260] width 17 height 17
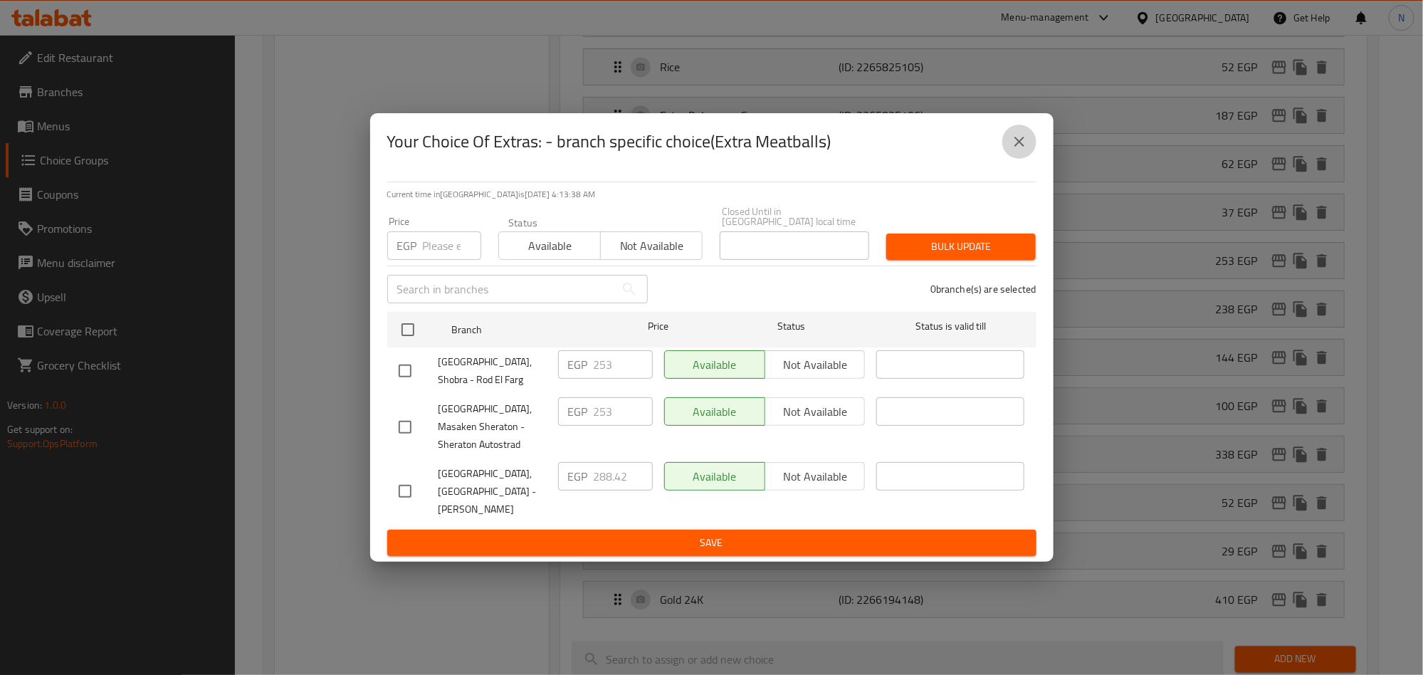
click at [1026, 150] on icon "close" at bounding box center [1019, 141] width 17 height 17
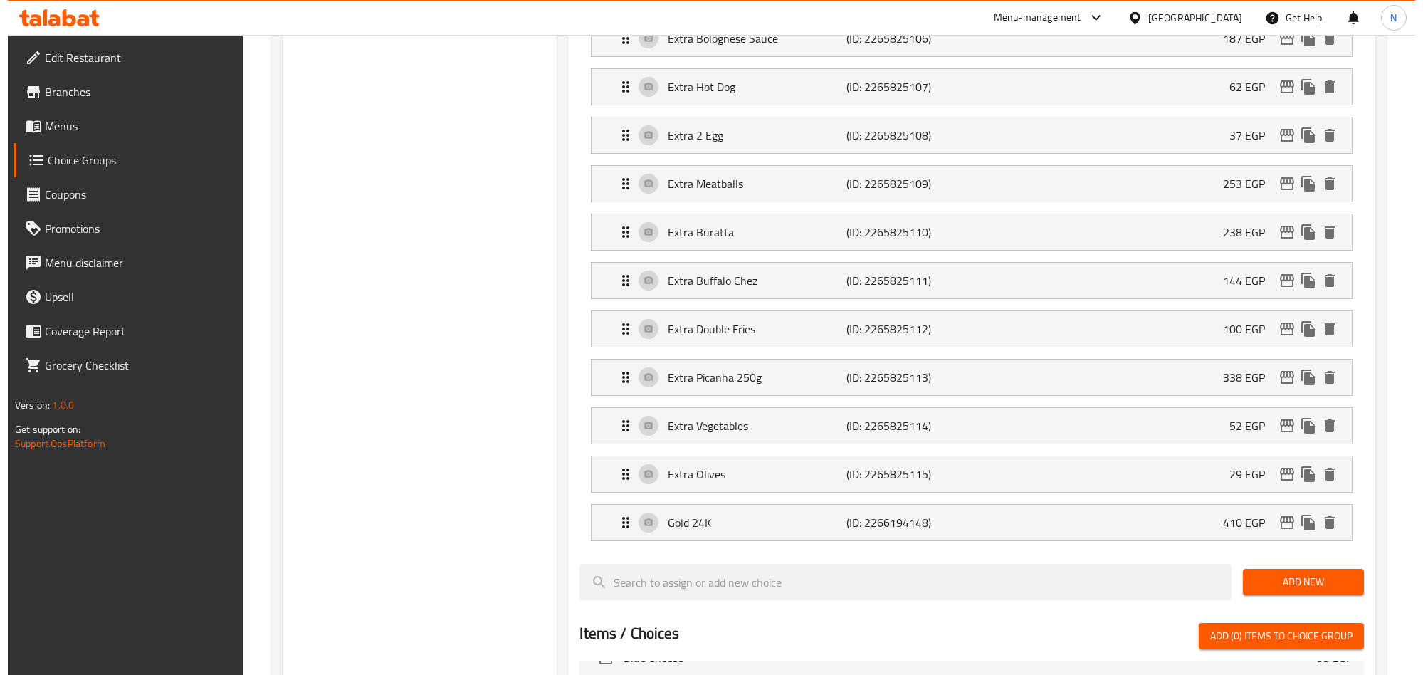
scroll to position [1782, 0]
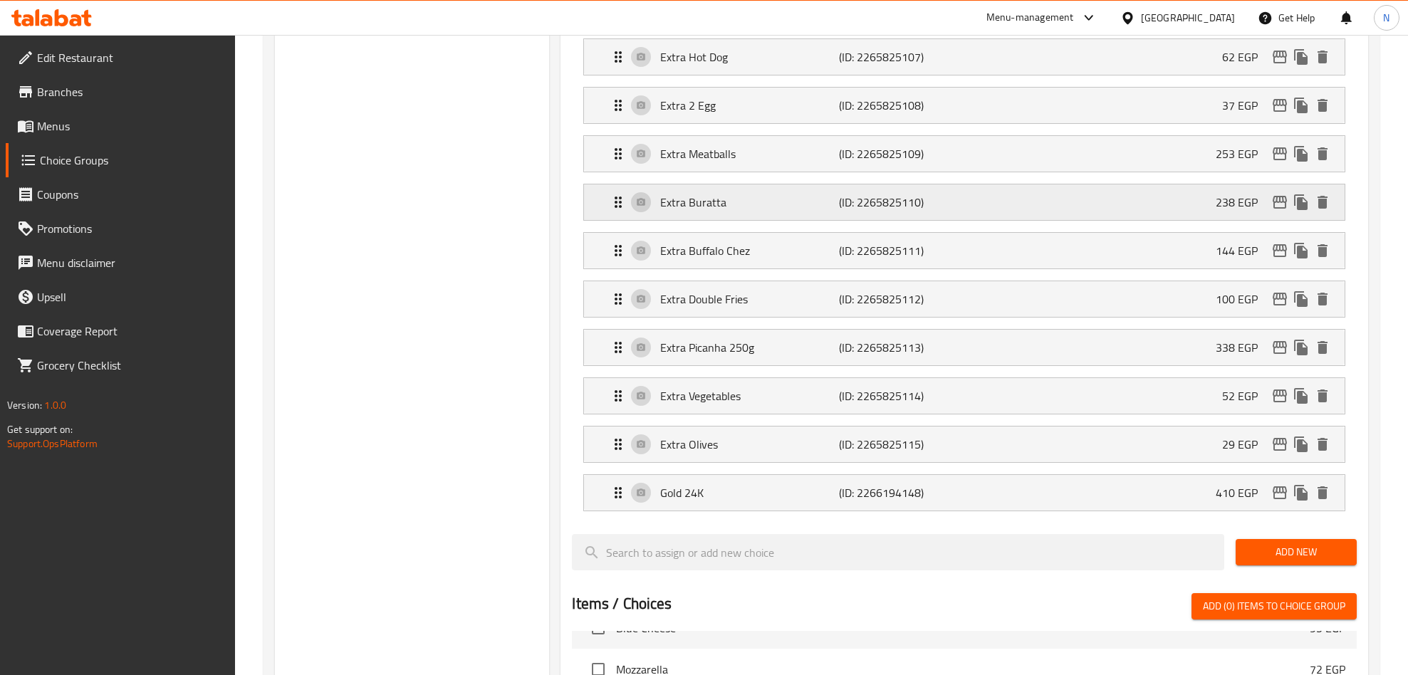
click at [1280, 211] on icon "edit" at bounding box center [1279, 202] width 17 height 17
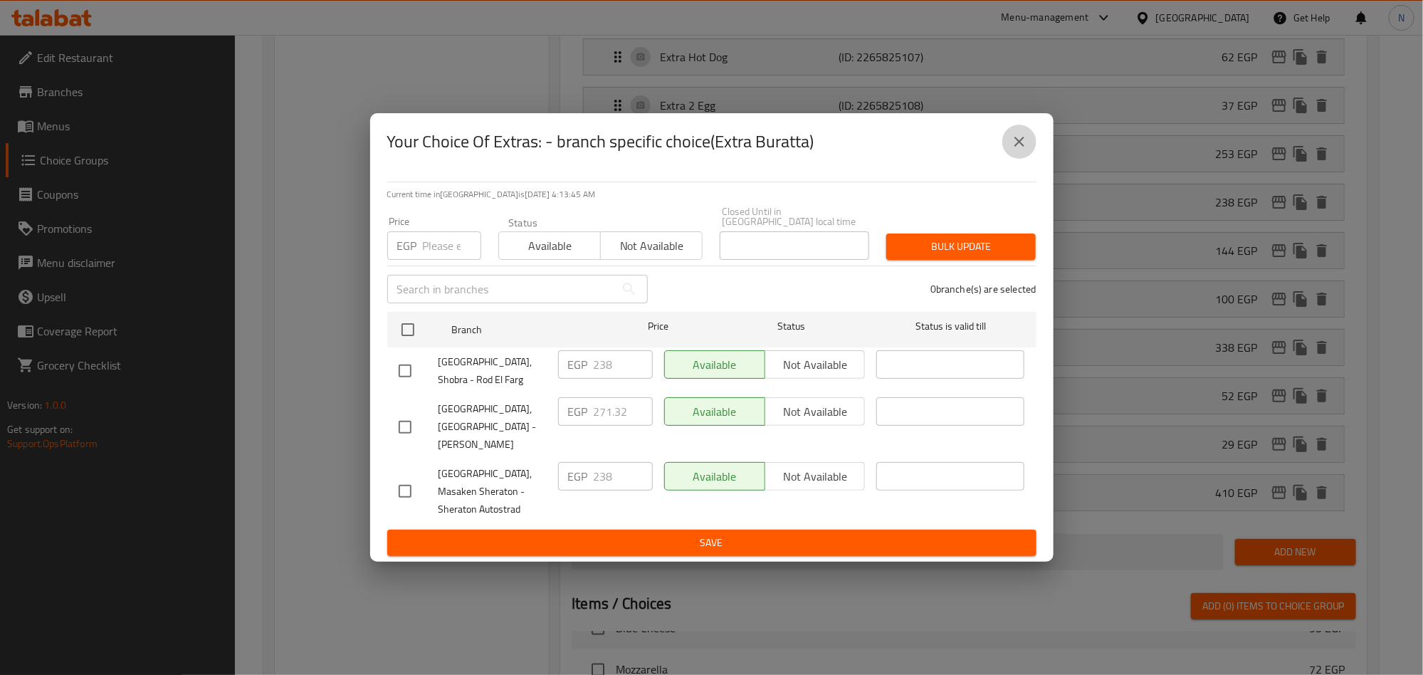
click at [1013, 150] on icon "close" at bounding box center [1019, 141] width 17 height 17
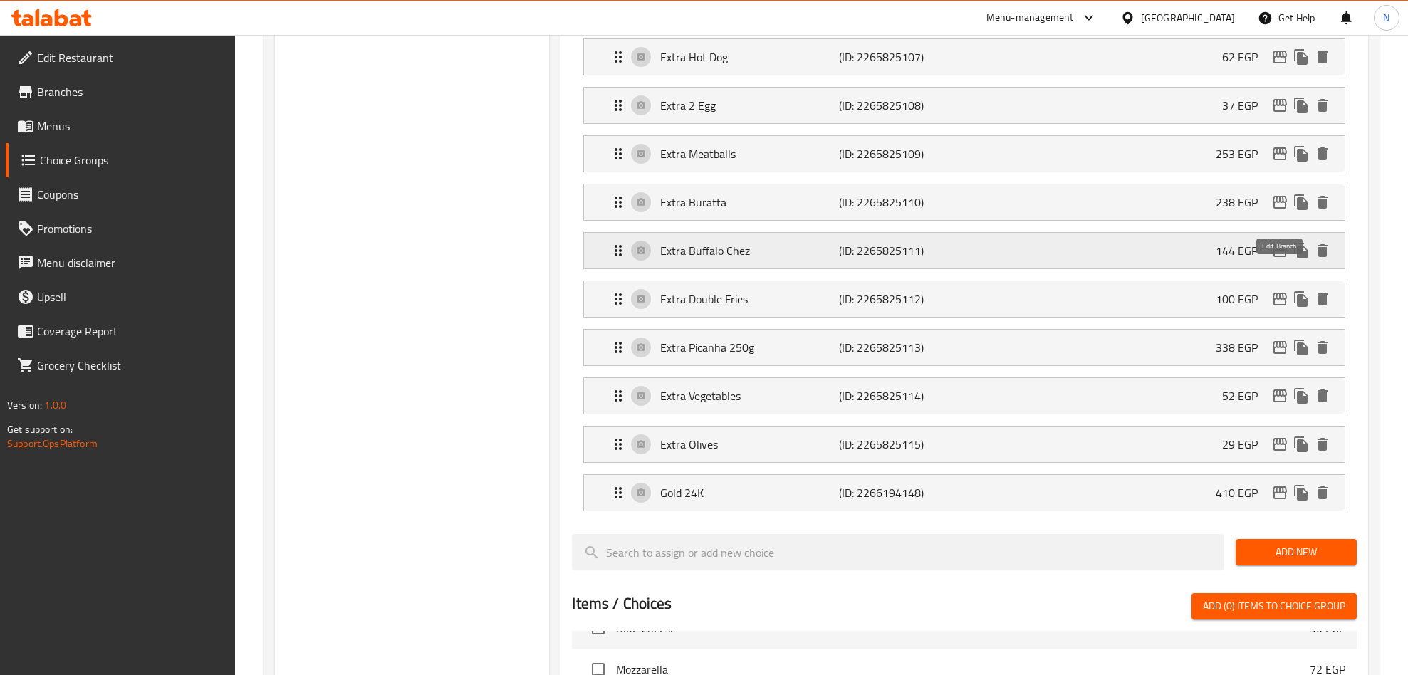
click at [1280, 259] on icon "edit" at bounding box center [1279, 250] width 17 height 17
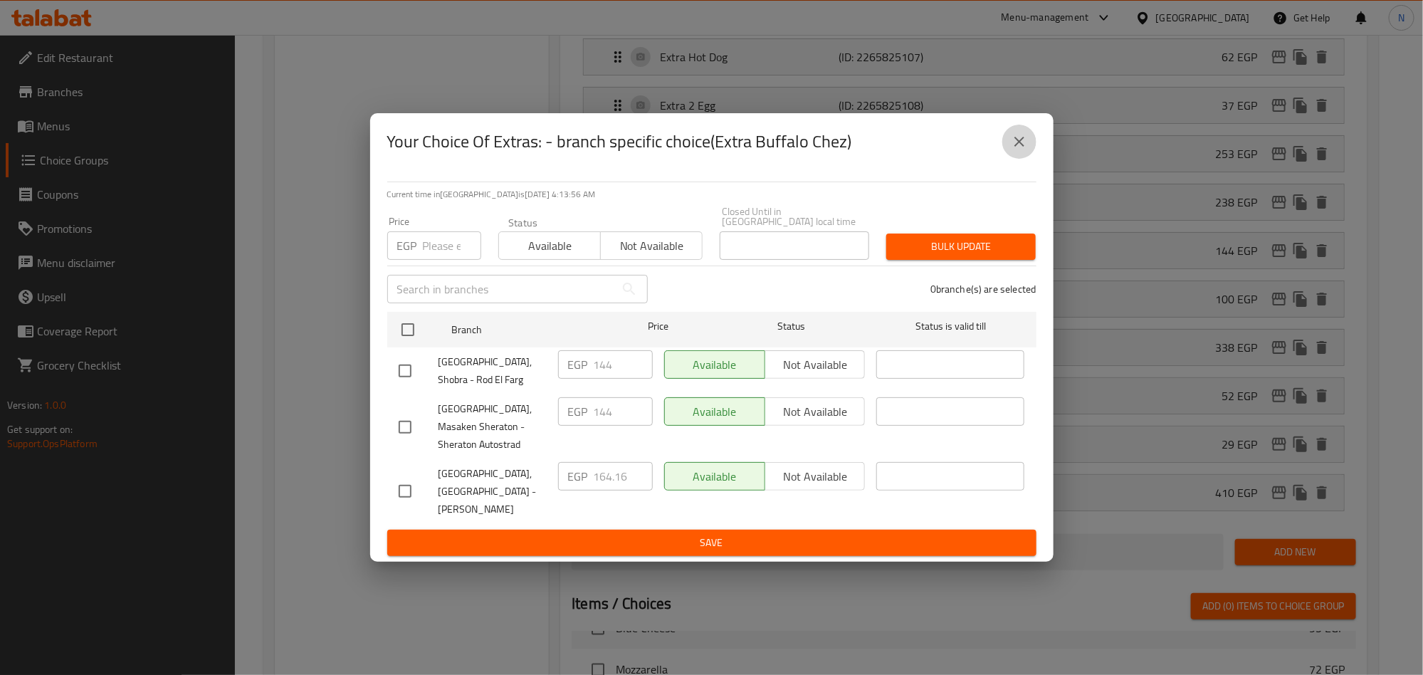
click at [1013, 150] on icon "close" at bounding box center [1019, 141] width 17 height 17
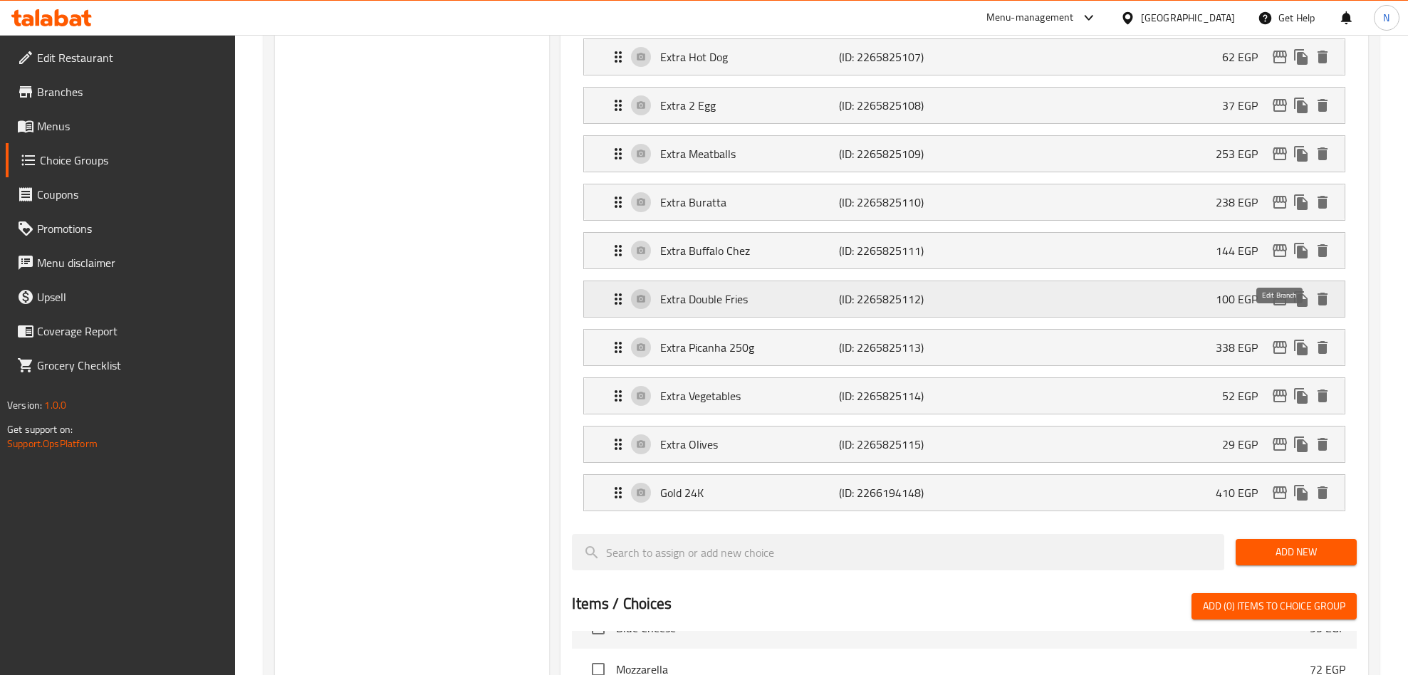
click at [1284, 308] on icon "edit" at bounding box center [1279, 299] width 17 height 17
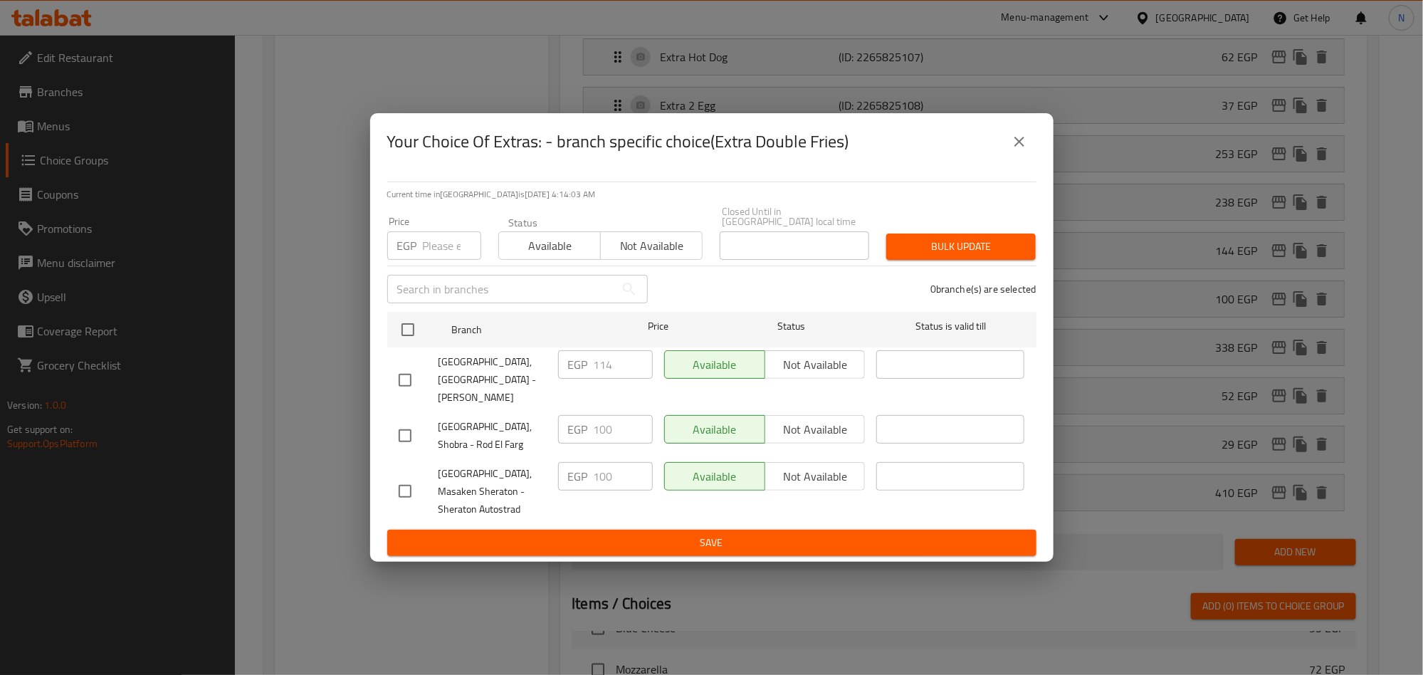
click at [1006, 154] on button "close" at bounding box center [1020, 142] width 34 height 34
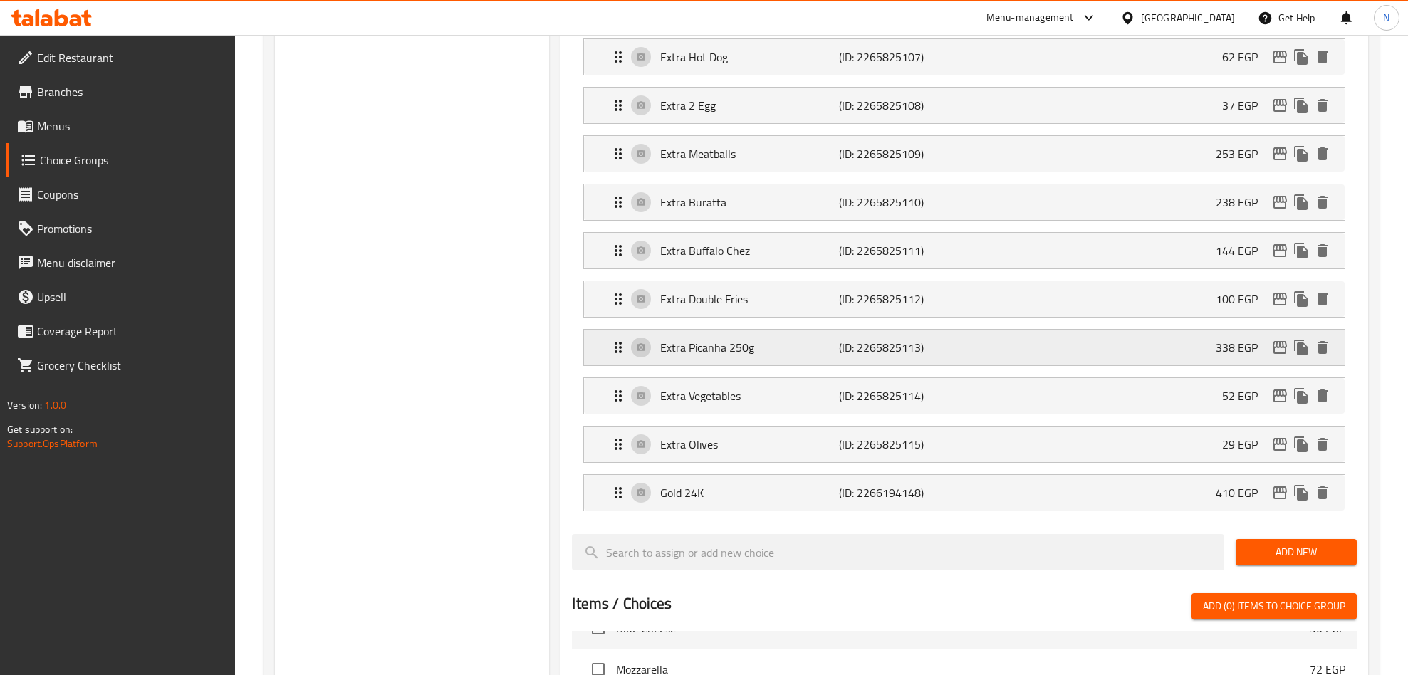
click at [1280, 354] on icon "edit" at bounding box center [1279, 347] width 14 height 13
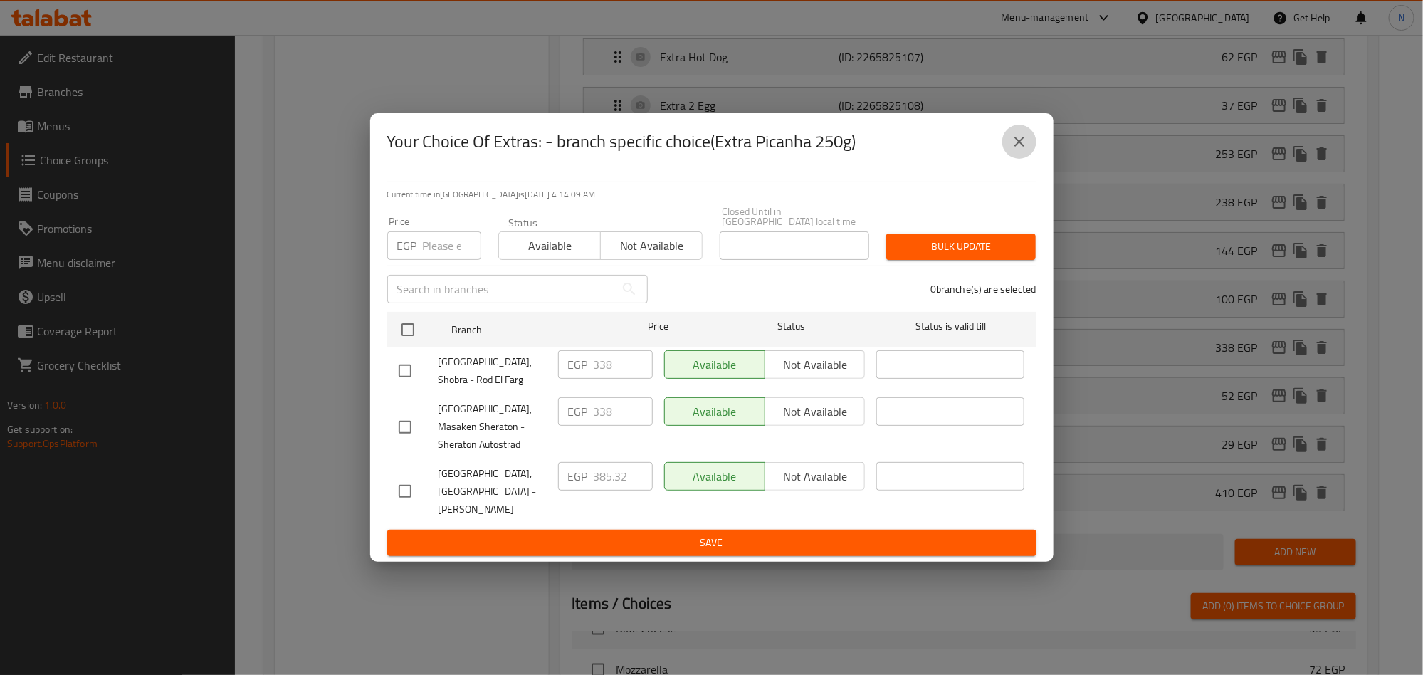
click at [1015, 150] on icon "close" at bounding box center [1019, 141] width 17 height 17
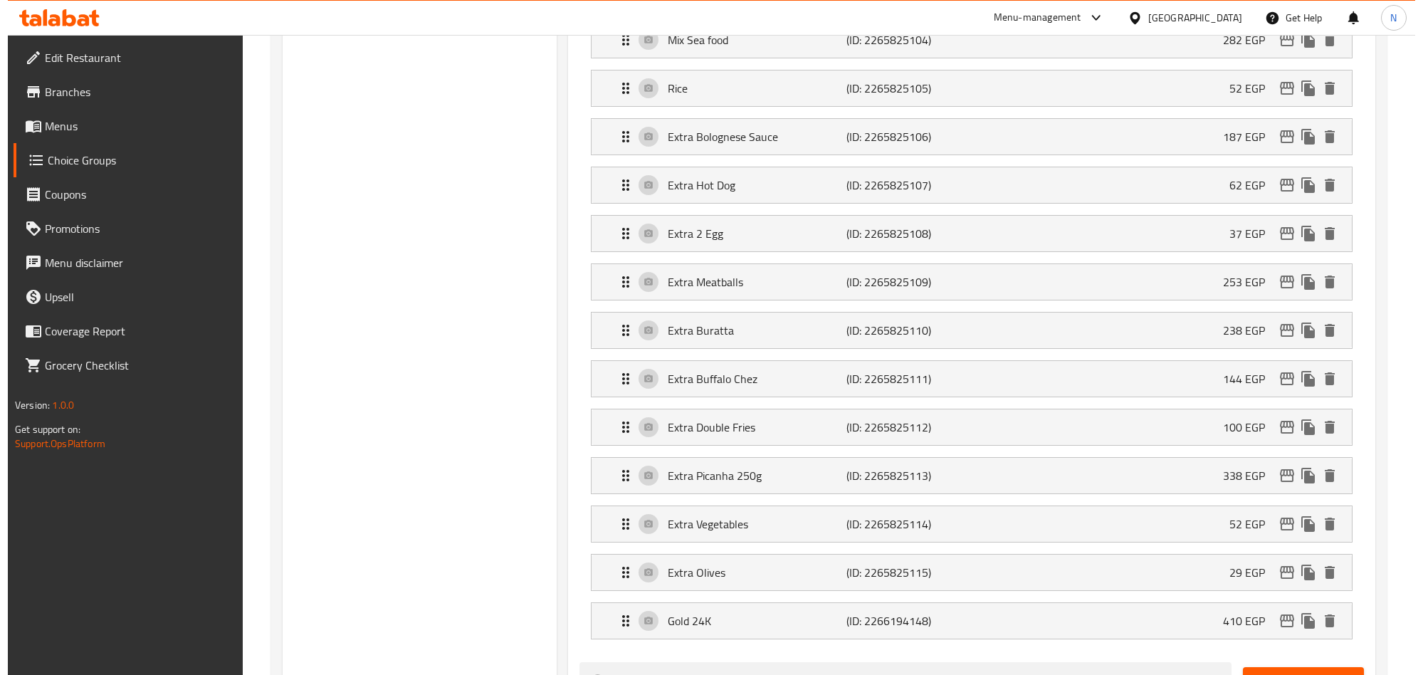
scroll to position [1889, 0]
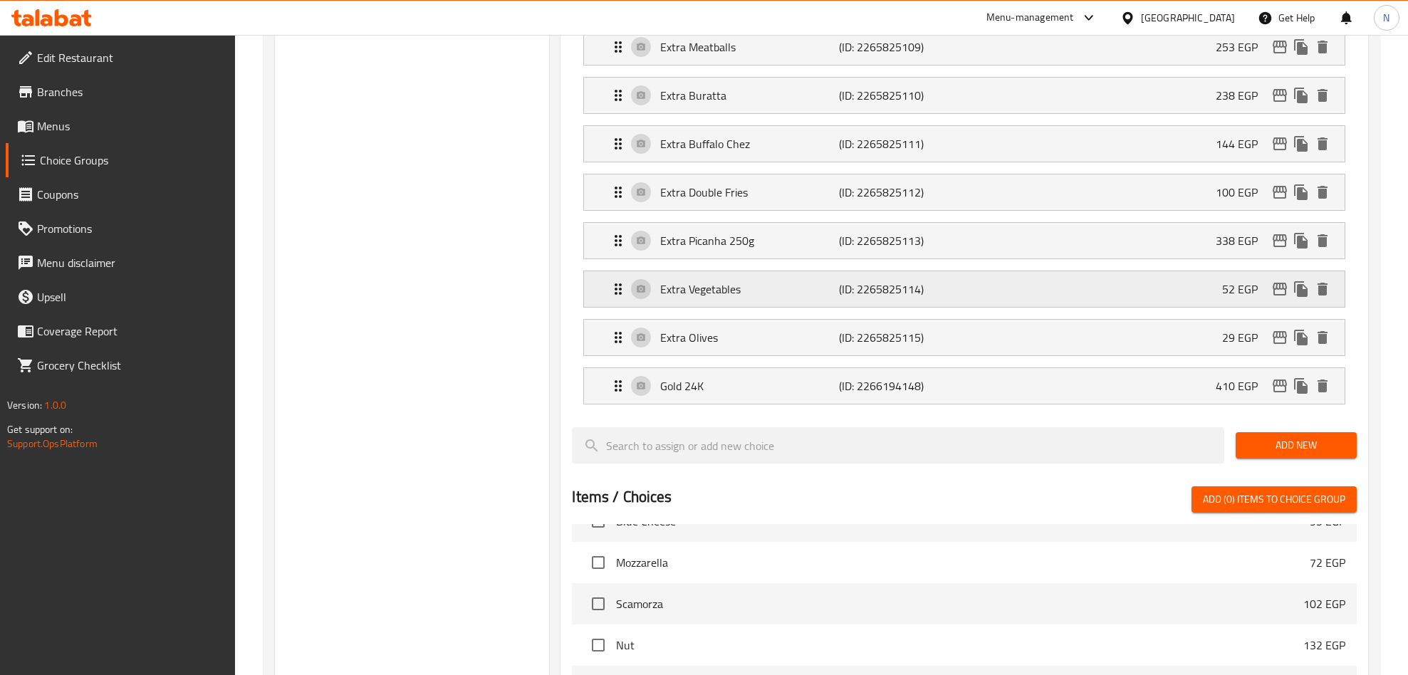
click at [1276, 295] on icon "edit" at bounding box center [1279, 289] width 14 height 13
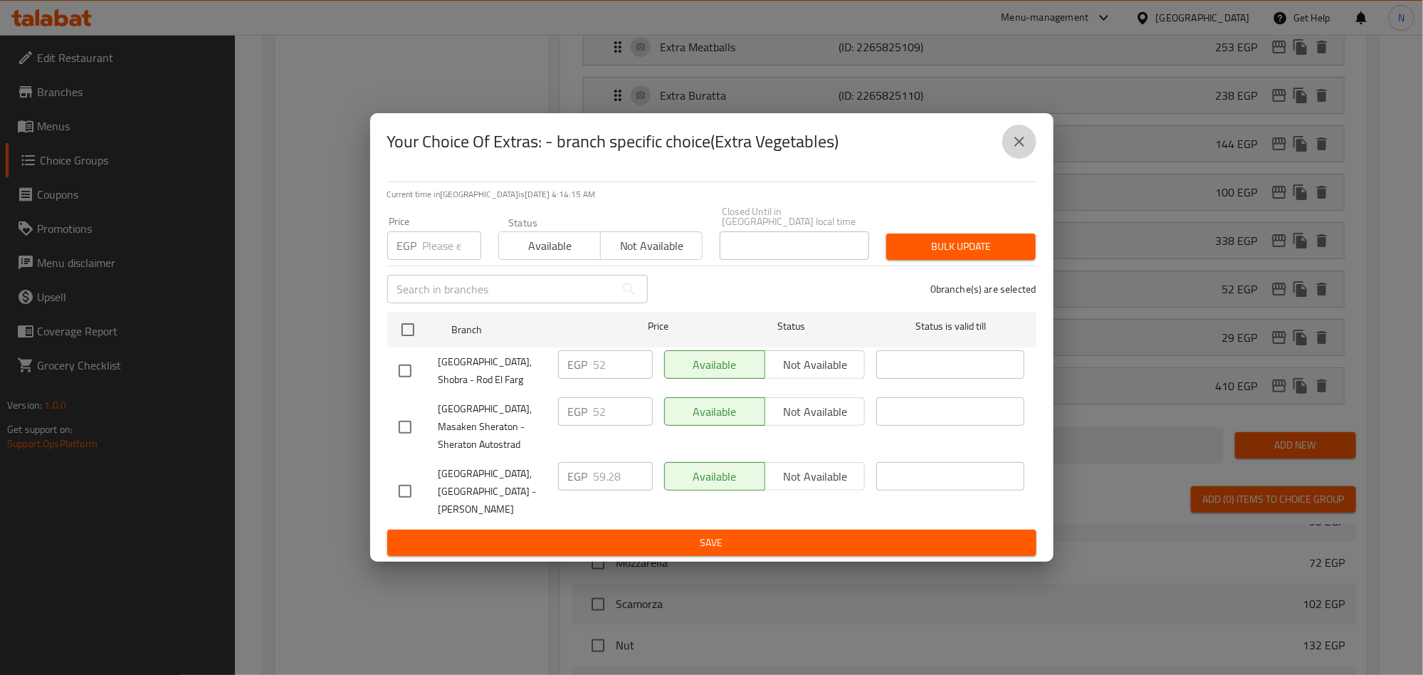
click at [1013, 146] on icon "close" at bounding box center [1019, 141] width 17 height 17
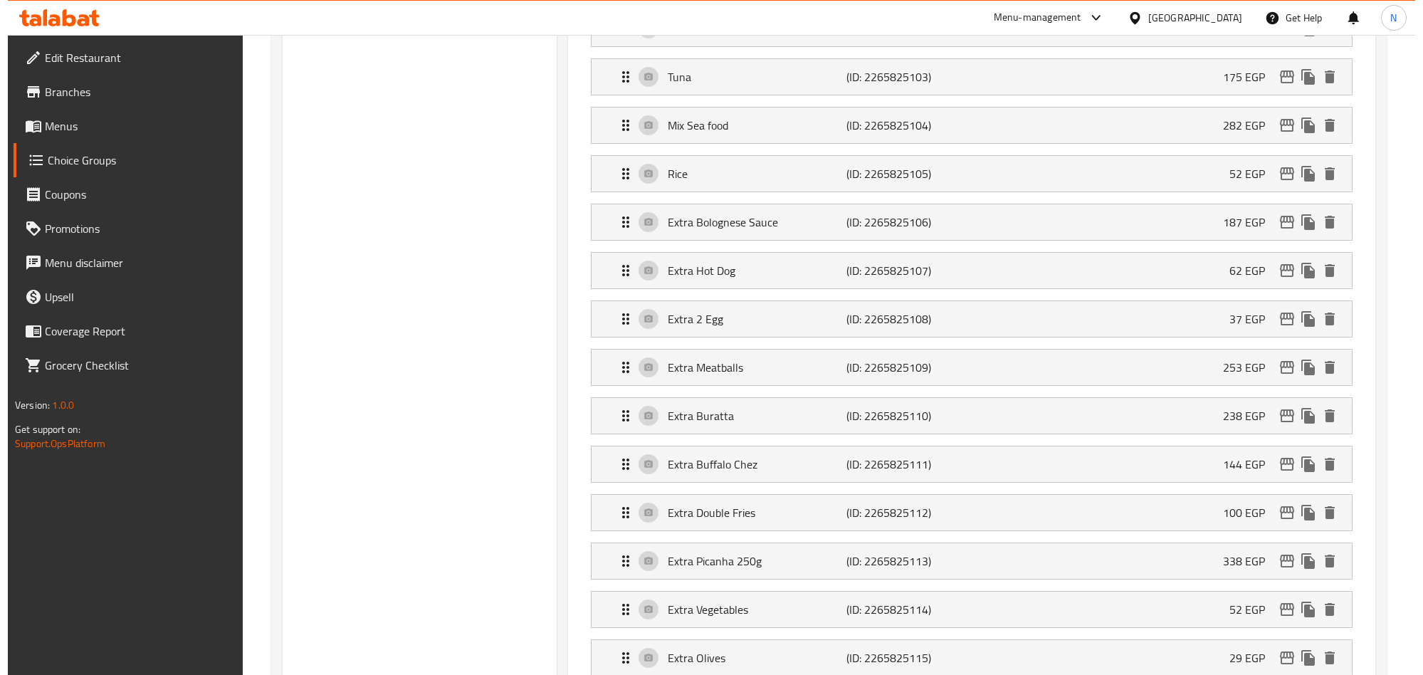
scroll to position [1782, 0]
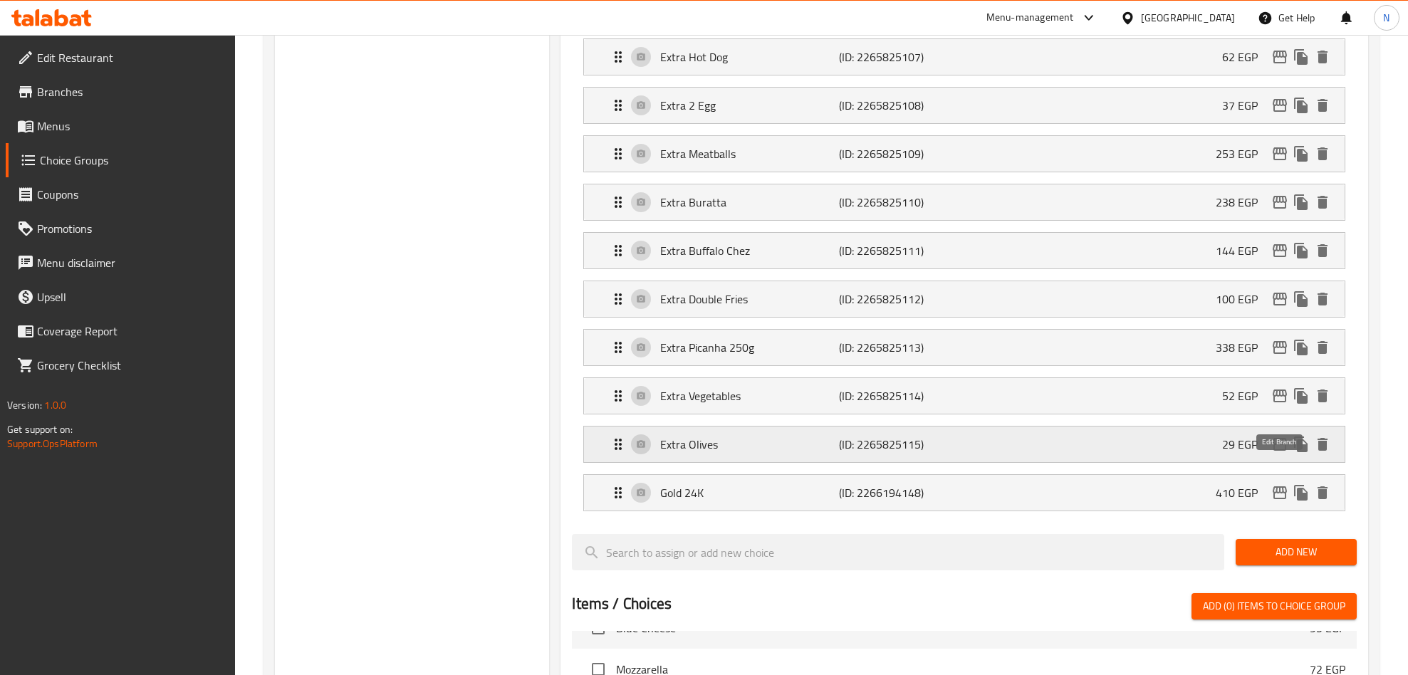
click at [1278, 453] on icon "edit" at bounding box center [1279, 444] width 17 height 17
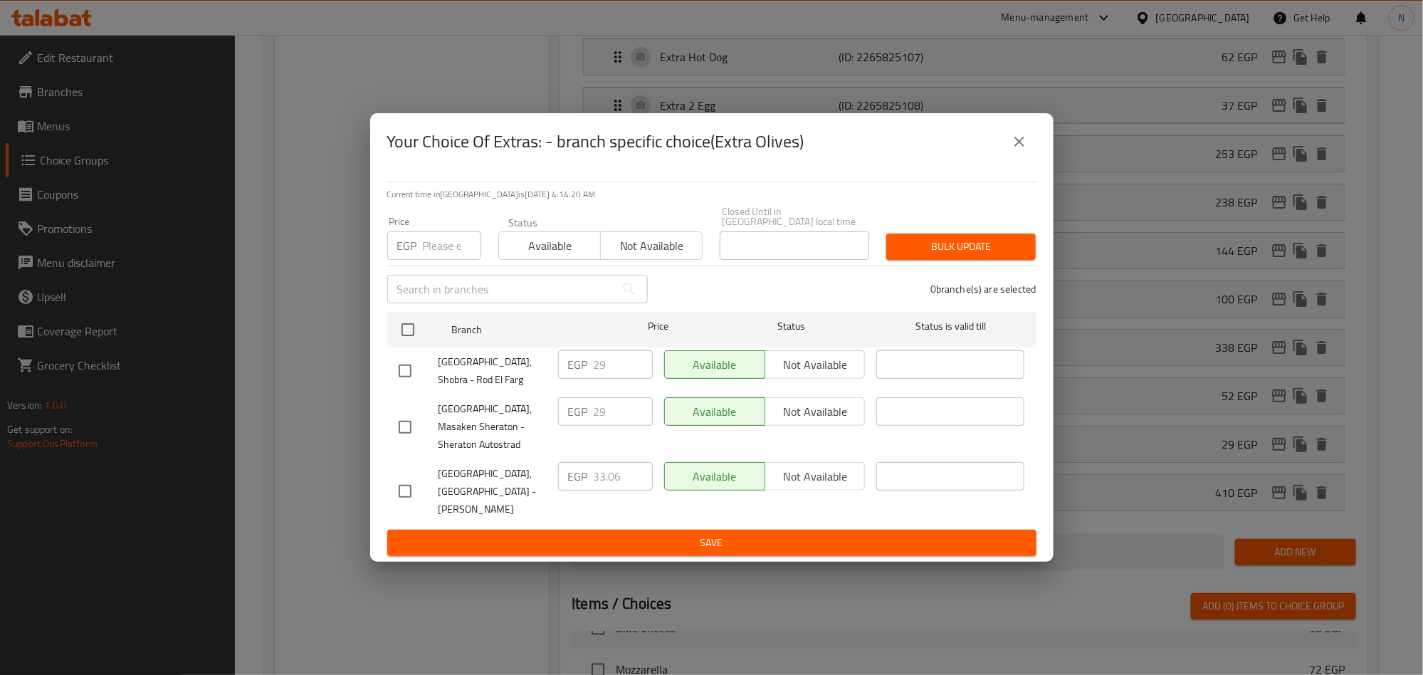
click at [1019, 150] on icon "close" at bounding box center [1019, 141] width 17 height 17
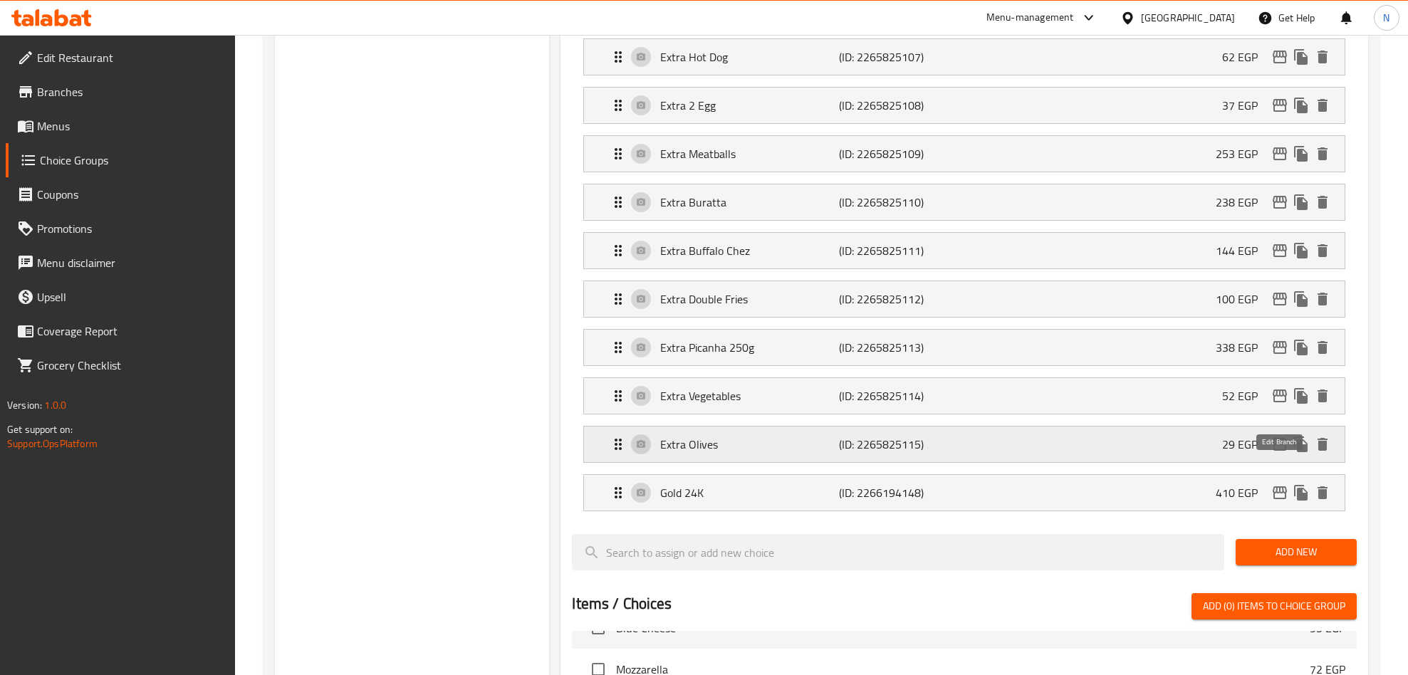
click at [1274, 451] on icon "edit" at bounding box center [1279, 444] width 14 height 13
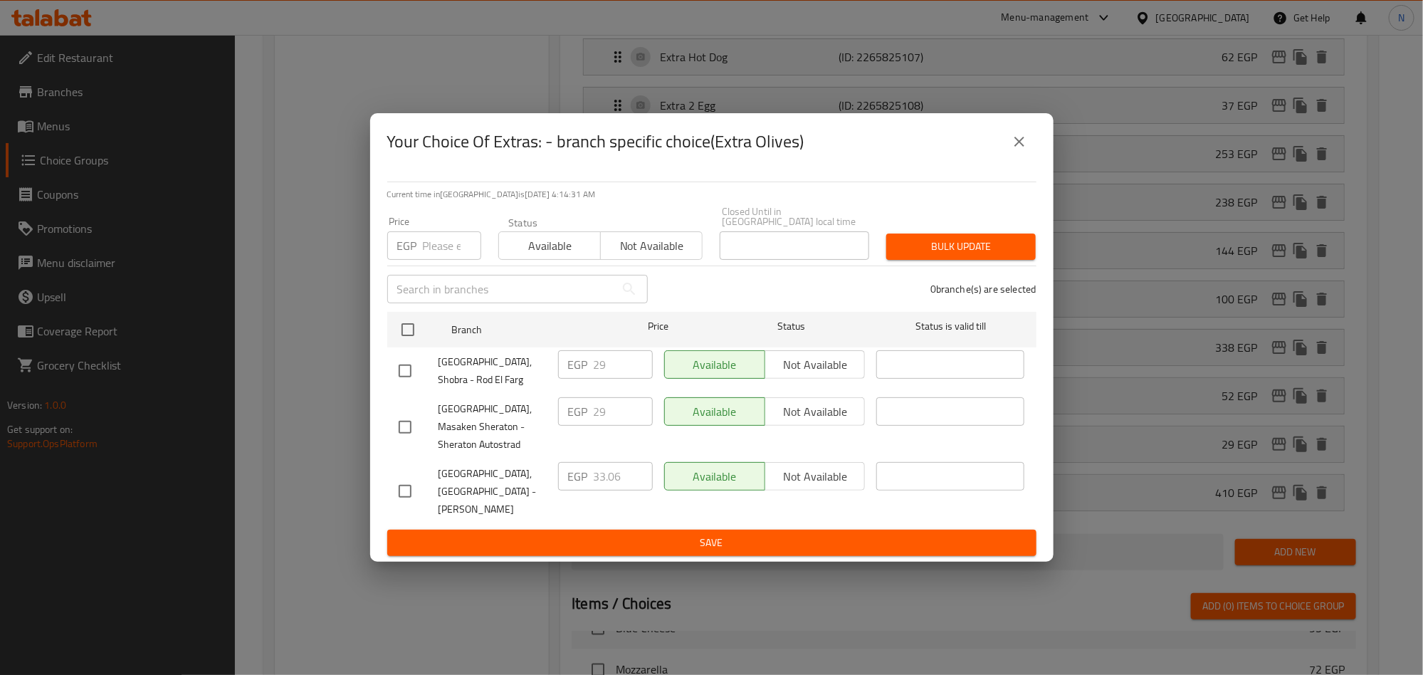
click at [1022, 150] on icon "close" at bounding box center [1019, 141] width 17 height 17
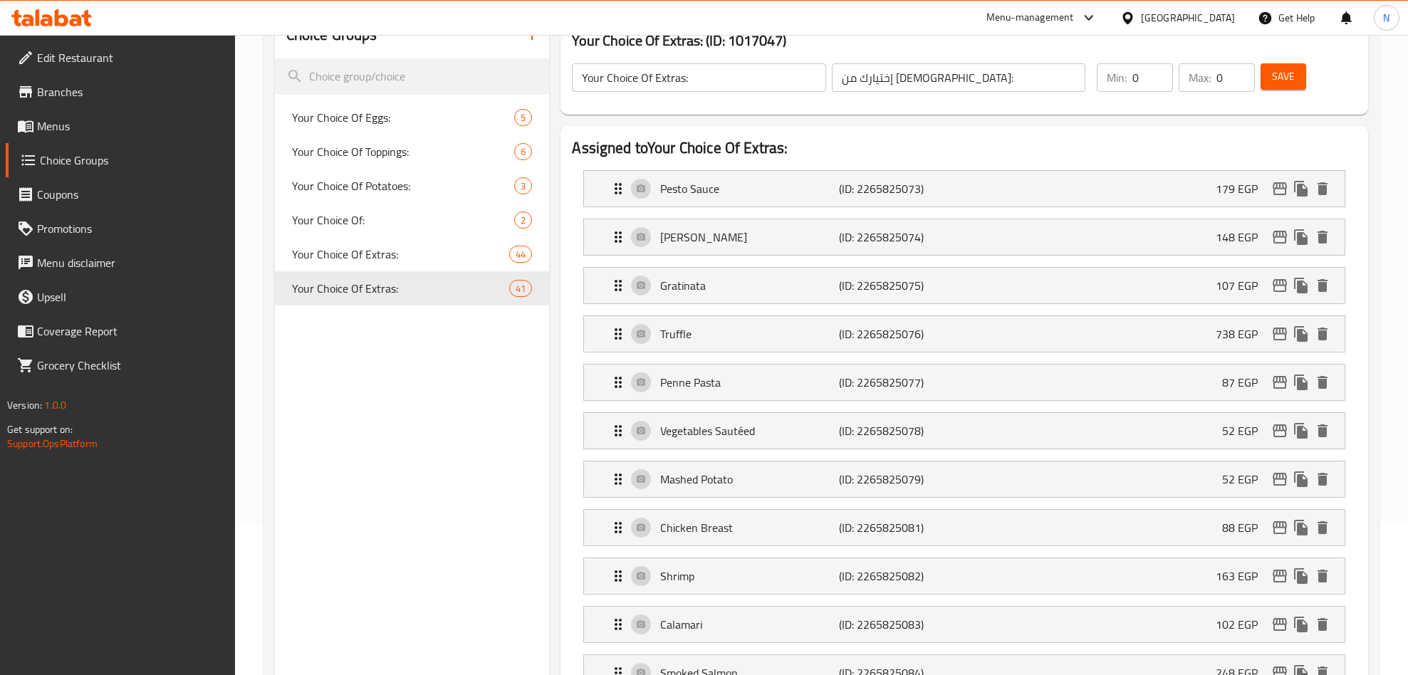
scroll to position [0, 0]
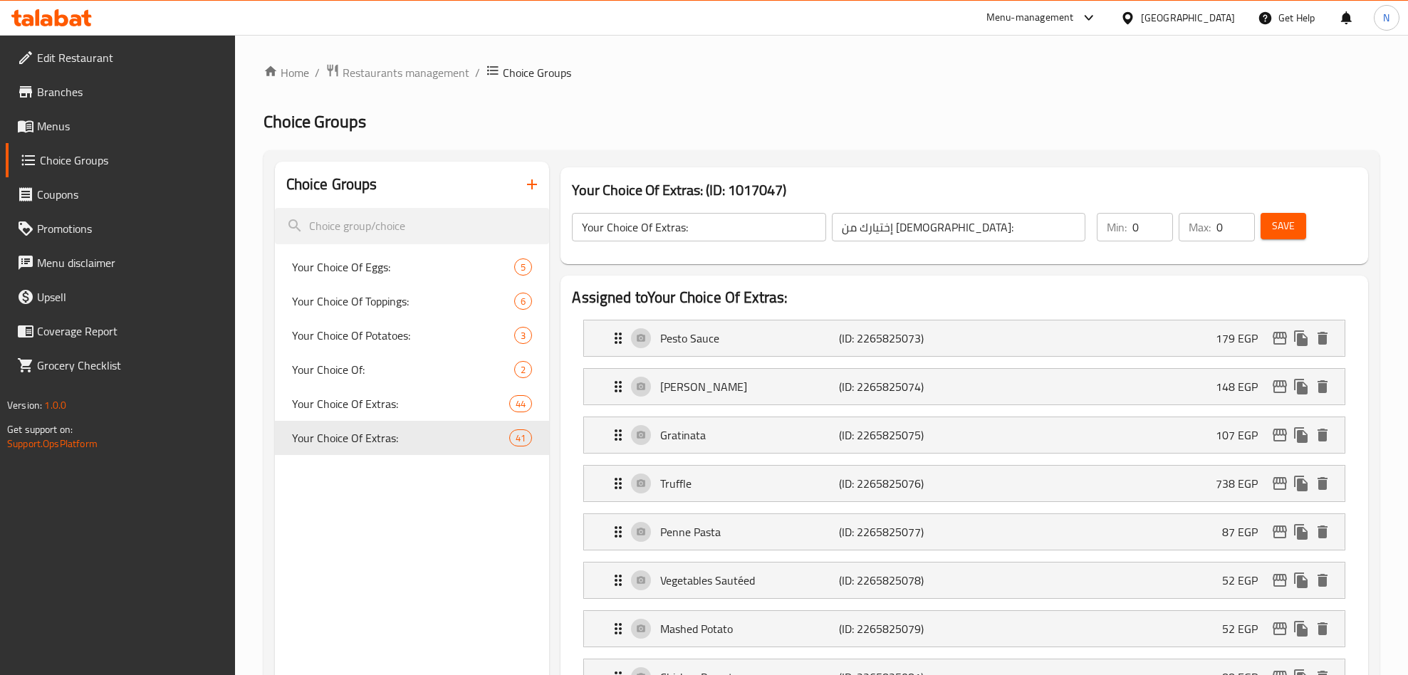
click at [60, 120] on span "Menus" at bounding box center [130, 125] width 187 height 17
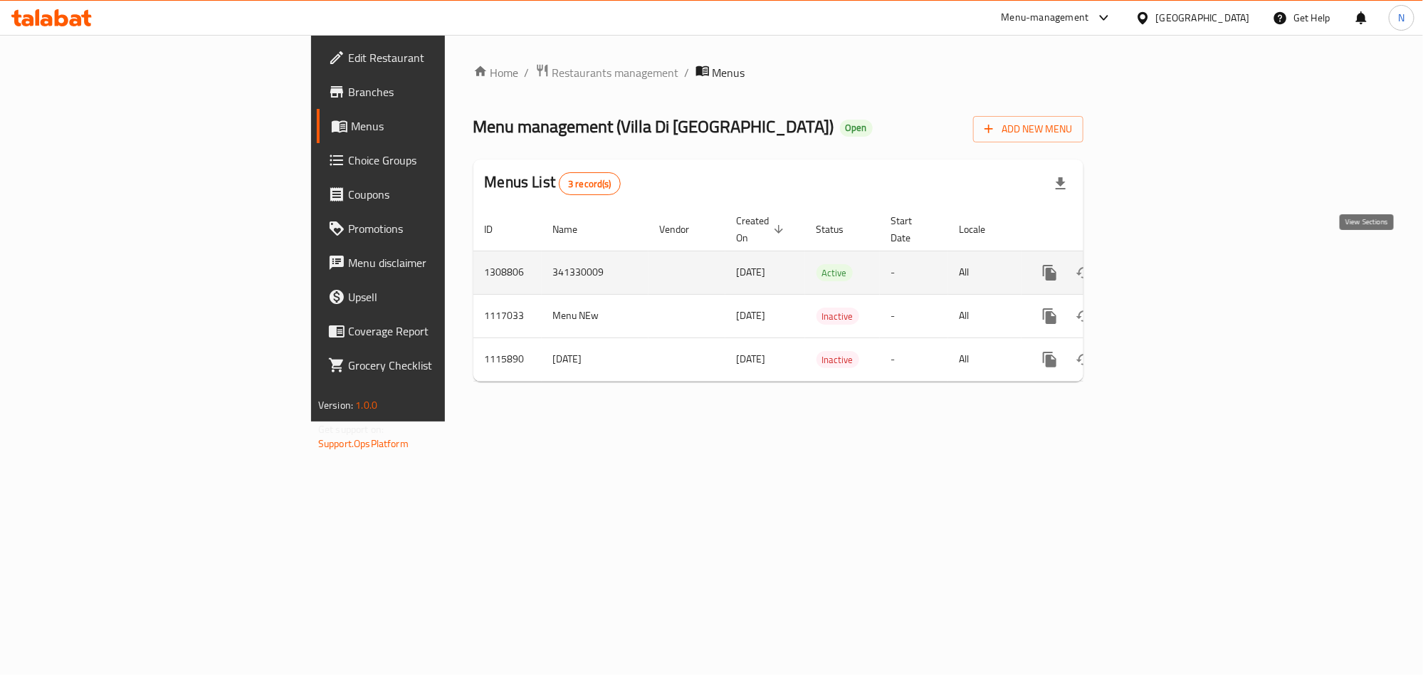
click at [1170, 259] on link "enhanced table" at bounding box center [1153, 273] width 34 height 34
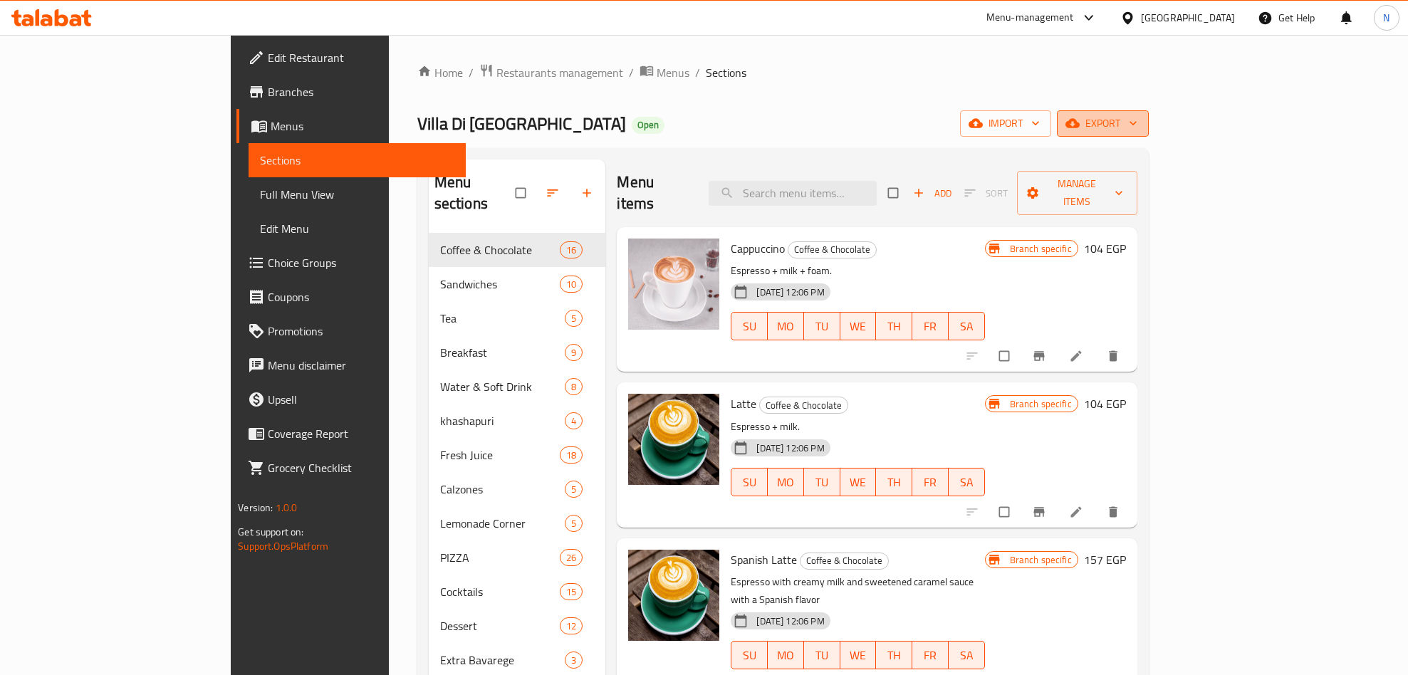
click at [1149, 112] on button "export" at bounding box center [1103, 123] width 92 height 26
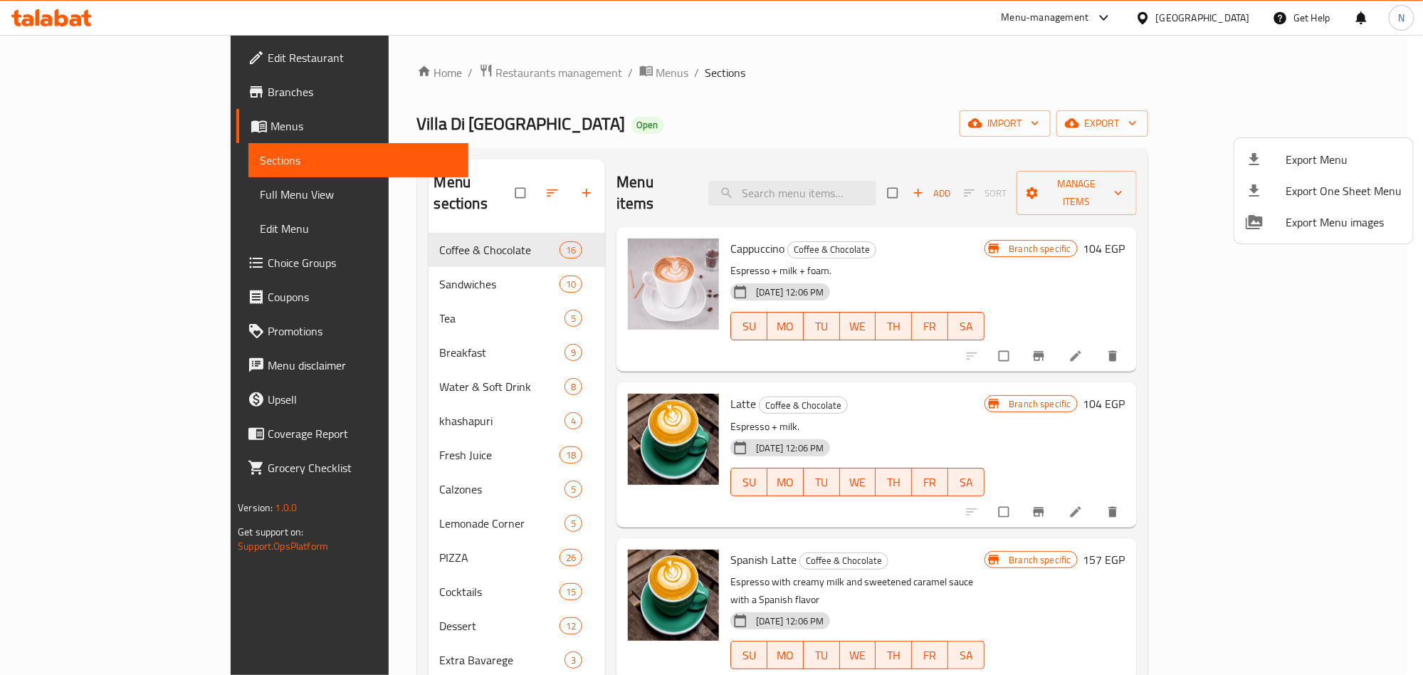
click at [1274, 159] on div at bounding box center [1266, 159] width 40 height 17
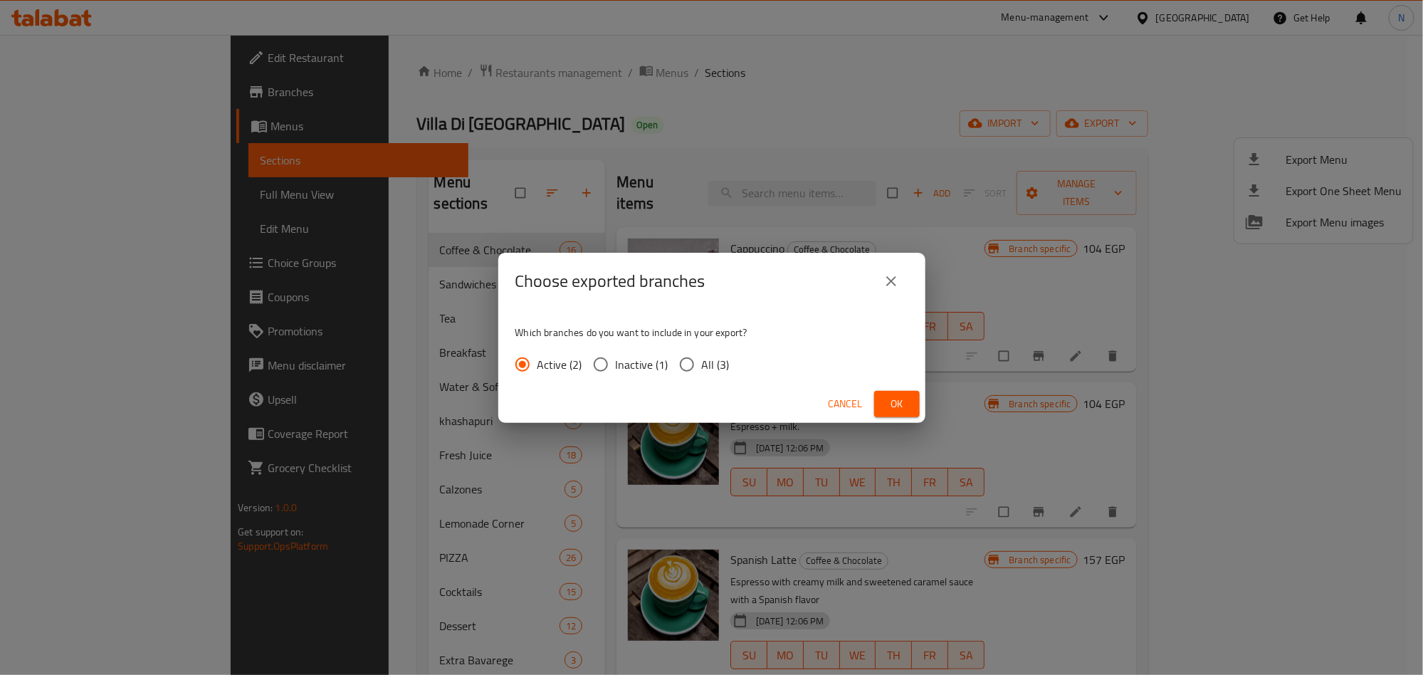
drag, startPoint x: 701, startPoint y: 363, endPoint x: 800, endPoint y: 396, distance: 103.6
click at [705, 364] on span "All (3)" at bounding box center [716, 364] width 28 height 17
click at [686, 370] on input "All (3)" at bounding box center [687, 365] width 30 height 30
radio input "true"
click at [883, 399] on button "Ok" at bounding box center [897, 404] width 46 height 26
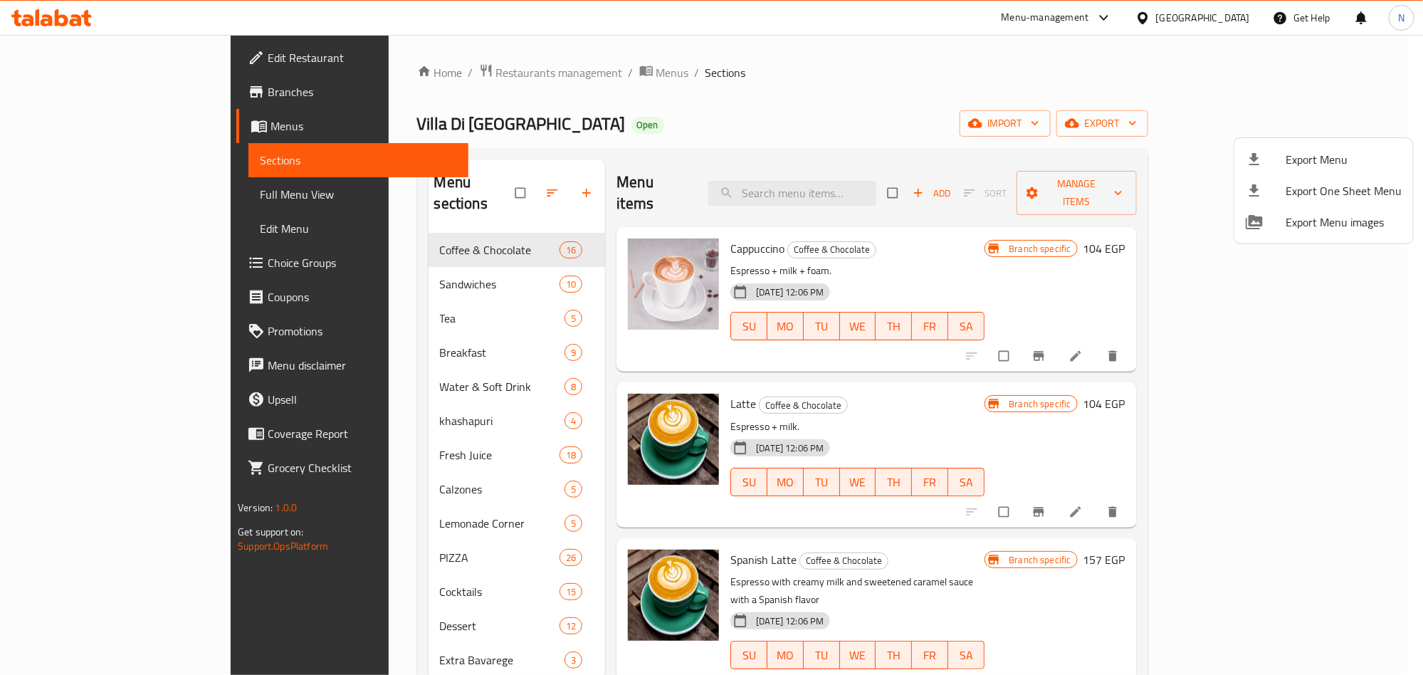
click at [897, 164] on div at bounding box center [711, 337] width 1423 height 675
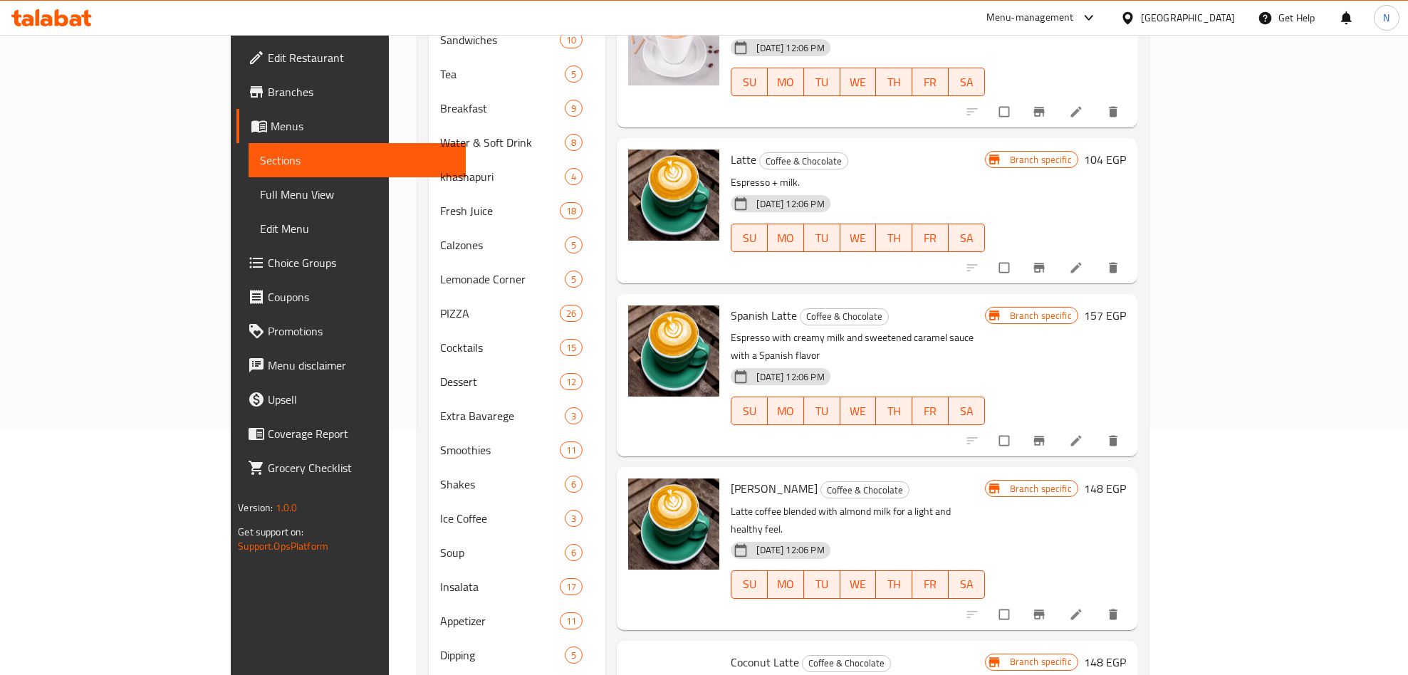
scroll to position [402, 0]
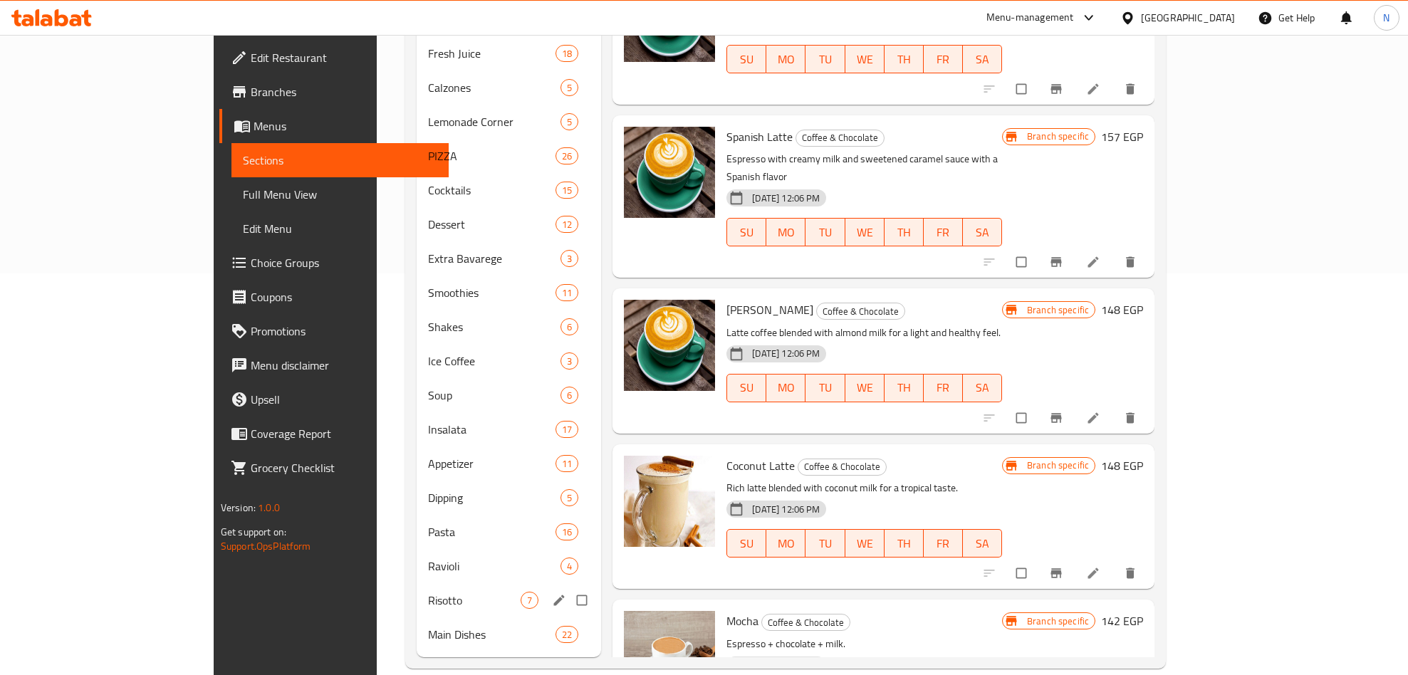
click at [417, 583] on div "Risotto 7" at bounding box center [509, 600] width 184 height 34
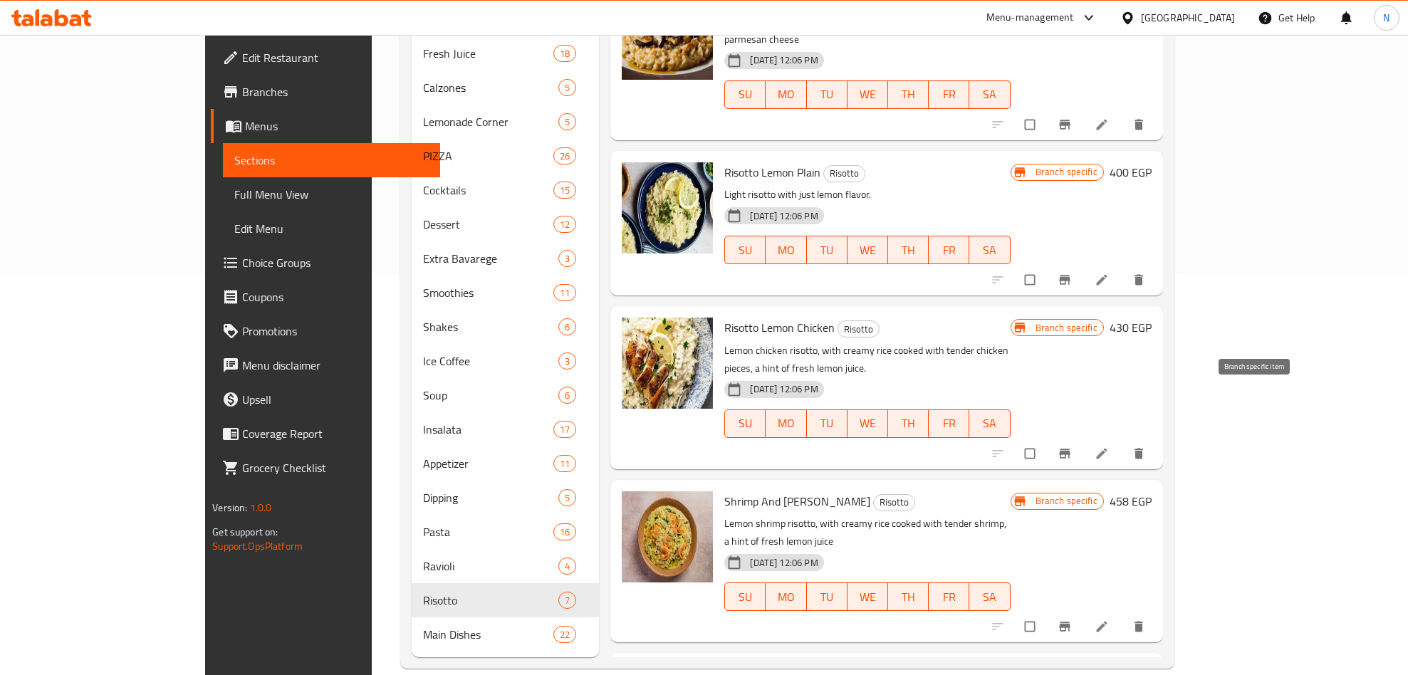
click at [1069, 449] on icon "Branch-specific-item" at bounding box center [1064, 453] width 11 height 9
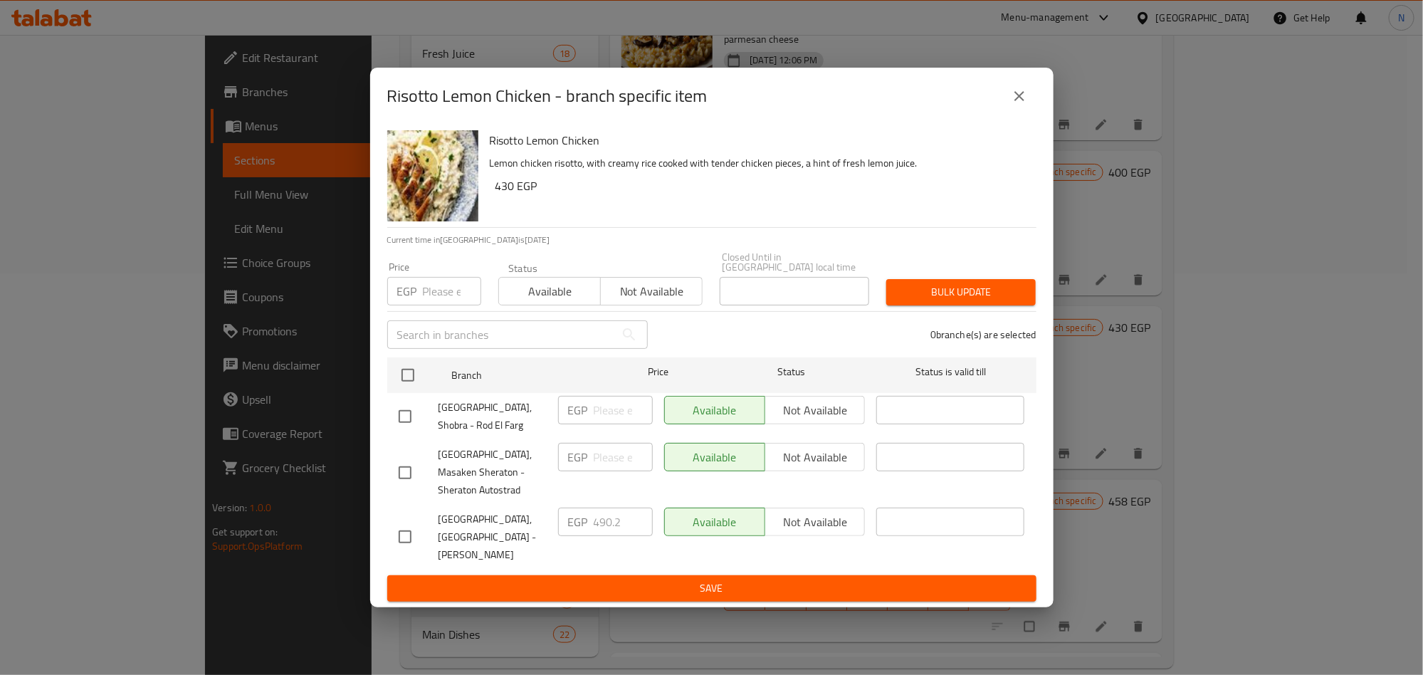
click at [562, 530] on div "EGP 490.2 ​" at bounding box center [605, 522] width 95 height 28
drag, startPoint x: 1032, startPoint y: 88, endPoint x: 1019, endPoint y: 94, distance: 15.0
click at [1032, 90] on div "Risotto Lemon Chicken - branch specific item" at bounding box center [712, 96] width 684 height 57
click at [1017, 99] on button "close" at bounding box center [1020, 96] width 34 height 34
